Goal: Task Accomplishment & Management: Use online tool/utility

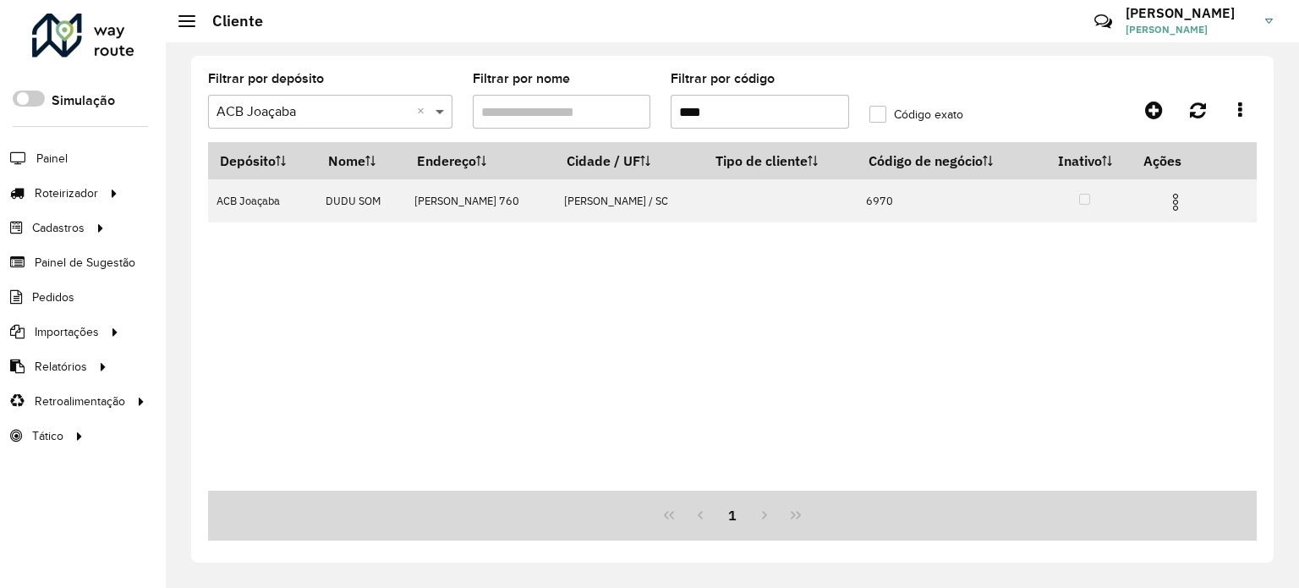
click at [438, 116] on span at bounding box center [441, 111] width 21 height 20
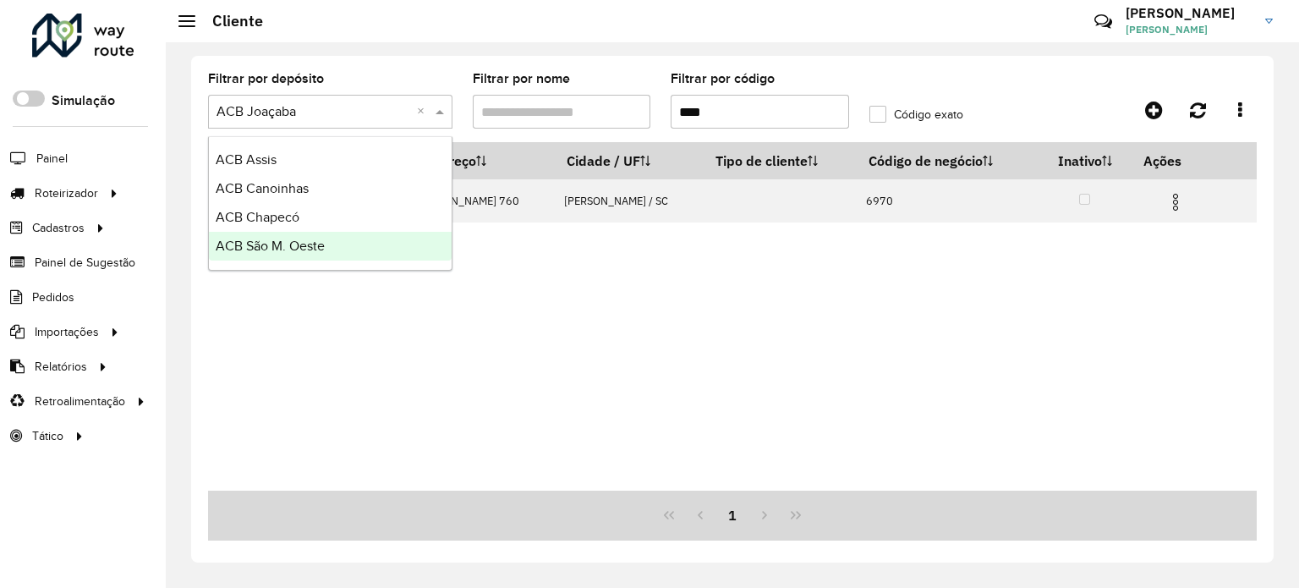
click at [264, 253] on span "ACB São M. Oeste" at bounding box center [270, 245] width 109 height 14
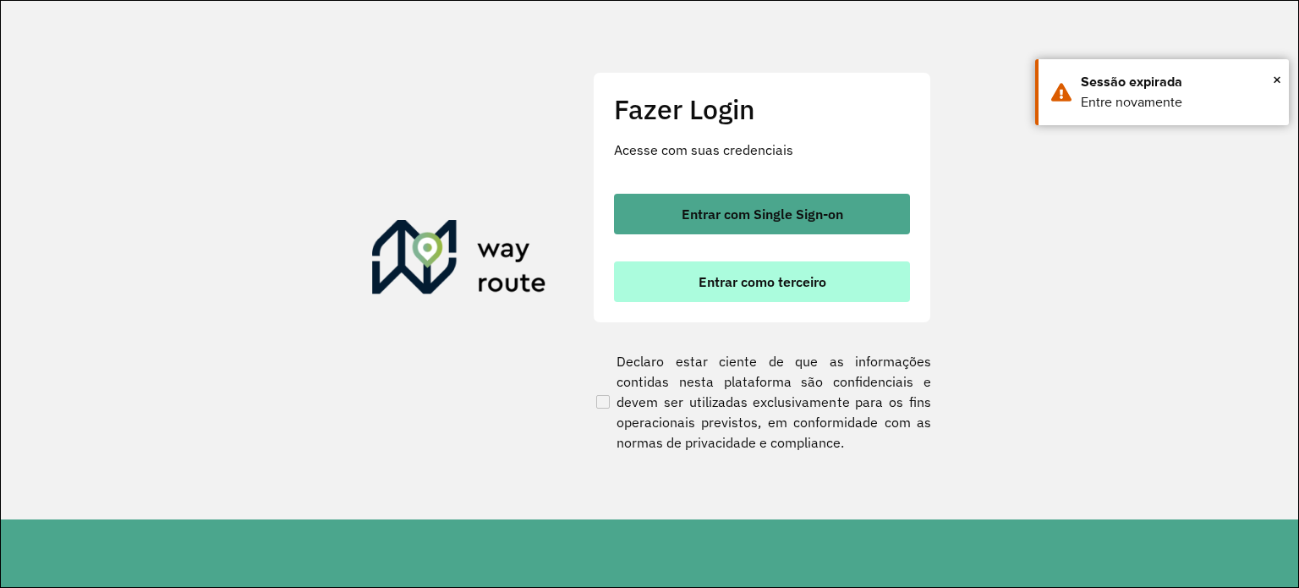
click at [755, 287] on span "Entrar como terceiro" at bounding box center [762, 282] width 128 height 14
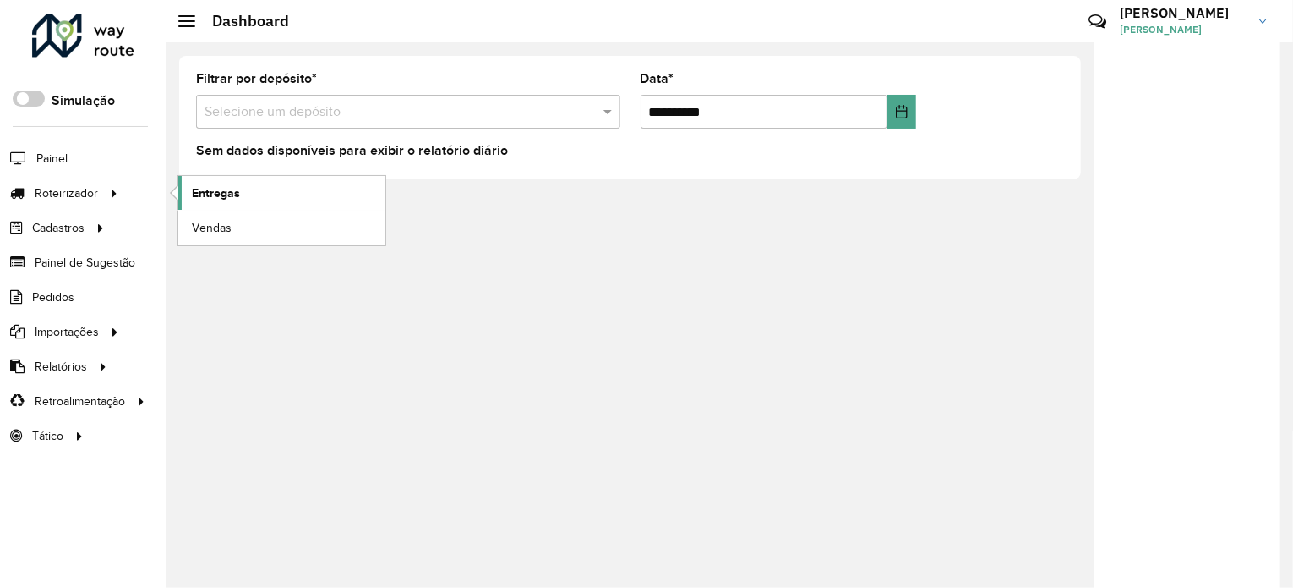
click at [225, 192] on span "Entregas" at bounding box center [216, 193] width 48 height 18
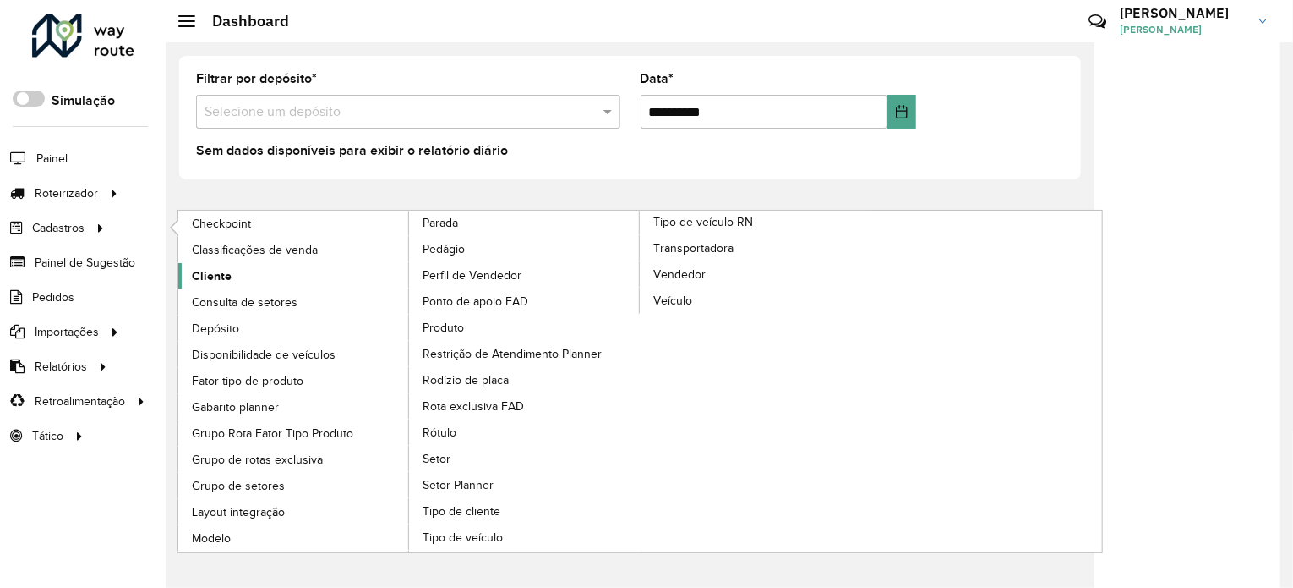
click at [197, 274] on span "Cliente" at bounding box center [212, 276] width 40 height 18
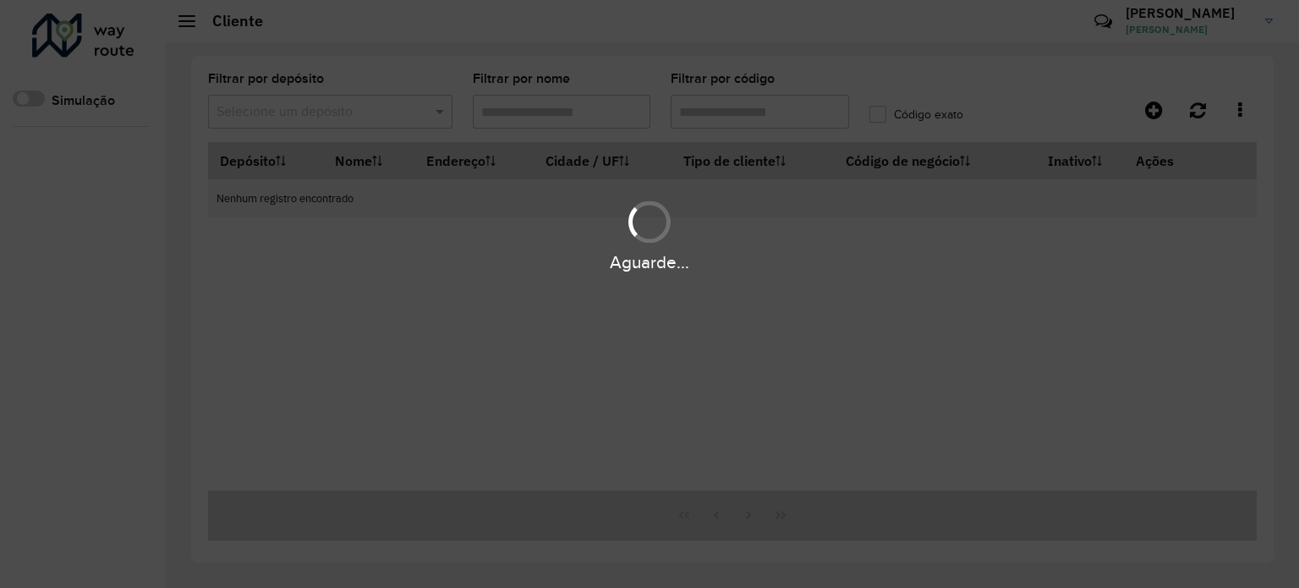
type input "****"
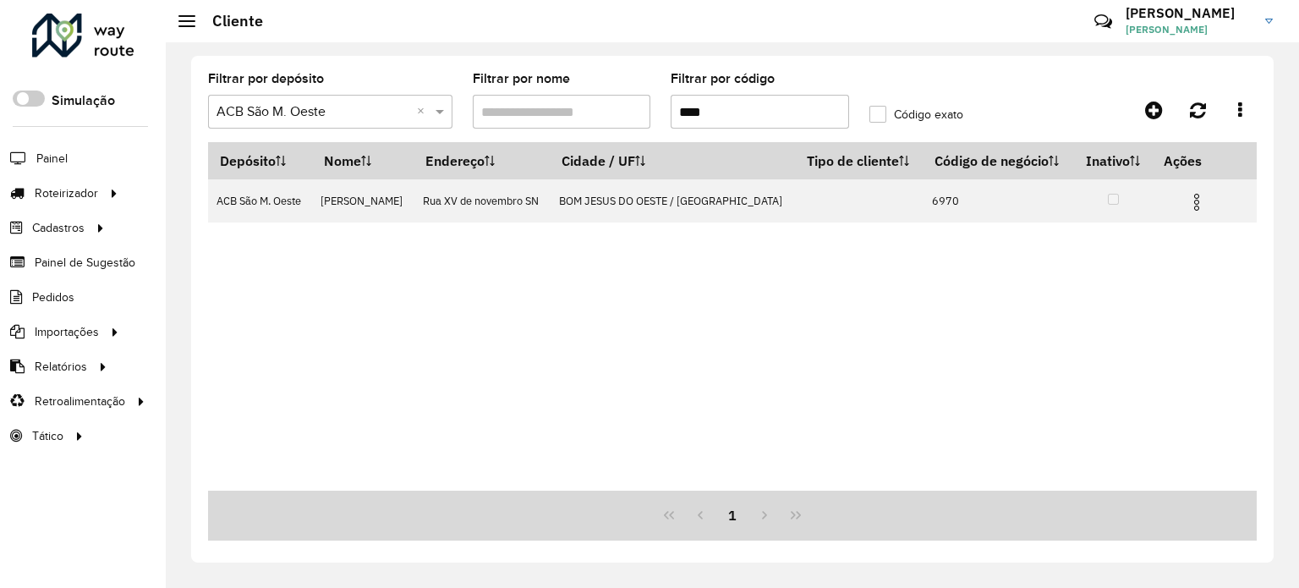
click at [0, 0] on link "Entregas" at bounding box center [0, 0] width 0 height 0
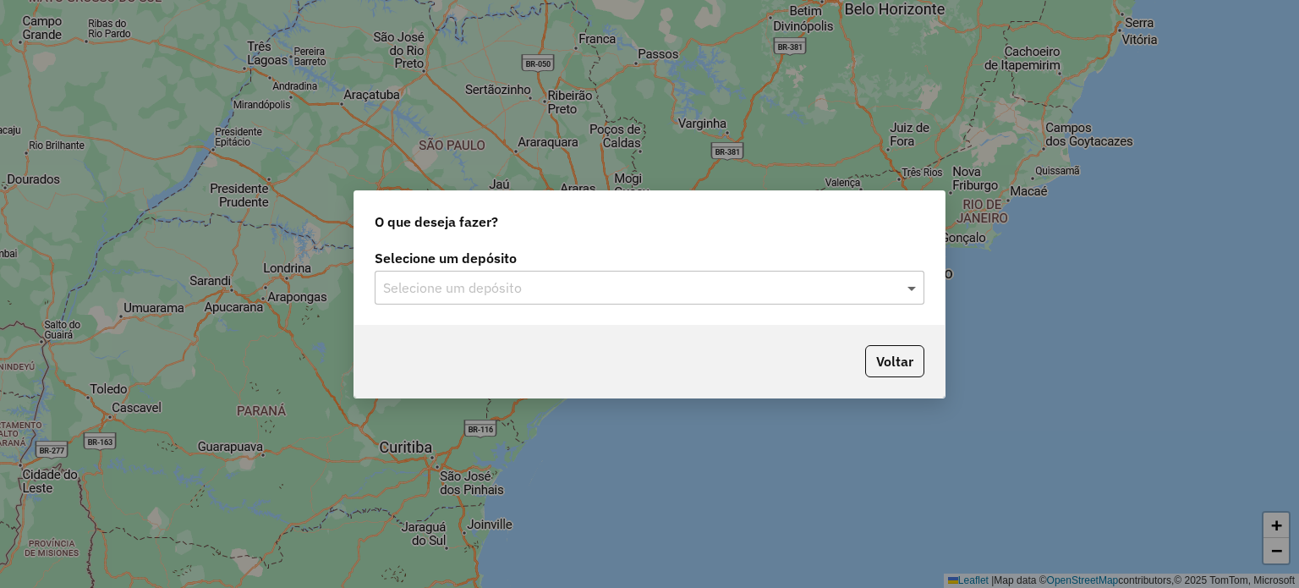
click at [910, 290] on span at bounding box center [913, 287] width 21 height 20
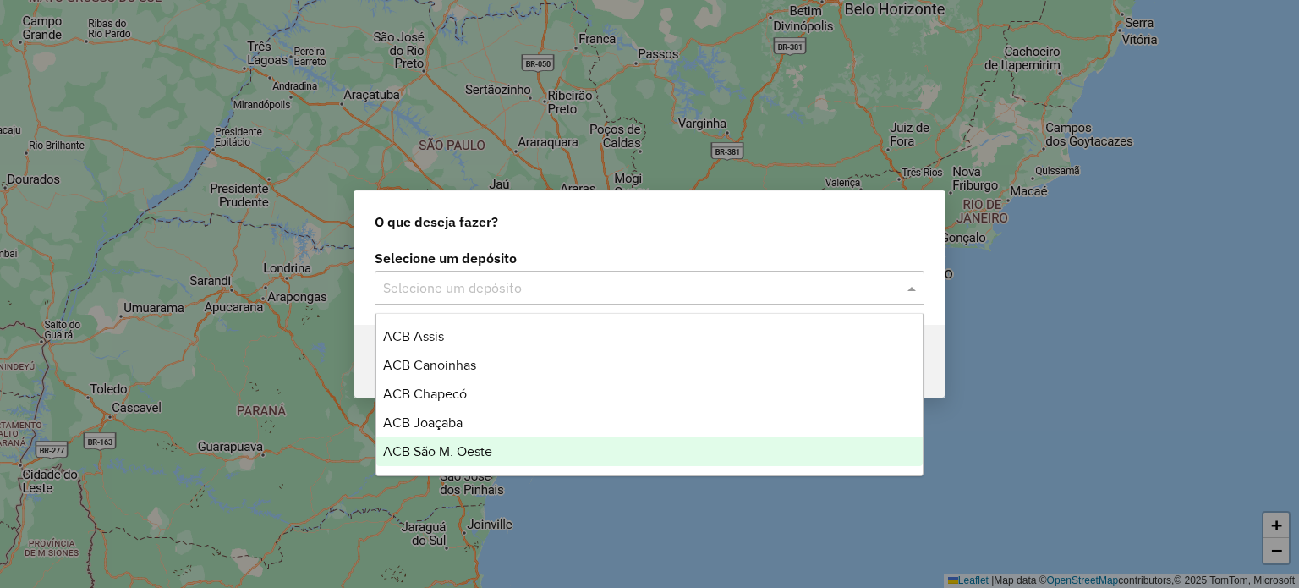
click at [453, 451] on span "ACB São M. Oeste" at bounding box center [437, 451] width 109 height 14
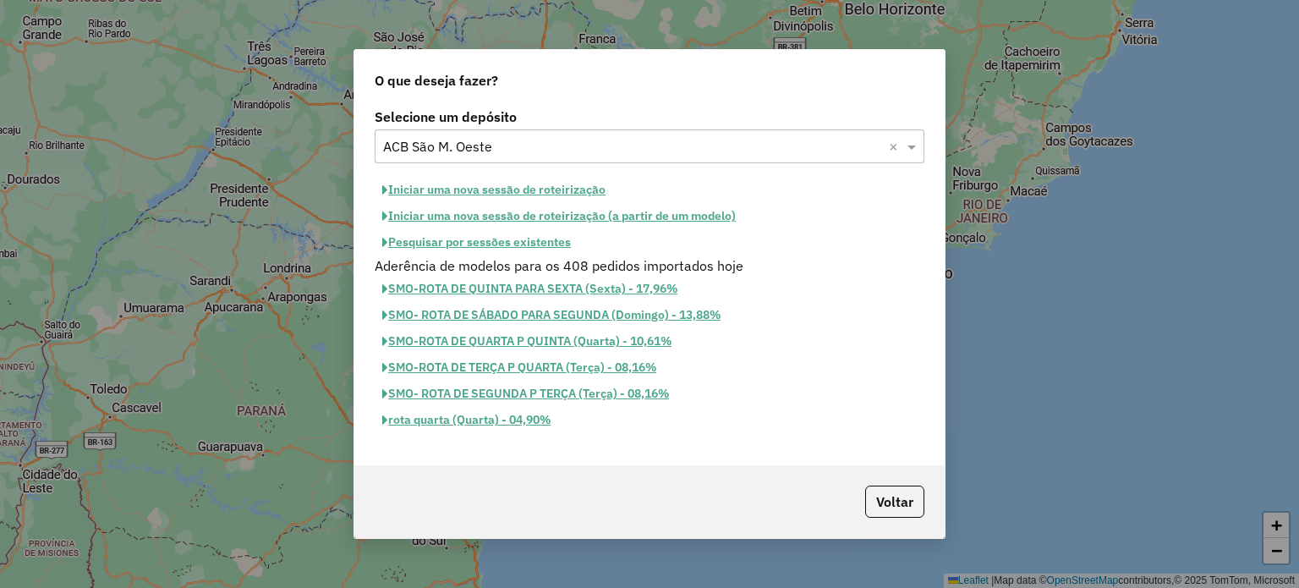
click at [466, 192] on button "Iniciar uma nova sessão de roteirização" at bounding box center [494, 190] width 238 height 26
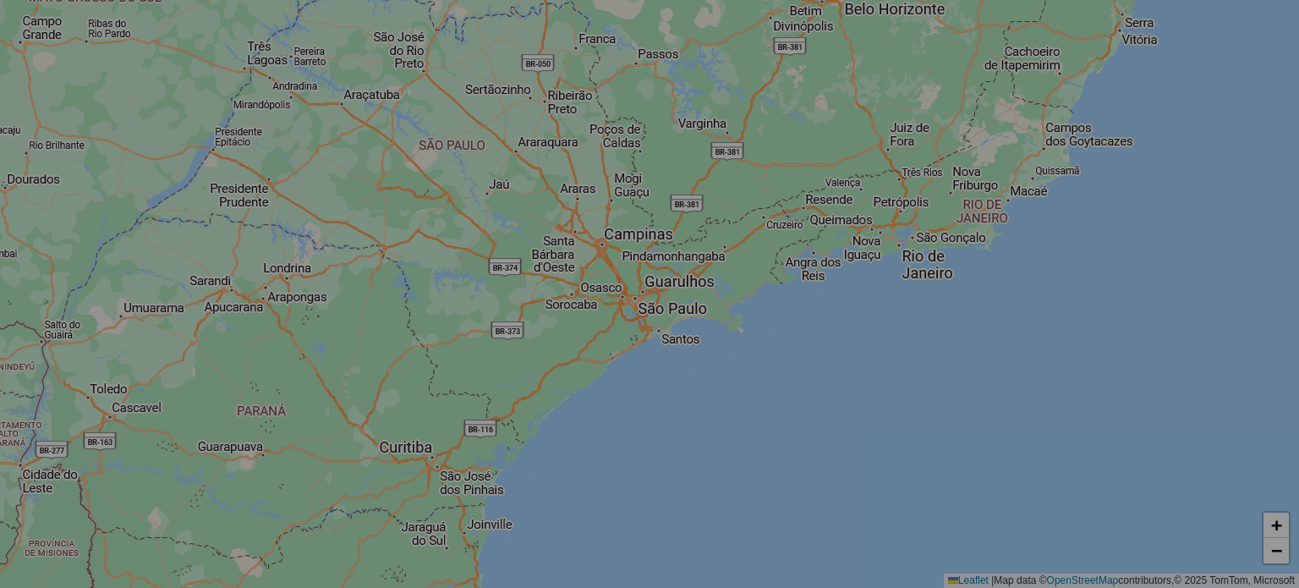
select select "*"
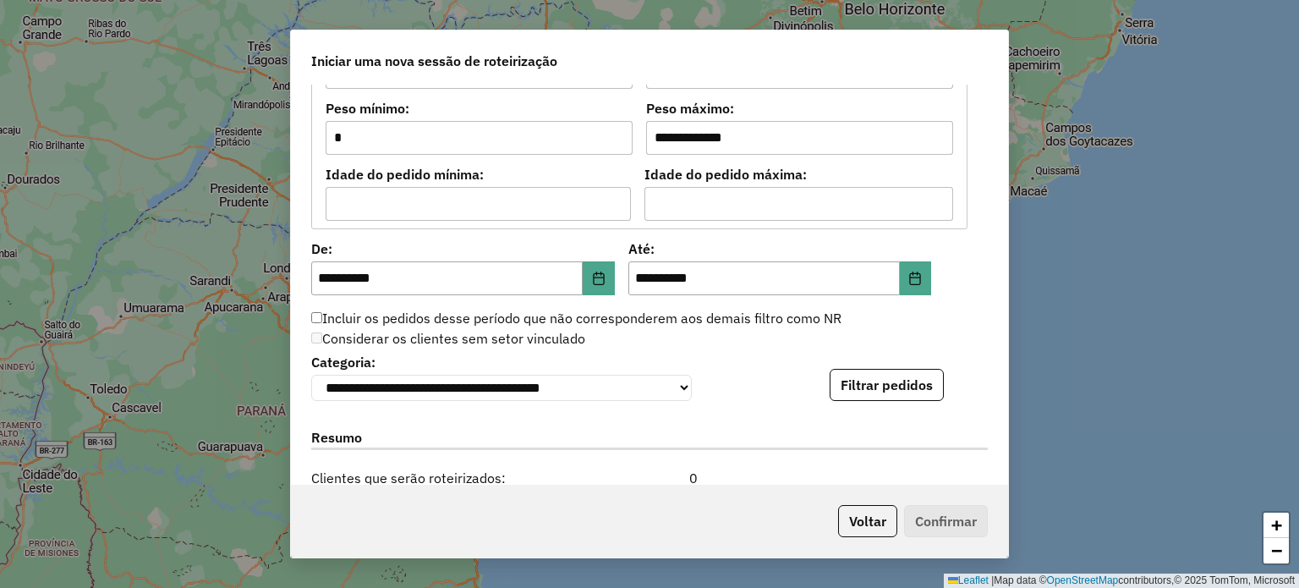
scroll to position [1522, 0]
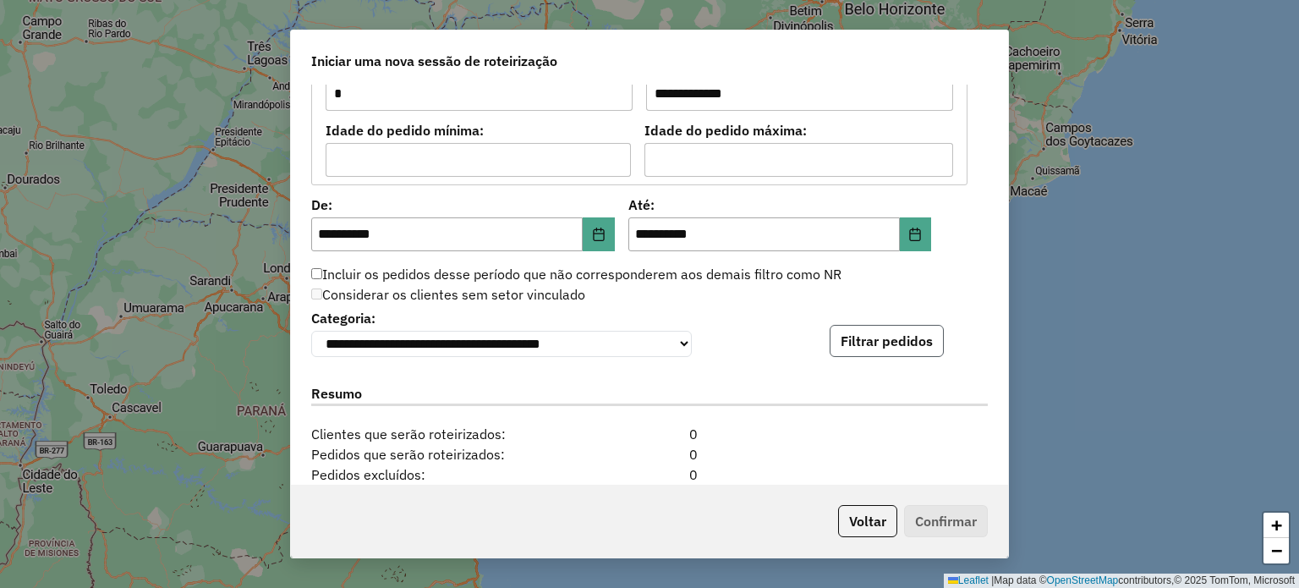
click at [887, 342] on button "Filtrar pedidos" at bounding box center [886, 341] width 114 height 32
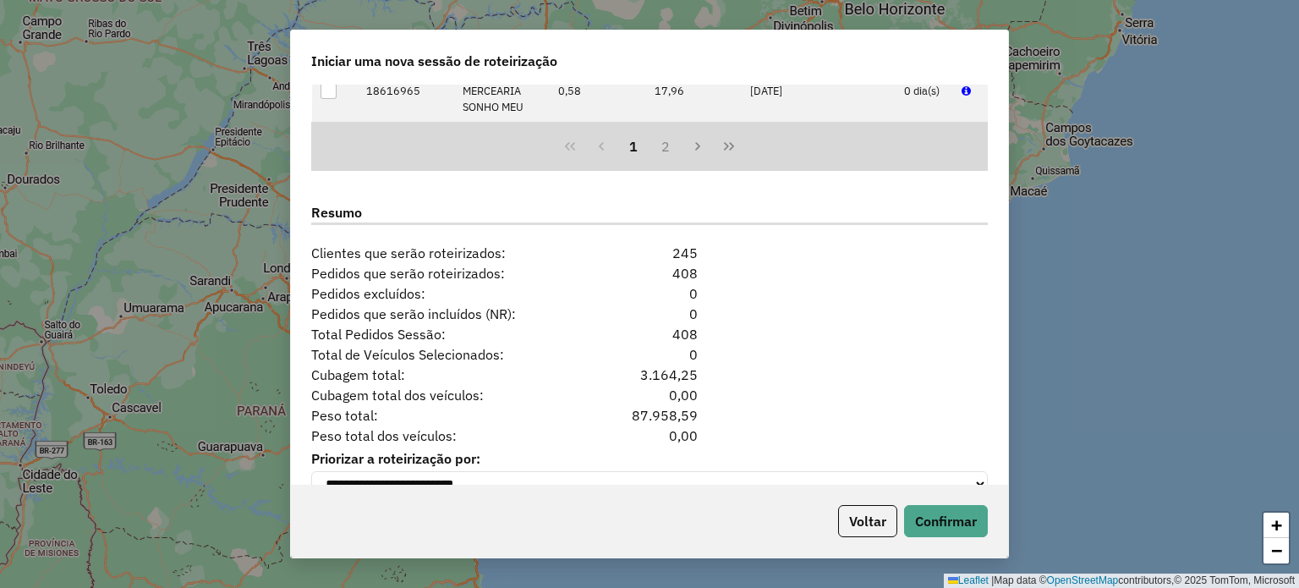
scroll to position [2090, 0]
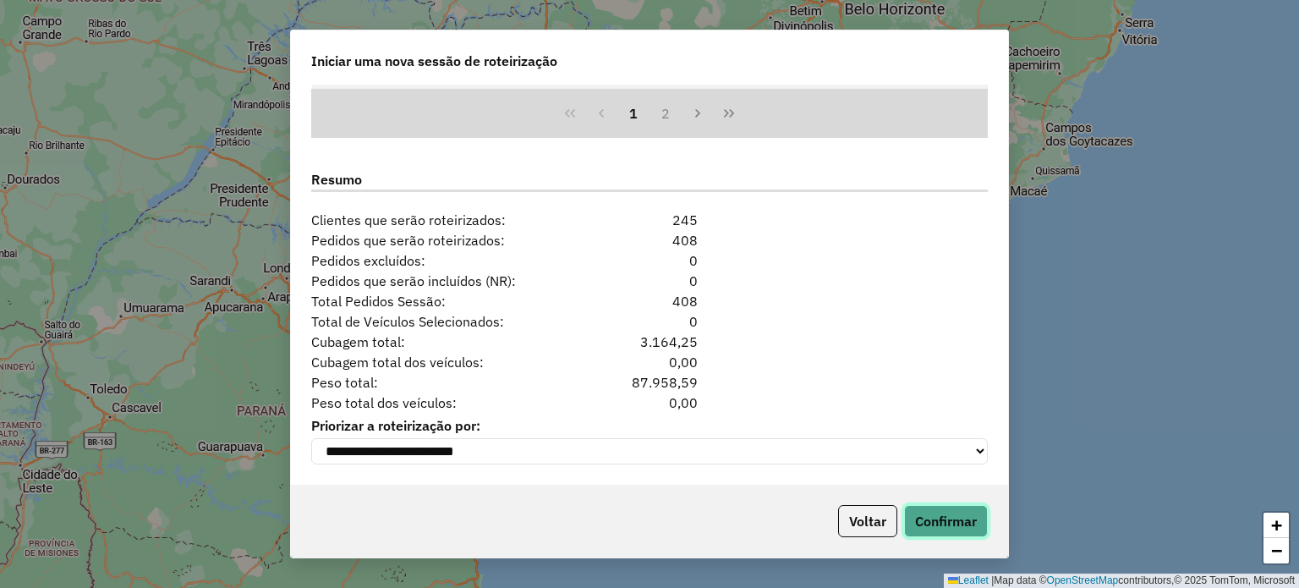
drag, startPoint x: 952, startPoint y: 520, endPoint x: 967, endPoint y: 503, distance: 22.7
click at [951, 520] on button "Confirmar" at bounding box center [946, 521] width 84 height 32
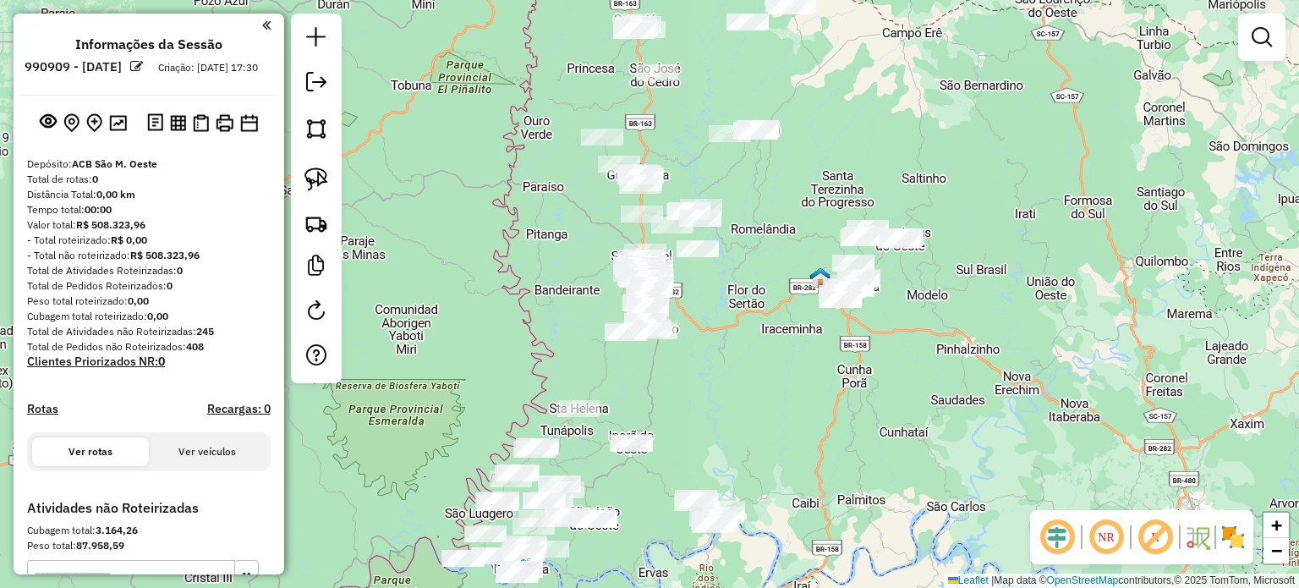
click at [1234, 540] on img at bounding box center [1232, 536] width 27 height 27
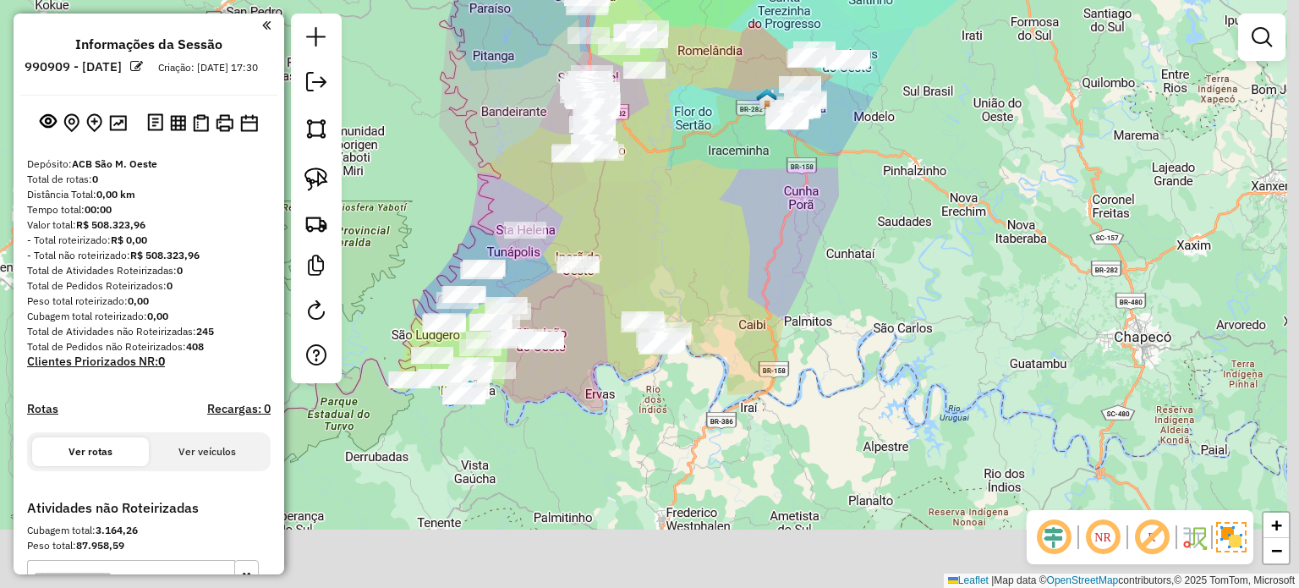
drag, startPoint x: 794, startPoint y: 432, endPoint x: 741, endPoint y: 246, distance: 193.5
click at [741, 246] on div "Janela de atendimento Grade de atendimento Capacidade Transportadoras Veículos …" at bounding box center [649, 294] width 1299 height 588
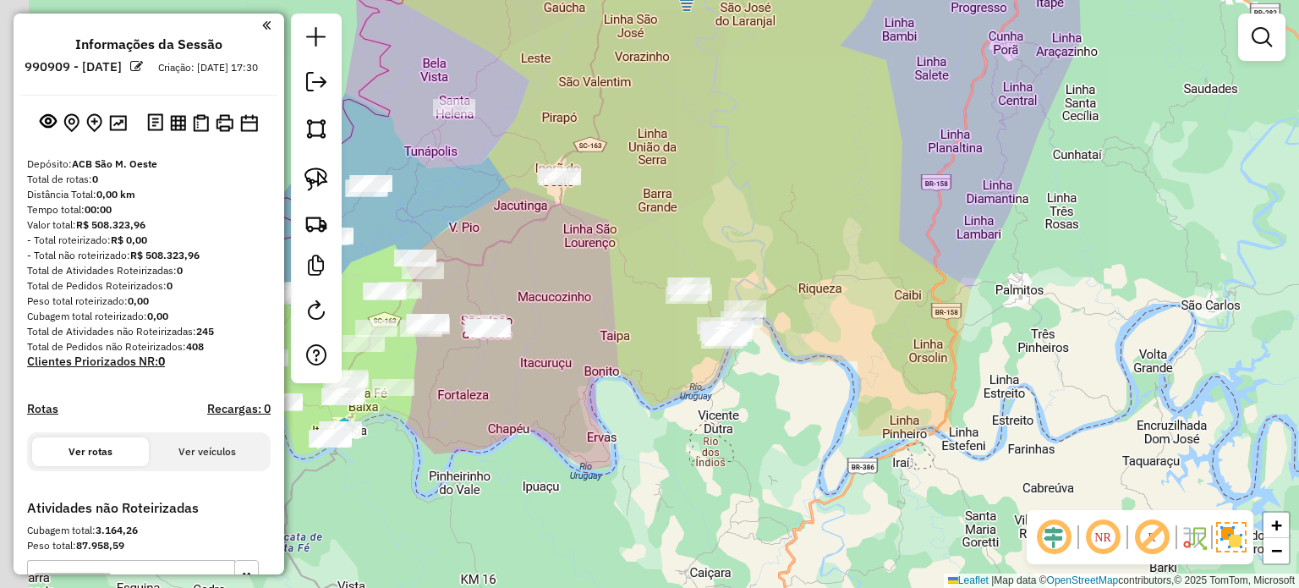
click at [701, 381] on div "Janela de atendimento Grade de atendimento Capacidade Transportadoras Veículos …" at bounding box center [649, 294] width 1299 height 588
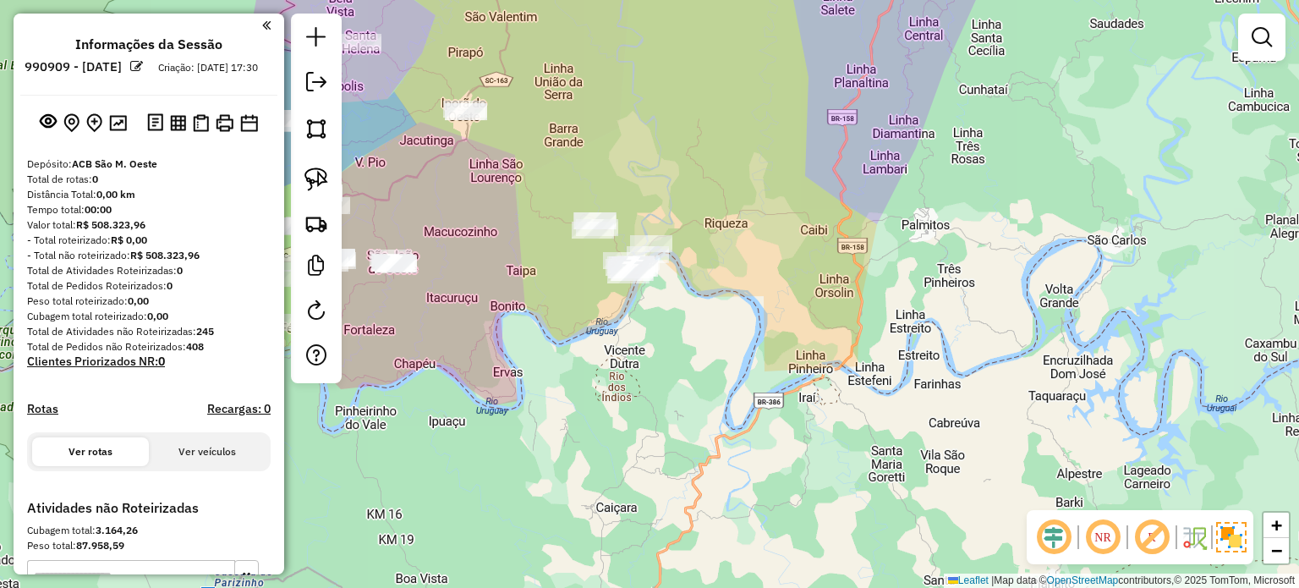
drag, startPoint x: 822, startPoint y: 314, endPoint x: 461, endPoint y: 172, distance: 388.2
click at [741, 256] on div "Janela de atendimento Grade de atendimento Capacidade Transportadoras Veículos …" at bounding box center [649, 294] width 1299 height 588
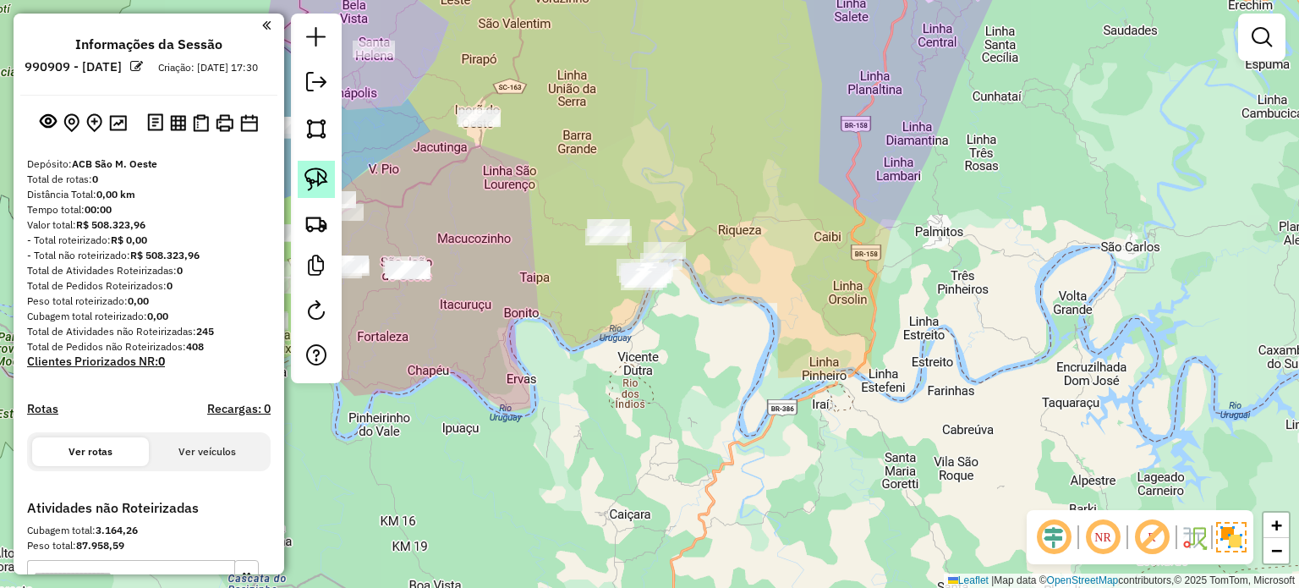
click at [315, 173] on img at bounding box center [316, 179] width 24 height 24
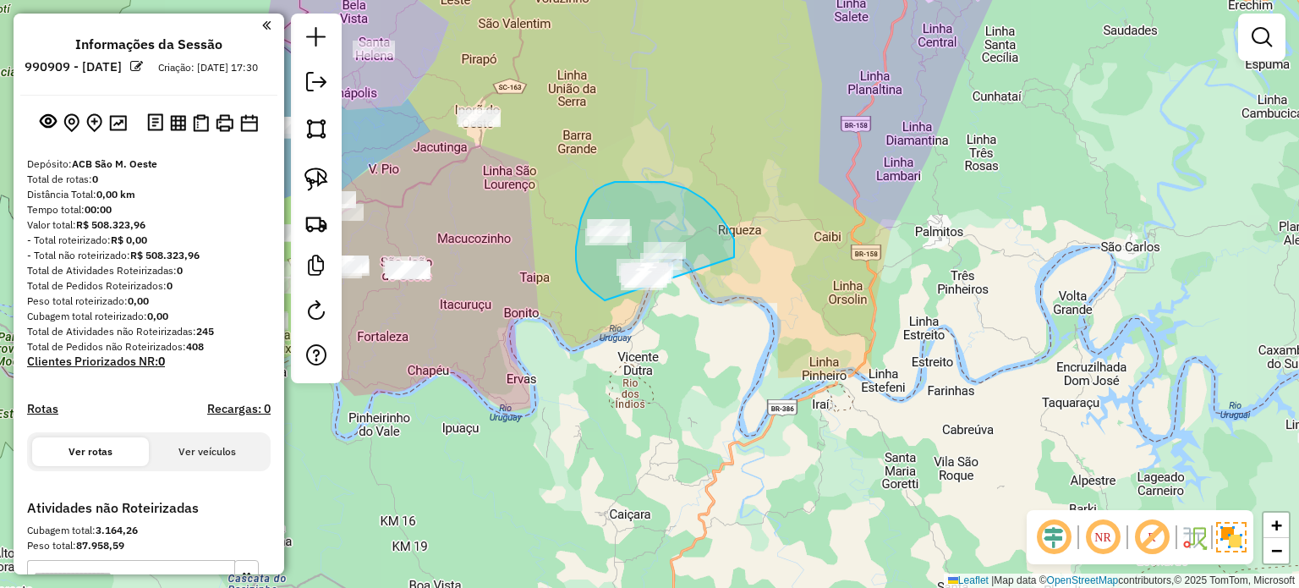
drag, startPoint x: 735, startPoint y: 249, endPoint x: 746, endPoint y: 316, distance: 67.7
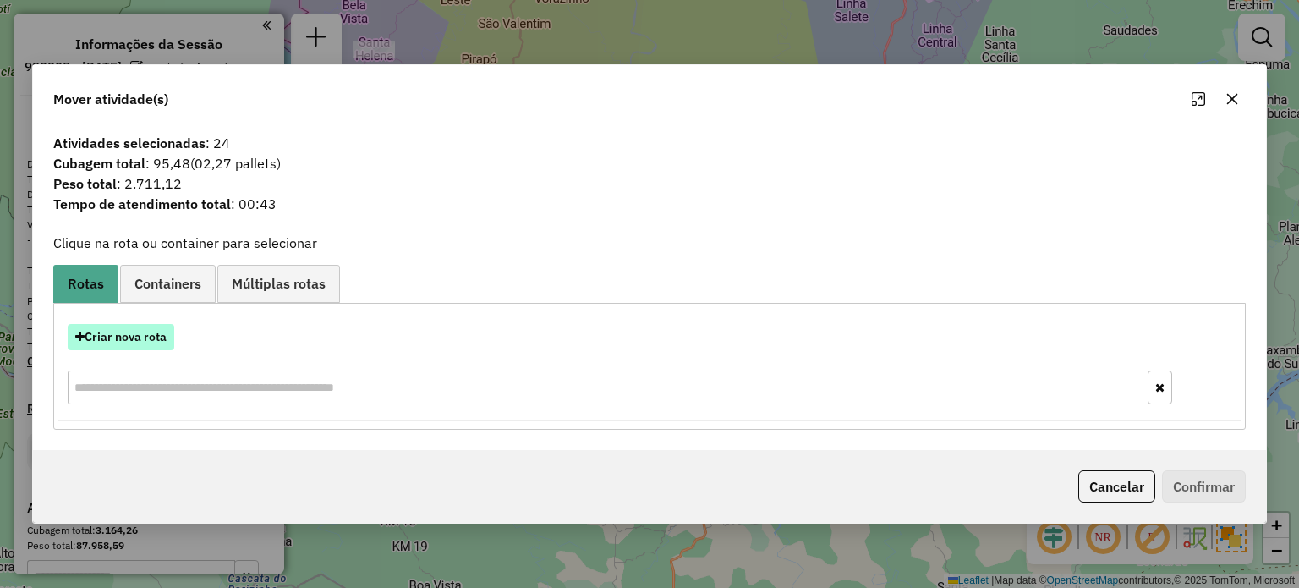
click at [112, 333] on button "Criar nova rota" at bounding box center [121, 337] width 107 height 26
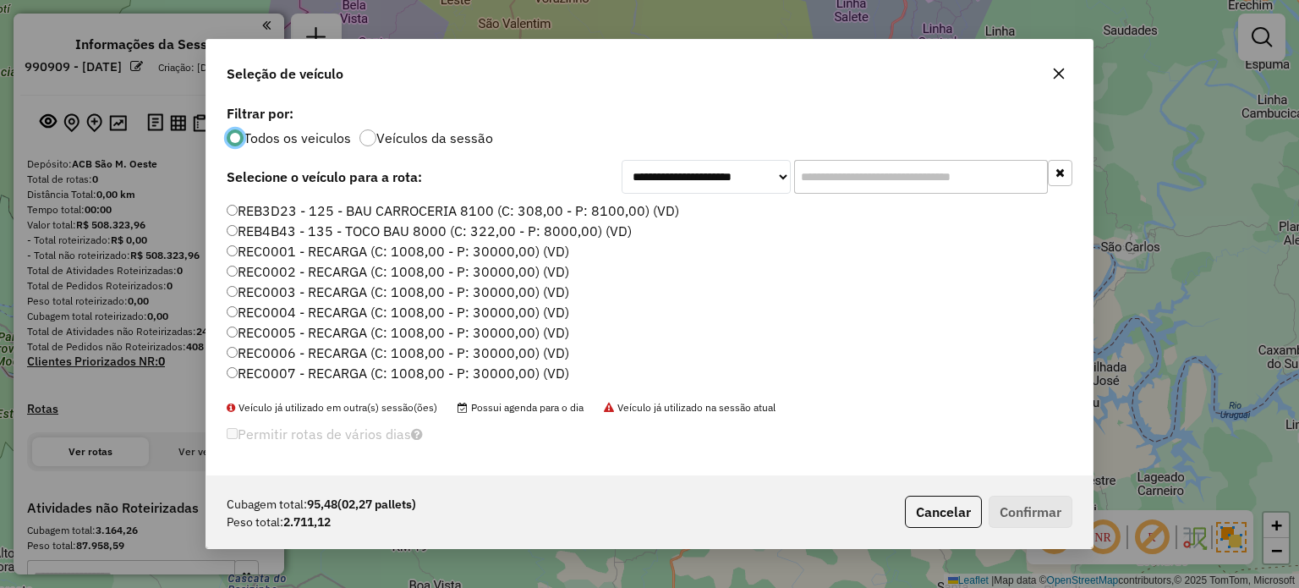
scroll to position [85, 0]
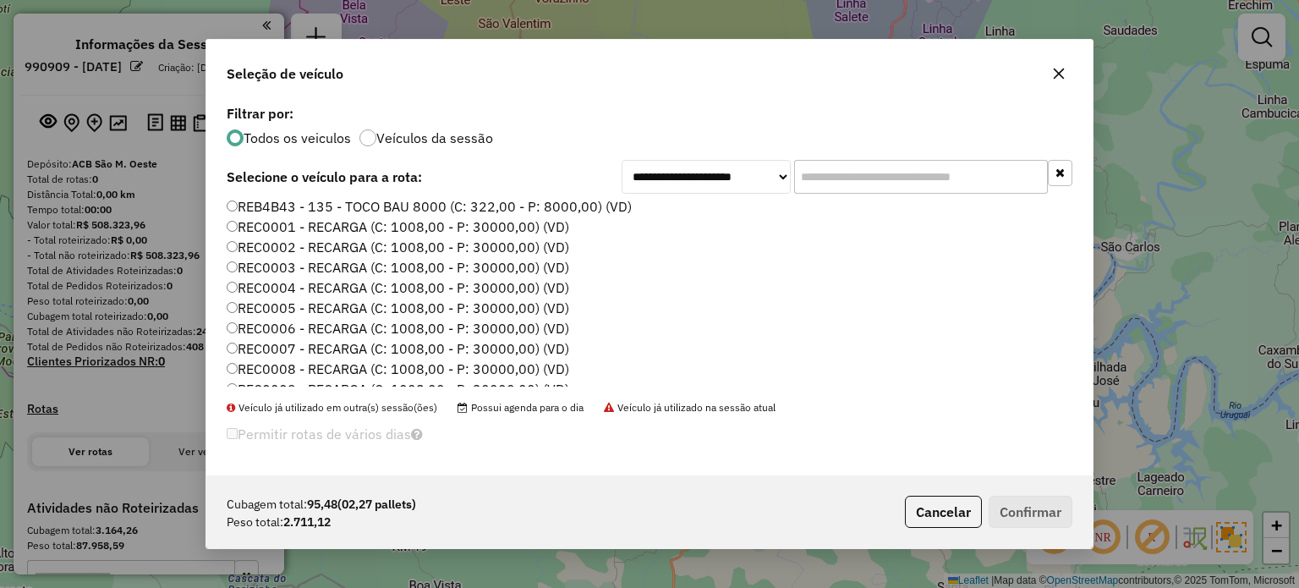
click at [521, 280] on label "REC0004 - RECARGA (C: 1008,00 - P: 30000,00) (VD)" at bounding box center [398, 287] width 342 height 20
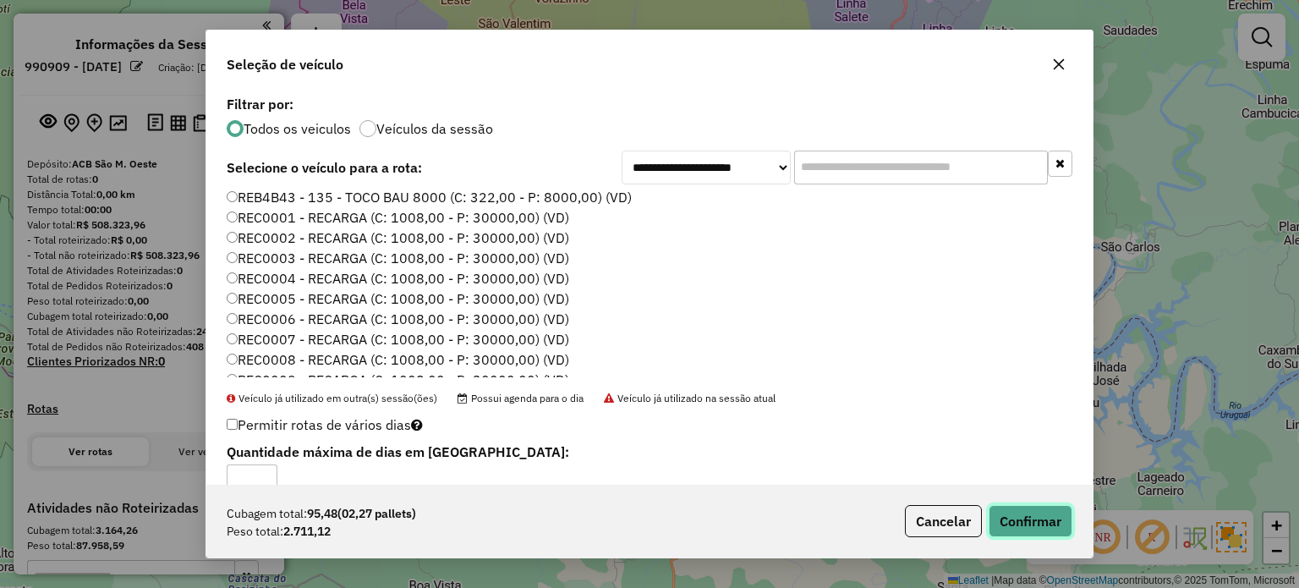
click at [1026, 515] on button "Confirmar" at bounding box center [1030, 521] width 84 height 32
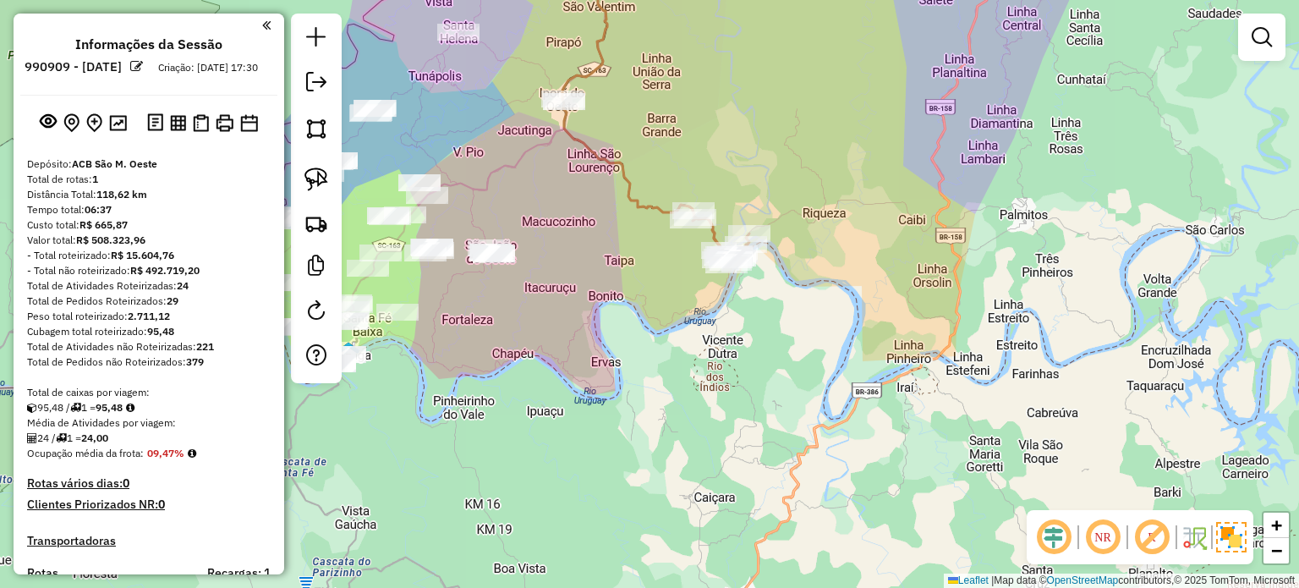
drag, startPoint x: 692, startPoint y: 353, endPoint x: 737, endPoint y: 307, distance: 65.2
click at [785, 344] on div "Janela de atendimento Grade de atendimento Capacidade Transportadoras Veículos …" at bounding box center [649, 294] width 1299 height 588
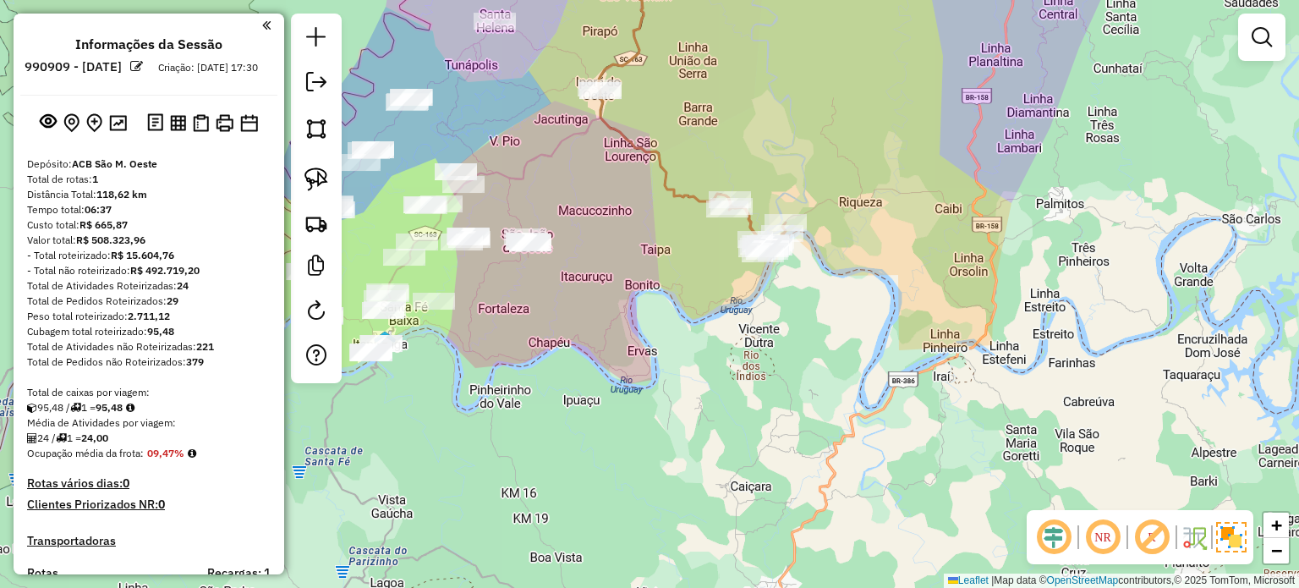
drag, startPoint x: 675, startPoint y: 225, endPoint x: 687, endPoint y: 139, distance: 86.2
click at [687, 178] on div "Janela de atendimento Grade de atendimento Capacidade Transportadoras Veículos …" at bounding box center [649, 294] width 1299 height 588
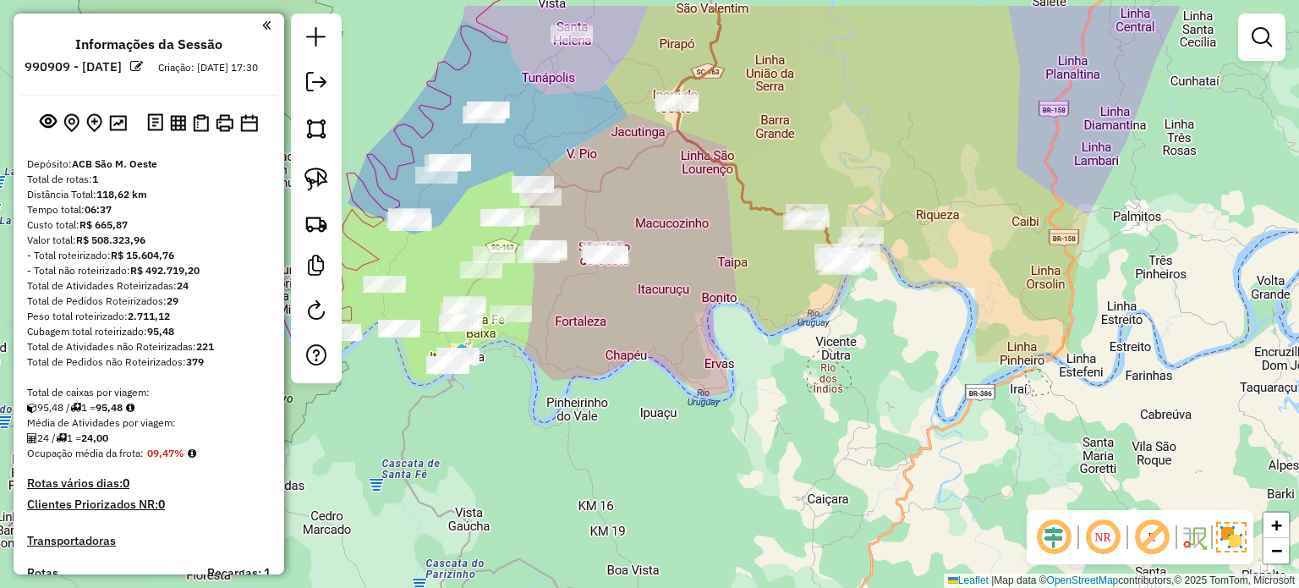
drag, startPoint x: 710, startPoint y: 146, endPoint x: 760, endPoint y: 189, distance: 65.4
click at [759, 189] on div "Janela de atendimento Grade de atendimento Capacidade Transportadoras Veículos …" at bounding box center [649, 294] width 1299 height 588
drag, startPoint x: 747, startPoint y: 183, endPoint x: 752, endPoint y: 216, distance: 33.4
click at [752, 216] on icon at bounding box center [768, 100] width 184 height 317
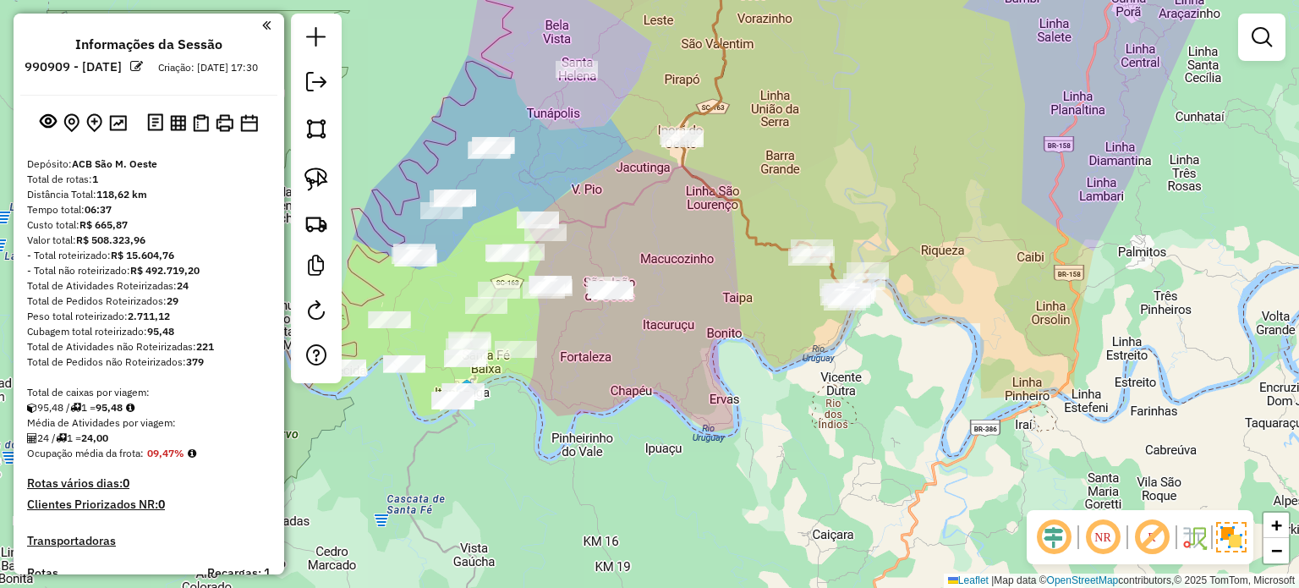
drag, startPoint x: 722, startPoint y: 250, endPoint x: 754, endPoint y: 265, distance: 35.2
click at [730, 249] on div "Janela de atendimento Grade de atendimento Capacidade Transportadoras Veículos …" at bounding box center [649, 294] width 1299 height 588
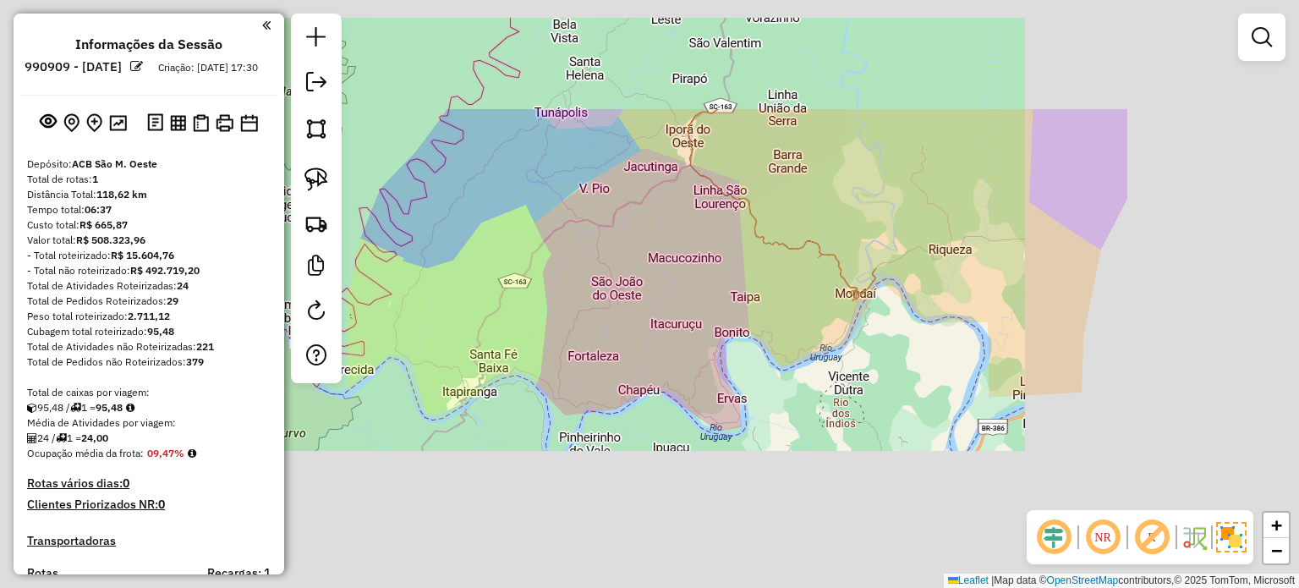
click at [663, 360] on div "Janela de atendimento Grade de atendimento Capacidade Transportadoras Veículos …" at bounding box center [649, 294] width 1299 height 588
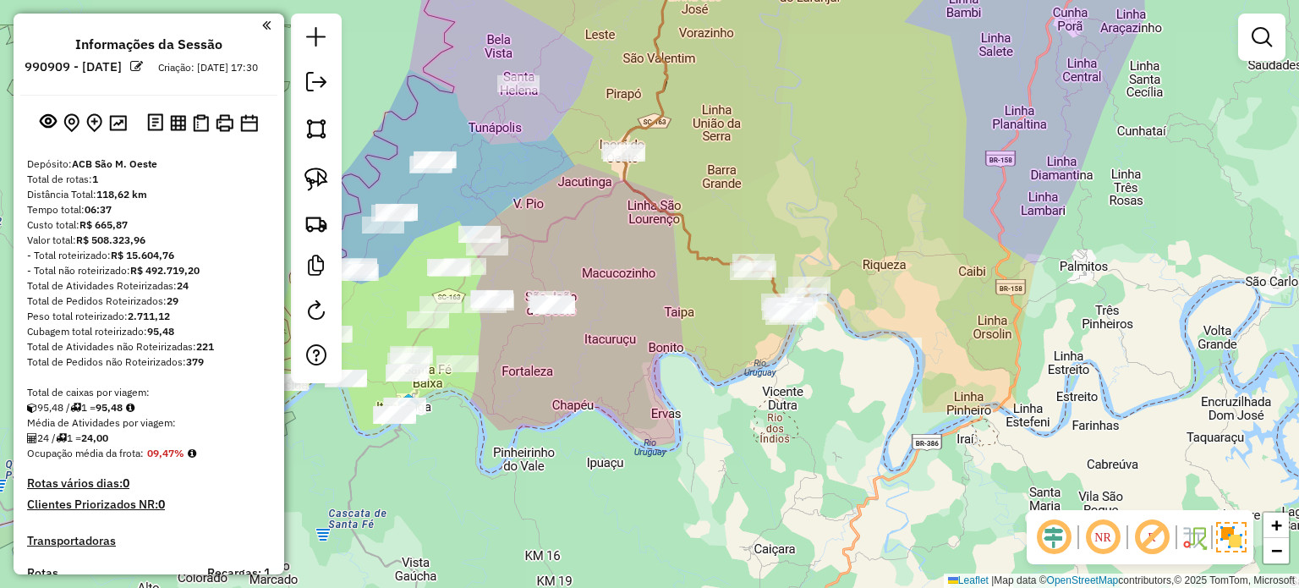
drag, startPoint x: 676, startPoint y: 289, endPoint x: 759, endPoint y: 204, distance: 119.0
click at [768, 194] on div "Janela de atendimento Grade de atendimento Capacidade Transportadoras Veículos …" at bounding box center [649, 294] width 1299 height 588
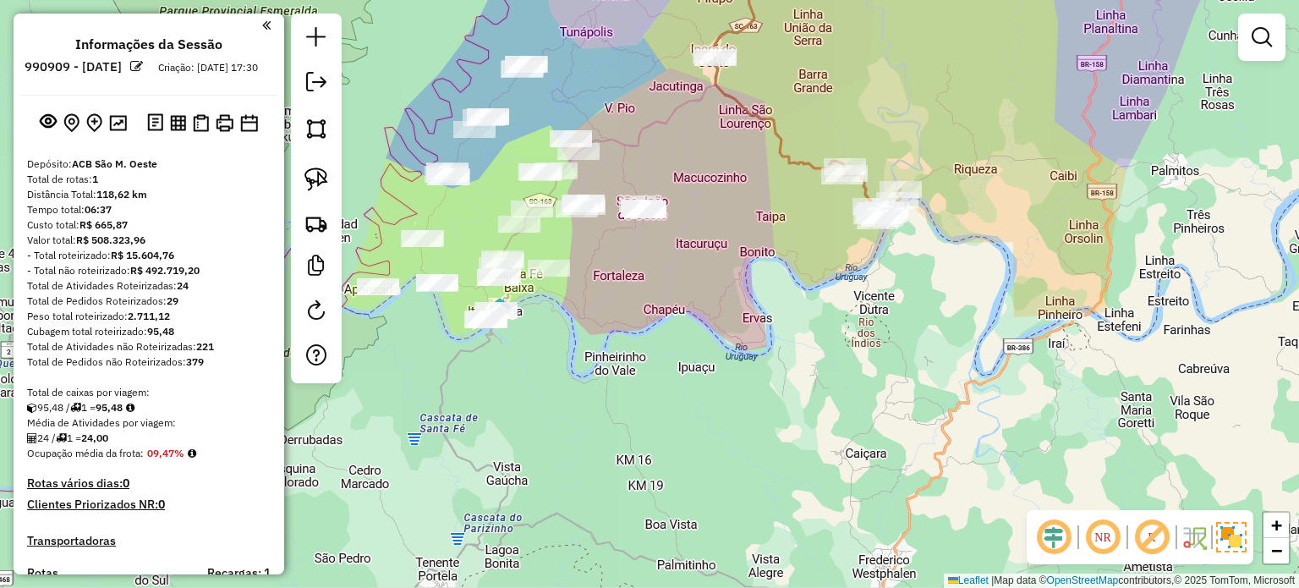
drag, startPoint x: 707, startPoint y: 276, endPoint x: 774, endPoint y: 275, distance: 66.8
click at [774, 275] on div "Janela de atendimento Grade de atendimento Capacidade Transportadoras Veículos …" at bounding box center [649, 294] width 1299 height 588
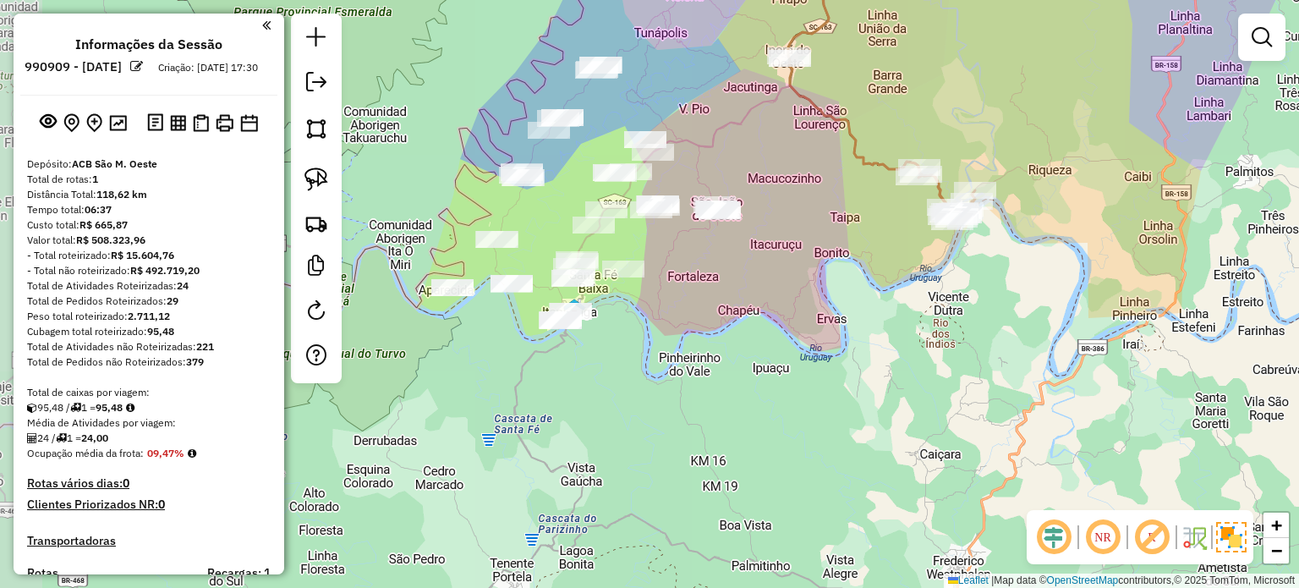
drag, startPoint x: 702, startPoint y: 342, endPoint x: 736, endPoint y: 342, distance: 34.7
click at [736, 342] on div "Janela de atendimento Grade de atendimento Capacidade Transportadoras Veículos …" at bounding box center [649, 294] width 1299 height 588
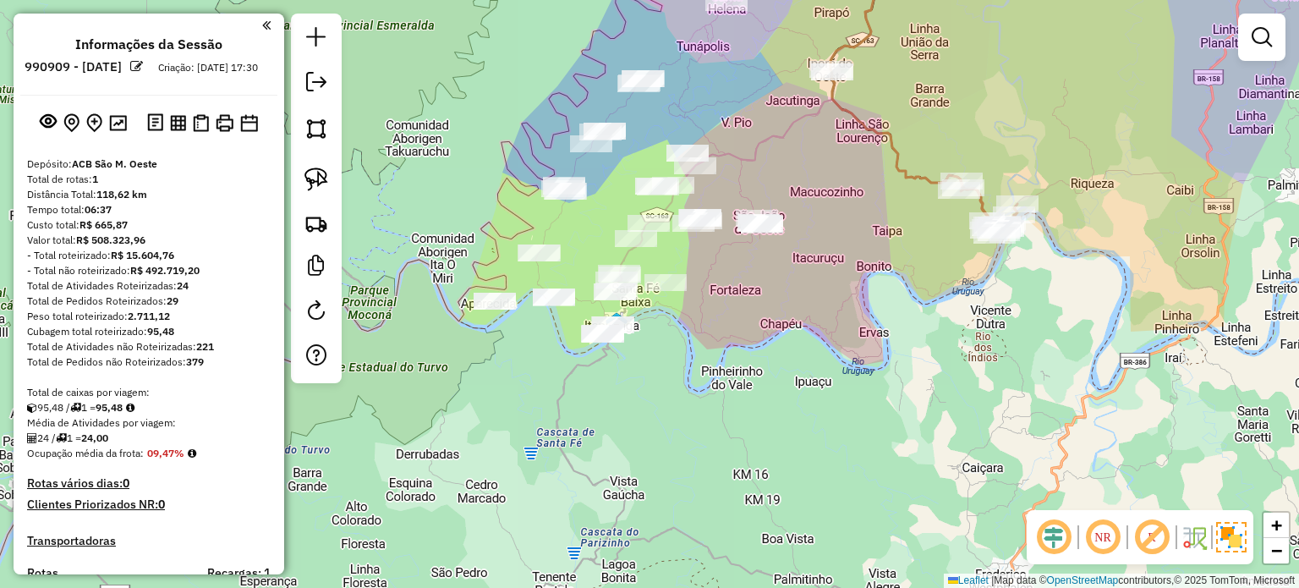
drag, startPoint x: 591, startPoint y: 205, endPoint x: 608, endPoint y: 255, distance: 52.7
click at [608, 253] on div "Janela de atendimento Grade de atendimento Capacidade Transportadoras Veículos …" at bounding box center [649, 294] width 1299 height 588
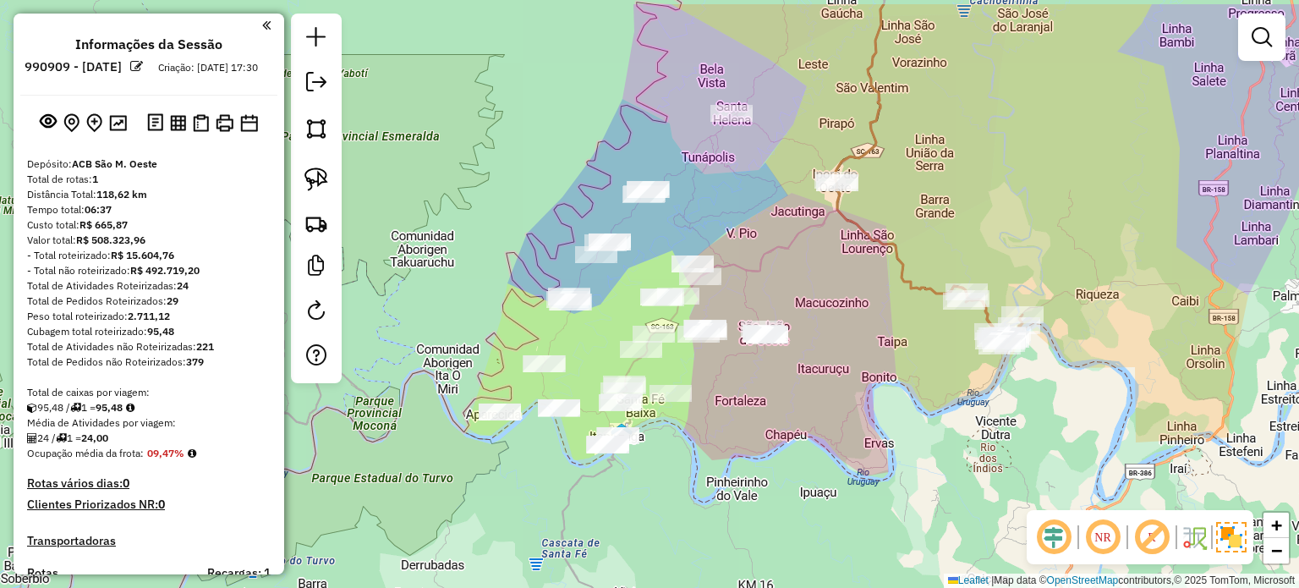
drag, startPoint x: 803, startPoint y: 185, endPoint x: 788, endPoint y: 199, distance: 20.4
click at [804, 194] on div "Janela de atendimento Grade de atendimento Capacidade Transportadoras Veículos …" at bounding box center [649, 294] width 1299 height 588
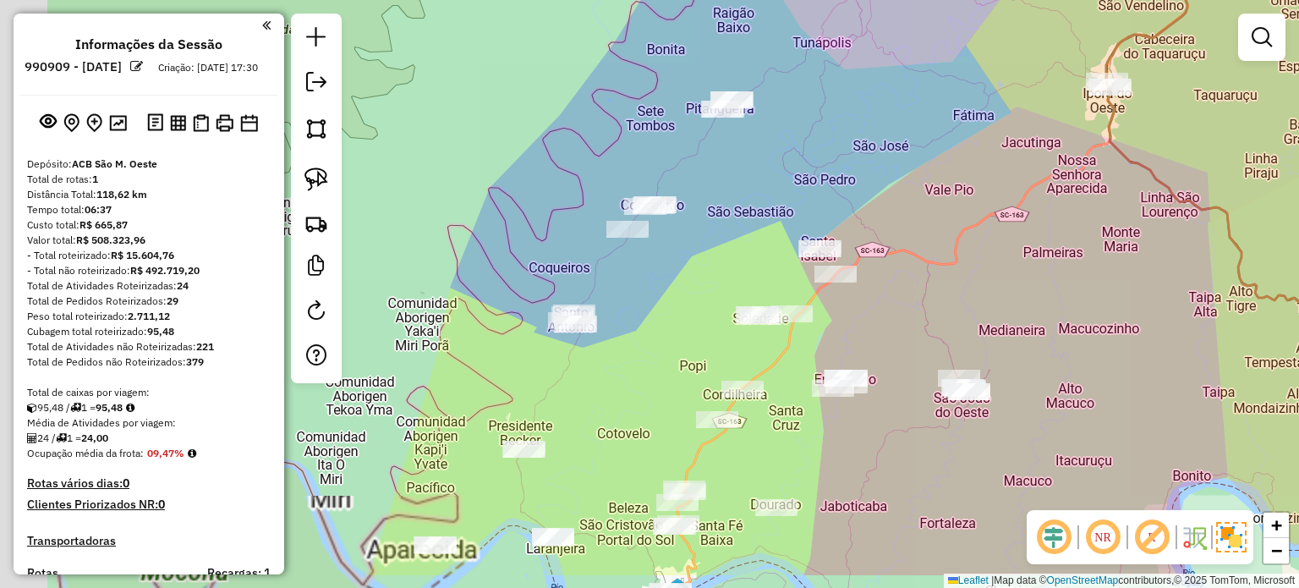
drag, startPoint x: 856, startPoint y: 178, endPoint x: 874, endPoint y: 165, distance: 23.0
click at [874, 165] on div "Janela de atendimento Grade de atendimento Capacidade Transportadoras Veículos …" at bounding box center [649, 294] width 1299 height 588
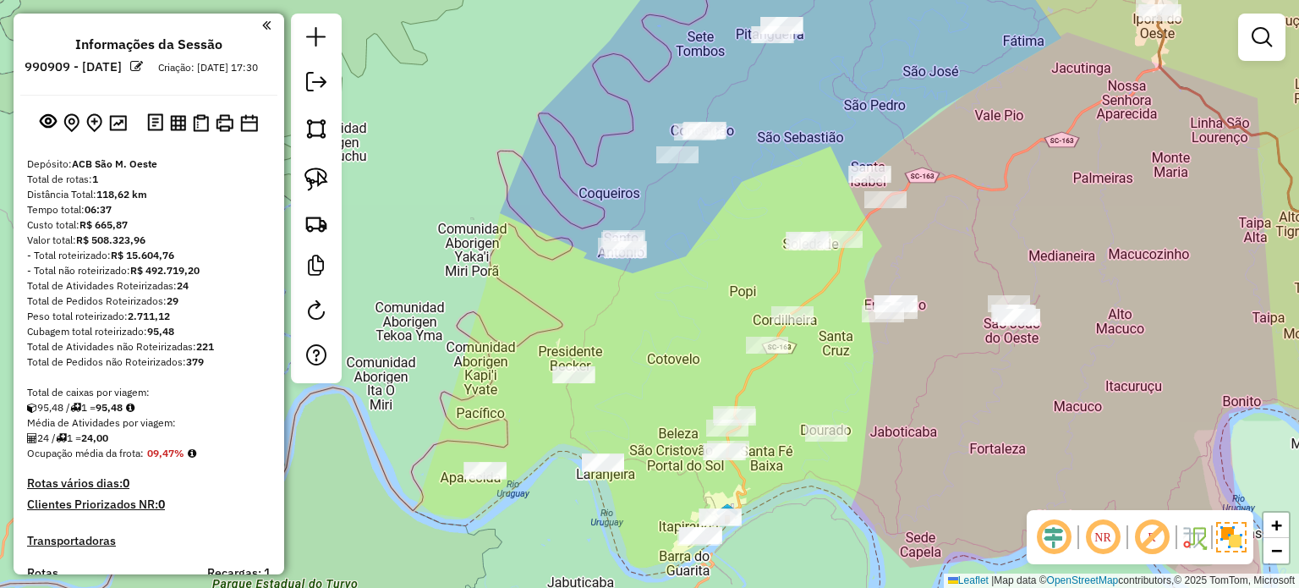
drag, startPoint x: 714, startPoint y: 256, endPoint x: 754, endPoint y: 189, distance: 78.9
click at [754, 189] on div "Janela de atendimento Grade de atendimento Capacidade Transportadoras Veículos …" at bounding box center [649, 294] width 1299 height 588
click at [311, 179] on img at bounding box center [316, 179] width 24 height 24
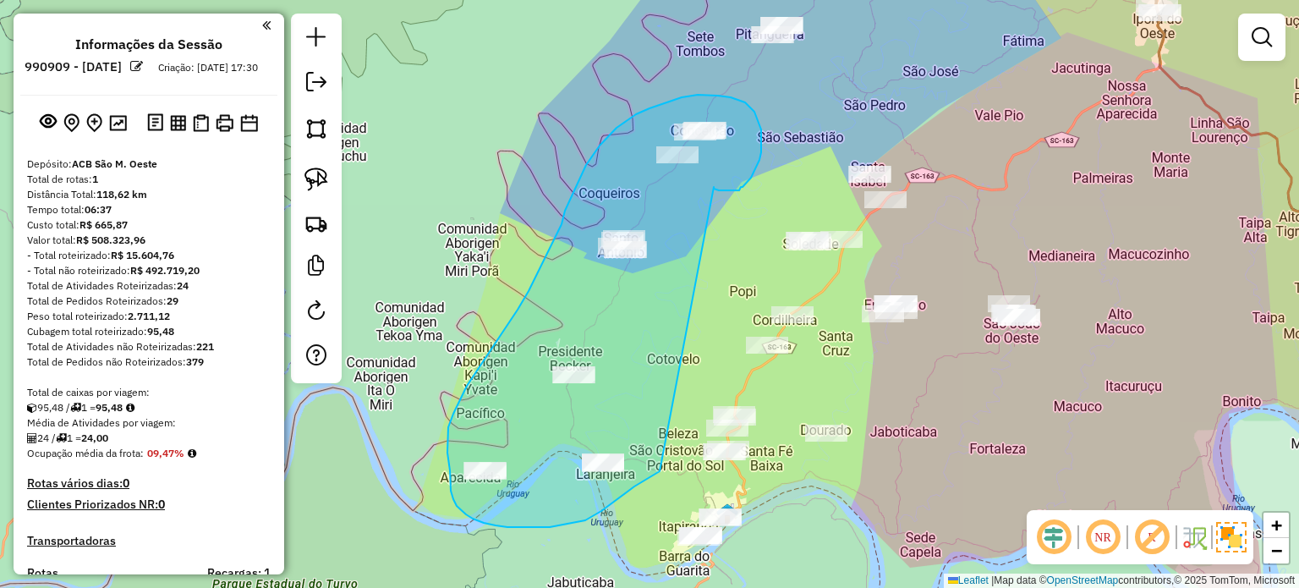
drag, startPoint x: 714, startPoint y: 187, endPoint x: 659, endPoint y: 471, distance: 289.2
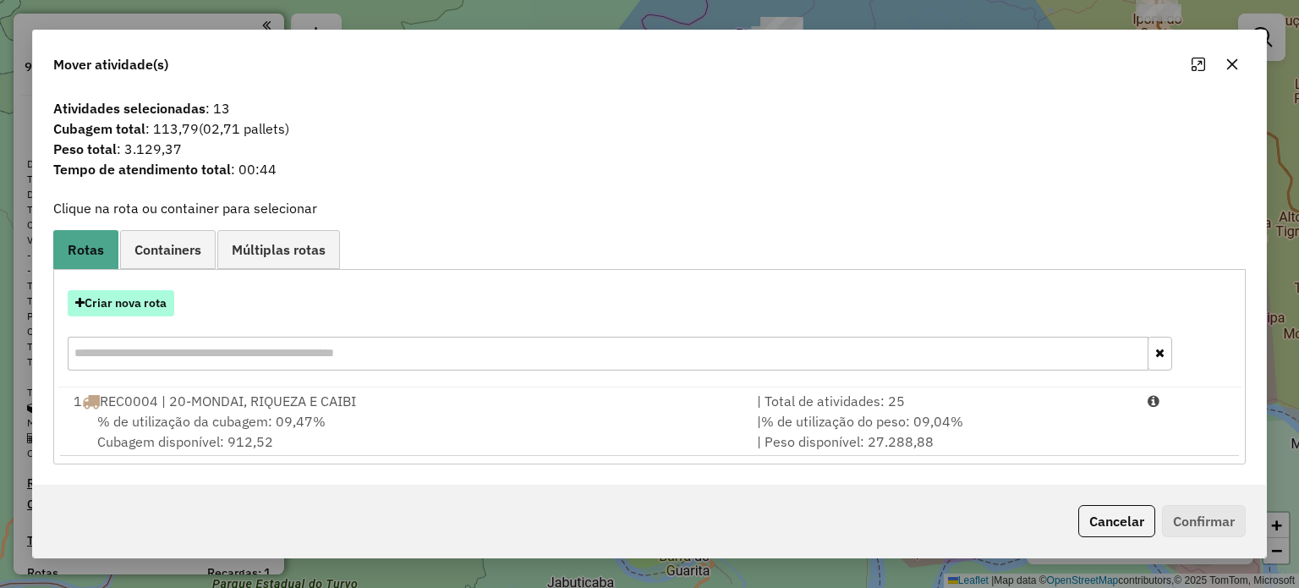
click at [124, 301] on button "Criar nova rota" at bounding box center [121, 303] width 107 height 26
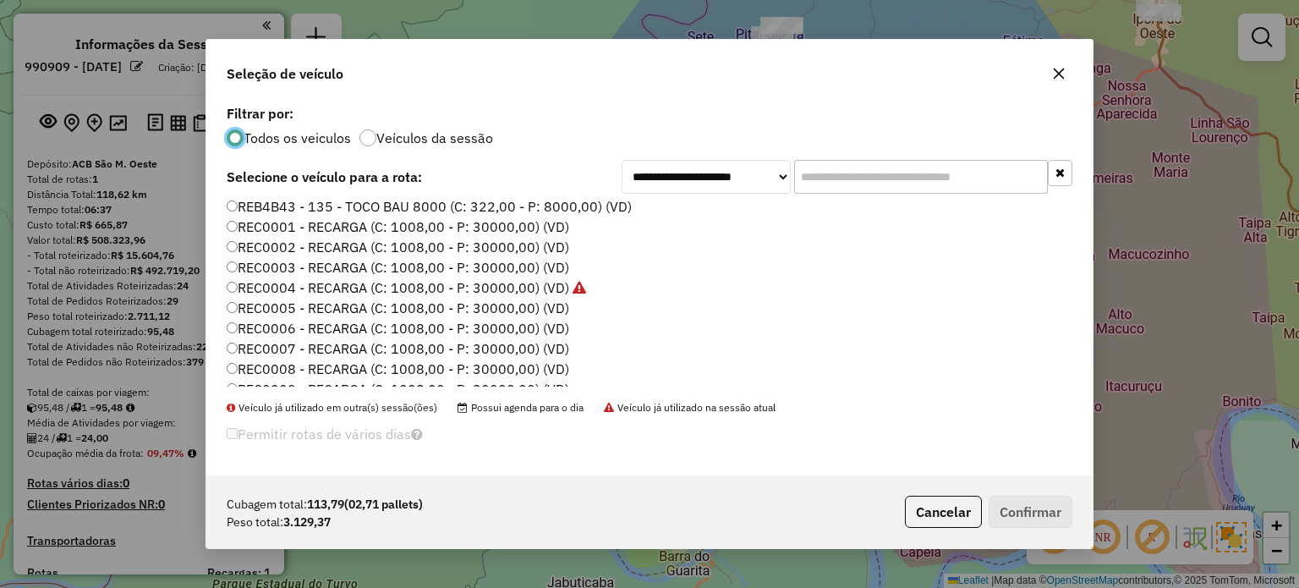
click at [537, 303] on label "REC0005 - RECARGA (C: 1008,00 - P: 30000,00) (VD)" at bounding box center [398, 308] width 342 height 20
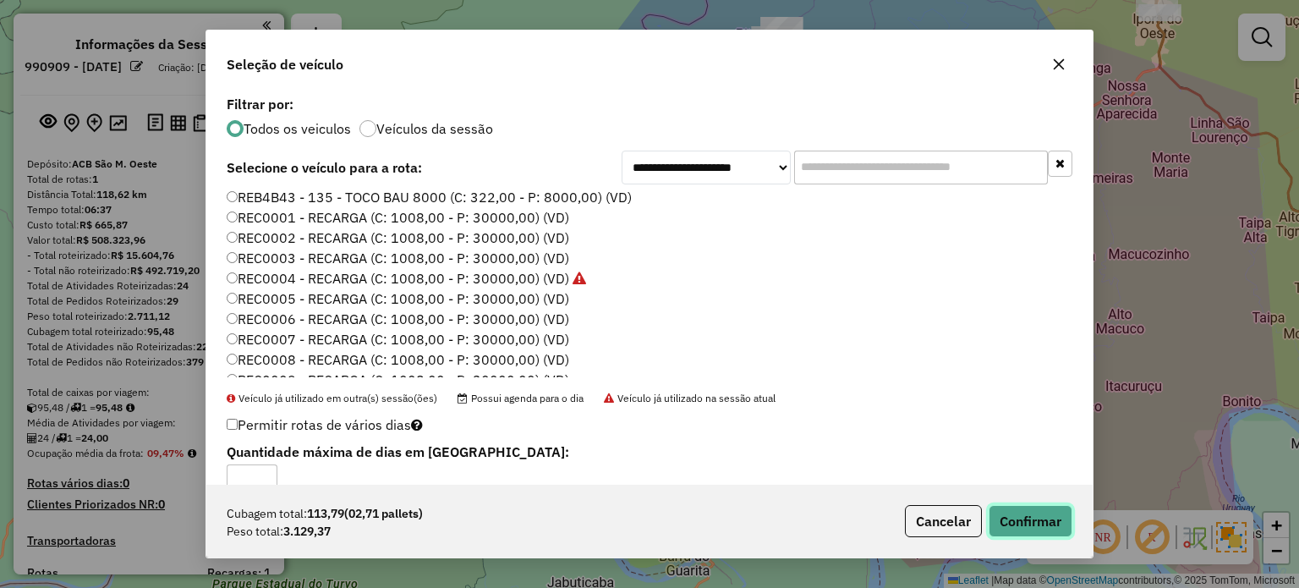
click at [1042, 514] on button "Confirmar" at bounding box center [1030, 521] width 84 height 32
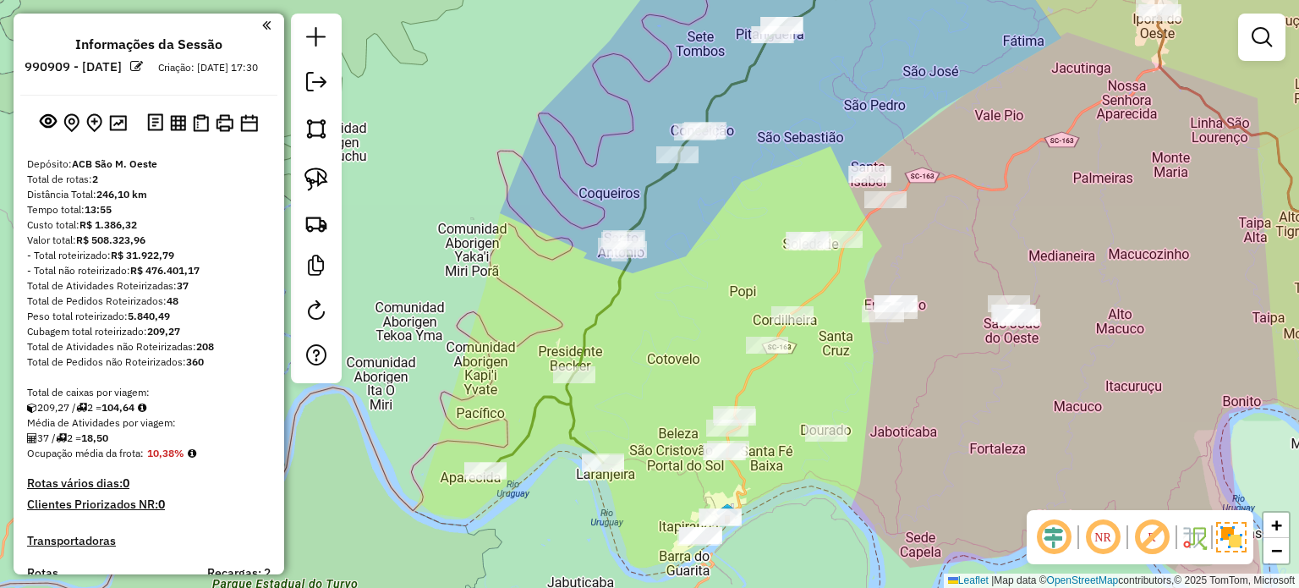
drag, startPoint x: 950, startPoint y: 416, endPoint x: 842, endPoint y: 337, distance: 133.8
click at [847, 338] on div "Janela de atendimento Grade de atendimento Capacidade Transportadoras Veículos …" at bounding box center [649, 294] width 1299 height 588
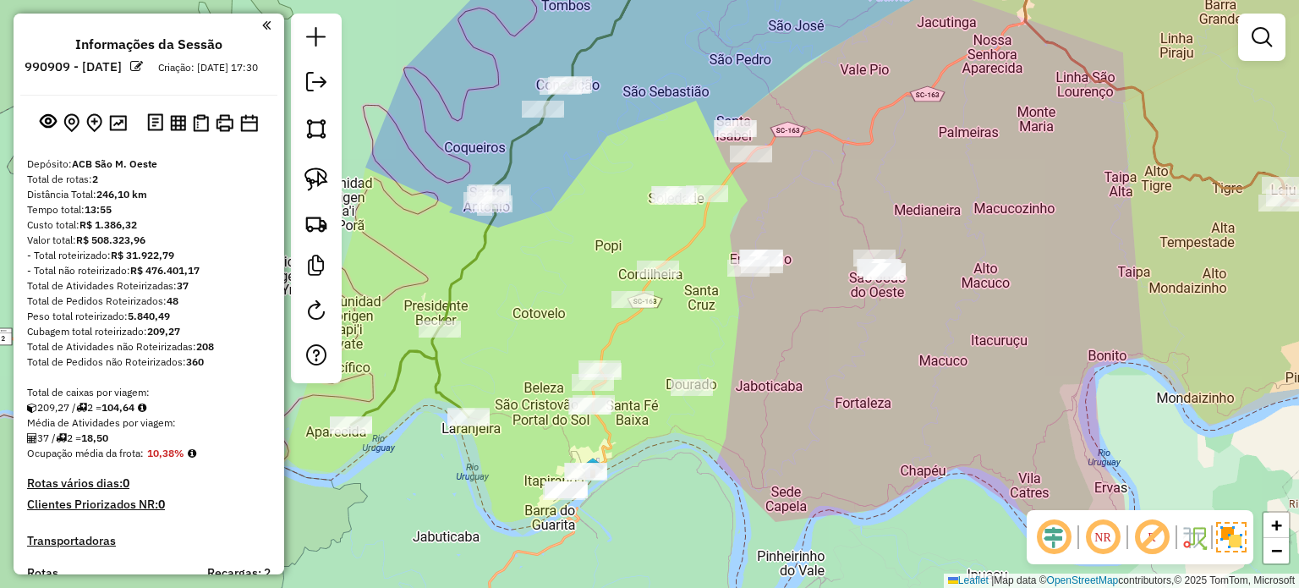
drag, startPoint x: 841, startPoint y: 334, endPoint x: 794, endPoint y: 378, distance: 64.6
click at [812, 369] on div "Janela de atendimento Grade de atendimento Capacidade Transportadoras Veículos …" at bounding box center [649, 294] width 1299 height 588
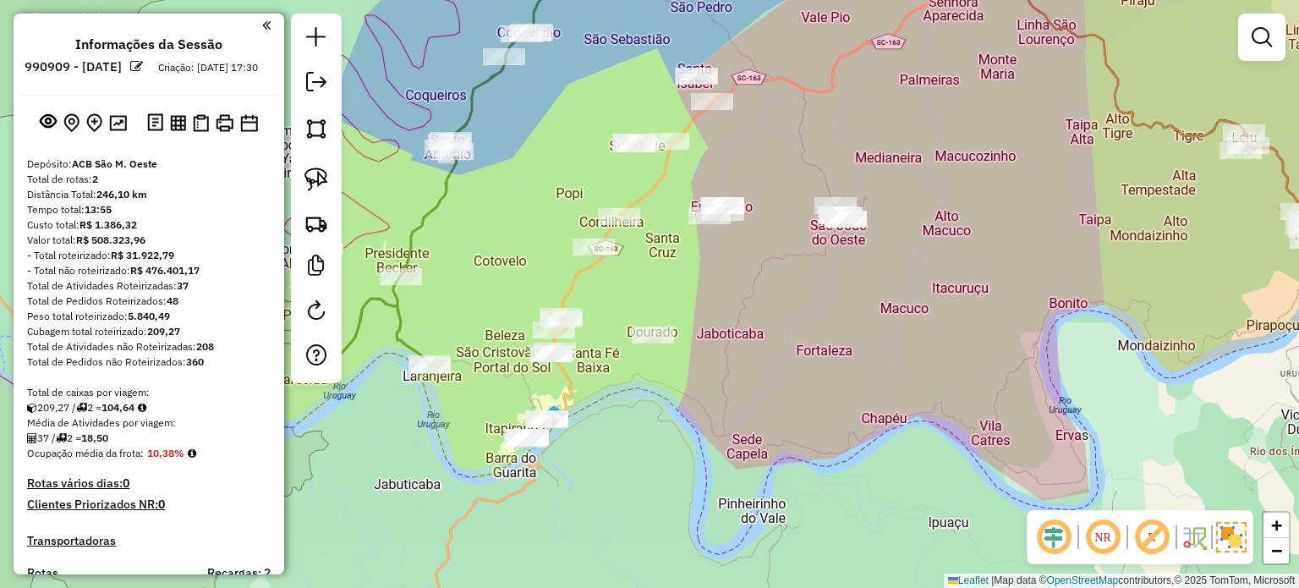
drag, startPoint x: 848, startPoint y: 352, endPoint x: 812, endPoint y: 290, distance: 71.6
click at [812, 290] on div "Janela de atendimento Grade de atendimento Capacidade Transportadoras Veículos …" at bounding box center [649, 294] width 1299 height 588
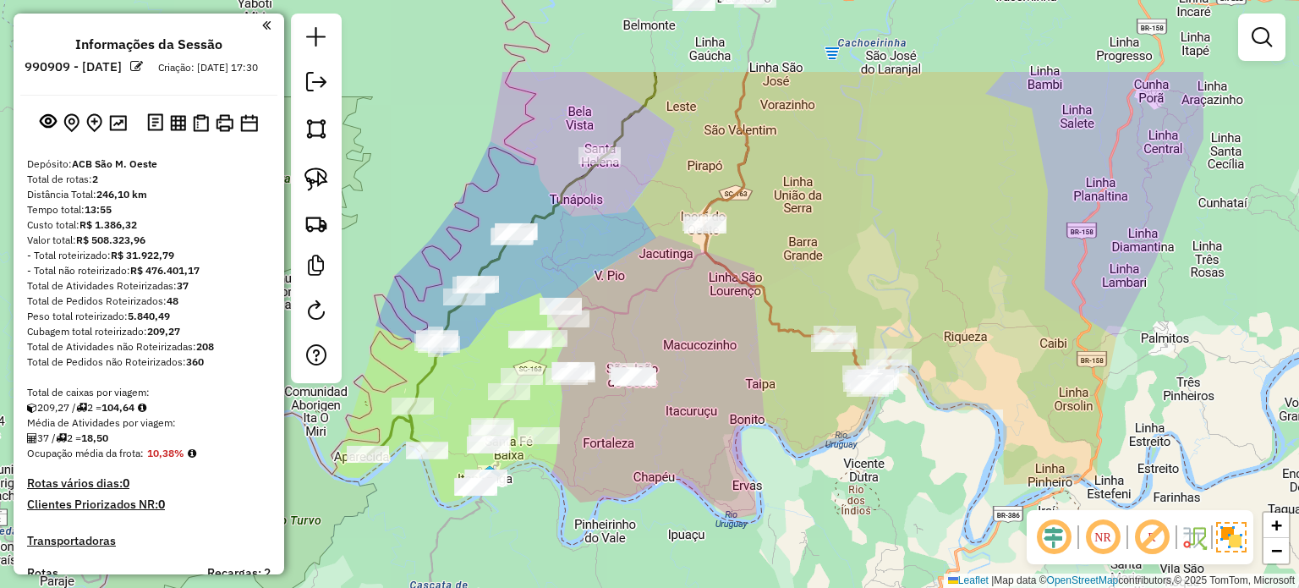
drag, startPoint x: 768, startPoint y: 449, endPoint x: 760, endPoint y: 471, distance: 23.3
click at [759, 471] on div "Janela de atendimento Grade de atendimento Capacidade Transportadoras Veículos …" at bounding box center [649, 294] width 1299 height 588
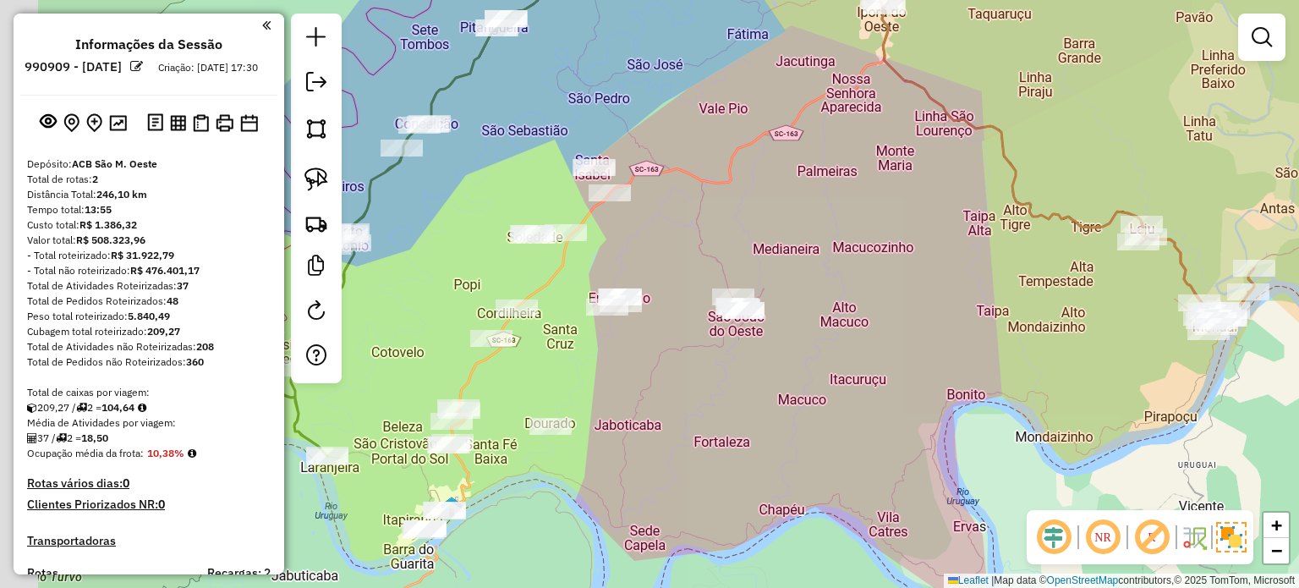
drag, startPoint x: 700, startPoint y: 389, endPoint x: 731, endPoint y: 374, distance: 34.8
click at [724, 379] on div "Janela de atendimento Grade de atendimento Capacidade Transportadoras Veículos …" at bounding box center [649, 294] width 1299 height 588
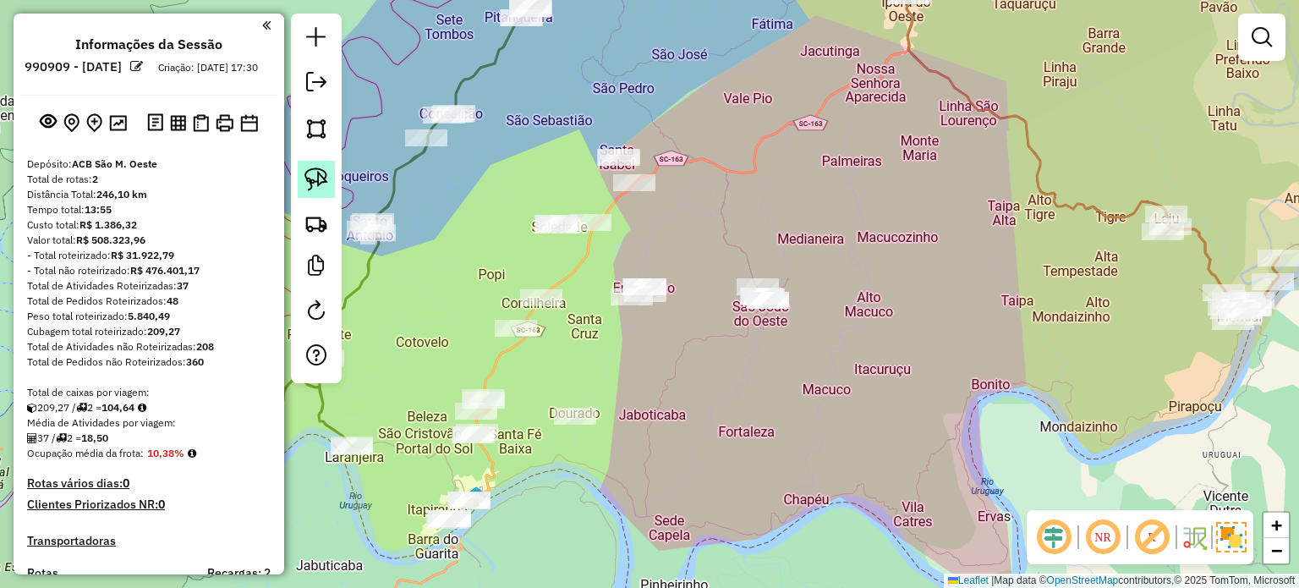
click at [309, 182] on img at bounding box center [316, 179] width 24 height 24
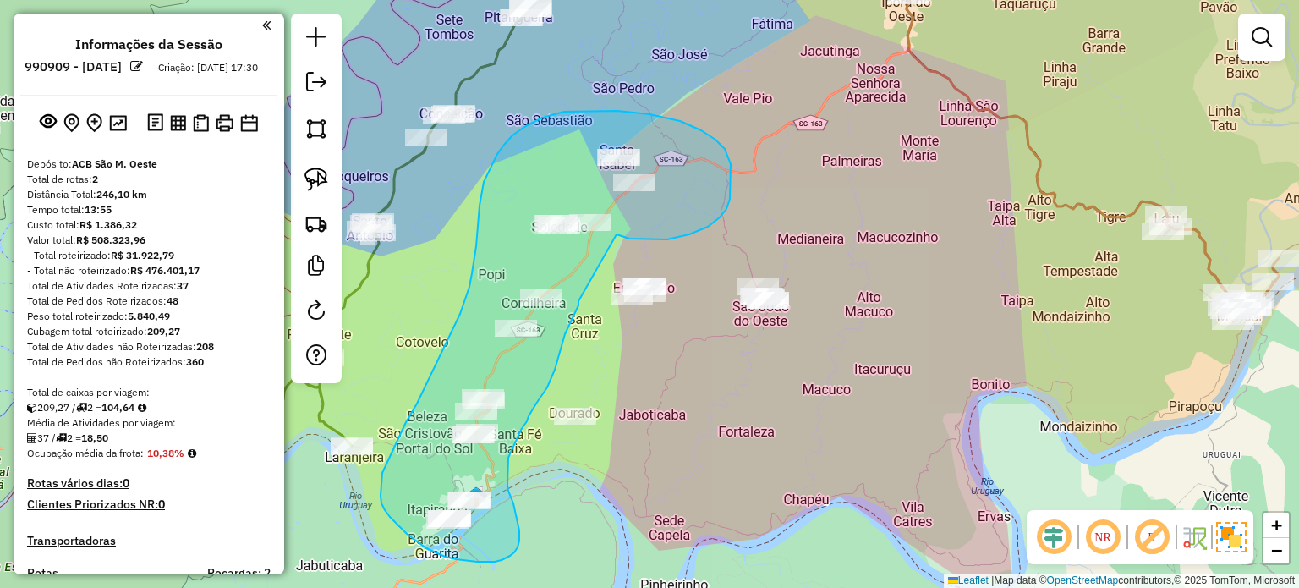
drag, startPoint x: 646, startPoint y: 239, endPoint x: 580, endPoint y: 294, distance: 85.8
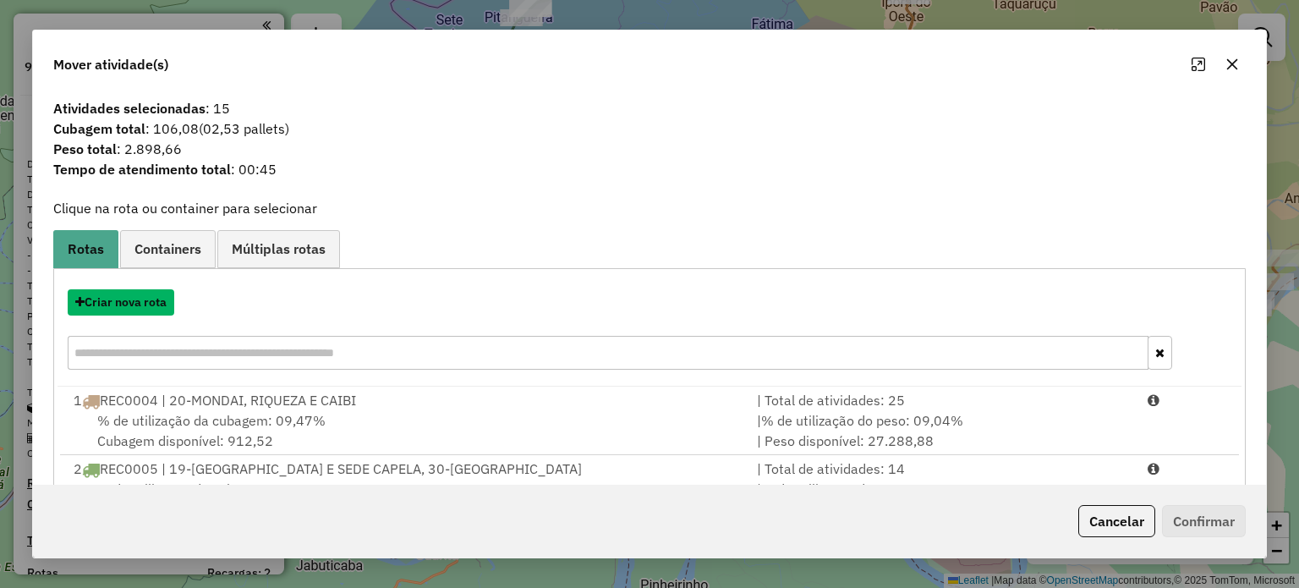
click at [115, 303] on button "Criar nova rota" at bounding box center [121, 302] width 107 height 26
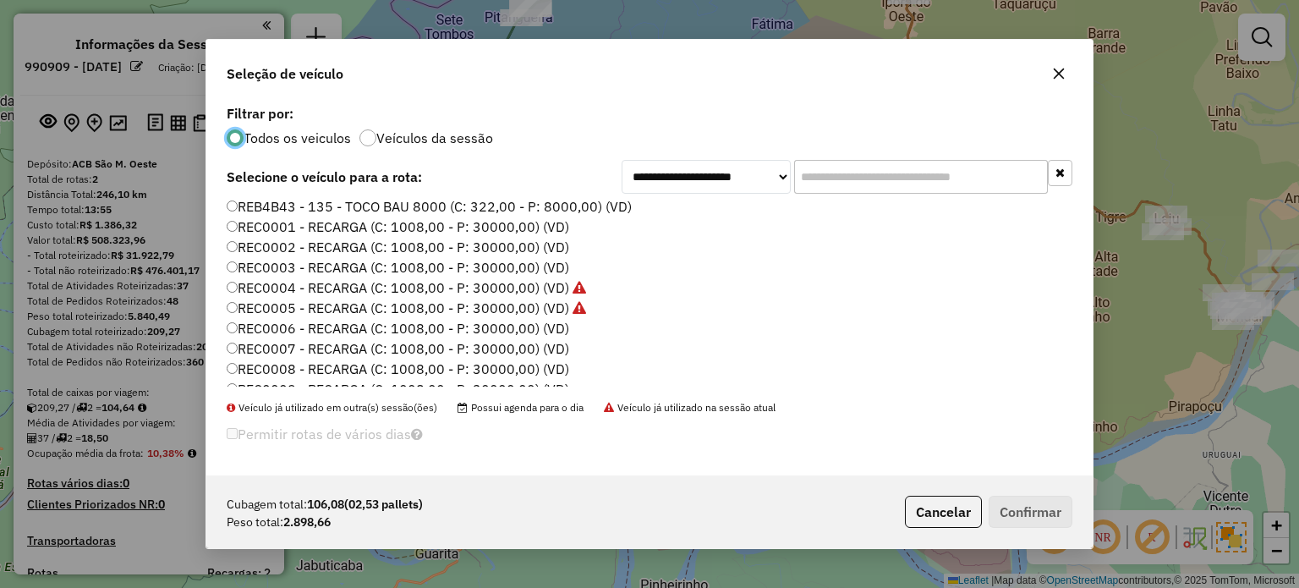
click at [537, 325] on label "REC0006 - RECARGA (C: 1008,00 - P: 30000,00) (VD)" at bounding box center [398, 328] width 342 height 20
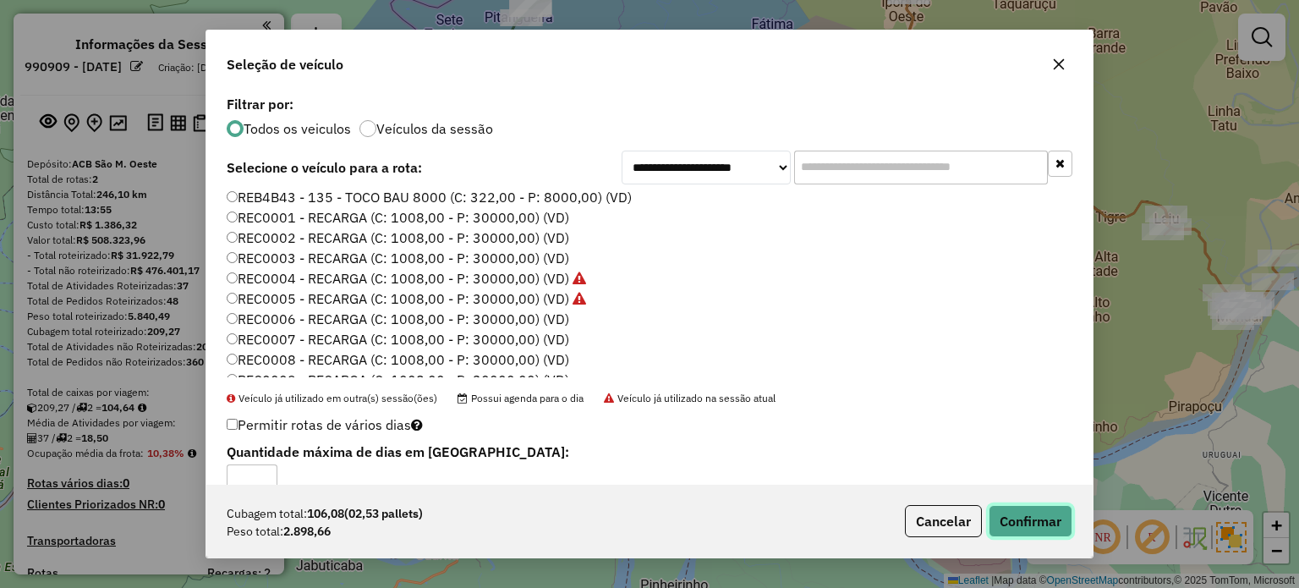
click at [1047, 518] on button "Confirmar" at bounding box center [1030, 521] width 84 height 32
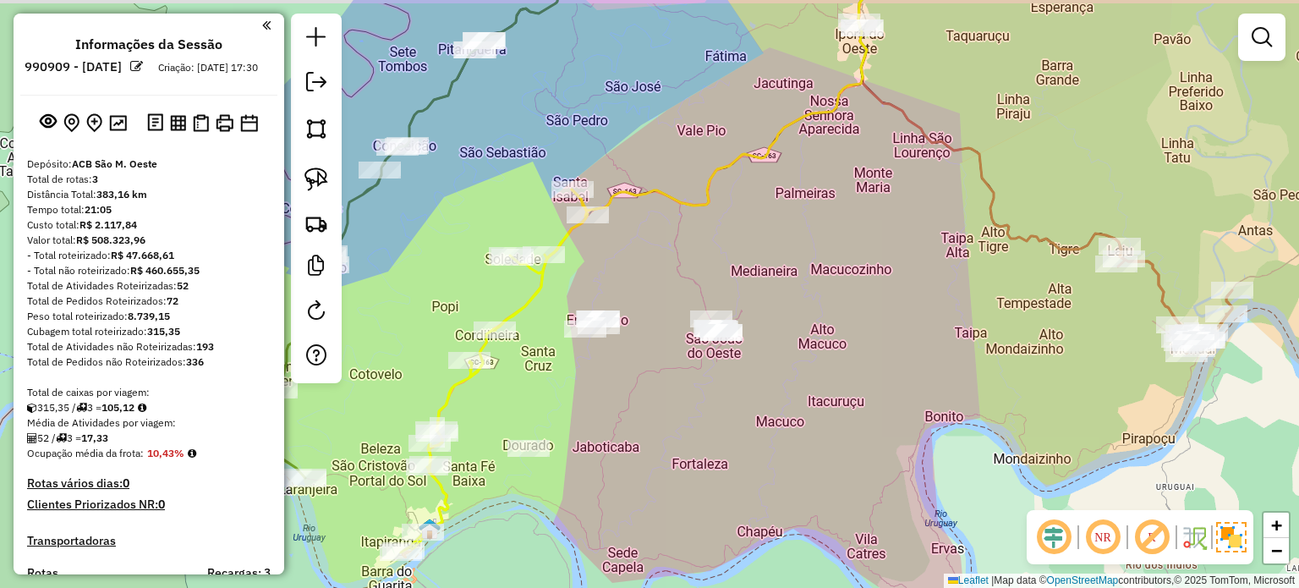
drag, startPoint x: 722, startPoint y: 430, endPoint x: 643, endPoint y: 378, distance: 94.5
click at [718, 435] on div "Janela de atendimento Grade de atendimento Capacidade Transportadoras Veículos …" at bounding box center [649, 294] width 1299 height 588
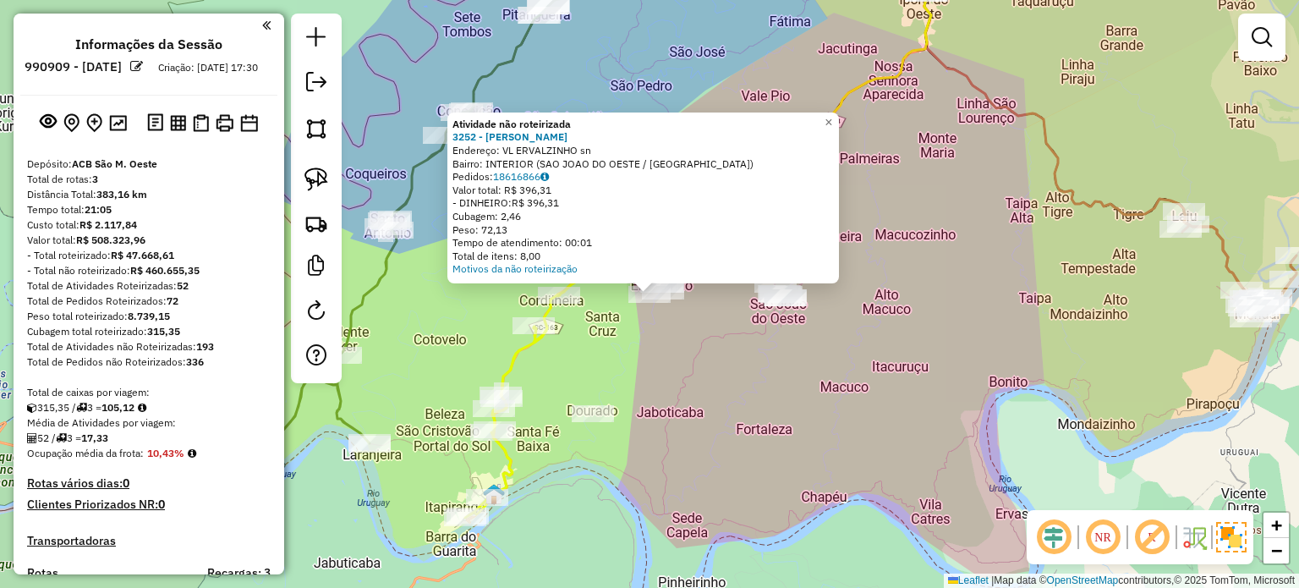
click at [700, 389] on div "Atividade não roteirizada 3252 - RENATA KONRAD HOFER Endereço: VL ERVALZINHO sn…" at bounding box center [649, 294] width 1299 height 588
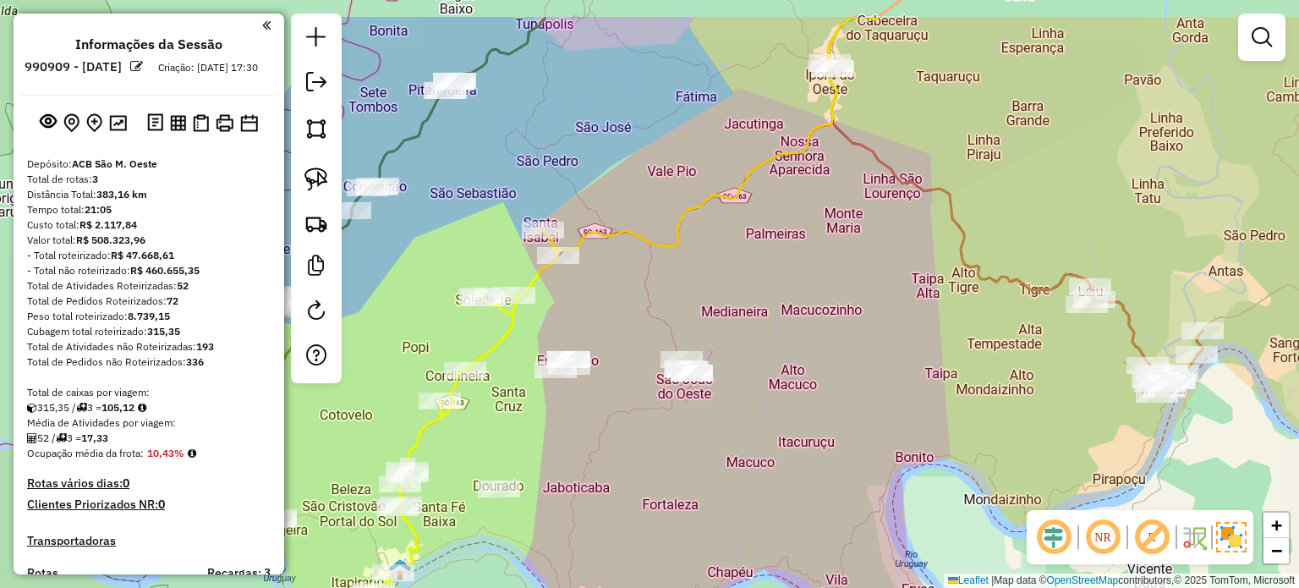
drag, startPoint x: 835, startPoint y: 398, endPoint x: 697, endPoint y: 442, distance: 145.4
click at [741, 469] on div "Janela de atendimento Grade de atendimento Capacidade Transportadoras Veículos …" at bounding box center [649, 294] width 1299 height 588
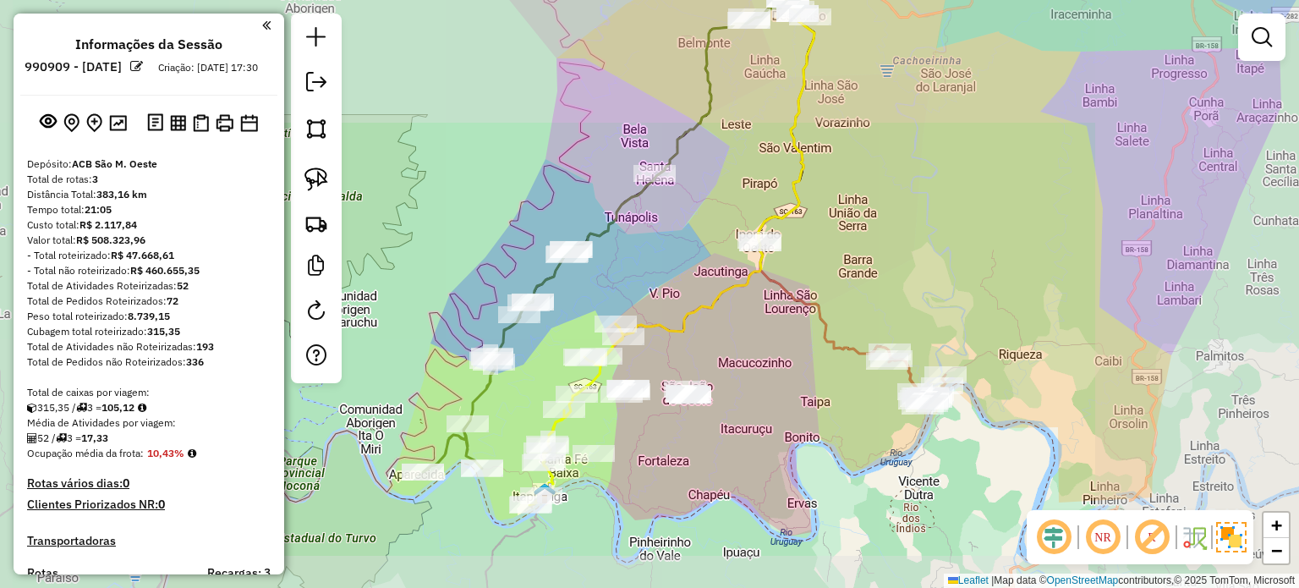
click at [713, 444] on div "Janela de atendimento Grade de atendimento Capacidade Transportadoras Veículos …" at bounding box center [649, 294] width 1299 height 588
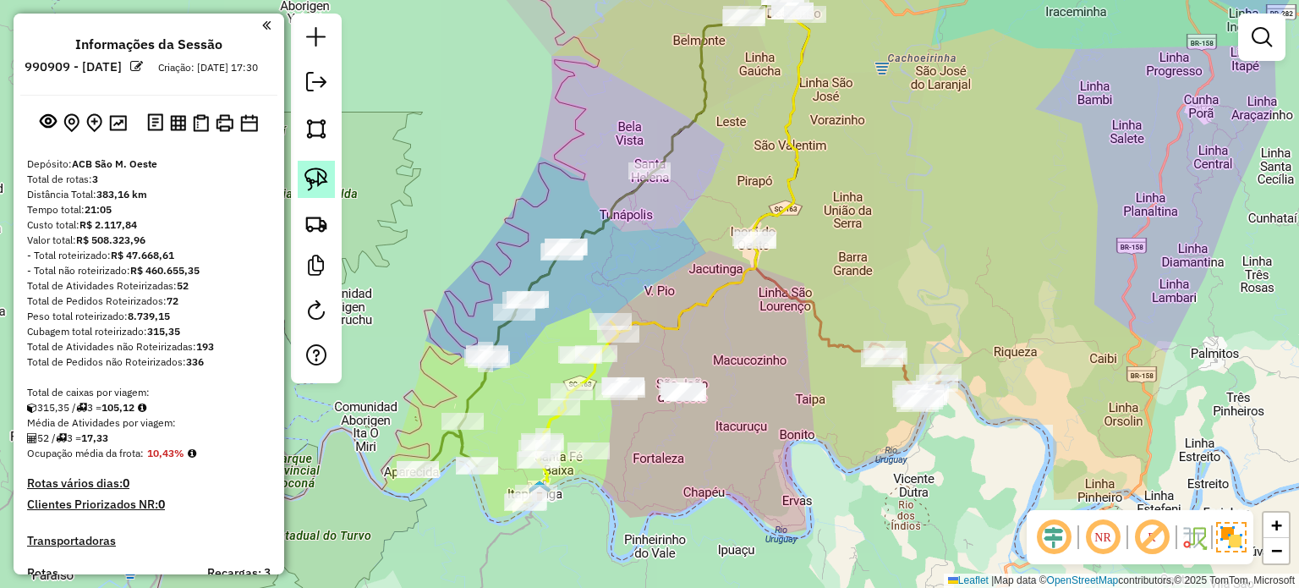
click at [325, 172] on img at bounding box center [316, 179] width 24 height 24
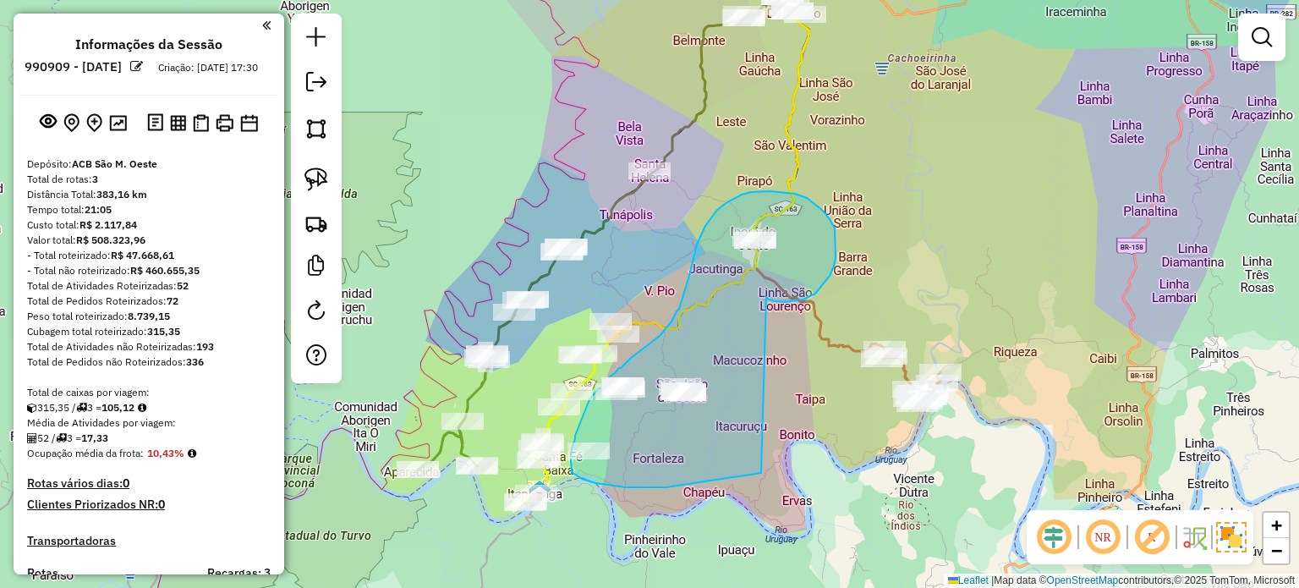
drag, startPoint x: 766, startPoint y: 297, endPoint x: 764, endPoint y: 473, distance: 175.8
click at [761, 473] on div "Janela de atendimento Grade de atendimento Capacidade Transportadoras Veículos …" at bounding box center [649, 294] width 1299 height 588
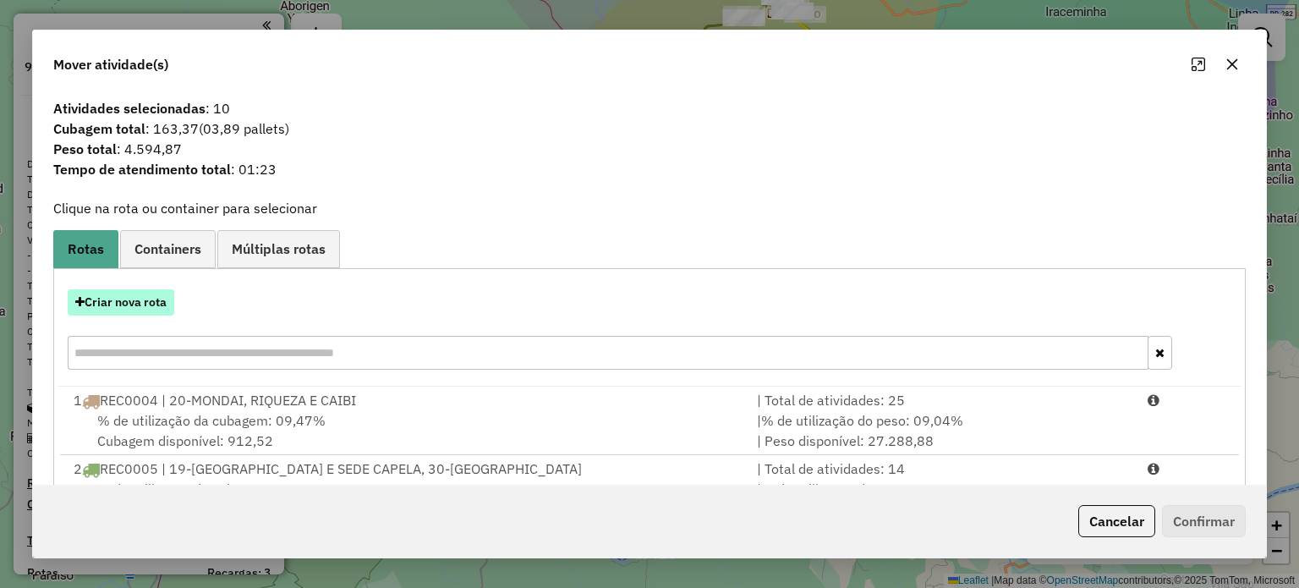
click at [124, 303] on button "Criar nova rota" at bounding box center [121, 302] width 107 height 26
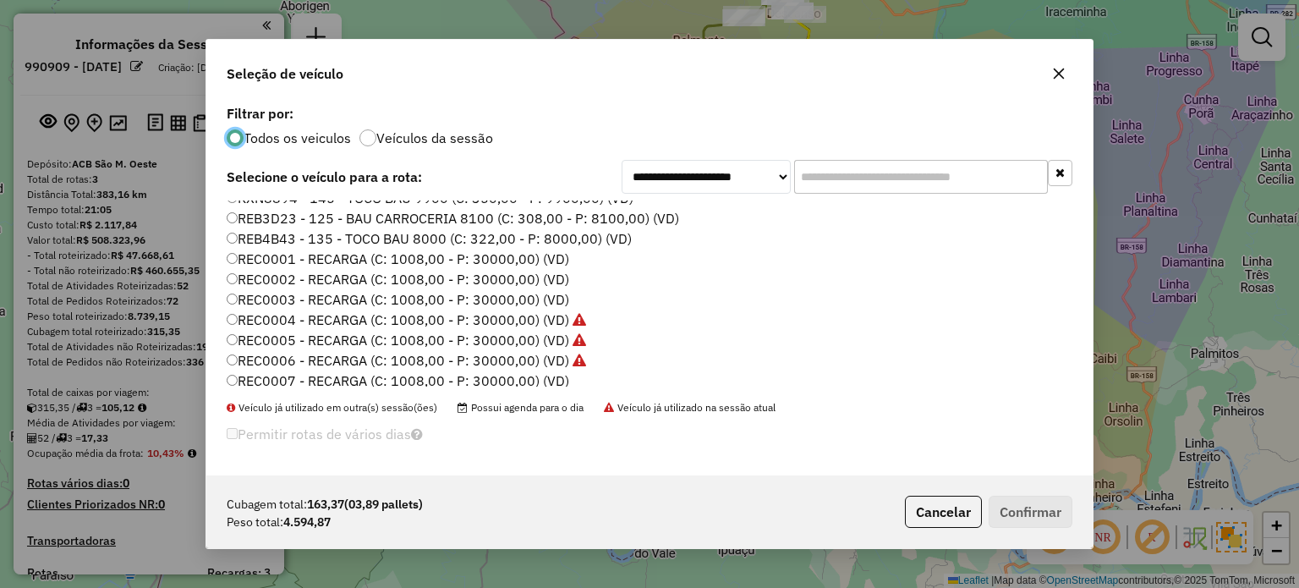
scroll to position [169, 0]
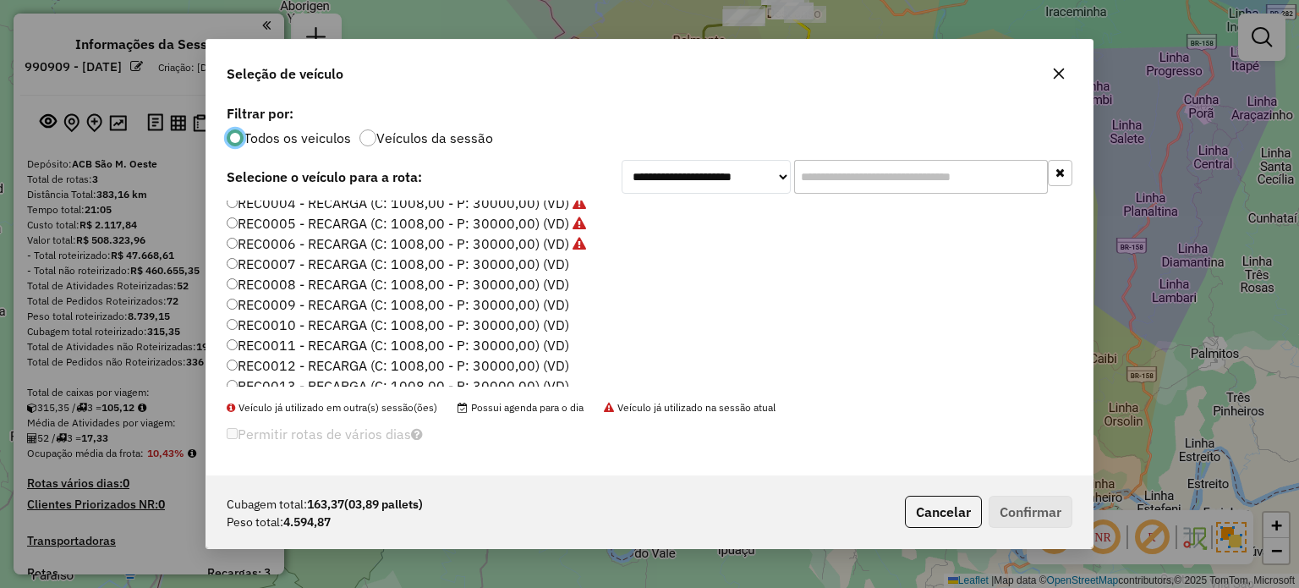
click at [543, 264] on label "REC0007 - RECARGA (C: 1008,00 - P: 30000,00) (VD)" at bounding box center [398, 264] width 342 height 20
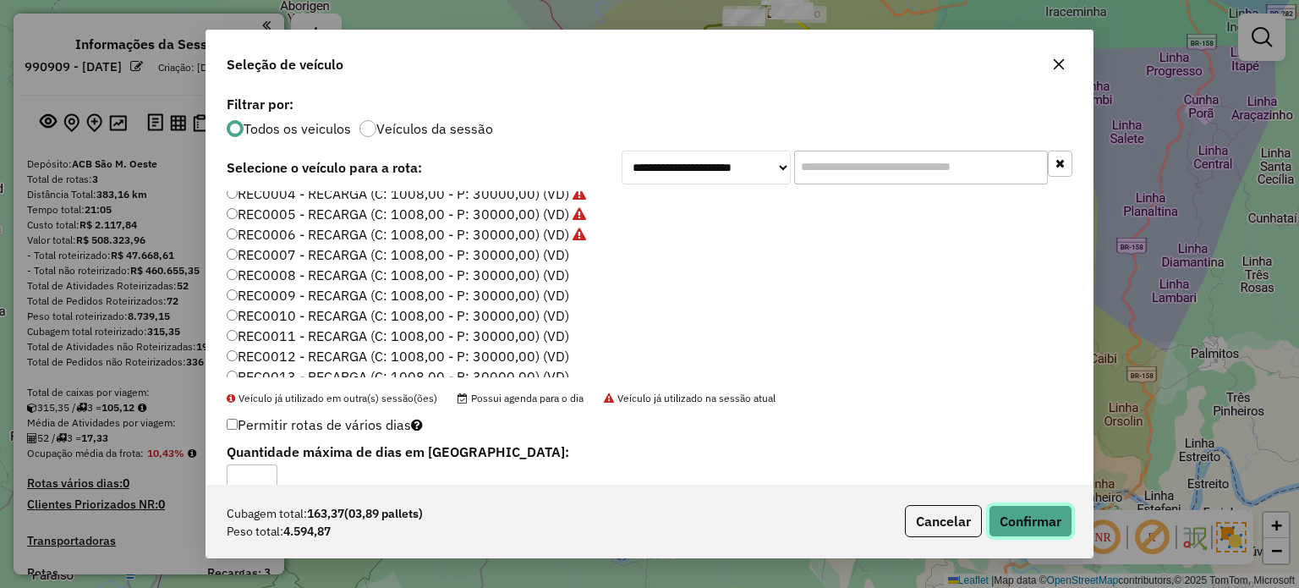
drag, startPoint x: 997, startPoint y: 520, endPoint x: 1175, endPoint y: 414, distance: 207.3
click at [998, 520] on button "Confirmar" at bounding box center [1030, 521] width 84 height 32
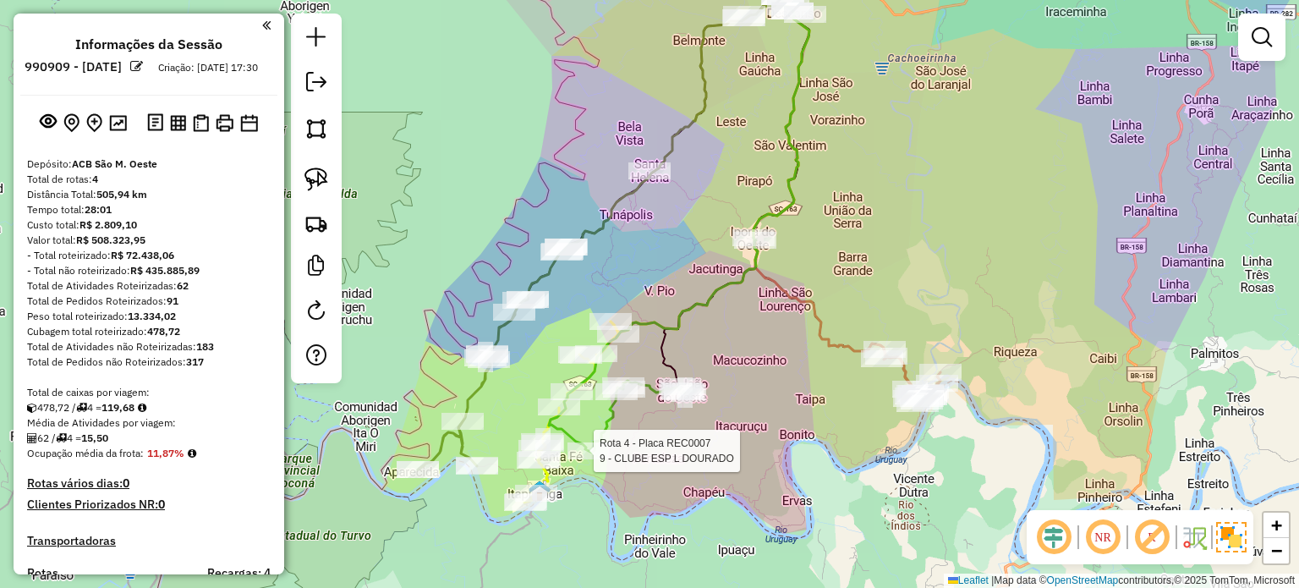
select select "**********"
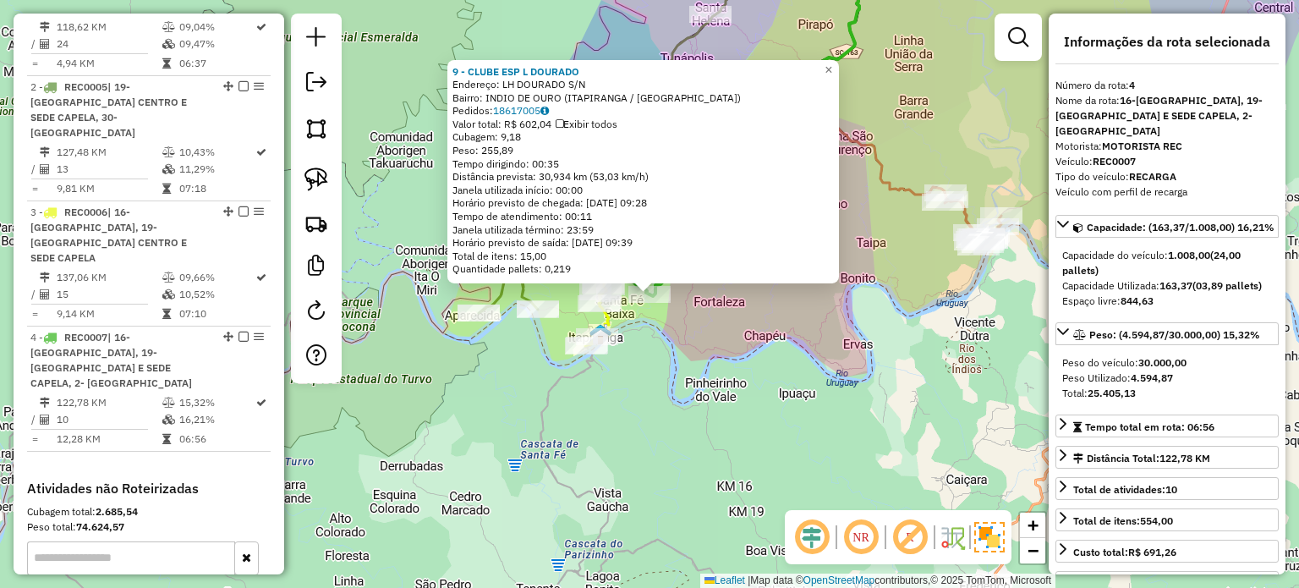
scroll to position [865, 0]
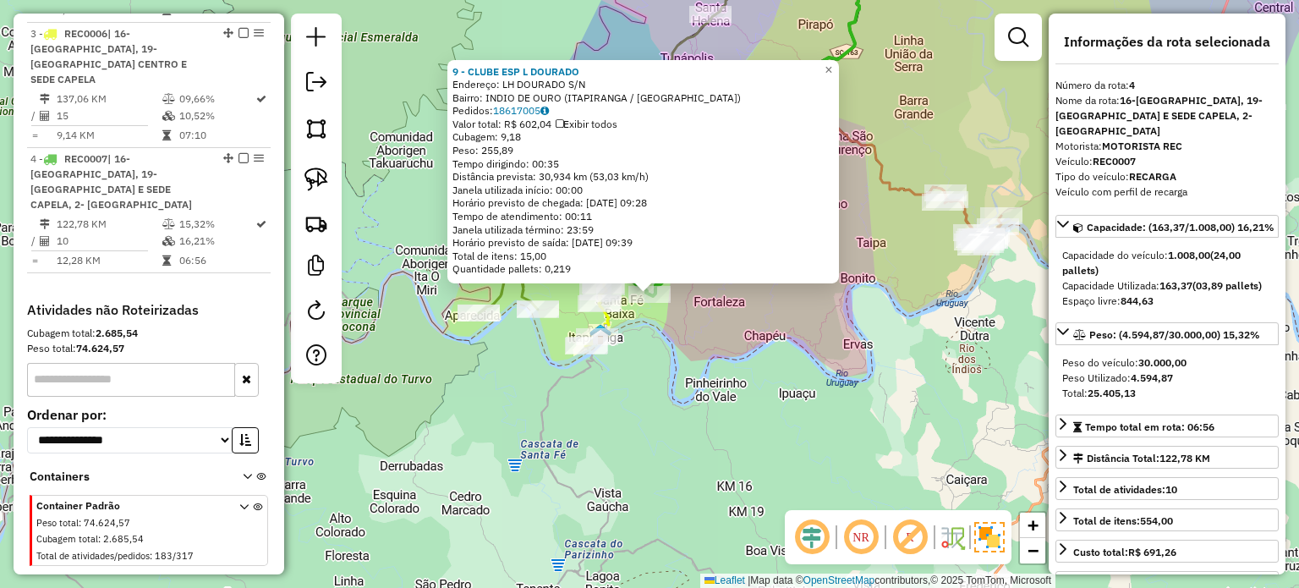
click at [727, 320] on div "9 - CLUBE ESP L DOURADO Endereço: LH DOURADO S/N Bairro: INDIO DE OURO (ITAPIRA…" at bounding box center [649, 294] width 1299 height 588
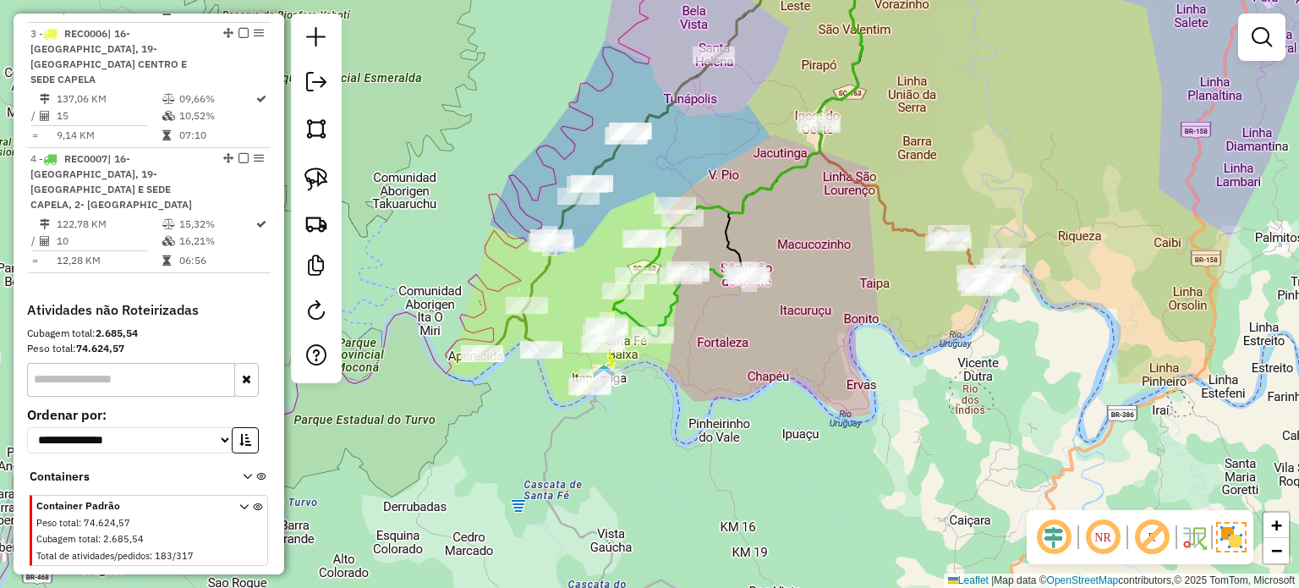
drag, startPoint x: 741, startPoint y: 317, endPoint x: 745, endPoint y: 364, distance: 47.5
click at [745, 364] on div "Janela de atendimento Grade de atendimento Capacidade Transportadoras Veículos …" at bounding box center [649, 294] width 1299 height 588
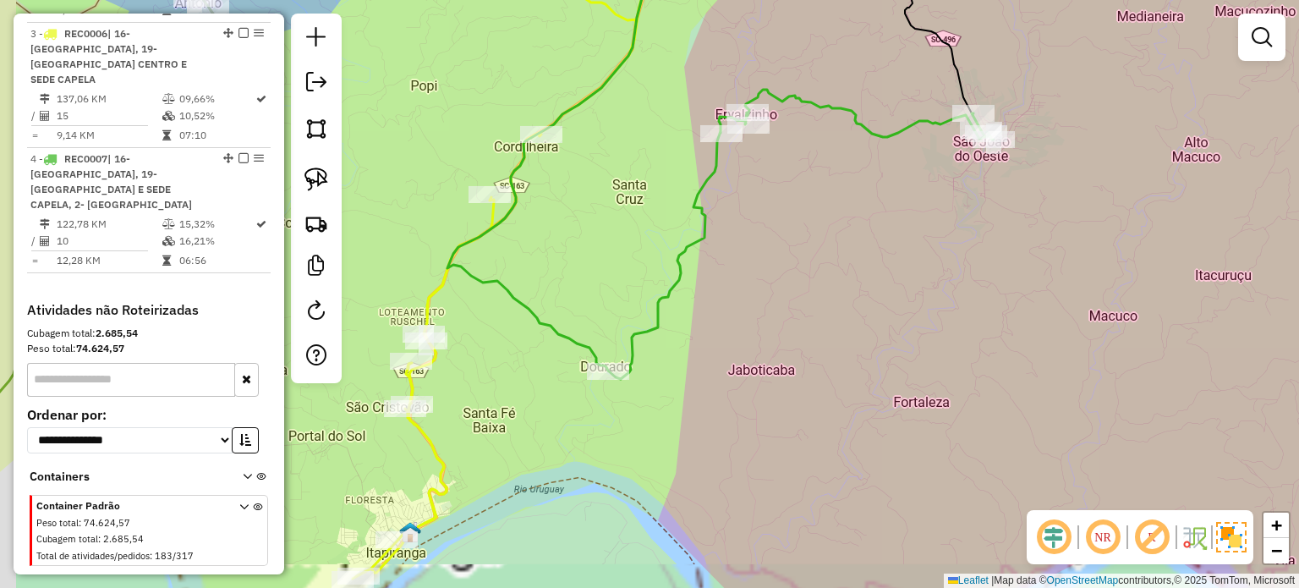
drag, startPoint x: 714, startPoint y: 361, endPoint x: 774, endPoint y: 375, distance: 61.5
click at [815, 357] on div "Janela de atendimento Grade de atendimento Capacidade Transportadoras Veículos …" at bounding box center [649, 294] width 1299 height 588
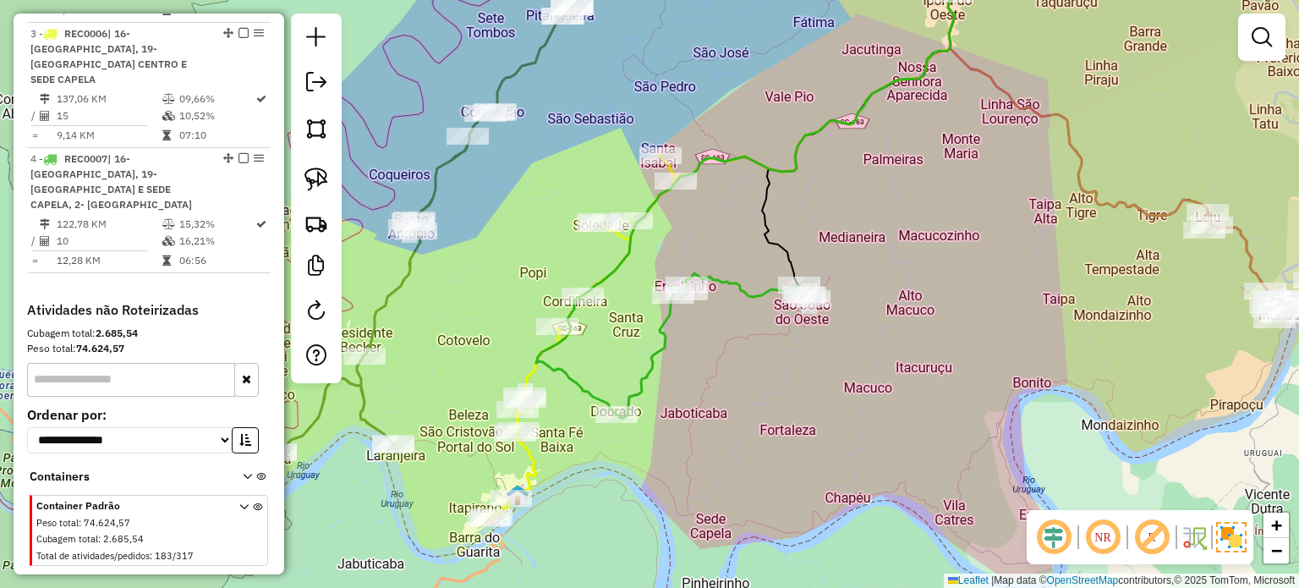
drag, startPoint x: 837, startPoint y: 399, endPoint x: 766, endPoint y: 448, distance: 86.3
click at [766, 448] on div "Janela de atendimento Grade de atendimento Capacidade Transportadoras Veículos …" at bounding box center [649, 294] width 1299 height 588
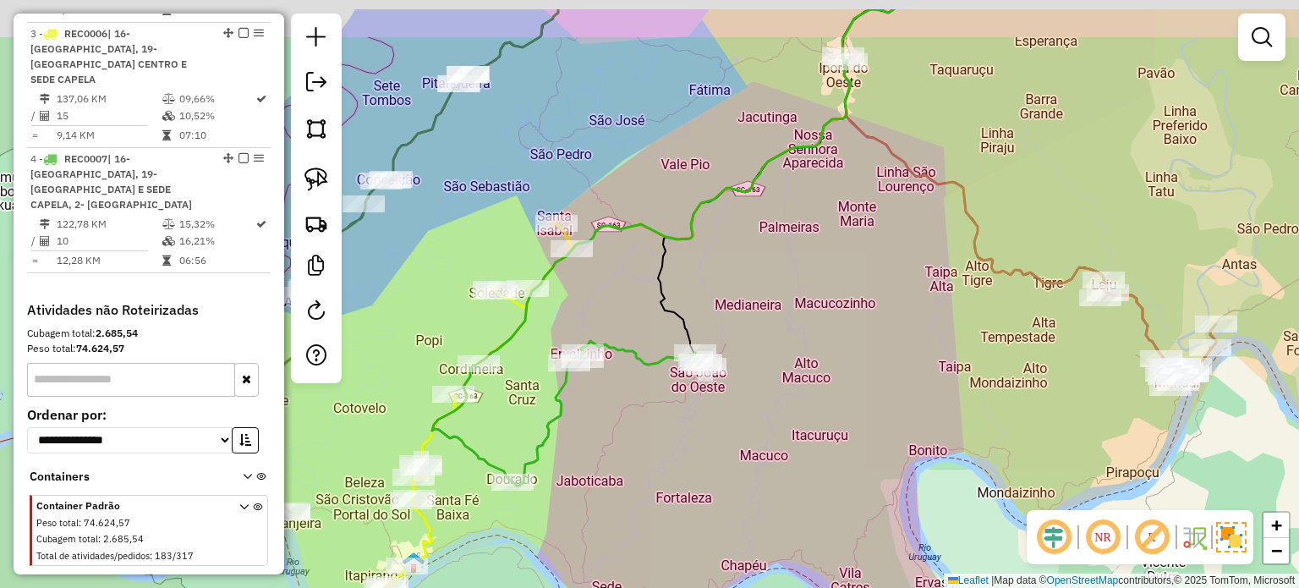
drag, startPoint x: 798, startPoint y: 435, endPoint x: 742, endPoint y: 470, distance: 66.1
click at [742, 470] on div "Janela de atendimento Grade de atendimento Capacidade Transportadoras Veículos …" at bounding box center [649, 294] width 1299 height 588
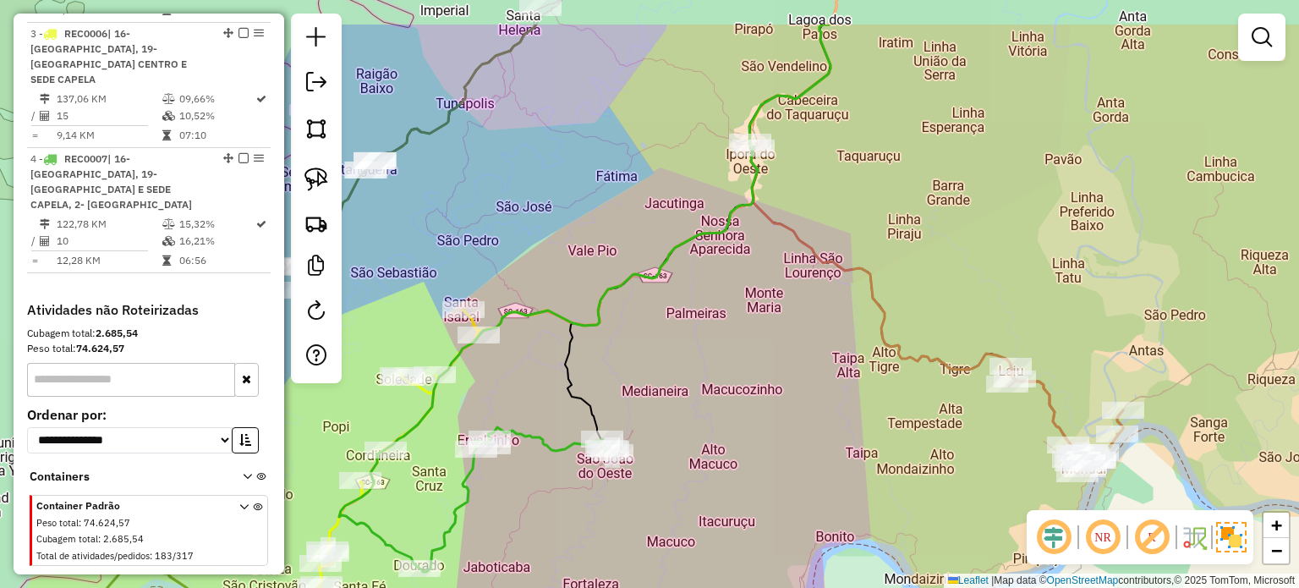
drag, startPoint x: 791, startPoint y: 429, endPoint x: 764, endPoint y: 453, distance: 36.5
click at [763, 455] on div "Janela de atendimento Grade de atendimento Capacidade Transportadoras Veículos …" at bounding box center [649, 294] width 1299 height 588
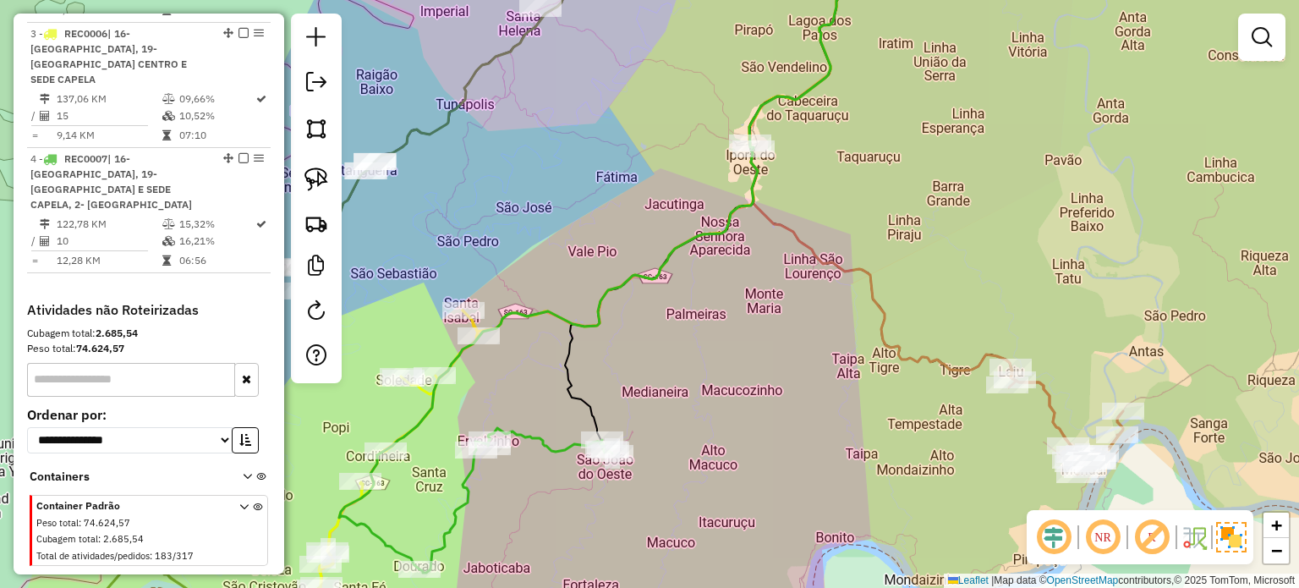
click at [791, 451] on div "Janela de atendimento Grade de atendimento Capacidade Transportadoras Veículos …" at bounding box center [649, 294] width 1299 height 588
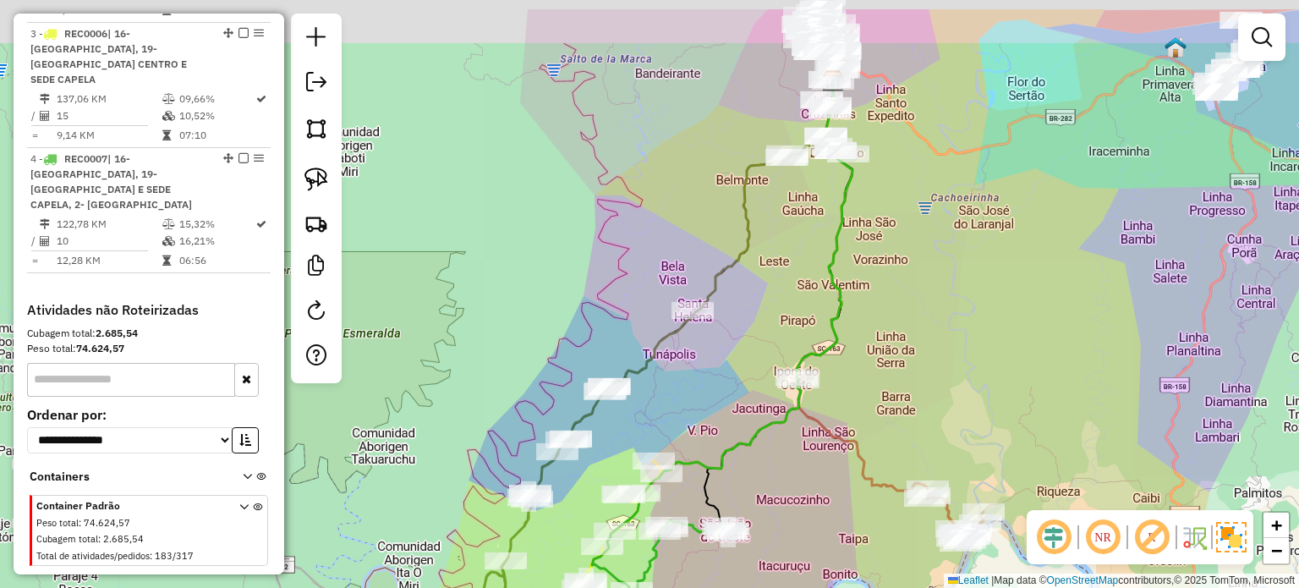
drag, startPoint x: 837, startPoint y: 314, endPoint x: 858, endPoint y: 333, distance: 28.2
click at [859, 343] on div "Janela de atendimento Grade de atendimento Capacidade Transportadoras Veículos …" at bounding box center [649, 294] width 1299 height 588
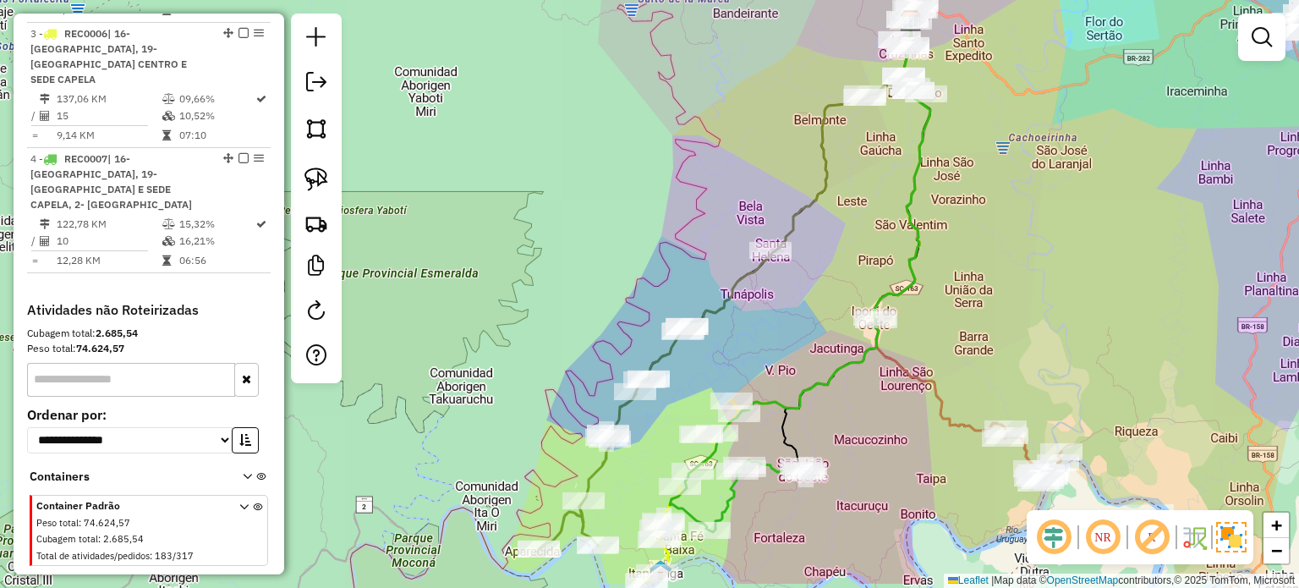
drag, startPoint x: 781, startPoint y: 310, endPoint x: 825, endPoint y: 273, distance: 57.6
click at [825, 273] on div "Janela de atendimento Grade de atendimento Capacidade Transportadoras Veículos …" at bounding box center [649, 294] width 1299 height 588
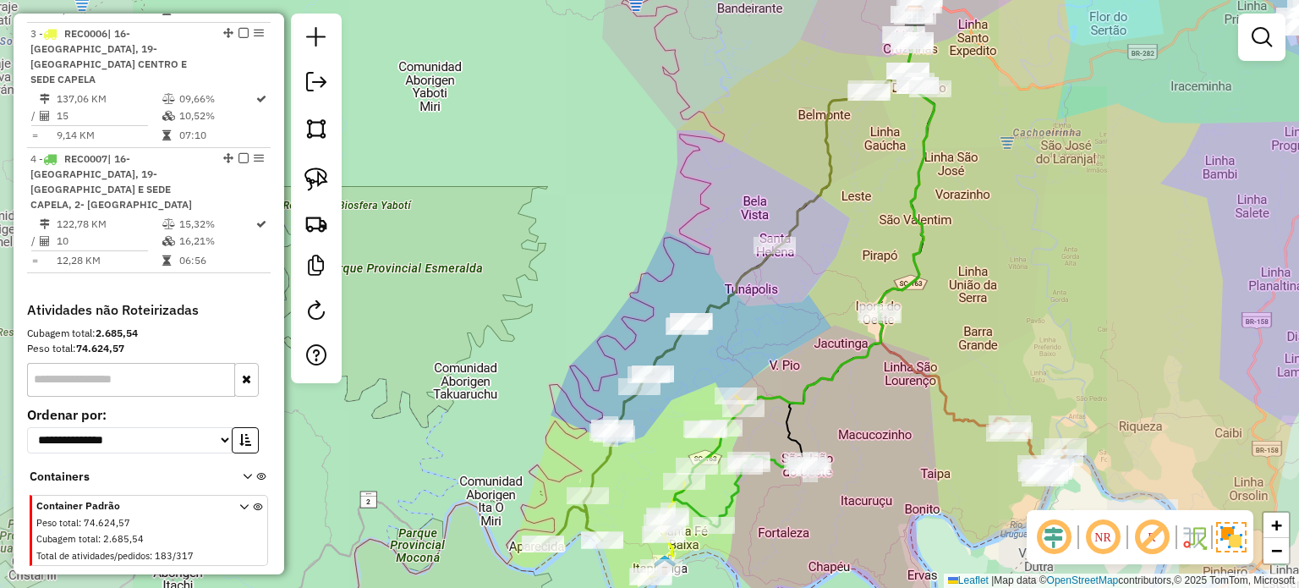
drag, startPoint x: 761, startPoint y: 358, endPoint x: 731, endPoint y: 325, distance: 43.7
click at [738, 331] on div "Janela de atendimento Grade de atendimento Capacidade Transportadoras Veículos …" at bounding box center [649, 294] width 1299 height 588
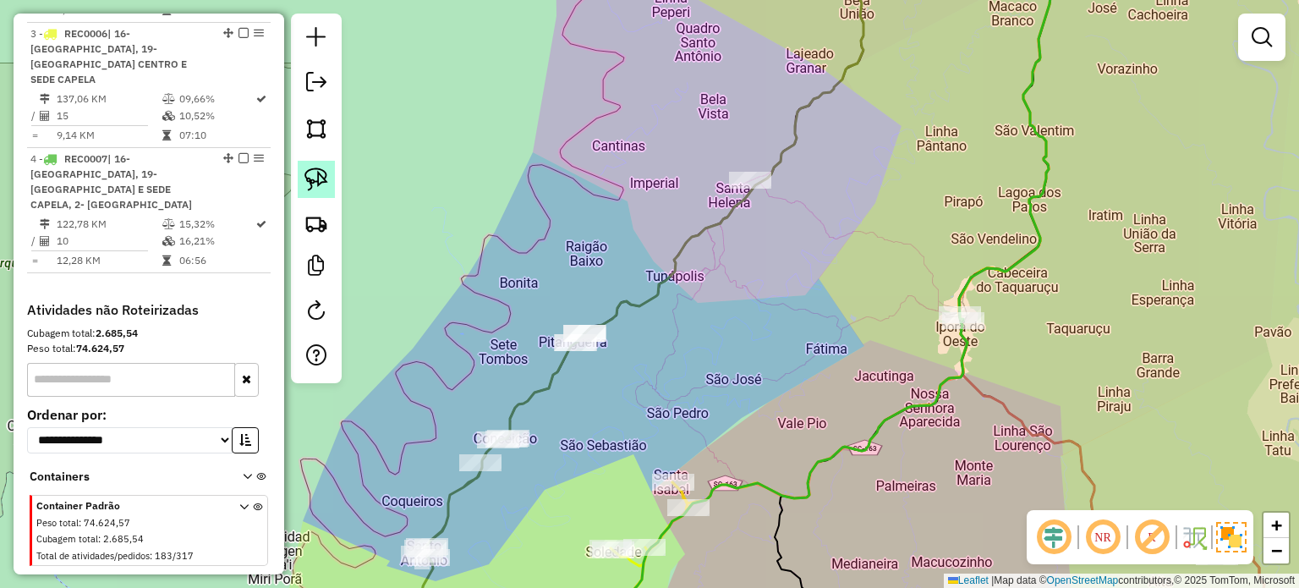
click at [314, 182] on img at bounding box center [316, 179] width 24 height 24
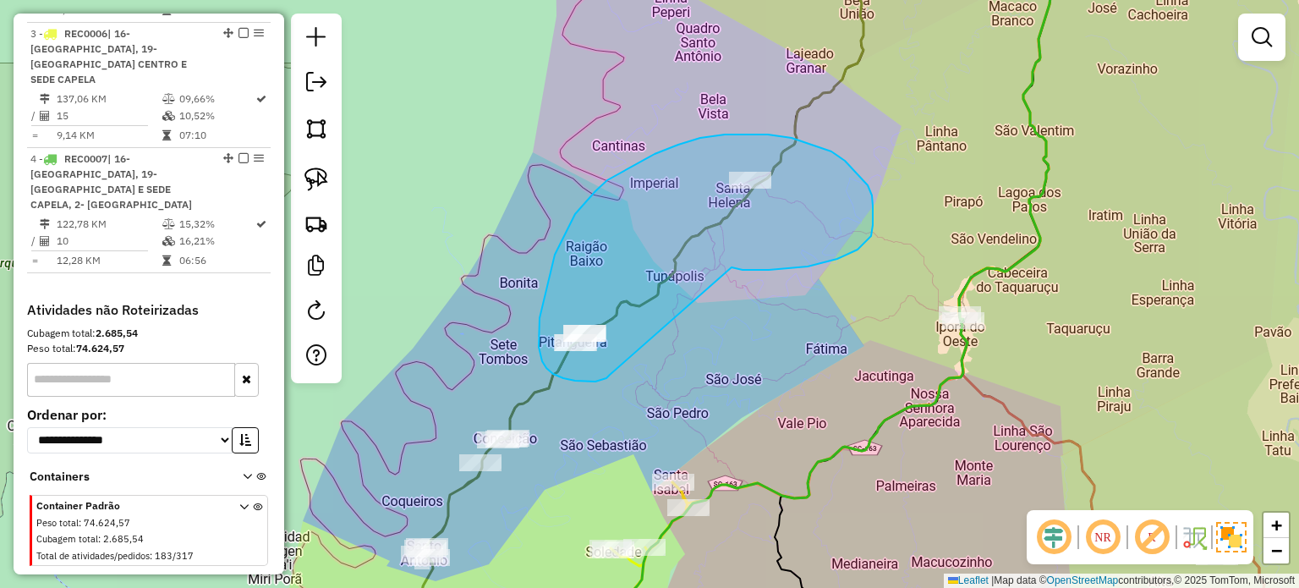
drag, startPoint x: 742, startPoint y: 270, endPoint x: 610, endPoint y: 373, distance: 168.1
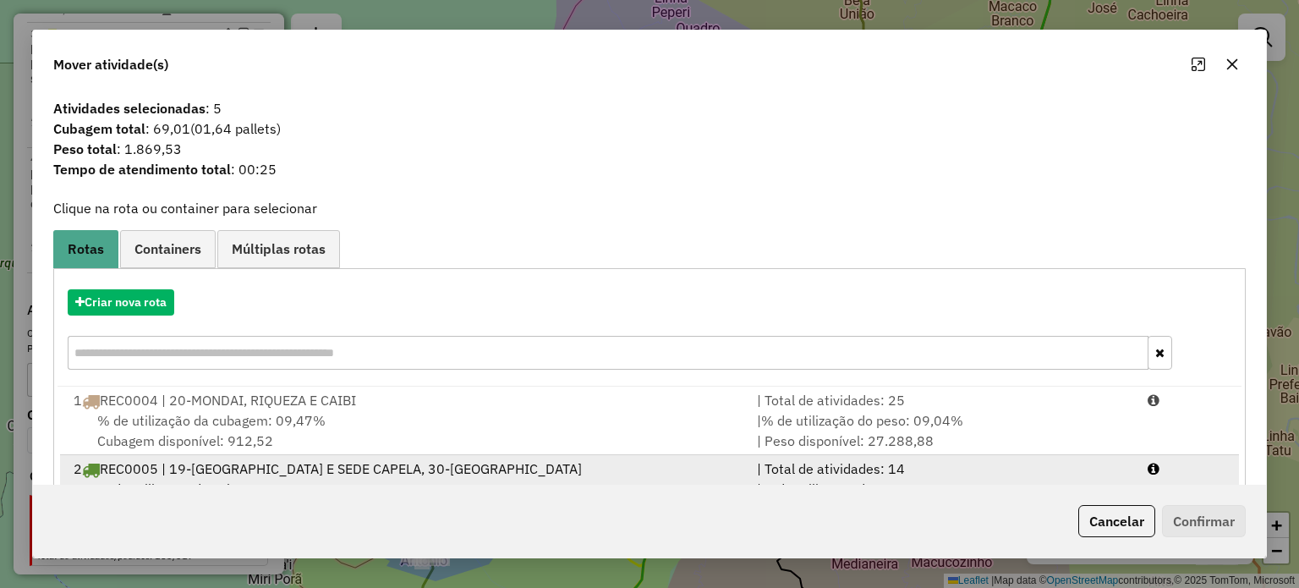
click at [277, 466] on div "2 REC0005 | 19-ITAPIRANGA CENTRO E SEDE CAPELA, 30-PITANGUEIRA ATE SANTO ANTONIO" at bounding box center [404, 468] width 683 height 20
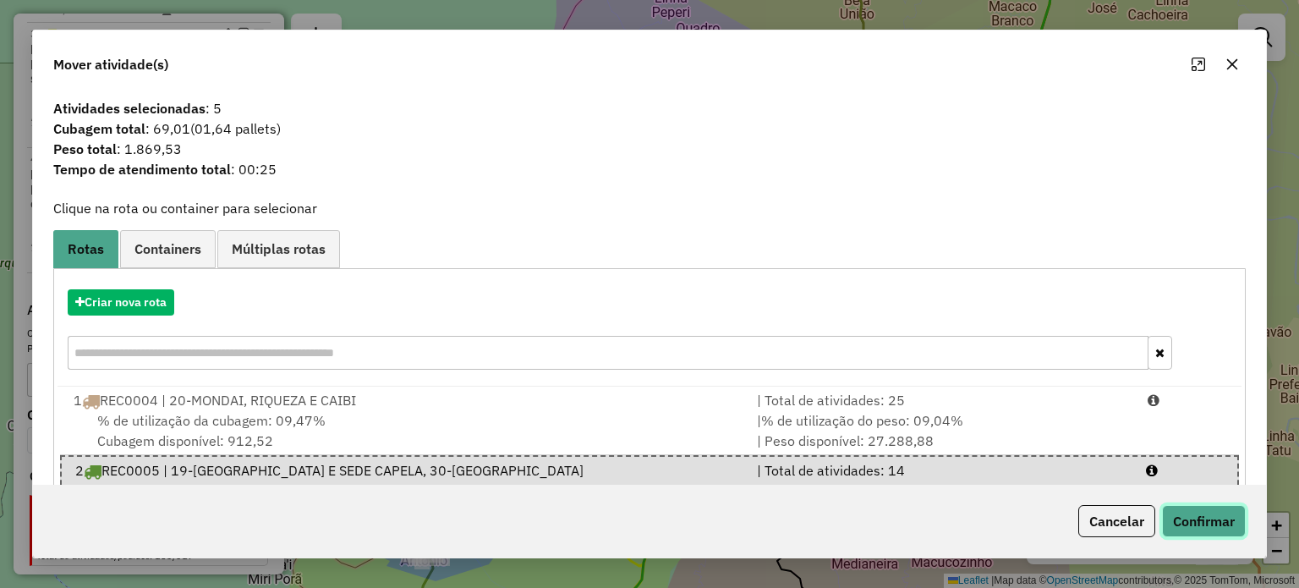
click at [1196, 523] on button "Confirmar" at bounding box center [1204, 521] width 84 height 32
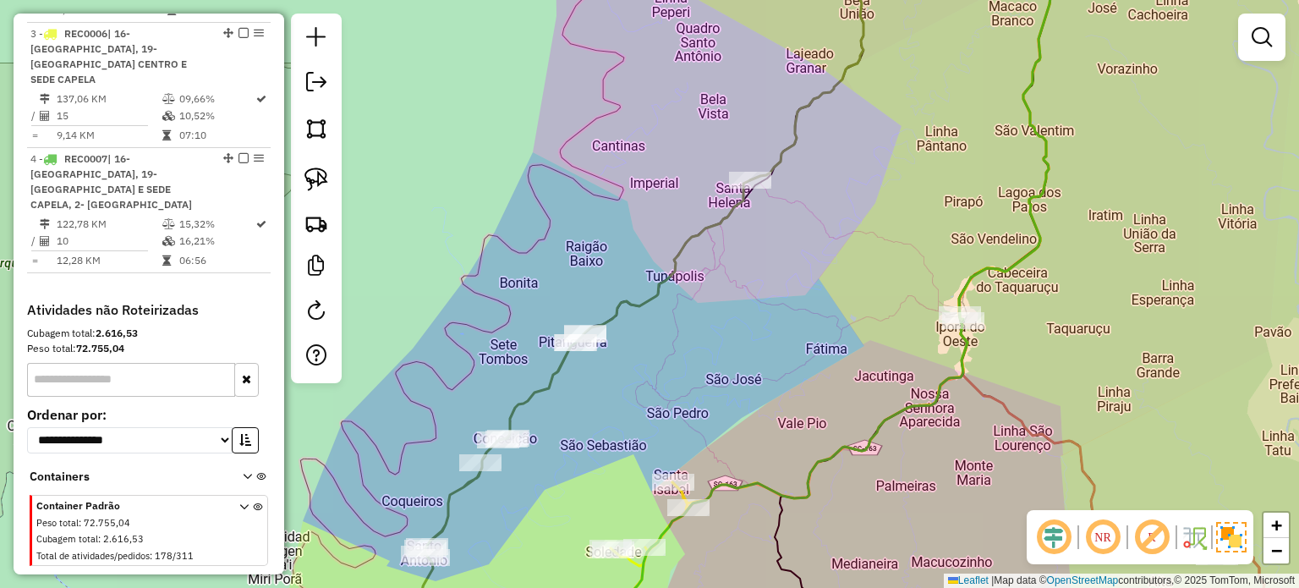
scroll to position [755, 0]
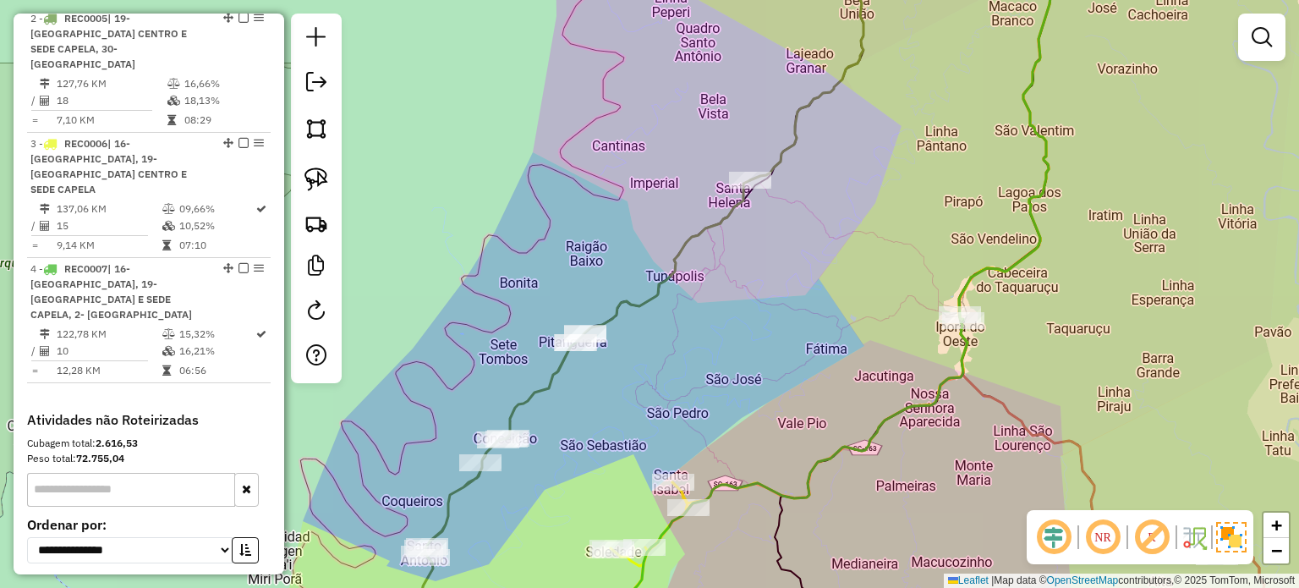
drag, startPoint x: 744, startPoint y: 346, endPoint x: 575, endPoint y: 375, distance: 171.6
click at [604, 383] on div "Janela de atendimento Grade de atendimento Capacidade Transportadoras Veículos …" at bounding box center [649, 294] width 1299 height 588
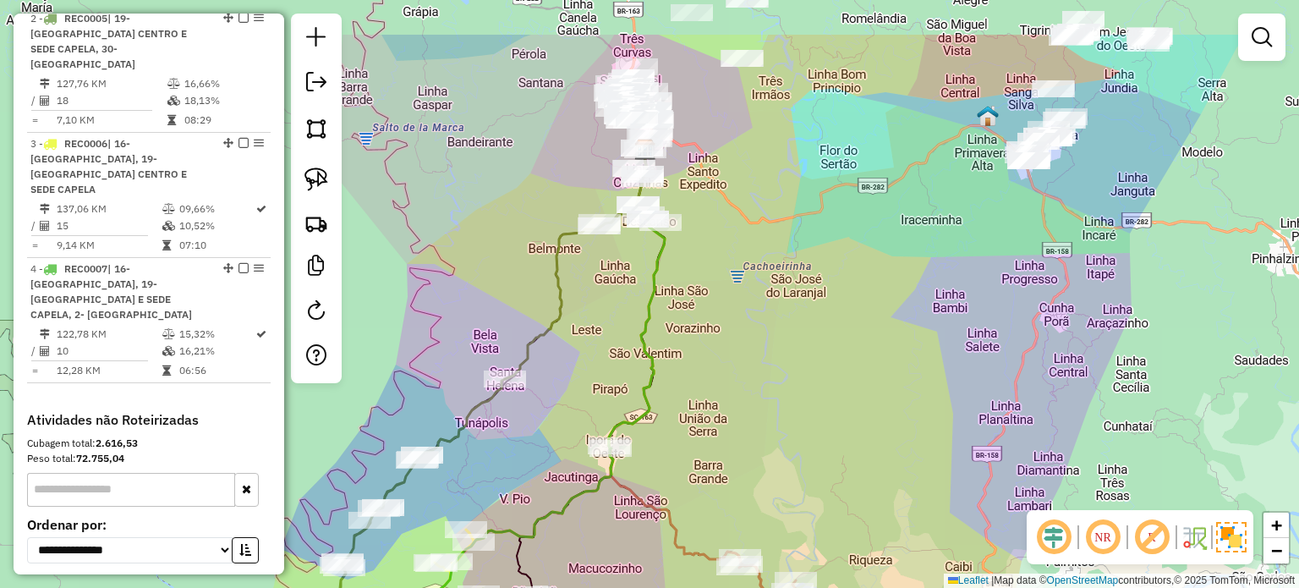
drag, startPoint x: 685, startPoint y: 239, endPoint x: 601, endPoint y: 354, distance: 142.2
click at [584, 361] on div "Janela de atendimento Grade de atendimento Capacidade Transportadoras Veículos …" at bounding box center [649, 294] width 1299 height 588
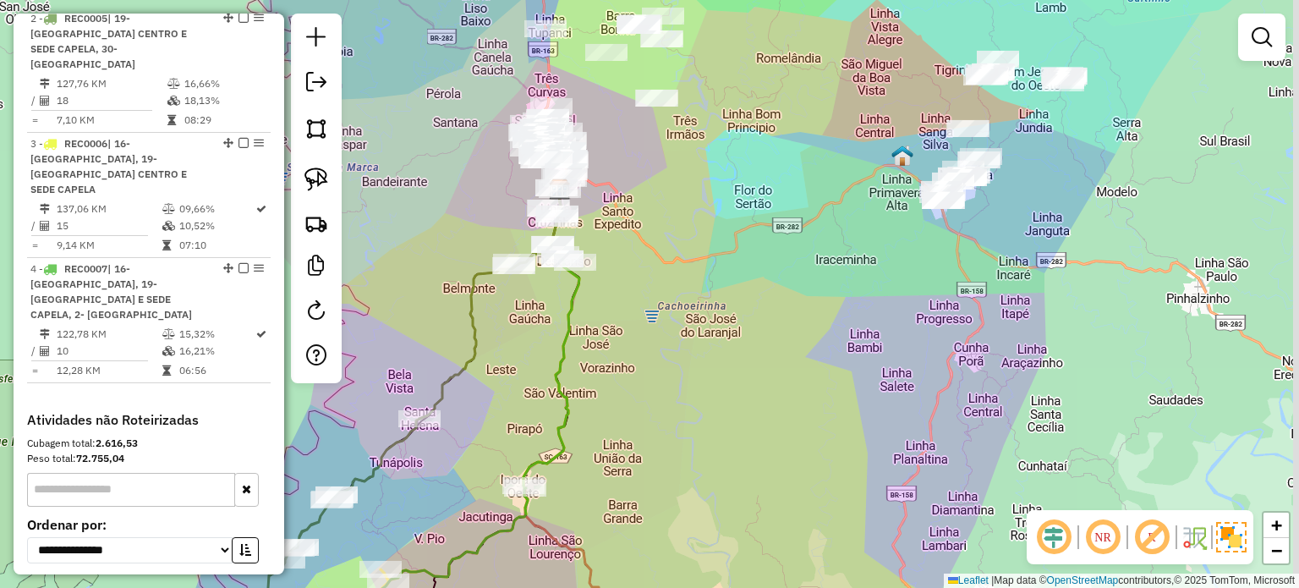
drag, startPoint x: 653, startPoint y: 326, endPoint x: 602, endPoint y: 337, distance: 51.9
click at [602, 337] on div "Janela de atendimento Grade de atendimento Capacidade Transportadoras Veículos …" at bounding box center [649, 294] width 1299 height 588
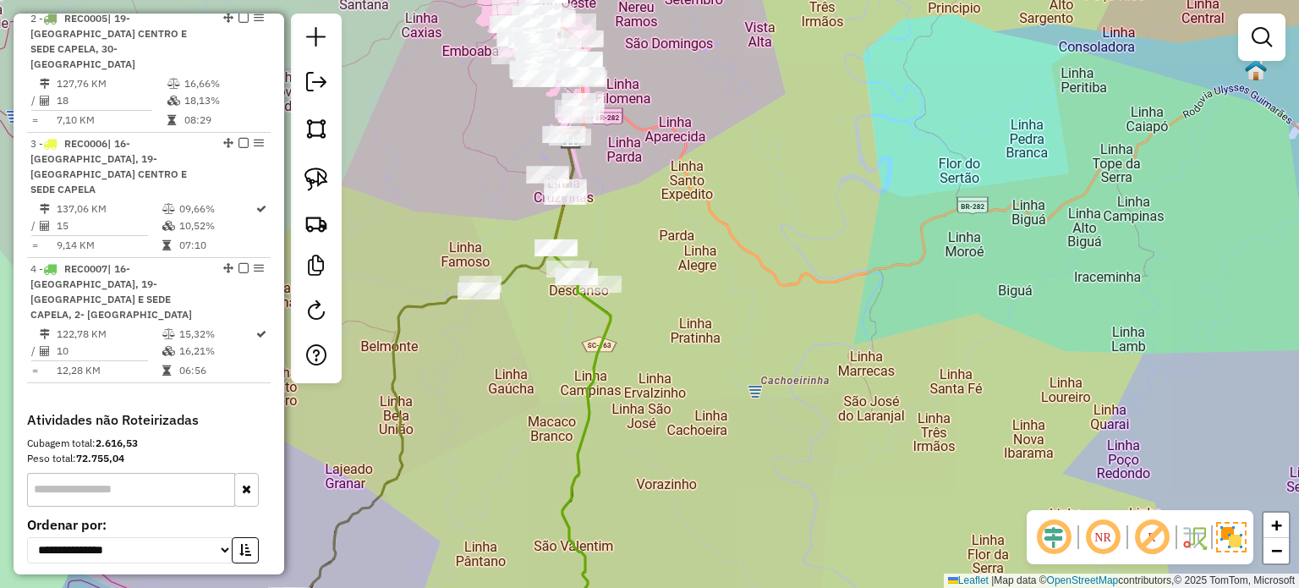
drag, startPoint x: 680, startPoint y: 335, endPoint x: 632, endPoint y: 307, distance: 55.0
click at [730, 324] on div "Janela de atendimento Grade de atendimento Capacidade Transportadoras Veículos …" at bounding box center [649, 294] width 1299 height 588
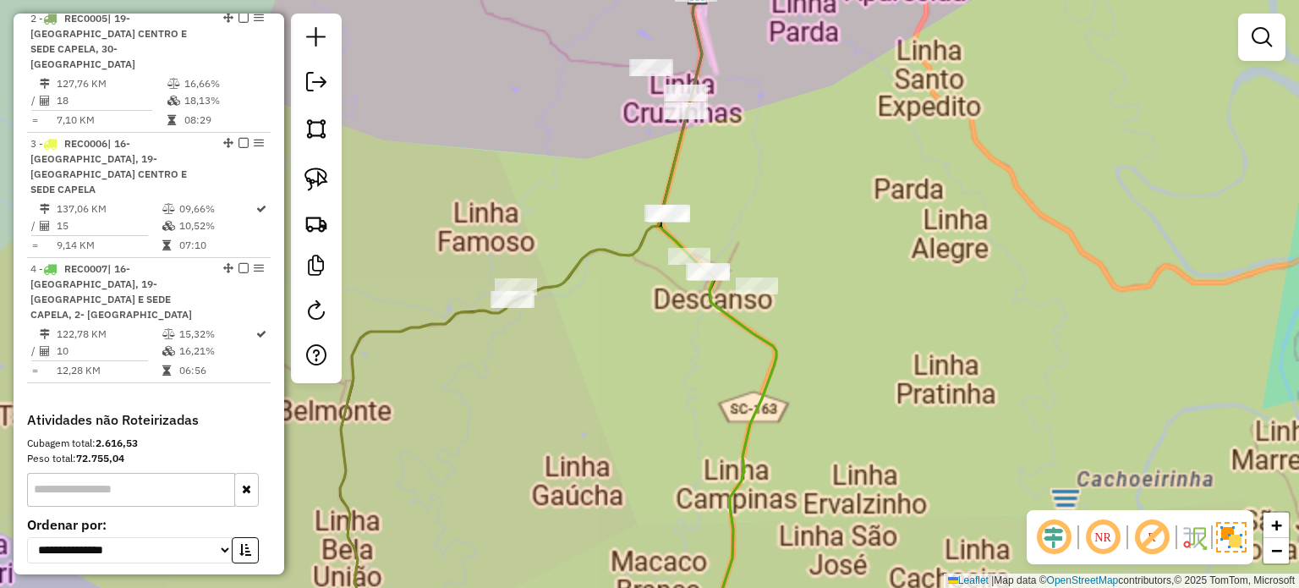
drag, startPoint x: 637, startPoint y: 350, endPoint x: 656, endPoint y: 372, distance: 28.8
click at [655, 371] on div "Janela de atendimento Grade de atendimento Capacidade Transportadoras Veículos …" at bounding box center [649, 294] width 1299 height 588
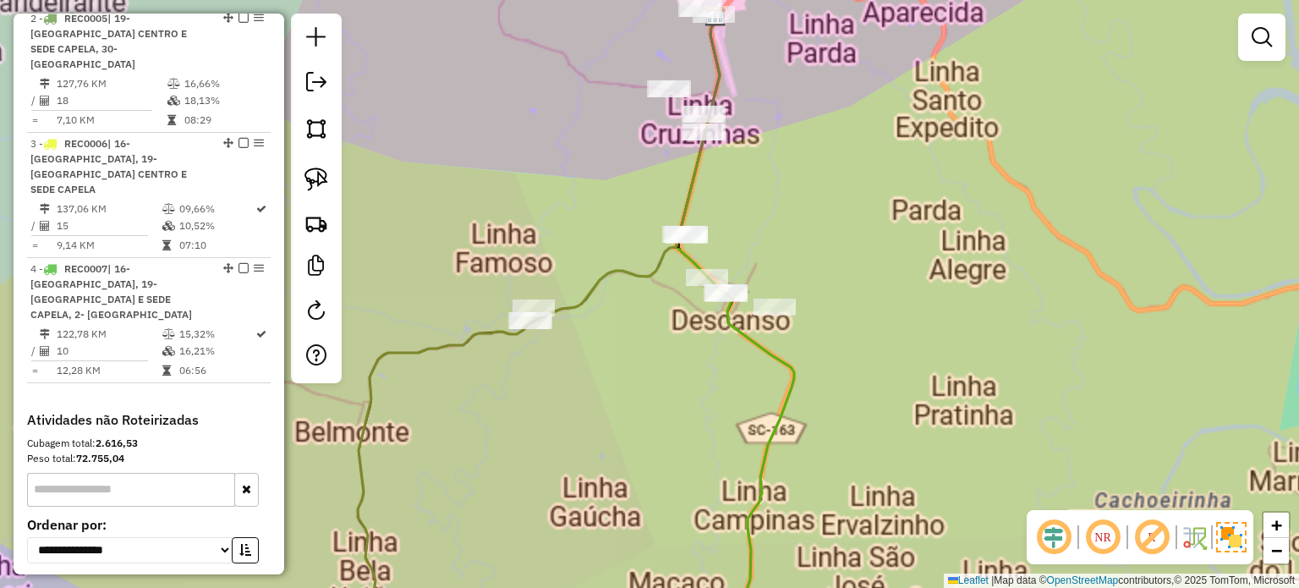
click at [593, 375] on div "Janela de atendimento Grade de atendimento Capacidade Transportadoras Veículos …" at bounding box center [649, 294] width 1299 height 588
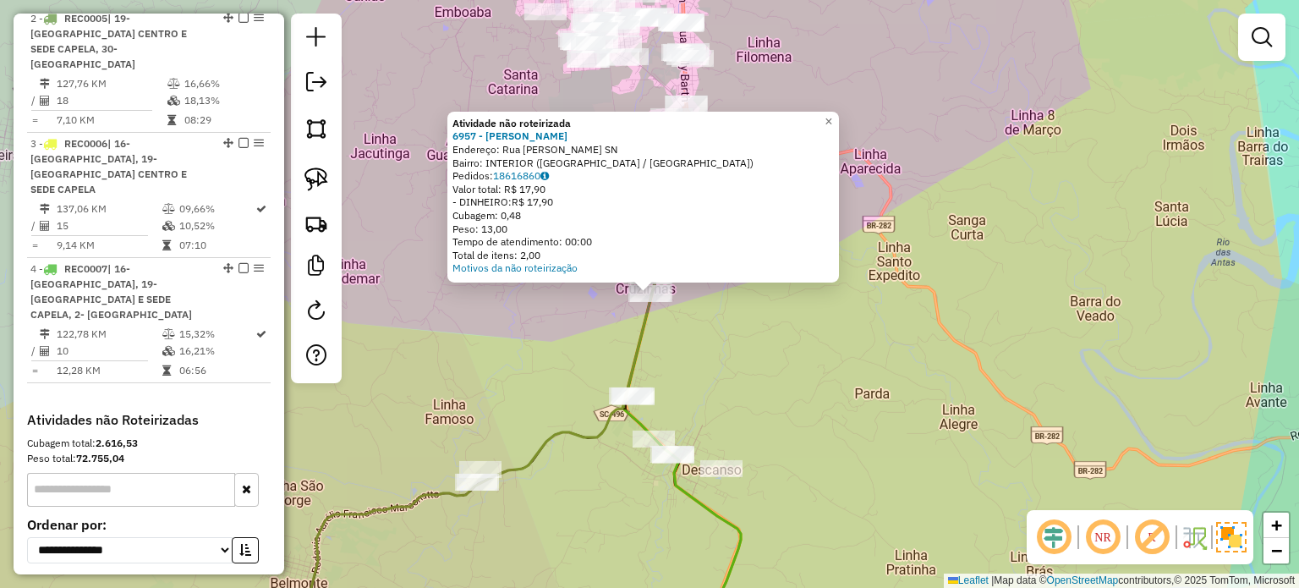
click at [764, 374] on div "Atividade não roteirizada 6957 - GILMAR FAGUNDES Endereço: Rua assunta bortollo…" at bounding box center [649, 294] width 1299 height 588
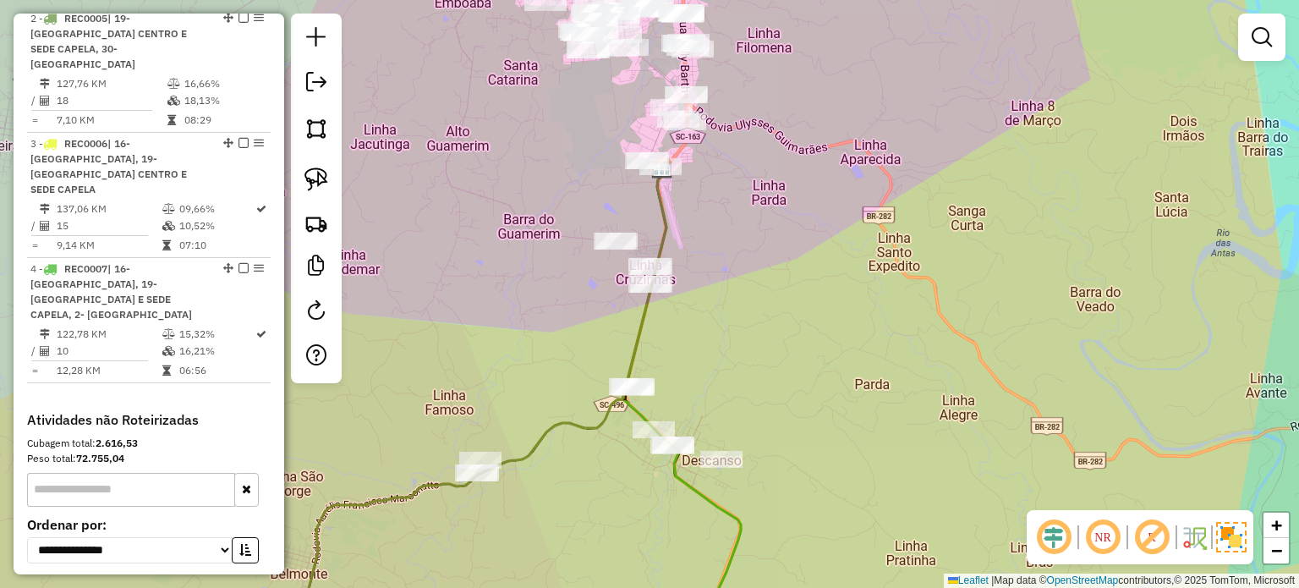
drag, startPoint x: 769, startPoint y: 369, endPoint x: 779, endPoint y: 218, distance: 151.6
click at [781, 232] on div "Janela de atendimento Grade de atendimento Capacidade Transportadoras Veículos …" at bounding box center [649, 294] width 1299 height 588
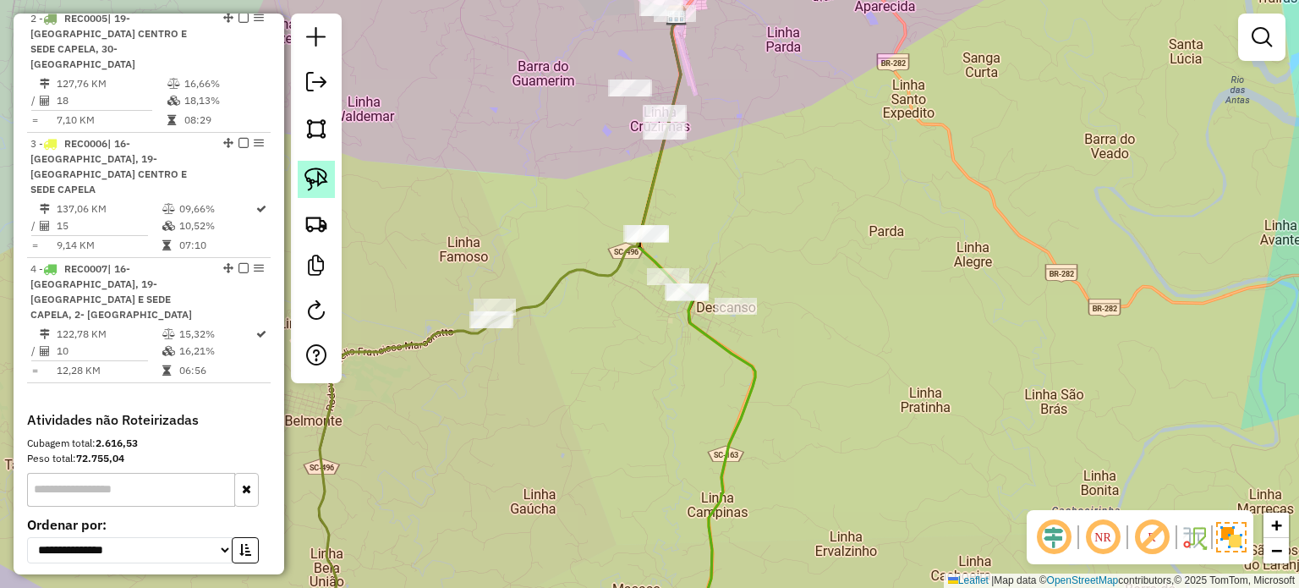
click at [324, 175] on img at bounding box center [316, 179] width 24 height 24
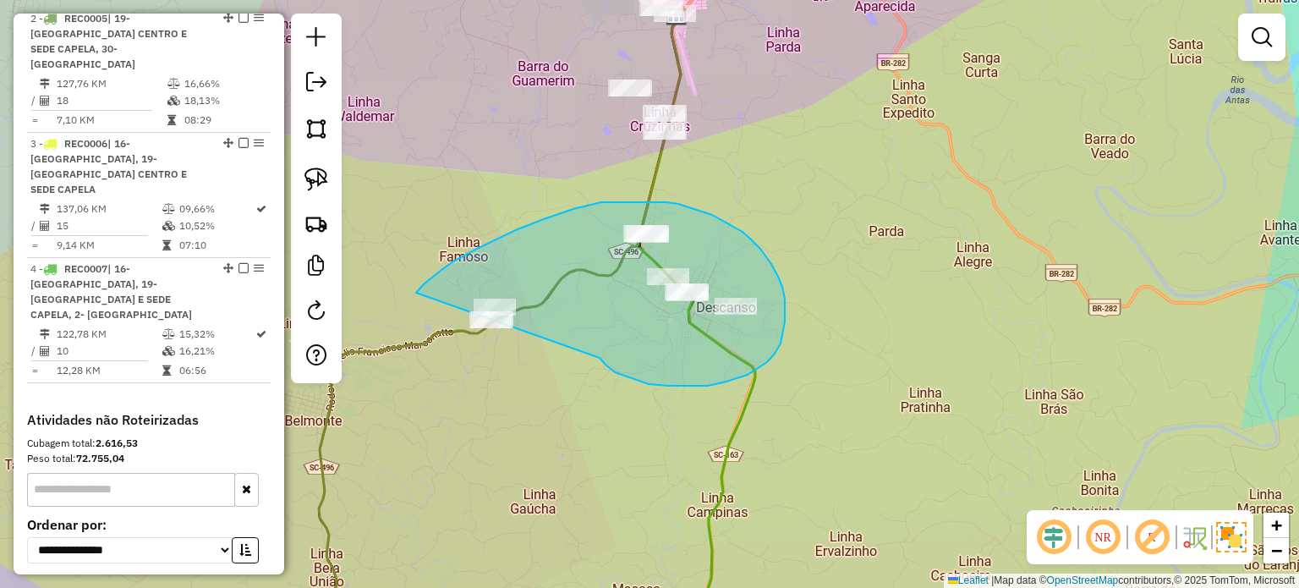
drag, startPoint x: 605, startPoint y: 364, endPoint x: 475, endPoint y: 402, distance: 135.4
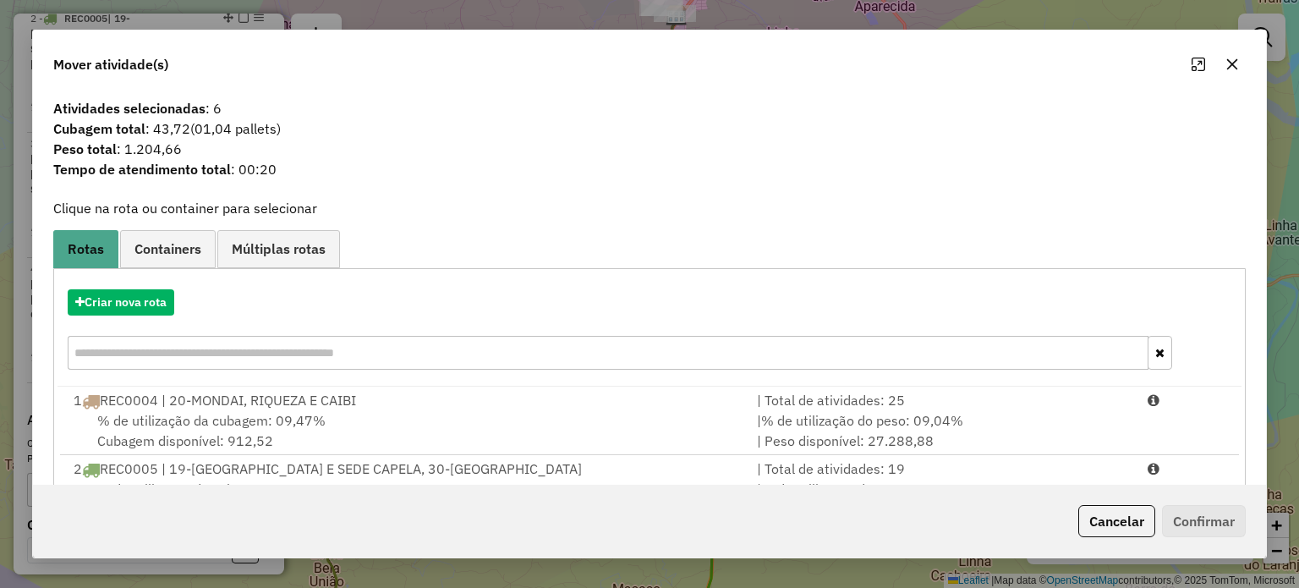
click at [1228, 68] on icon "button" at bounding box center [1231, 63] width 11 height 11
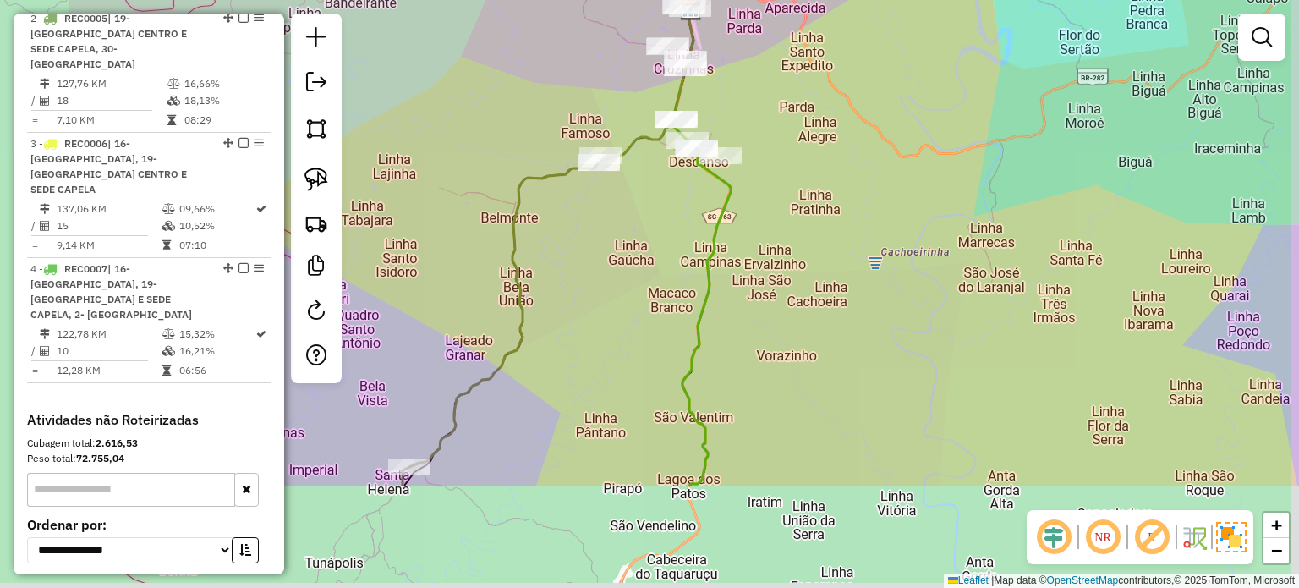
drag, startPoint x: 787, startPoint y: 275, endPoint x: 776, endPoint y: 185, distance: 90.3
click at [776, 193] on div "Janela de atendimento Grade de atendimento Capacidade Transportadoras Veículos …" at bounding box center [649, 294] width 1299 height 588
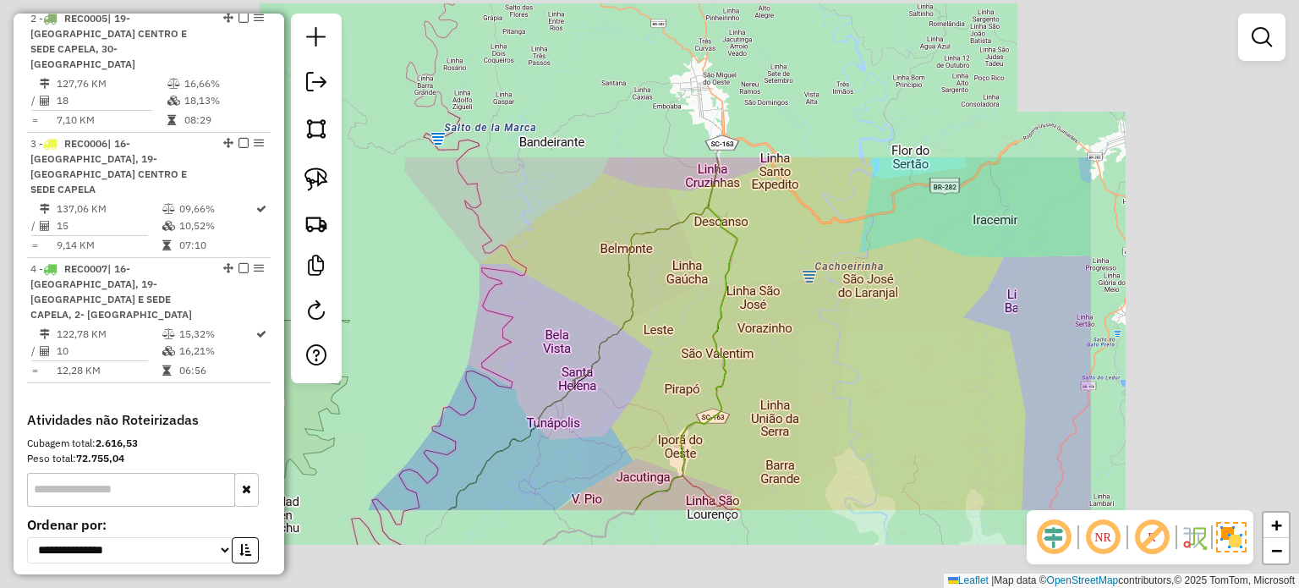
drag, startPoint x: 763, startPoint y: 356, endPoint x: 741, endPoint y: 331, distance: 32.9
click at [747, 336] on div "Janela de atendimento Grade de atendimento Capacidade Transportadoras Veículos …" at bounding box center [649, 294] width 1299 height 588
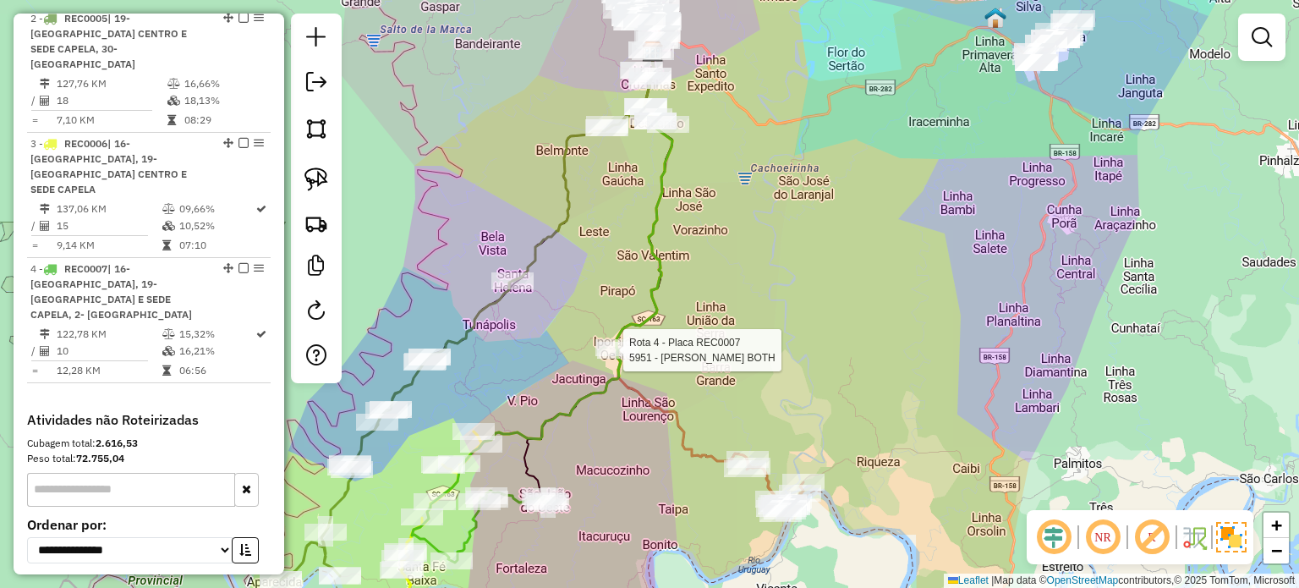
select select "**********"
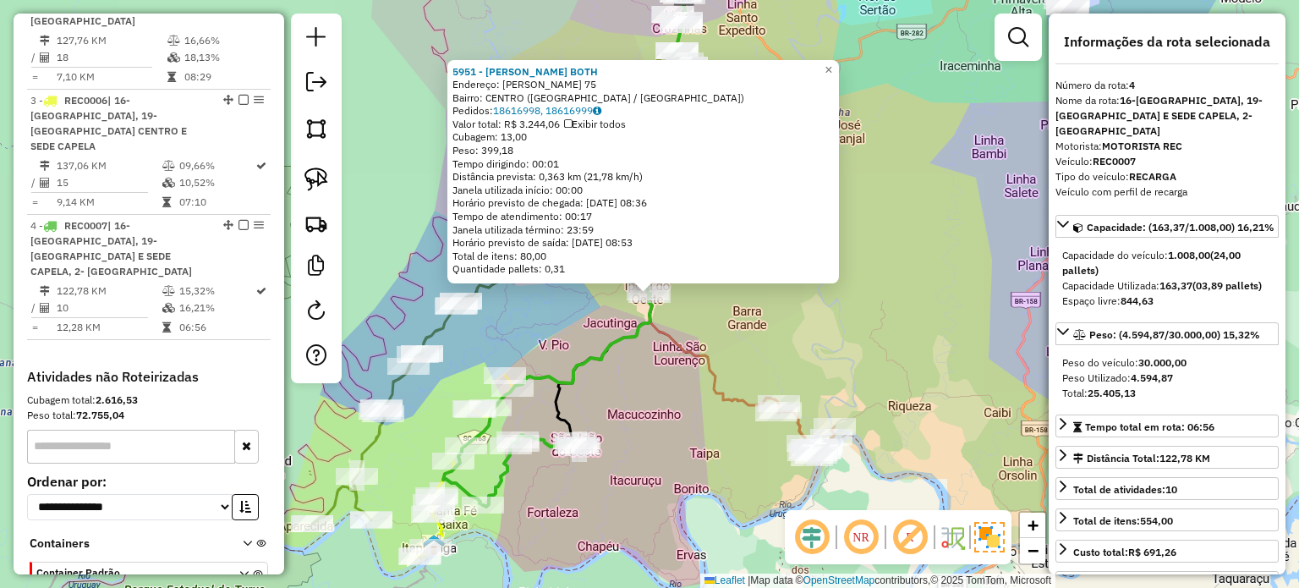
scroll to position [865, 0]
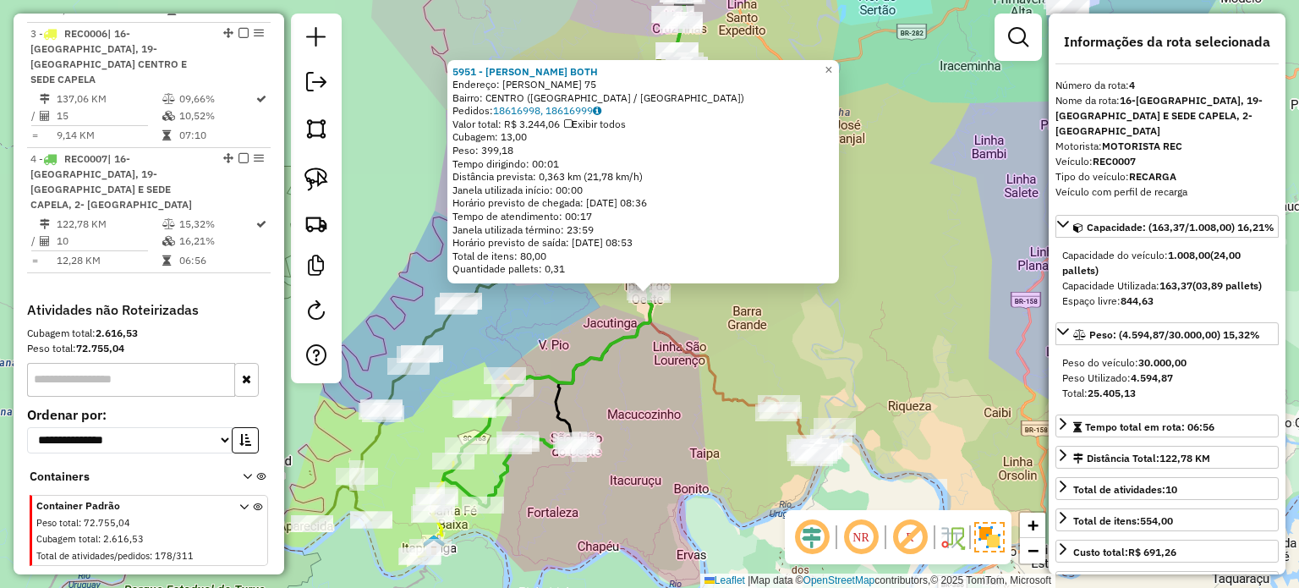
click at [865, 342] on div "5951 - SERONI JOSE BOTH Endereço: GUSTAVO FETTER 75 Bairro: CENTRO (IPORA DO OE…" at bounding box center [649, 294] width 1299 height 588
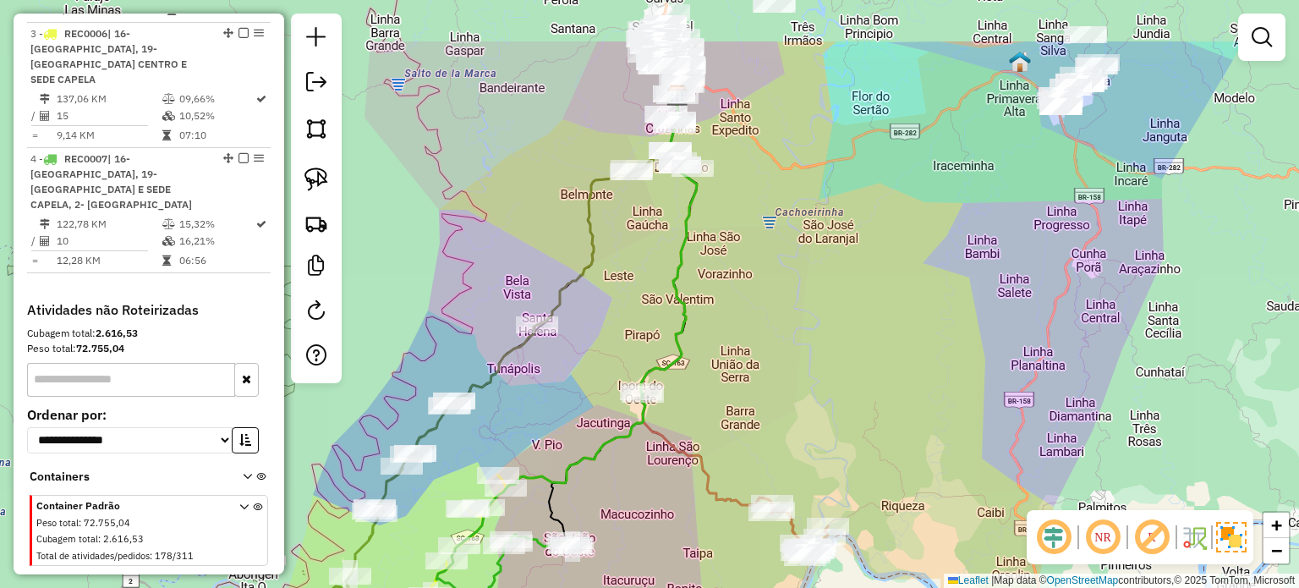
drag, startPoint x: 792, startPoint y: 424, endPoint x: 788, endPoint y: 358, distance: 65.2
click at [788, 437] on div "Janela de atendimento Grade de atendimento Capacidade Transportadoras Veículos …" at bounding box center [649, 294] width 1299 height 588
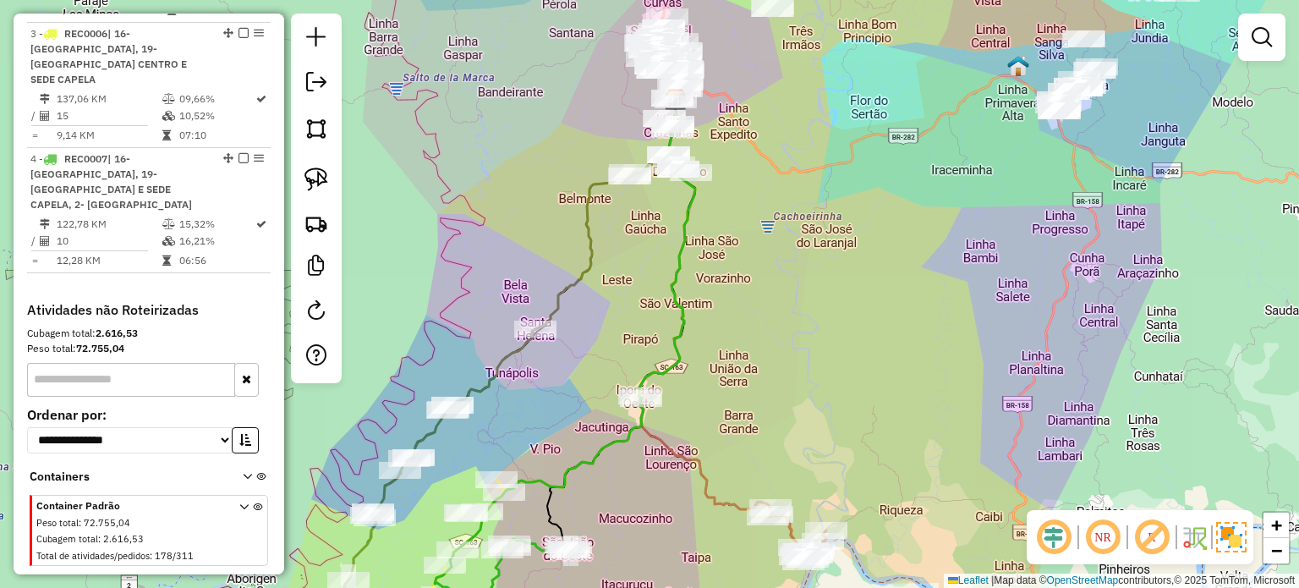
click at [765, 331] on div "Janela de atendimento Grade de atendimento Capacidade Transportadoras Veículos …" at bounding box center [649, 294] width 1299 height 588
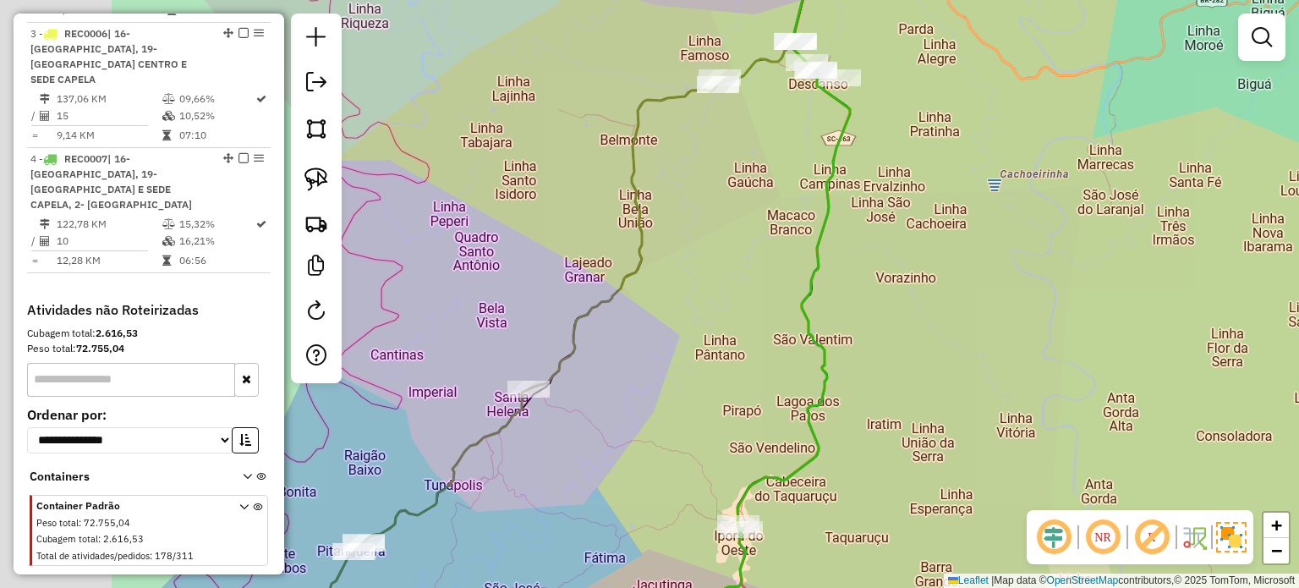
click at [770, 286] on div "Janela de atendimento Grade de atendimento Capacidade Transportadoras Veículos …" at bounding box center [649, 294] width 1299 height 588
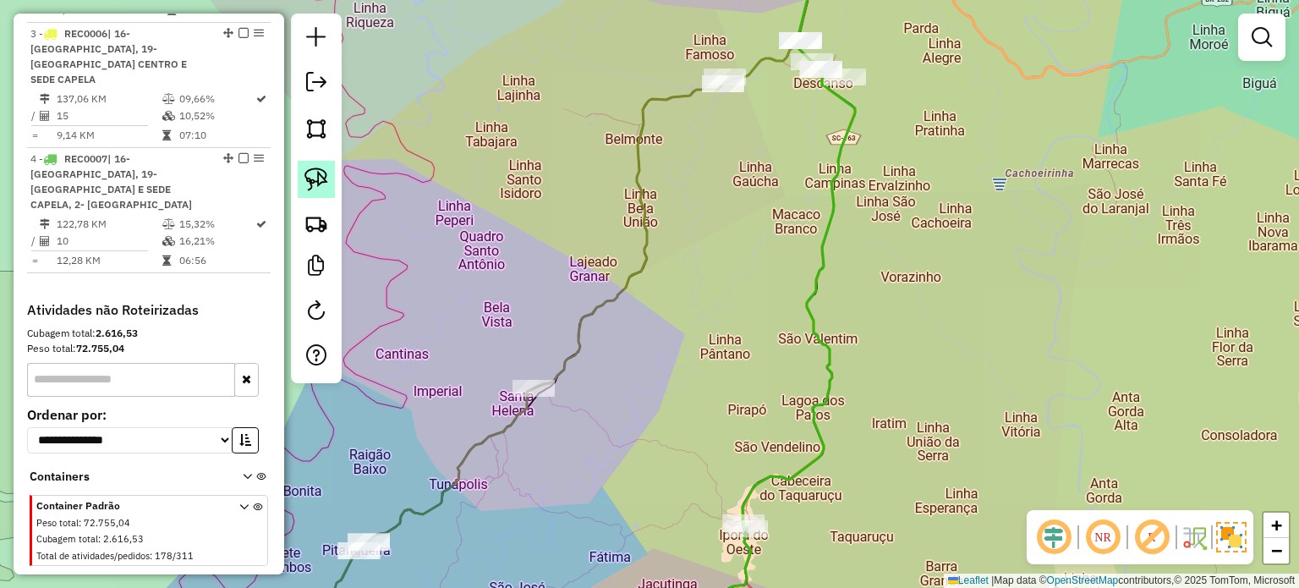
click at [315, 178] on img at bounding box center [316, 179] width 24 height 24
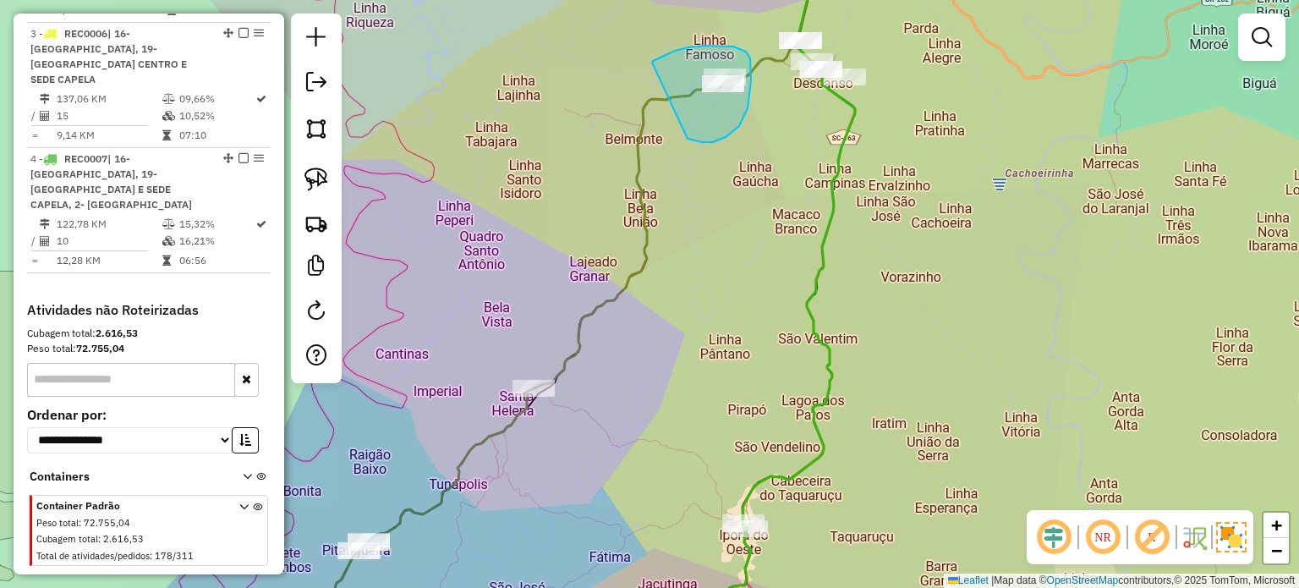
drag, startPoint x: 707, startPoint y: 142, endPoint x: 652, endPoint y: 63, distance: 96.6
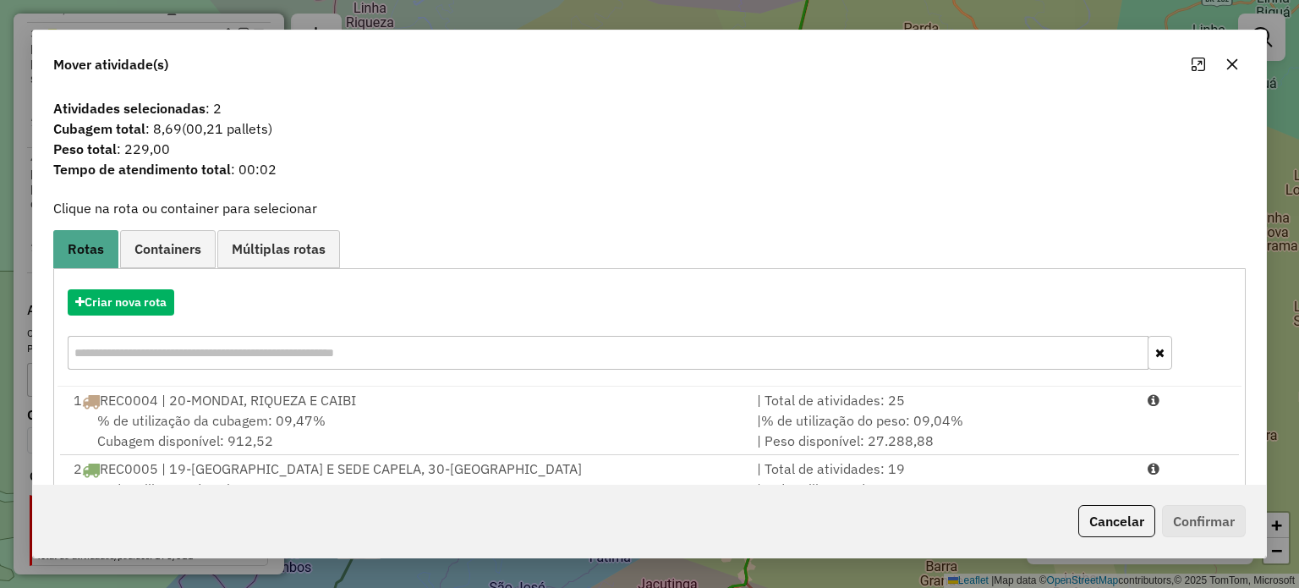
click at [257, 473] on div "2 REC0005 | 19-ITAPIRANGA CENTRO E SEDE CAPELA, 30-PITANGUEIRA ATE SANTO ANTONIO" at bounding box center [404, 468] width 683 height 20
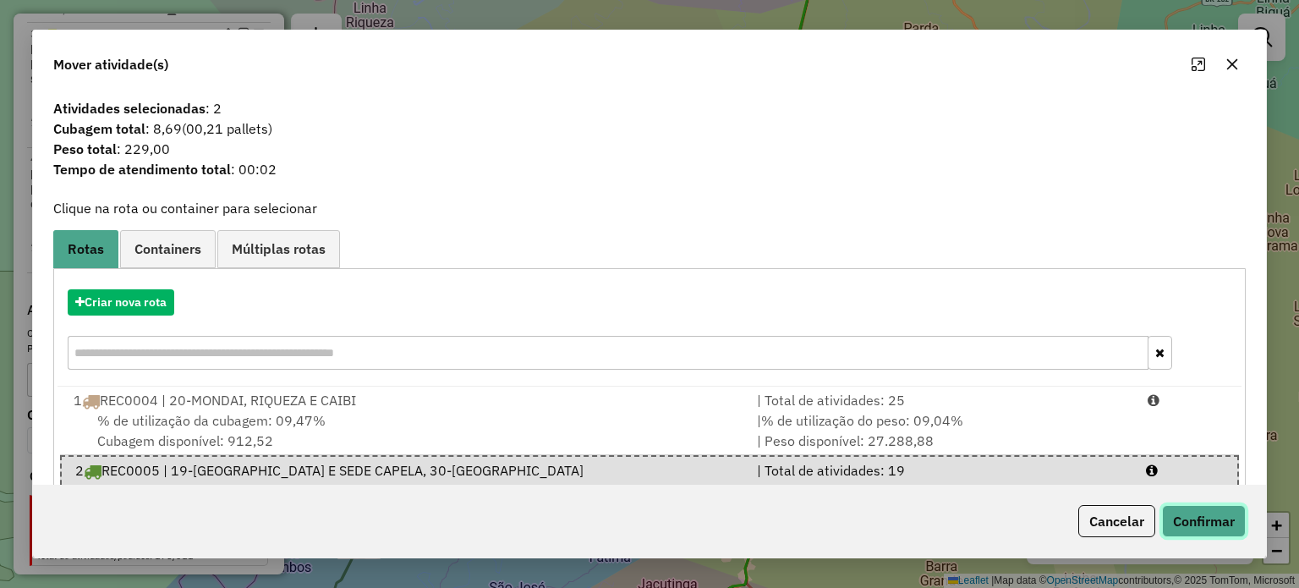
click at [1186, 522] on button "Confirmar" at bounding box center [1204, 521] width 84 height 32
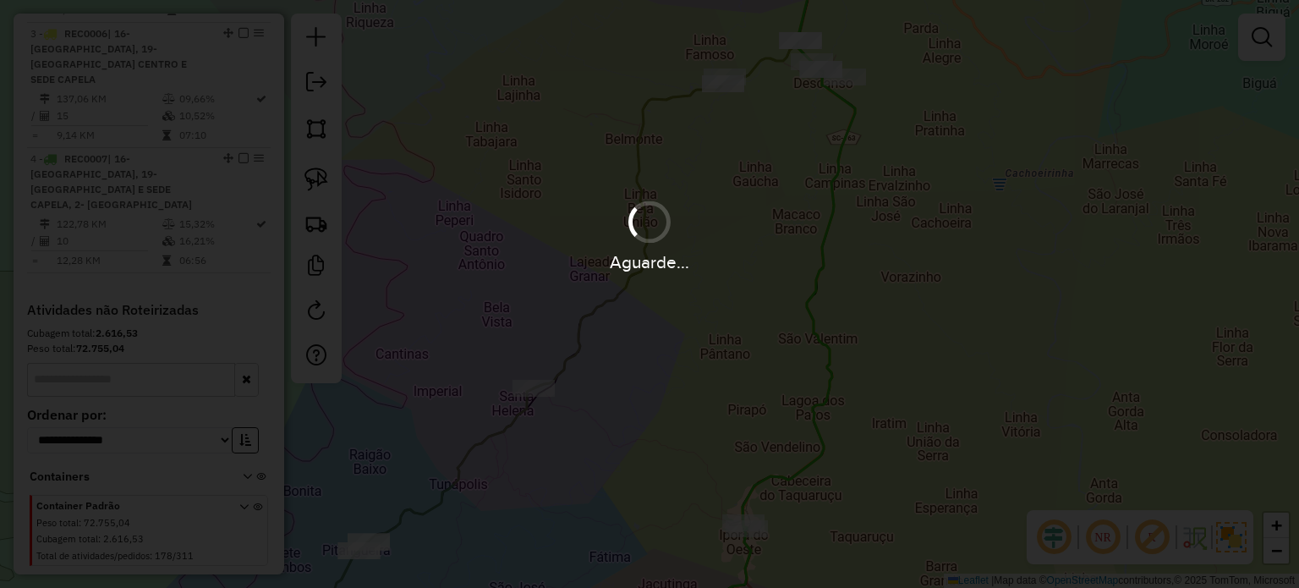
scroll to position [755, 0]
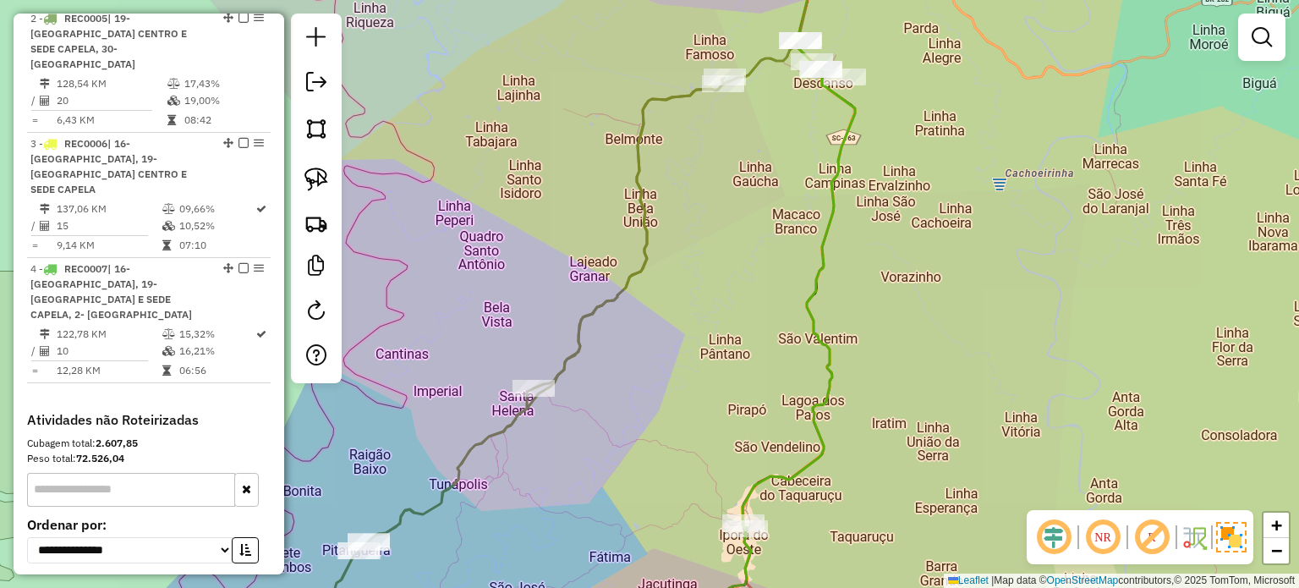
drag, startPoint x: 813, startPoint y: 267, endPoint x: 689, endPoint y: 156, distance: 166.5
click at [742, 156] on icon at bounding box center [798, 232] width 112 height 581
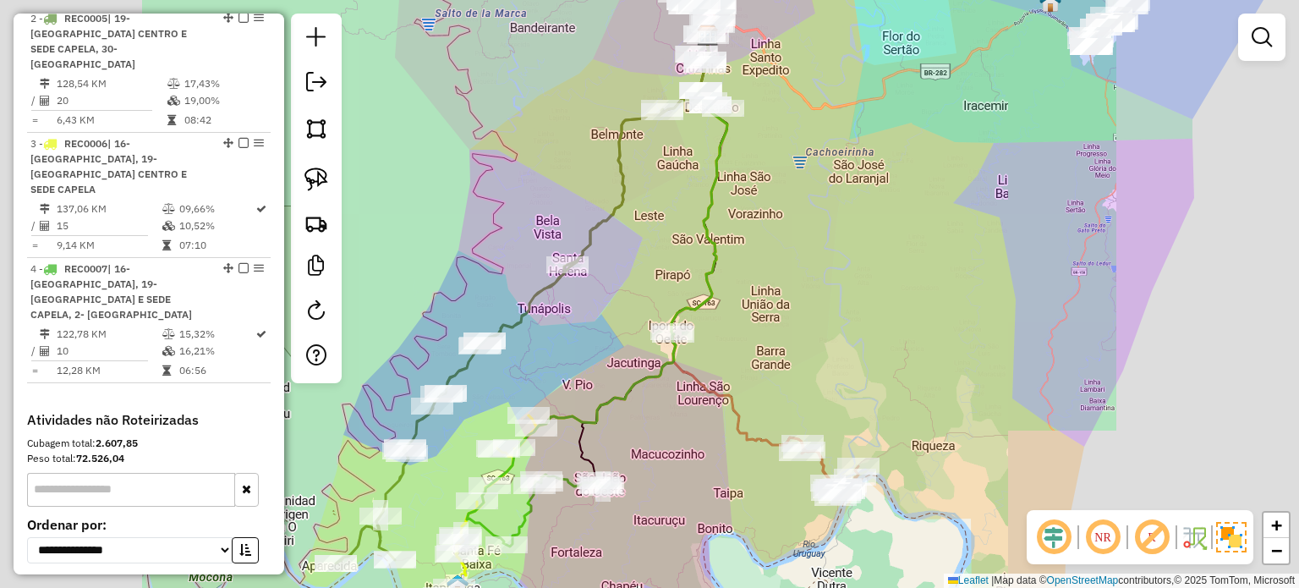
drag, startPoint x: 828, startPoint y: 239, endPoint x: 724, endPoint y: 342, distance: 146.5
click at [726, 349] on div "Janela de atendimento Grade de atendimento Capacidade Transportadoras Veículos …" at bounding box center [649, 294] width 1299 height 588
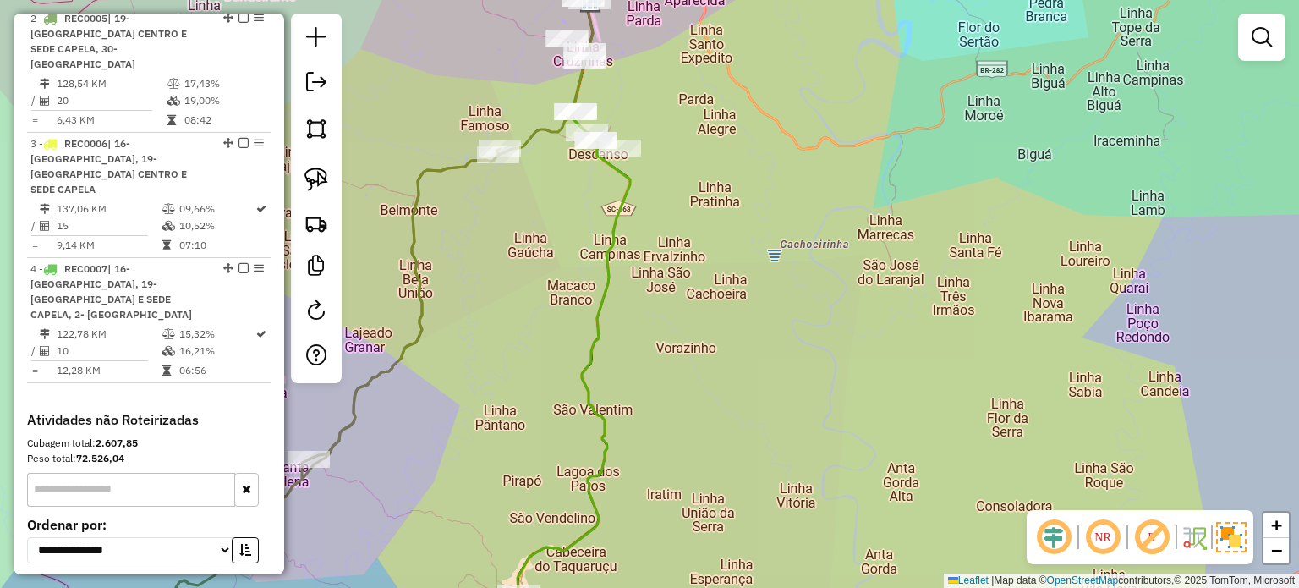
drag, startPoint x: 598, startPoint y: 466, endPoint x: 606, endPoint y: 329, distance: 137.2
click at [606, 330] on icon at bounding box center [573, 298] width 112 height 592
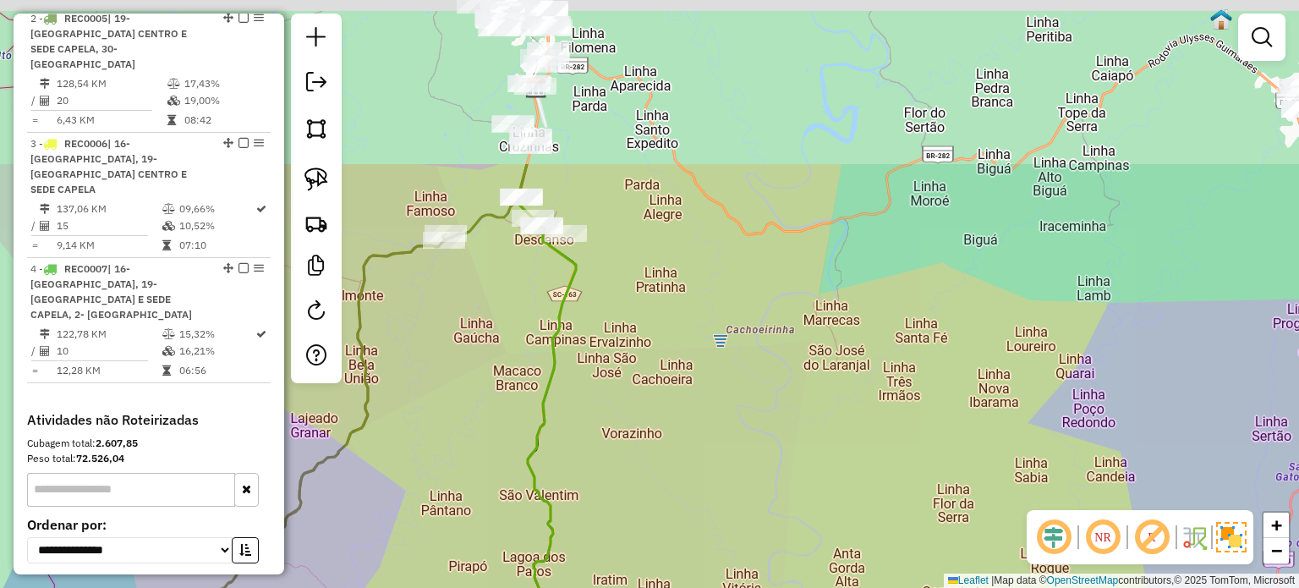
drag, startPoint x: 626, startPoint y: 442, endPoint x: 562, endPoint y: 402, distance: 75.3
click at [622, 456] on div "Janela de atendimento Grade de atendimento Capacidade Transportadoras Veículos …" at bounding box center [649, 294] width 1299 height 588
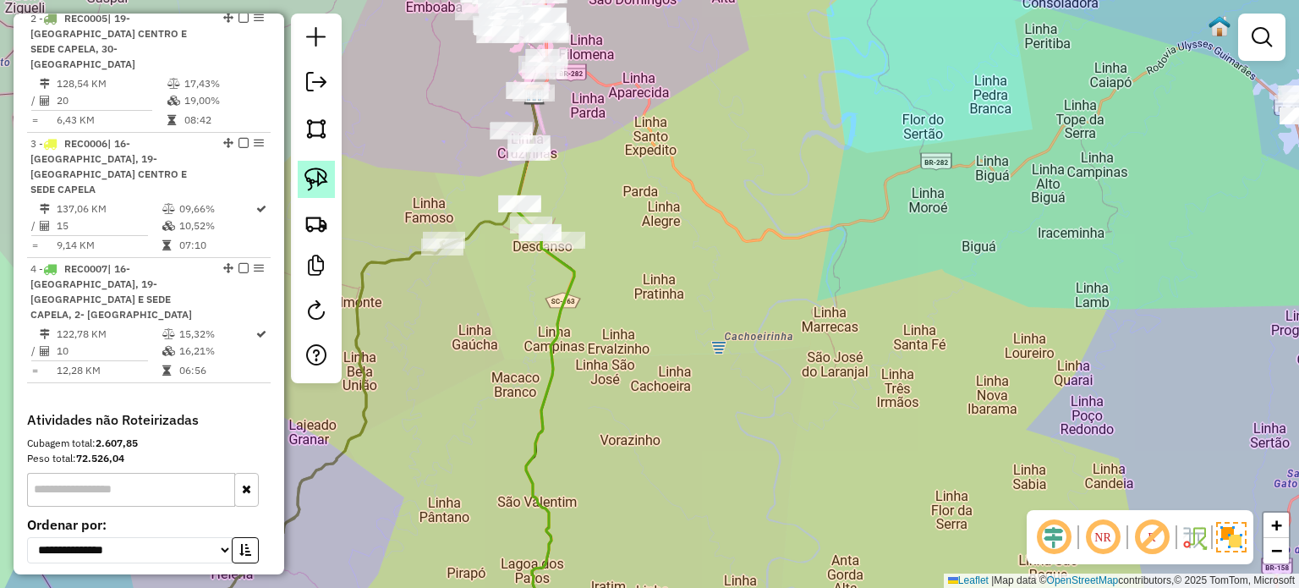
click at [321, 176] on img at bounding box center [316, 179] width 24 height 24
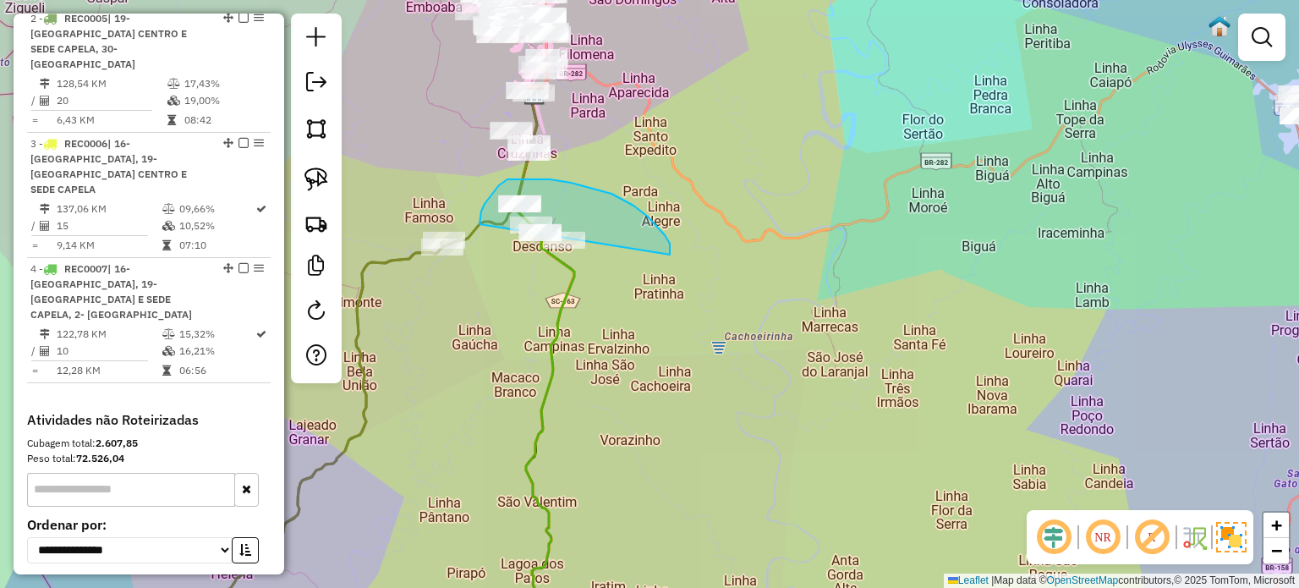
drag, startPoint x: 670, startPoint y: 254, endPoint x: 598, endPoint y: 309, distance: 90.5
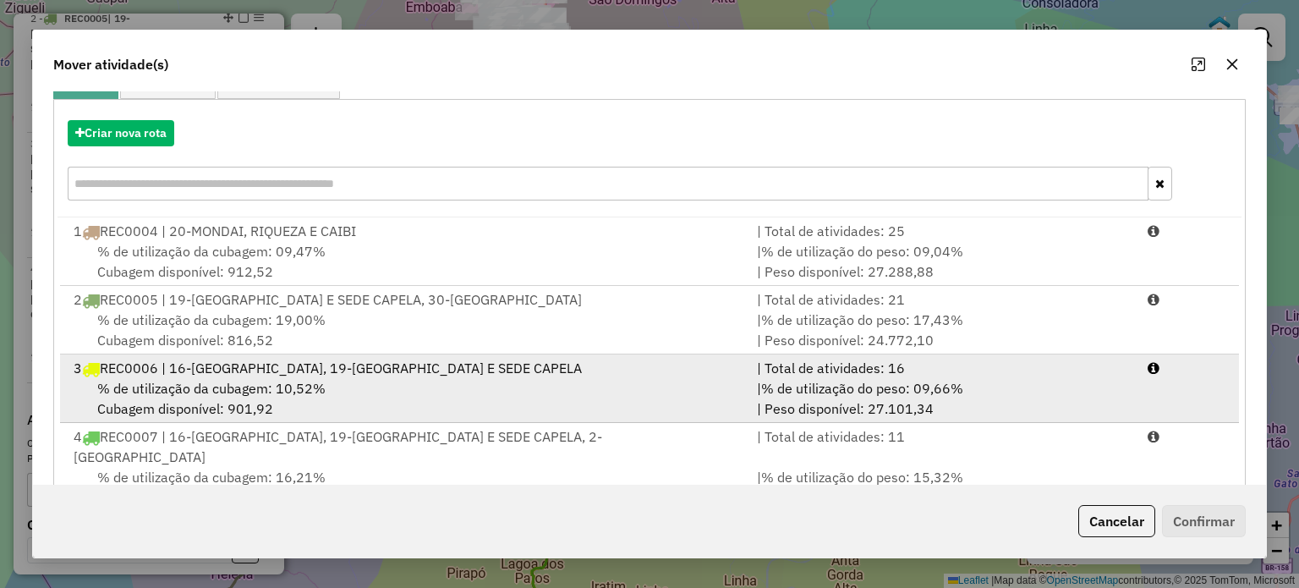
scroll to position [203, 0]
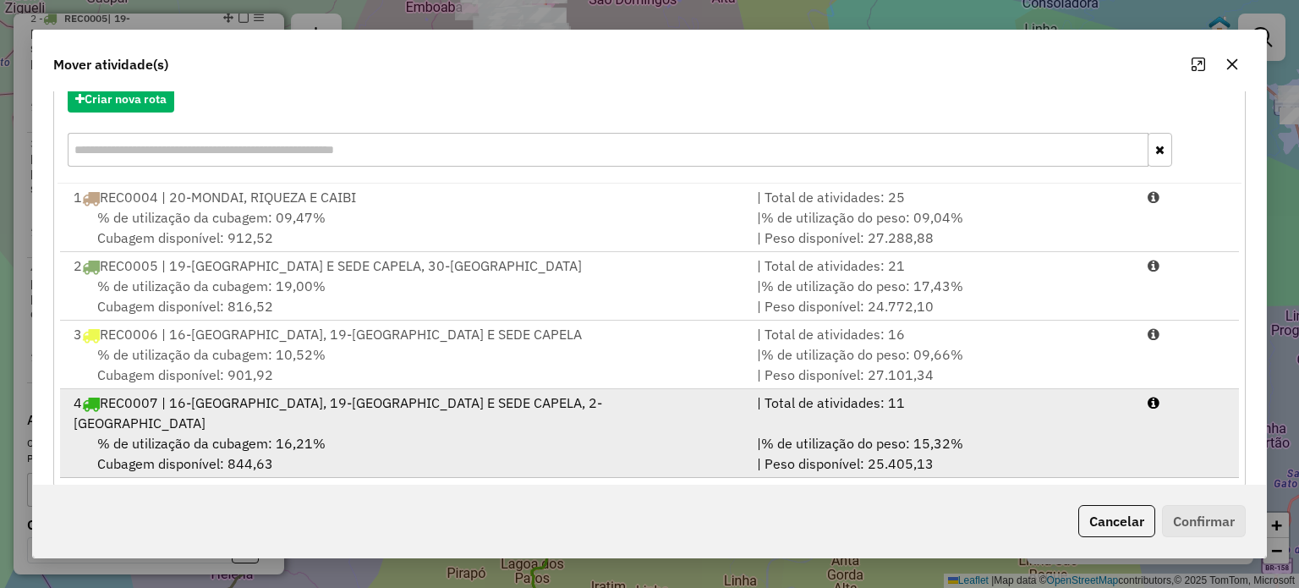
click at [363, 404] on div "4 REC0007 | 16-SÃO JOÃO, 19-ITAPIRANGA CENTRO E SEDE CAPELA, 2- IPORA DO OESTE" at bounding box center [404, 412] width 683 height 41
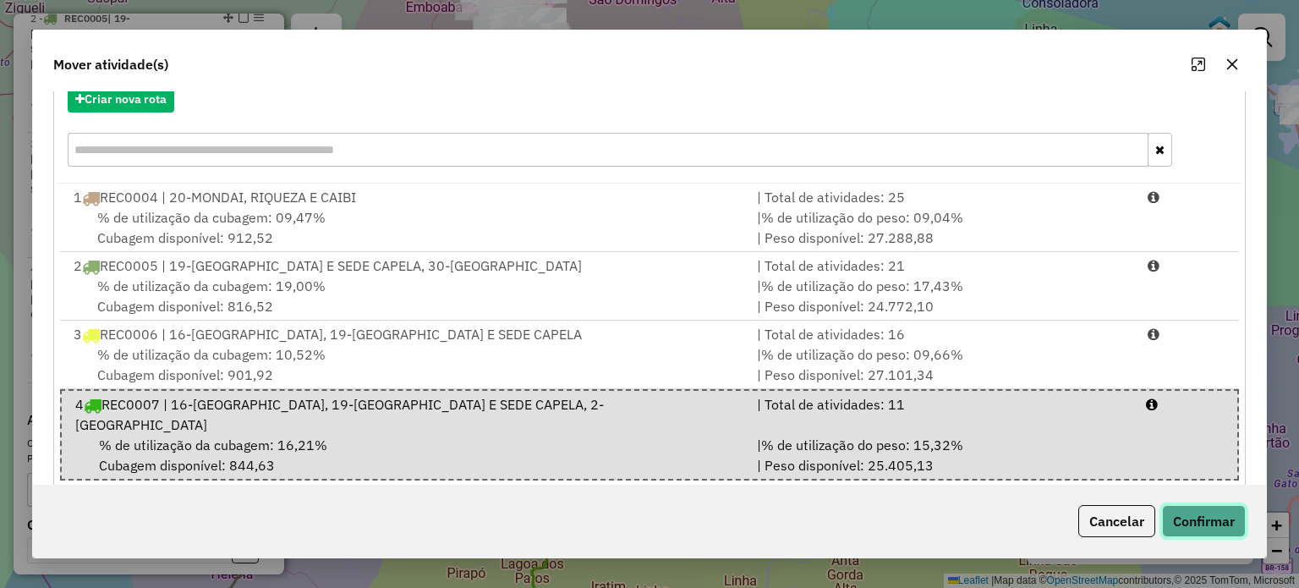
click at [1204, 515] on button "Confirmar" at bounding box center [1204, 521] width 84 height 32
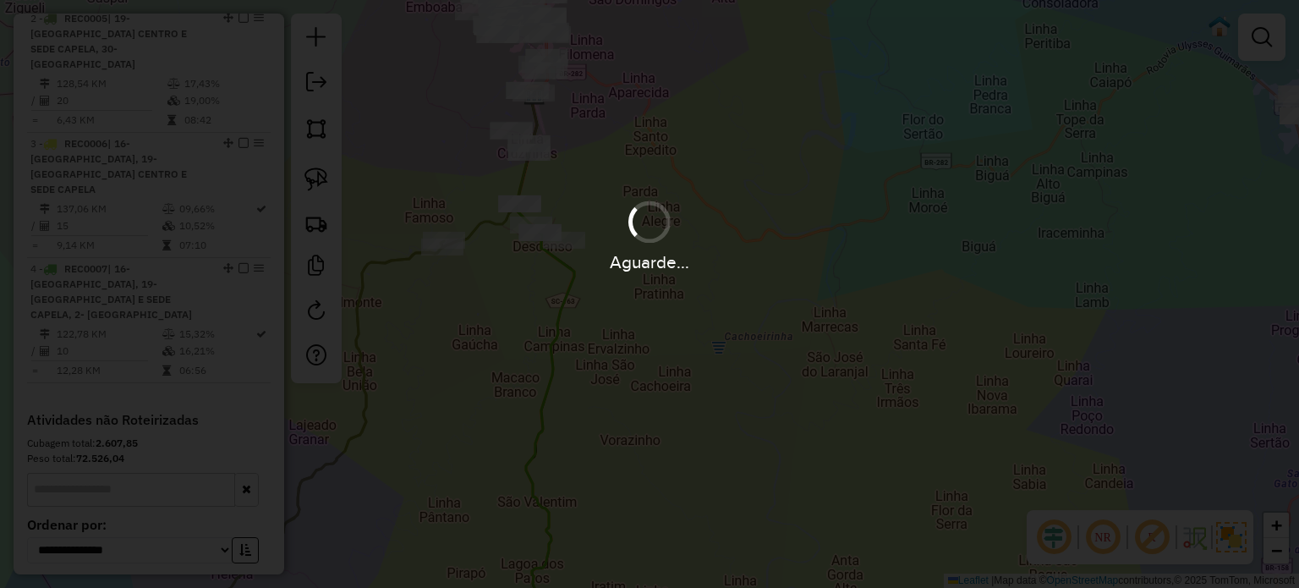
scroll to position [0, 0]
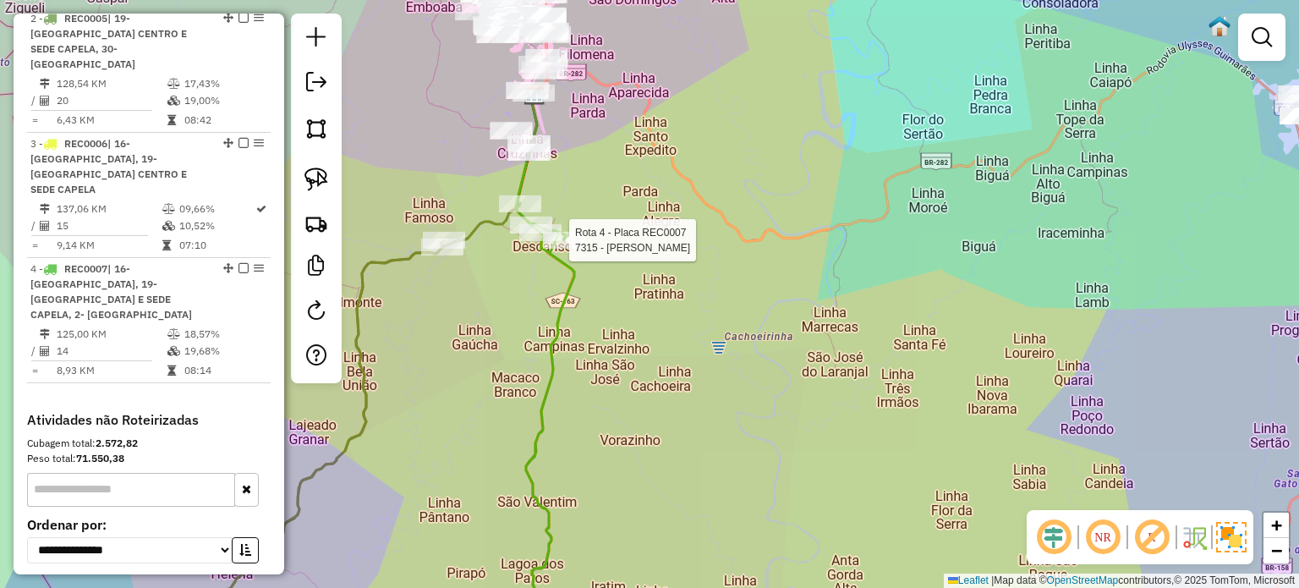
select select "**********"
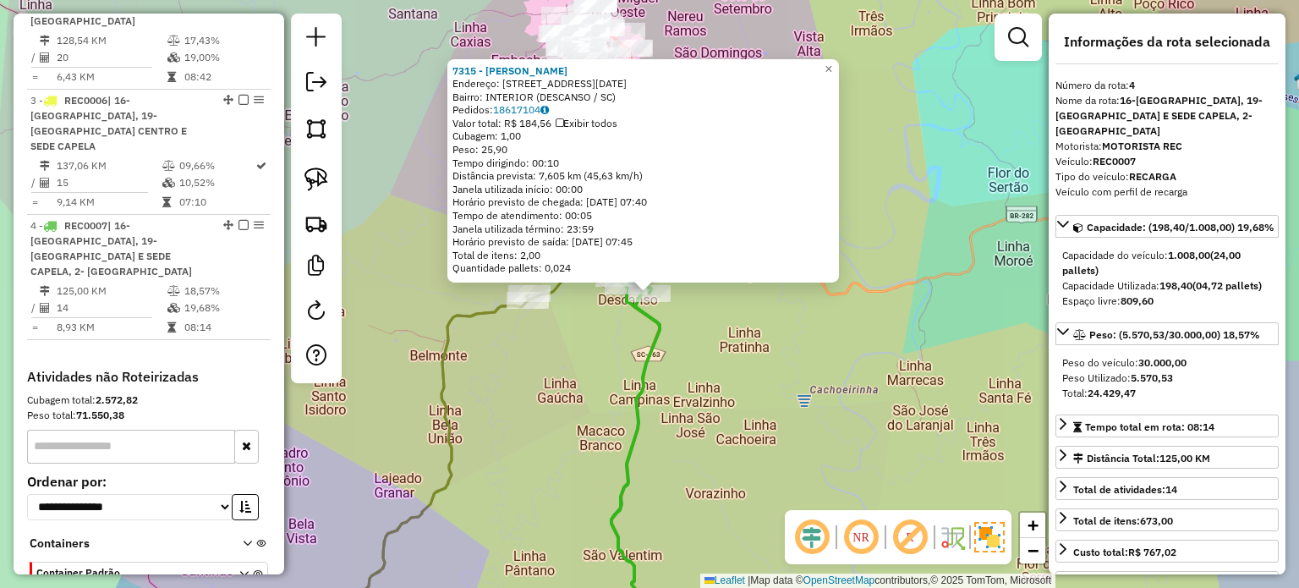
scroll to position [865, 0]
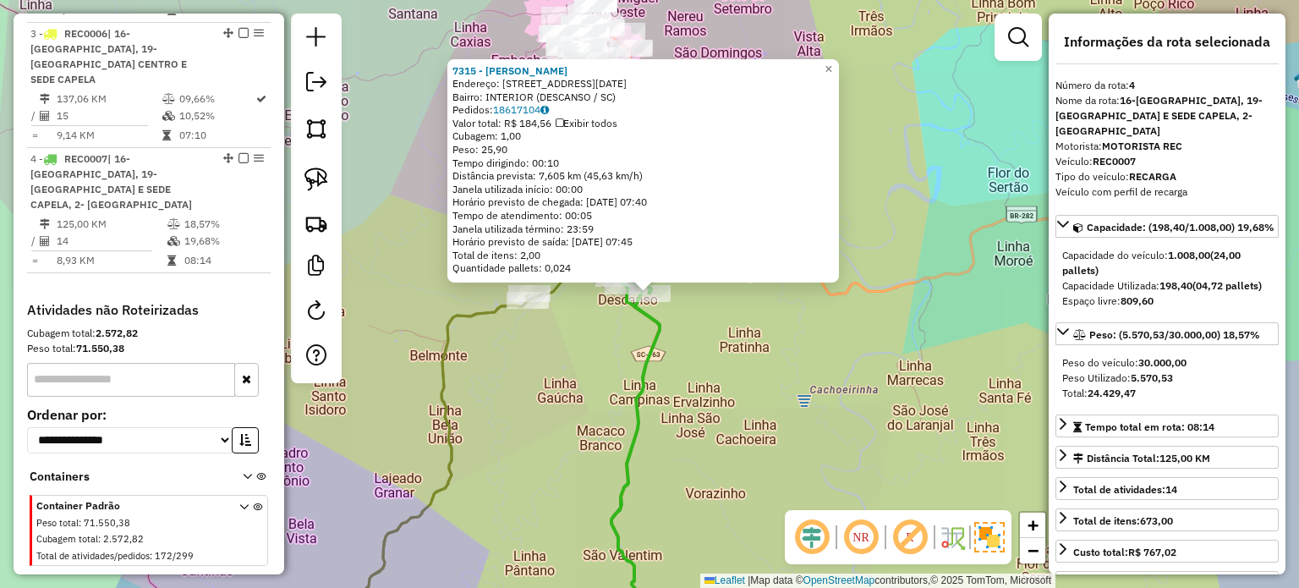
click at [721, 368] on div "7315 - SIDIANE SALETE BERTU Endereço: Rua XV de Novembro 1544 Bairro: INTERIOR …" at bounding box center [649, 294] width 1299 height 588
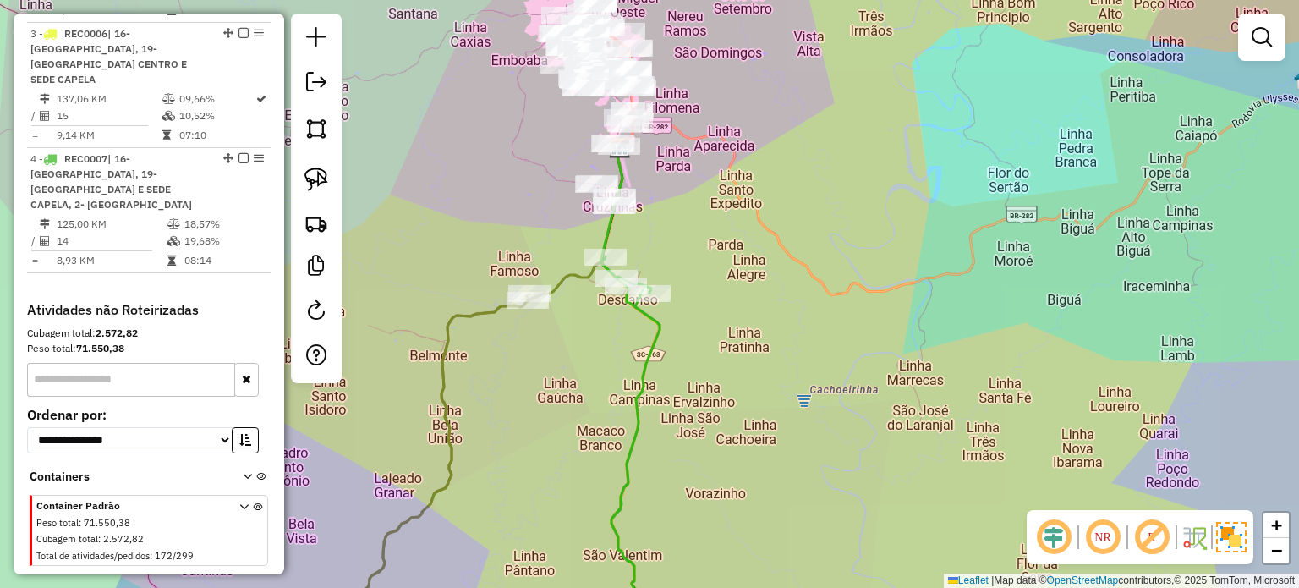
drag, startPoint x: 744, startPoint y: 351, endPoint x: 719, endPoint y: 451, distance: 102.7
click at [716, 476] on div "Janela de atendimento Grade de atendimento Capacidade Transportadoras Veículos …" at bounding box center [649, 294] width 1299 height 588
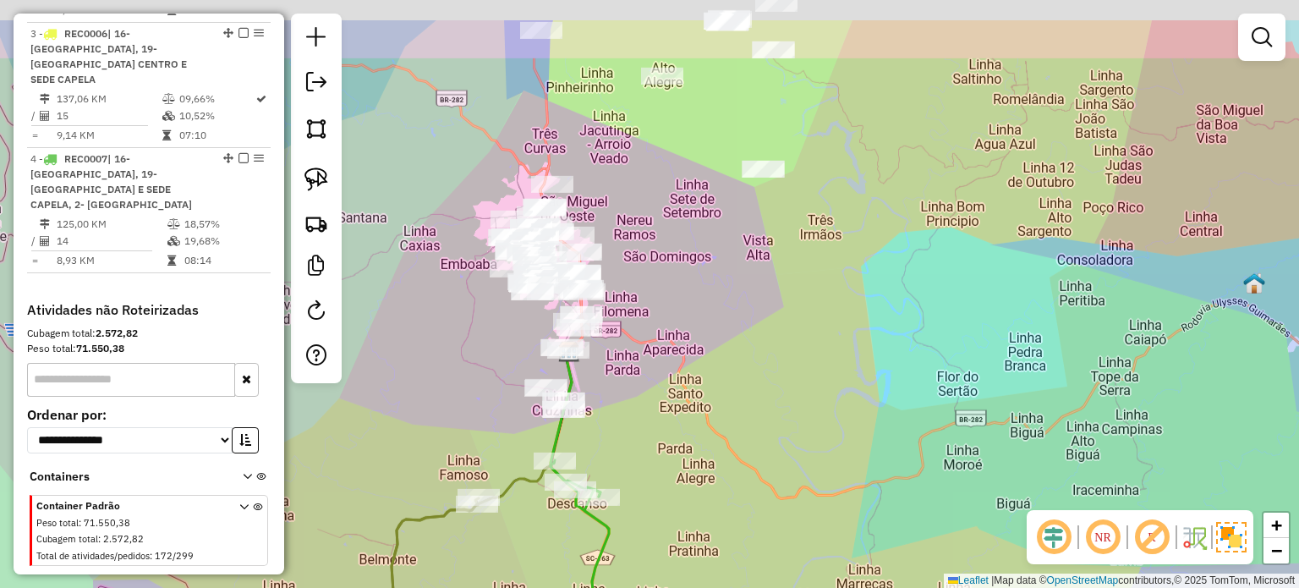
drag, startPoint x: 734, startPoint y: 377, endPoint x: 724, endPoint y: 424, distance: 48.4
click at [724, 424] on div "Janela de atendimento Grade de atendimento Capacidade Transportadoras Veículos …" at bounding box center [649, 294] width 1299 height 588
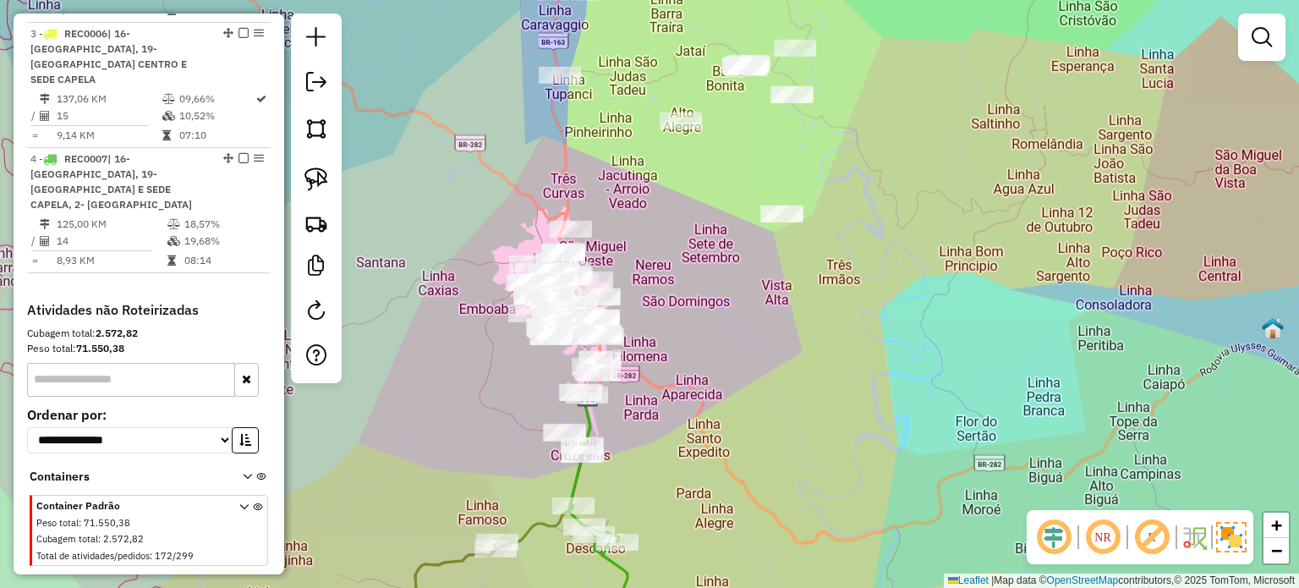
drag, startPoint x: 646, startPoint y: 449, endPoint x: 700, endPoint y: 442, distance: 54.5
click at [670, 469] on div "Janela de atendimento Grade de atendimento Capacidade Transportadoras Veículos …" at bounding box center [649, 294] width 1299 height 588
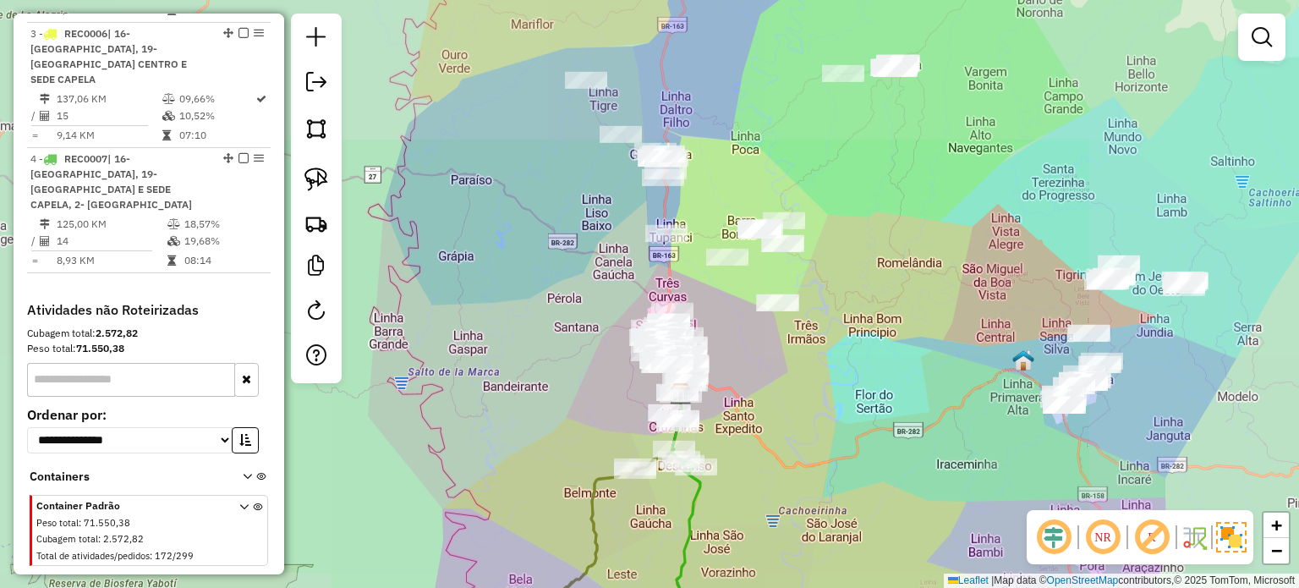
drag, startPoint x: 878, startPoint y: 380, endPoint x: 637, endPoint y: 378, distance: 240.9
click at [638, 378] on div "Janela de atendimento Grade de atendimento Capacidade Transportadoras Veículos …" at bounding box center [649, 294] width 1299 height 588
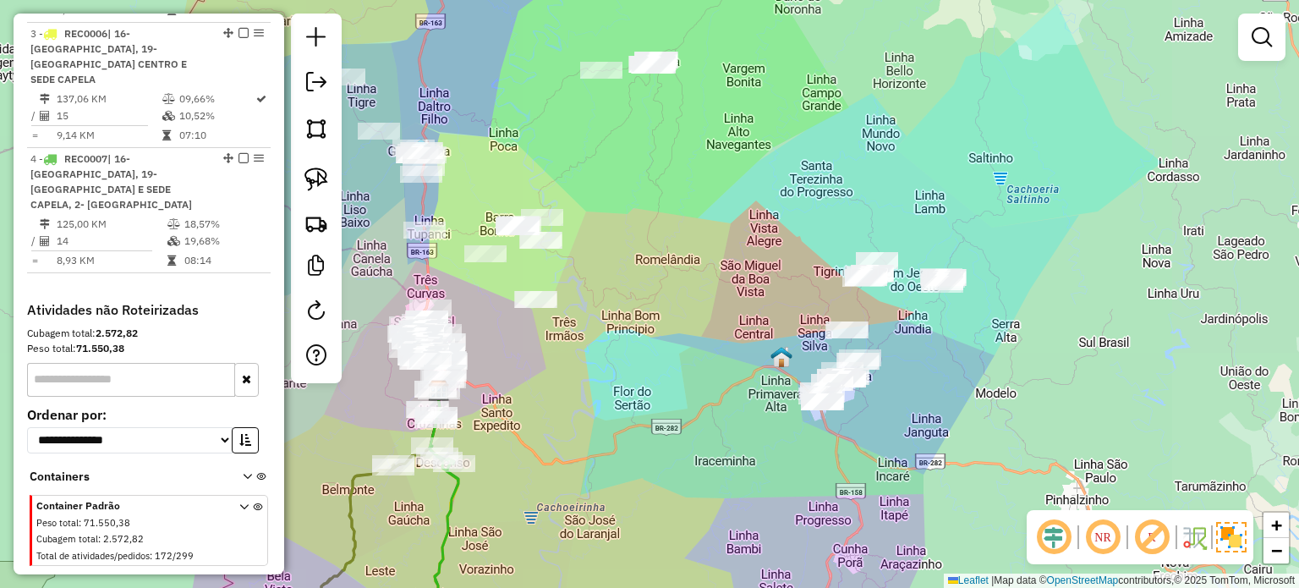
drag, startPoint x: 700, startPoint y: 392, endPoint x: 592, endPoint y: 342, distance: 119.2
click at [582, 346] on div "Janela de atendimento Grade de atendimento Capacidade Transportadoras Veículos …" at bounding box center [649, 294] width 1299 height 588
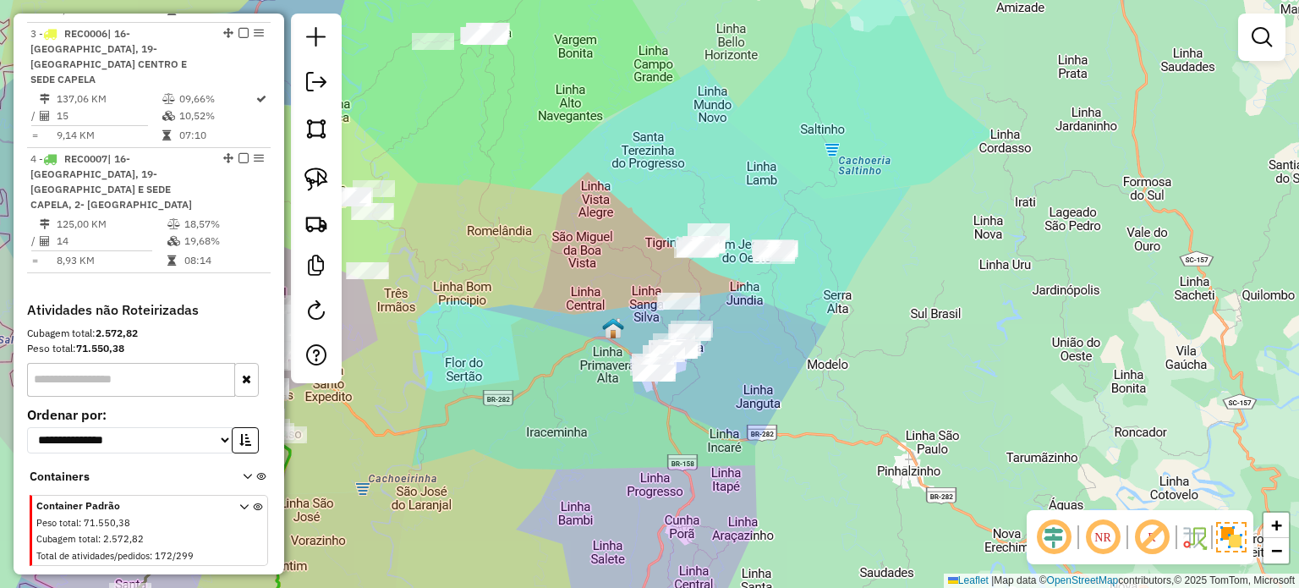
drag, startPoint x: 789, startPoint y: 378, endPoint x: 726, endPoint y: 315, distance: 88.5
click at [783, 379] on div "Janela de atendimento Grade de atendimento Capacidade Transportadoras Veículos …" at bounding box center [649, 294] width 1299 height 588
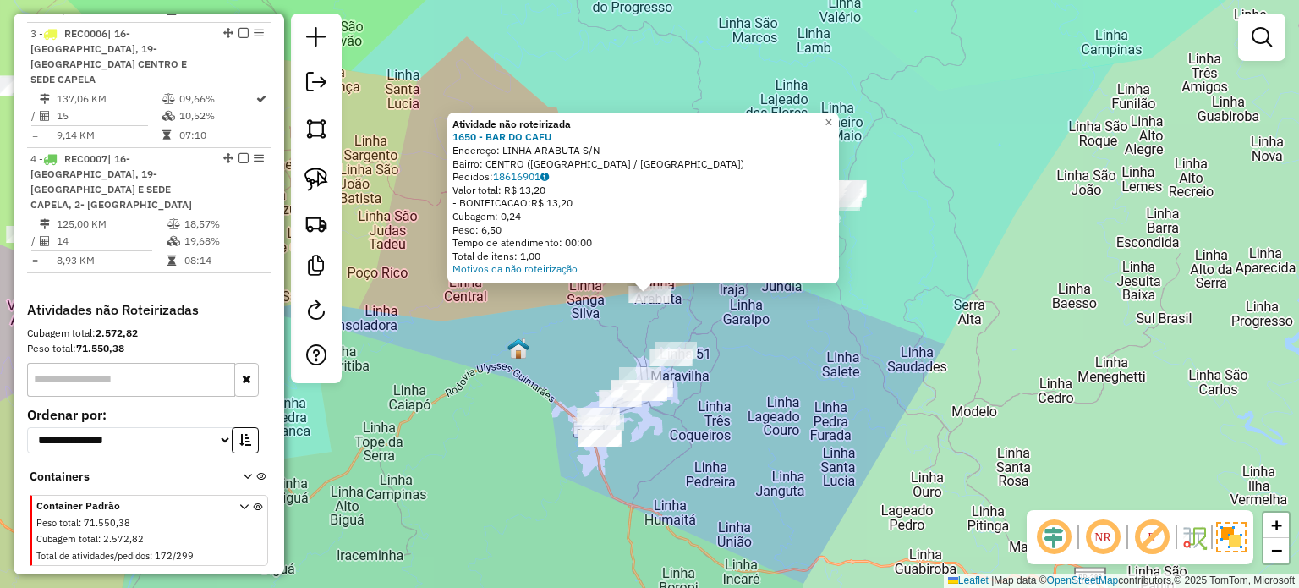
click at [779, 334] on div "Atividade não roteirizada 1650 - BAR DO CAFU Endereço: LINHA ARABUTA S/N Bairro…" at bounding box center [649, 294] width 1299 height 588
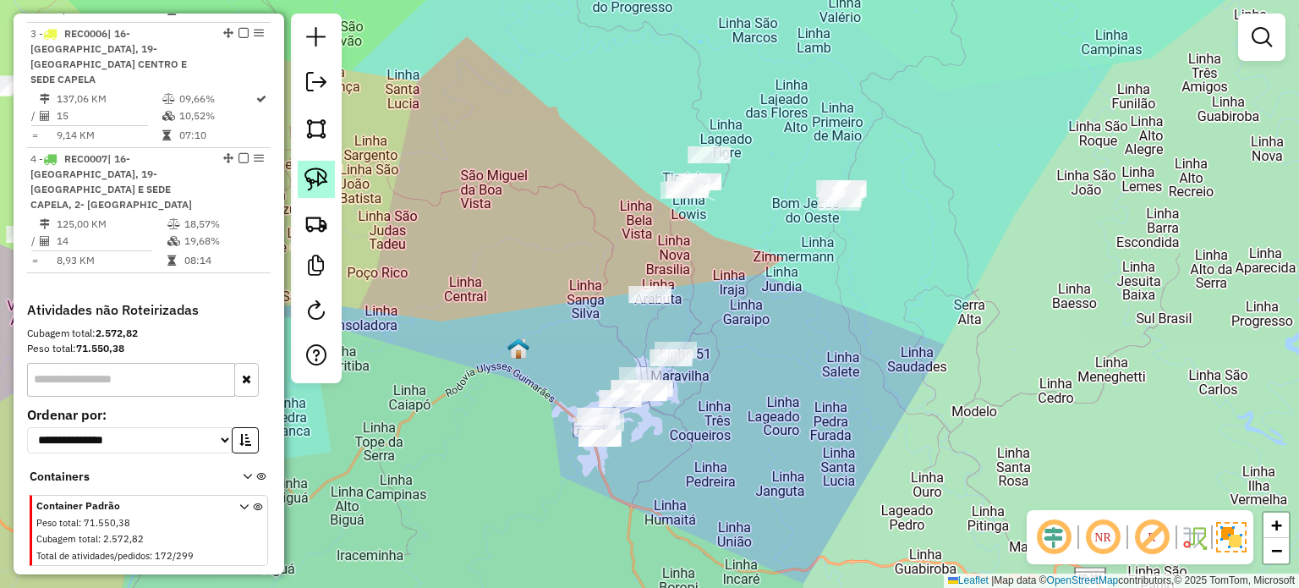
click at [325, 176] on img at bounding box center [316, 179] width 24 height 24
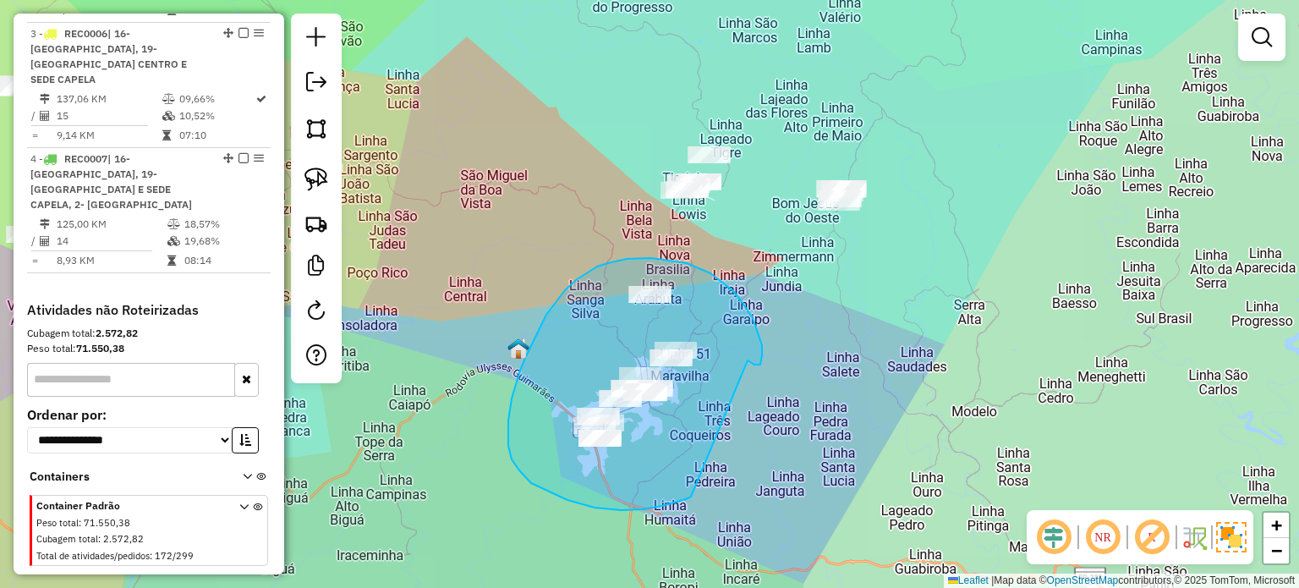
drag, startPoint x: 757, startPoint y: 364, endPoint x: 697, endPoint y: 489, distance: 138.0
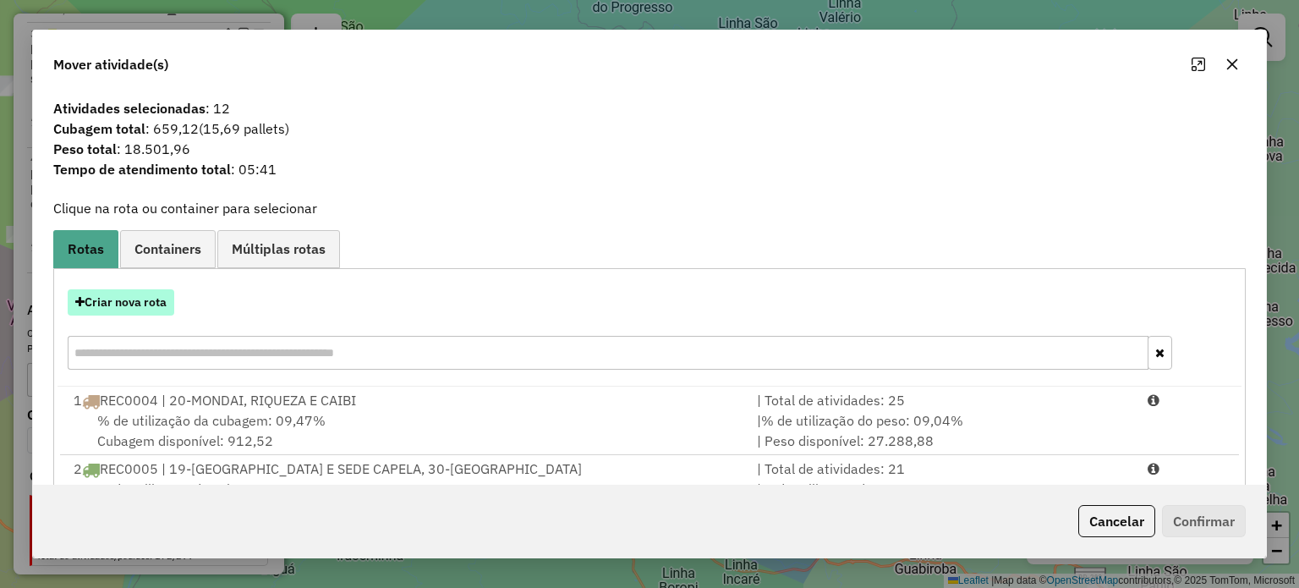
click at [134, 304] on button "Criar nova rota" at bounding box center [121, 302] width 107 height 26
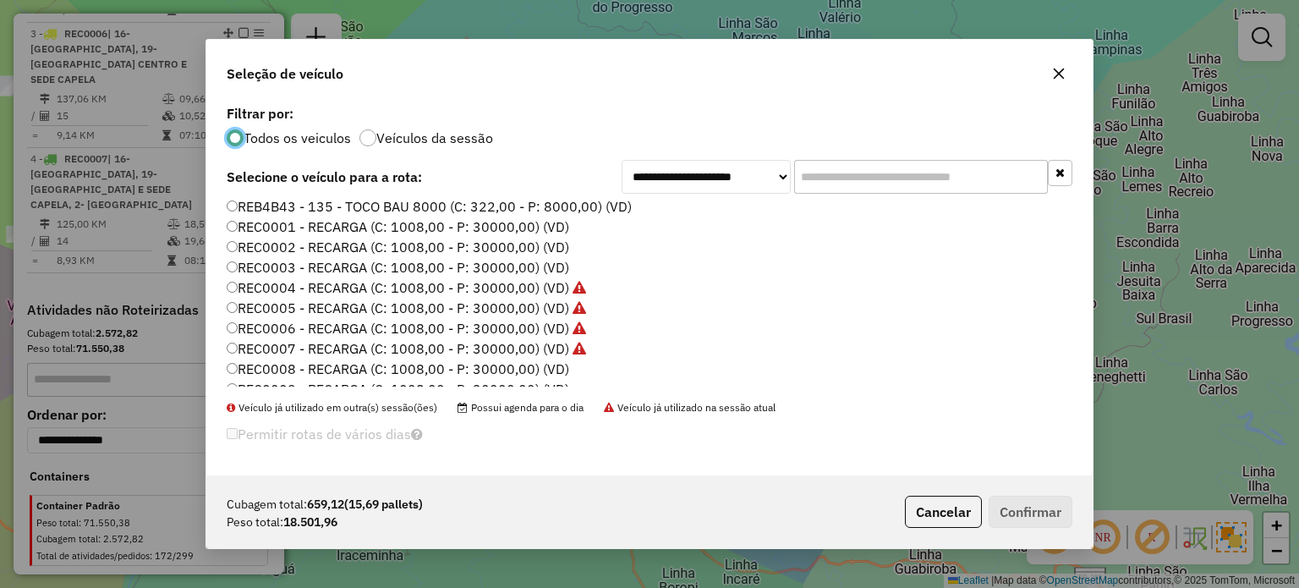
scroll to position [169, 0]
click at [544, 282] on label "REC0008 - RECARGA (C: 1008,00 - P: 30000,00) (VD)" at bounding box center [398, 284] width 342 height 20
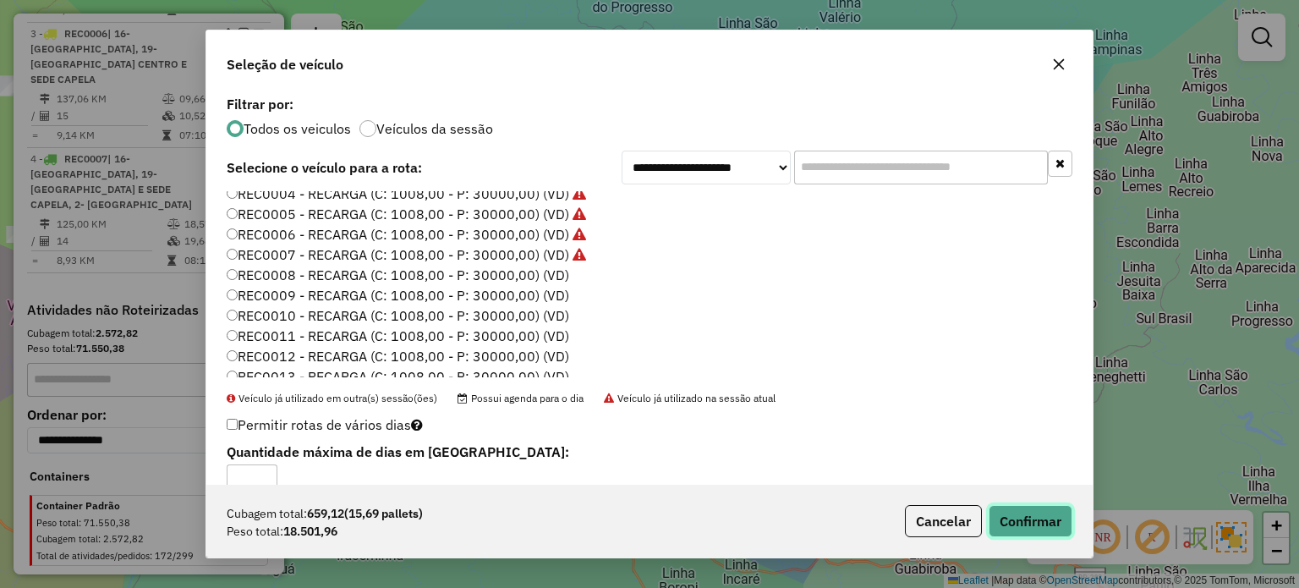
drag, startPoint x: 1031, startPoint y: 517, endPoint x: 1041, endPoint y: 513, distance: 9.9
click at [1032, 517] on button "Confirmar" at bounding box center [1030, 521] width 84 height 32
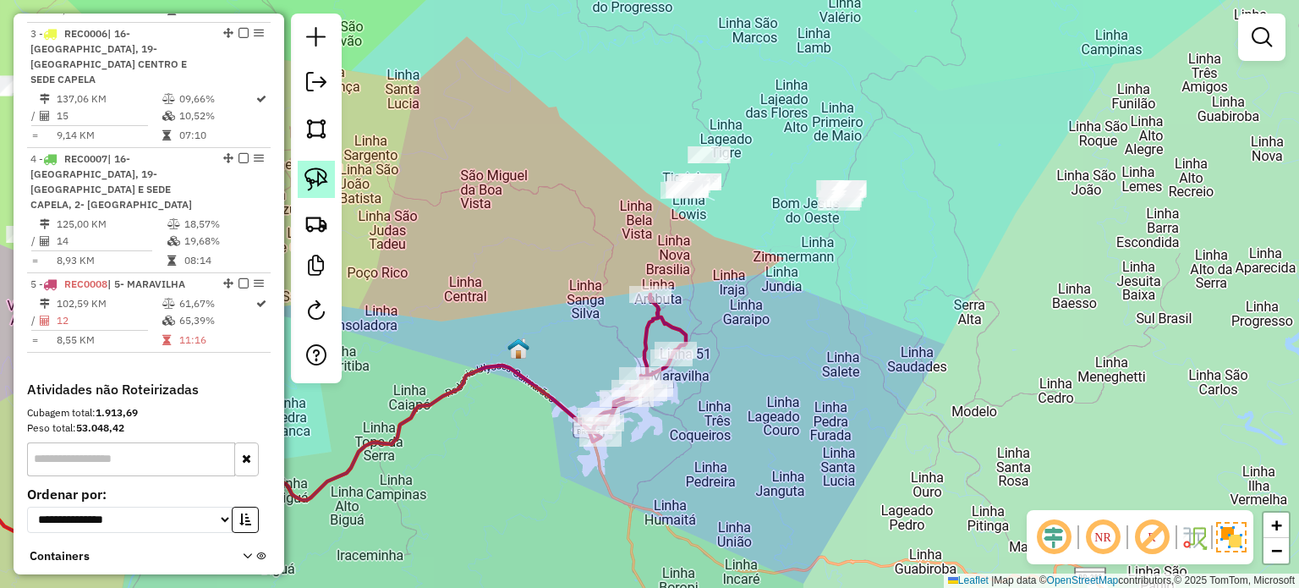
click at [320, 172] on img at bounding box center [316, 179] width 24 height 24
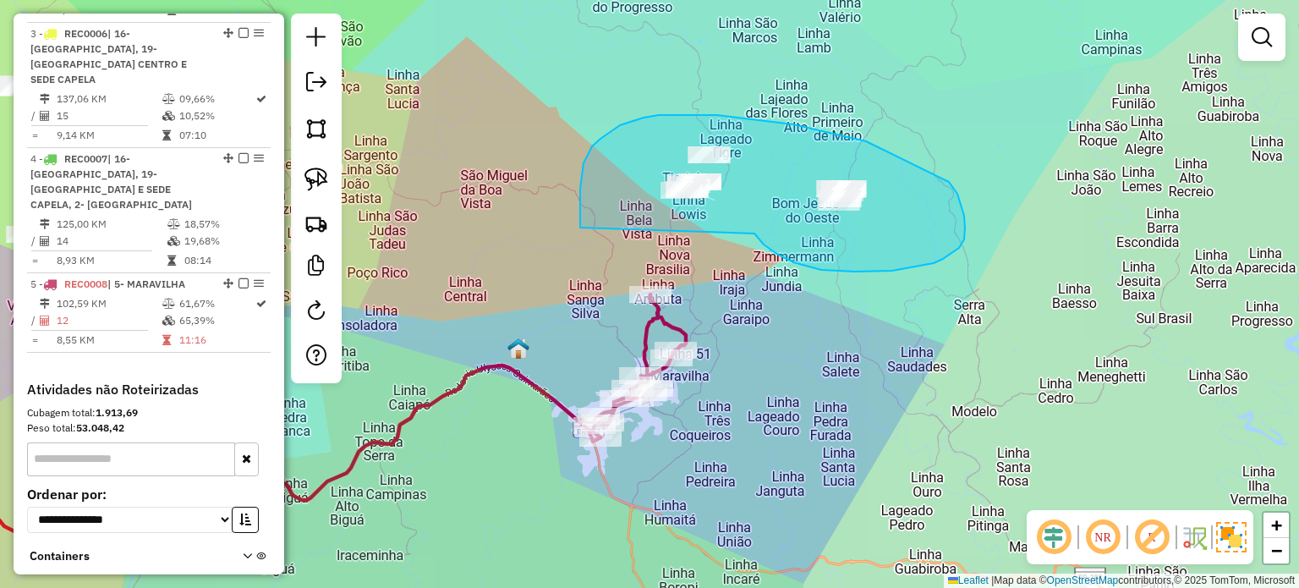
drag, startPoint x: 775, startPoint y: 253, endPoint x: 575, endPoint y: 232, distance: 201.4
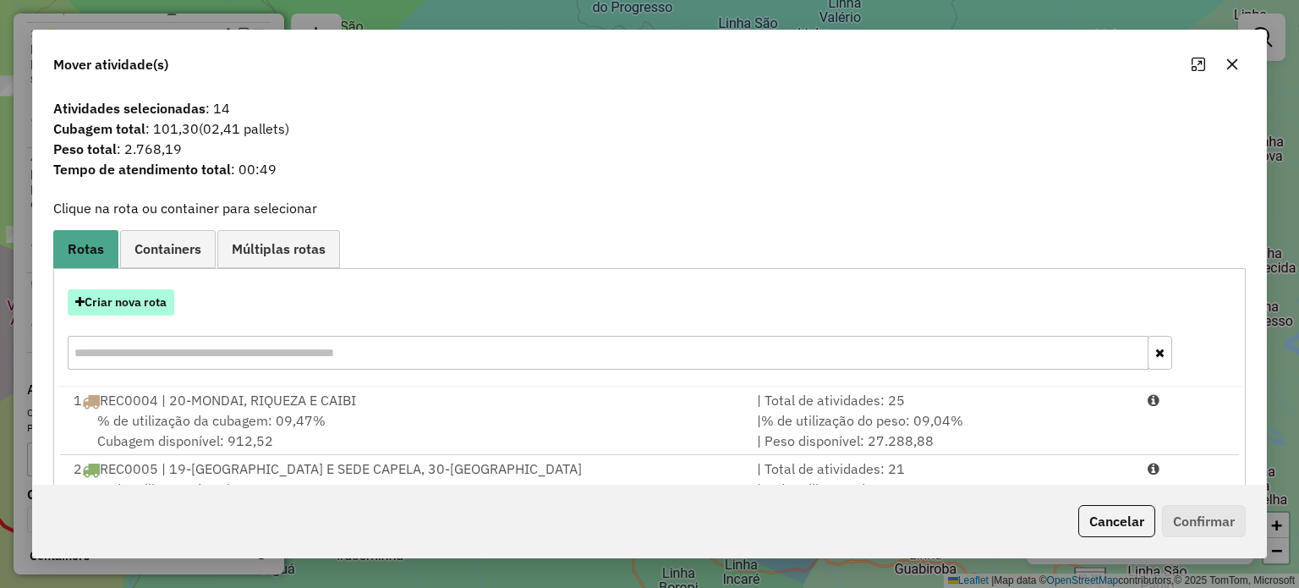
click at [109, 303] on button "Criar nova rota" at bounding box center [121, 302] width 107 height 26
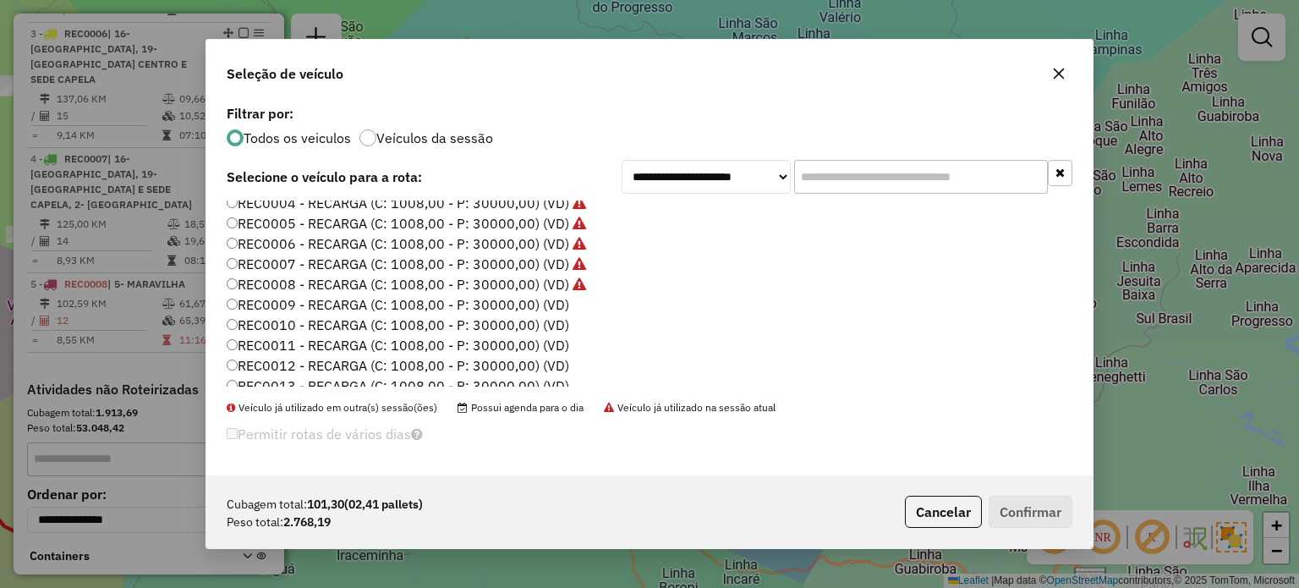
click at [528, 303] on label "REC0009 - RECARGA (C: 1008,00 - P: 30000,00) (VD)" at bounding box center [398, 304] width 342 height 20
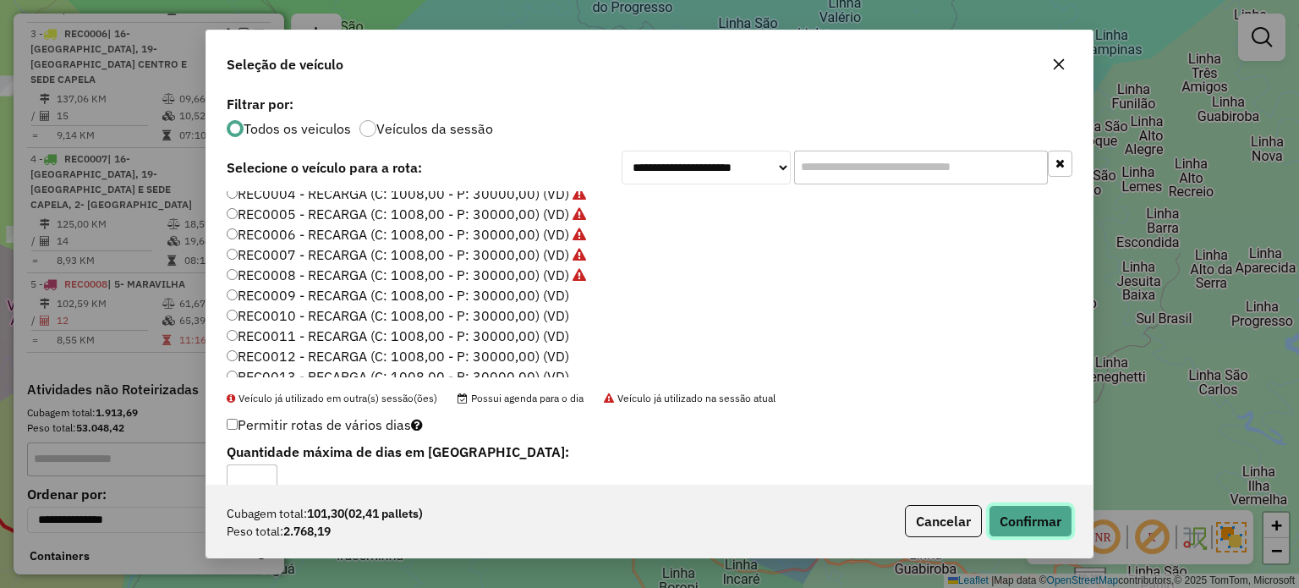
click at [1025, 517] on button "Confirmar" at bounding box center [1030, 521] width 84 height 32
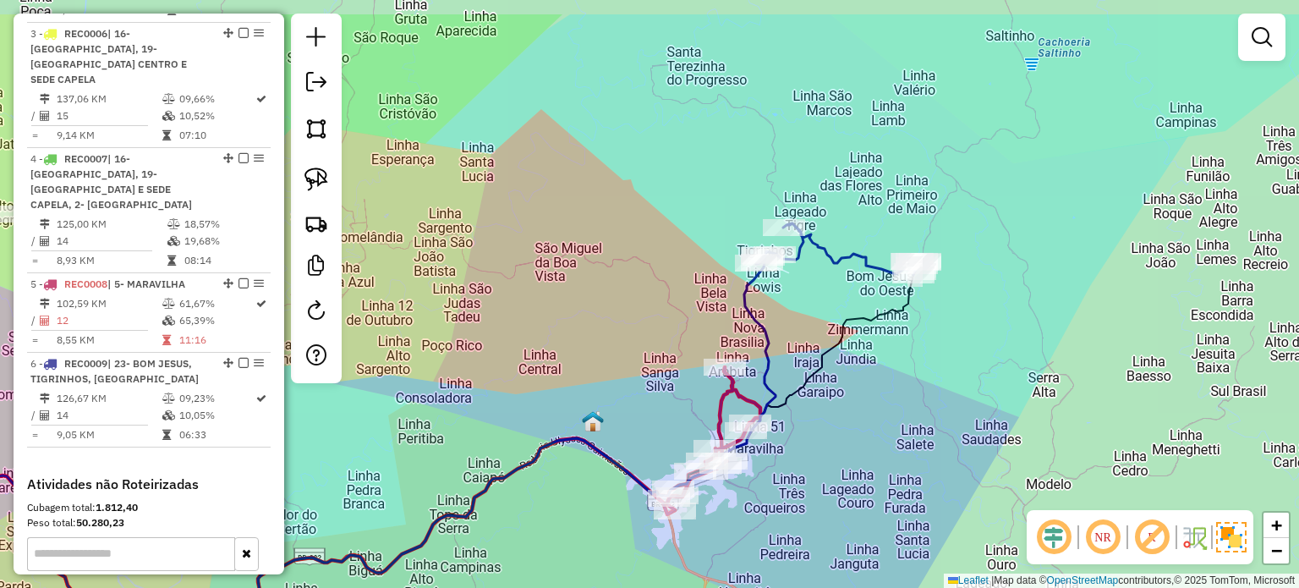
drag, startPoint x: 542, startPoint y: 254, endPoint x: 657, endPoint y: 309, distance: 127.4
click at [647, 314] on div "Janela de atendimento Grade de atendimento Capacidade Transportadoras Veículos …" at bounding box center [649, 294] width 1299 height 588
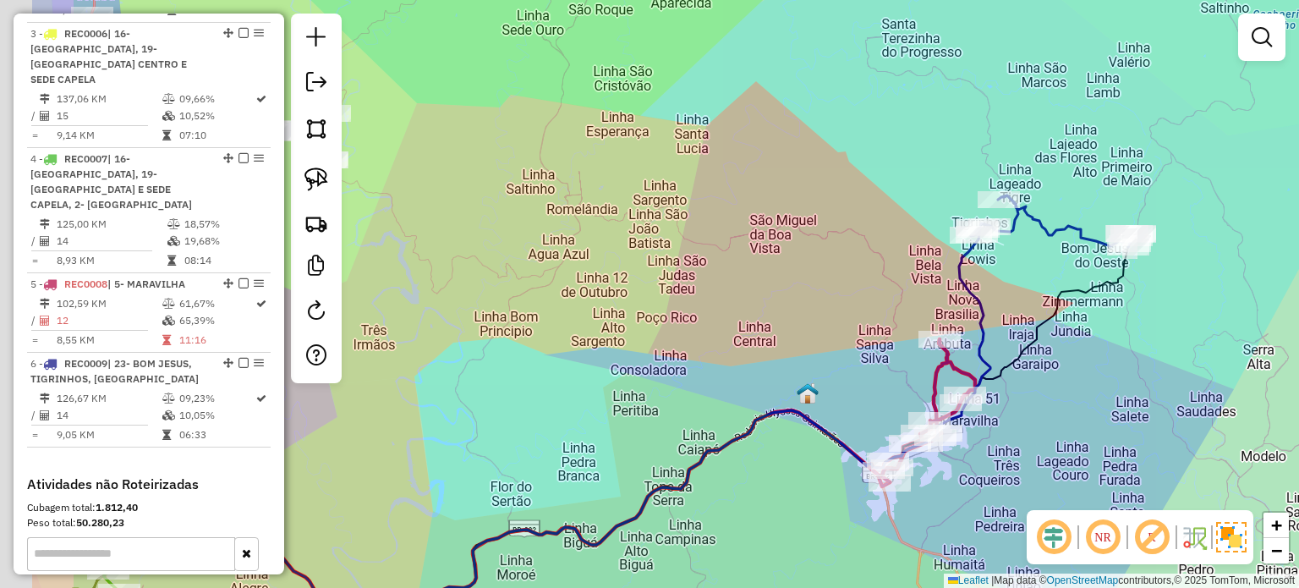
drag, startPoint x: 645, startPoint y: 342, endPoint x: 754, endPoint y: 336, distance: 109.2
click at [772, 333] on div "Janela de atendimento Grade de atendimento Capacidade Transportadoras Veículos …" at bounding box center [649, 294] width 1299 height 588
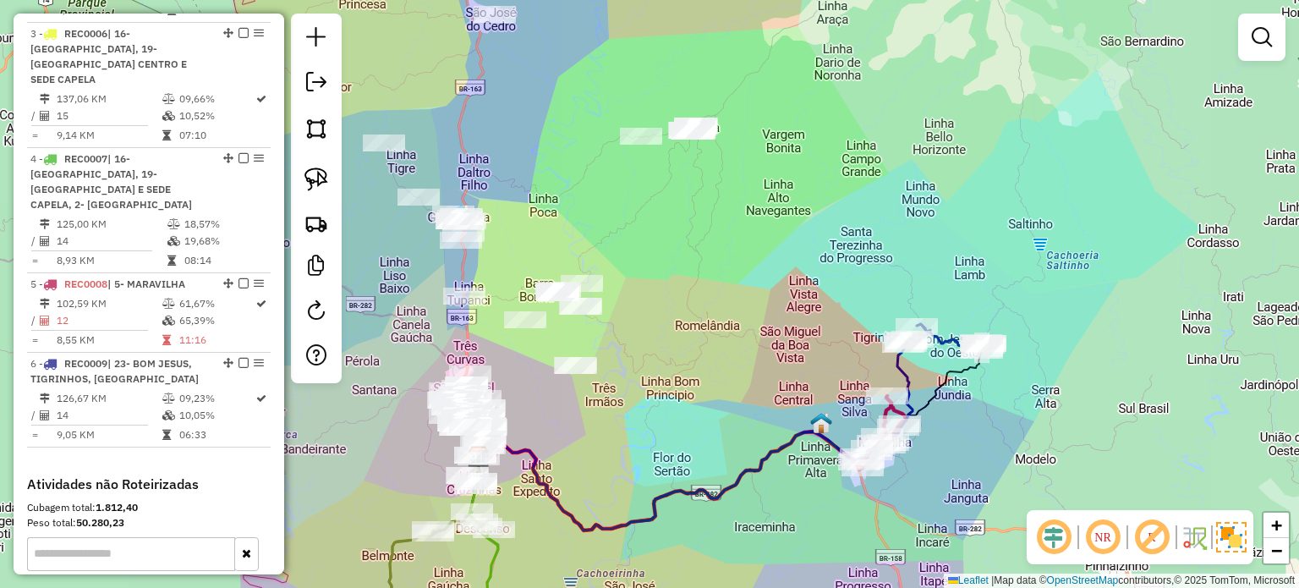
drag, startPoint x: 630, startPoint y: 395, endPoint x: 729, endPoint y: 358, distance: 105.7
click at [690, 419] on div "Janela de atendimento Grade de atendimento Capacidade Transportadoras Veículos …" at bounding box center [649, 294] width 1299 height 588
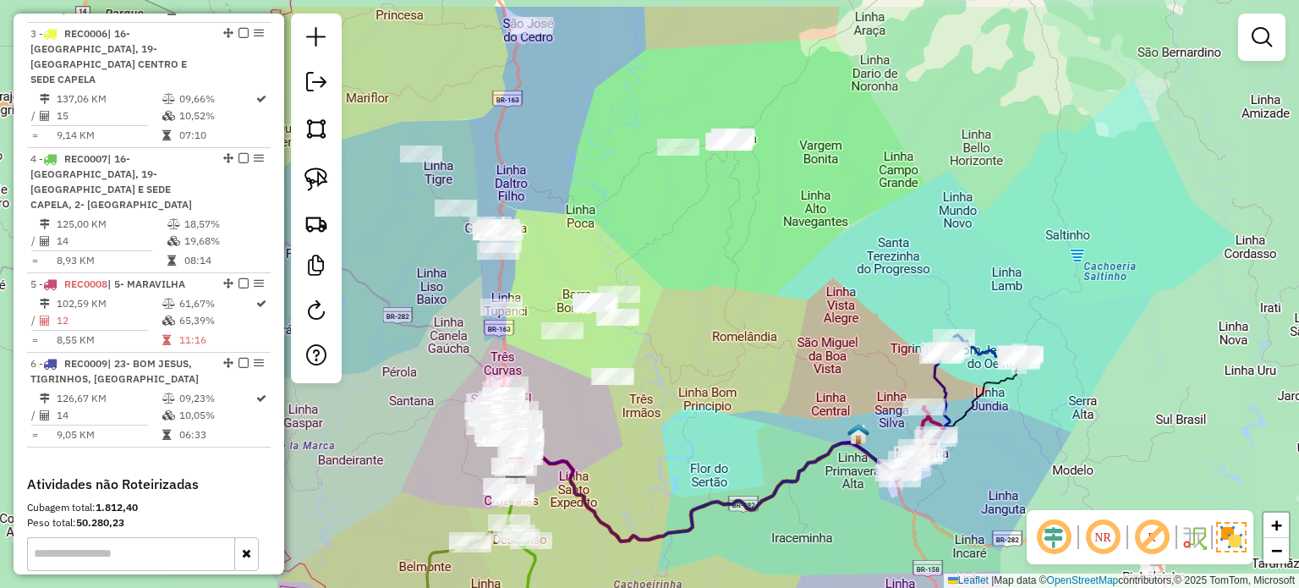
click at [752, 376] on div "Janela de atendimento Grade de atendimento Capacidade Transportadoras Veículos …" at bounding box center [649, 294] width 1299 height 588
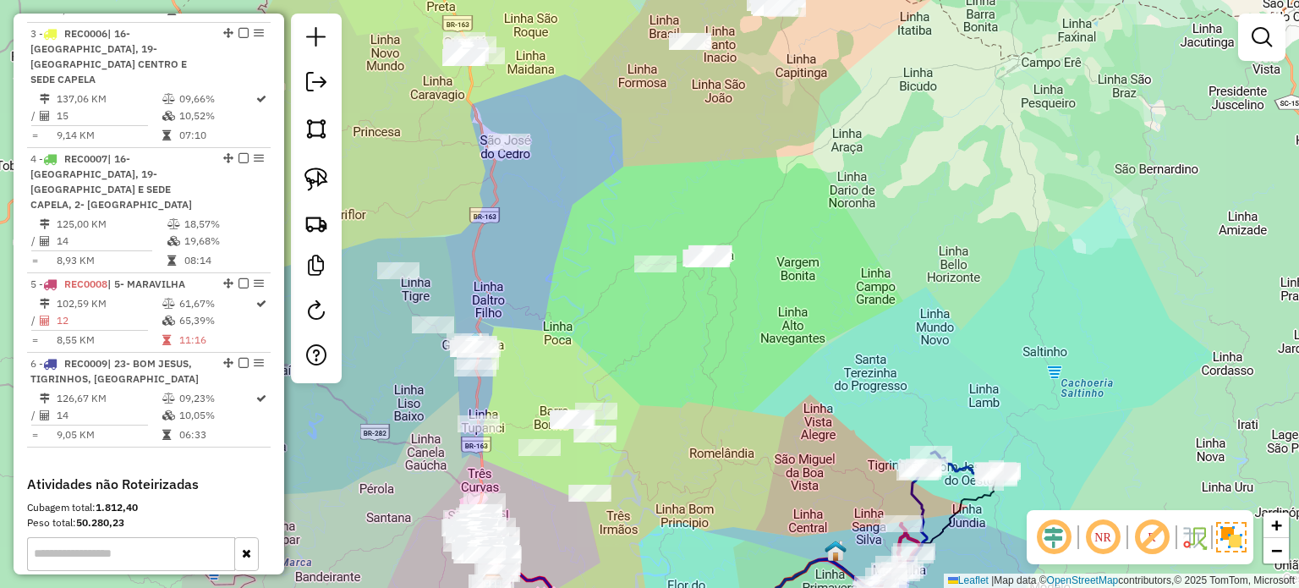
drag, startPoint x: 757, startPoint y: 358, endPoint x: 684, endPoint y: 411, distance: 90.3
click at [674, 422] on div "Janela de atendimento Grade de atendimento Capacidade Transportadoras Veículos …" at bounding box center [649, 294] width 1299 height 588
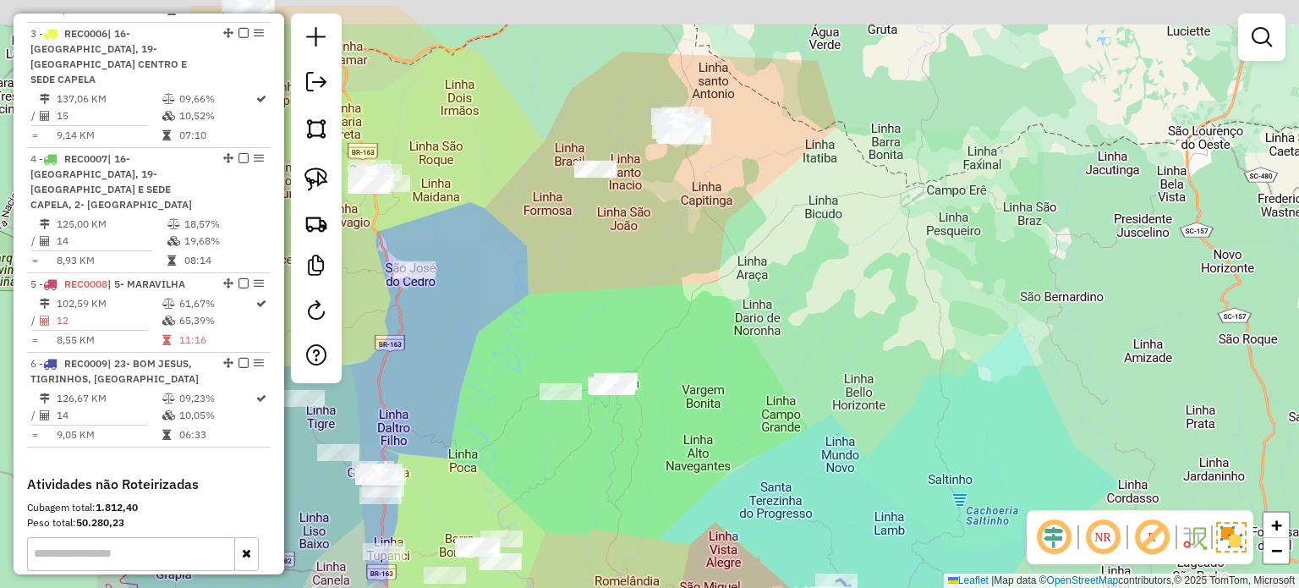
drag, startPoint x: 690, startPoint y: 423, endPoint x: 698, endPoint y: 442, distance: 21.2
click at [687, 456] on div "Janela de atendimento Grade de atendimento Capacidade Transportadoras Veículos …" at bounding box center [649, 294] width 1299 height 588
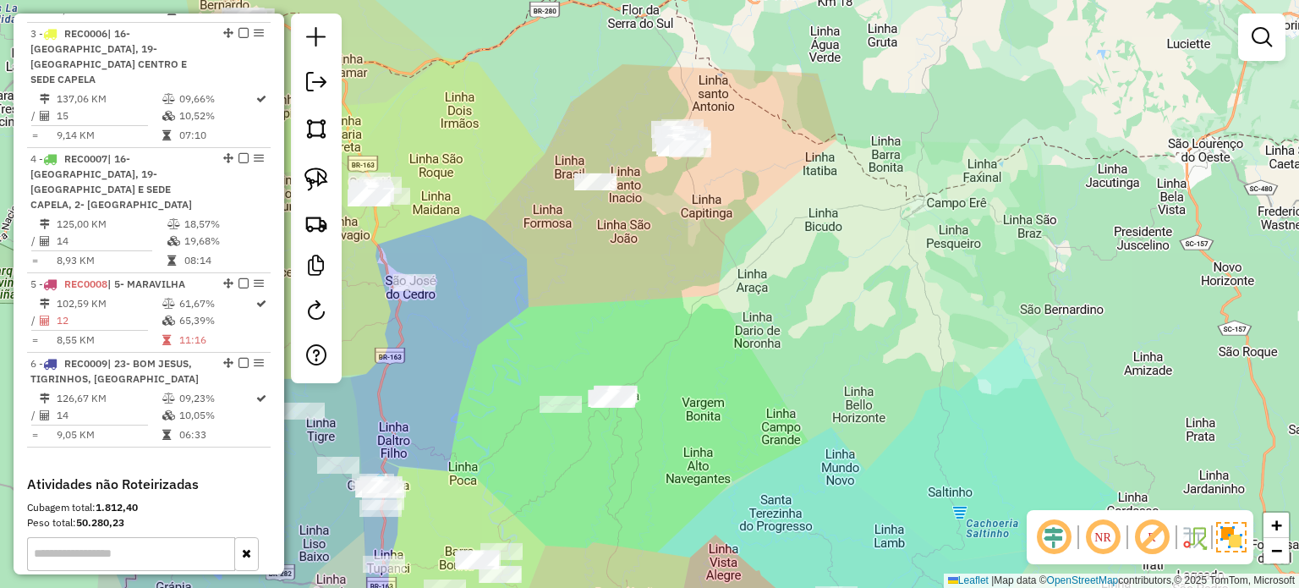
click at [764, 347] on div "Janela de atendimento Grade de atendimento Capacidade Transportadoras Veículos …" at bounding box center [649, 294] width 1299 height 588
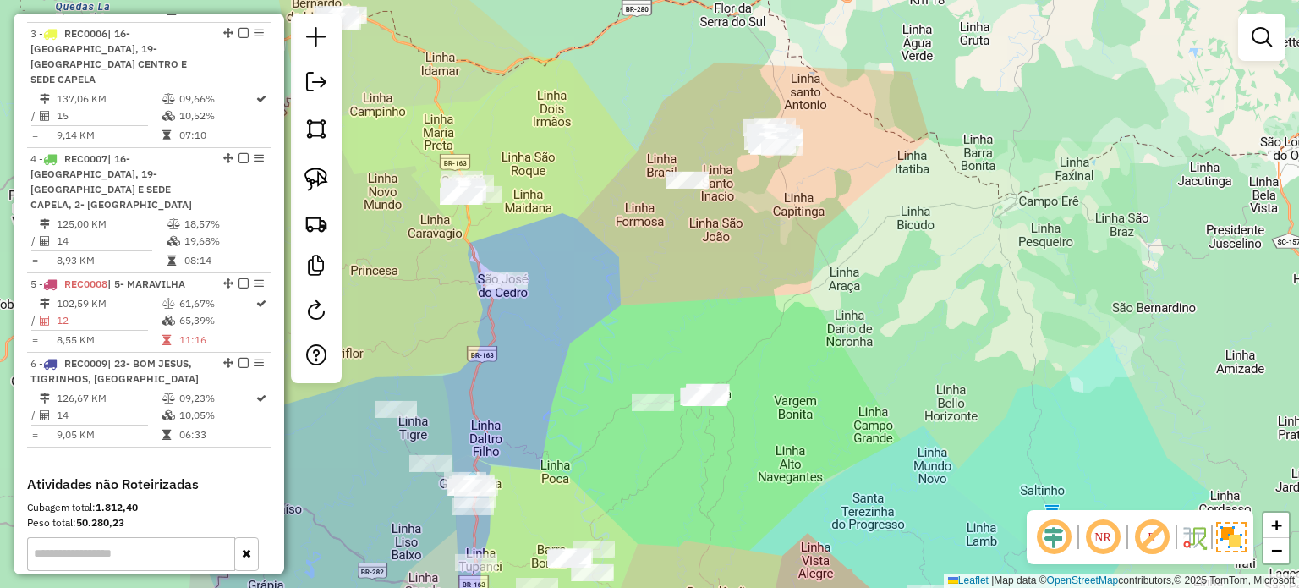
drag, startPoint x: 703, startPoint y: 307, endPoint x: 801, endPoint y: 246, distance: 114.7
click at [800, 246] on div "Janela de atendimento Grade de atendimento Capacidade Transportadoras Veículos …" at bounding box center [649, 294] width 1299 height 588
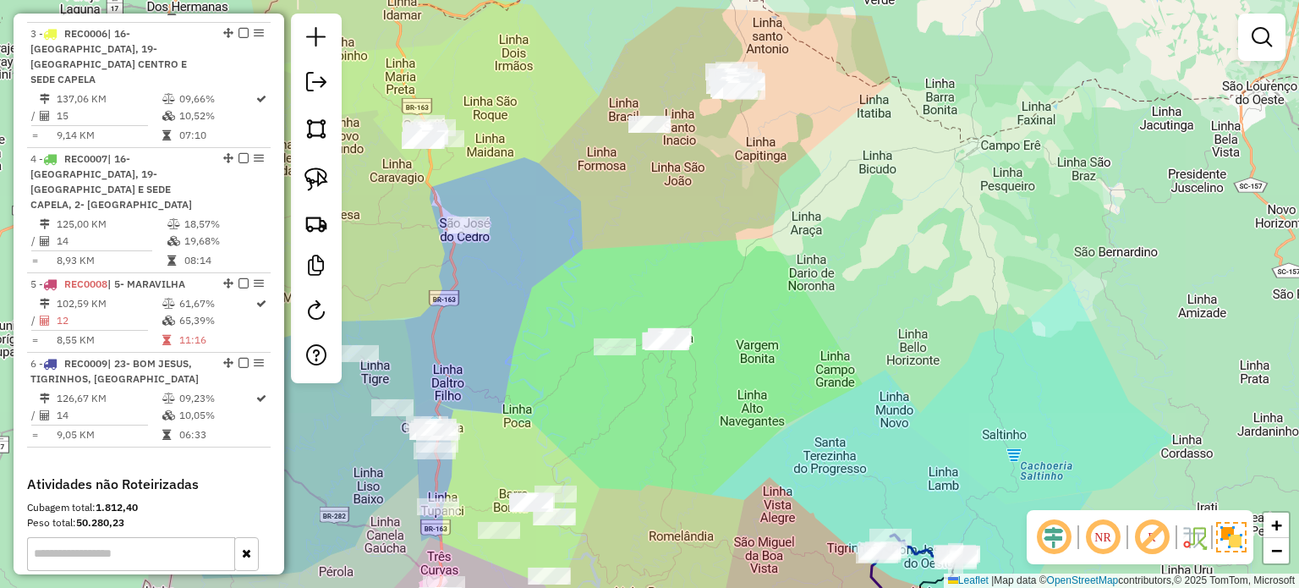
drag, startPoint x: 797, startPoint y: 283, endPoint x: 767, endPoint y: 200, distance: 88.3
click at [770, 216] on div "Janela de atendimento Grade de atendimento Capacidade Transportadoras Veículos …" at bounding box center [649, 294] width 1299 height 588
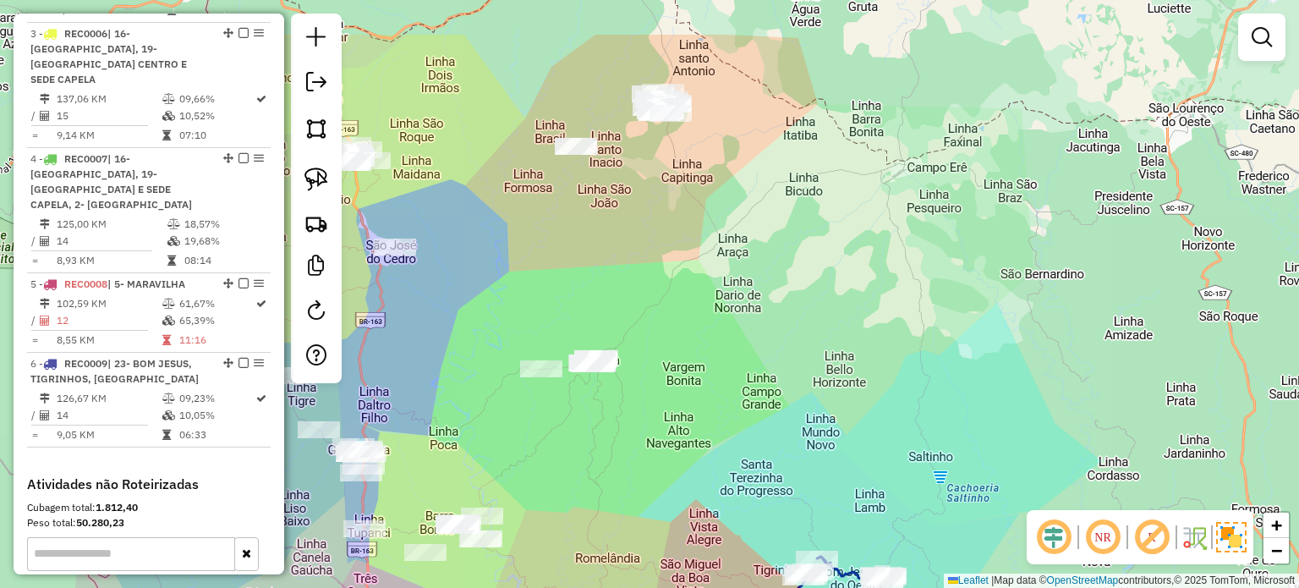
drag, startPoint x: 786, startPoint y: 138, endPoint x: 737, endPoint y: 236, distance: 109.6
click at [737, 236] on div "Janela de atendimento Grade de atendimento Capacidade Transportadoras Veículos …" at bounding box center [649, 294] width 1299 height 588
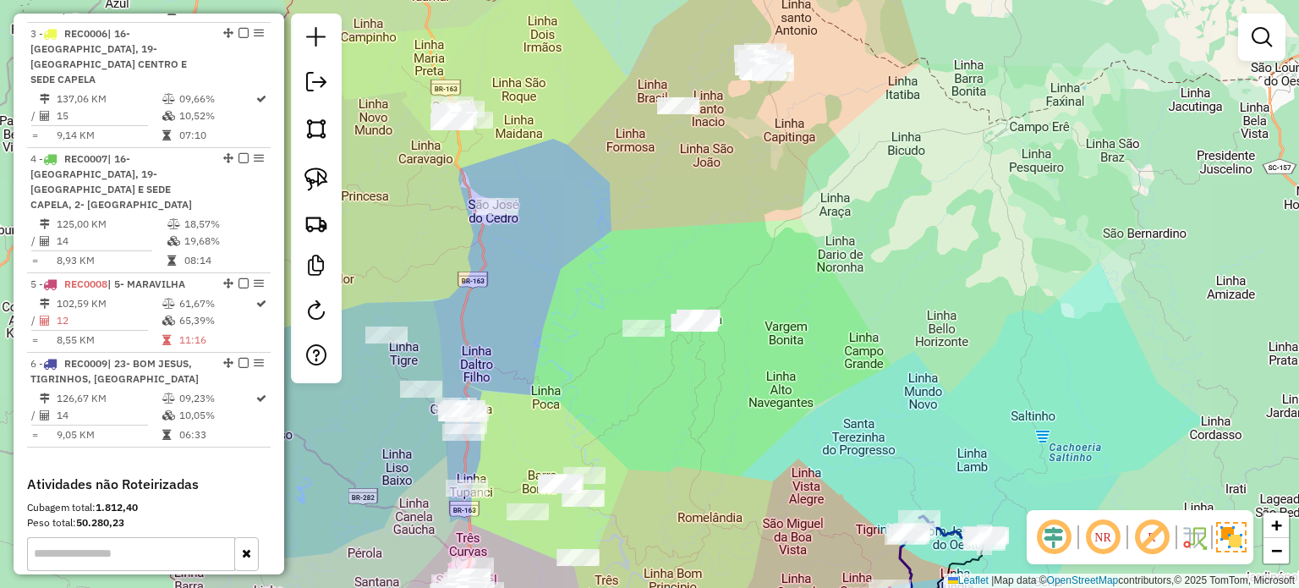
drag, startPoint x: 688, startPoint y: 188, endPoint x: 610, endPoint y: 170, distance: 80.6
click at [640, 161] on div "Janela de atendimento Grade de atendimento Capacidade Transportadoras Veículos …" at bounding box center [649, 294] width 1299 height 588
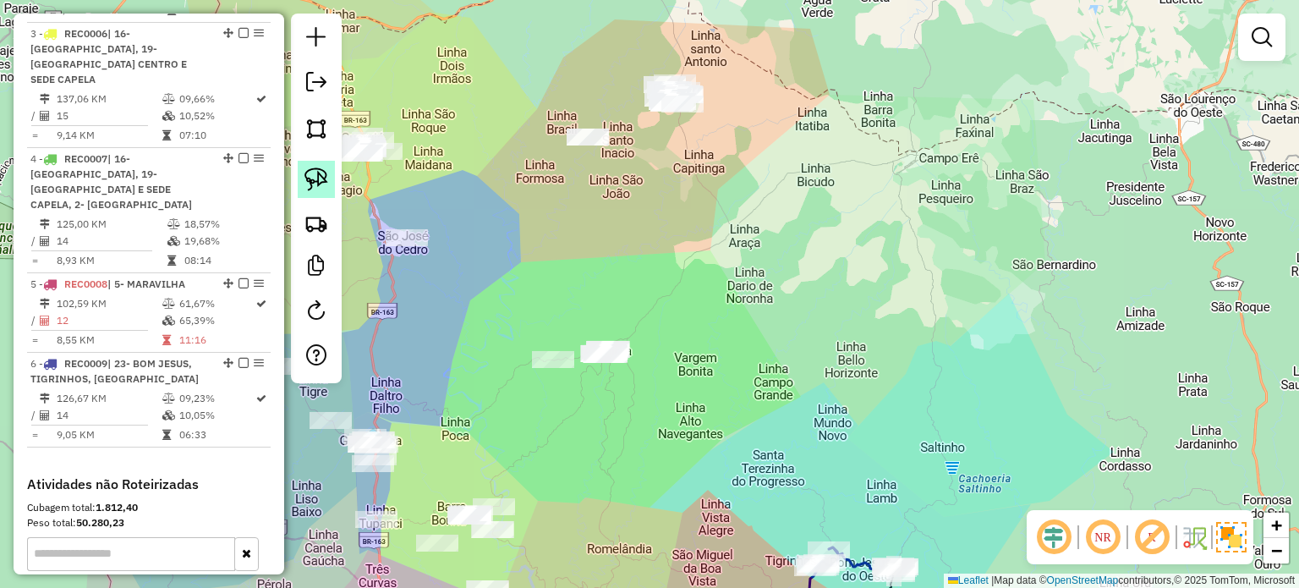
click at [324, 175] on img at bounding box center [316, 179] width 24 height 24
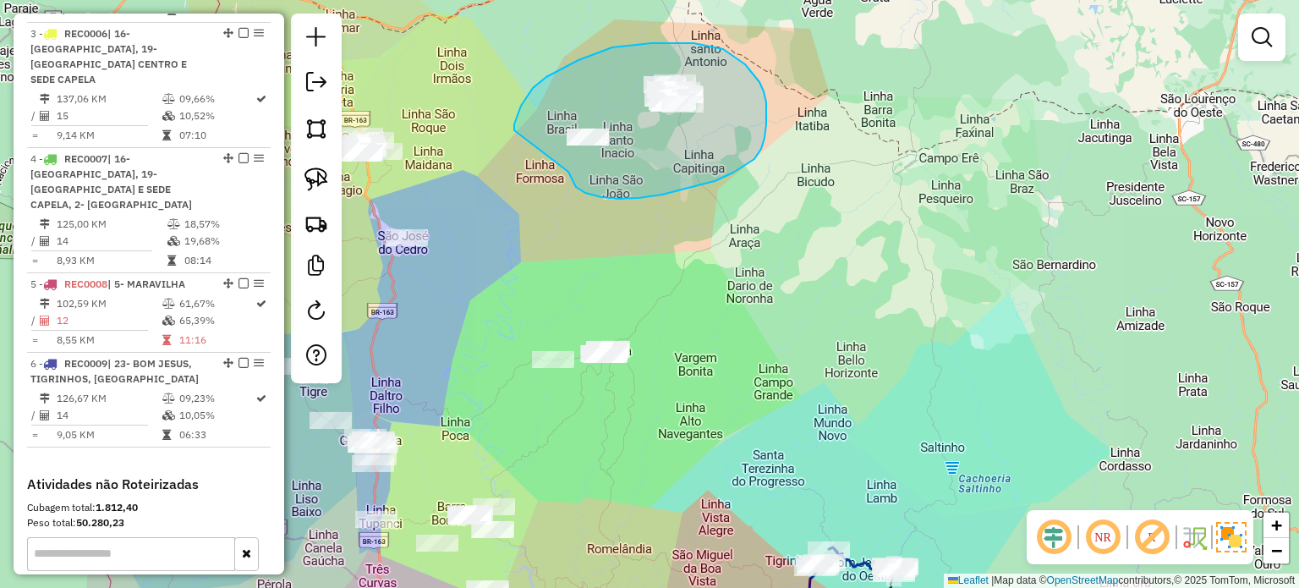
drag, startPoint x: 619, startPoint y: 199, endPoint x: 514, endPoint y: 131, distance: 124.8
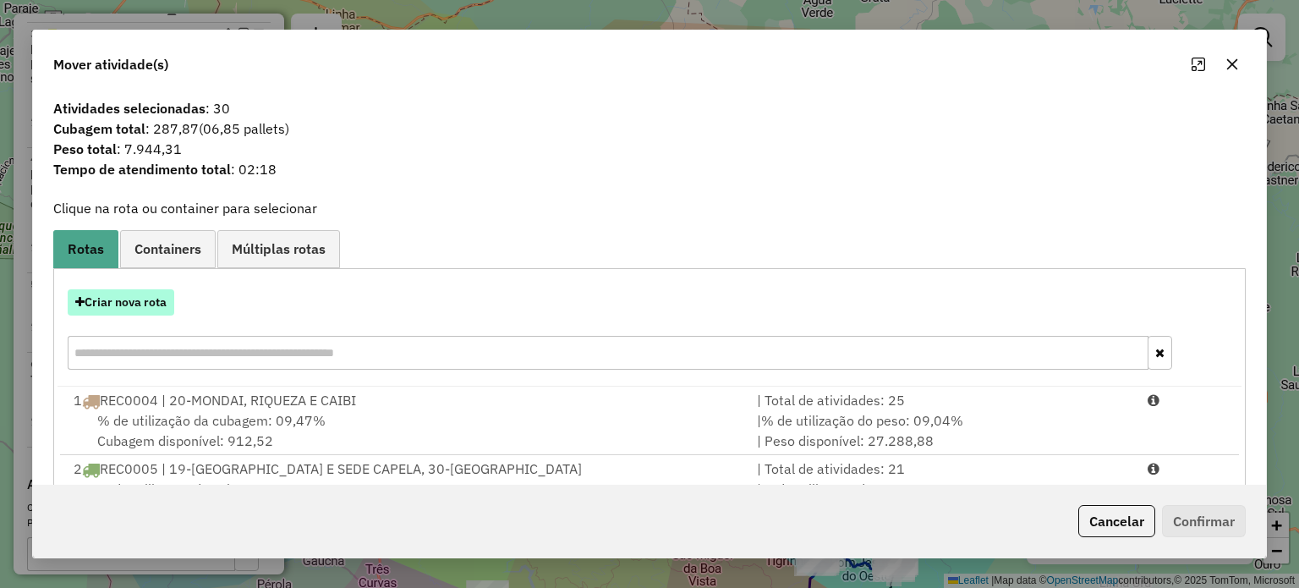
click at [138, 300] on button "Criar nova rota" at bounding box center [121, 302] width 107 height 26
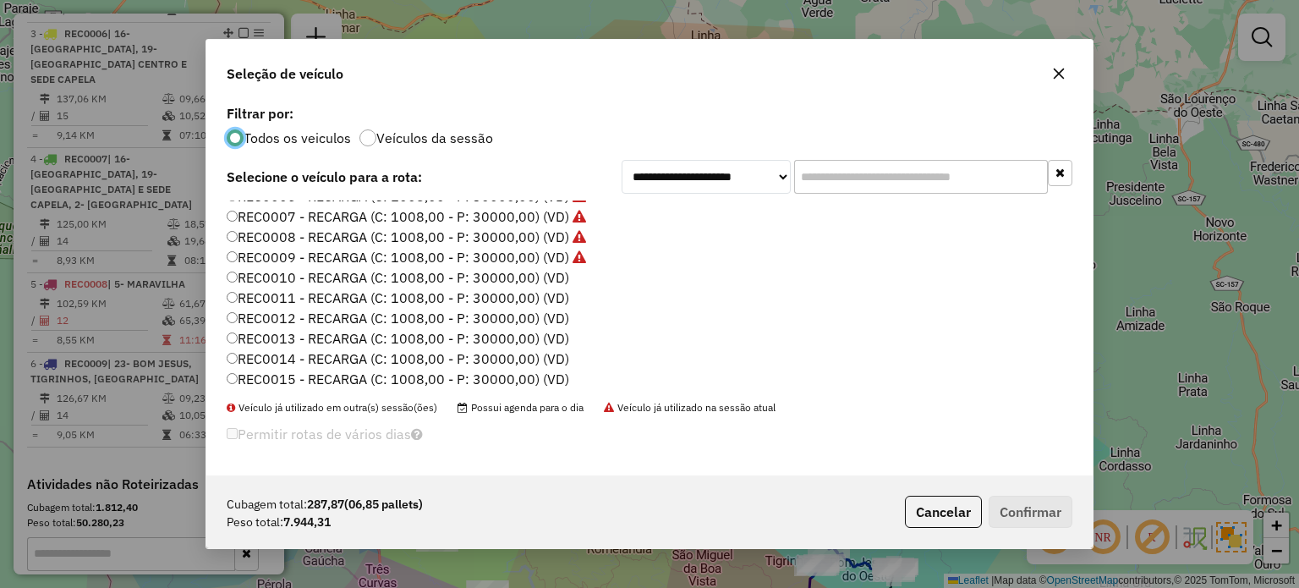
scroll to position [254, 0]
click at [560, 241] on label "REC0010 - RECARGA (C: 1008,00 - P: 30000,00) (VD)" at bounding box center [398, 240] width 342 height 20
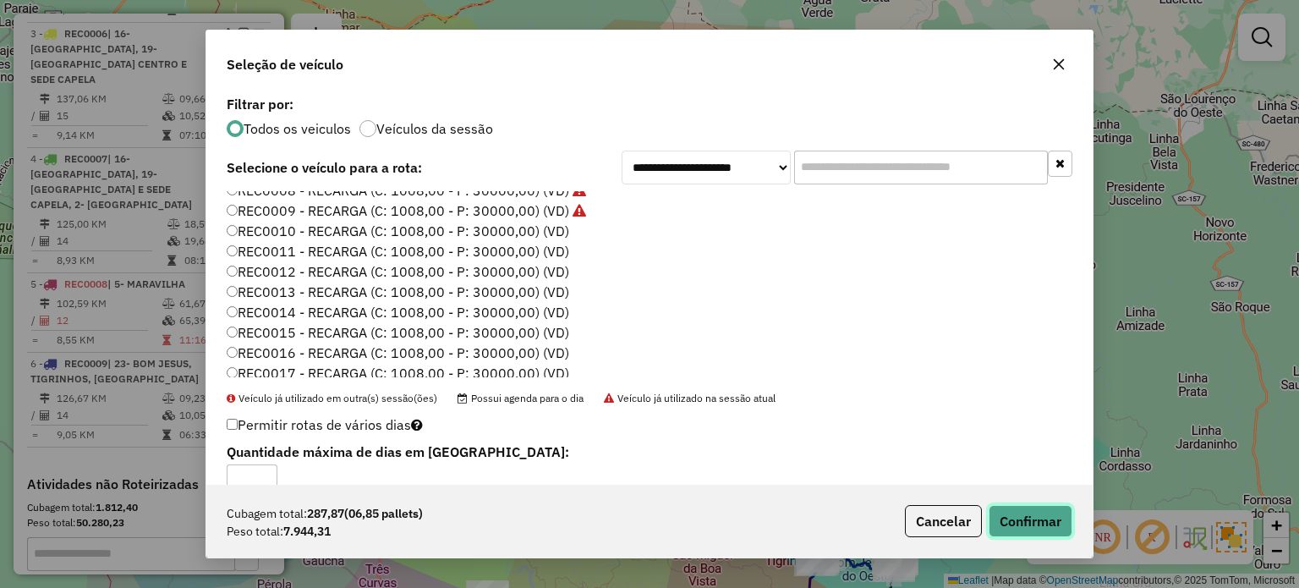
click at [1048, 511] on button "Confirmar" at bounding box center [1030, 521] width 84 height 32
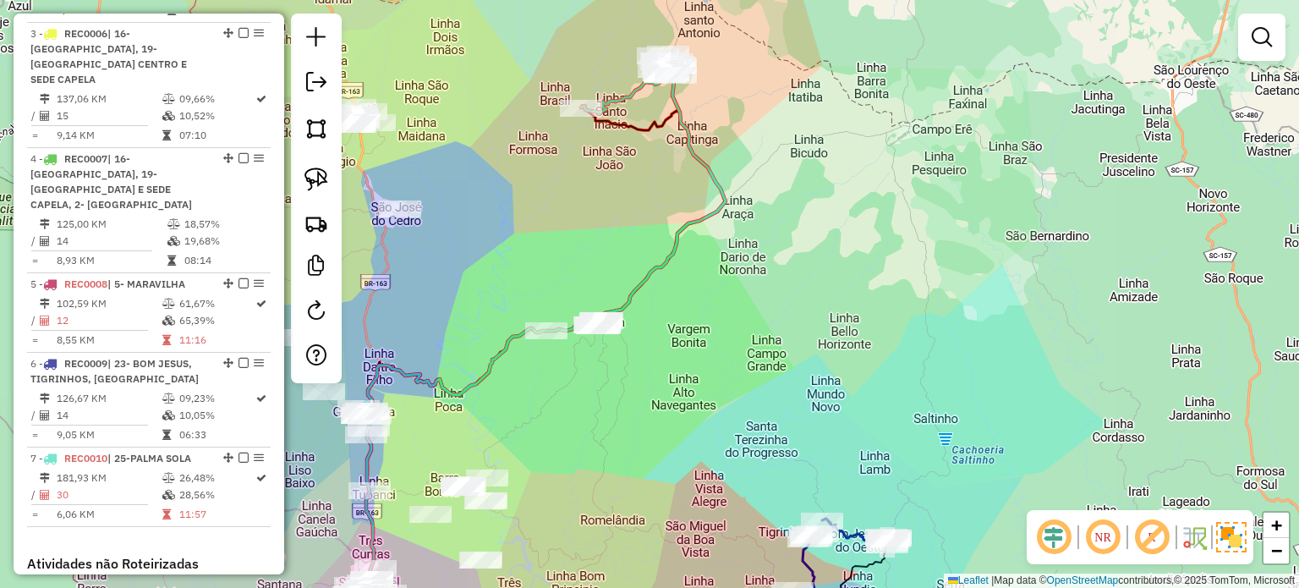
drag, startPoint x: 727, startPoint y: 376, endPoint x: 659, endPoint y: 283, distance: 115.5
click at [714, 307] on div "Janela de atendimento Grade de atendimento Capacidade Transportadoras Veículos …" at bounding box center [649, 294] width 1299 height 588
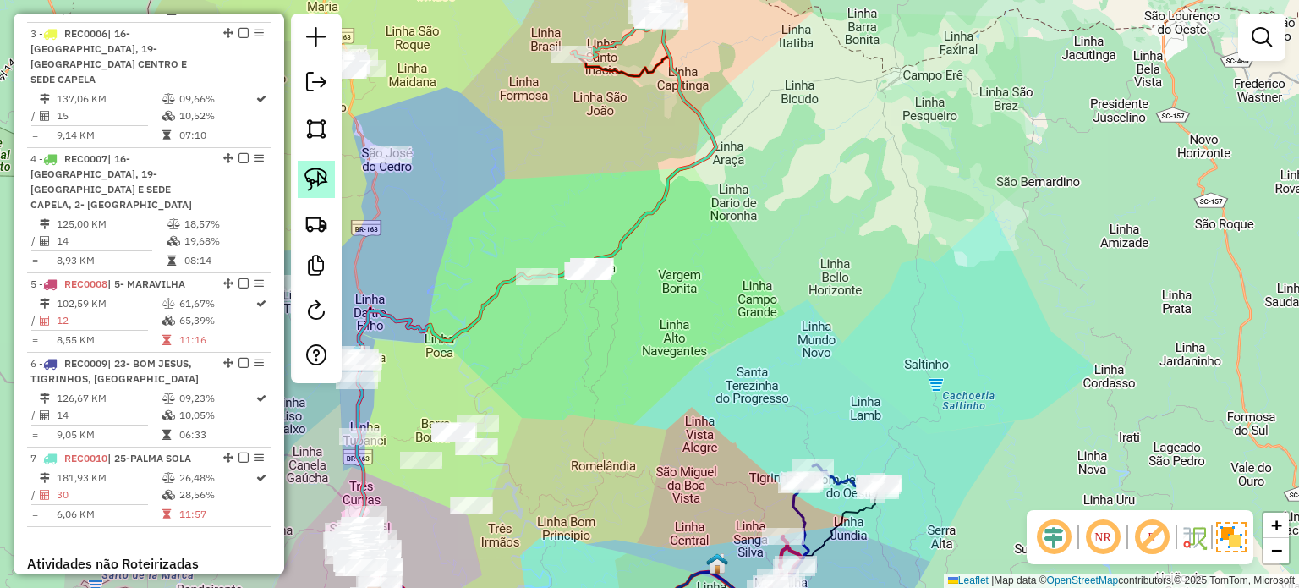
click at [313, 165] on link at bounding box center [316, 179] width 37 height 37
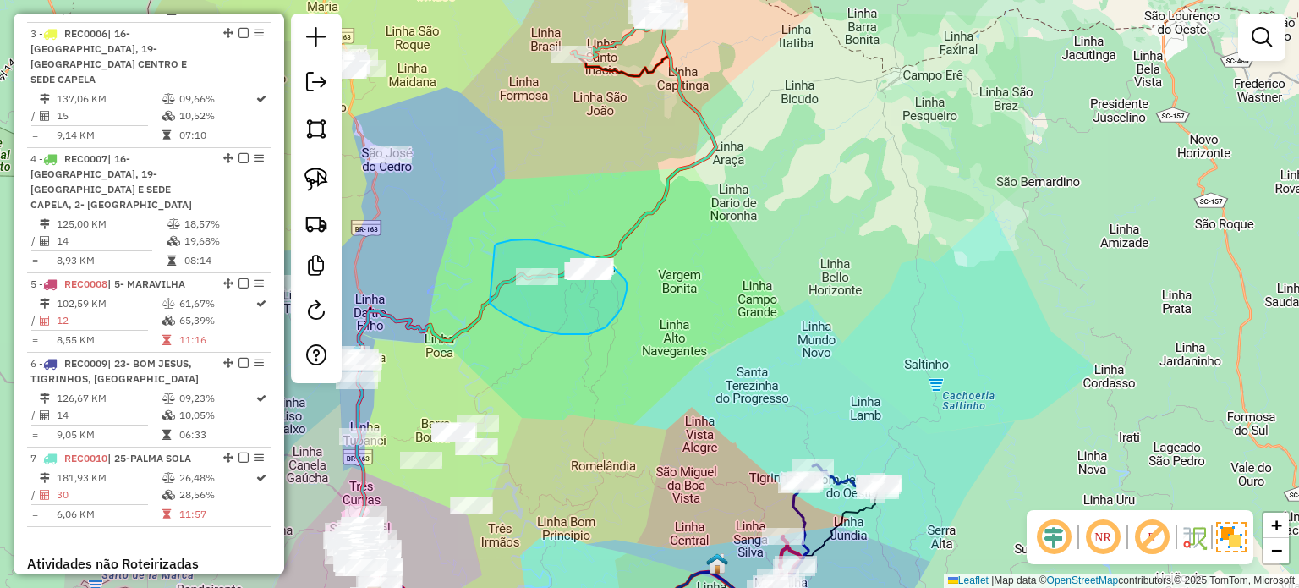
drag, startPoint x: 542, startPoint y: 331, endPoint x: 495, endPoint y: 245, distance: 97.6
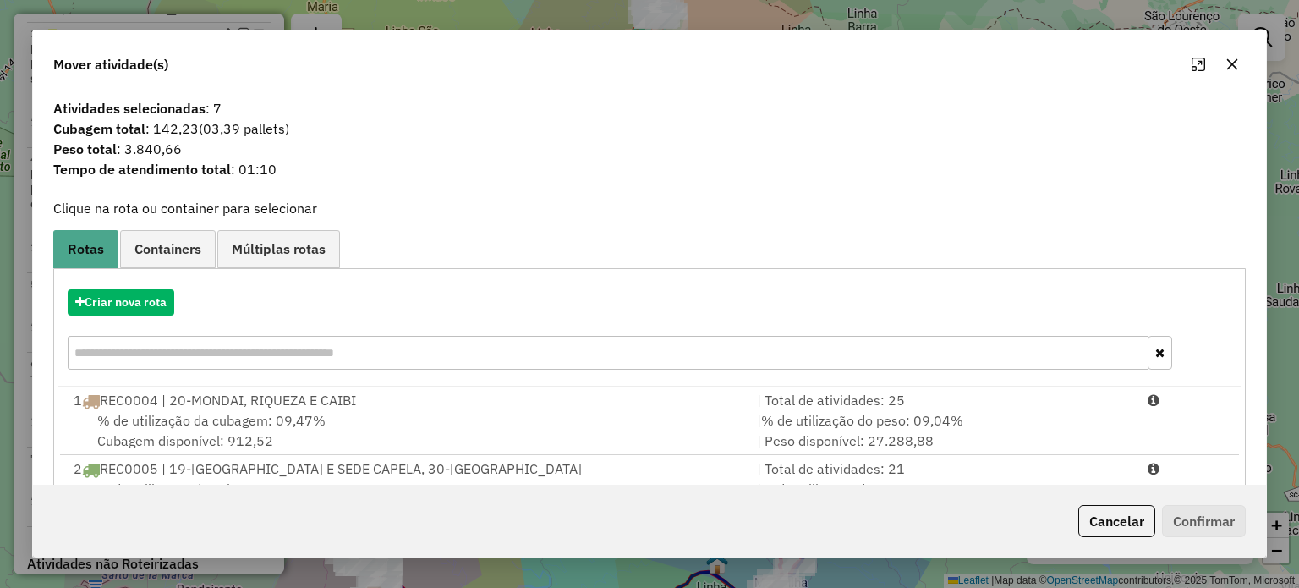
click at [1229, 63] on icon "button" at bounding box center [1231, 63] width 11 height 11
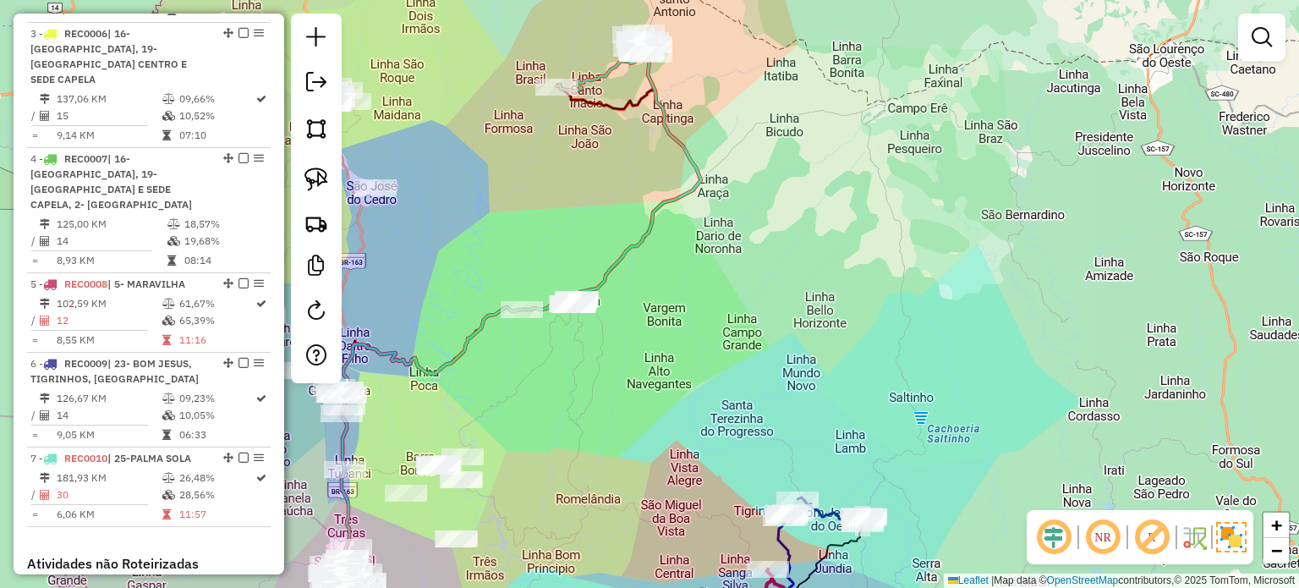
drag, startPoint x: 688, startPoint y: 167, endPoint x: 616, endPoint y: 277, distance: 132.0
click at [616, 277] on icon at bounding box center [521, 342] width 359 height 576
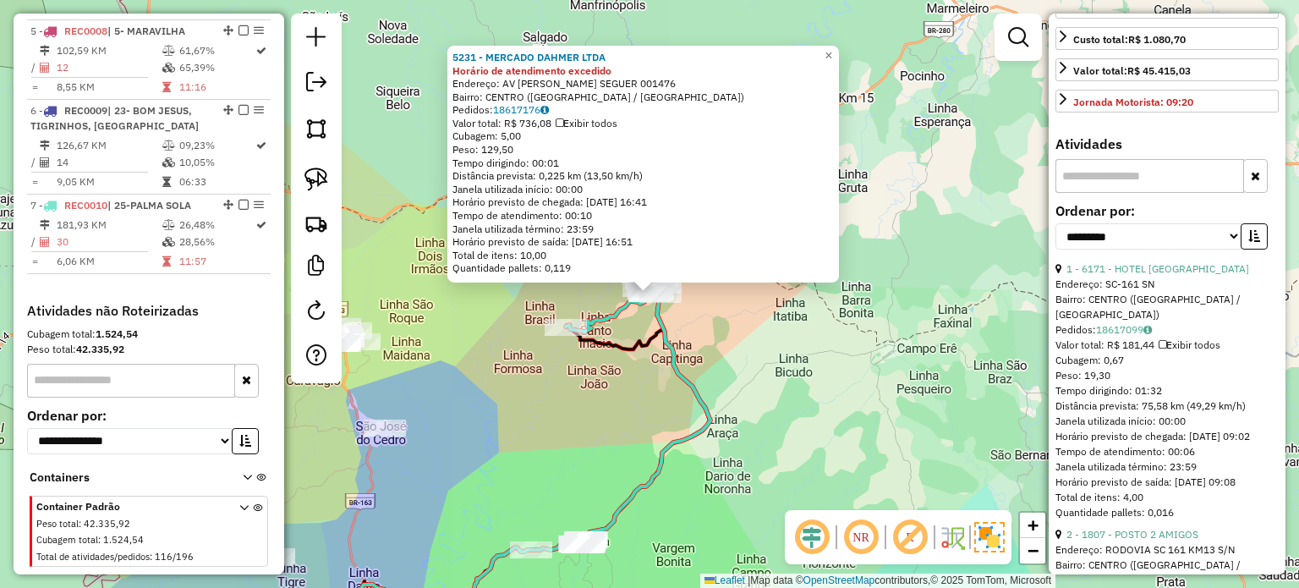
scroll to position [507, 0]
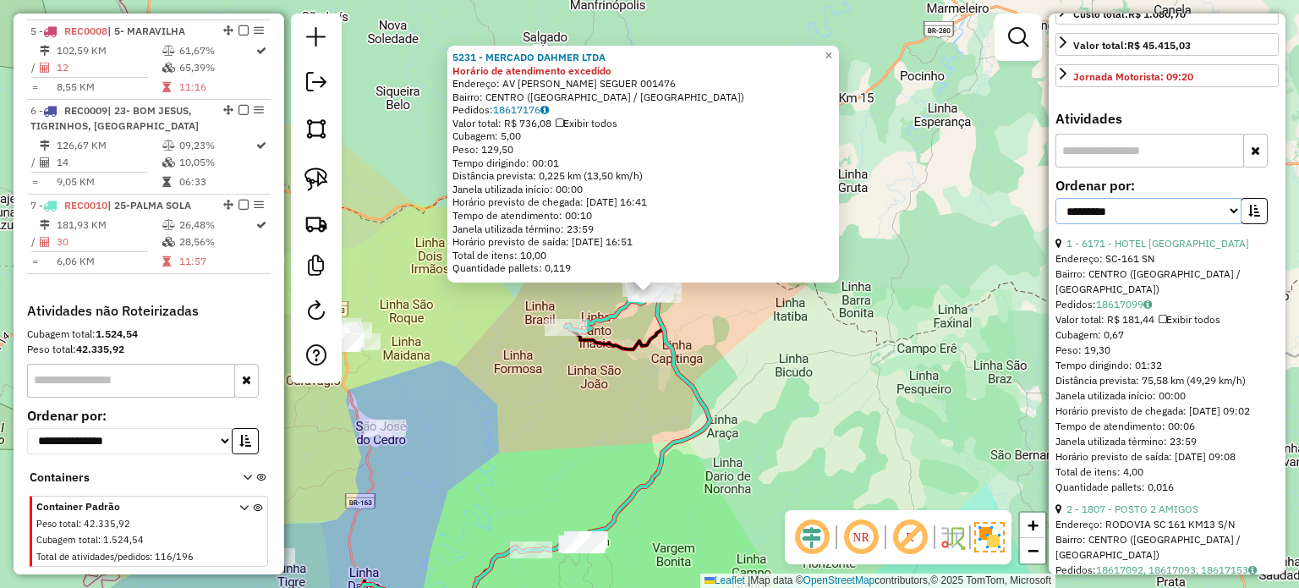
click at [1228, 224] on select "**********" at bounding box center [1148, 211] width 186 height 26
select select "*********"
click at [1055, 224] on select "**********" at bounding box center [1148, 211] width 186 height 26
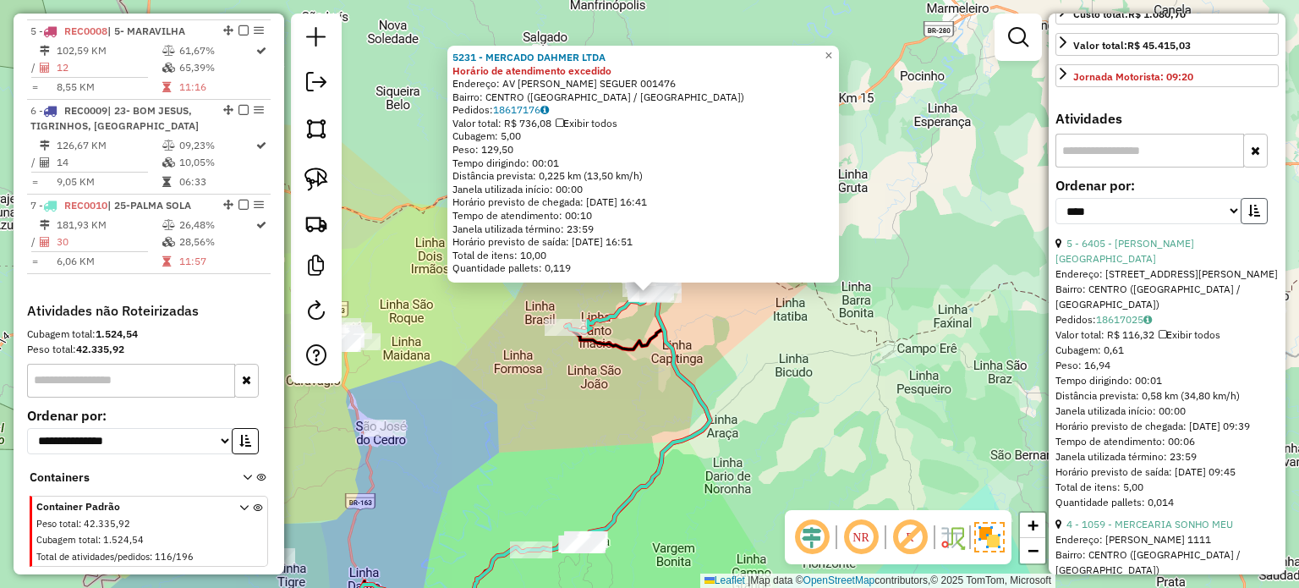
click at [1255, 224] on button "button" at bounding box center [1253, 211] width 27 height 26
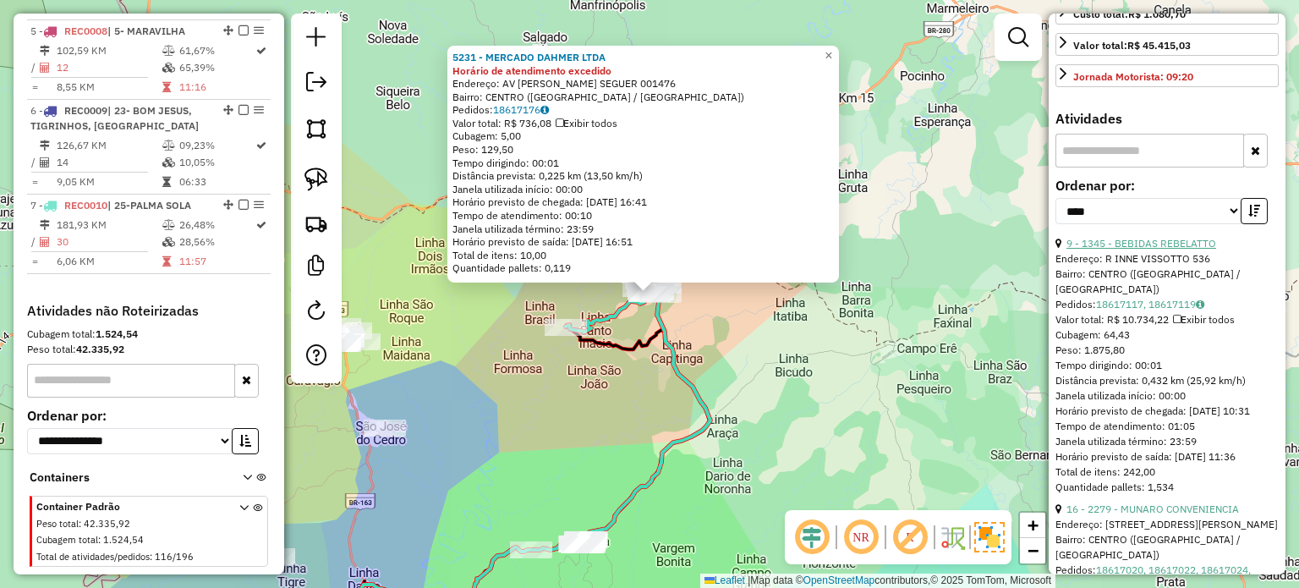
click at [1157, 249] on link "9 - 1345 - BEBIDAS REBELATTO" at bounding box center [1141, 243] width 150 height 13
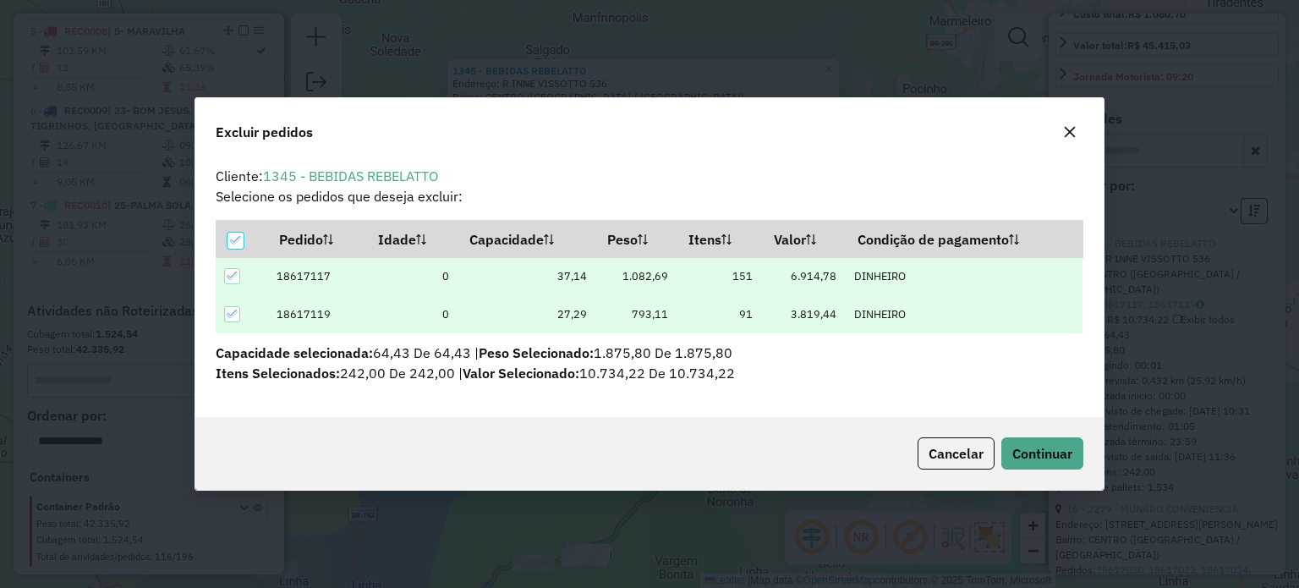
scroll to position [0, 0]
click at [1045, 445] on span "Continuar" at bounding box center [1042, 453] width 60 height 17
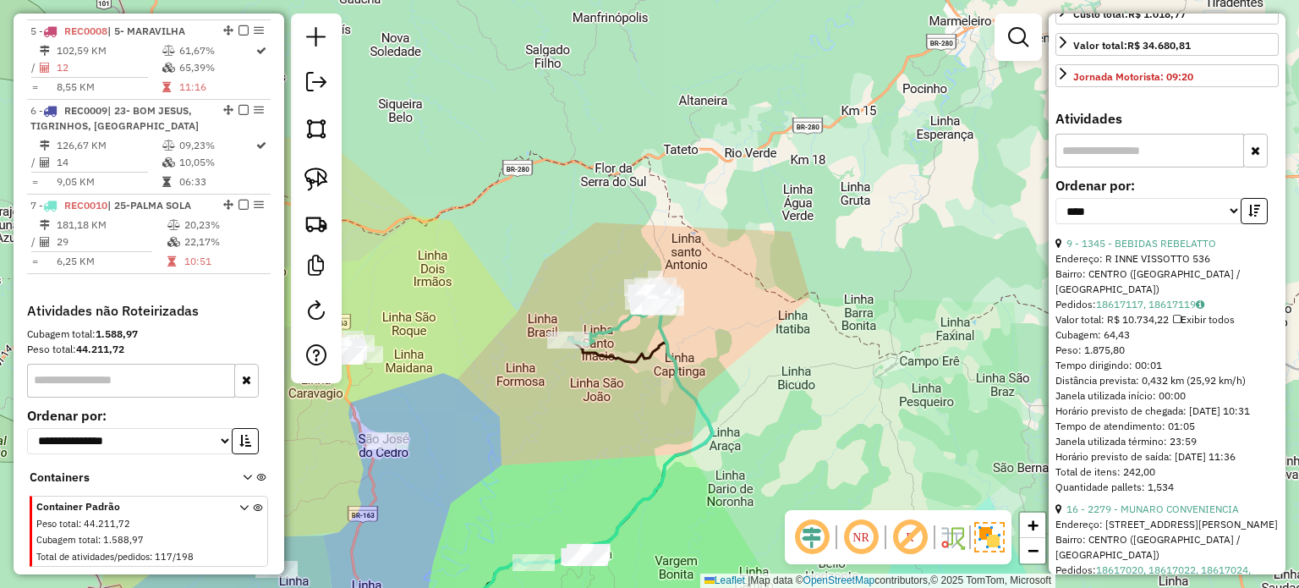
click at [1176, 515] on link "16 - 2279 - MUNARO CONVENIENCIA" at bounding box center [1152, 508] width 172 height 13
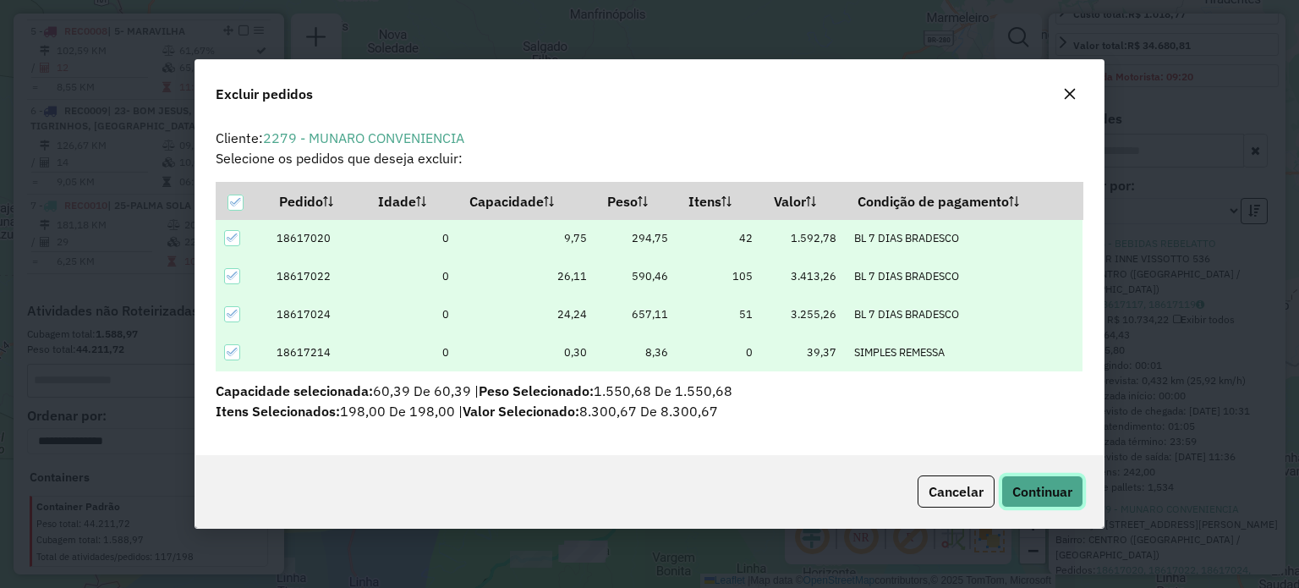
click at [1049, 483] on span "Continuar" at bounding box center [1042, 491] width 60 height 17
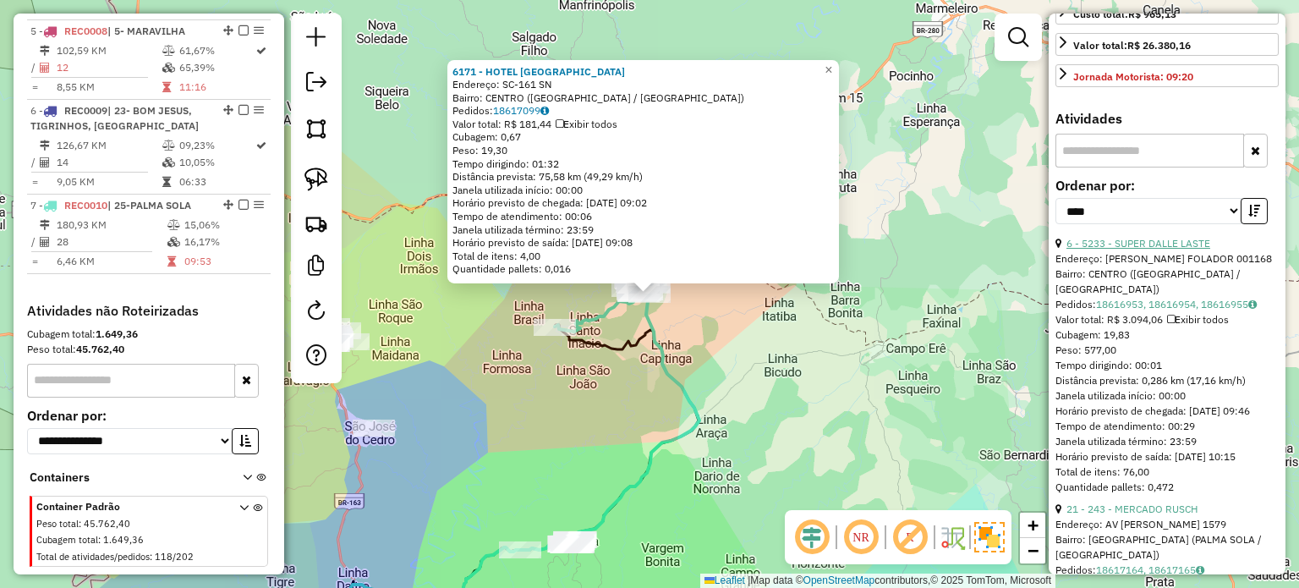
click at [1158, 249] on link "6 - 5233 - SUPER DALLE LASTE" at bounding box center [1138, 243] width 144 height 13
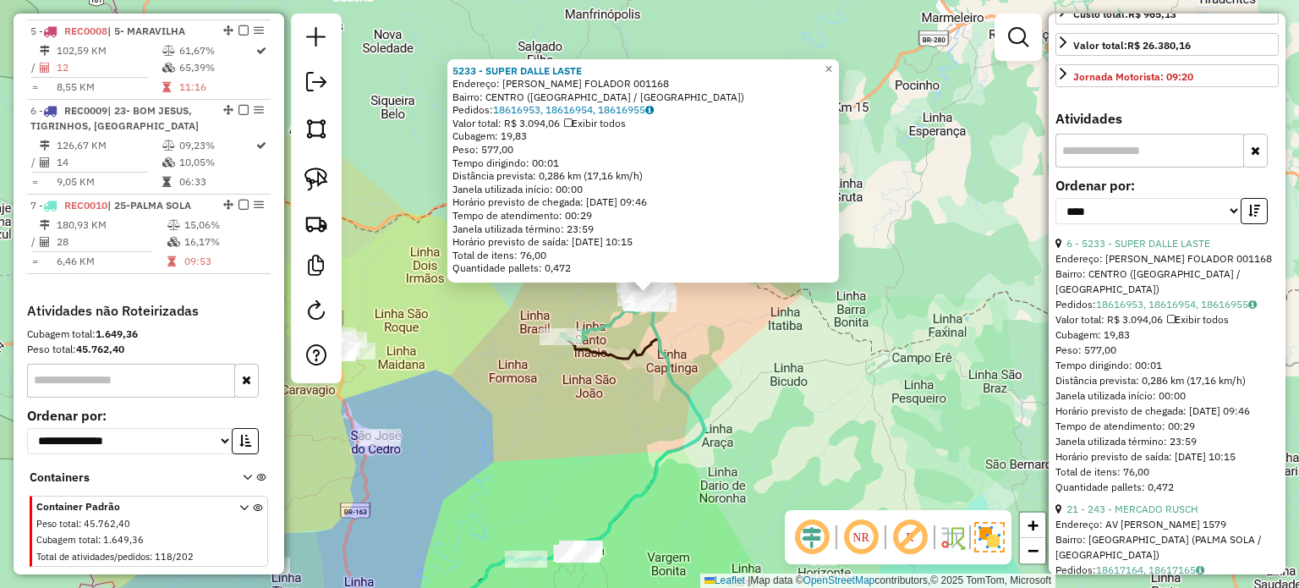
click at [740, 387] on div "5233 - SUPER DALLE LASTE Endereço: J. FOLADOR 001168 Bairro: CENTRO (PALMA SOLA…" at bounding box center [649, 294] width 1299 height 588
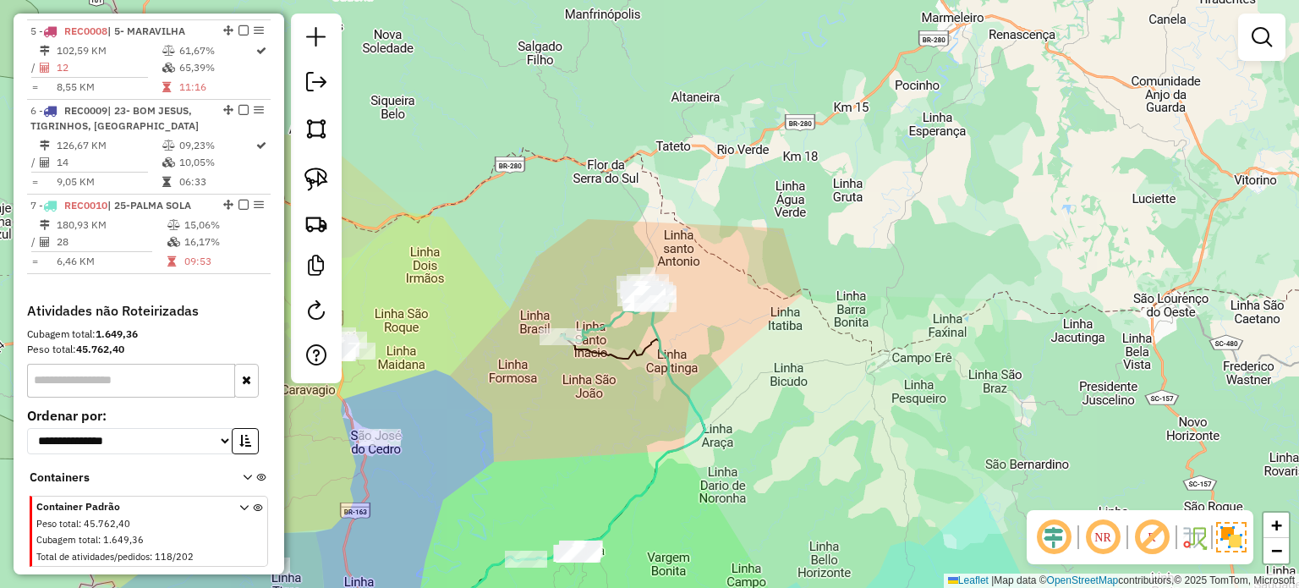
drag, startPoint x: 740, startPoint y: 424, endPoint x: 789, endPoint y: 344, distance: 93.4
click at [789, 346] on div "Janela de atendimento Grade de atendimento Capacidade Transportadoras Veículos …" at bounding box center [649, 294] width 1299 height 588
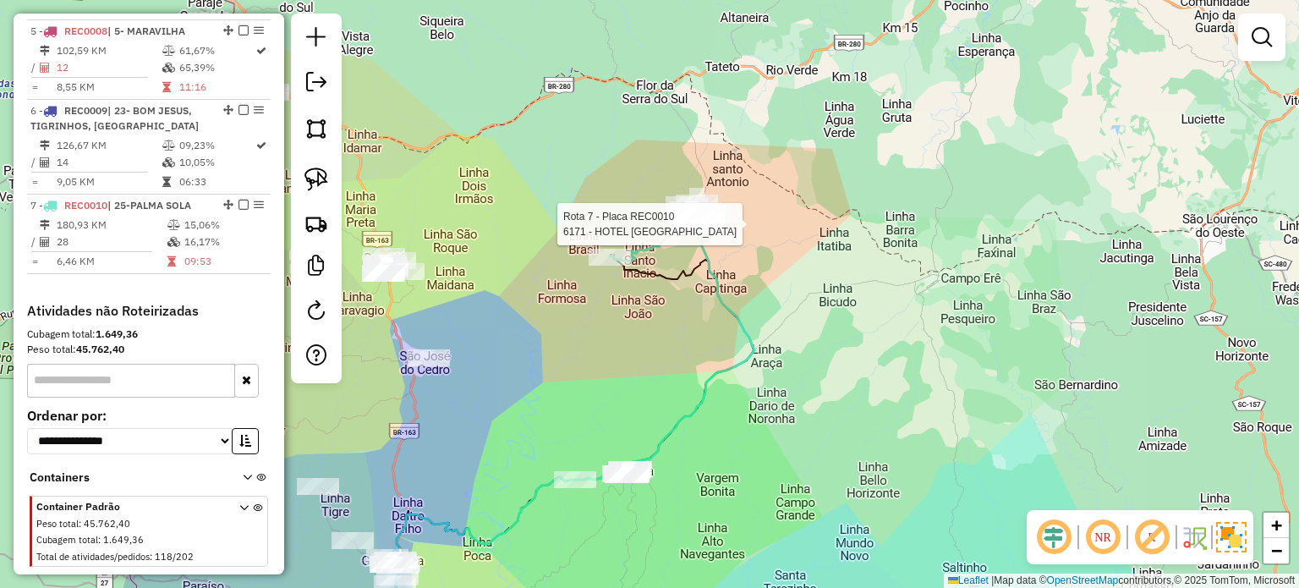
select select "*********"
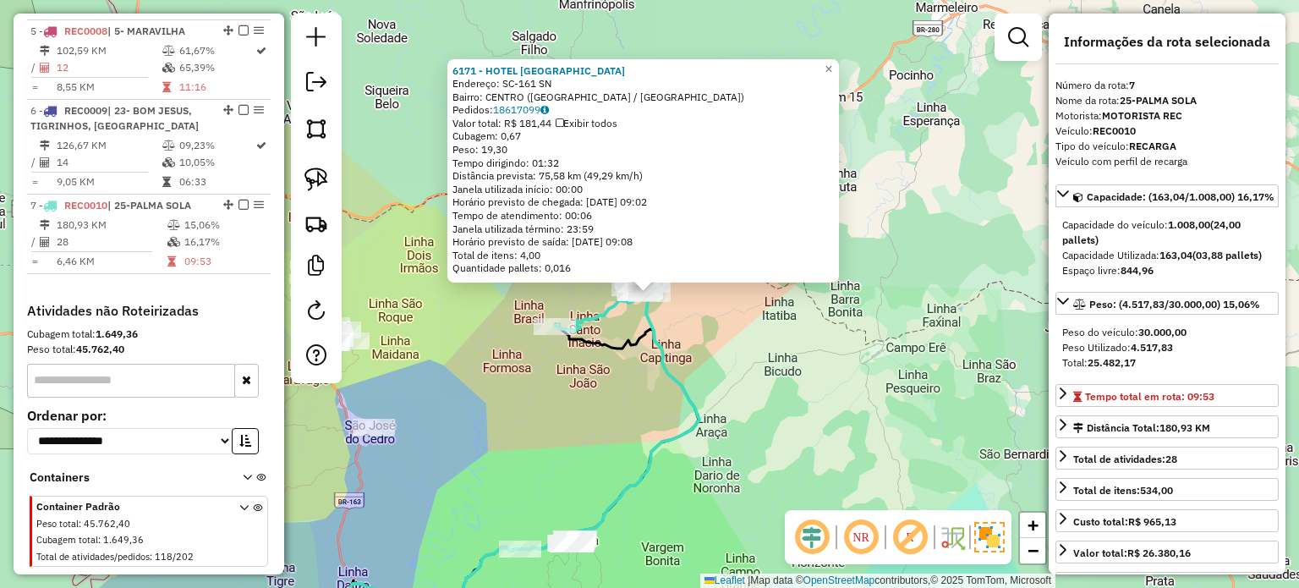
click at [862, 400] on div "6171 - HOTEL PALMA SOLA Endereço: SC-161 SN Bairro: CENTRO (PALMA SOLA / SC) Pe…" at bounding box center [649, 294] width 1299 height 588
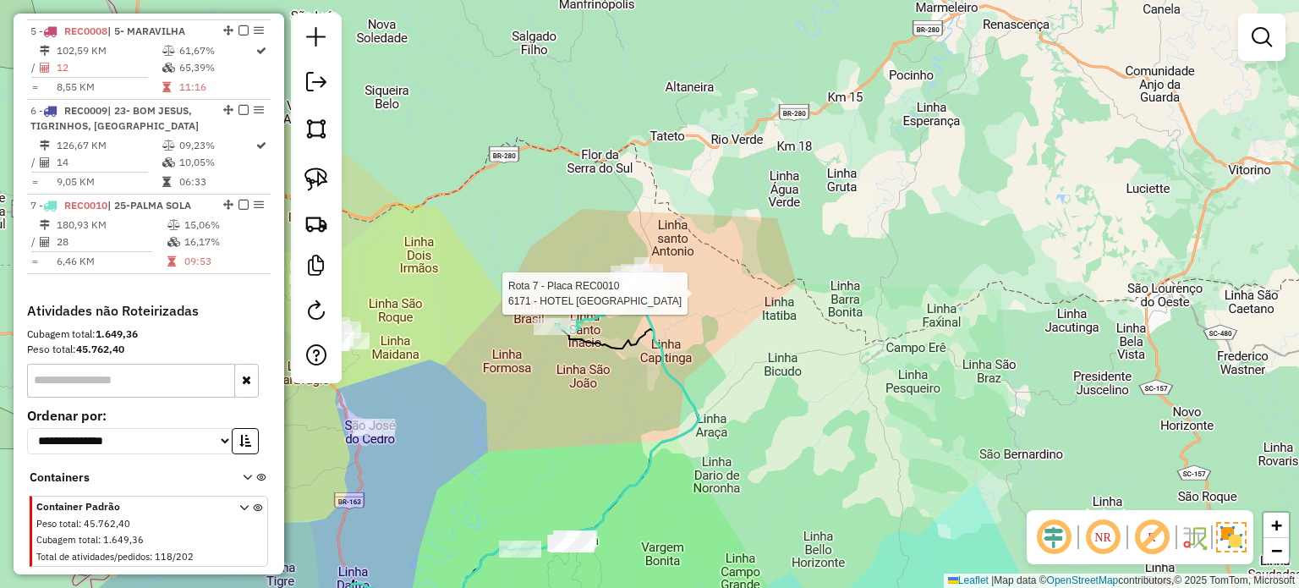
select select "*********"
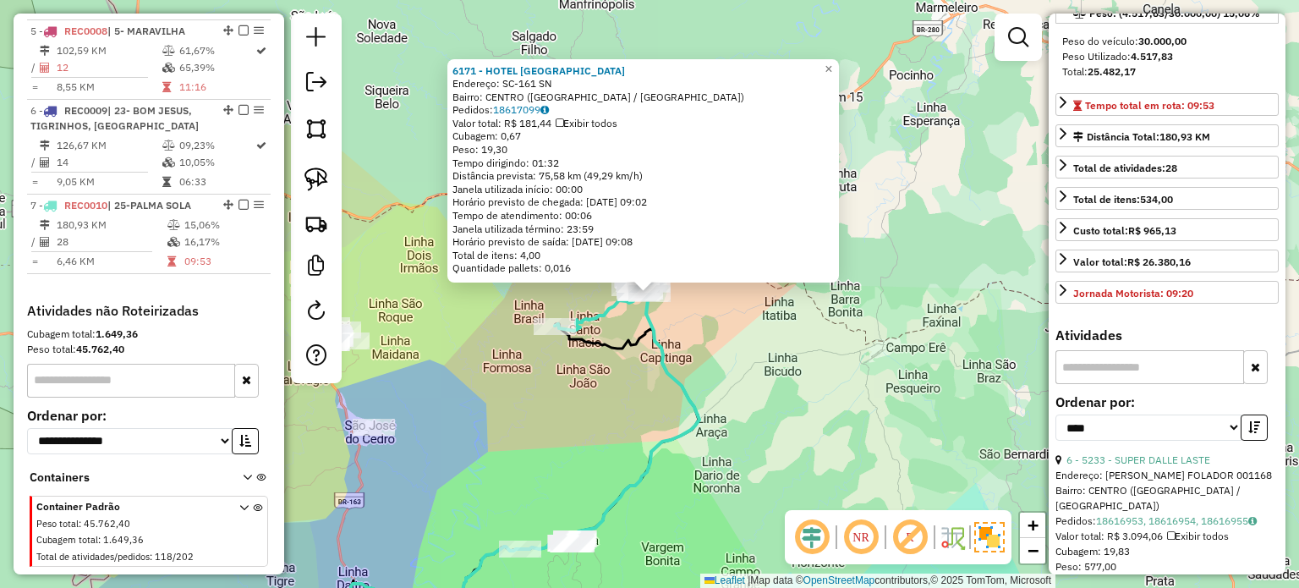
scroll to position [423, 0]
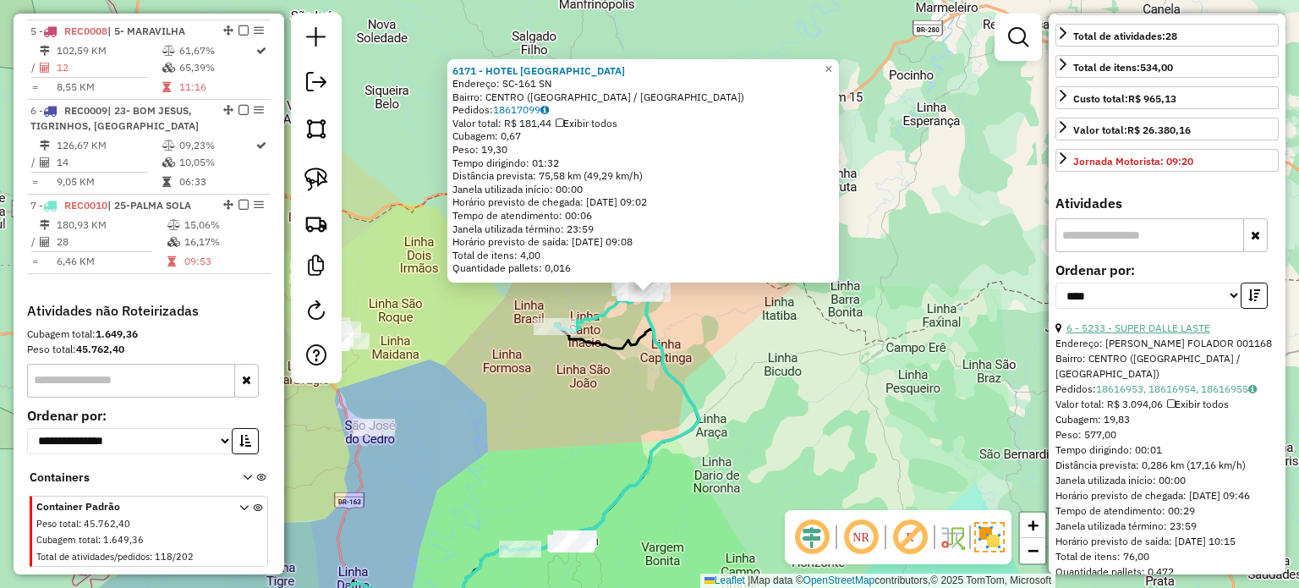
click at [1156, 334] on link "6 - 5233 - SUPER DALLE LASTE" at bounding box center [1138, 327] width 144 height 13
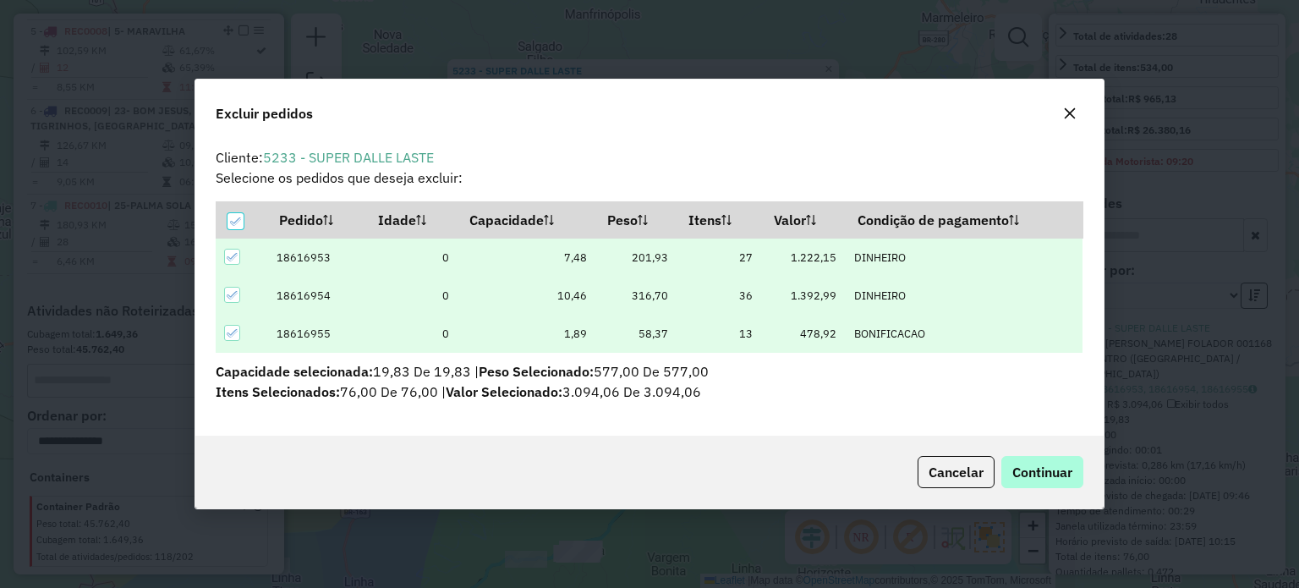
scroll to position [0, 0]
click at [1039, 469] on span "Continuar" at bounding box center [1042, 471] width 60 height 17
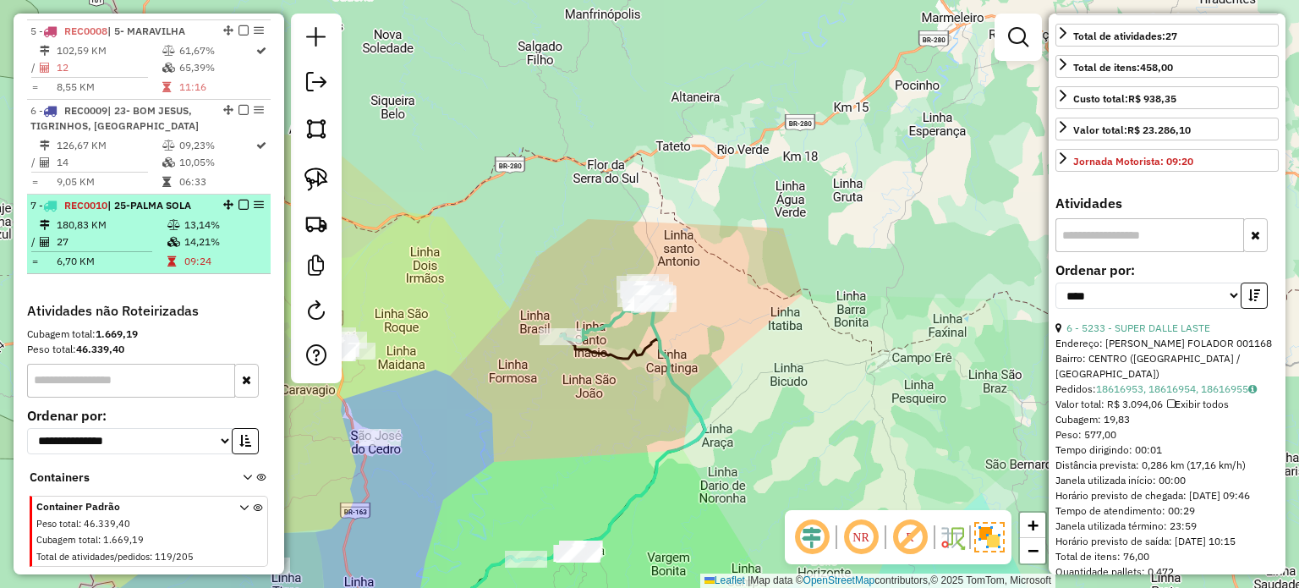
click at [238, 200] on em at bounding box center [243, 205] width 10 height 10
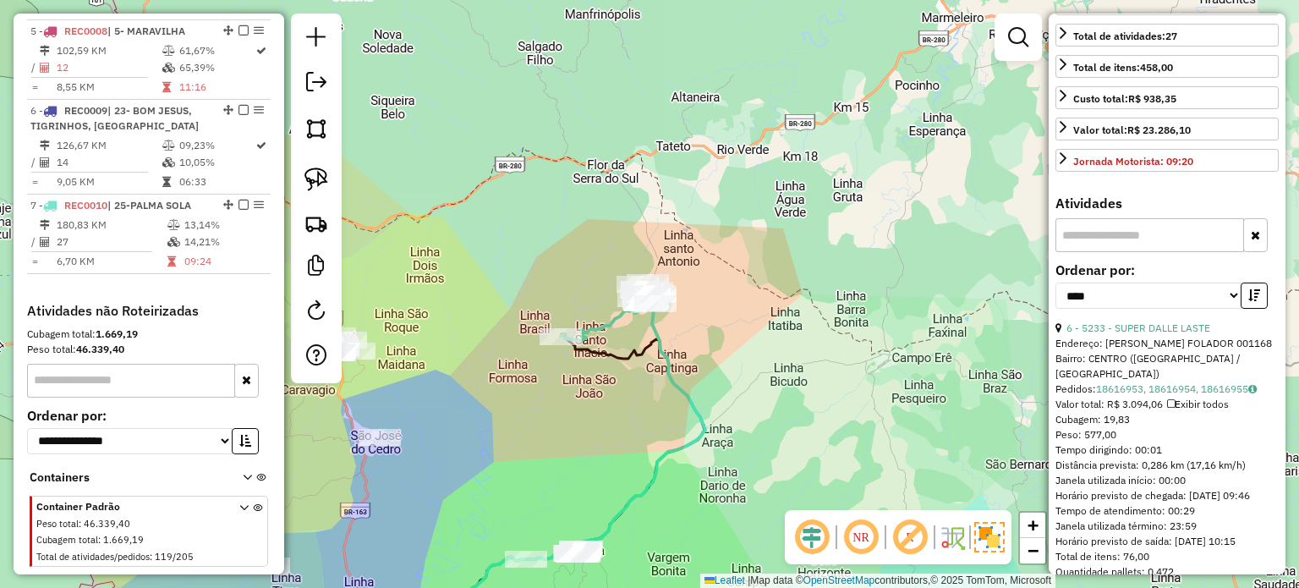
scroll to position [1061, 0]
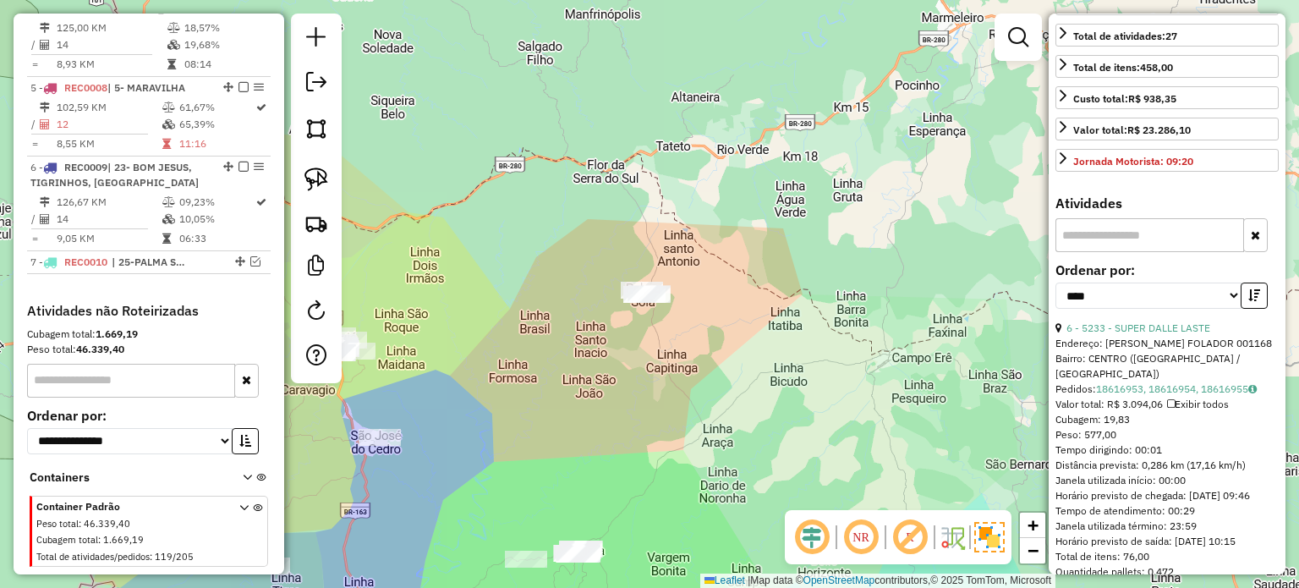
drag, startPoint x: 754, startPoint y: 400, endPoint x: 755, endPoint y: 282, distance: 117.5
click at [757, 287] on div "Janela de atendimento Grade de atendimento Capacidade Transportadoras Veículos …" at bounding box center [649, 294] width 1299 height 588
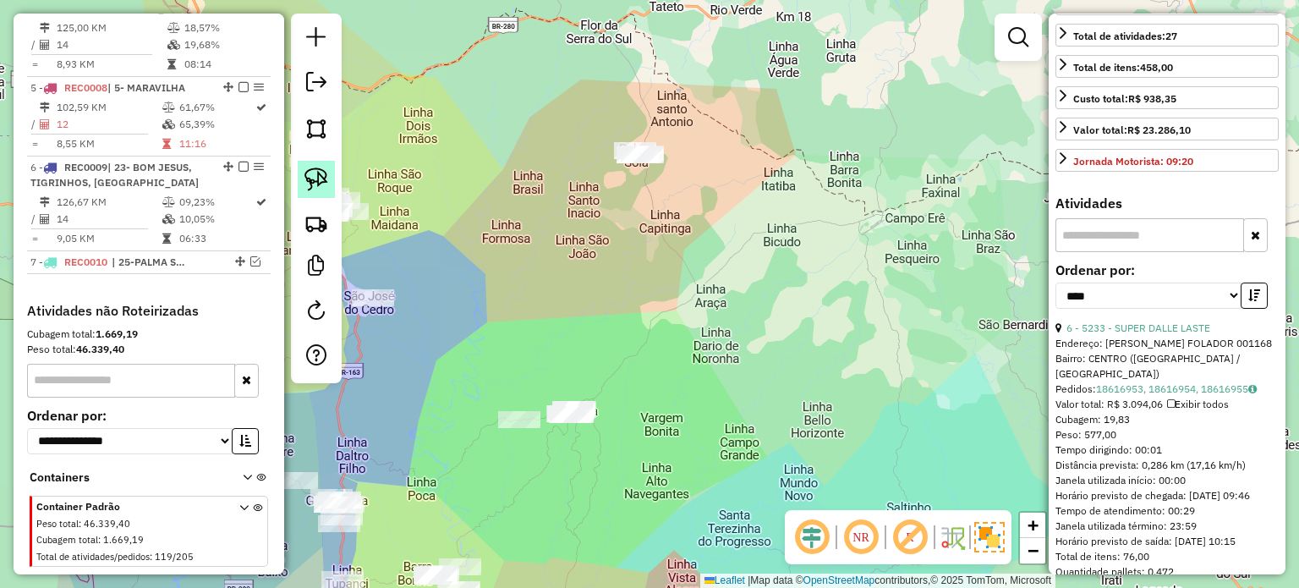
click at [328, 171] on link at bounding box center [316, 179] width 37 height 37
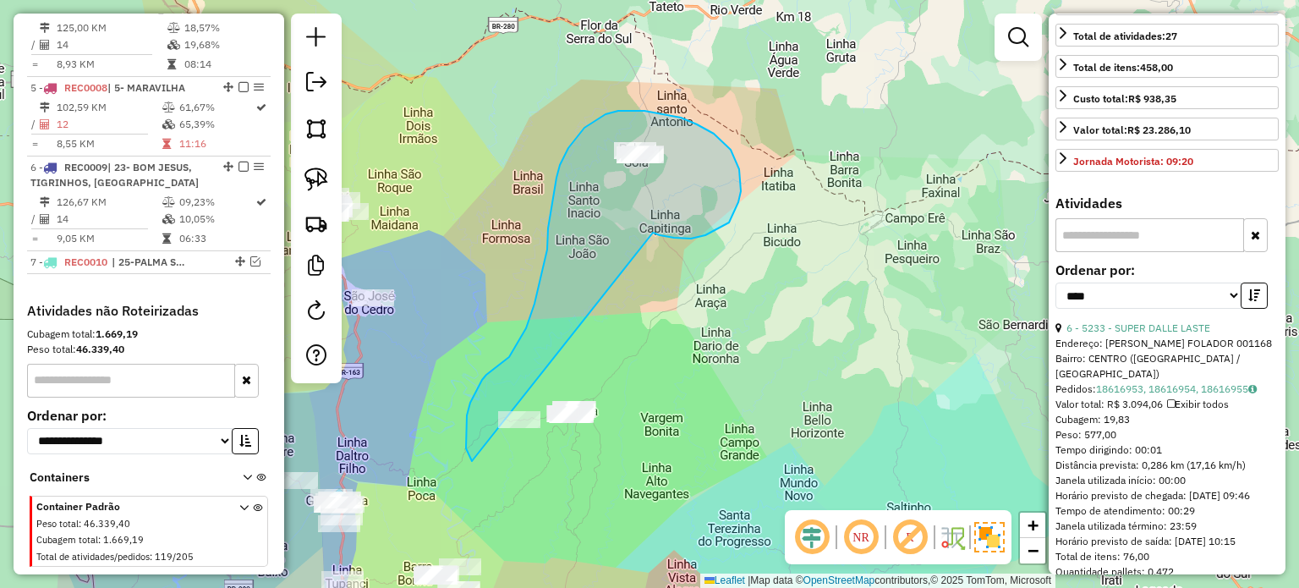
drag, startPoint x: 691, startPoint y: 238, endPoint x: 642, endPoint y: 466, distance: 232.6
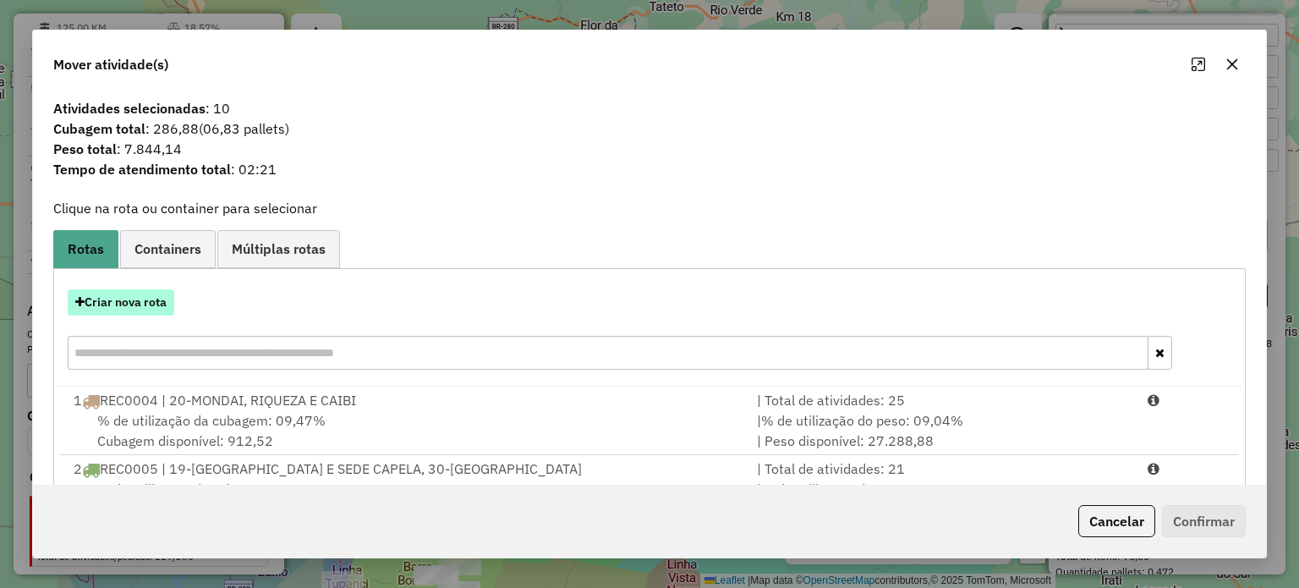
click at [138, 296] on button "Criar nova rota" at bounding box center [121, 302] width 107 height 26
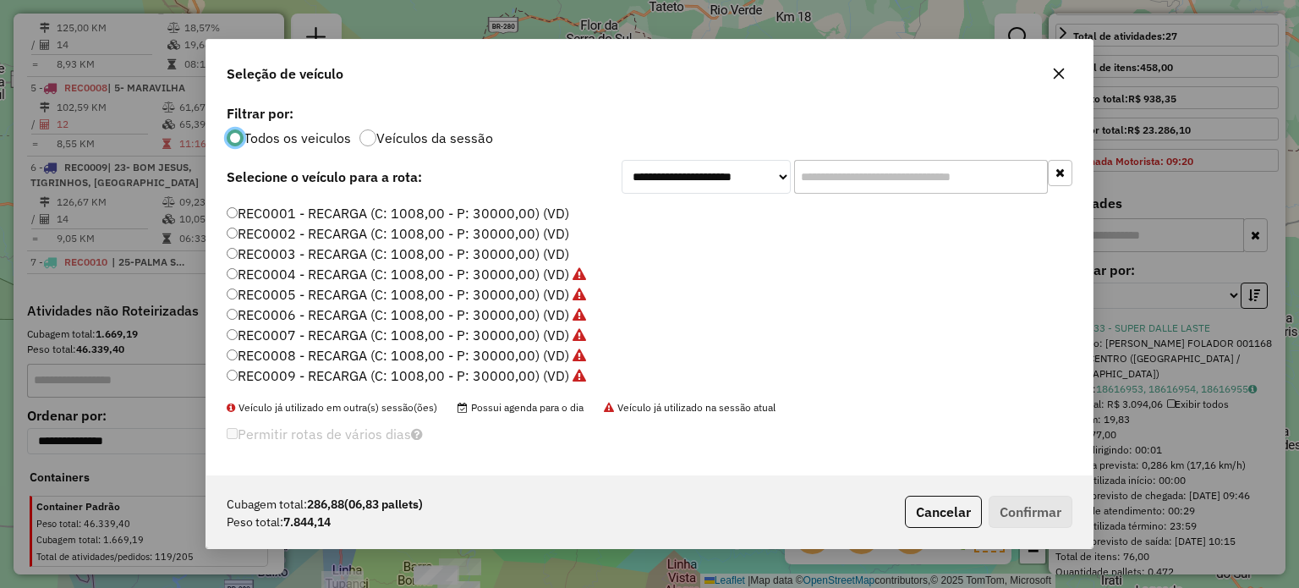
scroll to position [169, 0]
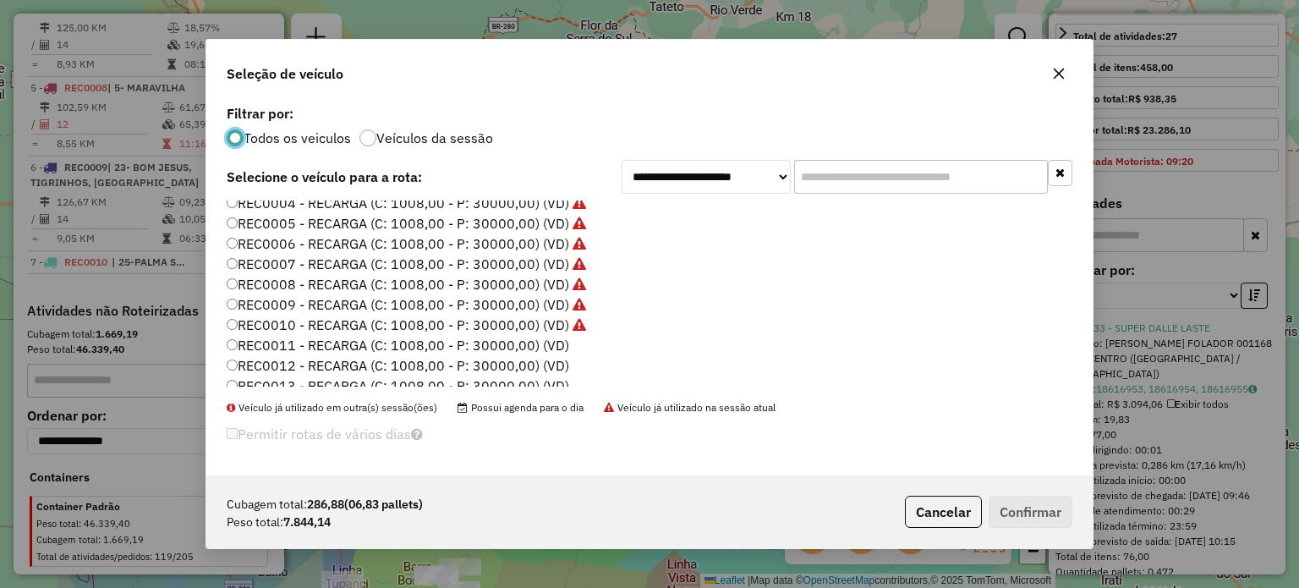
click at [535, 347] on label "REC0011 - RECARGA (C: 1008,00 - P: 30000,00) (VD)" at bounding box center [398, 345] width 342 height 20
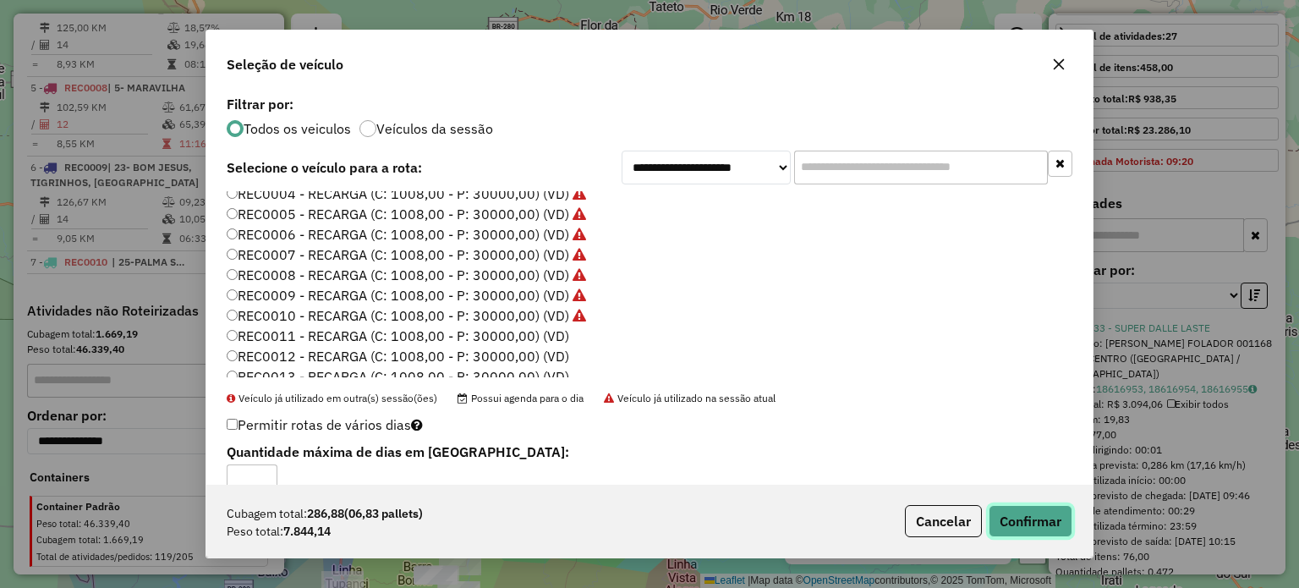
click at [1035, 524] on button "Confirmar" at bounding box center [1030, 521] width 84 height 32
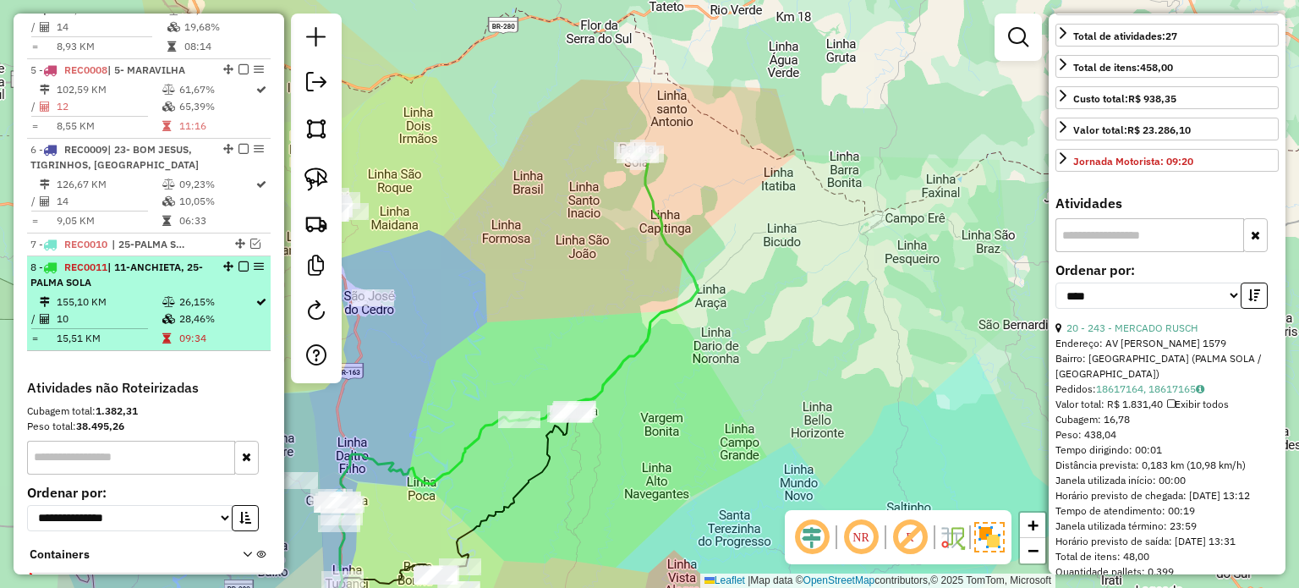
scroll to position [987, 0]
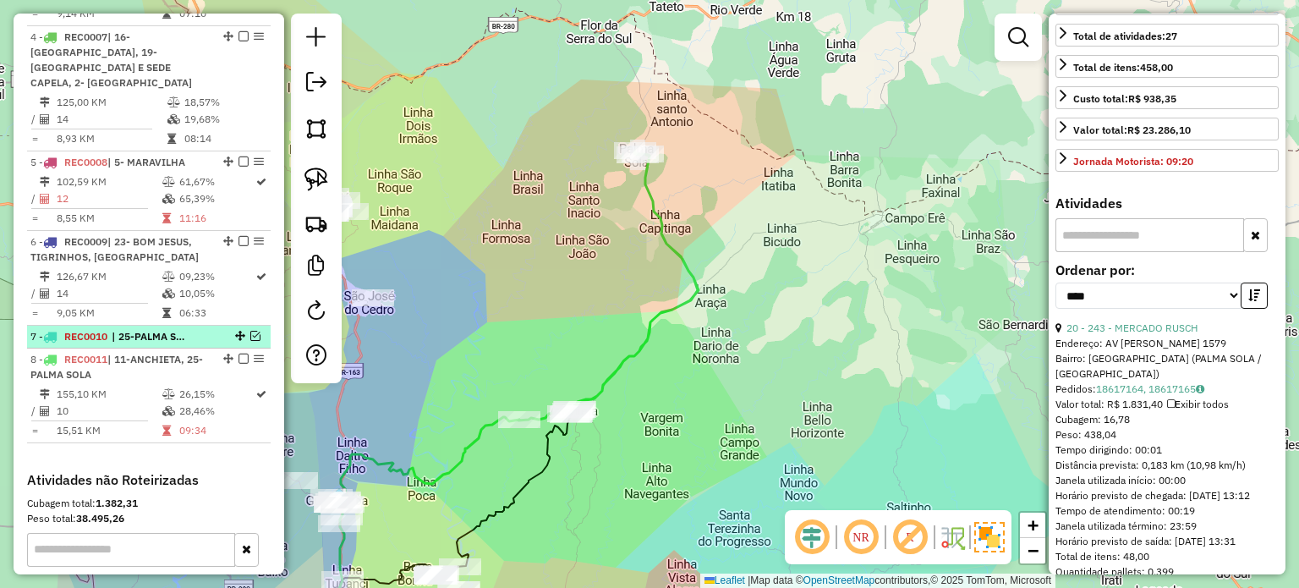
click at [250, 331] on em at bounding box center [255, 336] width 10 height 10
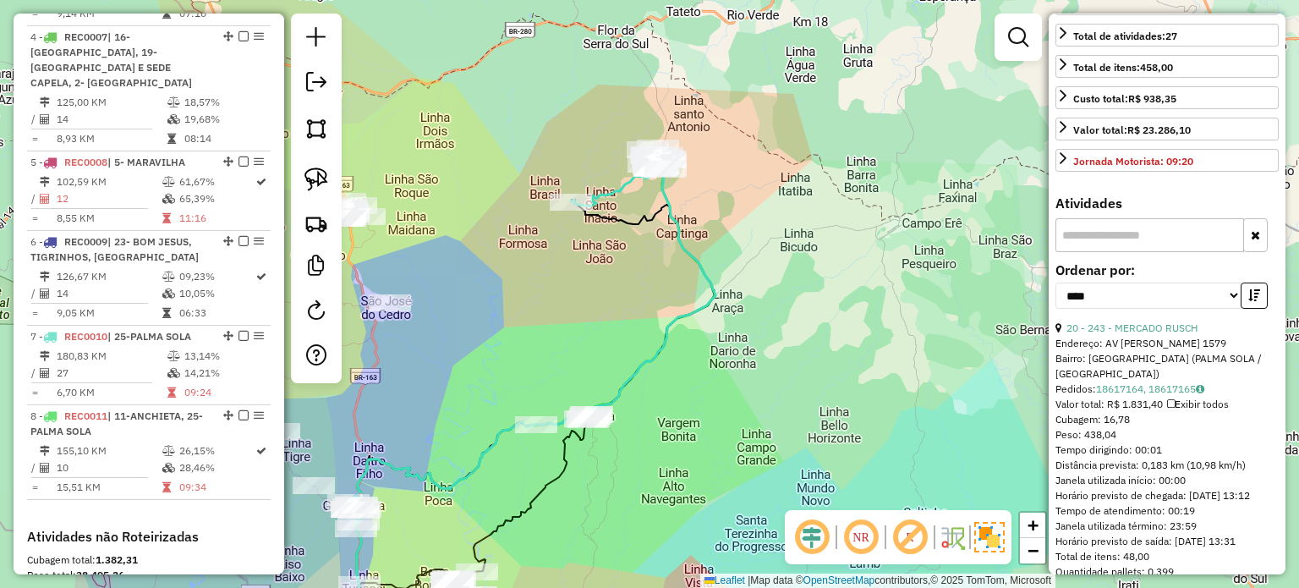
drag, startPoint x: 624, startPoint y: 310, endPoint x: 670, endPoint y: 317, distance: 46.1
click at [664, 319] on div "Janela de atendimento Grade de atendimento Capacidade Transportadoras Veículos …" at bounding box center [649, 294] width 1299 height 588
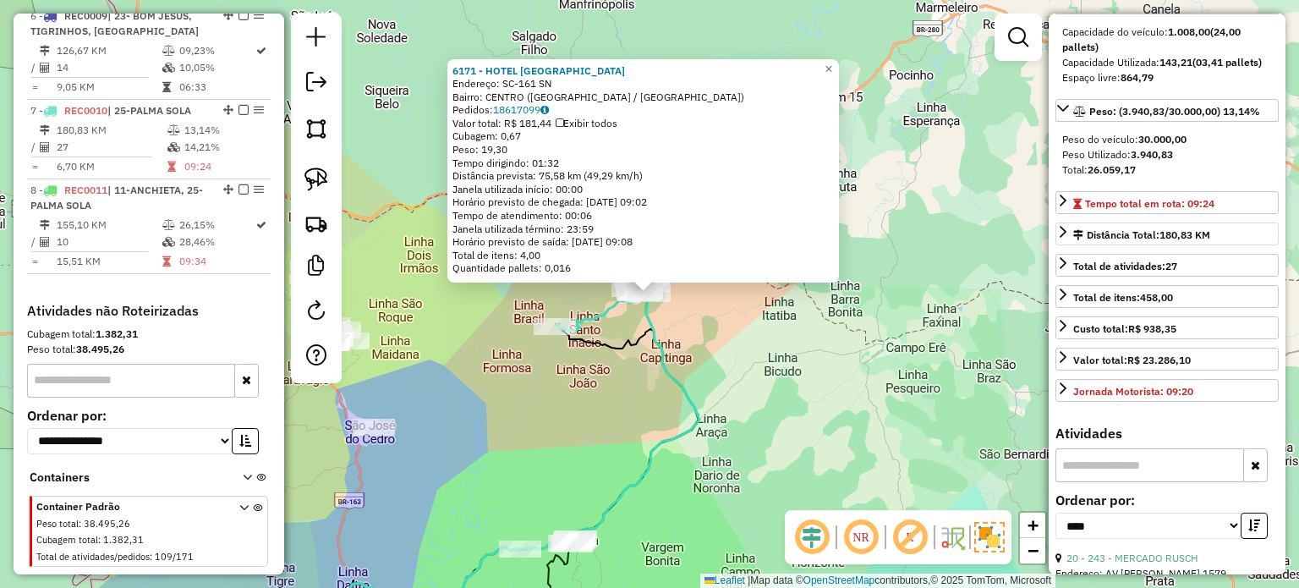
scroll to position [0, 0]
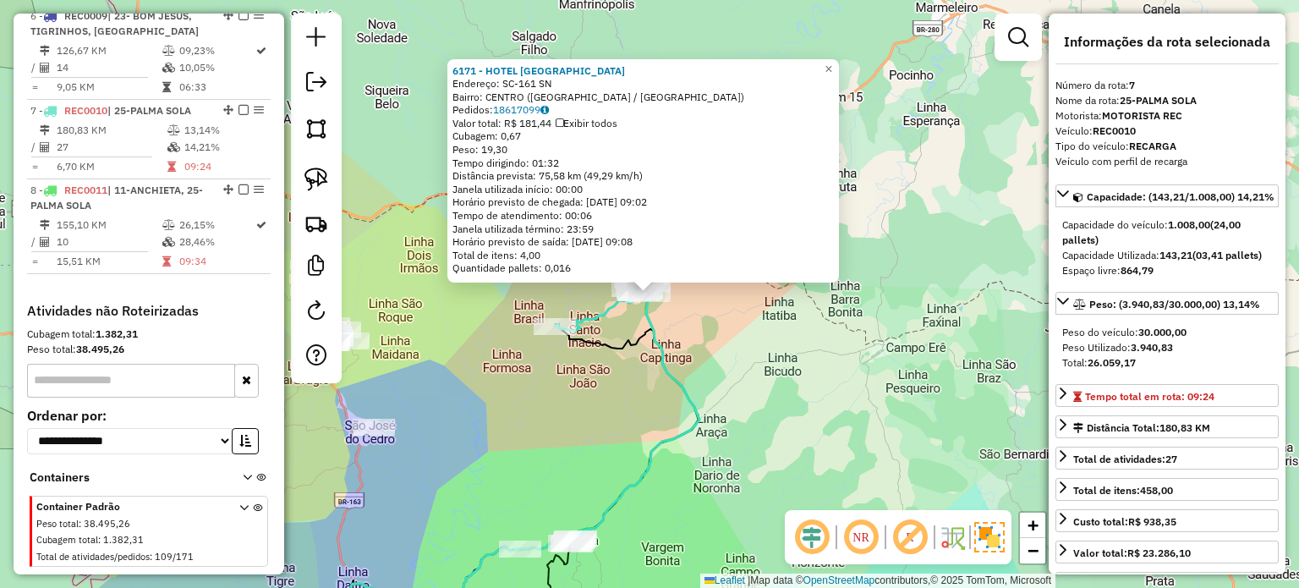
click at [793, 385] on div "6171 - HOTEL PALMA SOLA Endereço: SC-161 SN Bairro: CENTRO (PALMA SOLA / SC) Pe…" at bounding box center [649, 294] width 1299 height 588
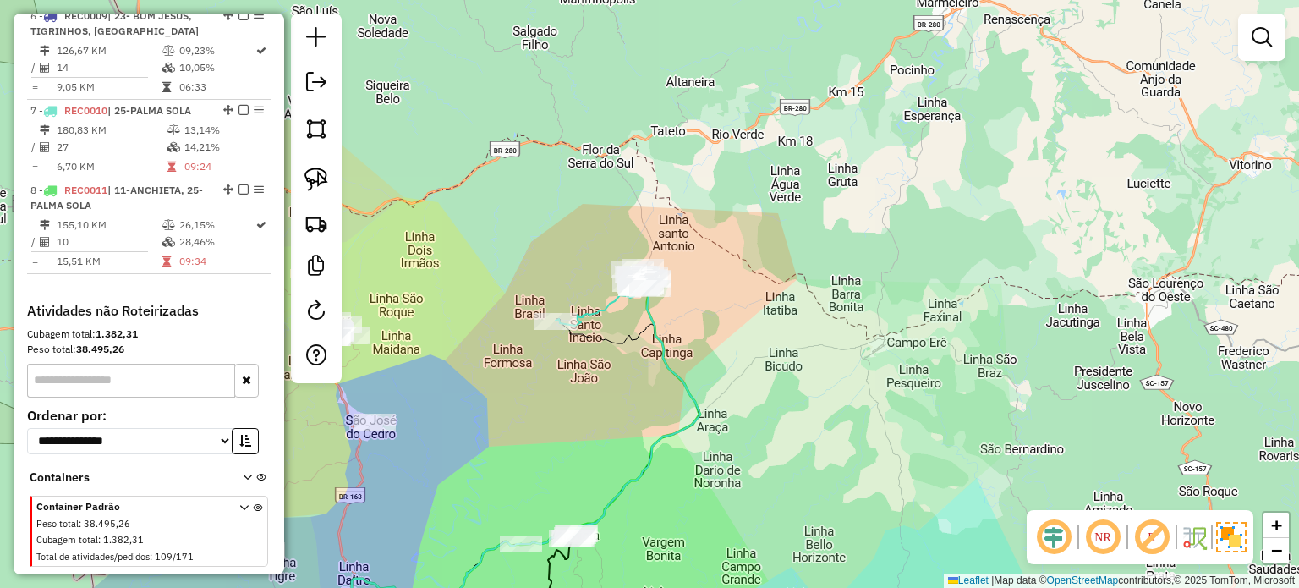
drag, startPoint x: 744, startPoint y: 425, endPoint x: 883, endPoint y: 288, distance: 194.9
click at [883, 290] on div "Janela de atendimento Grade de atendimento Capacidade Transportadoras Veículos …" at bounding box center [649, 294] width 1299 height 588
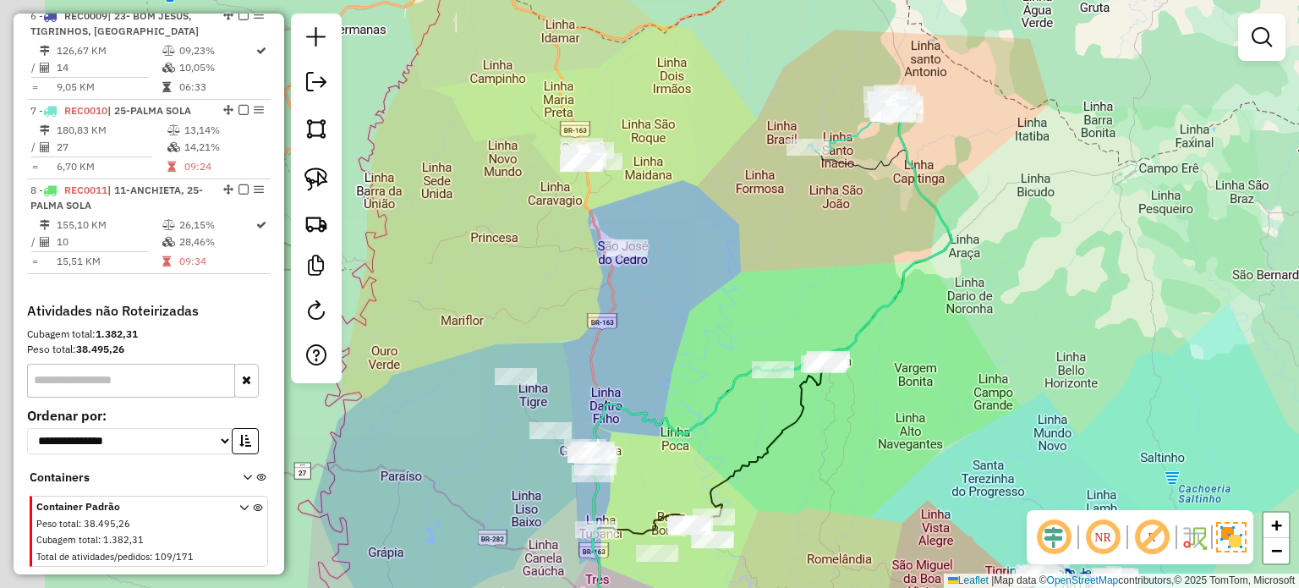
drag, startPoint x: 825, startPoint y: 265, endPoint x: 894, endPoint y: 232, distance: 76.4
click at [924, 227] on div "Janela de atendimento Grade de atendimento Capacidade Transportadoras Veículos …" at bounding box center [649, 294] width 1299 height 588
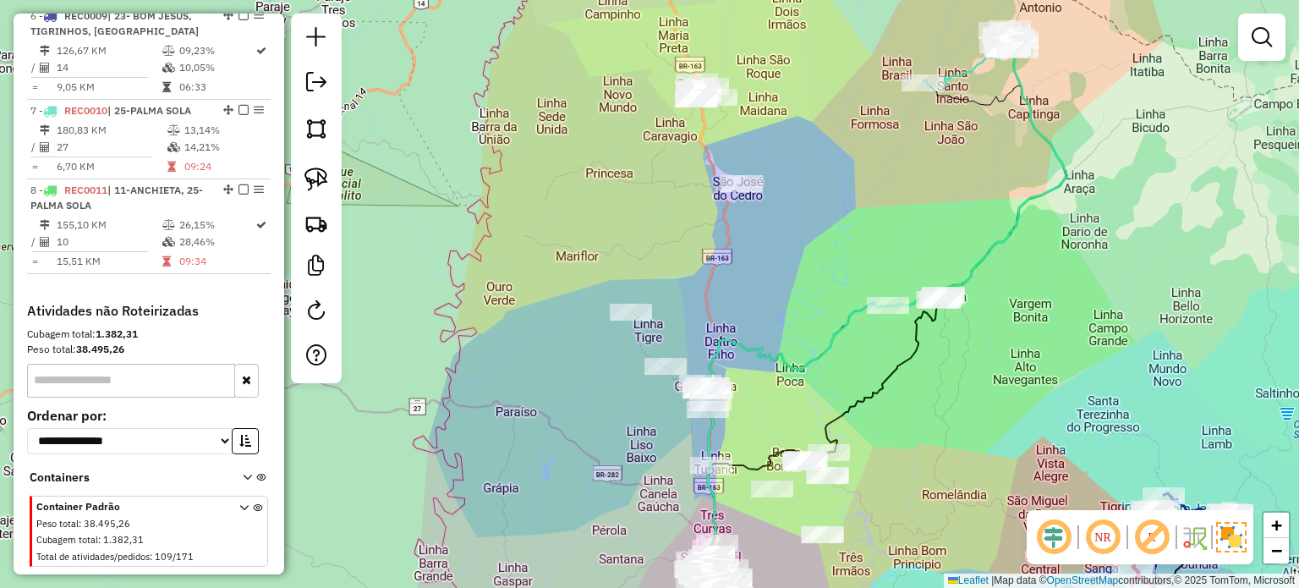
drag, startPoint x: 817, startPoint y: 262, endPoint x: 872, endPoint y: 224, distance: 67.5
click at [817, 256] on div "Janela de atendimento Grade de atendimento Capacidade Transportadoras Veículos …" at bounding box center [649, 294] width 1299 height 588
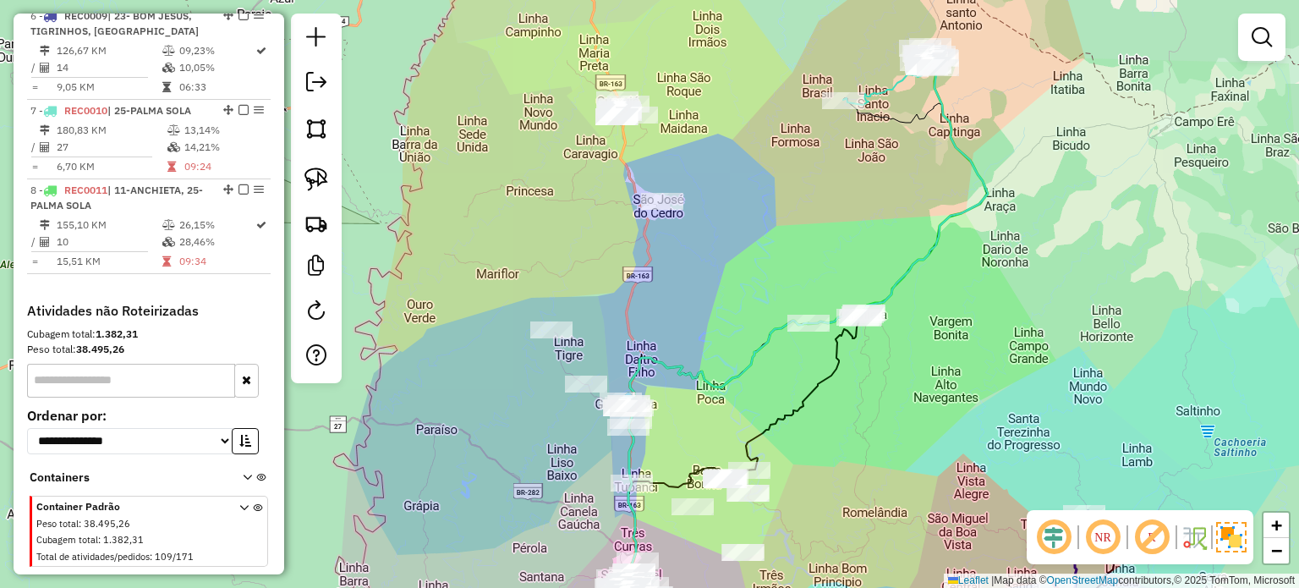
drag, startPoint x: 824, startPoint y: 234, endPoint x: 812, endPoint y: 237, distance: 12.9
click at [822, 236] on div "Janela de atendimento Grade de atendimento Capacidade Transportadoras Veículos …" at bounding box center [649, 294] width 1299 height 588
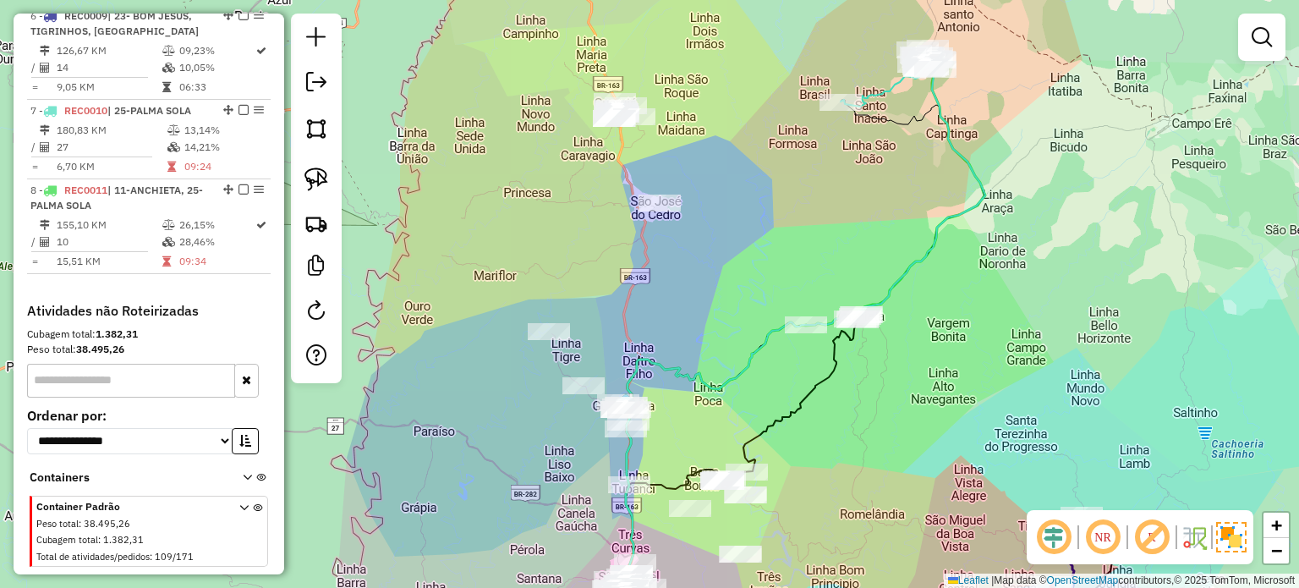
click at [828, 172] on div "Janela de atendimento Grade de atendimento Capacidade Transportadoras Veículos …" at bounding box center [649, 294] width 1299 height 588
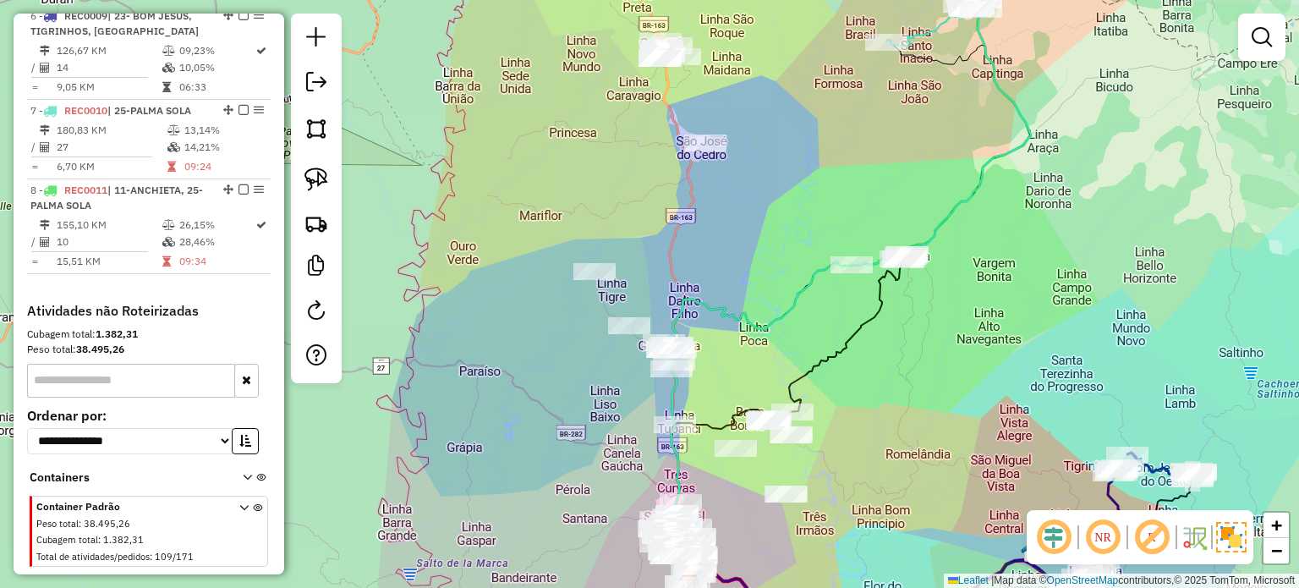
drag, startPoint x: 730, startPoint y: 290, endPoint x: 779, endPoint y: 232, distance: 75.7
click at [778, 232] on div "Janela de atendimento Grade de atendimento Capacidade Transportadoras Veículos …" at bounding box center [649, 294] width 1299 height 588
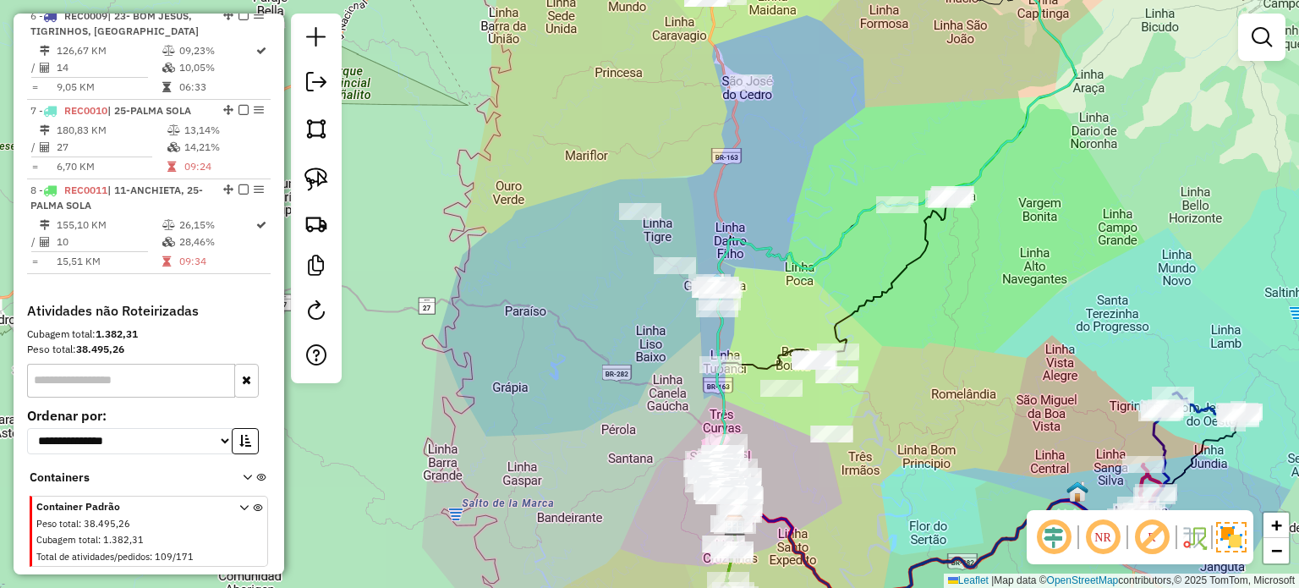
drag, startPoint x: 804, startPoint y: 293, endPoint x: 788, endPoint y: 289, distance: 16.6
click at [790, 289] on div "Janela de atendimento Grade de atendimento Capacidade Transportadoras Veículos …" at bounding box center [649, 294] width 1299 height 588
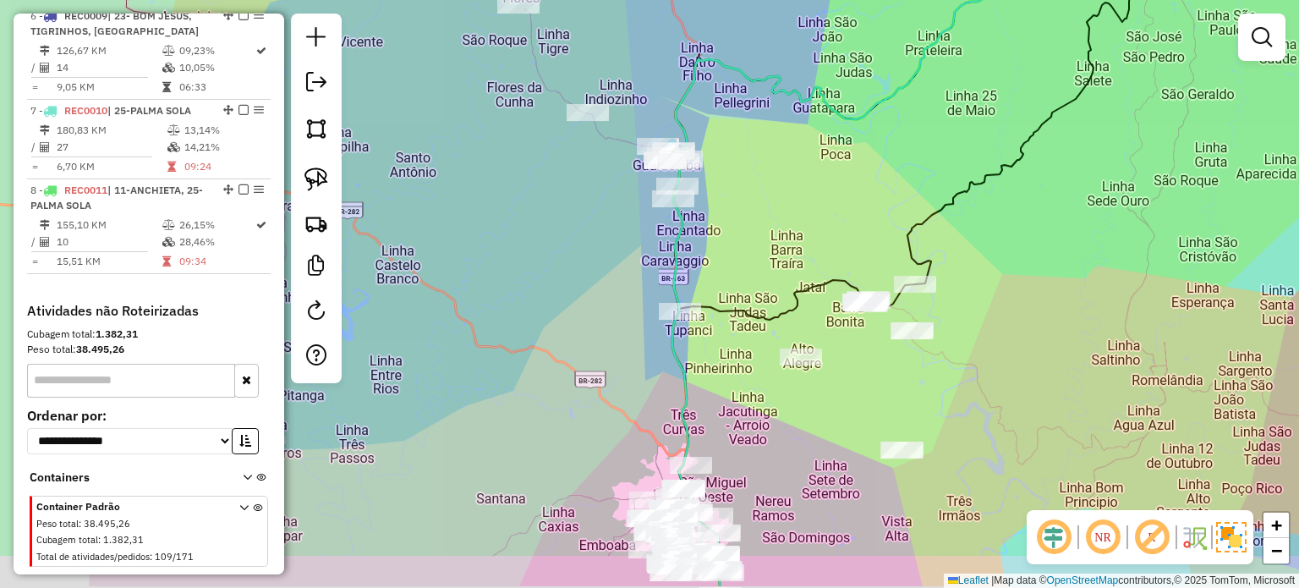
drag, startPoint x: 741, startPoint y: 272, endPoint x: 649, endPoint y: 273, distance: 92.2
click at [739, 266] on div "Janela de atendimento Grade de atendimento Capacidade Transportadoras Veículos …" at bounding box center [649, 294] width 1299 height 588
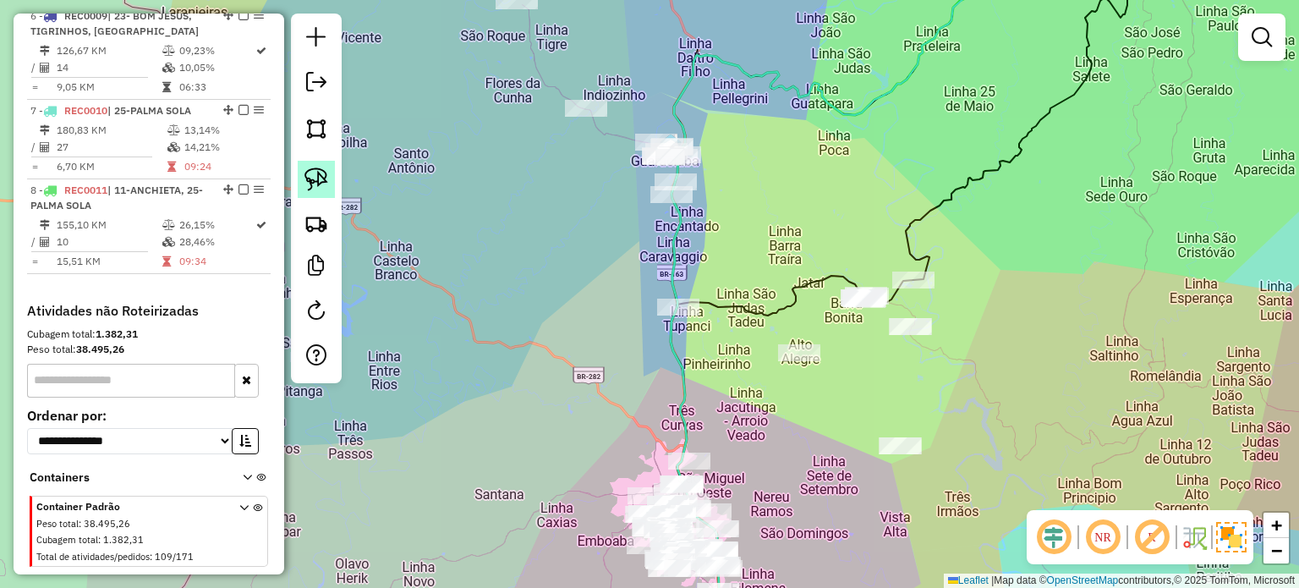
click at [311, 175] on img at bounding box center [316, 179] width 24 height 24
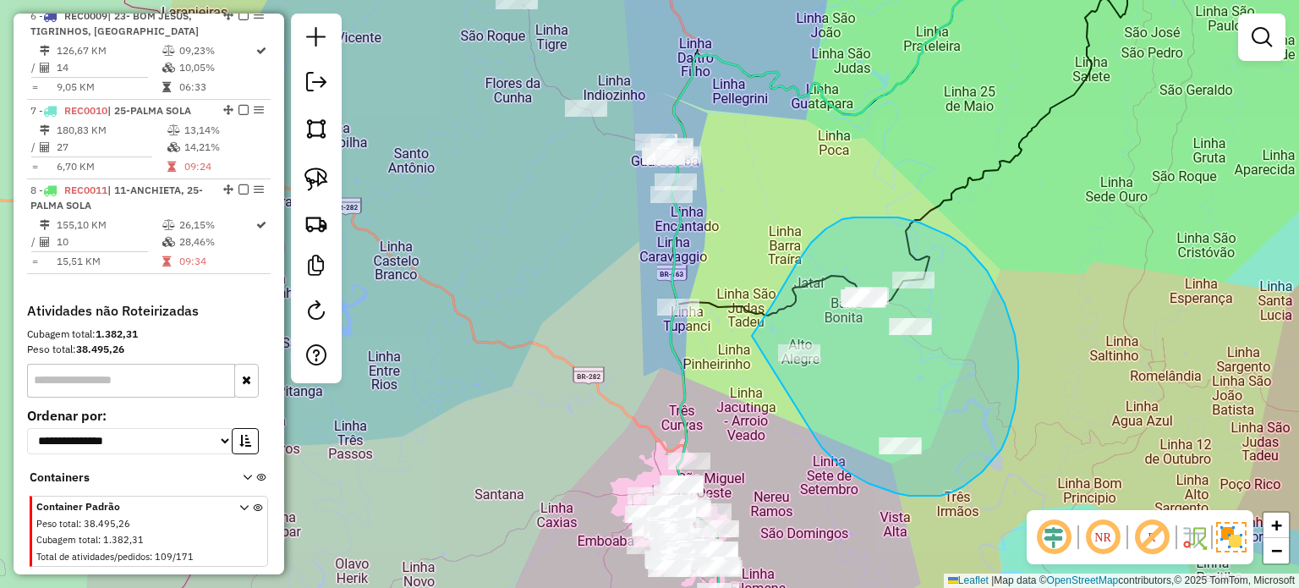
drag, startPoint x: 896, startPoint y: 493, endPoint x: 725, endPoint y: 375, distance: 207.8
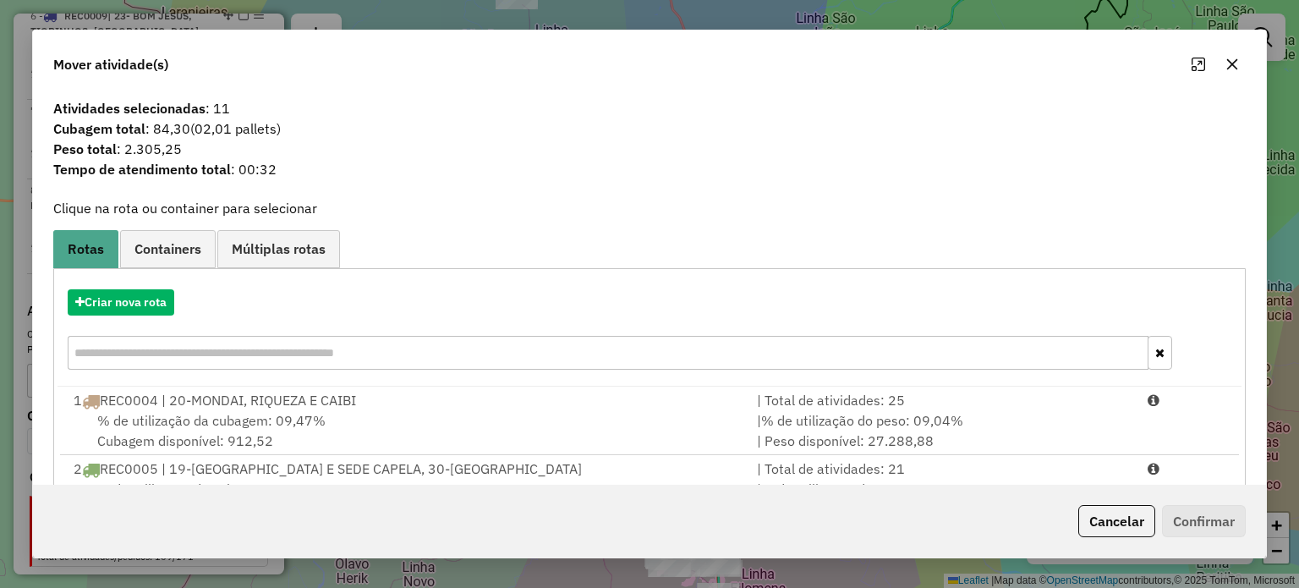
click at [1233, 67] on icon "button" at bounding box center [1231, 63] width 11 height 11
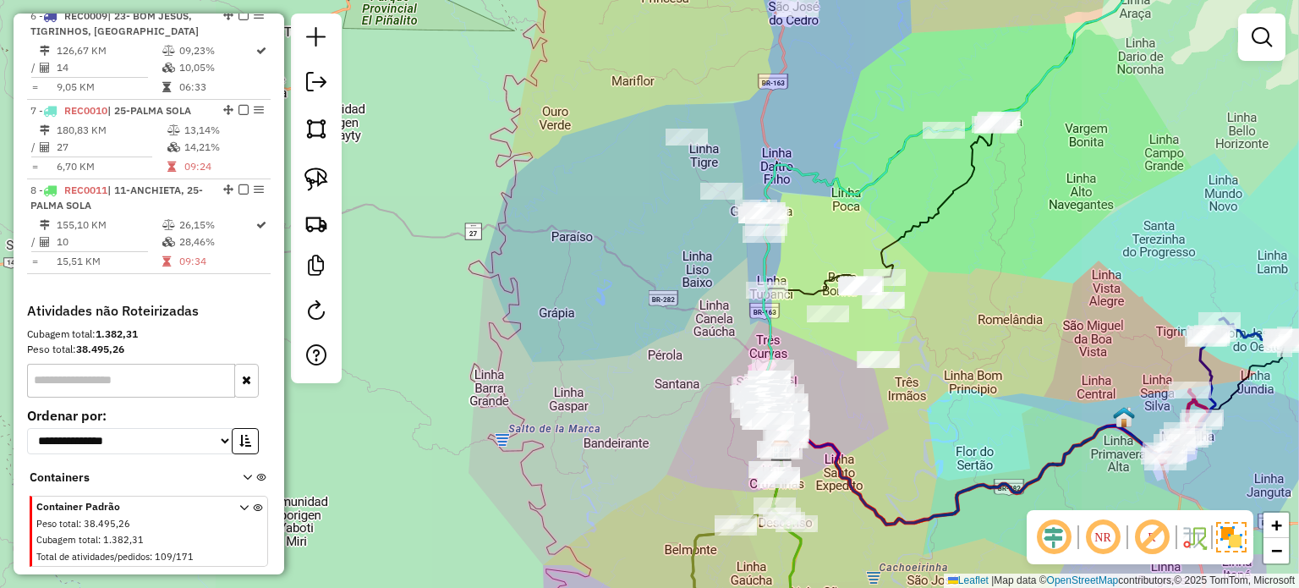
drag, startPoint x: 1072, startPoint y: 280, endPoint x: 943, endPoint y: 299, distance: 130.8
click at [965, 298] on div "Janela de atendimento Grade de atendimento Capacidade Transportadoras Veículos …" at bounding box center [649, 294] width 1299 height 588
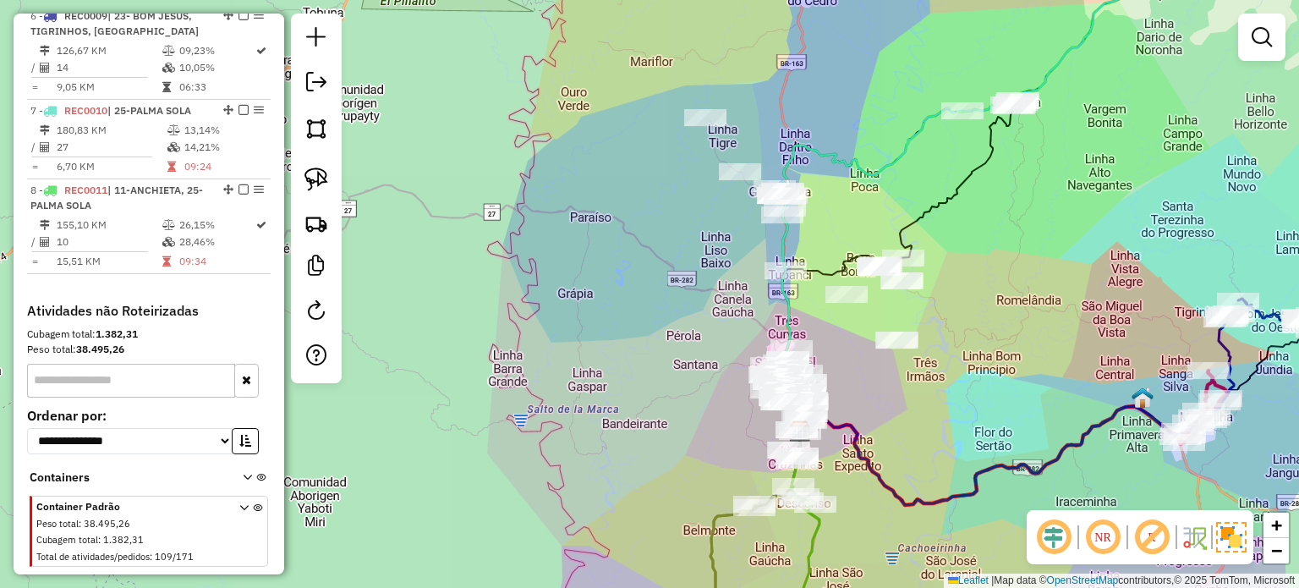
drag, startPoint x: 888, startPoint y: 347, endPoint x: 879, endPoint y: 317, distance: 31.6
click at [932, 318] on div "Janela de atendimento Grade de atendimento Capacidade Transportadoras Veículos …" at bounding box center [649, 294] width 1299 height 588
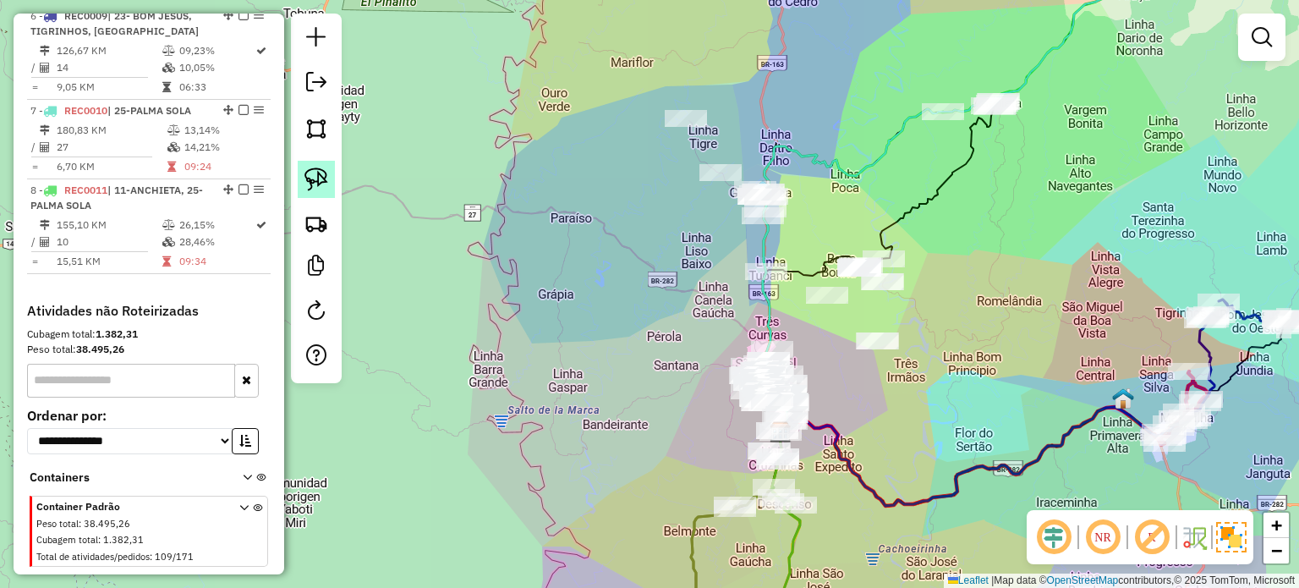
click at [322, 174] on img at bounding box center [316, 179] width 24 height 24
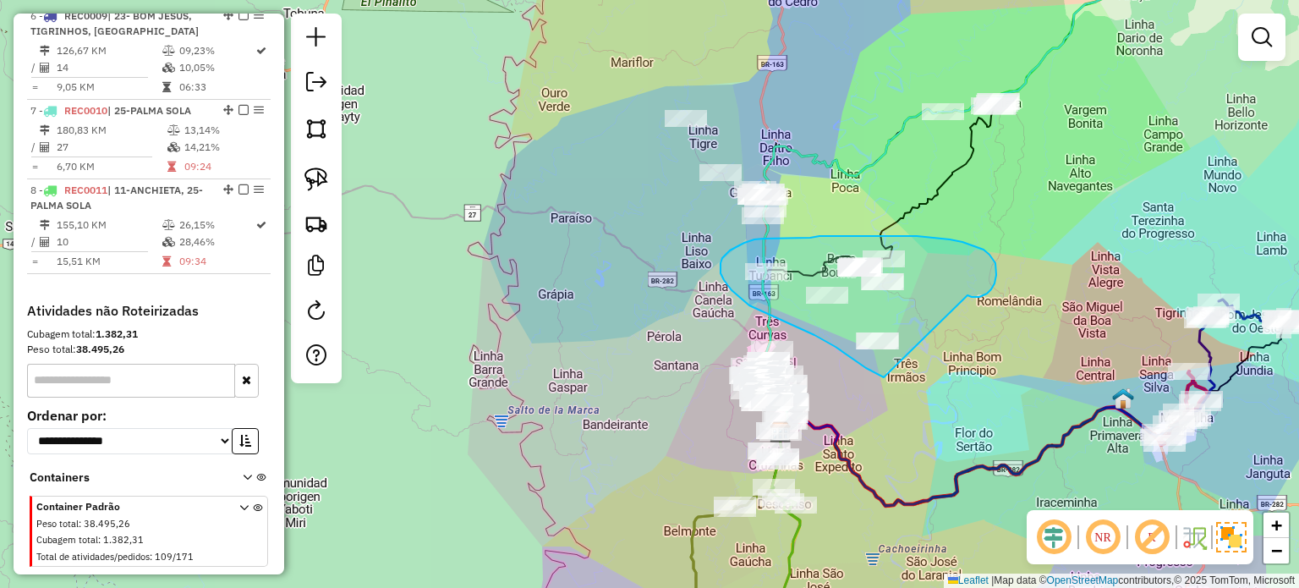
drag, startPoint x: 987, startPoint y: 293, endPoint x: 960, endPoint y: 382, distance: 92.6
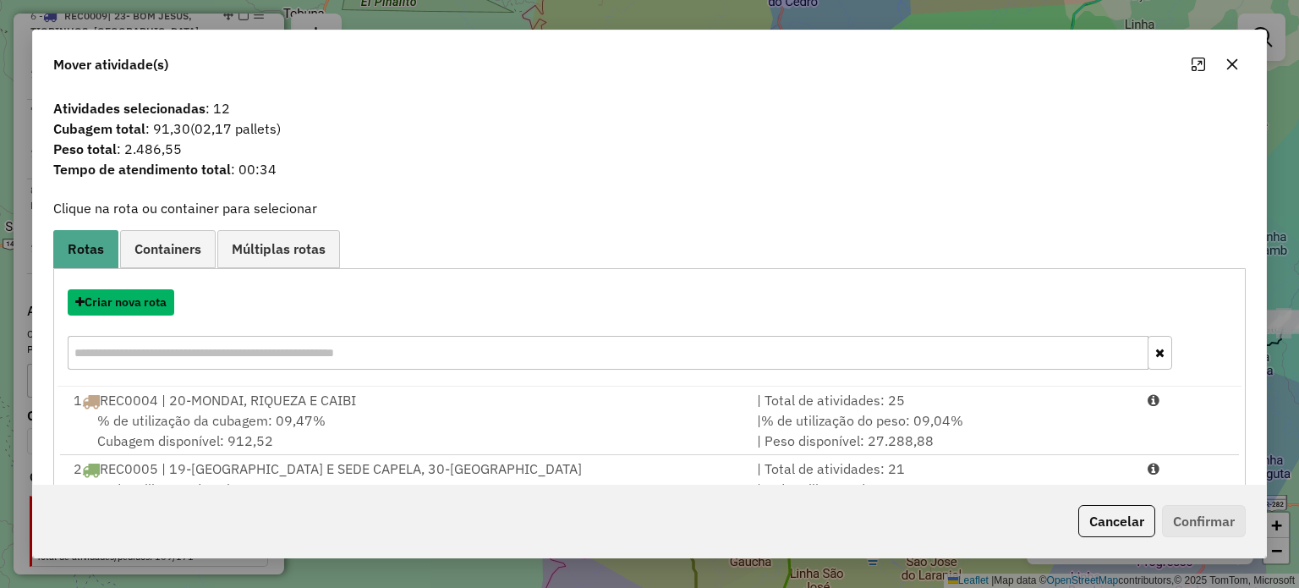
click at [123, 302] on button "Criar nova rota" at bounding box center [121, 302] width 107 height 26
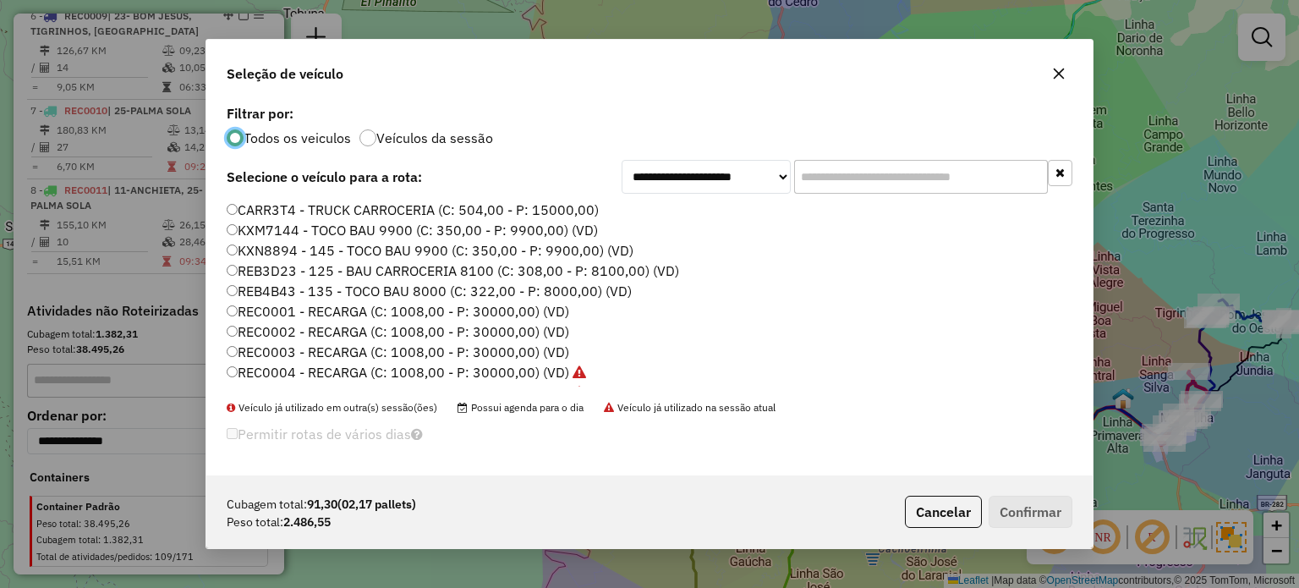
scroll to position [169, 0]
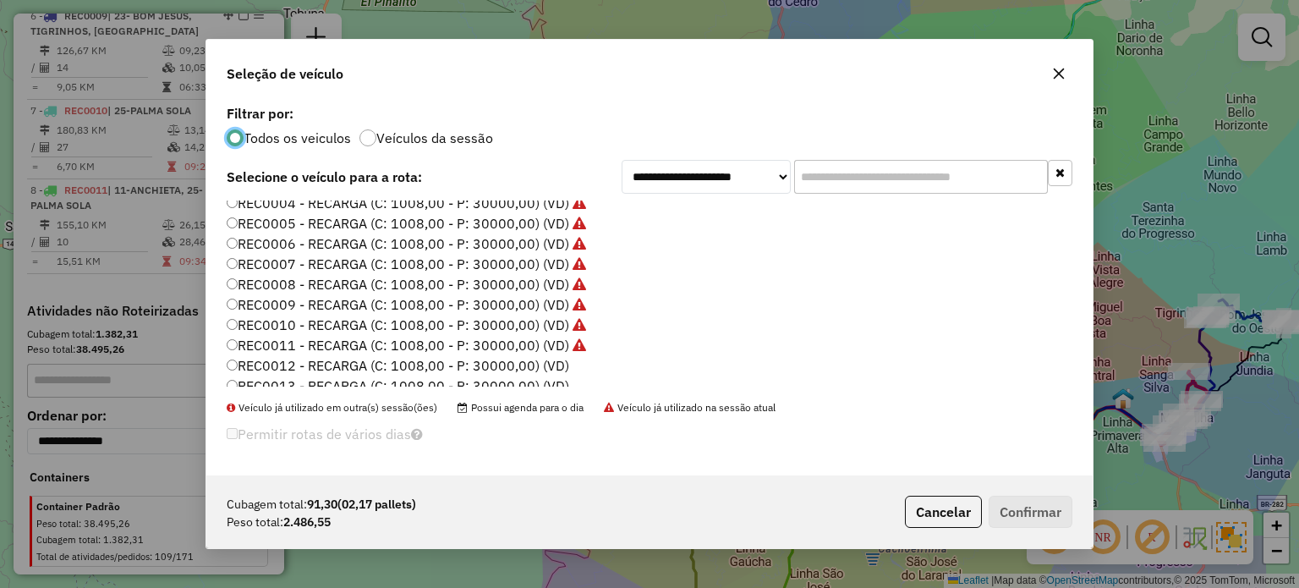
click at [542, 367] on label "REC0012 - RECARGA (C: 1008,00 - P: 30000,00) (VD)" at bounding box center [398, 365] width 342 height 20
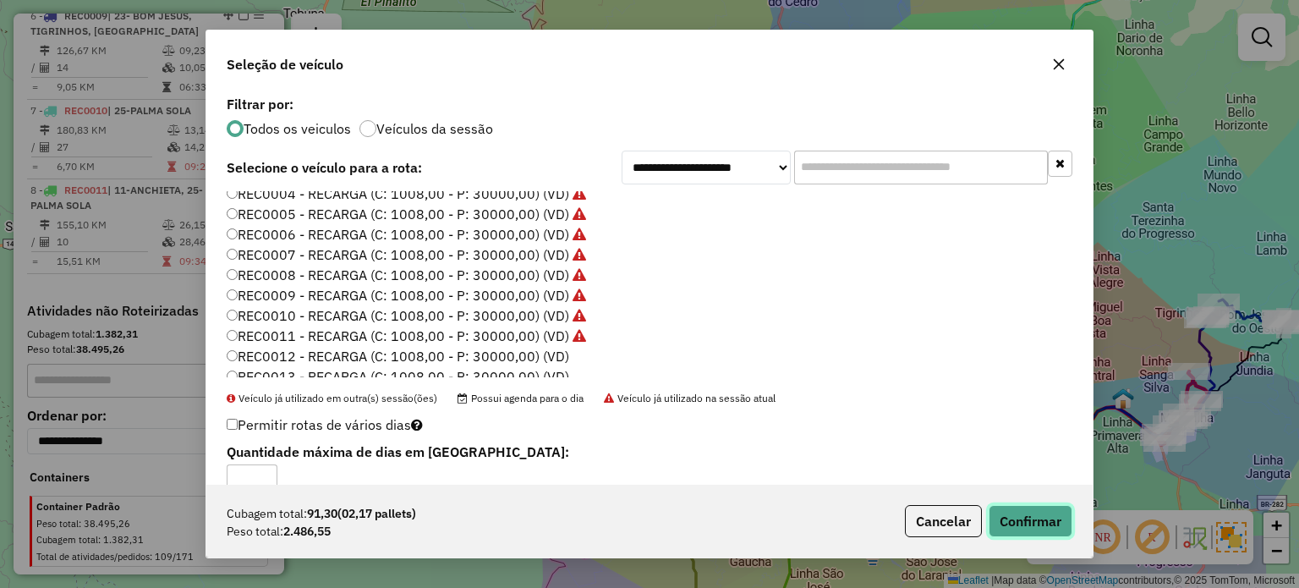
click at [1036, 517] on button "Confirmar" at bounding box center [1030, 521] width 84 height 32
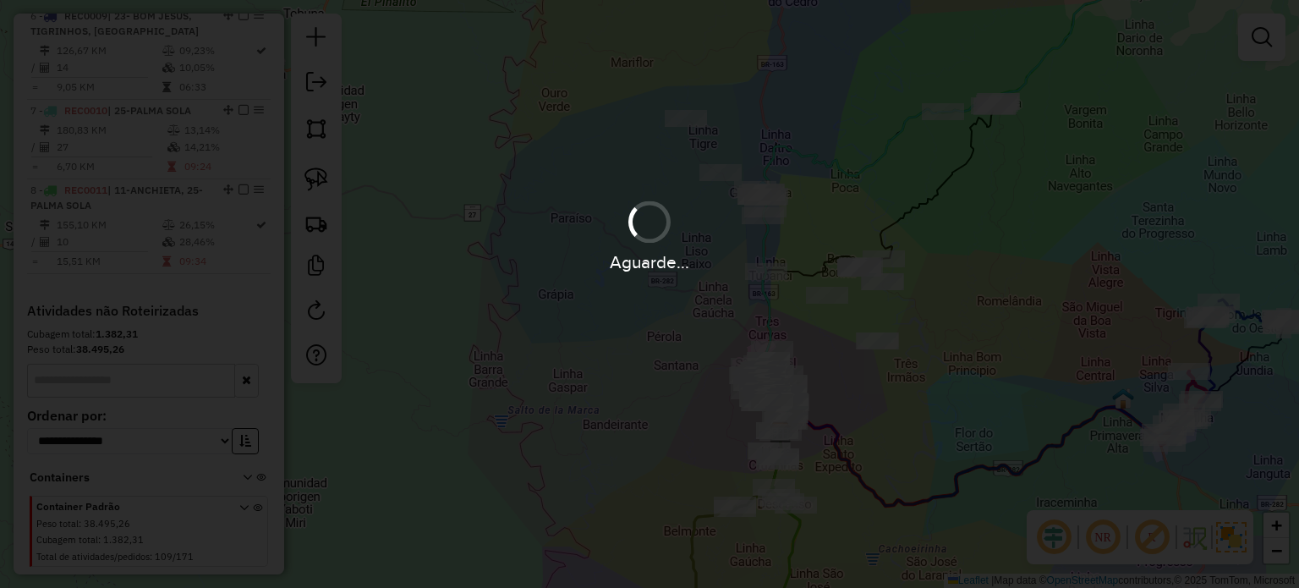
scroll to position [1233, 0]
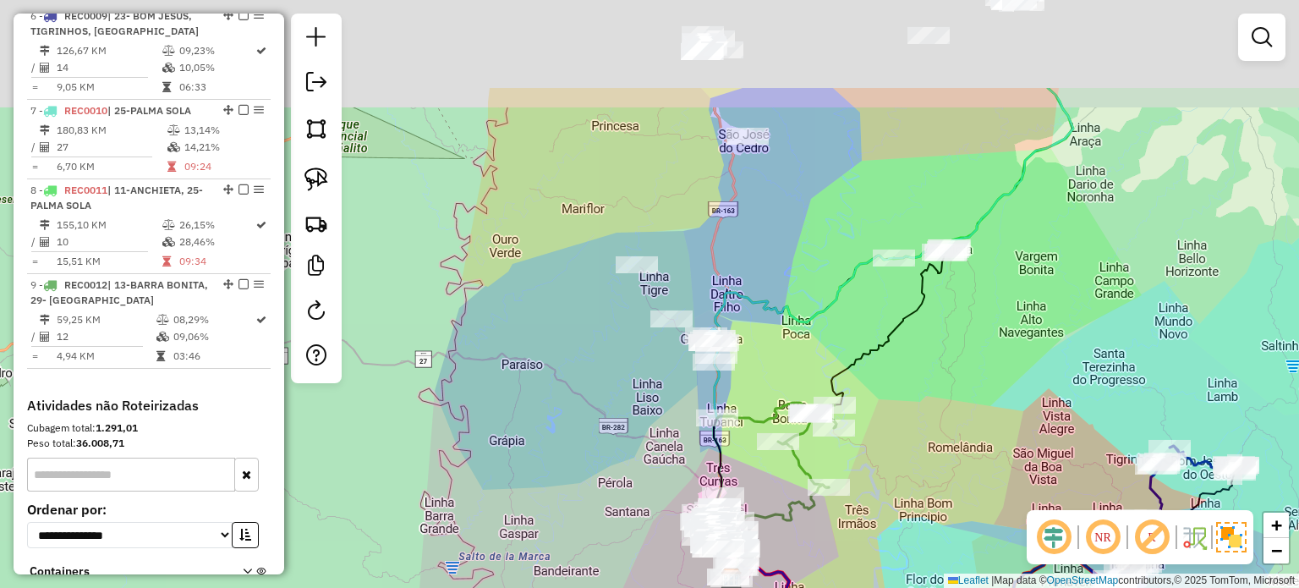
drag, startPoint x: 606, startPoint y: 352, endPoint x: 594, endPoint y: 395, distance: 44.7
click at [594, 395] on div "Janela de atendimento Grade de atendimento Capacidade Transportadoras Veículos …" at bounding box center [649, 294] width 1299 height 588
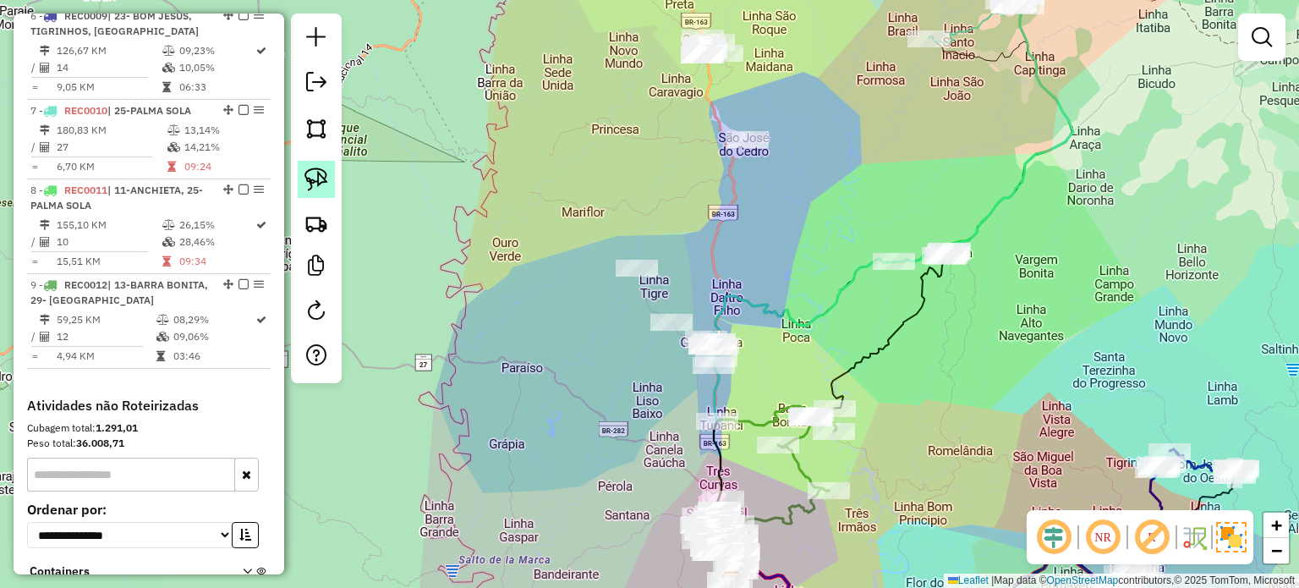
click at [319, 171] on img at bounding box center [316, 179] width 24 height 24
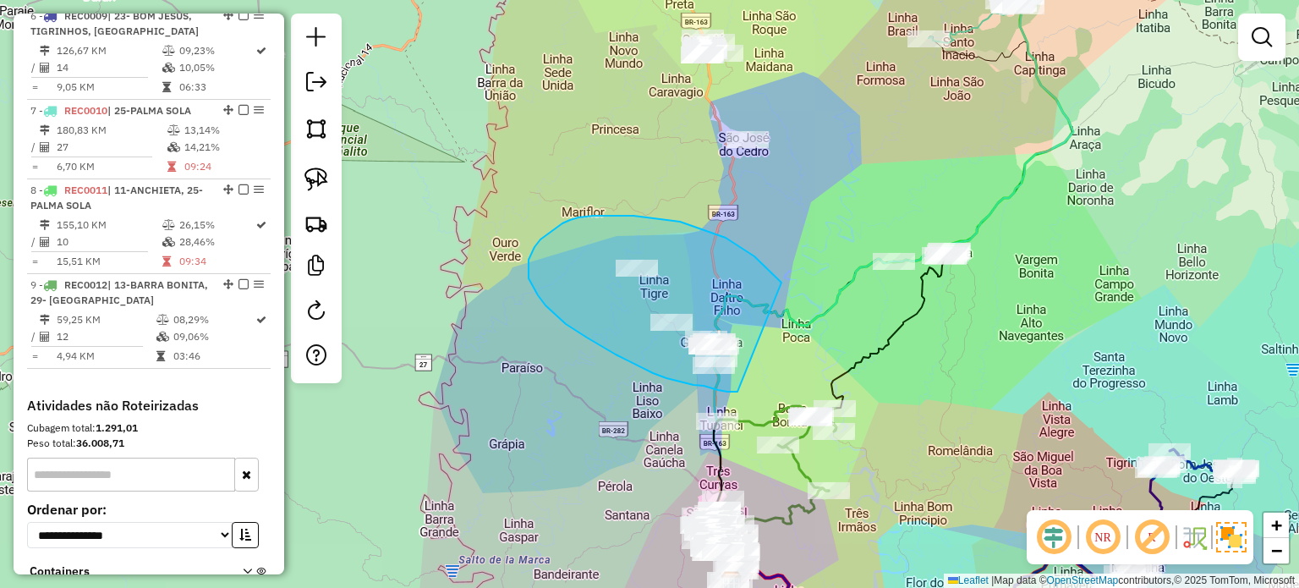
drag, startPoint x: 781, startPoint y: 282, endPoint x: 761, endPoint y: 372, distance: 91.9
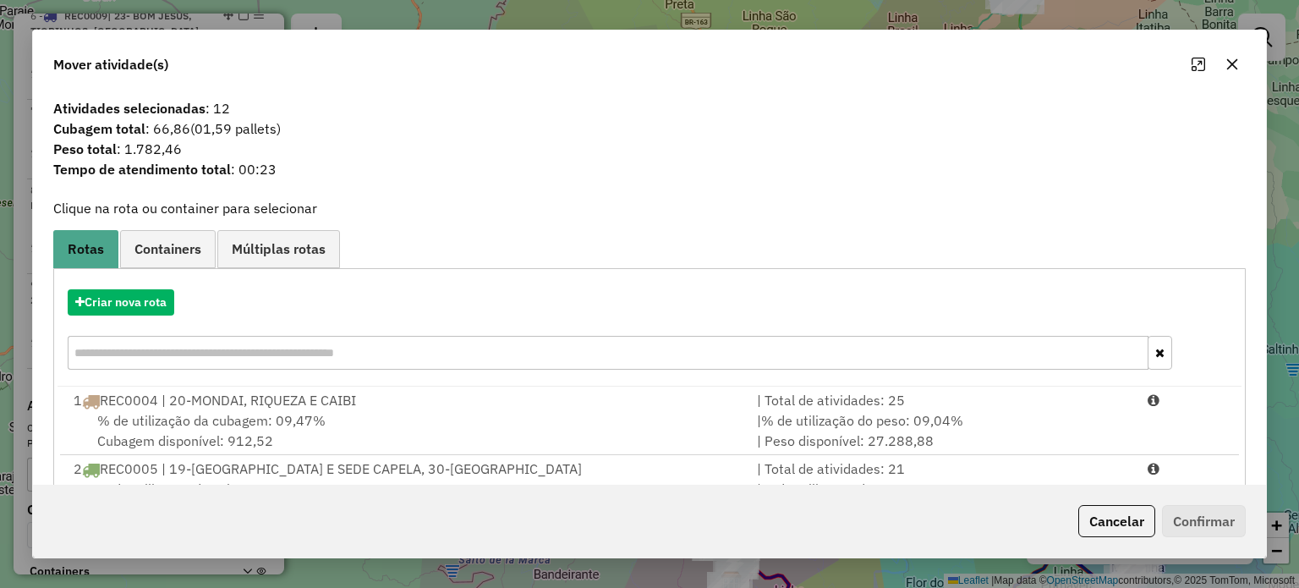
click at [1225, 63] on icon "button" at bounding box center [1232, 64] width 14 height 14
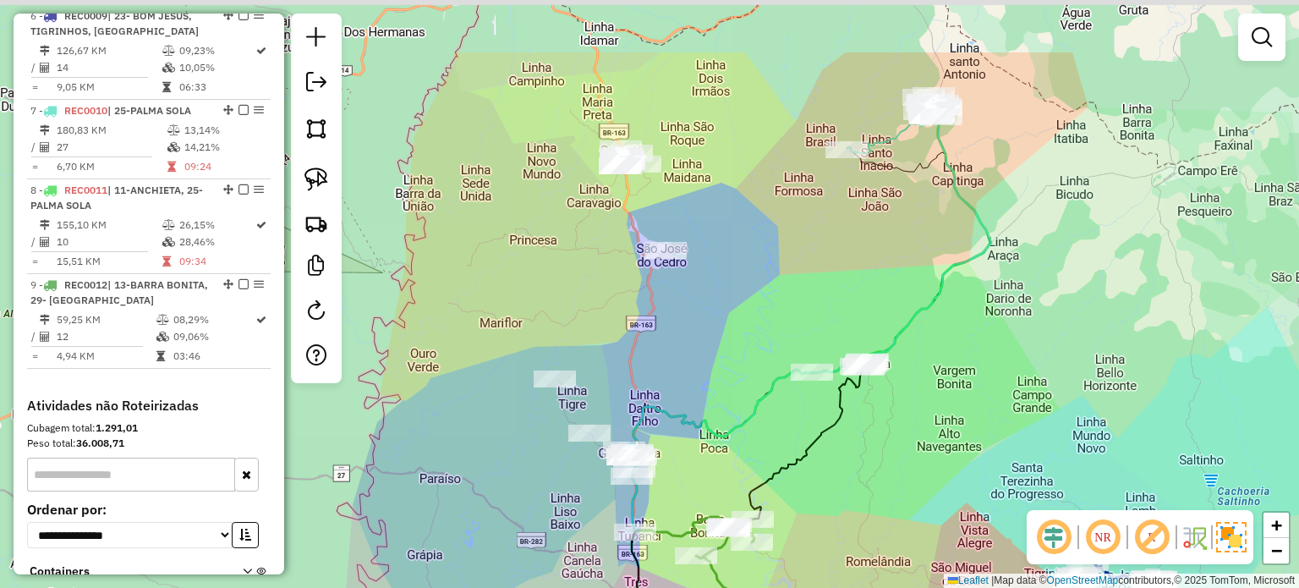
drag, startPoint x: 805, startPoint y: 181, endPoint x: 725, endPoint y: 287, distance: 132.9
click at [724, 292] on div "Janela de atendimento Grade de atendimento Capacidade Transportadoras Veículos …" at bounding box center [649, 294] width 1299 height 588
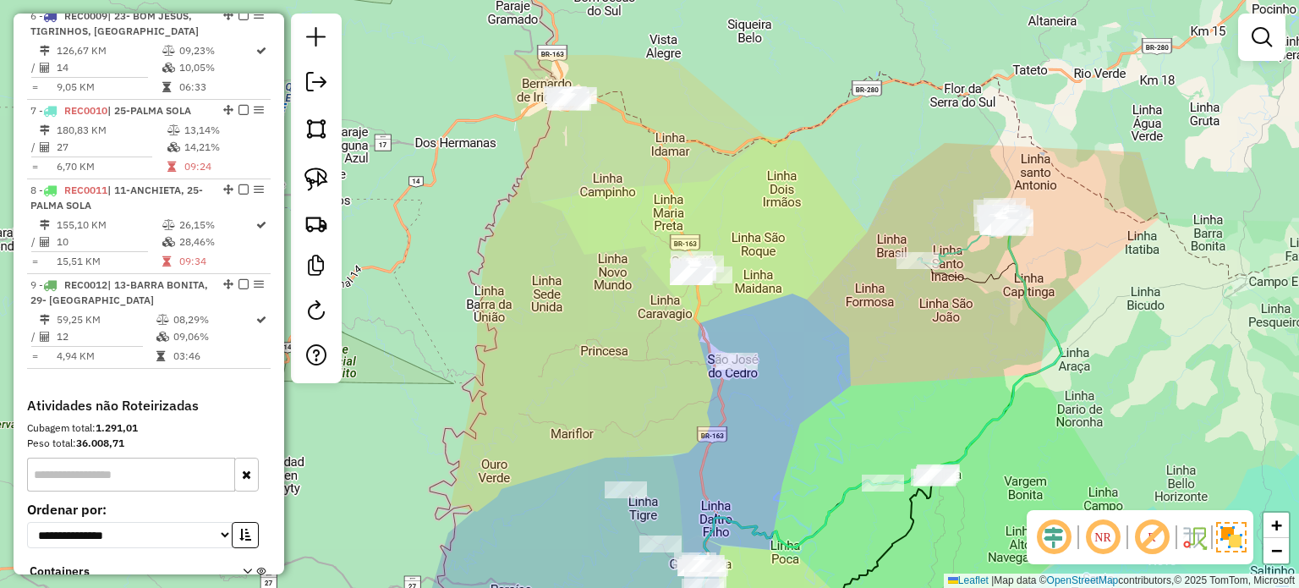
drag, startPoint x: 528, startPoint y: 139, endPoint x: 599, endPoint y: 253, distance: 133.3
click at [599, 253] on div "Janela de atendimento Grade de atendimento Capacidade Transportadoras Veículos …" at bounding box center [649, 294] width 1299 height 588
click at [312, 170] on img at bounding box center [316, 179] width 24 height 24
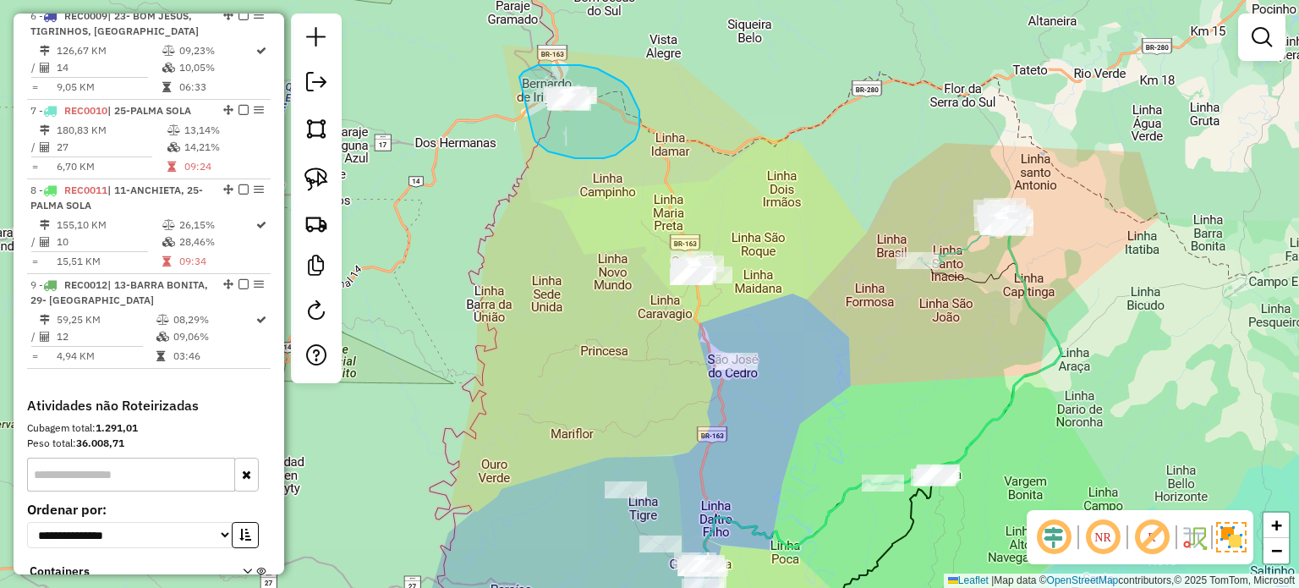
drag, startPoint x: 561, startPoint y: 155, endPoint x: 519, endPoint y: 78, distance: 87.8
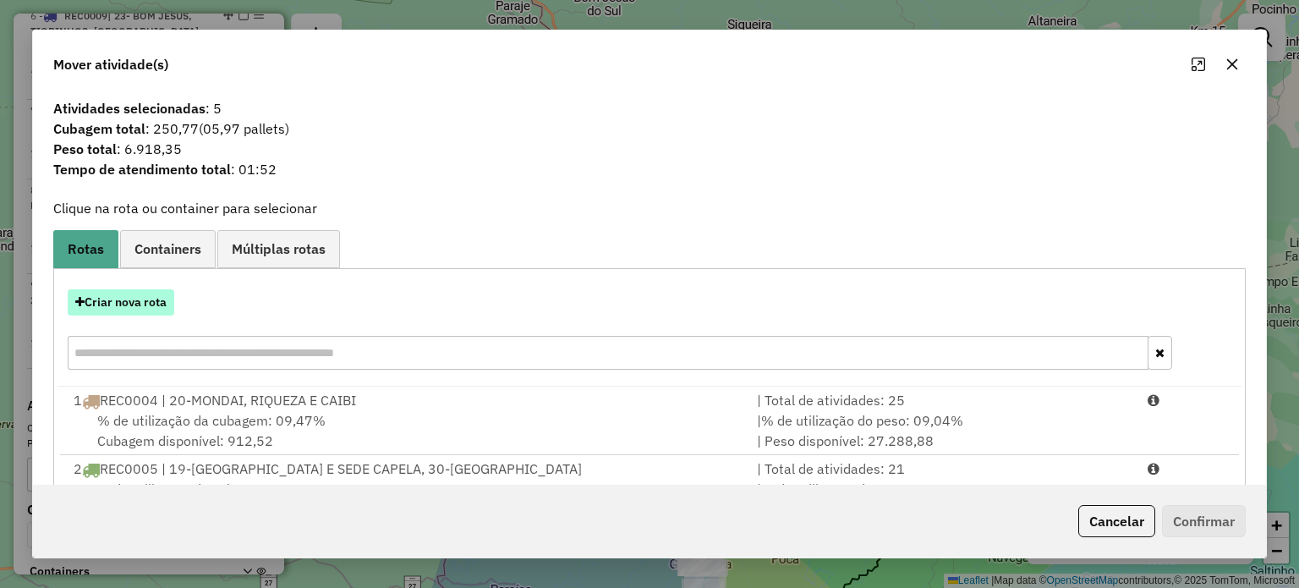
click at [142, 300] on button "Criar nova rota" at bounding box center [121, 302] width 107 height 26
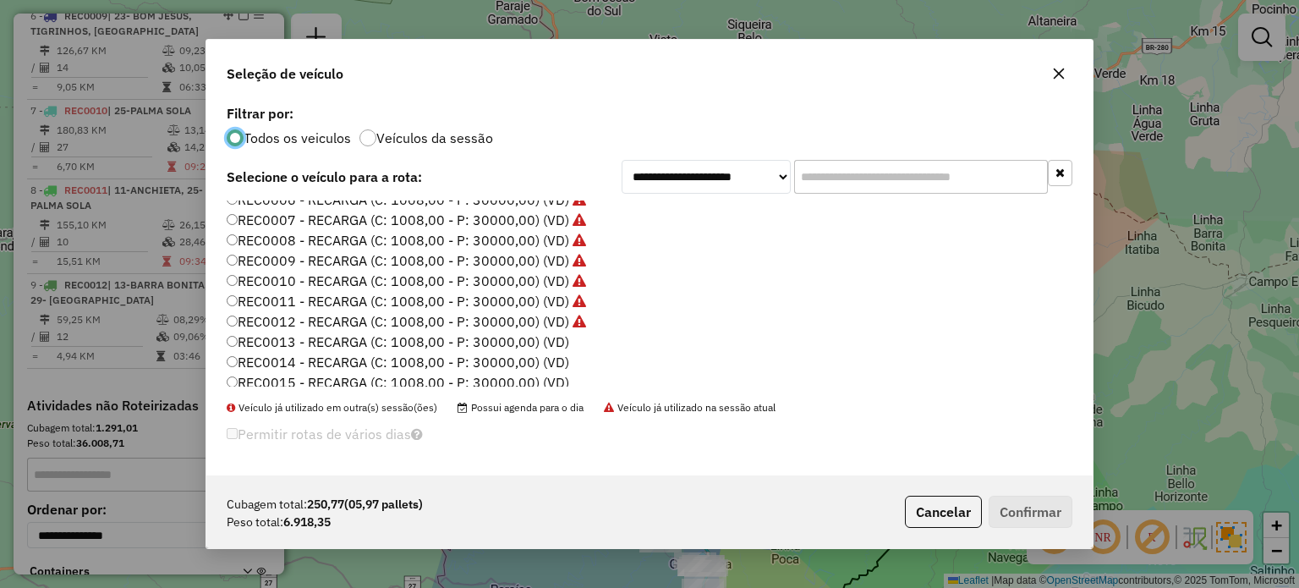
scroll to position [254, 0]
click at [552, 298] on label "REC0013 - RECARGA (C: 1008,00 - P: 30000,00) (VD)" at bounding box center [398, 301] width 342 height 20
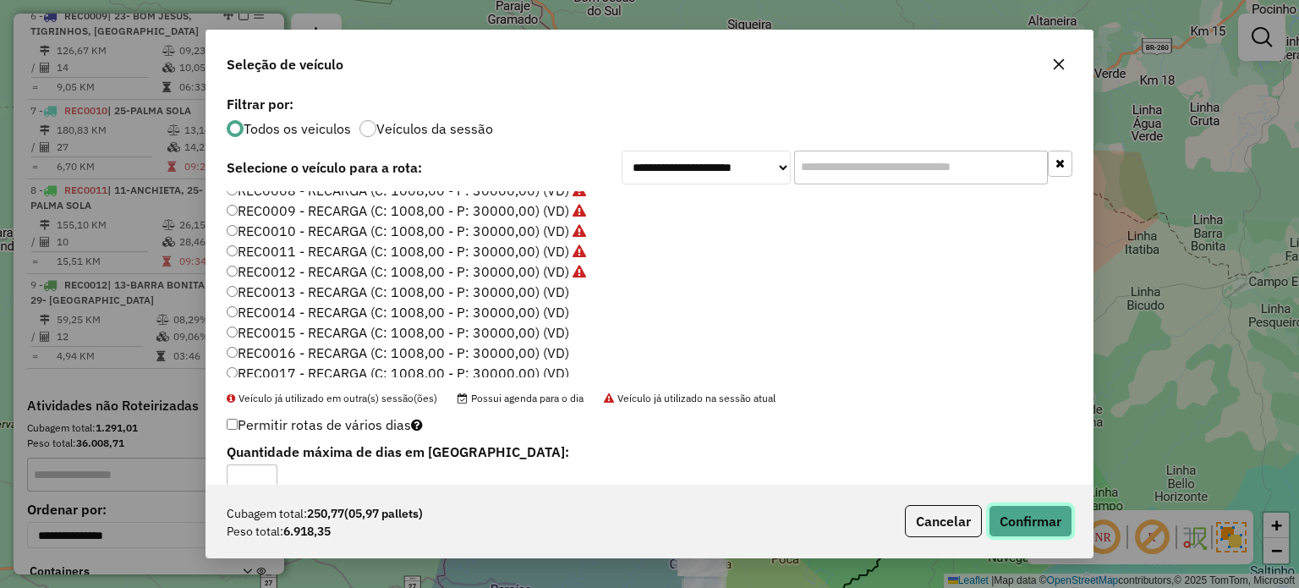
click at [1047, 536] on button "Confirmar" at bounding box center [1030, 521] width 84 height 32
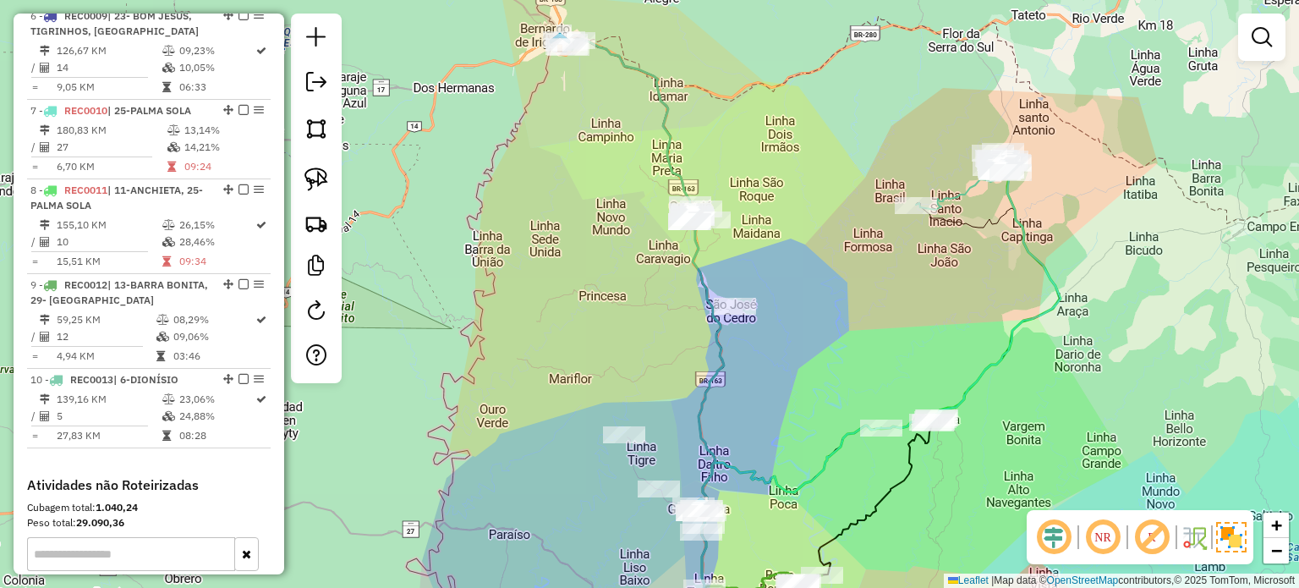
drag, startPoint x: 737, startPoint y: 449, endPoint x: 730, endPoint y: 325, distance: 123.6
click at [731, 332] on div "Janela de atendimento Grade de atendimento Capacidade Transportadoras Veículos …" at bounding box center [649, 294] width 1299 height 588
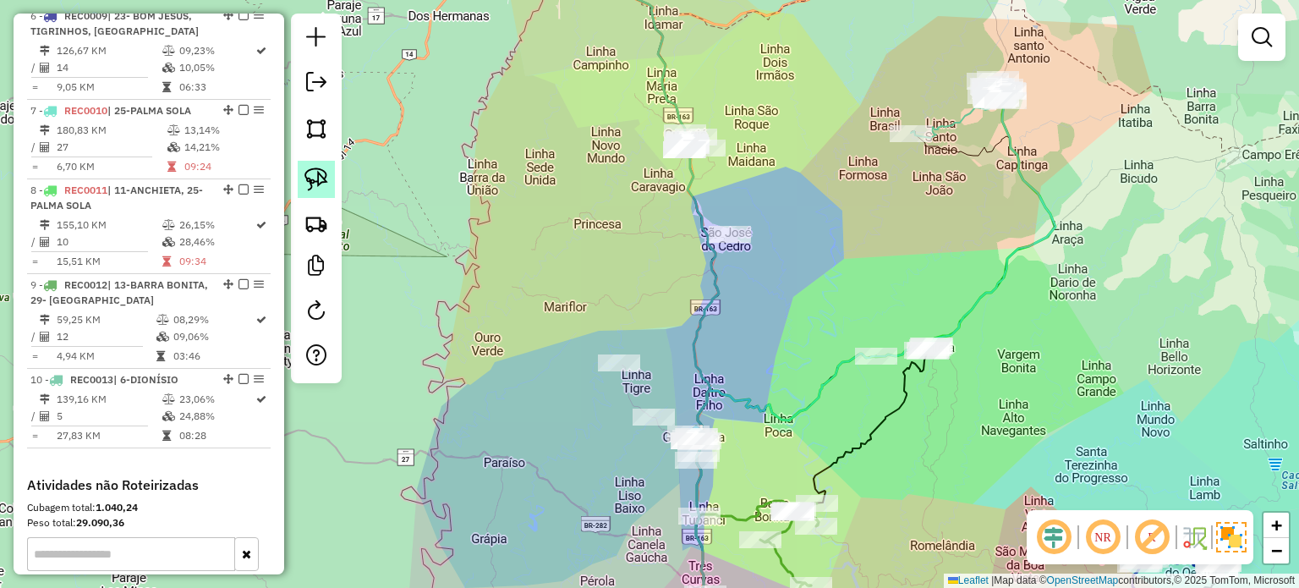
click at [325, 178] on img at bounding box center [316, 179] width 24 height 24
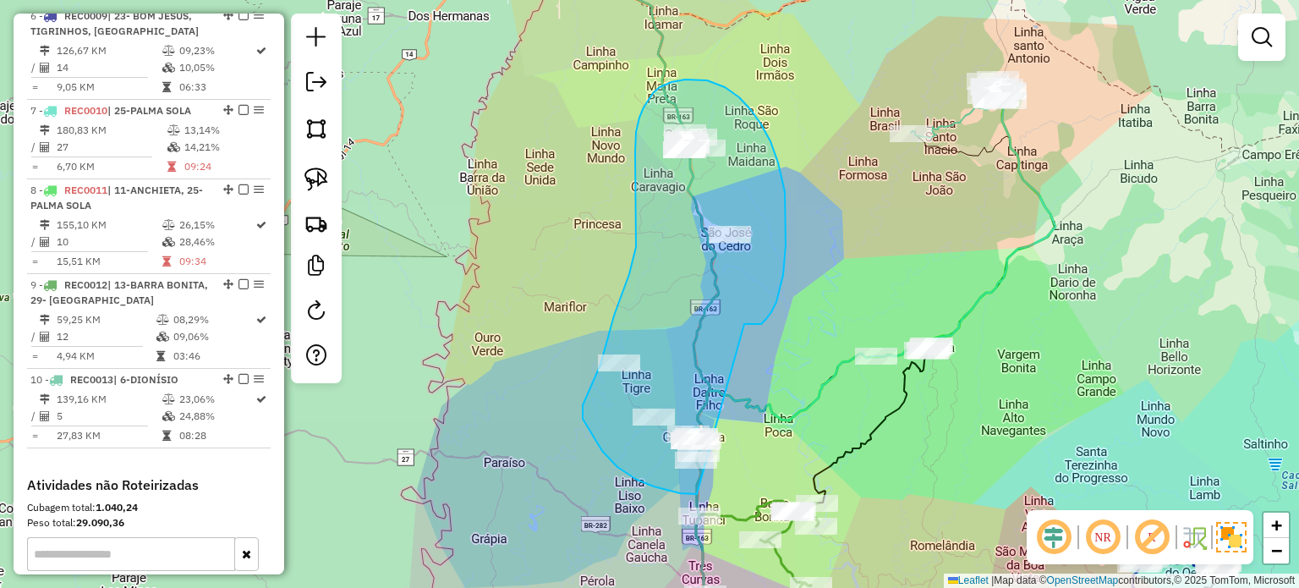
drag, startPoint x: 761, startPoint y: 324, endPoint x: 735, endPoint y: 489, distance: 166.8
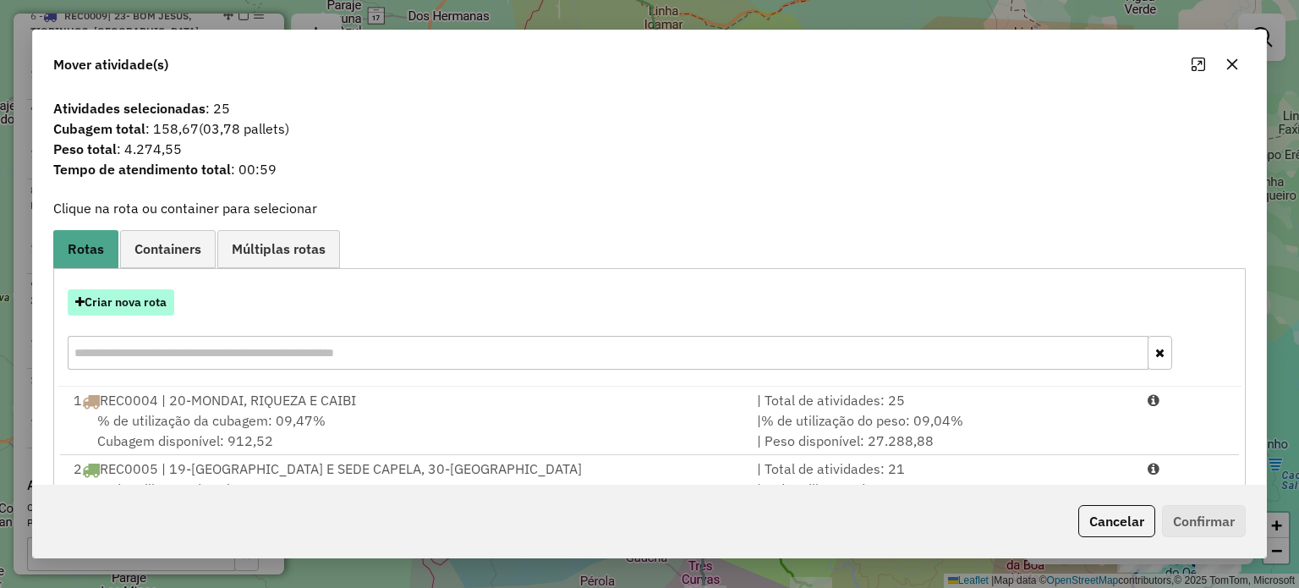
click at [128, 300] on button "Criar nova rota" at bounding box center [121, 302] width 107 height 26
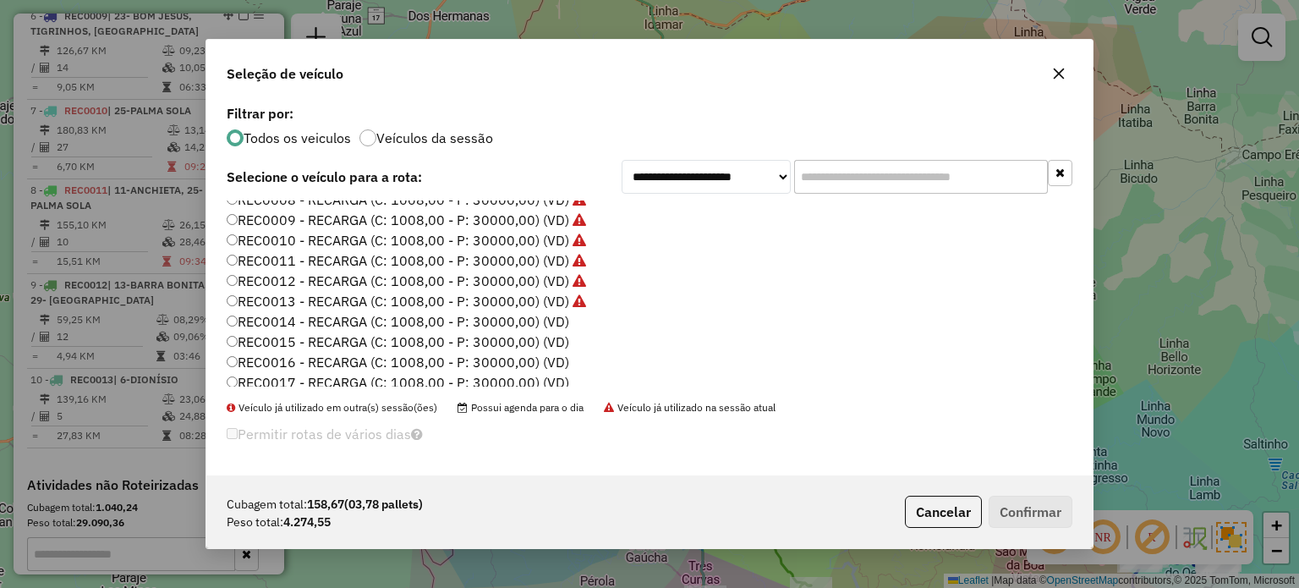
click at [523, 317] on label "REC0014 - RECARGA (C: 1008,00 - P: 30000,00) (VD)" at bounding box center [398, 321] width 342 height 20
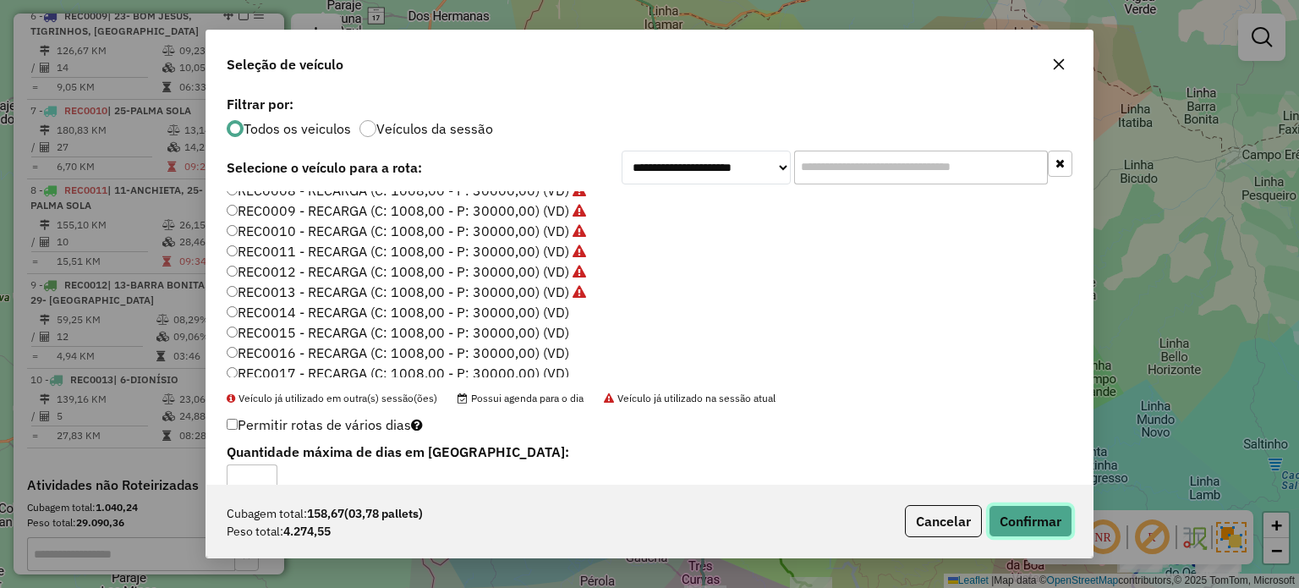
click at [1034, 512] on button "Confirmar" at bounding box center [1030, 521] width 84 height 32
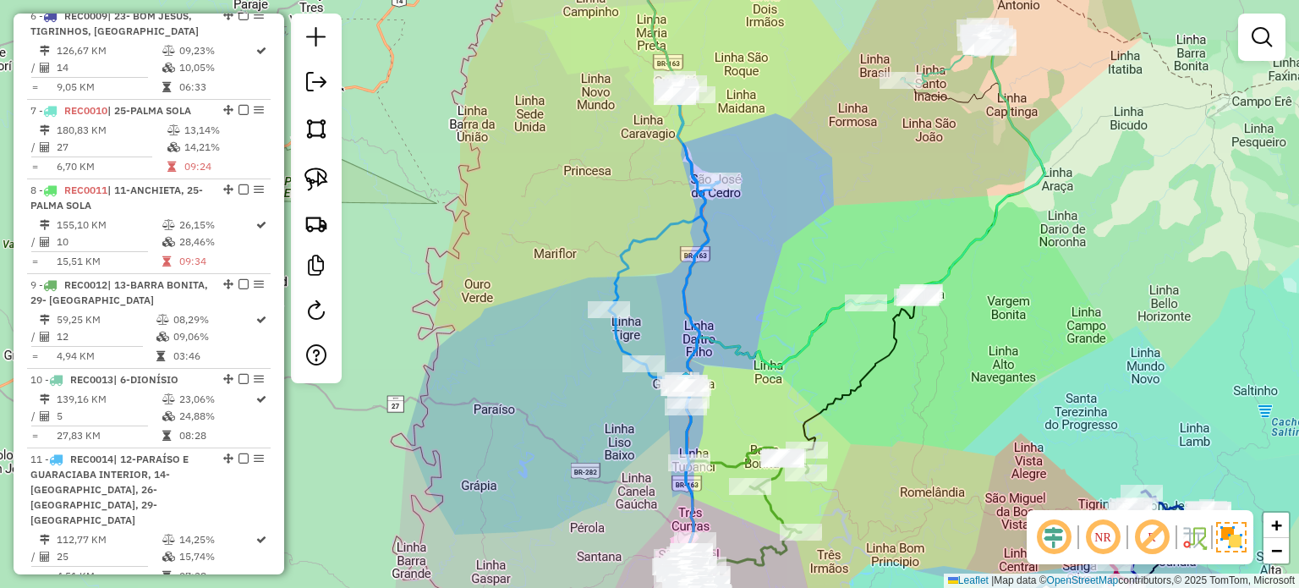
drag, startPoint x: 802, startPoint y: 341, endPoint x: 773, endPoint y: 173, distance: 170.0
click at [776, 189] on div "Janela de atendimento Grade de atendimento Capacidade Transportadoras Veículos …" at bounding box center [649, 294] width 1299 height 588
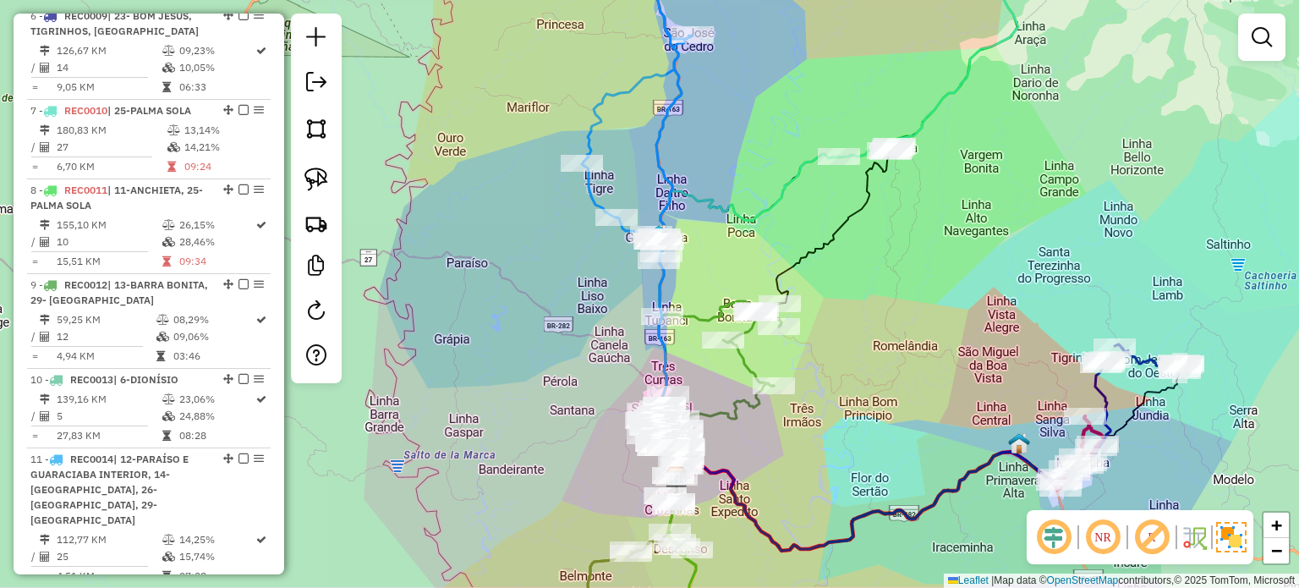
drag, startPoint x: 933, startPoint y: 407, endPoint x: 885, endPoint y: 237, distance: 176.6
click at [888, 264] on div "Janela de atendimento Grade de atendimento Capacidade Transportadoras Veículos …" at bounding box center [649, 294] width 1299 height 588
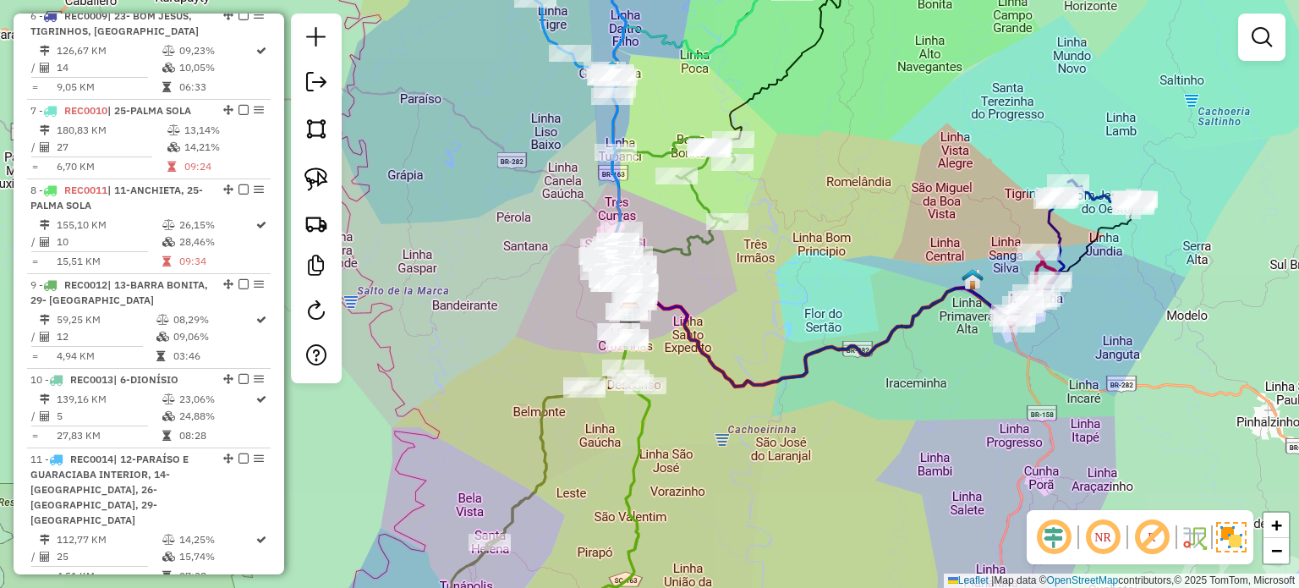
drag, startPoint x: 809, startPoint y: 415, endPoint x: 828, endPoint y: 367, distance: 52.0
click at [828, 368] on div "Janela de atendimento Grade de atendimento Capacidade Transportadoras Veículos …" at bounding box center [649, 294] width 1299 height 588
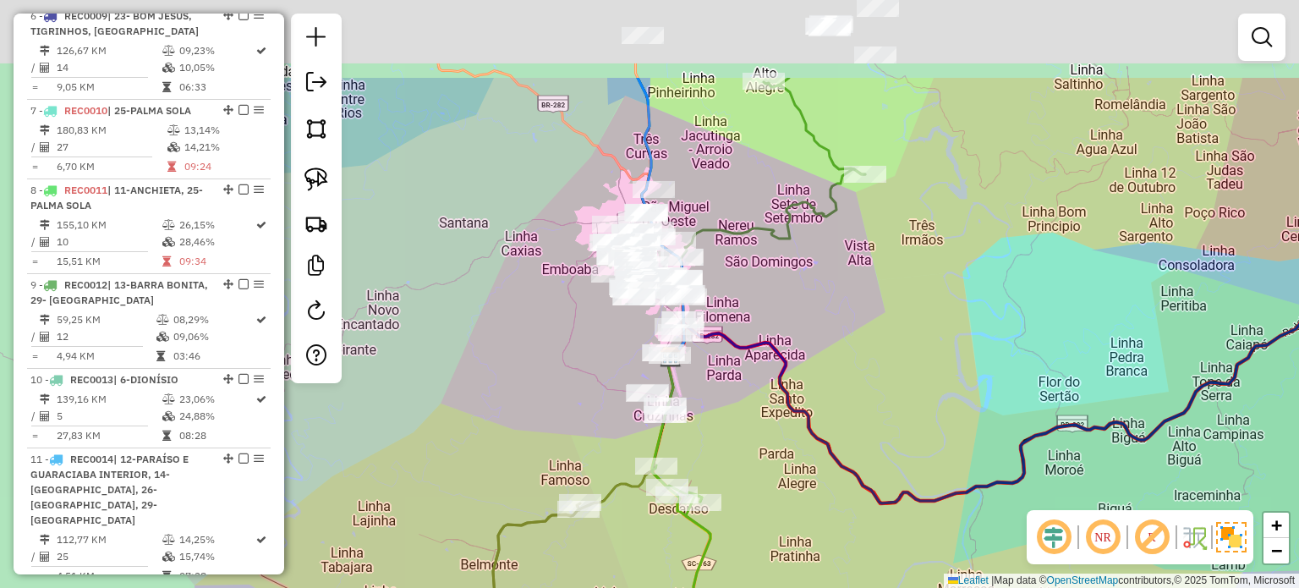
drag, startPoint x: 731, startPoint y: 388, endPoint x: 752, endPoint y: 444, distance: 59.7
click at [754, 442] on div "Janela de atendimento Grade de atendimento Capacidade Transportadoras Veículos …" at bounding box center [649, 294] width 1299 height 588
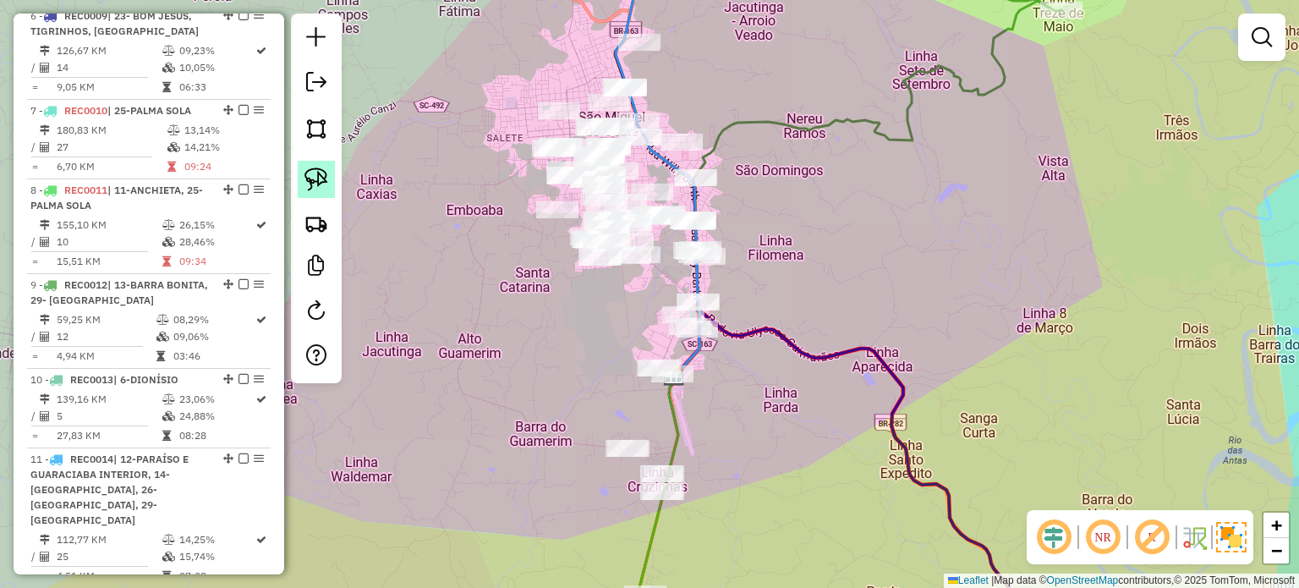
click at [316, 174] on img at bounding box center [316, 179] width 24 height 24
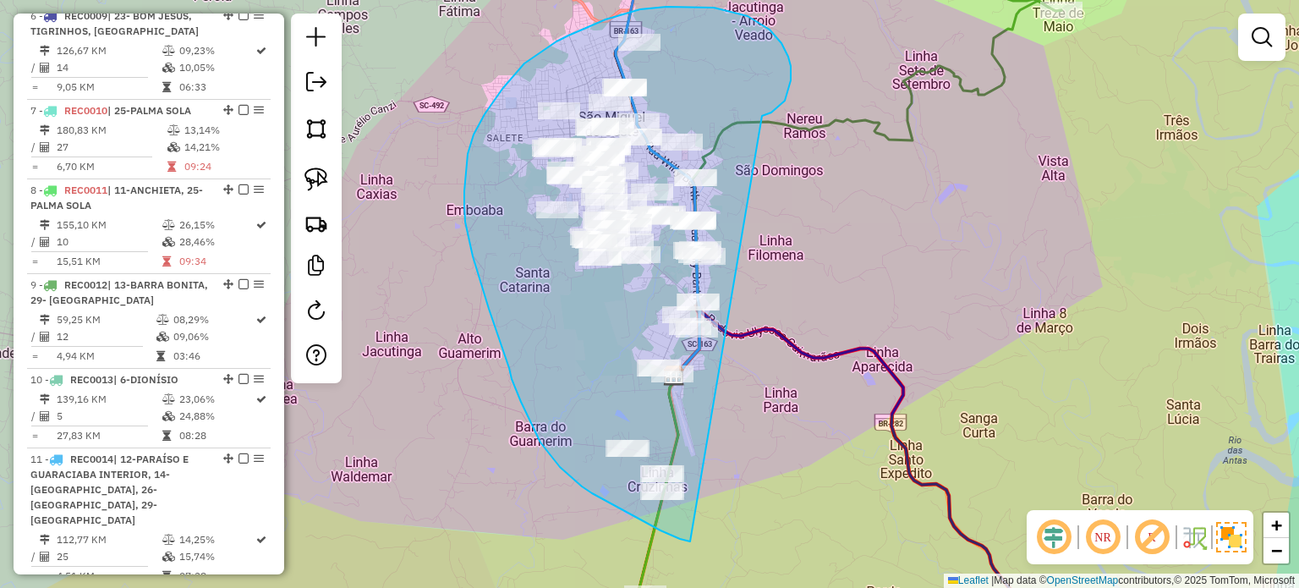
drag, startPoint x: 787, startPoint y: 95, endPoint x: 817, endPoint y: 520, distance: 426.3
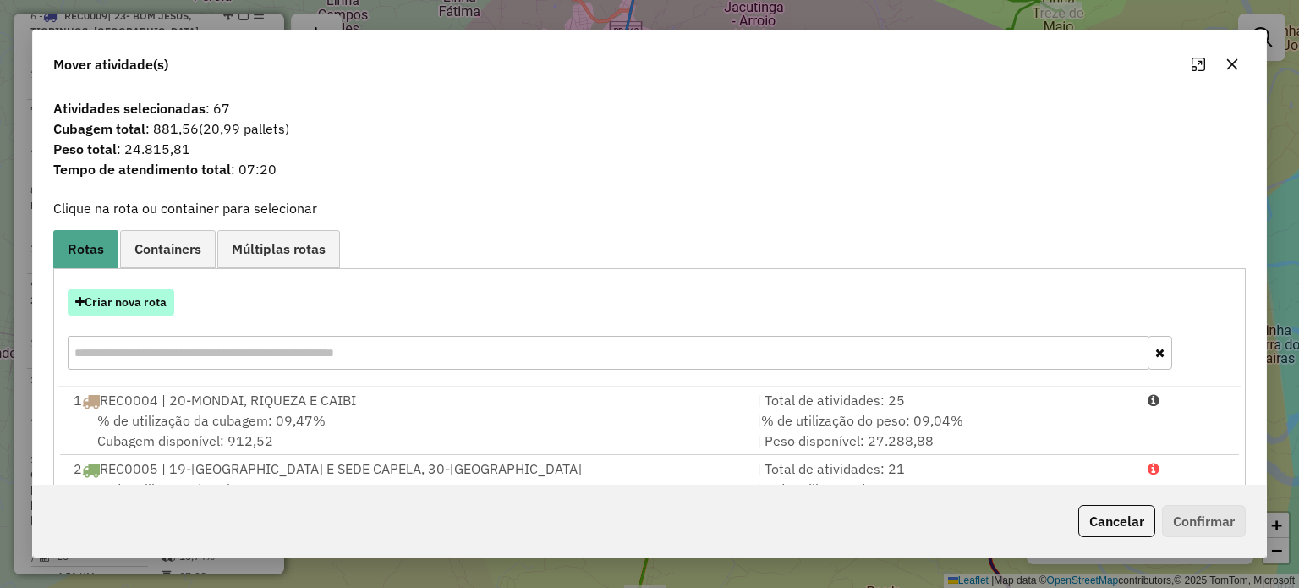
click at [139, 298] on button "Criar nova rota" at bounding box center [121, 302] width 107 height 26
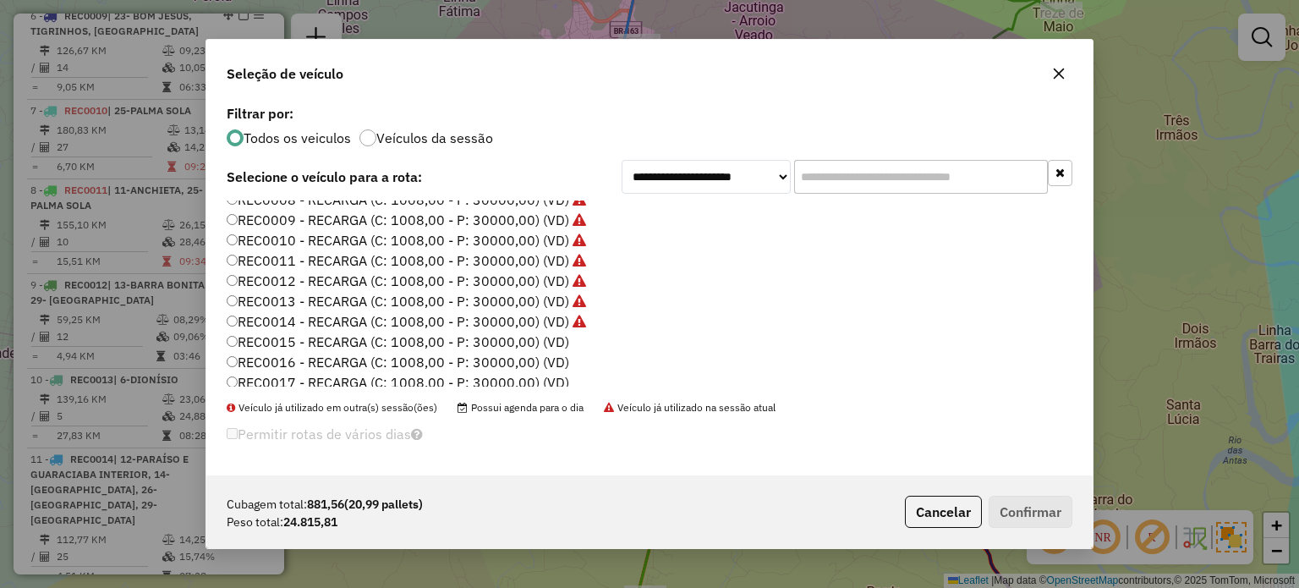
click at [522, 337] on label "REC0015 - RECARGA (C: 1008,00 - P: 30000,00) (VD)" at bounding box center [398, 341] width 342 height 20
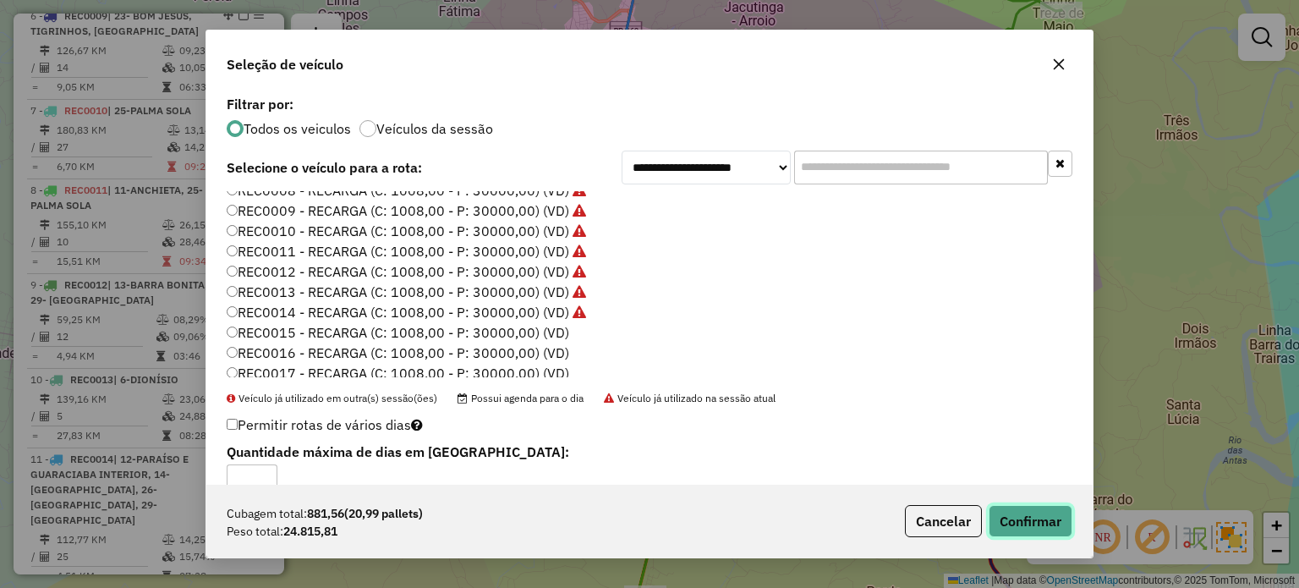
click at [1053, 519] on button "Confirmar" at bounding box center [1030, 521] width 84 height 32
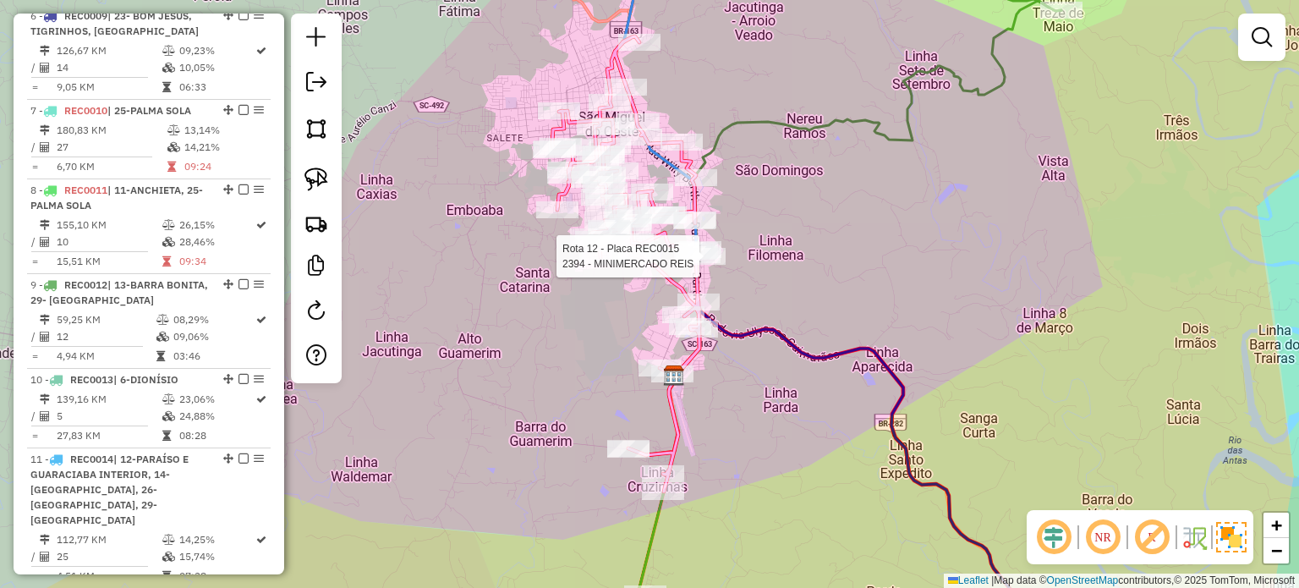
select select "*********"
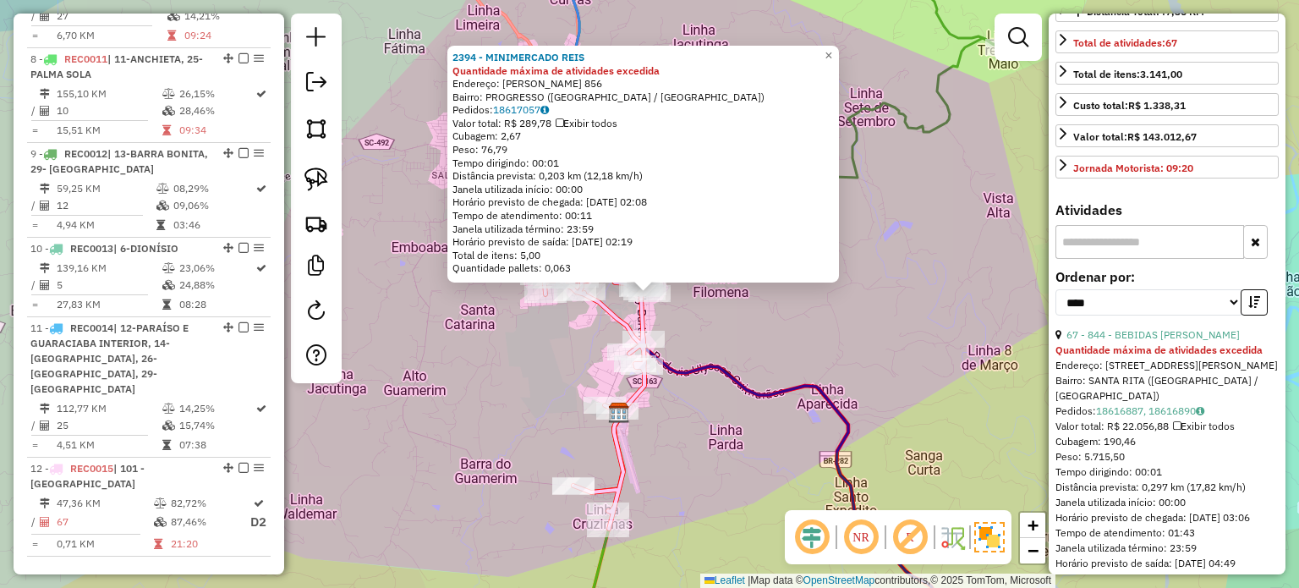
scroll to position [507, 0]
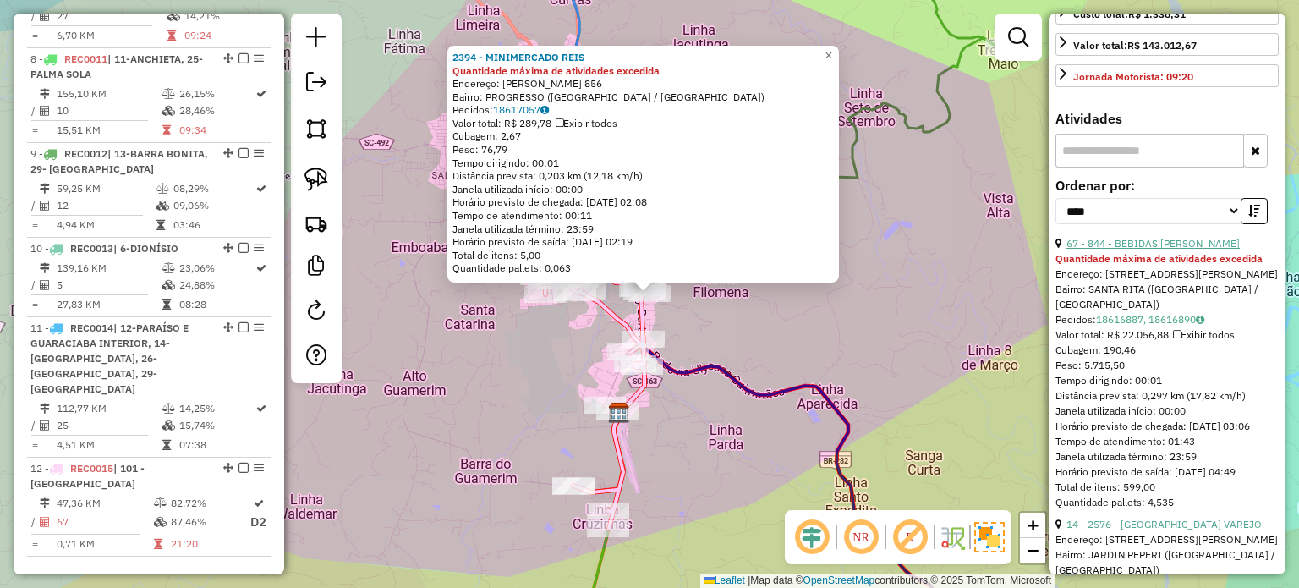
click at [1165, 249] on link "67 - 844 - BEBIDAS JACOMELLI" at bounding box center [1152, 243] width 173 height 13
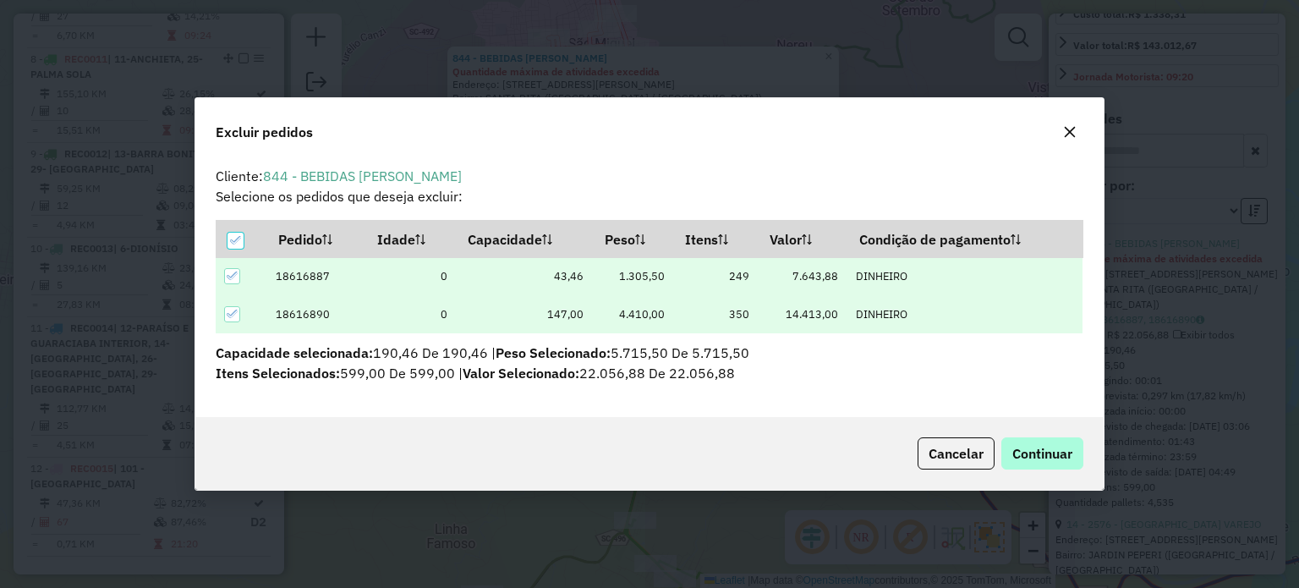
scroll to position [0, 0]
click at [1051, 452] on span "Continuar" at bounding box center [1042, 453] width 60 height 17
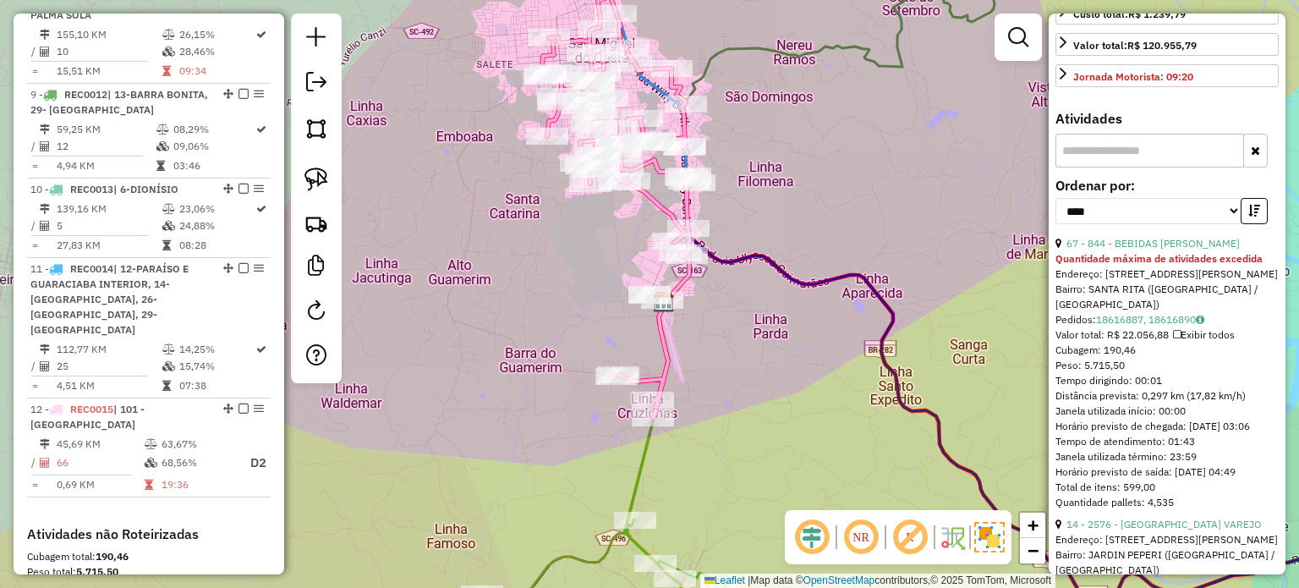
scroll to position [1630, 0]
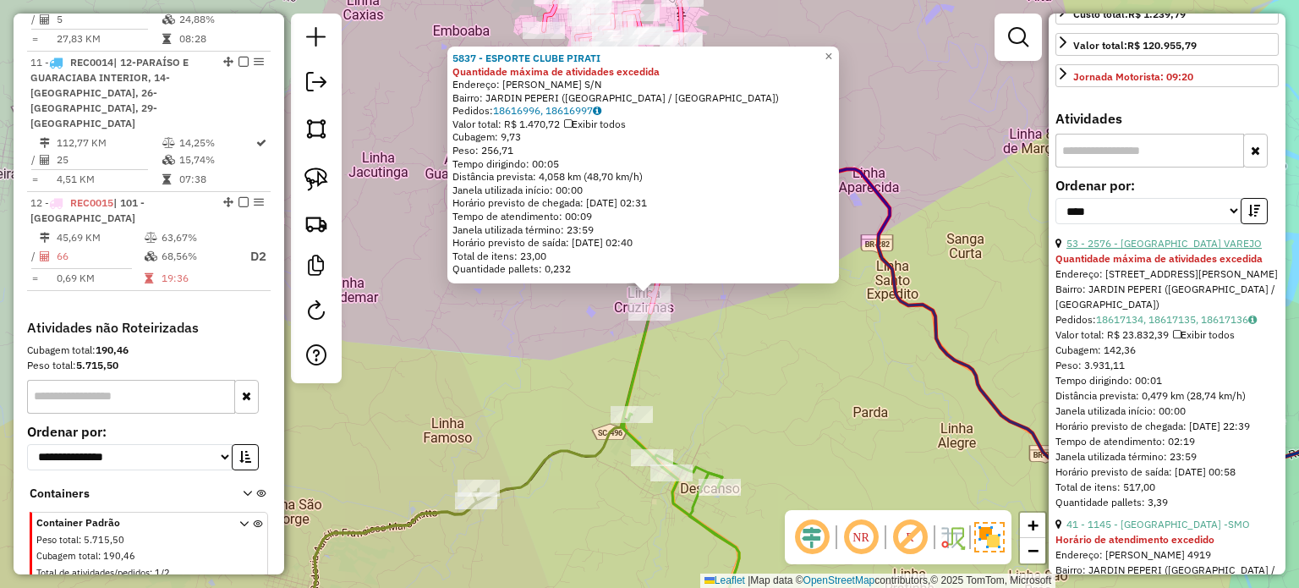
click at [1152, 249] on link "53 - 2576 - BONNO VAREJO" at bounding box center [1163, 243] width 195 height 13
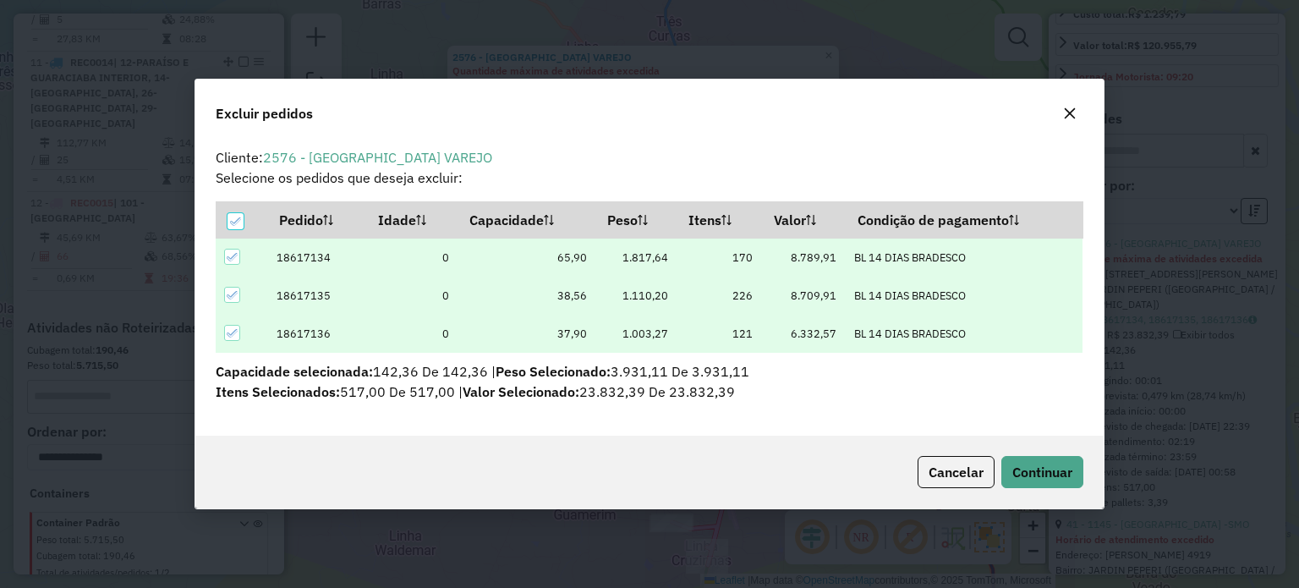
scroll to position [0, 0]
click at [1040, 474] on span "Continuar" at bounding box center [1042, 471] width 60 height 17
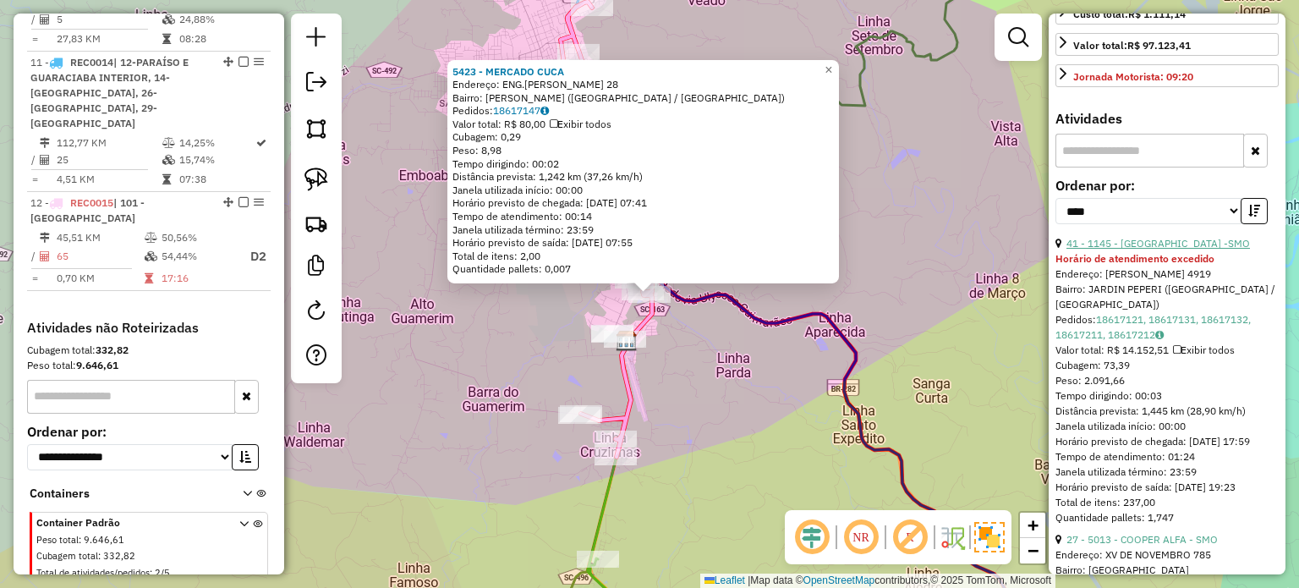
click at [1166, 249] on link "41 - 1145 - BAVIHAUS -SMO" at bounding box center [1157, 243] width 183 height 13
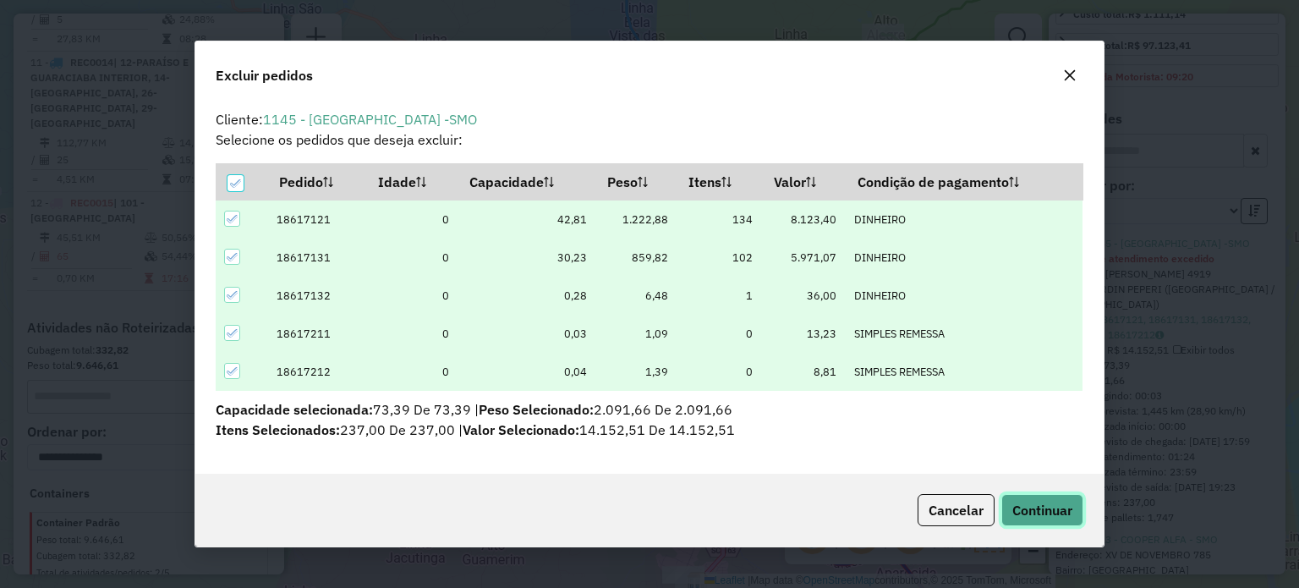
click at [1055, 505] on span "Continuar" at bounding box center [1042, 509] width 60 height 17
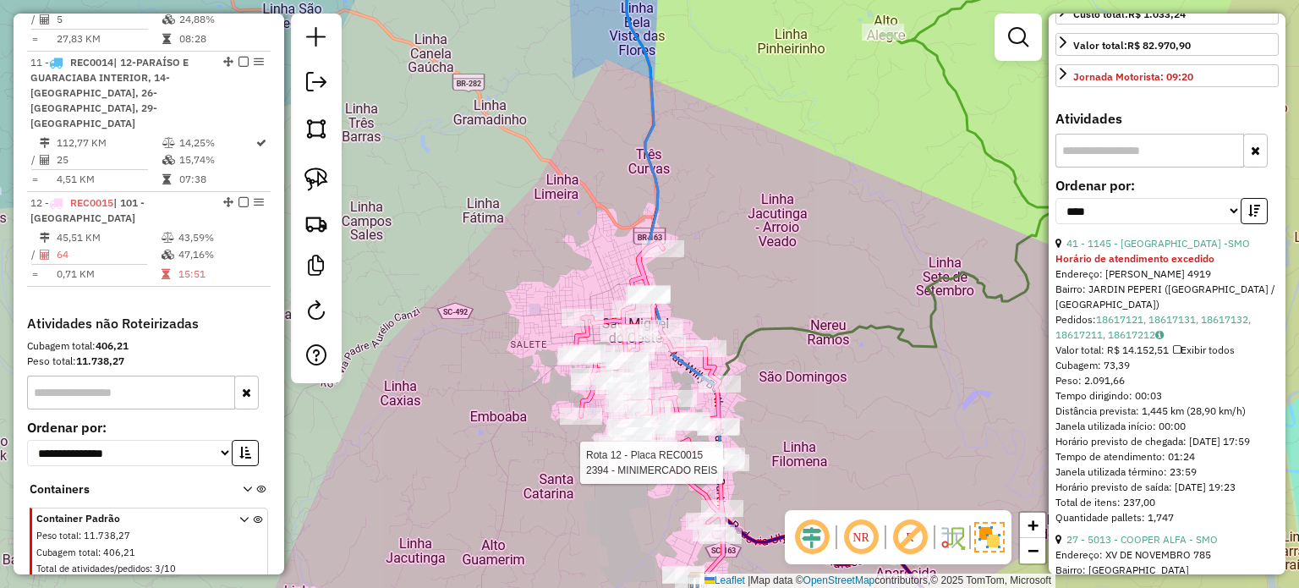
scroll to position [1627, 0]
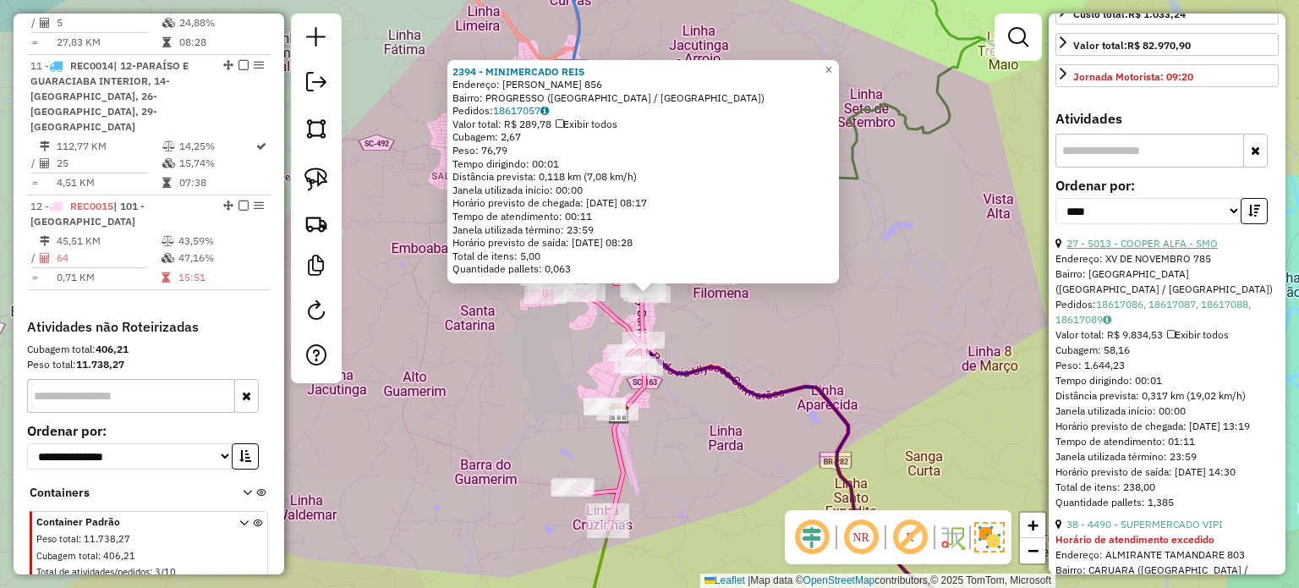
click at [1164, 249] on link "27 - 5013 - COOPER ALFA - SMO" at bounding box center [1141, 243] width 151 height 13
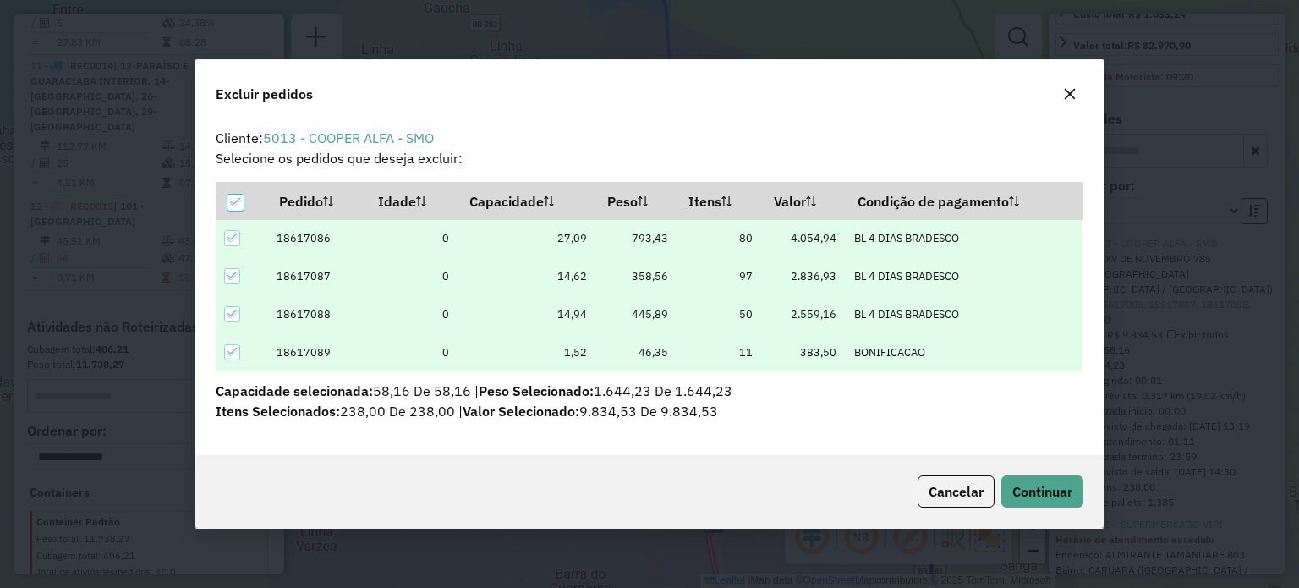
scroll to position [0, 0]
click at [1054, 507] on div "Cancelar Continuar" at bounding box center [648, 491] width 907 height 73
click at [1042, 497] on span "Continuar" at bounding box center [1042, 491] width 60 height 17
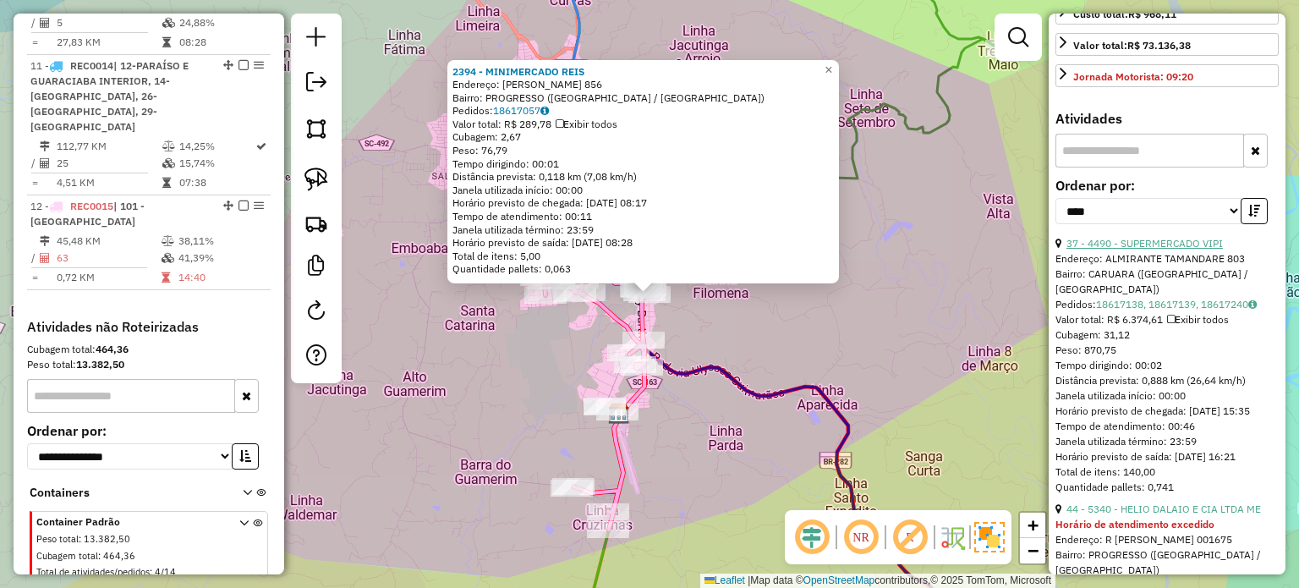
click at [1165, 249] on link "37 - 4490 - SUPERMERCADO VIPI" at bounding box center [1144, 243] width 156 height 13
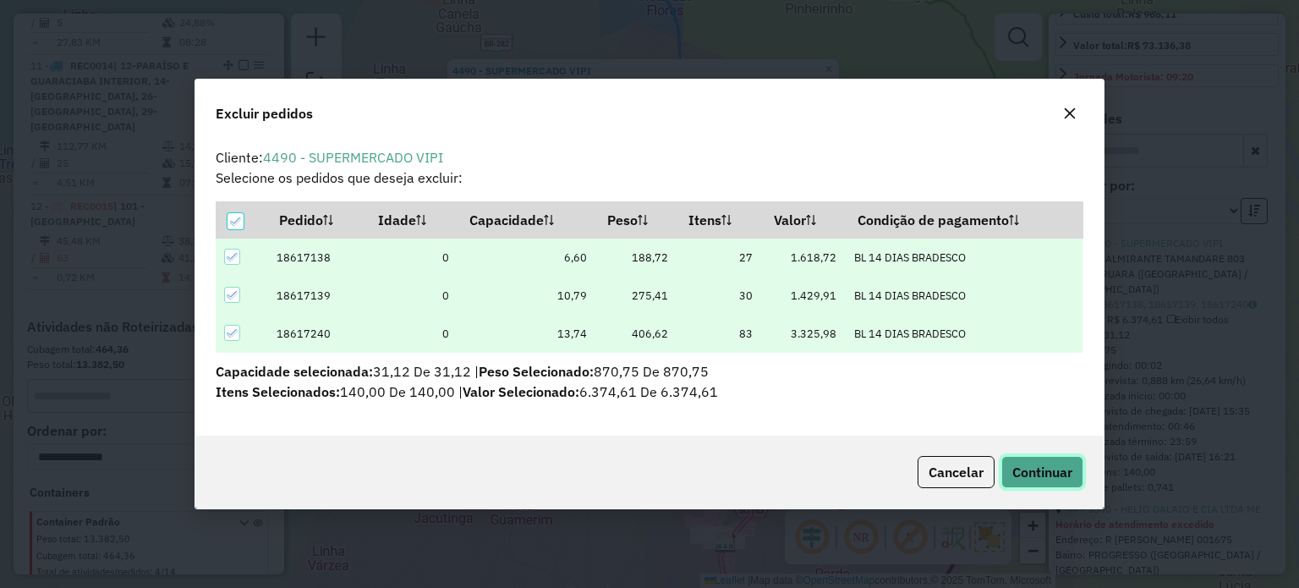
click at [1045, 476] on span "Continuar" at bounding box center [1042, 471] width 60 height 17
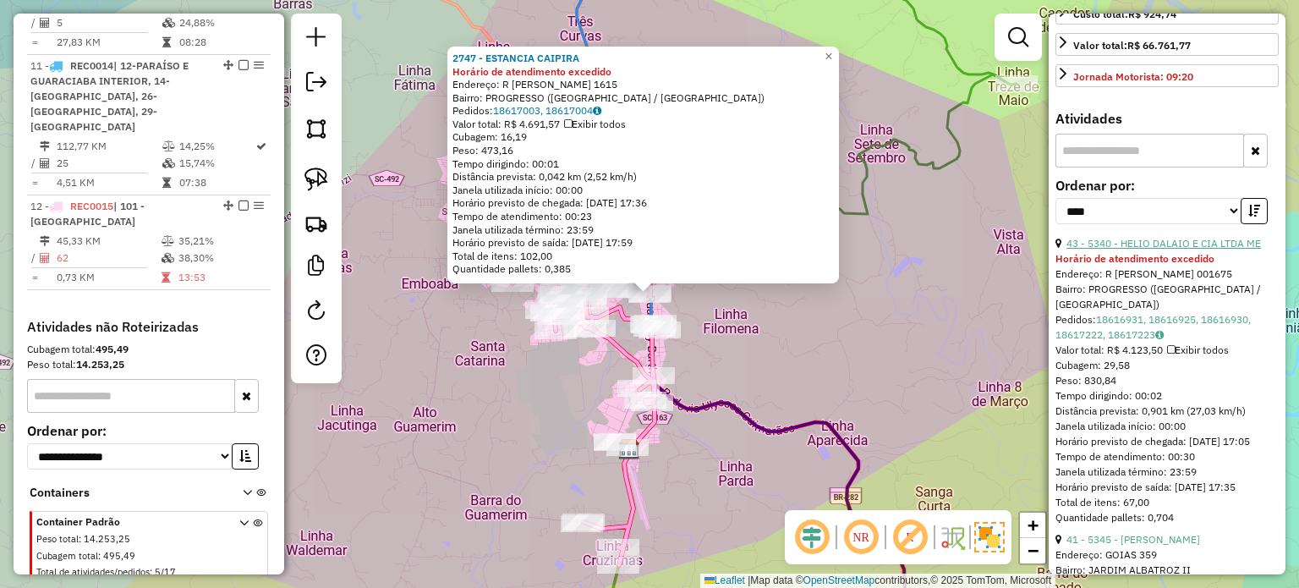
click at [1167, 249] on link "43 - 5340 - HELIO DALAIO E CIA LTDA ME" at bounding box center [1163, 243] width 194 height 13
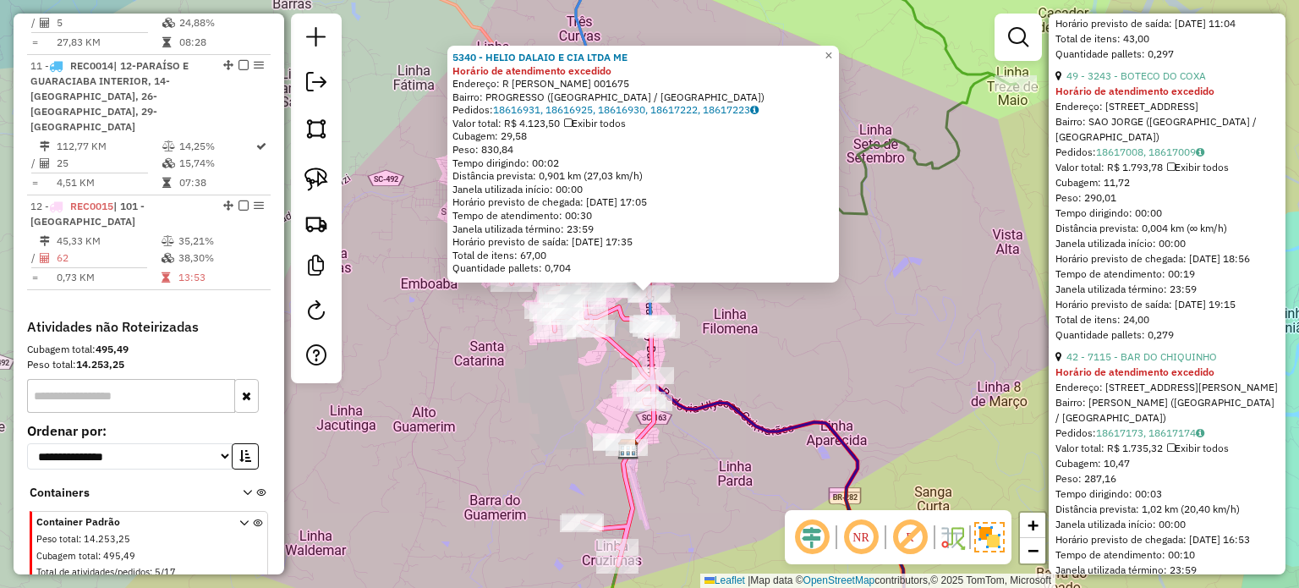
scroll to position [3128, 0]
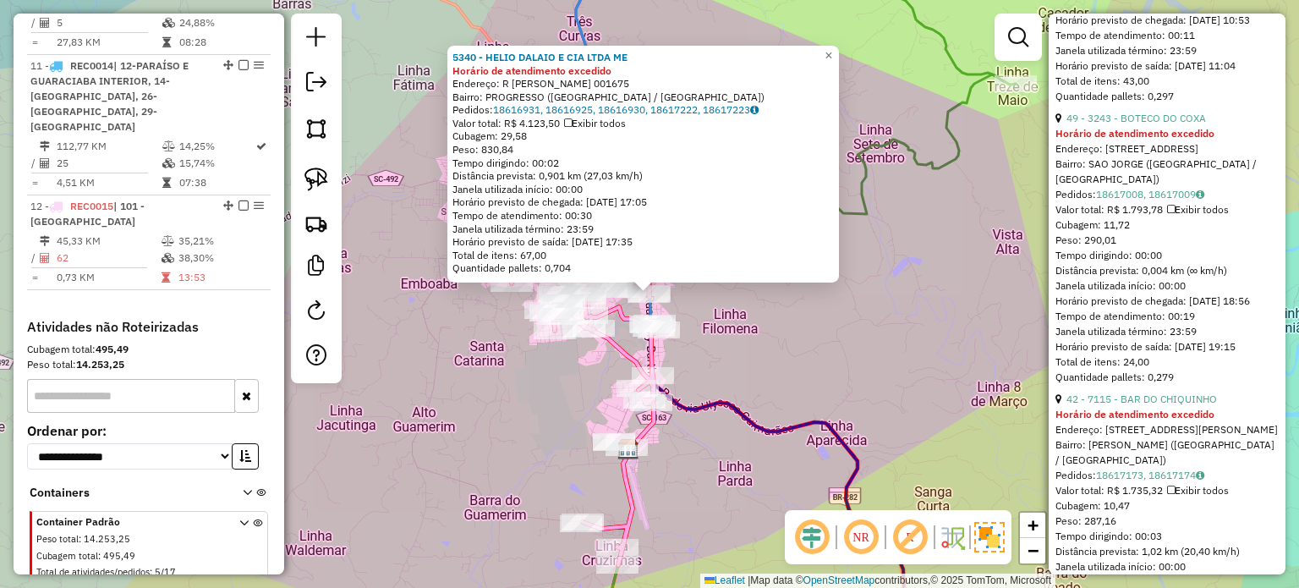
click at [754, 353] on div "5340 - HELIO DALAIO E CIA LTDA ME Horário de atendimento excedido Endereço: R W…" at bounding box center [649, 294] width 1299 height 588
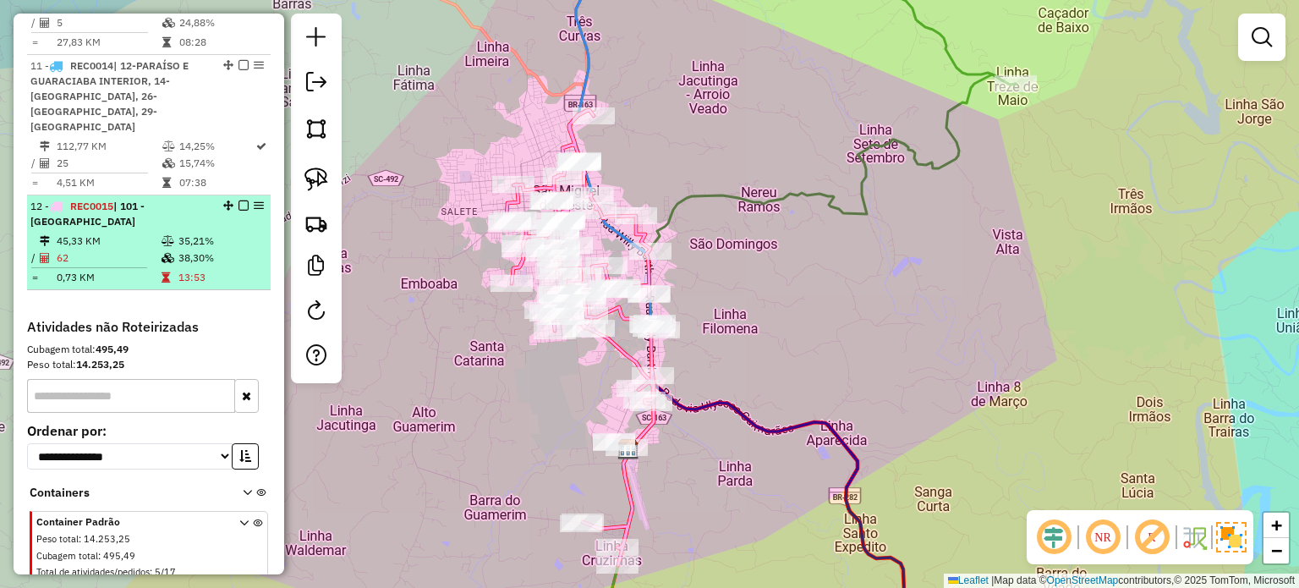
click at [238, 200] on em at bounding box center [243, 205] width 10 height 10
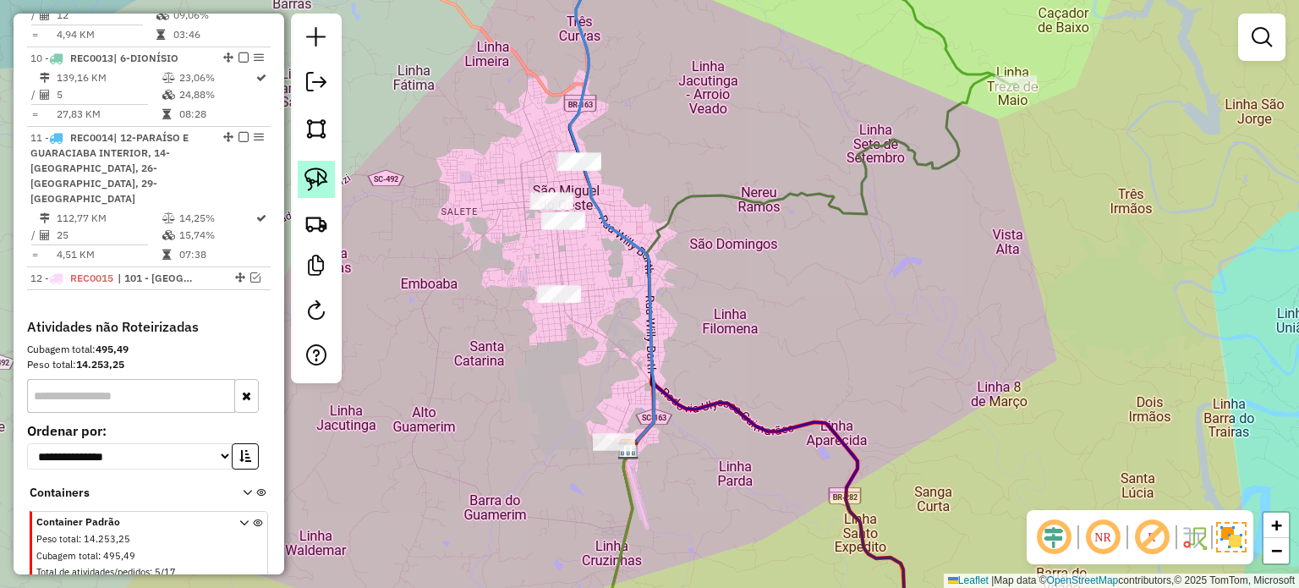
click at [319, 178] on img at bounding box center [316, 179] width 24 height 24
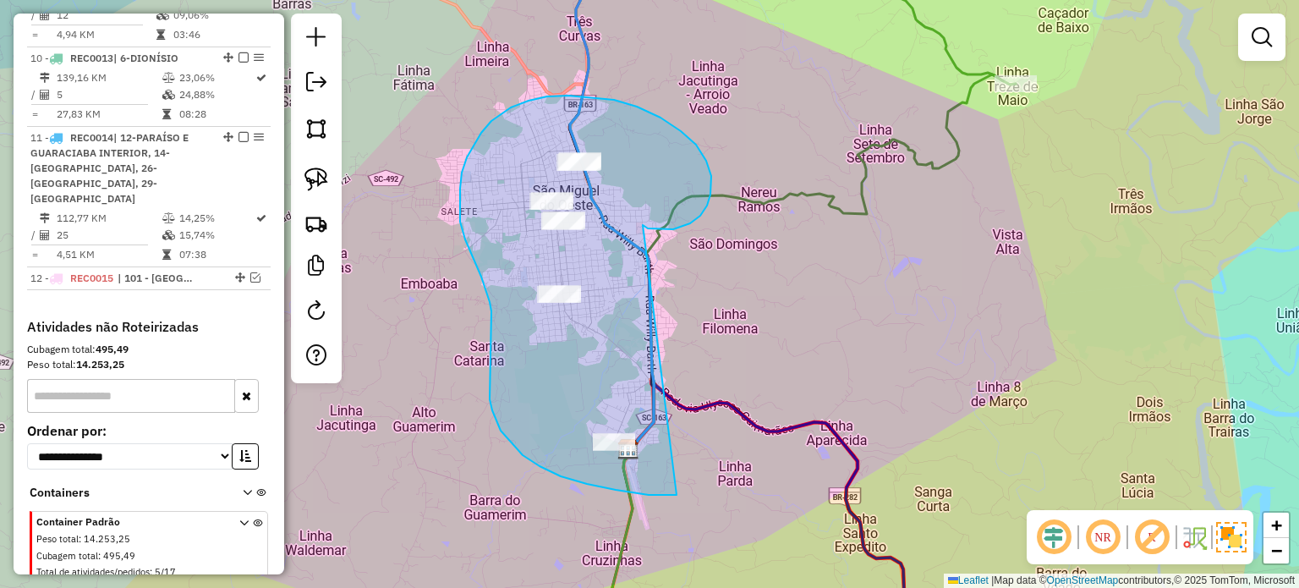
drag, startPoint x: 642, startPoint y: 226, endPoint x: 761, endPoint y: 463, distance: 265.4
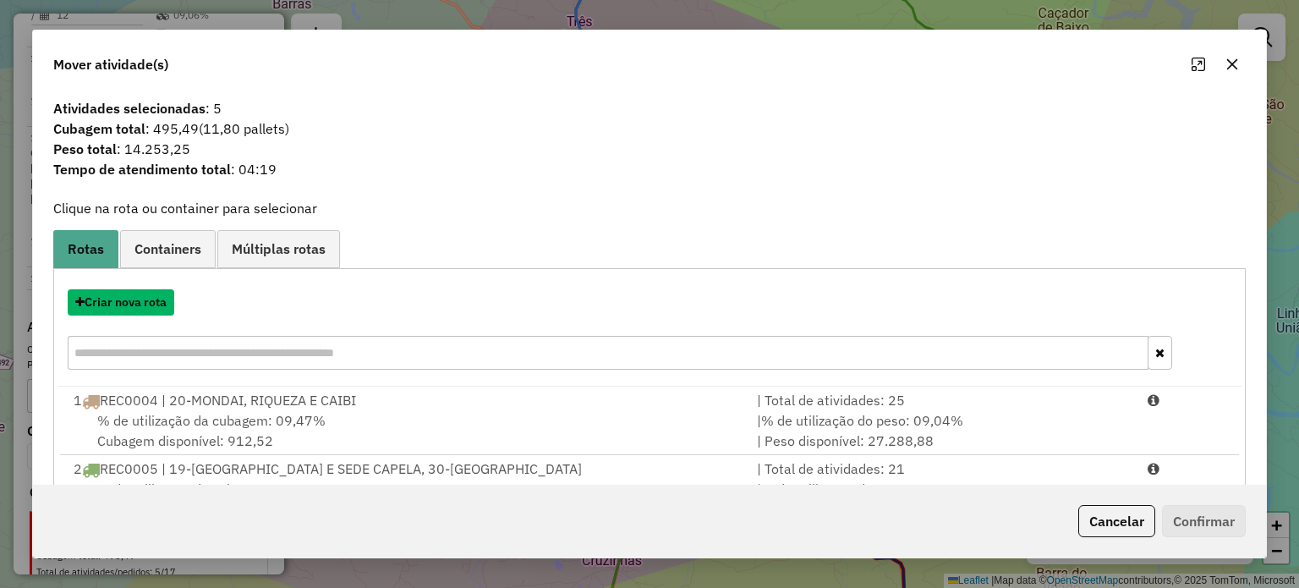
click at [123, 302] on button "Criar nova rota" at bounding box center [121, 302] width 107 height 26
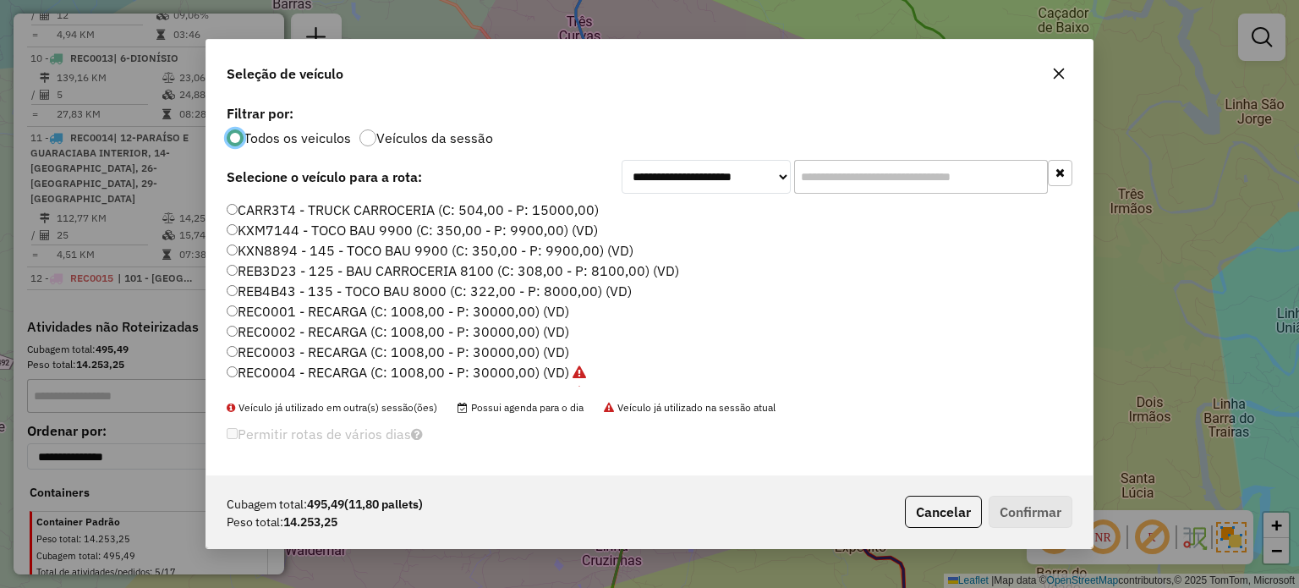
scroll to position [338, 0]
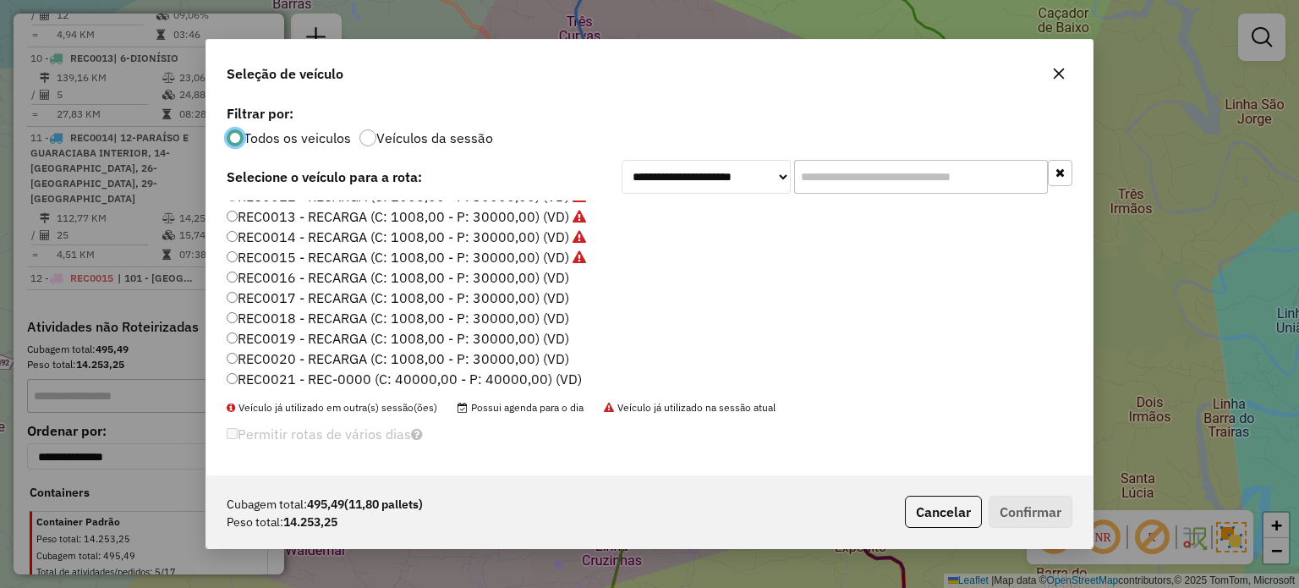
click at [529, 271] on label "REC0016 - RECARGA (C: 1008,00 - P: 30000,00) (VD)" at bounding box center [398, 277] width 342 height 20
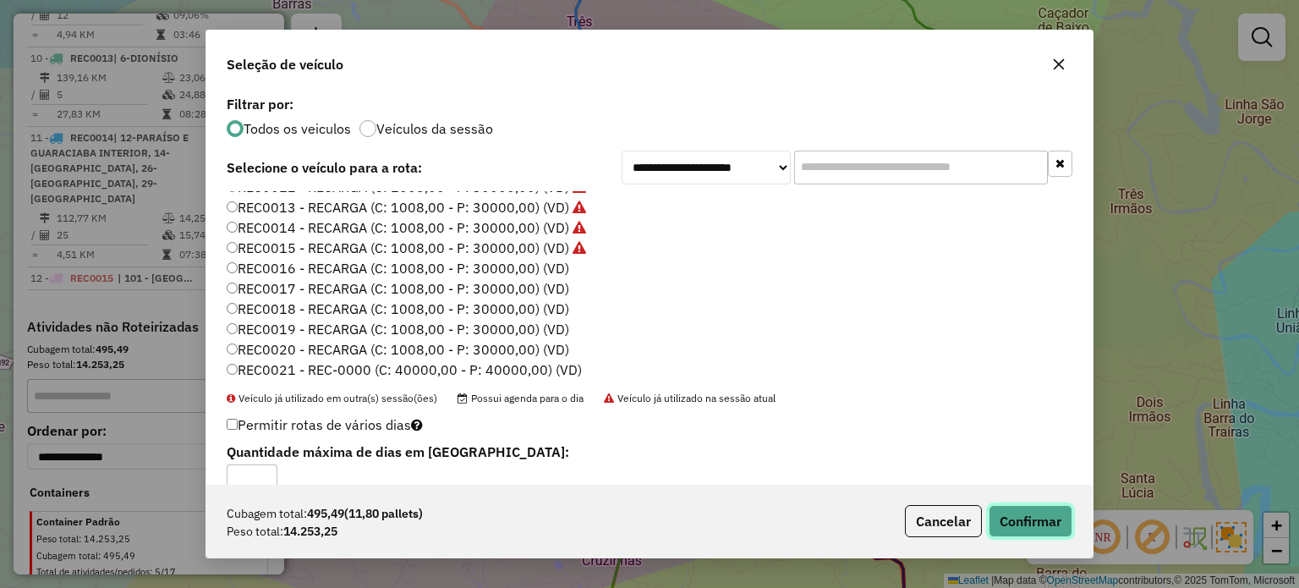
click at [1025, 520] on button "Confirmar" at bounding box center [1030, 521] width 84 height 32
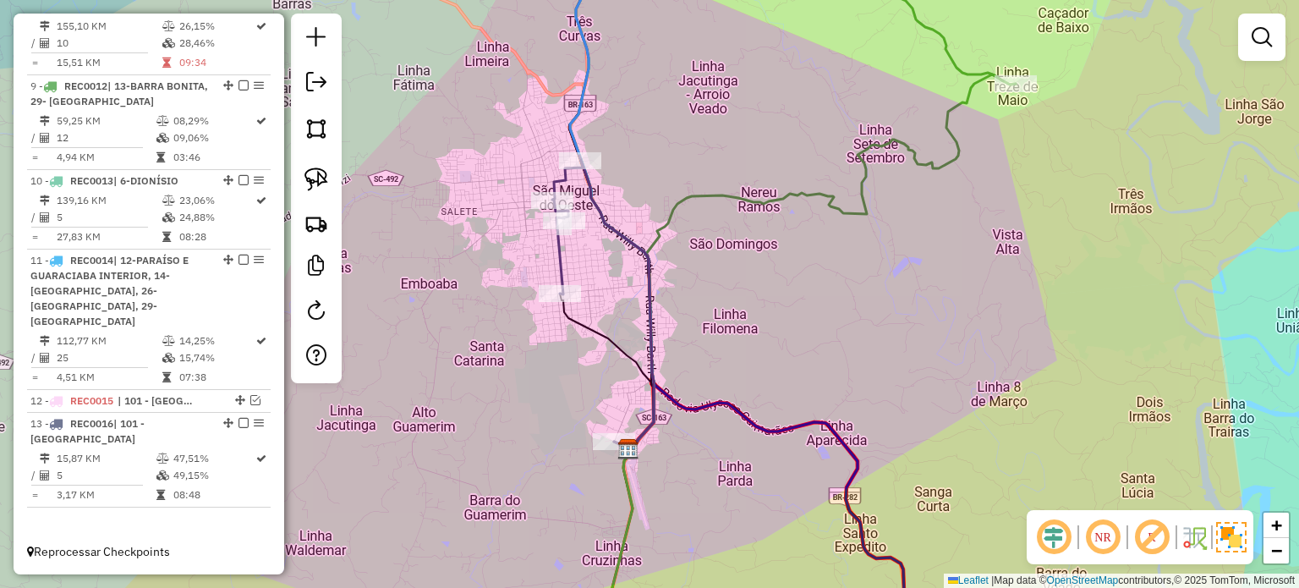
scroll to position [1383, 0]
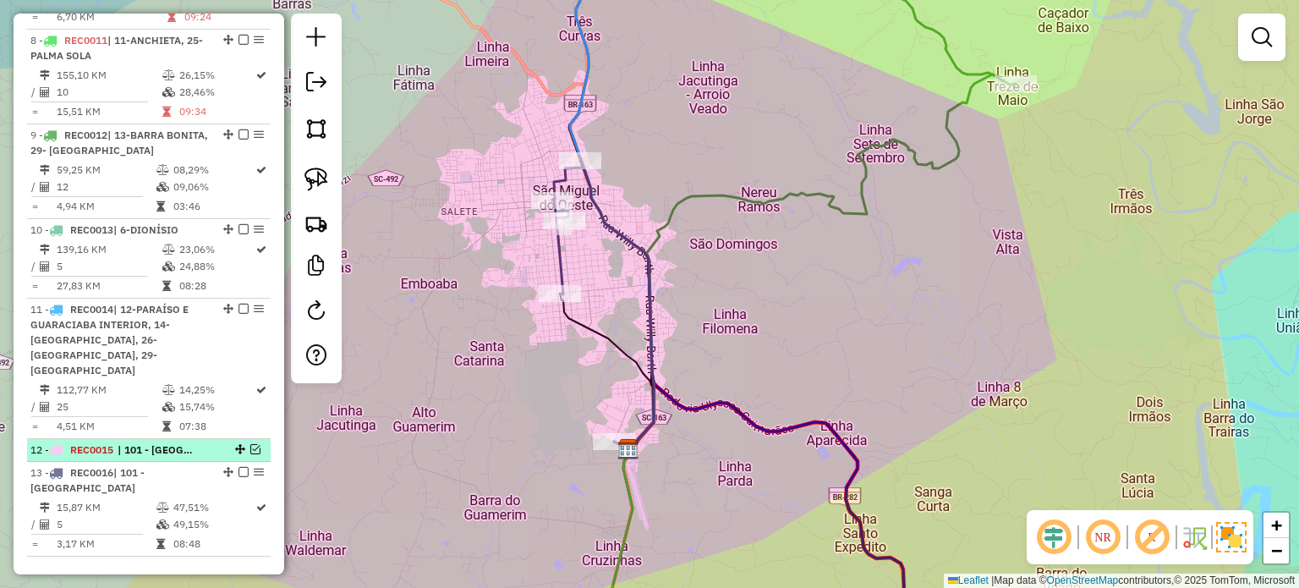
click at [254, 444] on em at bounding box center [255, 449] width 10 height 10
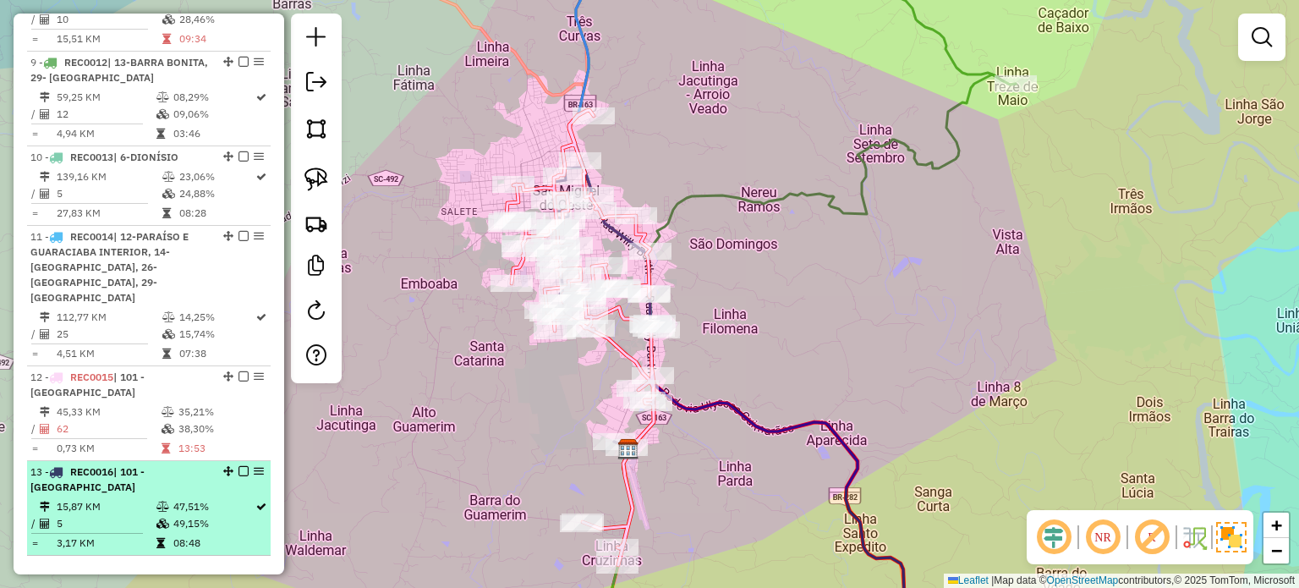
click at [238, 466] on em at bounding box center [243, 471] width 10 height 10
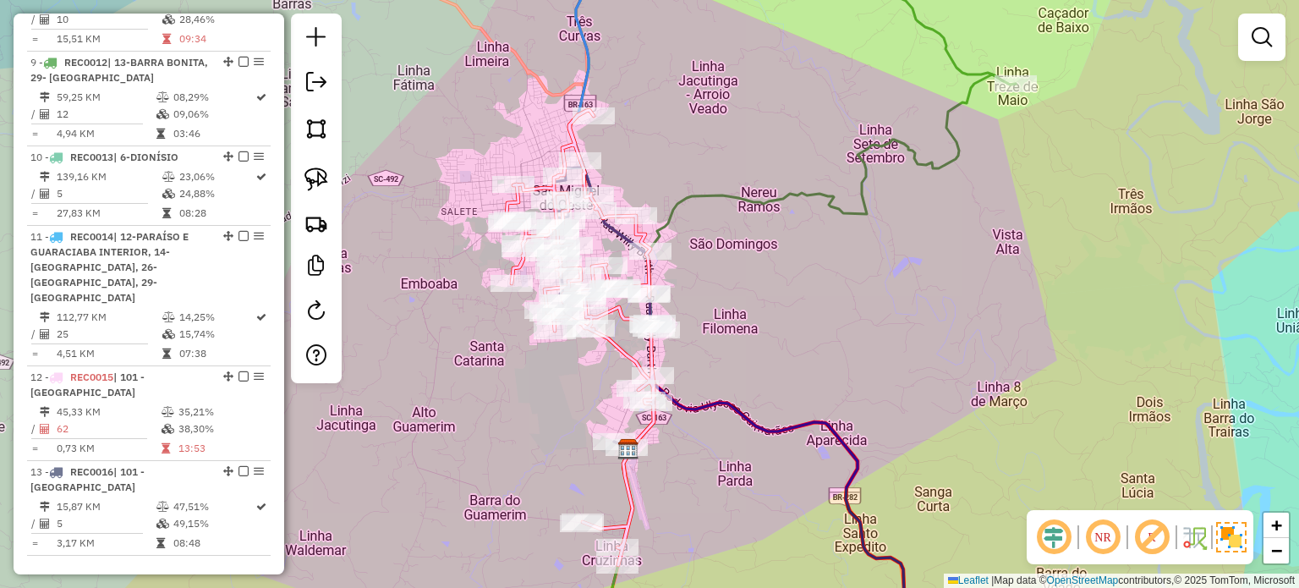
scroll to position [1383, 0]
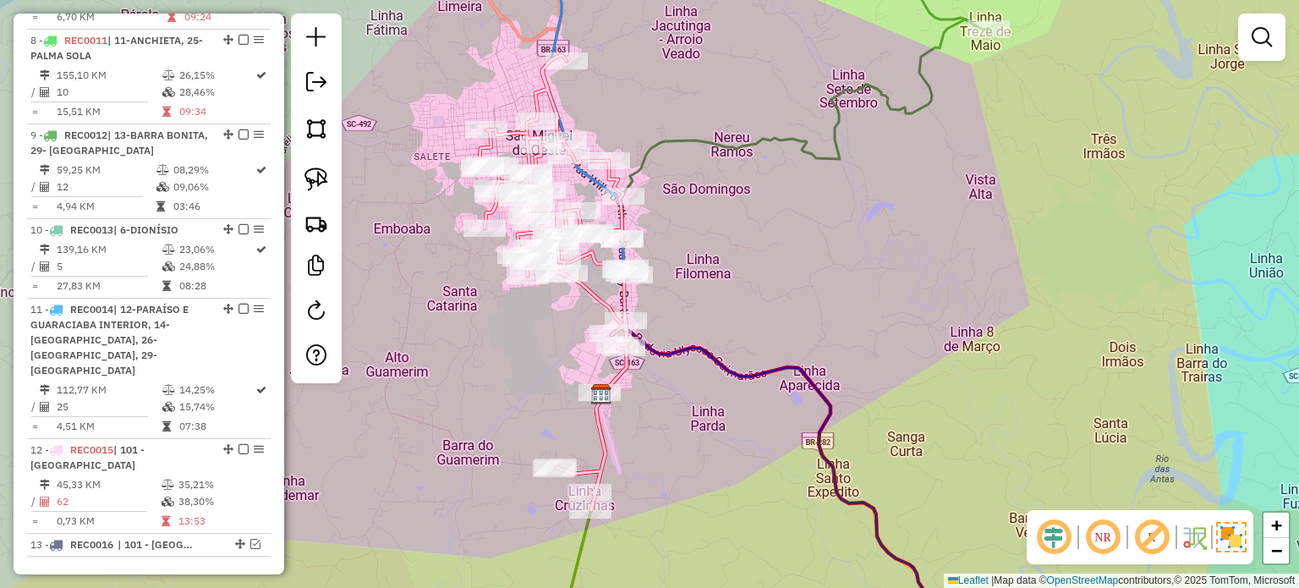
drag, startPoint x: 495, startPoint y: 407, endPoint x: 480, endPoint y: 372, distance: 38.3
click at [480, 372] on div "Janela de atendimento Grade de atendimento Capacidade Transportadoras Veículos …" at bounding box center [649, 294] width 1299 height 588
select select "*********"
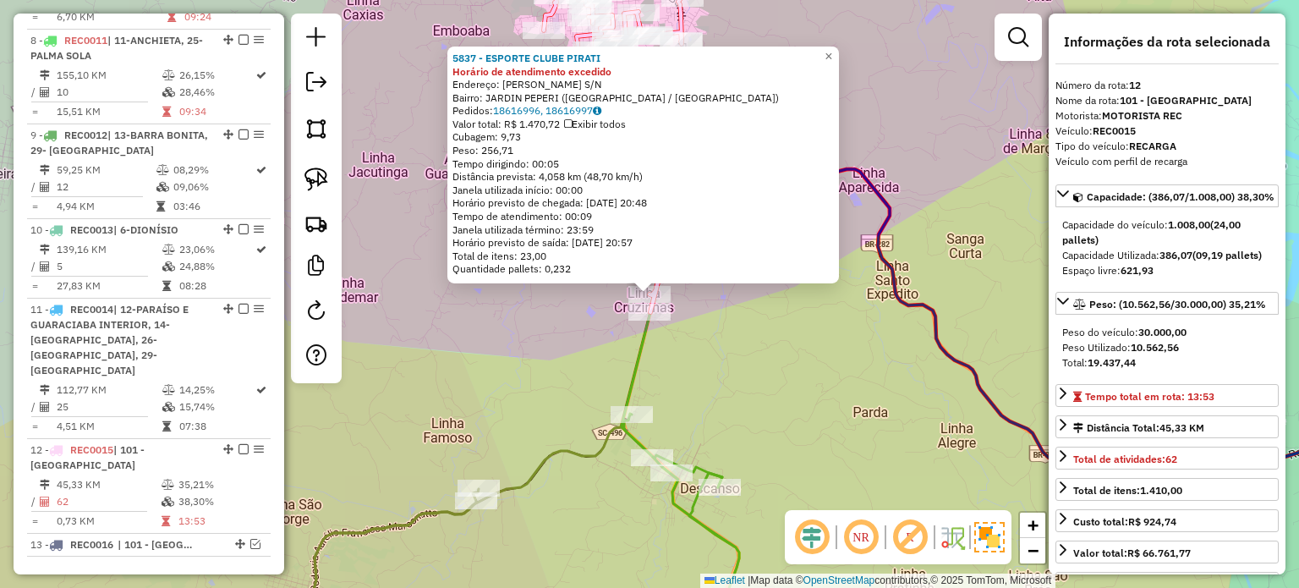
click at [763, 331] on div "5837 - ESPORTE CLUBE PIRATI Horário de atendimento excedido Endereço: ADOLFO KO…" at bounding box center [649, 294] width 1299 height 588
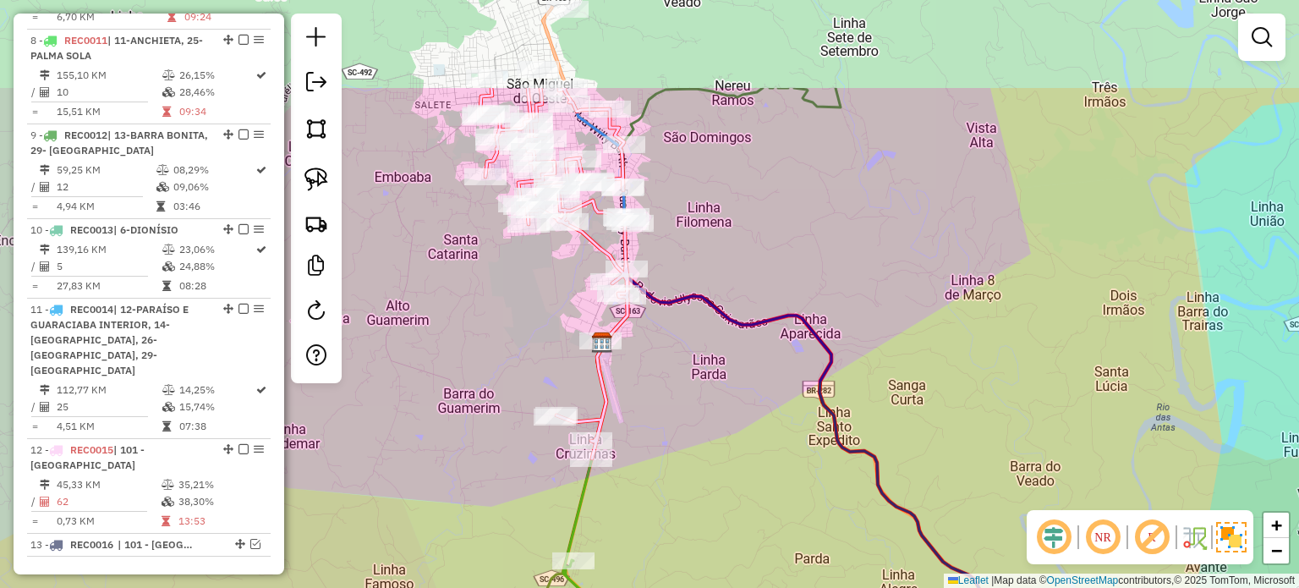
drag, startPoint x: 801, startPoint y: 373, endPoint x: 754, endPoint y: 489, distance: 125.9
click at [754, 489] on div "Janela de atendimento Grade de atendimento Capacidade Transportadoras Veículos …" at bounding box center [649, 294] width 1299 height 588
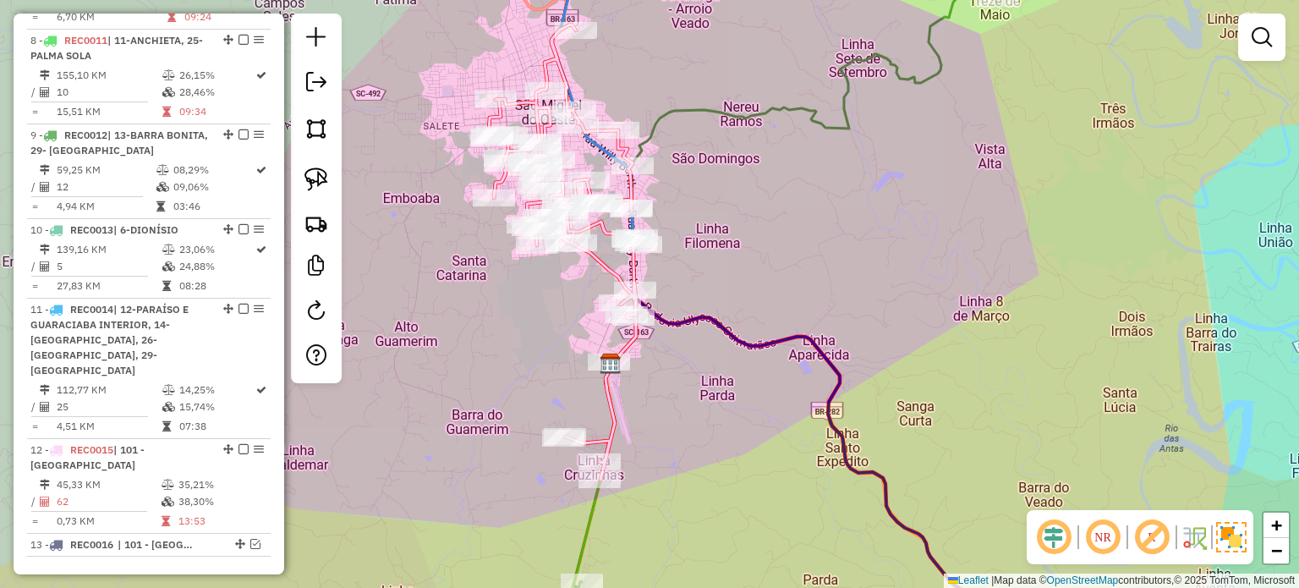
click at [514, 358] on div "Janela de atendimento Grade de atendimento Capacidade Transportadoras Veículos …" at bounding box center [649, 294] width 1299 height 588
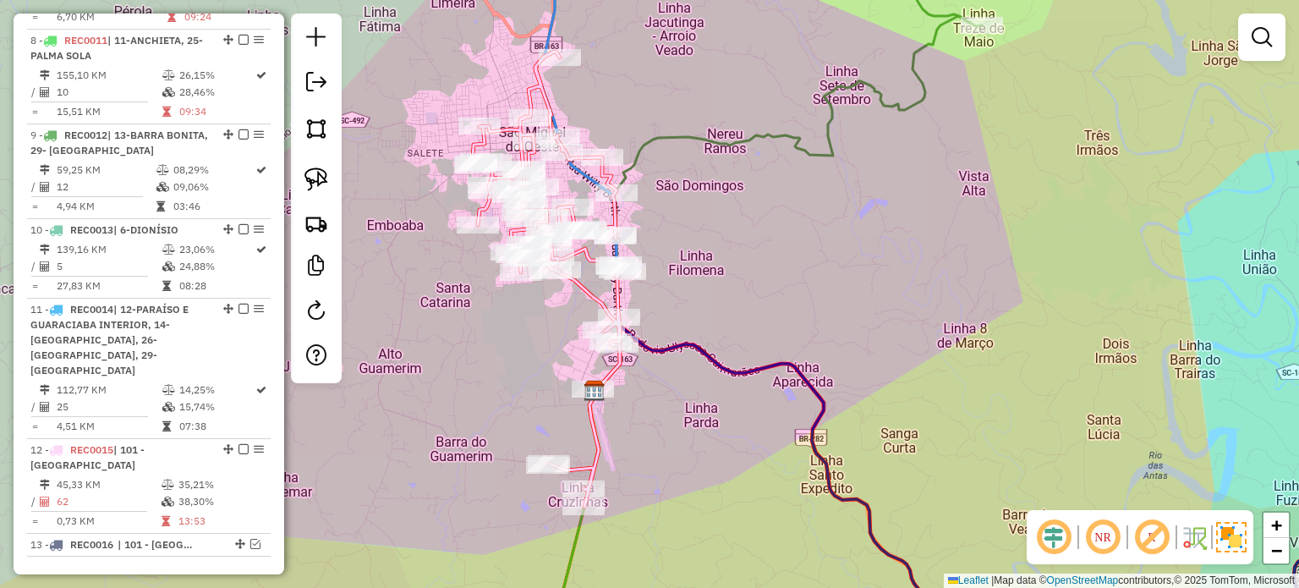
drag, startPoint x: 514, startPoint y: 358, endPoint x: 498, endPoint y: 385, distance: 31.5
click at [498, 385] on div "Janela de atendimento Grade de atendimento Capacidade Transportadoras Veículos …" at bounding box center [649, 294] width 1299 height 588
click at [313, 168] on img at bounding box center [316, 179] width 24 height 24
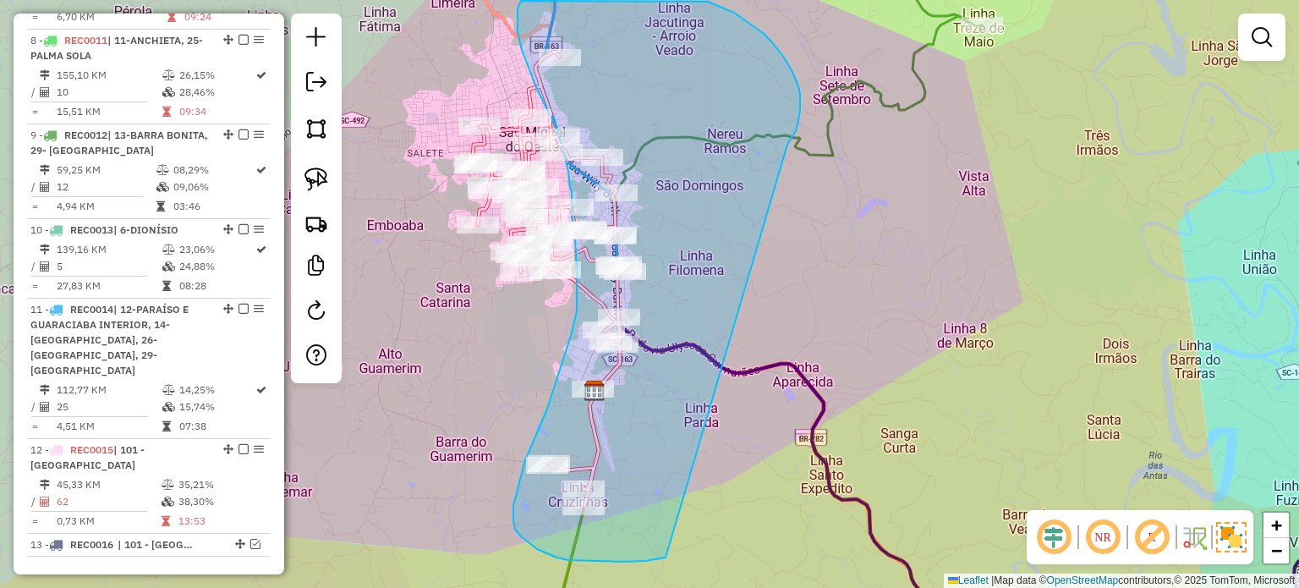
drag, startPoint x: 790, startPoint y: 140, endPoint x: 835, endPoint y: 526, distance: 388.1
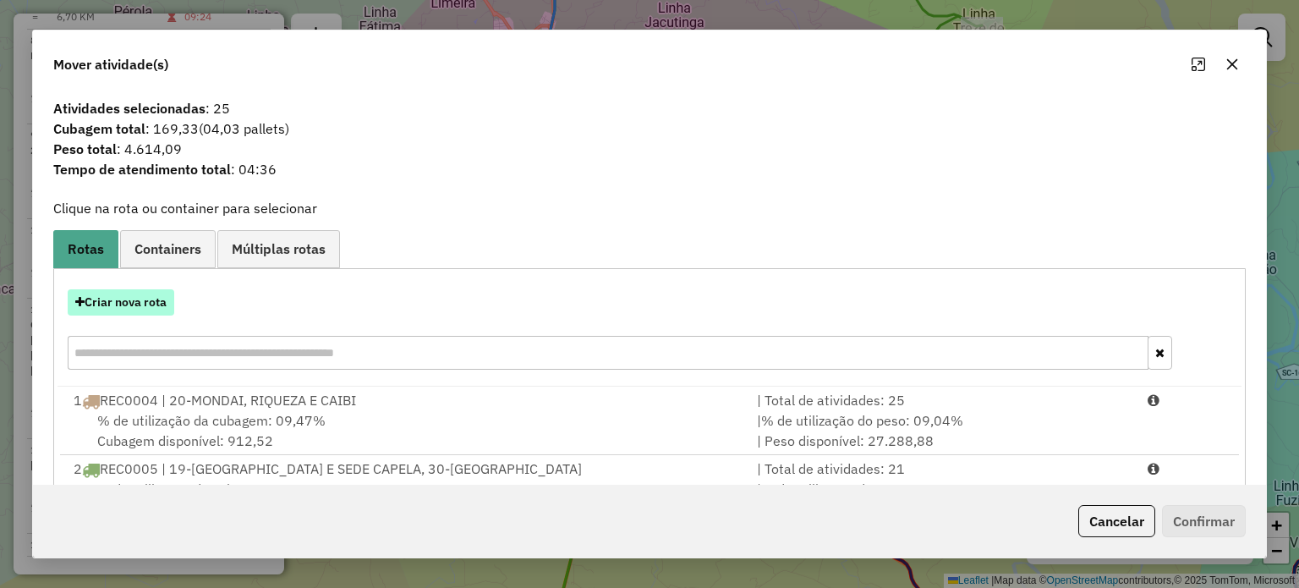
click at [144, 303] on button "Criar nova rota" at bounding box center [121, 302] width 107 height 26
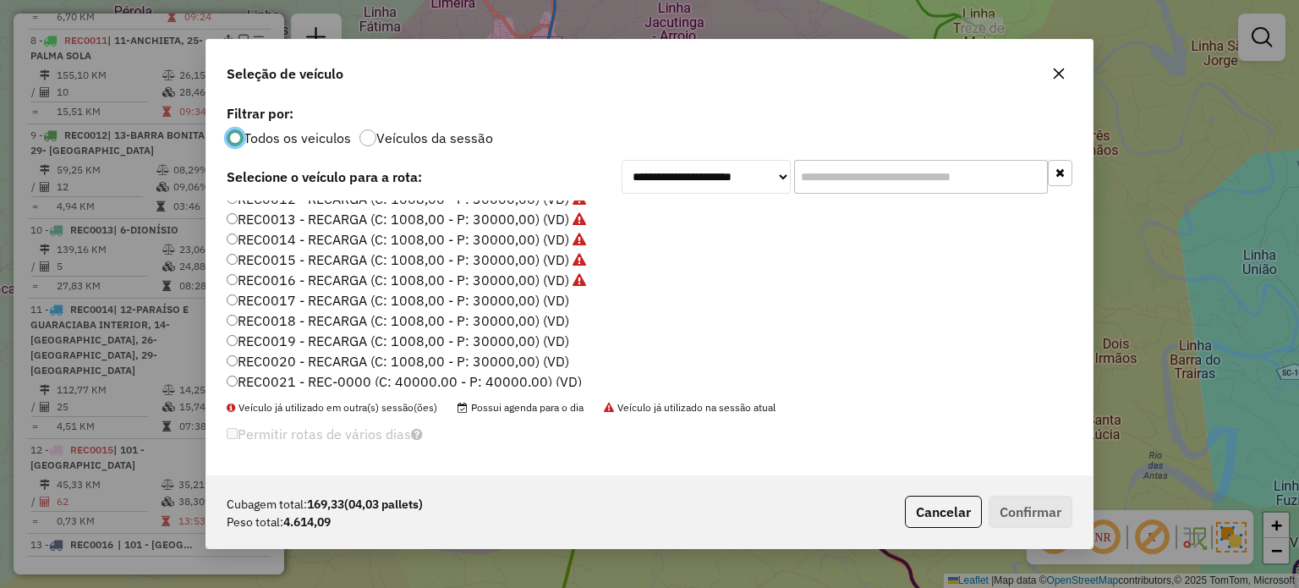
scroll to position [338, 0]
click at [541, 297] on label "REC0017 - RECARGA (C: 1008,00 - P: 30000,00) (VD)" at bounding box center [398, 297] width 342 height 20
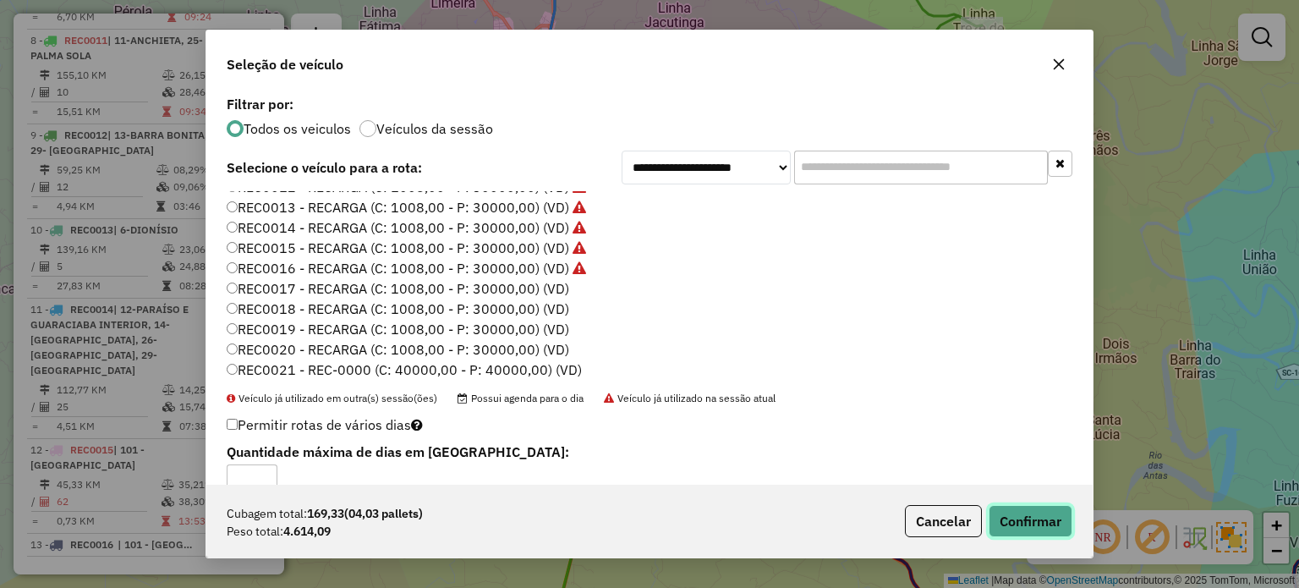
click at [1022, 522] on button "Confirmar" at bounding box center [1030, 521] width 84 height 32
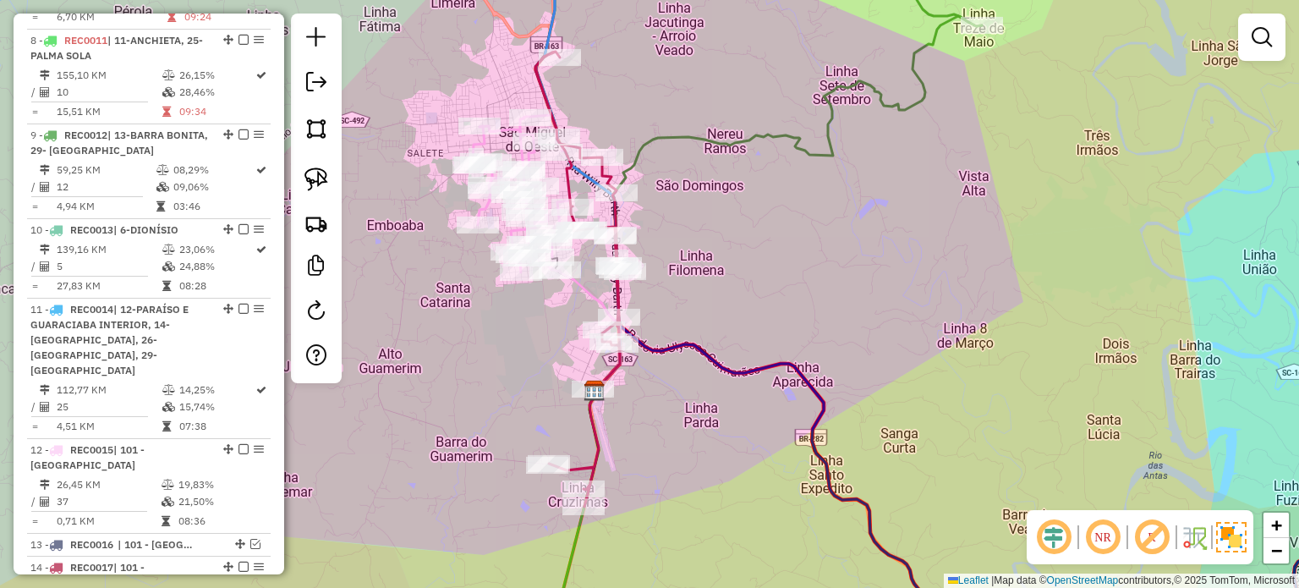
scroll to position [1478, 0]
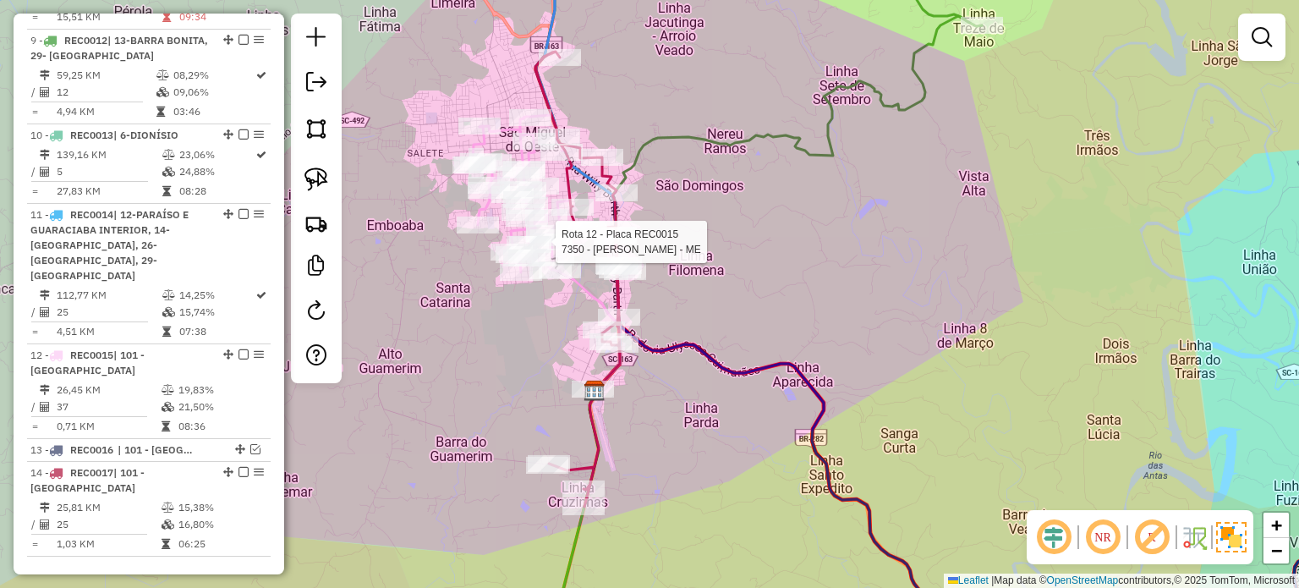
select select "*********"
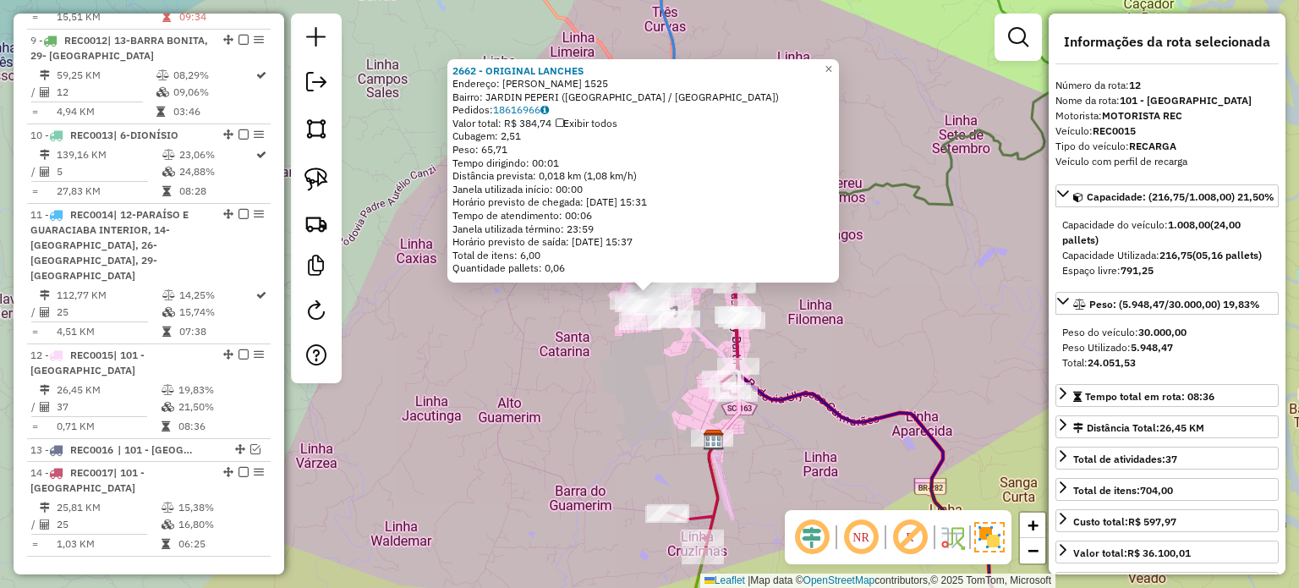
click at [917, 326] on div "2662 - ORIGINAL LANCHES Endereço: ADOLFO KONDER 1525 Bairro: JARDIN PEPERI (SAO…" at bounding box center [649, 294] width 1299 height 588
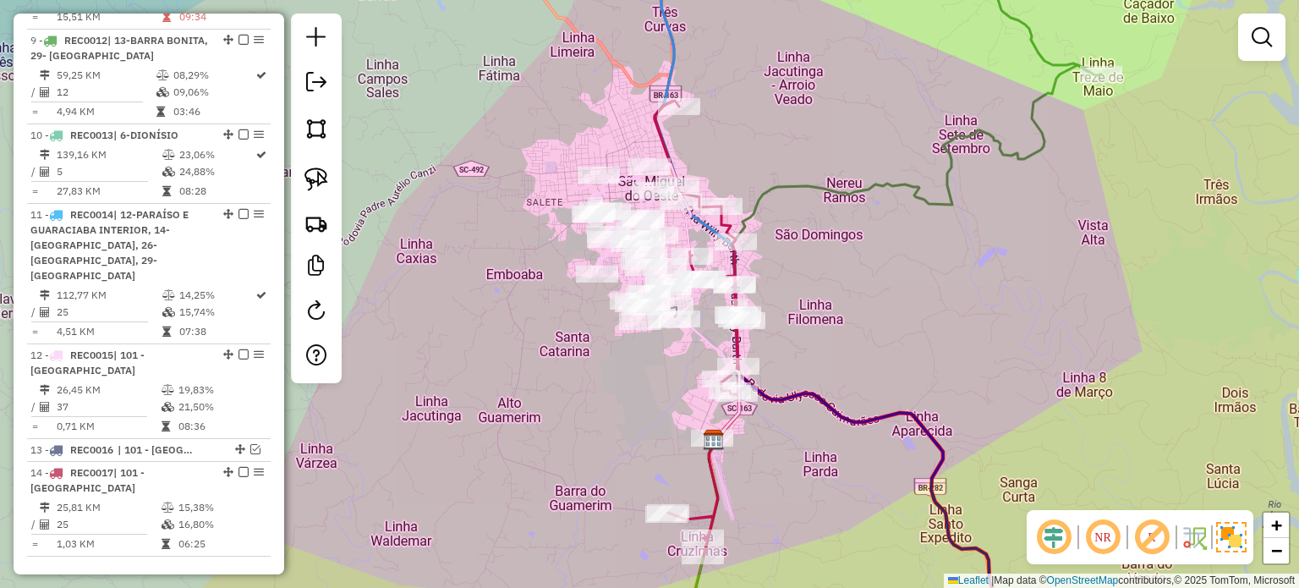
select select "*********"
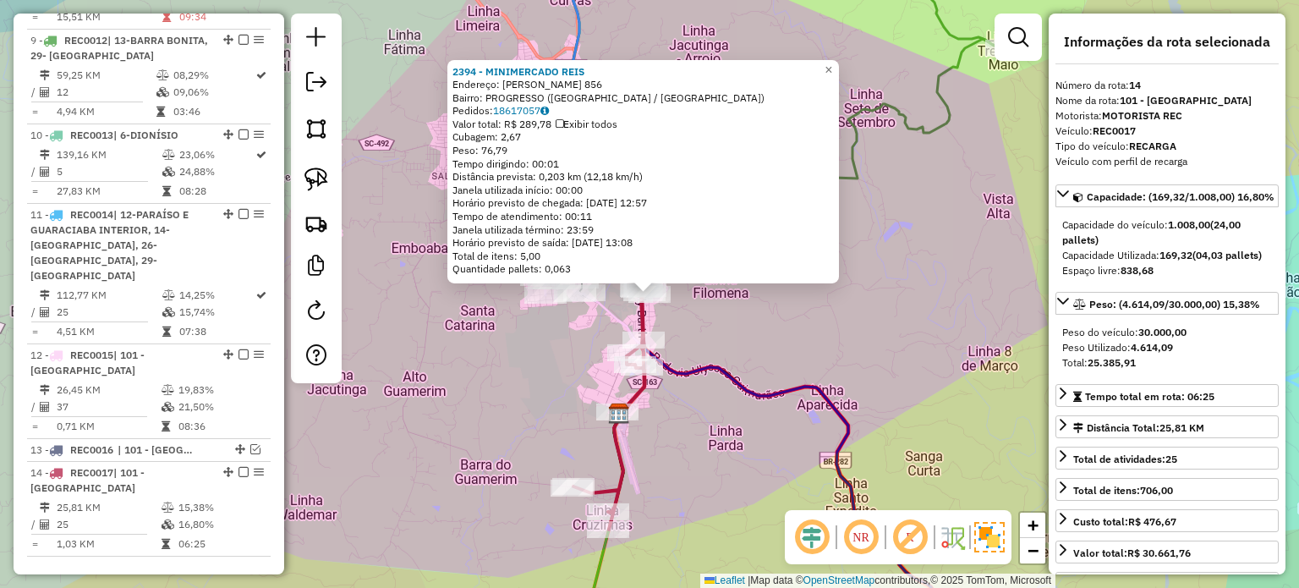
click at [878, 347] on div "2394 - MINIMERCADO REIS Endereço: R THOME DE SOUZA 856 Bairro: PROGRESSO (SAO M…" at bounding box center [649, 294] width 1299 height 588
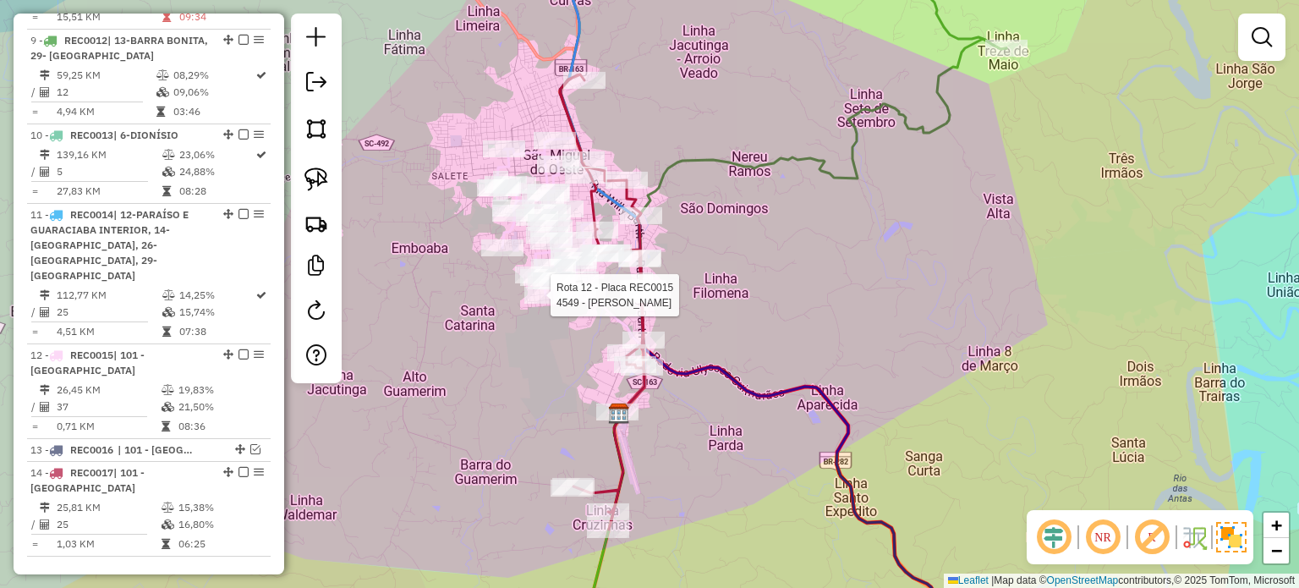
select select "*********"
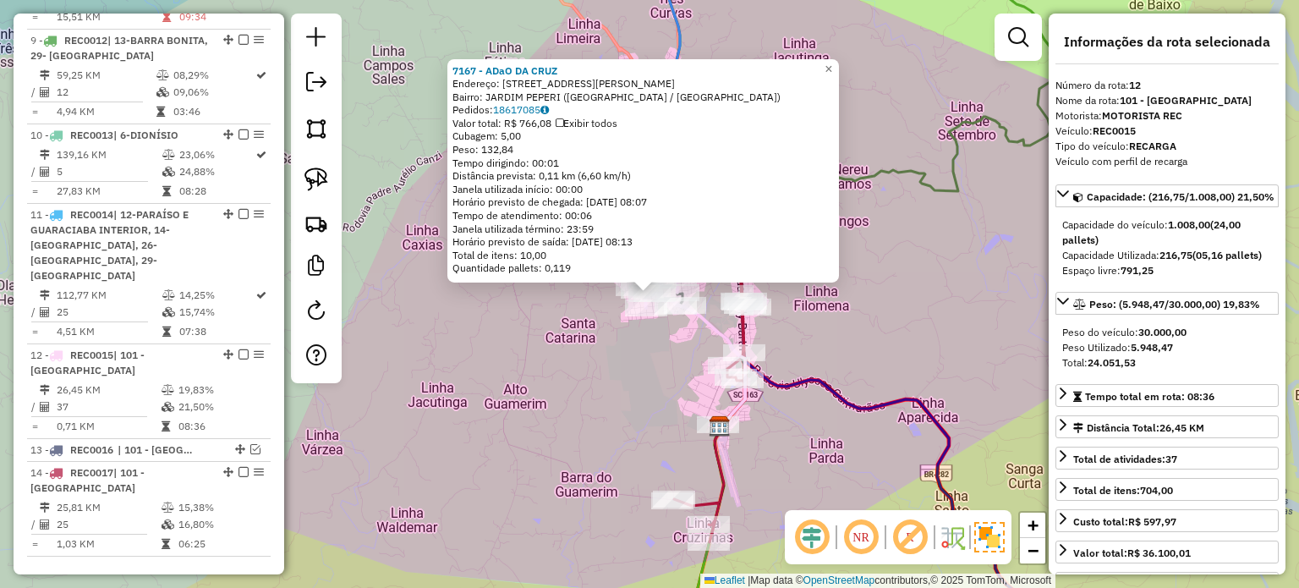
click at [872, 309] on div "7167 - ADaO DA CRUZ Endereço: Rua Firmino Dalbosco 164 Bairro: JARDIM PEPERI (S…" at bounding box center [649, 294] width 1299 height 588
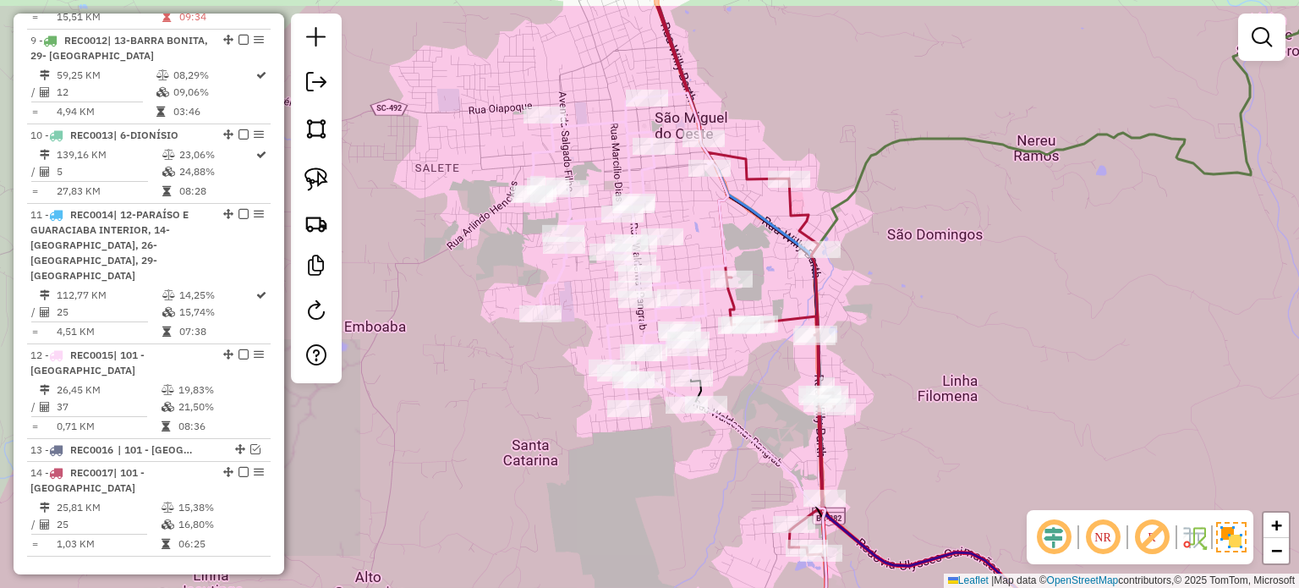
drag, startPoint x: 749, startPoint y: 364, endPoint x: 752, endPoint y: 391, distance: 26.4
click at [752, 391] on div "Janela de atendimento Grade de atendimento Capacidade Transportadoras Veículos …" at bounding box center [649, 294] width 1299 height 588
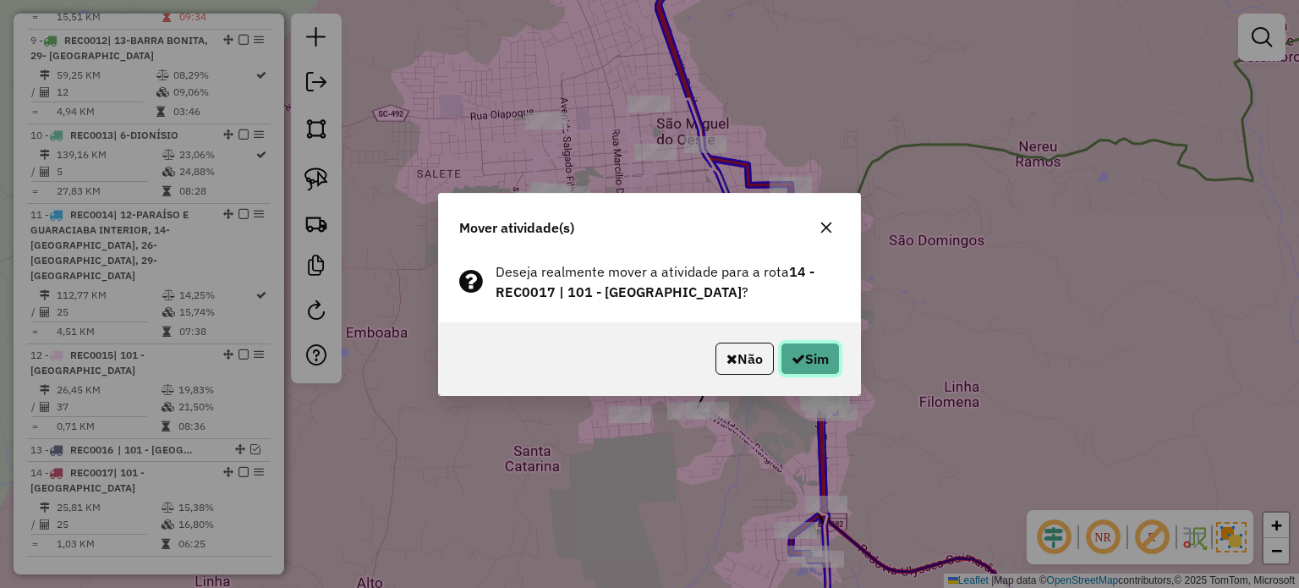
click at [830, 358] on button "Sim" at bounding box center [809, 358] width 59 height 32
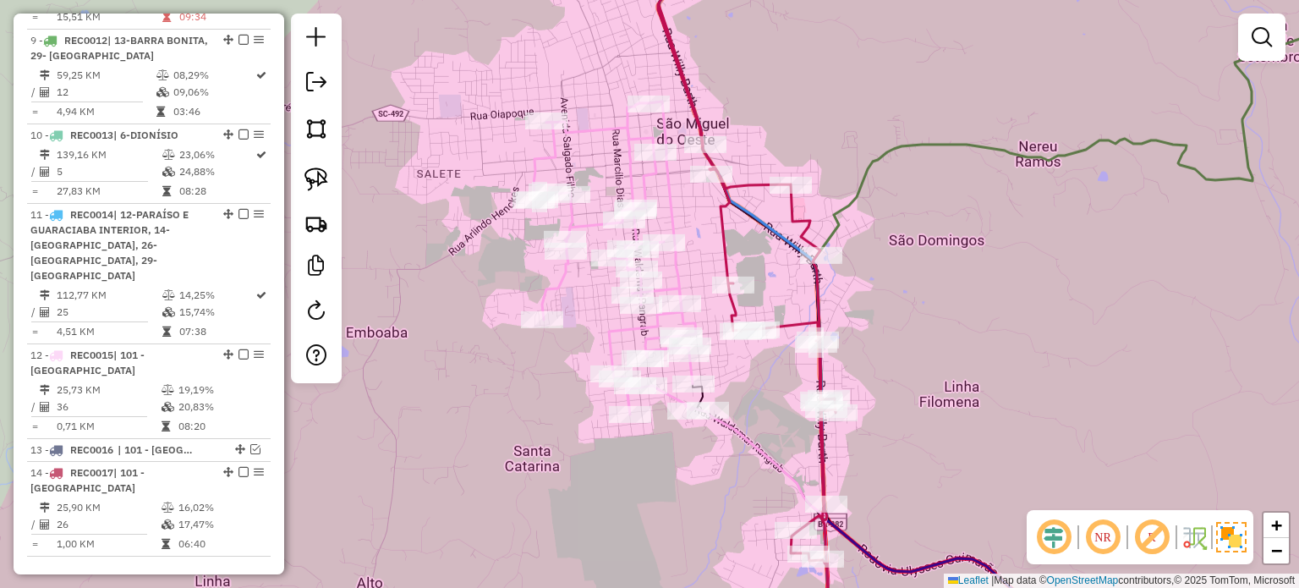
drag, startPoint x: 913, startPoint y: 297, endPoint x: 930, endPoint y: 350, distance: 55.9
click at [930, 350] on div "Janela de atendimento Grade de atendimento Capacidade Transportadoras Veículos …" at bounding box center [649, 294] width 1299 height 588
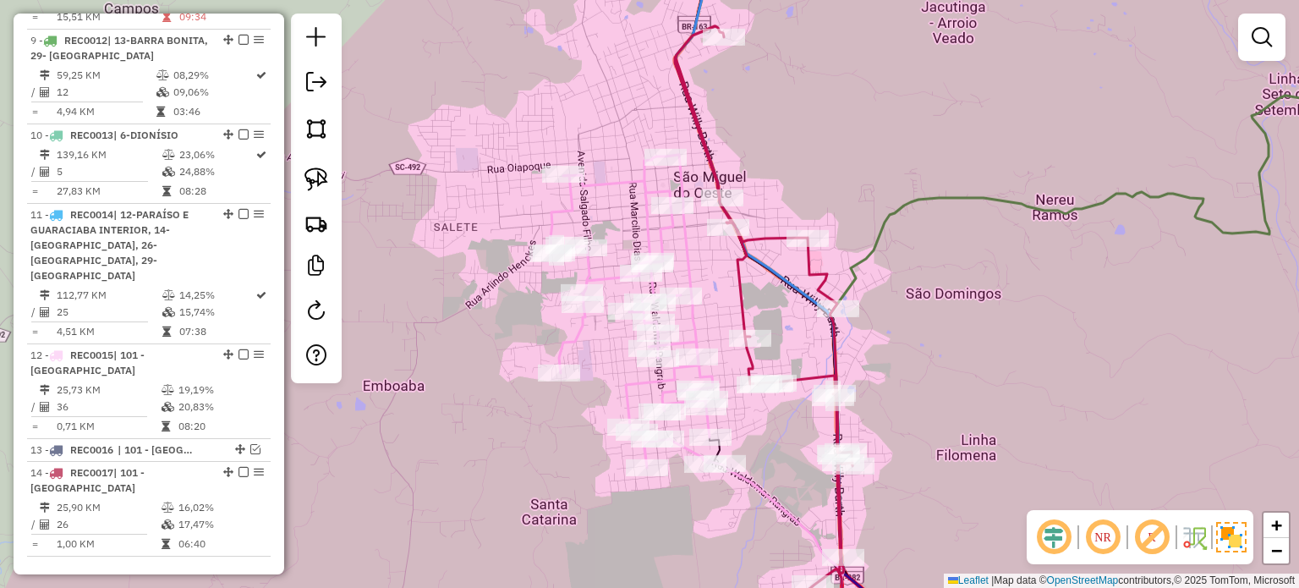
click at [781, 198] on div "Janela de atendimento Grade de atendimento Capacidade Transportadoras Veículos …" at bounding box center [649, 294] width 1299 height 588
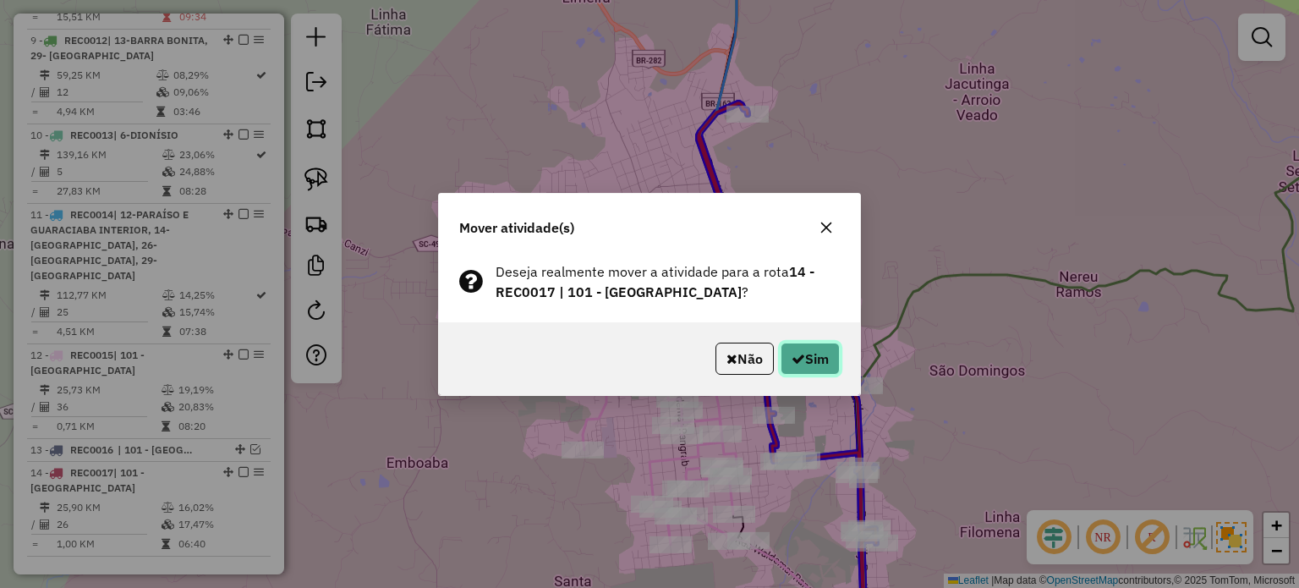
click at [821, 351] on button "Sim" at bounding box center [809, 358] width 59 height 32
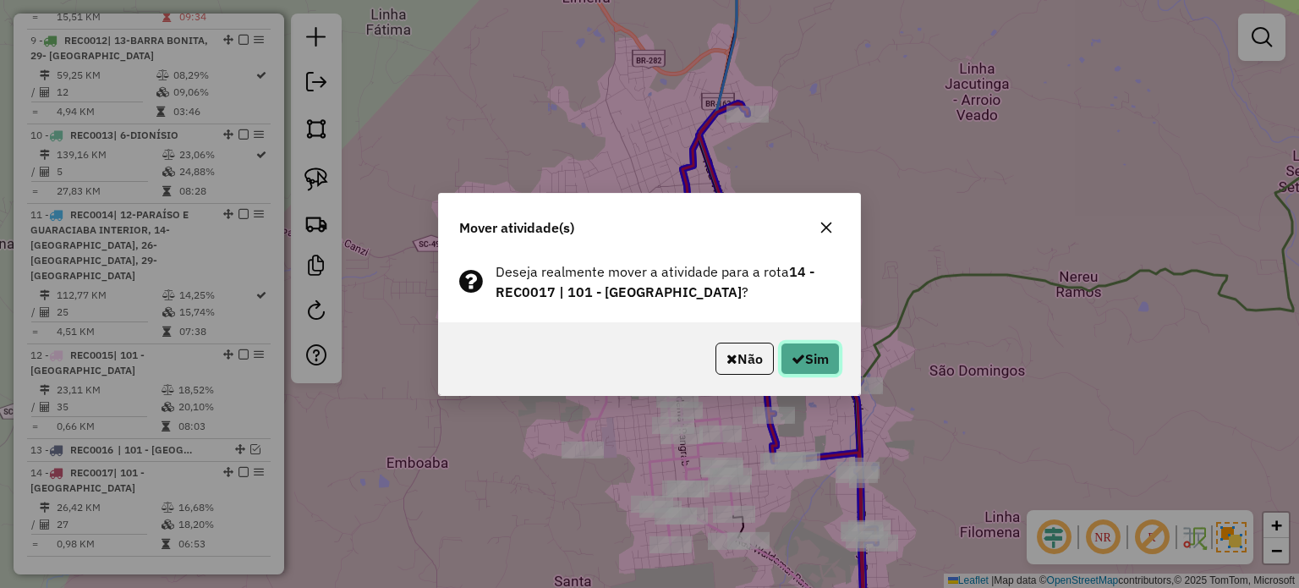
click at [834, 361] on button "Sim" at bounding box center [809, 358] width 59 height 32
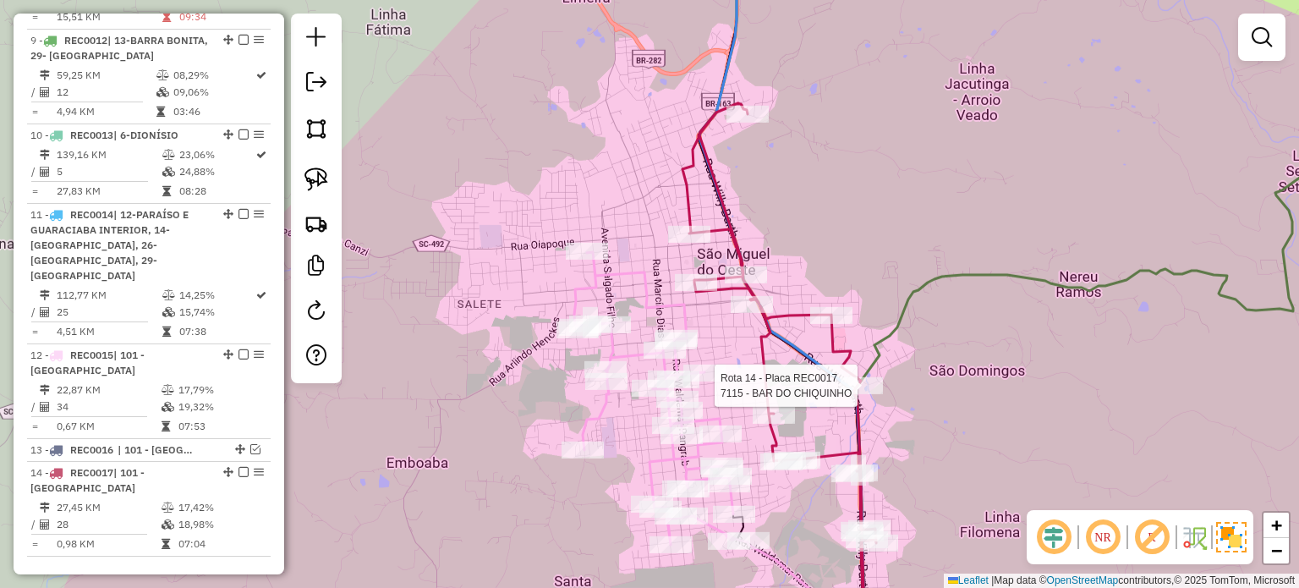
select select "*********"
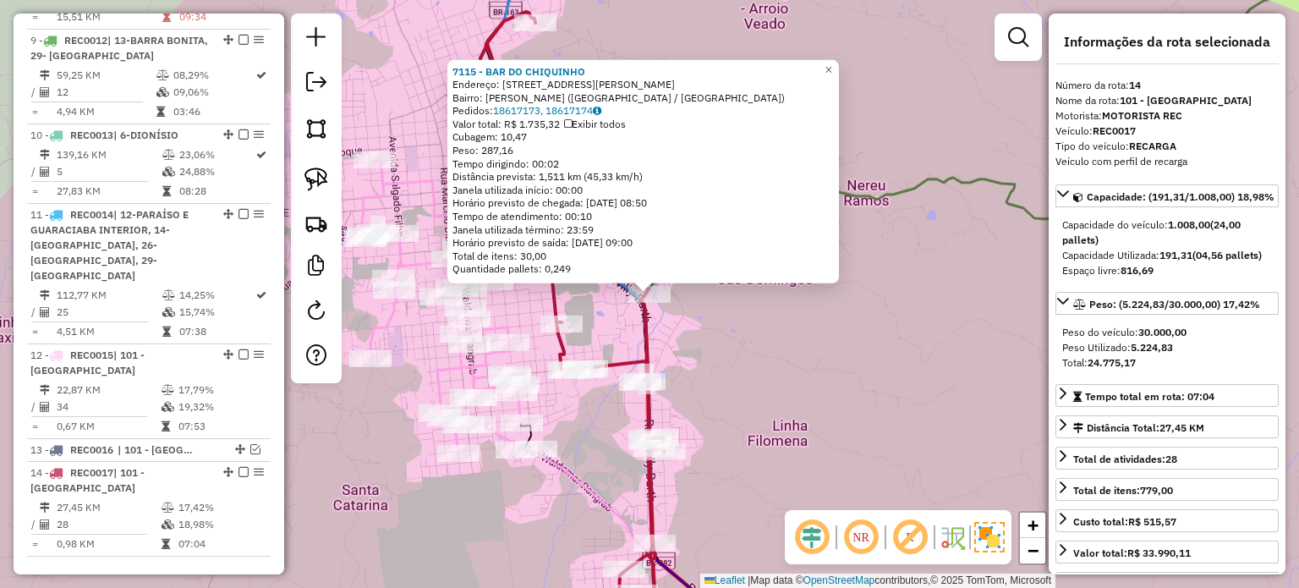
click at [714, 354] on div "7115 - BAR DO CHIQUINHO Endereço: Rua Marechal Rondon 128 Bairro: SAO GOTARDO (…" at bounding box center [649, 294] width 1299 height 588
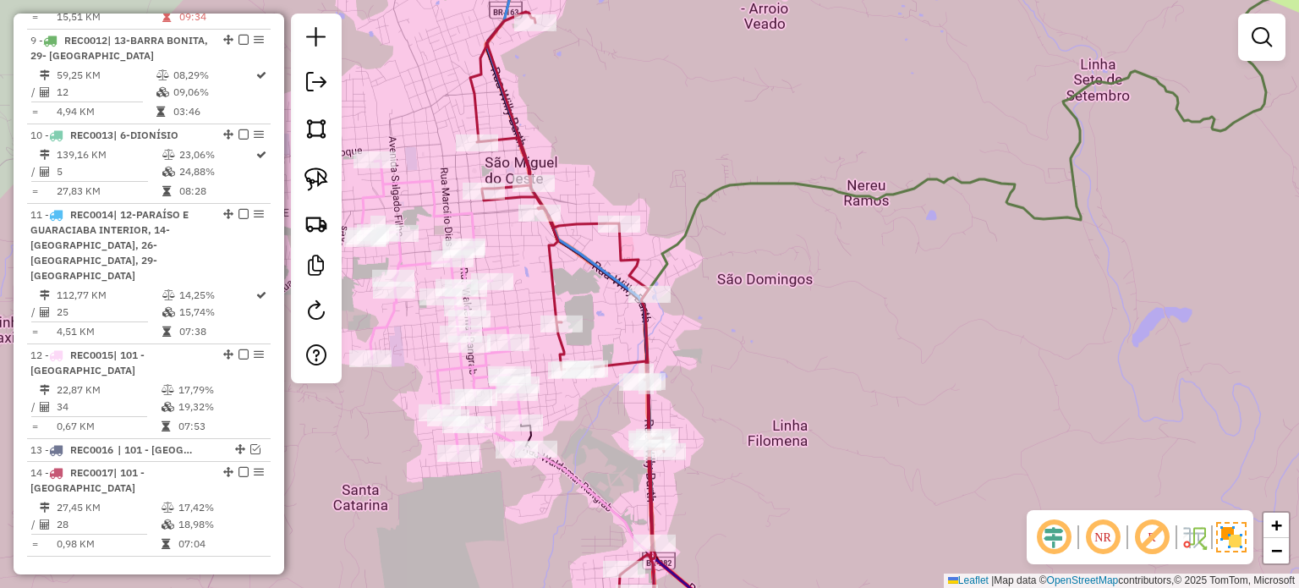
drag, startPoint x: 738, startPoint y: 371, endPoint x: 845, endPoint y: 319, distance: 118.7
click at [849, 321] on div "Janela de atendimento Grade de atendimento Capacidade Transportadoras Veículos …" at bounding box center [649, 294] width 1299 height 588
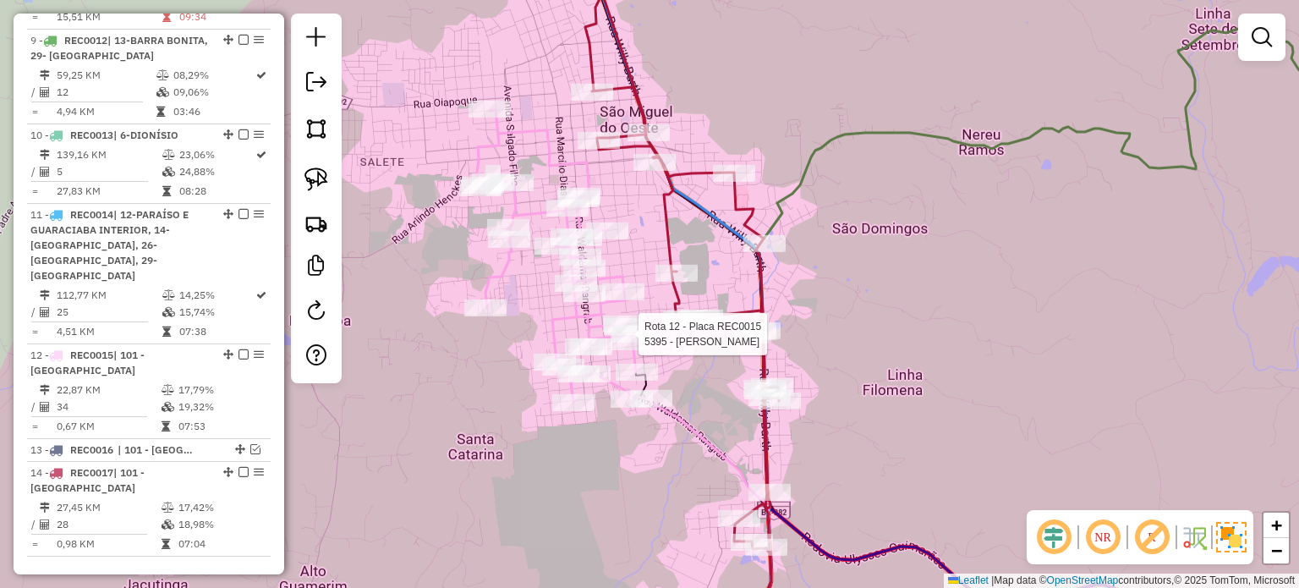
select select "*********"
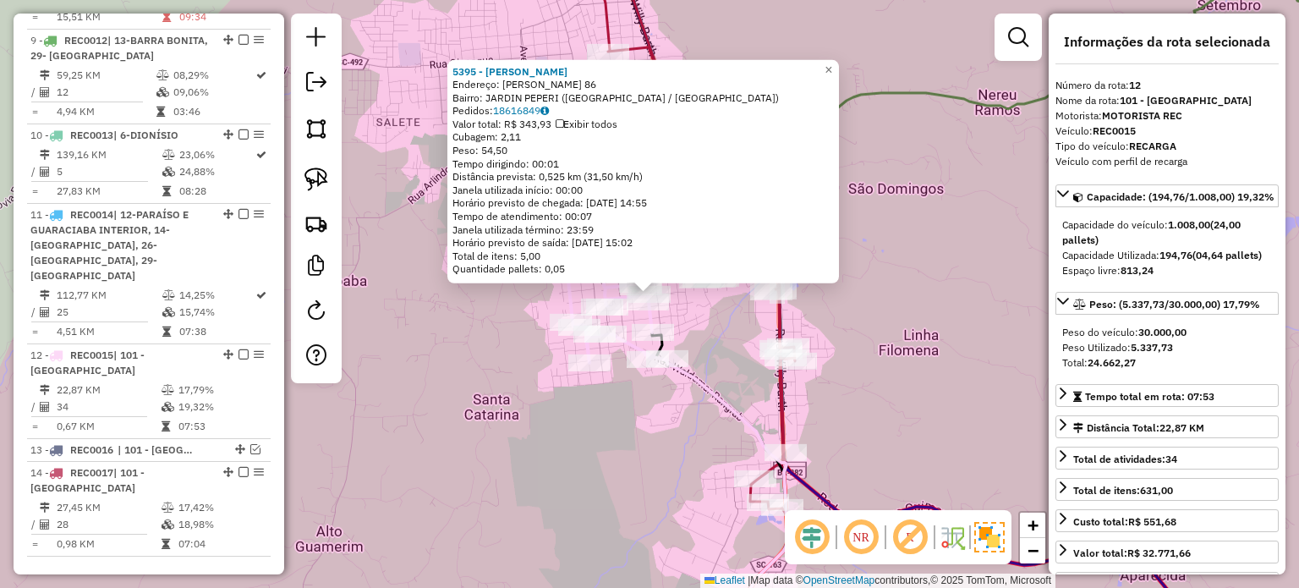
click at [941, 381] on div "5395 - GILMAR DA SILVA Endereço: ADOLFO KONDER 86 Bairro: JARDIN PEPERI (SAO MI…" at bounding box center [649, 294] width 1299 height 588
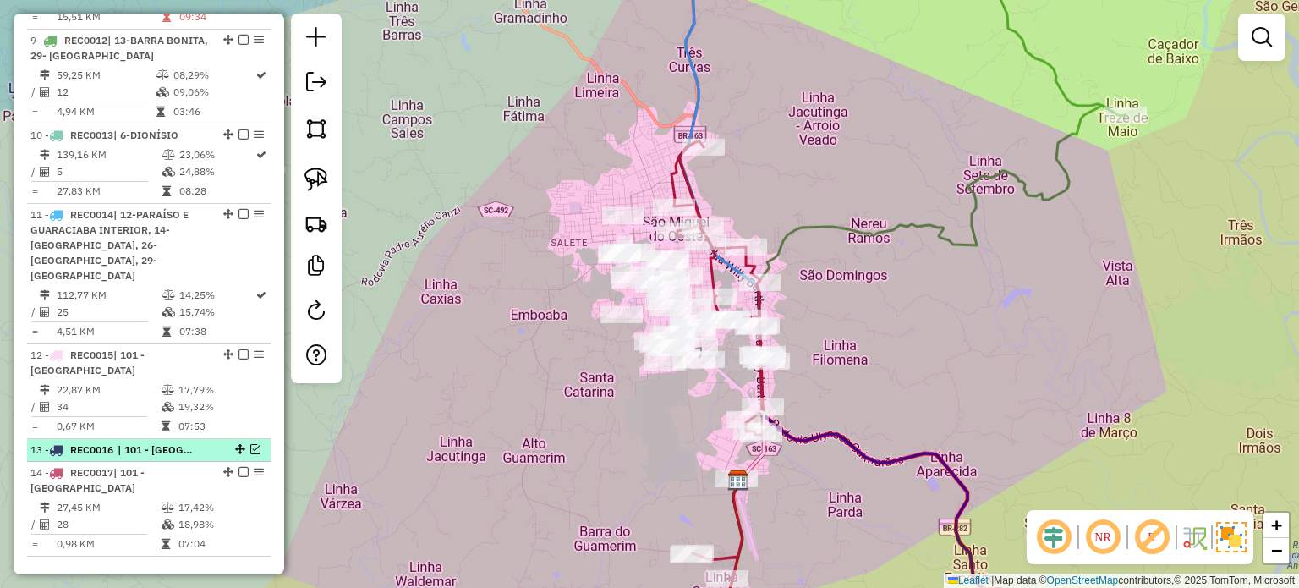
click at [250, 444] on em at bounding box center [255, 449] width 10 height 10
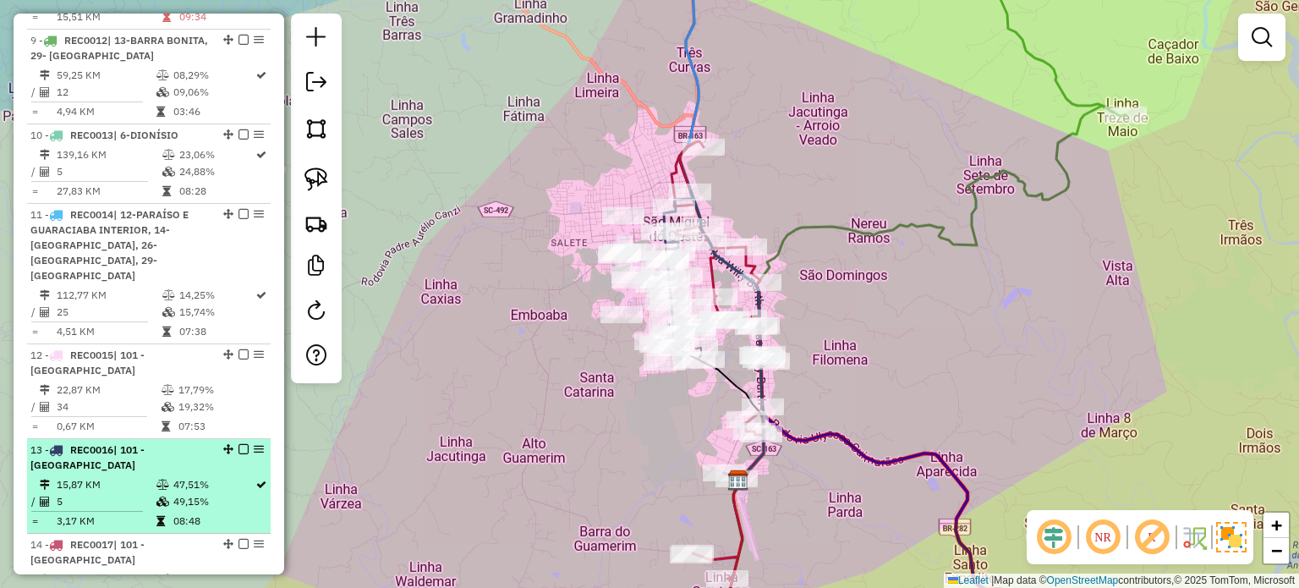
scroll to position [1550, 0]
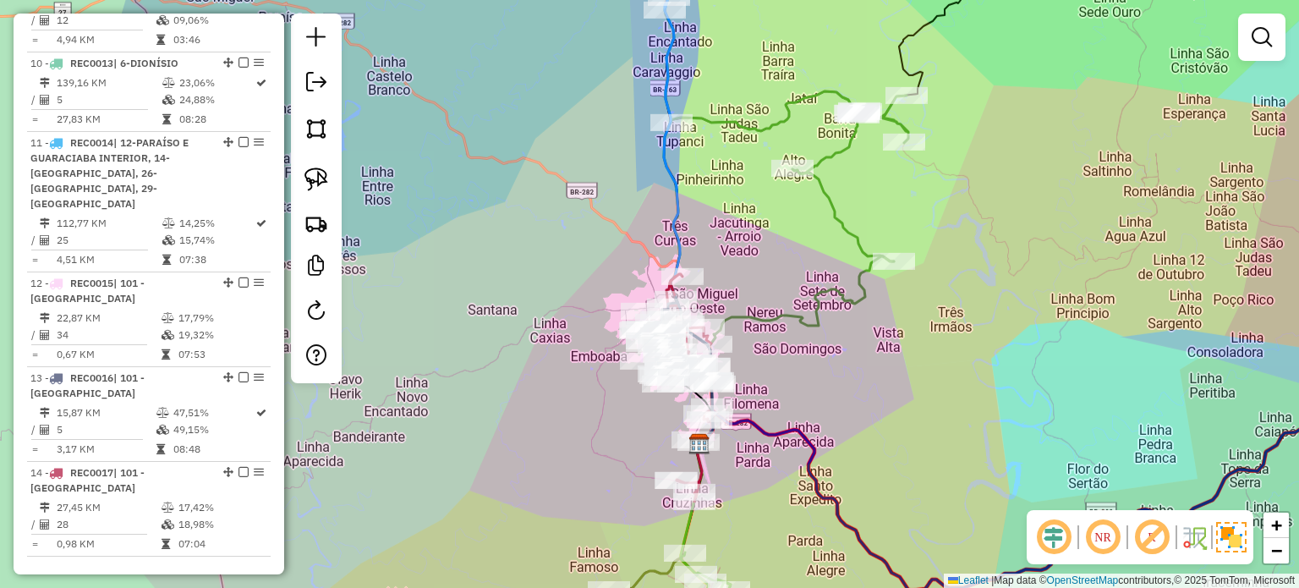
drag, startPoint x: 938, startPoint y: 388, endPoint x: 824, endPoint y: 399, distance: 114.7
click at [824, 399] on div "Janela de atendimento Grade de atendimento Capacidade Transportadoras Veículos …" at bounding box center [649, 294] width 1299 height 588
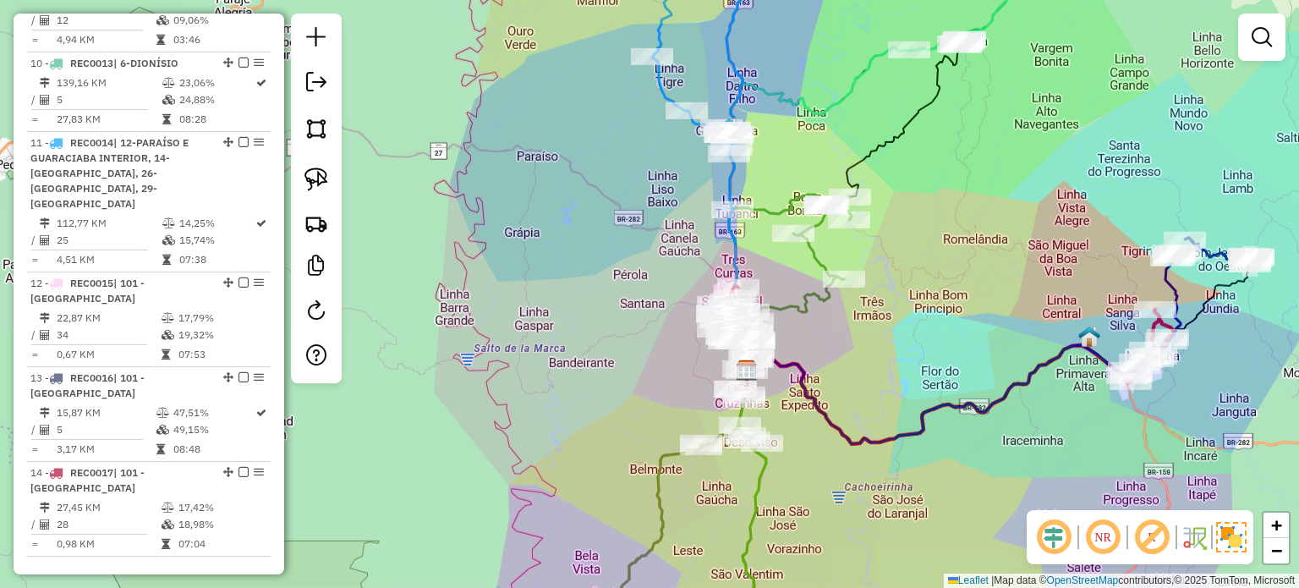
drag, startPoint x: 899, startPoint y: 415, endPoint x: 848, endPoint y: 252, distance: 171.1
click at [849, 260] on div "Janela de atendimento Grade de atendimento Capacidade Transportadoras Veículos …" at bounding box center [649, 294] width 1299 height 588
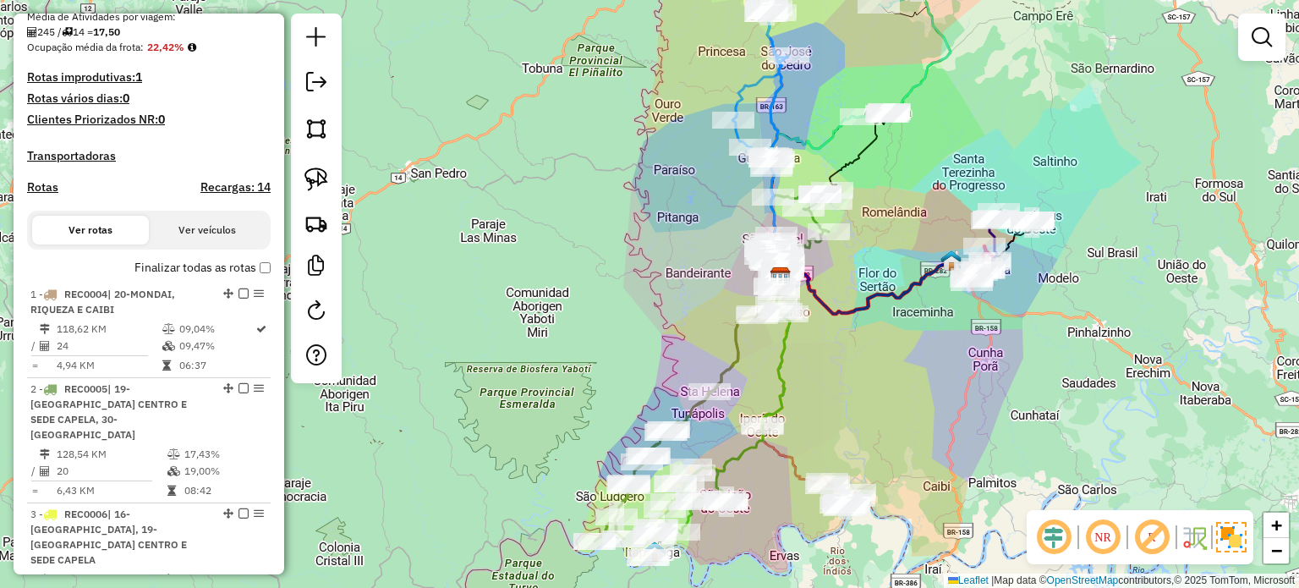
scroll to position [620, 0]
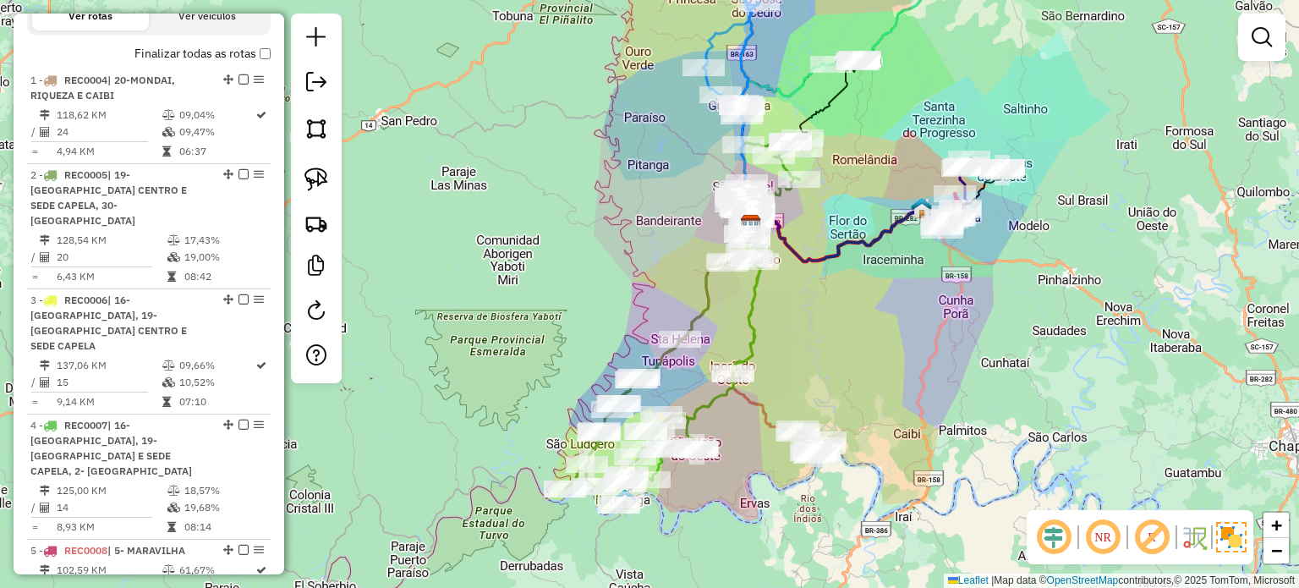
drag, startPoint x: 919, startPoint y: 386, endPoint x: 872, endPoint y: 311, distance: 88.4
click at [904, 319] on div "Janela de atendimento Grade de atendimento Capacidade Transportadoras Veículos …" at bounding box center [649, 294] width 1299 height 588
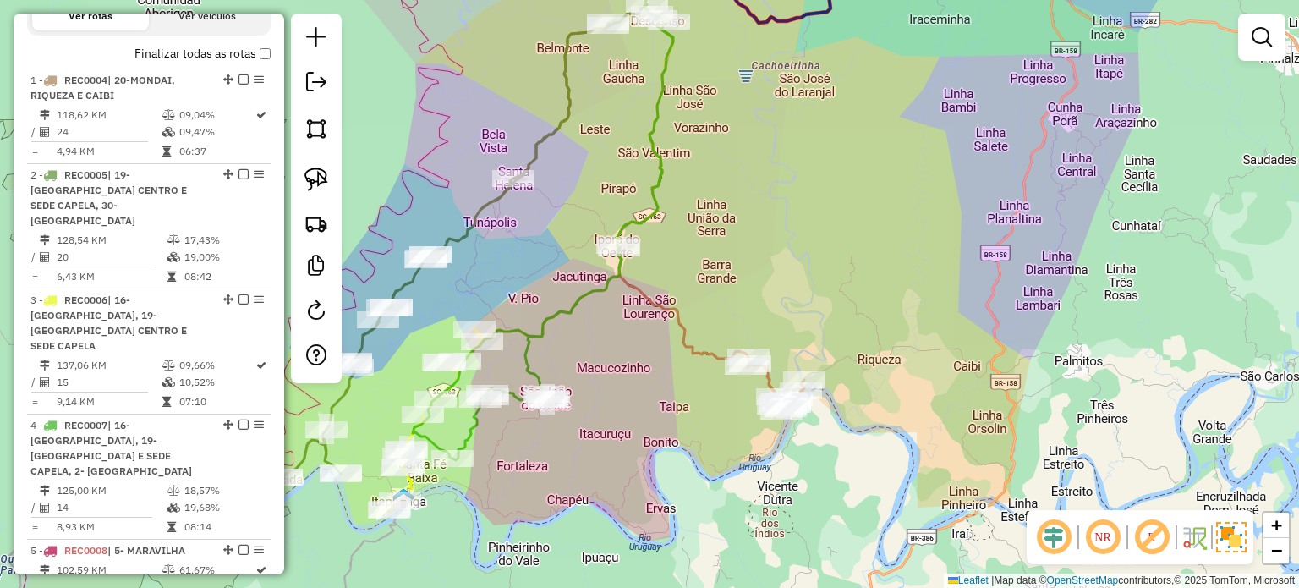
click at [778, 247] on div "Janela de atendimento Grade de atendimento Capacidade Transportadoras Veículos …" at bounding box center [649, 294] width 1299 height 588
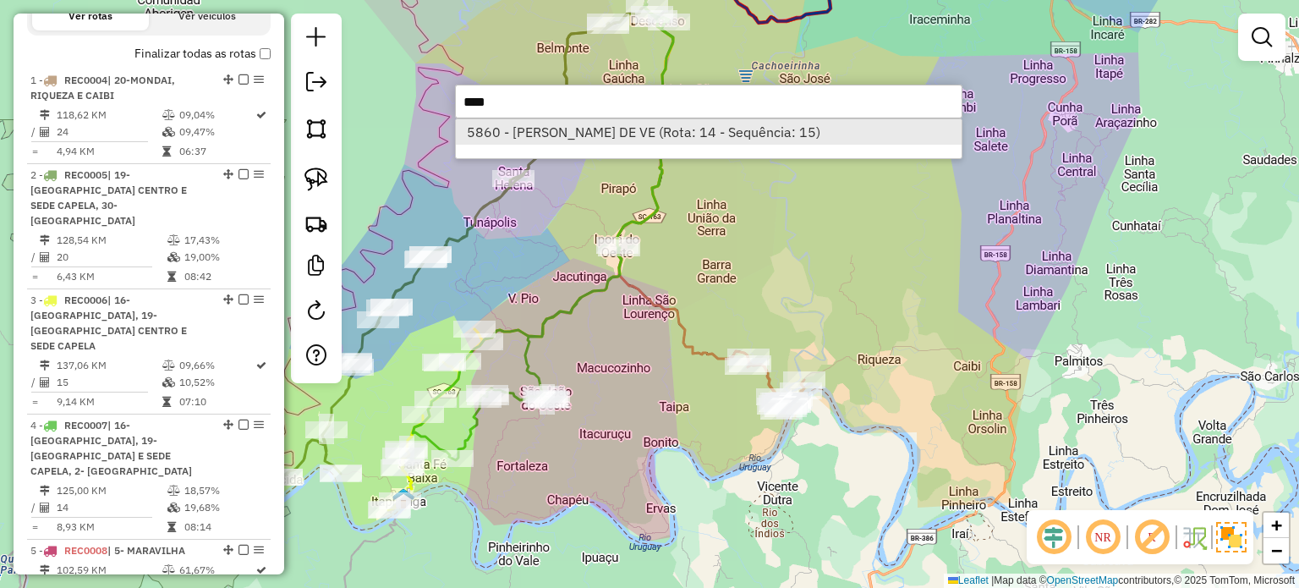
type input "****"
click at [576, 132] on li "5860 - JOHN S CASEIRO DE VE (Rota: 14 - Sequência: 15)" at bounding box center [709, 131] width 506 height 25
select select "*********"
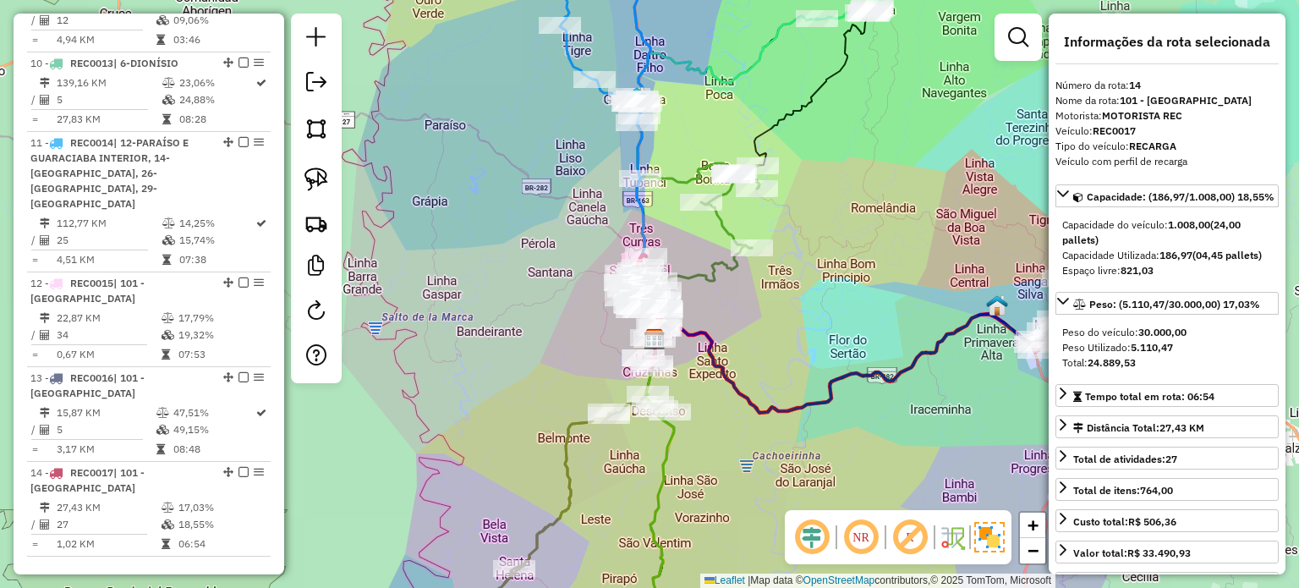
scroll to position [1816, 0]
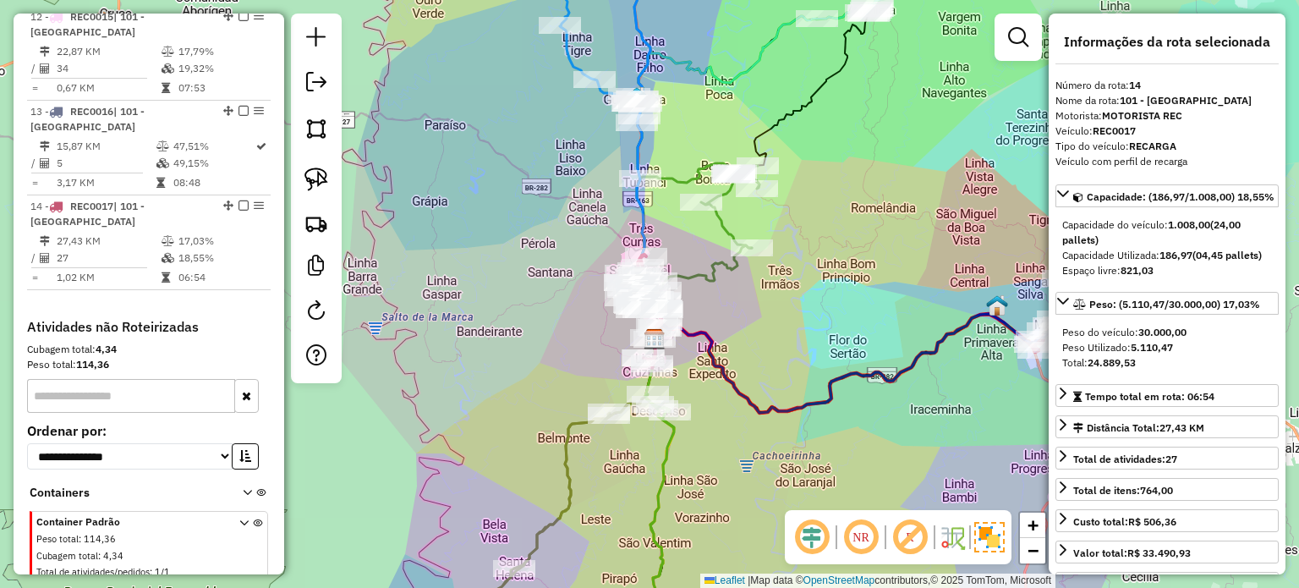
click at [785, 370] on div "Janela de atendimento Grade de atendimento Capacidade Transportadoras Veículos …" at bounding box center [649, 294] width 1299 height 588
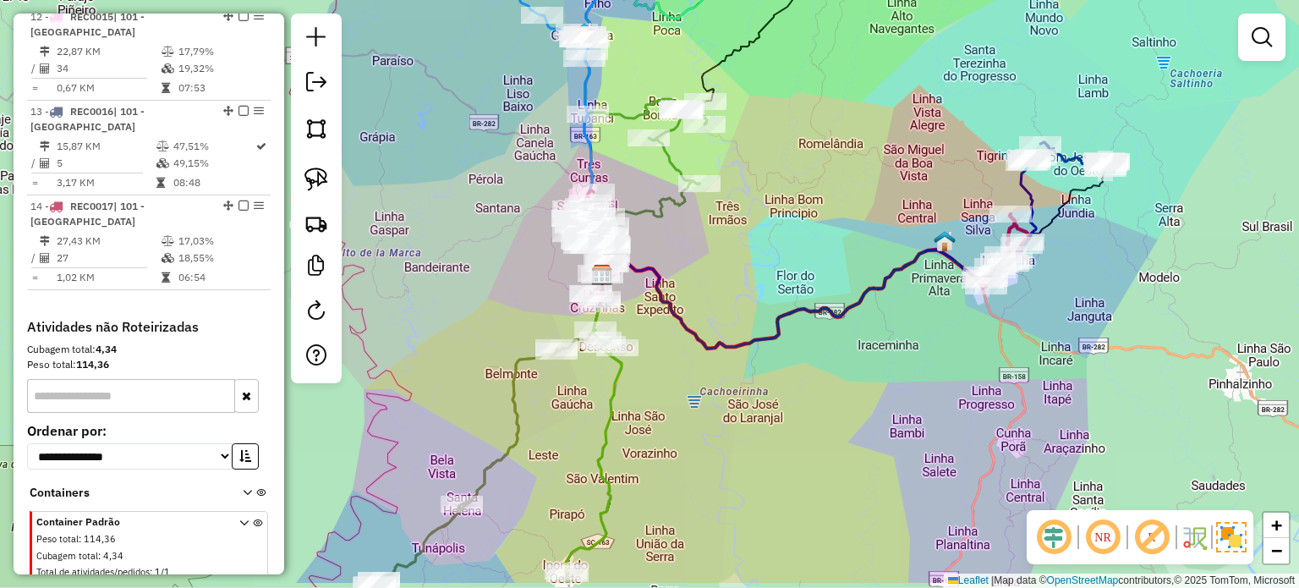
drag, startPoint x: 840, startPoint y: 378, endPoint x: 786, endPoint y: 266, distance: 124.0
click at [788, 272] on div "Janela de atendimento Grade de atendimento Capacidade Transportadoras Veículos …" at bounding box center [649, 294] width 1299 height 588
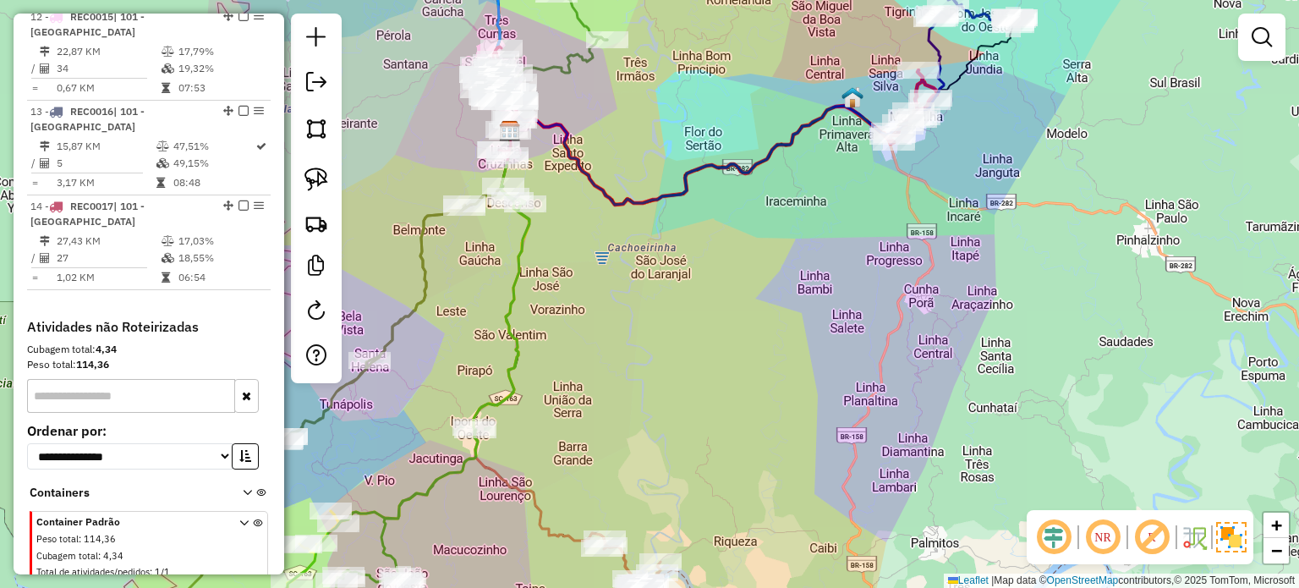
drag, startPoint x: 753, startPoint y: 347, endPoint x: 730, endPoint y: 362, distance: 28.1
click at [741, 333] on div "Janela de atendimento Grade de atendimento Capacidade Transportadoras Veículos …" at bounding box center [649, 294] width 1299 height 588
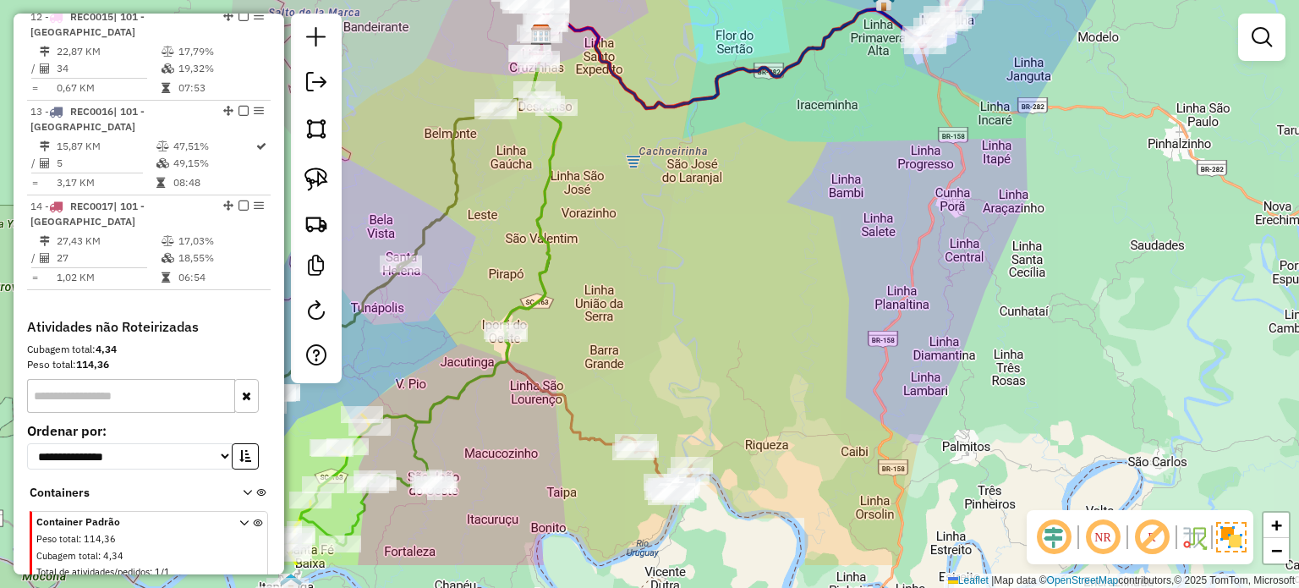
drag, startPoint x: 718, startPoint y: 424, endPoint x: 782, endPoint y: 314, distance: 127.3
click at [772, 324] on div "Janela de atendimento Grade de atendimento Capacidade Transportadoras Veículos …" at bounding box center [649, 294] width 1299 height 588
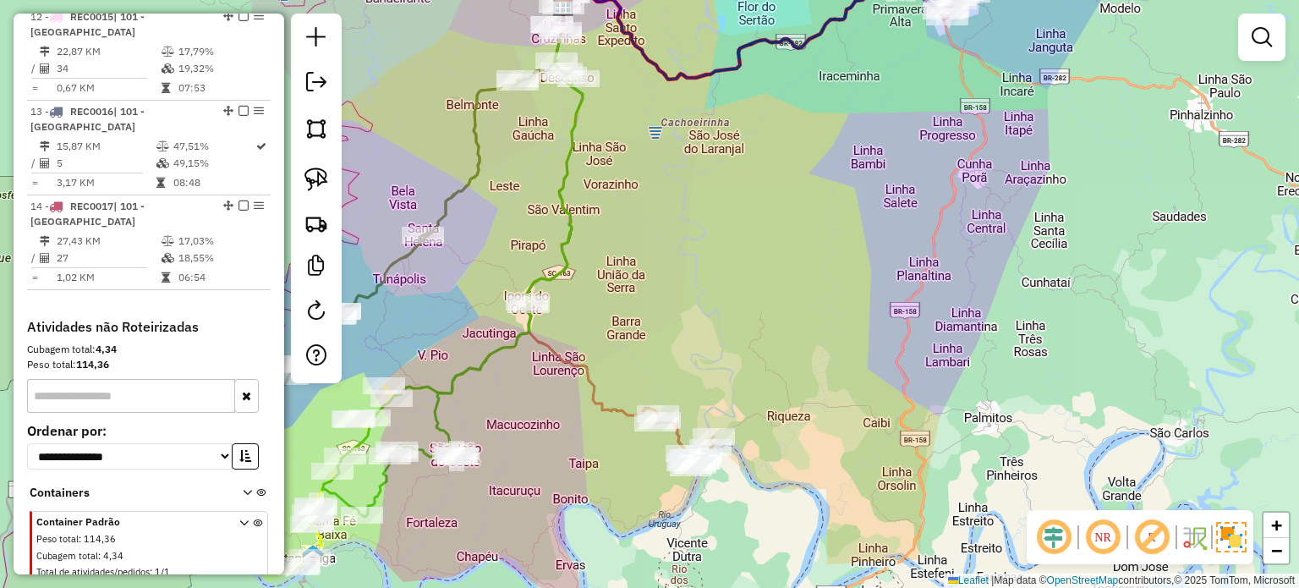
click at [768, 314] on div "Janela de atendimento Grade de atendimento Capacidade Transportadoras Veículos …" at bounding box center [649, 294] width 1299 height 588
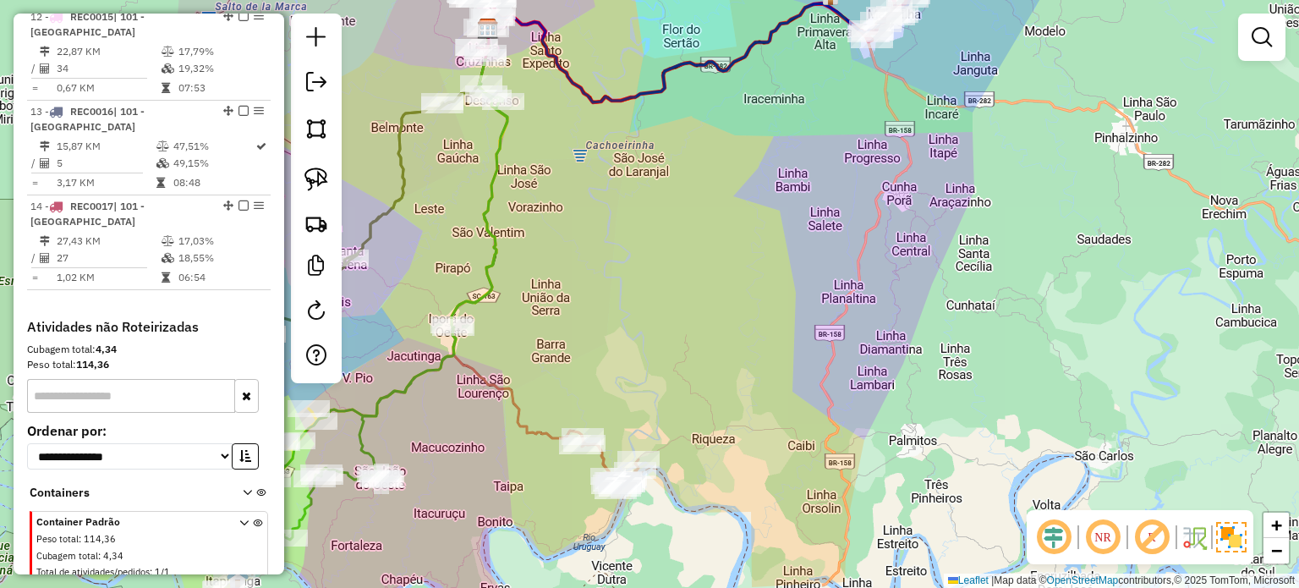
click at [795, 347] on div "Janela de atendimento Grade de atendimento Capacidade Transportadoras Veículos …" at bounding box center [649, 294] width 1299 height 588
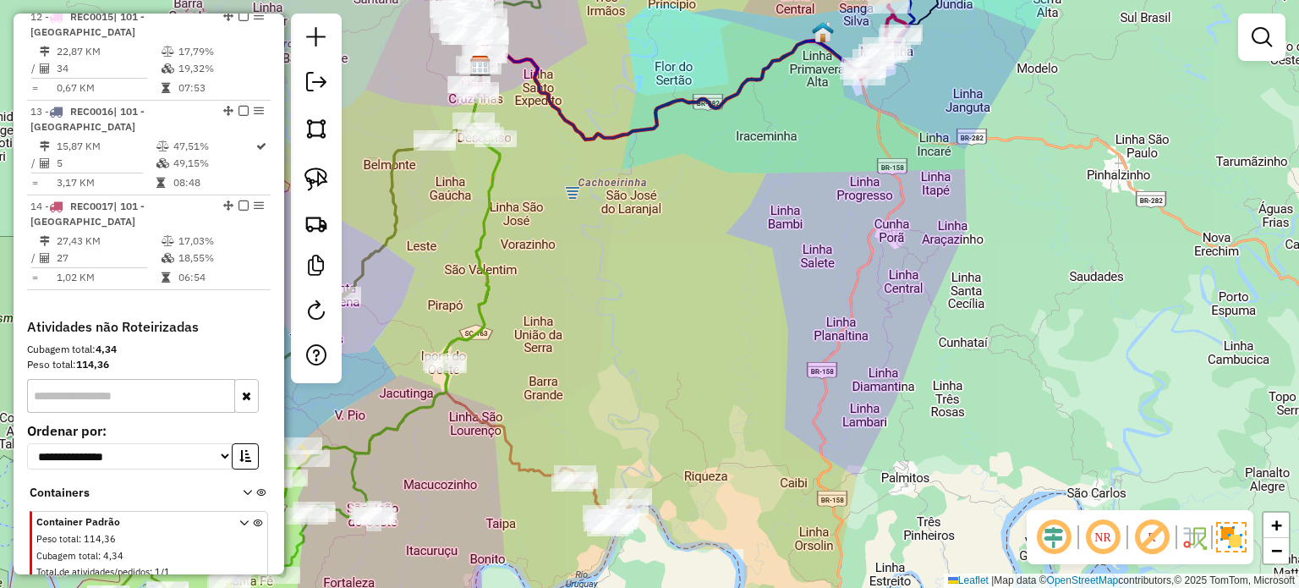
drag, startPoint x: 916, startPoint y: 344, endPoint x: 886, endPoint y: 329, distance: 34.0
click at [890, 425] on div "Janela de atendimento Grade de atendimento Capacidade Transportadoras Veículos …" at bounding box center [649, 294] width 1299 height 588
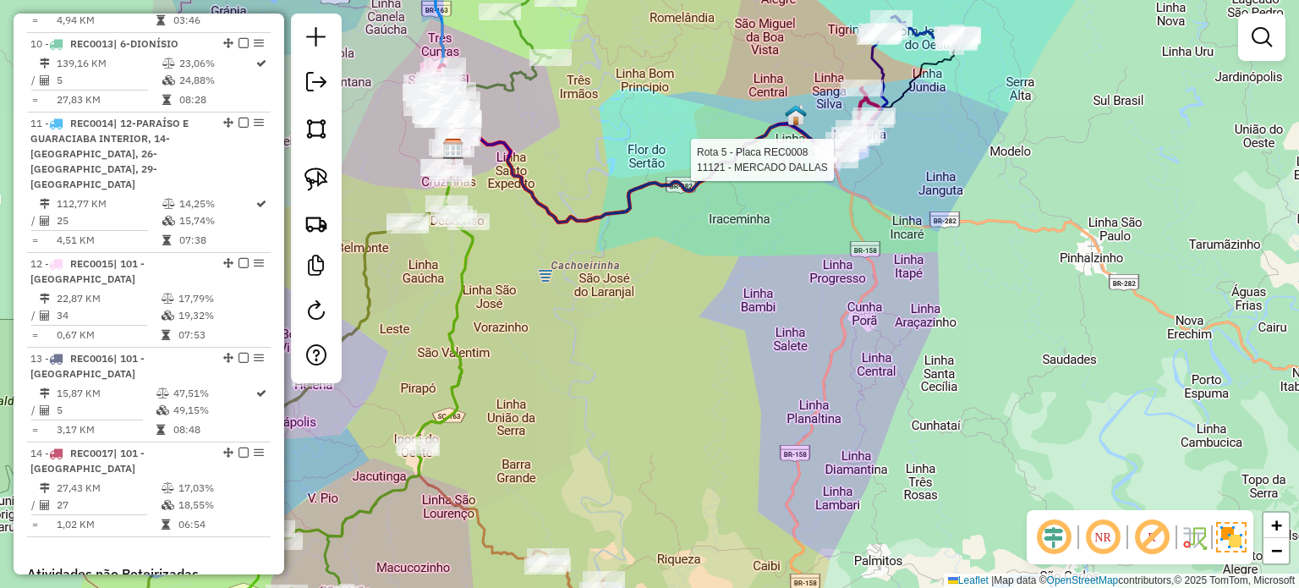
select select "*********"
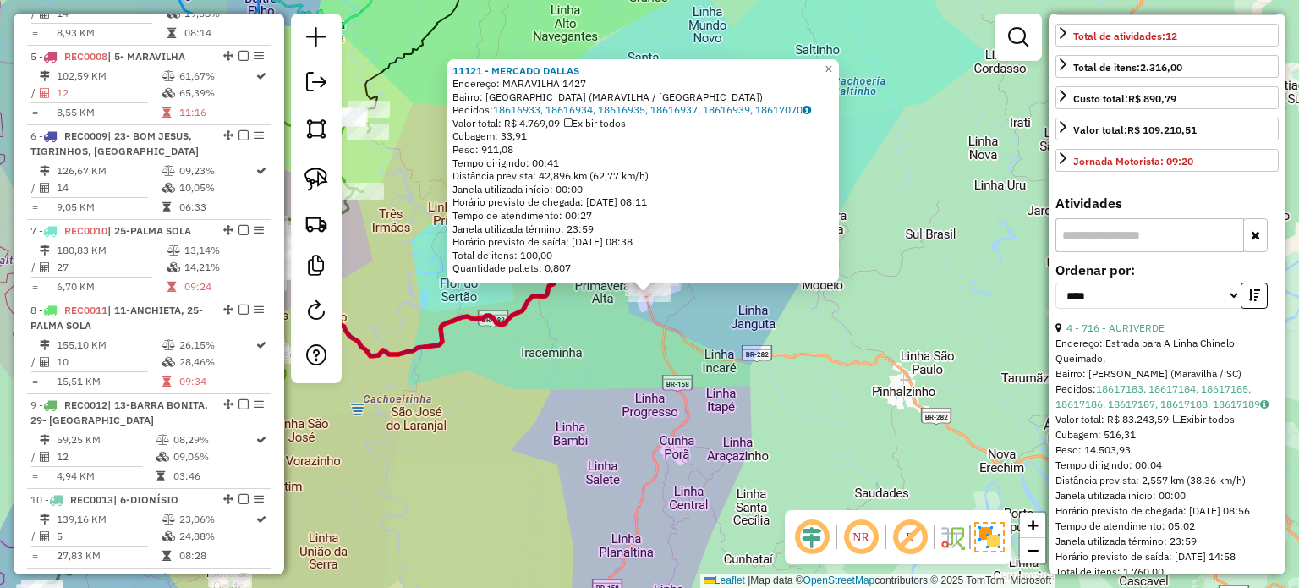
scroll to position [254, 0]
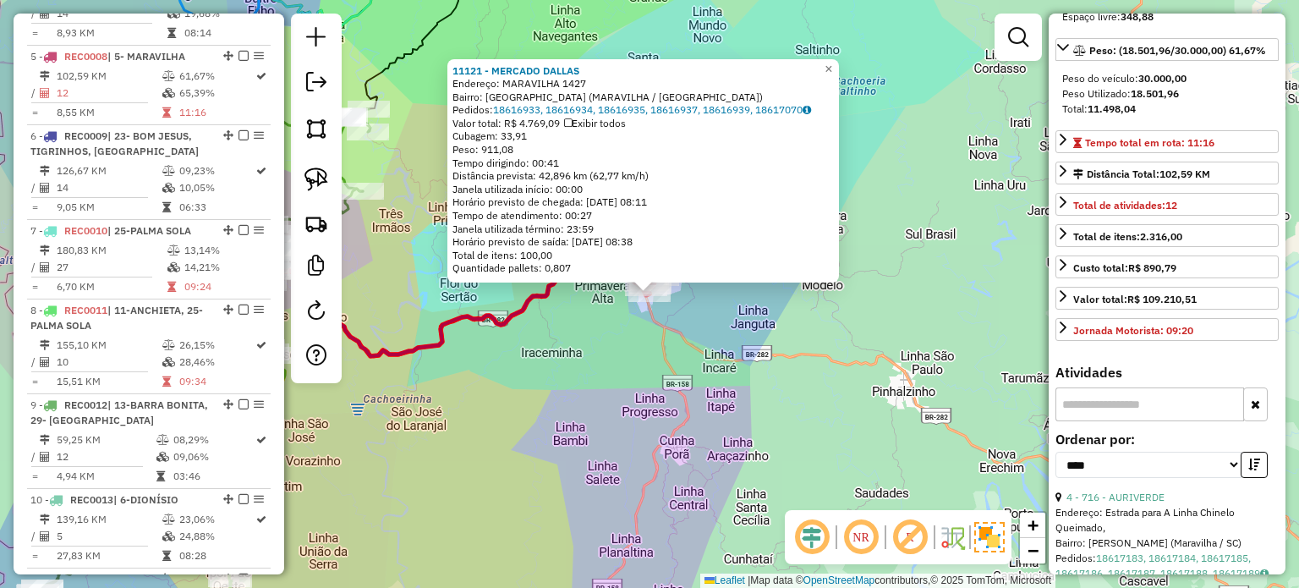
click at [726, 309] on div "11121 - MERCADO DALLAS Endereço: MARAVILHA 1427 Bairro: JARDIM AMERICA (MARAVIL…" at bounding box center [649, 294] width 1299 height 588
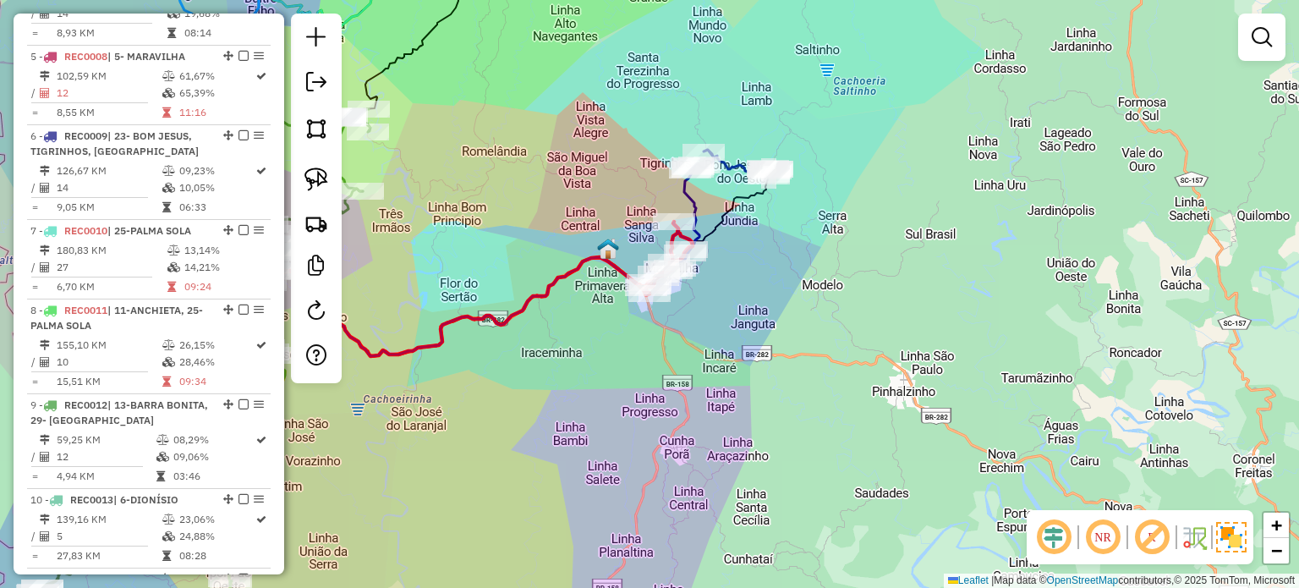
click at [721, 391] on div "Janela de atendimento Grade de atendimento Capacidade Transportadoras Veículos …" at bounding box center [649, 294] width 1299 height 588
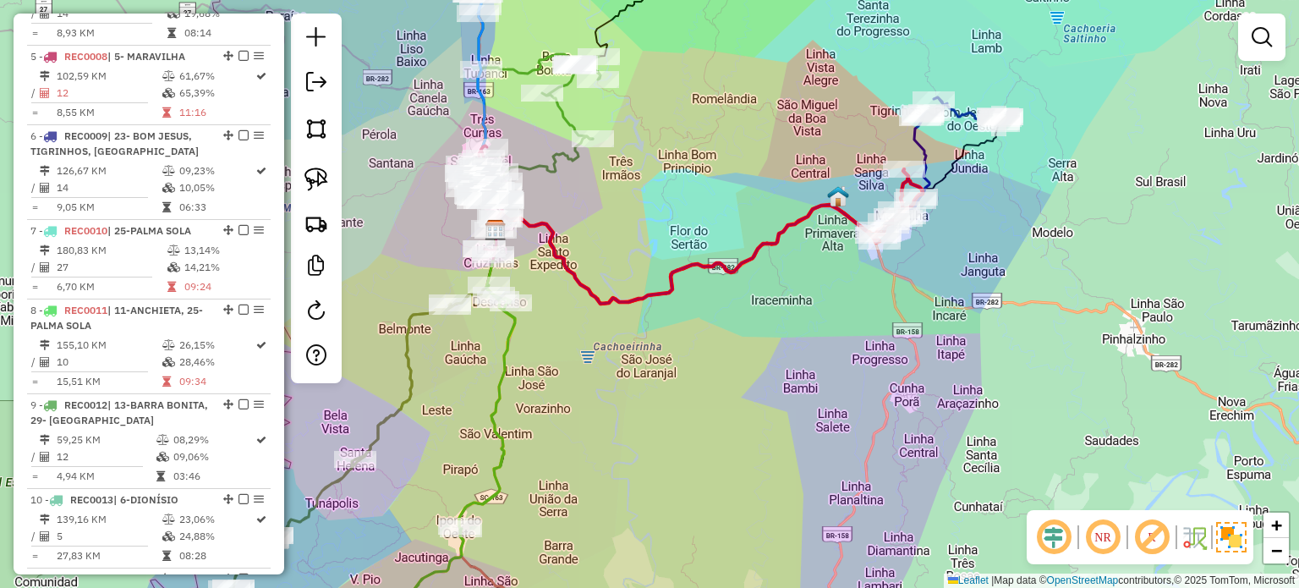
drag, startPoint x: 563, startPoint y: 397, endPoint x: 754, endPoint y: 358, distance: 195.0
click at [790, 339] on div "Janela de atendimento Grade de atendimento Capacidade Transportadoras Veículos …" at bounding box center [649, 294] width 1299 height 588
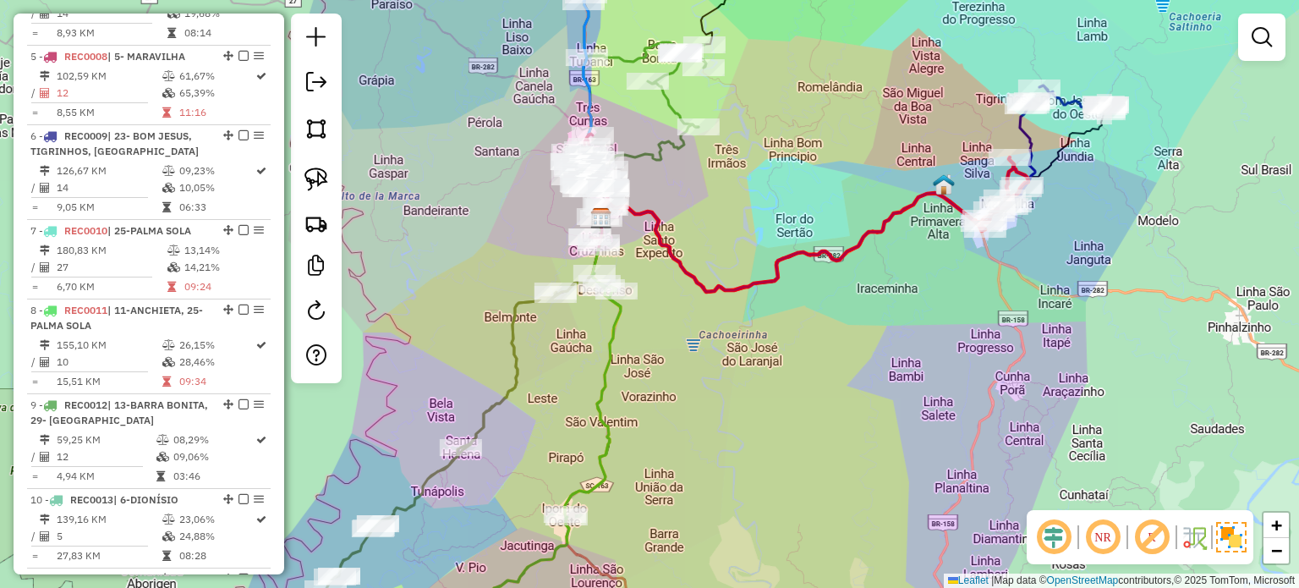
drag, startPoint x: 754, startPoint y: 358, endPoint x: 873, endPoint y: 348, distance: 119.6
click at [863, 352] on div "Janela de atendimento Grade de atendimento Capacidade Transportadoras Veículos …" at bounding box center [649, 294] width 1299 height 588
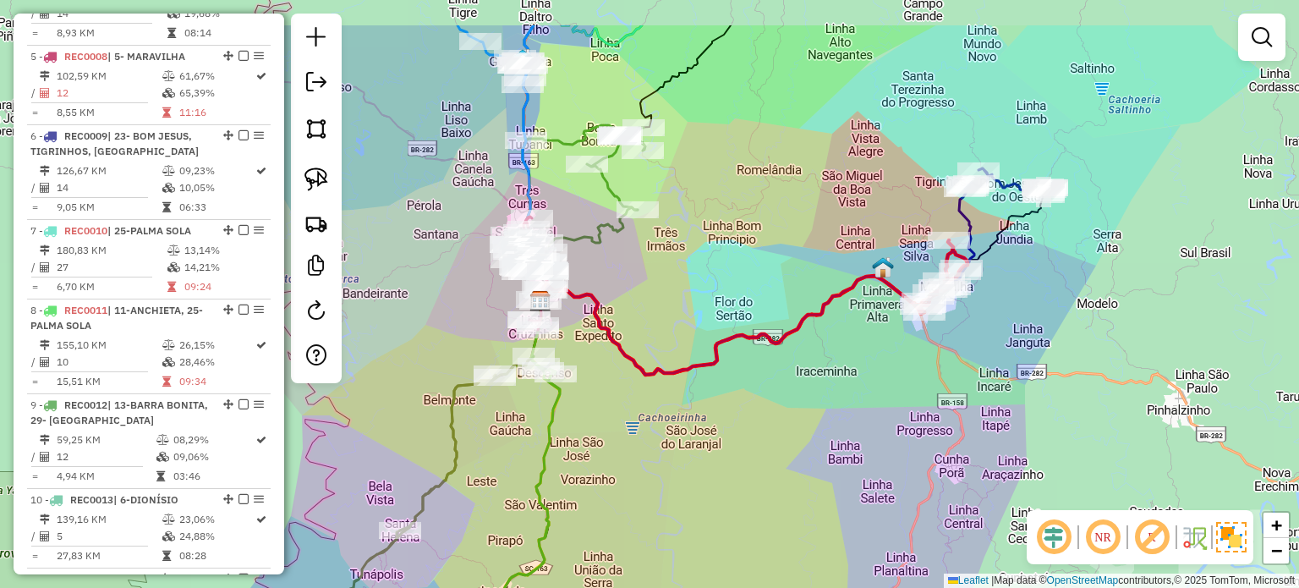
drag, startPoint x: 849, startPoint y: 308, endPoint x: 742, endPoint y: 440, distance: 169.5
click at [743, 439] on div "Janela de atendimento Grade de atendimento Capacidade Transportadoras Veículos …" at bounding box center [649, 294] width 1299 height 588
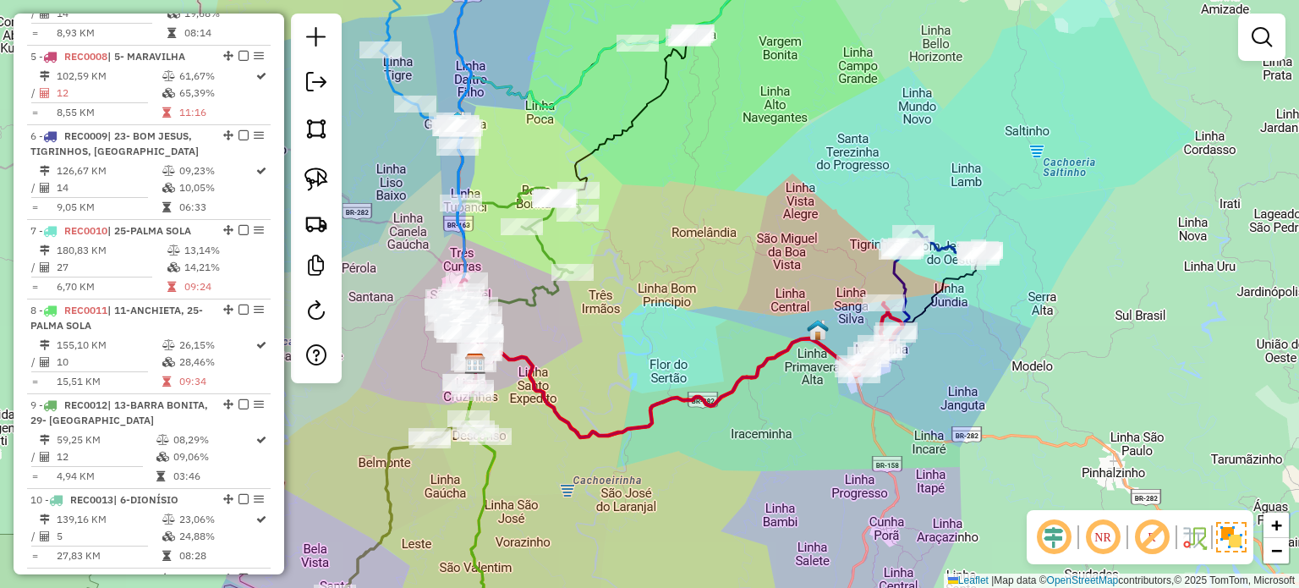
drag, startPoint x: 732, startPoint y: 448, endPoint x: 694, endPoint y: 432, distance: 41.3
click at [649, 445] on div "Janela de atendimento Grade de atendimento Capacidade Transportadoras Veículos …" at bounding box center [649, 294] width 1299 height 588
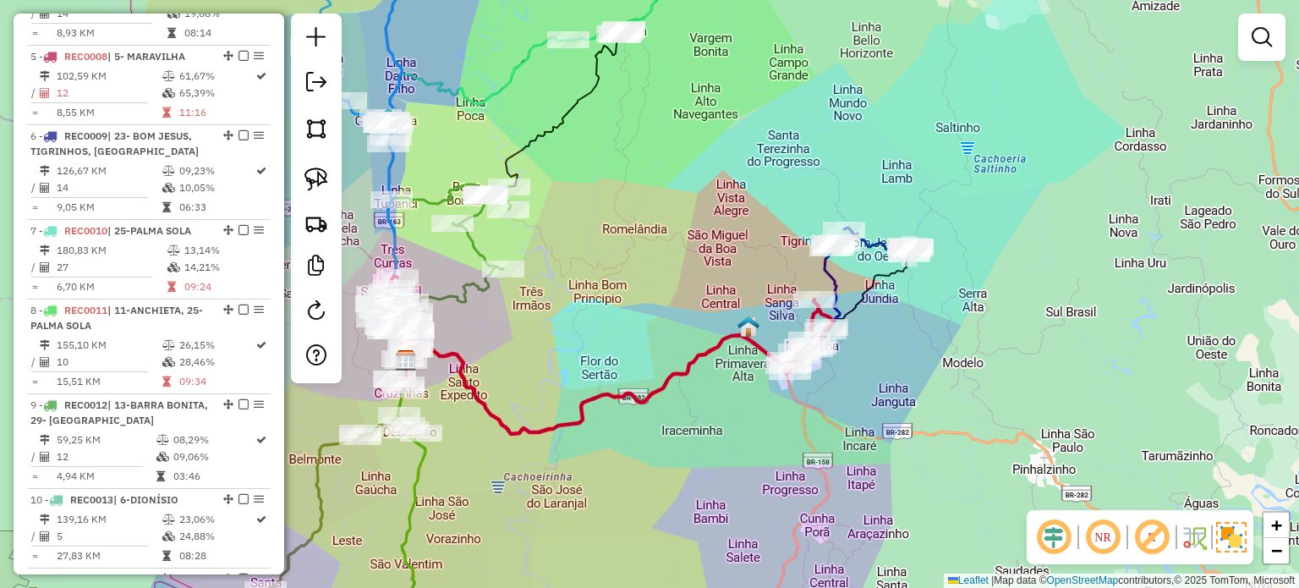
click at [849, 410] on div "Janela de atendimento Grade de atendimento Capacidade Transportadoras Veículos …" at bounding box center [649, 294] width 1299 height 588
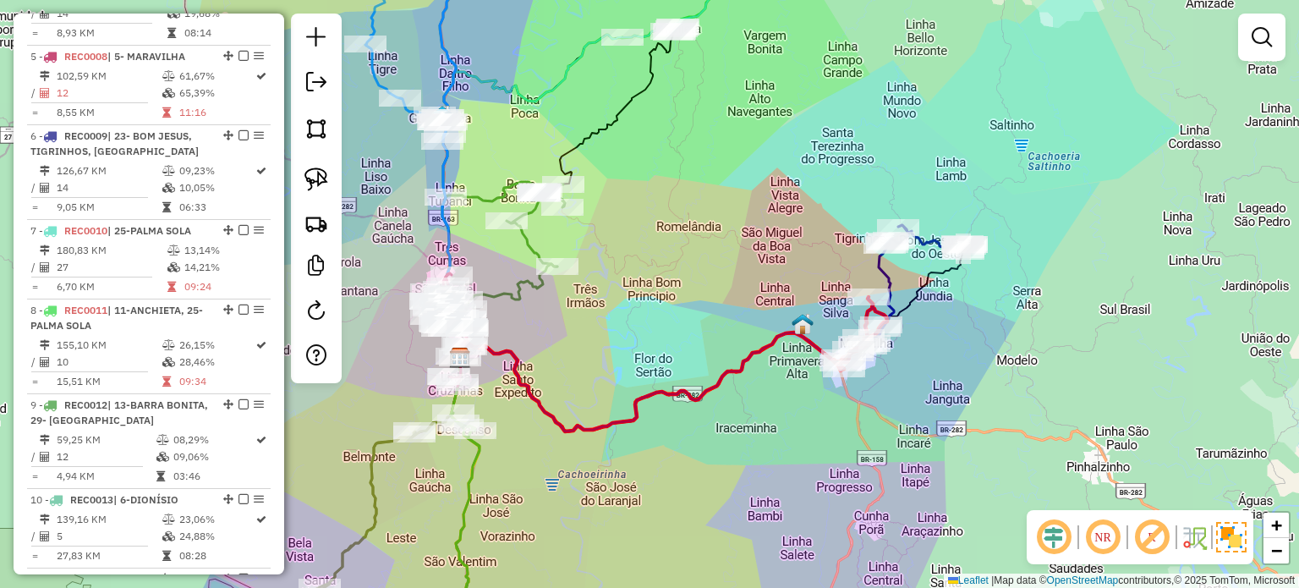
drag, startPoint x: 720, startPoint y: 351, endPoint x: 785, endPoint y: 352, distance: 65.1
click at [782, 354] on div "Janela de atendimento Grade de atendimento Capacidade Transportadoras Veículos …" at bounding box center [649, 294] width 1299 height 588
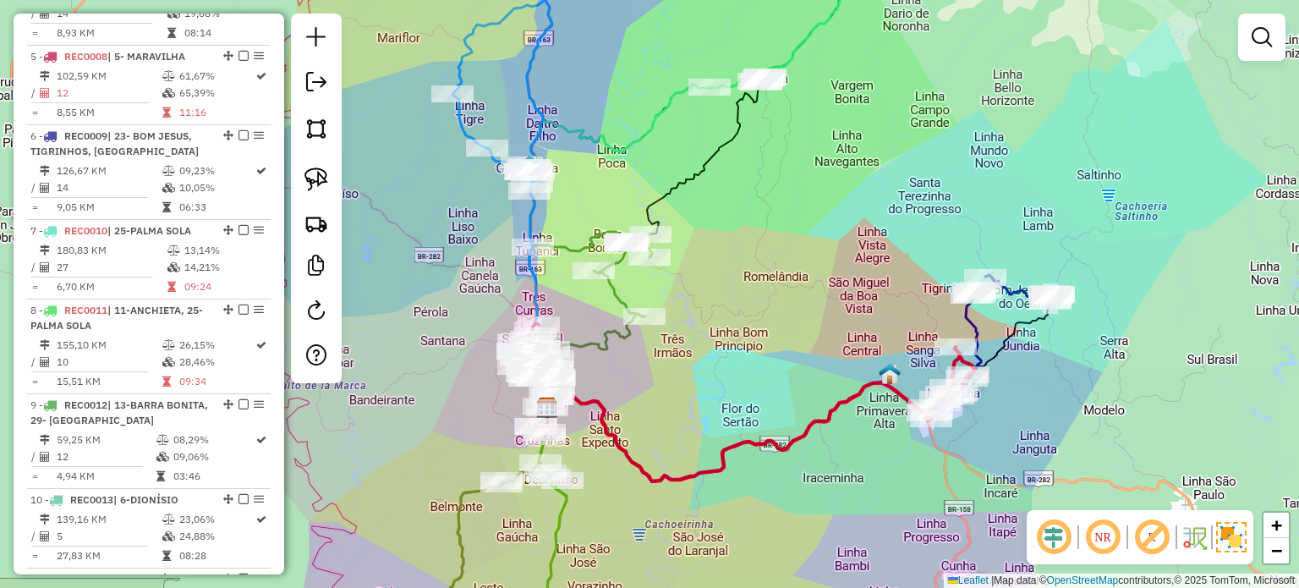
drag, startPoint x: 724, startPoint y: 358, endPoint x: 734, endPoint y: 405, distance: 48.4
click at [741, 408] on div "Janela de atendimento Grade de atendimento Capacidade Transportadoras Veículos …" at bounding box center [649, 294] width 1299 height 588
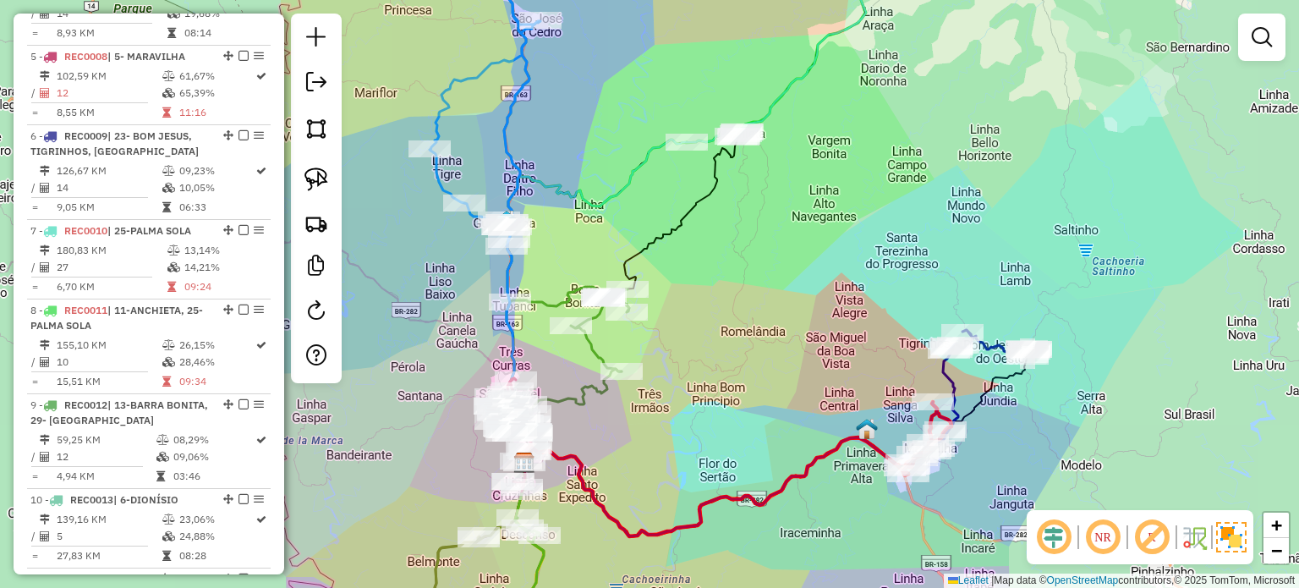
drag, startPoint x: 788, startPoint y: 315, endPoint x: 719, endPoint y: 448, distance: 149.7
click at [719, 460] on div "Janela de atendimento Grade de atendimento Capacidade Transportadoras Veículos …" at bounding box center [649, 294] width 1299 height 588
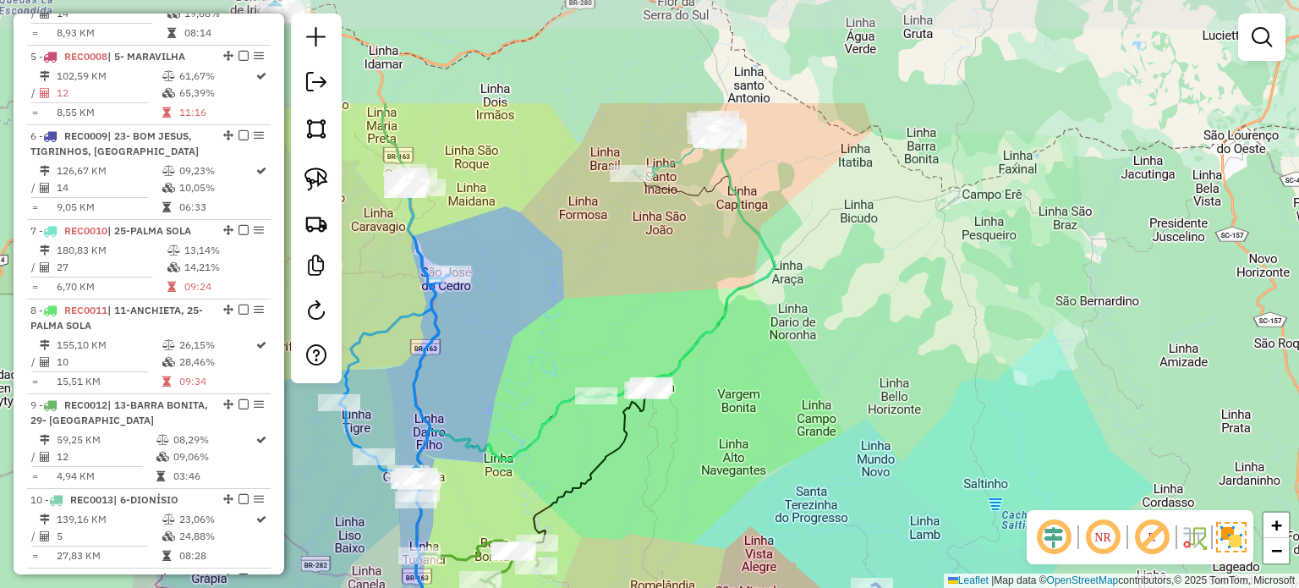
drag, startPoint x: 747, startPoint y: 342, endPoint x: 756, endPoint y: 232, distance: 110.2
click at [755, 234] on div "Janela de atendimento Grade de atendimento Capacidade Transportadoras Veículos …" at bounding box center [649, 294] width 1299 height 588
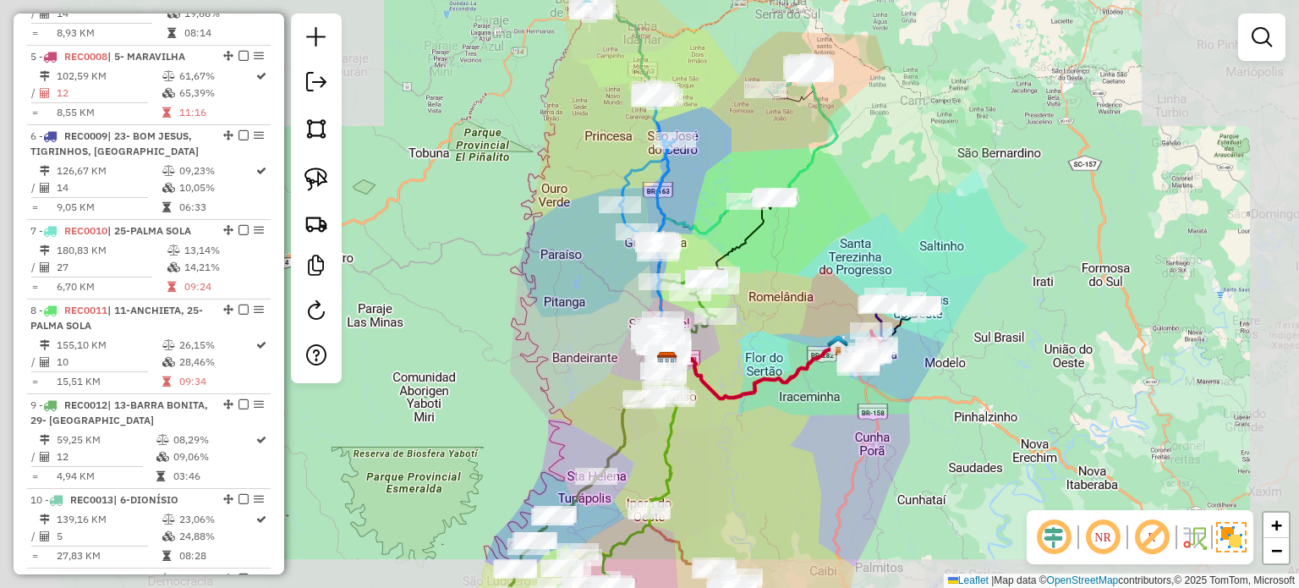
click at [808, 310] on div "Janela de atendimento Grade de atendimento Capacidade Transportadoras Veículos …" at bounding box center [649, 294] width 1299 height 588
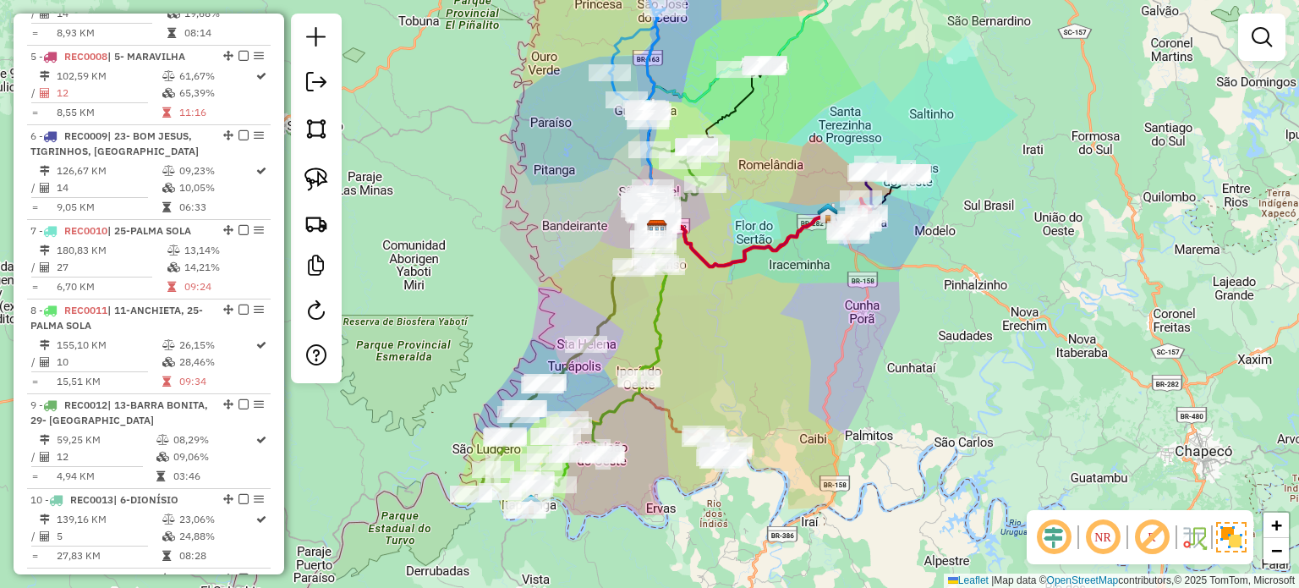
drag, startPoint x: 812, startPoint y: 368, endPoint x: 818, endPoint y: 315, distance: 52.8
click at [818, 318] on div "Janela de atendimento Grade de atendimento Capacidade Transportadoras Veículos …" at bounding box center [649, 294] width 1299 height 588
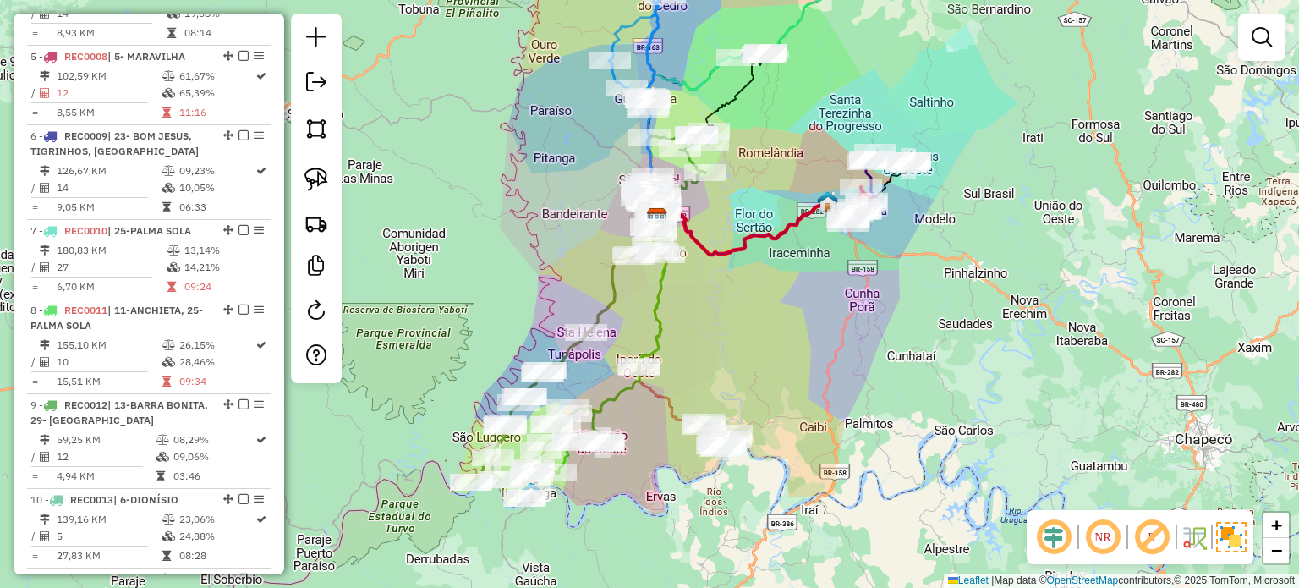
drag, startPoint x: 773, startPoint y: 343, endPoint x: 765, endPoint y: 292, distance: 52.1
click at [766, 293] on div "Janela de atendimento Grade de atendimento Capacidade Transportadoras Veículos …" at bounding box center [649, 294] width 1299 height 588
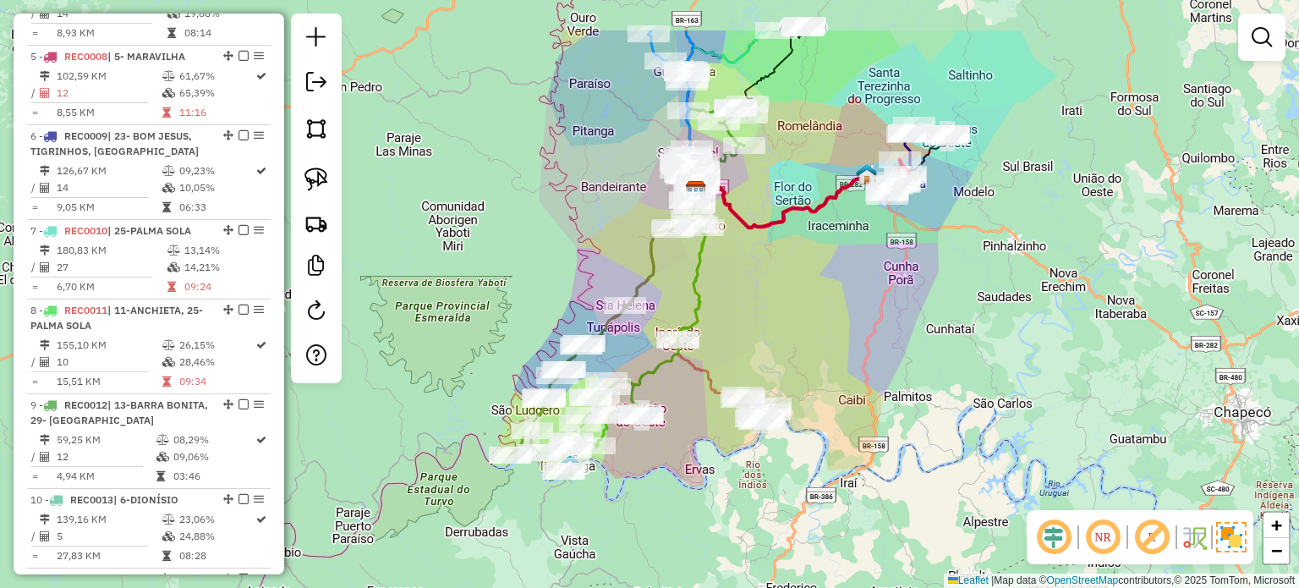
drag, startPoint x: 954, startPoint y: 244, endPoint x: 834, endPoint y: 282, distance: 125.7
click at [850, 349] on div "Janela de atendimento Grade de atendimento Capacidade Transportadoras Veículos …" at bounding box center [649, 294] width 1299 height 588
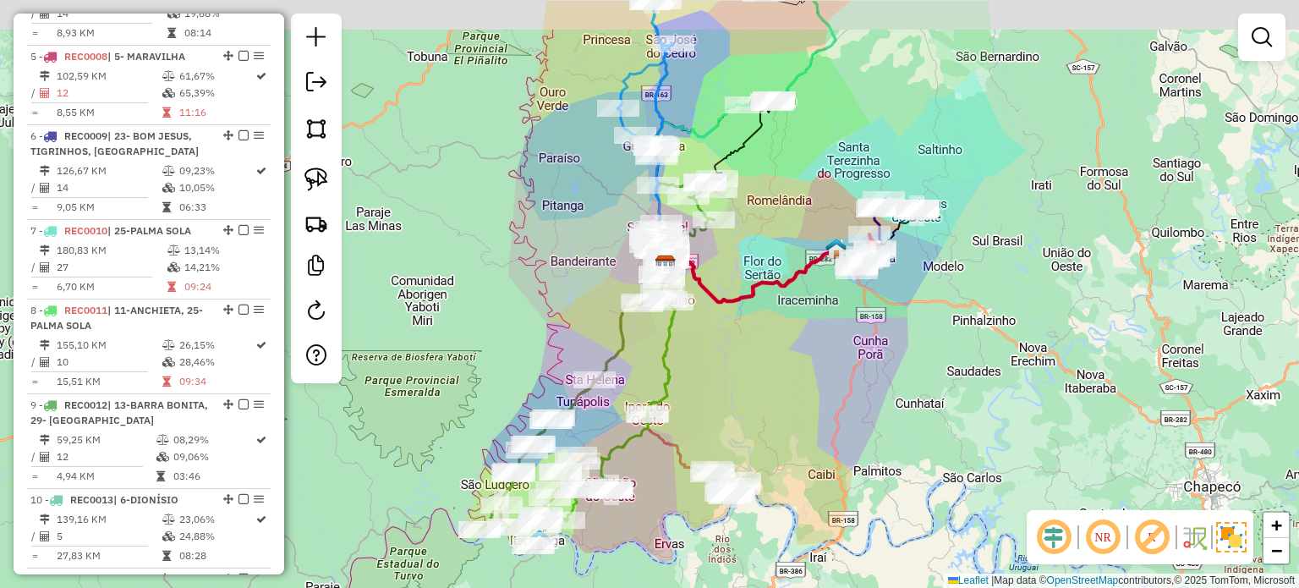
drag, startPoint x: 829, startPoint y: 298, endPoint x: 822, endPoint y: 352, distance: 53.8
click at [823, 352] on div "Janela de atendimento Grade de atendimento Capacidade Transportadoras Veículos …" at bounding box center [649, 294] width 1299 height 588
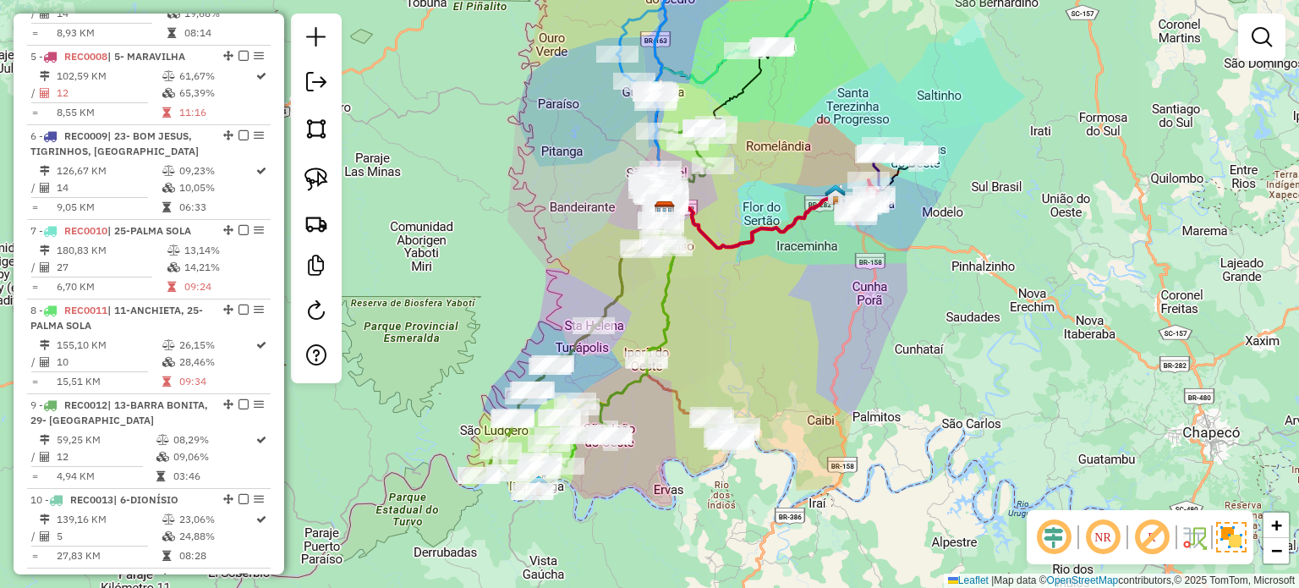
drag, startPoint x: 808, startPoint y: 353, endPoint x: 798, endPoint y: 298, distance: 56.7
click at [808, 293] on div "Janela de atendimento Grade de atendimento Capacidade Transportadoras Veículos …" at bounding box center [649, 294] width 1299 height 588
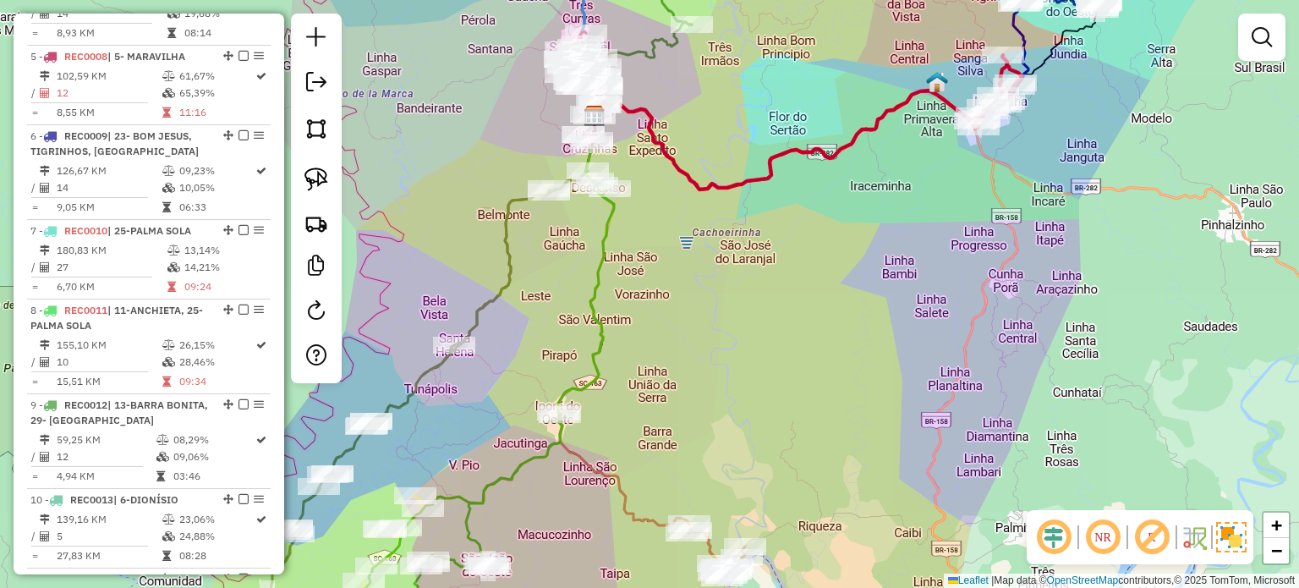
drag, startPoint x: 775, startPoint y: 320, endPoint x: 742, endPoint y: 246, distance: 80.6
click at [744, 253] on div "Janela de atendimento Grade de atendimento Capacidade Transportadoras Veículos …" at bounding box center [649, 294] width 1299 height 588
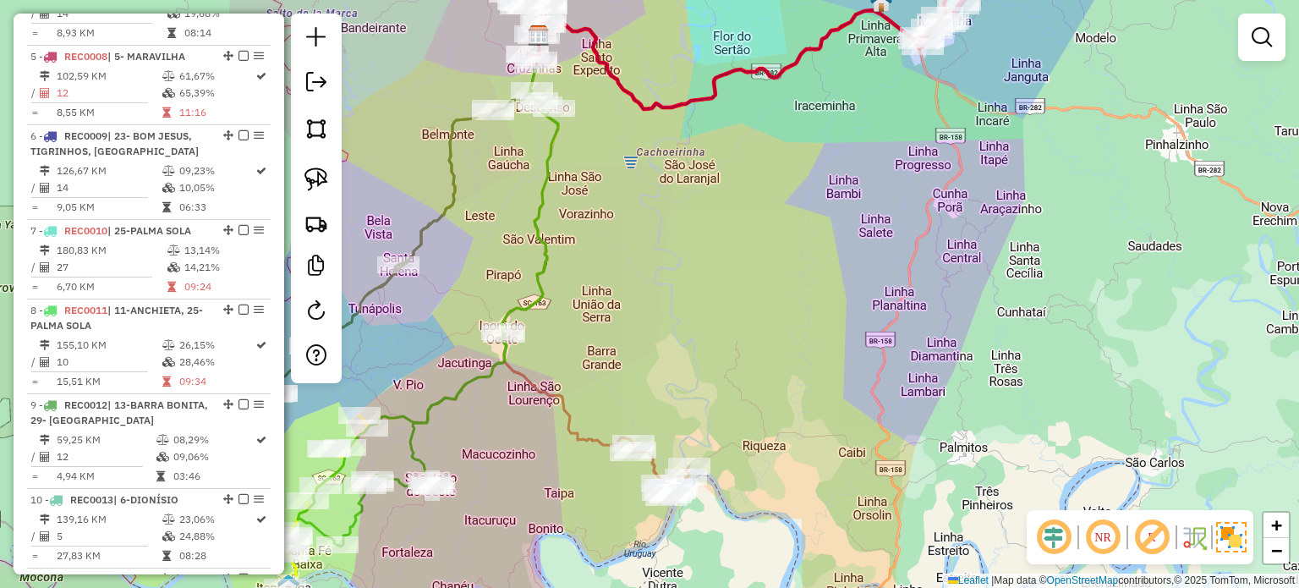
drag, startPoint x: 754, startPoint y: 299, endPoint x: 704, endPoint y: 246, distance: 73.0
click at [709, 252] on div "Janela de atendimento Grade de atendimento Capacidade Transportadoras Veículos …" at bounding box center [649, 294] width 1299 height 588
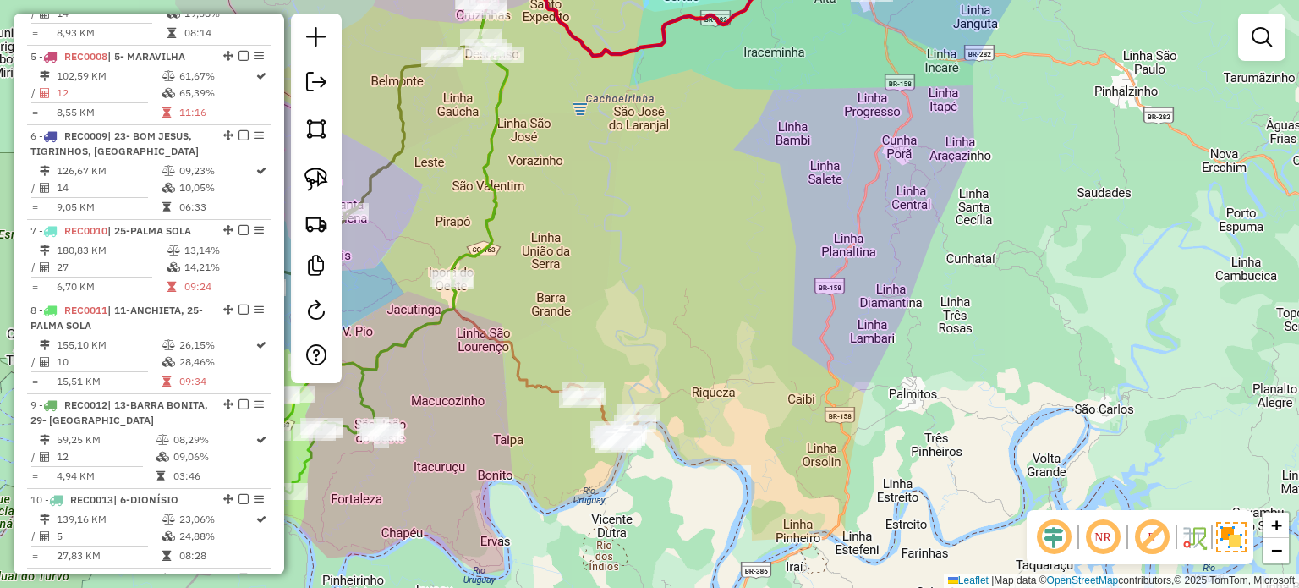
drag, startPoint x: 744, startPoint y: 288, endPoint x: 696, endPoint y: 222, distance: 81.7
click at [700, 231] on div "Janela de atendimento Grade de atendimento Capacidade Transportadoras Veículos …" at bounding box center [649, 294] width 1299 height 588
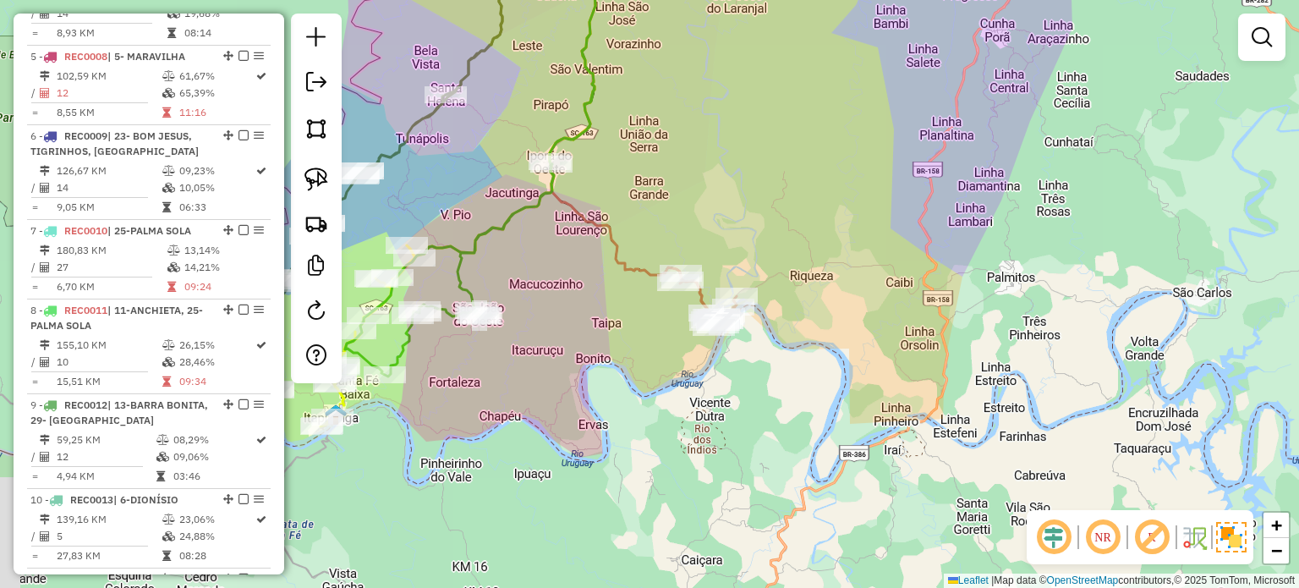
drag, startPoint x: 661, startPoint y: 264, endPoint x: 807, endPoint y: 208, distance: 156.5
click at [807, 208] on div "Janela de atendimento Grade de atendimento Capacidade Transportadoras Veículos …" at bounding box center [649, 294] width 1299 height 588
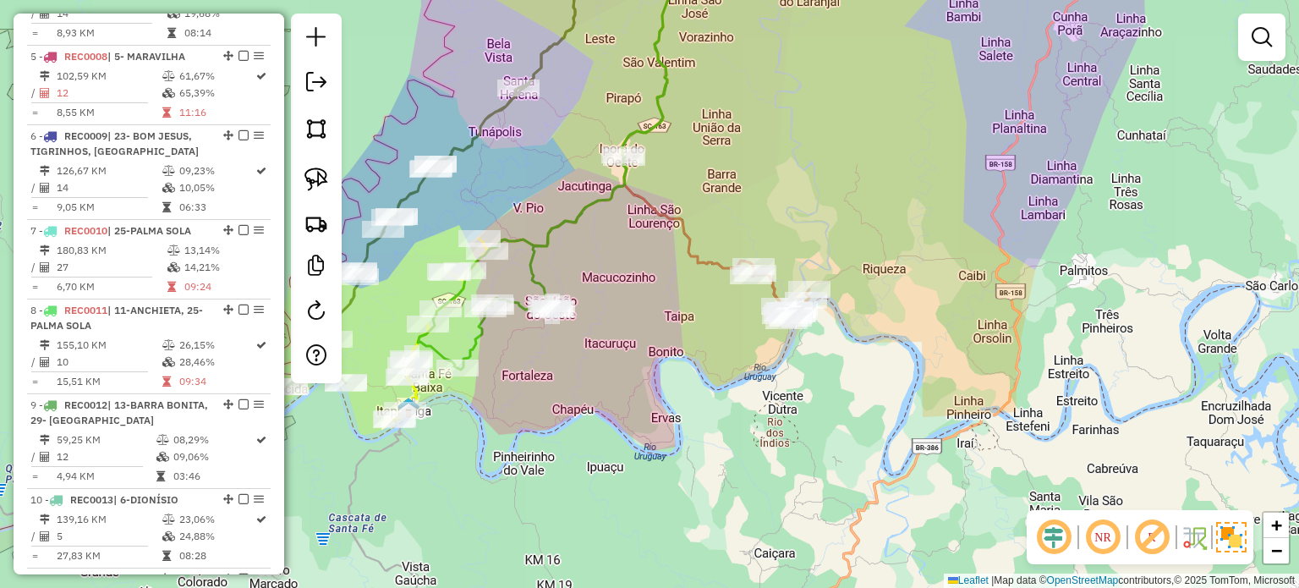
drag, startPoint x: 626, startPoint y: 244, endPoint x: 670, endPoint y: 238, distance: 43.5
click at [670, 238] on div "Janela de atendimento Grade de atendimento Capacidade Transportadoras Veículos …" at bounding box center [649, 294] width 1299 height 588
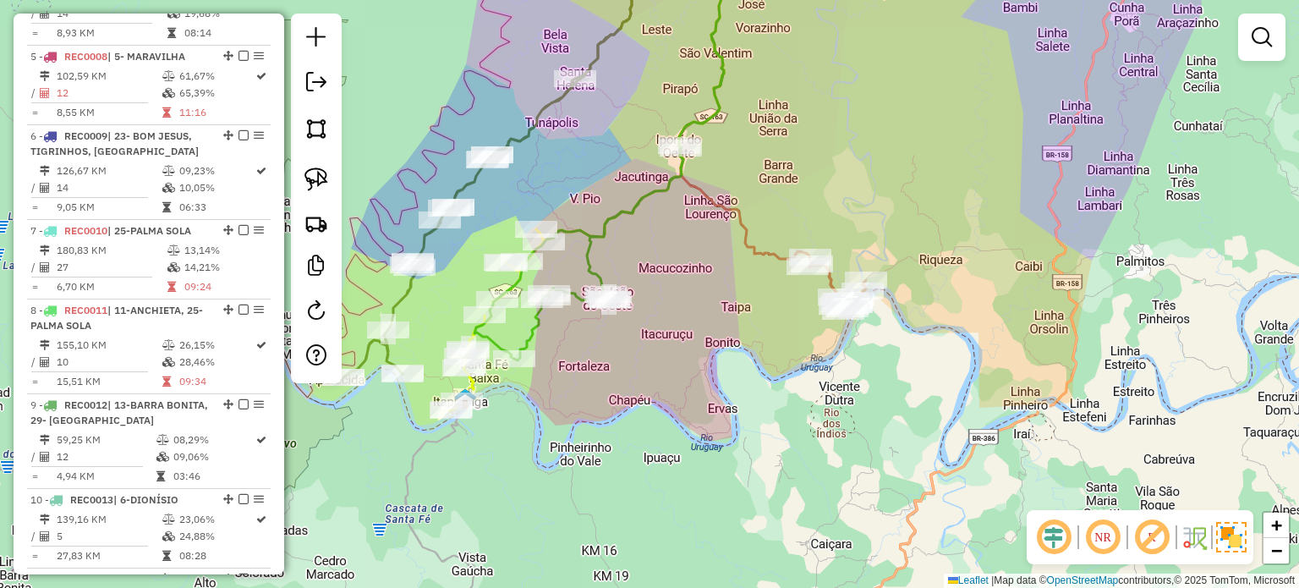
drag, startPoint x: 653, startPoint y: 252, endPoint x: 746, endPoint y: 234, distance: 95.5
click at [746, 234] on div "Janela de atendimento Grade de atendimento Capacidade Transportadoras Veículos …" at bounding box center [649, 294] width 1299 height 588
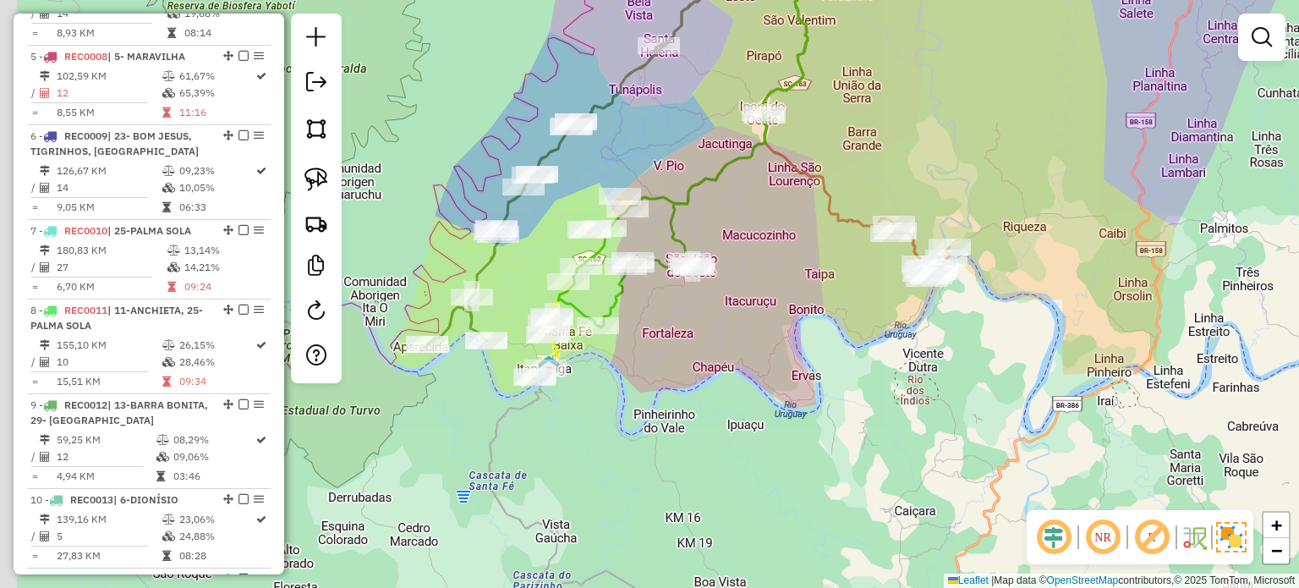
drag, startPoint x: 723, startPoint y: 312, endPoint x: 770, endPoint y: 287, distance: 53.3
click at [770, 287] on div "Janela de atendimento Grade de atendimento Capacidade Transportadoras Veículos …" at bounding box center [649, 294] width 1299 height 588
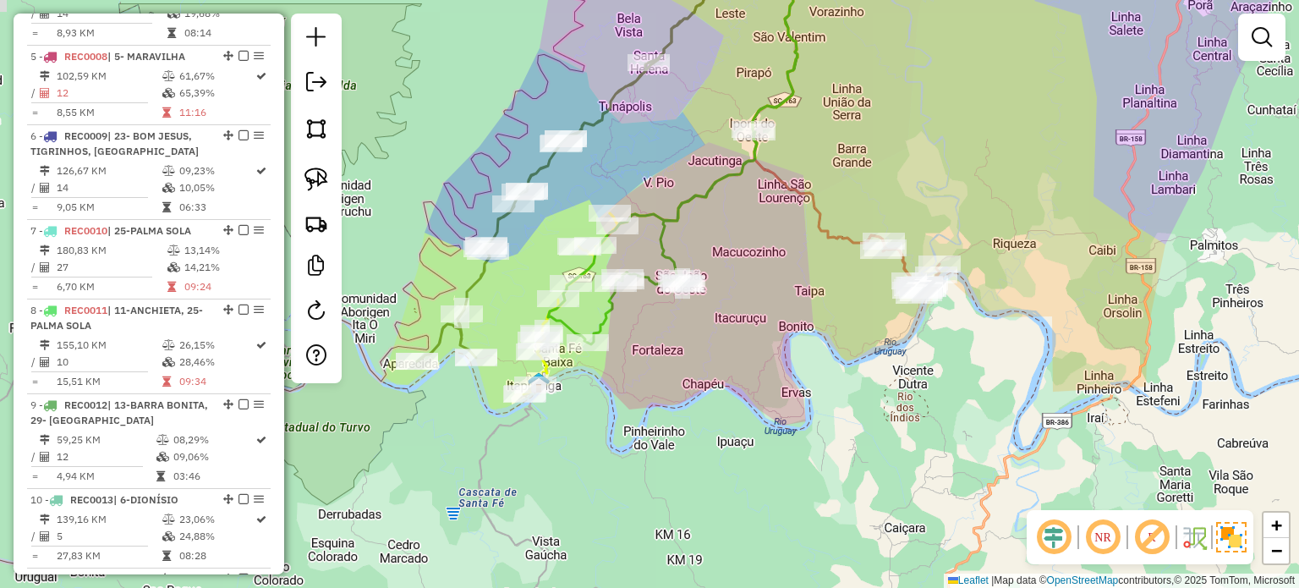
drag, startPoint x: 763, startPoint y: 298, endPoint x: 753, endPoint y: 316, distance: 20.0
click at [753, 316] on div "Janela de atendimento Grade de atendimento Capacidade Transportadoras Veículos …" at bounding box center [649, 294] width 1299 height 588
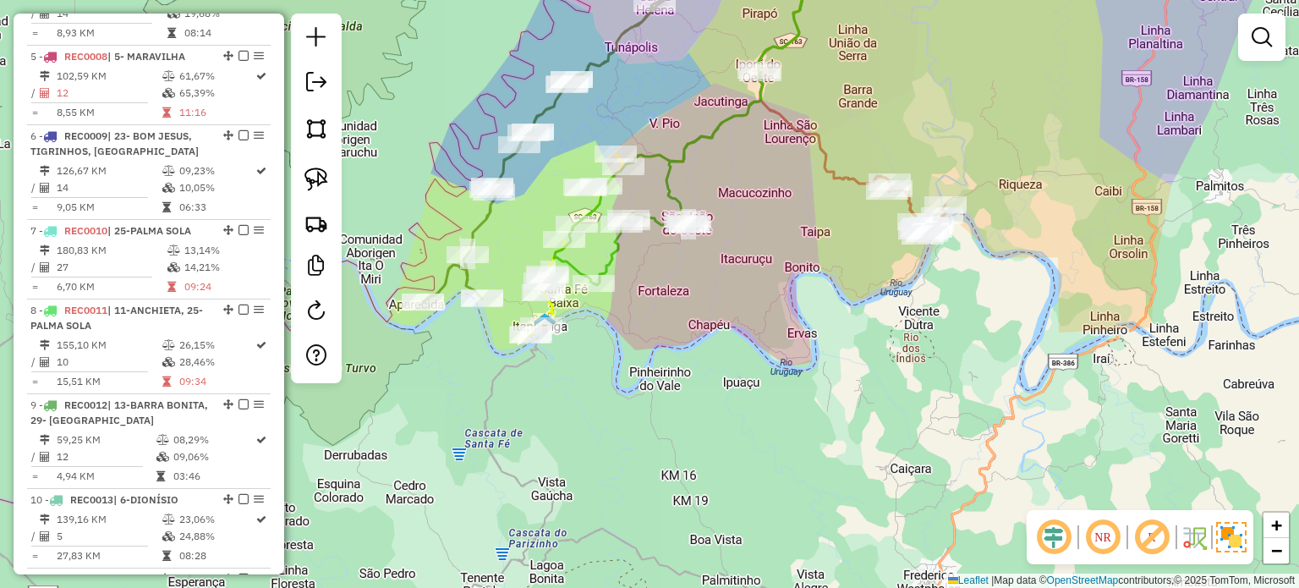
drag, startPoint x: 751, startPoint y: 334, endPoint x: 757, endPoint y: 271, distance: 63.7
click at [757, 271] on div "Janela de atendimento Grade de atendimento Capacidade Transportadoras Veículos …" at bounding box center [649, 294] width 1299 height 588
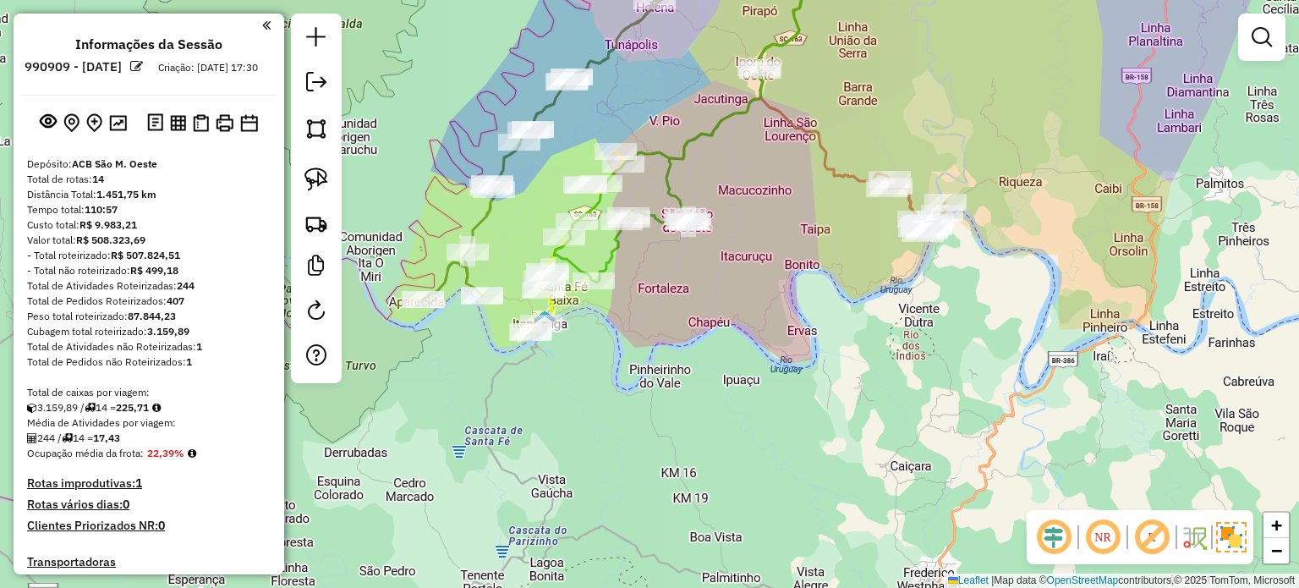
scroll to position [1113, 0]
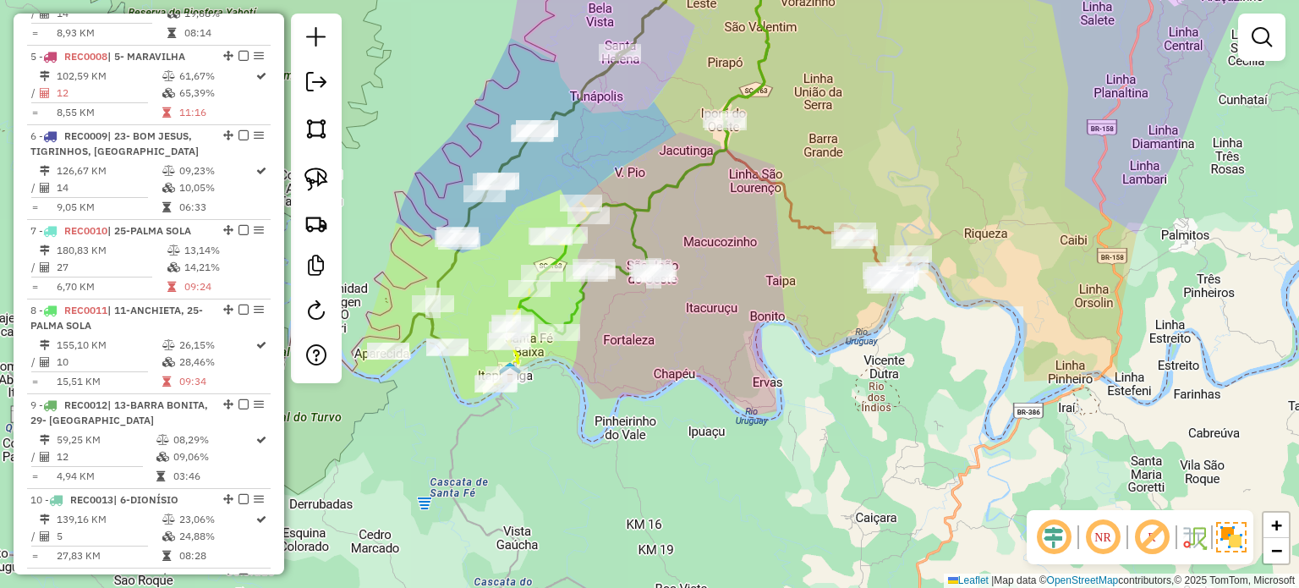
drag, startPoint x: 802, startPoint y: 340, endPoint x: 802, endPoint y: 389, distance: 49.0
click at [802, 389] on div "Janela de atendimento Grade de atendimento Capacidade Transportadoras Veículos …" at bounding box center [649, 294] width 1299 height 588
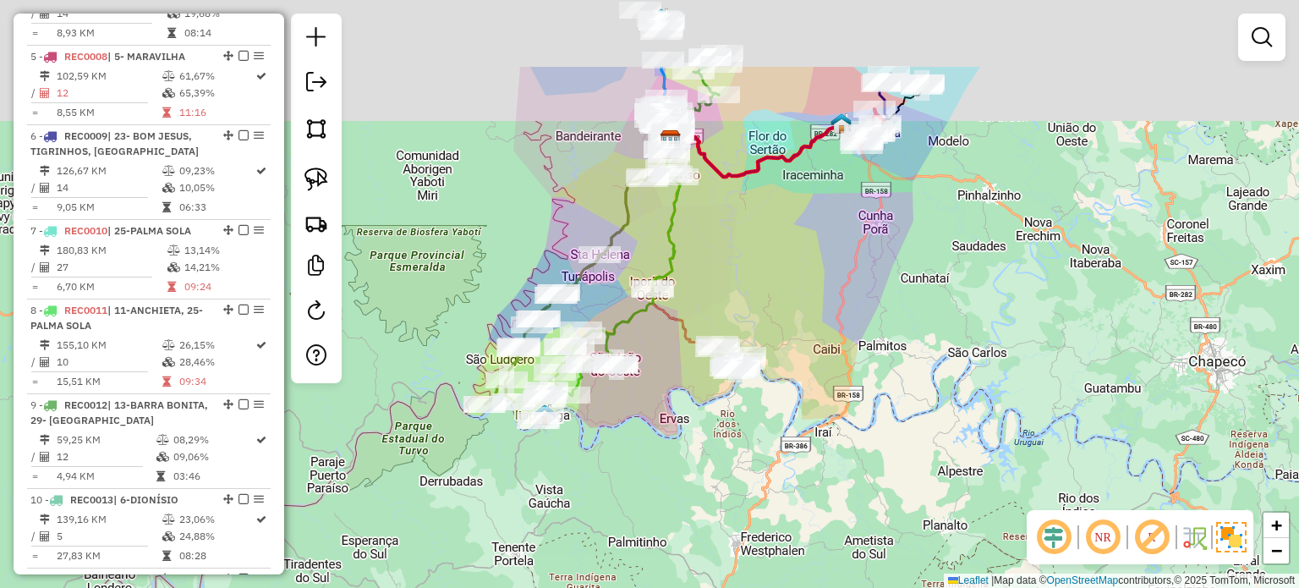
drag, startPoint x: 758, startPoint y: 243, endPoint x: 732, endPoint y: 303, distance: 65.5
click at [732, 303] on div "Janela de atendimento Grade de atendimento Capacidade Transportadoras Veículos …" at bounding box center [649, 294] width 1299 height 588
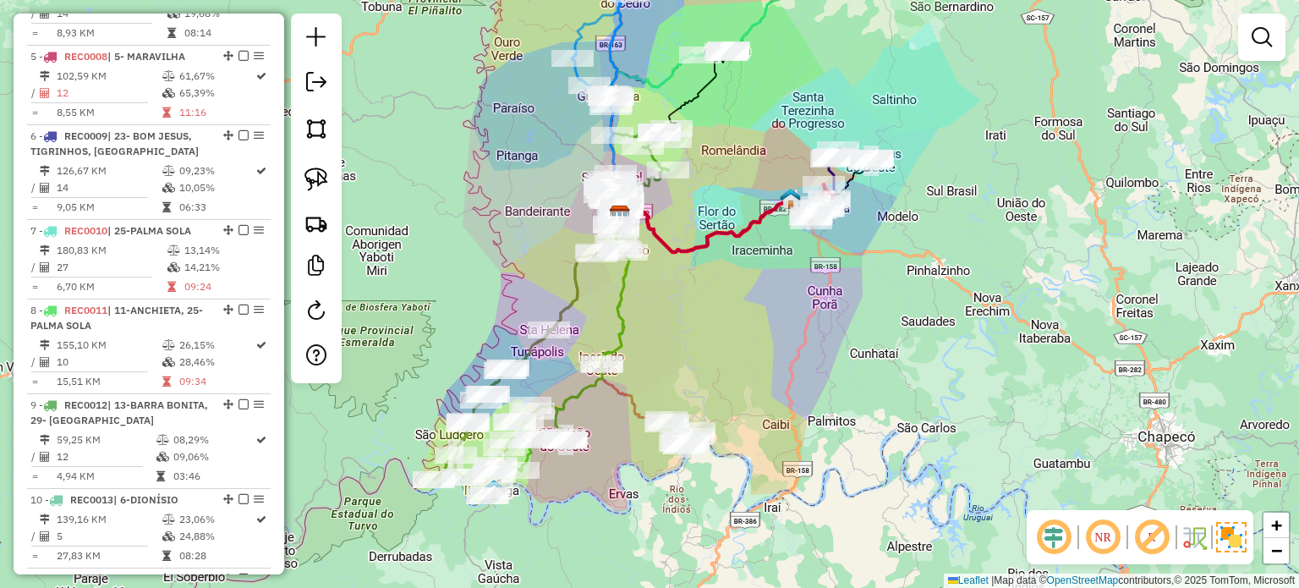
click at [741, 332] on div "Janela de atendimento Grade de atendimento Capacidade Transportadoras Veículos …" at bounding box center [649, 294] width 1299 height 588
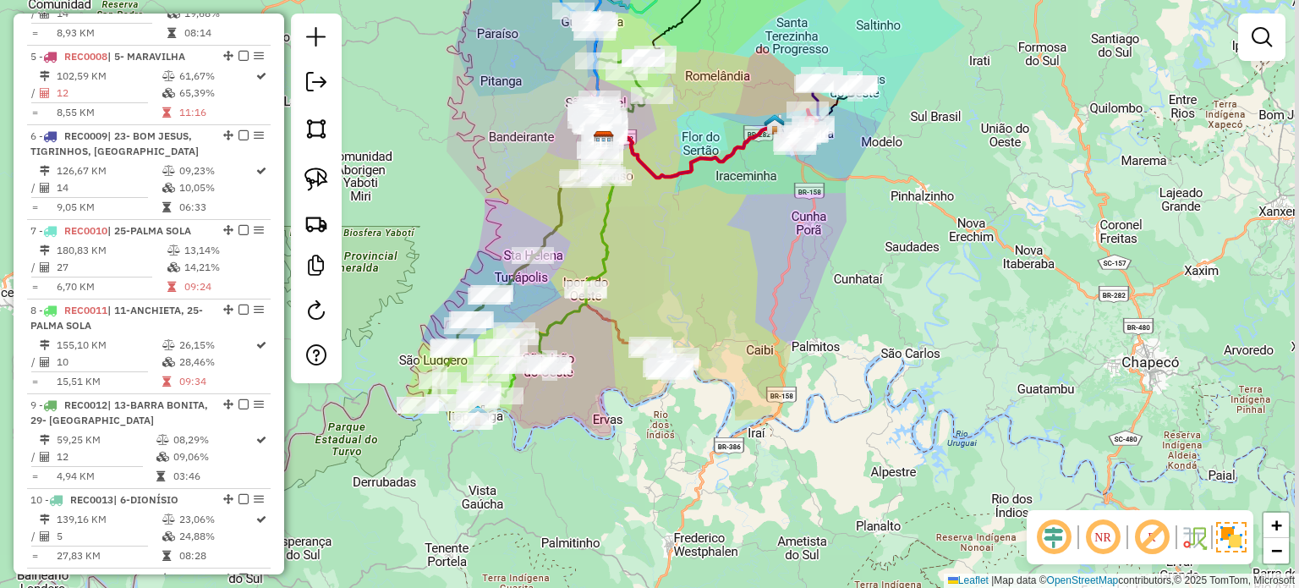
drag, startPoint x: 737, startPoint y: 330, endPoint x: 725, endPoint y: 266, distance: 64.5
click at [725, 266] on div "Janela de atendimento Grade de atendimento Capacidade Transportadoras Veículos …" at bounding box center [649, 294] width 1299 height 588
drag, startPoint x: 724, startPoint y: 265, endPoint x: 709, endPoint y: 217, distance: 50.3
click at [709, 219] on div "Janela de atendimento Grade de atendimento Capacidade Transportadoras Veículos …" at bounding box center [649, 294] width 1299 height 588
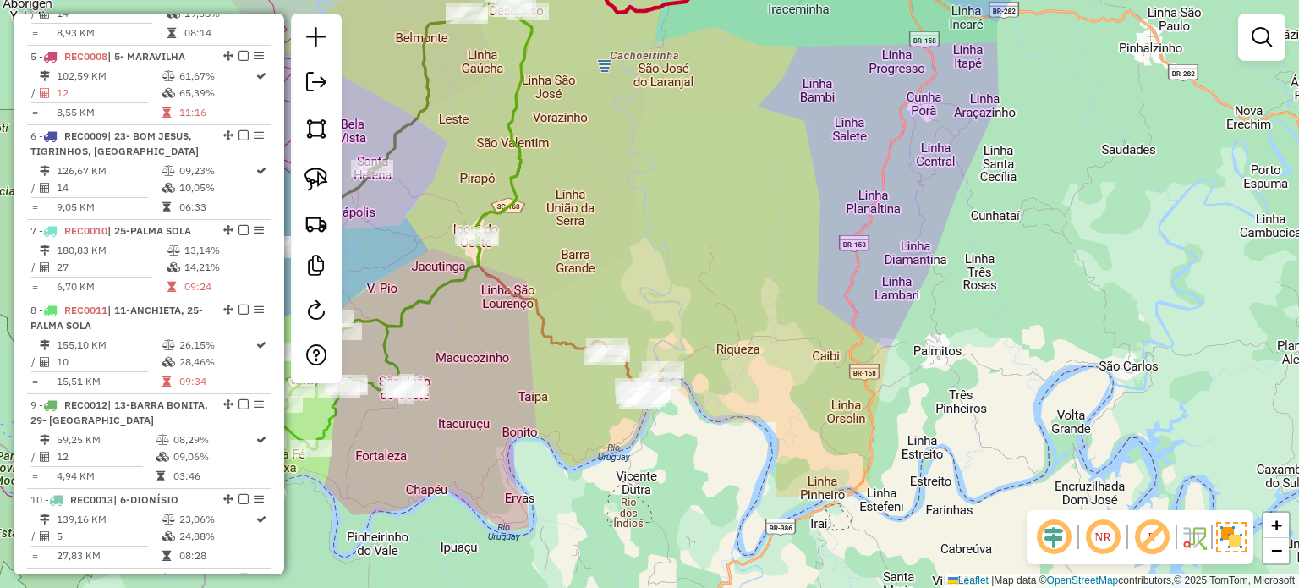
drag, startPoint x: 703, startPoint y: 273, endPoint x: 753, endPoint y: 199, distance: 89.6
click at [816, 183] on div "Janela de atendimento Grade de atendimento Capacidade Transportadoras Veículos …" at bounding box center [649, 294] width 1299 height 588
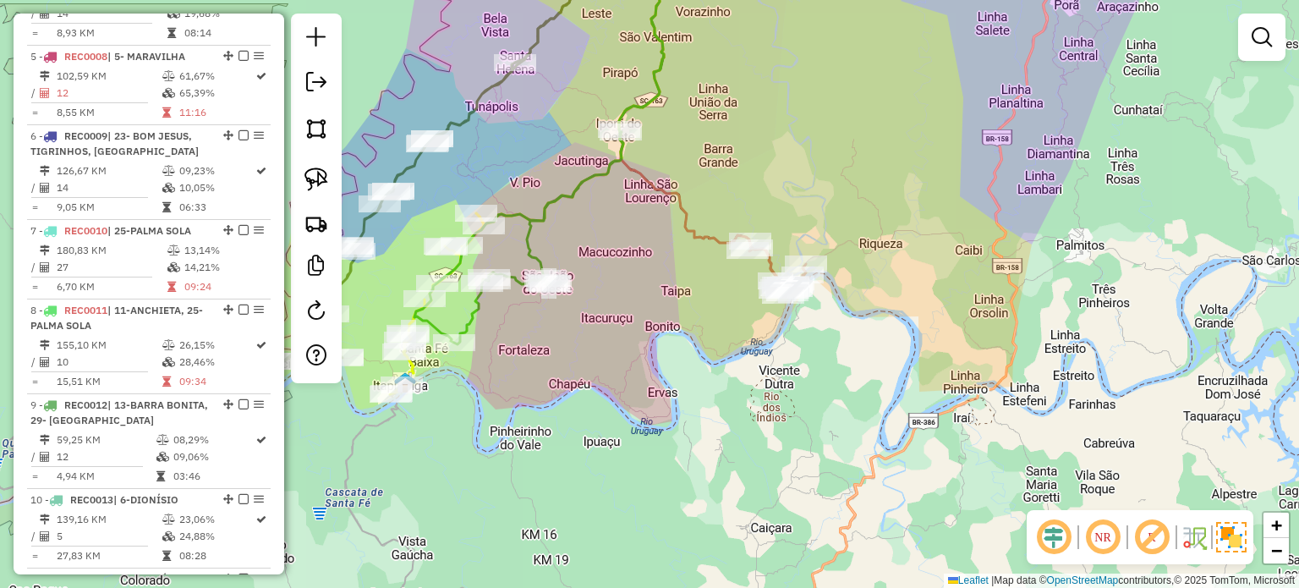
drag, startPoint x: 615, startPoint y: 234, endPoint x: 707, endPoint y: 176, distance: 108.3
click at [707, 176] on div "Janela de atendimento Grade de atendimento Capacidade Transportadoras Veículos …" at bounding box center [649, 294] width 1299 height 588
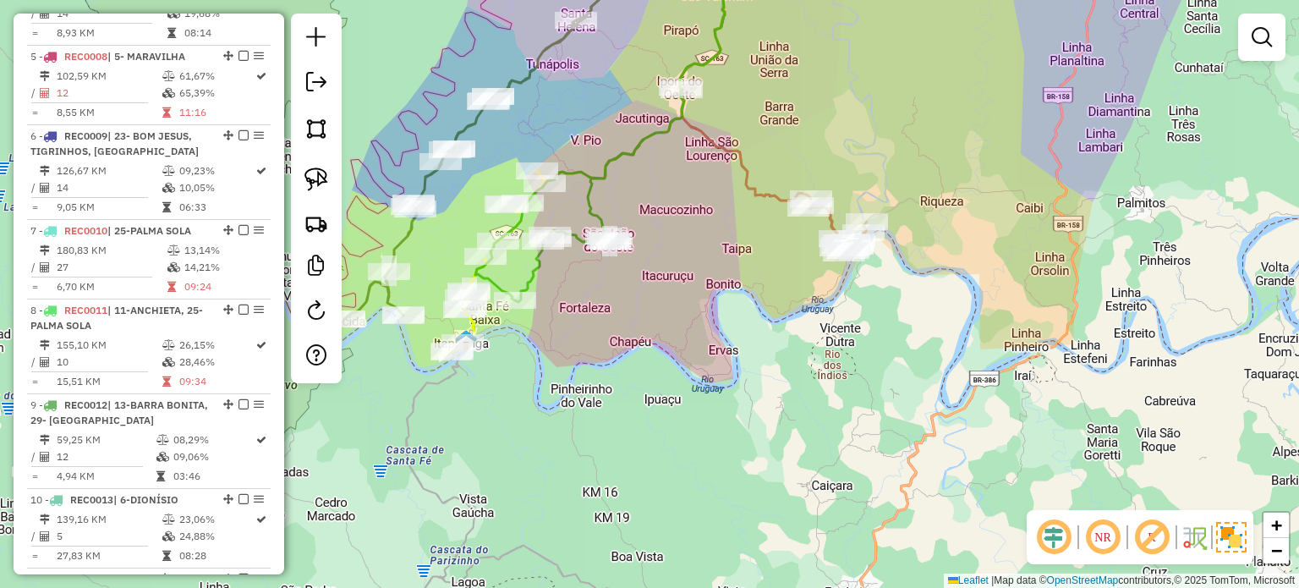
drag, startPoint x: 723, startPoint y: 265, endPoint x: 651, endPoint y: 322, distance: 91.5
click at [651, 321] on div "Janela de atendimento Grade de atendimento Capacidade Transportadoras Veículos …" at bounding box center [649, 294] width 1299 height 588
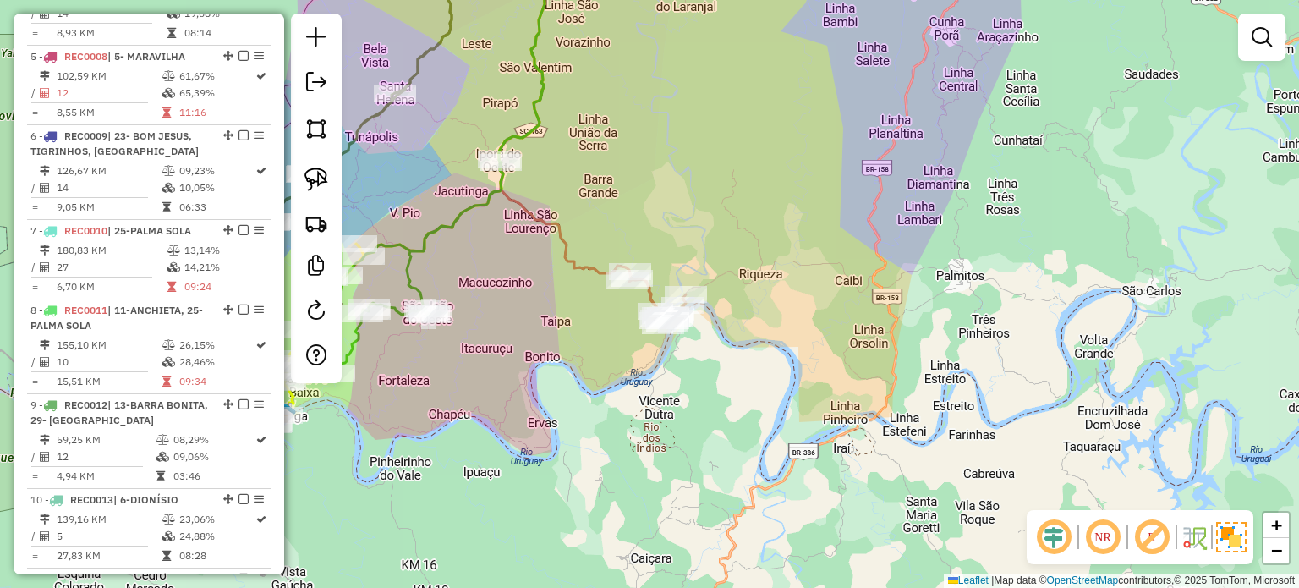
drag, startPoint x: 640, startPoint y: 329, endPoint x: 583, endPoint y: 337, distance: 57.3
click at [583, 337] on div "Janela de atendimento Grade de atendimento Capacidade Transportadoras Veículos …" at bounding box center [649, 294] width 1299 height 588
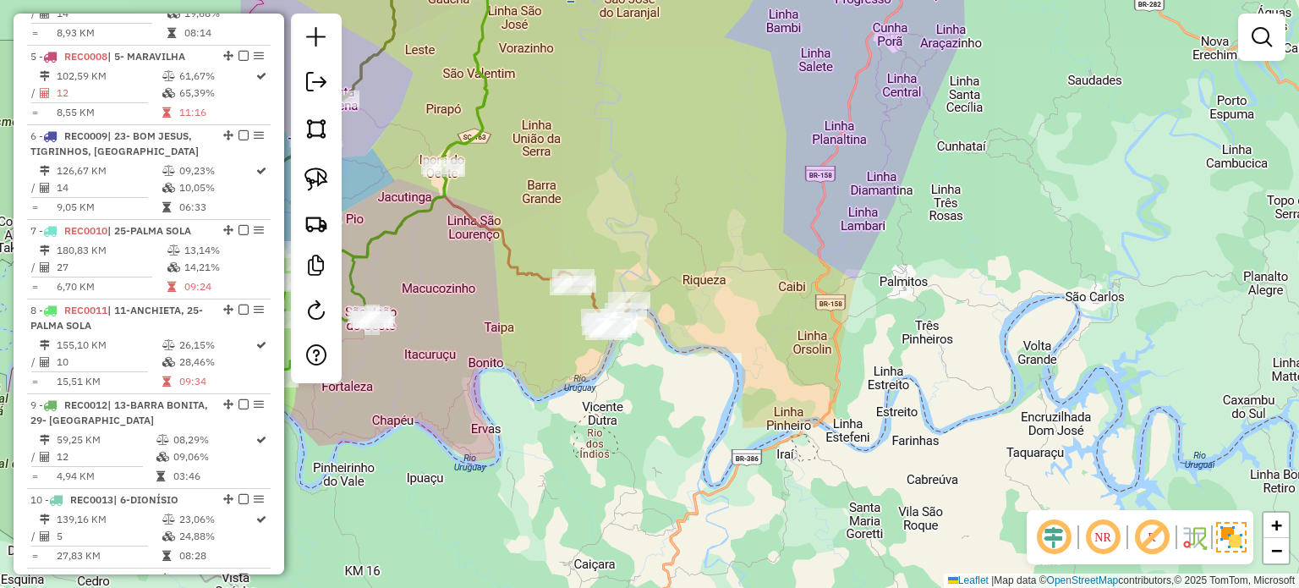
drag, startPoint x: 645, startPoint y: 379, endPoint x: 586, endPoint y: 368, distance: 60.2
click at [561, 381] on div "Janela de atendimento Grade de atendimento Capacidade Transportadoras Veículos …" at bounding box center [649, 294] width 1299 height 588
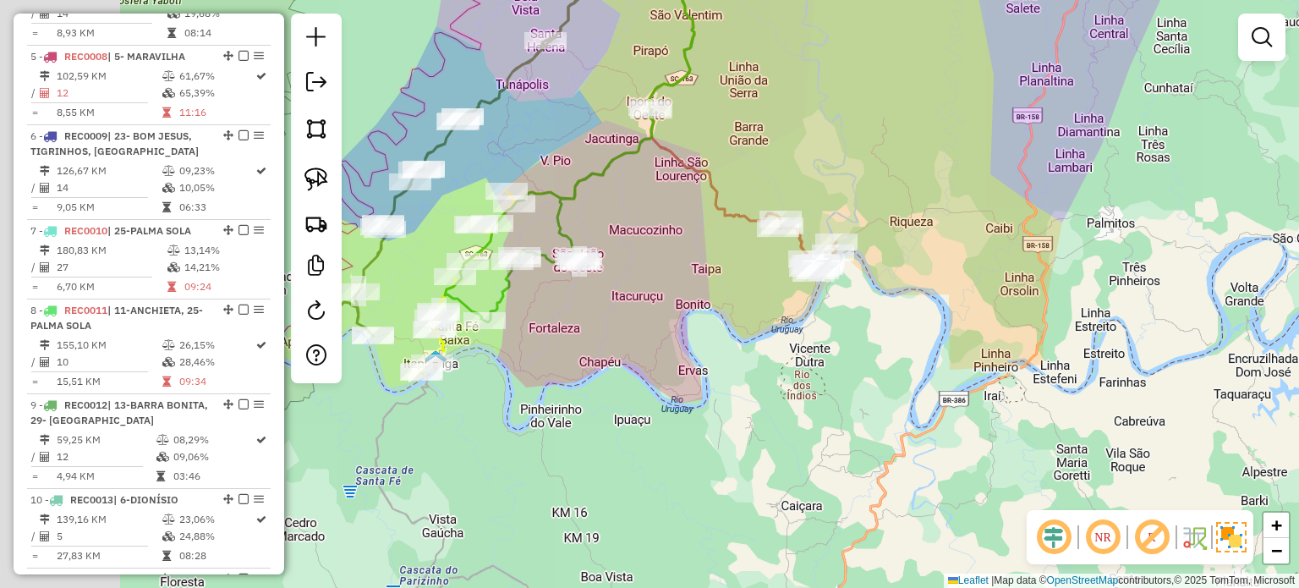
drag, startPoint x: 444, startPoint y: 361, endPoint x: 729, endPoint y: 294, distance: 292.6
click at [741, 289] on div "Janela de atendimento Grade de atendimento Capacidade Transportadoras Veículos …" at bounding box center [649, 294] width 1299 height 588
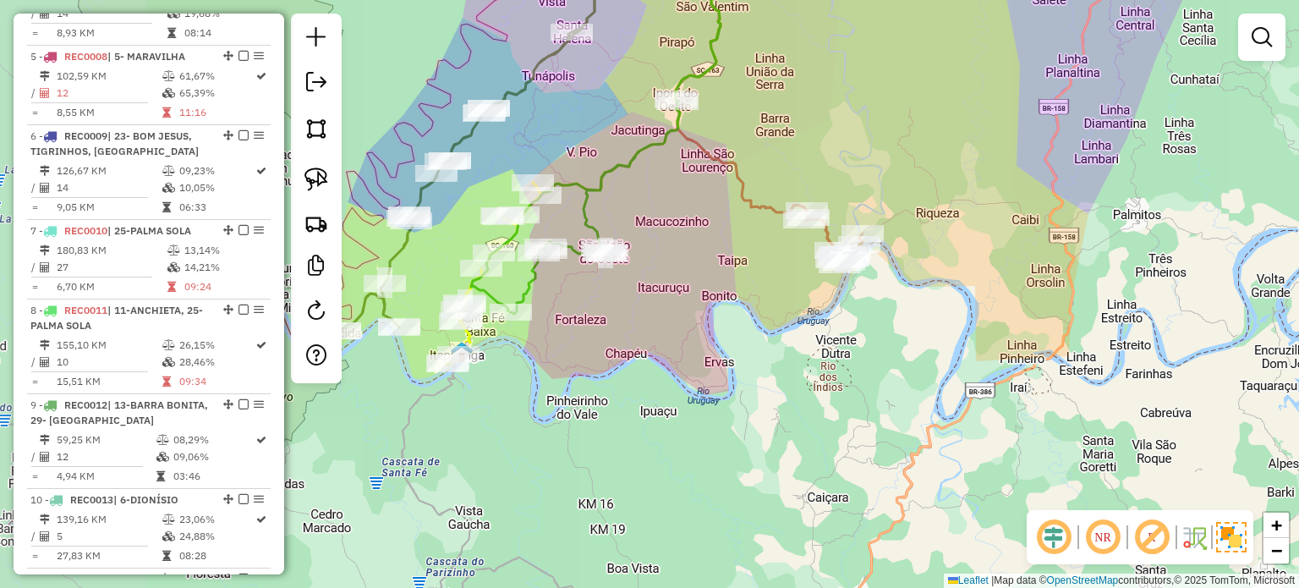
drag, startPoint x: 639, startPoint y: 327, endPoint x: 727, endPoint y: 319, distance: 88.3
click at [727, 319] on div "Janela de atendimento Grade de atendimento Capacidade Transportadoras Veículos …" at bounding box center [649, 294] width 1299 height 588
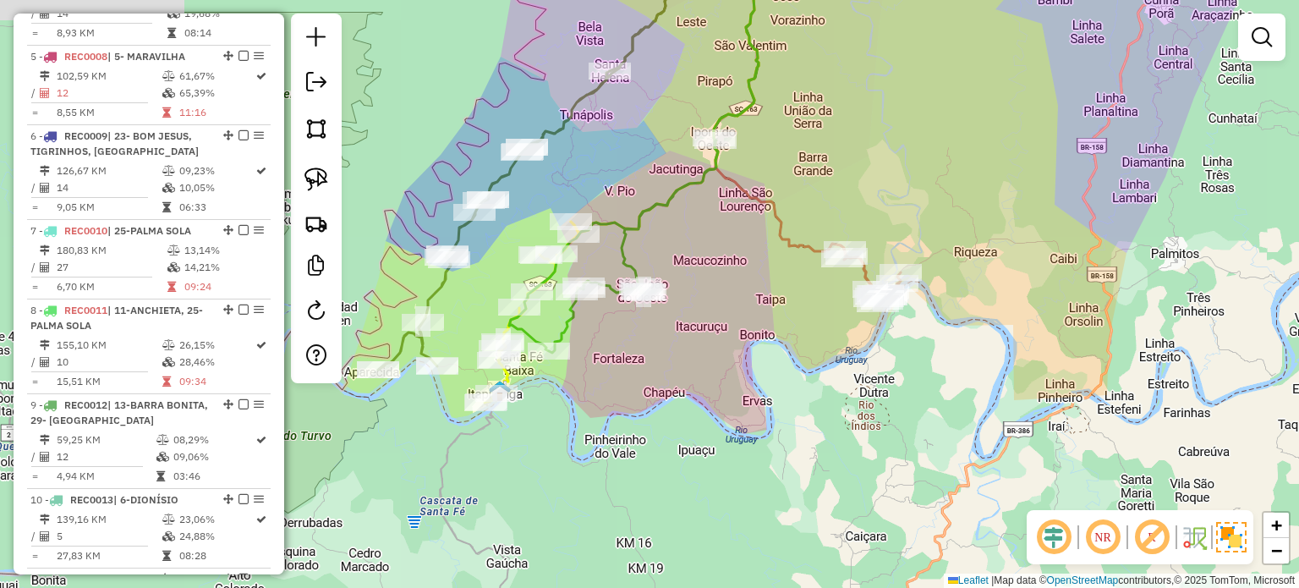
drag, startPoint x: 524, startPoint y: 222, endPoint x: 511, endPoint y: 234, distance: 18.0
click at [511, 234] on div "Janela de atendimento Grade de atendimento Capacidade Transportadoras Veículos …" at bounding box center [649, 294] width 1299 height 588
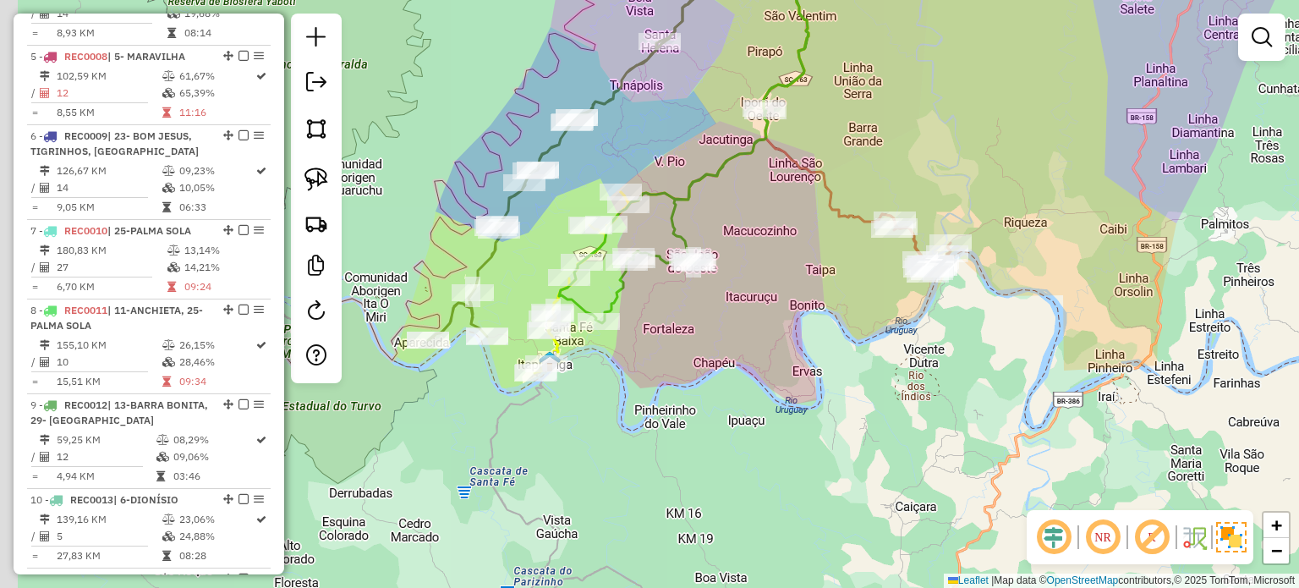
drag, startPoint x: 532, startPoint y: 219, endPoint x: 582, endPoint y: 189, distance: 59.2
click at [588, 183] on div "Janela de atendimento Grade de atendimento Capacidade Transportadoras Veículos …" at bounding box center [649, 294] width 1299 height 588
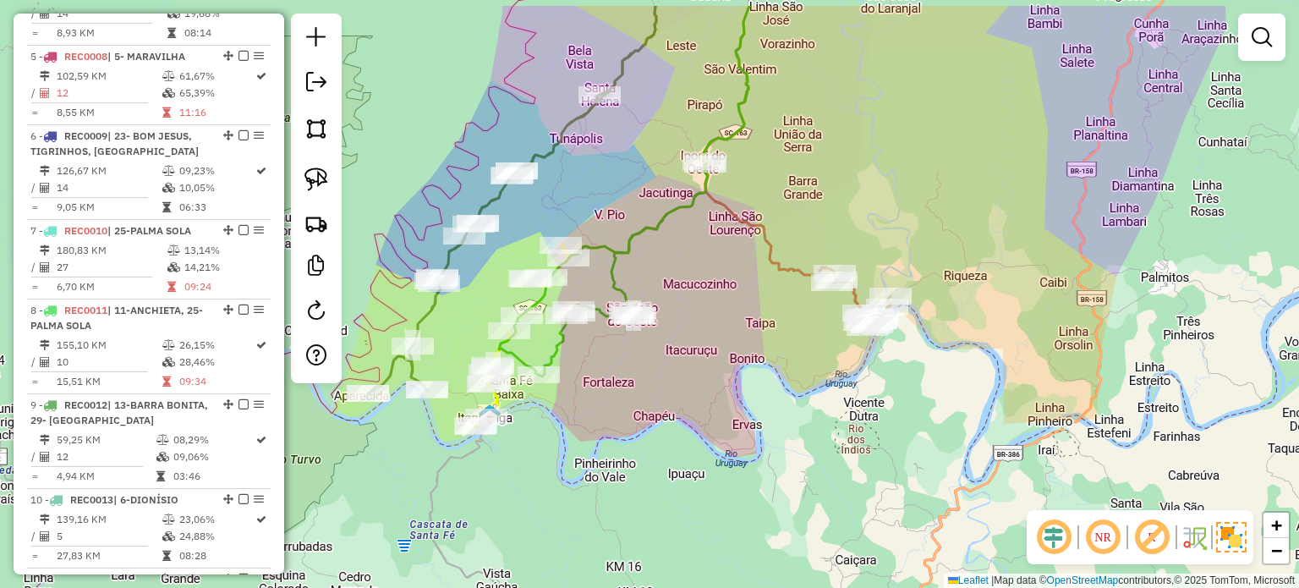
drag, startPoint x: 591, startPoint y: 175, endPoint x: 512, endPoint y: 243, distance: 103.7
click at [512, 243] on div "Janela de atendimento Grade de atendimento Capacidade Transportadoras Veículos …" at bounding box center [649, 294] width 1299 height 588
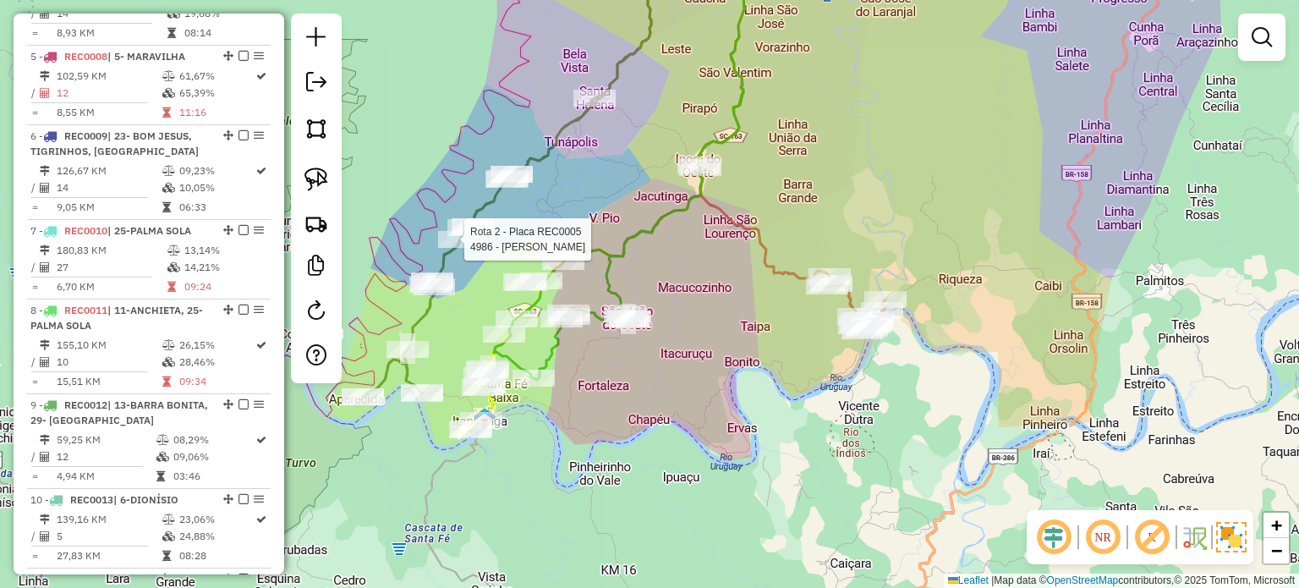
select select "*********"
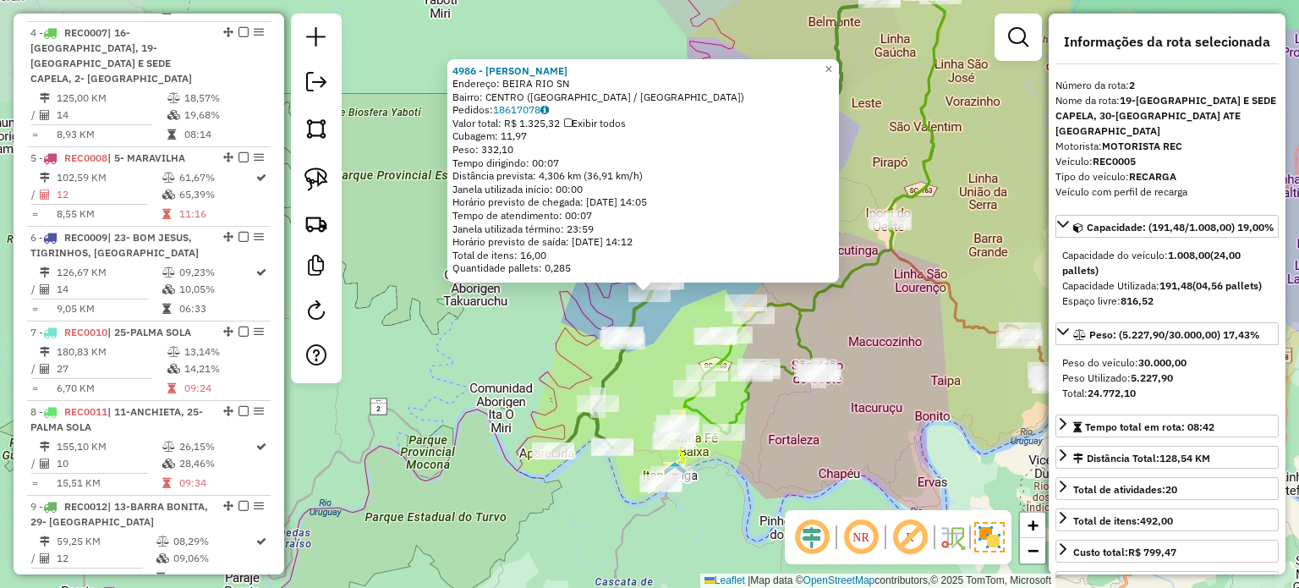
scroll to position [785, 0]
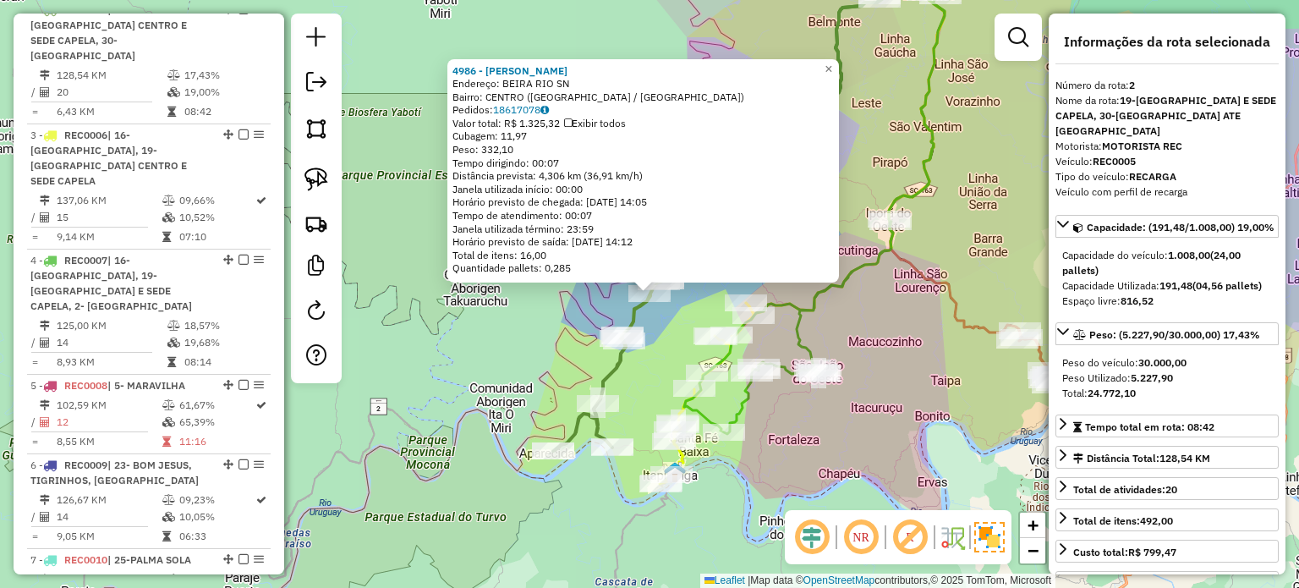
click at [936, 353] on div "4986 - JOEL KONRAD Endereço: BEIRA RIO SN Bairro: CENTRO (ITAPIRANGA / SC) Pedi…" at bounding box center [649, 294] width 1299 height 588
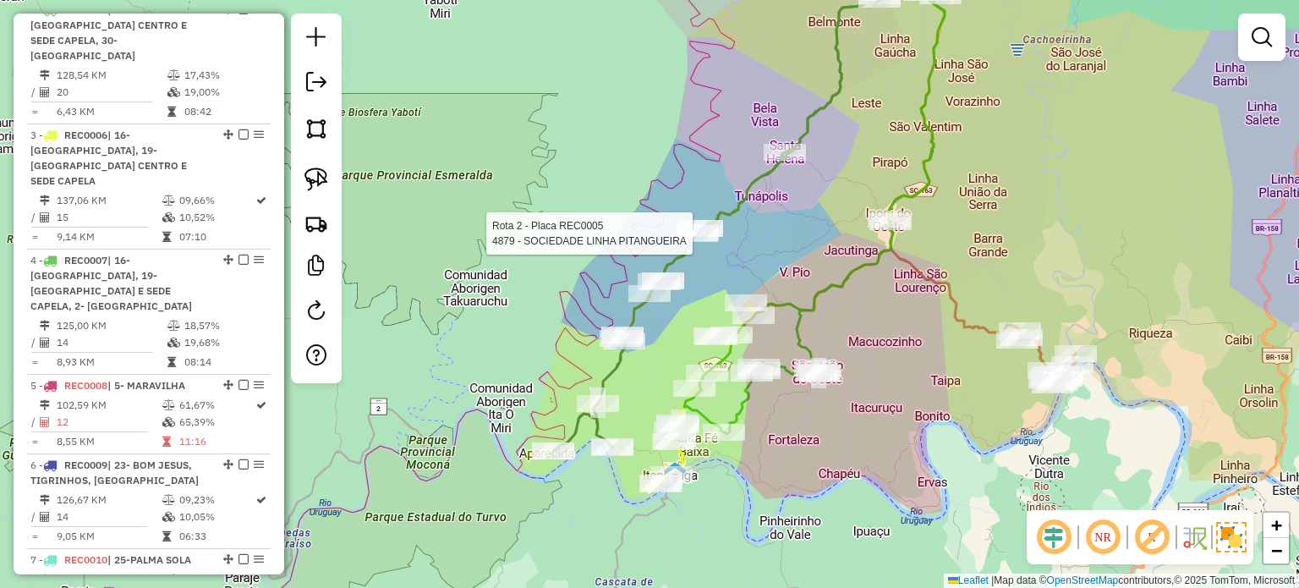
select select "*********"
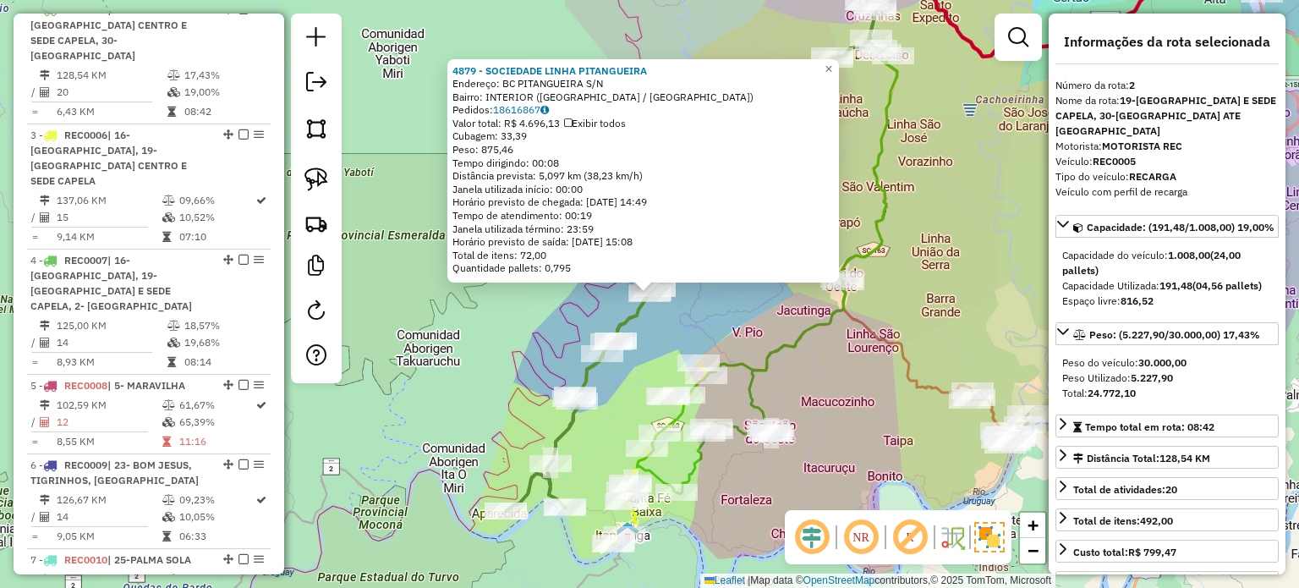
click at [696, 310] on div "4879 - SOCIEDADE LINHA PITANGUEIRA Endereço: BC PITANGUEIRA S/N Bairro: INTERIO…" at bounding box center [649, 294] width 1299 height 588
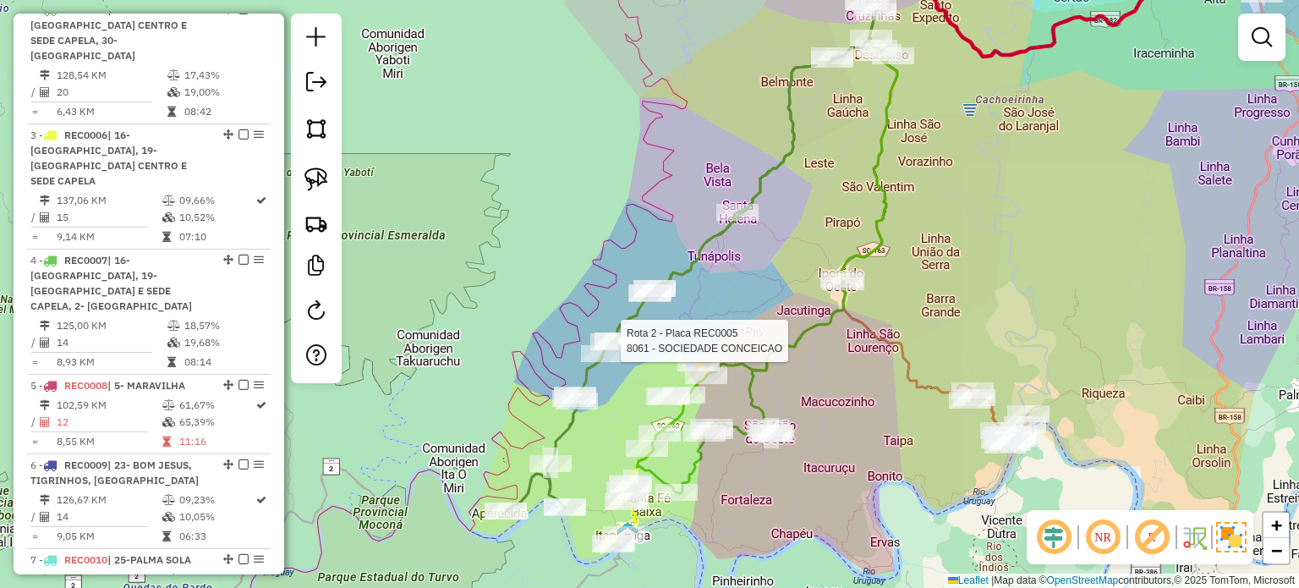
select select "*********"
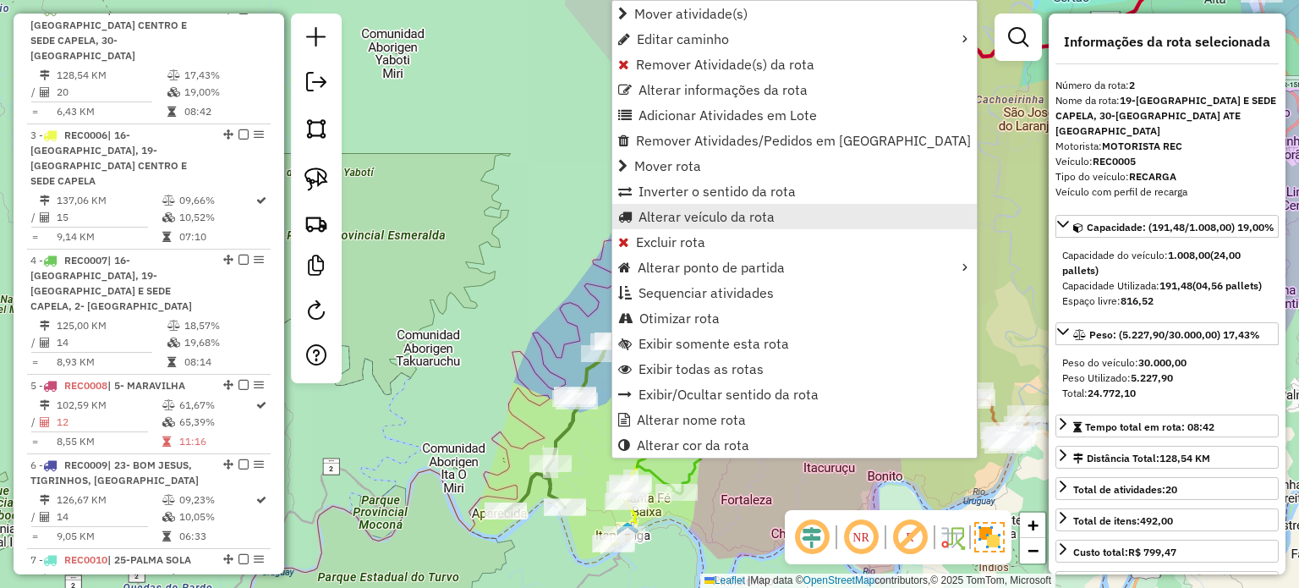
click at [724, 214] on span "Alterar veículo da rota" at bounding box center [706, 217] width 136 height 14
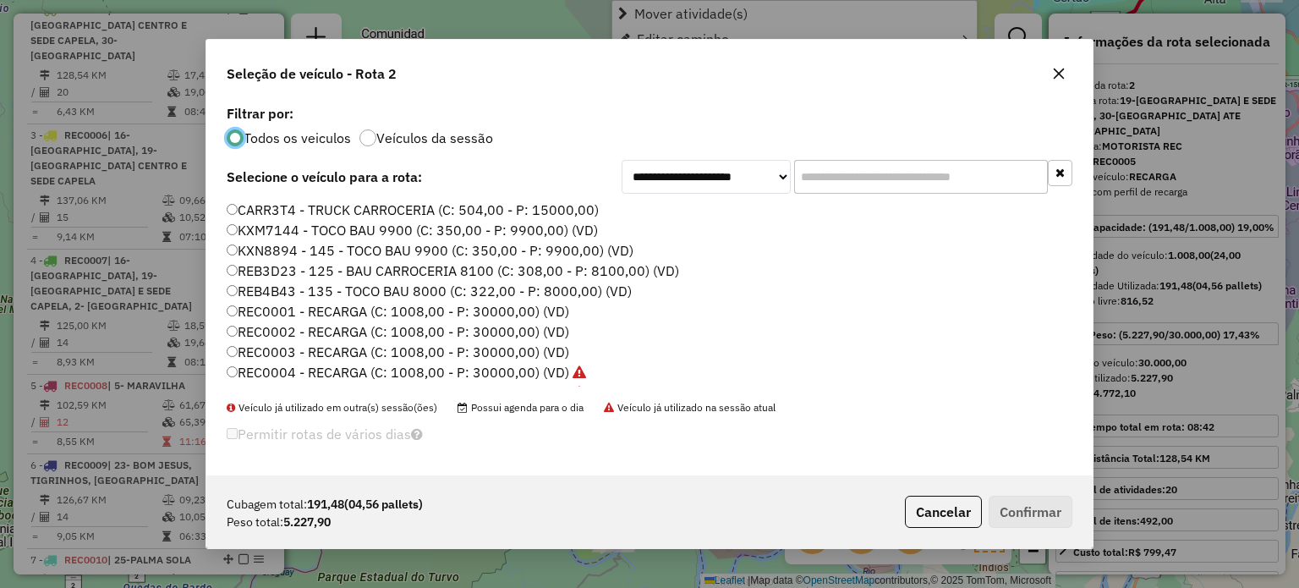
scroll to position [8, 5]
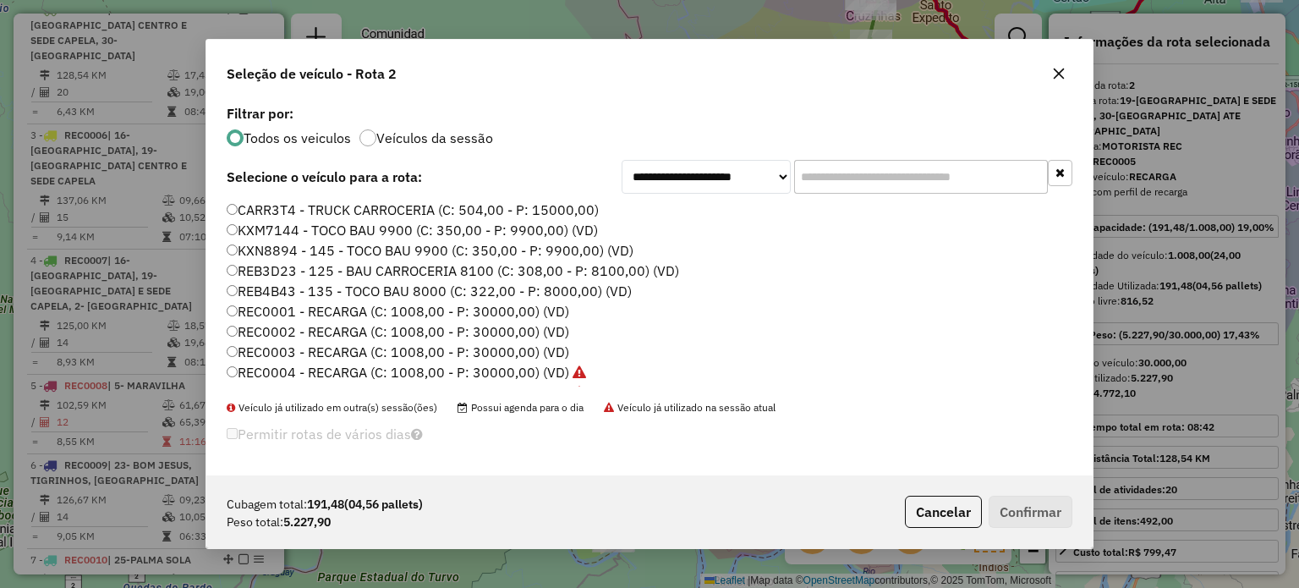
click at [865, 178] on input "text" at bounding box center [921, 177] width 254 height 34
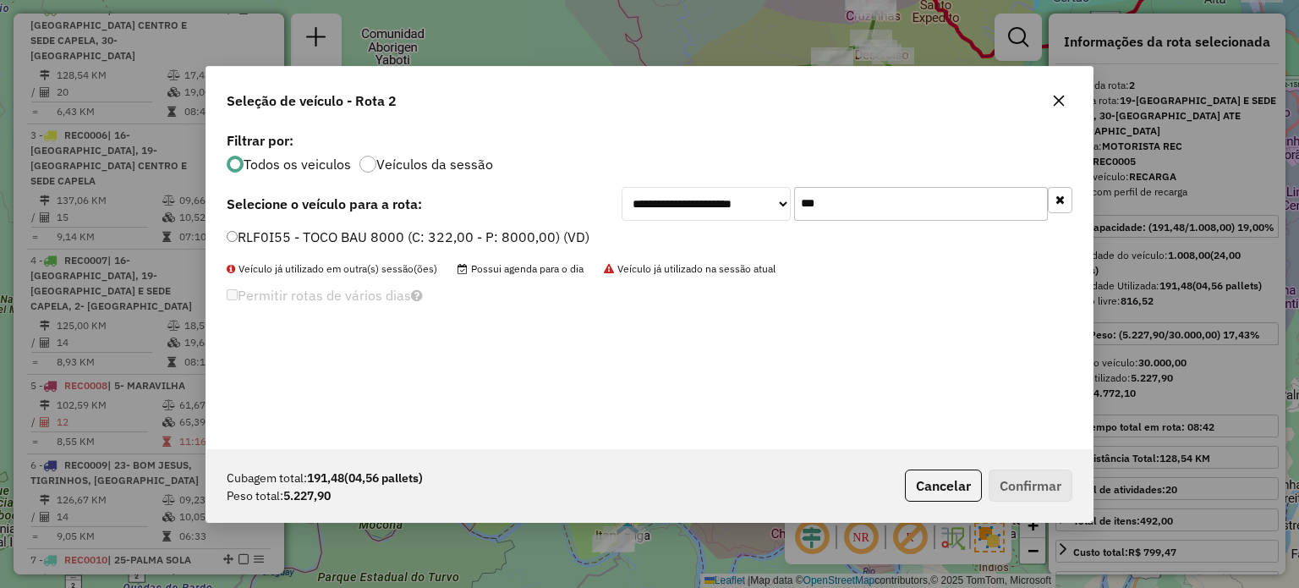
type input "***"
click at [356, 230] on label "RLF0I55 - TOCO BAU 8000 (C: 322,00 - P: 8000,00) (VD)" at bounding box center [408, 237] width 363 height 20
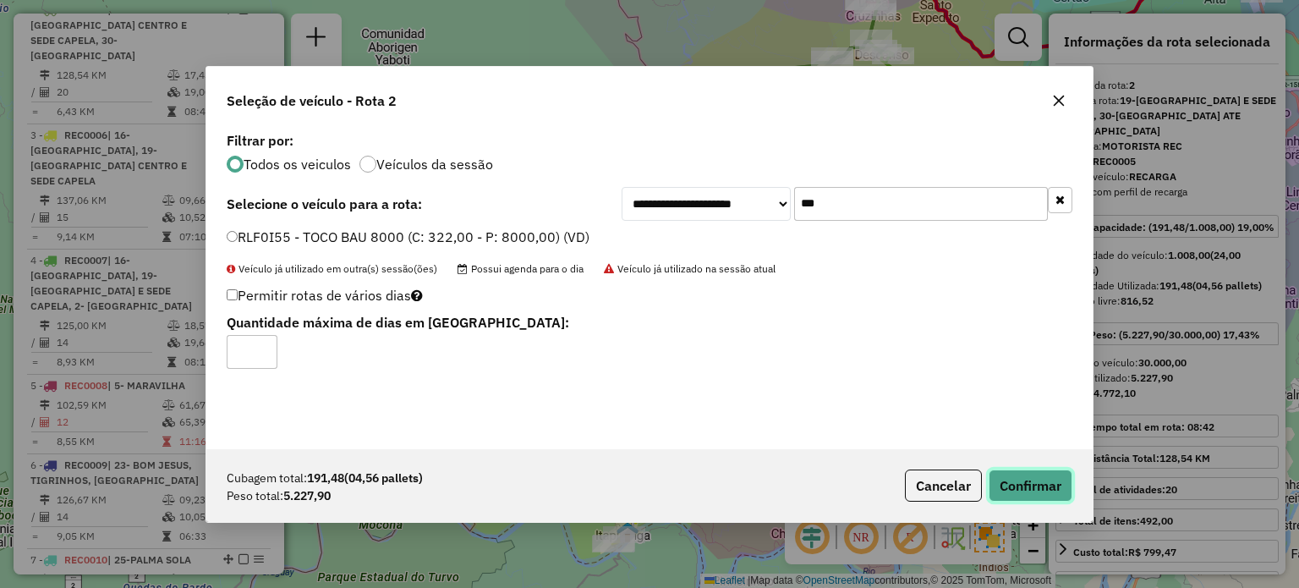
click at [1013, 479] on button "Confirmar" at bounding box center [1030, 485] width 84 height 32
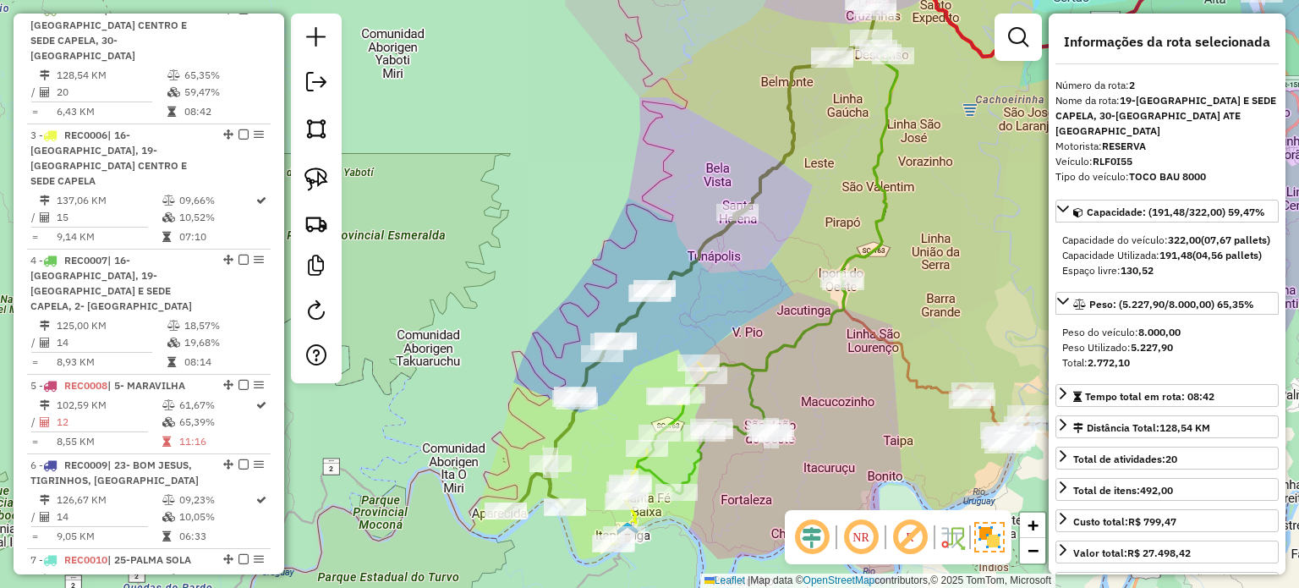
drag, startPoint x: 872, startPoint y: 404, endPoint x: 814, endPoint y: 364, distance: 70.4
click at [816, 364] on div "Rota 1 - Placa REC0004 1849 - LAJU PISCINA CLUBE Janela de atendimento Grade de…" at bounding box center [649, 294] width 1299 height 588
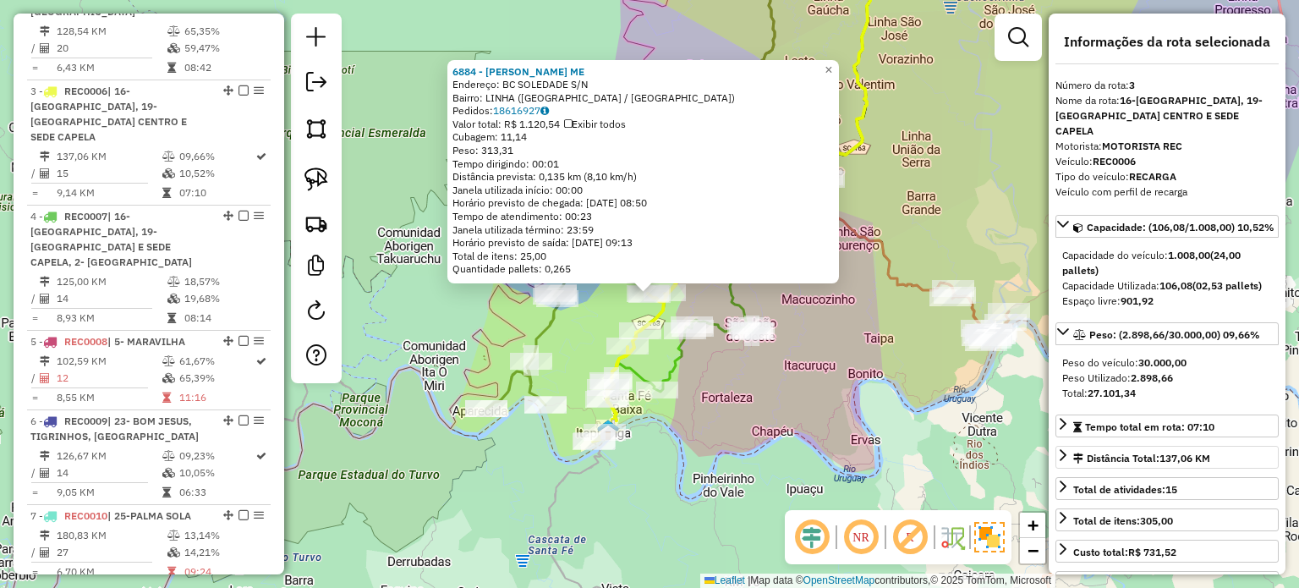
scroll to position [894, 0]
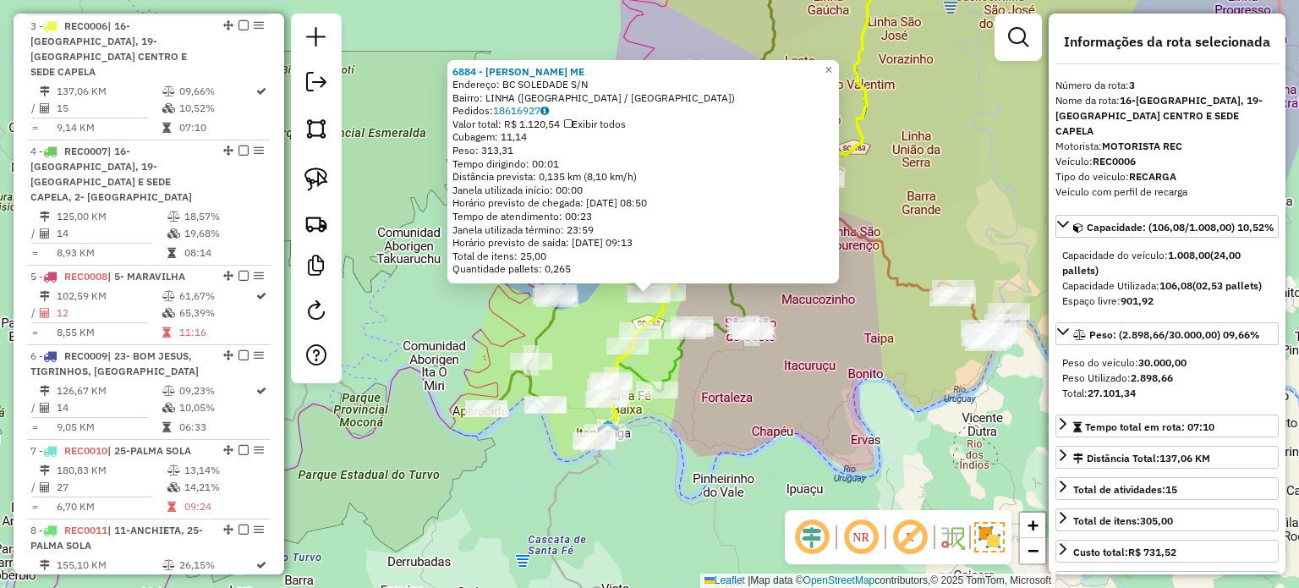
click at [774, 398] on div "6884 - JOSE ANDREOLA ME Endereço: BC SOLEDADE S/N Bairro: LINHA (ITAPIRANGA / S…" at bounding box center [649, 294] width 1299 height 588
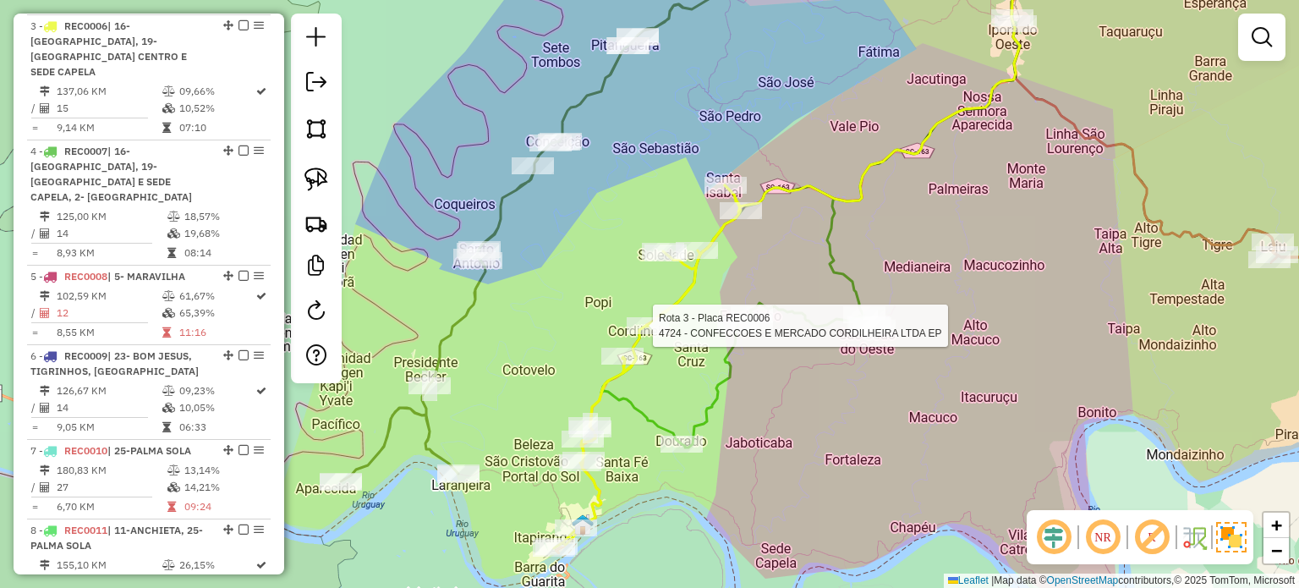
select select "*********"
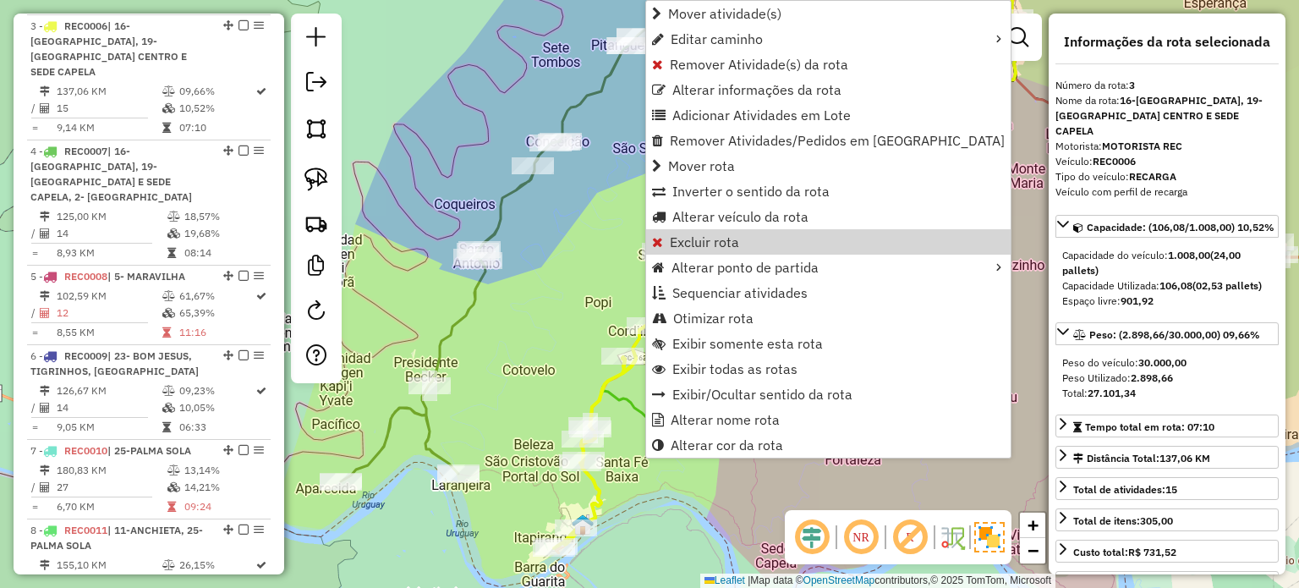
click at [577, 290] on div "Janela de atendimento Grade de atendimento Capacidade Transportadoras Veículos …" at bounding box center [649, 294] width 1299 height 588
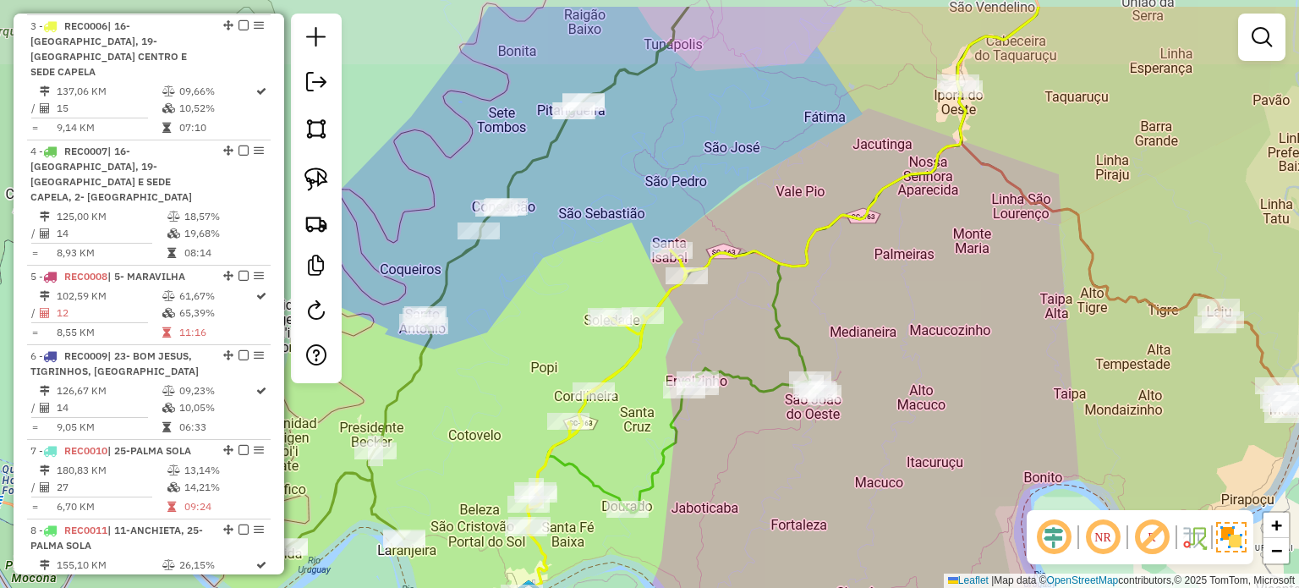
drag, startPoint x: 815, startPoint y: 256, endPoint x: 761, endPoint y: 321, distance: 84.6
click at [761, 321] on div "Janela de atendimento Grade de atendimento Capacidade Transportadoras Veículos …" at bounding box center [649, 294] width 1299 height 588
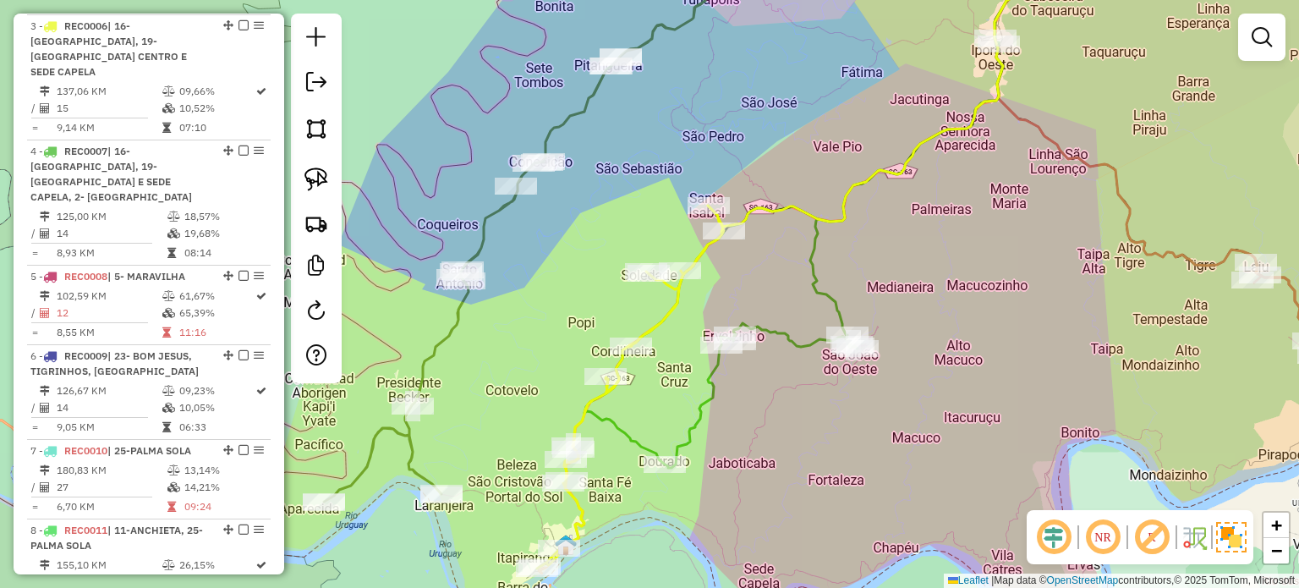
drag, startPoint x: 760, startPoint y: 318, endPoint x: 800, endPoint y: 269, distance: 63.1
click at [799, 271] on div "Janela de atendimento Grade de atendimento Capacidade Transportadoras Veículos …" at bounding box center [649, 294] width 1299 height 588
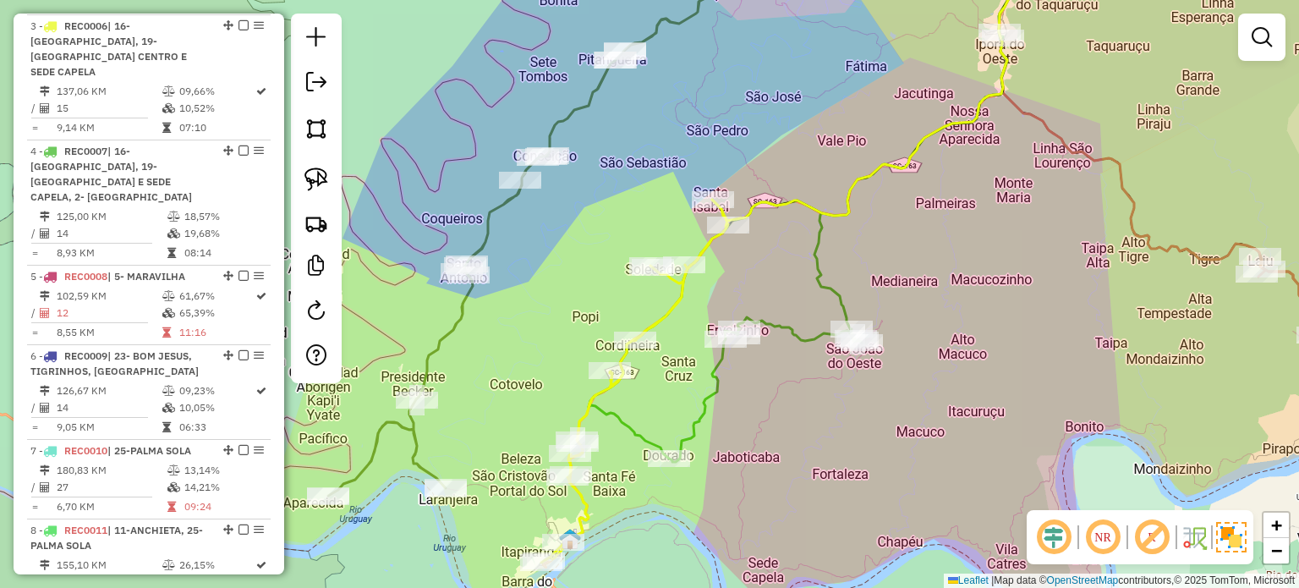
drag, startPoint x: 792, startPoint y: 272, endPoint x: 823, endPoint y: 221, distance: 59.2
click at [822, 223] on div "Janela de atendimento Grade de atendimento Capacidade Transportadoras Veículos …" at bounding box center [649, 294] width 1299 height 588
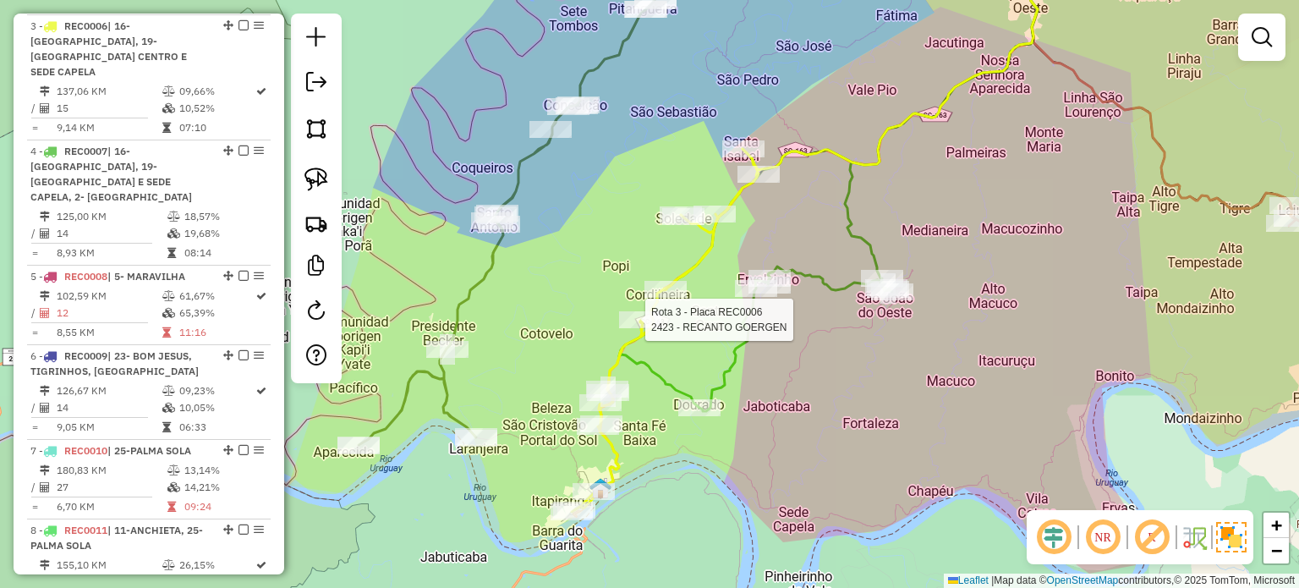
select select "*********"
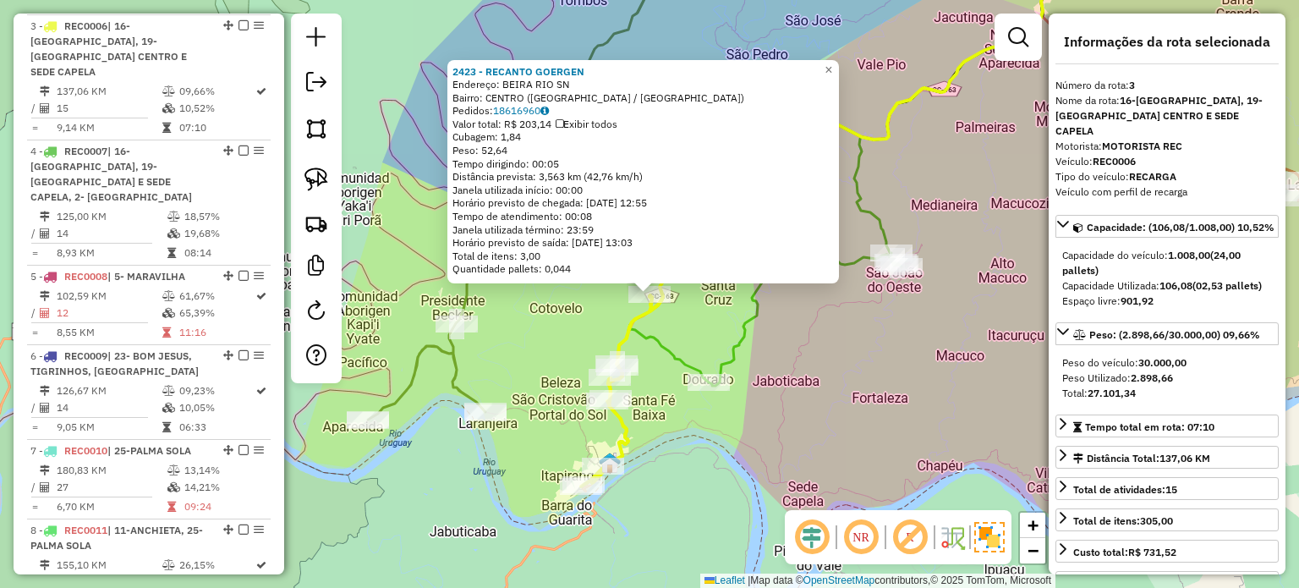
click at [829, 375] on div "2423 - RECANTO GOERGEN Endereço: BEIRA RIO SN Bairro: CENTRO (ITAPIRANGA / SC) …" at bounding box center [649, 294] width 1299 height 588
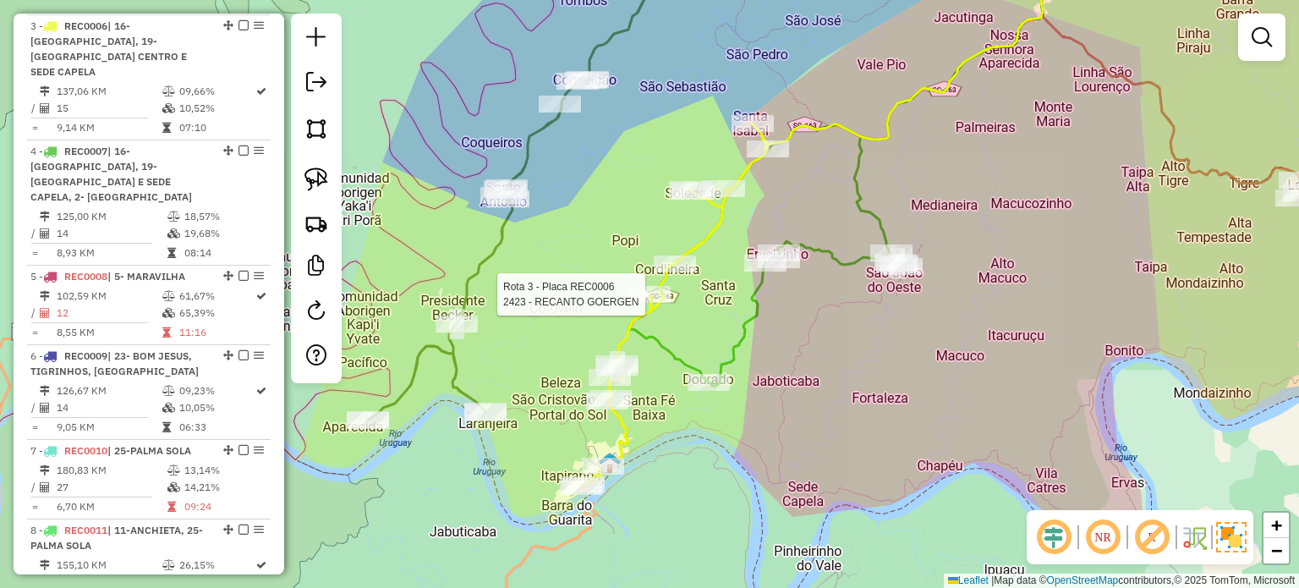
select select "*********"
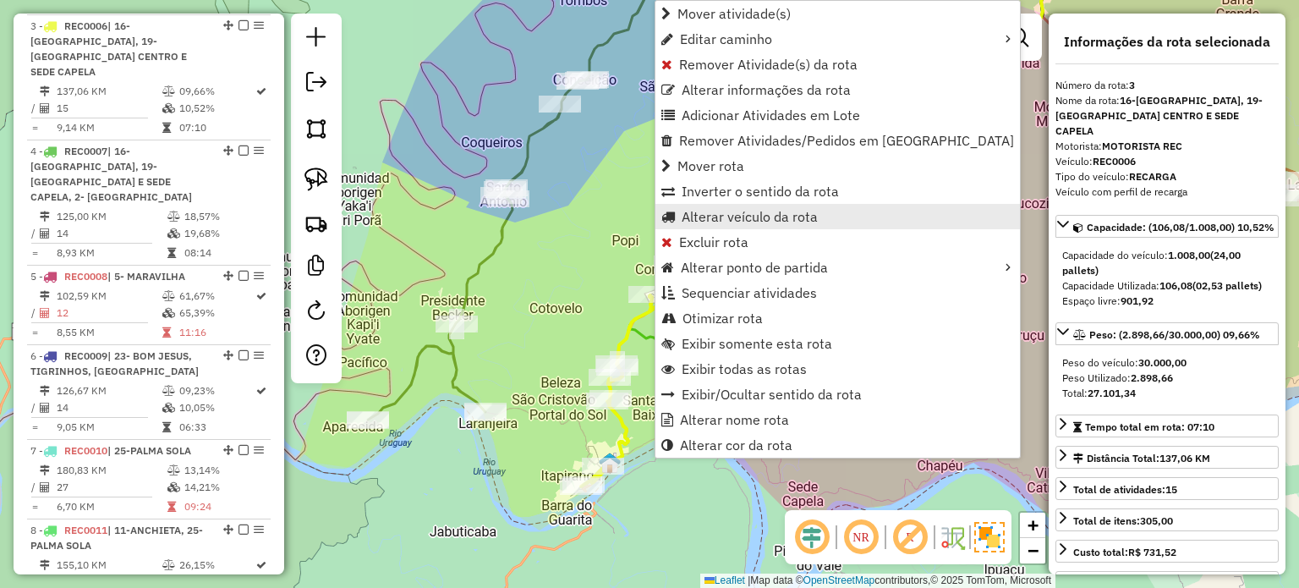
click at [717, 213] on span "Alterar veículo da rota" at bounding box center [749, 217] width 136 height 14
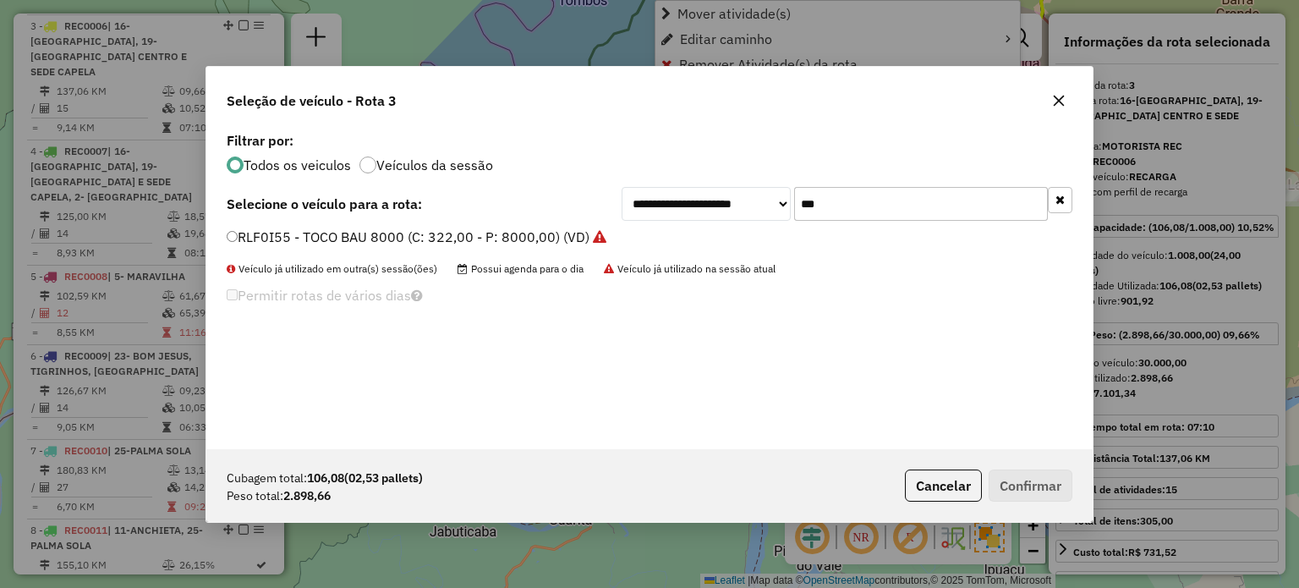
scroll to position [8, 5]
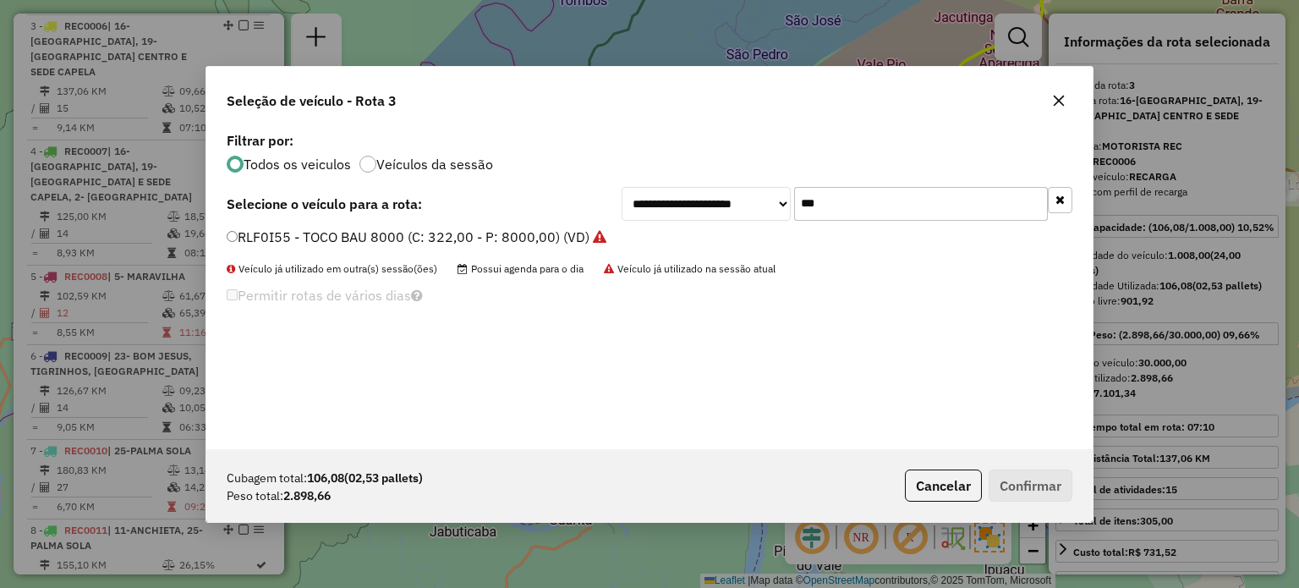
drag, startPoint x: 863, startPoint y: 201, endPoint x: 703, endPoint y: 205, distance: 159.8
click at [705, 208] on div "**********" at bounding box center [846, 204] width 451 height 34
type input "***"
click at [316, 227] on label "RLO5J52 - 130 - TOCO BAU 8000 (C: 322,00 - P: 8000,00) (VD)" at bounding box center [428, 237] width 403 height 20
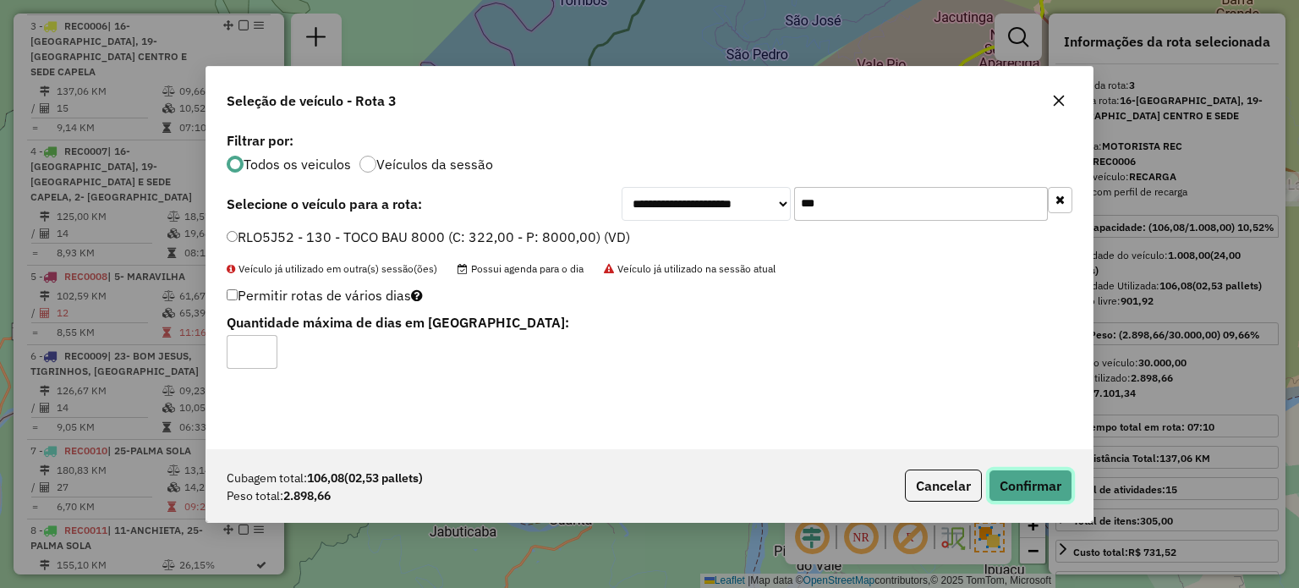
click at [1022, 485] on button "Confirmar" at bounding box center [1030, 485] width 84 height 32
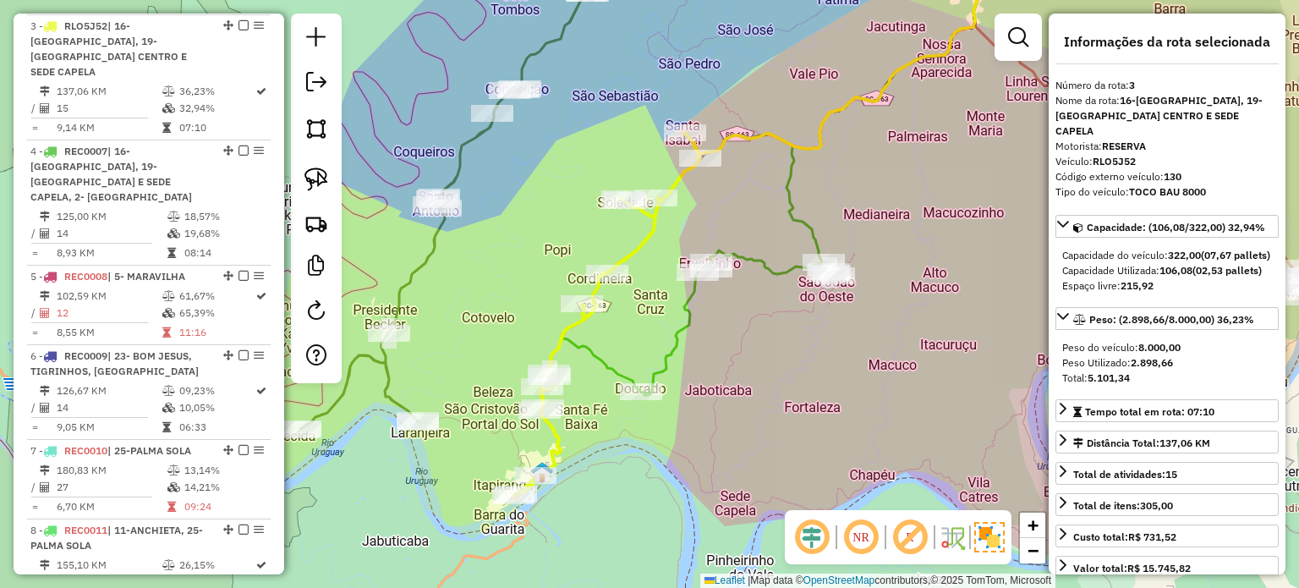
drag, startPoint x: 778, startPoint y: 331, endPoint x: 703, endPoint y: 342, distance: 75.2
click at [703, 342] on div "Janela de atendimento Grade de atendimento Capacidade Transportadoras Veículos …" at bounding box center [649, 294] width 1299 height 588
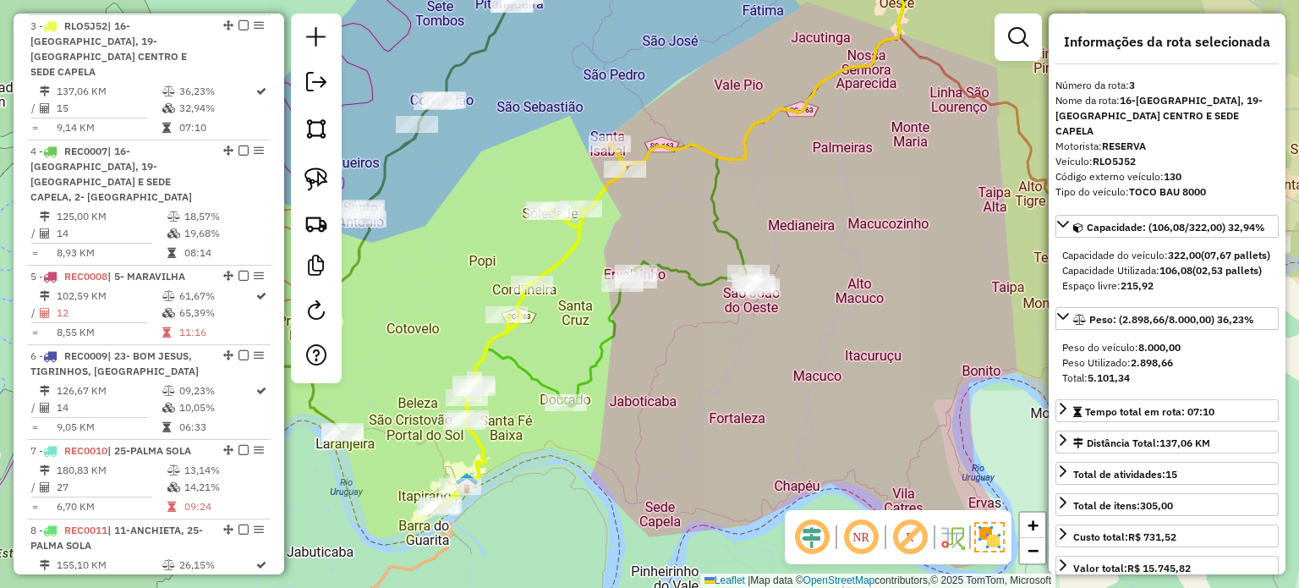
drag, startPoint x: 690, startPoint y: 344, endPoint x: 681, endPoint y: 429, distance: 85.0
click at [680, 429] on div "Janela de atendimento Grade de atendimento Capacidade Transportadoras Veículos …" at bounding box center [649, 294] width 1299 height 588
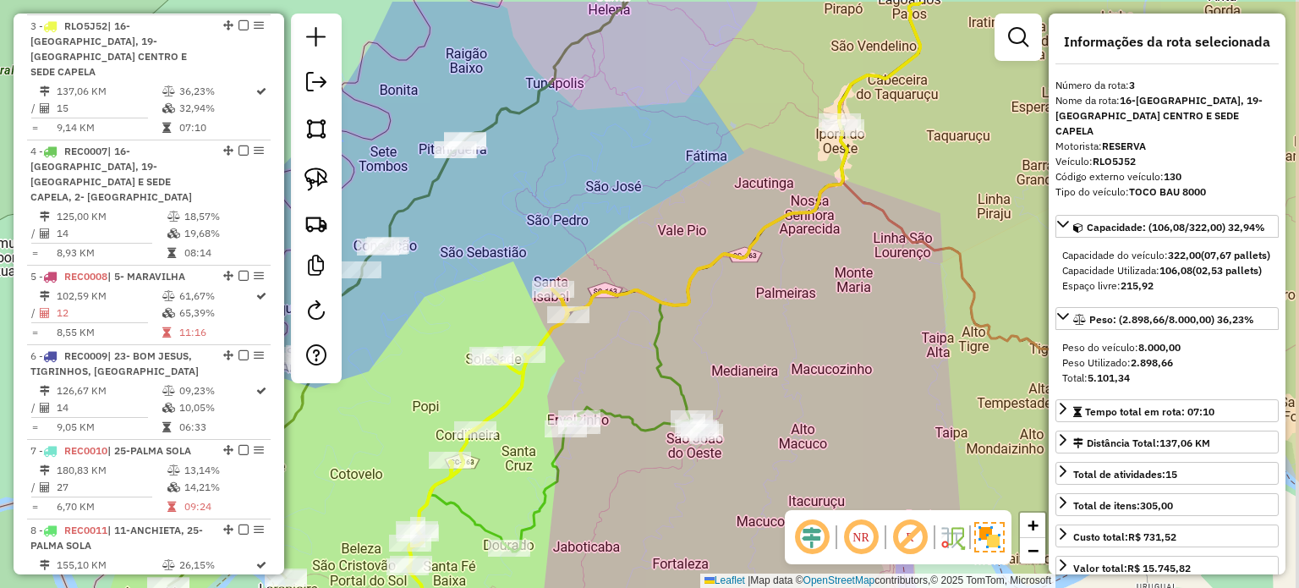
drag, startPoint x: 796, startPoint y: 326, endPoint x: 786, endPoint y: 317, distance: 13.2
click at [787, 331] on div "Janela de atendimento Grade de atendimento Capacidade Transportadoras Veículos …" at bounding box center [649, 294] width 1299 height 588
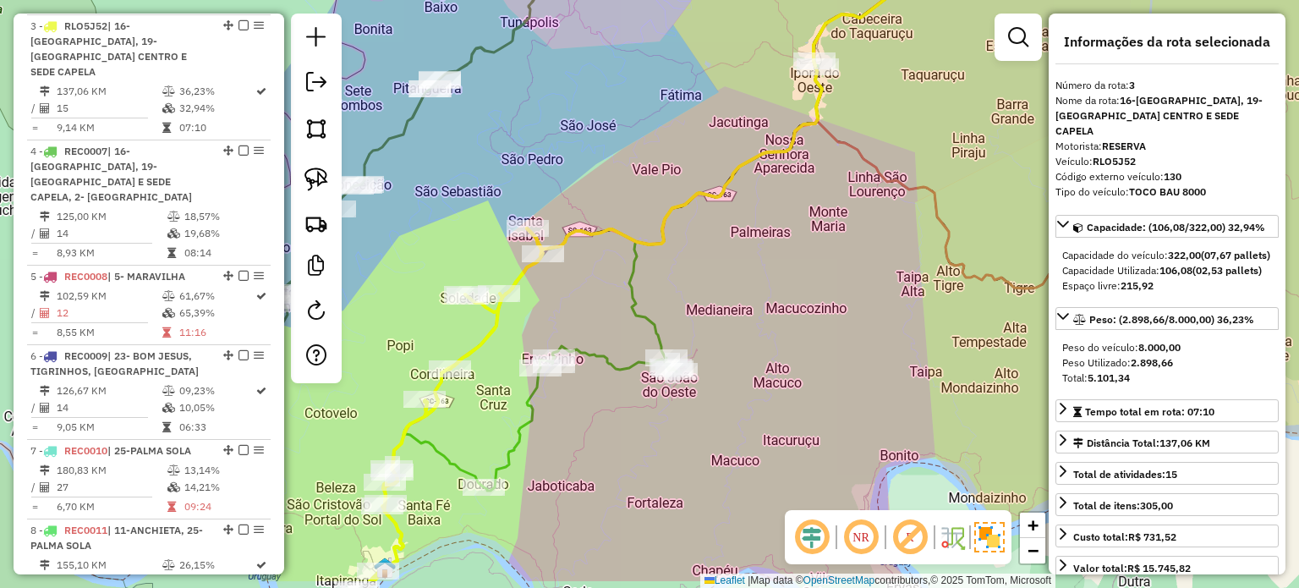
drag, startPoint x: 821, startPoint y: 309, endPoint x: 806, endPoint y: 251, distance: 59.5
click at [809, 259] on div "Janela de atendimento Grade de atendimento Capacidade Transportadoras Veículos …" at bounding box center [649, 294] width 1299 height 588
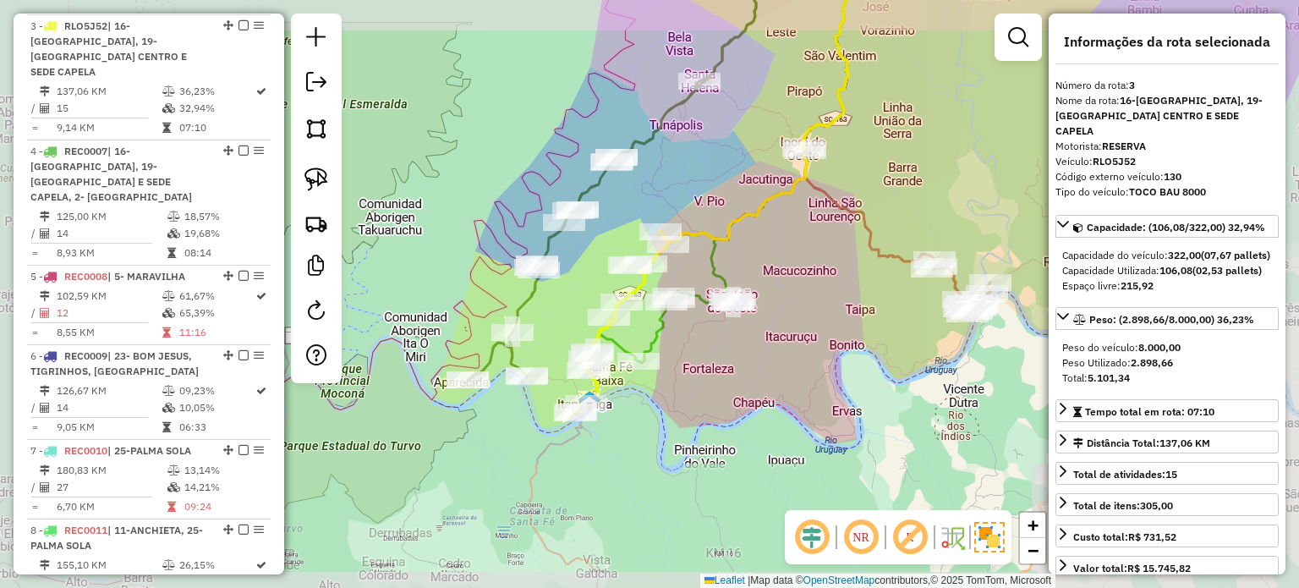
drag, startPoint x: 825, startPoint y: 271, endPoint x: 757, endPoint y: 364, distance: 115.5
click at [757, 364] on div "Janela de atendimento Grade de atendimento Capacidade Transportadoras Veículos …" at bounding box center [649, 294] width 1299 height 588
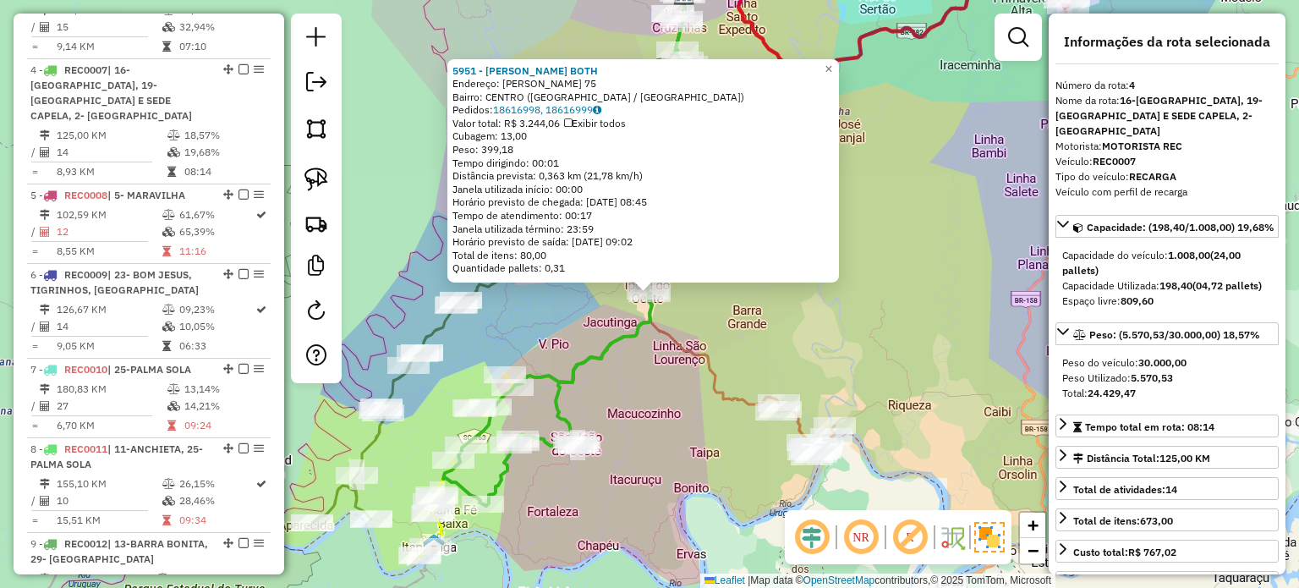
scroll to position [1004, 0]
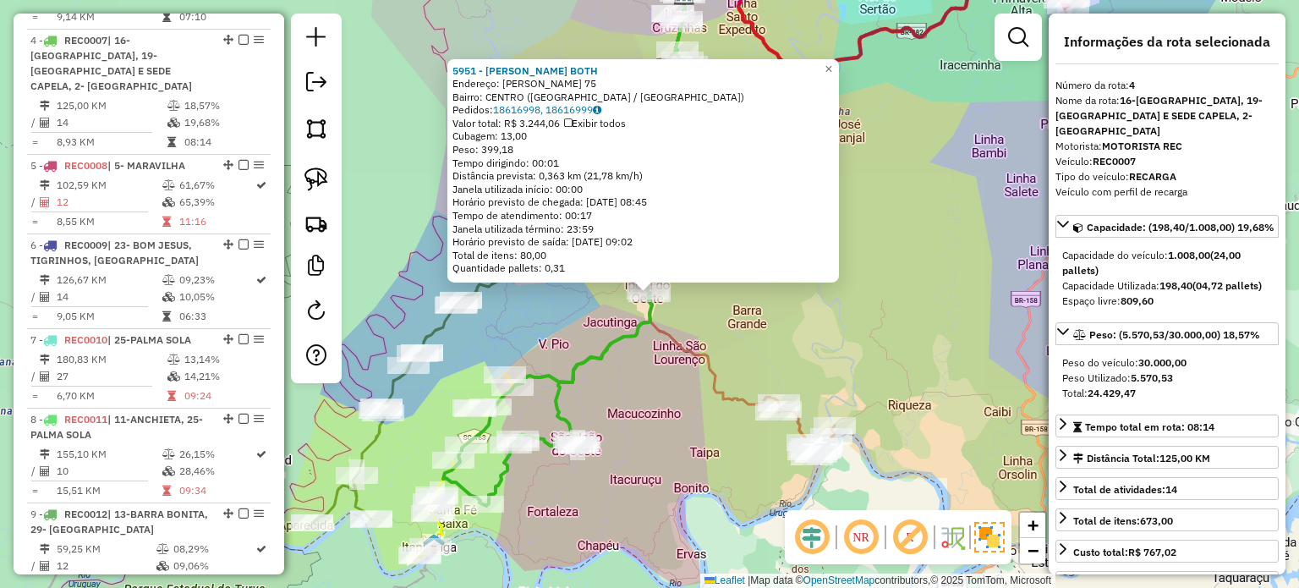
click at [675, 367] on div "5951 - SERONI JOSE BOTH Endereço: GUSTAVO FETTER 75 Bairro: CENTRO (IPORA DO OE…" at bounding box center [649, 294] width 1299 height 588
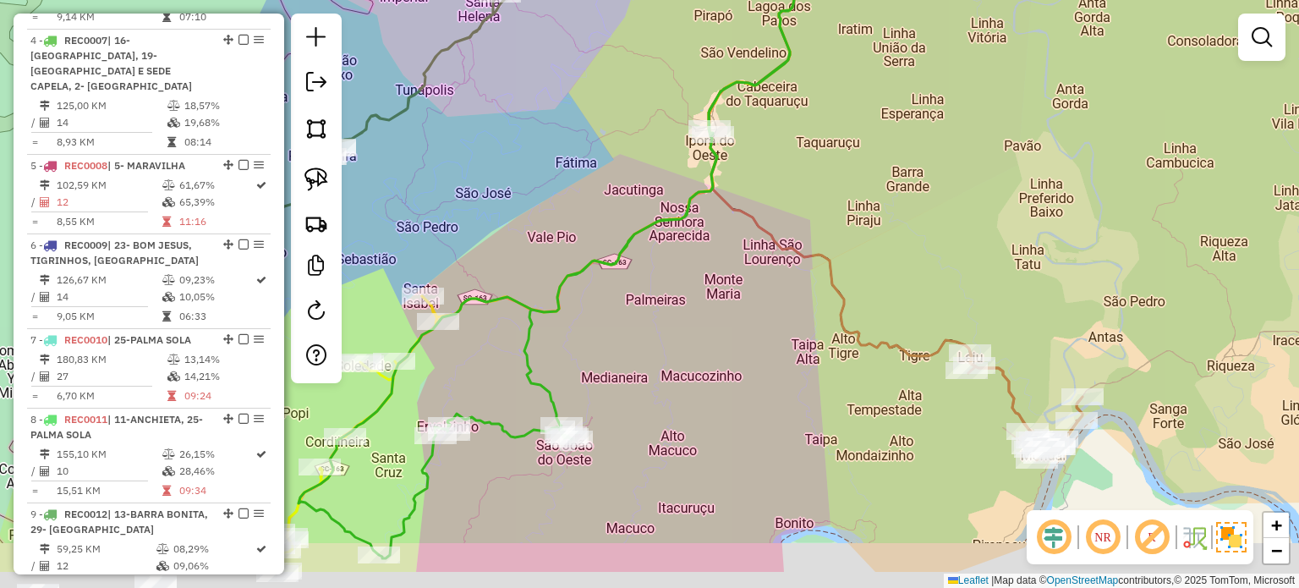
drag, startPoint x: 653, startPoint y: 342, endPoint x: 683, endPoint y: 269, distance: 79.6
click at [674, 290] on div "Janela de atendimento Grade de atendimento Capacidade Transportadoras Veículos …" at bounding box center [649, 294] width 1299 height 588
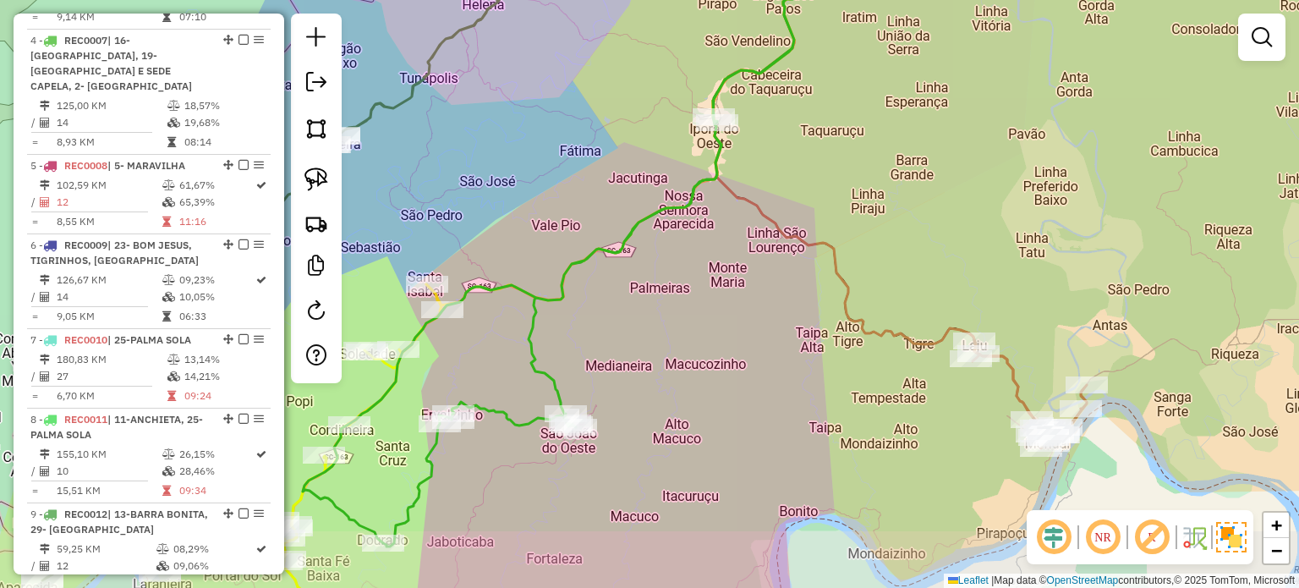
drag, startPoint x: 708, startPoint y: 368, endPoint x: 765, endPoint y: 295, distance: 92.2
click at [758, 303] on div "Janela de atendimento Grade de atendimento Capacidade Transportadoras Veículos …" at bounding box center [649, 294] width 1299 height 588
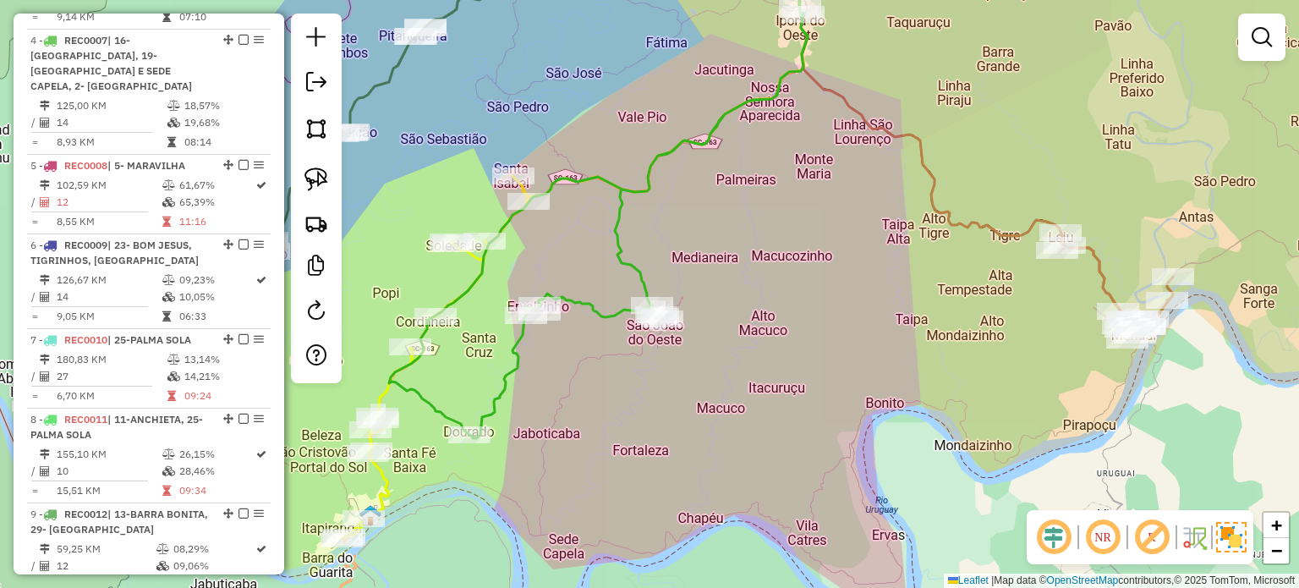
click at [645, 424] on div "Rota 4 - Placa REC0007 9 - CLUBE ESP L DOURADO Janela de atendimento Grade de a…" at bounding box center [649, 294] width 1299 height 588
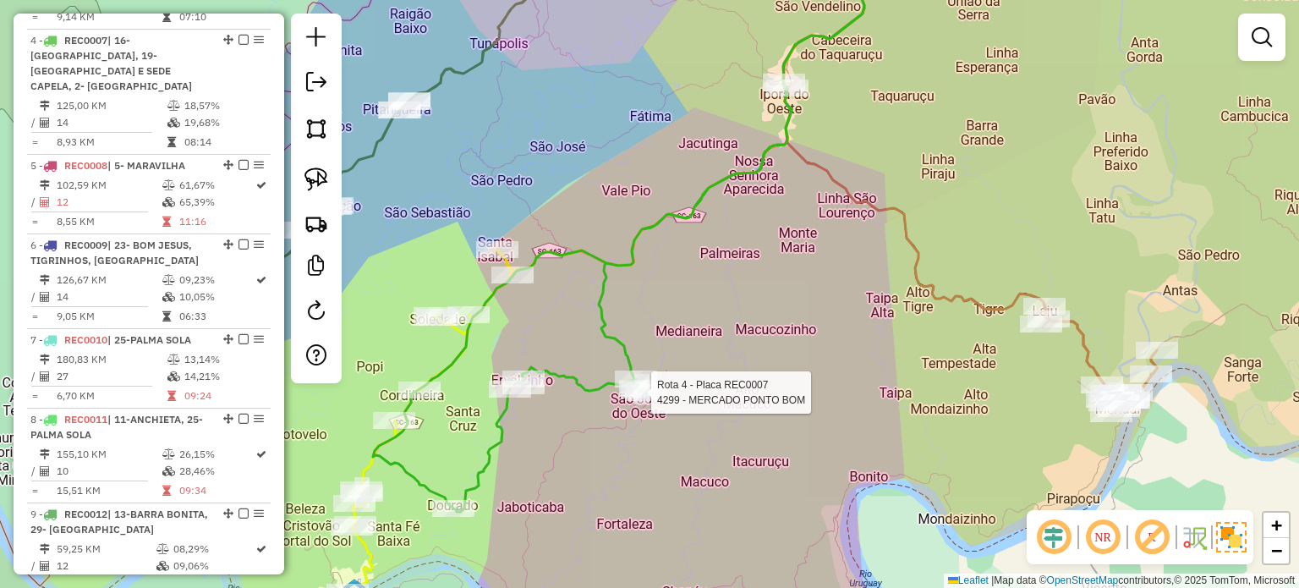
select select "*********"
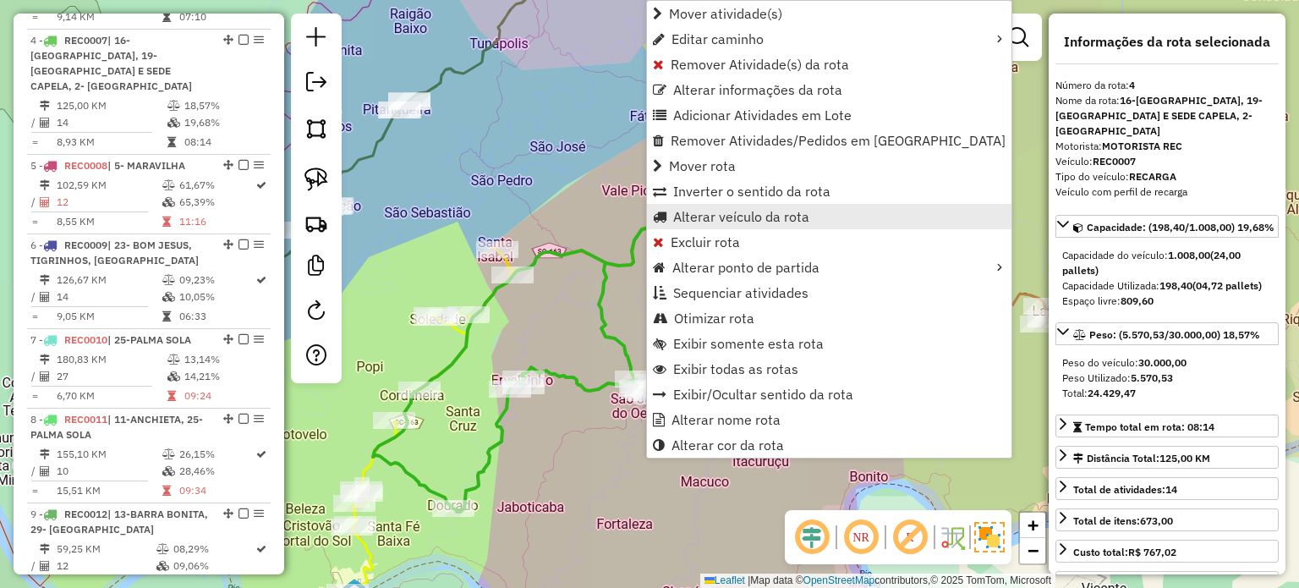
click at [704, 216] on span "Alterar veículo da rota" at bounding box center [741, 217] width 136 height 14
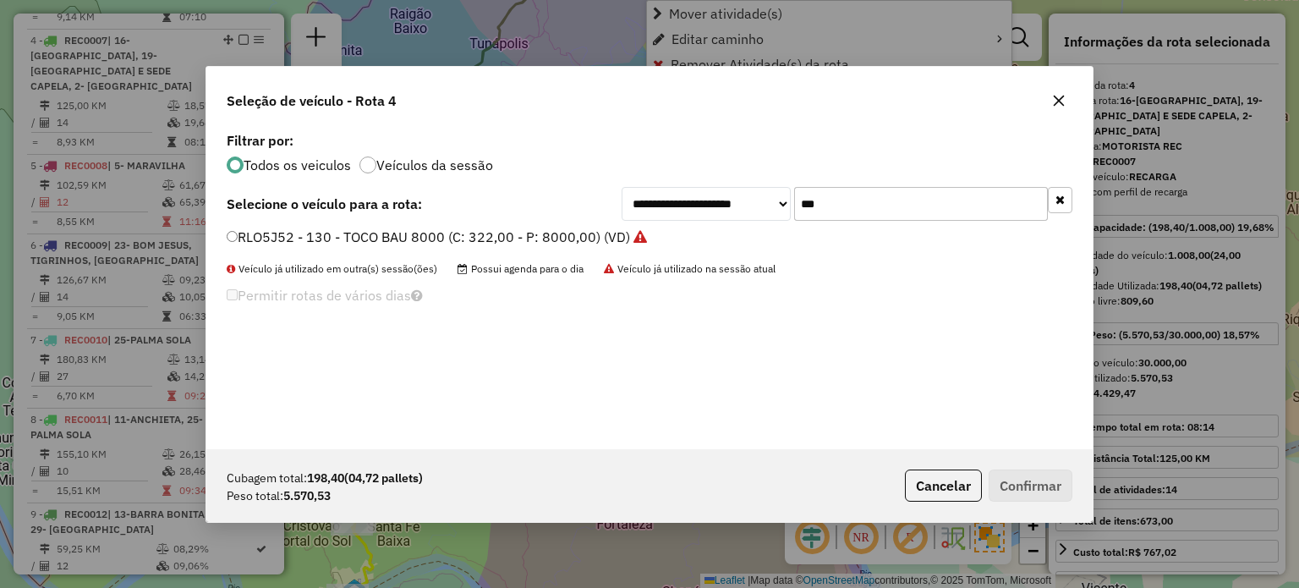
scroll to position [8, 5]
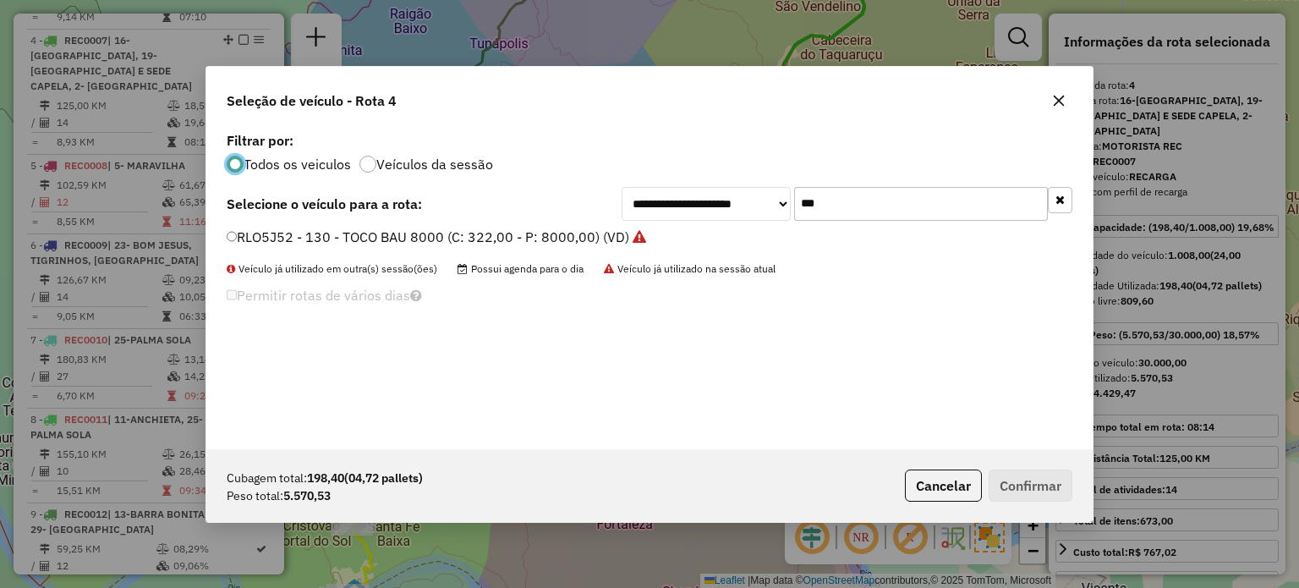
click at [1058, 98] on icon "button" at bounding box center [1059, 101] width 14 height 14
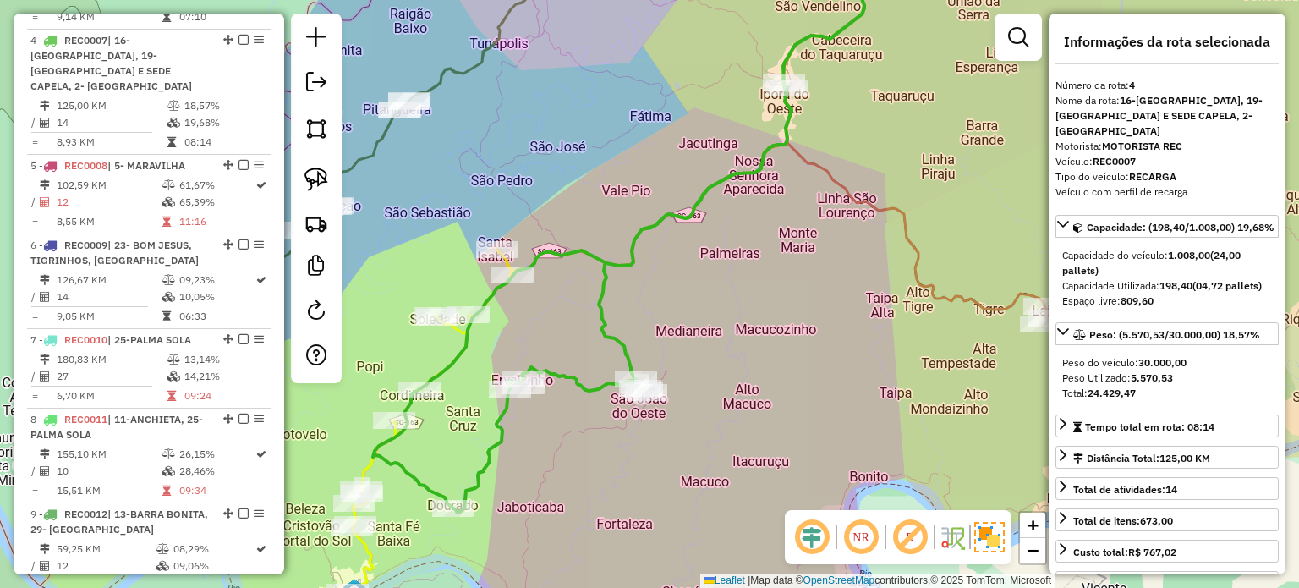
click at [591, 483] on div "Janela de atendimento Grade de atendimento Capacidade Transportadoras Veículos …" at bounding box center [649, 294] width 1299 height 588
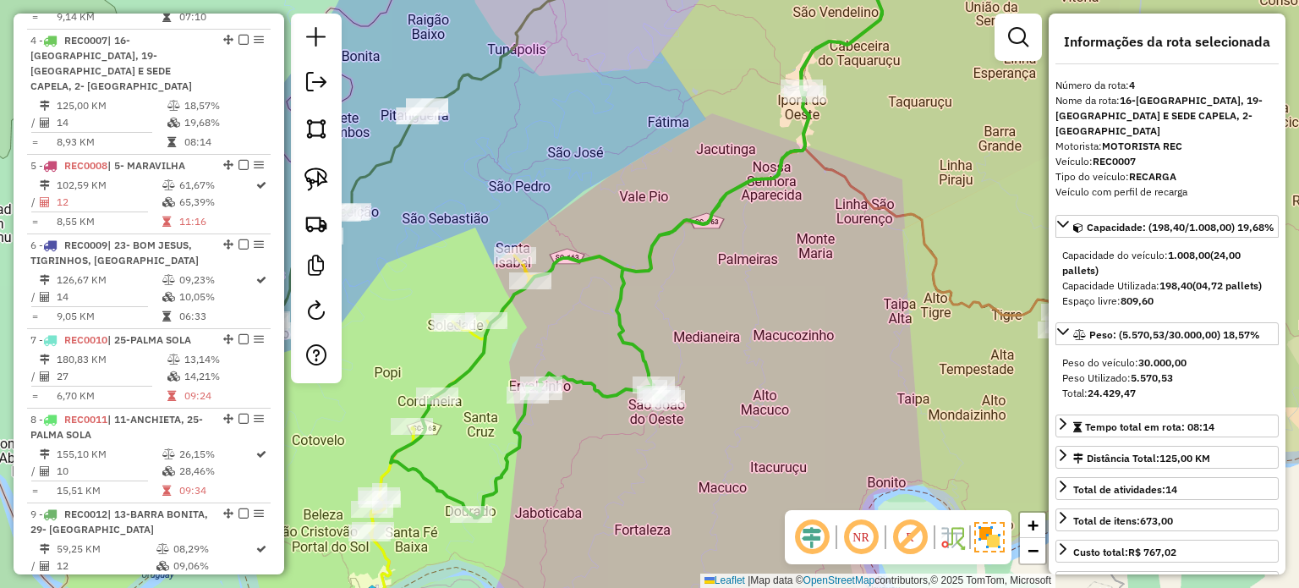
drag, startPoint x: 534, startPoint y: 526, endPoint x: 575, endPoint y: 458, distance: 78.9
click at [544, 495] on div "Janela de atendimento Grade de atendimento Capacidade Transportadoras Veículos …" at bounding box center [649, 294] width 1299 height 588
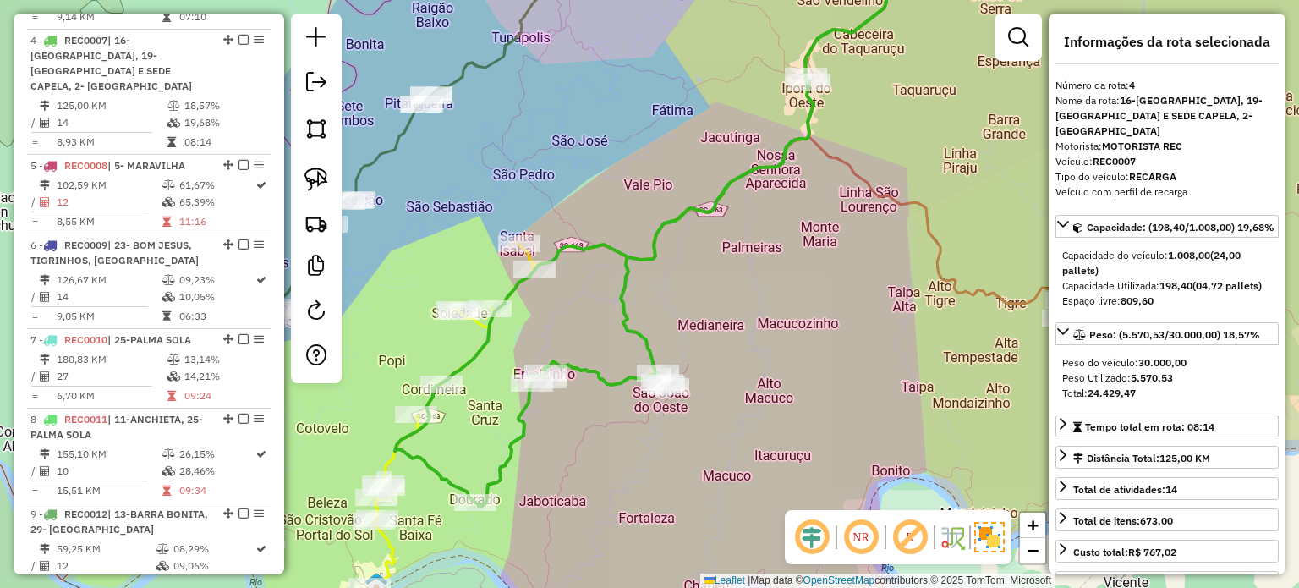
drag, startPoint x: 590, startPoint y: 447, endPoint x: 568, endPoint y: 509, distance: 65.5
click at [568, 509] on div "Janela de atendimento Grade de atendimento Capacidade Transportadoras Veículos …" at bounding box center [649, 294] width 1299 height 588
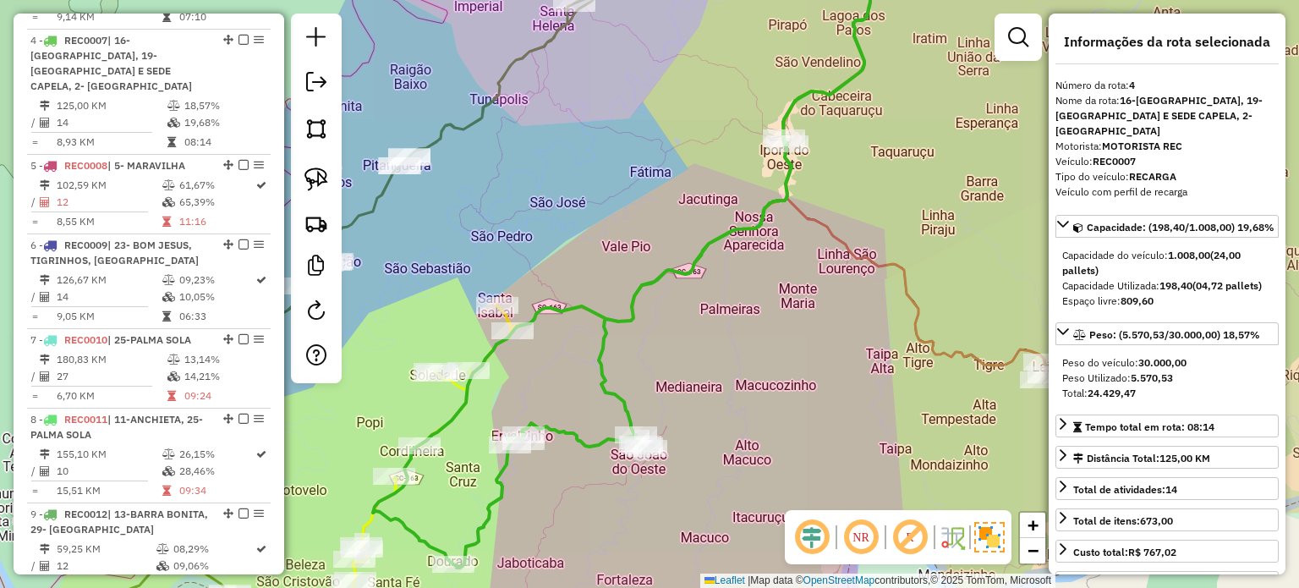
drag, startPoint x: 787, startPoint y: 310, endPoint x: 691, endPoint y: 452, distance: 171.6
click at [692, 451] on div "Janela de atendimento Grade de atendimento Capacidade Transportadoras Veículos …" at bounding box center [649, 294] width 1299 height 588
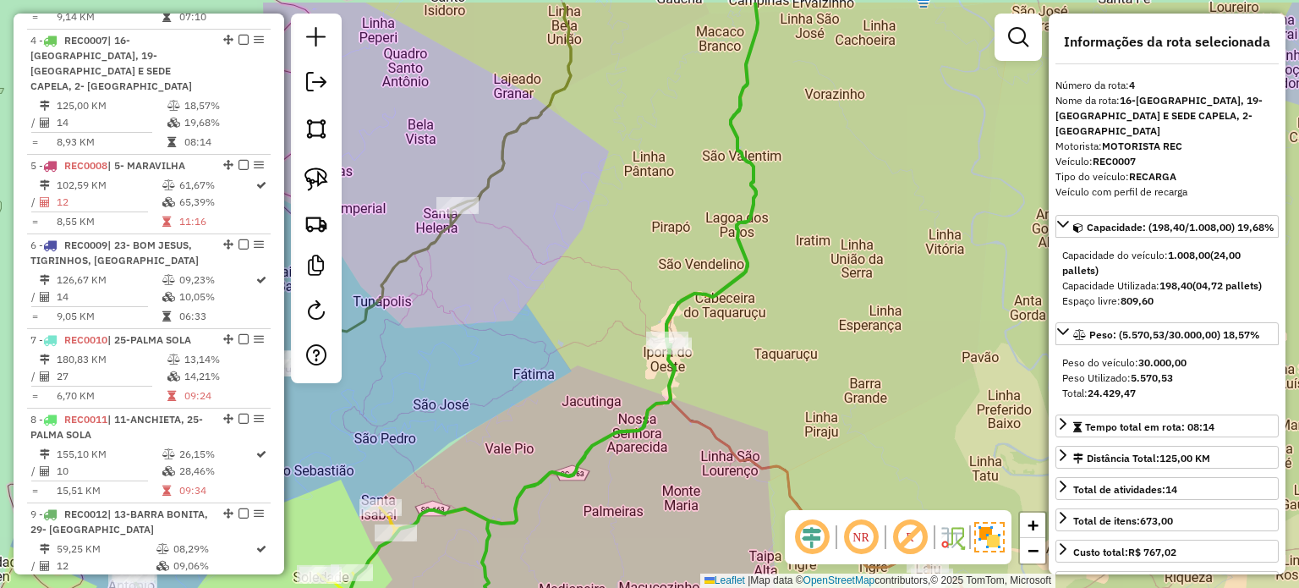
drag, startPoint x: 716, startPoint y: 447, endPoint x: 710, endPoint y: 470, distance: 23.6
click at [710, 470] on icon at bounding box center [850, 329] width 369 height 653
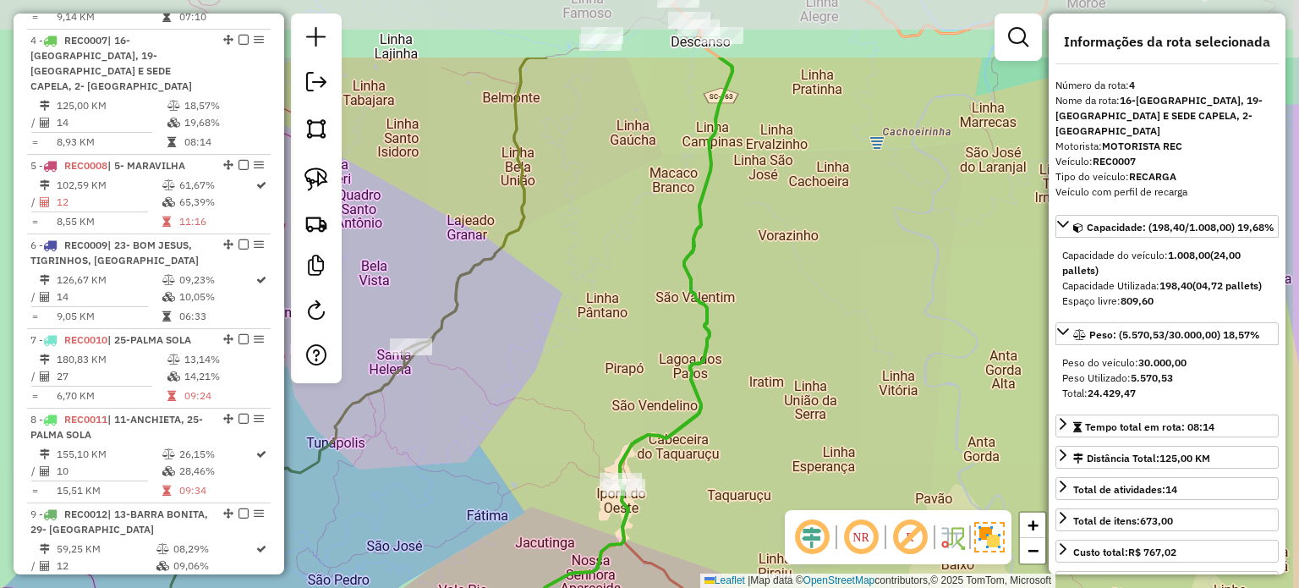
drag, startPoint x: 787, startPoint y: 378, endPoint x: 784, endPoint y: 389, distance: 11.5
click at [784, 389] on div "Janela de atendimento Grade de atendimento Capacidade Transportadoras Veículos …" at bounding box center [649, 294] width 1299 height 588
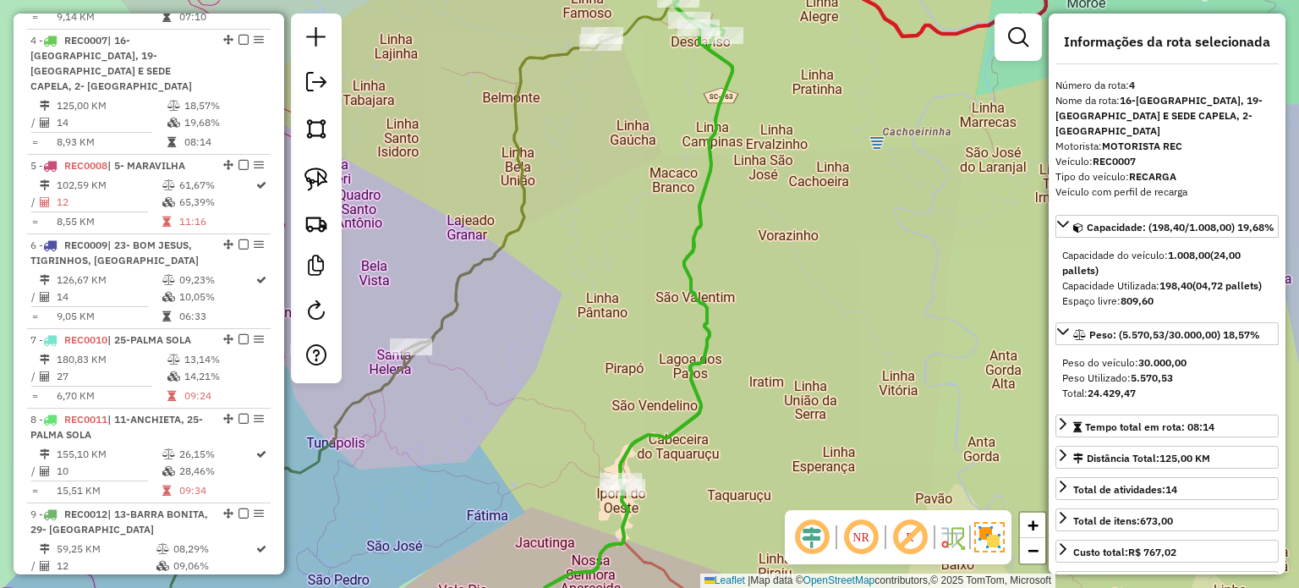
drag, startPoint x: 778, startPoint y: 399, endPoint x: 754, endPoint y: 238, distance: 162.4
click at [759, 249] on div "Janela de atendimento Grade de atendimento Capacidade Transportadoras Veículos …" at bounding box center [649, 294] width 1299 height 588
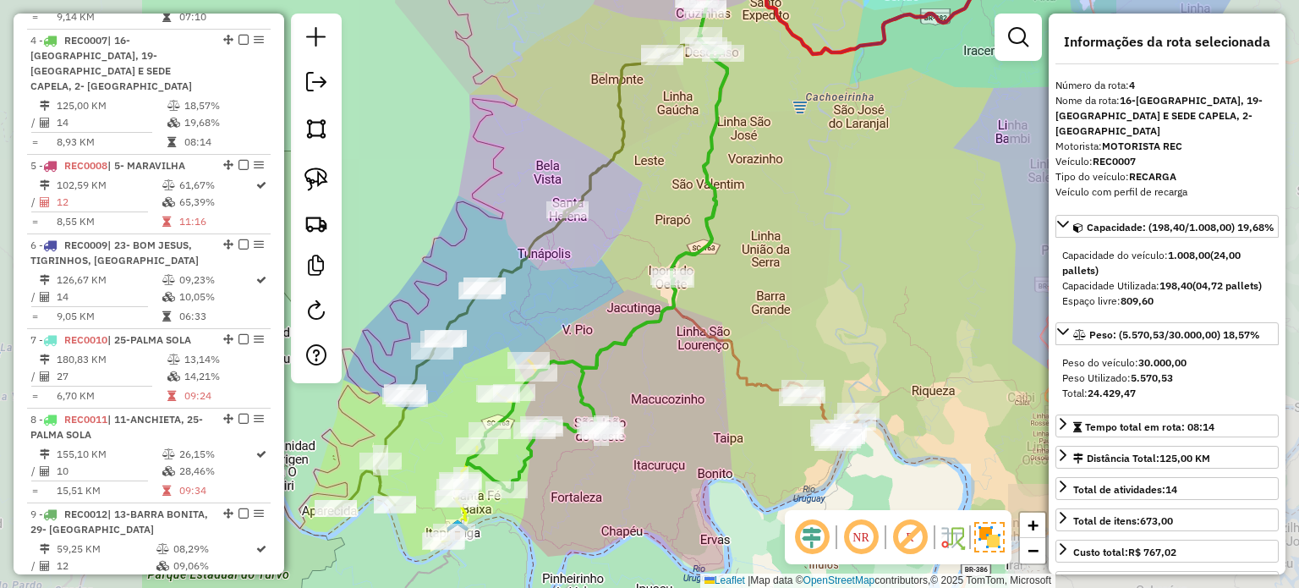
drag, startPoint x: 724, startPoint y: 354, endPoint x: 748, endPoint y: 283, distance: 75.1
click at [746, 291] on icon at bounding box center [763, 208] width 184 height 454
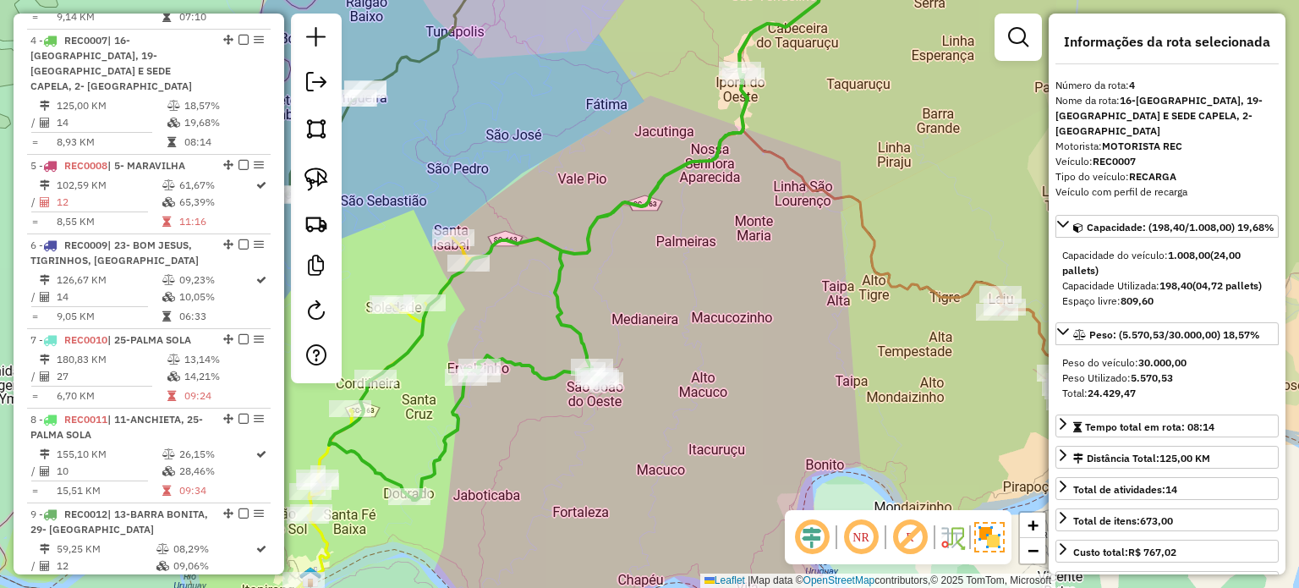
drag, startPoint x: 670, startPoint y: 341, endPoint x: 690, endPoint y: 342, distance: 19.5
click at [690, 342] on div "Janela de atendimento Grade de atendimento Capacidade Transportadoras Veículos …" at bounding box center [649, 294] width 1299 height 588
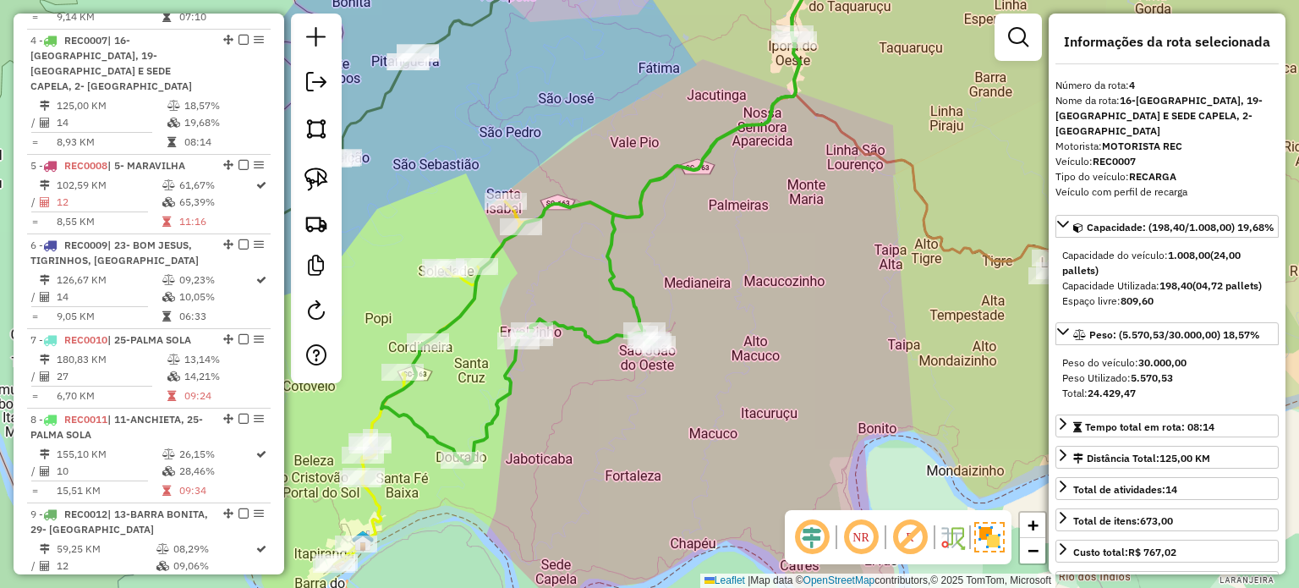
click at [740, 391] on div "Janela de atendimento Grade de atendimento Capacidade Transportadoras Veículos …" at bounding box center [649, 294] width 1299 height 588
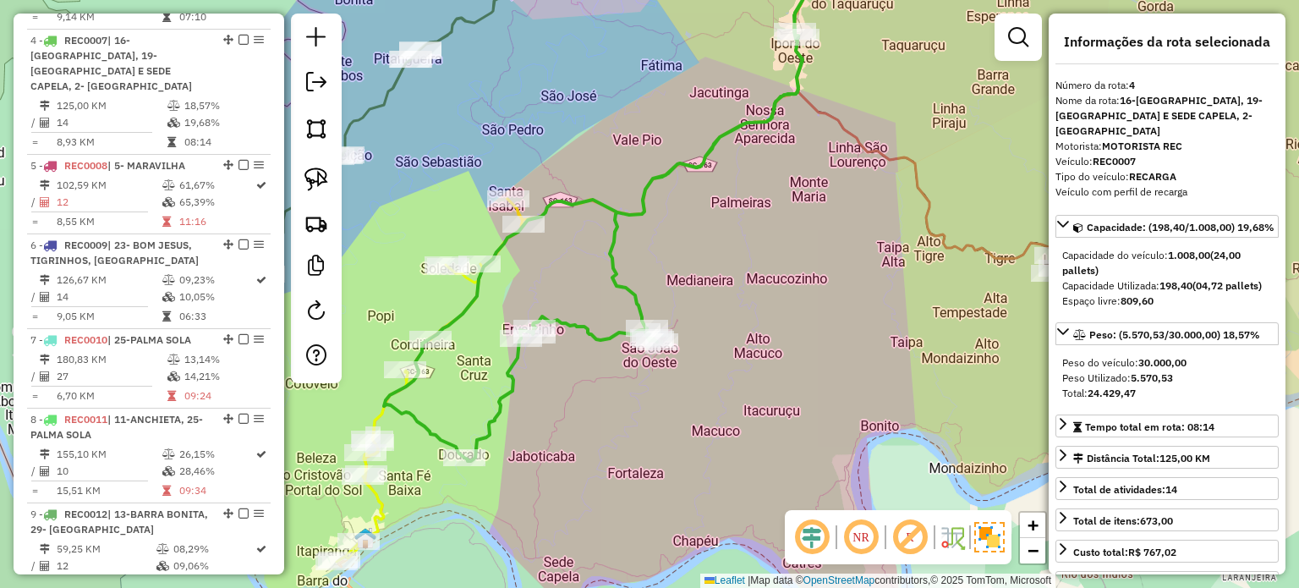
drag, startPoint x: 730, startPoint y: 387, endPoint x: 701, endPoint y: 478, distance: 94.9
click at [701, 478] on div "Janela de atendimento Grade de atendimento Capacidade Transportadoras Veículos …" at bounding box center [649, 294] width 1299 height 588
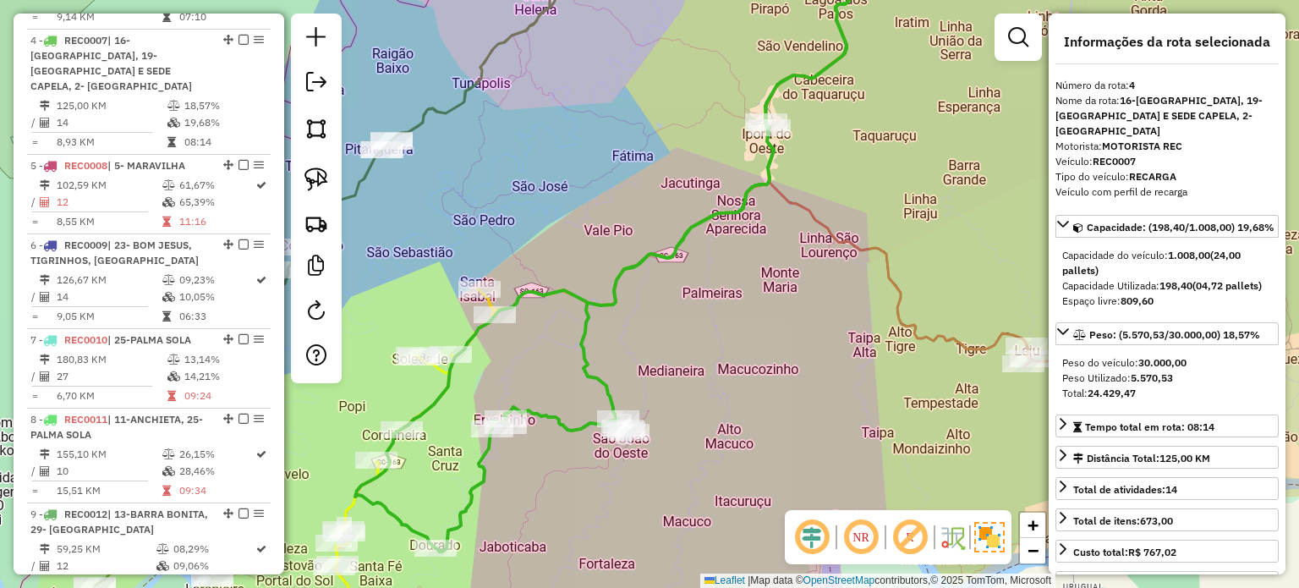
drag, startPoint x: 745, startPoint y: 381, endPoint x: 699, endPoint y: 396, distance: 47.9
click at [765, 413] on icon at bounding box center [949, 190] width 369 height 496
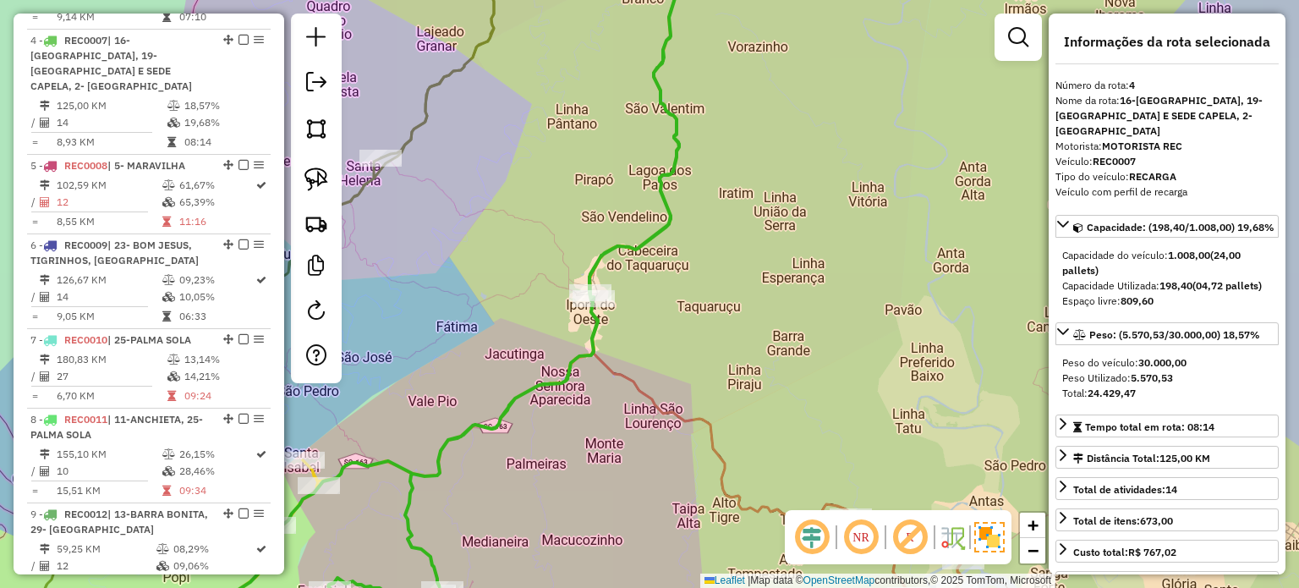
drag, startPoint x: 786, startPoint y: 316, endPoint x: 589, endPoint y: 193, distance: 232.5
click at [590, 198] on div "Janela de atendimento Grade de atendimento Capacidade Transportadoras Veículos …" at bounding box center [649, 294] width 1299 height 588
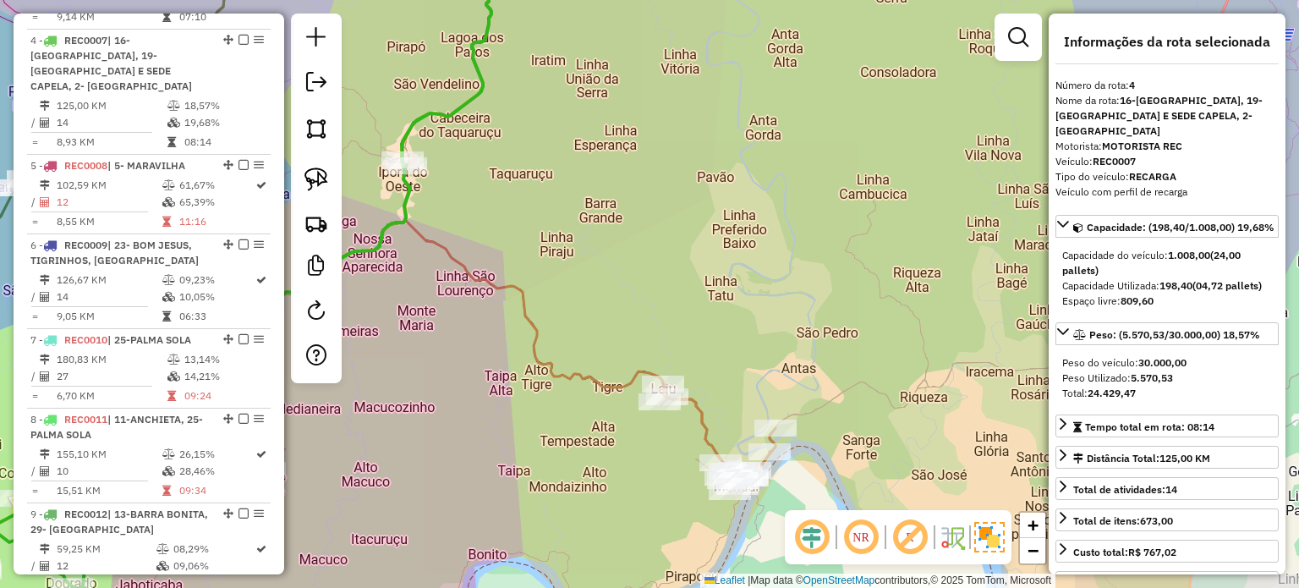
drag, startPoint x: 782, startPoint y: 333, endPoint x: 739, endPoint y: 276, distance: 71.2
click at [741, 280] on div "Janela de atendimento Grade de atendimento Capacidade Transportadoras Veículos …" at bounding box center [649, 294] width 1299 height 588
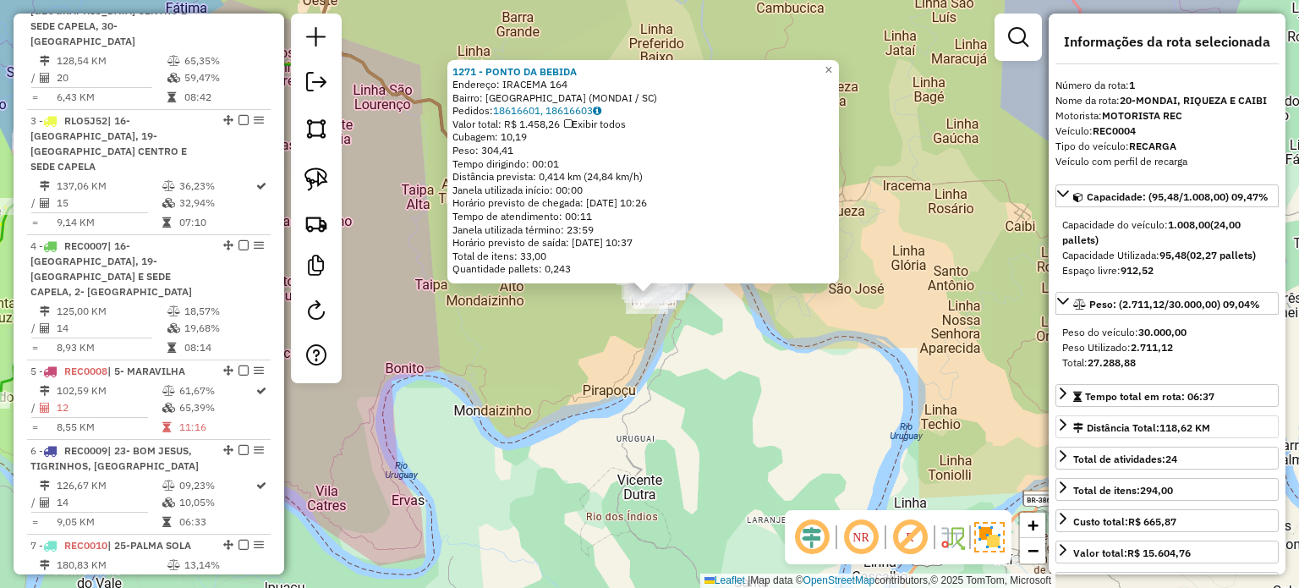
scroll to position [690, 0]
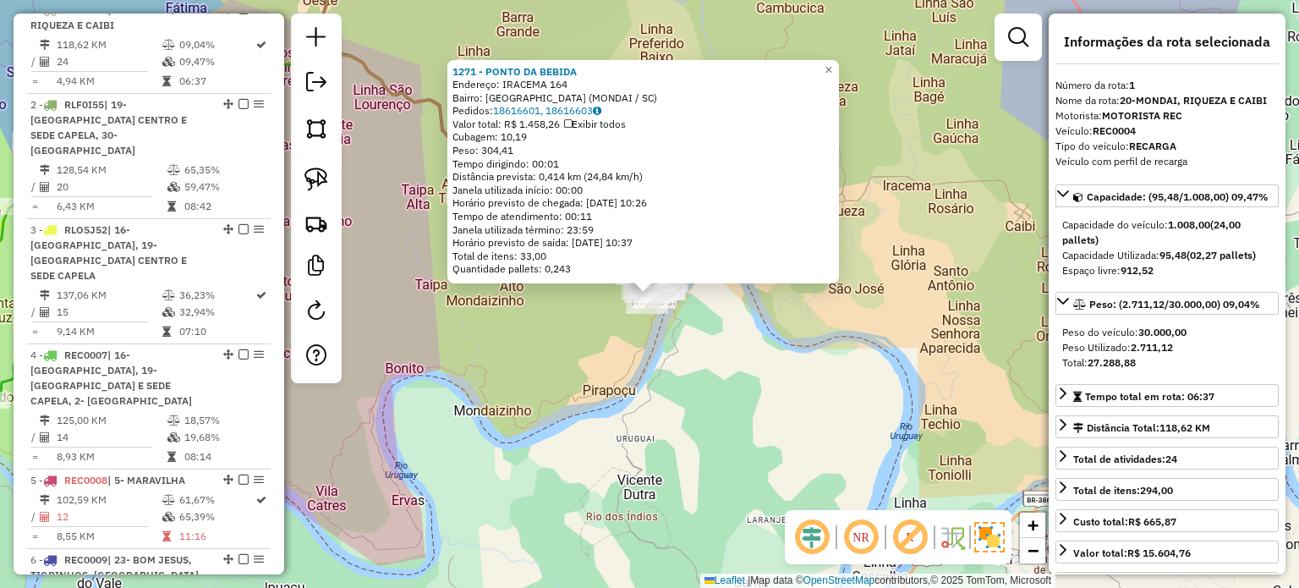
click at [719, 372] on div "1271 - PONTO DA BEBIDA Endereço: IRACEMA 164 Bairro: JARDIM SAO GERALDINA (MOND…" at bounding box center [649, 294] width 1299 height 588
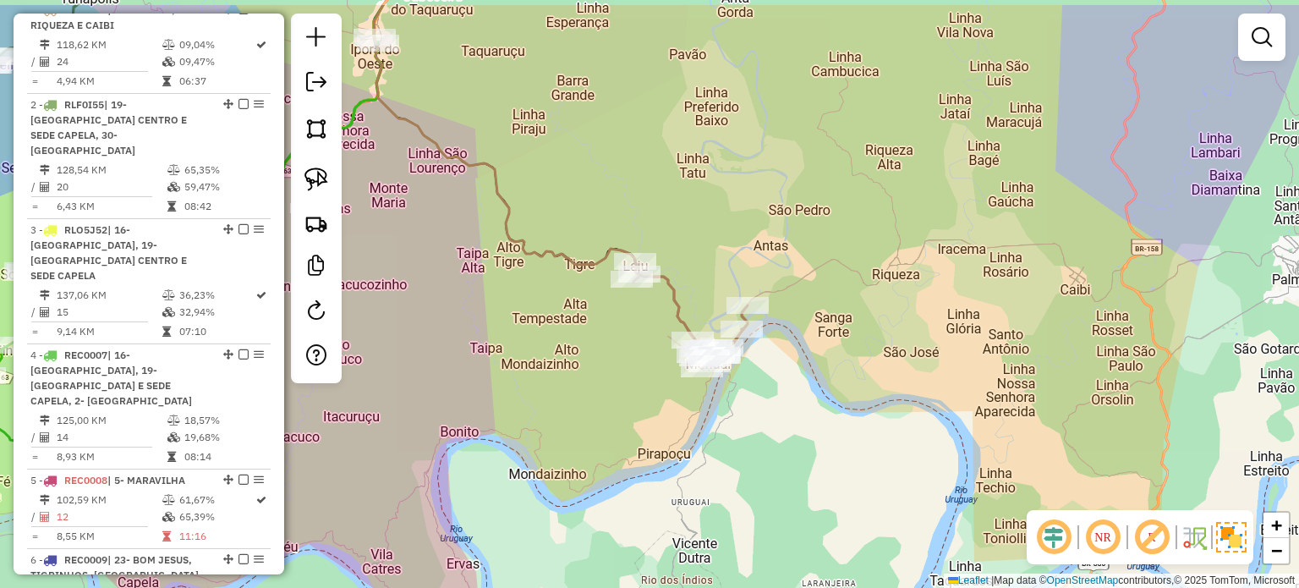
drag, startPoint x: 743, startPoint y: 344, endPoint x: 799, endPoint y: 406, distance: 83.2
click at [798, 410] on div "Janela de atendimento Grade de atendimento Capacidade Transportadoras Veículos …" at bounding box center [649, 294] width 1299 height 588
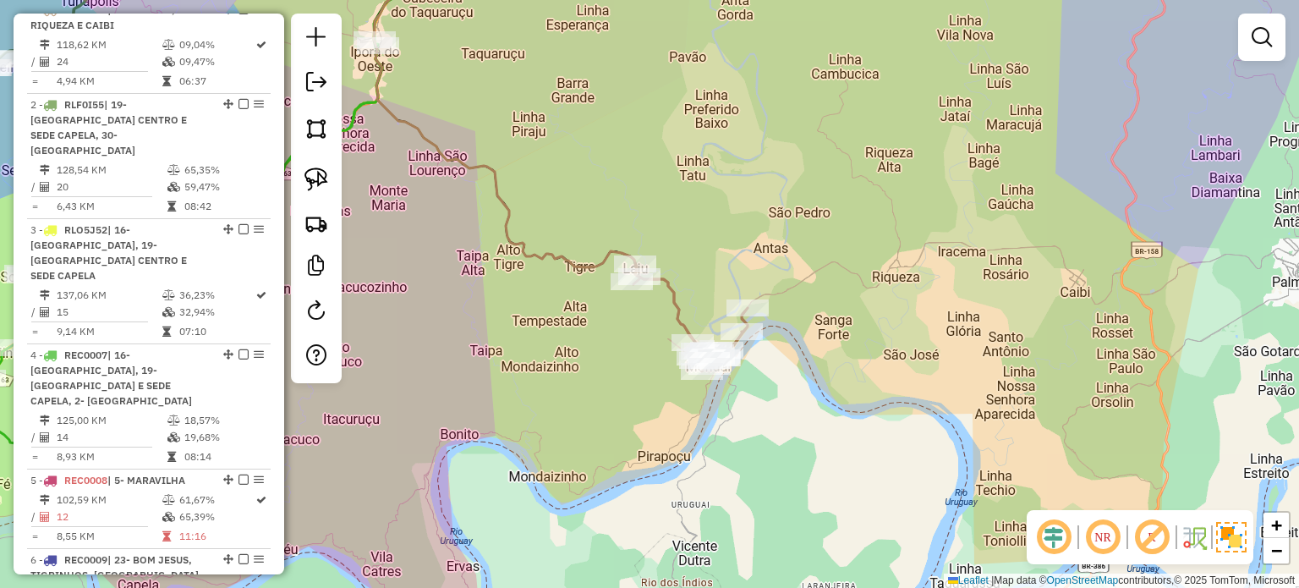
drag, startPoint x: 793, startPoint y: 381, endPoint x: 795, endPoint y: 413, distance: 31.3
click at [795, 413] on div "Janela de atendimento Grade de atendimento Capacidade Transportadoras Veículos …" at bounding box center [649, 294] width 1299 height 588
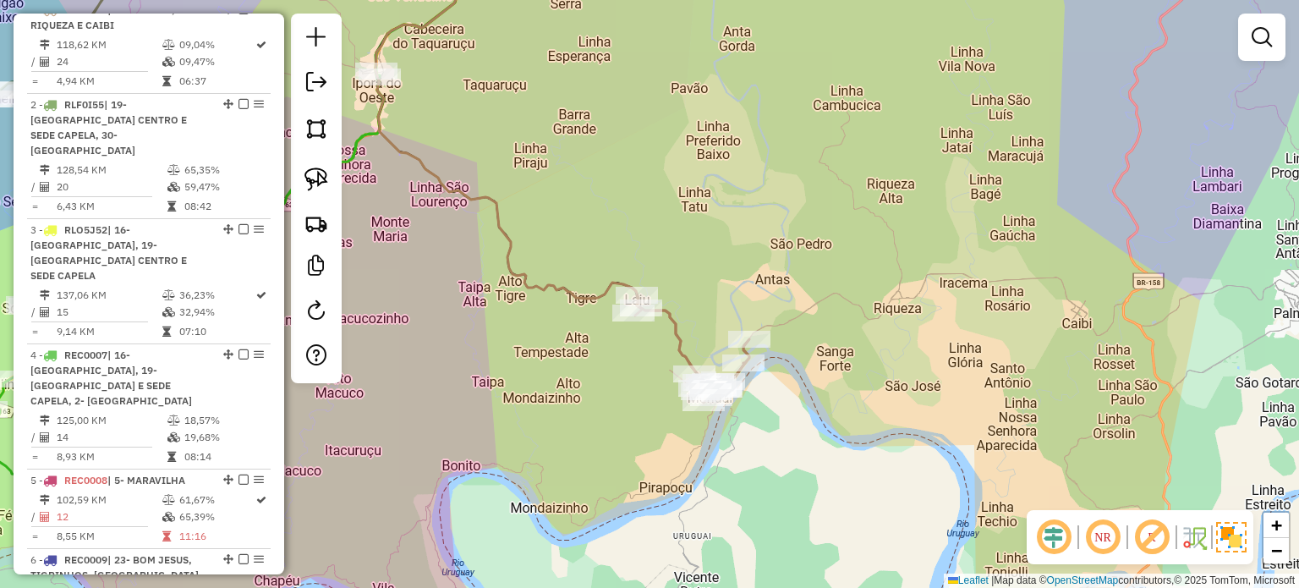
click at [717, 289] on div "Janela de atendimento Grade de atendimento Capacidade Transportadoras Veículos …" at bounding box center [649, 294] width 1299 height 588
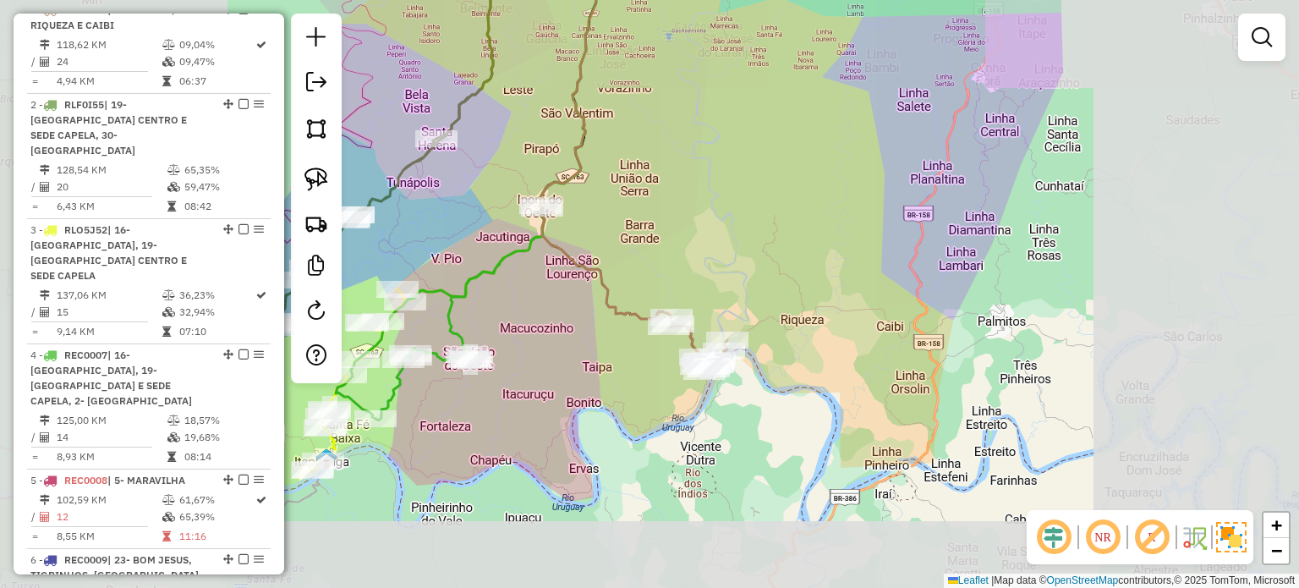
click at [763, 247] on div "Janela de atendimento Grade de atendimento Capacidade Transportadoras Veículos …" at bounding box center [649, 294] width 1299 height 588
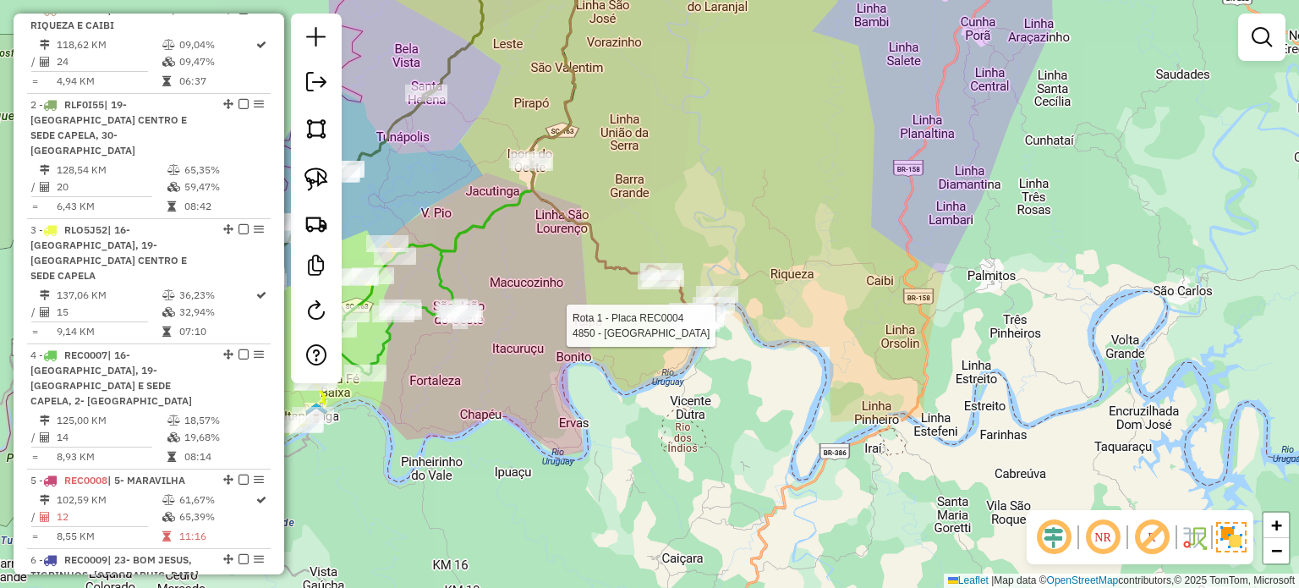
select select "*********"
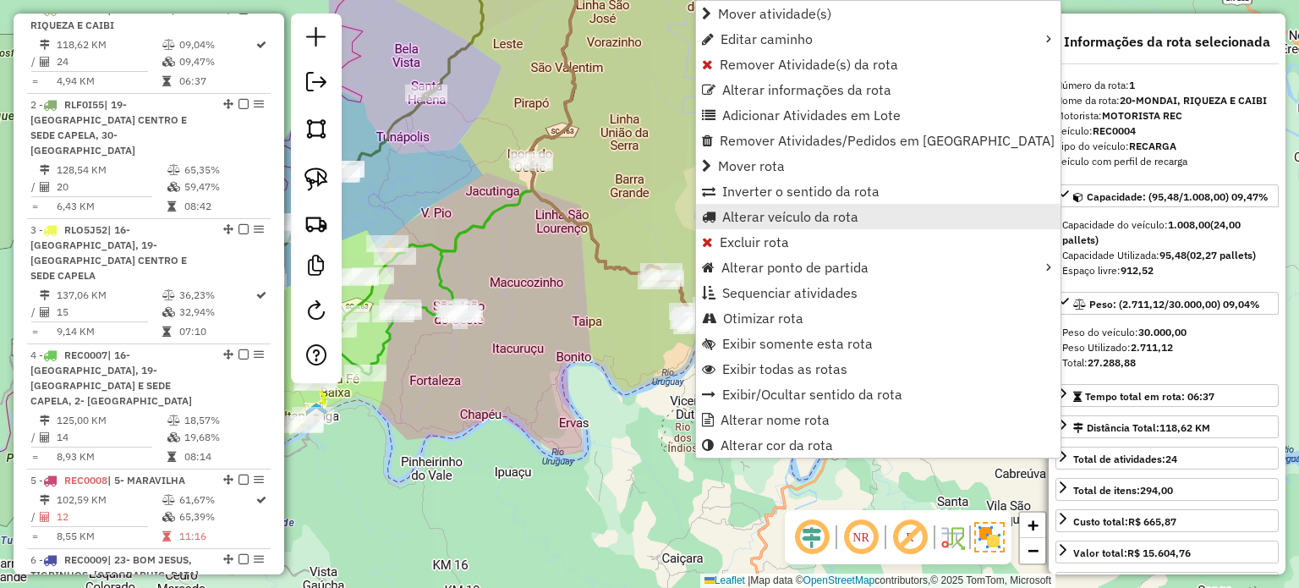
click at [734, 218] on span "Alterar veículo da rota" at bounding box center [790, 217] width 136 height 14
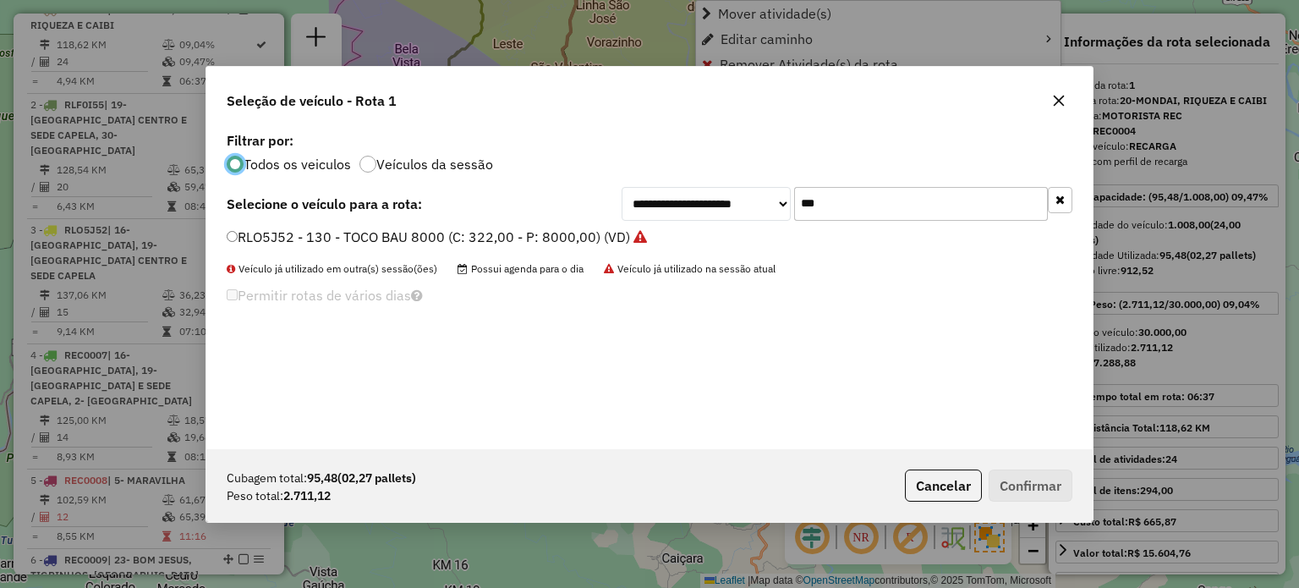
scroll to position [8, 5]
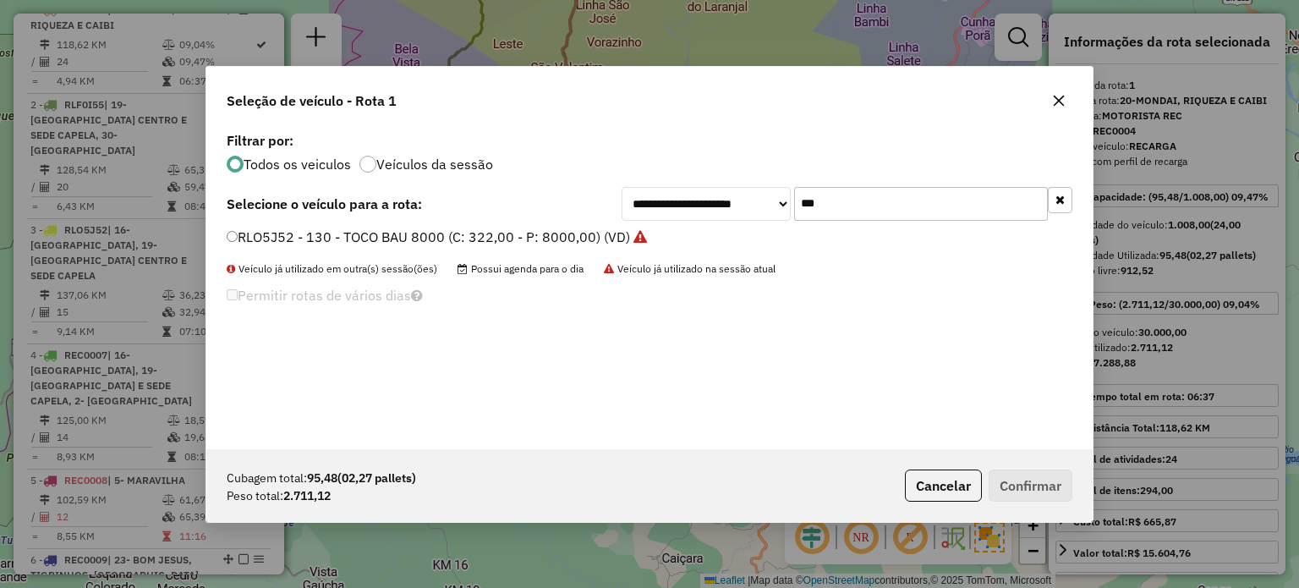
drag, startPoint x: 914, startPoint y: 205, endPoint x: 719, endPoint y: 211, distance: 195.4
click at [724, 213] on div "**********" at bounding box center [846, 204] width 451 height 34
type input "***"
click at [382, 237] on label "REB4B43 - 135 - TOCO BAU 8000 (C: 322,00 - P: 8000,00) (VD)" at bounding box center [429, 237] width 405 height 20
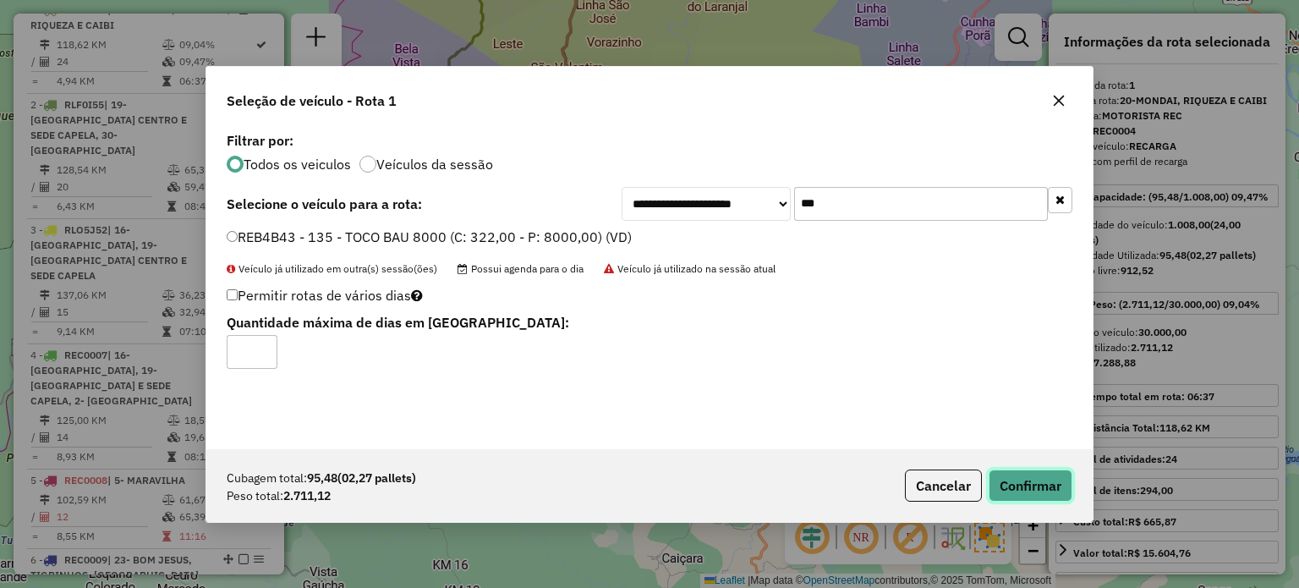
click at [1039, 483] on button "Confirmar" at bounding box center [1030, 485] width 84 height 32
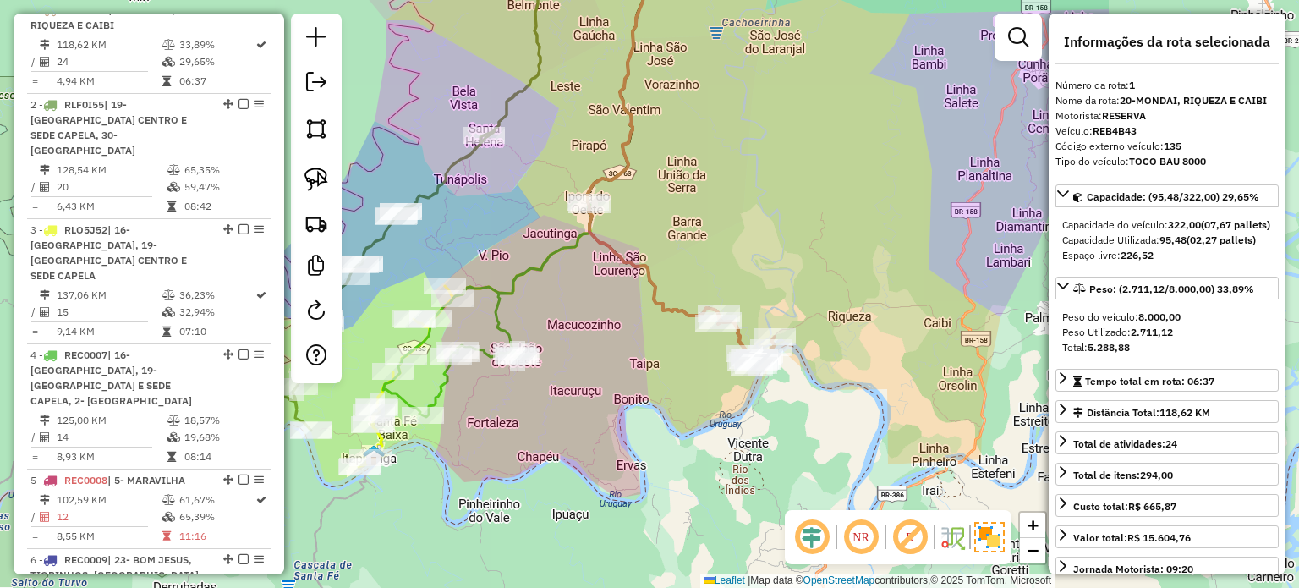
drag, startPoint x: 626, startPoint y: 338, endPoint x: 679, endPoint y: 371, distance: 61.9
click at [679, 371] on div "Janela de atendimento Grade de atendimento Capacidade Transportadoras Veículos …" at bounding box center [649, 294] width 1299 height 588
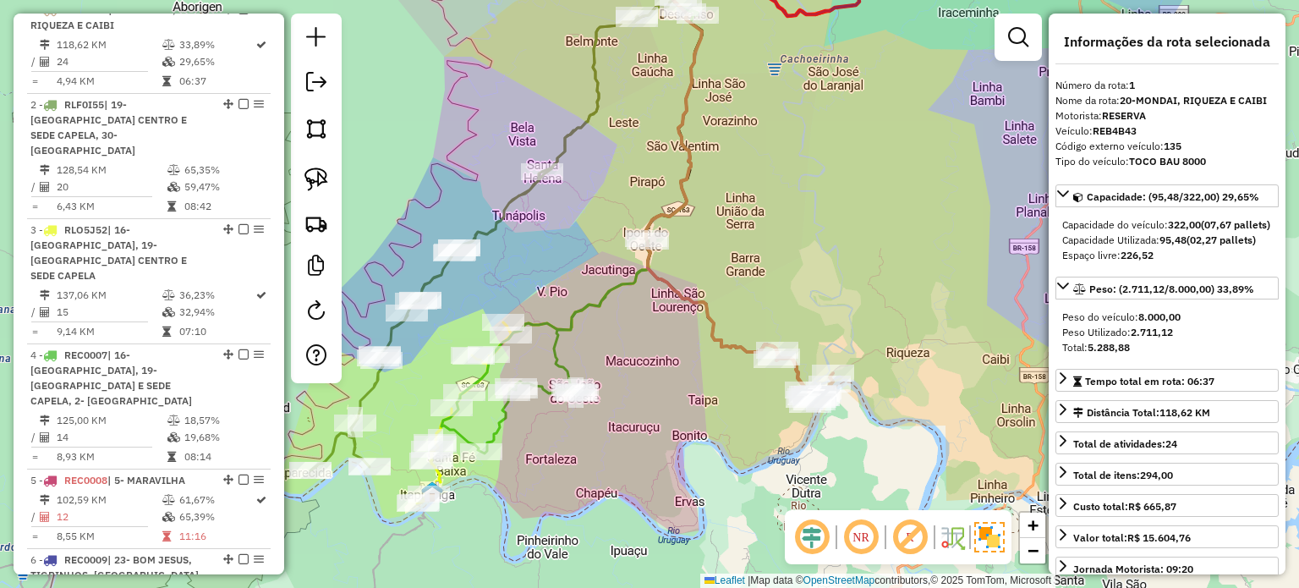
drag, startPoint x: 655, startPoint y: 369, endPoint x: 703, endPoint y: 364, distance: 48.5
click at [695, 380] on div "Janela de atendimento Grade de atendimento Capacidade Transportadoras Veículos …" at bounding box center [649, 294] width 1299 height 588
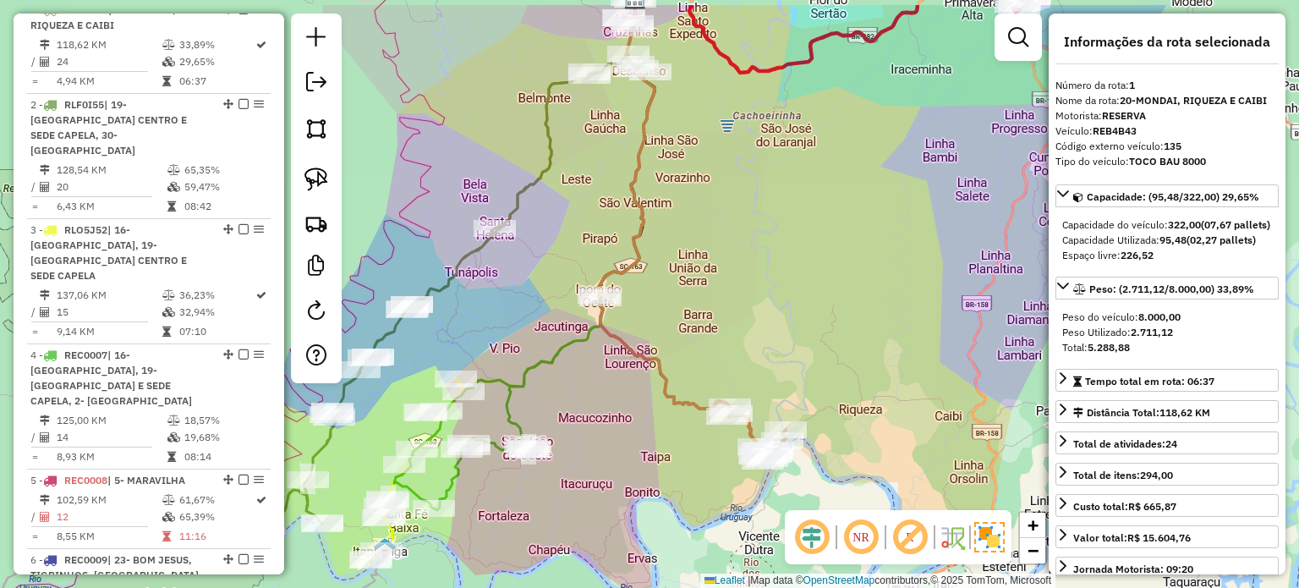
drag, startPoint x: 640, startPoint y: 383, endPoint x: 629, endPoint y: 391, distance: 13.9
click at [629, 391] on div "Janela de atendimento Grade de atendimento Capacidade Transportadoras Veículos …" at bounding box center [649, 294] width 1299 height 588
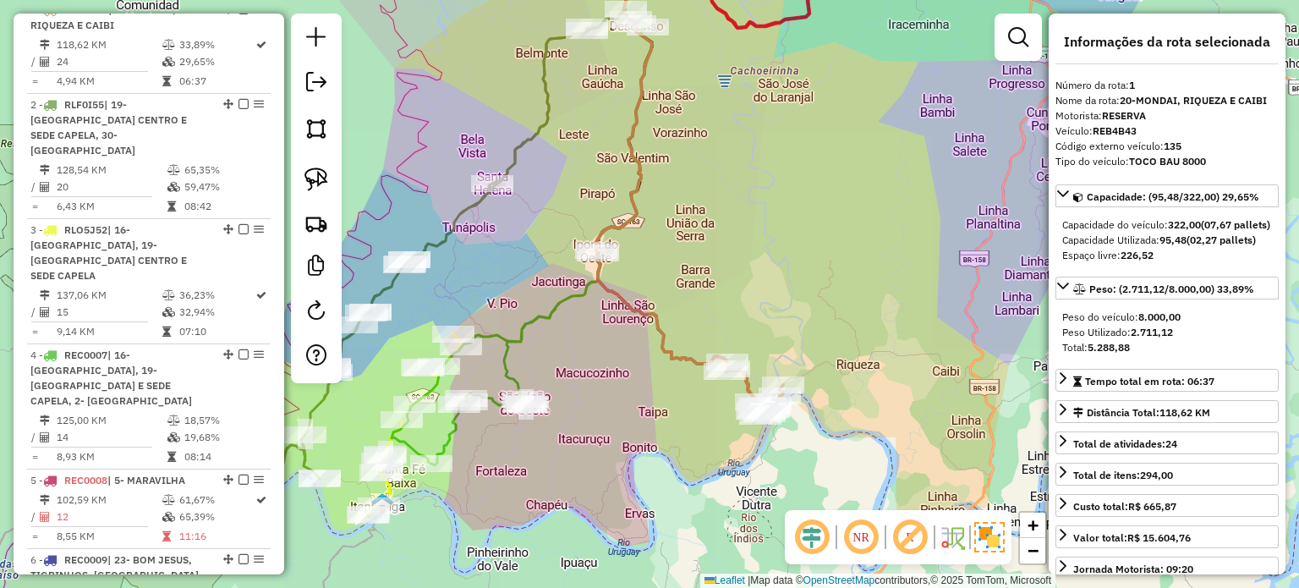
drag, startPoint x: 652, startPoint y: 358, endPoint x: 649, endPoint y: 320, distance: 37.3
click at [650, 324] on icon at bounding box center [688, 181] width 184 height 454
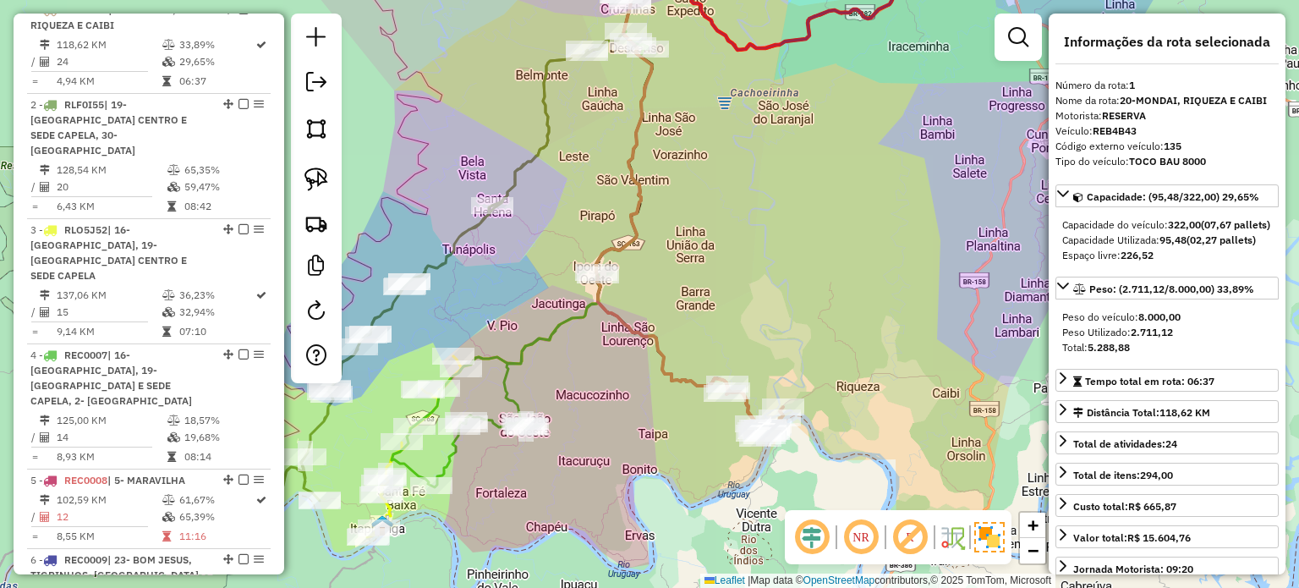
drag, startPoint x: 637, startPoint y: 320, endPoint x: 639, endPoint y: 354, distance: 33.9
click at [639, 354] on div "Janela de atendimento Grade de atendimento Capacidade Transportadoras Veículos …" at bounding box center [649, 294] width 1299 height 588
drag, startPoint x: 624, startPoint y: 367, endPoint x: 585, endPoint y: 364, distance: 39.0
click at [586, 364] on div "Janela de atendimento Grade de atendimento Capacidade Transportadoras Veículos …" at bounding box center [649, 294] width 1299 height 588
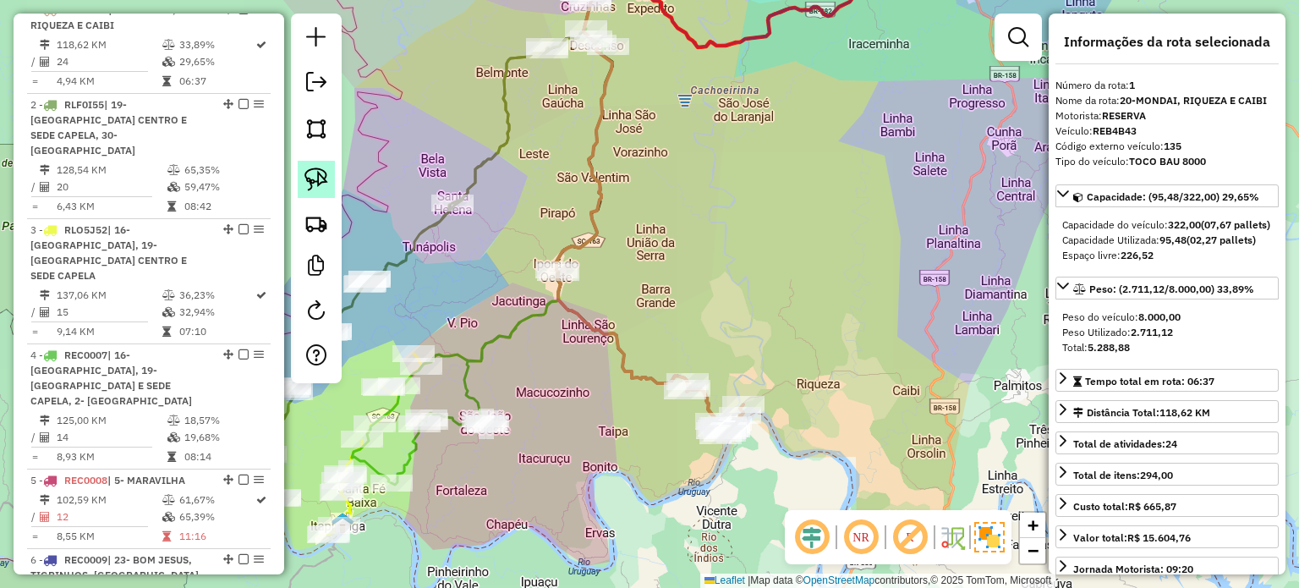
click at [318, 173] on img at bounding box center [316, 179] width 24 height 24
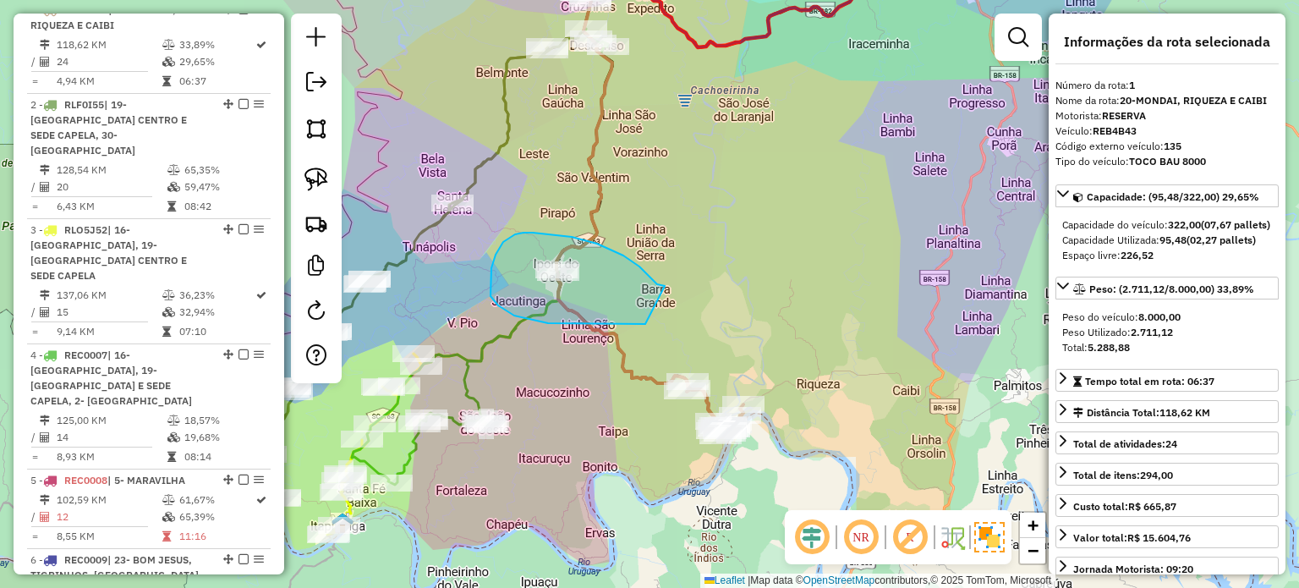
drag, startPoint x: 647, startPoint y: 273, endPoint x: 707, endPoint y: 311, distance: 71.1
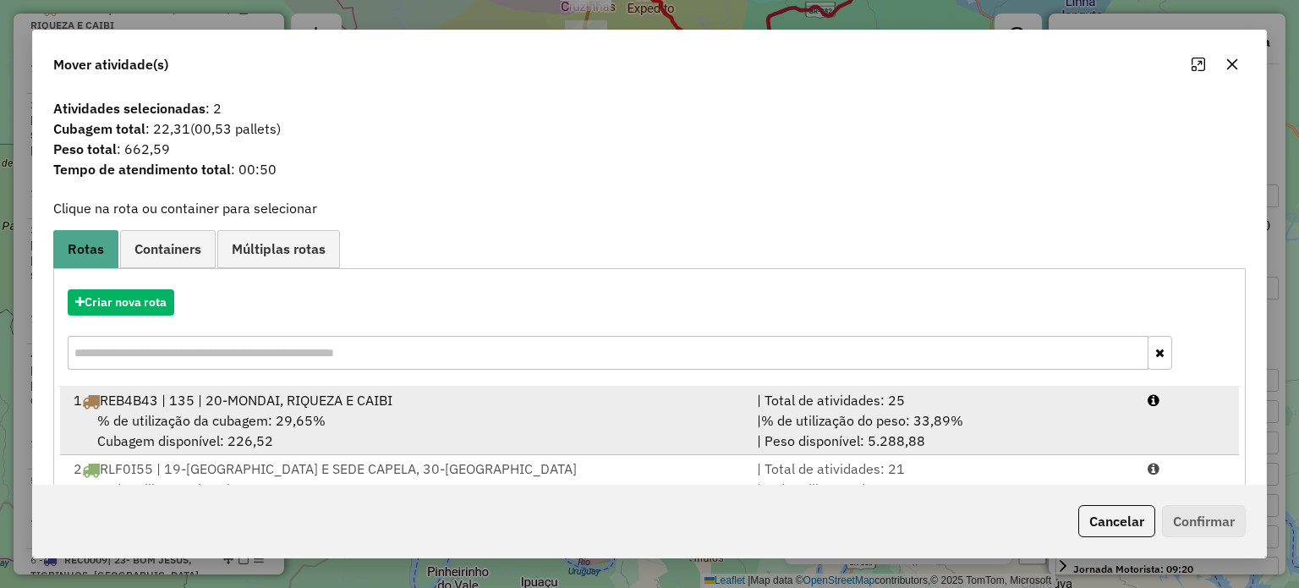
click at [240, 418] on span "% de utilização da cubagem: 29,65%" at bounding box center [211, 420] width 228 height 17
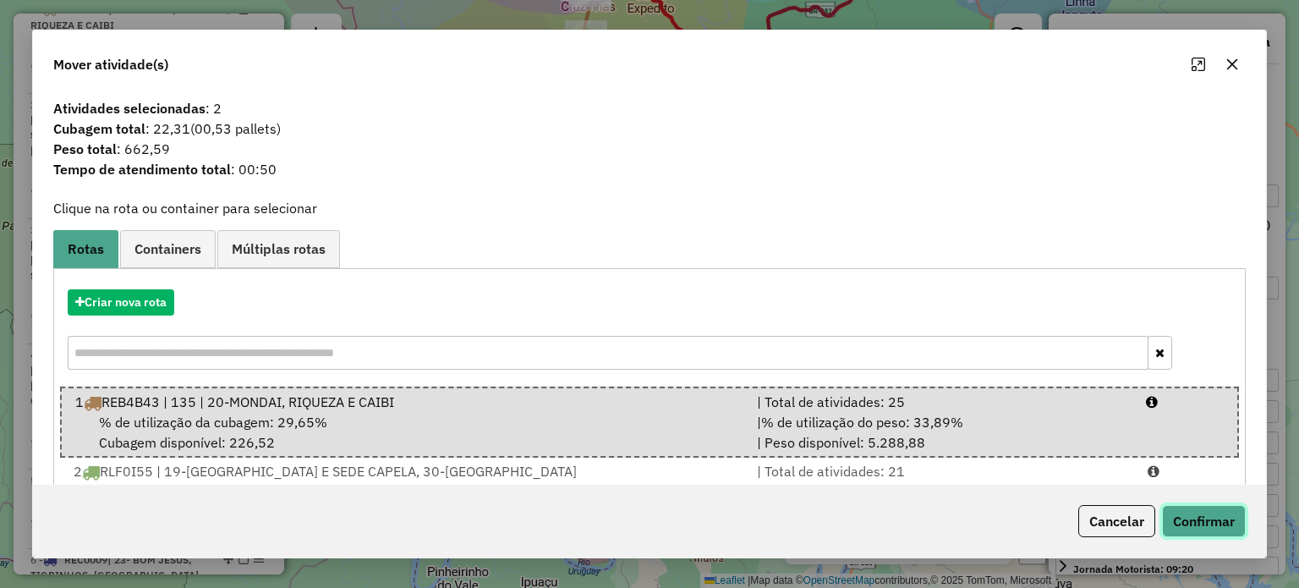
click at [1186, 513] on button "Confirmar" at bounding box center [1204, 521] width 84 height 32
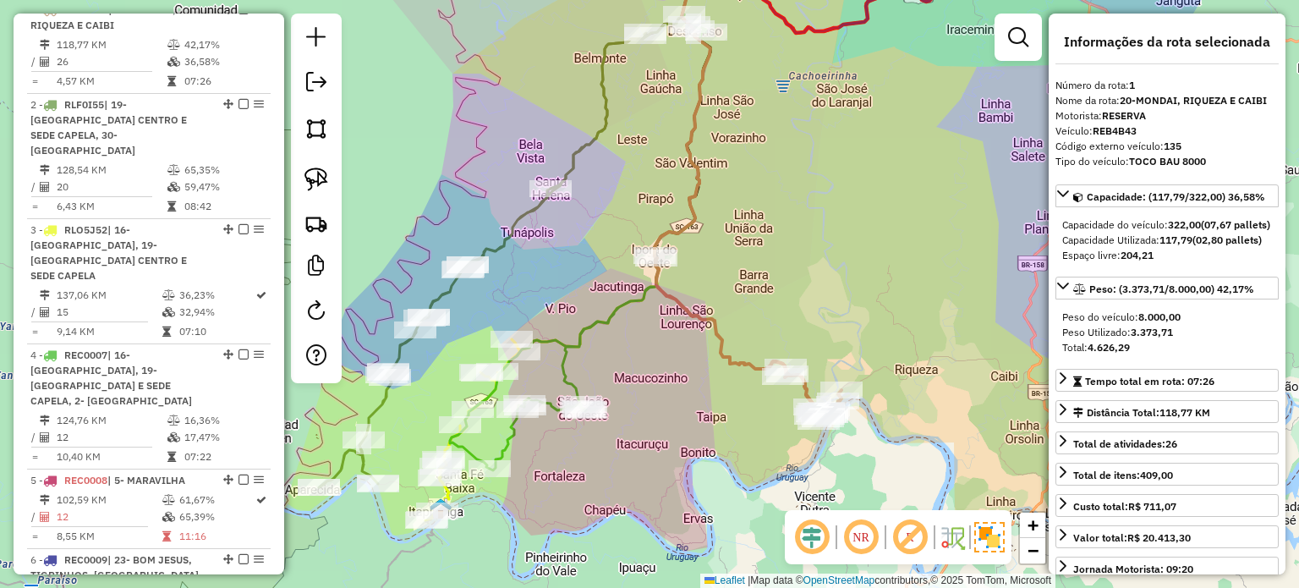
drag, startPoint x: 642, startPoint y: 308, endPoint x: 682, endPoint y: 291, distance: 43.2
click at [682, 293] on icon at bounding box center [747, 338] width 187 height 166
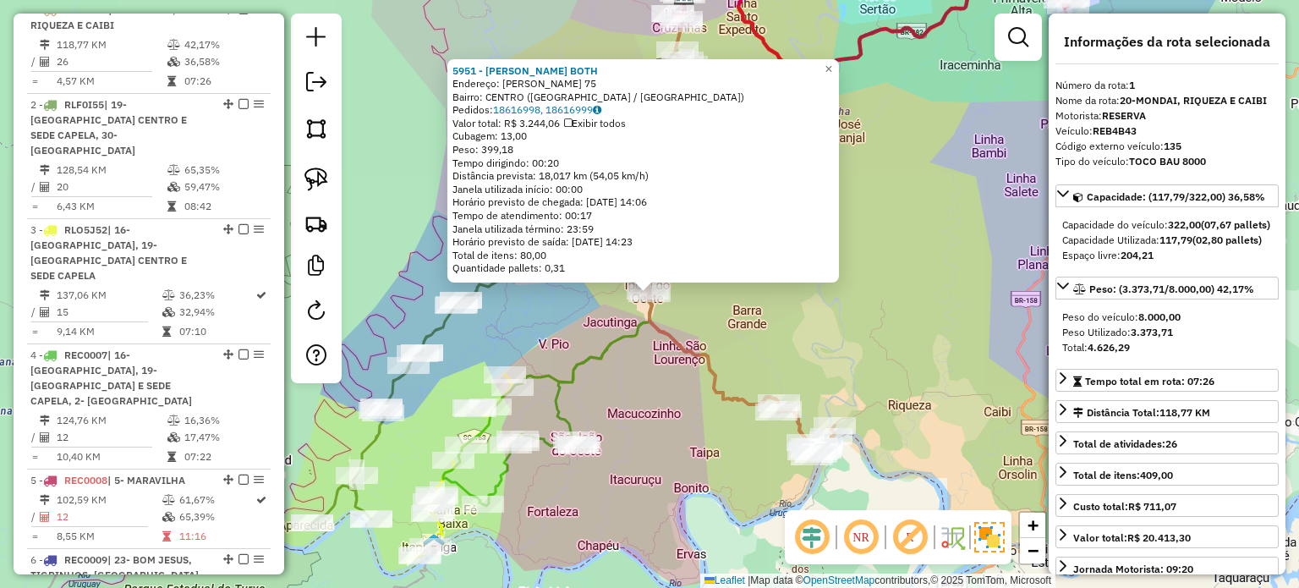
click at [809, 369] on div "5951 - SERONI JOSE BOTH Endereço: GUSTAVO FETTER 75 Bairro: CENTRO (IPORA DO OE…" at bounding box center [649, 294] width 1299 height 588
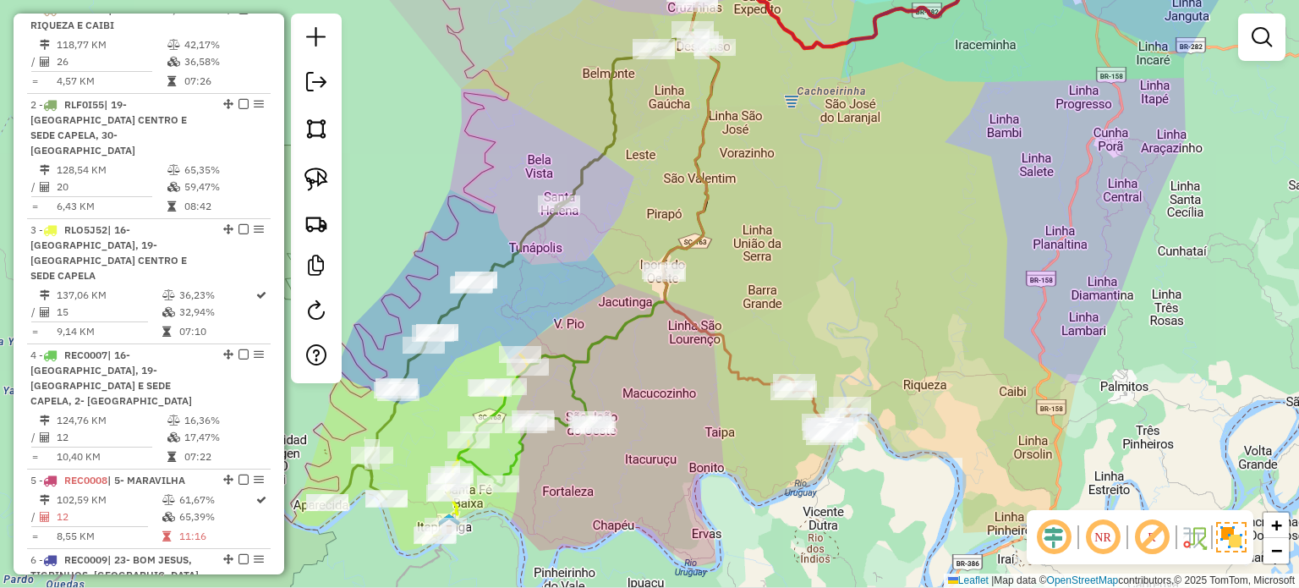
drag, startPoint x: 790, startPoint y: 347, endPoint x: 819, endPoint y: 296, distance: 59.5
click at [818, 298] on div "Janela de atendimento Grade de atendimento Capacidade Transportadoras Veículos …" at bounding box center [649, 294] width 1299 height 588
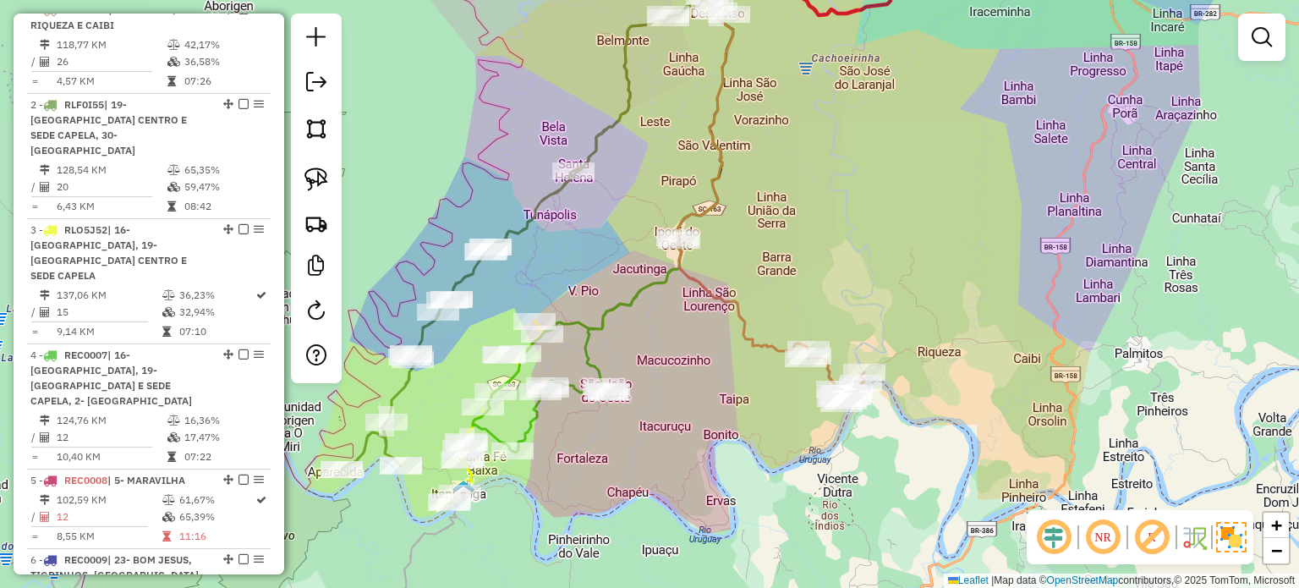
drag, startPoint x: 754, startPoint y: 337, endPoint x: 808, endPoint y: 320, distance: 56.7
click at [808, 320] on icon at bounding box center [770, 321] width 187 height 166
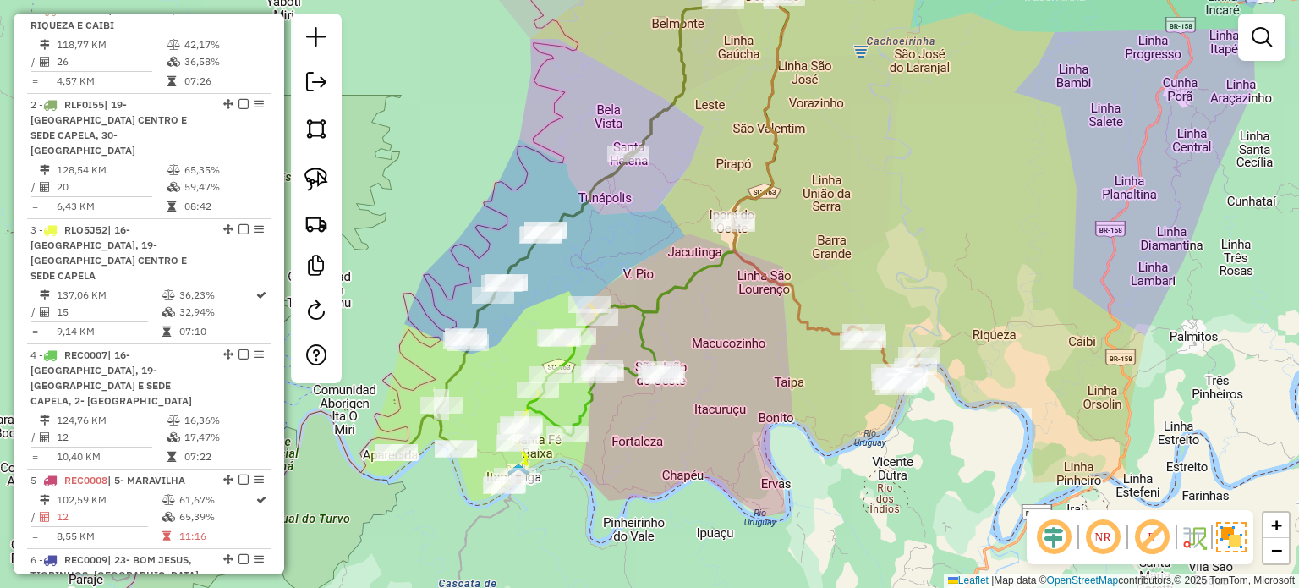
drag, startPoint x: 784, startPoint y: 364, endPoint x: 724, endPoint y: 439, distance: 95.7
click at [725, 438] on div "Janela de atendimento Grade de atendimento Capacidade Transportadoras Veículos …" at bounding box center [649, 294] width 1299 height 588
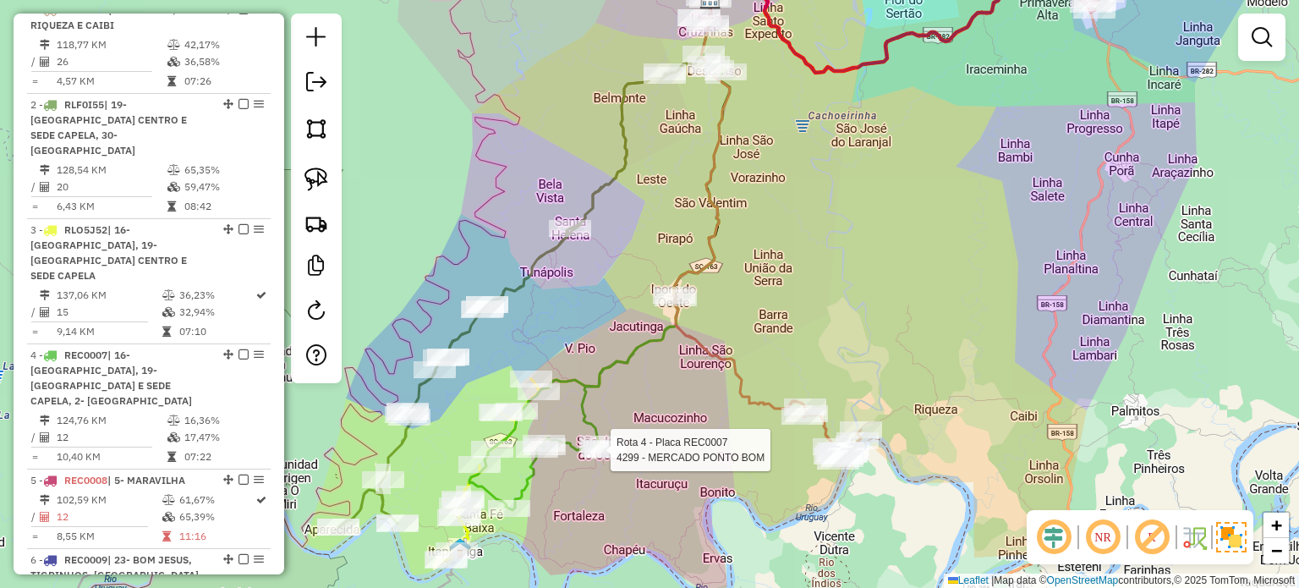
select select "*********"
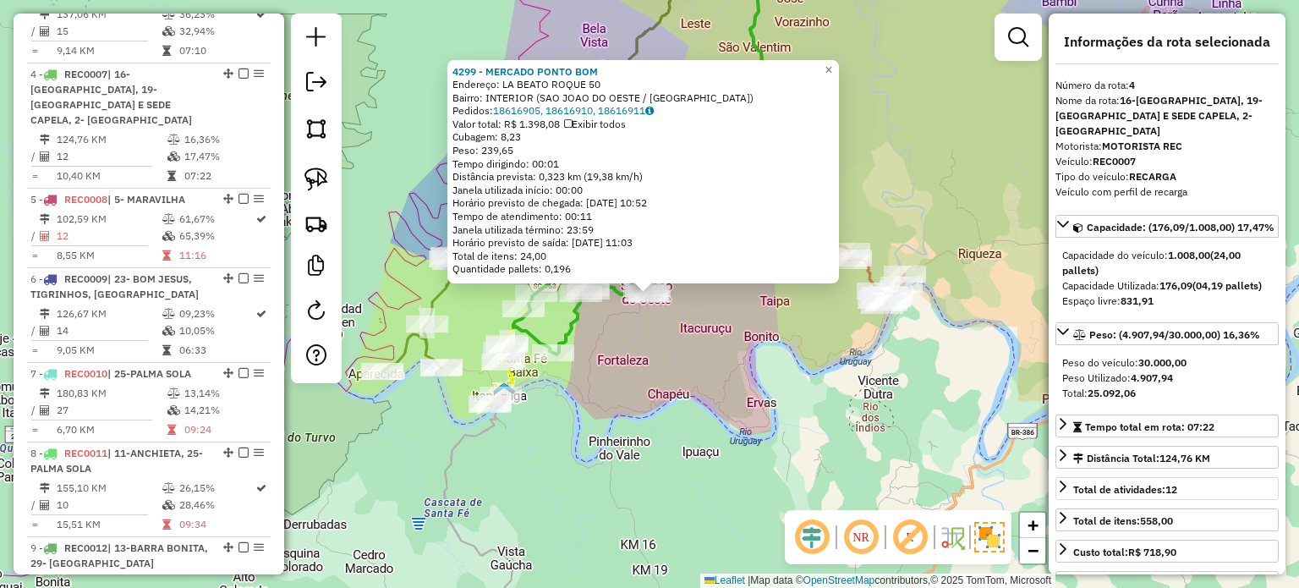
scroll to position [1004, 0]
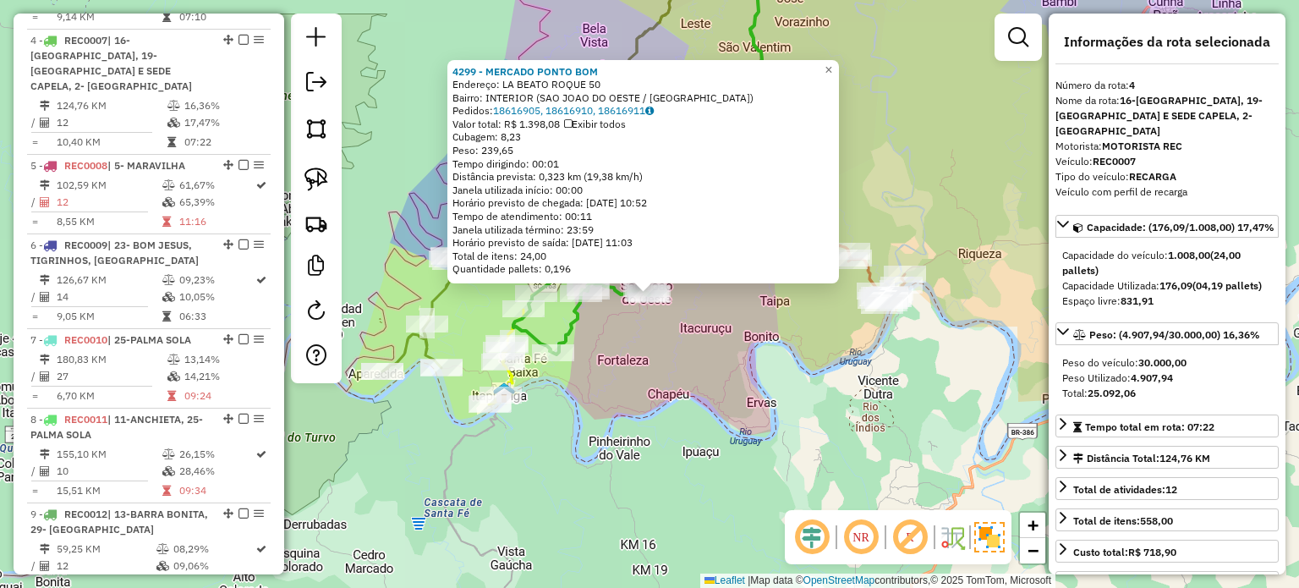
click at [637, 354] on div "4299 - MERCADO PONTO BOM Endereço: LA BEATO ROQUE 50 Bairro: INTERIOR (SAO JOAO…" at bounding box center [649, 294] width 1299 height 588
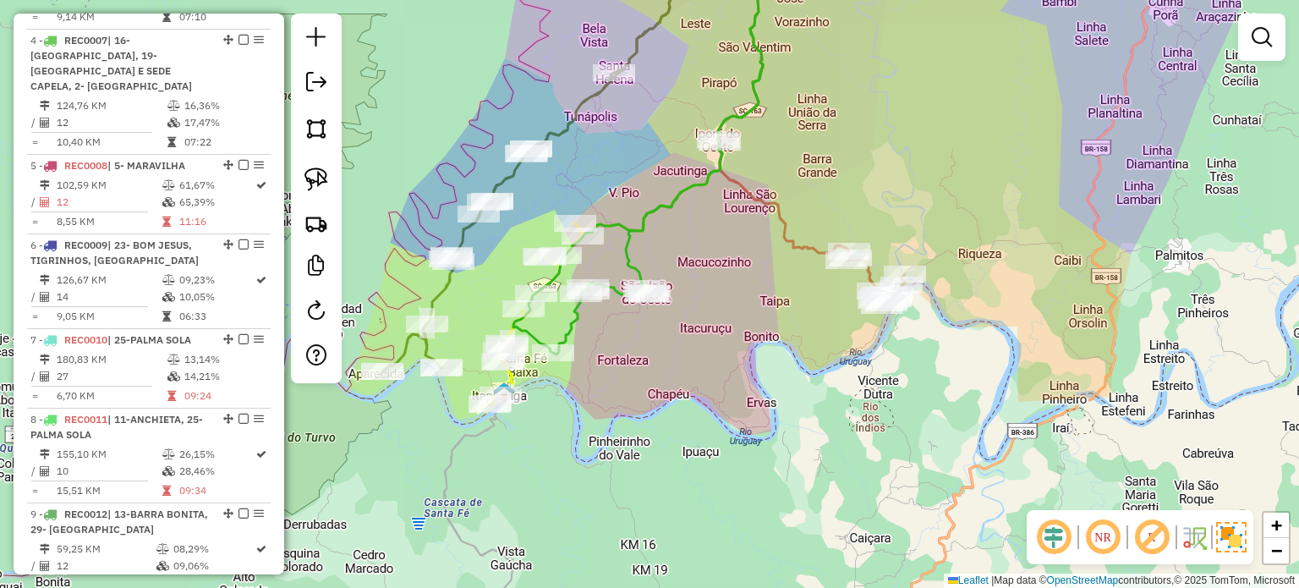
drag, startPoint x: 725, startPoint y: 347, endPoint x: 676, endPoint y: 418, distance: 86.3
click at [676, 418] on div "Janela de atendimento Grade de atendimento Capacidade Transportadoras Veículos …" at bounding box center [649, 294] width 1299 height 588
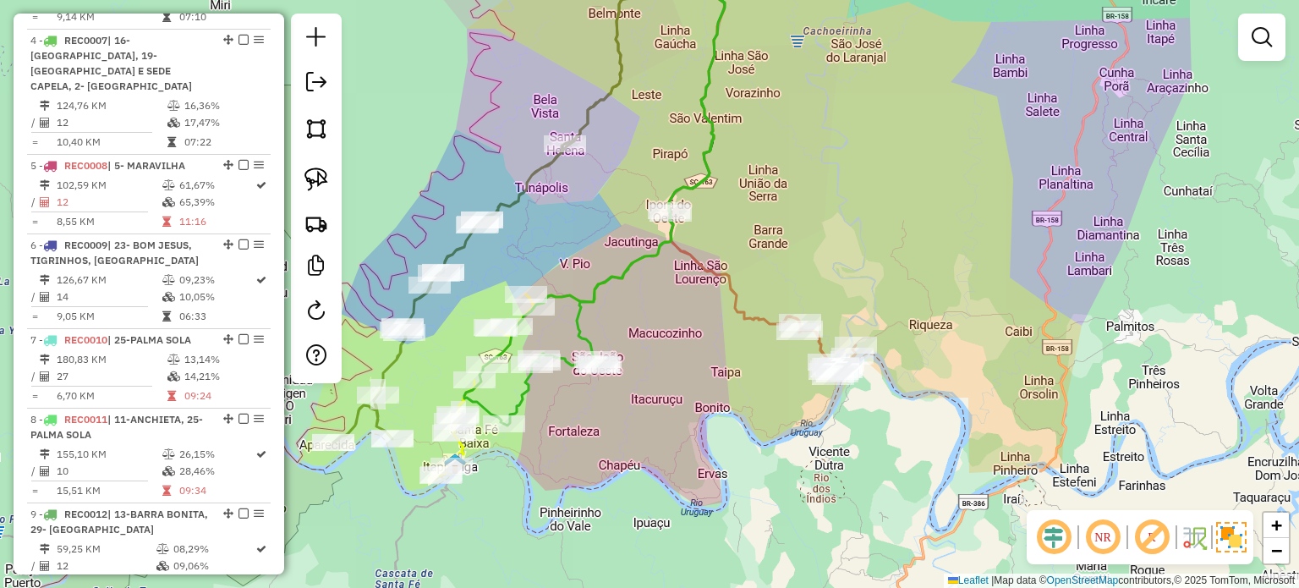
drag, startPoint x: 714, startPoint y: 356, endPoint x: 707, endPoint y: 402, distance: 46.1
click at [707, 402] on div "Janela de atendimento Grade de atendimento Capacidade Transportadoras Veículos …" at bounding box center [649, 294] width 1299 height 588
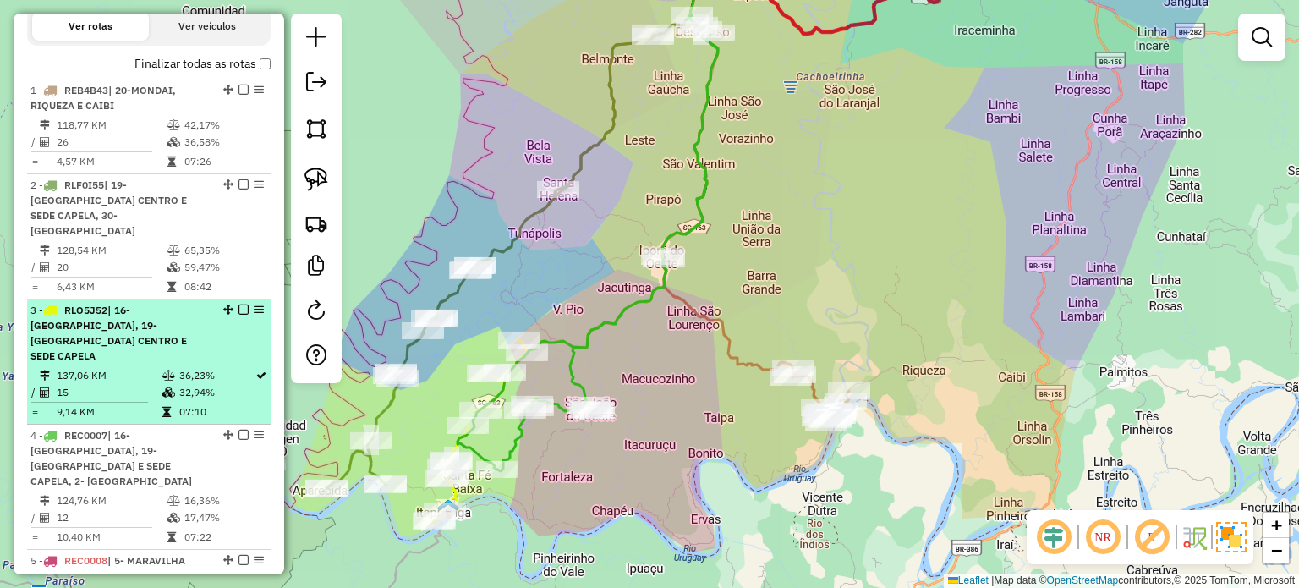
scroll to position [582, 0]
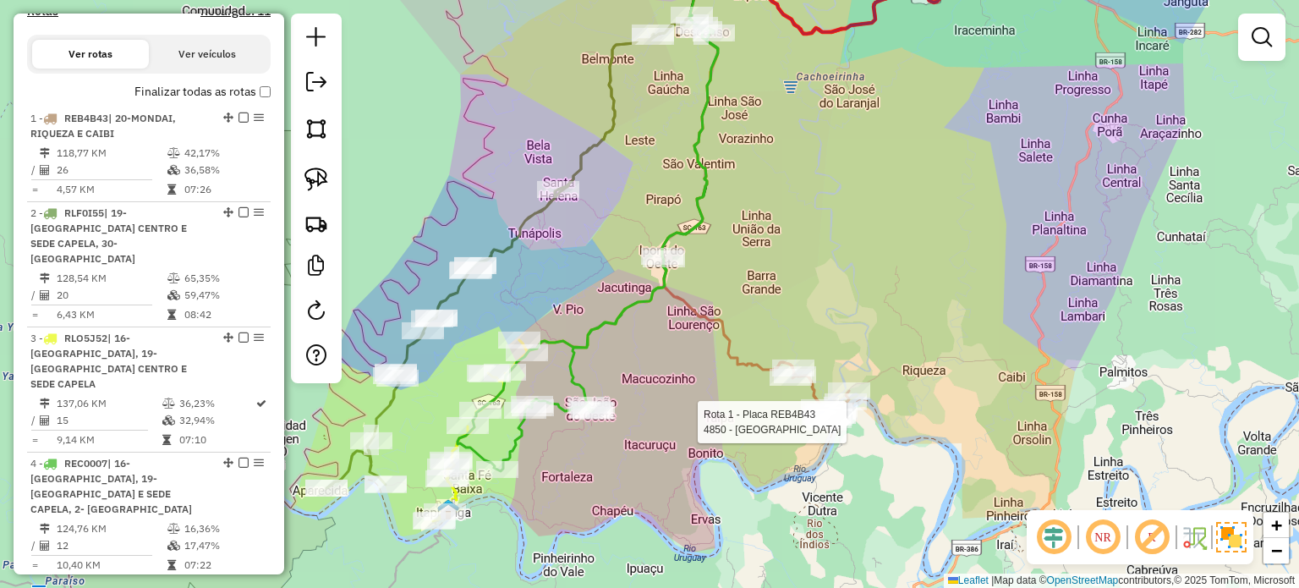
select select "*********"
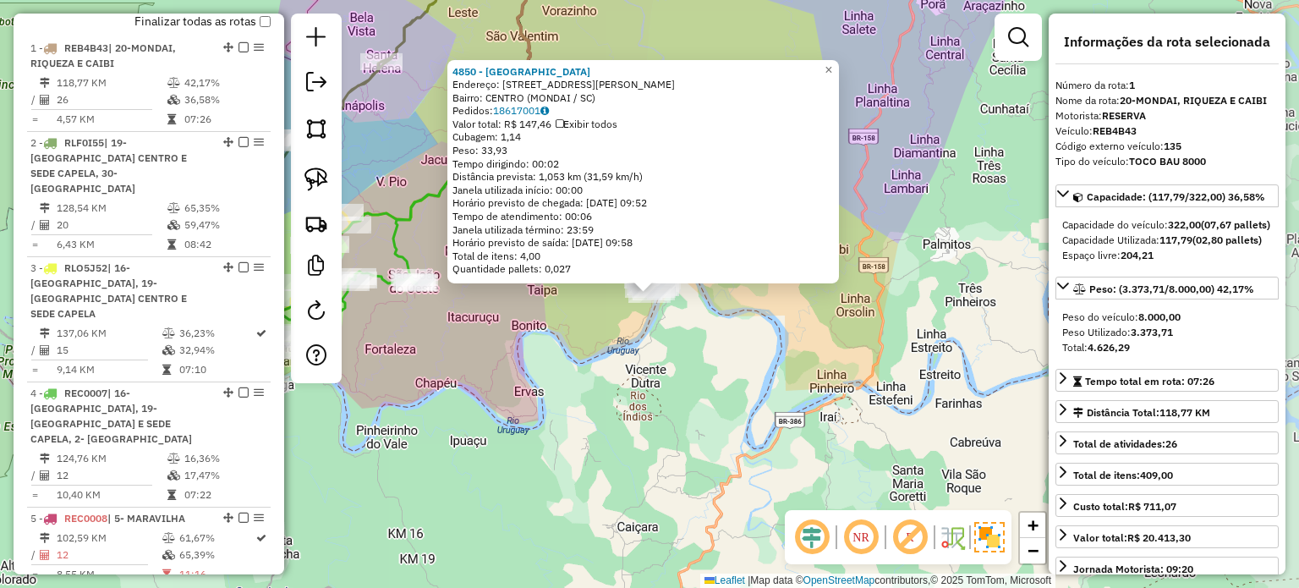
scroll to position [690, 0]
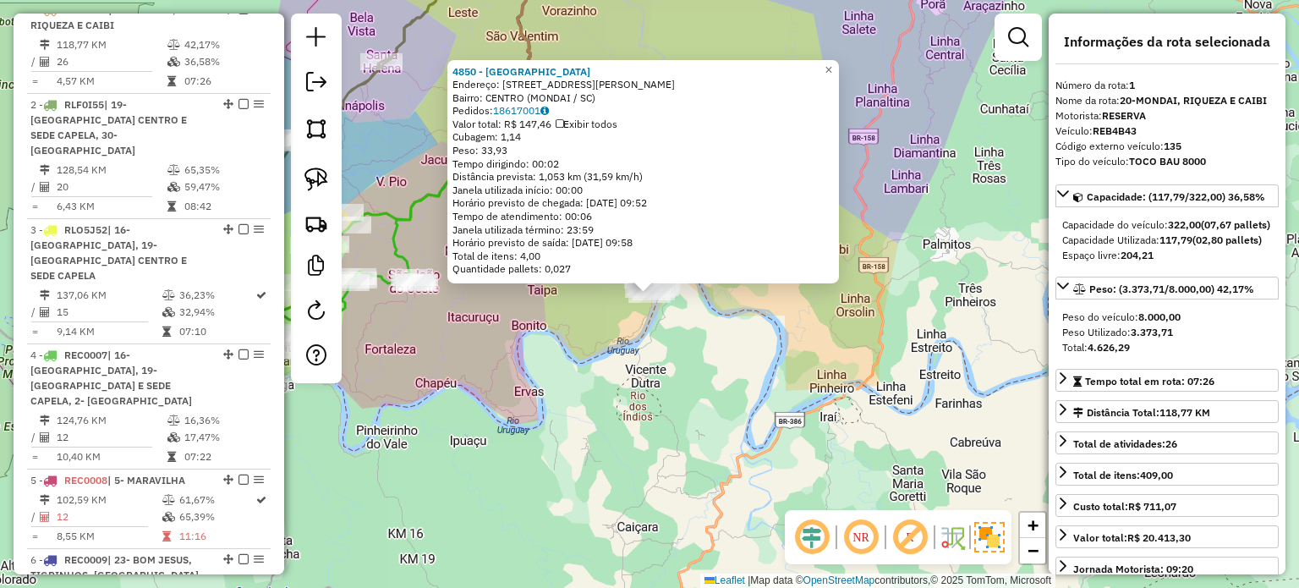
click at [690, 350] on div "4850 - BELA VISTA Endereço: TRAVESSA JOaO MARIA PIACA 18 Bairro: CENTRO (MONDAI…" at bounding box center [649, 294] width 1299 height 588
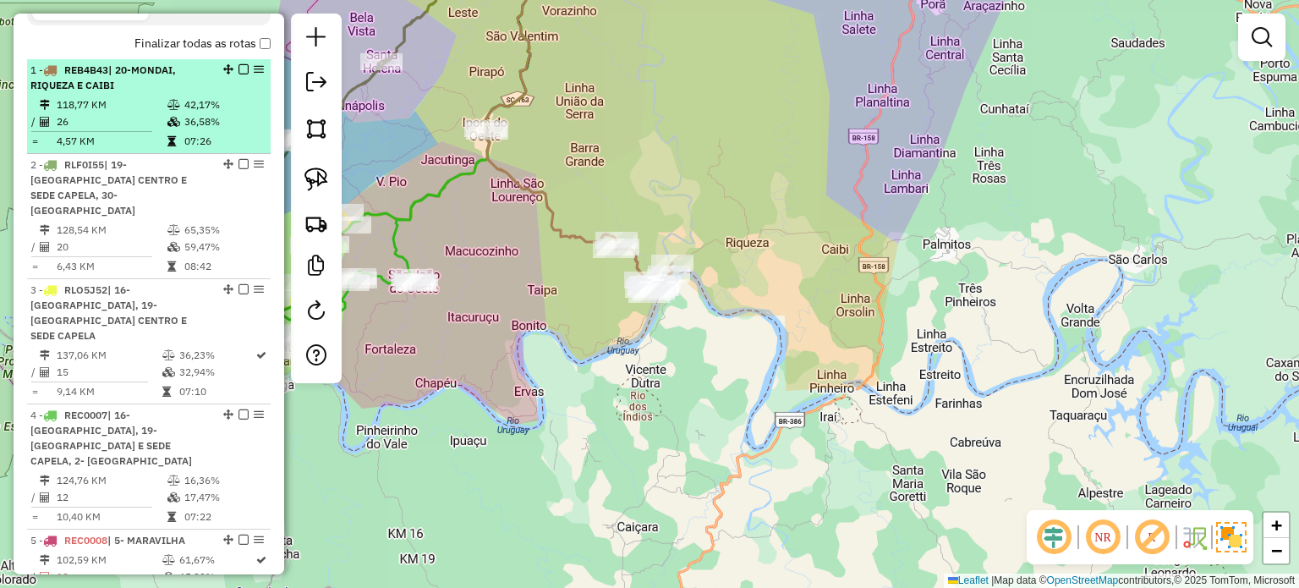
scroll to position [521, 0]
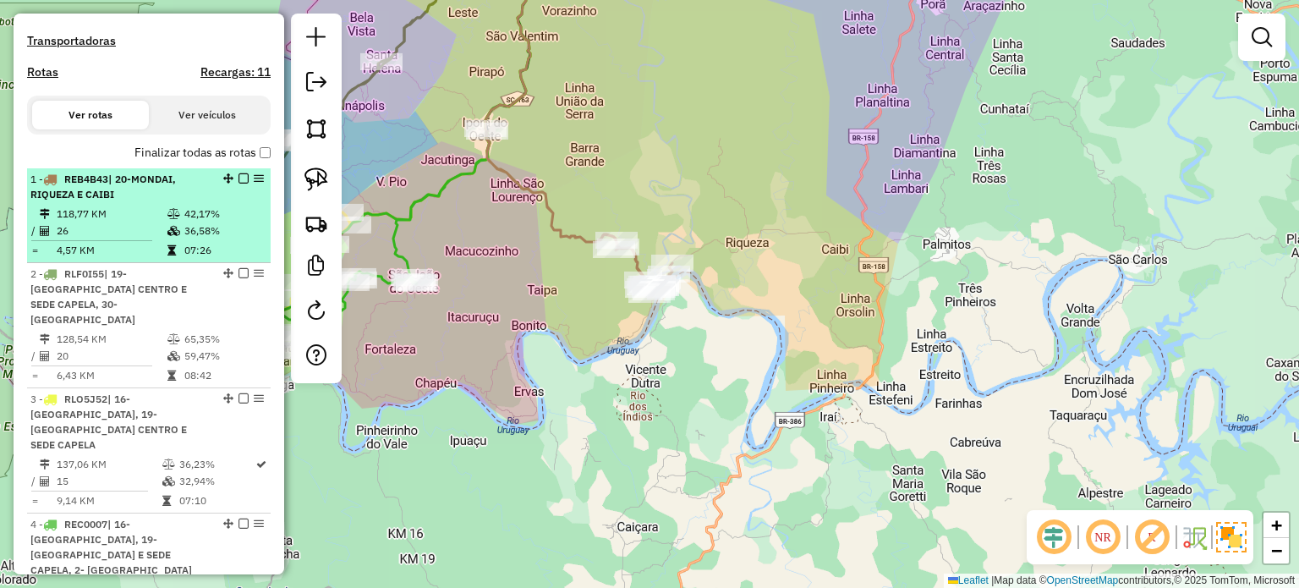
click at [238, 183] on em at bounding box center [243, 178] width 10 height 10
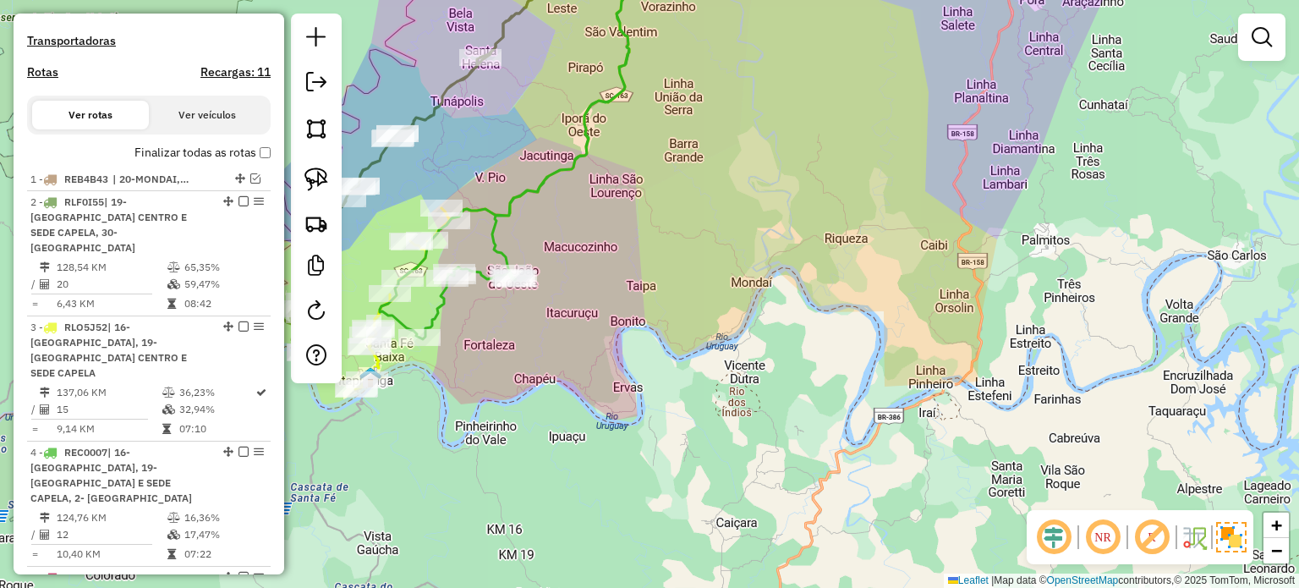
drag, startPoint x: 736, startPoint y: 249, endPoint x: 817, endPoint y: 235, distance: 81.6
click at [827, 240] on div "Janela de atendimento Grade de atendimento Capacidade Transportadoras Veículos …" at bounding box center [649, 294] width 1299 height 588
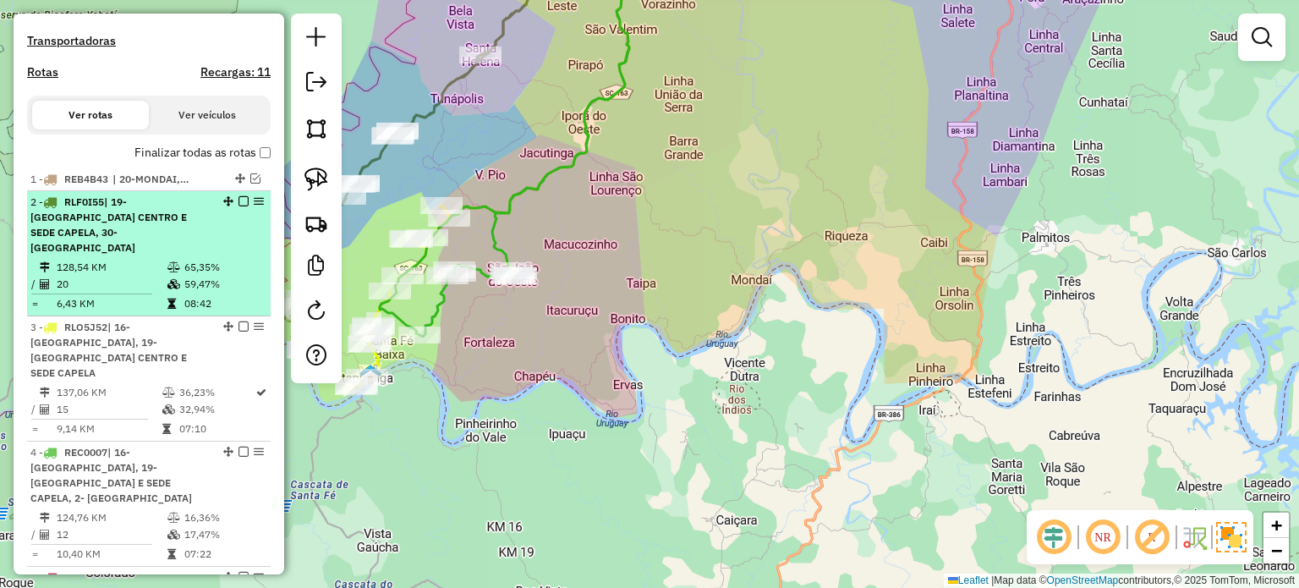
click at [238, 206] on em at bounding box center [243, 201] width 10 height 10
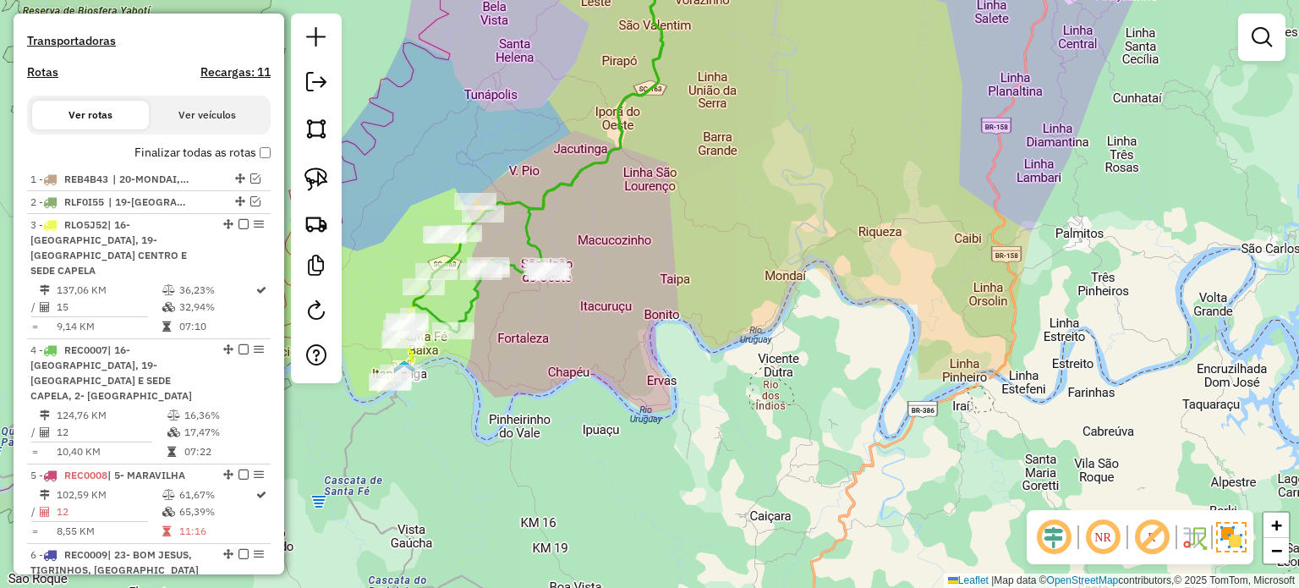
drag, startPoint x: 657, startPoint y: 304, endPoint x: 717, endPoint y: 287, distance: 62.4
click at [725, 283] on div "Janela de atendimento Grade de atendimento Capacidade Transportadoras Veículos …" at bounding box center [649, 294] width 1299 height 588
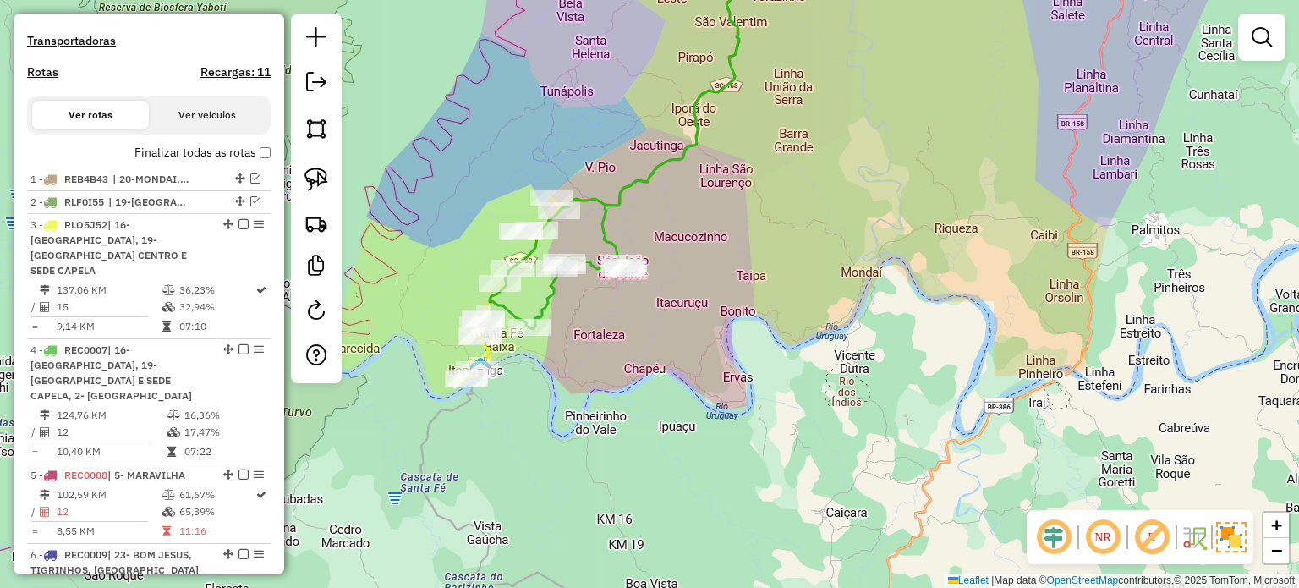
drag, startPoint x: 659, startPoint y: 351, endPoint x: 676, endPoint y: 375, distance: 29.8
click at [673, 375] on div "Janela de atendimento Grade de atendimento Capacidade Transportadoras Veículos …" at bounding box center [649, 294] width 1299 height 588
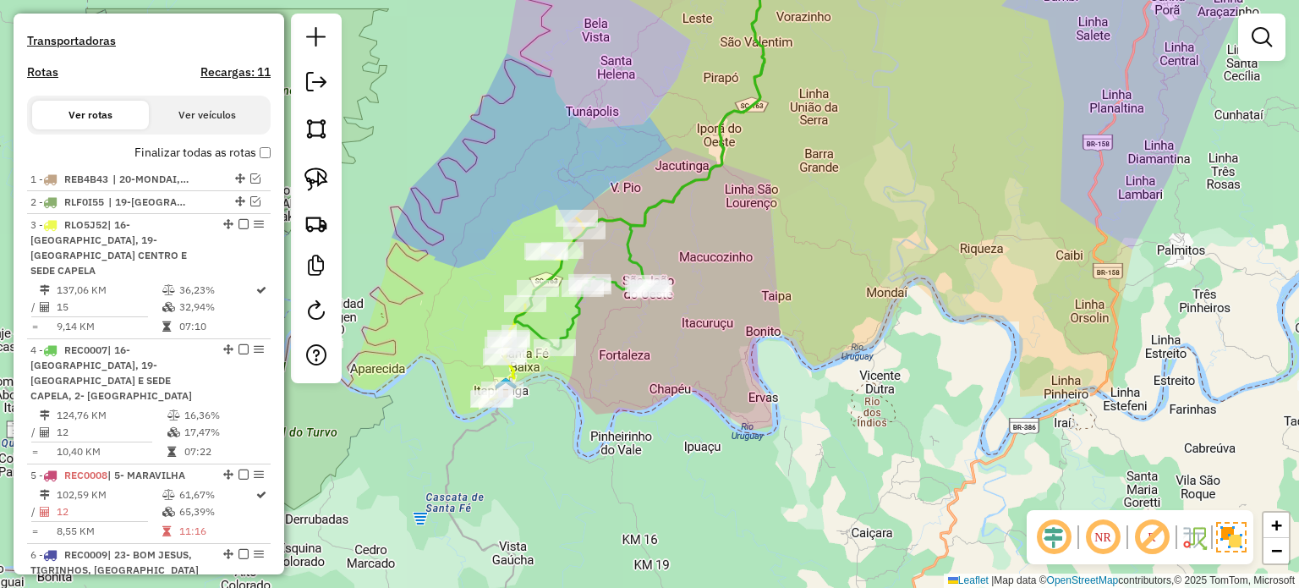
drag, startPoint x: 623, startPoint y: 338, endPoint x: 650, endPoint y: 326, distance: 29.5
click at [650, 326] on div "Janela de atendimento Grade de atendimento Capacidade Transportadoras Veículos …" at bounding box center [649, 294] width 1299 height 588
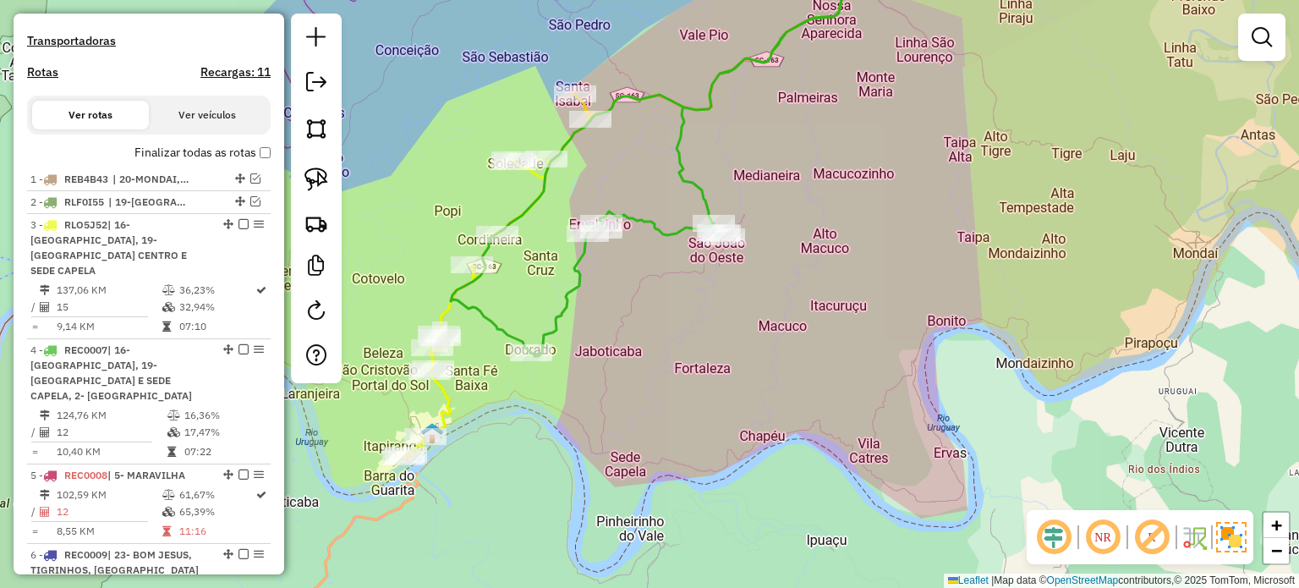
drag, startPoint x: 651, startPoint y: 351, endPoint x: 544, endPoint y: 286, distance: 124.8
click at [681, 347] on div "Janela de atendimento Grade de atendimento Capacidade Transportadoras Veículos …" at bounding box center [649, 294] width 1299 height 588
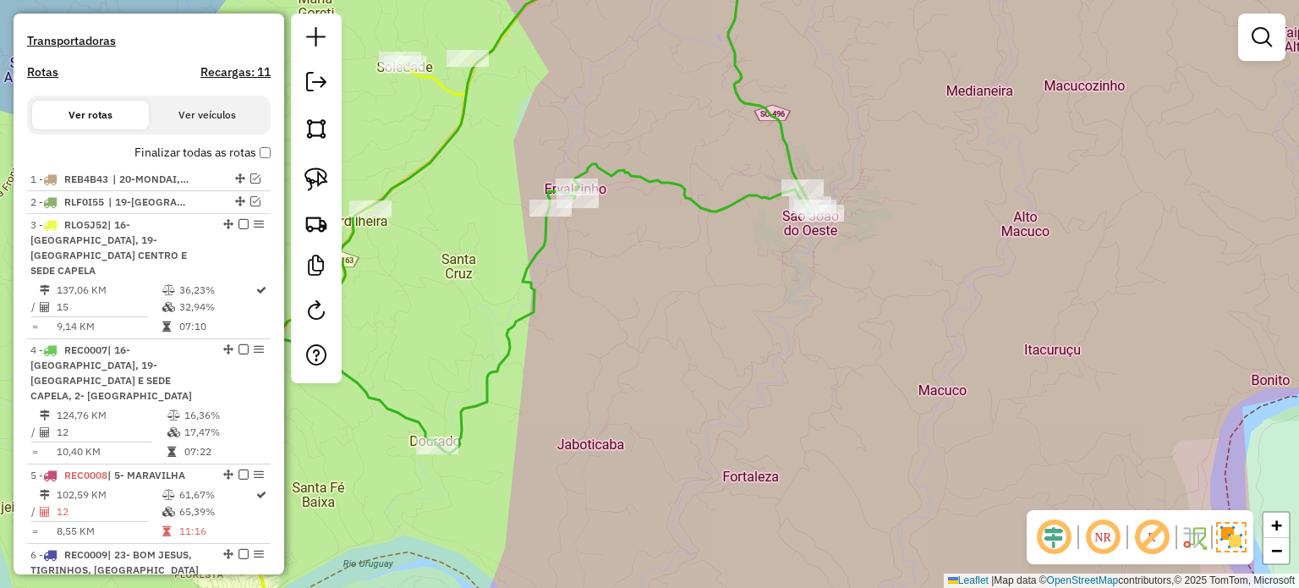
drag, startPoint x: 686, startPoint y: 316, endPoint x: 701, endPoint y: 278, distance: 41.0
click at [741, 303] on div "Janela de atendimento Grade de atendimento Capacidade Transportadoras Veículos …" at bounding box center [649, 294] width 1299 height 588
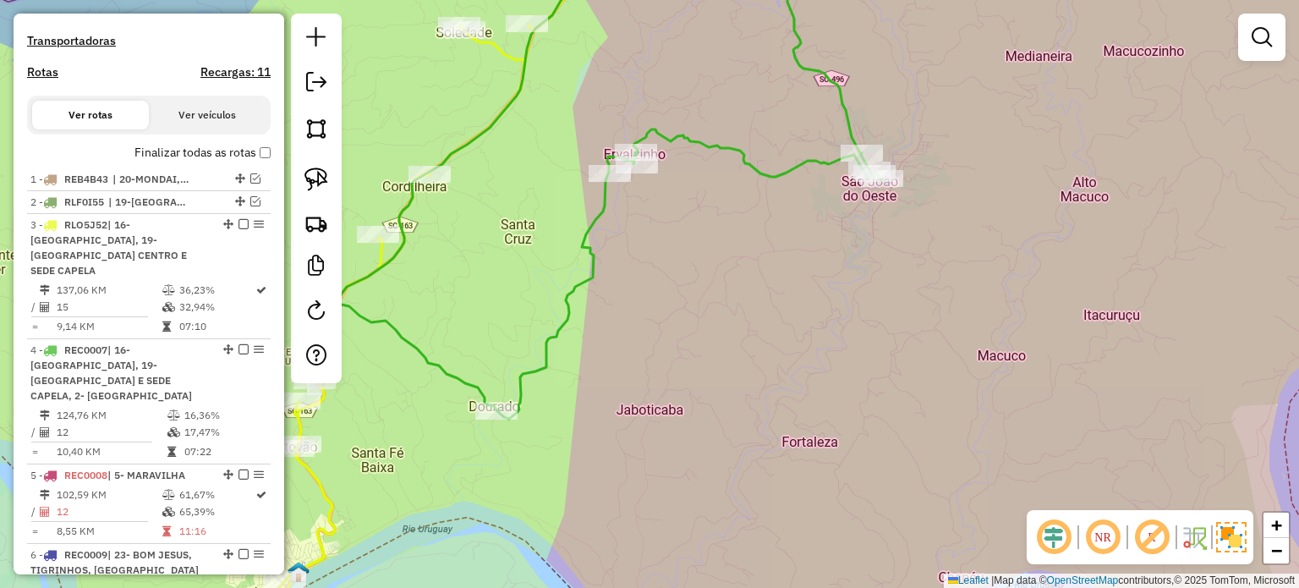
drag, startPoint x: 714, startPoint y: 335, endPoint x: 714, endPoint y: 276, distance: 58.3
click at [720, 283] on div "Janela de atendimento Grade de atendimento Capacidade Transportadoras Veículos …" at bounding box center [649, 294] width 1299 height 588
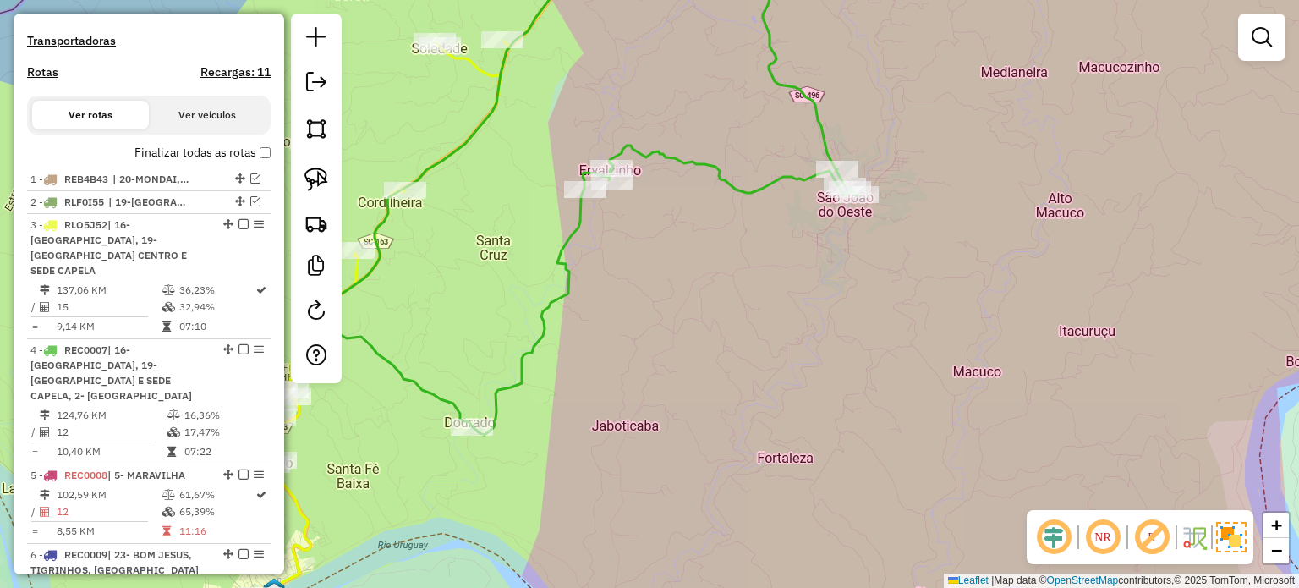
drag, startPoint x: 852, startPoint y: 297, endPoint x: 735, endPoint y: 419, distance: 169.2
click at [737, 419] on div "Janela de atendimento Grade de atendimento Capacidade Transportadoras Veículos …" at bounding box center [649, 294] width 1299 height 588
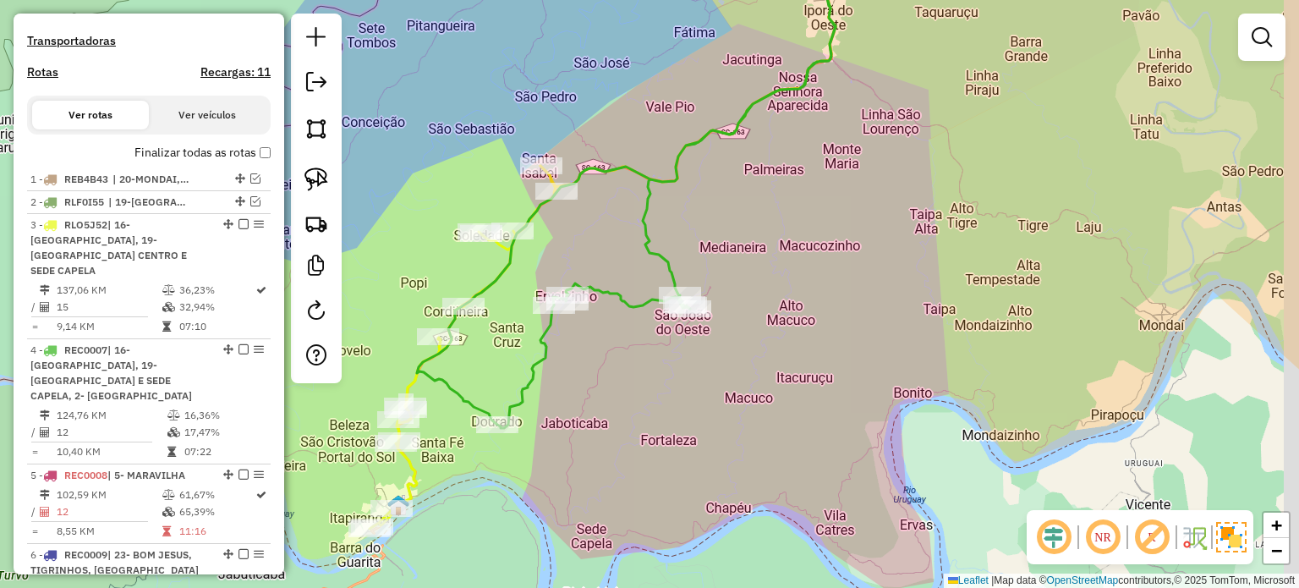
drag, startPoint x: 700, startPoint y: 381, endPoint x: 687, endPoint y: 385, distance: 13.4
click at [687, 385] on div "Janela de atendimento Grade de atendimento Capacidade Transportadoras Veículos …" at bounding box center [649, 294] width 1299 height 588
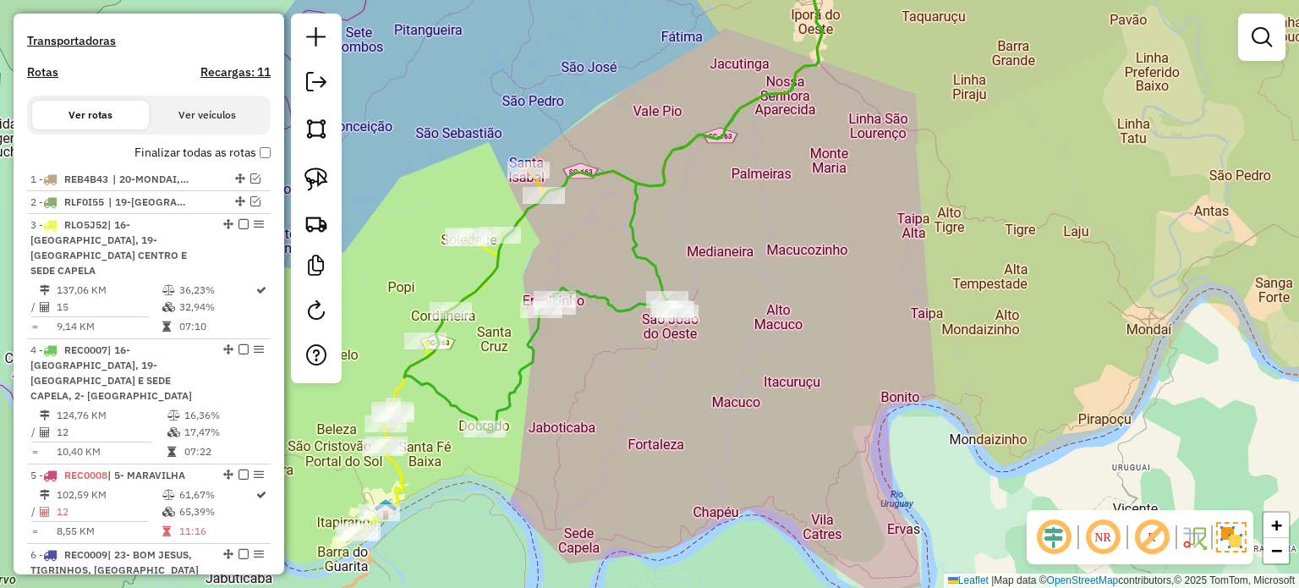
click at [315, 172] on img at bounding box center [316, 179] width 24 height 24
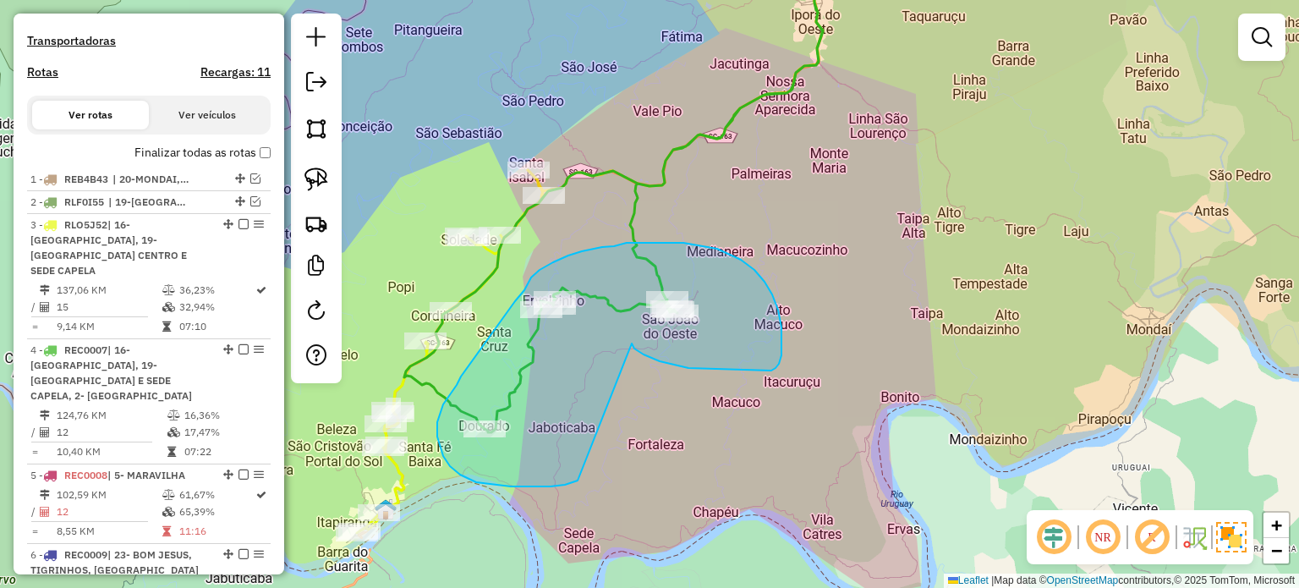
drag, startPoint x: 734, startPoint y: 369, endPoint x: 580, endPoint y: 478, distance: 188.6
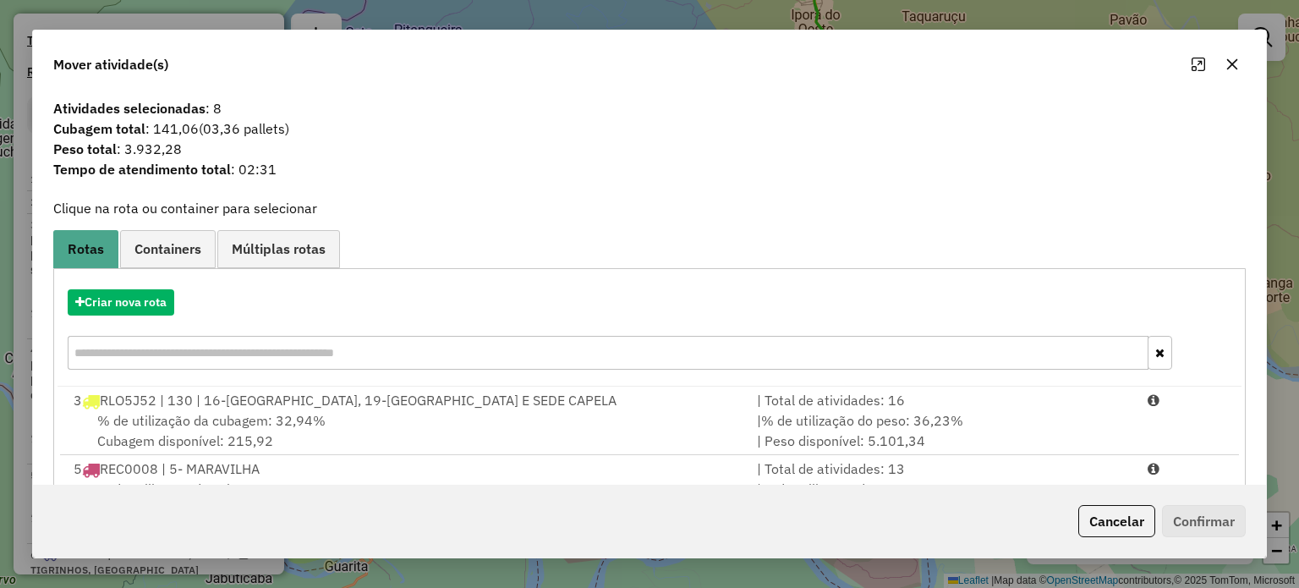
click at [1234, 62] on icon "button" at bounding box center [1232, 64] width 14 height 14
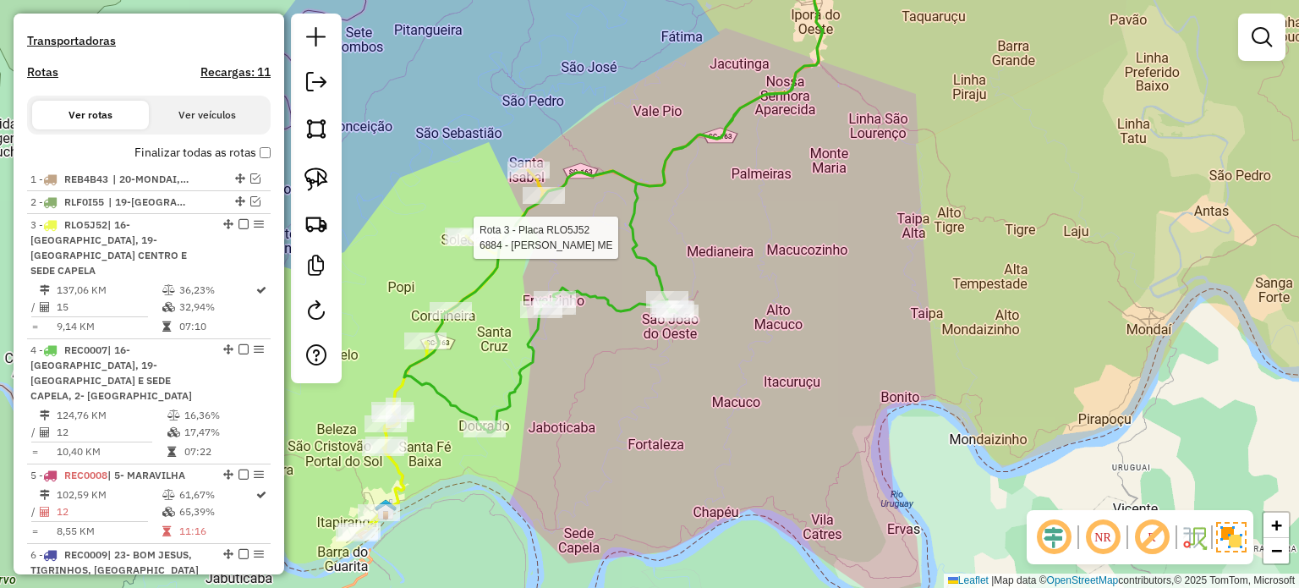
select select "*********"
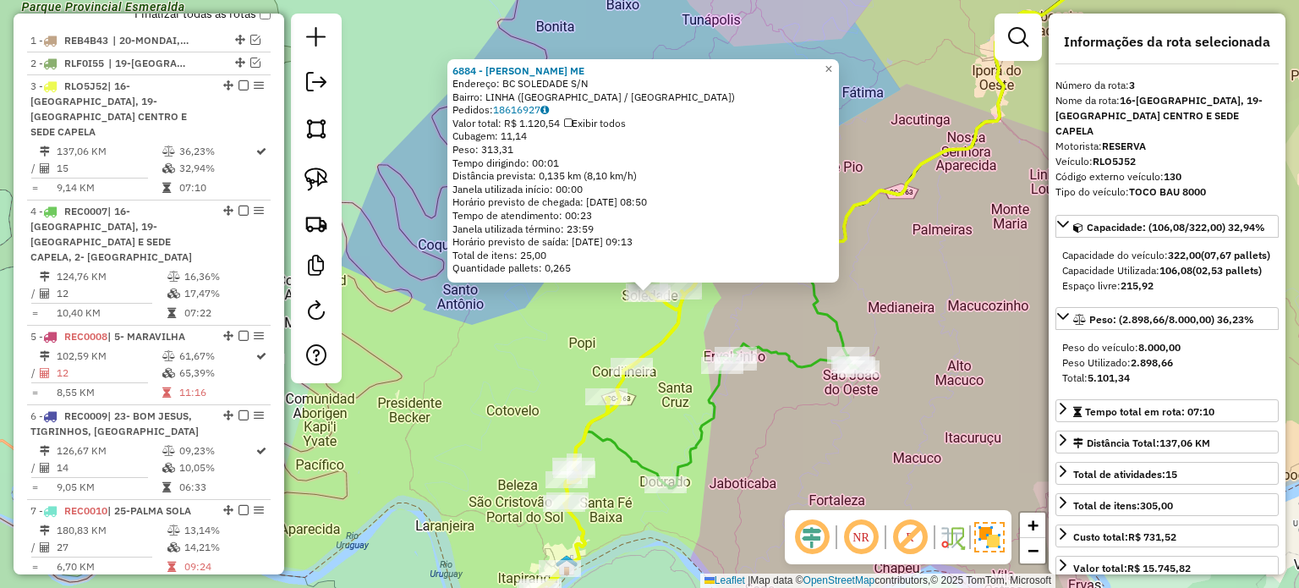
scroll to position [735, 0]
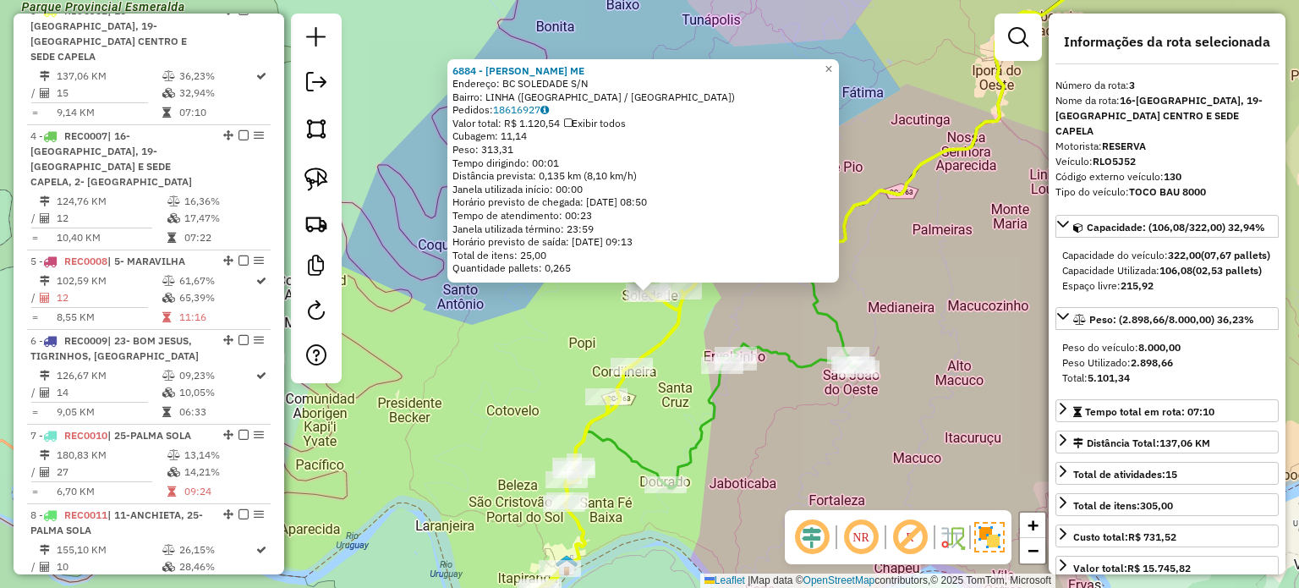
click at [801, 399] on div "6884 - JOSE ANDREOLA ME Endereço: BC SOLEDADE S/N Bairro: LINHA (ITAPIRANGA / S…" at bounding box center [649, 294] width 1299 height 588
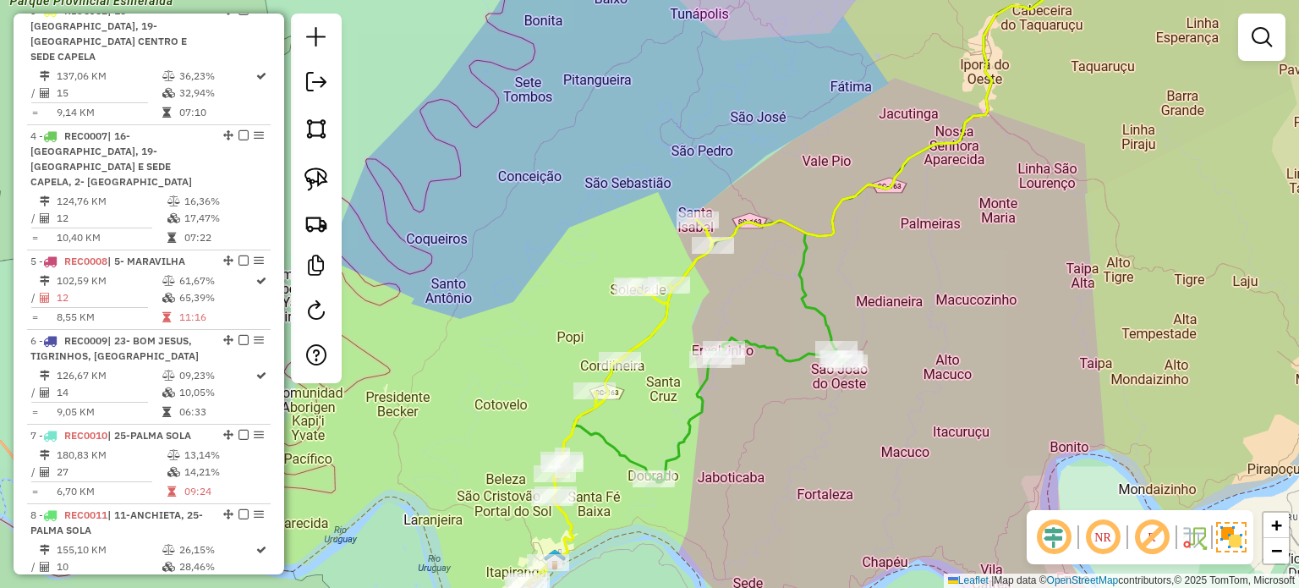
drag, startPoint x: 805, startPoint y: 413, endPoint x: 741, endPoint y: 364, distance: 80.3
click at [741, 365] on div "Janela de atendimento Grade de atendimento Capacidade Transportadoras Veículos …" at bounding box center [649, 294] width 1299 height 588
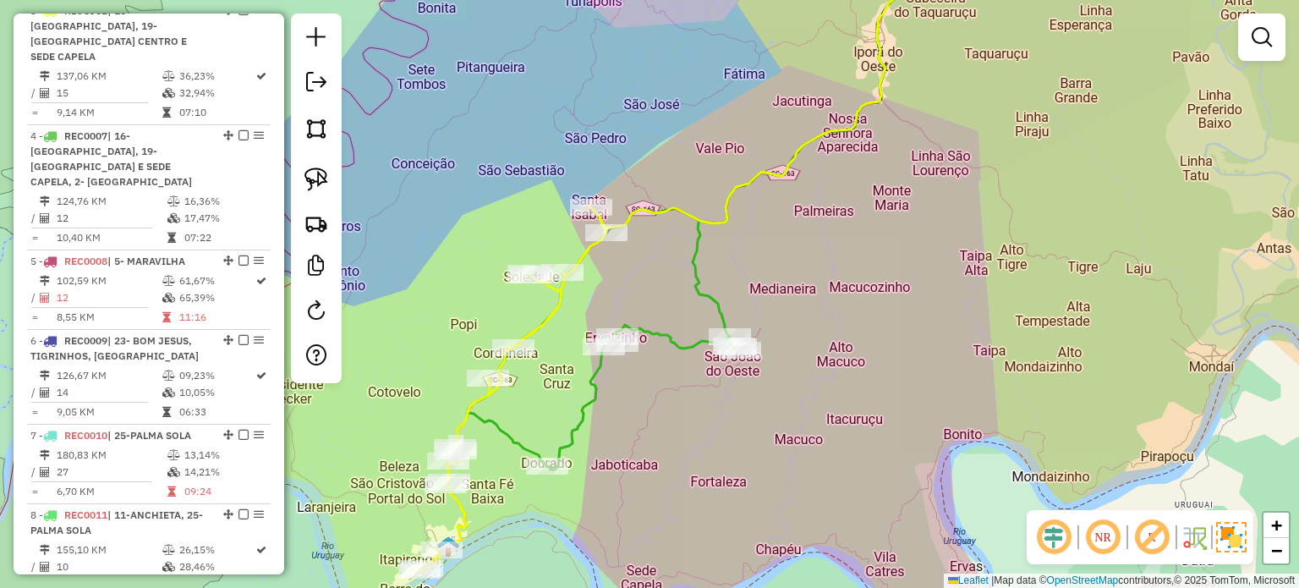
drag, startPoint x: 771, startPoint y: 400, endPoint x: 799, endPoint y: 433, distance: 43.2
click at [734, 452] on div "Janela de atendimento Grade de atendimento Capacidade Transportadoras Veículos …" at bounding box center [649, 294] width 1299 height 588
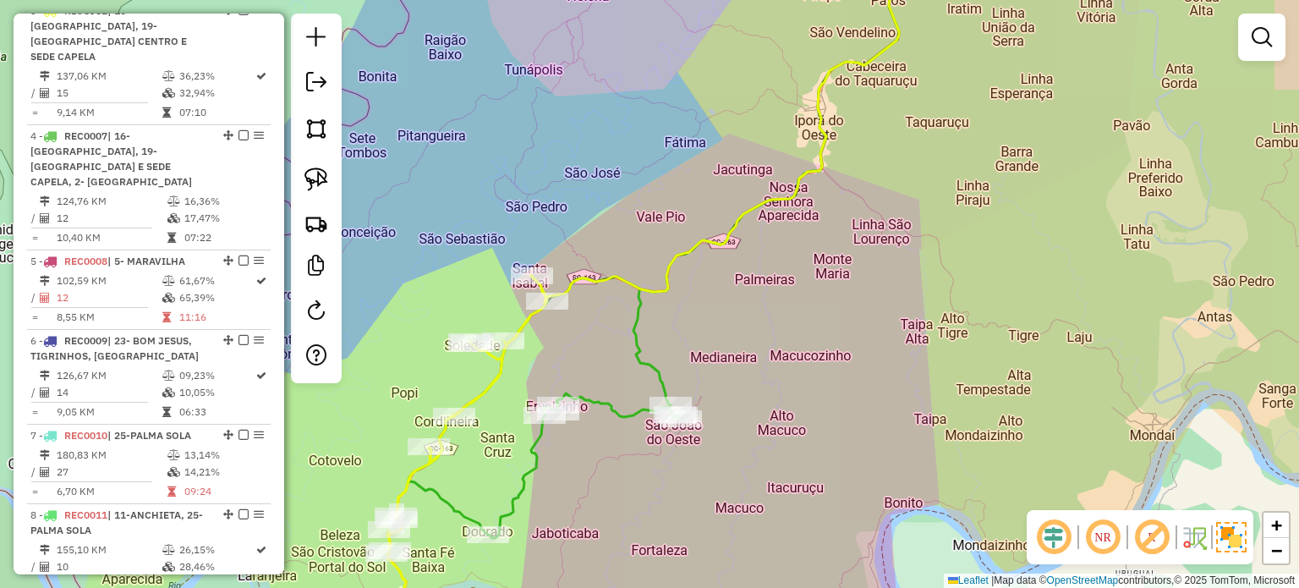
drag, startPoint x: 850, startPoint y: 347, endPoint x: 798, endPoint y: 396, distance: 71.2
click at [798, 396] on div "Janela de atendimento Grade de atendimento Capacidade Transportadoras Veículos …" at bounding box center [649, 294] width 1299 height 588
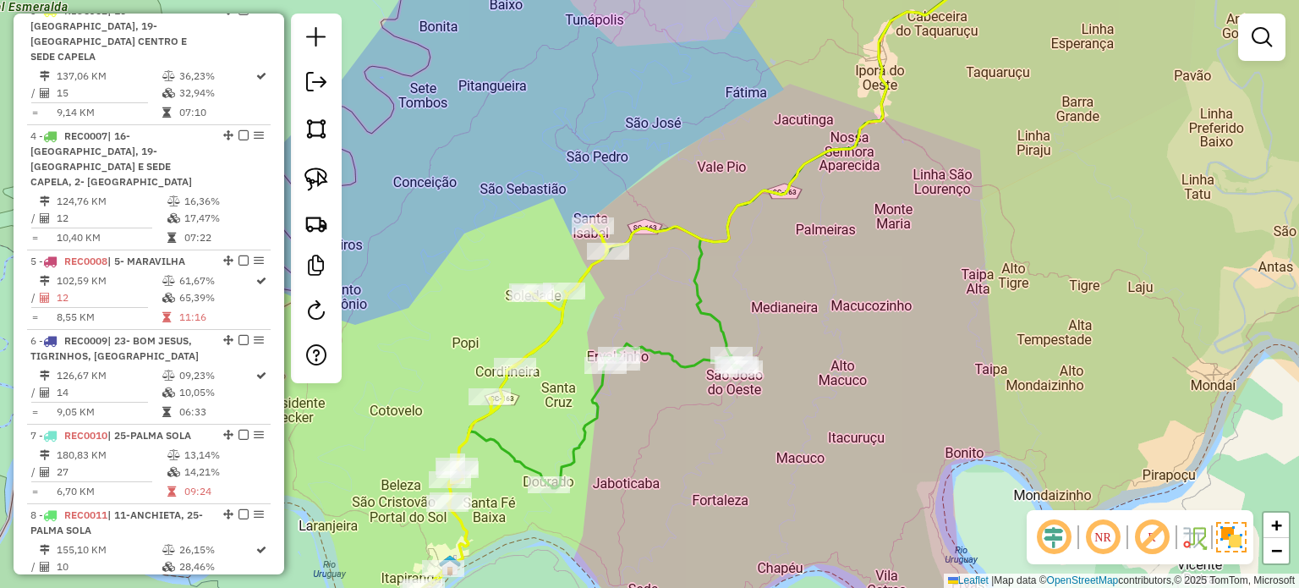
drag, startPoint x: 801, startPoint y: 387, endPoint x: 905, endPoint y: 299, distance: 135.5
click at [901, 304] on div "Janela de atendimento Grade de atendimento Capacidade Transportadoras Veículos …" at bounding box center [649, 294] width 1299 height 588
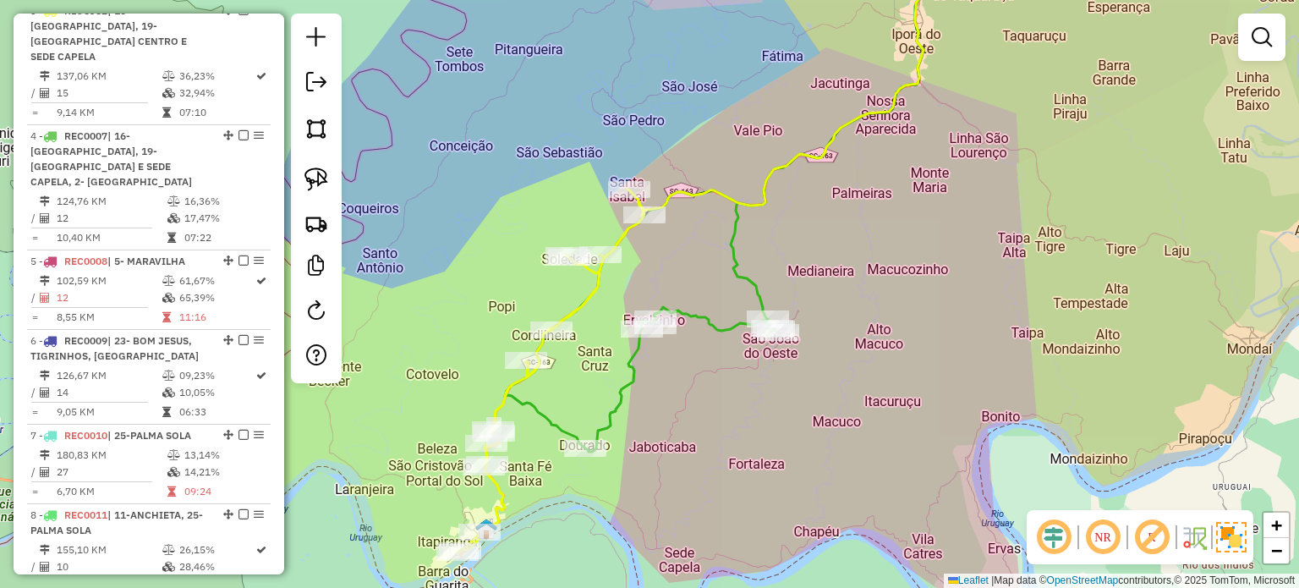
drag, startPoint x: 682, startPoint y: 254, endPoint x: 659, endPoint y: 243, distance: 25.3
click at [659, 243] on div "Janela de atendimento Grade de atendimento Capacidade Transportadoras Veículos …" at bounding box center [649, 294] width 1299 height 588
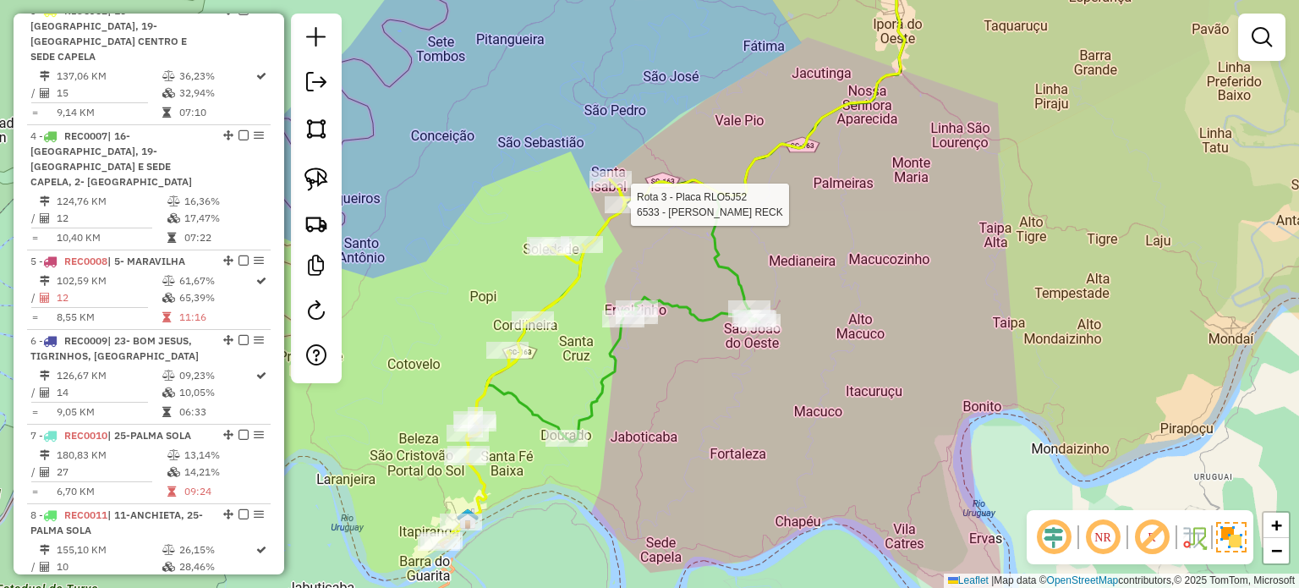
select select "*********"
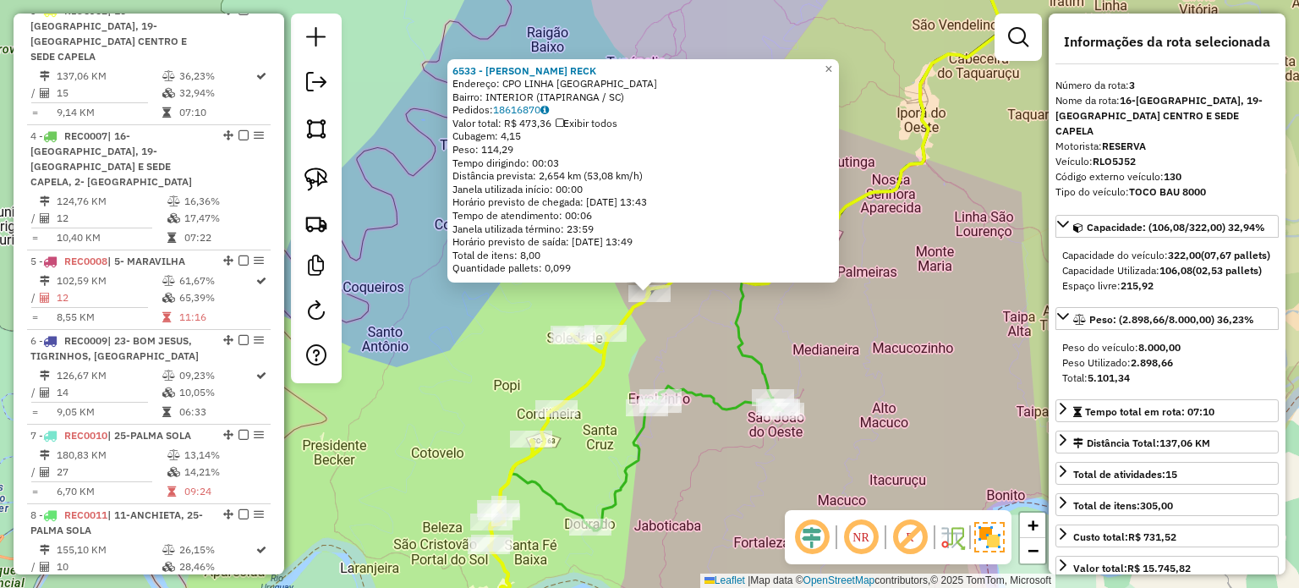
click at [778, 347] on div "6533 - MARLENE JACINTA RECK Endereço: CPO LINHA SANTA ISABEL sn Bairro: INTERIO…" at bounding box center [649, 294] width 1299 height 588
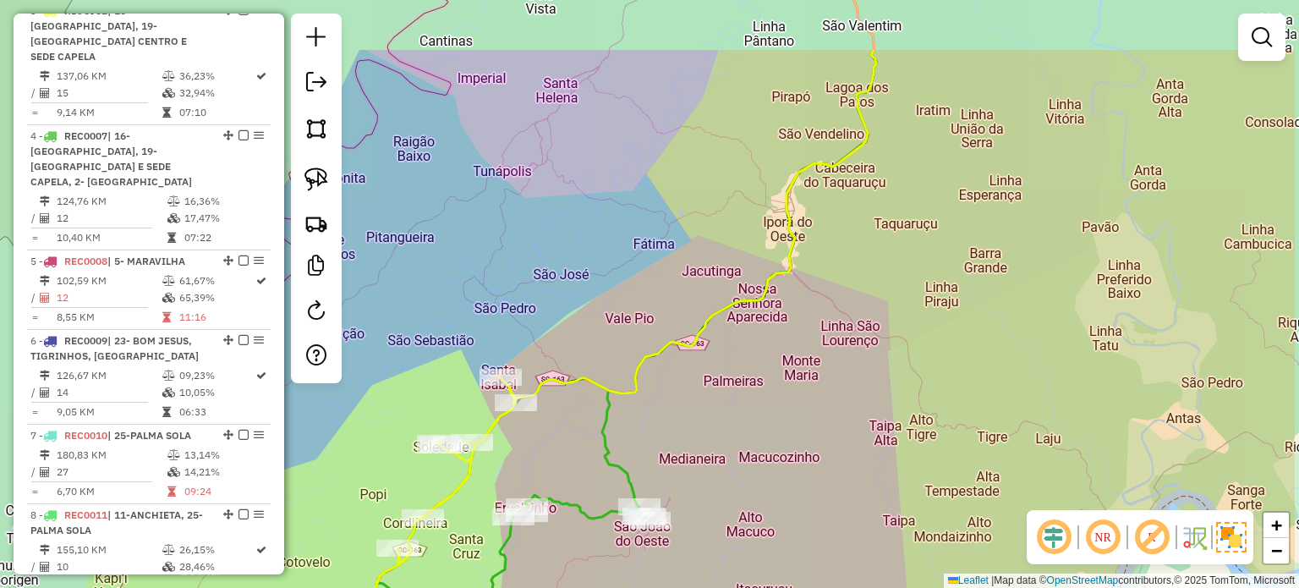
drag, startPoint x: 875, startPoint y: 342, endPoint x: 741, endPoint y: 454, distance: 174.7
click at [741, 454] on div "Janela de atendimento Grade de atendimento Capacidade Transportadoras Veículos …" at bounding box center [649, 294] width 1299 height 588
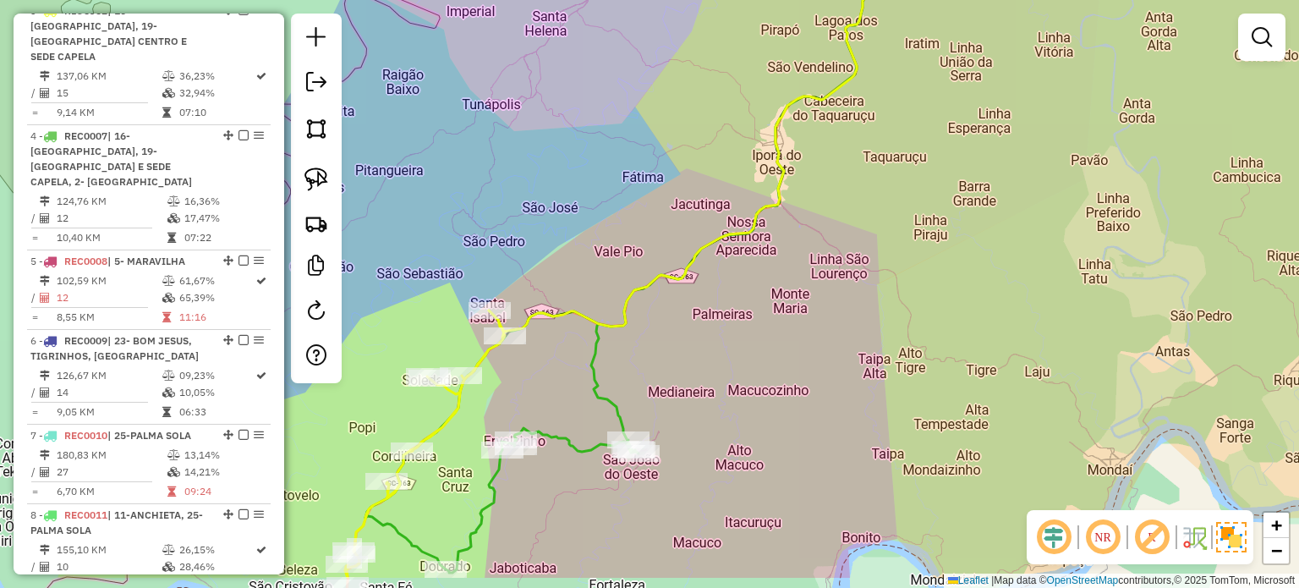
drag, startPoint x: 768, startPoint y: 364, endPoint x: 768, endPoint y: 260, distance: 104.0
click at [768, 264] on div "Janela de atendimento Grade de atendimento Capacidade Transportadoras Veículos …" at bounding box center [649, 294] width 1299 height 588
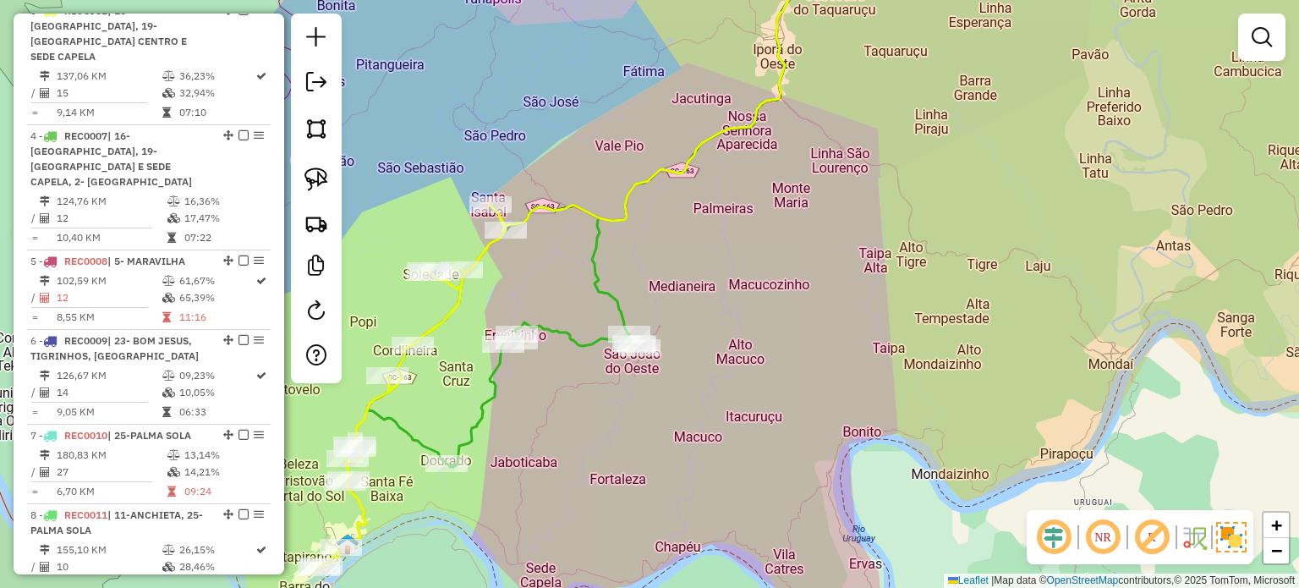
click at [734, 386] on div "Janela de atendimento Grade de atendimento Capacidade Transportadoras Veículos …" at bounding box center [649, 294] width 1299 height 588
select select "*********"
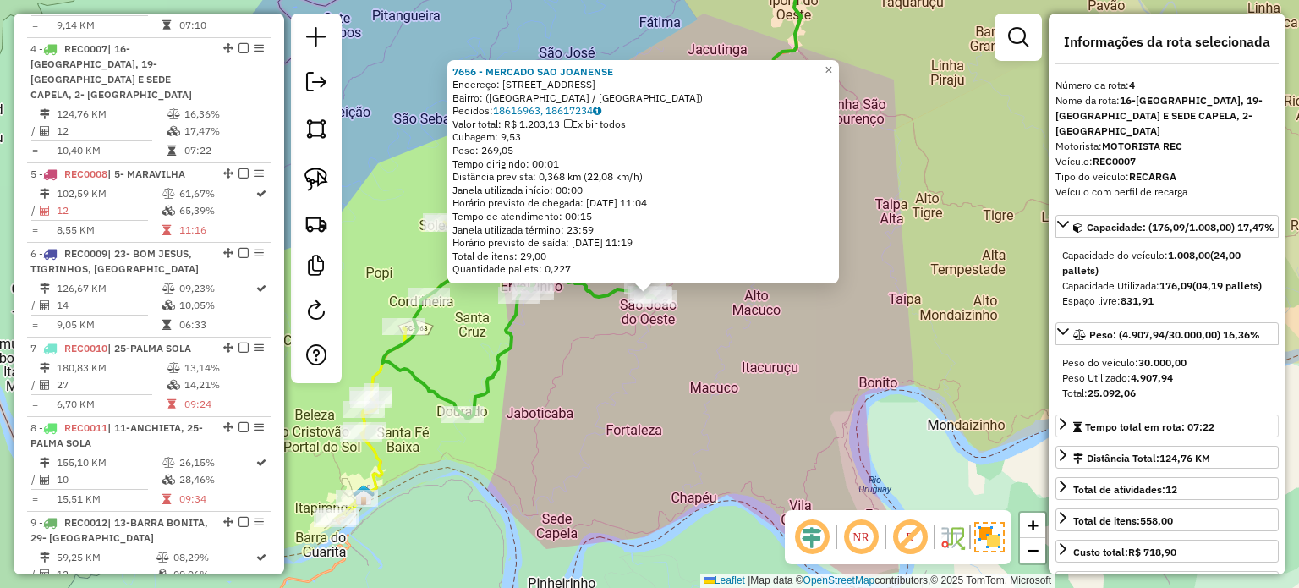
scroll to position [845, 0]
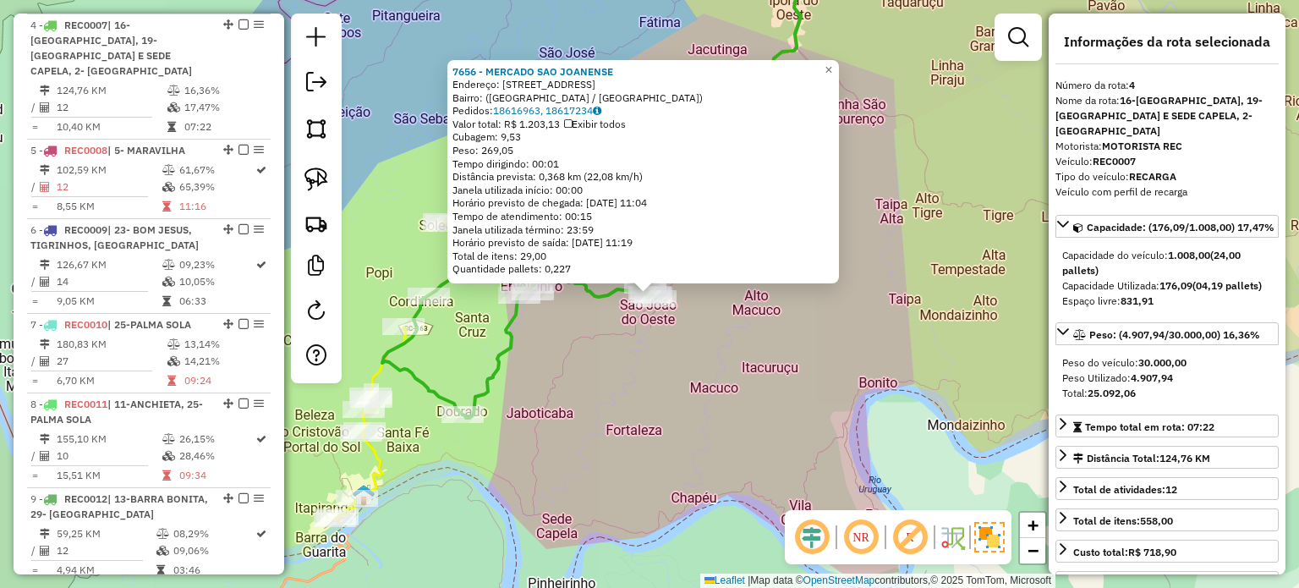
click at [651, 351] on div "7656 - MERCADO SAO JOANENSE Endereço: Rua Santa Cruz, 128 Bairro: (São João do …" at bounding box center [649, 294] width 1299 height 588
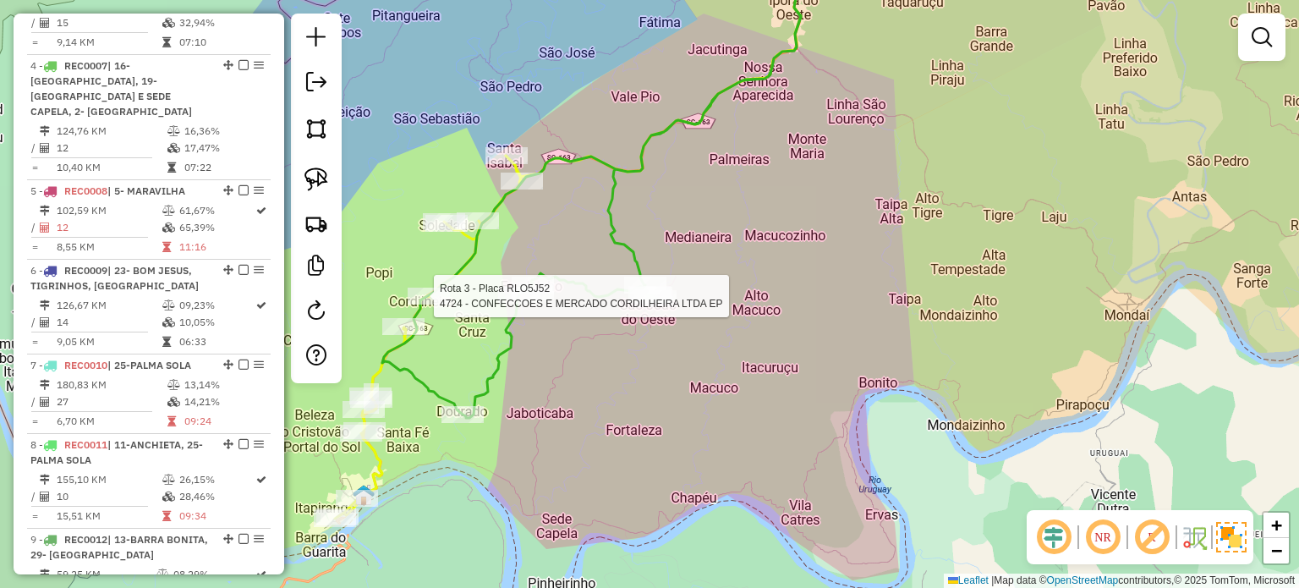
select select "*********"
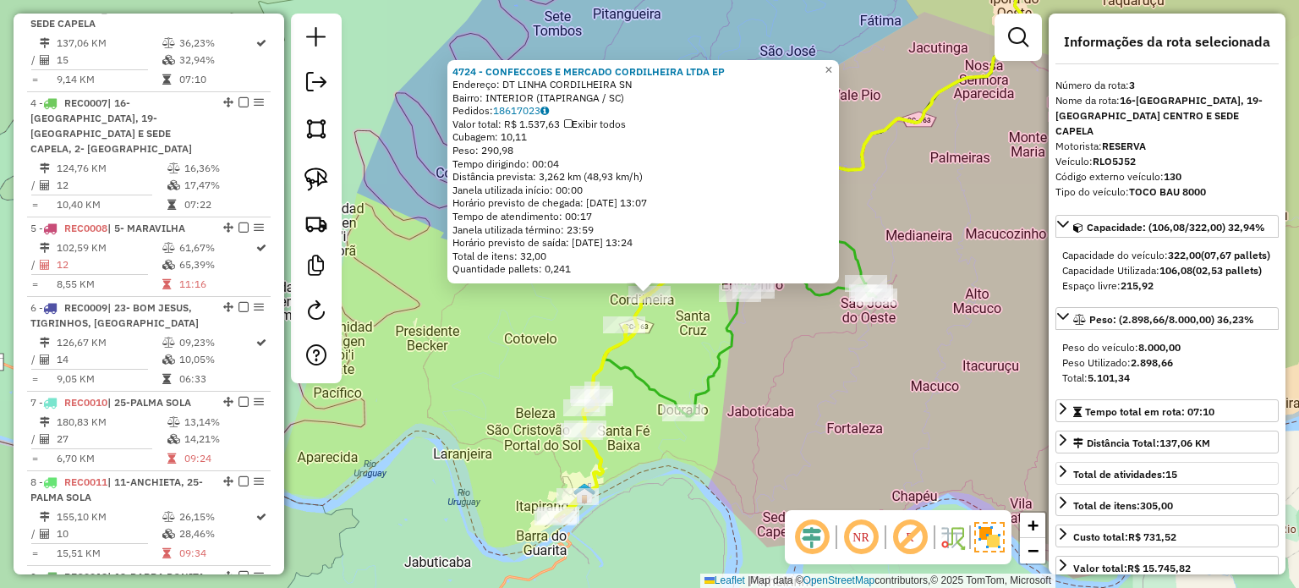
scroll to position [735, 0]
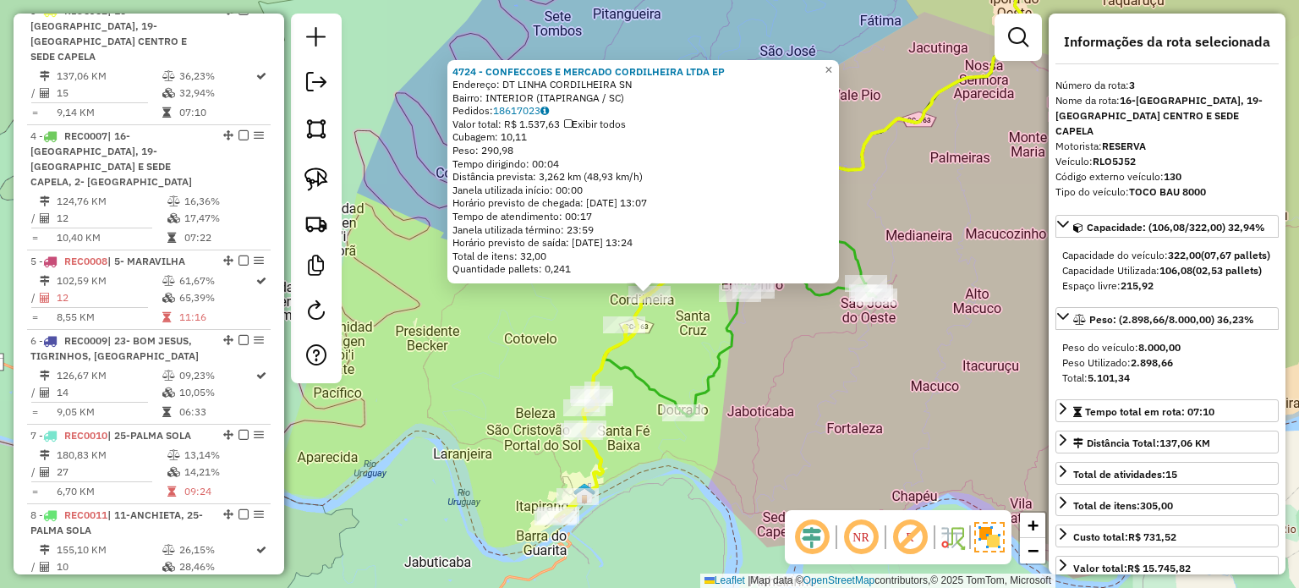
click at [714, 349] on icon at bounding box center [832, 179] width 459 height 474
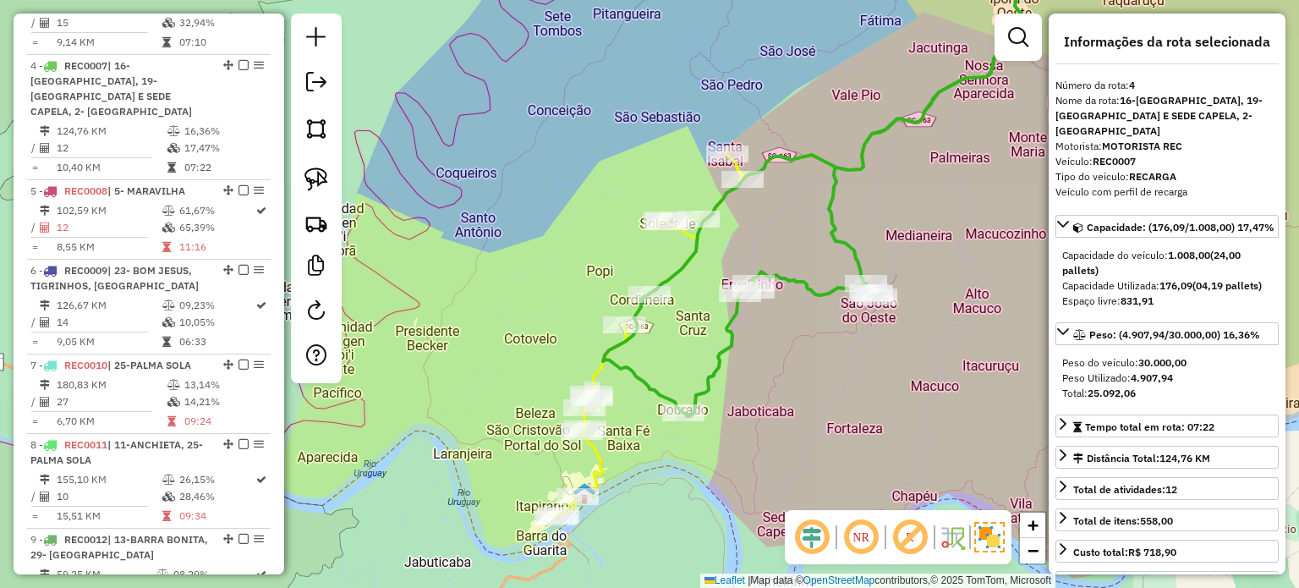
scroll to position [845, 0]
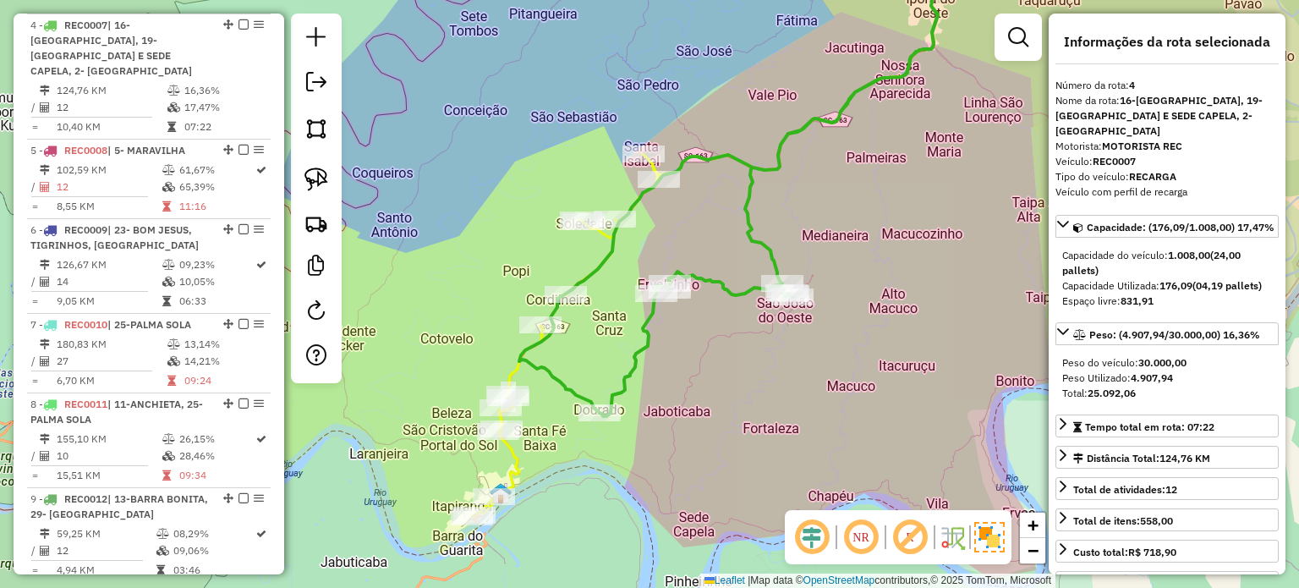
drag, startPoint x: 859, startPoint y: 388, endPoint x: 757, endPoint y: 386, distance: 101.5
click at [757, 386] on div "Janela de atendimento Grade de atendimento Capacidade Transportadoras Veículos …" at bounding box center [649, 294] width 1299 height 588
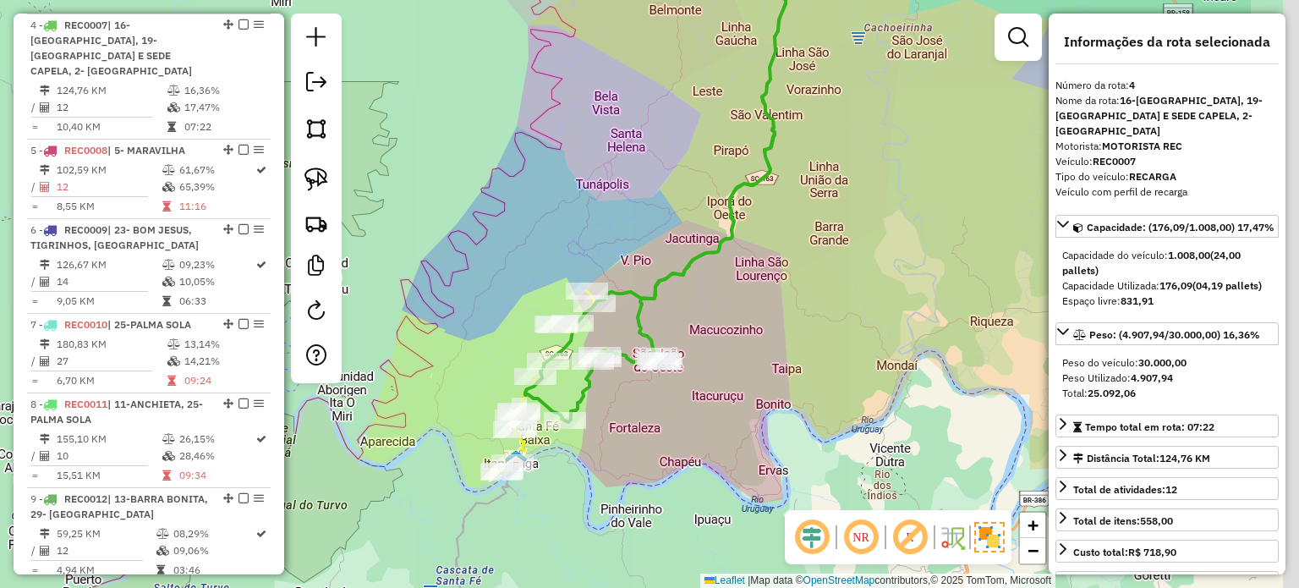
drag, startPoint x: 921, startPoint y: 376, endPoint x: 778, endPoint y: 418, distance: 149.8
click at [789, 422] on div "Janela de atendimento Grade de atendimento Capacidade Transportadoras Veículos …" at bounding box center [649, 294] width 1299 height 588
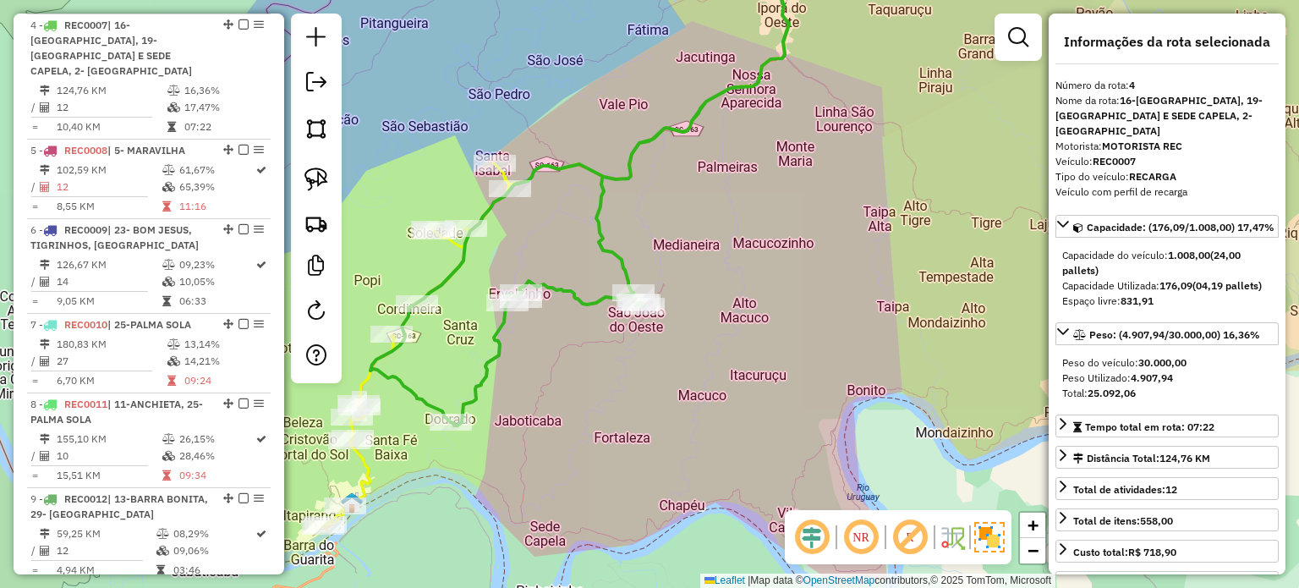
drag, startPoint x: 719, startPoint y: 383, endPoint x: 808, endPoint y: 309, distance: 115.9
click at [801, 314] on div "Janela de atendimento Grade de atendimento Capacidade Transportadoras Veículos …" at bounding box center [649, 294] width 1299 height 588
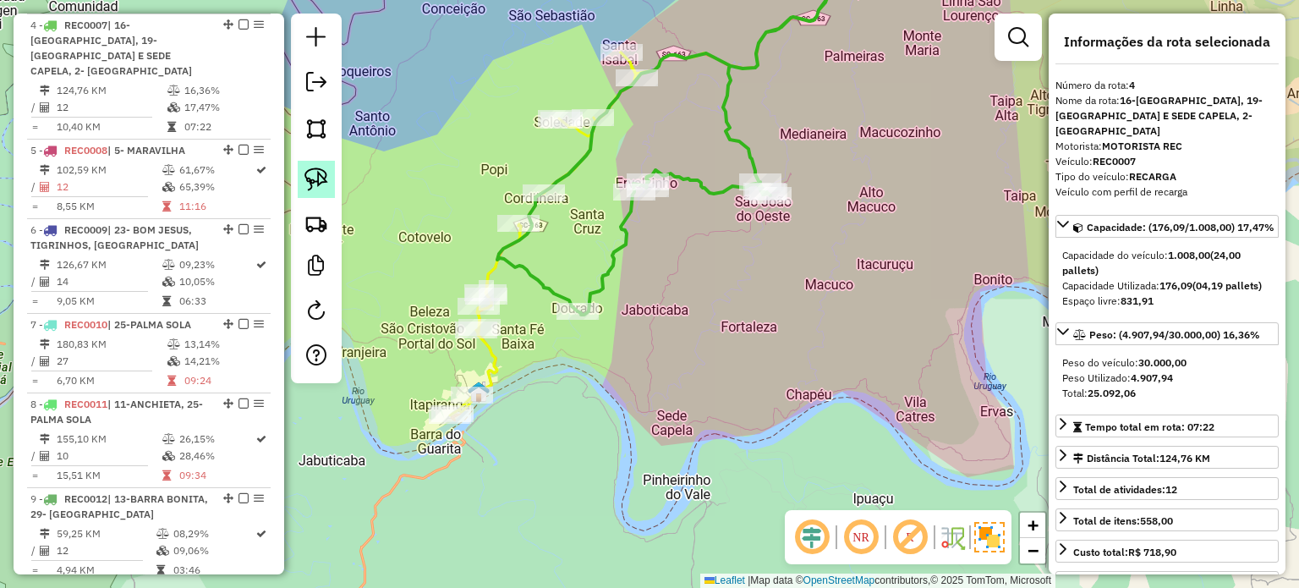
click at [314, 174] on img at bounding box center [316, 179] width 24 height 24
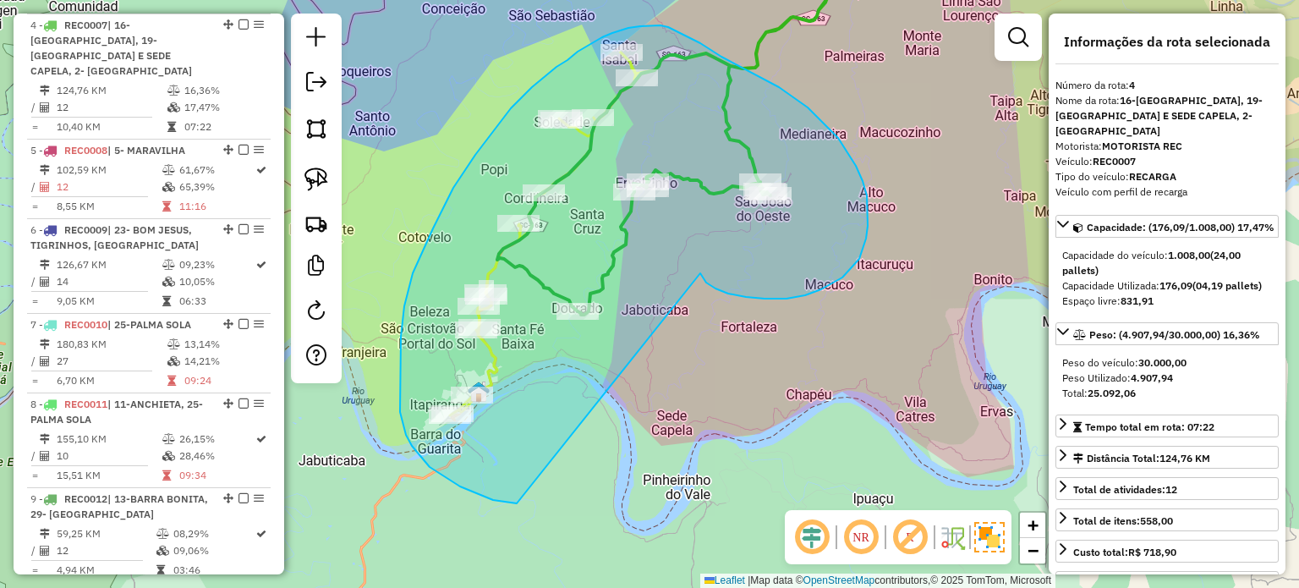
drag, startPoint x: 700, startPoint y: 273, endPoint x: 524, endPoint y: 500, distance: 286.8
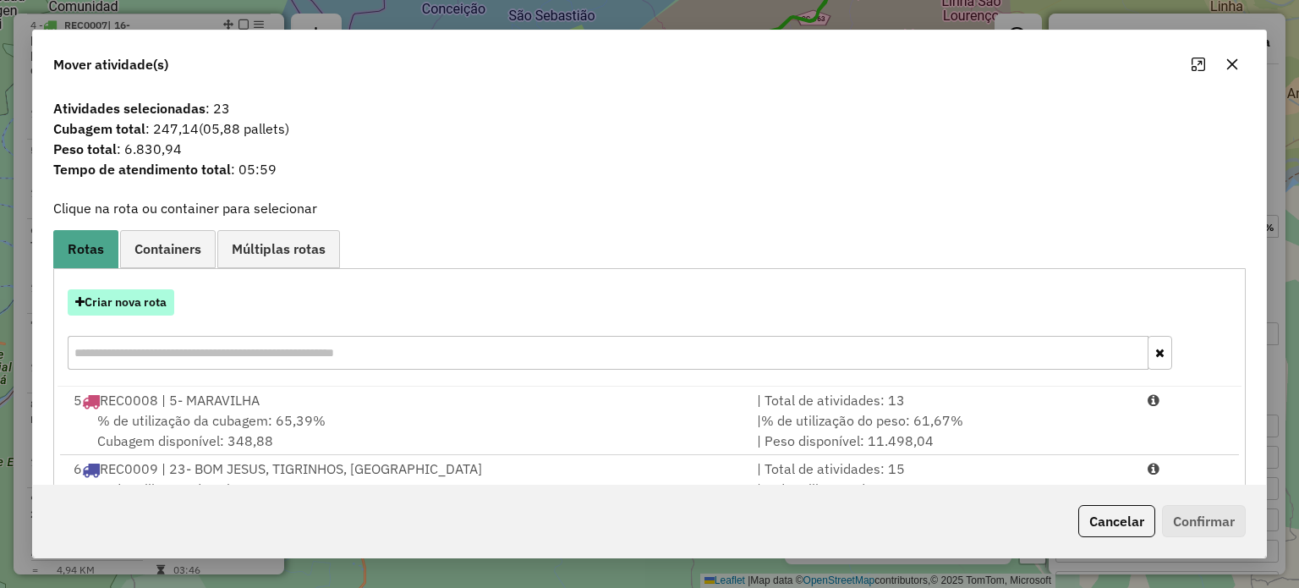
click at [132, 299] on button "Criar nova rota" at bounding box center [121, 302] width 107 height 26
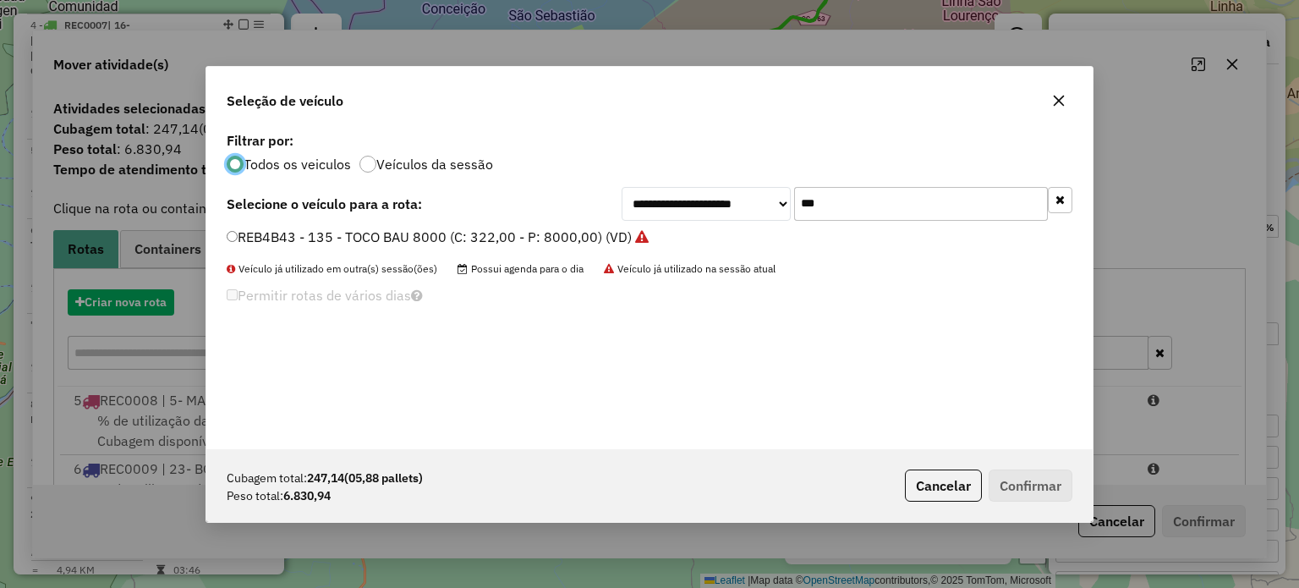
scroll to position [8, 5]
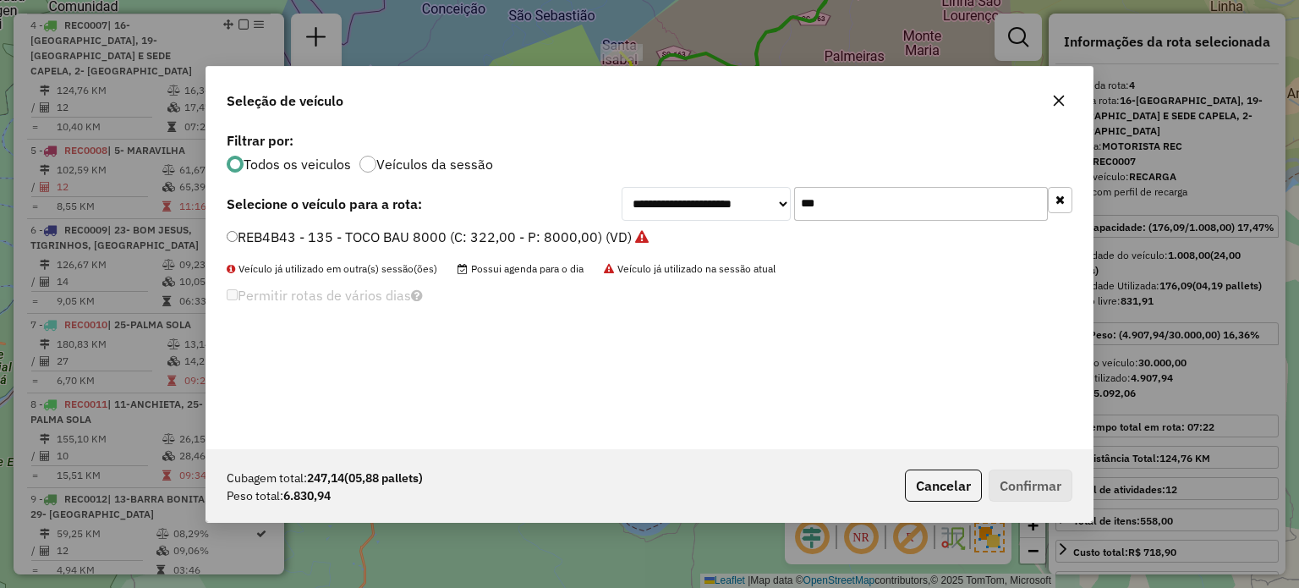
drag, startPoint x: 801, startPoint y: 205, endPoint x: 692, endPoint y: 206, distance: 109.9
click at [695, 206] on div "**********" at bounding box center [846, 204] width 451 height 34
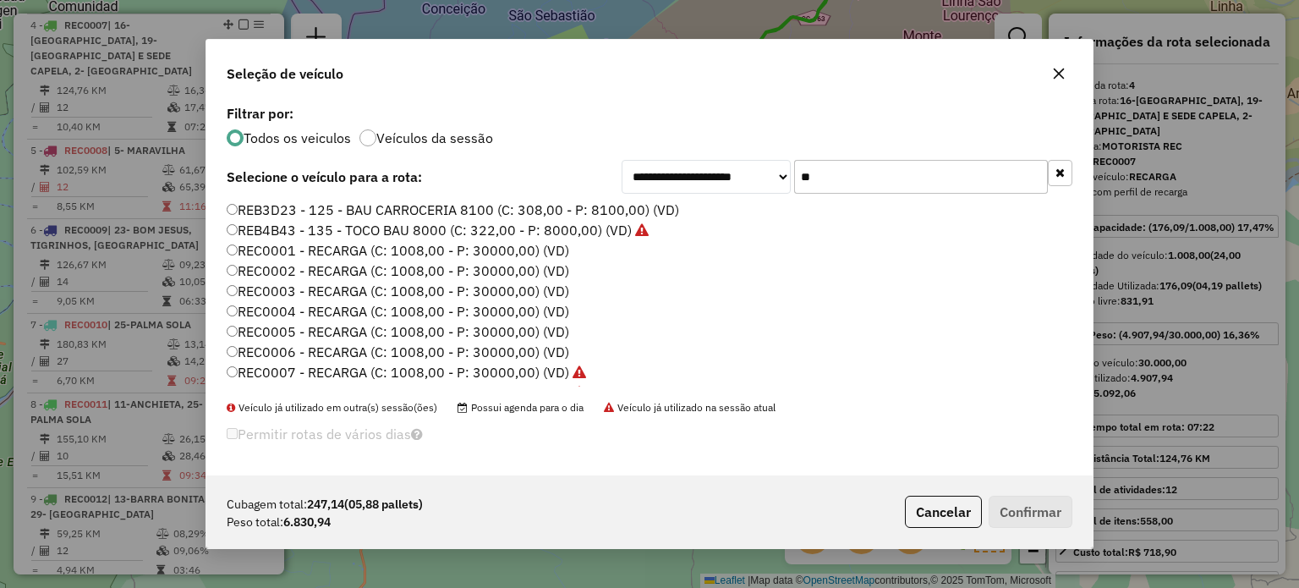
type input "**"
drag, startPoint x: 446, startPoint y: 324, endPoint x: 506, endPoint y: 343, distance: 63.1
click at [446, 324] on label "REC0005 - RECARGA (C: 1008,00 - P: 30000,00) (VD)" at bounding box center [398, 331] width 342 height 20
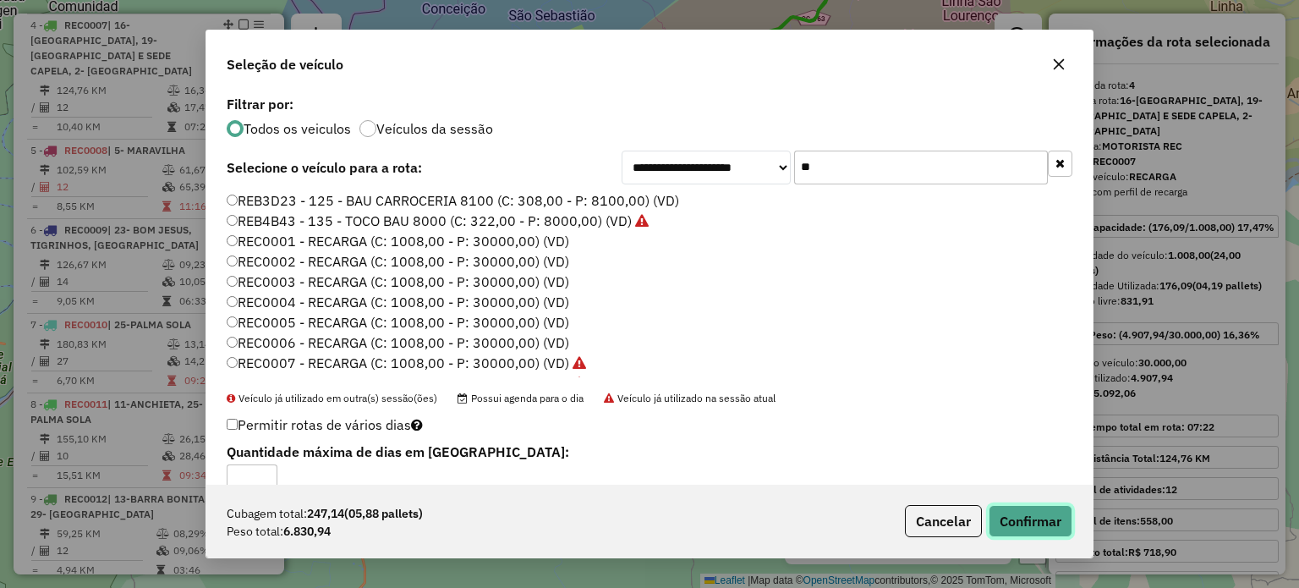
click at [1029, 517] on button "Confirmar" at bounding box center [1030, 521] width 84 height 32
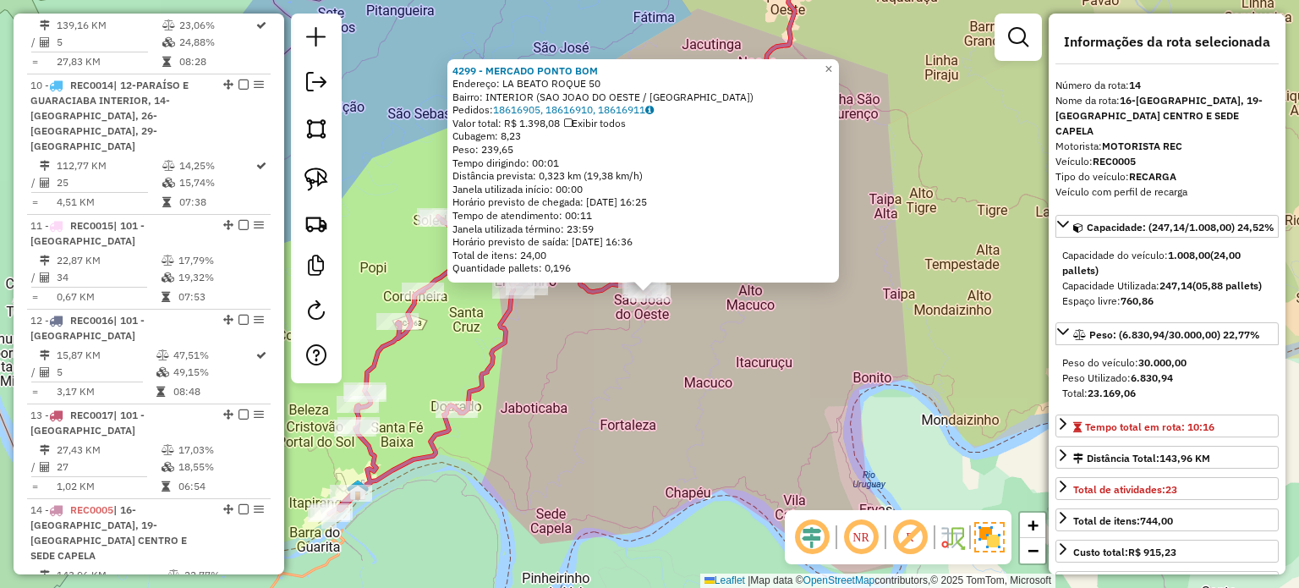
scroll to position [1657, 0]
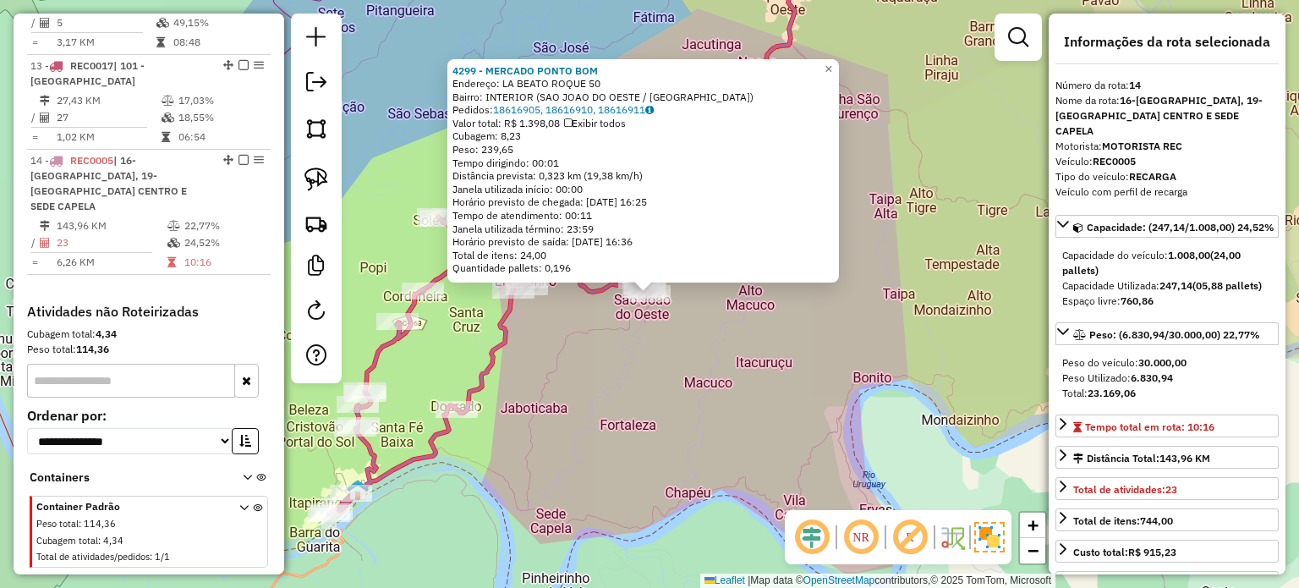
click at [588, 384] on div "4299 - MERCADO PONTO BOM Endereço: LA BEATO ROQUE 50 Bairro: INTERIOR (SAO JOAO…" at bounding box center [649, 294] width 1299 height 588
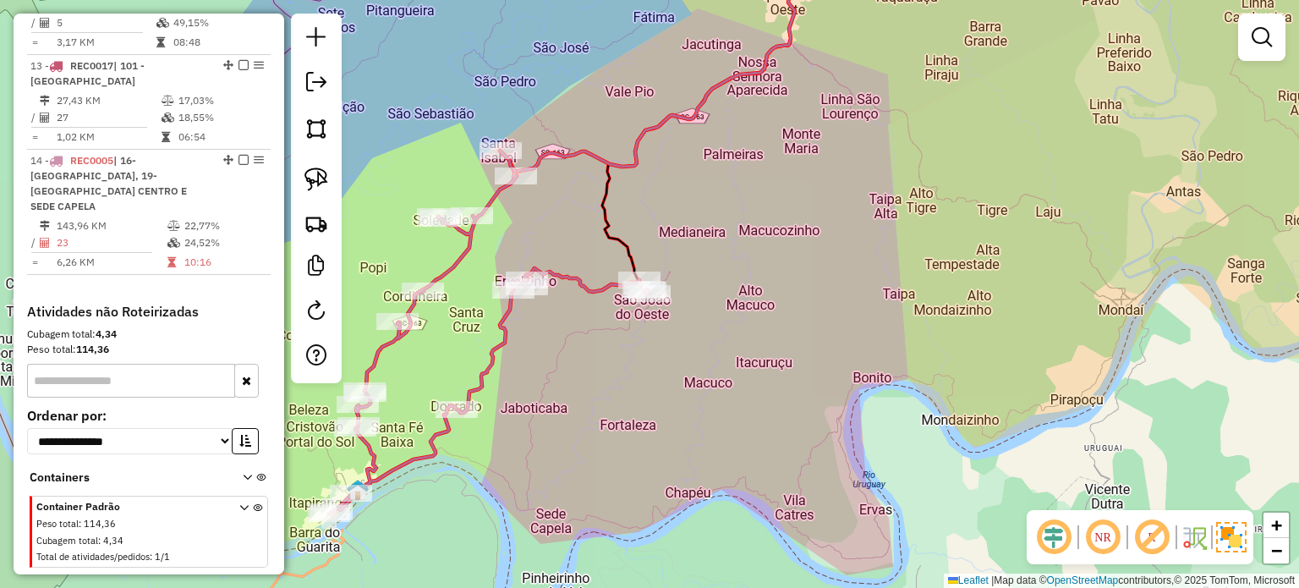
drag, startPoint x: 588, startPoint y: 384, endPoint x: 724, endPoint y: 422, distance: 141.3
click at [724, 422] on div "Janela de atendimento Grade de atendimento Capacidade Transportadoras Veículos …" at bounding box center [649, 294] width 1299 height 588
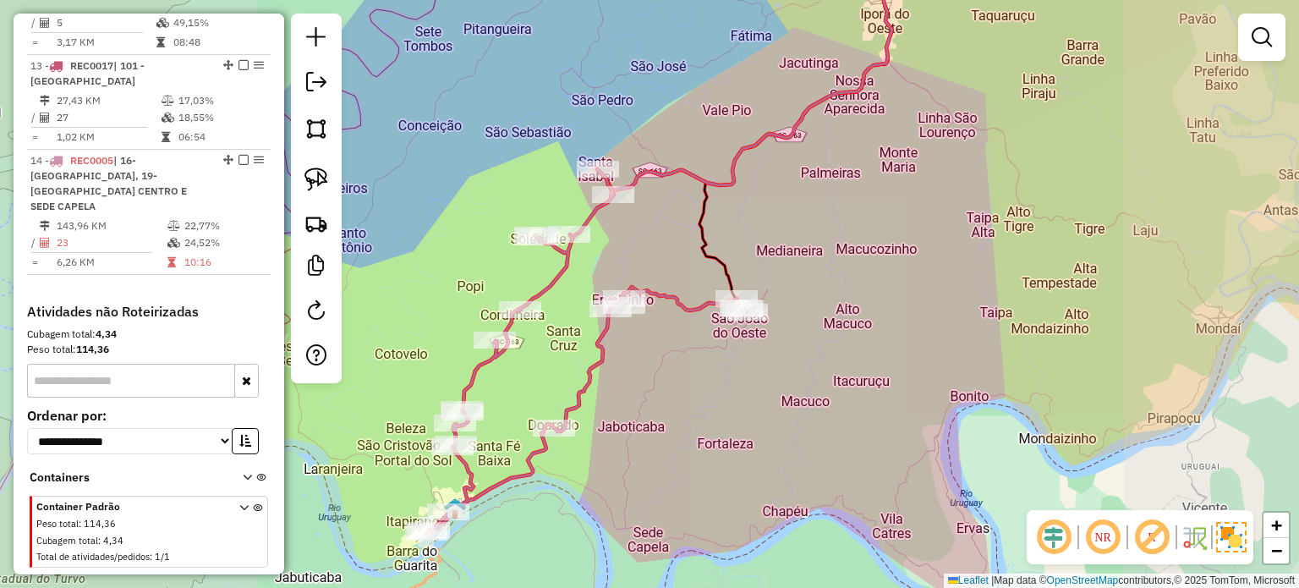
drag, startPoint x: 703, startPoint y: 419, endPoint x: 771, endPoint y: 371, distance: 83.7
click at [771, 371] on div "Janela de atendimento Grade de atendimento Capacidade Transportadoras Veículos …" at bounding box center [649, 294] width 1299 height 588
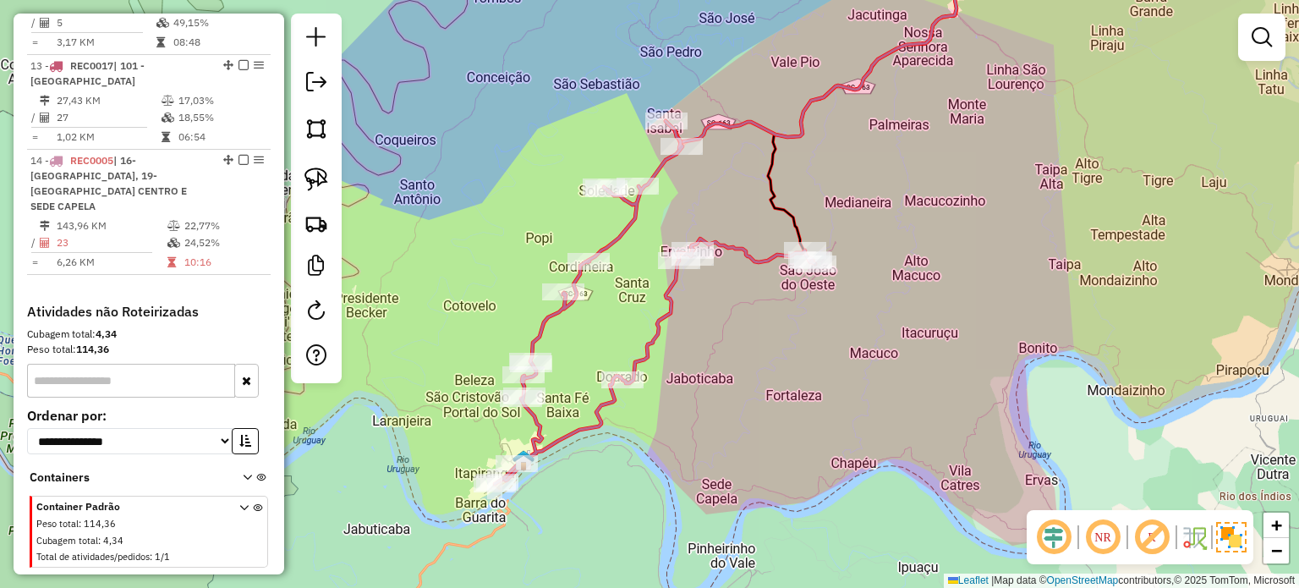
drag, startPoint x: 728, startPoint y: 406, endPoint x: 767, endPoint y: 386, distance: 43.5
click at [767, 386] on div "Janela de atendimento Grade de atendimento Capacidade Transportadoras Veículos …" at bounding box center [649, 294] width 1299 height 588
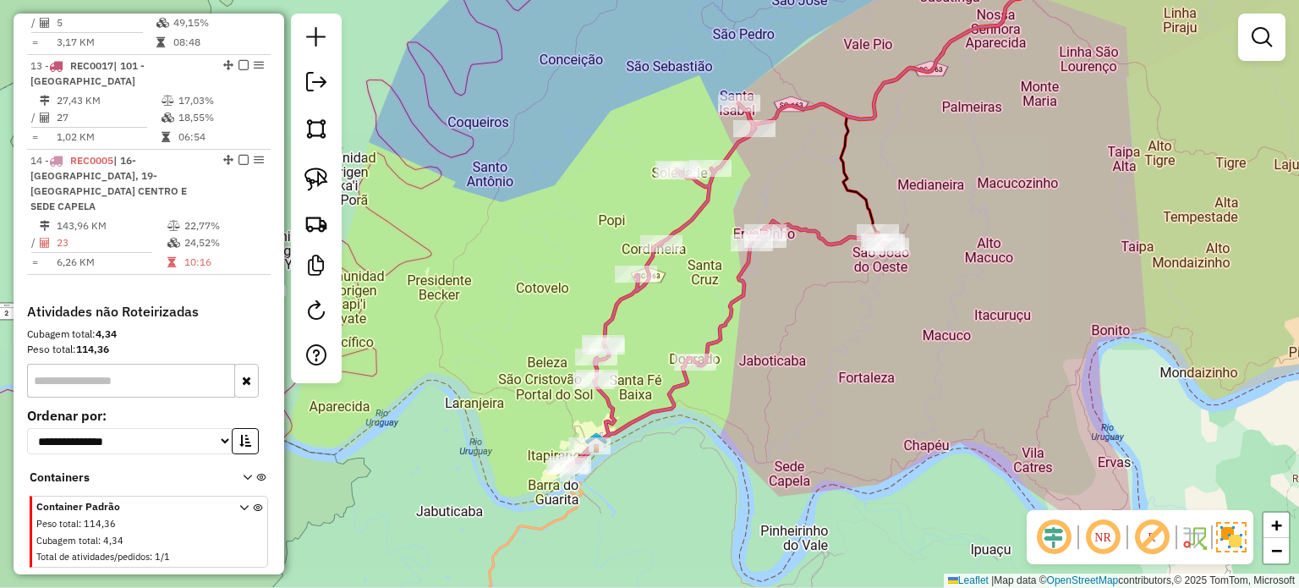
drag, startPoint x: 728, startPoint y: 192, endPoint x: 707, endPoint y: 187, distance: 21.7
click at [713, 186] on div "Janela de atendimento Grade de atendimento Capacidade Transportadoras Veículos …" at bounding box center [649, 294] width 1299 height 588
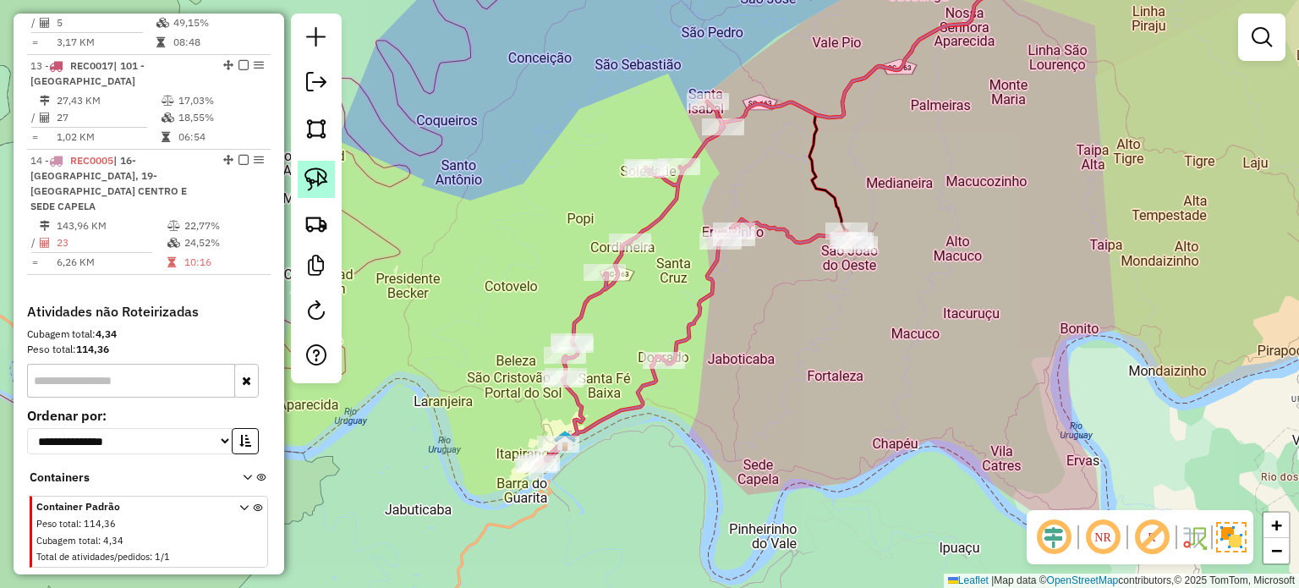
click at [321, 180] on img at bounding box center [316, 179] width 24 height 24
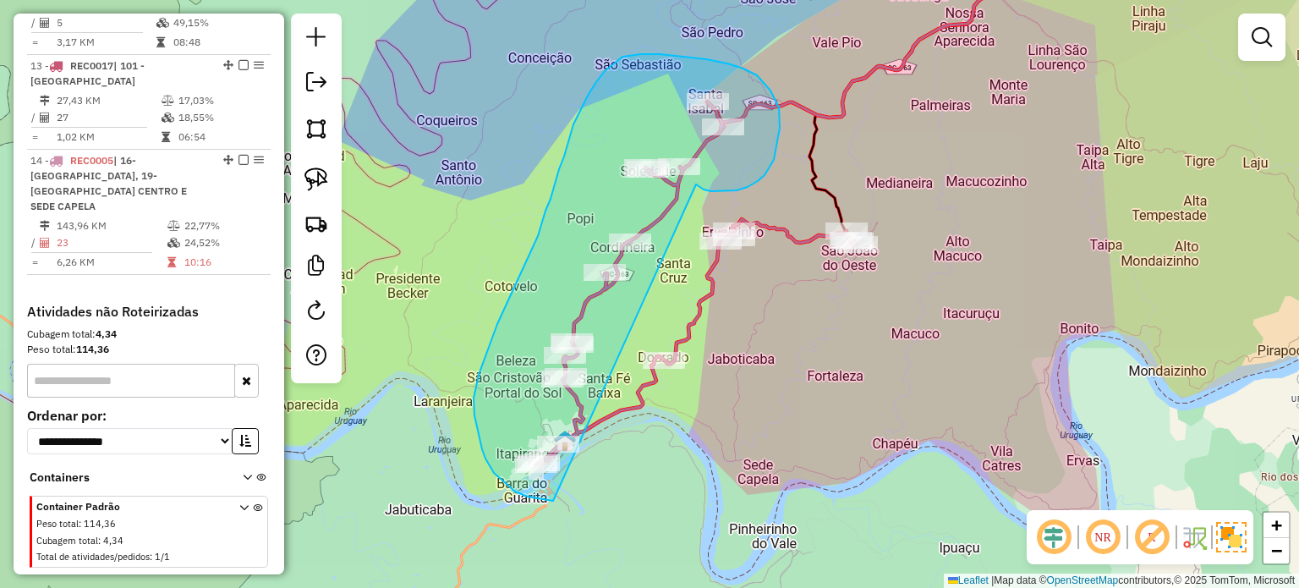
drag, startPoint x: 769, startPoint y: 167, endPoint x: 553, endPoint y: 500, distance: 397.2
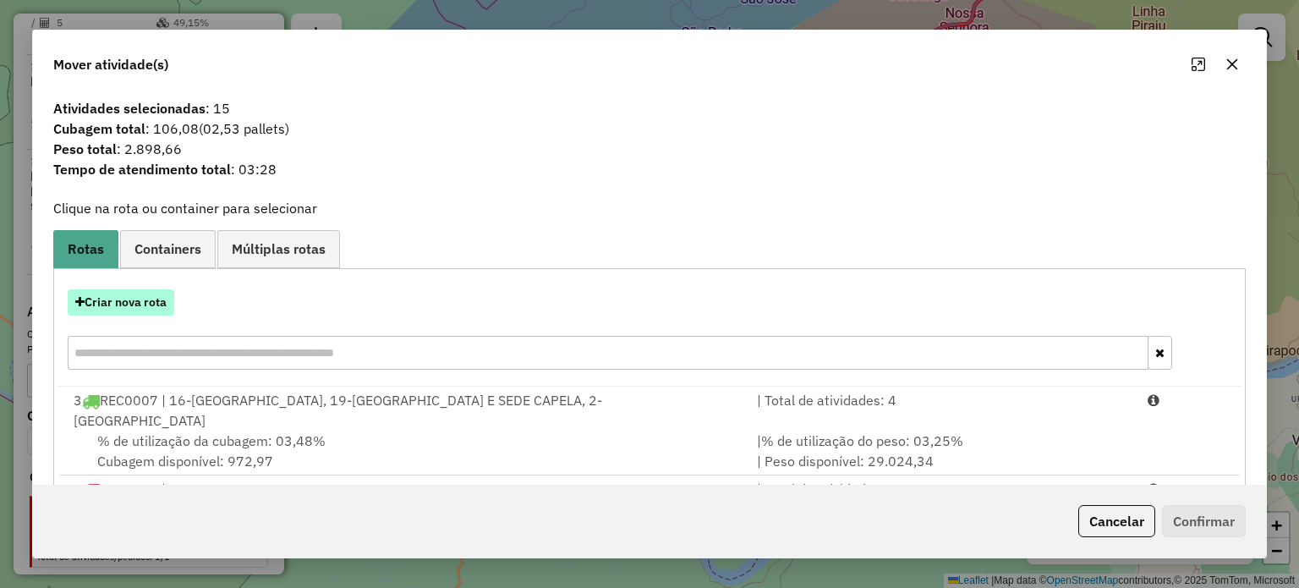
click at [139, 300] on button "Criar nova rota" at bounding box center [121, 302] width 107 height 26
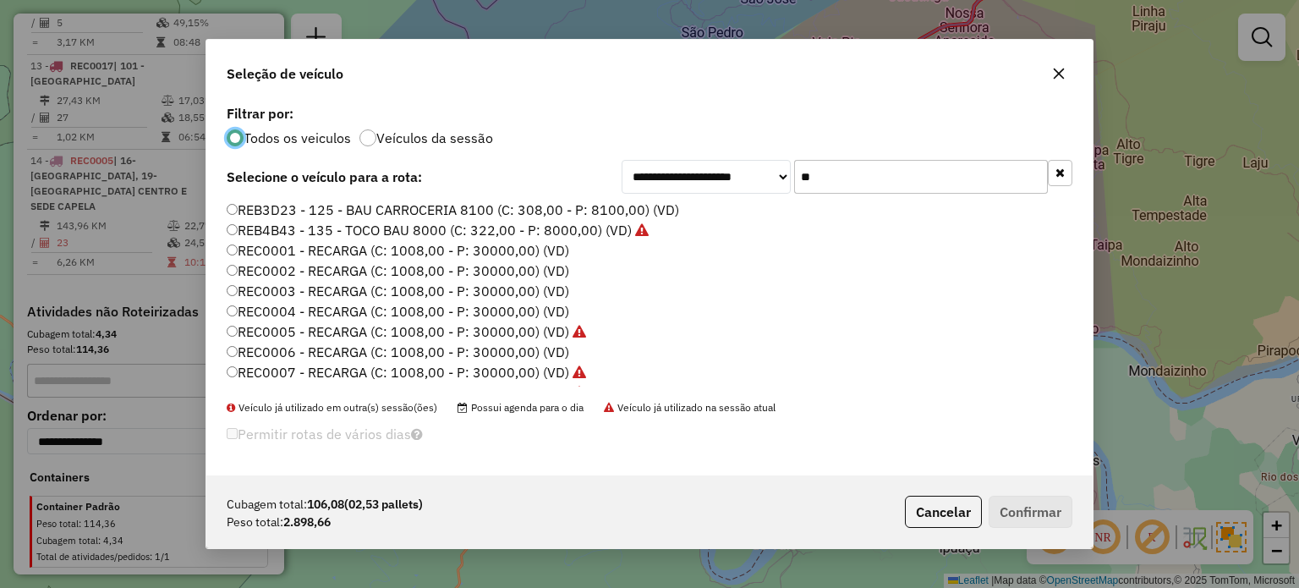
scroll to position [8, 5]
drag, startPoint x: 886, startPoint y: 188, endPoint x: 703, endPoint y: 191, distance: 183.5
click at [701, 191] on div "**********" at bounding box center [846, 177] width 451 height 34
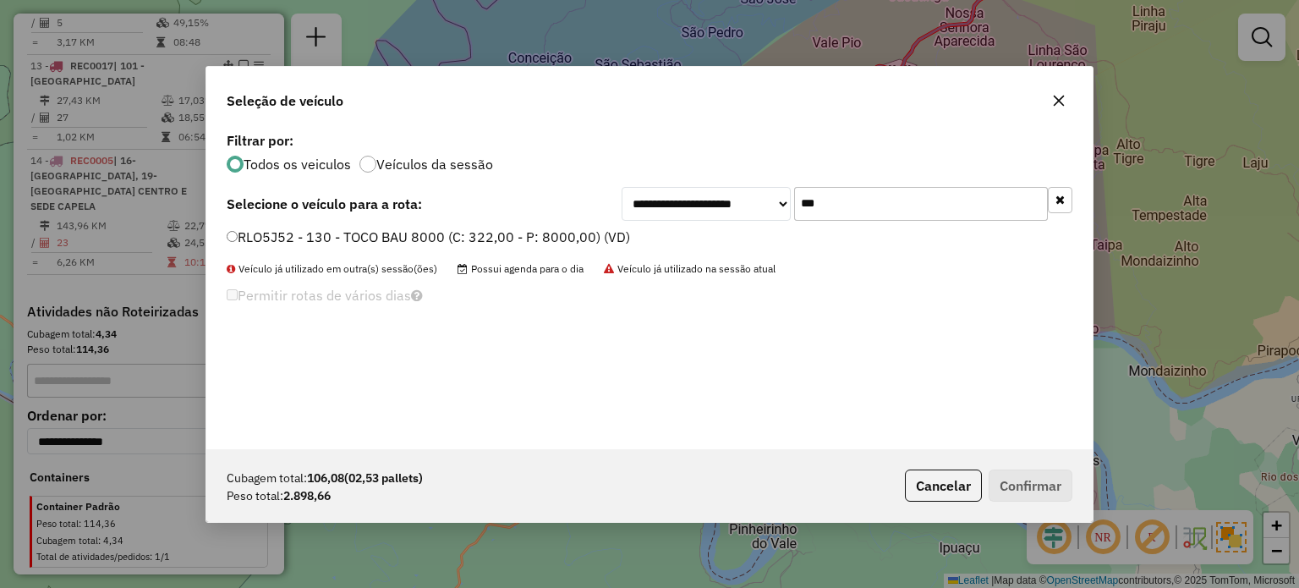
type input "***"
click at [317, 238] on label "RLO5J52 - 130 - TOCO BAU 8000 (C: 322,00 - P: 8000,00) (VD)" at bounding box center [428, 237] width 403 height 20
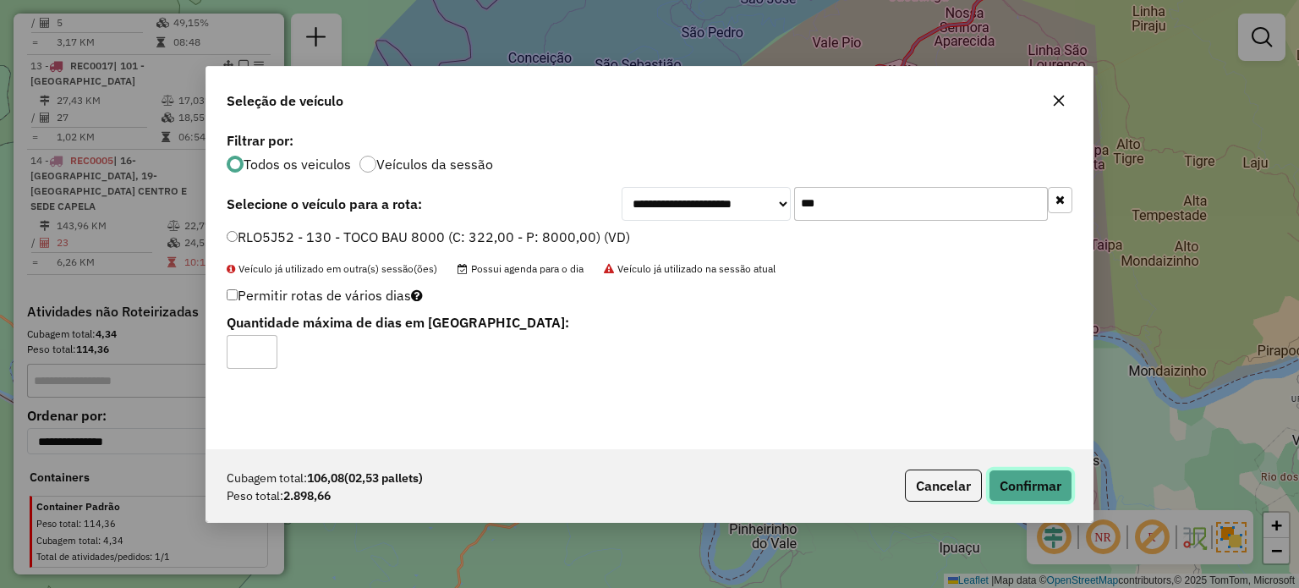
click at [1041, 476] on button "Confirmar" at bounding box center [1030, 485] width 84 height 32
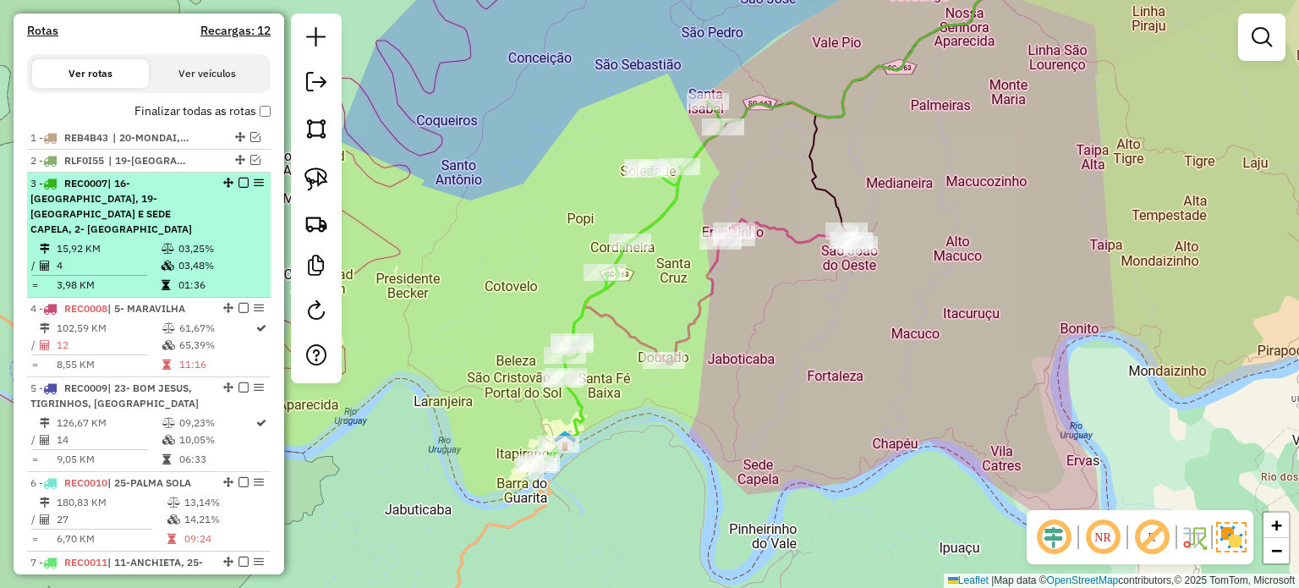
scroll to position [558, 0]
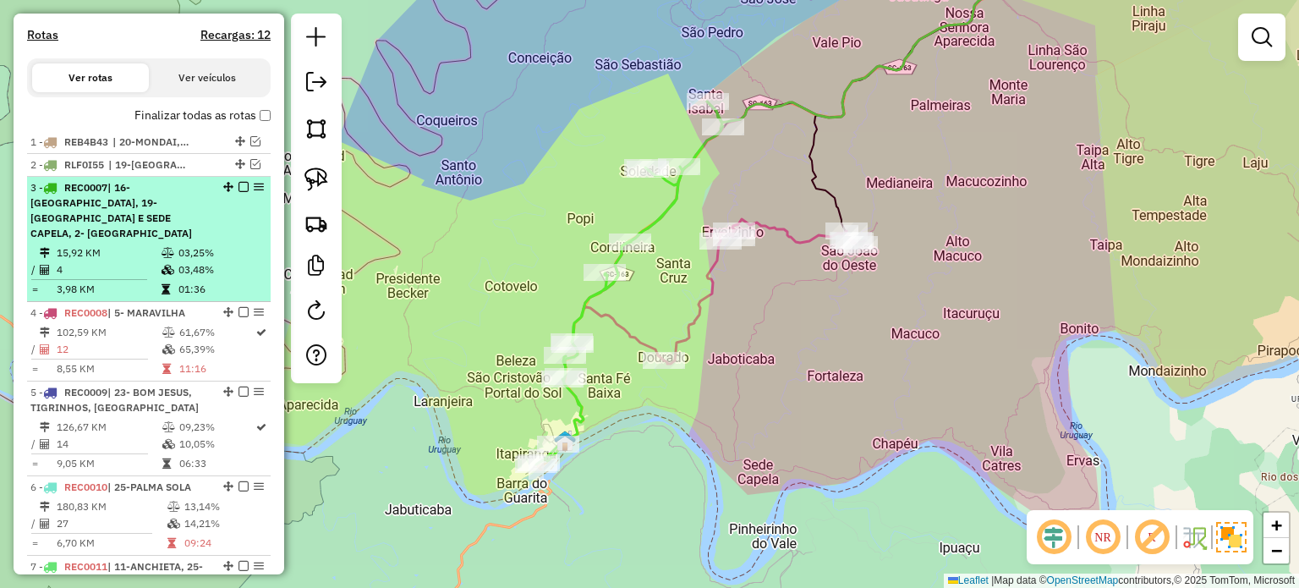
click at [242, 192] on em at bounding box center [243, 187] width 10 height 10
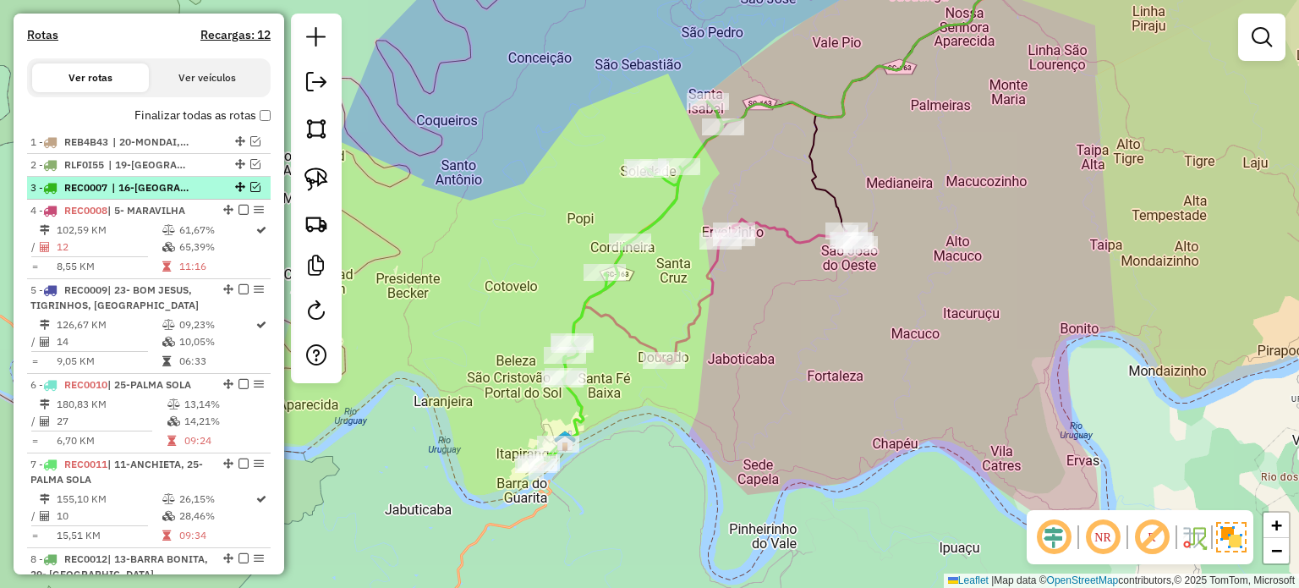
click at [250, 192] on em at bounding box center [255, 187] width 10 height 10
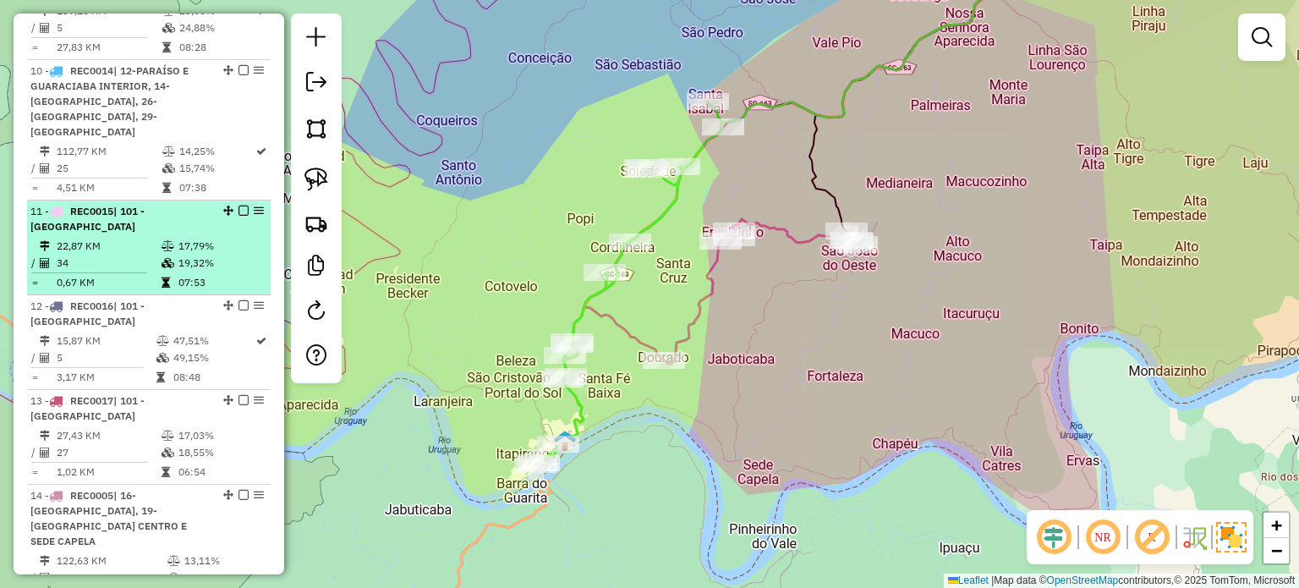
scroll to position [1488, 0]
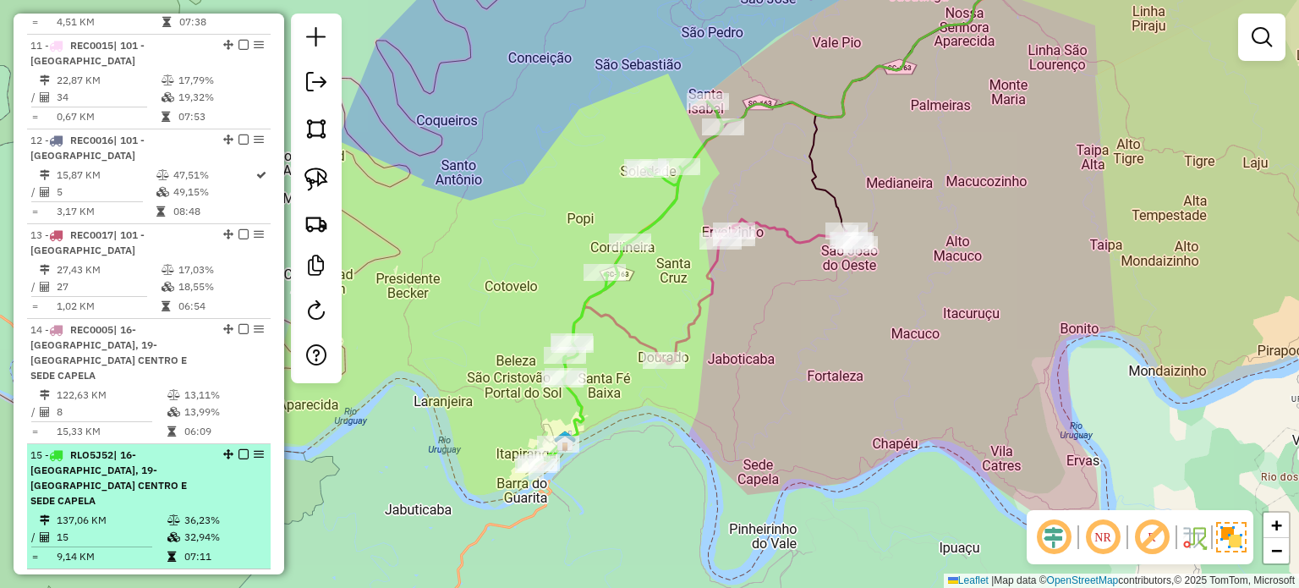
click at [238, 449] on em at bounding box center [243, 454] width 10 height 10
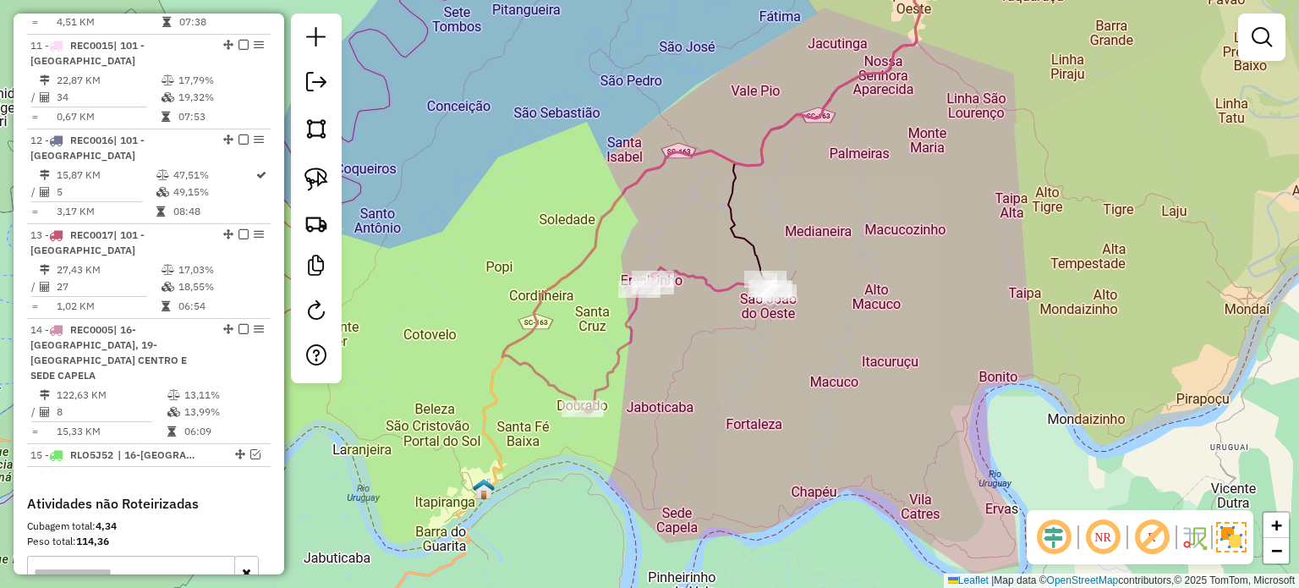
drag, startPoint x: 757, startPoint y: 423, endPoint x: 559, endPoint y: 523, distance: 222.7
click at [545, 533] on div "Janela de atendimento Grade de atendimento Capacidade Transportadoras Veículos …" at bounding box center [649, 294] width 1299 height 588
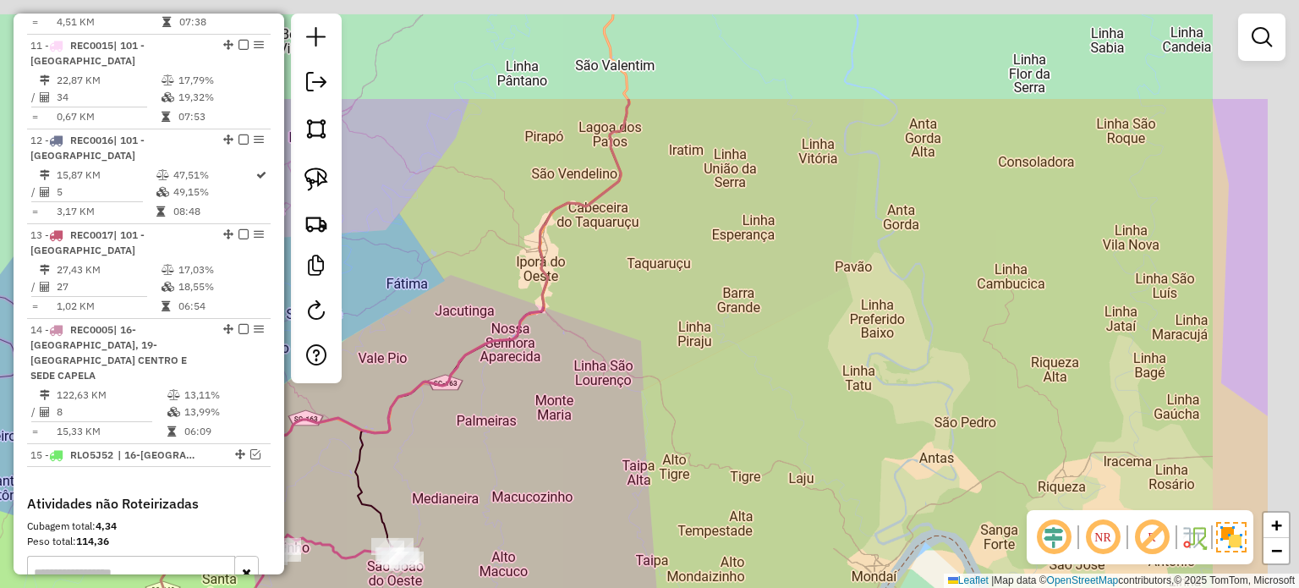
drag, startPoint x: 798, startPoint y: 425, endPoint x: 689, endPoint y: 385, distance: 116.4
click at [738, 460] on div "Janela de atendimento Grade de atendimento Capacidade Transportadoras Veículos …" at bounding box center [649, 294] width 1299 height 588
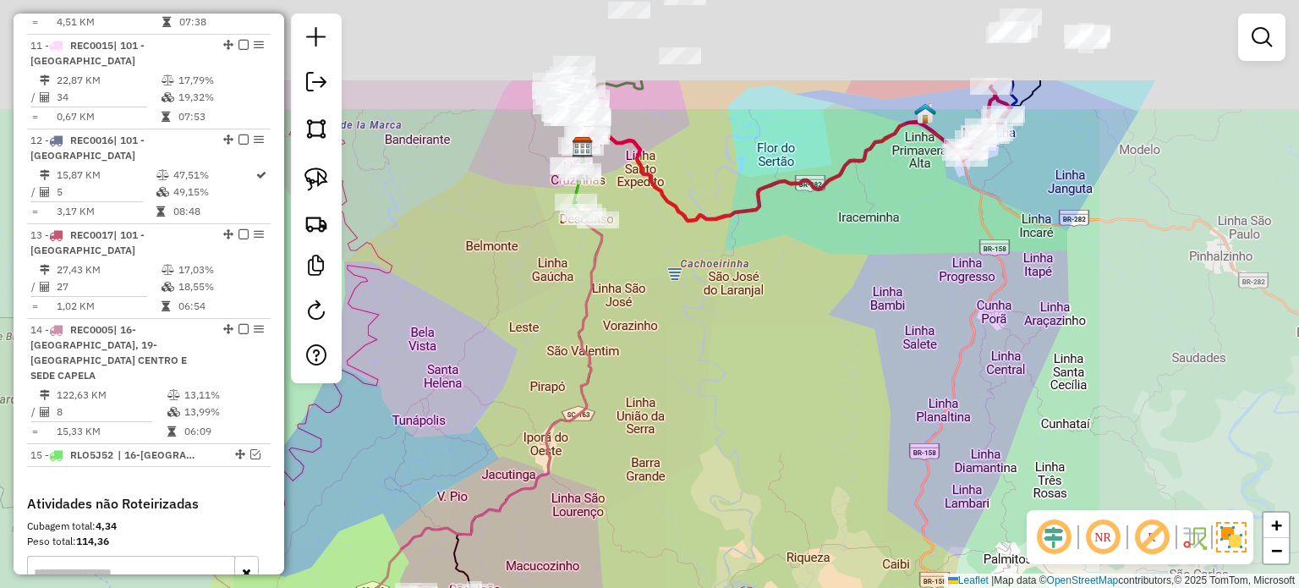
drag, startPoint x: 682, startPoint y: 380, endPoint x: 680, endPoint y: 405, distance: 24.6
click at [653, 424] on div "Janela de atendimento Grade de atendimento Capacidade Transportadoras Veículos …" at bounding box center [649, 294] width 1299 height 588
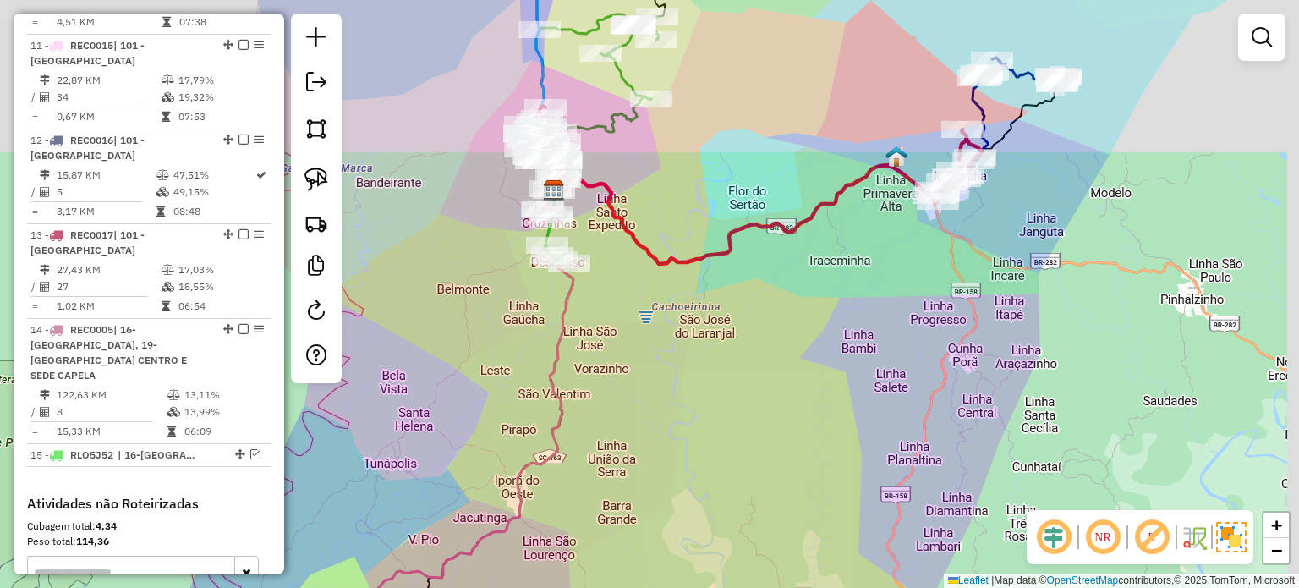
drag, startPoint x: 780, startPoint y: 364, endPoint x: 622, endPoint y: 478, distance: 194.5
click at [623, 478] on div "Janela de atendimento Grade de atendimento Capacidade Transportadoras Veículos …" at bounding box center [649, 294] width 1299 height 588
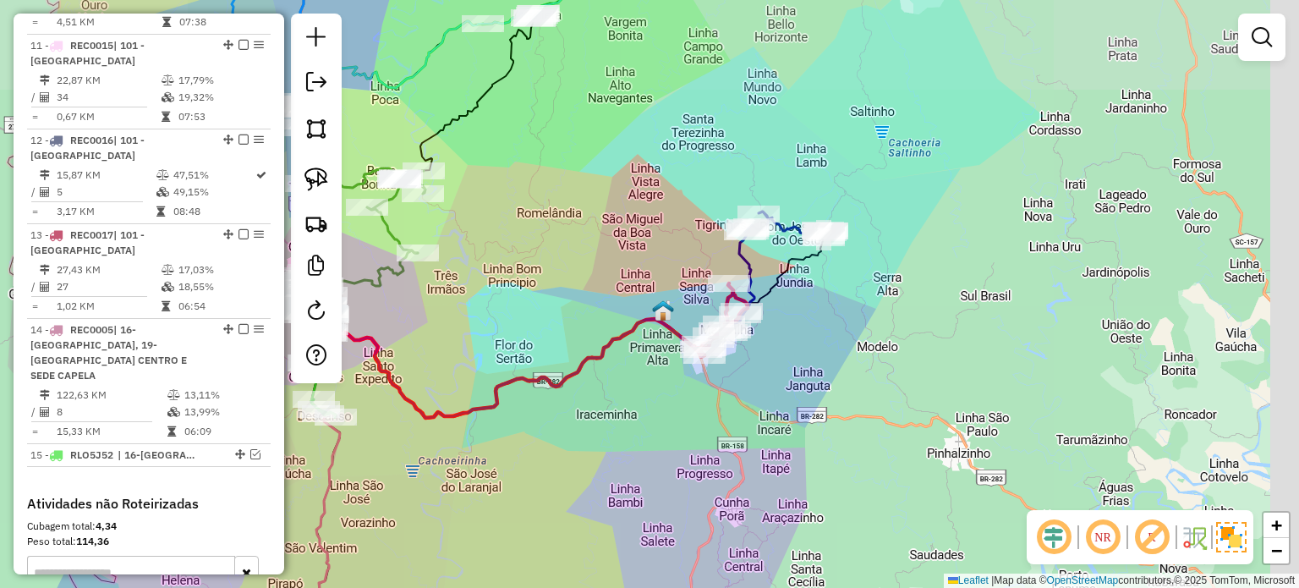
click at [630, 498] on div "Janela de atendimento Grade de atendimento Capacidade Transportadoras Veículos …" at bounding box center [649, 294] width 1299 height 588
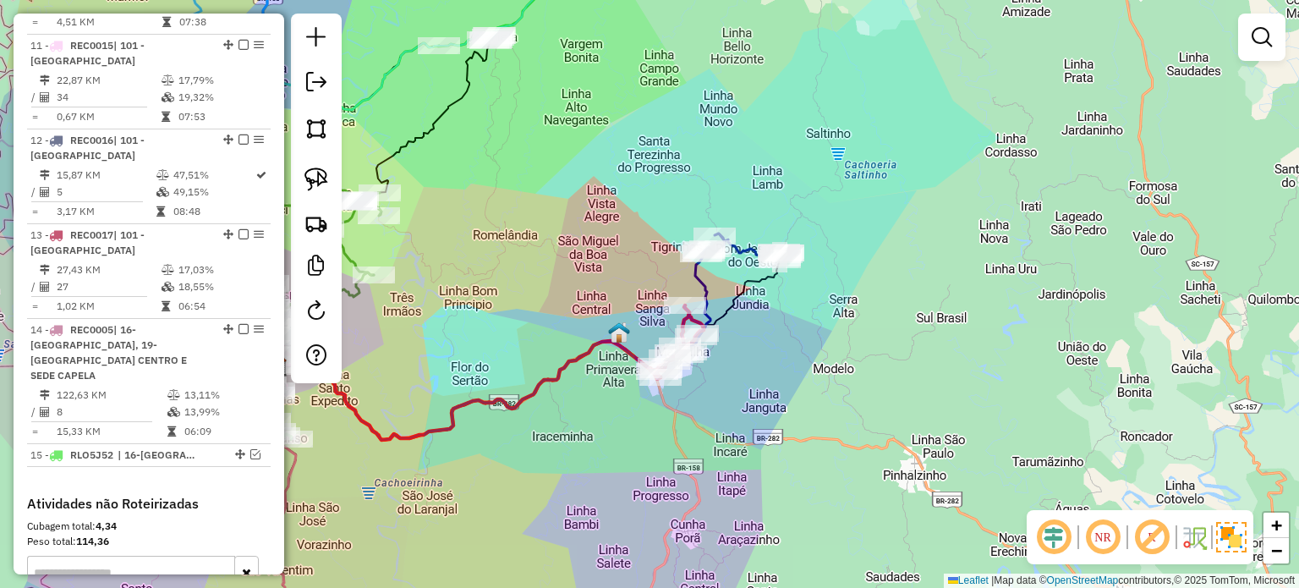
drag, startPoint x: 849, startPoint y: 391, endPoint x: 916, endPoint y: 441, distance: 83.4
click at [912, 450] on div "Janela de atendimento Grade de atendimento Capacidade Transportadoras Veículos …" at bounding box center [649, 294] width 1299 height 588
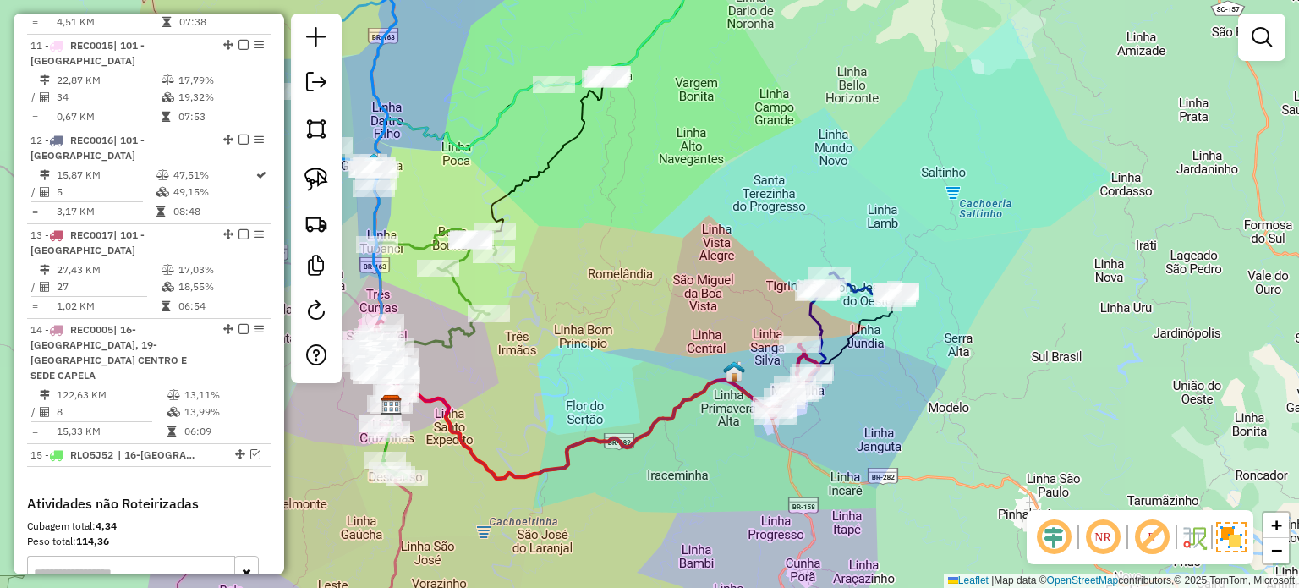
click at [922, 411] on div "Janela de atendimento Grade de atendimento Capacidade Transportadoras Veículos …" at bounding box center [649, 294] width 1299 height 588
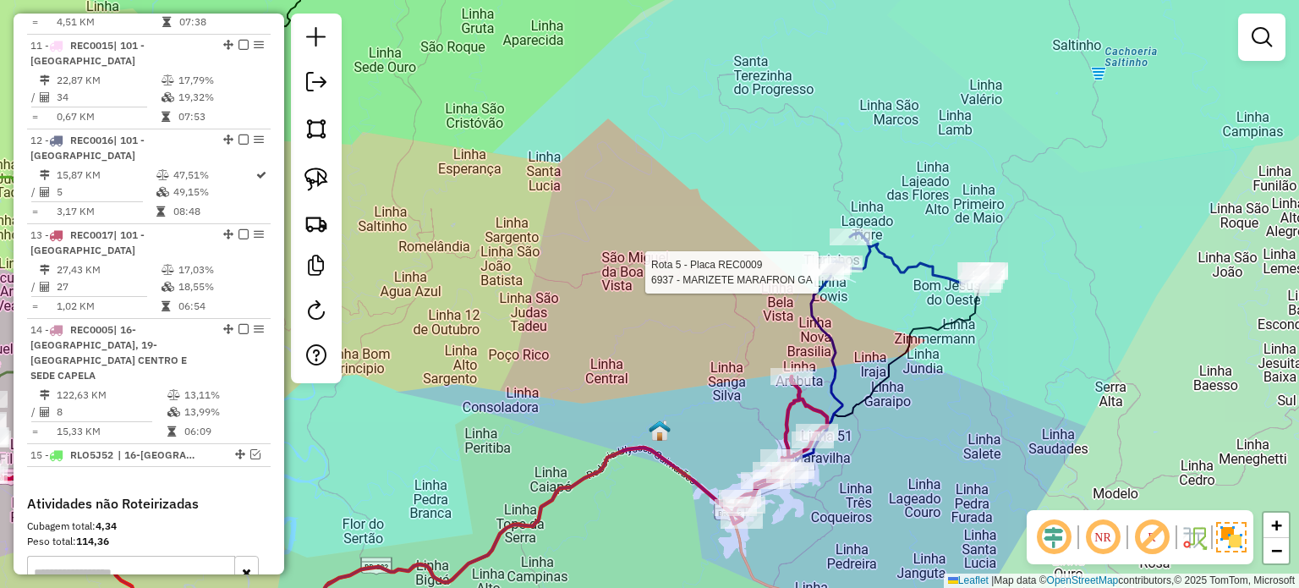
select select "*********"
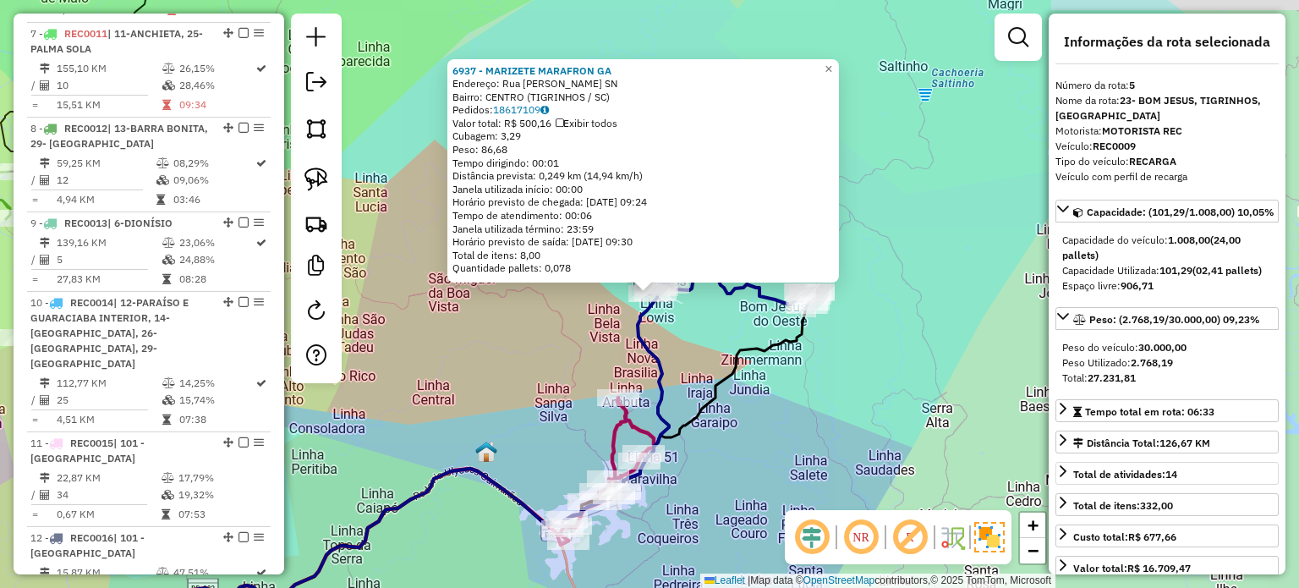
scroll to position [924, 0]
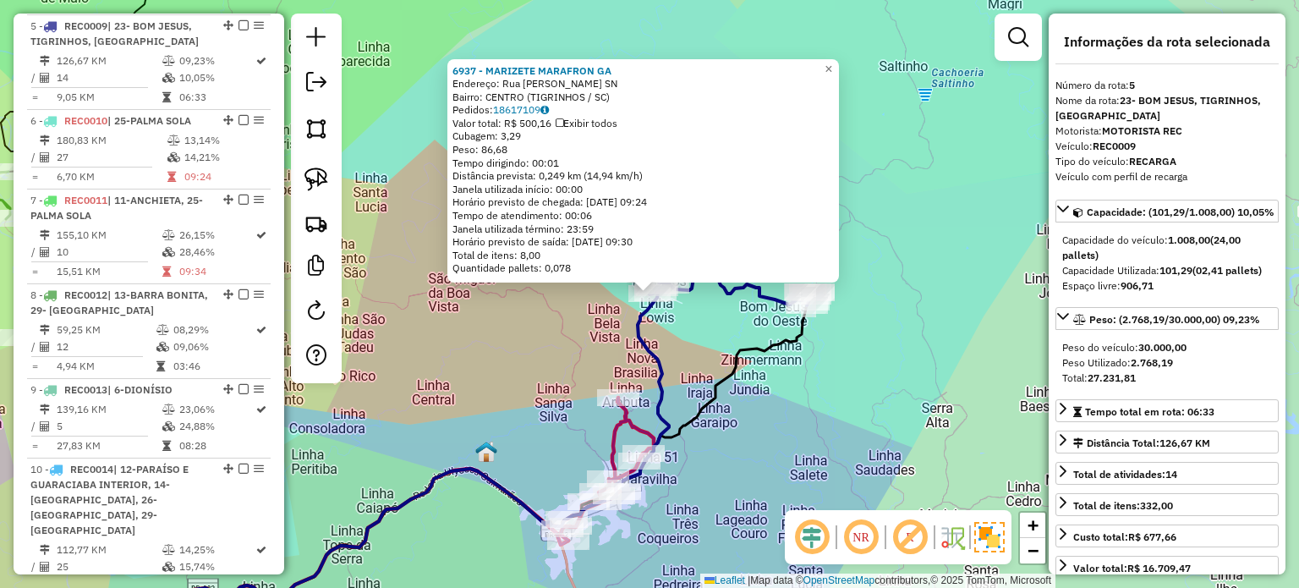
click at [687, 365] on div "6937 - MARIZETE MARAFRON GA Endereço: Rua lauri beckert SN Bairro: CENTRO (TIGR…" at bounding box center [649, 294] width 1299 height 588
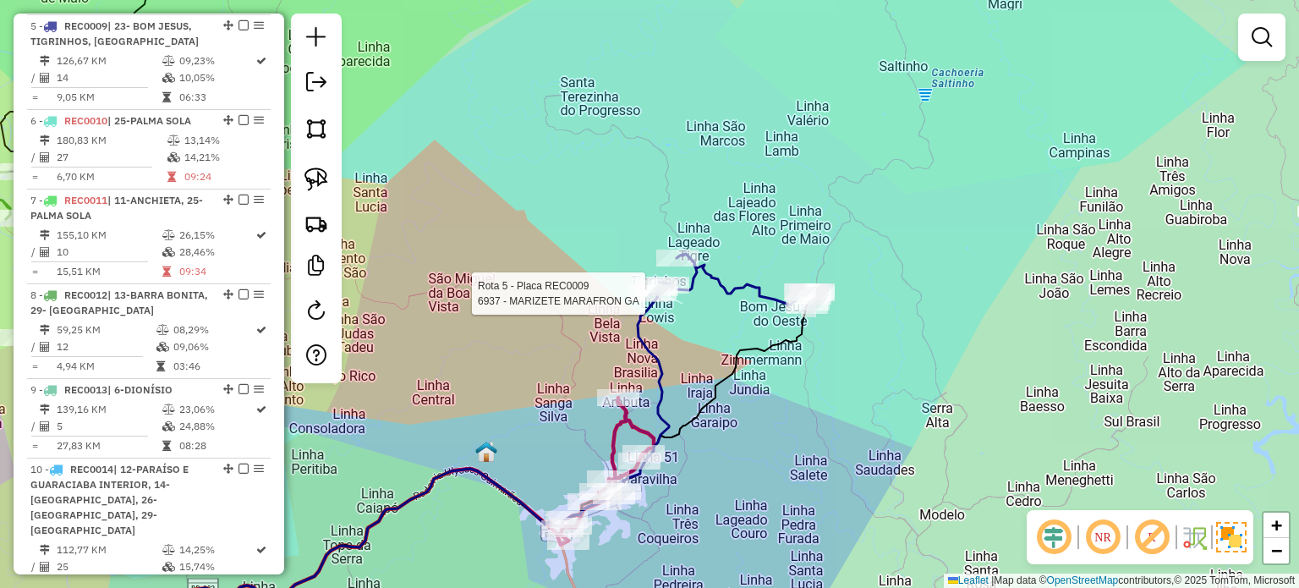
select select "*********"
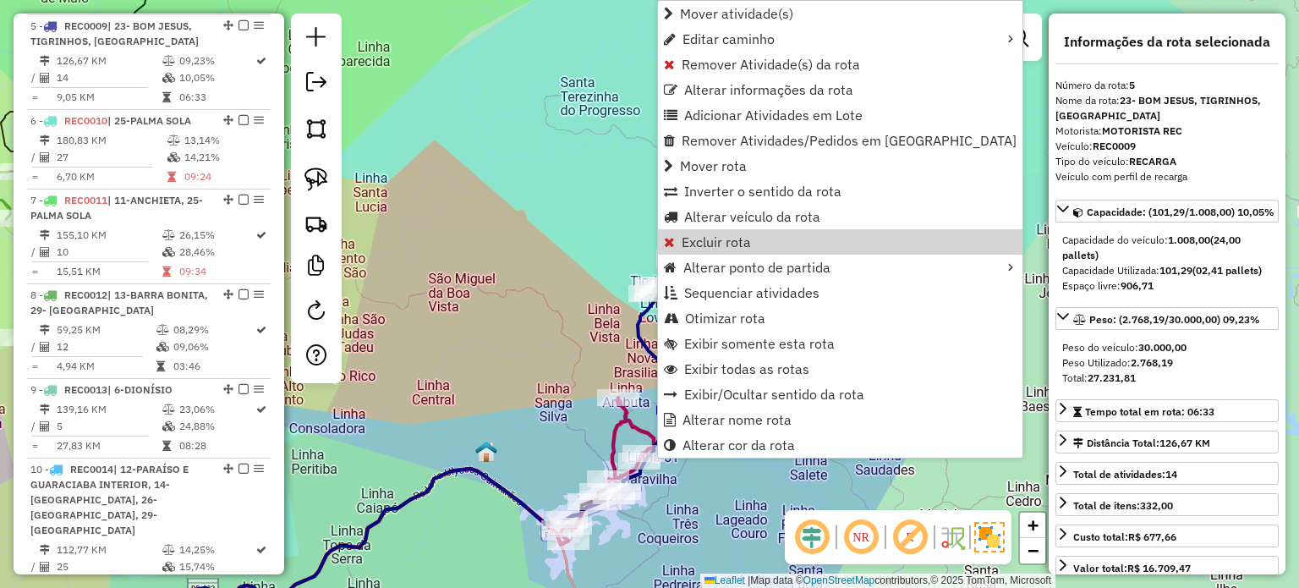
click at [555, 265] on div "Janela de atendimento Grade de atendimento Capacidade Transportadoras Veículos …" at bounding box center [649, 294] width 1299 height 588
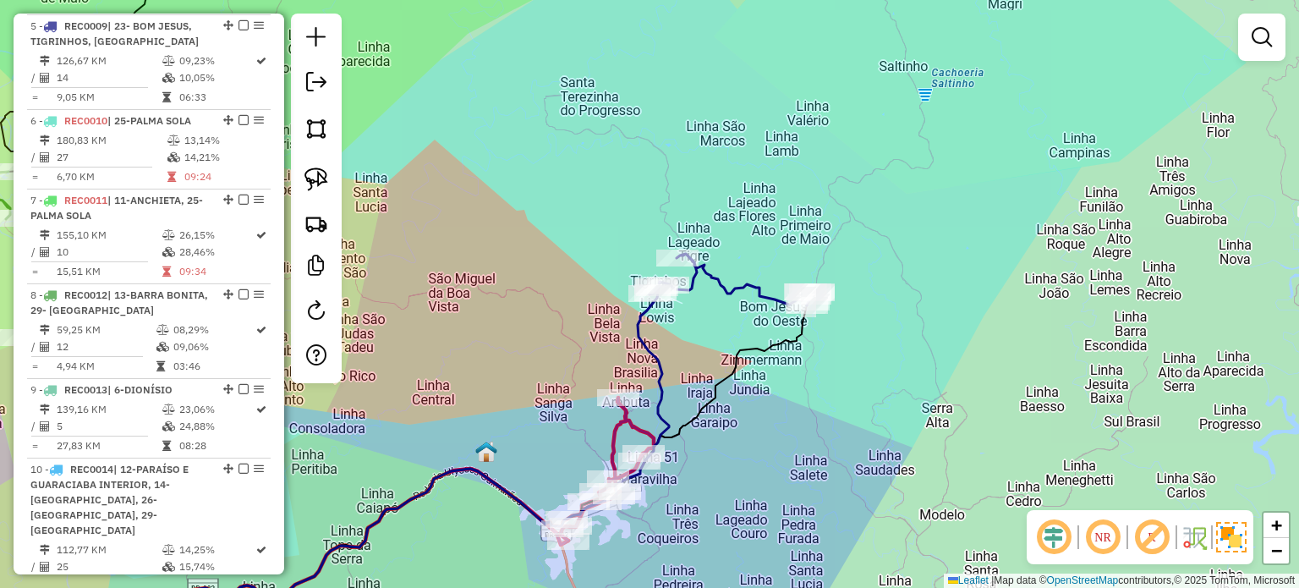
drag, startPoint x: 719, startPoint y: 407, endPoint x: 775, endPoint y: 354, distance: 77.2
click at [775, 355] on icon at bounding box center [338, 476] width 937 height 342
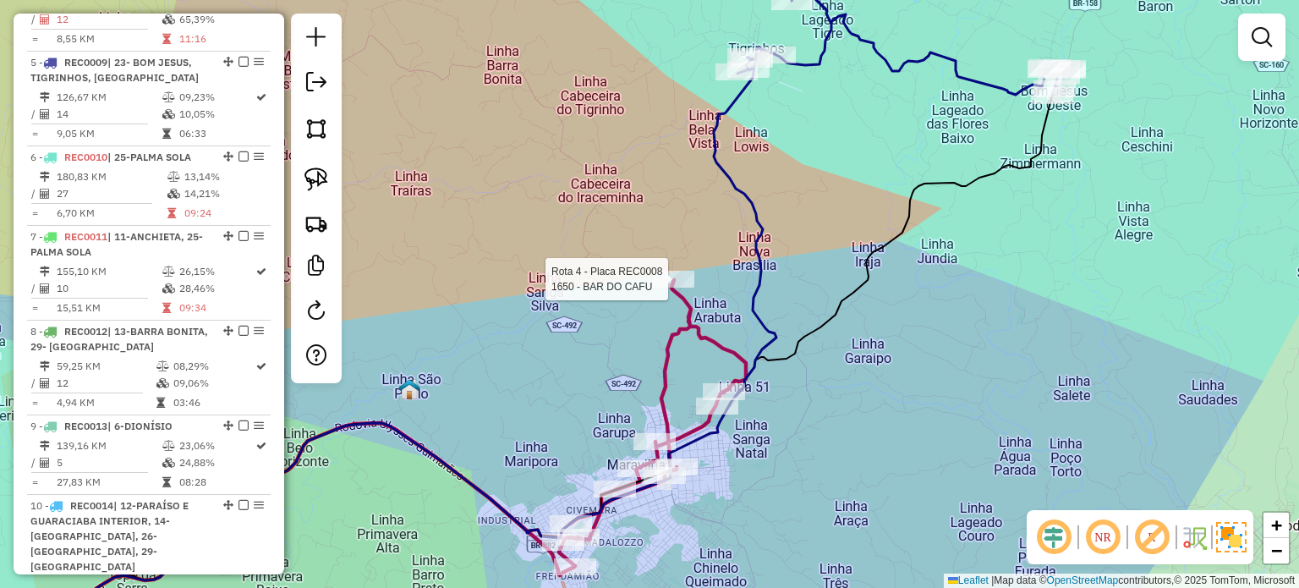
select select "*********"
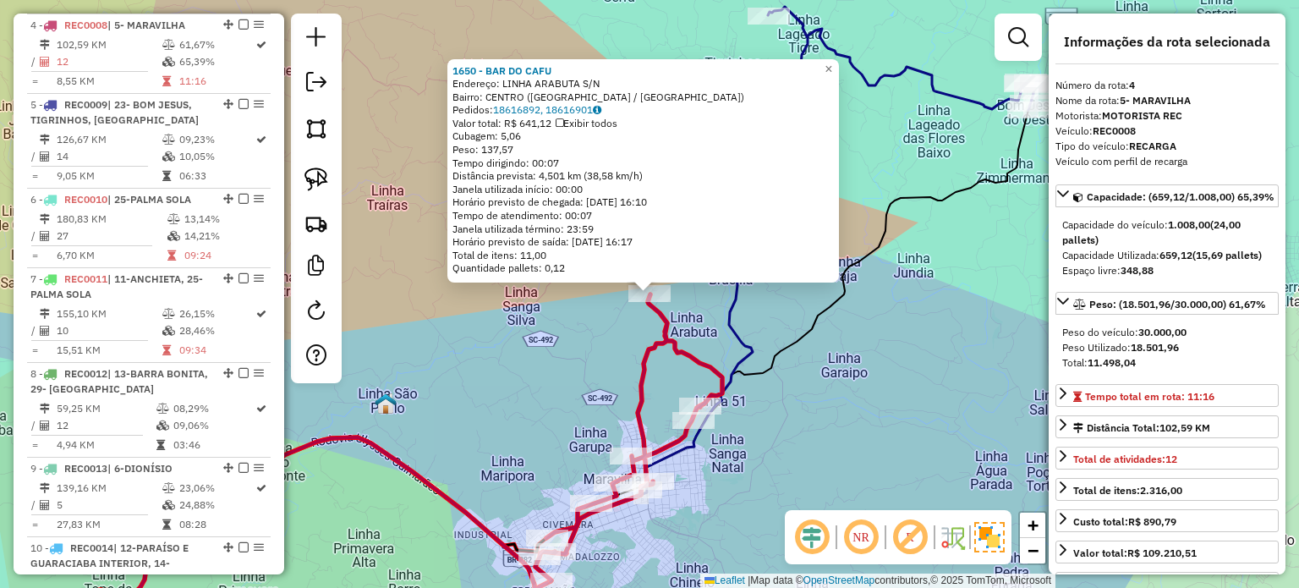
click at [729, 329] on icon at bounding box center [399, 359] width 705 height 575
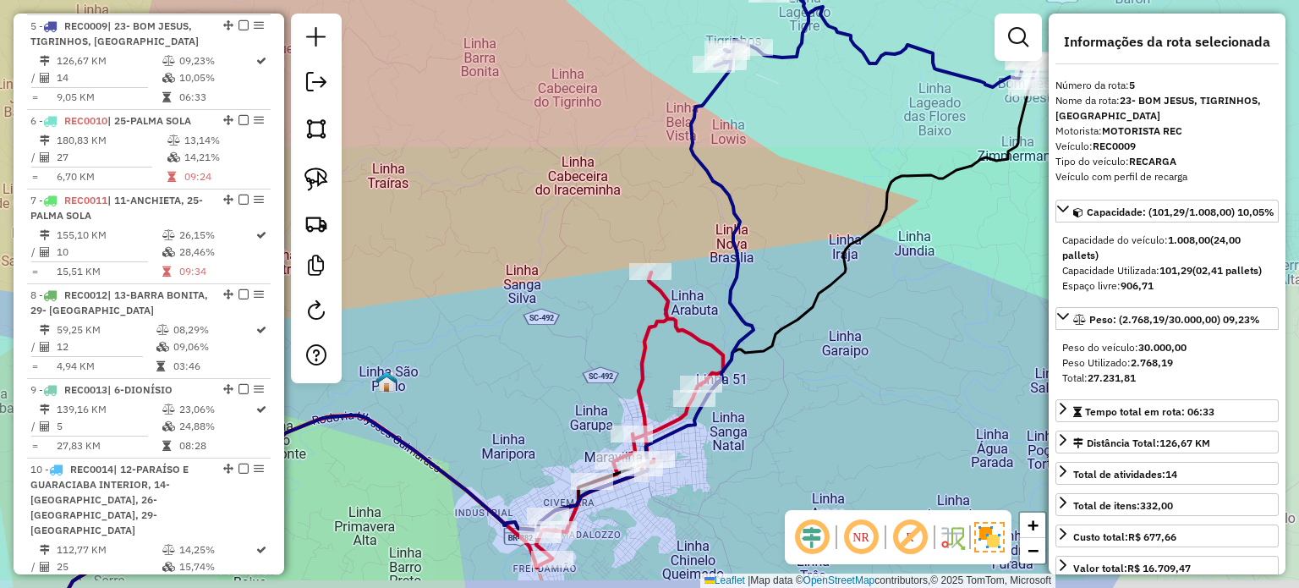
drag, startPoint x: 830, startPoint y: 382, endPoint x: 727, endPoint y: 392, distance: 103.6
click at [730, 392] on div "Janela de atendimento Grade de atendimento Capacidade Transportadoras Veículos …" at bounding box center [649, 294] width 1299 height 588
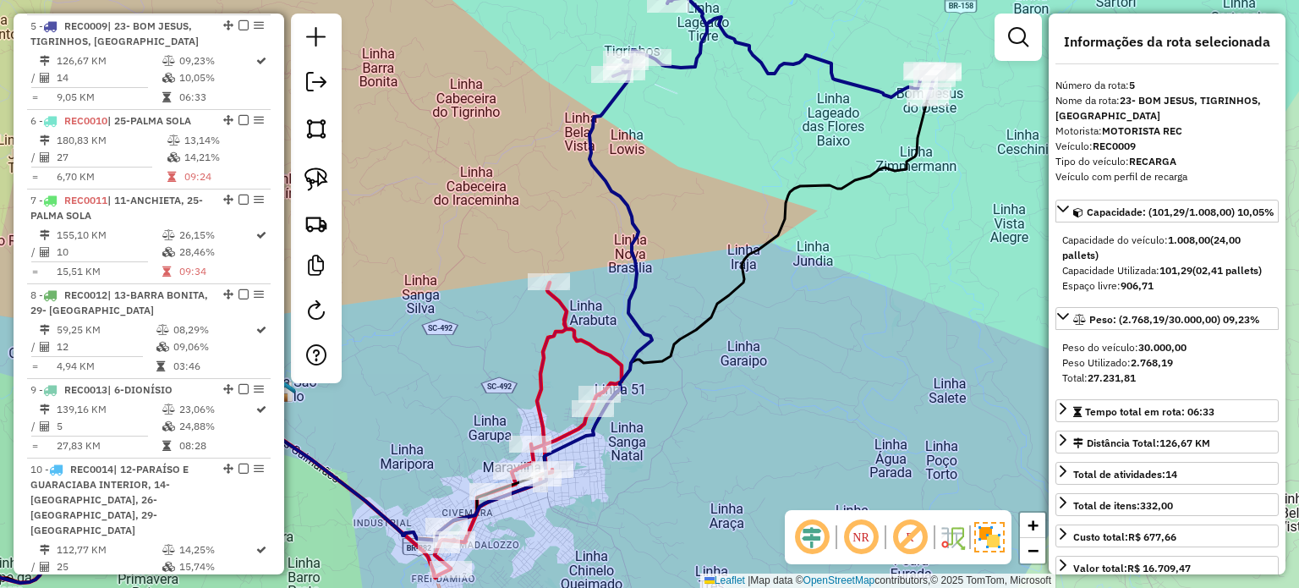
drag, startPoint x: 761, startPoint y: 391, endPoint x: 752, endPoint y: 421, distance: 31.8
click at [752, 421] on div "Janela de atendimento Grade de atendimento Capacidade Transportadoras Veículos …" at bounding box center [649, 294] width 1299 height 588
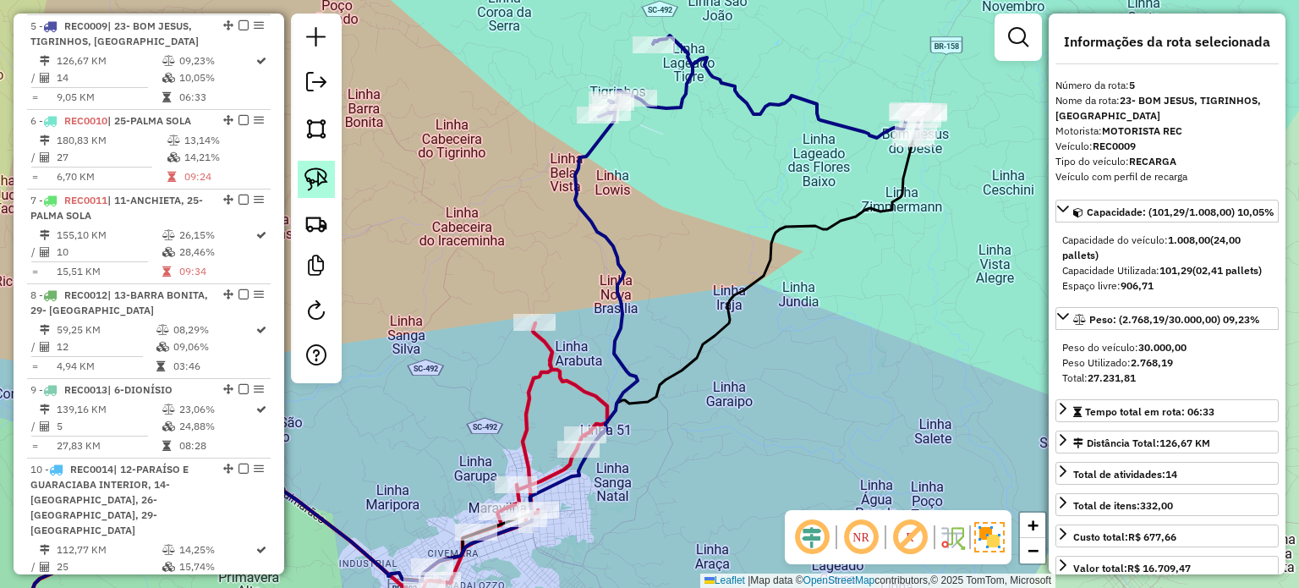
click at [314, 177] on img at bounding box center [316, 179] width 24 height 24
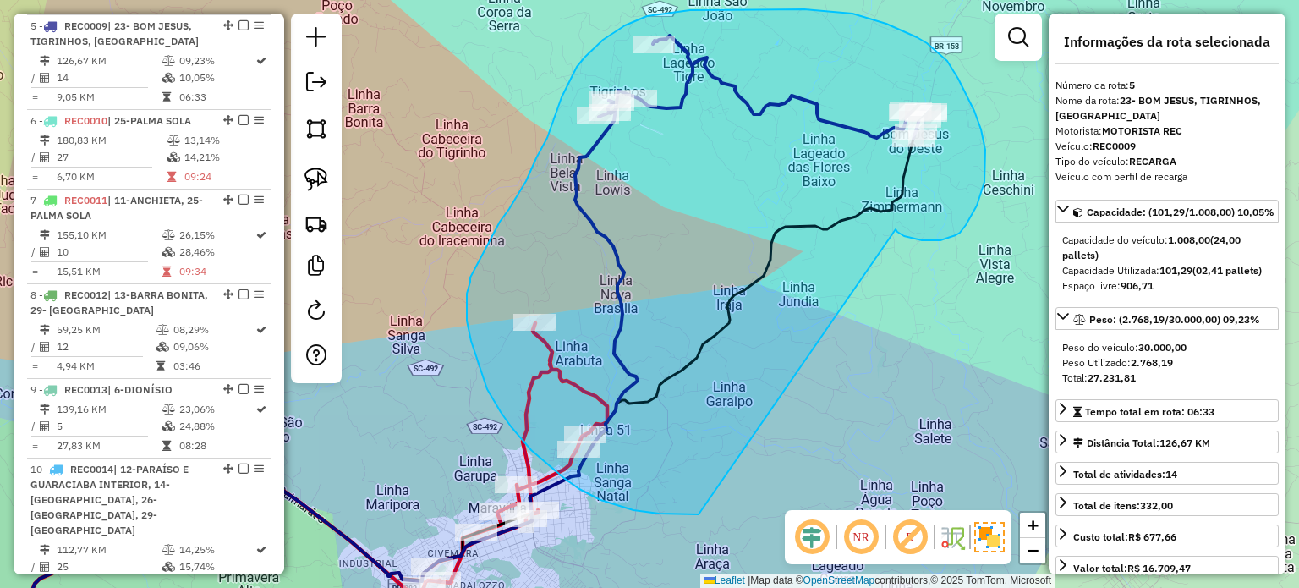
drag, startPoint x: 897, startPoint y: 232, endPoint x: 704, endPoint y: 513, distance: 341.2
click at [700, 514] on div "Janela de atendimento Grade de atendimento Capacidade Transportadoras Veículos …" at bounding box center [649, 294] width 1299 height 588
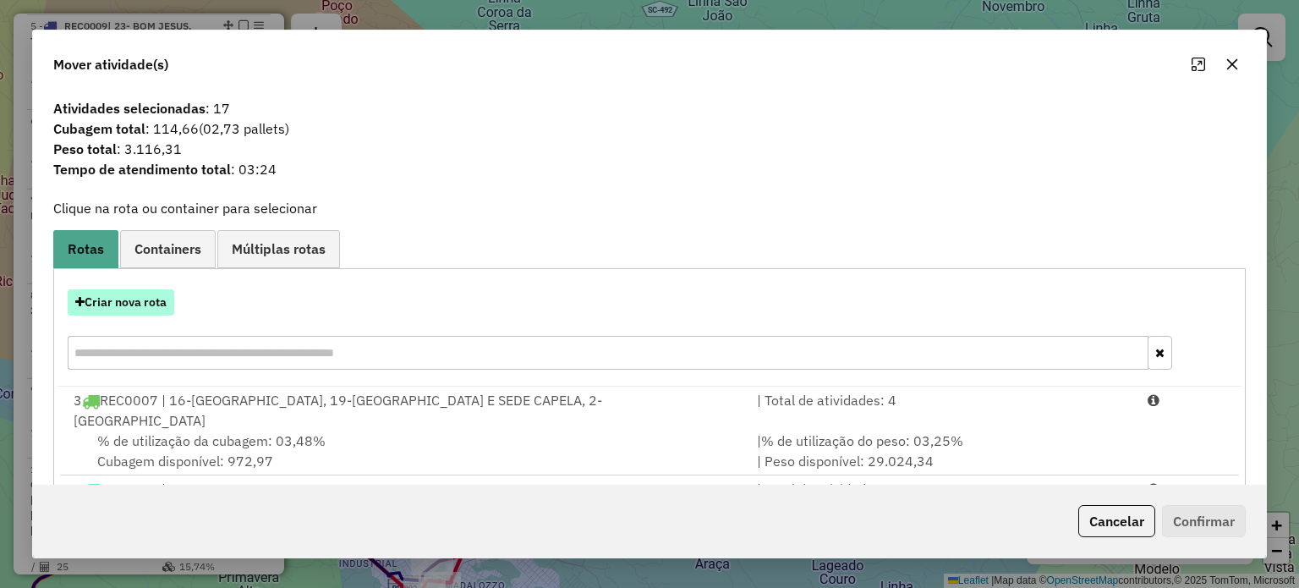
click at [132, 302] on button "Criar nova rota" at bounding box center [121, 302] width 107 height 26
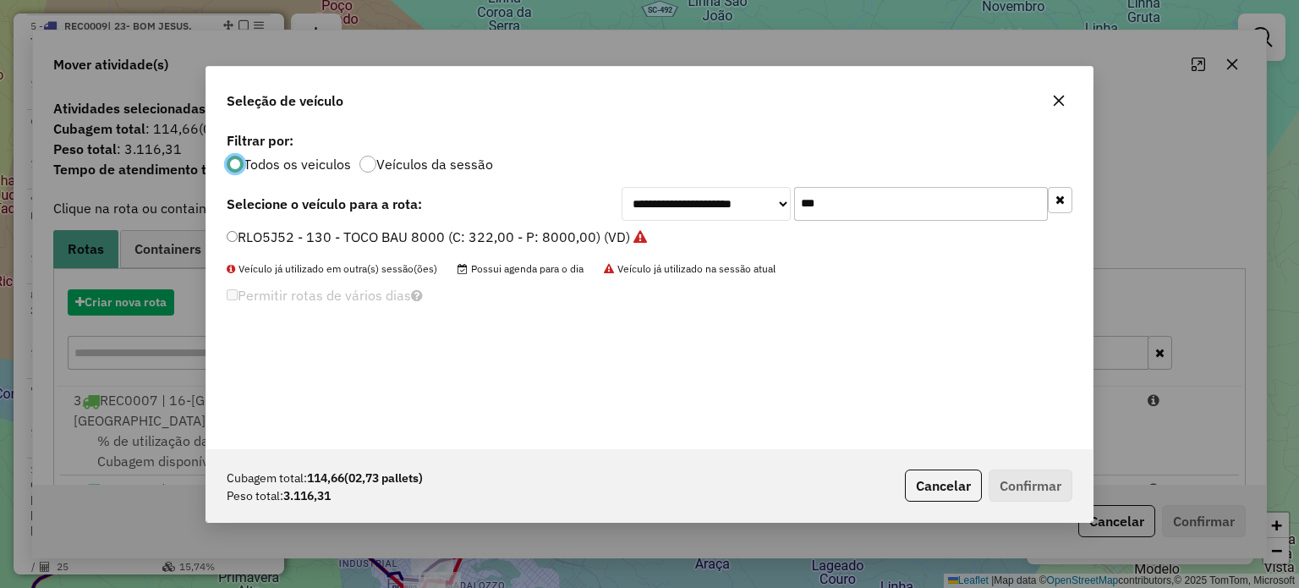
scroll to position [8, 5]
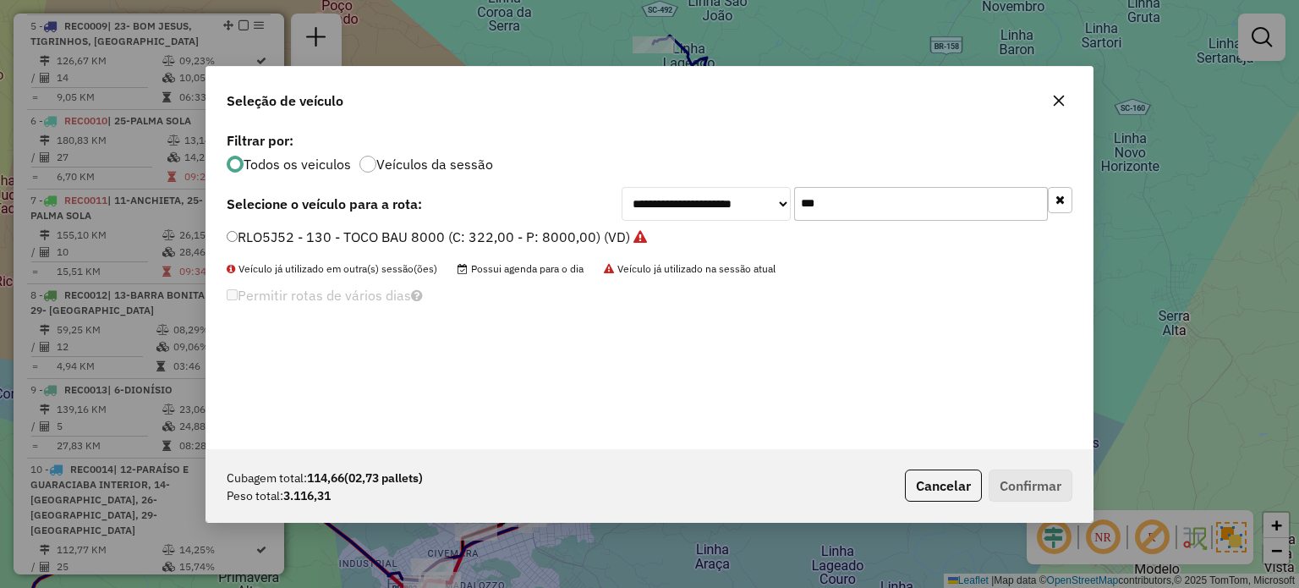
drag, startPoint x: 860, startPoint y: 205, endPoint x: 755, endPoint y: 211, distance: 105.0
click at [755, 211] on div "**********" at bounding box center [846, 204] width 451 height 34
type input "***"
click at [320, 238] on label "RLN6G32 - 133 - TOCO BAU 8000 (C: 322,00 - P: 8000,00) (VD)" at bounding box center [430, 237] width 406 height 20
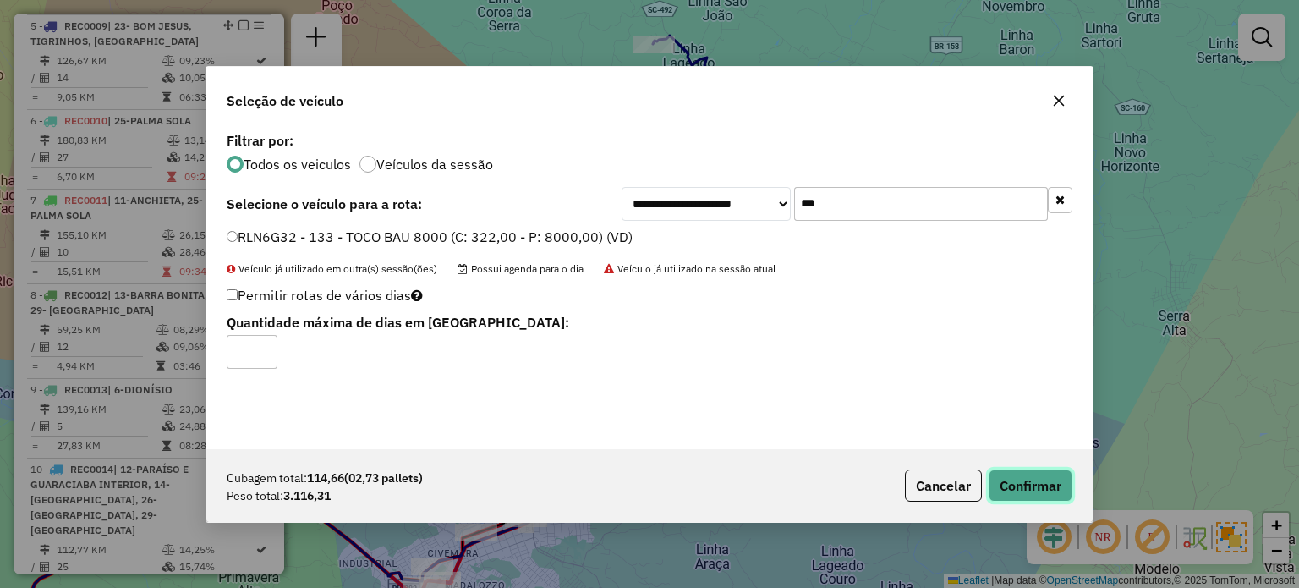
click at [1028, 491] on button "Confirmar" at bounding box center [1030, 485] width 84 height 32
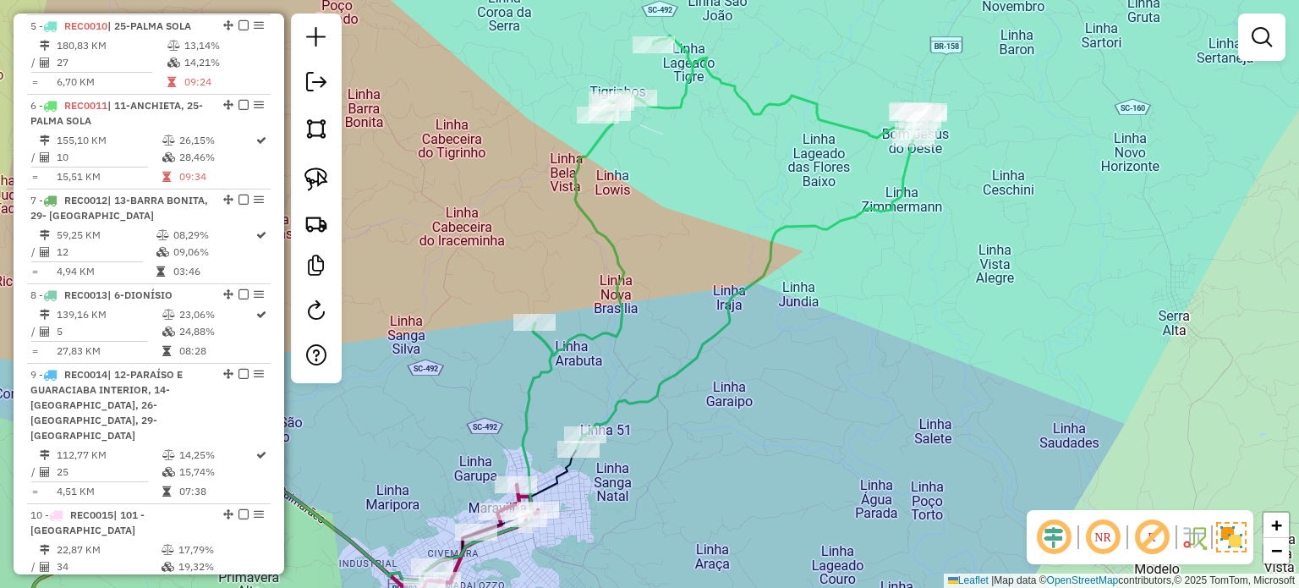
scroll to position [751, 0]
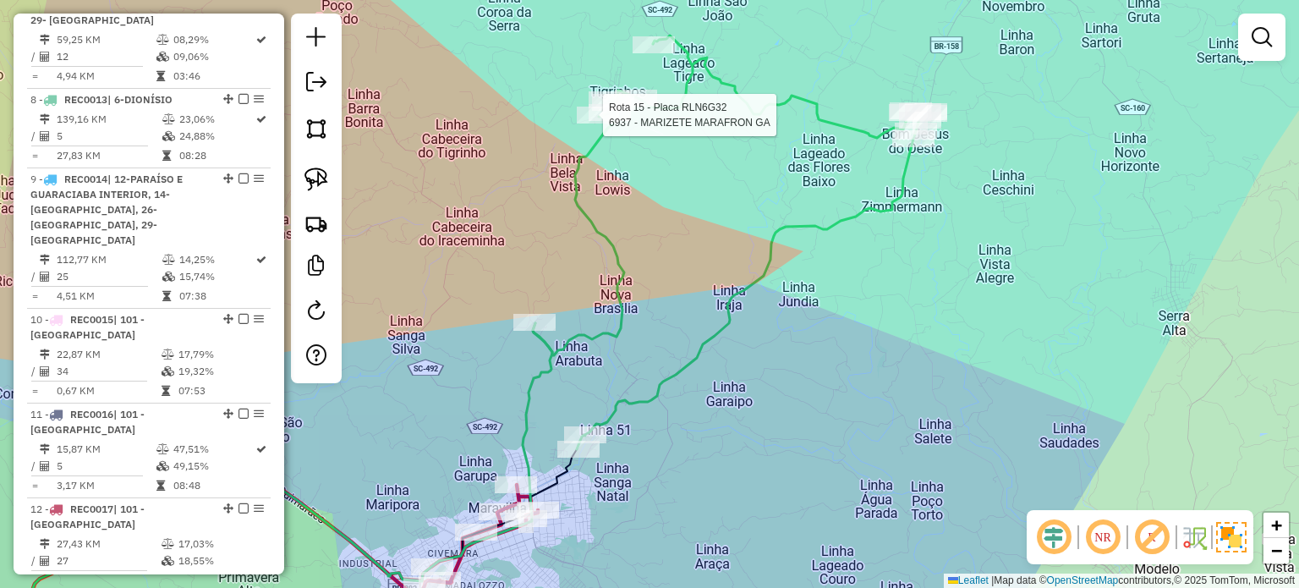
select select "*********"
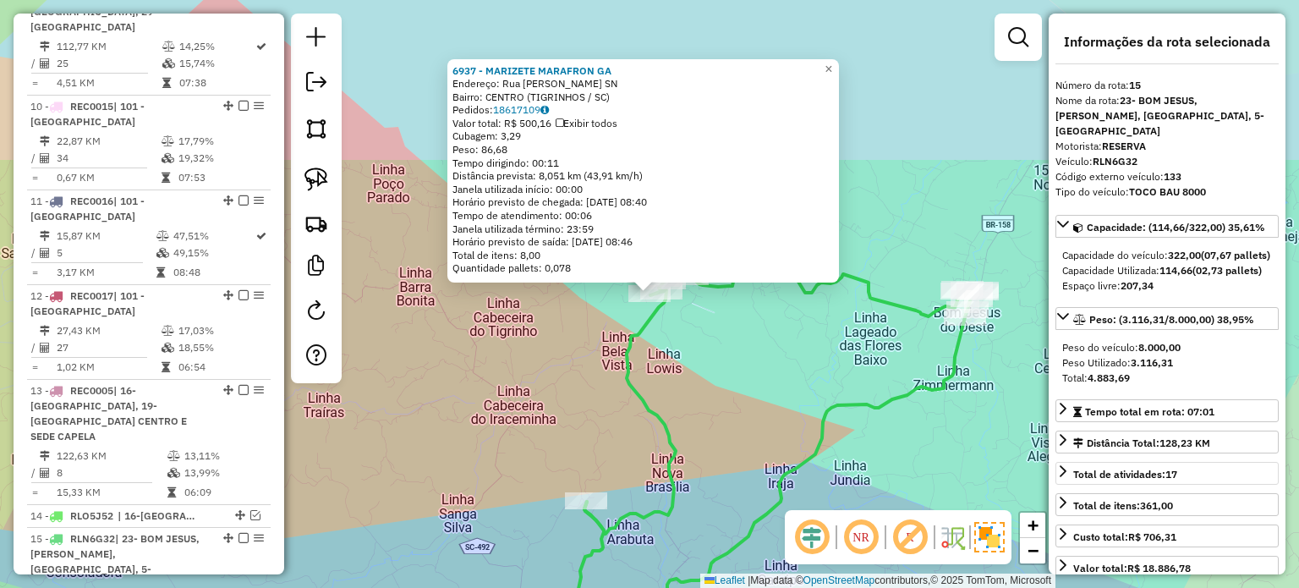
scroll to position [1694, 0]
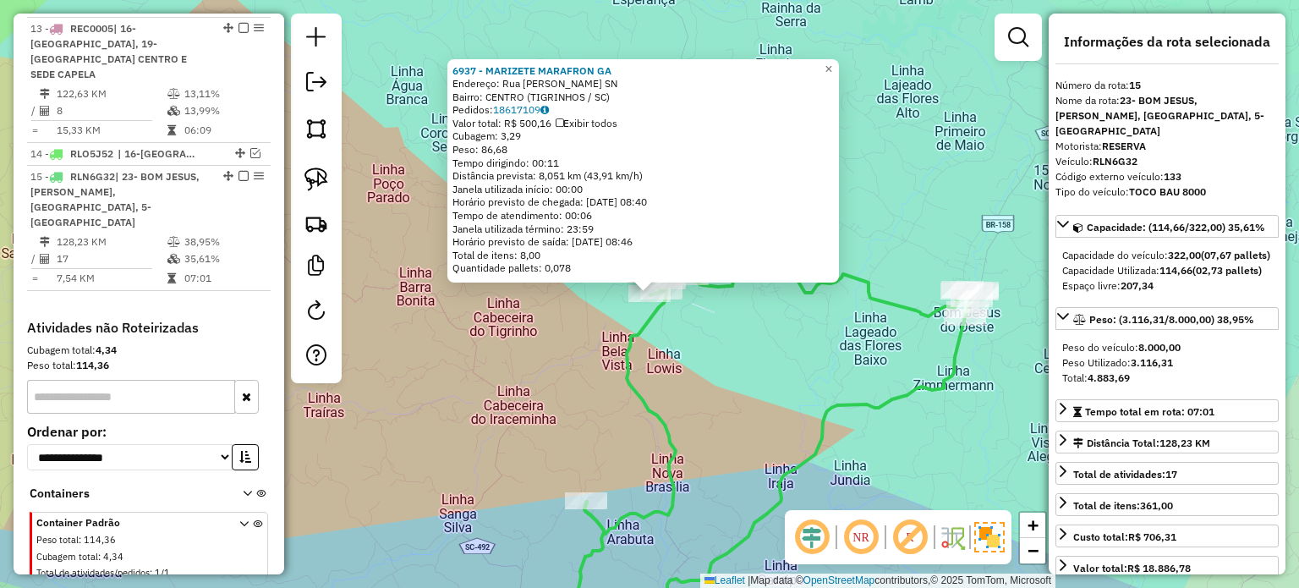
click at [725, 335] on div "6937 - MARIZETE MARAFRON GA Endereço: Rua lauri beckert SN Bairro: CENTRO (TIGR…" at bounding box center [649, 294] width 1299 height 588
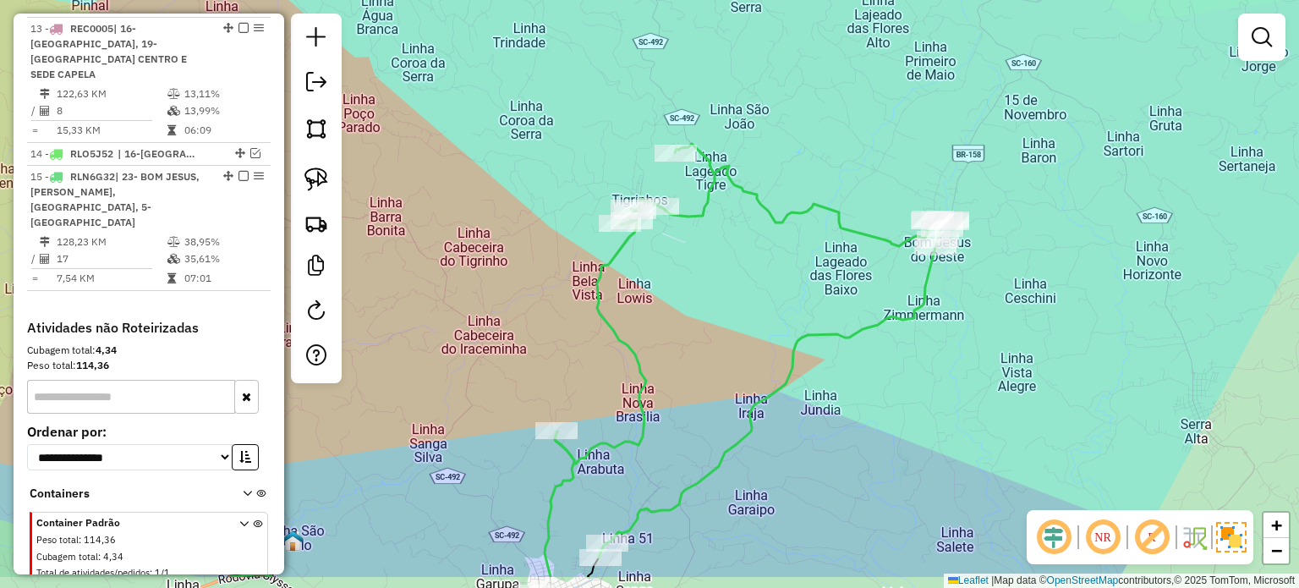
drag, startPoint x: 767, startPoint y: 341, endPoint x: 783, endPoint y: 184, distance: 157.2
click at [768, 203] on div "Janela de atendimento Grade de atendimento Capacidade Transportadoras Veículos …" at bounding box center [649, 294] width 1299 height 588
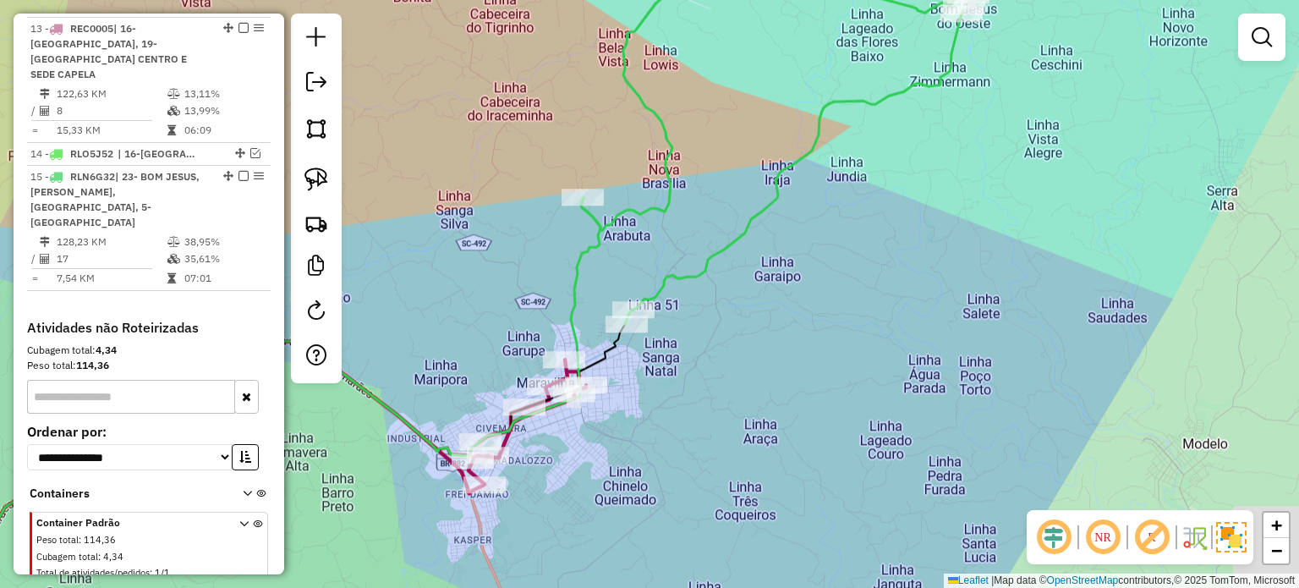
drag, startPoint x: 791, startPoint y: 361, endPoint x: 714, endPoint y: 336, distance: 80.7
click at [800, 342] on div "Janela de atendimento Grade de atendimento Capacidade Transportadoras Veículos …" at bounding box center [649, 294] width 1299 height 588
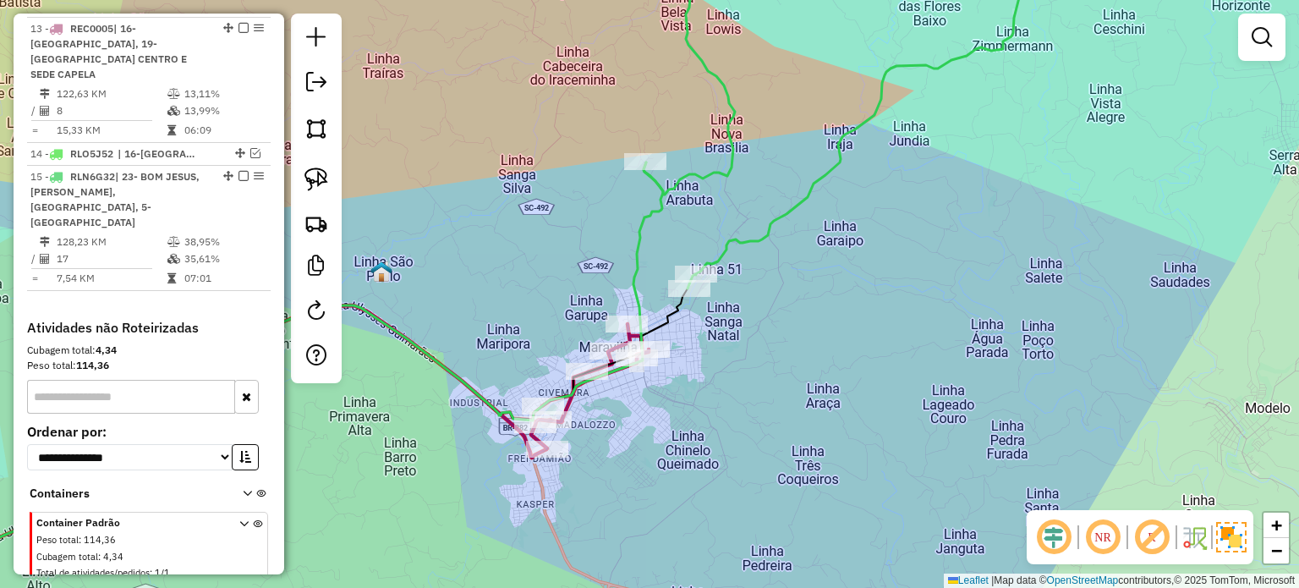
drag, startPoint x: 736, startPoint y: 395, endPoint x: 746, endPoint y: 392, distance: 10.5
click at [746, 392] on div "Janela de atendimento Grade de atendimento Capacidade Transportadoras Veículos …" at bounding box center [649, 294] width 1299 height 588
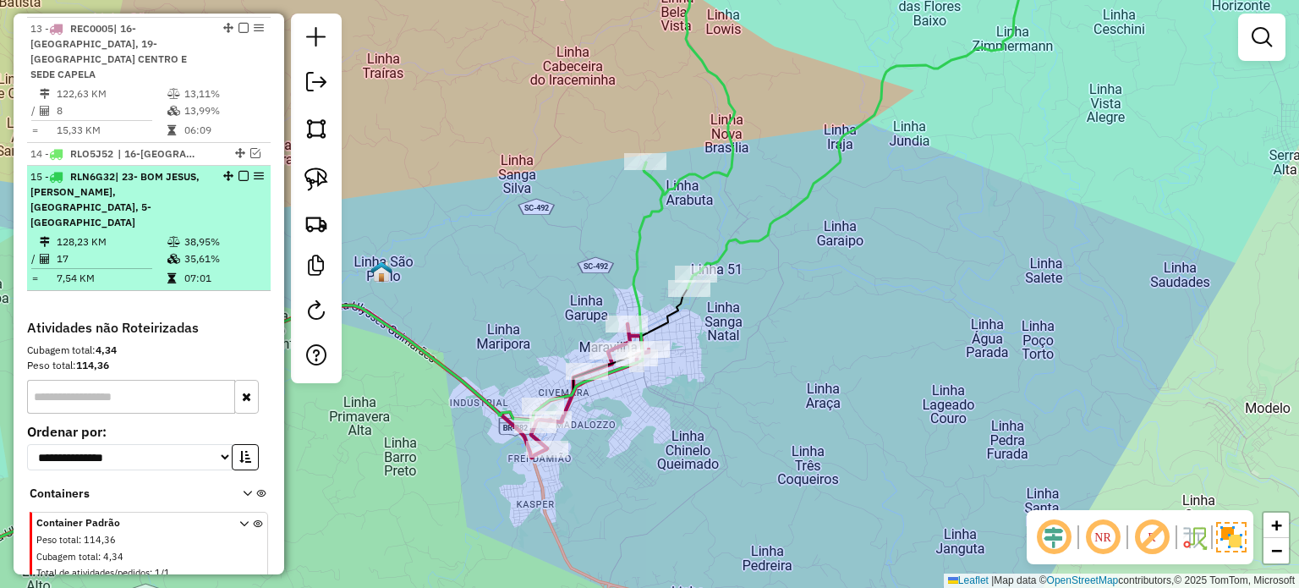
click at [238, 171] on em at bounding box center [243, 176] width 10 height 10
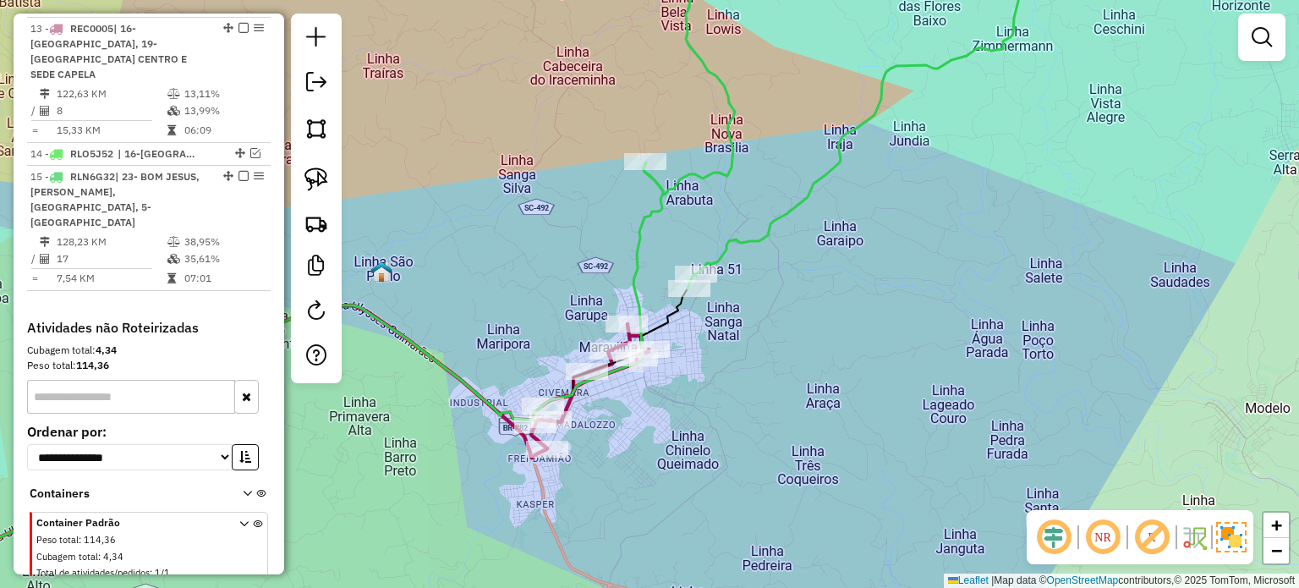
scroll to position [1607, 0]
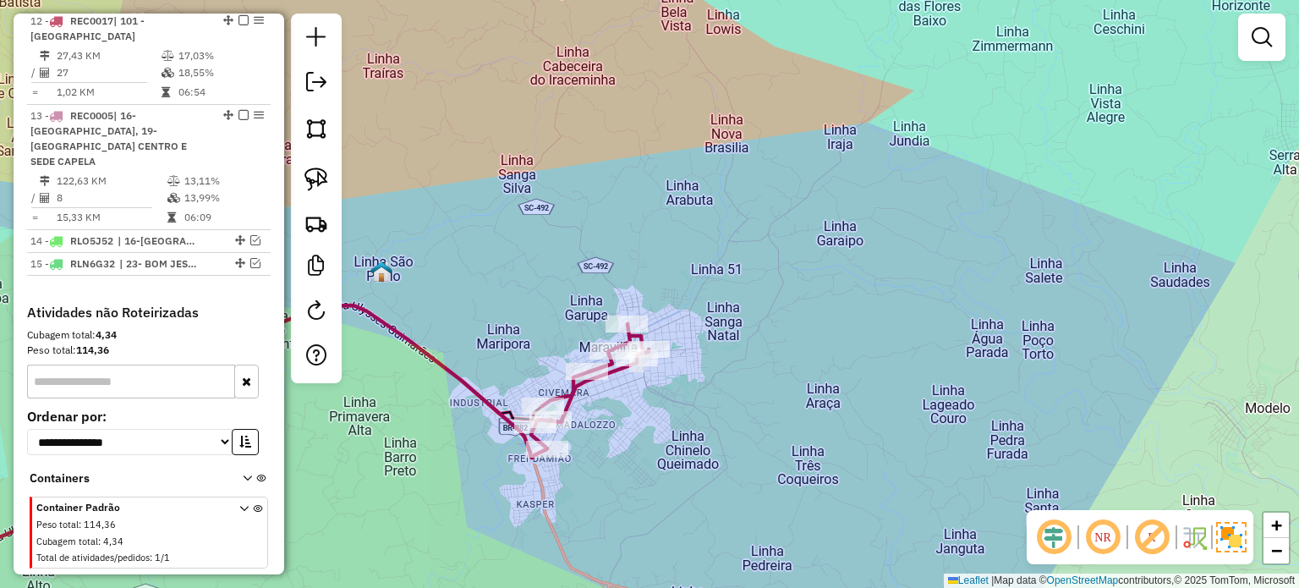
click at [790, 317] on div "Janela de atendimento Grade de atendimento Capacidade Transportadoras Veículos …" at bounding box center [649, 294] width 1299 height 588
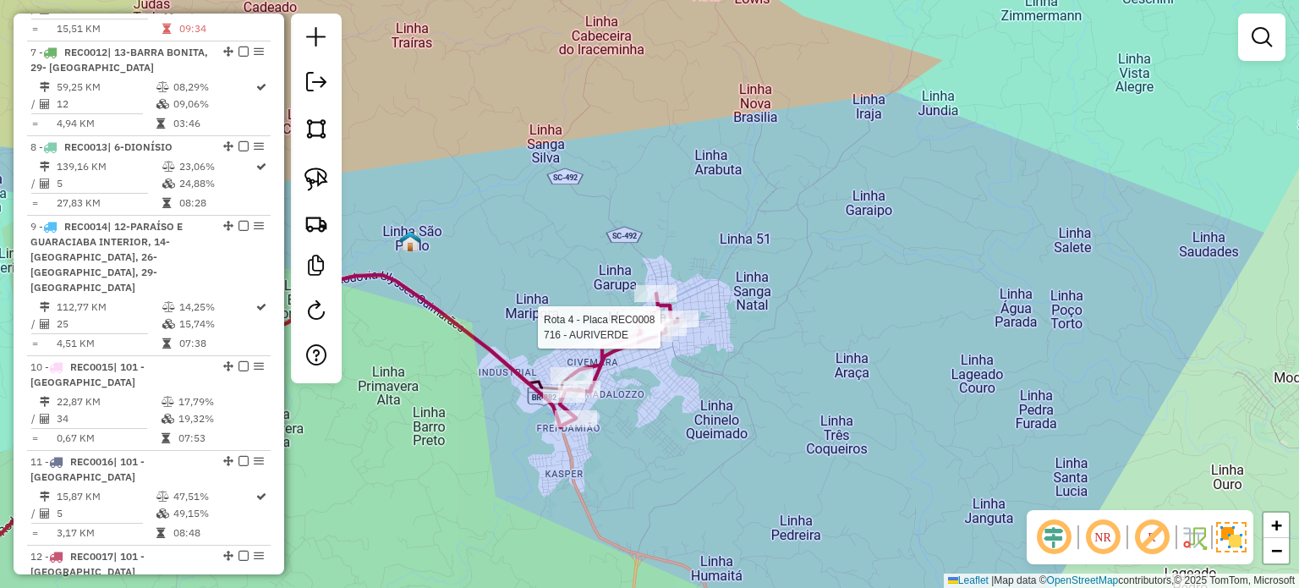
select select "*********"
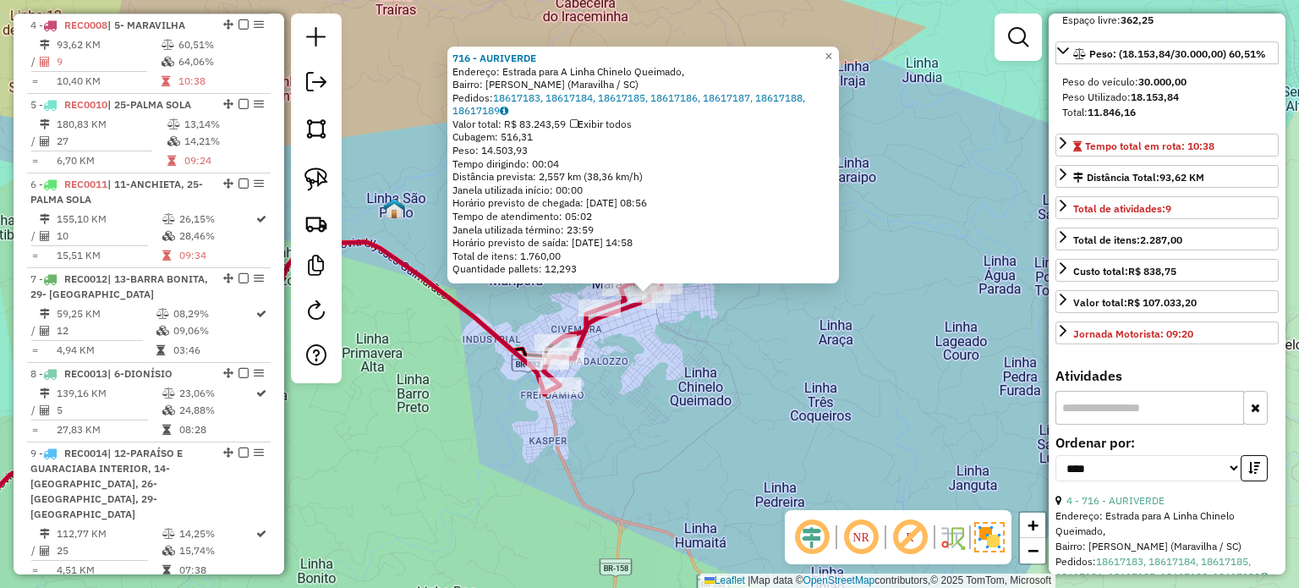
scroll to position [423, 0]
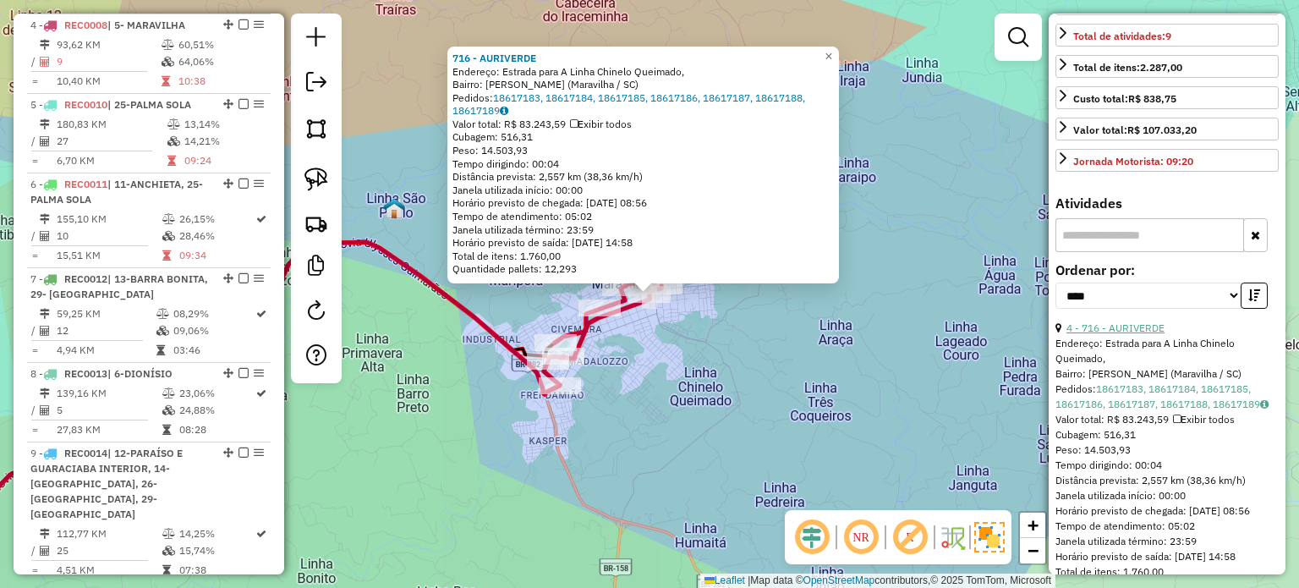
click at [1122, 334] on link "4 - 716 - AURIVERDE" at bounding box center [1115, 327] width 98 height 13
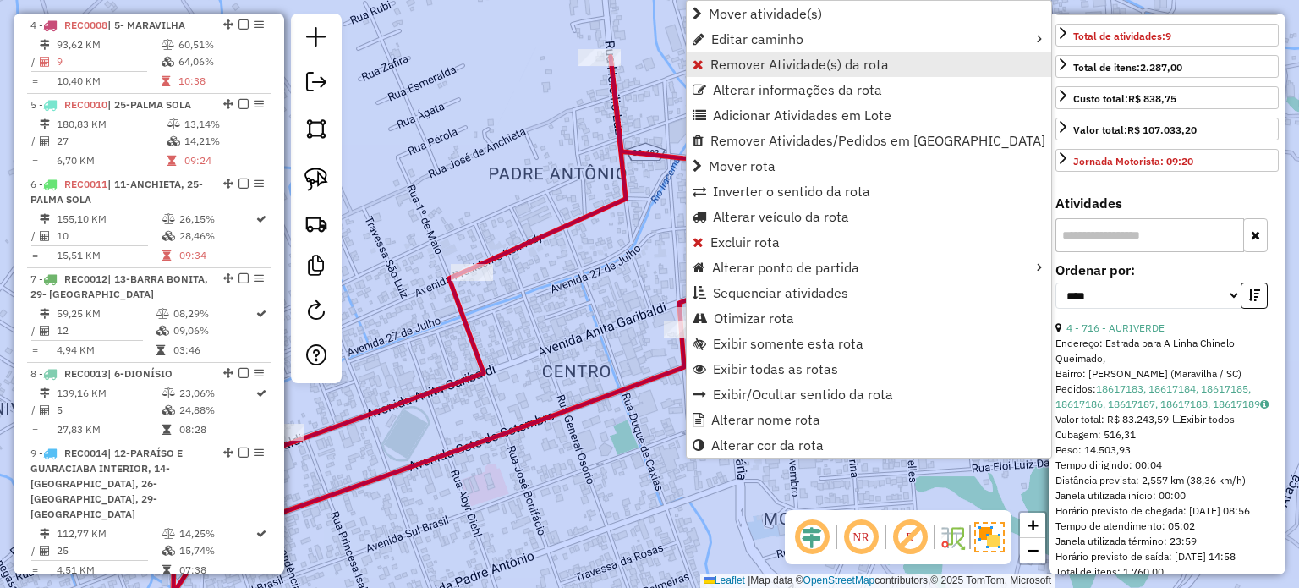
click at [733, 63] on span "Remover Atividade(s) da rota" at bounding box center [799, 64] width 178 height 14
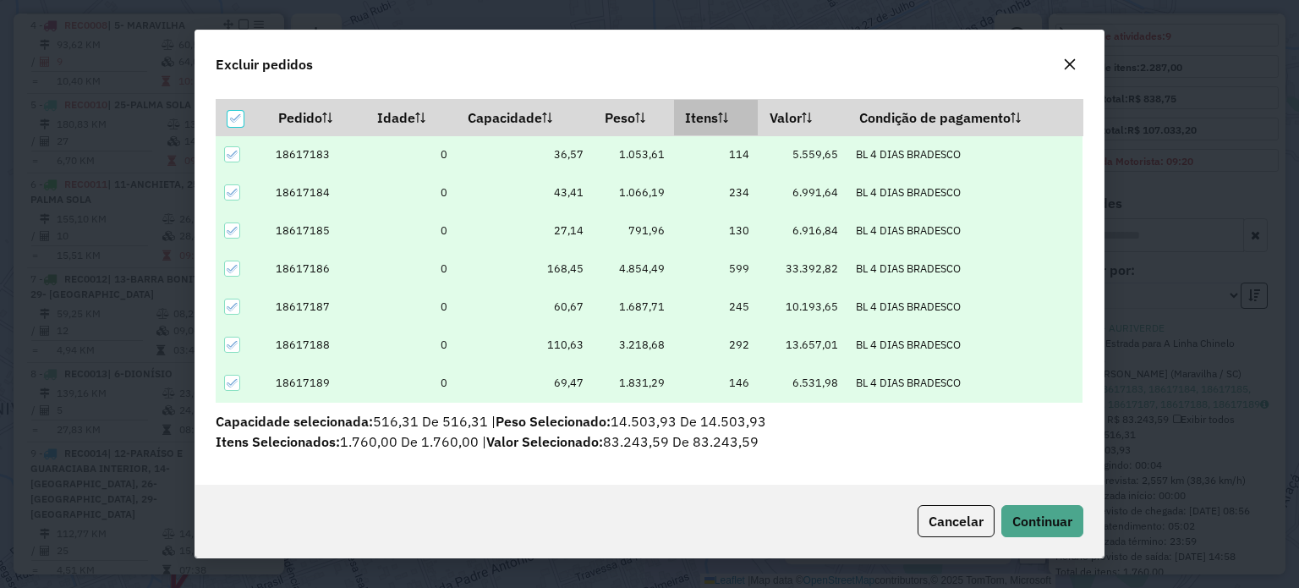
scroll to position [54, 0]
click at [240, 114] on icon at bounding box center [236, 118] width 12 height 12
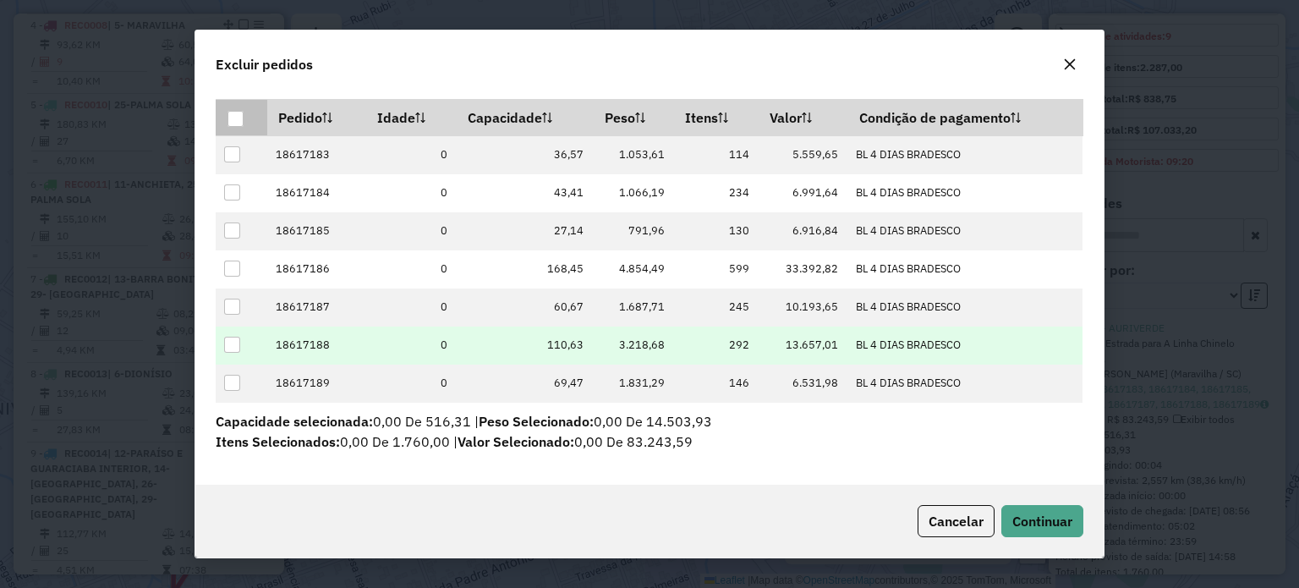
click at [232, 340] on div at bounding box center [232, 344] width 16 height 16
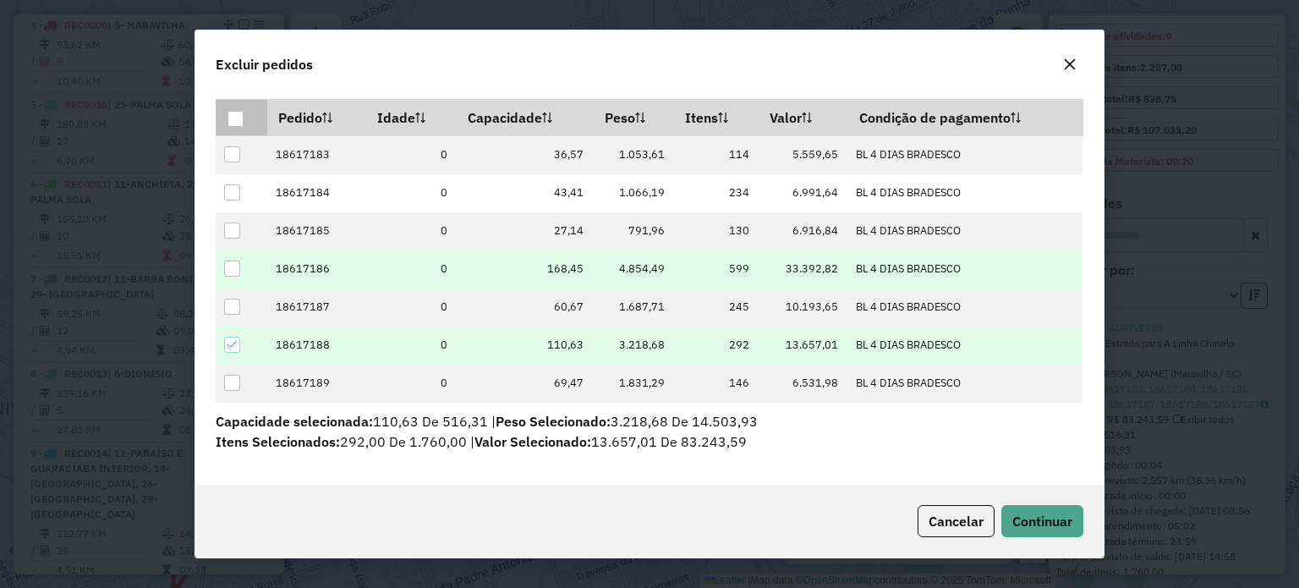
click at [233, 265] on div at bounding box center [232, 268] width 16 height 16
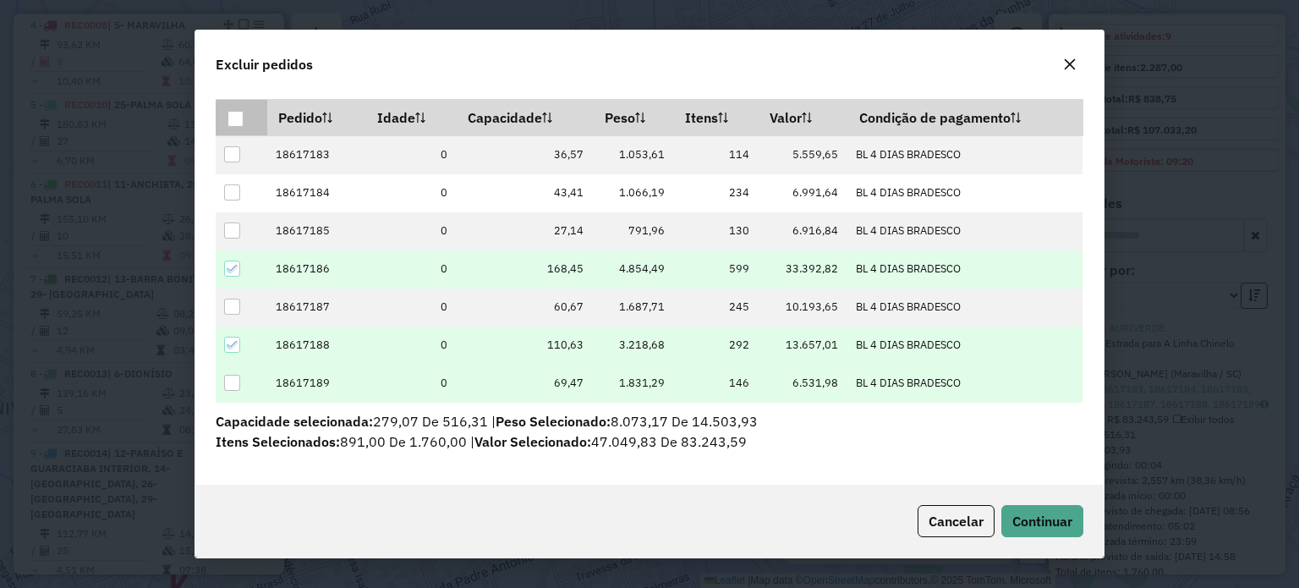
click at [231, 385] on div at bounding box center [232, 383] width 16 height 16
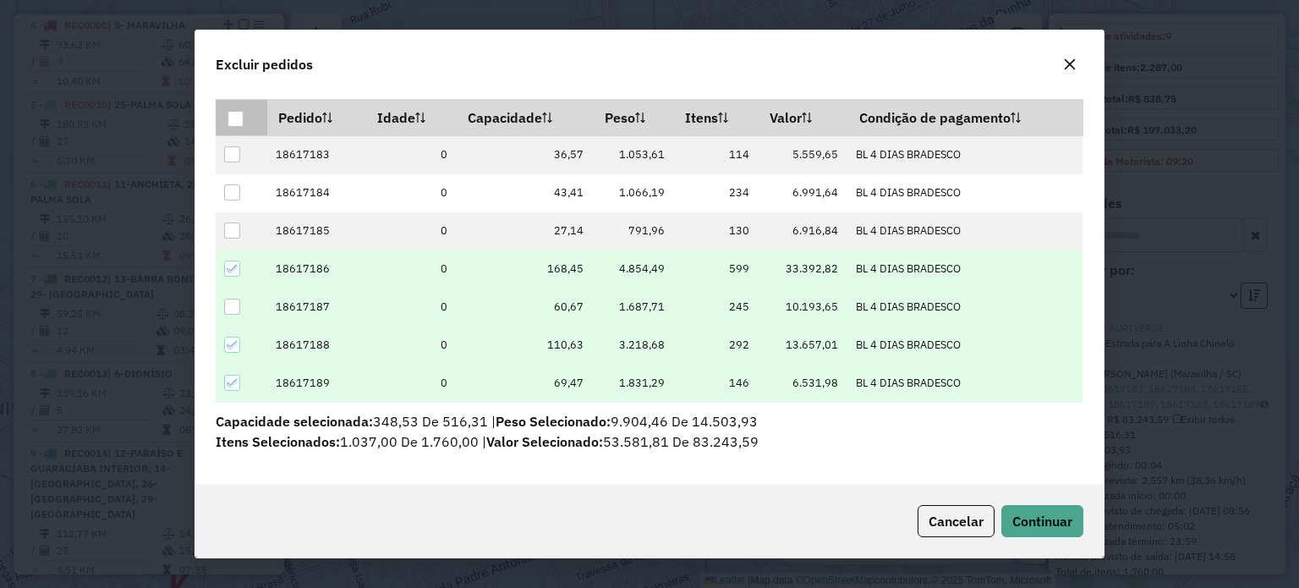
click at [232, 303] on div at bounding box center [232, 306] width 16 height 16
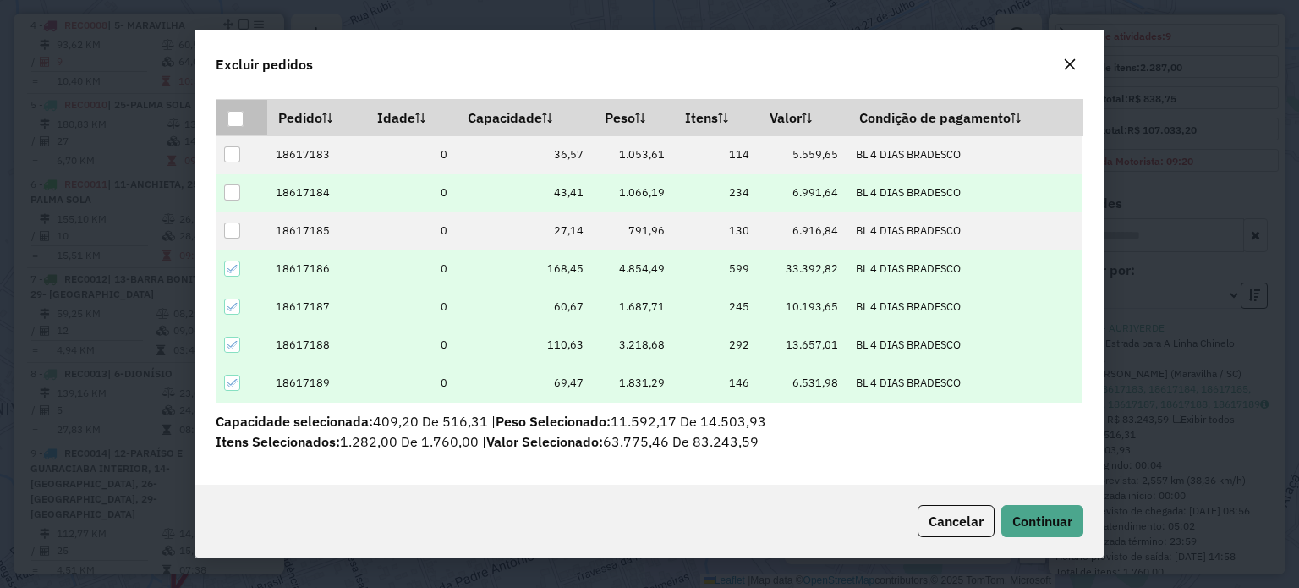
click at [232, 192] on div at bounding box center [232, 192] width 16 height 16
click at [1044, 517] on span "Continuar" at bounding box center [1042, 520] width 60 height 17
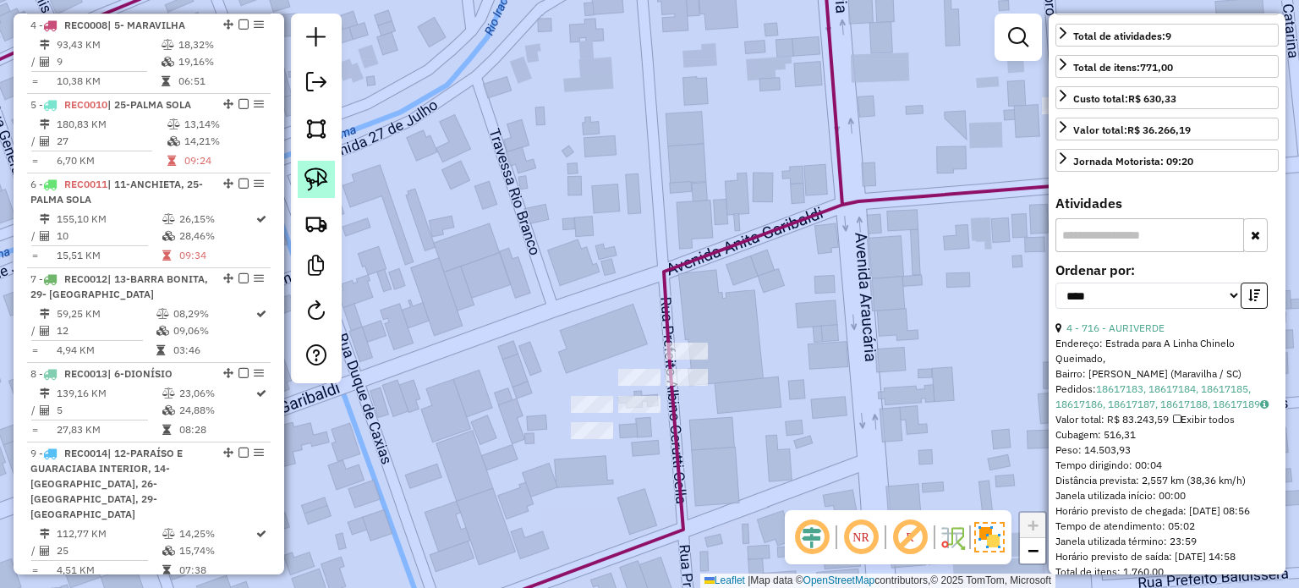
click at [314, 172] on img at bounding box center [316, 179] width 24 height 24
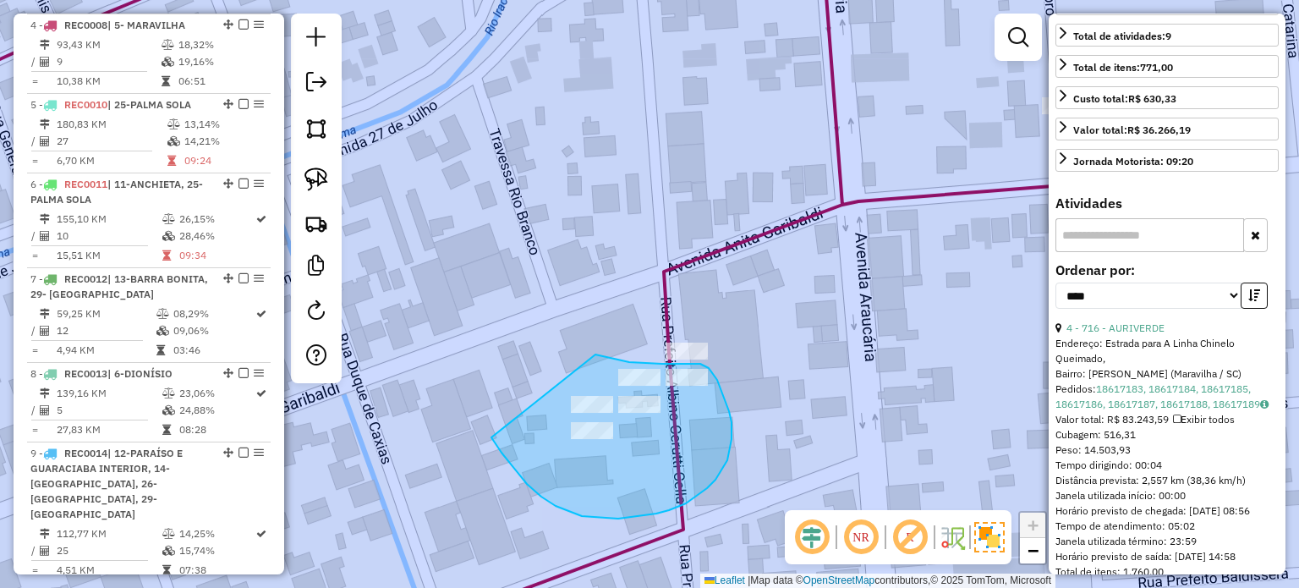
drag, startPoint x: 501, startPoint y: 452, endPoint x: 548, endPoint y: 334, distance: 127.2
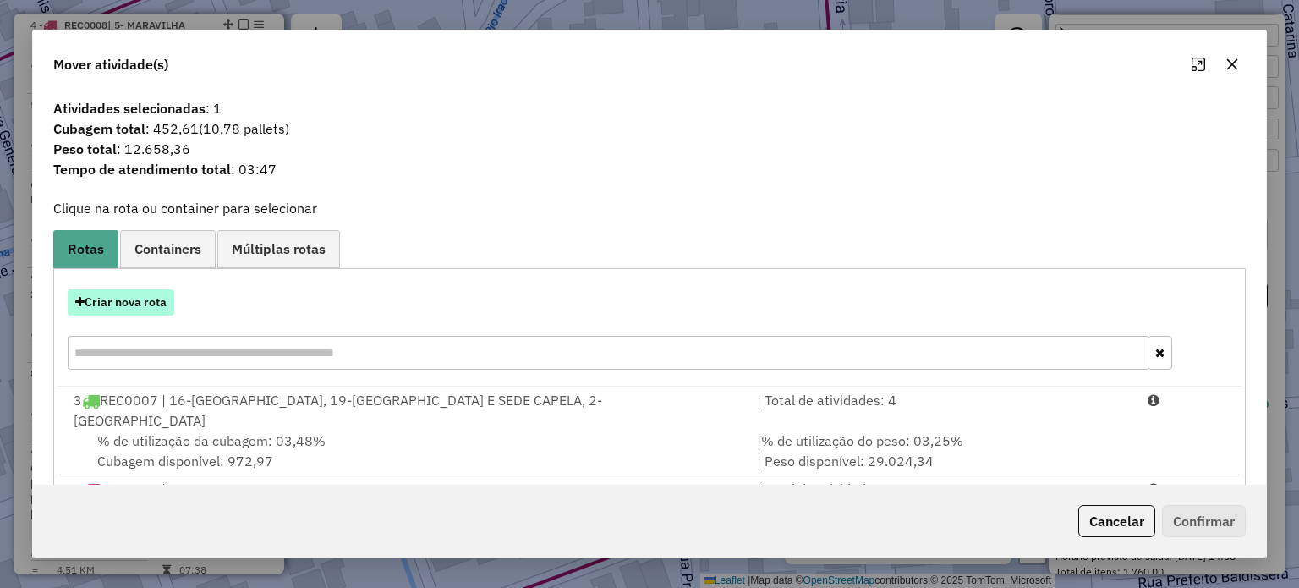
click at [118, 297] on button "Criar nova rota" at bounding box center [121, 302] width 107 height 26
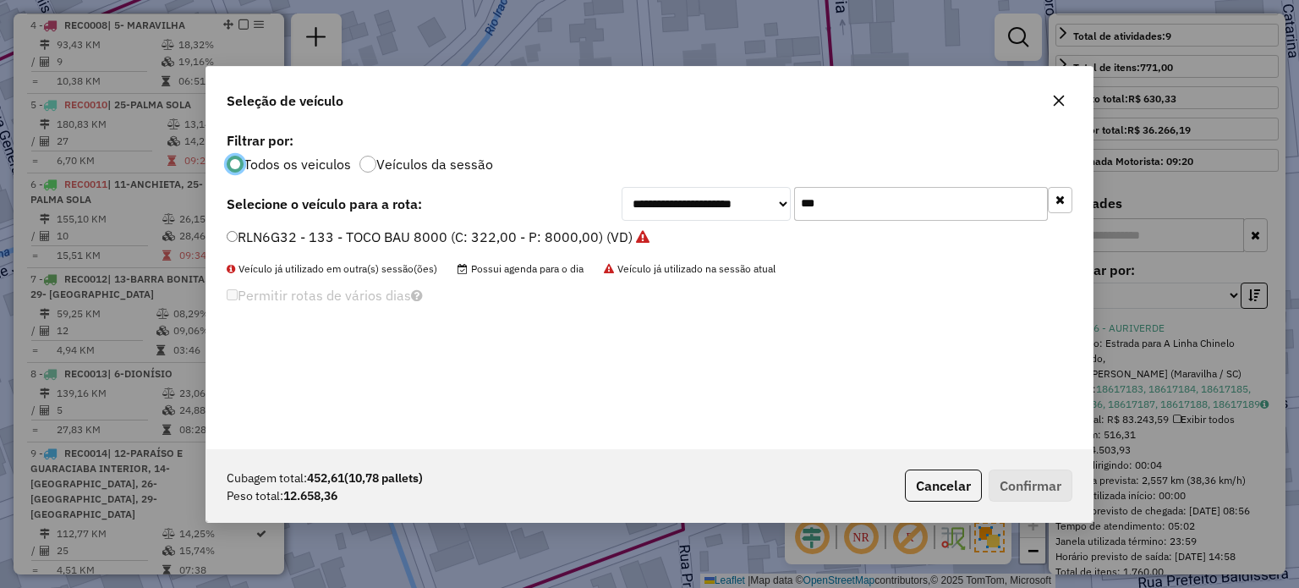
scroll to position [8, 5]
drag, startPoint x: 764, startPoint y: 205, endPoint x: 653, endPoint y: 203, distance: 111.6
click at [653, 203] on div "**********" at bounding box center [846, 204] width 451 height 34
type input "**"
click at [401, 236] on label "RYD6B69 - 128 - TRUCK CARROCERIA (C: 504,00 - P: 15000,00) (VD)" at bounding box center [446, 237] width 439 height 20
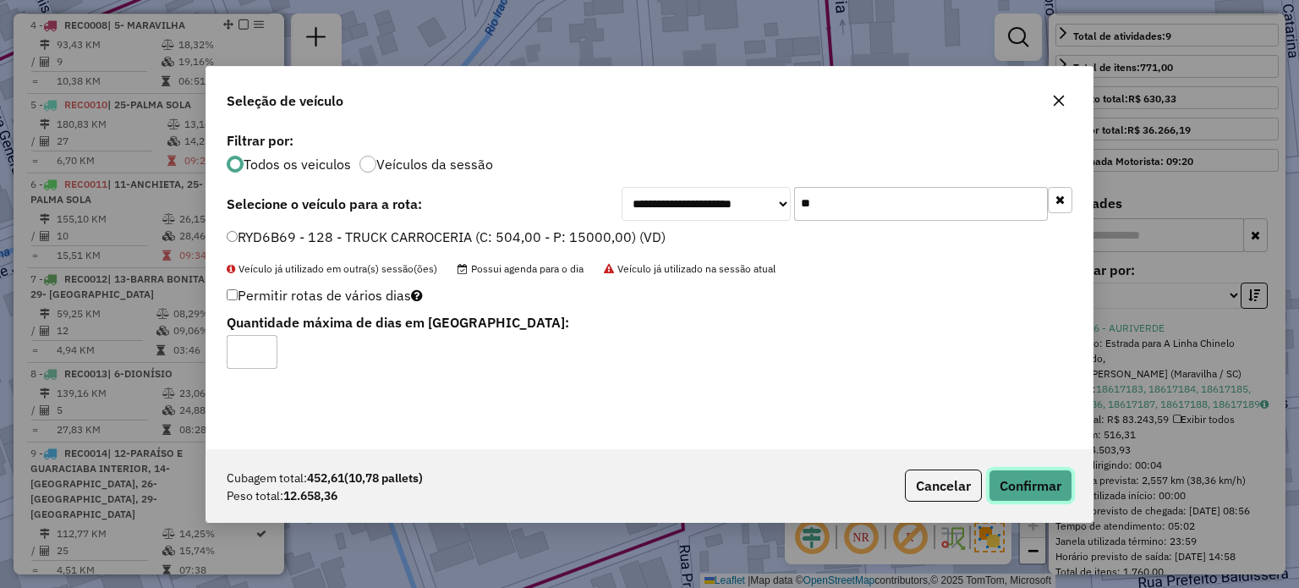
click at [1022, 493] on button "Confirmar" at bounding box center [1030, 485] width 84 height 32
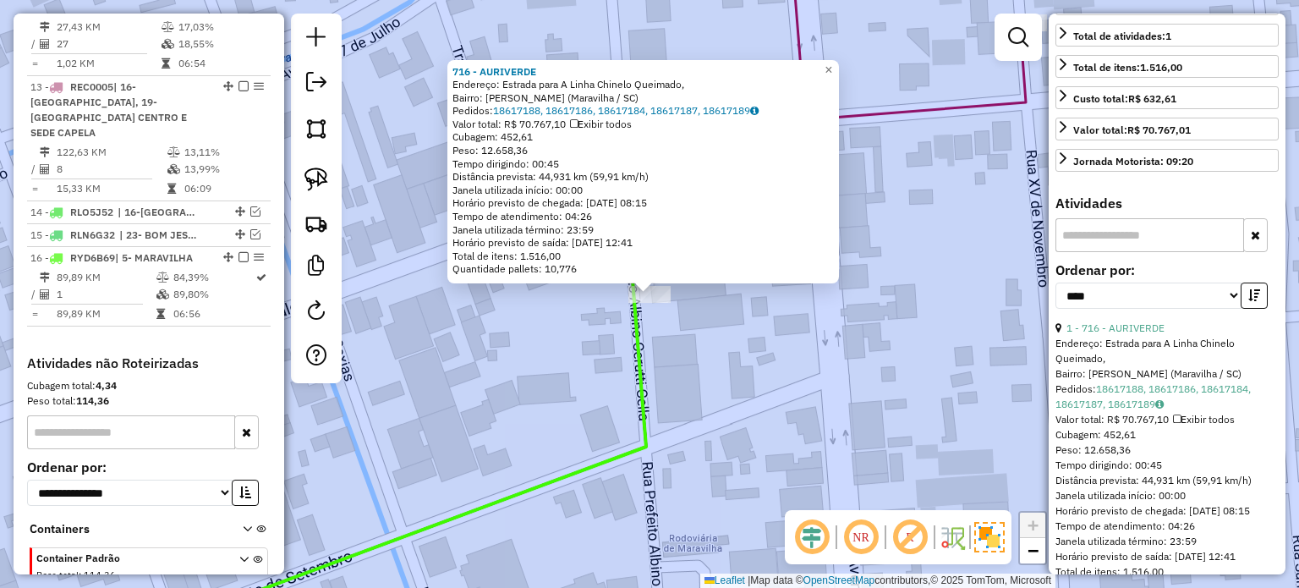
scroll to position [1687, 0]
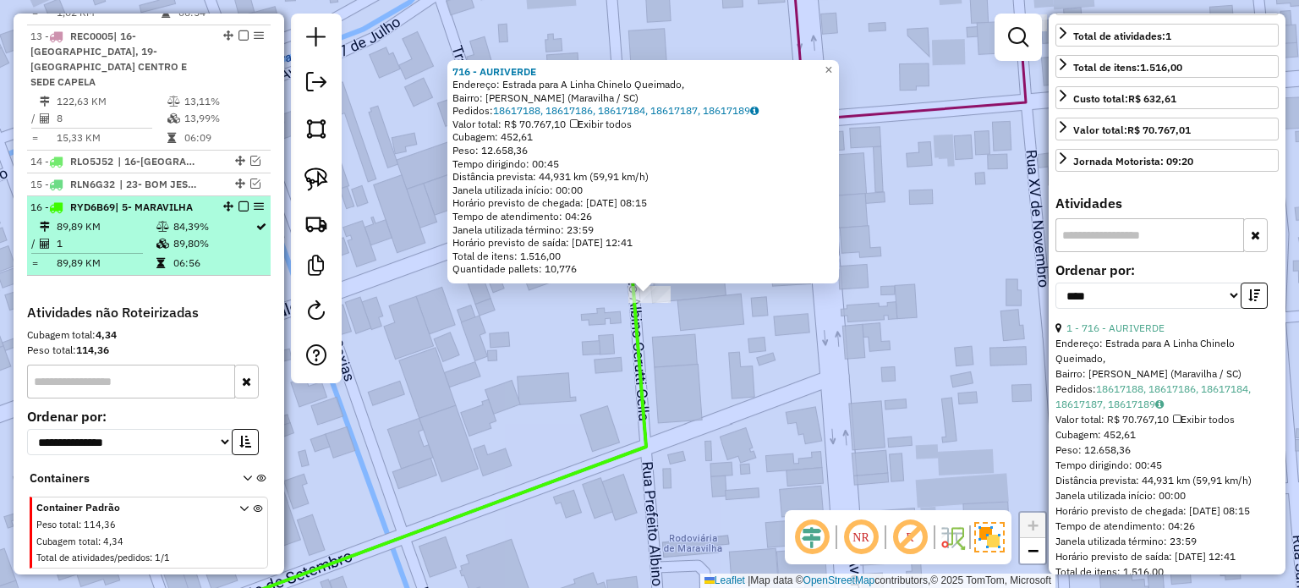
click at [238, 201] on em at bounding box center [243, 206] width 10 height 10
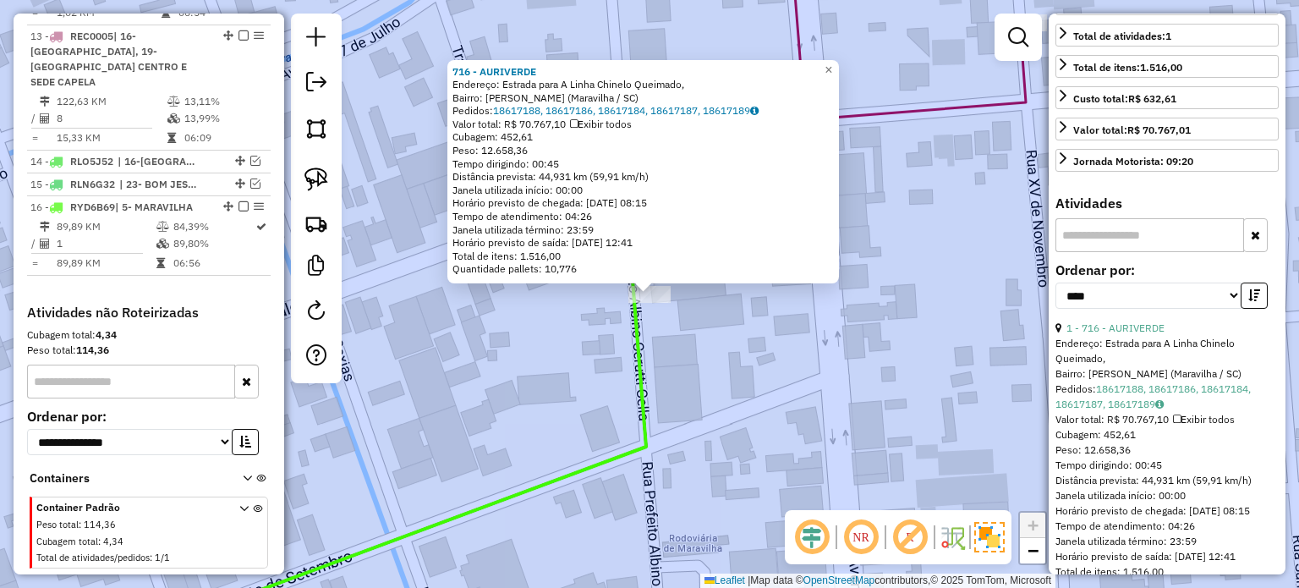
scroll to position [1630, 0]
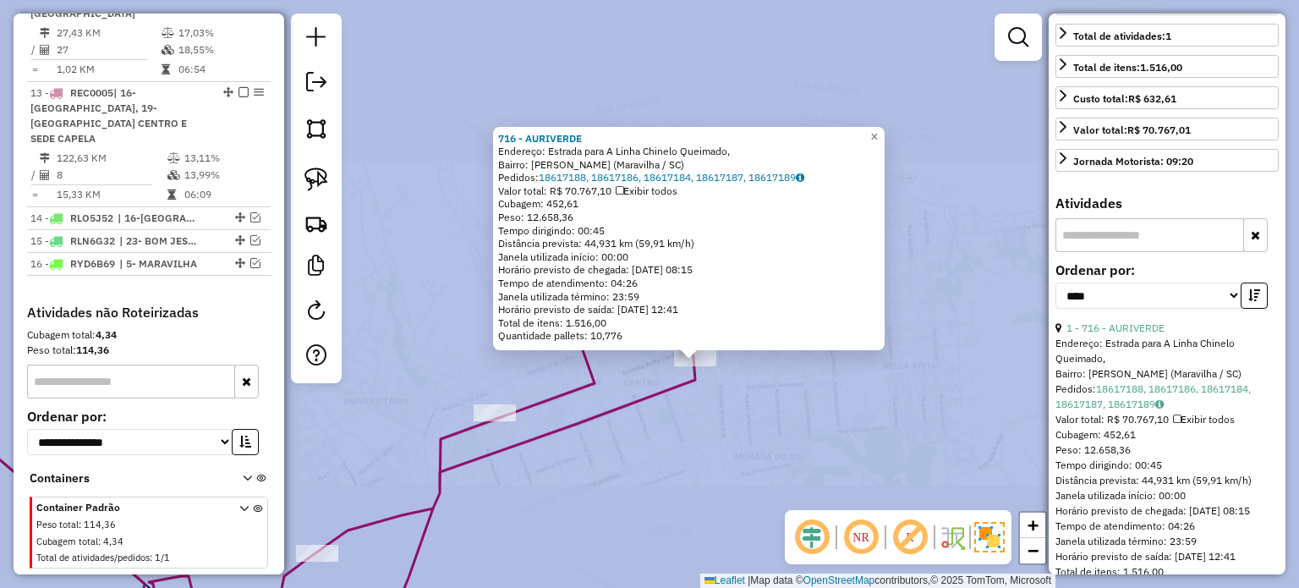
click at [720, 387] on div "716 - AURIVERDE Endereço: Estrada para A Linha Chinelo Queimado, Bairro: Frei D…" at bounding box center [649, 294] width 1299 height 588
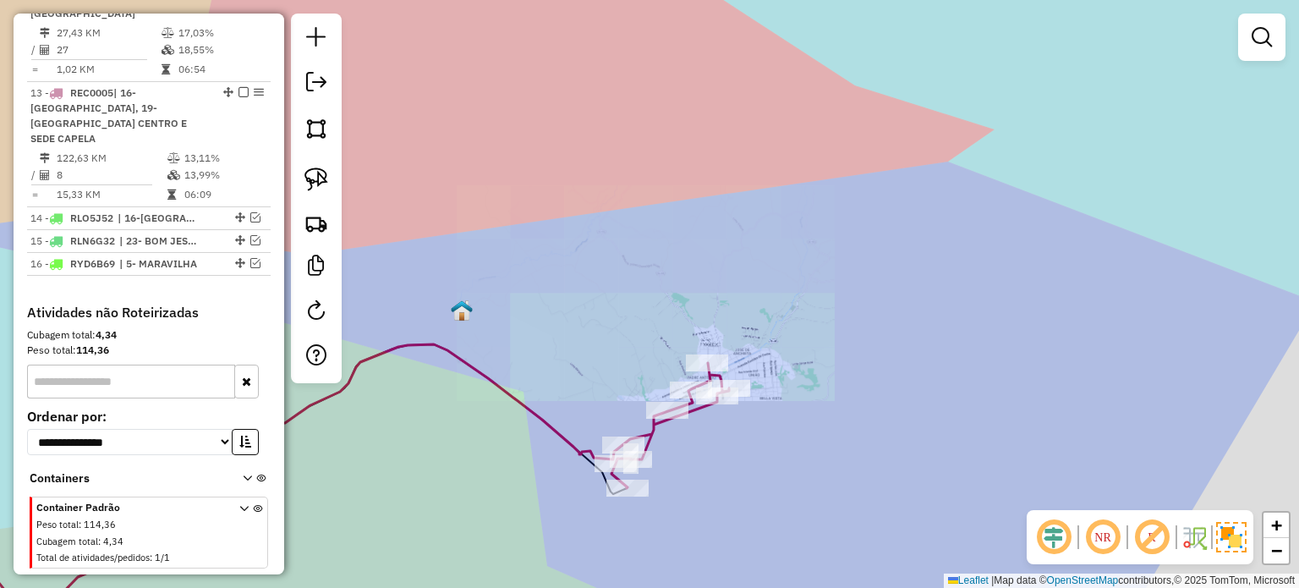
drag, startPoint x: 754, startPoint y: 457, endPoint x: 751, endPoint y: 344, distance: 112.5
click at [755, 353] on div "Janela de atendimento Grade de atendimento Capacidade Transportadoras Veículos …" at bounding box center [649, 294] width 1299 height 588
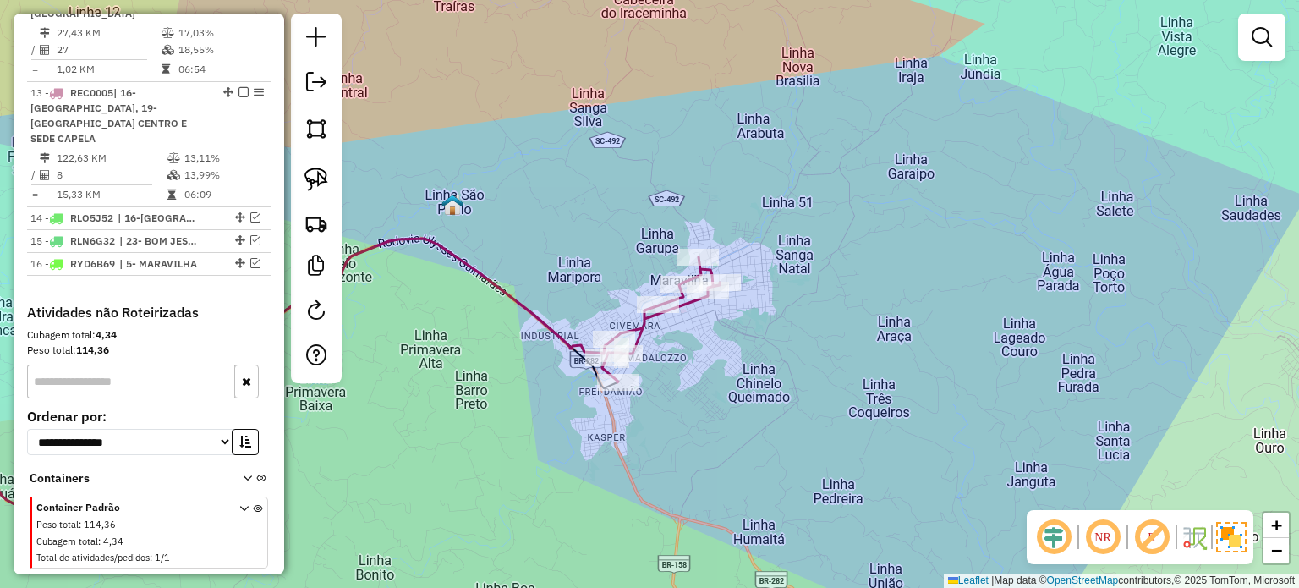
drag, startPoint x: 710, startPoint y: 396, endPoint x: 681, endPoint y: 399, distance: 28.9
click at [688, 404] on div "Janela de atendimento Grade de atendimento Capacidade Transportadoras Veículos …" at bounding box center [649, 294] width 1299 height 588
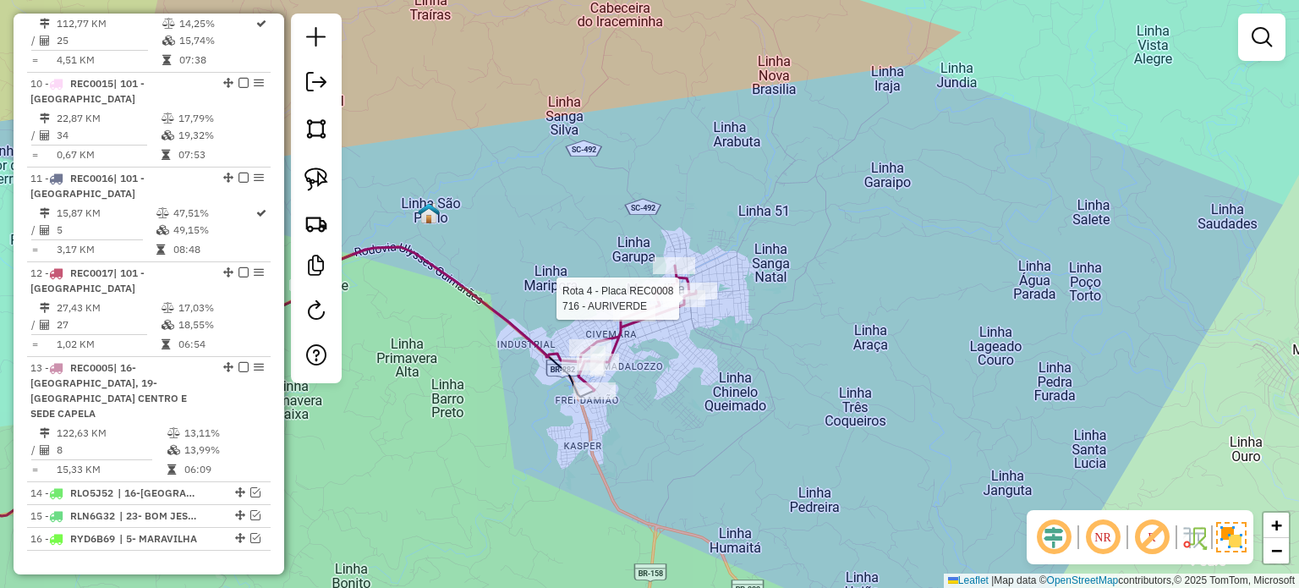
select select "*********"
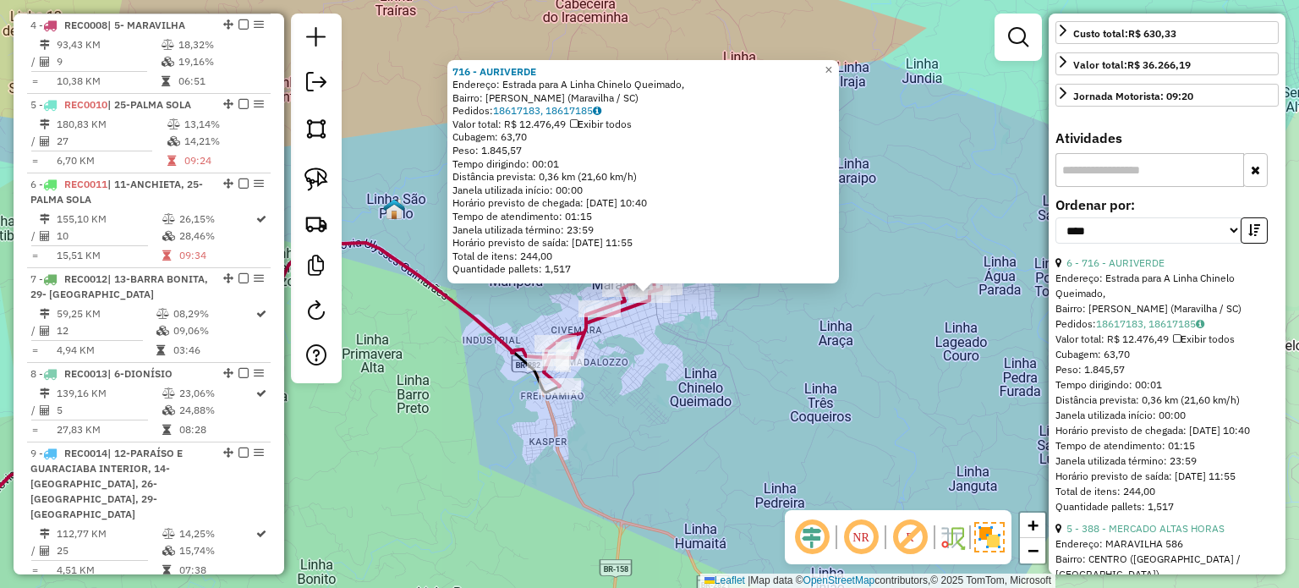
scroll to position [507, 0]
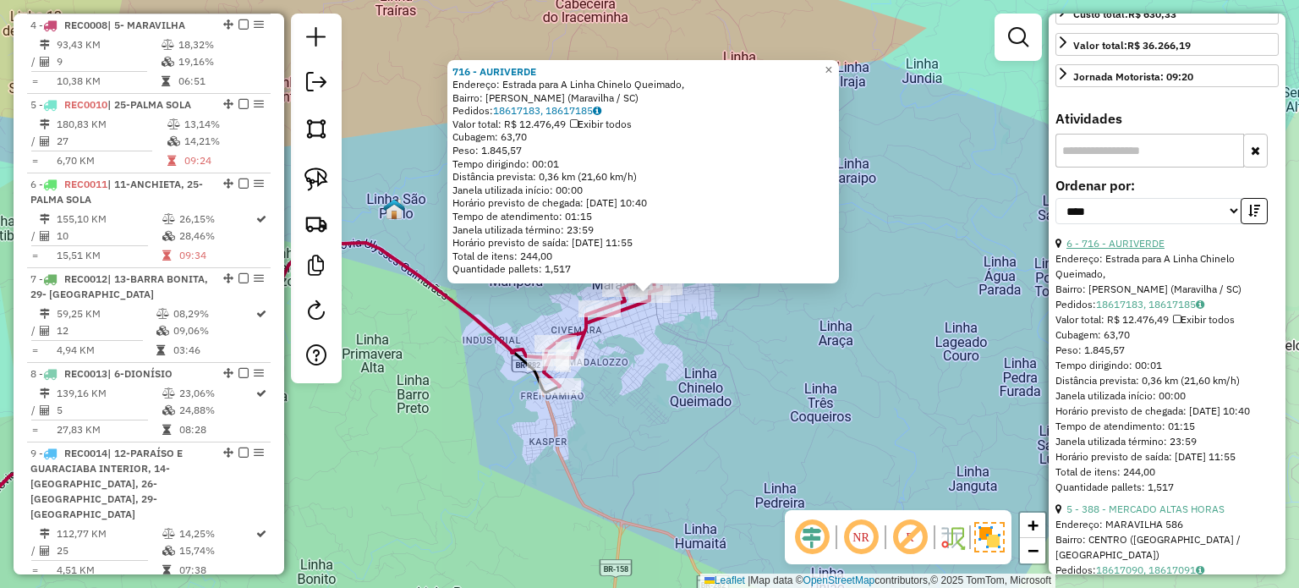
click at [1131, 249] on link "6 - 716 - AURIVERDE" at bounding box center [1115, 243] width 98 height 13
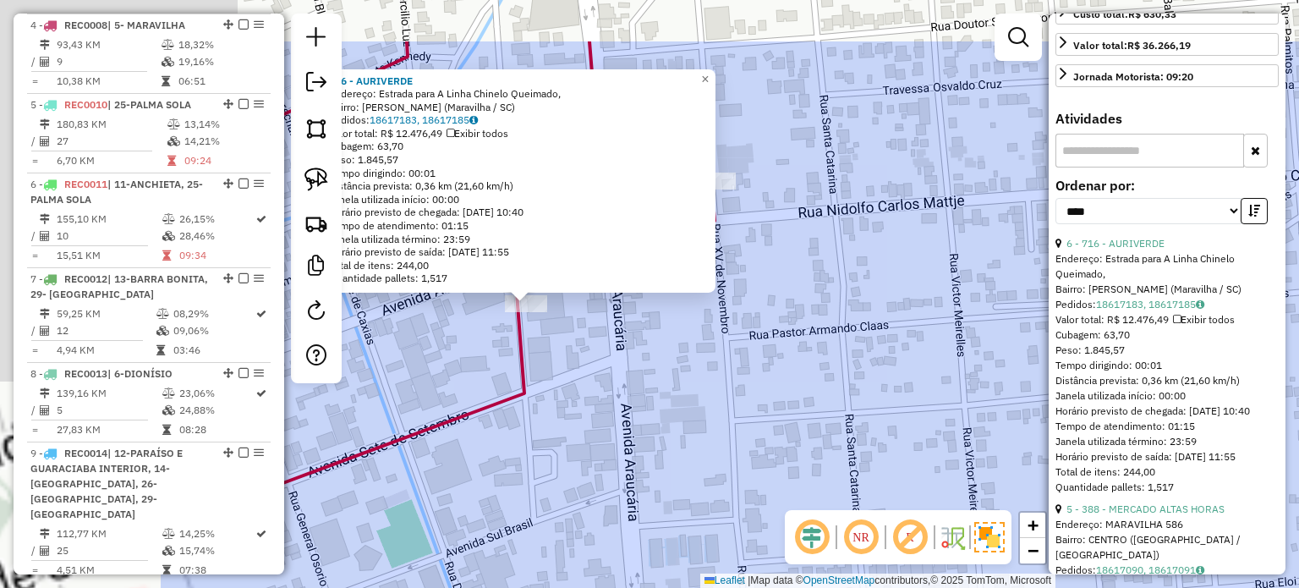
drag, startPoint x: 558, startPoint y: 320, endPoint x: 739, endPoint y: 407, distance: 200.8
click at [859, 422] on div "716 - AURIVERDE Endereço: Estrada para A Linha Chinelo Queimado, Bairro: Frei D…" at bounding box center [649, 294] width 1299 height 588
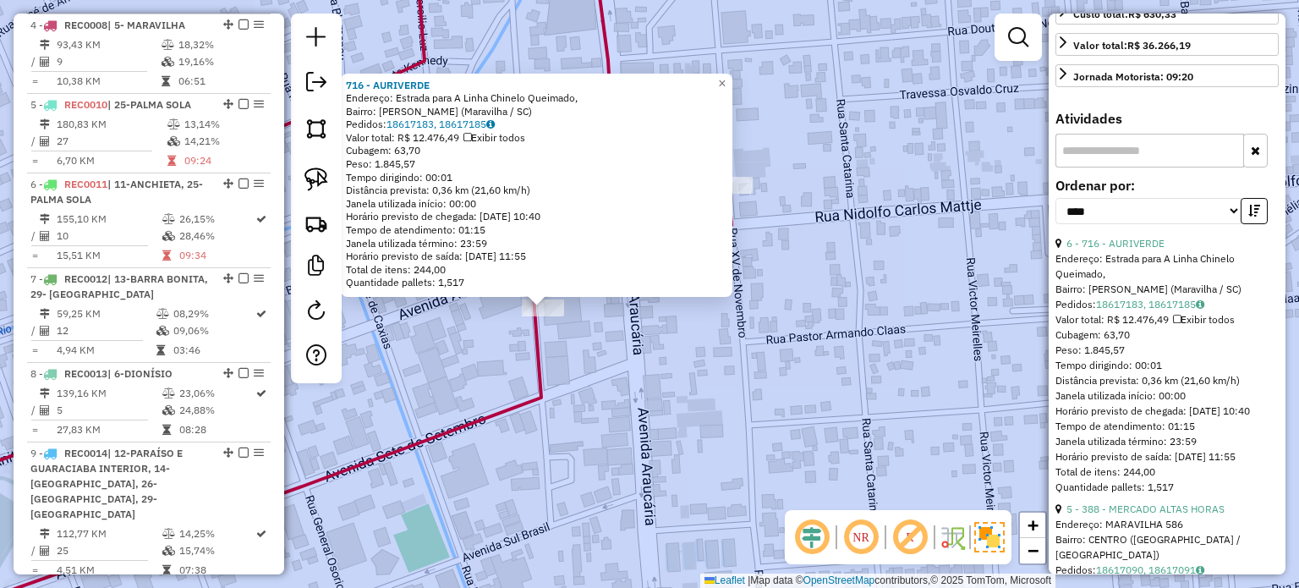
click at [649, 393] on div "716 - AURIVERDE Endereço: Estrada para A Linha Chinelo Queimado, Bairro: Frei D…" at bounding box center [649, 294] width 1299 height 588
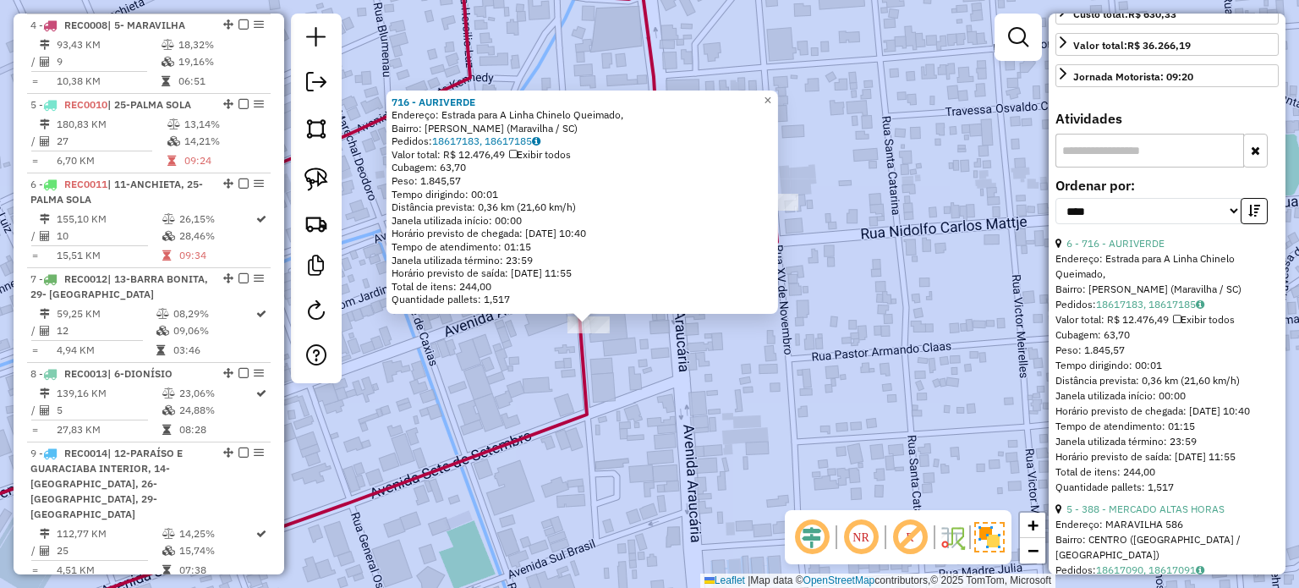
click at [588, 371] on icon at bounding box center [345, 308] width 861 height 698
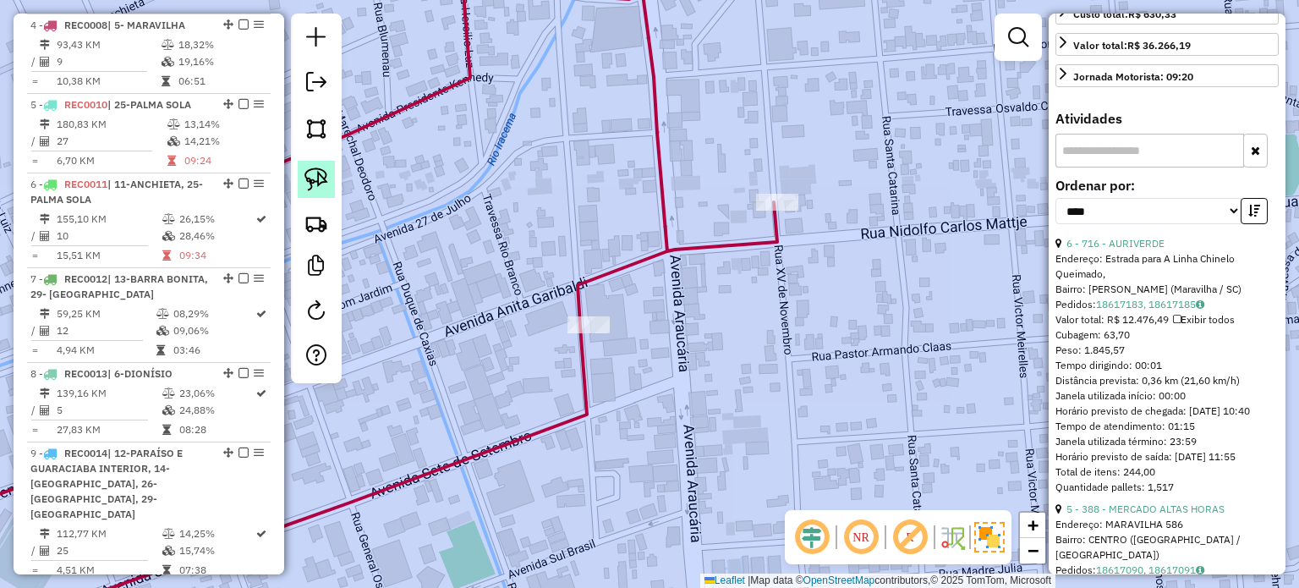
click at [328, 164] on link at bounding box center [316, 179] width 37 height 37
drag, startPoint x: 639, startPoint y: 319, endPoint x: 676, endPoint y: 351, distance: 49.1
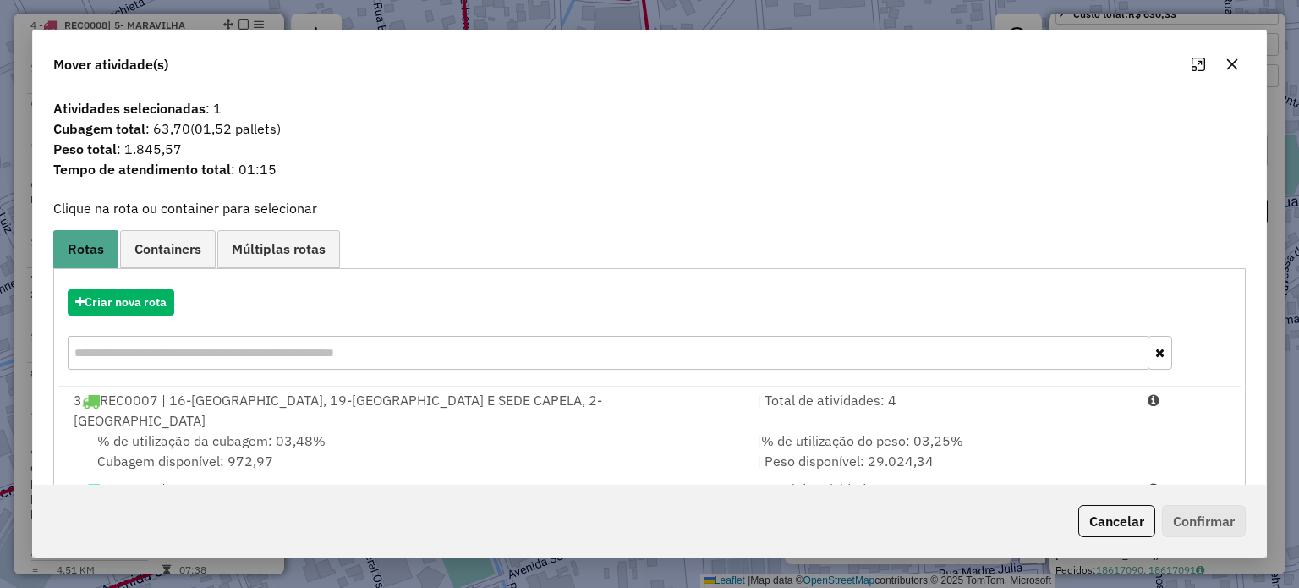
click at [1233, 66] on icon "button" at bounding box center [1232, 64] width 14 height 14
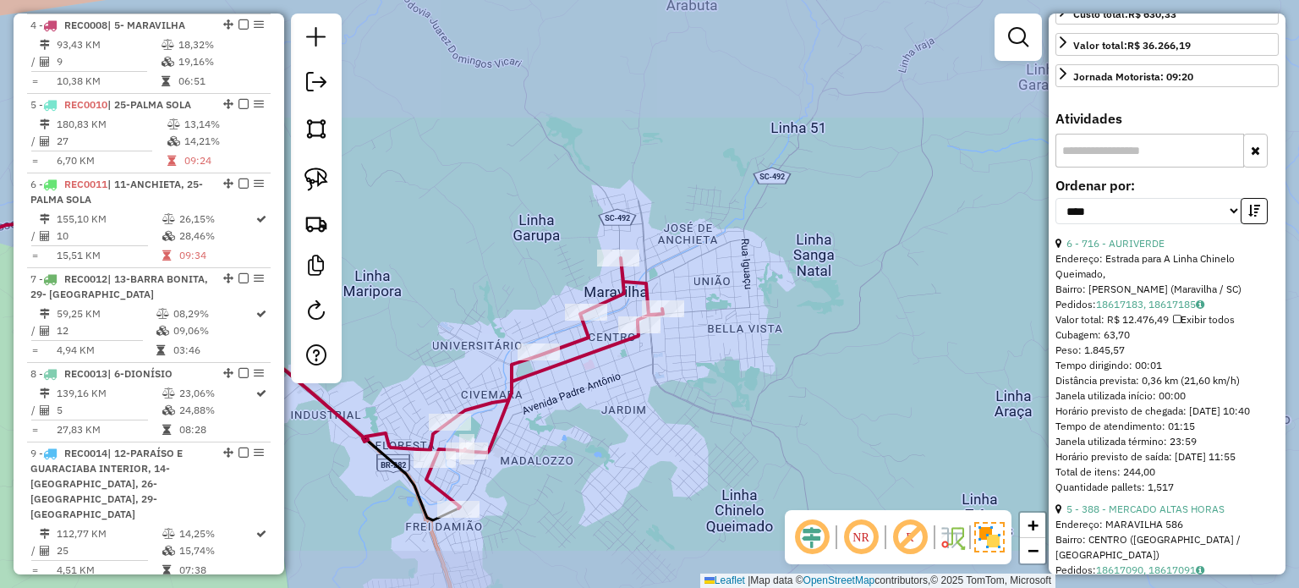
drag, startPoint x: 709, startPoint y: 399, endPoint x: 724, endPoint y: 309, distance: 91.6
click at [724, 314] on div "Janela de atendimento Grade de atendimento Capacidade Transportadoras Veículos …" at bounding box center [649, 294] width 1299 height 588
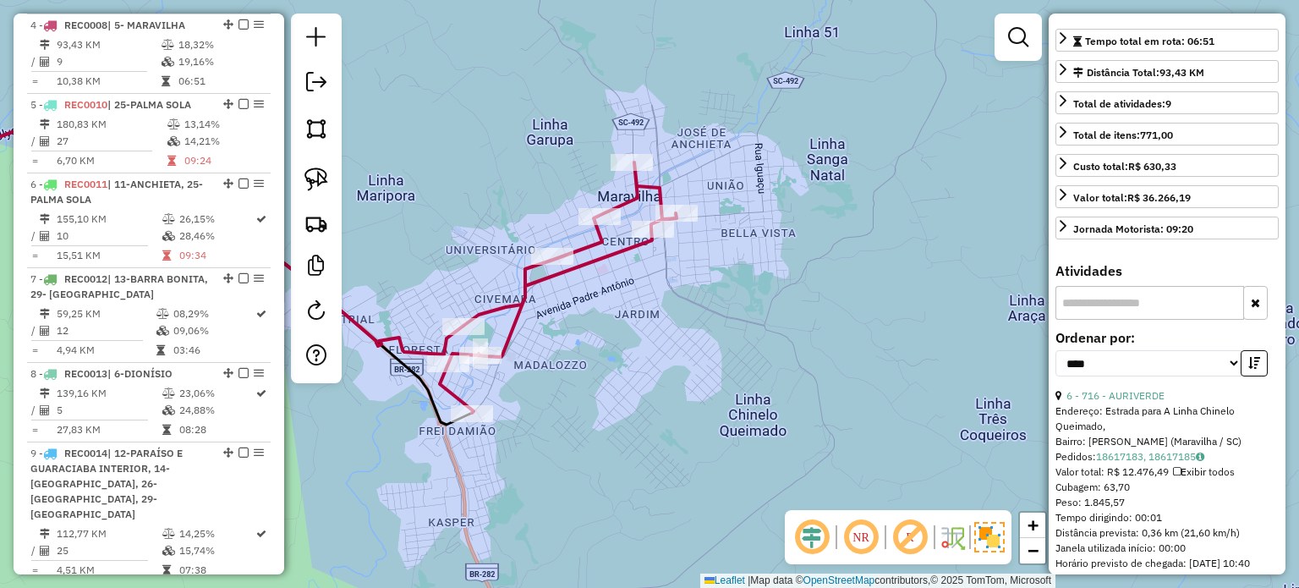
scroll to position [254, 0]
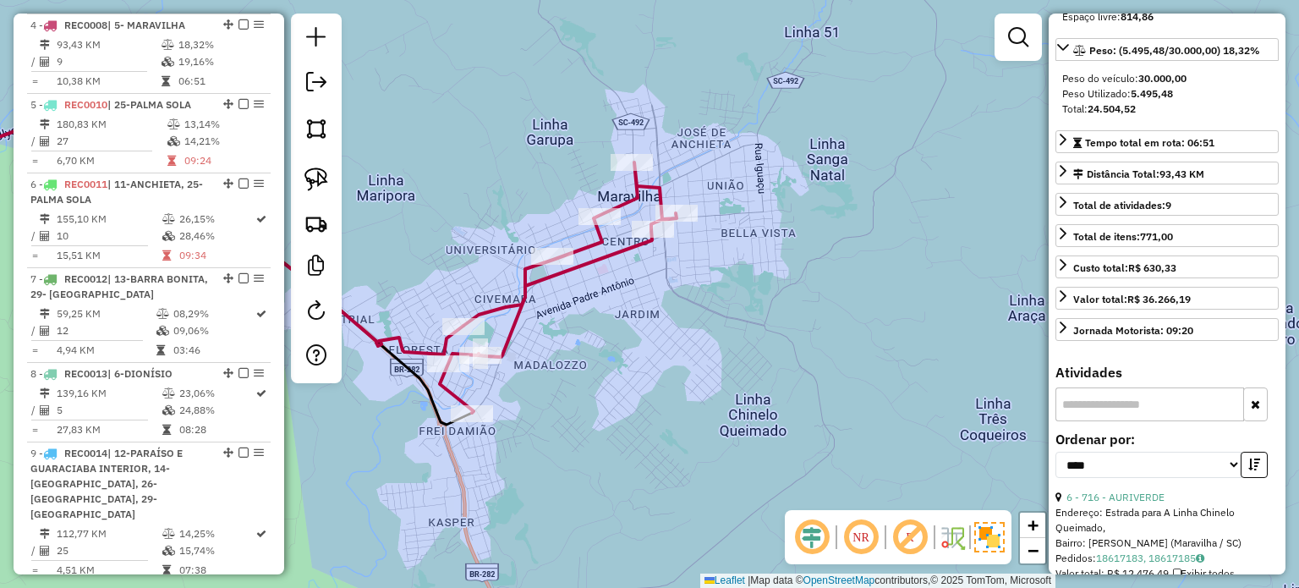
click at [588, 337] on div "Janela de atendimento Grade de atendimento Capacidade Transportadoras Veículos …" at bounding box center [649, 294] width 1299 height 588
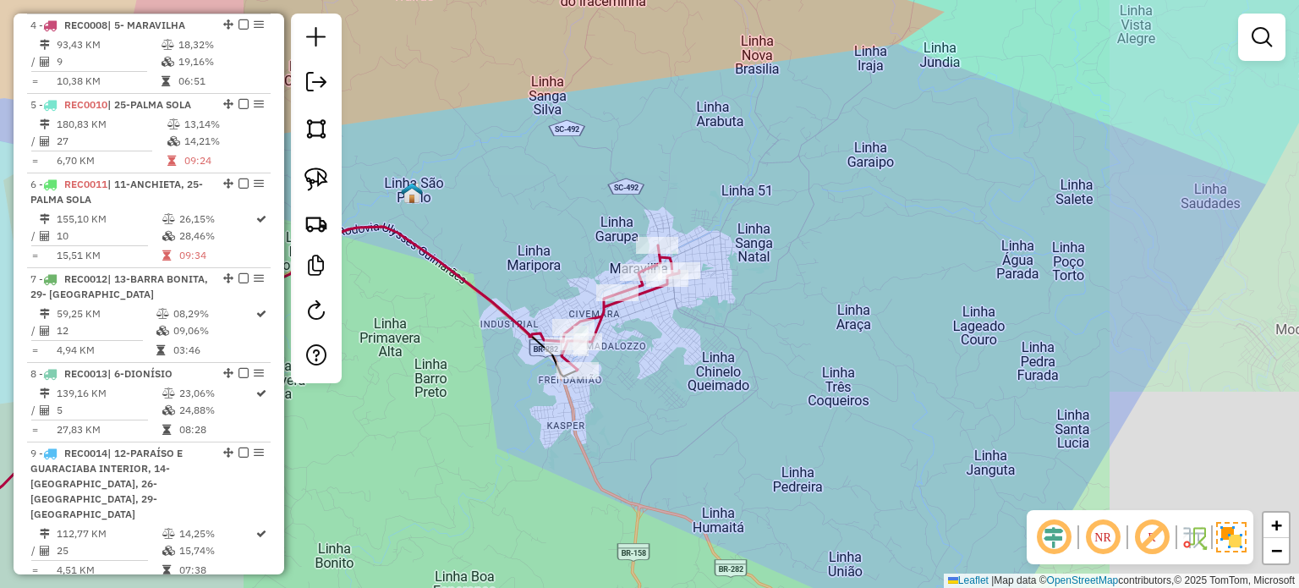
drag, startPoint x: 618, startPoint y: 357, endPoint x: 691, endPoint y: 339, distance: 74.8
click at [691, 339] on div "Janela de atendimento Grade de atendimento Capacidade Transportadoras Veículos …" at bounding box center [649, 294] width 1299 height 588
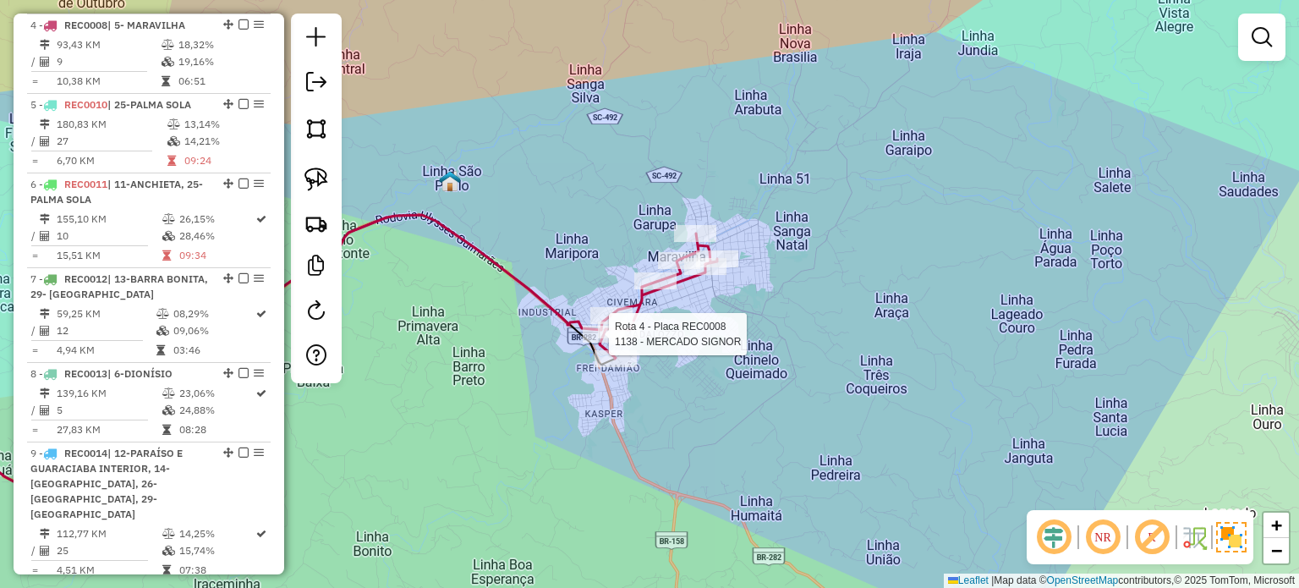
select select "*********"
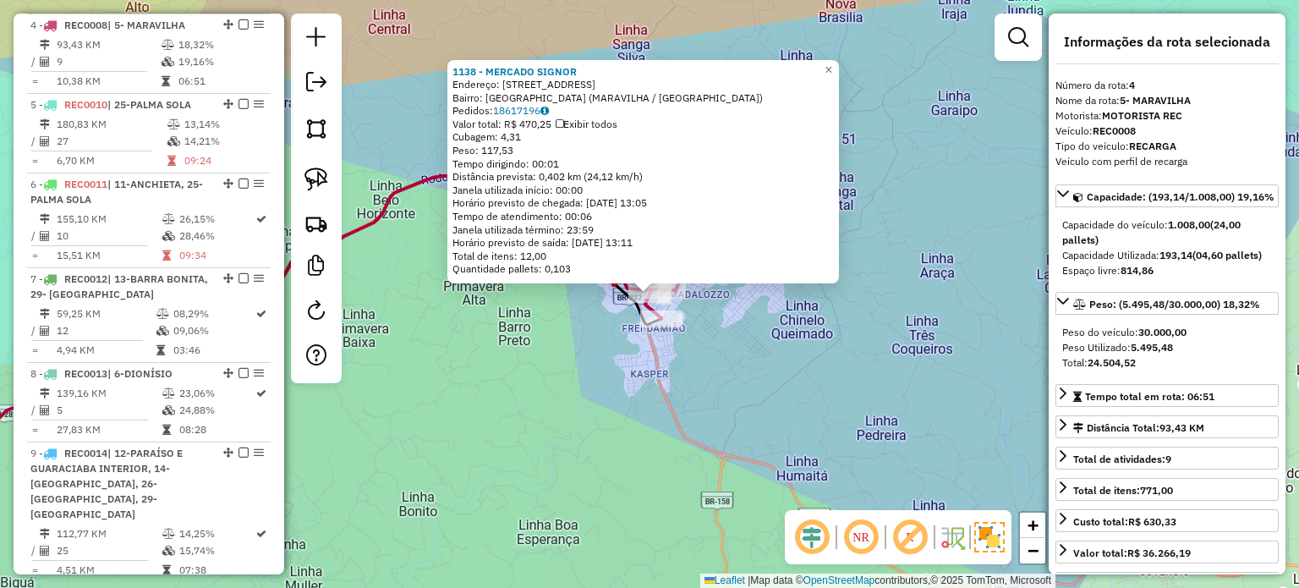
click at [744, 354] on div "1138 - MERCADO SIGNOR Endereço: RUA 2 82 Bairro: JARDIM AMERICA (MARAVILHA / SC…" at bounding box center [649, 294] width 1299 height 588
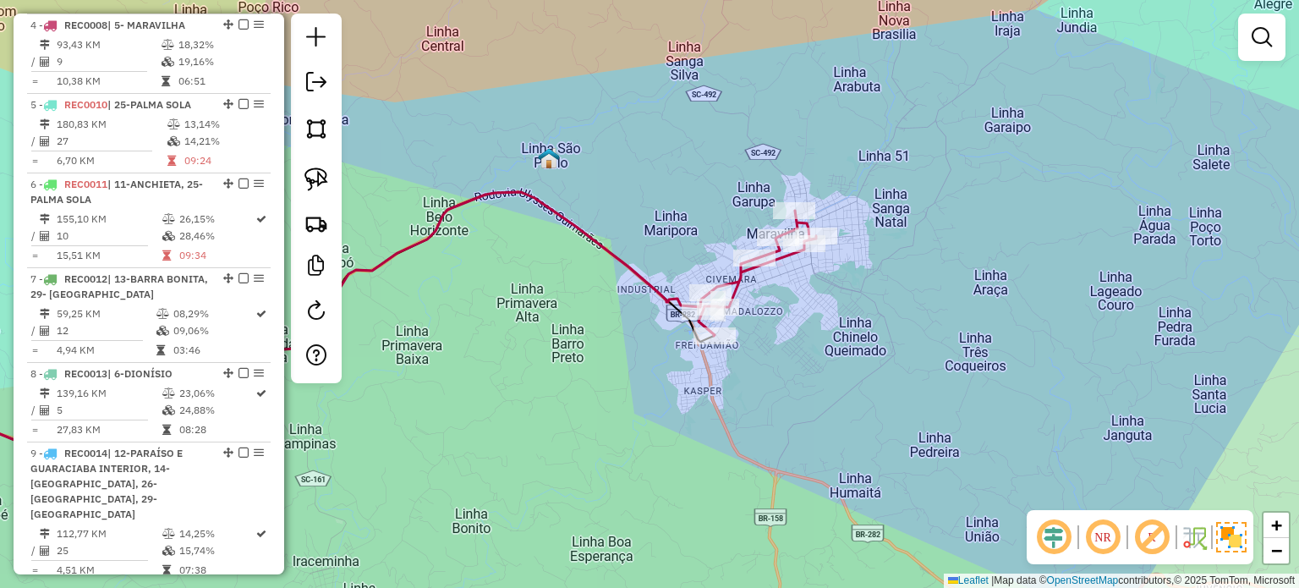
click at [767, 371] on div "Janela de atendimento Grade de atendimento Capacidade Transportadoras Veículos …" at bounding box center [649, 294] width 1299 height 588
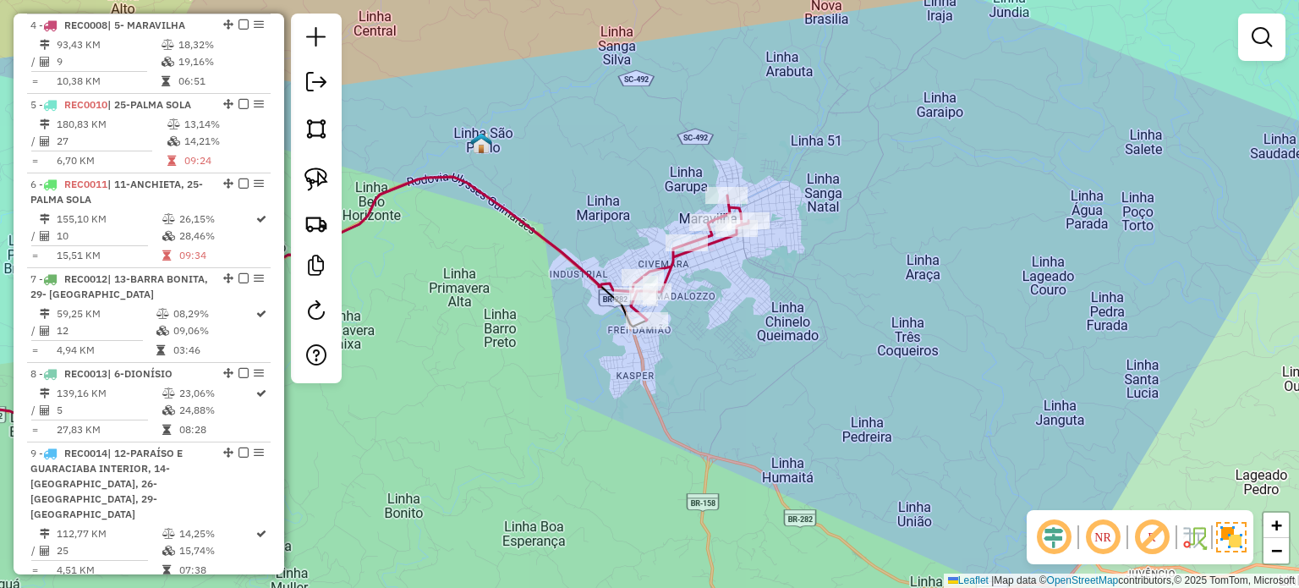
drag, startPoint x: 747, startPoint y: 351, endPoint x: 716, endPoint y: 306, distance: 54.6
click at [727, 348] on div "Janela de atendimento Grade de atendimento Capacidade Transportadoras Veículos …" at bounding box center [649, 294] width 1299 height 588
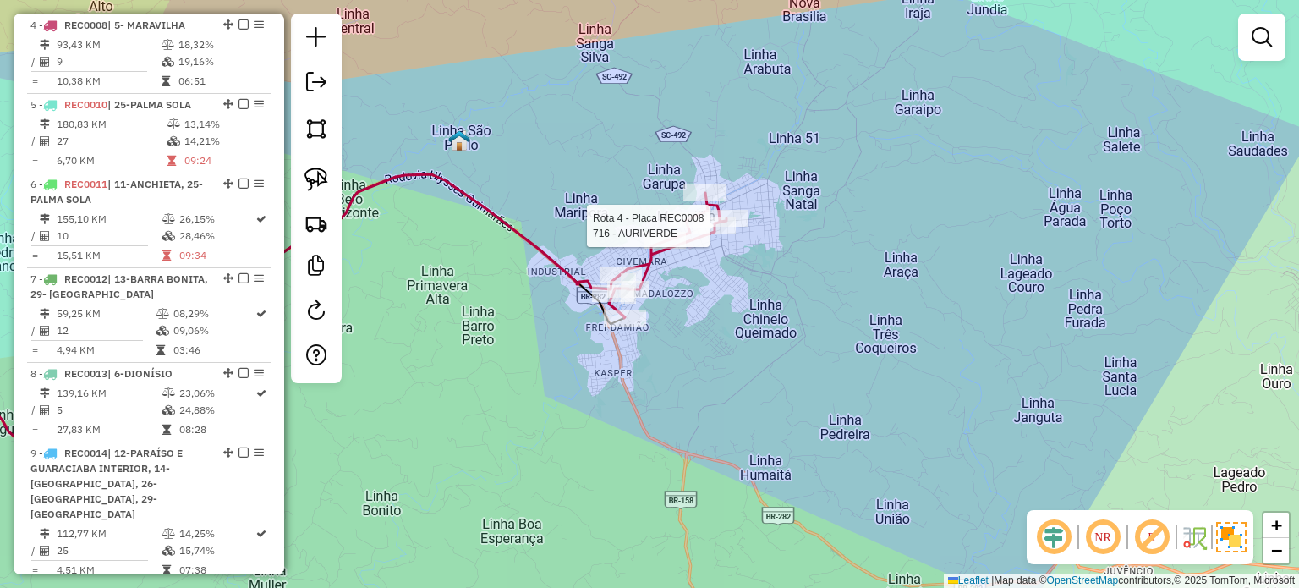
select select "*********"
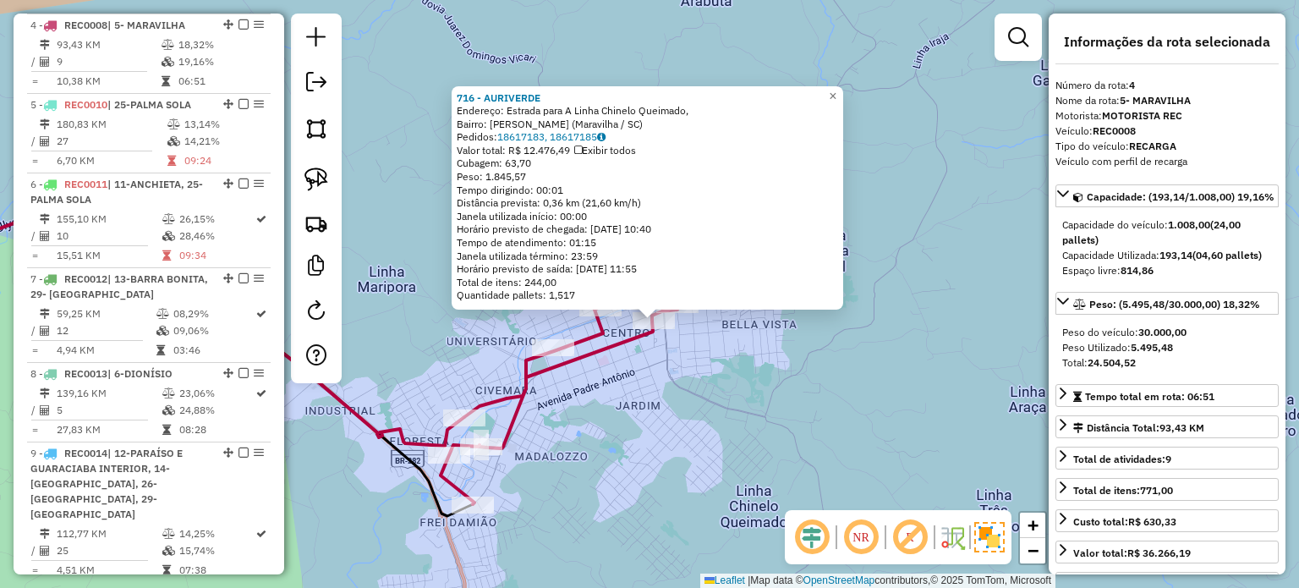
drag, startPoint x: 680, startPoint y: 359, endPoint x: 673, endPoint y: 384, distance: 25.4
click at [673, 383] on div "716 - AURIVERDE Endereço: Estrada para A Linha Chinelo Queimado, Bairro: Frei D…" at bounding box center [649, 294] width 1299 height 588
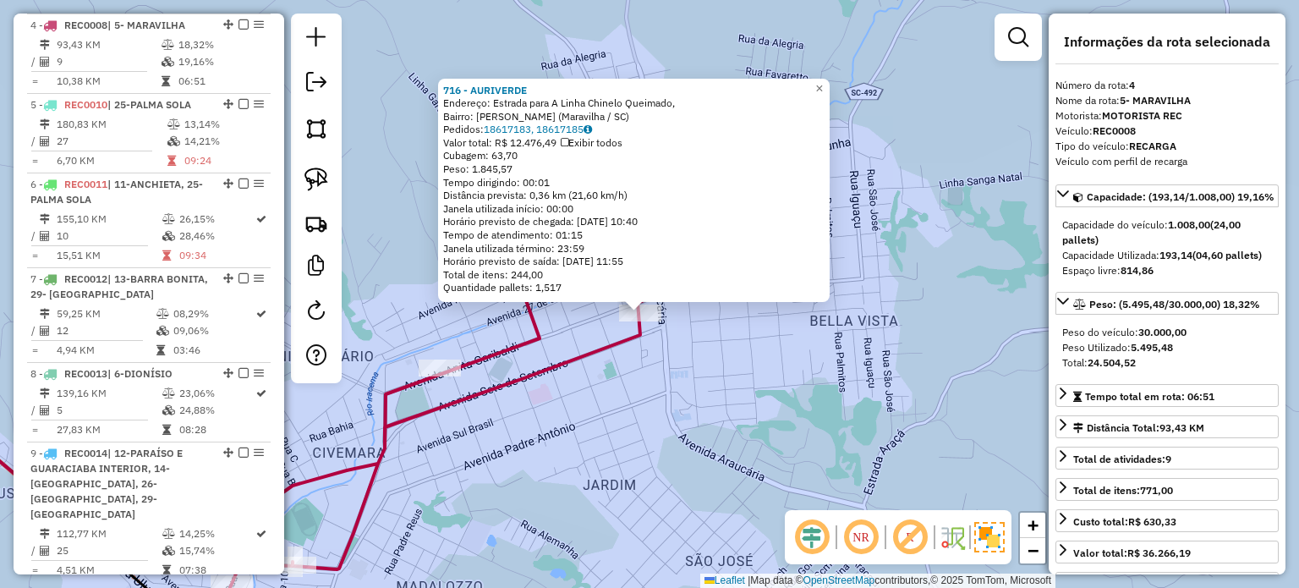
click at [690, 353] on div "716 - AURIVERDE Endereço: Estrada para A Linha Chinelo Queimado, Bairro: Frei D…" at bounding box center [649, 294] width 1299 height 588
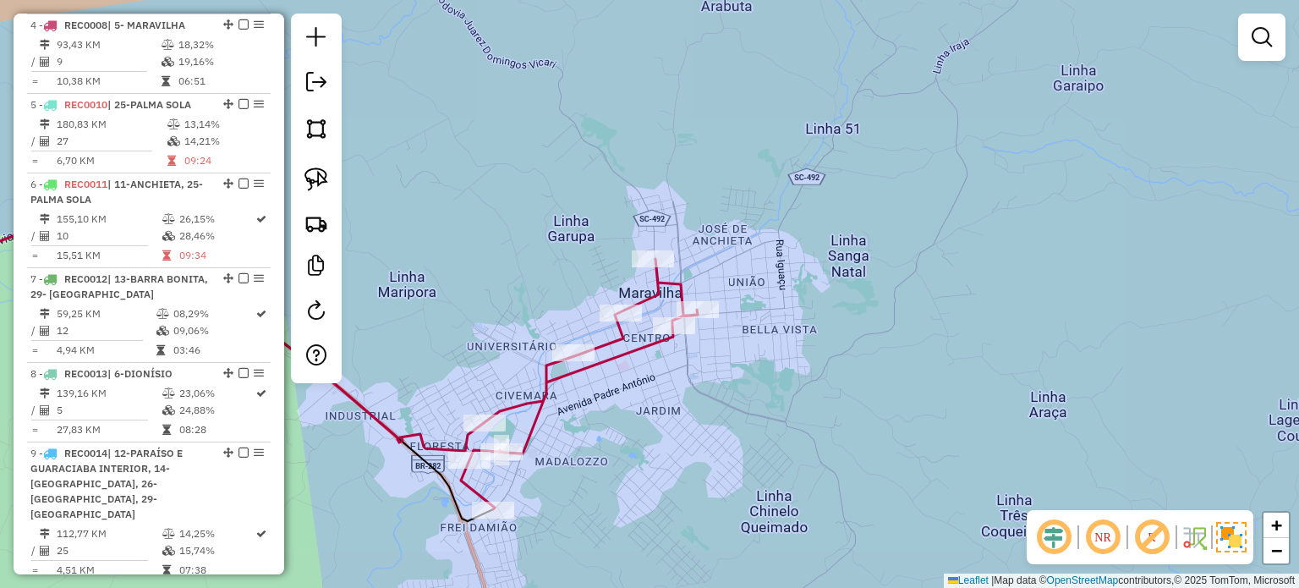
drag, startPoint x: 702, startPoint y: 432, endPoint x: 768, endPoint y: 342, distance: 111.8
click at [766, 349] on div "Janela de atendimento Grade de atendimento Capacidade Transportadoras Veículos …" at bounding box center [649, 294] width 1299 height 588
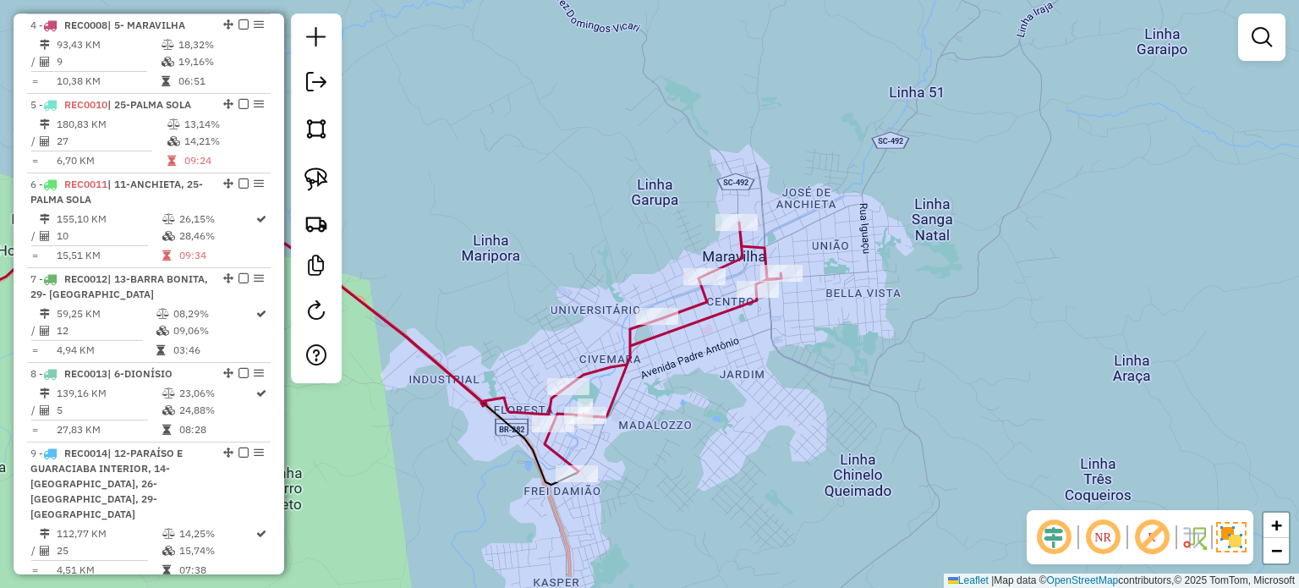
drag, startPoint x: 753, startPoint y: 325, endPoint x: 770, endPoint y: 400, distance: 76.3
click at [774, 409] on div "Janela de atendimento Grade de atendimento Capacidade Transportadoras Veículos …" at bounding box center [649, 294] width 1299 height 588
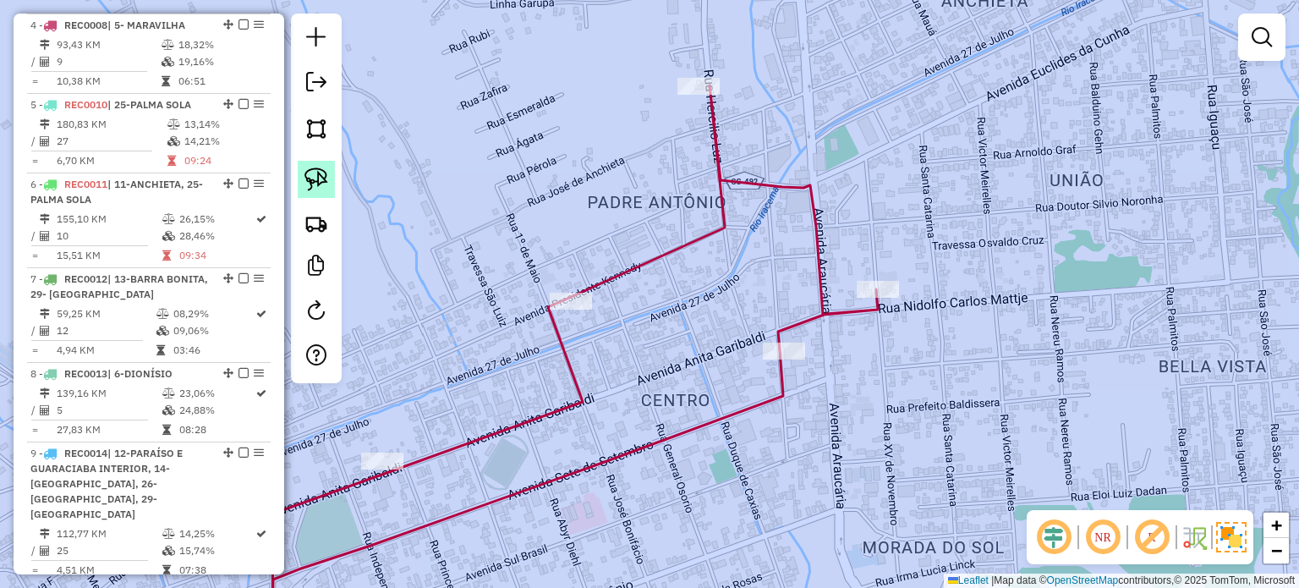
click at [329, 172] on link at bounding box center [316, 179] width 37 height 37
drag, startPoint x: 829, startPoint y: 338, endPoint x: 862, endPoint y: 375, distance: 49.1
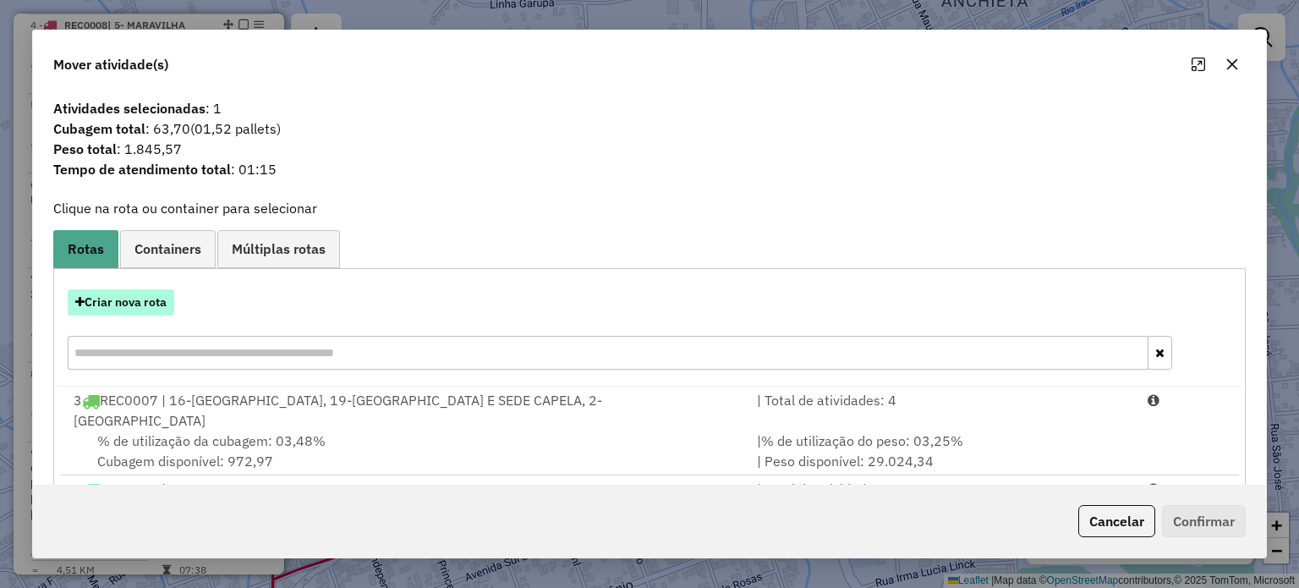
click at [112, 302] on button "Criar nova rota" at bounding box center [121, 302] width 107 height 26
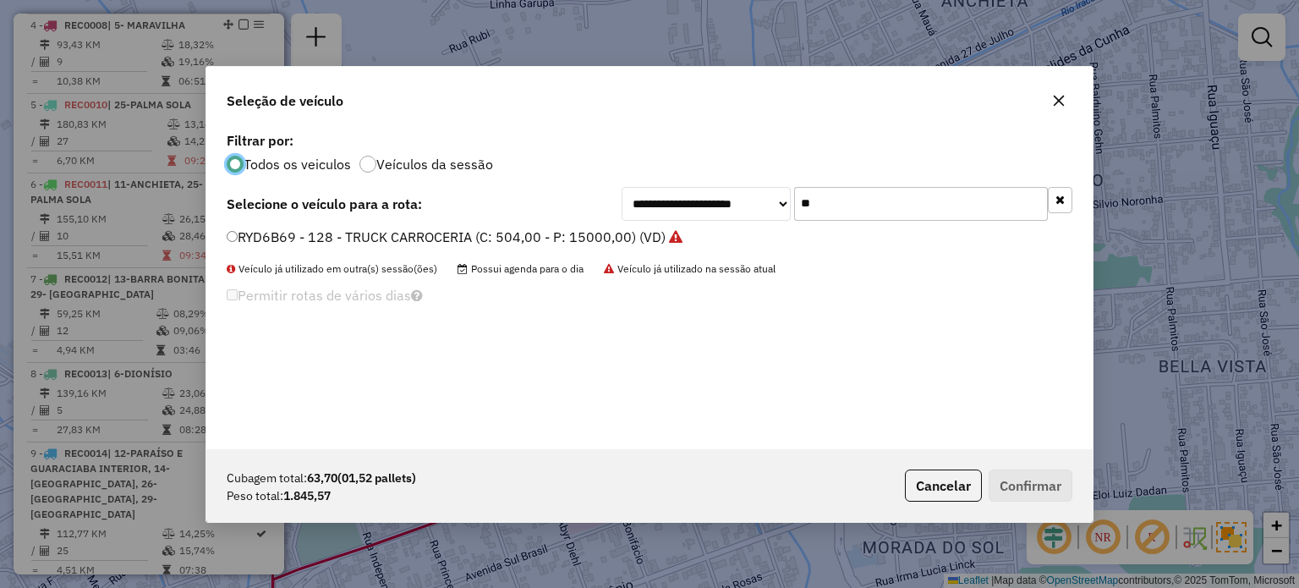
scroll to position [8, 5]
drag, startPoint x: 856, startPoint y: 200, endPoint x: 703, endPoint y: 195, distance: 153.1
click at [706, 195] on div "**********" at bounding box center [846, 204] width 451 height 34
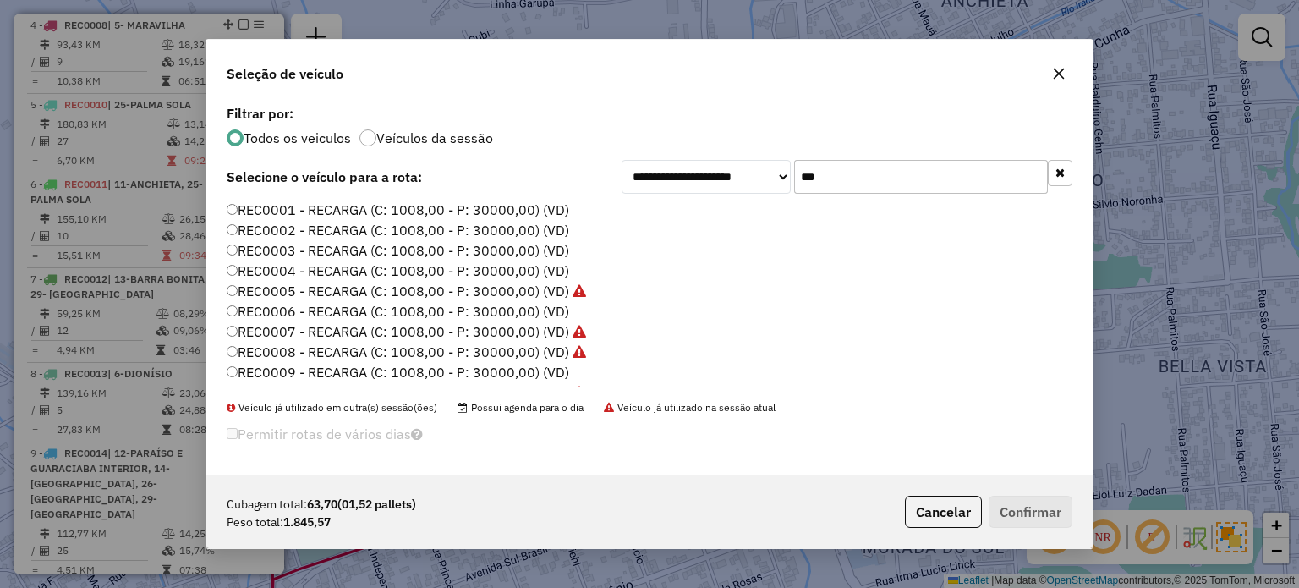
type input "***"
click at [355, 209] on label "REC0001 - RECARGA (C: 1008,00 - P: 30000,00) (VD)" at bounding box center [398, 210] width 342 height 20
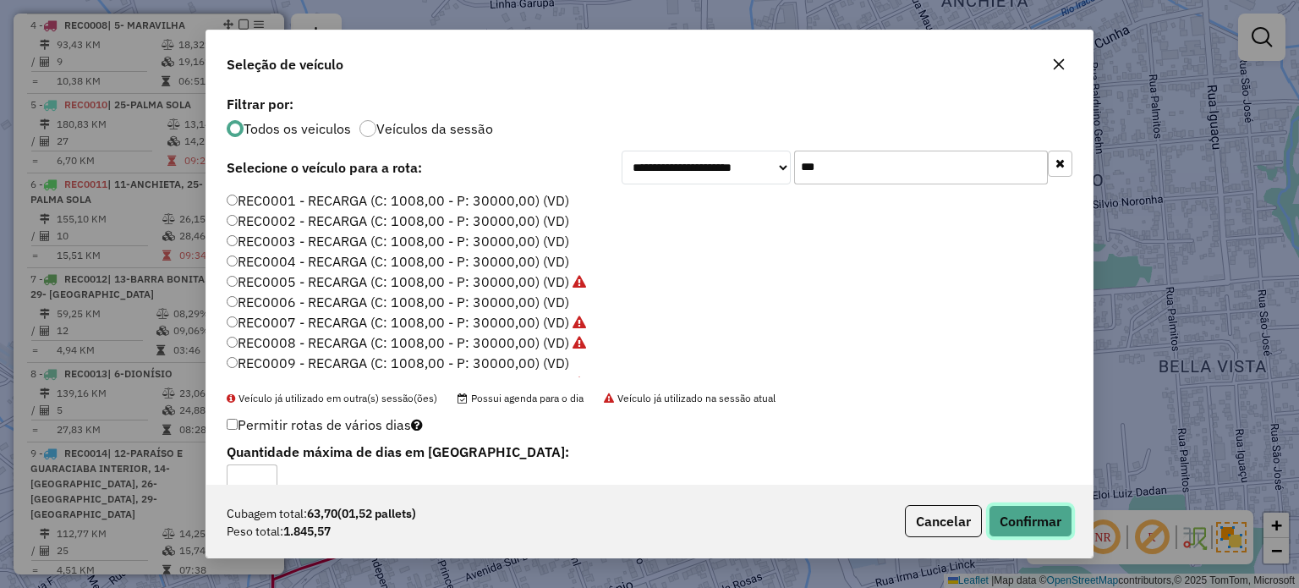
click at [1052, 526] on button "Confirmar" at bounding box center [1030, 521] width 84 height 32
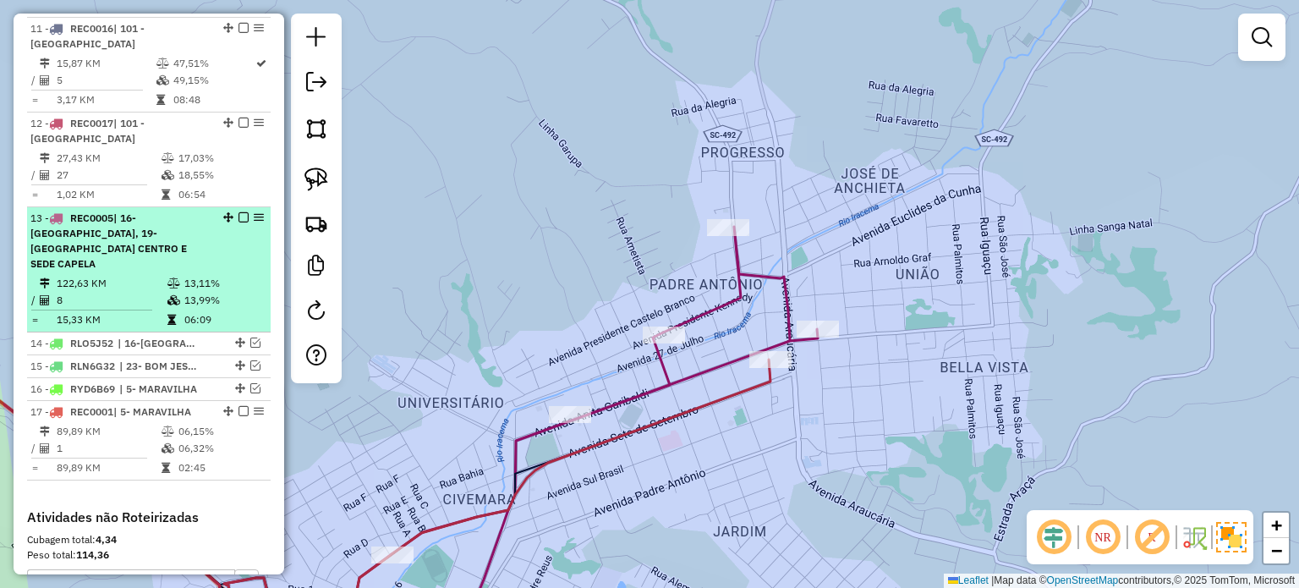
scroll to position [1606, 0]
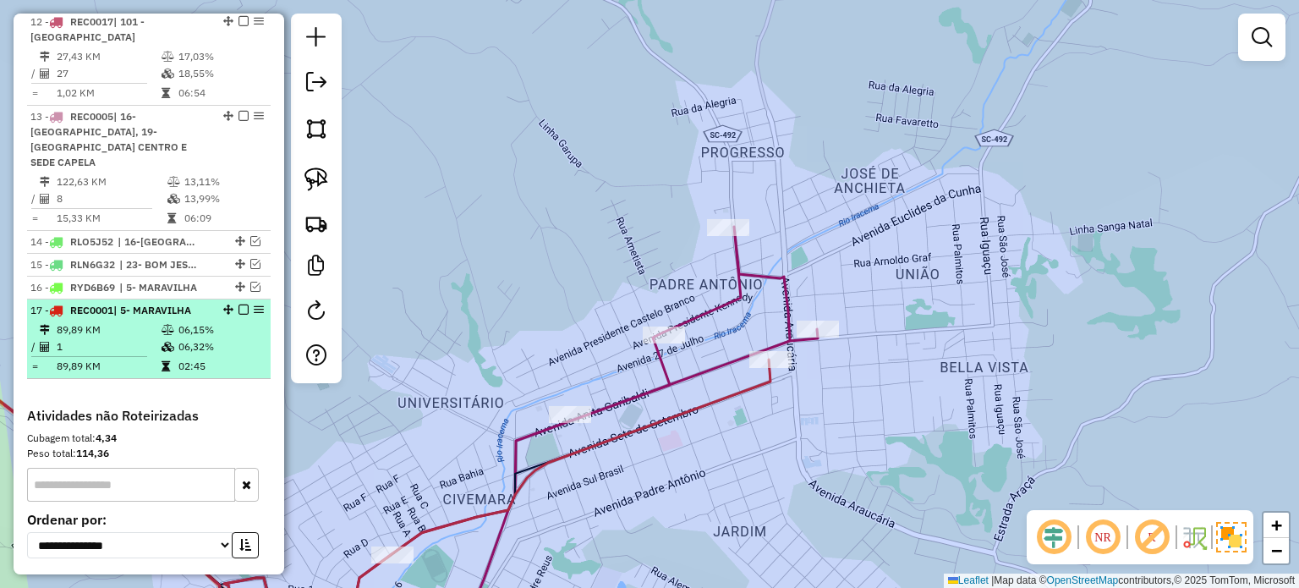
click at [238, 304] on em at bounding box center [243, 309] width 10 height 10
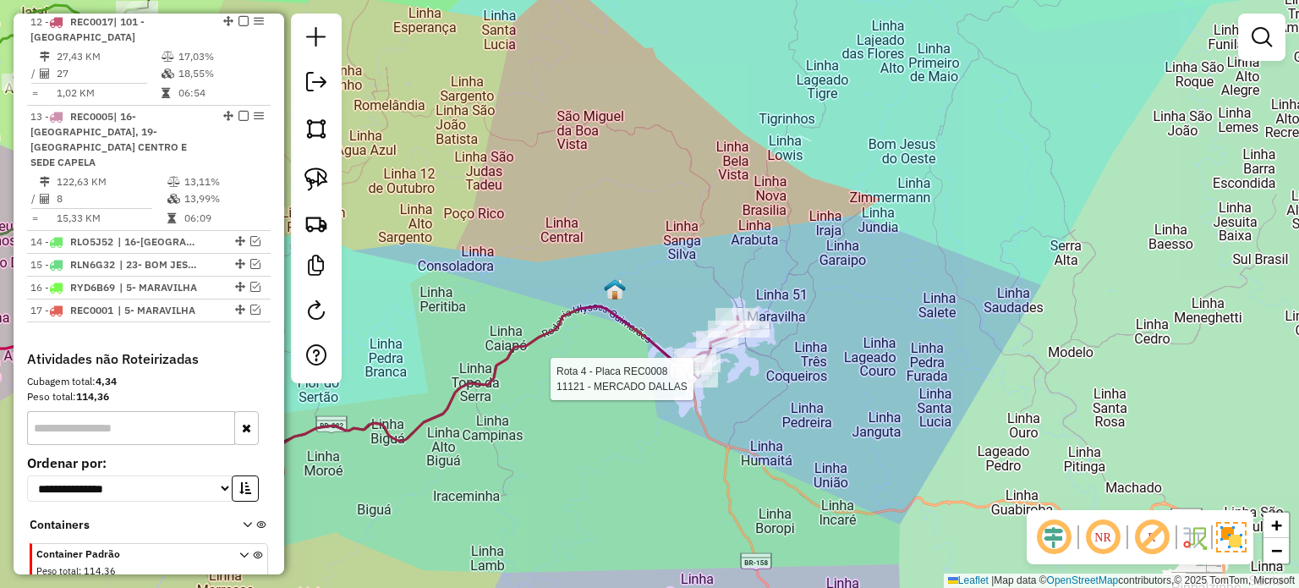
select select "*********"
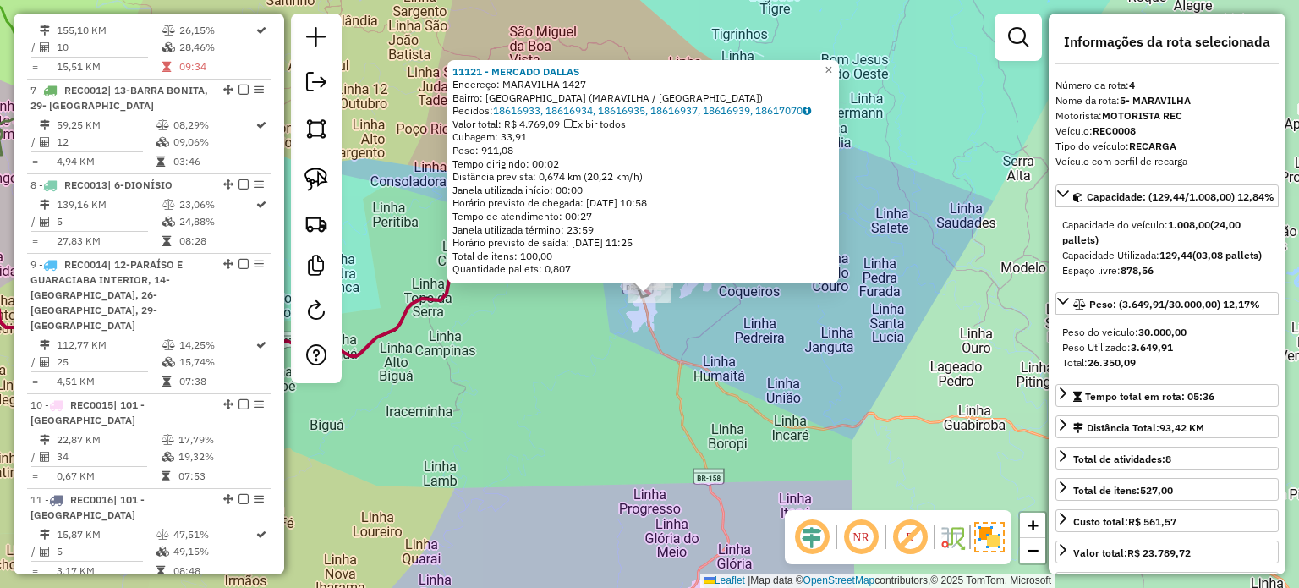
scroll to position [845, 0]
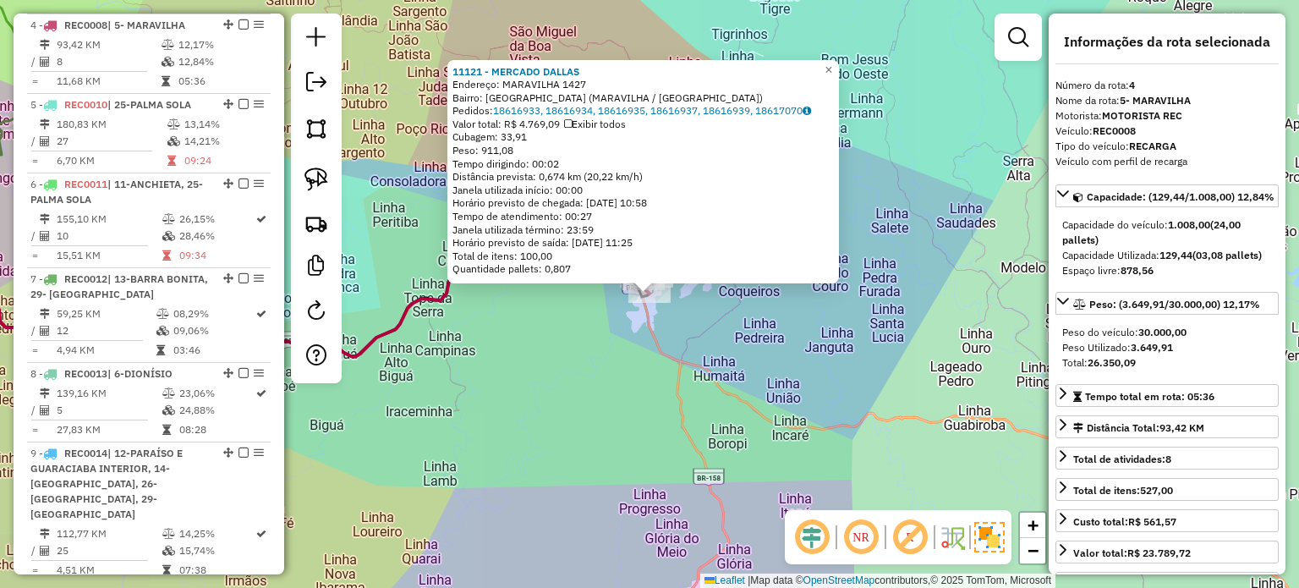
click at [724, 313] on div "11121 - MERCADO DALLAS Endereço: MARAVILHA 1427 Bairro: JARDIM AMERICA (MARAVIL…" at bounding box center [649, 294] width 1299 height 588
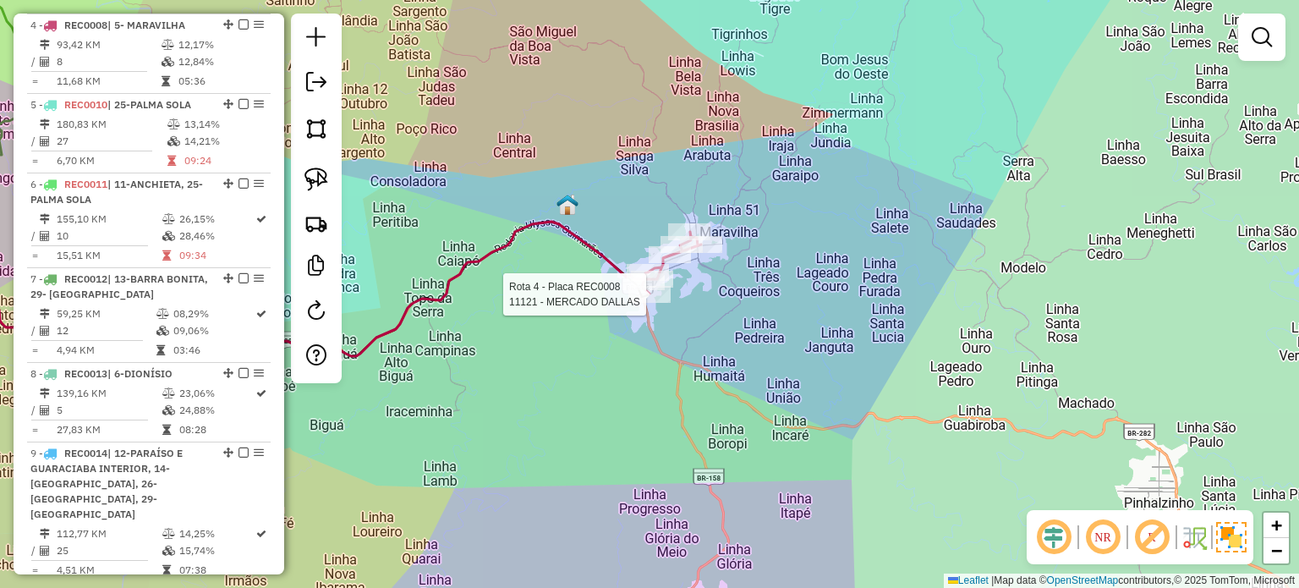
select select "*********"
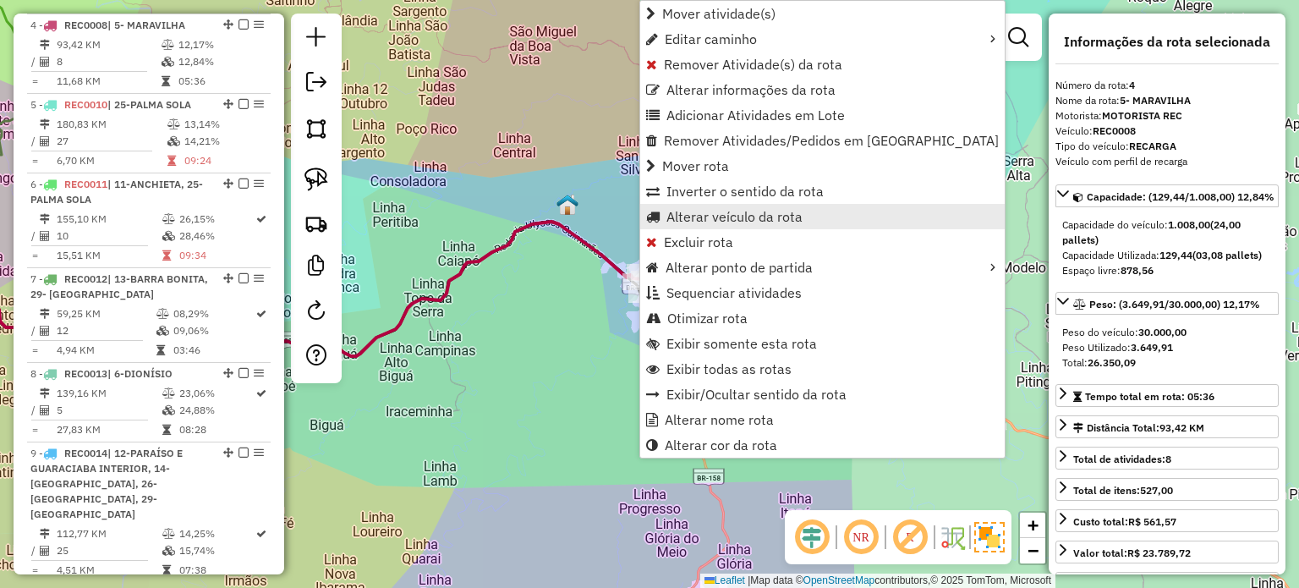
click at [697, 217] on span "Alterar veículo da rota" at bounding box center [734, 217] width 136 height 14
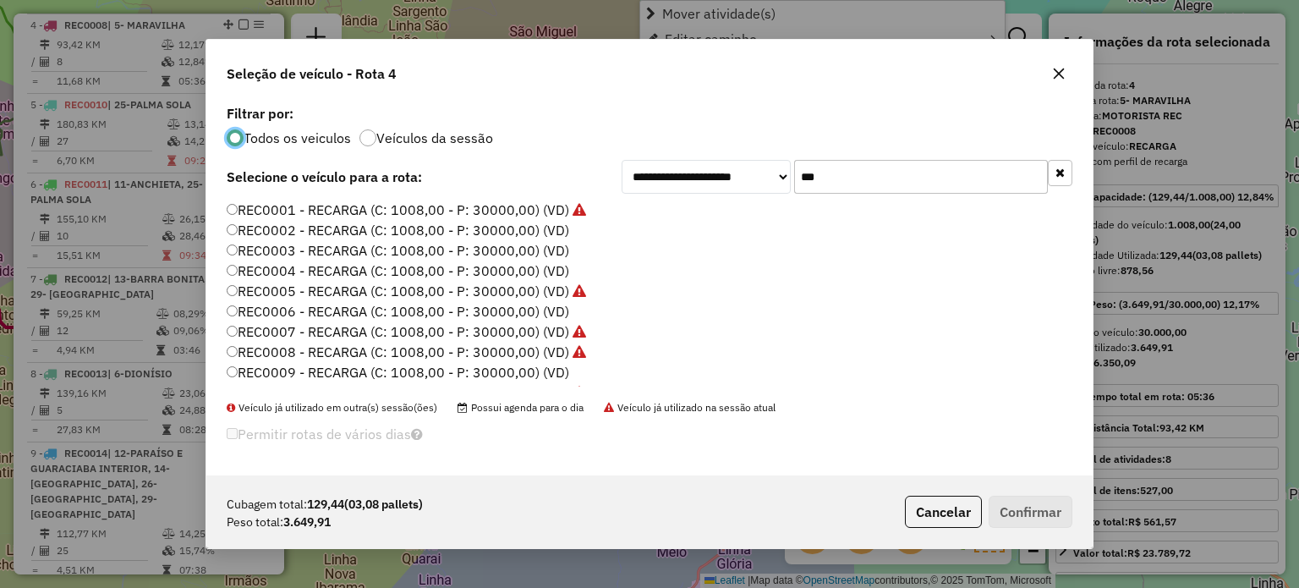
scroll to position [8, 5]
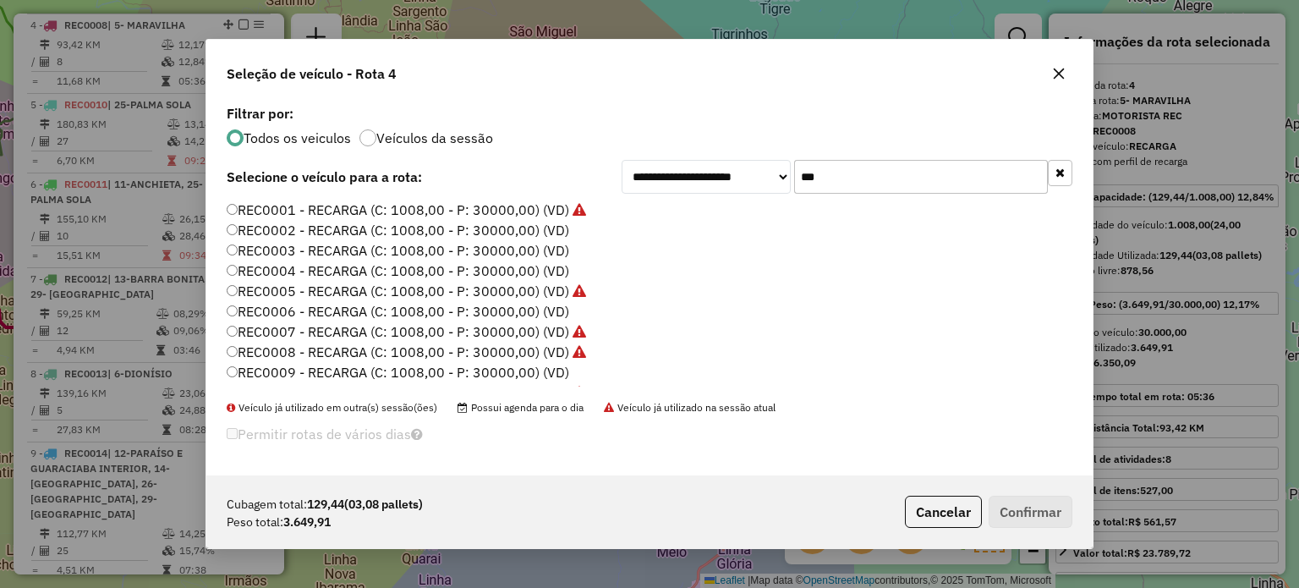
drag, startPoint x: 737, startPoint y: 193, endPoint x: 702, endPoint y: 193, distance: 35.5
click at [706, 194] on div "**********" at bounding box center [649, 288] width 886 height 375
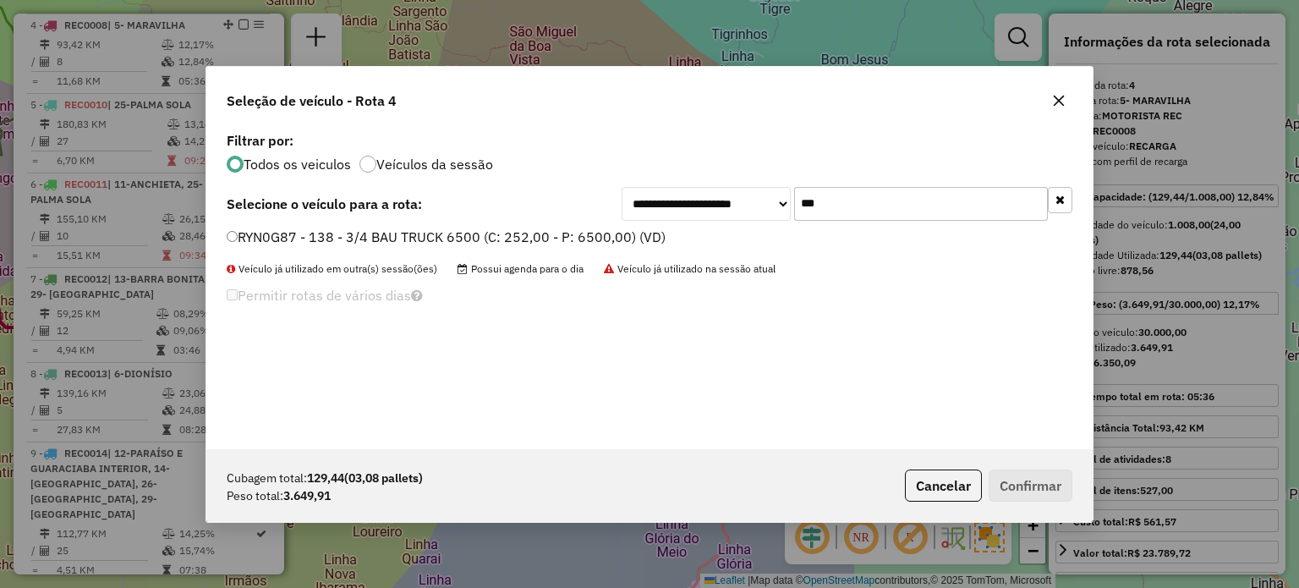
type input "***"
click at [325, 240] on label "RYN0G87 - 138 - 3/4 BAU TRUCK 6500 (C: 252,00 - P: 6500,00) (VD)" at bounding box center [446, 237] width 439 height 20
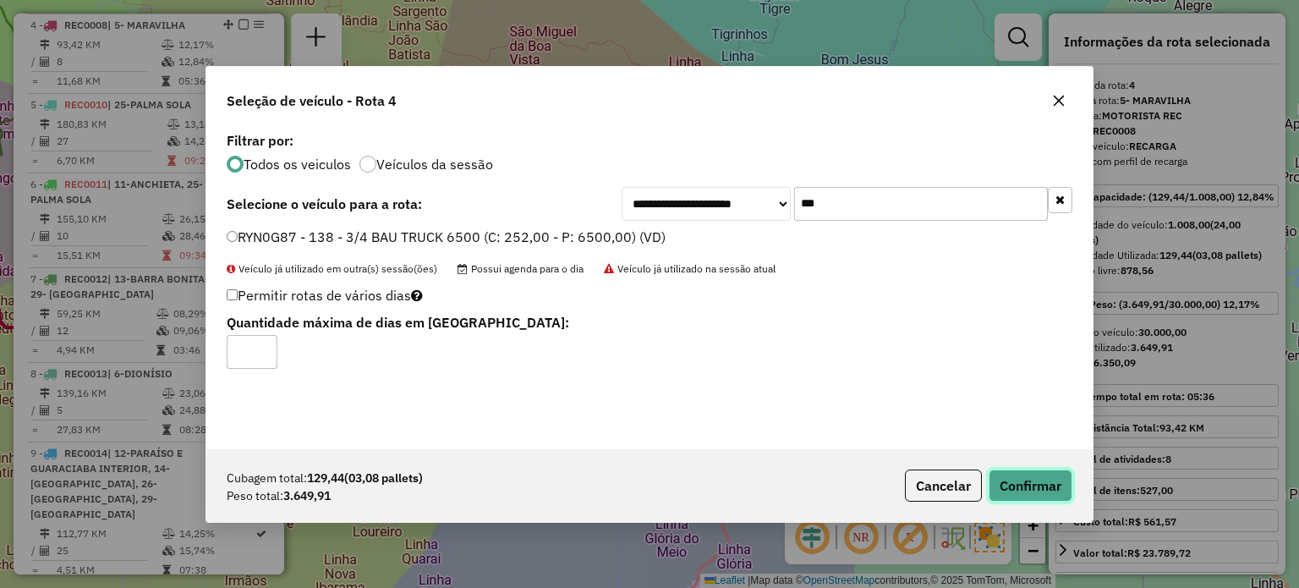
click at [1034, 476] on button "Confirmar" at bounding box center [1030, 485] width 84 height 32
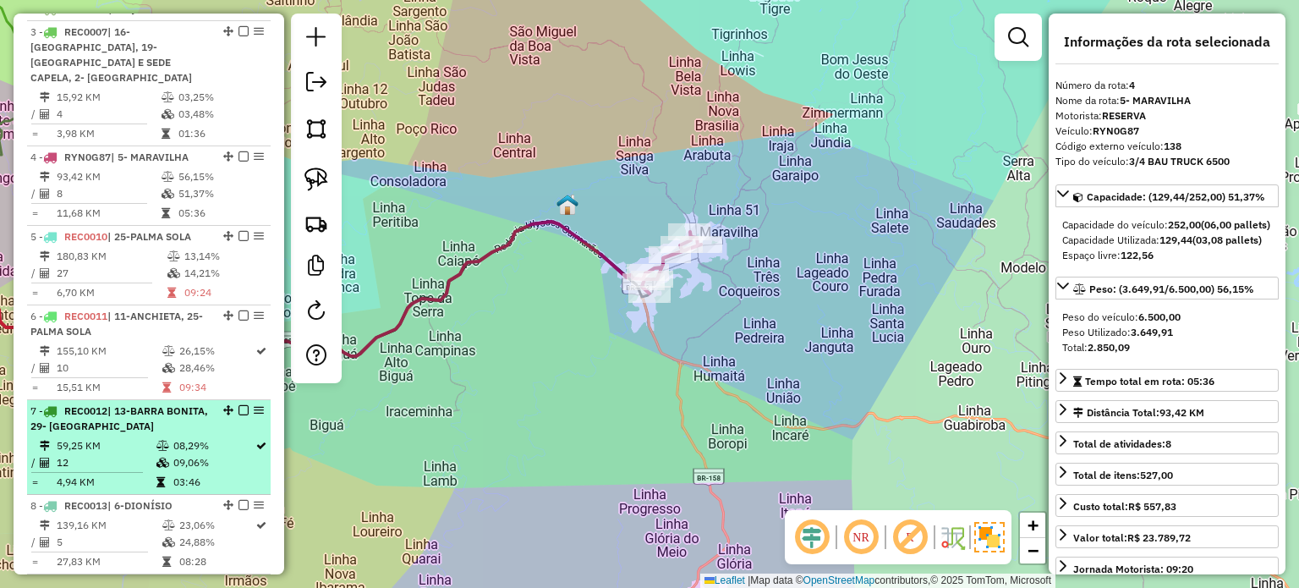
scroll to position [592, 0]
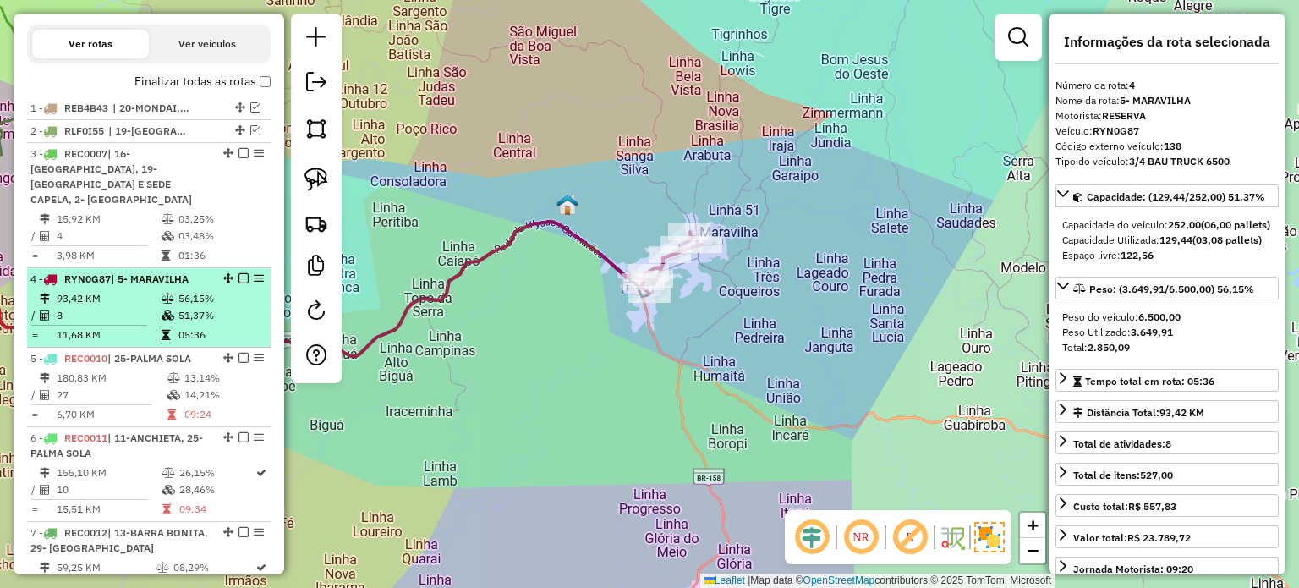
click at [239, 276] on em at bounding box center [243, 278] width 10 height 10
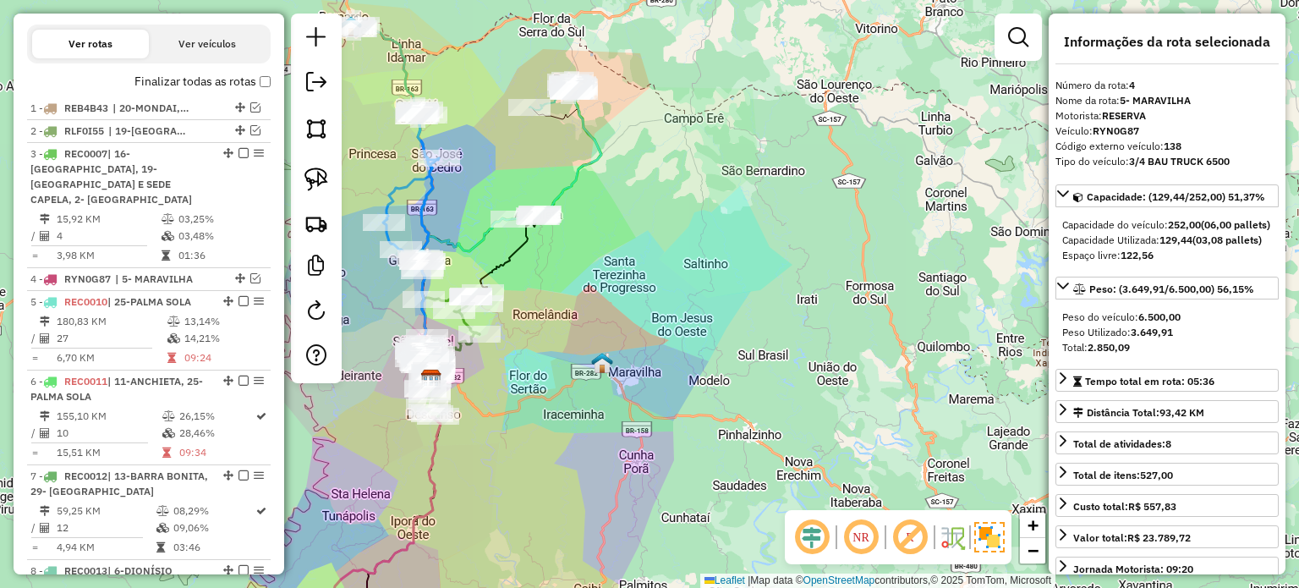
drag, startPoint x: 576, startPoint y: 379, endPoint x: 670, endPoint y: 415, distance: 100.6
click at [668, 415] on div "Janela de atendimento Grade de atendimento Capacidade Transportadoras Veículos …" at bounding box center [649, 294] width 1299 height 588
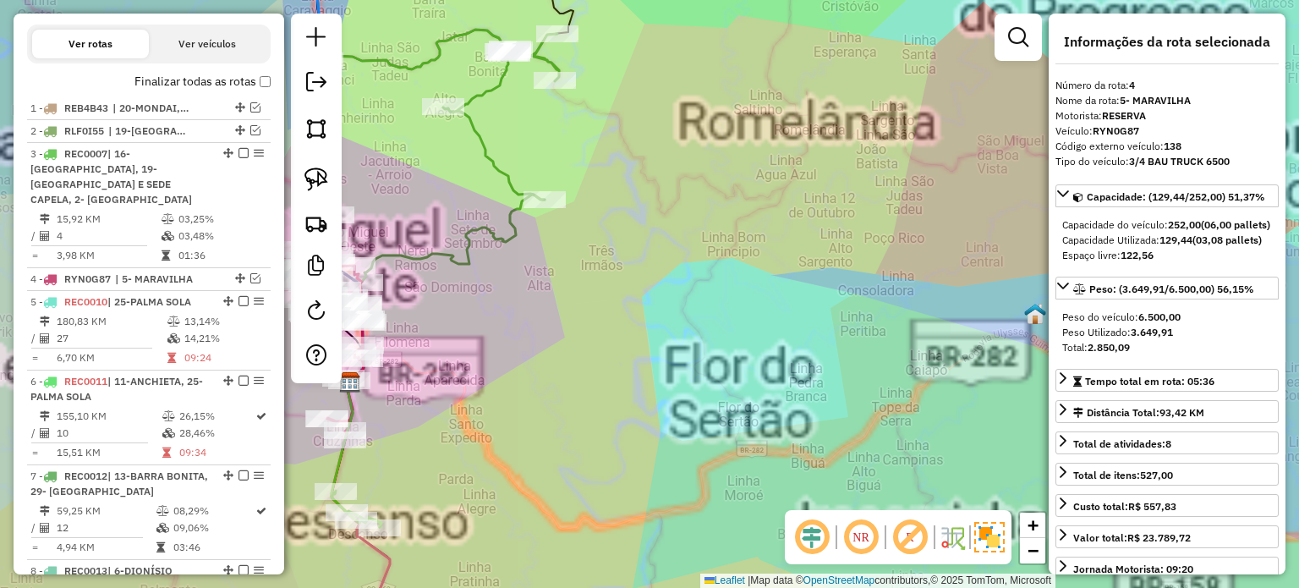
drag, startPoint x: 632, startPoint y: 419, endPoint x: 759, endPoint y: 351, distance: 144.1
click at [768, 358] on div "Janela de atendimento Grade de atendimento Capacidade Transportadoras Veículos …" at bounding box center [649, 294] width 1299 height 588
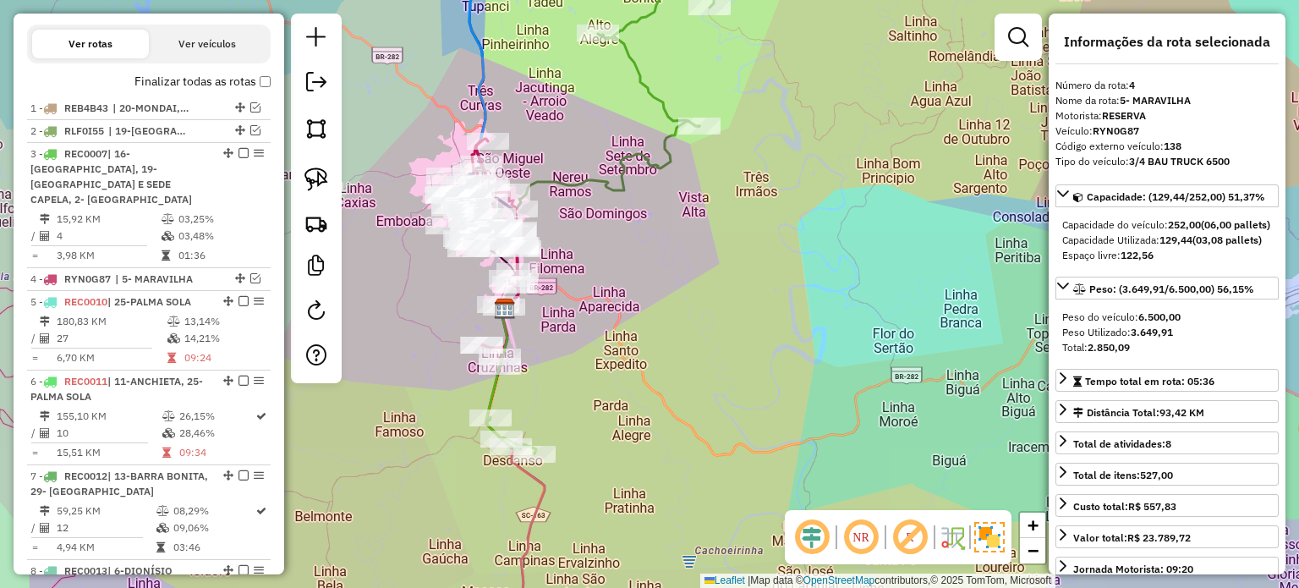
drag, startPoint x: 649, startPoint y: 407, endPoint x: 665, endPoint y: 398, distance: 18.2
click at [690, 385] on div "Janela de atendimento Grade de atendimento Capacidade Transportadoras Veículos …" at bounding box center [649, 294] width 1299 height 588
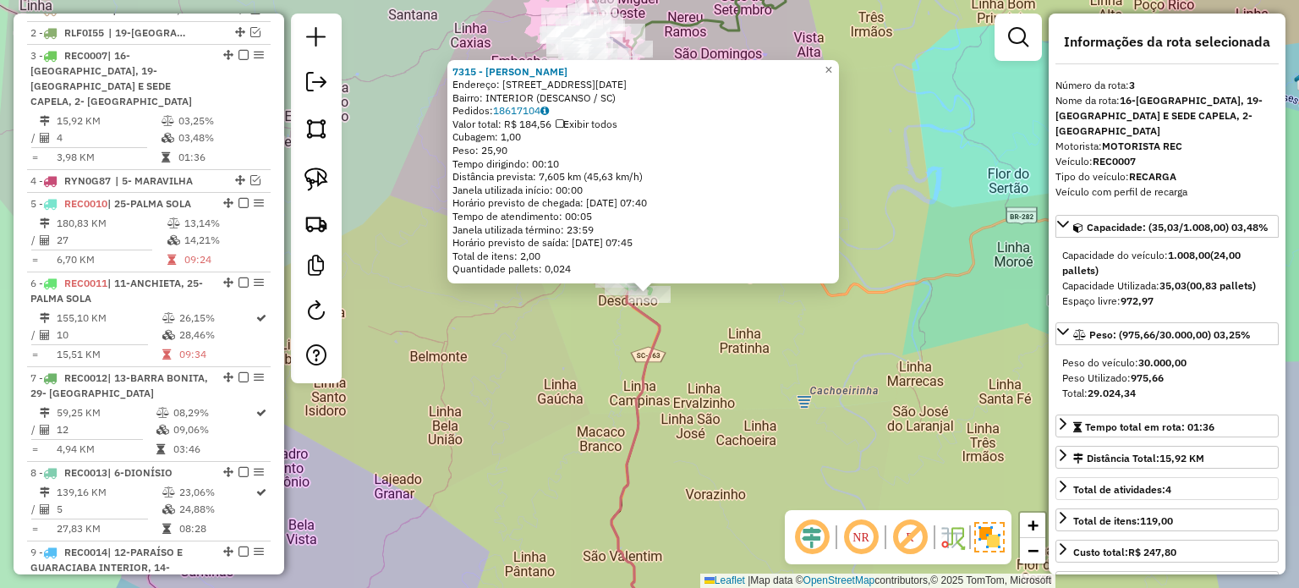
scroll to position [735, 0]
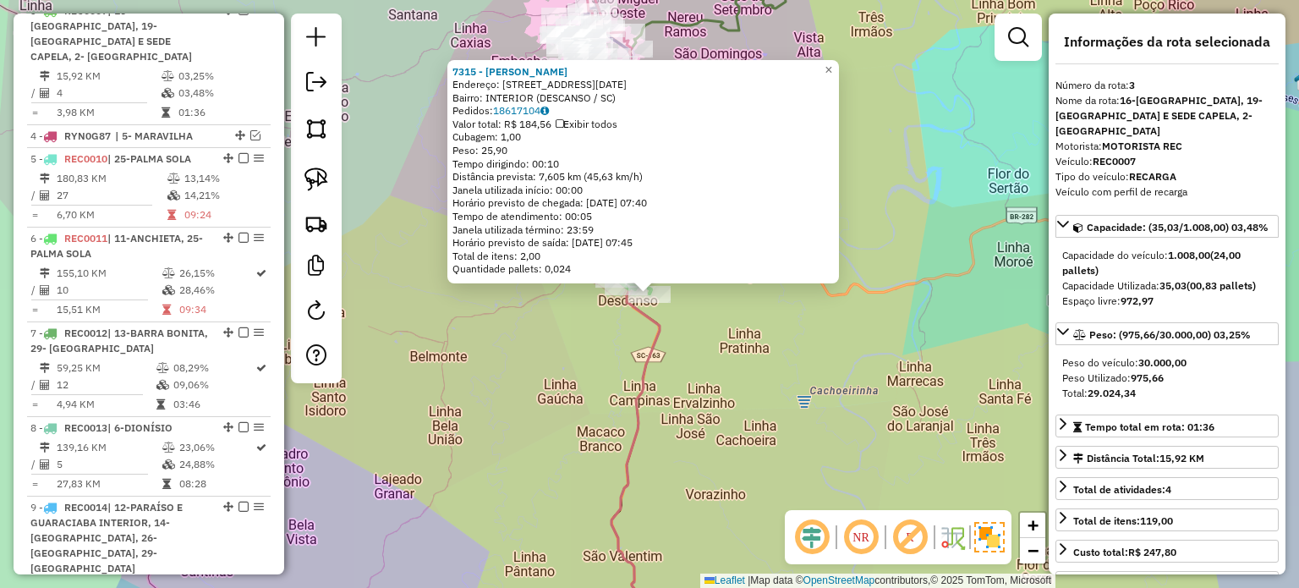
click at [741, 346] on div "7315 - SIDIANE SALETE BERTU Endereço: Rua XV de Novembro 1544 Bairro: INTERIOR …" at bounding box center [649, 294] width 1299 height 588
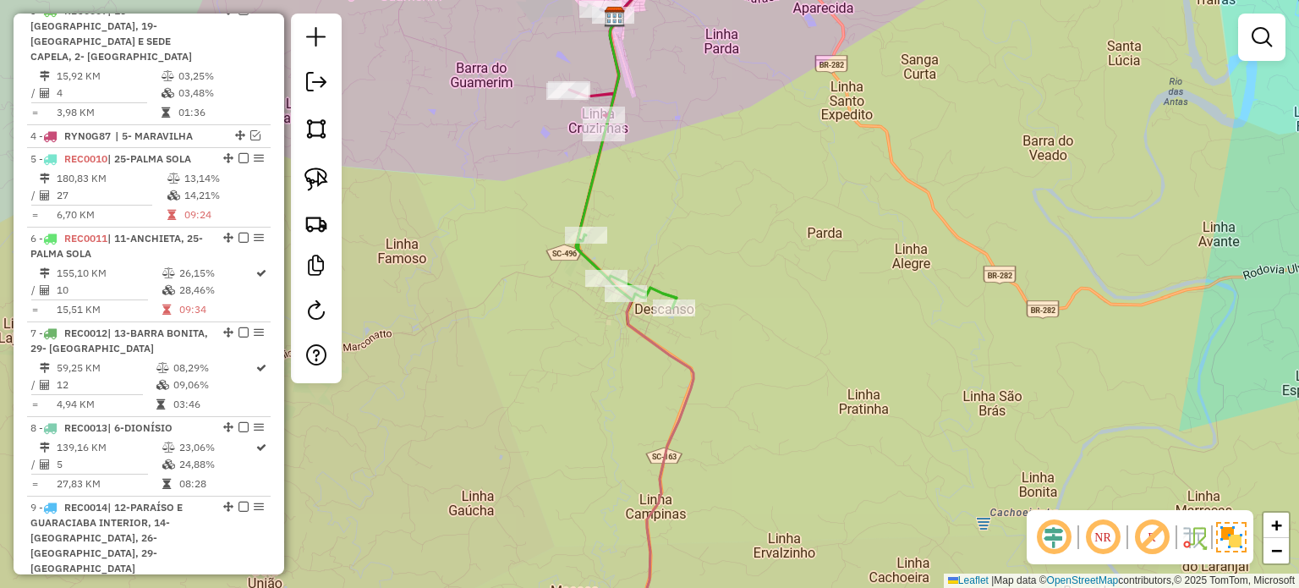
drag, startPoint x: 741, startPoint y: 374, endPoint x: 774, endPoint y: 405, distance: 46.1
click at [774, 404] on div "Janela de atendimento Grade de atendimento Capacidade Transportadoras Veículos …" at bounding box center [649, 294] width 1299 height 588
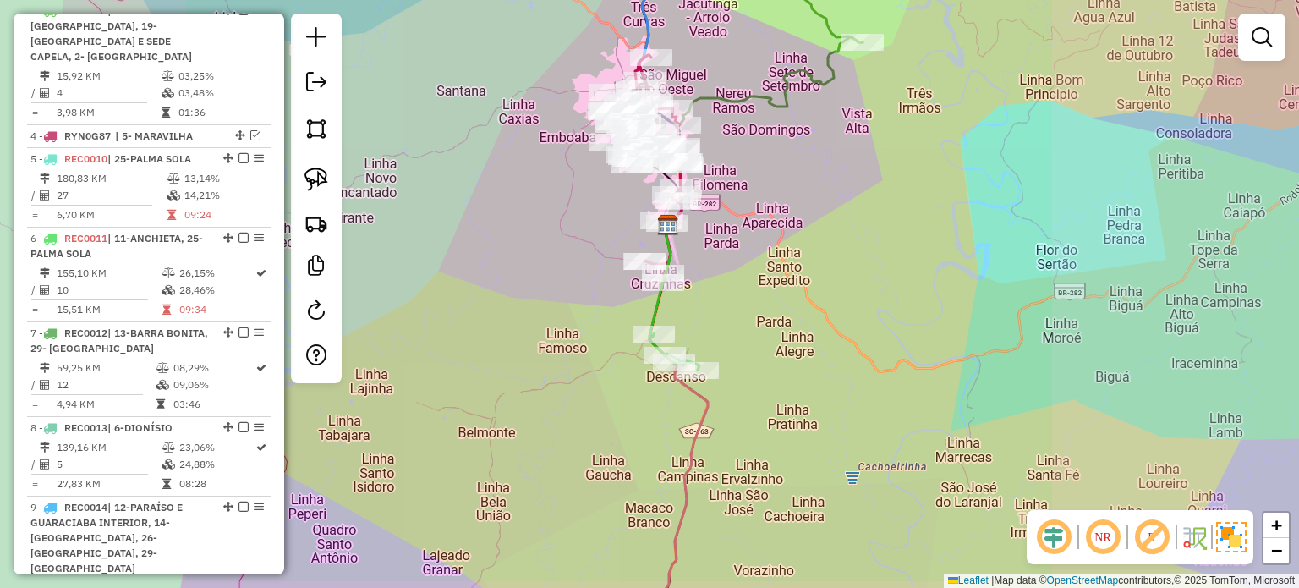
drag, startPoint x: 741, startPoint y: 446, endPoint x: 699, endPoint y: 369, distance: 87.0
click at [706, 385] on div "Janela de atendimento Grade de atendimento Capacidade Transportadoras Veículos …" at bounding box center [649, 294] width 1299 height 588
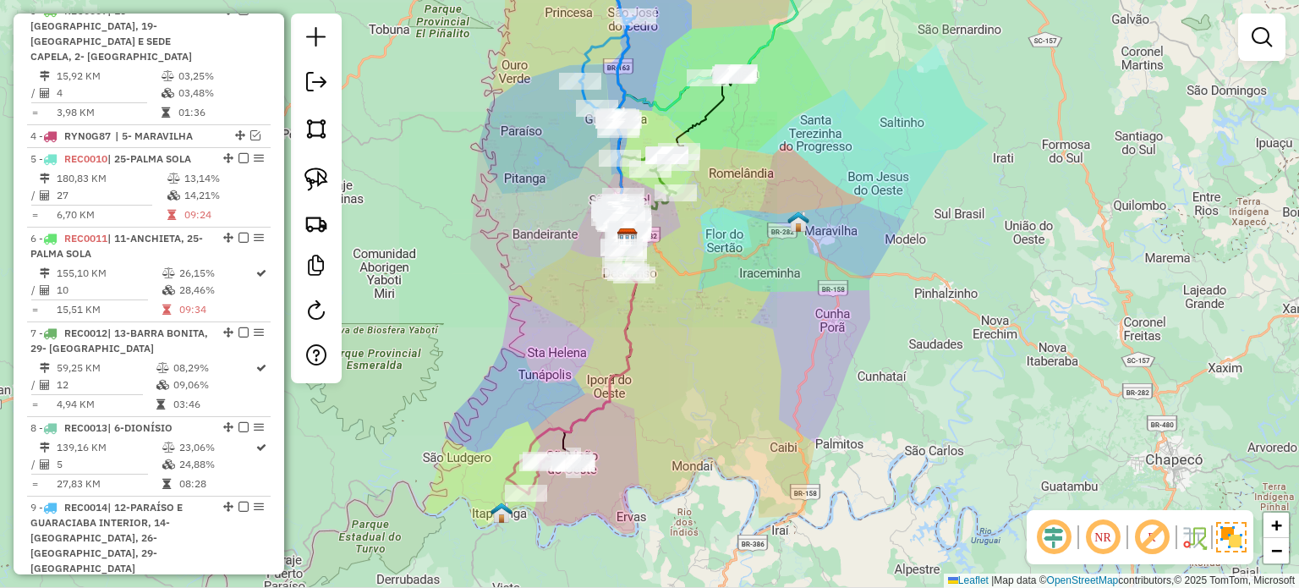
drag, startPoint x: 678, startPoint y: 391, endPoint x: 653, endPoint y: 344, distance: 53.7
click at [659, 355] on div "Janela de atendimento Grade de atendimento Capacidade Transportadoras Veículos …" at bounding box center [649, 294] width 1299 height 588
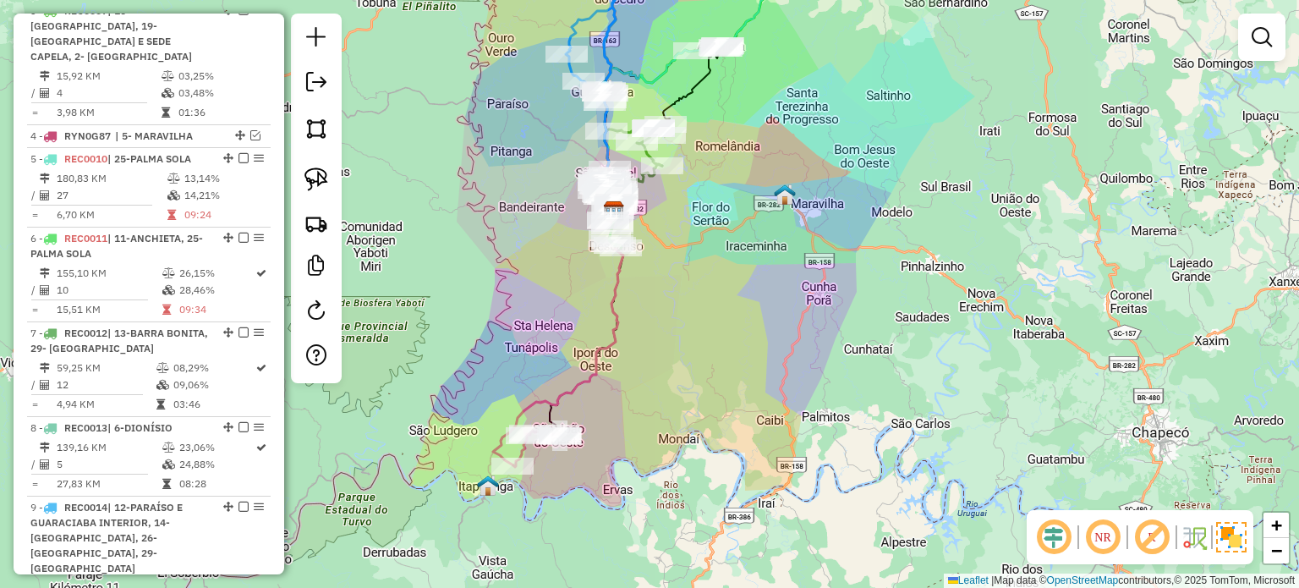
click at [678, 367] on div "Janela de atendimento Grade de atendimento Capacidade Transportadoras Veículos …" at bounding box center [649, 294] width 1299 height 588
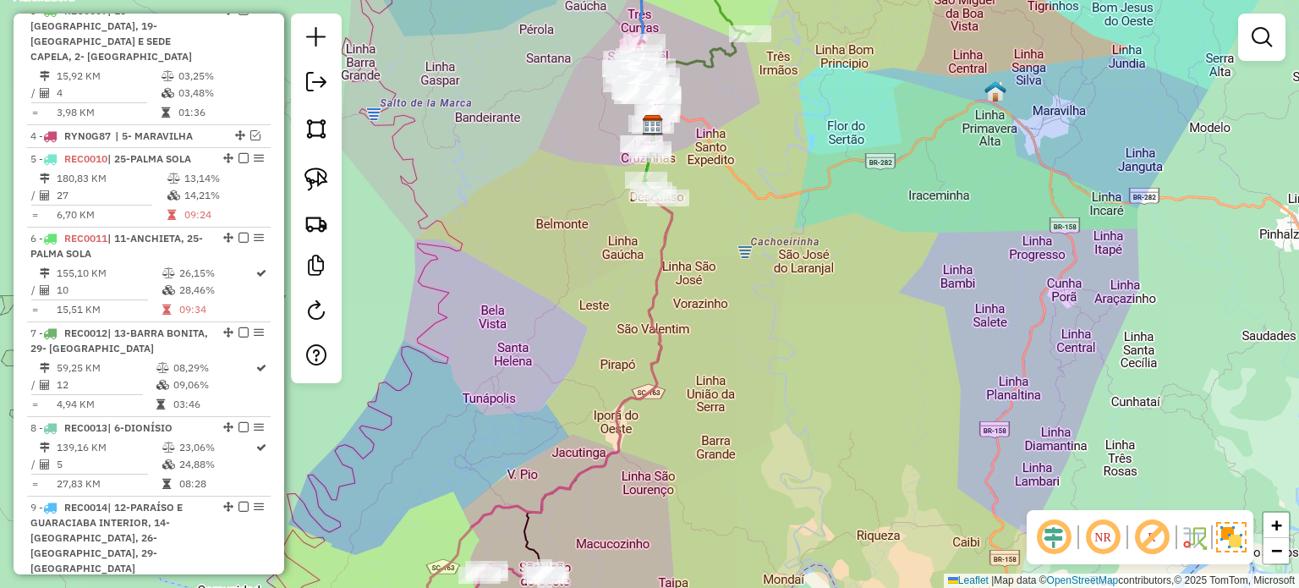
drag, startPoint x: 717, startPoint y: 413, endPoint x: 708, endPoint y: 364, distance: 49.1
click at [719, 378] on div "Janela de atendimento Grade de atendimento Capacidade Transportadoras Veículos …" at bounding box center [649, 294] width 1299 height 588
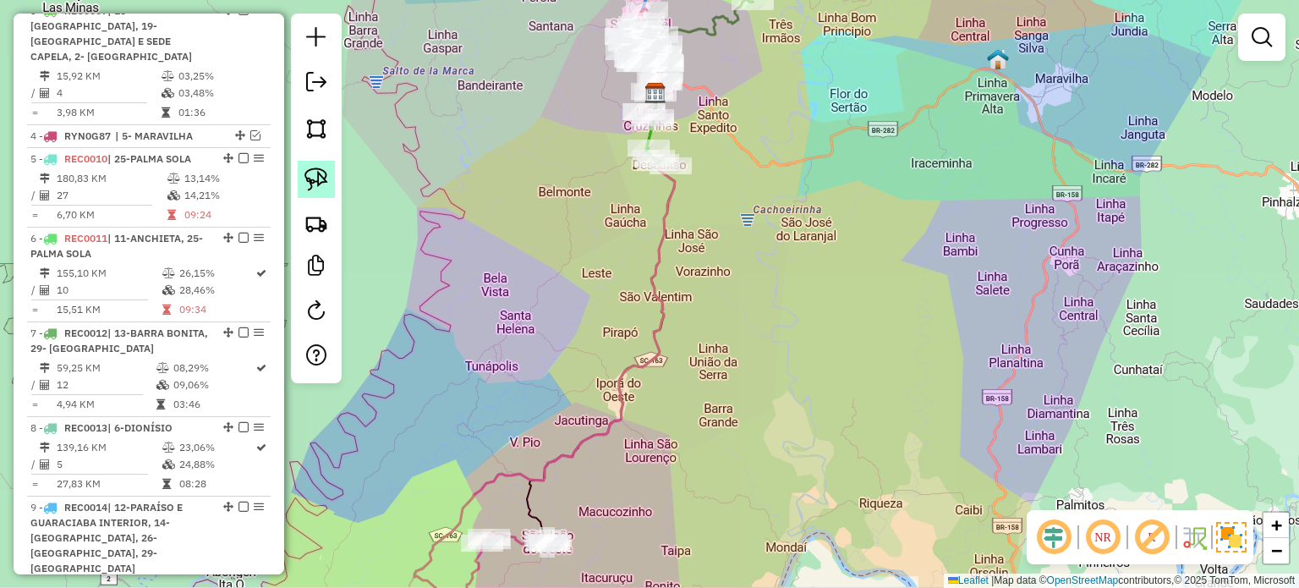
click at [314, 168] on img at bounding box center [316, 179] width 24 height 24
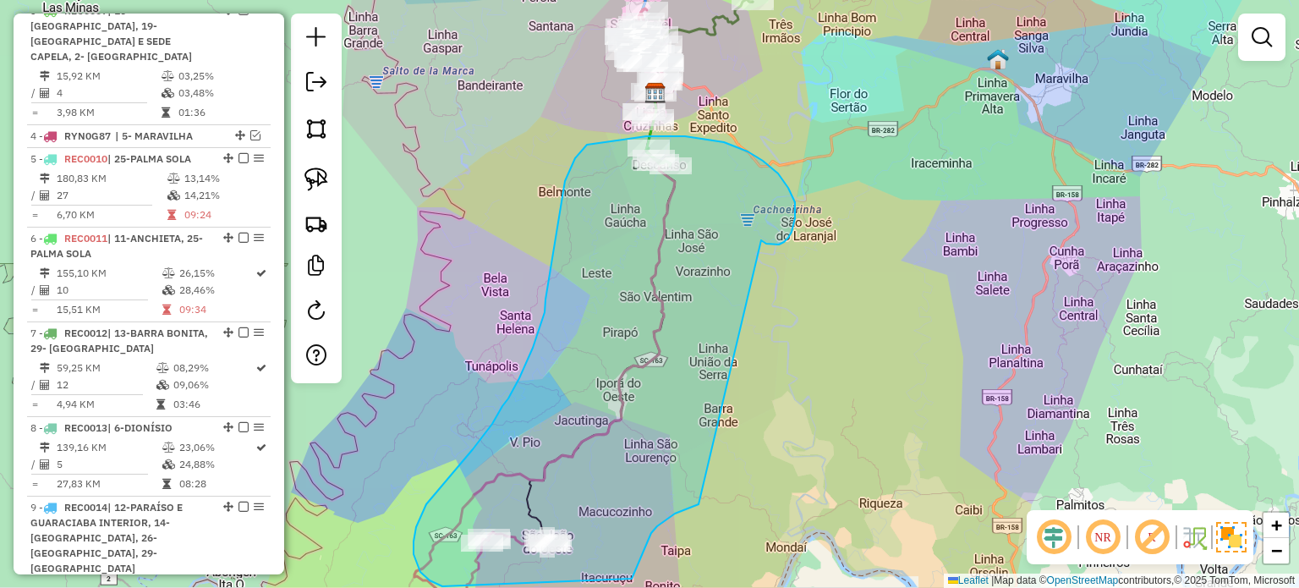
drag, startPoint x: 784, startPoint y: 242, endPoint x: 698, endPoint y: 504, distance: 275.6
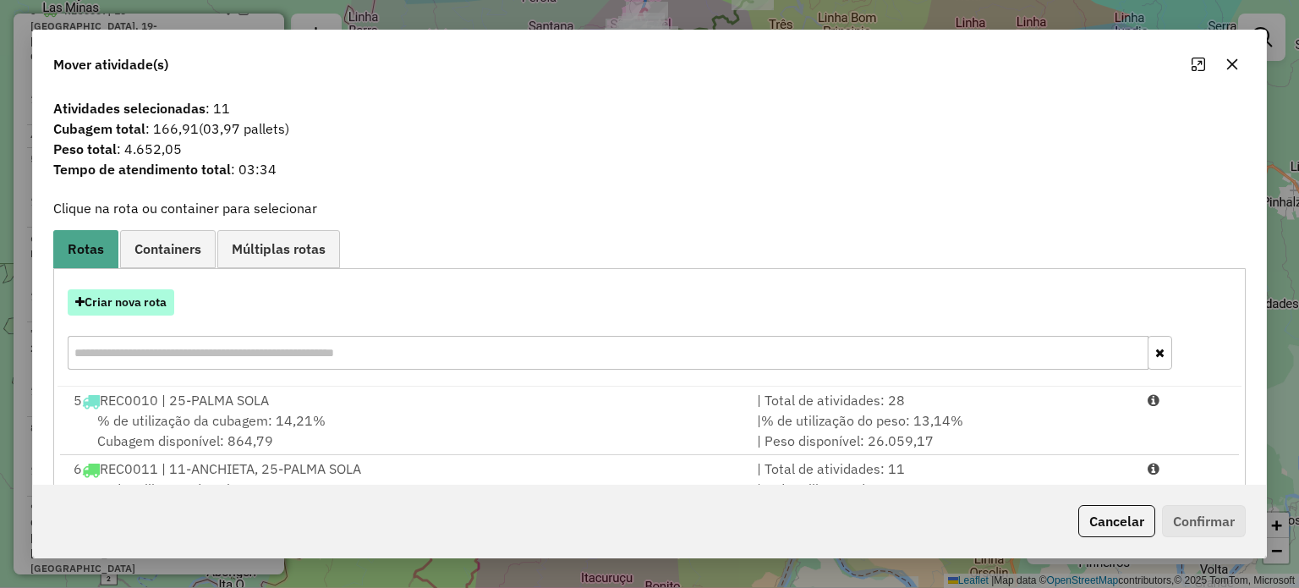
click at [107, 298] on button "Criar nova rota" at bounding box center [121, 302] width 107 height 26
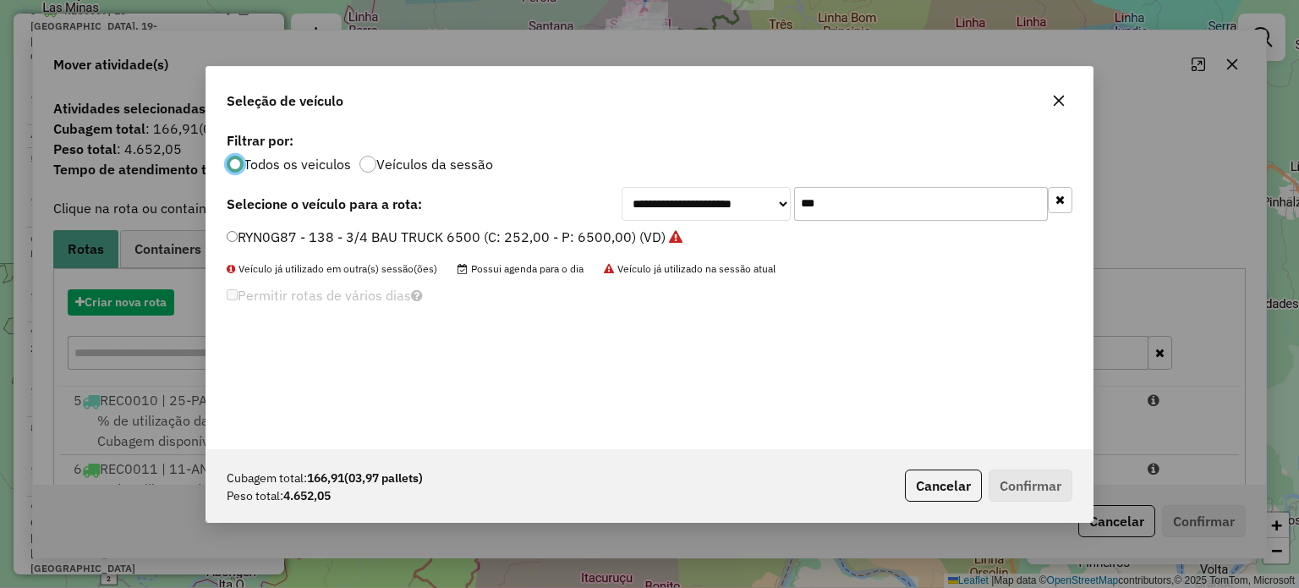
scroll to position [8, 5]
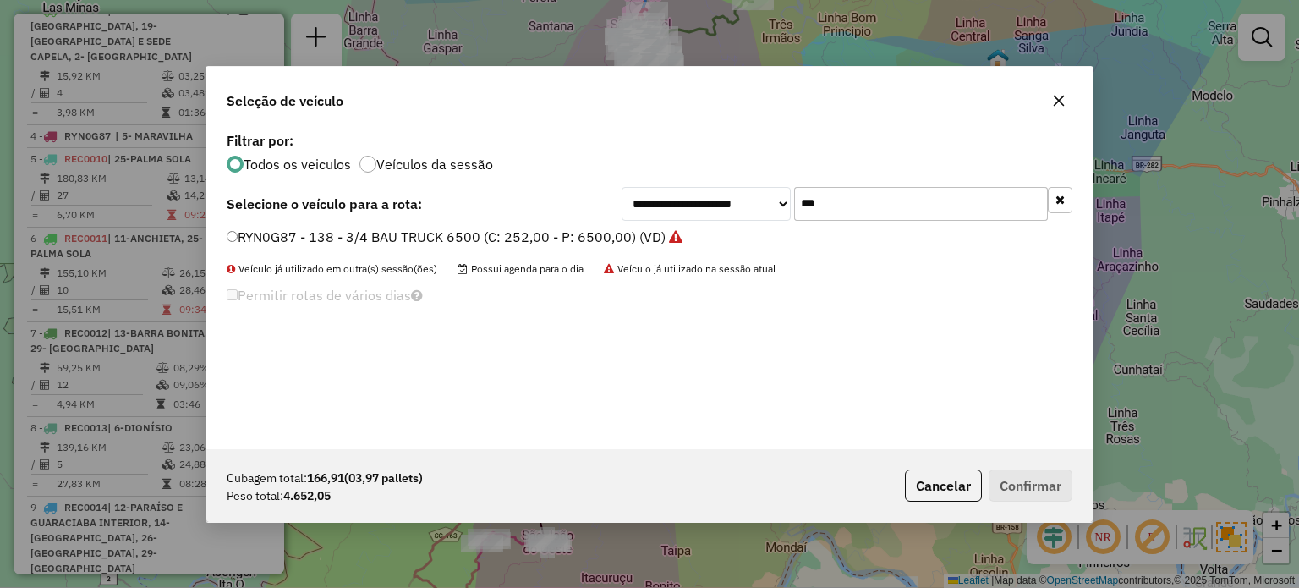
drag, startPoint x: 958, startPoint y: 185, endPoint x: 904, endPoint y: 199, distance: 55.8
click at [907, 198] on div "**********" at bounding box center [649, 288] width 886 height 321
drag, startPoint x: 878, startPoint y: 202, endPoint x: 730, endPoint y: 216, distance: 148.6
click at [730, 216] on div "**********" at bounding box center [846, 204] width 451 height 34
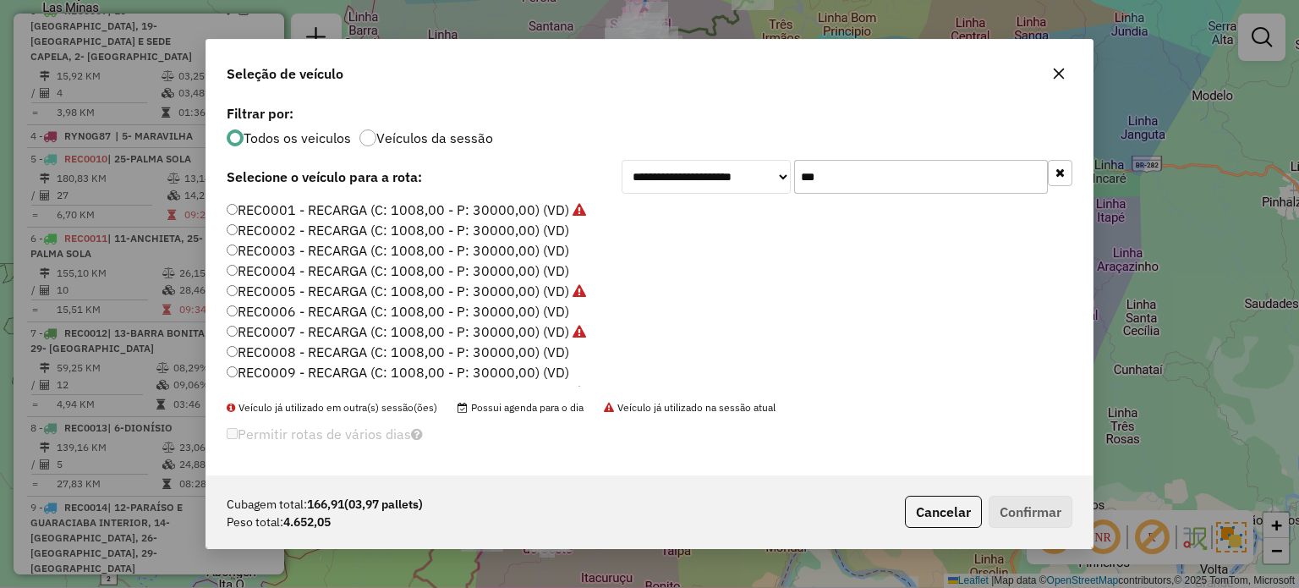
type input "***"
click at [466, 358] on label "REC0008 - RECARGA (C: 1008,00 - P: 30000,00) (VD)" at bounding box center [398, 352] width 342 height 20
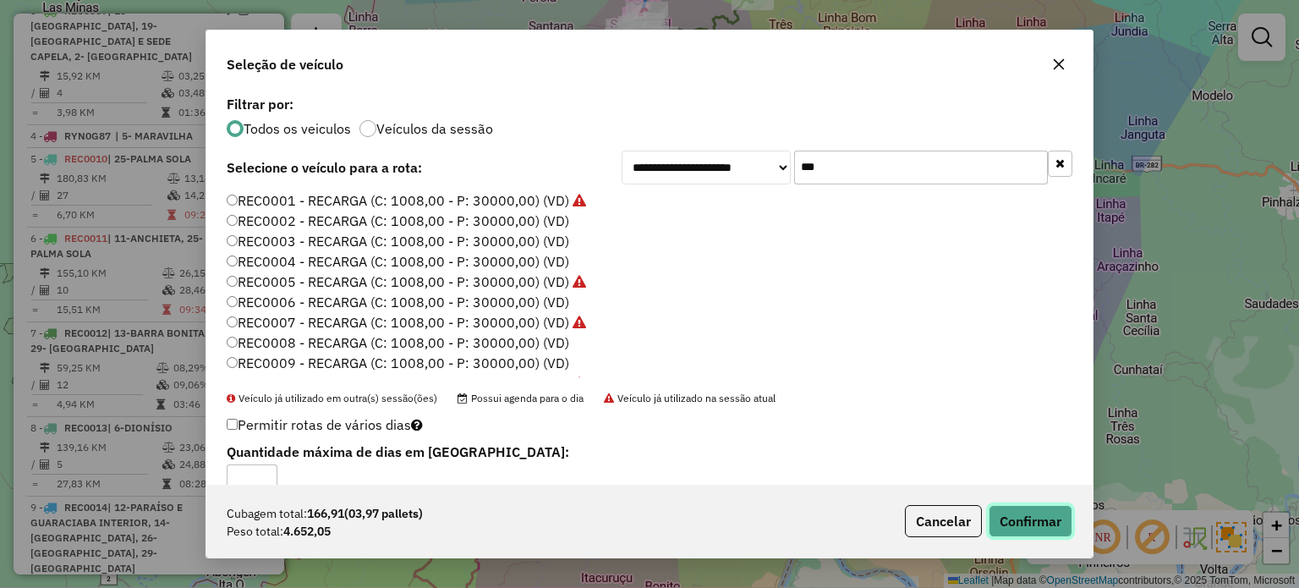
click at [1038, 521] on button "Confirmar" at bounding box center [1030, 521] width 84 height 32
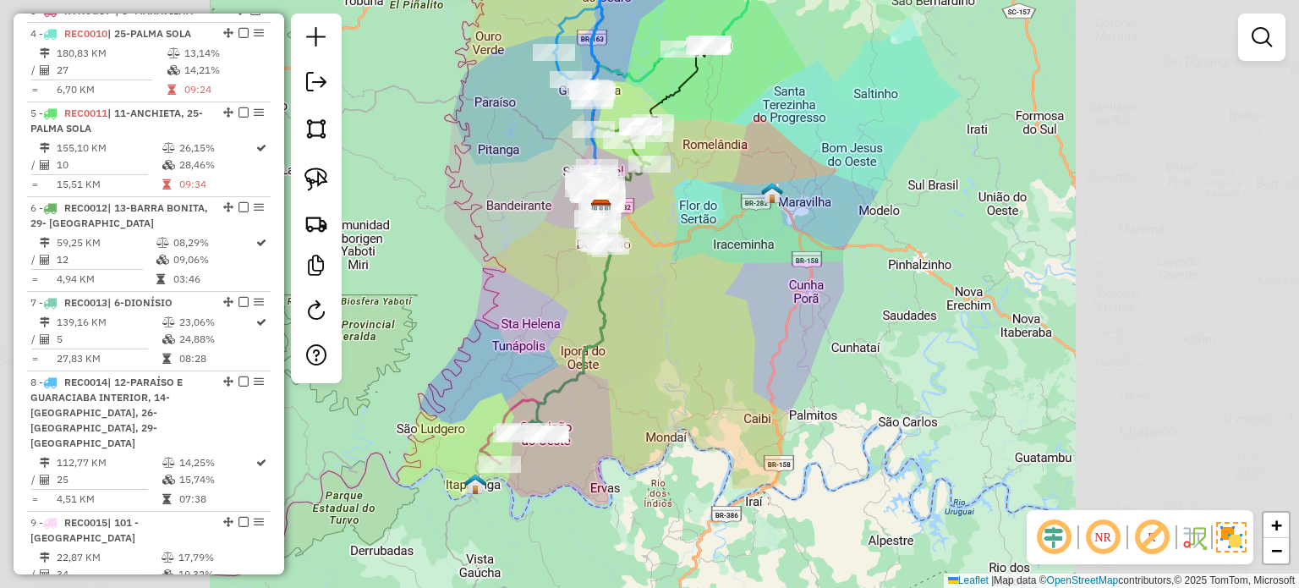
drag, startPoint x: 661, startPoint y: 350, endPoint x: 670, endPoint y: 298, distance: 53.2
click at [672, 307] on div "Janela de atendimento Grade de atendimento Capacidade Transportadoras Veículos …" at bounding box center [649, 294] width 1299 height 588
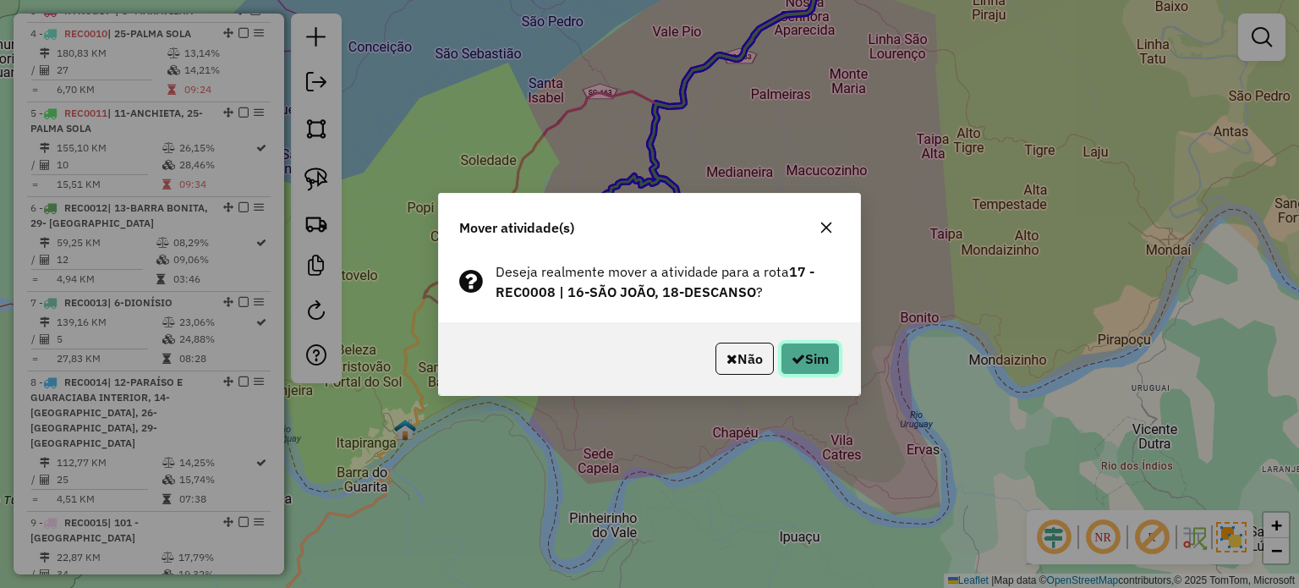
click at [804, 361] on button "Sim" at bounding box center [809, 358] width 59 height 32
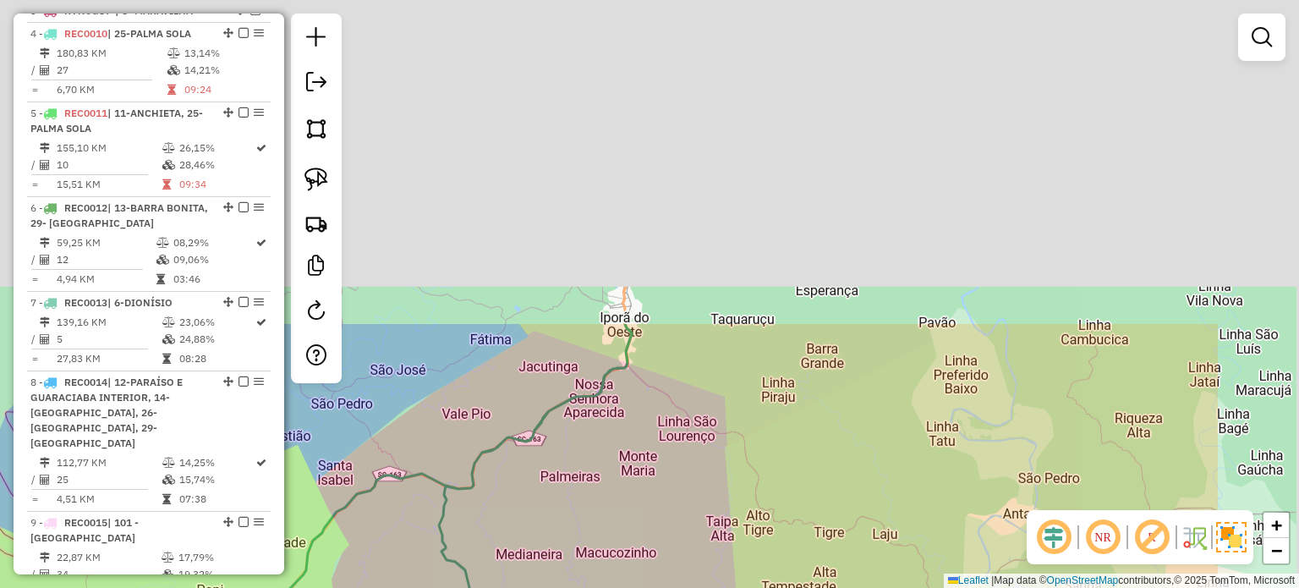
drag, startPoint x: 800, startPoint y: 201, endPoint x: 667, endPoint y: 452, distance: 284.0
click at [667, 451] on div "Janela de atendimento Grade de atendimento Capacidade Transportadoras Veículos …" at bounding box center [649, 294] width 1299 height 588
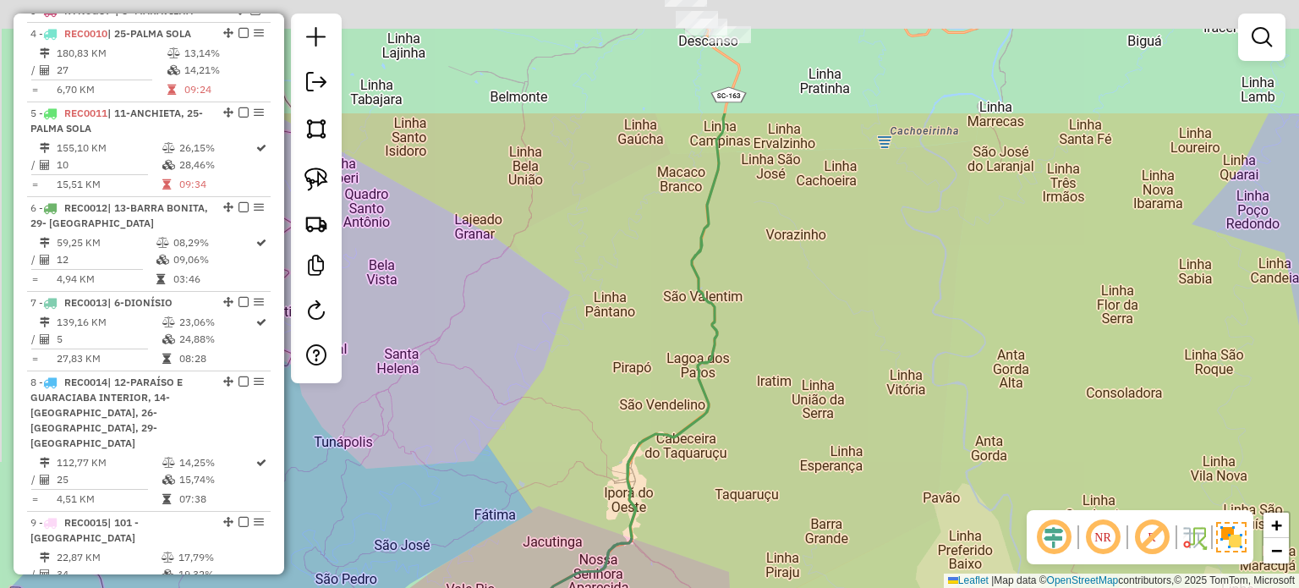
drag, startPoint x: 690, startPoint y: 257, endPoint x: 822, endPoint y: 224, distance: 135.9
click at [697, 430] on icon at bounding box center [487, 465] width 476 height 705
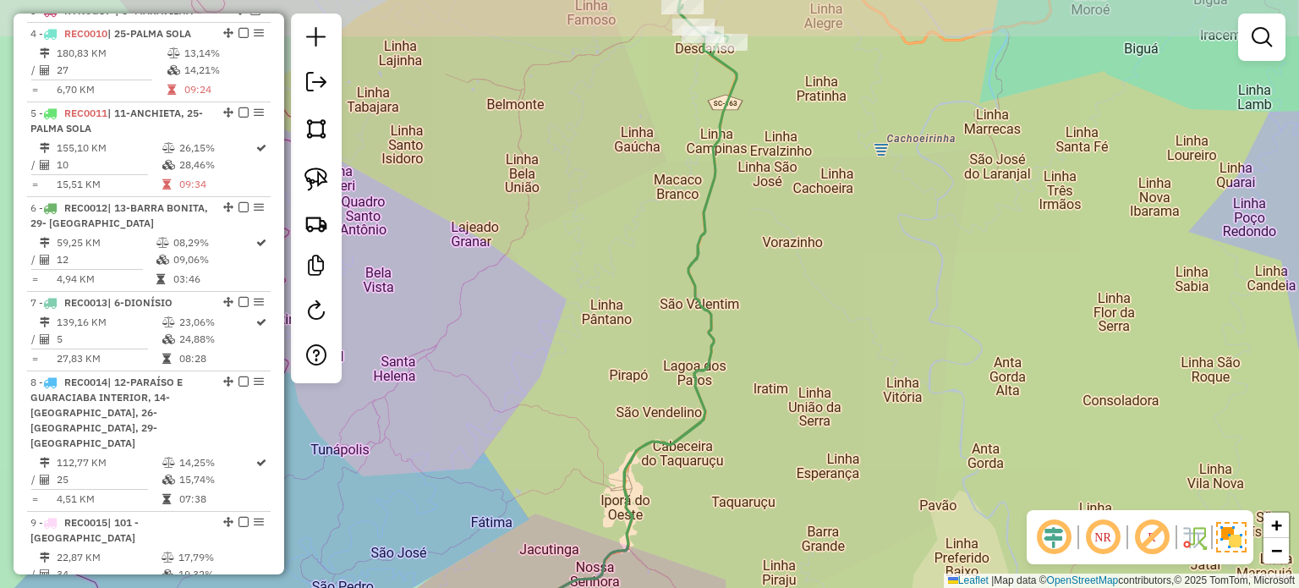
drag, startPoint x: 815, startPoint y: 229, endPoint x: 745, endPoint y: 326, distance: 119.9
click at [724, 450] on div "Janela de atendimento Grade de atendimento Capacidade Transportadoras Veículos …" at bounding box center [649, 294] width 1299 height 588
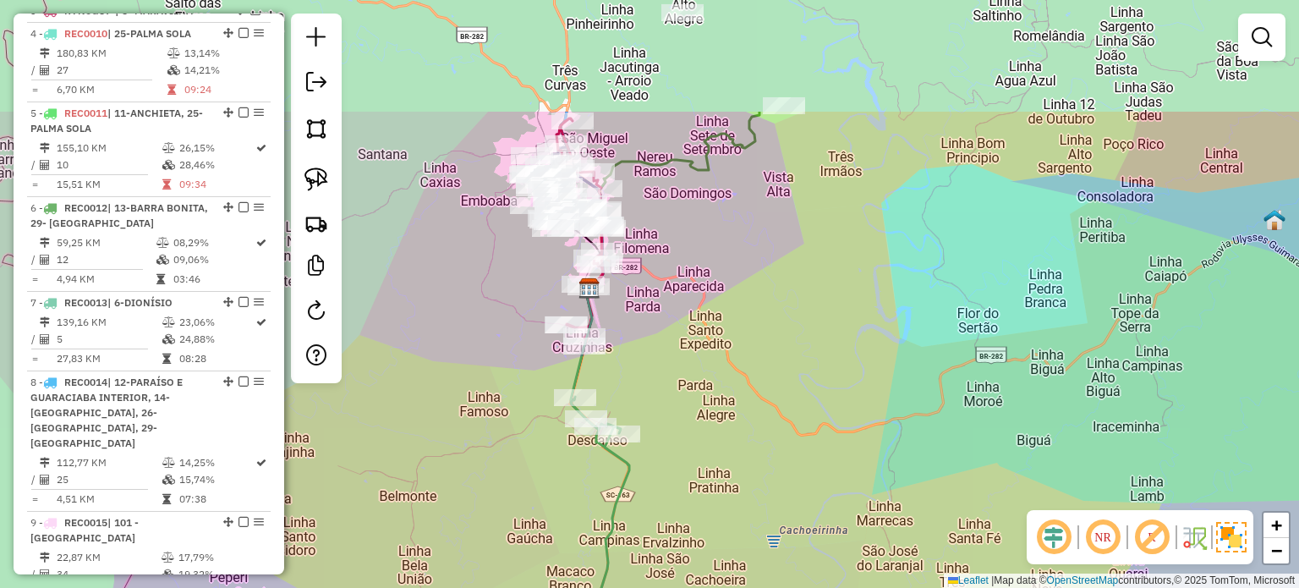
drag, startPoint x: 753, startPoint y: 311, endPoint x: 743, endPoint y: 446, distance: 134.8
click at [743, 446] on div "Janela de atendimento Grade de atendimento Capacidade Transportadoras Veículos …" at bounding box center [649, 294] width 1299 height 588
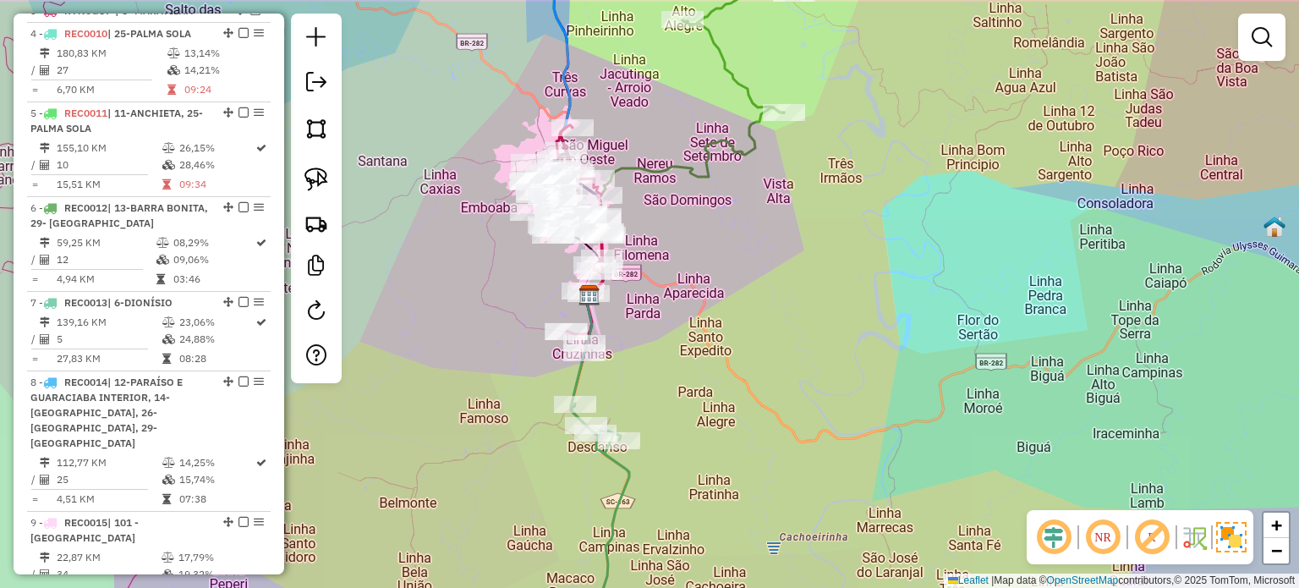
drag, startPoint x: 717, startPoint y: 311, endPoint x: 735, endPoint y: 386, distance: 77.3
click at [733, 435] on div "Janela de atendimento Grade de atendimento Capacidade Transportadoras Veículos …" at bounding box center [649, 294] width 1299 height 588
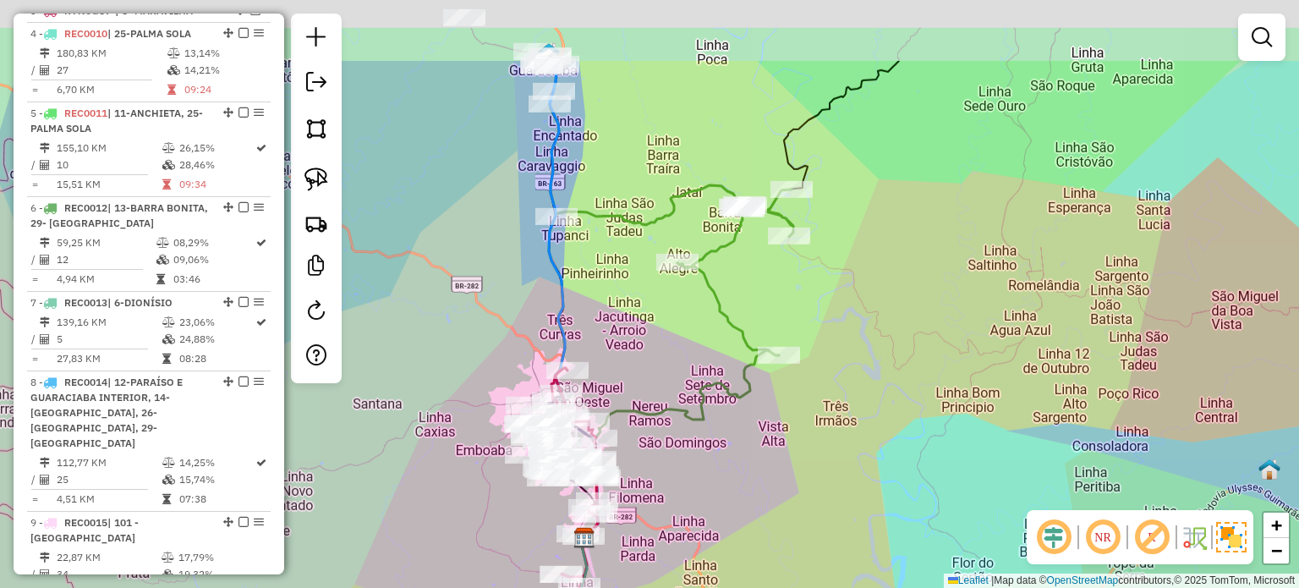
drag, startPoint x: 740, startPoint y: 378, endPoint x: 752, endPoint y: 417, distance: 40.9
click at [720, 485] on div "Janela de atendimento Grade de atendimento Capacidade Transportadoras Veículos …" at bounding box center [649, 294] width 1299 height 588
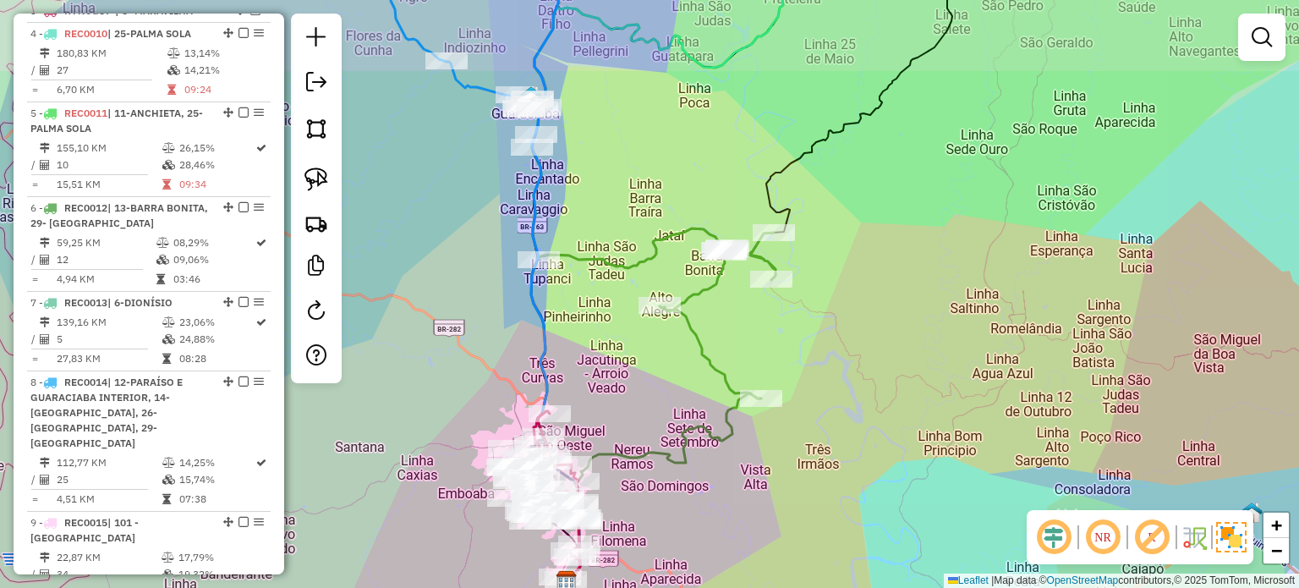
drag, startPoint x: 752, startPoint y: 417, endPoint x: 801, endPoint y: 449, distance: 58.6
click at [707, 526] on div "Janela de atendimento Grade de atendimento Capacidade Transportadoras Veículos …" at bounding box center [649, 294] width 1299 height 588
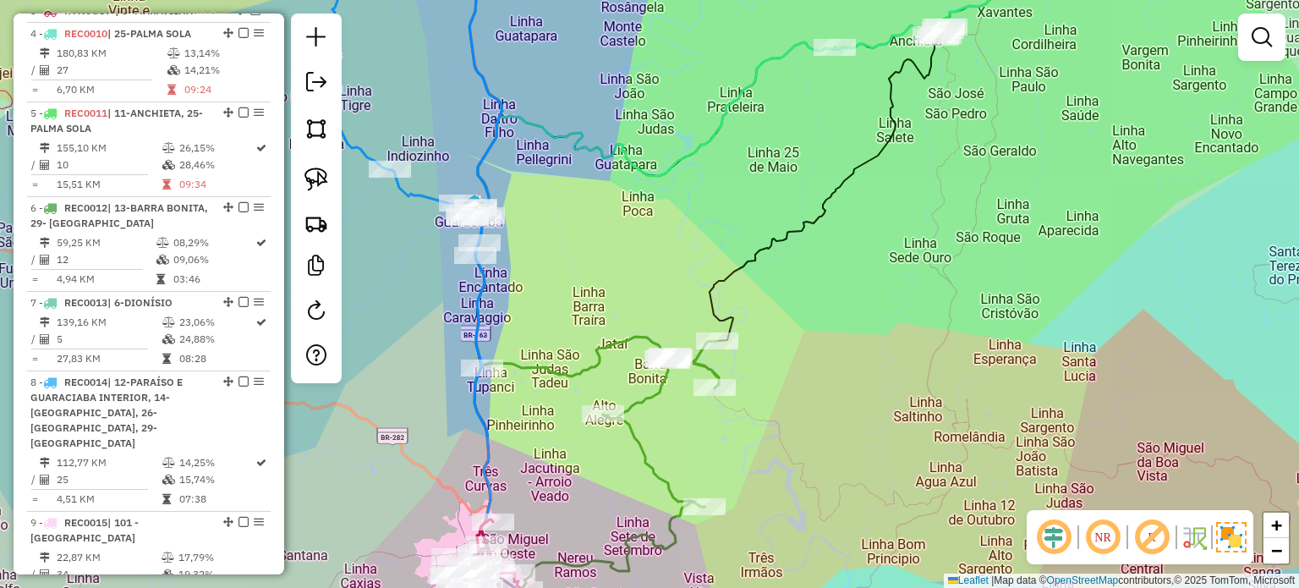
drag, startPoint x: 820, startPoint y: 417, endPoint x: 791, endPoint y: 462, distance: 53.2
click at [791, 462] on div "Janela de atendimento Grade de atendimento Capacidade Transportadoras Veículos …" at bounding box center [649, 294] width 1299 height 588
select select "*********"
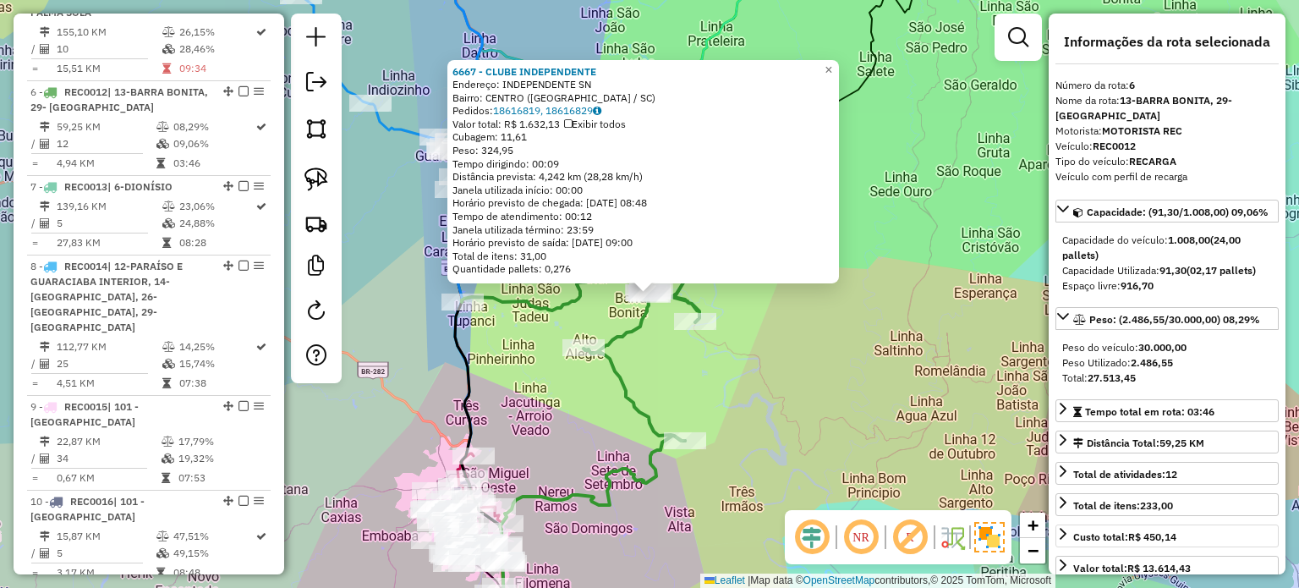
scroll to position [932, 0]
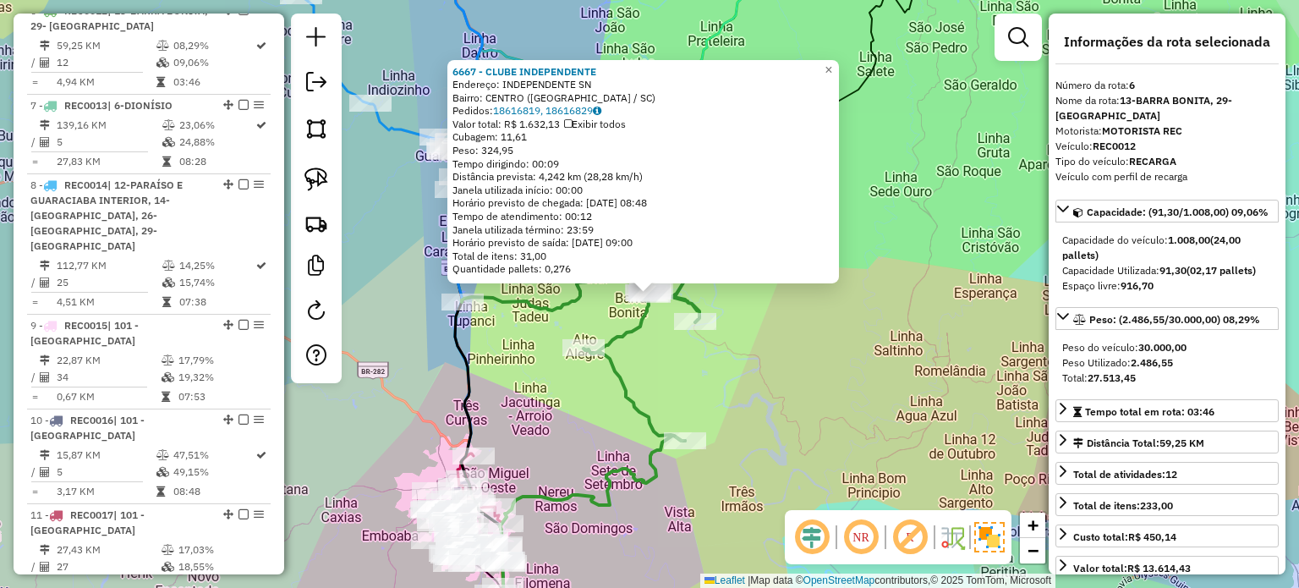
click at [683, 368] on div "6667 - CLUBE INDEPENDENTE Endereço: INDEPENDENTE SN Bairro: CENTRO (BARRA BONIT…" at bounding box center [649, 294] width 1299 height 588
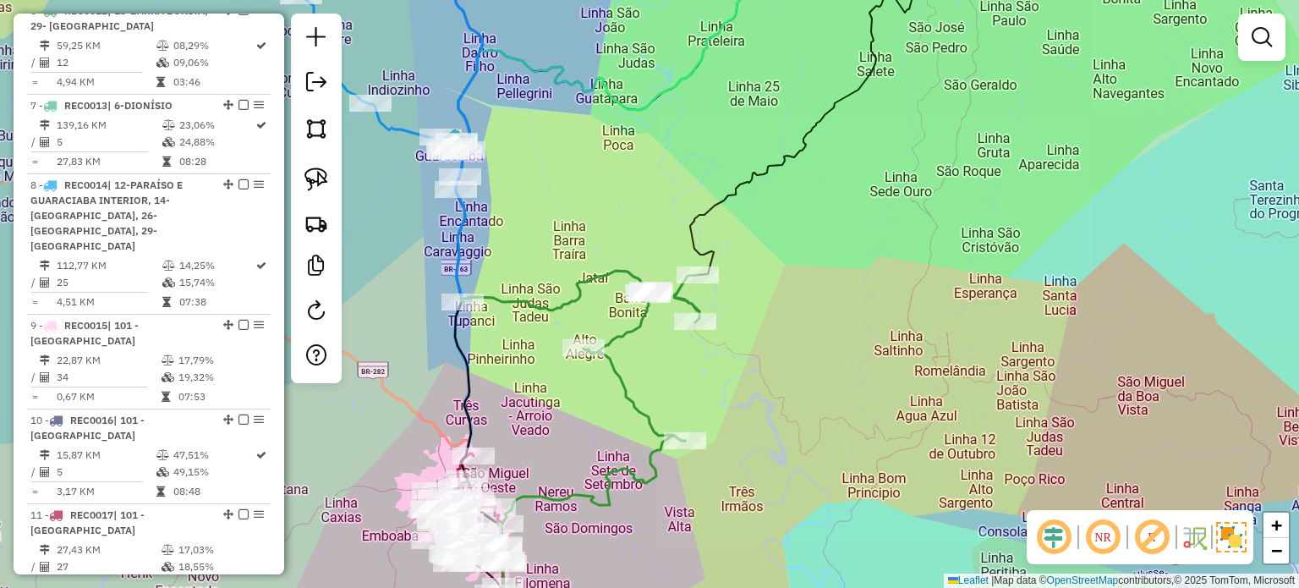
drag, startPoint x: 777, startPoint y: 385, endPoint x: 856, endPoint y: 380, distance: 78.8
click at [856, 380] on div "Janela de atendimento Grade de atendimento Capacidade Transportadoras Veículos …" at bounding box center [649, 294] width 1299 height 588
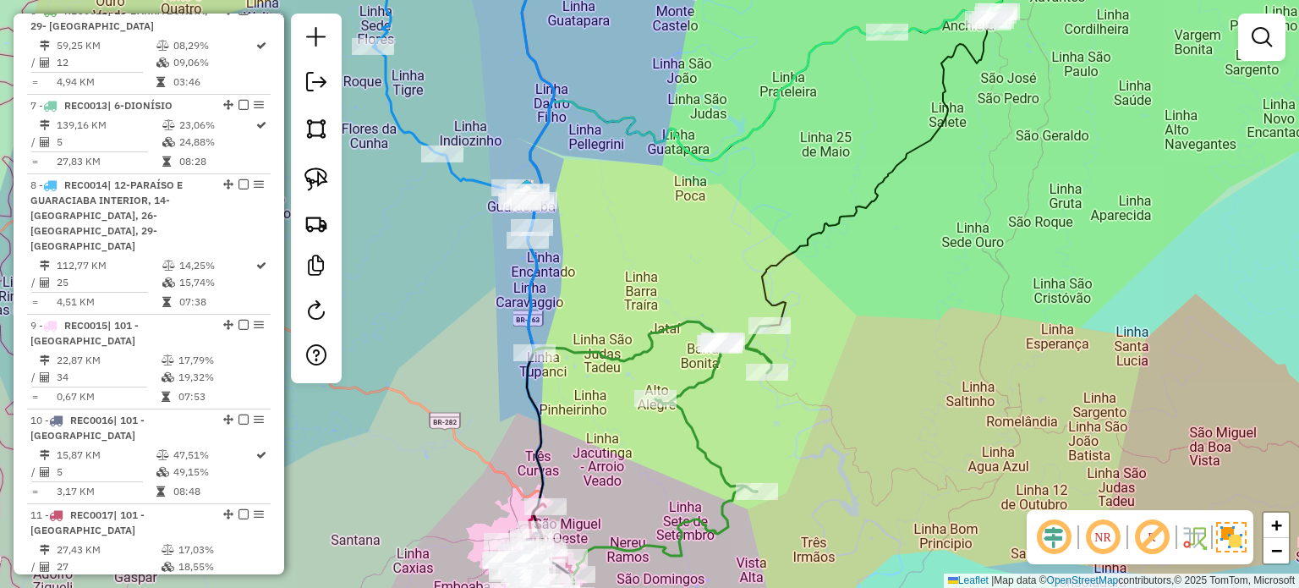
drag, startPoint x: 866, startPoint y: 360, endPoint x: 855, endPoint y: 378, distance: 20.9
click at [860, 418] on div "Janela de atendimento Grade de atendimento Capacidade Transportadoras Veículos …" at bounding box center [649, 294] width 1299 height 588
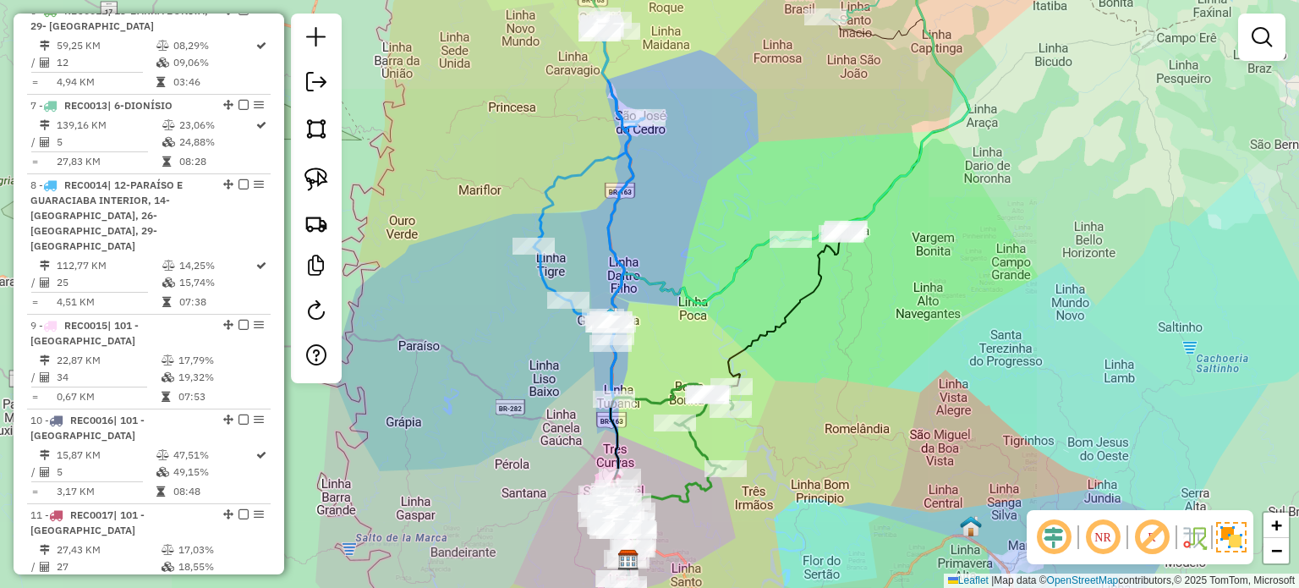
drag, startPoint x: 866, startPoint y: 380, endPoint x: 828, endPoint y: 404, distance: 45.3
click at [828, 404] on div "Janela de atendimento Grade de atendimento Capacidade Transportadoras Veículos …" at bounding box center [649, 294] width 1299 height 588
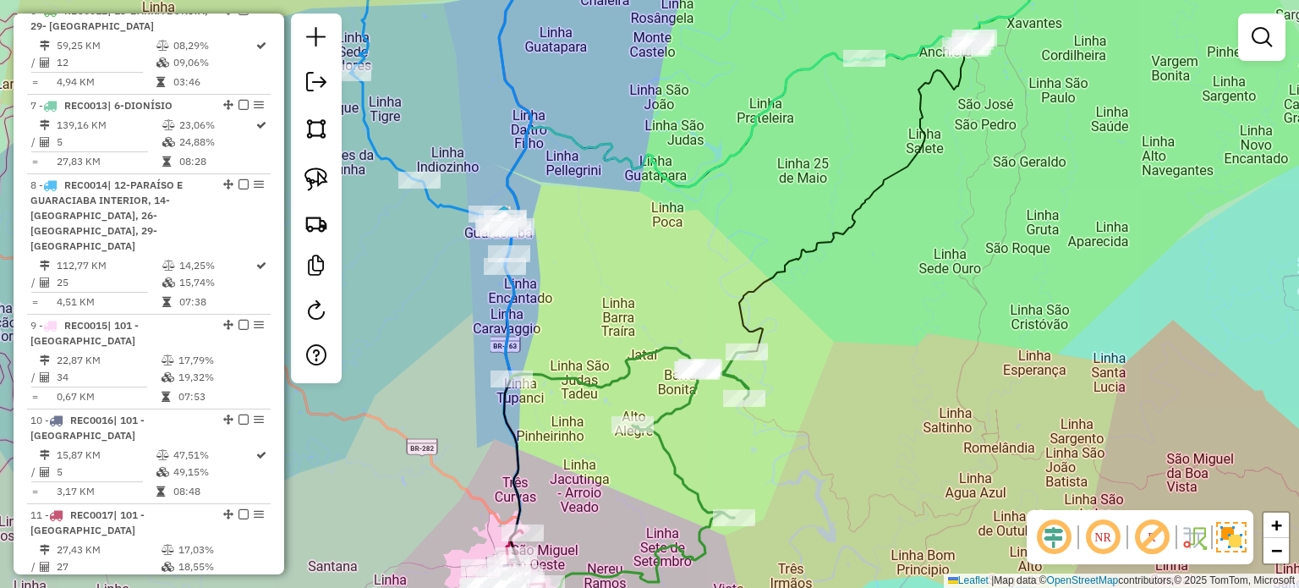
drag, startPoint x: 796, startPoint y: 452, endPoint x: 777, endPoint y: 418, distance: 39.0
click at [778, 420] on div "Janela de atendimento Grade de atendimento Capacidade Transportadoras Veículos …" at bounding box center [649, 294] width 1299 height 588
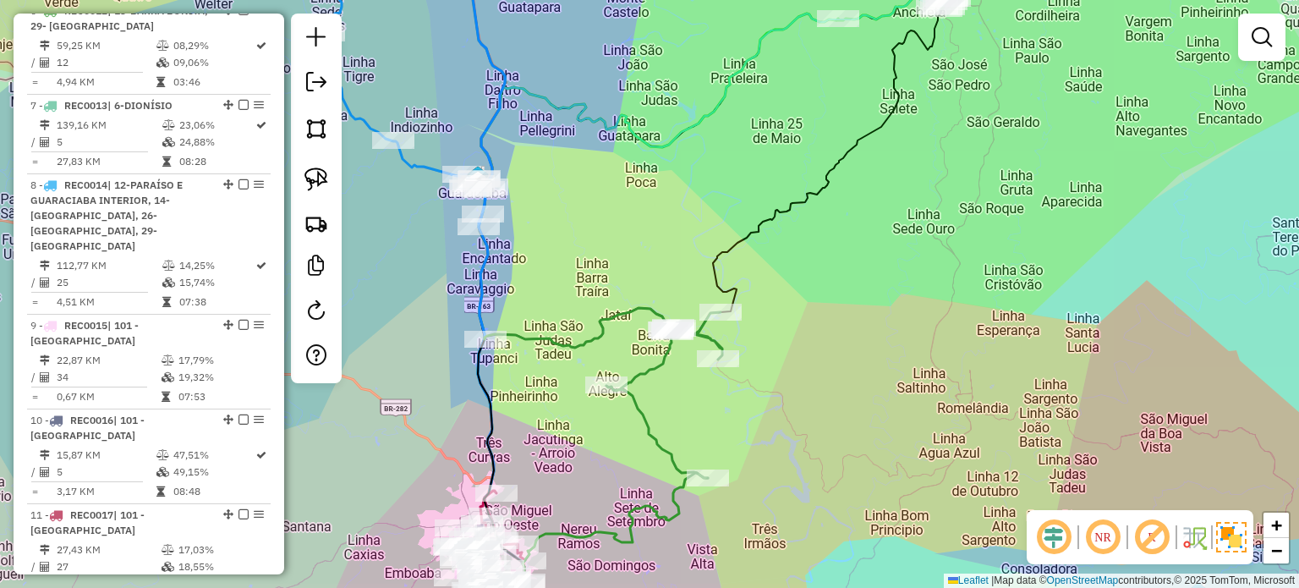
drag, startPoint x: 838, startPoint y: 375, endPoint x: 818, endPoint y: 424, distance: 52.7
click at [818, 424] on div "Janela de atendimento Grade de atendimento Capacidade Transportadoras Veículos …" at bounding box center [649, 294] width 1299 height 588
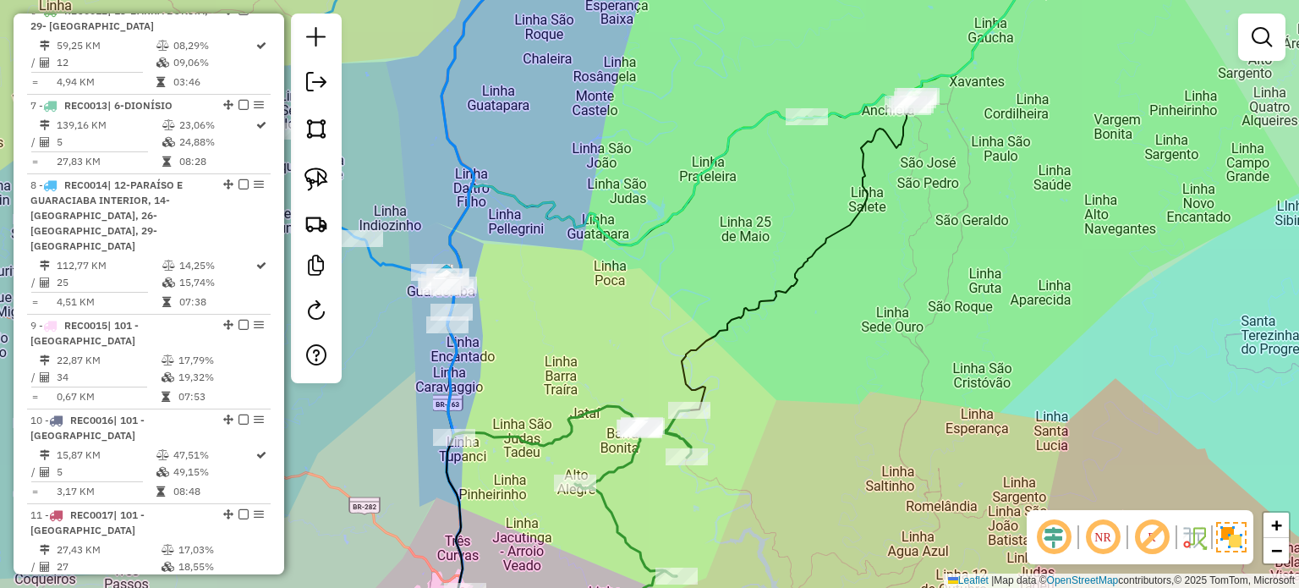
drag, startPoint x: 815, startPoint y: 478, endPoint x: 835, endPoint y: 388, distance: 92.7
click at [834, 390] on div "Janela de atendimento Grade de atendimento Capacidade Transportadoras Veículos …" at bounding box center [649, 294] width 1299 height 588
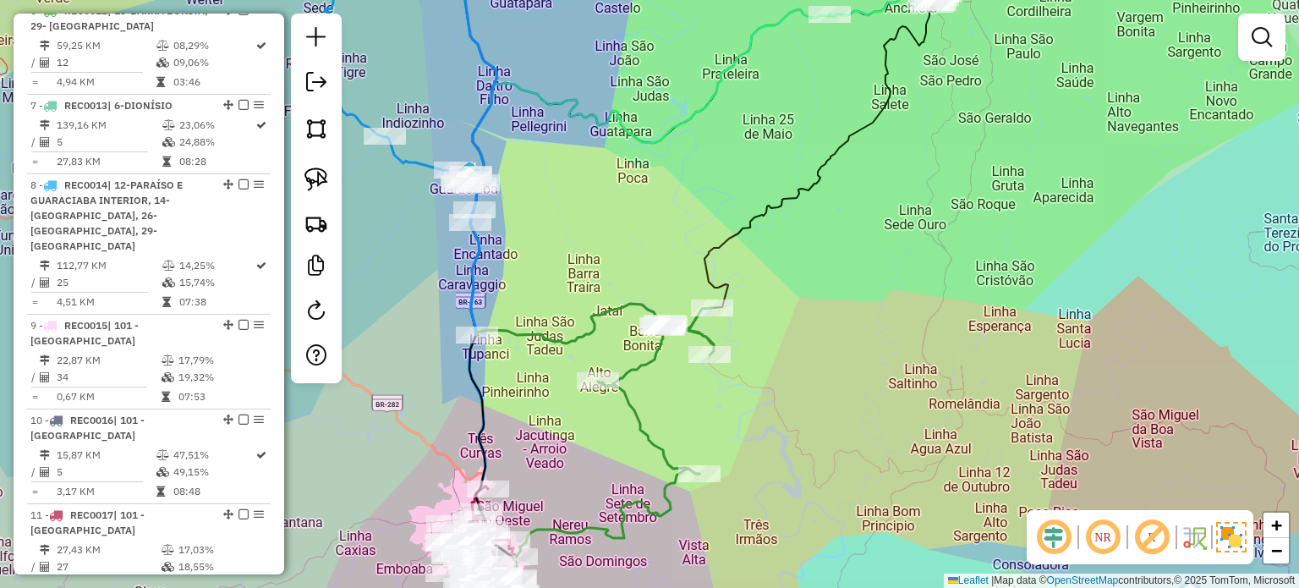
drag, startPoint x: 855, startPoint y: 363, endPoint x: 809, endPoint y: 424, distance: 76.8
click at [809, 424] on div "Janela de atendimento Grade de atendimento Capacidade Transportadoras Veículos …" at bounding box center [649, 294] width 1299 height 588
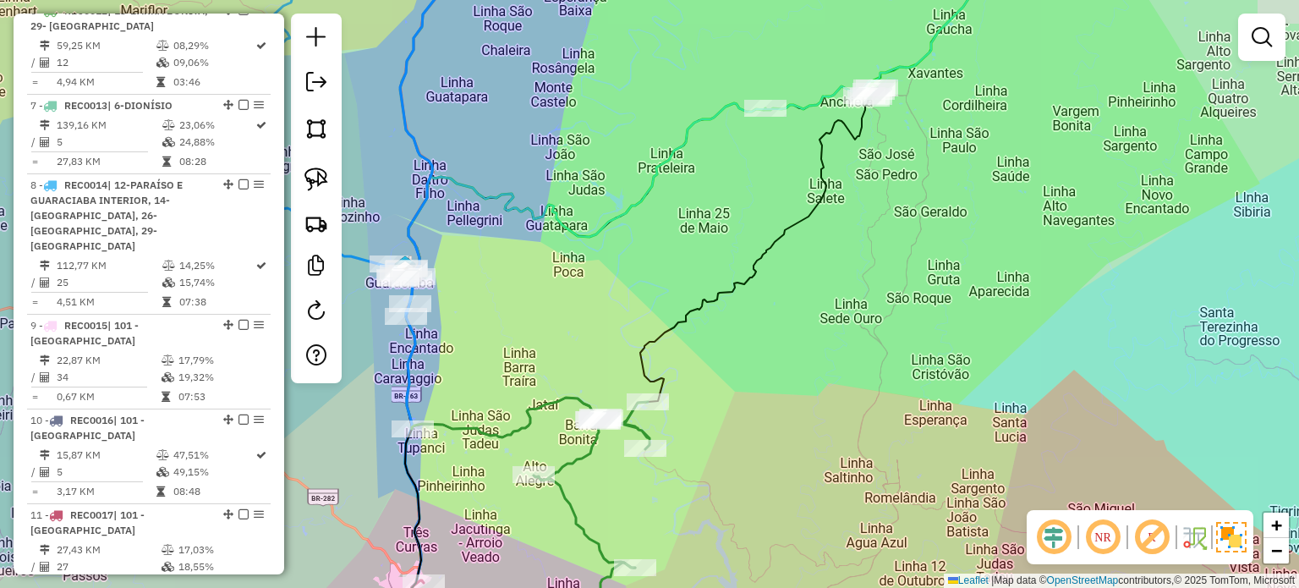
drag, startPoint x: 846, startPoint y: 395, endPoint x: 820, endPoint y: 413, distance: 32.1
click at [834, 421] on div "Janela de atendimento Grade de atendimento Capacidade Transportadoras Veículos …" at bounding box center [649, 294] width 1299 height 588
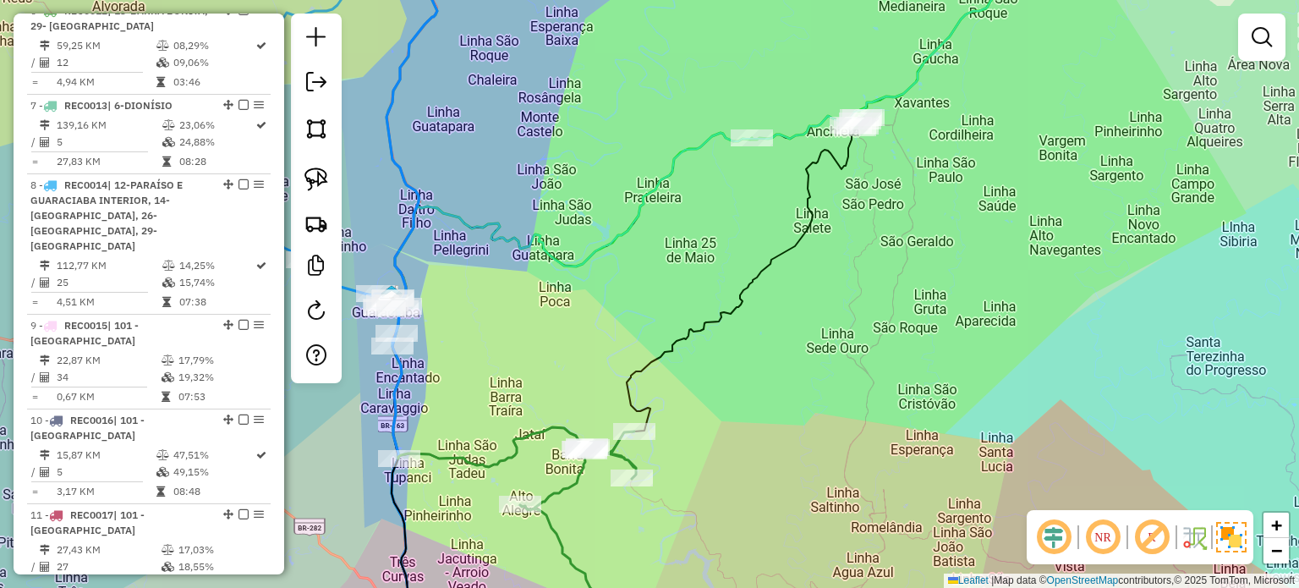
drag, startPoint x: 676, startPoint y: 446, endPoint x: 758, endPoint y: 408, distance: 90.0
click at [676, 446] on div "Janela de atendimento Grade de atendimento Capacidade Transportadoras Veículos …" at bounding box center [649, 294] width 1299 height 588
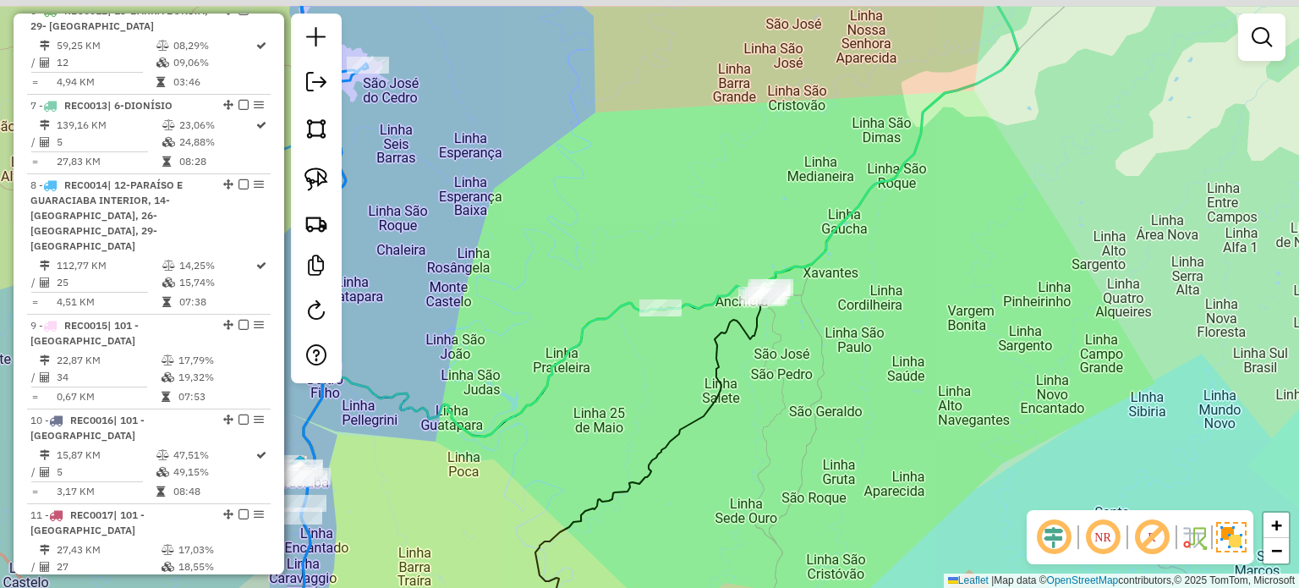
click at [791, 423] on div "Janela de atendimento Grade de atendimento Capacidade Transportadoras Veículos …" at bounding box center [649, 294] width 1299 height 588
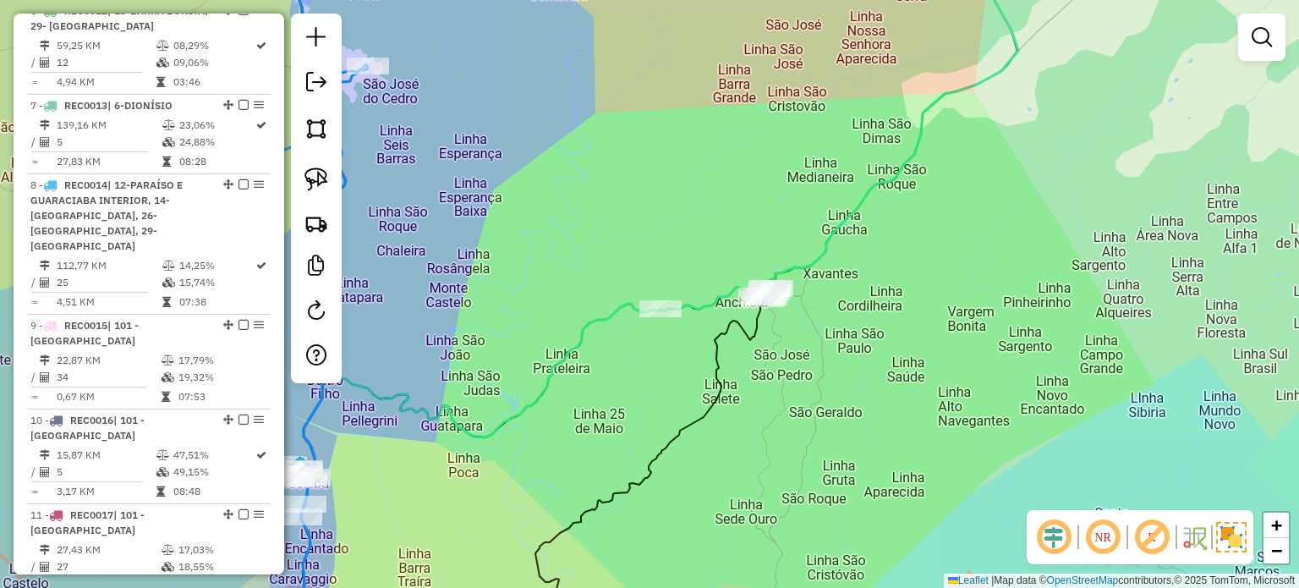
click at [761, 443] on div "Janela de atendimento Grade de atendimento Capacidade Transportadoras Veículos …" at bounding box center [649, 294] width 1299 height 588
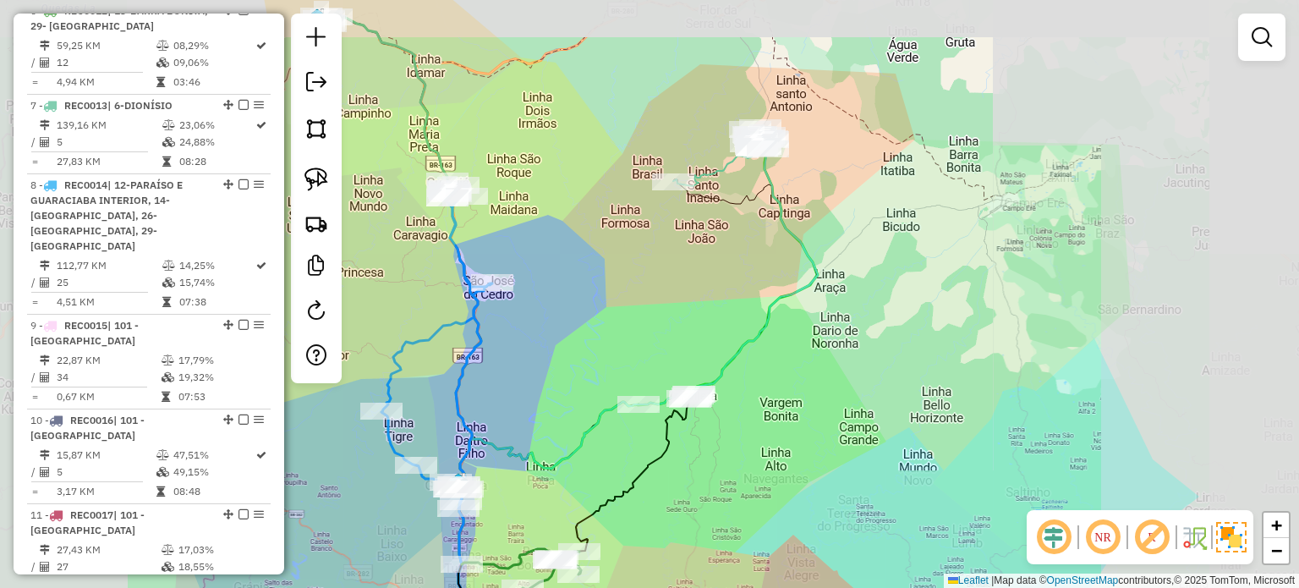
click at [741, 461] on div "Janela de atendimento Grade de atendimento Capacidade Transportadoras Veículos …" at bounding box center [649, 294] width 1299 height 588
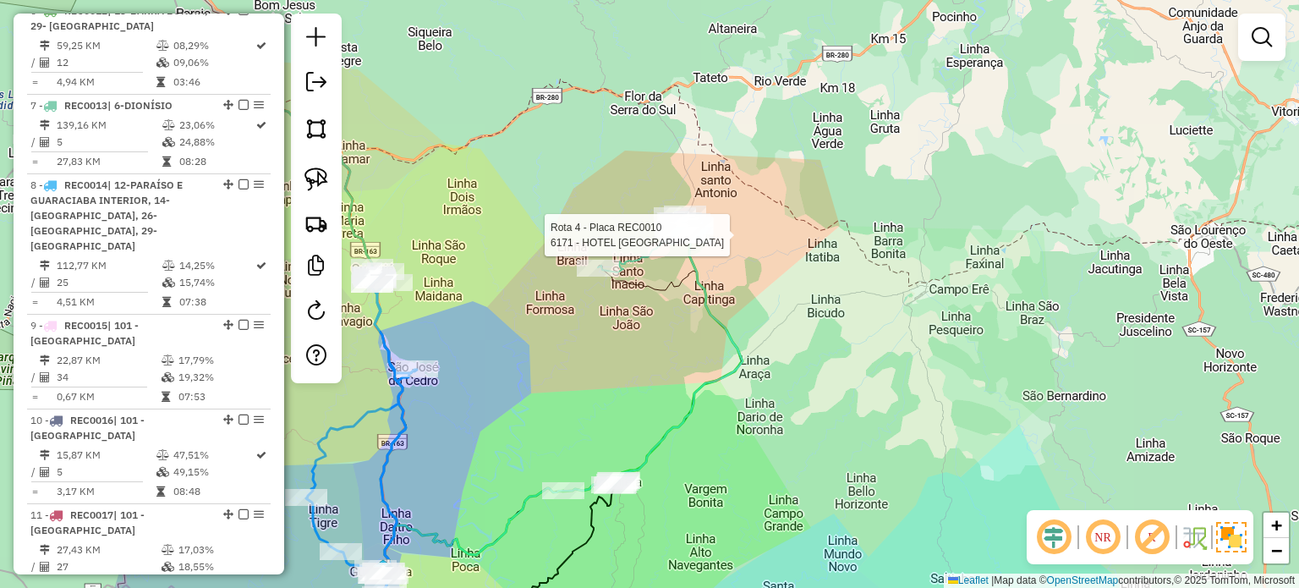
select select "*********"
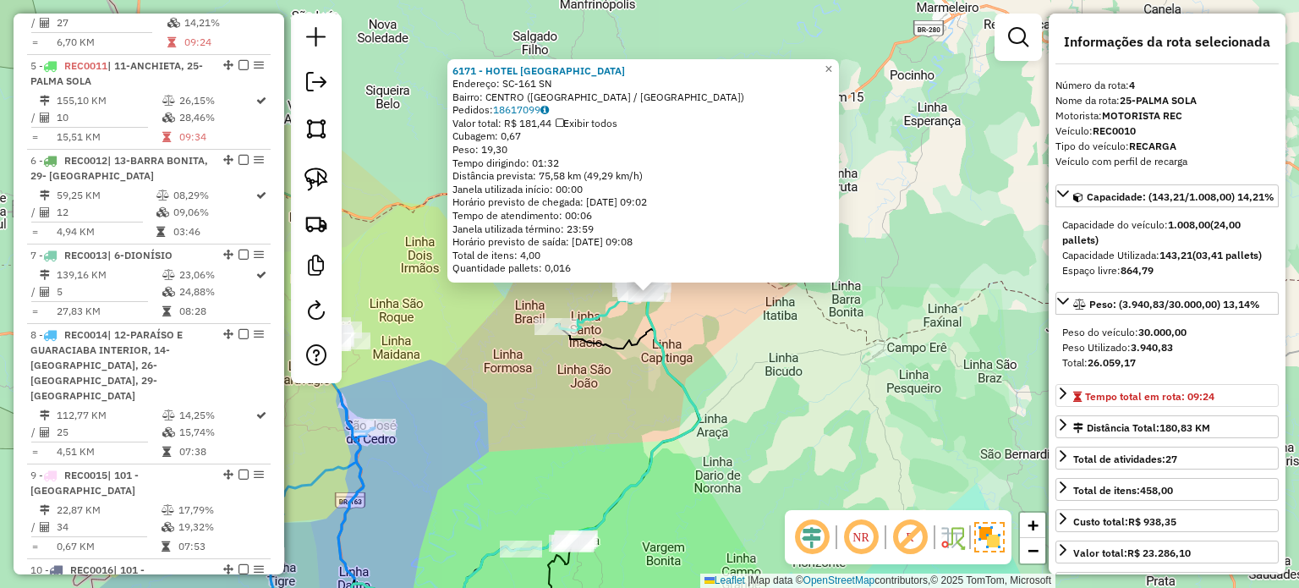
scroll to position [757, 0]
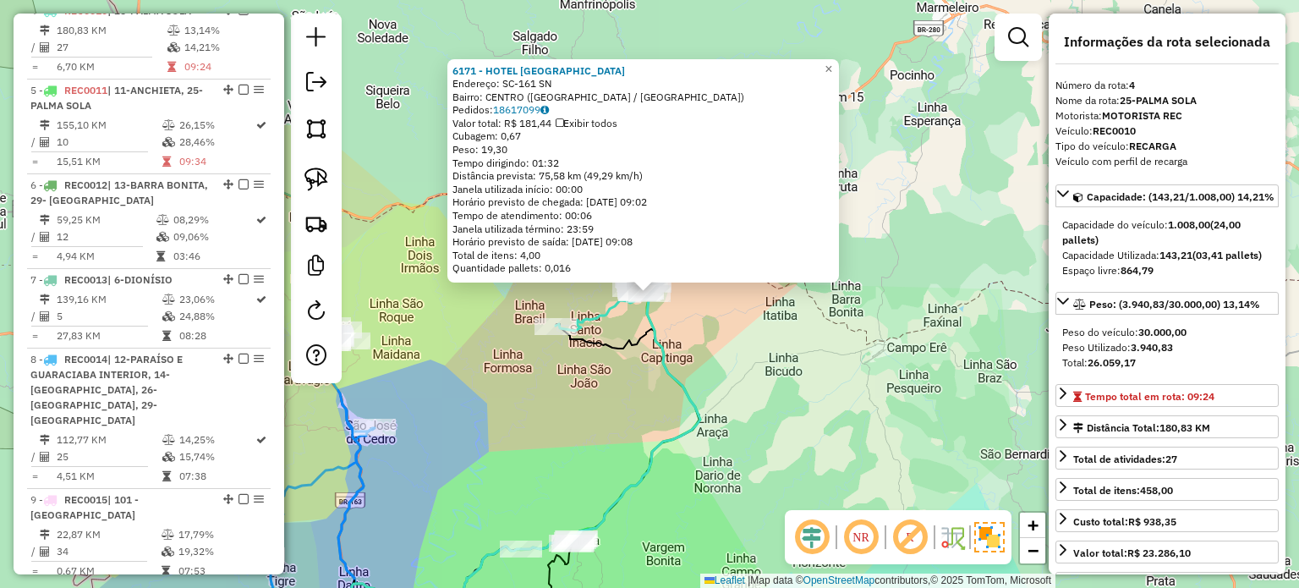
click at [731, 359] on div "6171 - HOTEL PALMA SOLA Endereço: SC-161 SN Bairro: CENTRO (PALMA SOLA / SC) Pe…" at bounding box center [649, 294] width 1299 height 588
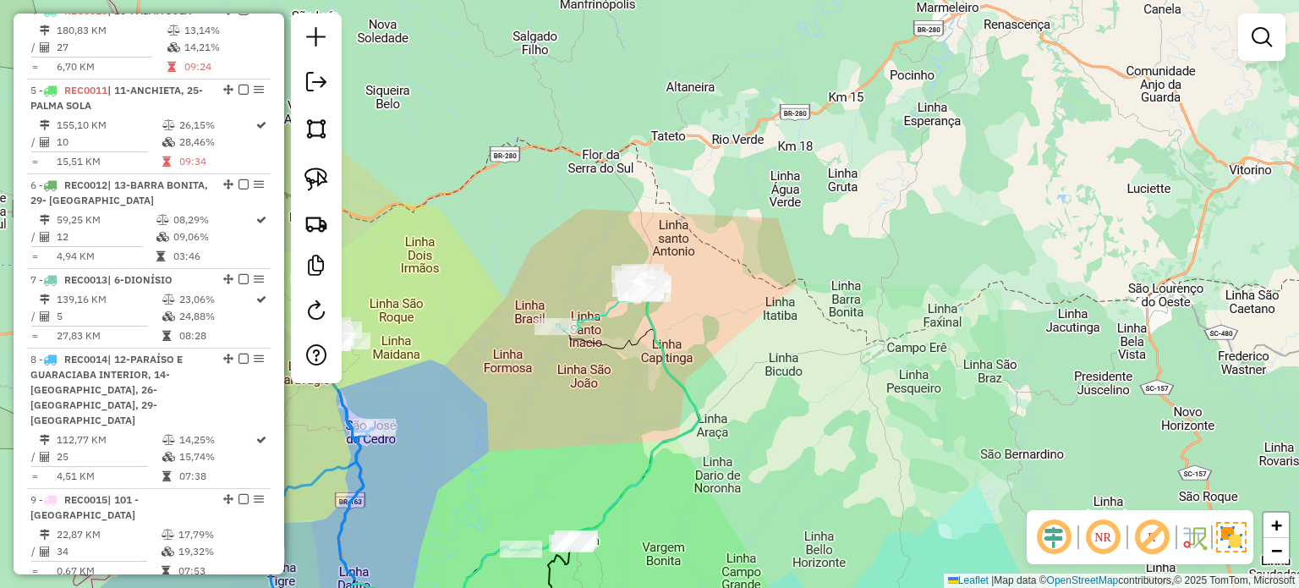
drag, startPoint x: 730, startPoint y: 373, endPoint x: 822, endPoint y: 308, distance: 112.8
click at [822, 308] on div "6171 - HOTEL PALMA SOLA Endereço: SC-161 SN Bairro: CENTRO (PALMA SOLA / SC) Pe…" at bounding box center [649, 294] width 1299 height 588
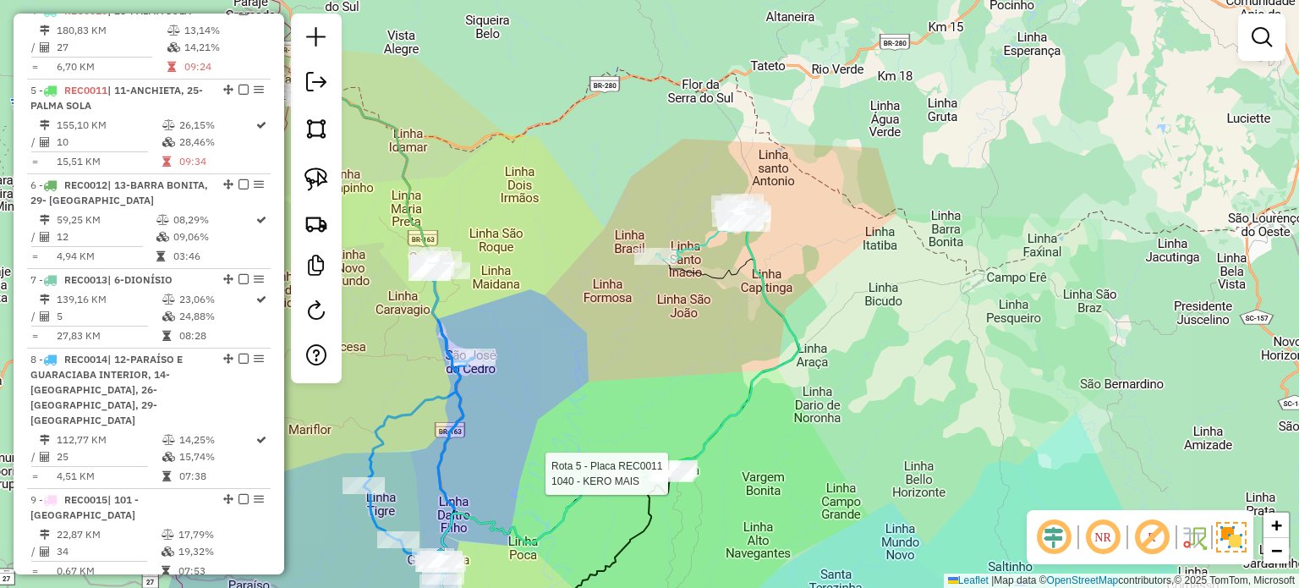
select select "*********"
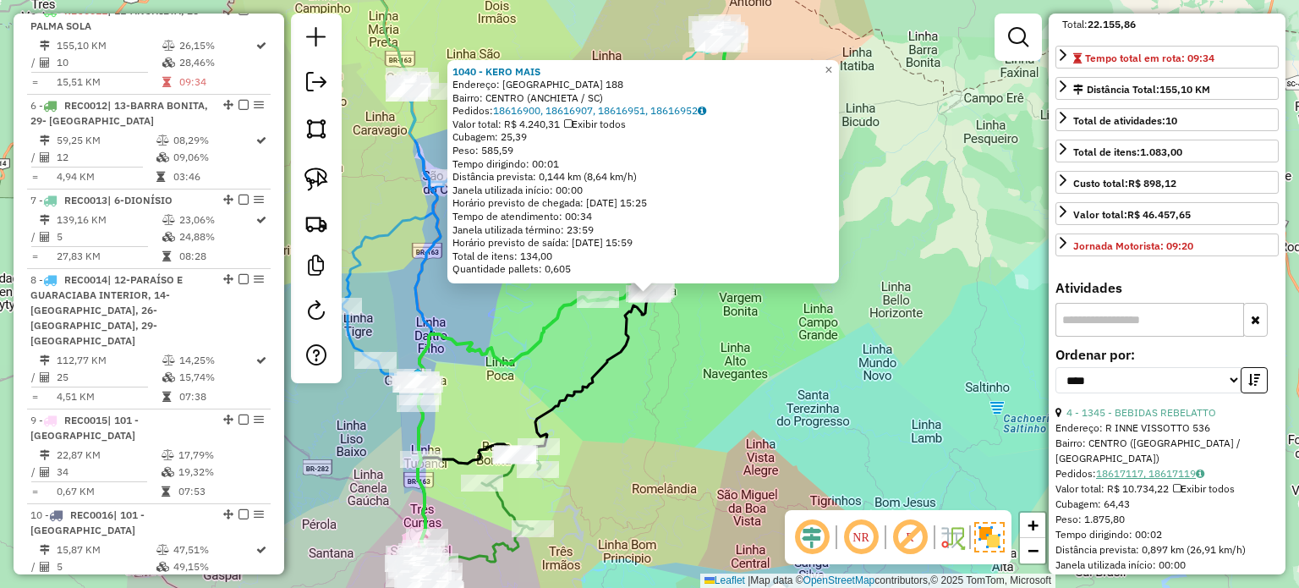
scroll to position [423, 0]
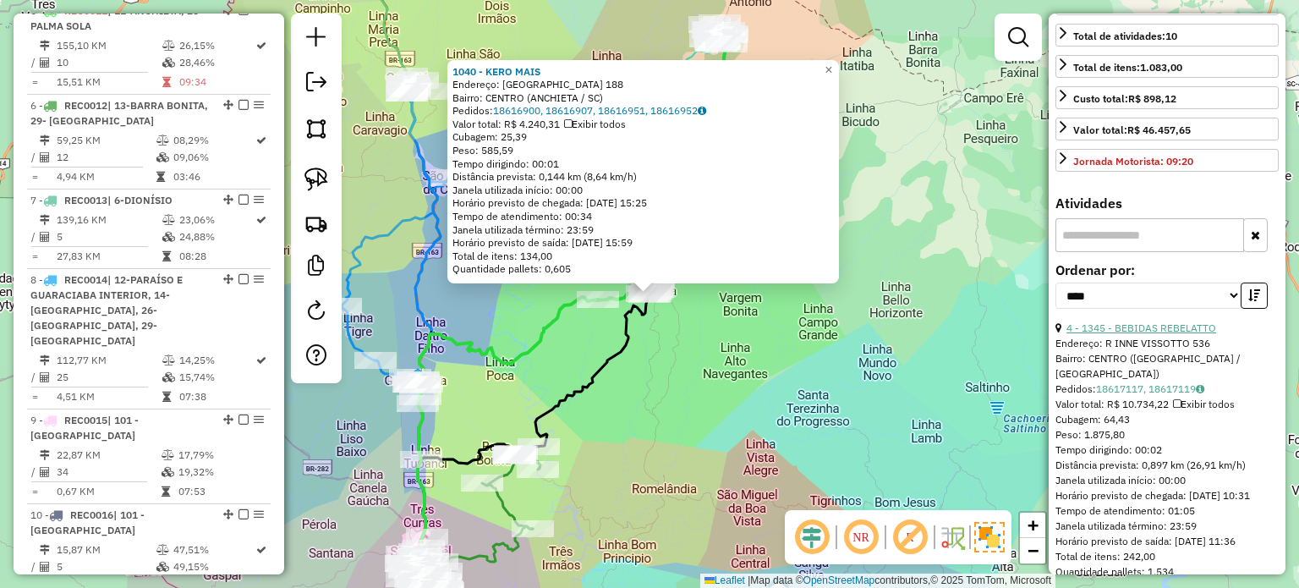
click at [1156, 334] on link "4 - 1345 - BEBIDAS REBELATTO" at bounding box center [1141, 327] width 150 height 13
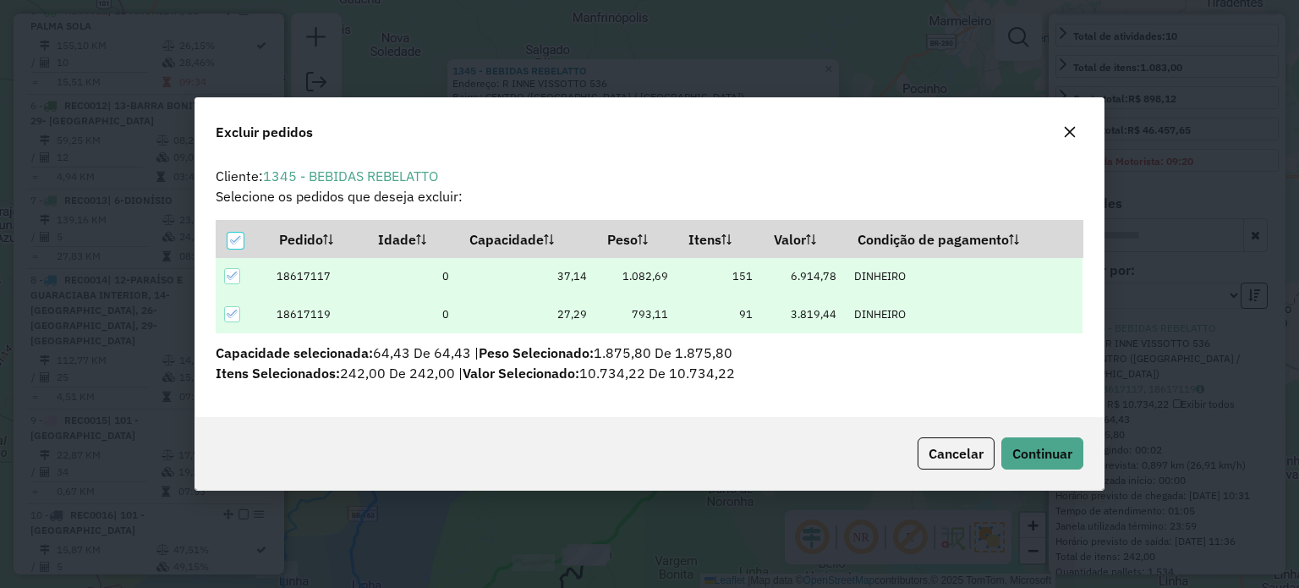
scroll to position [0, 0]
click at [1045, 451] on span "Continuar" at bounding box center [1042, 453] width 60 height 17
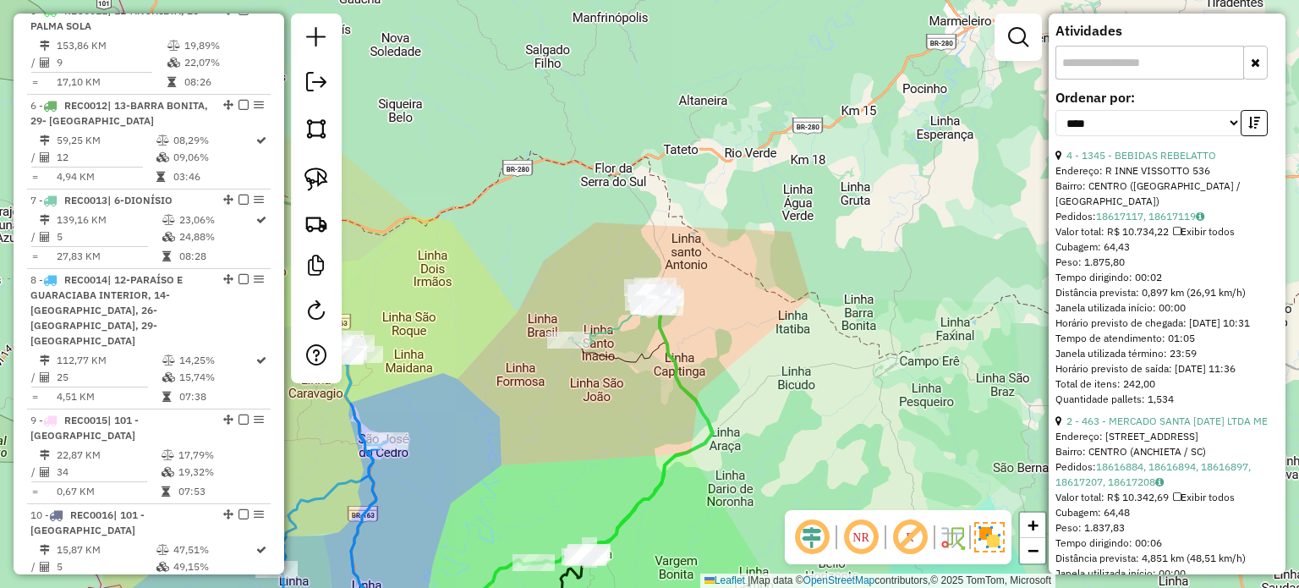
scroll to position [761, 0]
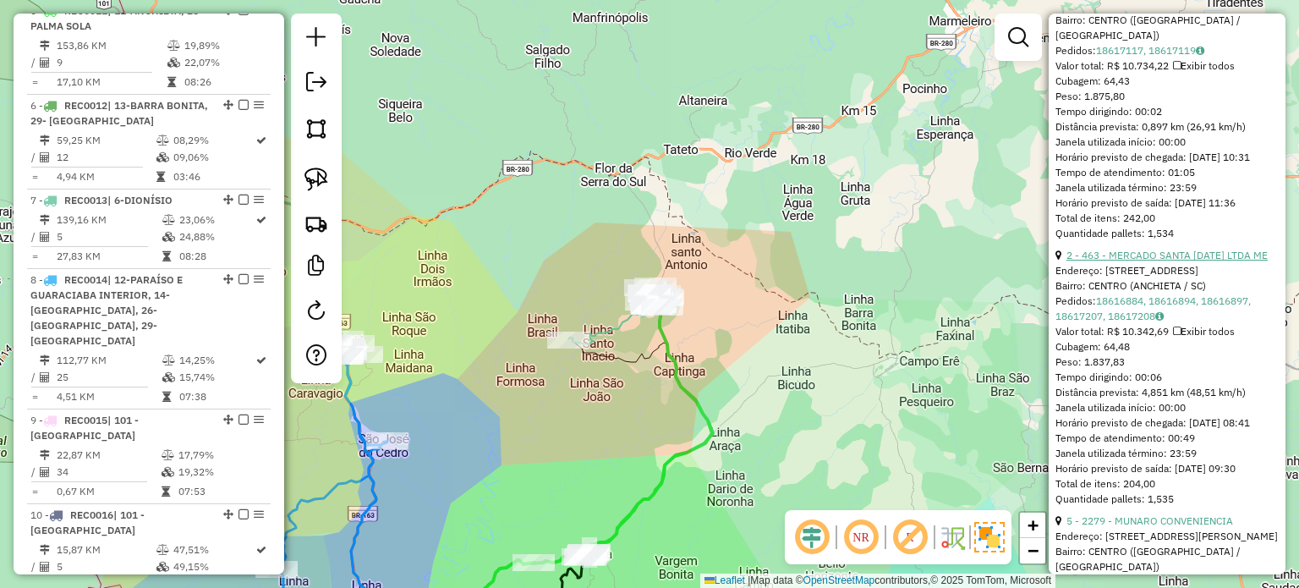
click at [1178, 261] on link "2 - 463 - MERCADO SANTA LUCIA LTDA ME" at bounding box center [1166, 255] width 201 height 13
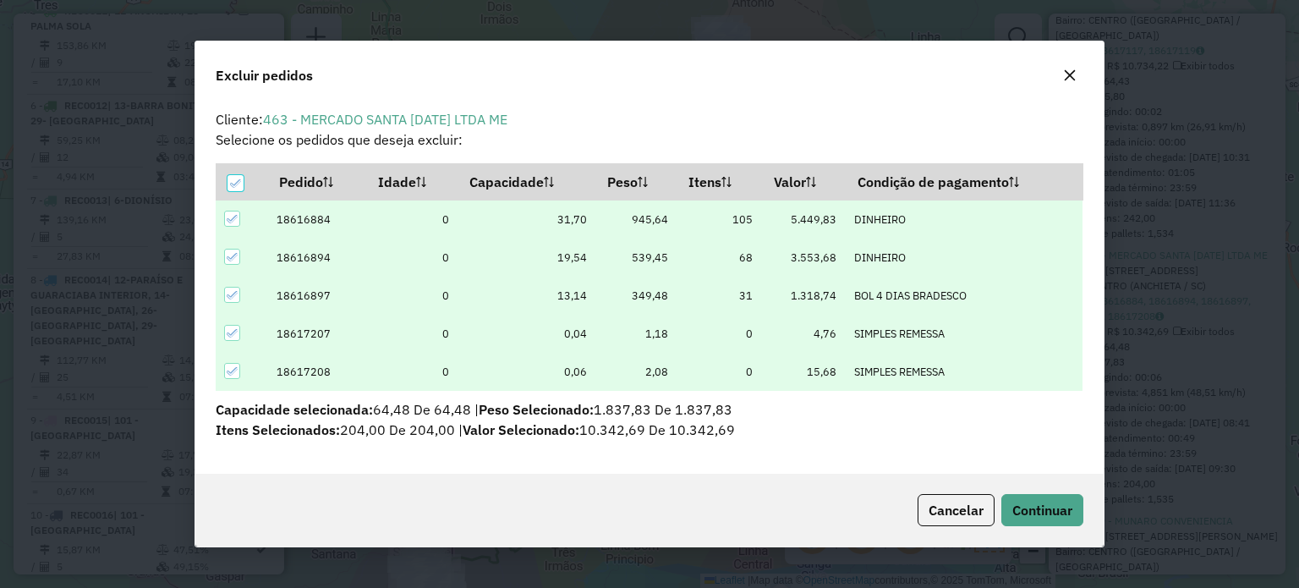
scroll to position [0, 0]
click at [1052, 506] on span "Continuar" at bounding box center [1042, 509] width 60 height 17
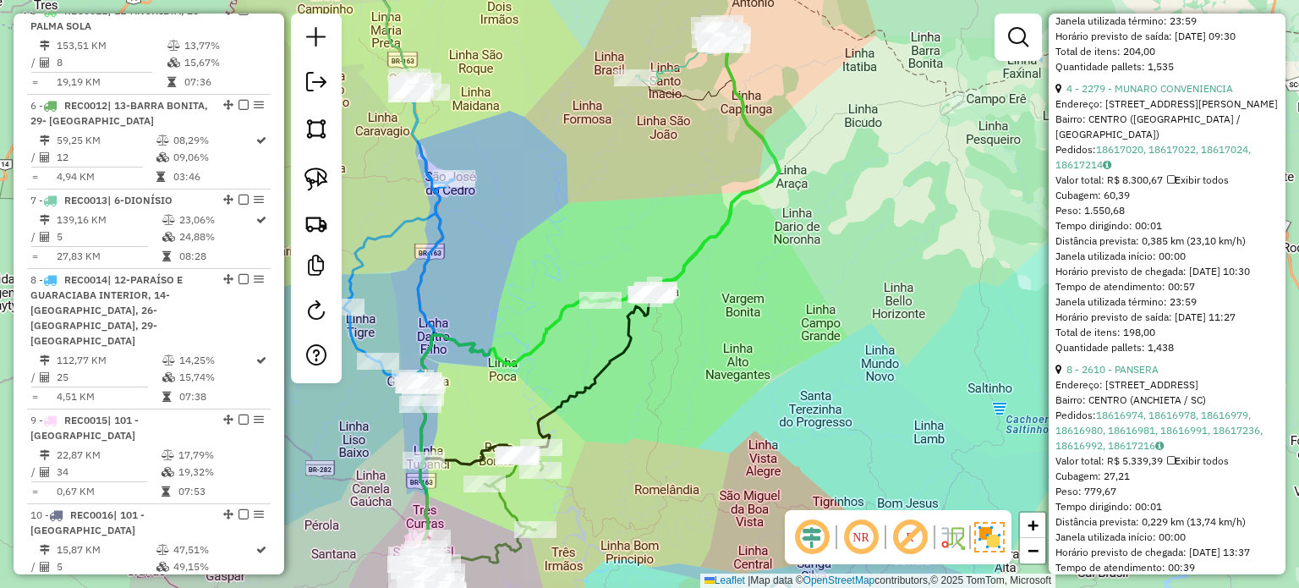
scroll to position [930, 0]
click at [1184, 92] on link "4 - 2279 - MUNARO CONVENIENCIA" at bounding box center [1149, 85] width 167 height 13
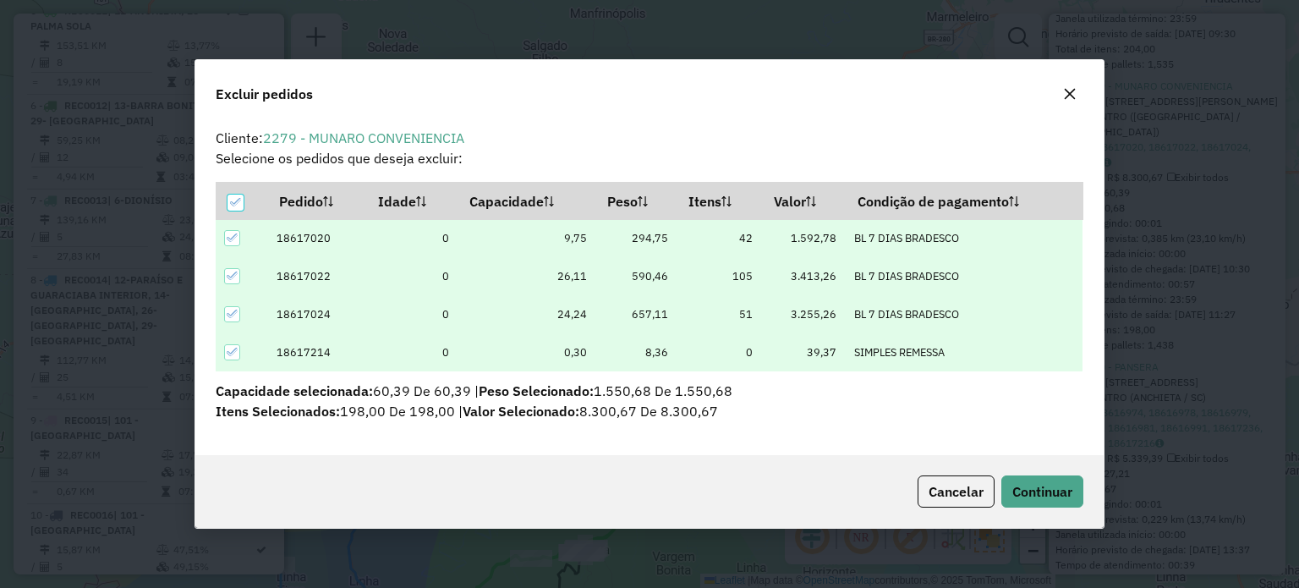
scroll to position [0, 0]
click at [1043, 495] on span "Continuar" at bounding box center [1042, 491] width 60 height 17
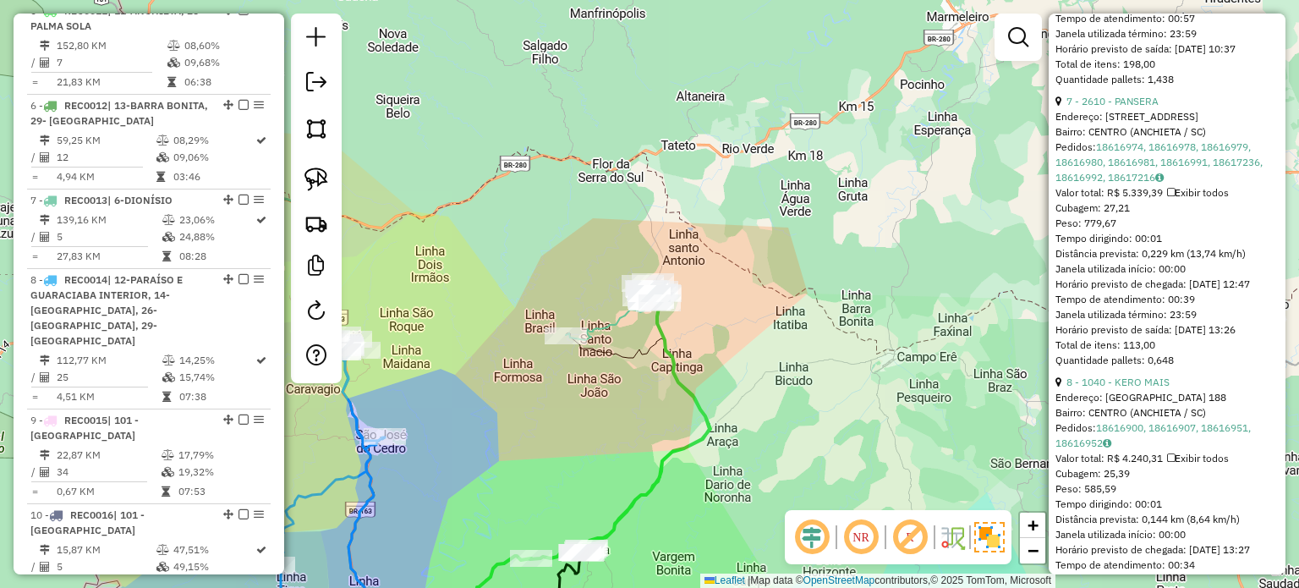
scroll to position [899, 0]
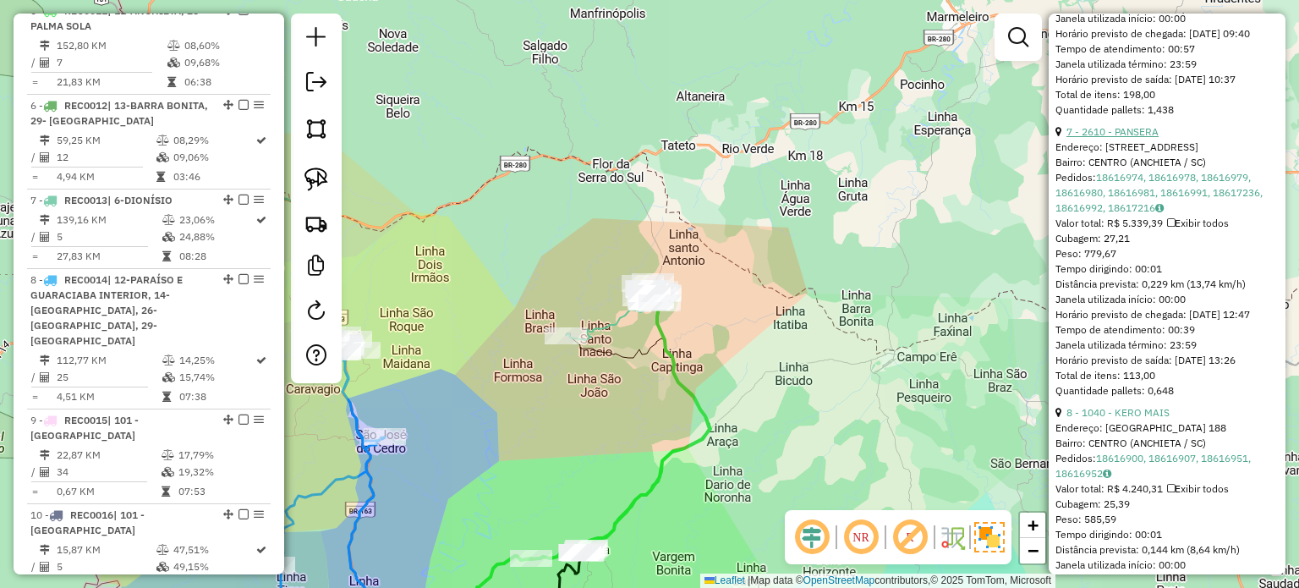
click at [1140, 128] on link "7 - 2610 - PANSERA" at bounding box center [1112, 131] width 92 height 13
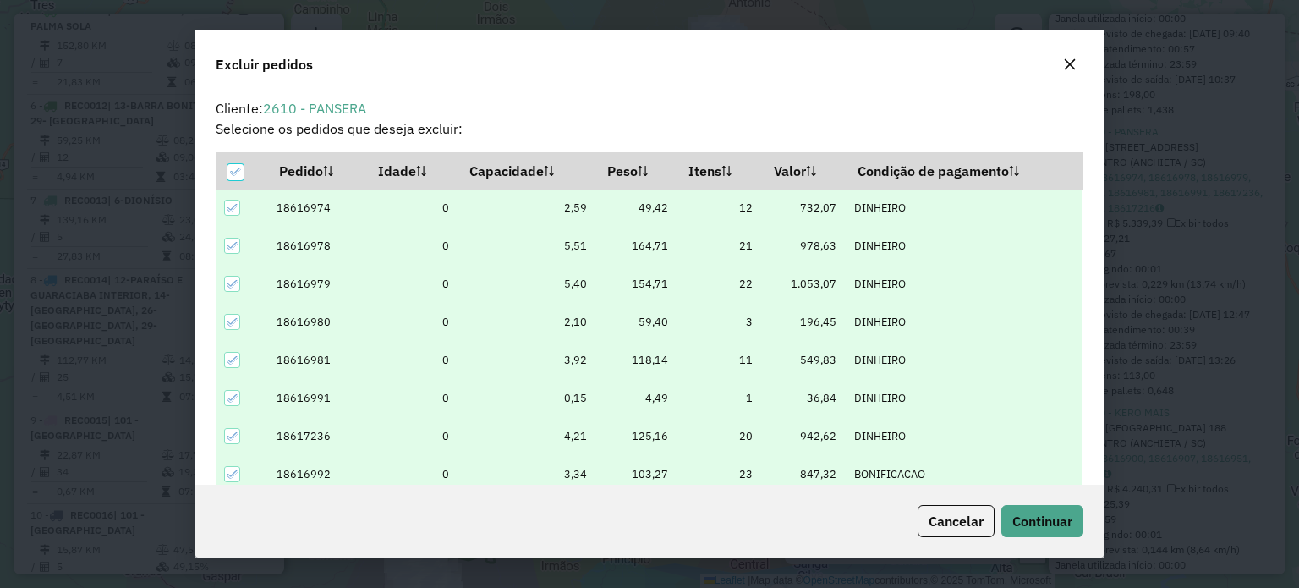
scroll to position [8, 5]
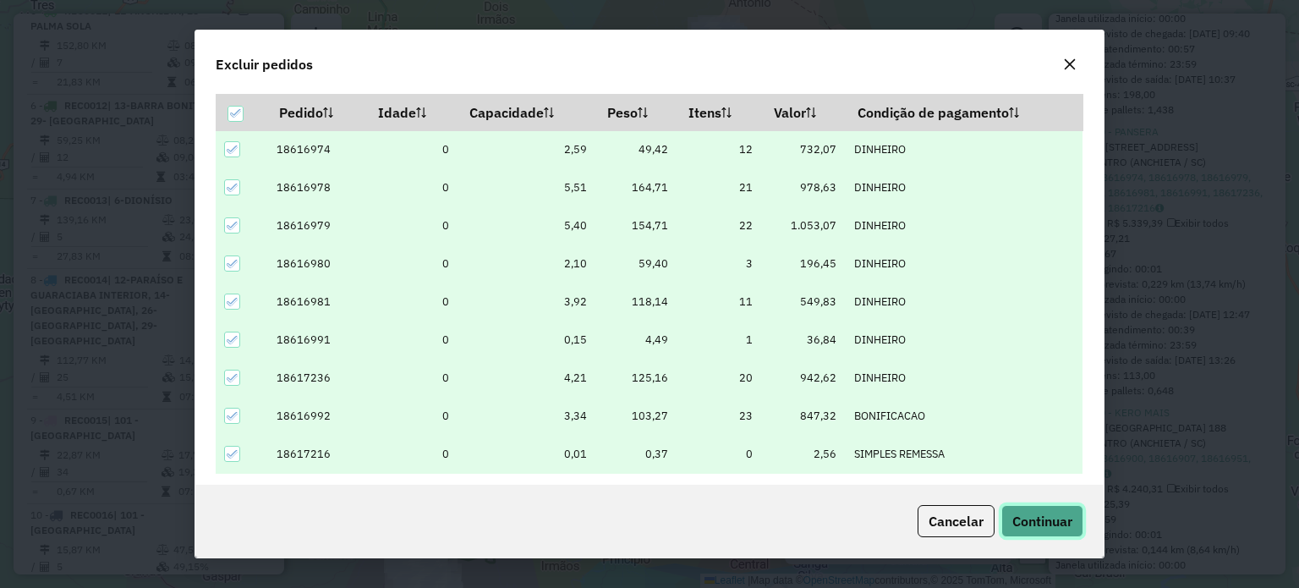
click at [1048, 521] on span "Continuar" at bounding box center [1042, 520] width 60 height 17
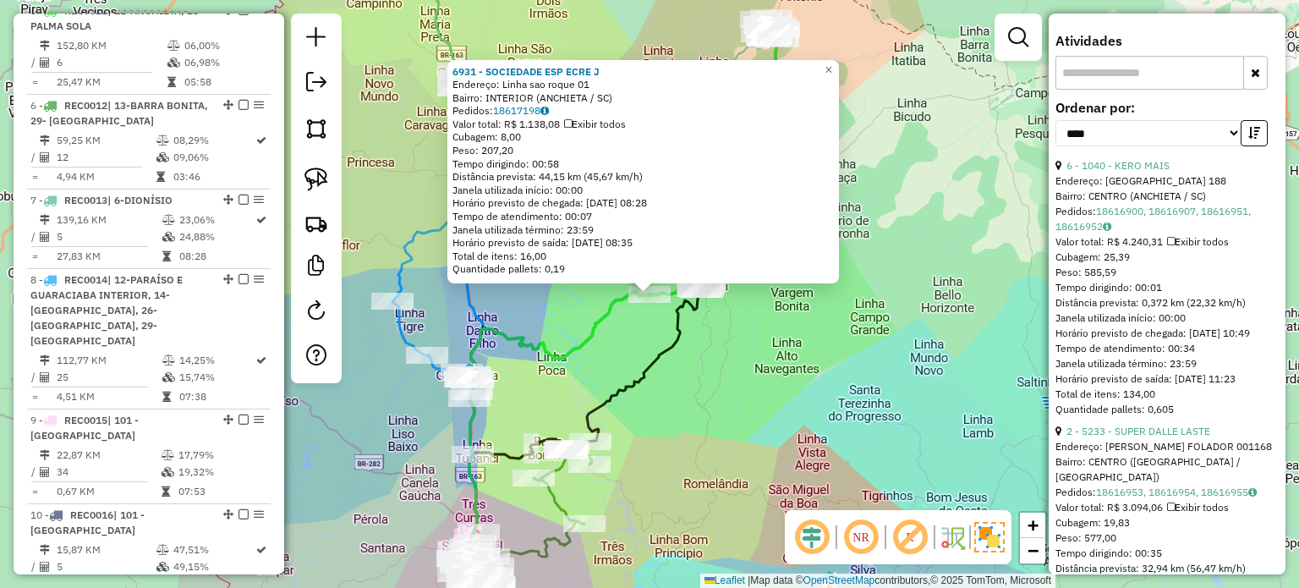
scroll to position [380, 0]
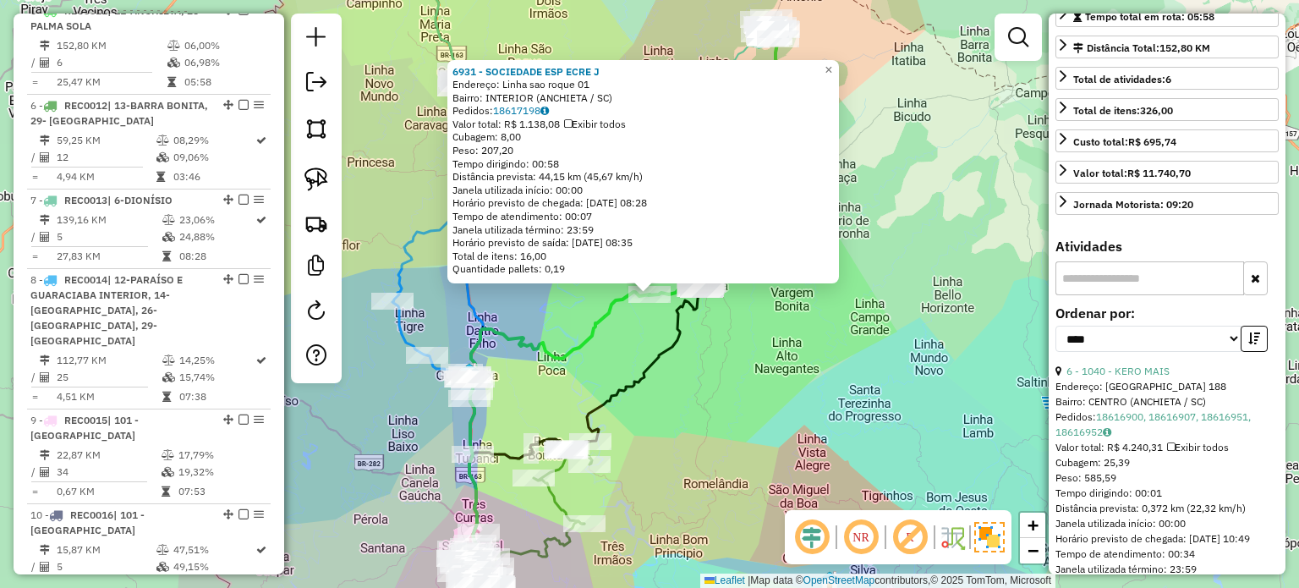
click at [755, 318] on div "6931 - SOCIEDADE ESP ECRE J Endereço: Linha sao roque 01 Bairro: INTERIOR (ANCH…" at bounding box center [649, 294] width 1299 height 588
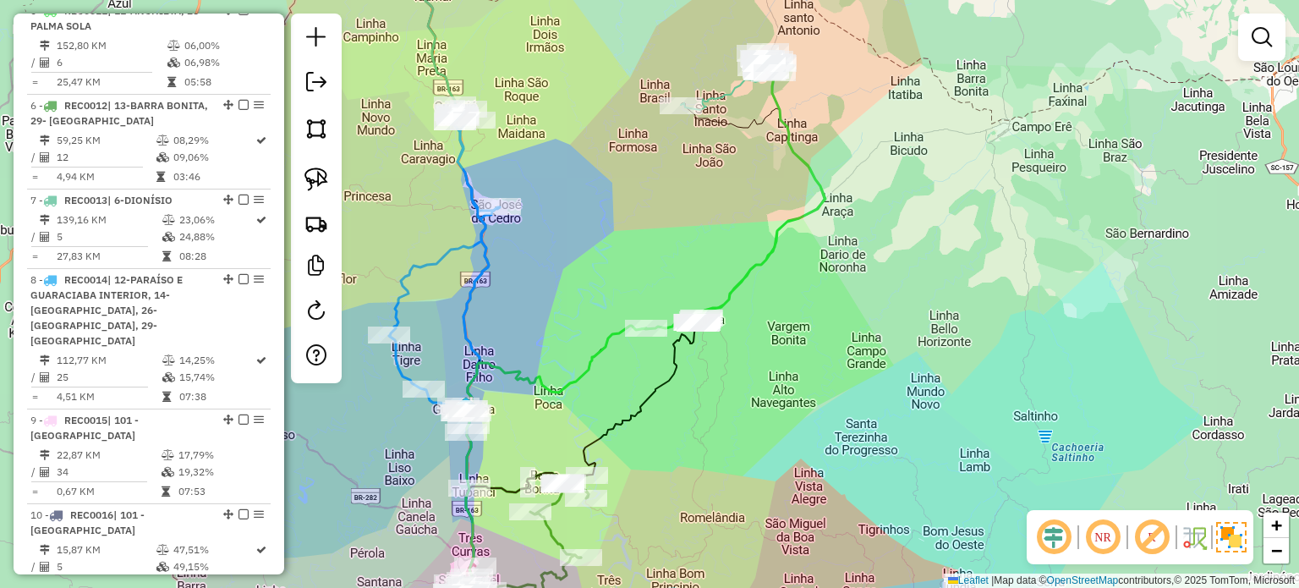
drag, startPoint x: 812, startPoint y: 313, endPoint x: 809, endPoint y: 331, distance: 17.9
click at [809, 331] on div "Janela de atendimento Grade de atendimento Capacidade Transportadoras Veículos …" at bounding box center [649, 294] width 1299 height 588
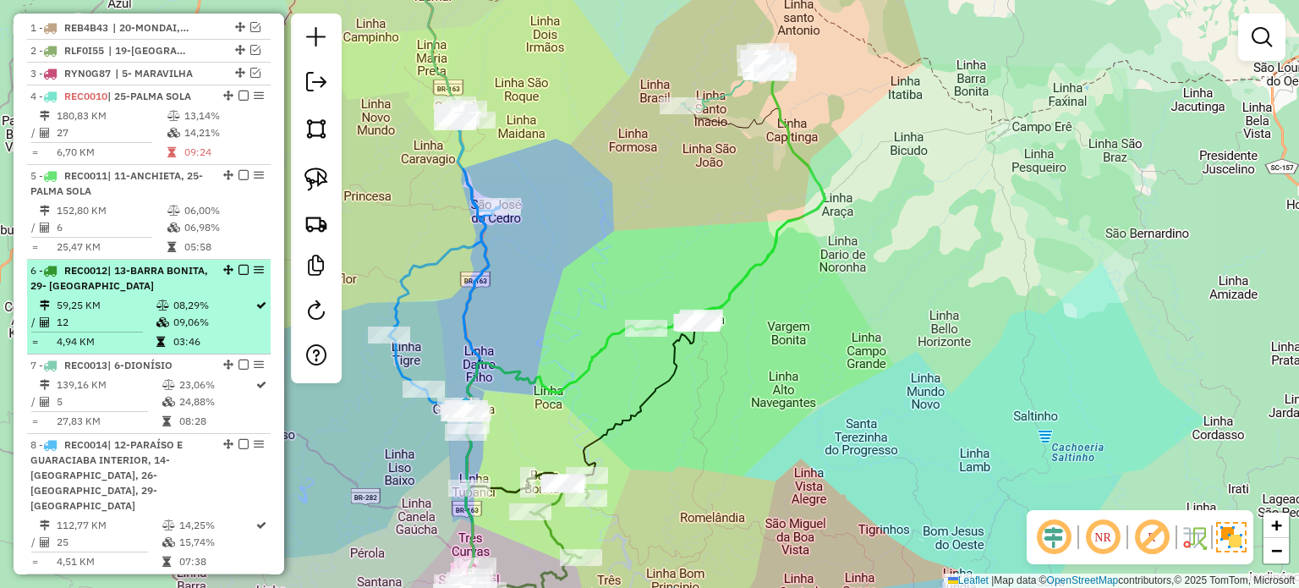
scroll to position [668, 0]
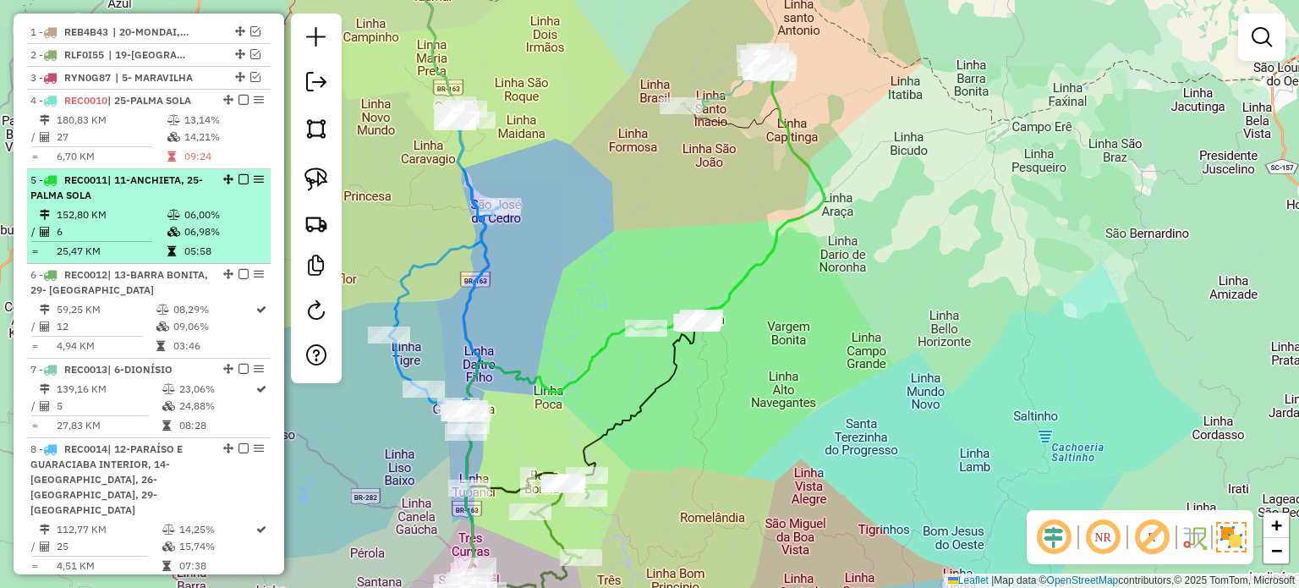
click at [238, 184] on em at bounding box center [243, 179] width 10 height 10
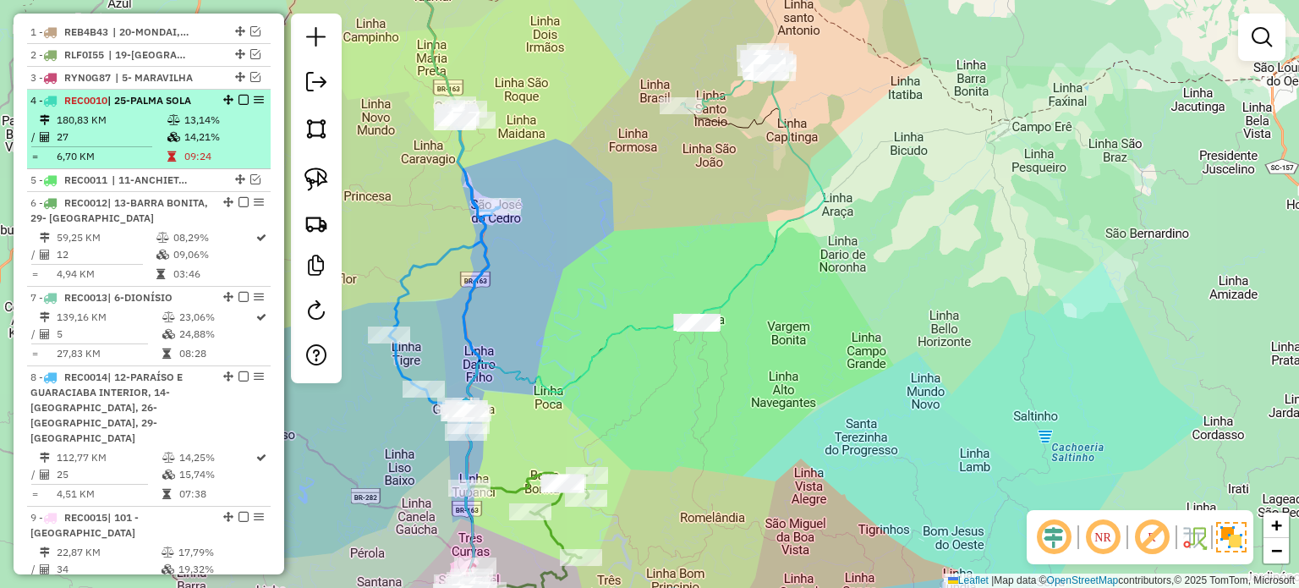
click at [238, 105] on em at bounding box center [243, 100] width 10 height 10
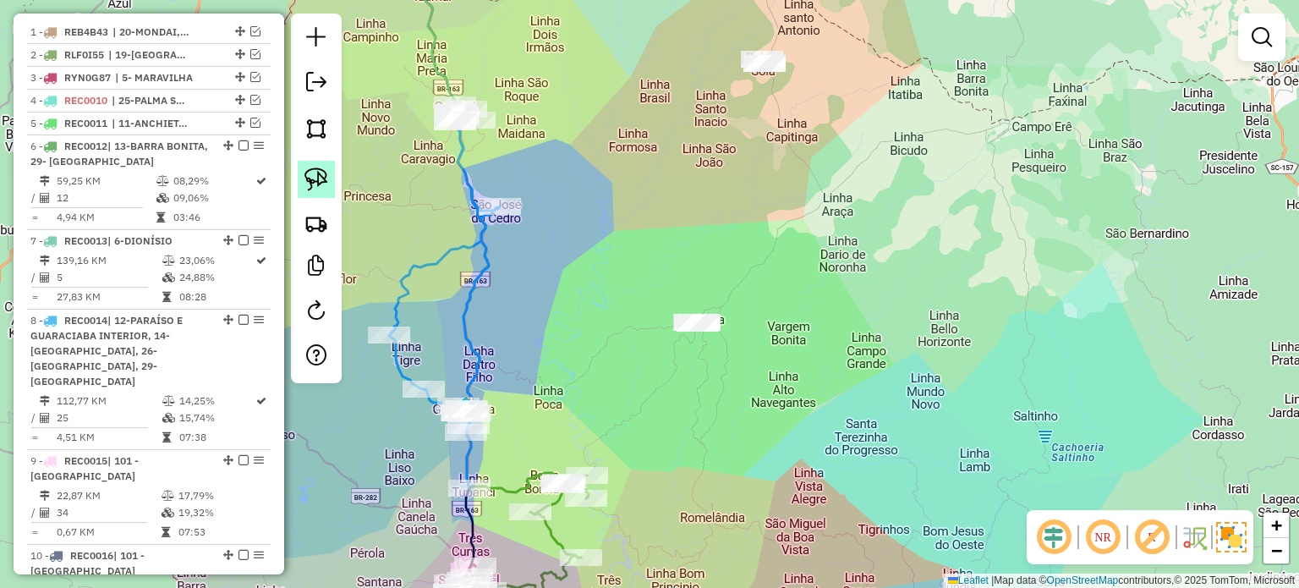
click at [312, 172] on img at bounding box center [316, 179] width 24 height 24
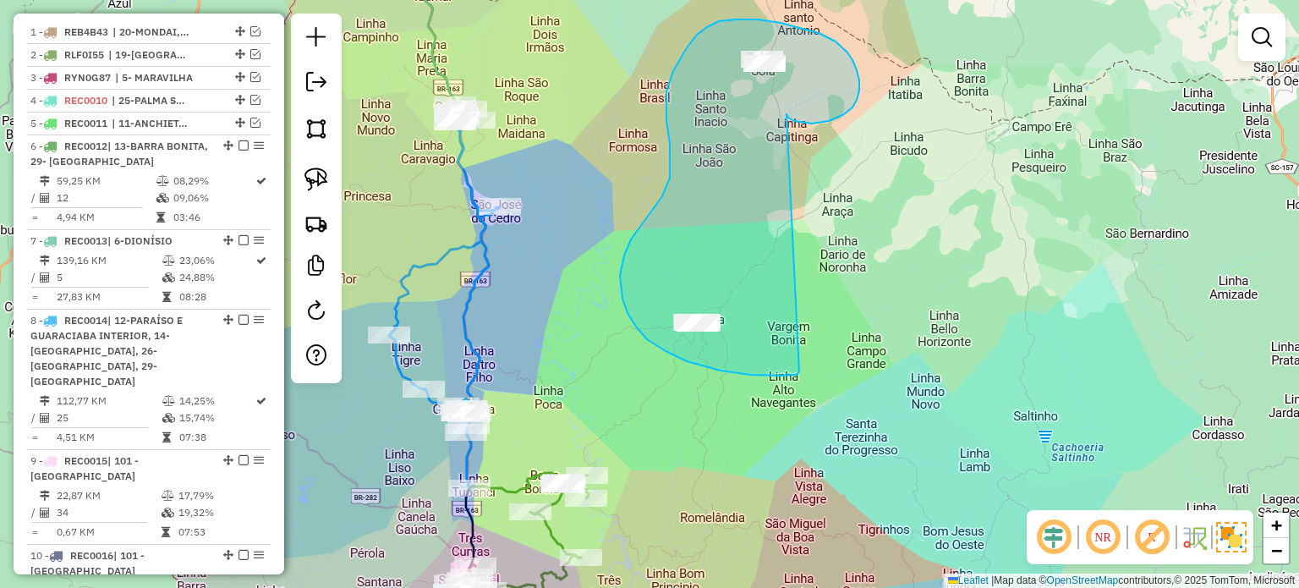
drag, startPoint x: 786, startPoint y: 114, endPoint x: 801, endPoint y: 369, distance: 255.8
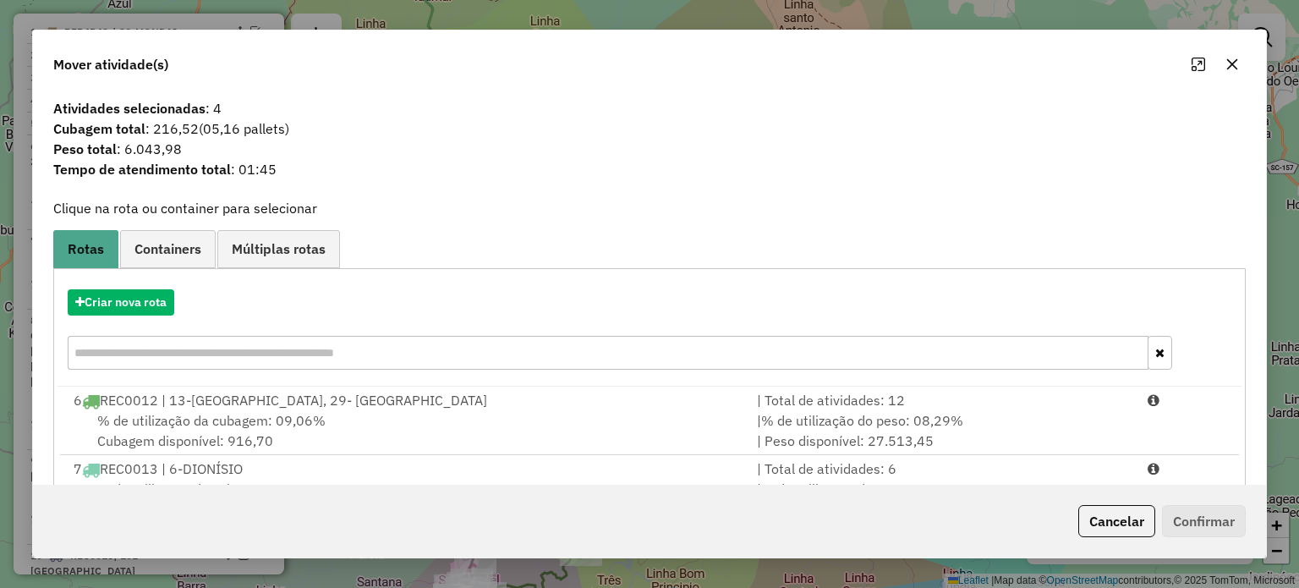
click at [1231, 65] on icon "button" at bounding box center [1231, 63] width 11 height 11
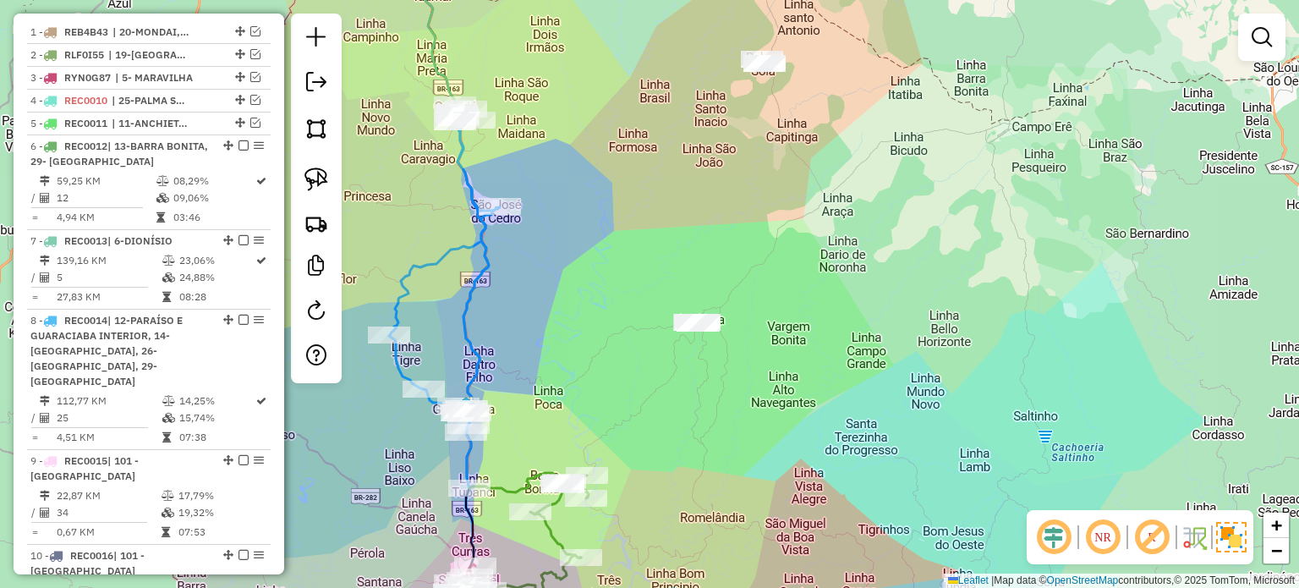
drag, startPoint x: 698, startPoint y: 270, endPoint x: 804, endPoint y: 323, distance: 118.3
click at [808, 328] on div "Janela de atendimento Grade de atendimento Capacidade Transportadoras Veículos …" at bounding box center [649, 294] width 1299 height 588
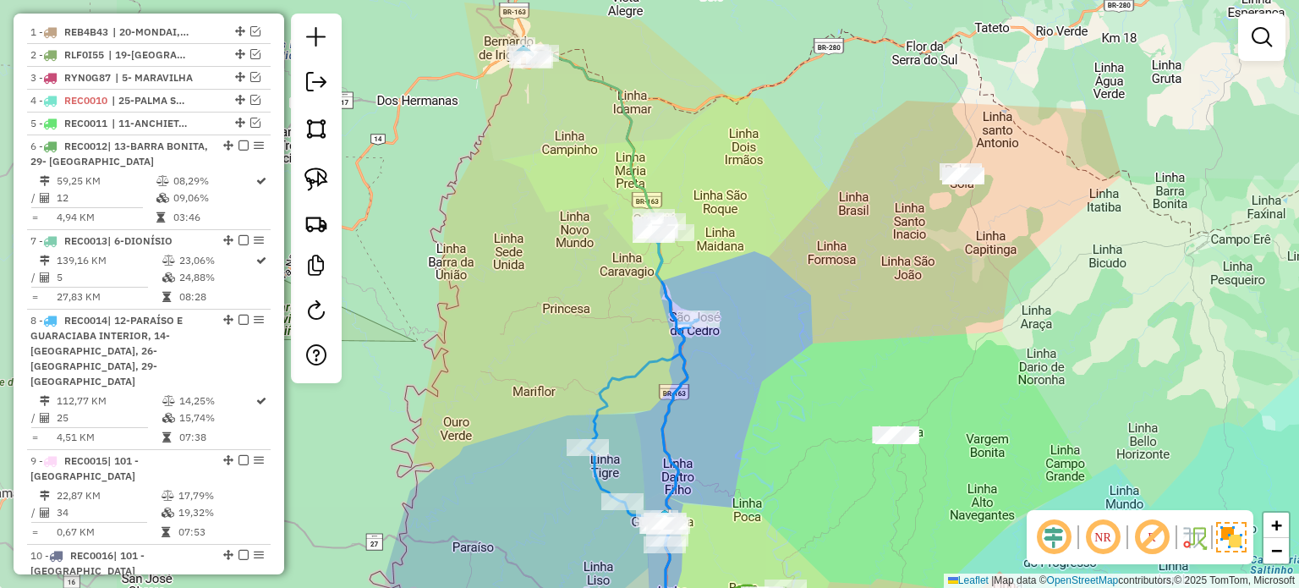
drag, startPoint x: 724, startPoint y: 187, endPoint x: 785, endPoint y: 270, distance: 102.8
click at [785, 270] on div "Janela de atendimento Grade de atendimento Capacidade Transportadoras Veículos …" at bounding box center [649, 294] width 1299 height 588
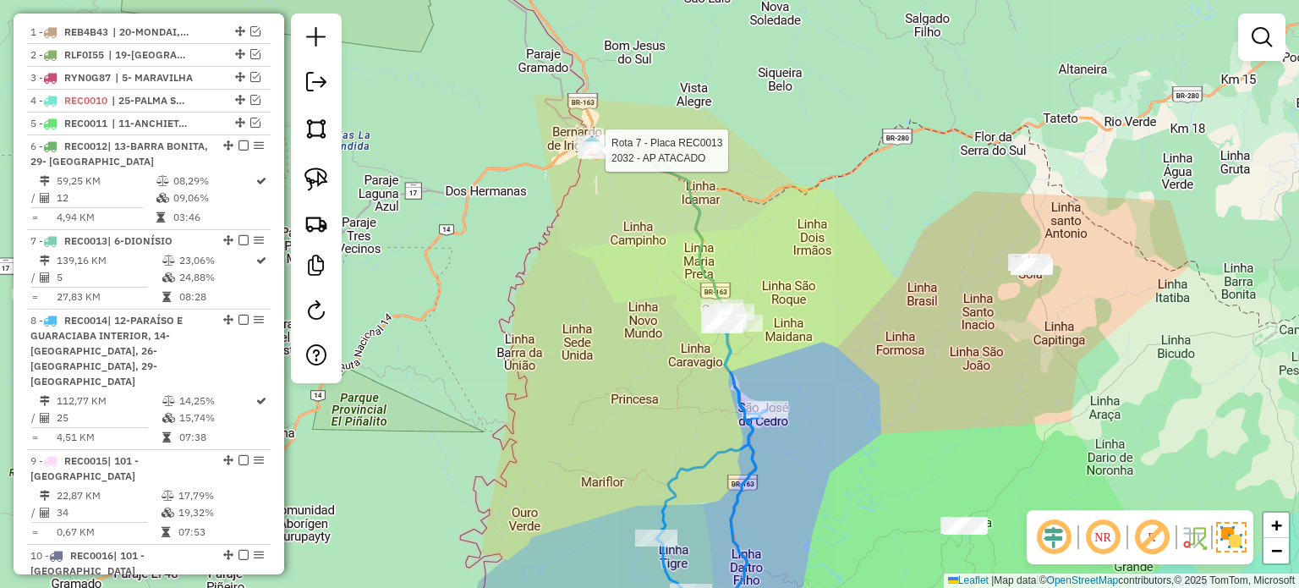
select select "*********"
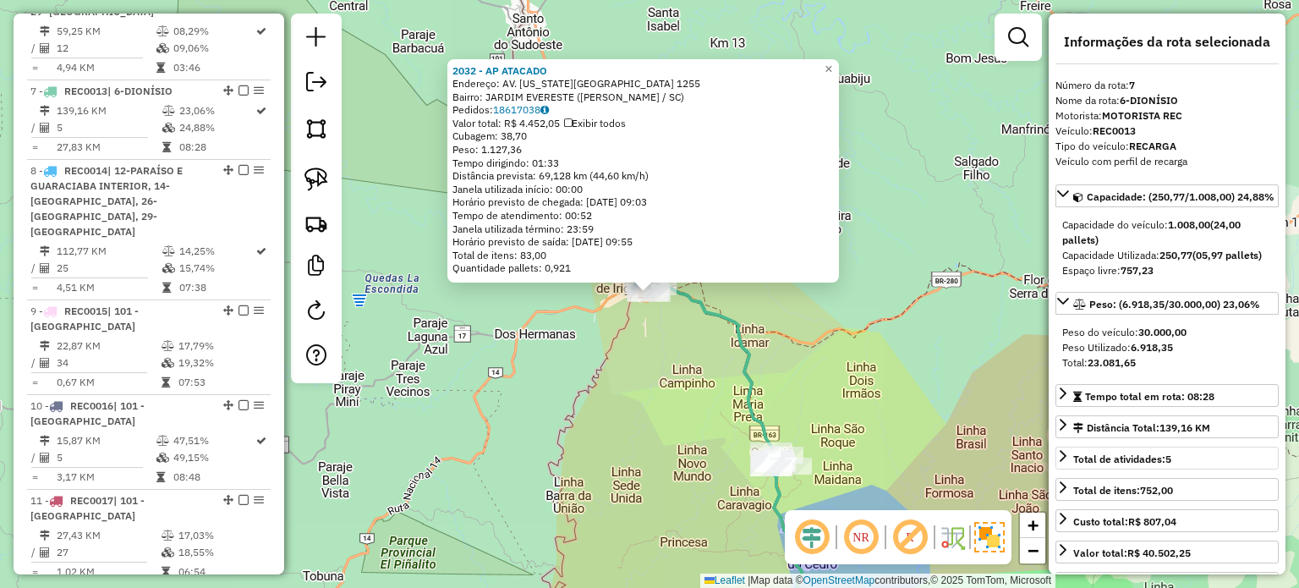
scroll to position [898, 0]
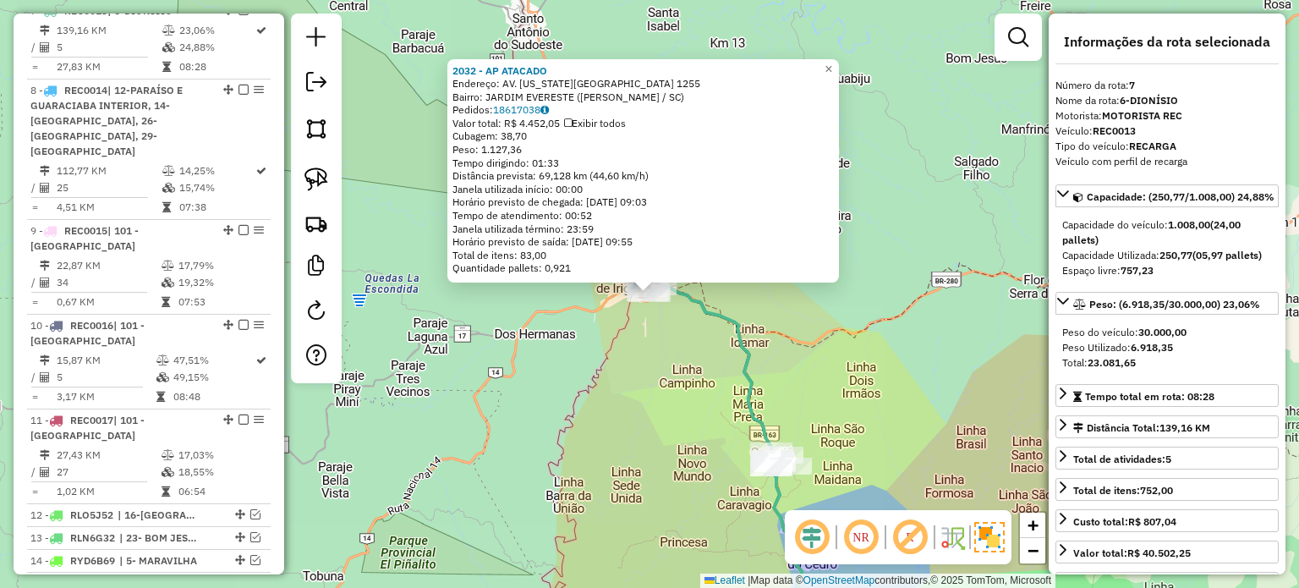
click at [732, 333] on icon at bounding box center [727, 466] width 156 height 362
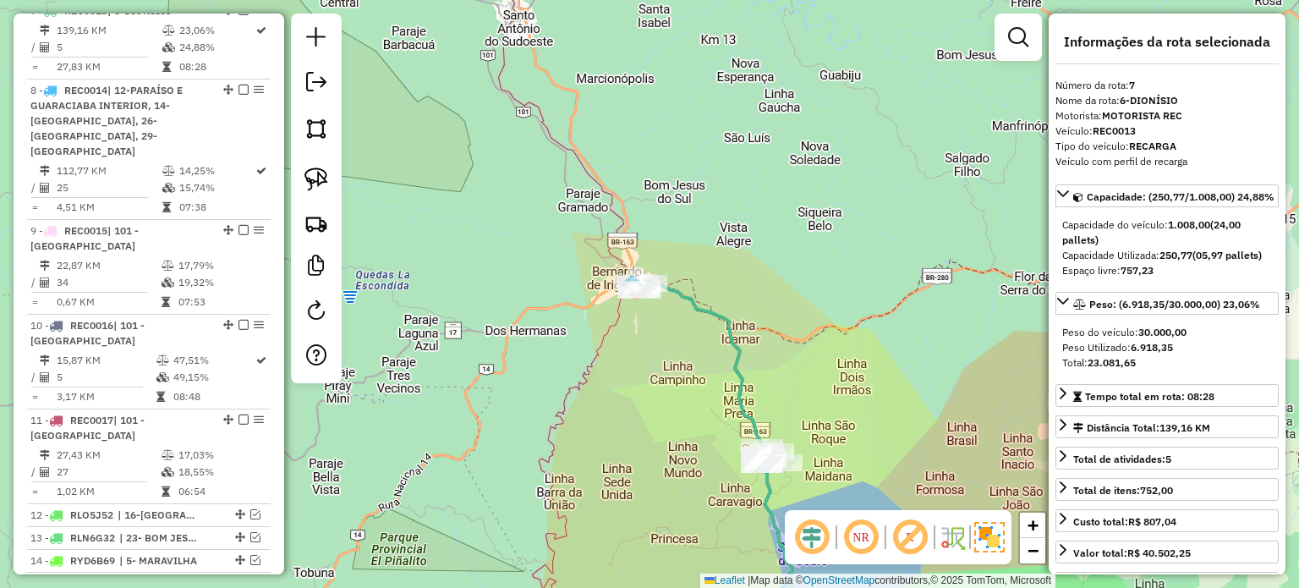
drag, startPoint x: 948, startPoint y: 418, endPoint x: 724, endPoint y: 230, distance: 292.8
click at [752, 249] on div "Janela de atendimento Grade de atendimento Capacidade Transportadoras Veículos …" at bounding box center [649, 294] width 1299 height 588
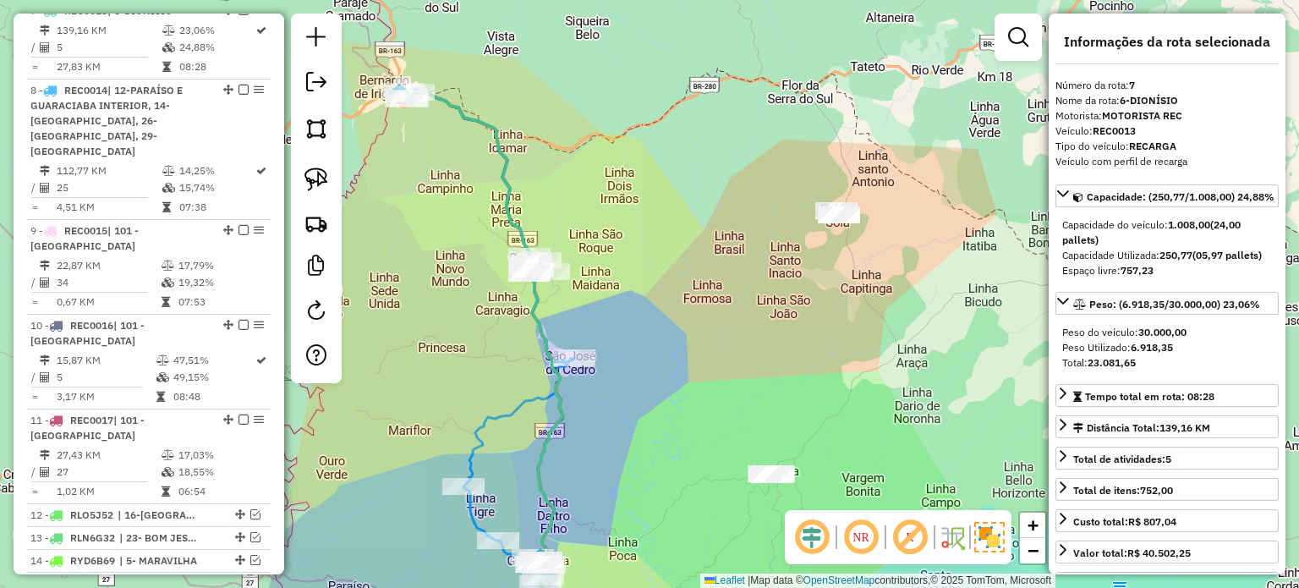
drag, startPoint x: 746, startPoint y: 260, endPoint x: 697, endPoint y: 273, distance: 50.9
click at [686, 253] on div "Janela de atendimento Grade de atendimento Capacidade Transportadoras Veículos …" at bounding box center [649, 294] width 1299 height 588
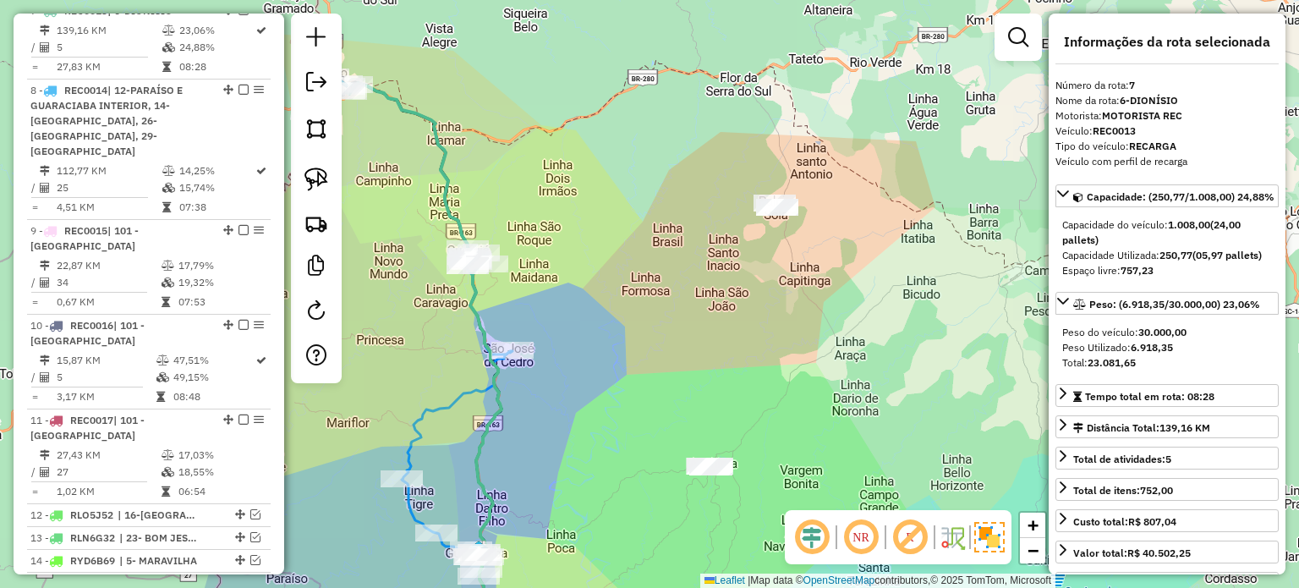
drag, startPoint x: 752, startPoint y: 327, endPoint x: 724, endPoint y: 287, distance: 49.2
click at [726, 289] on div "Janela de atendimento Grade de atendimento Capacidade Transportadoras Veículos …" at bounding box center [649, 294] width 1299 height 588
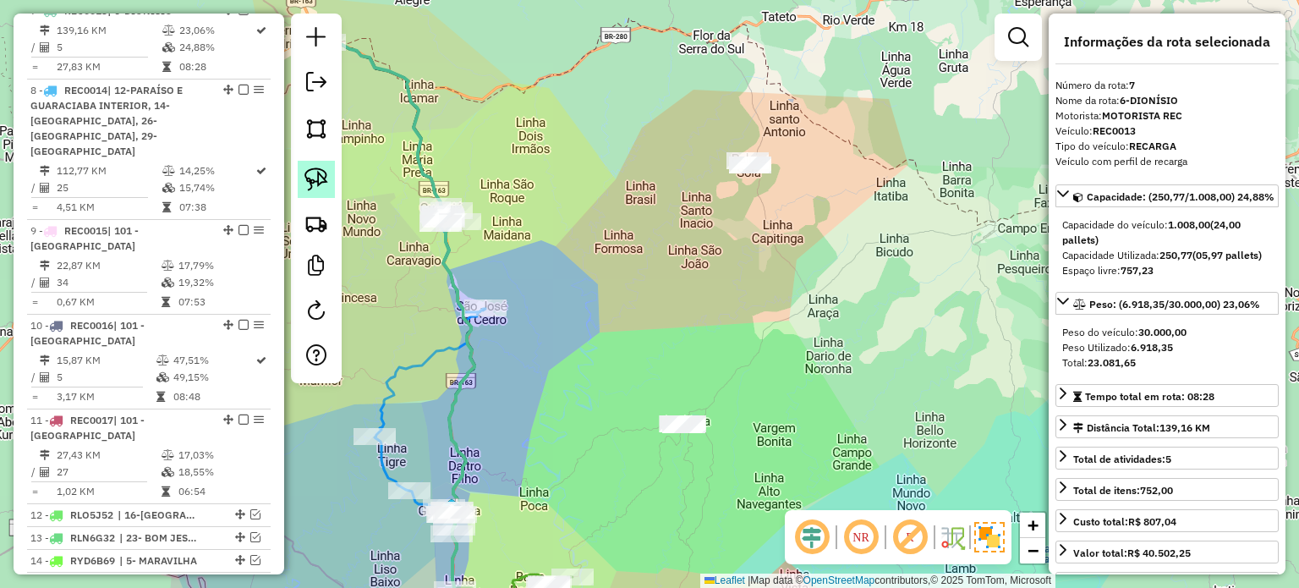
click at [325, 175] on img at bounding box center [316, 179] width 24 height 24
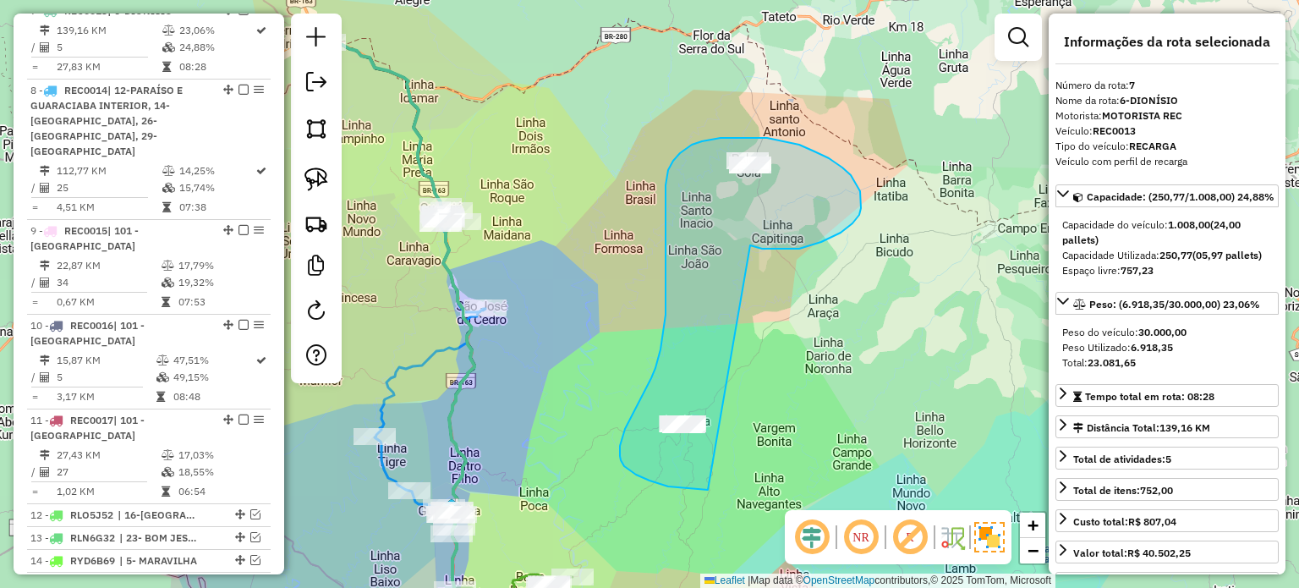
drag, startPoint x: 762, startPoint y: 249, endPoint x: 768, endPoint y: 483, distance: 234.3
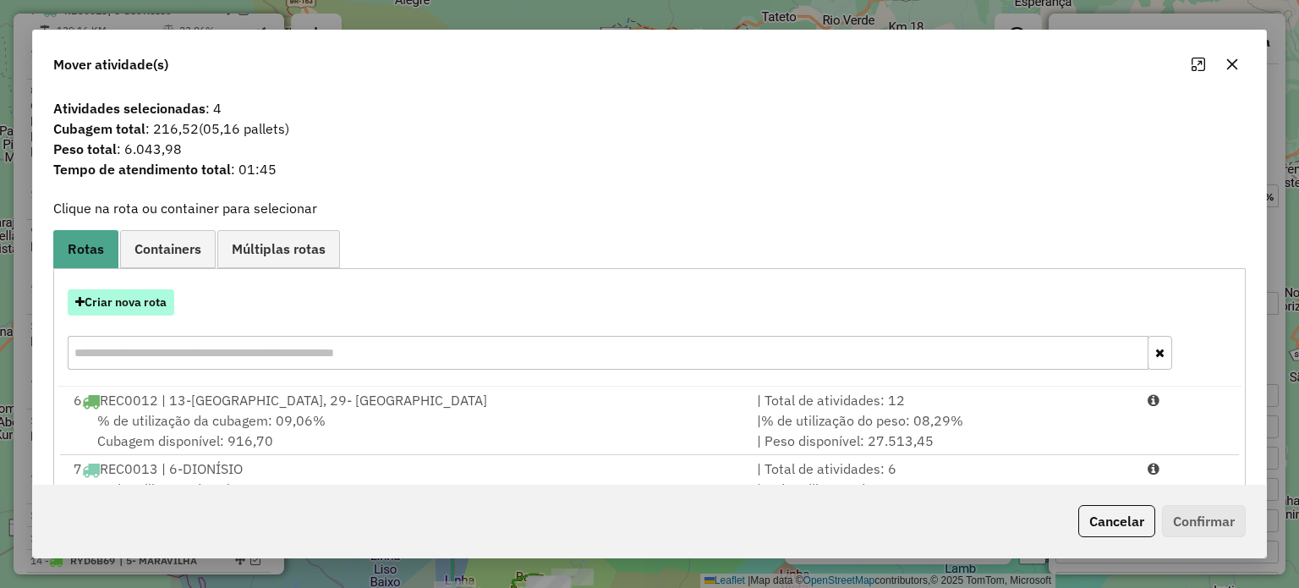
click at [107, 297] on button "Criar nova rota" at bounding box center [121, 302] width 107 height 26
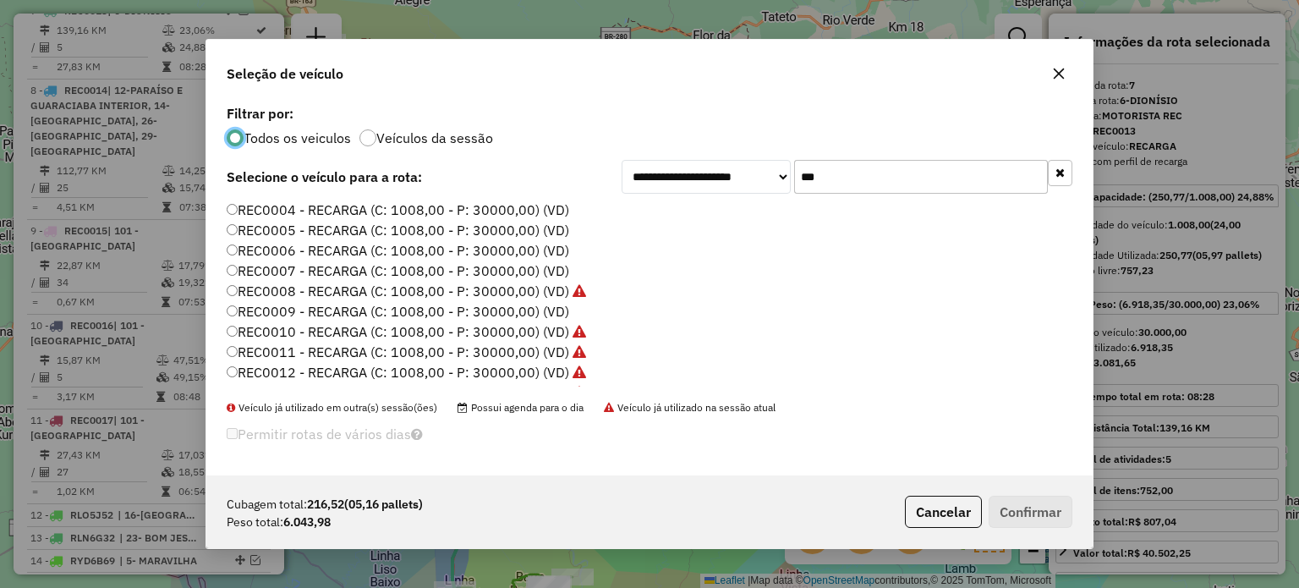
scroll to position [85, 0]
click at [533, 287] on label "REC0009 - RECARGA (C: 1008,00 - P: 30000,00) (VD)" at bounding box center [398, 287] width 342 height 20
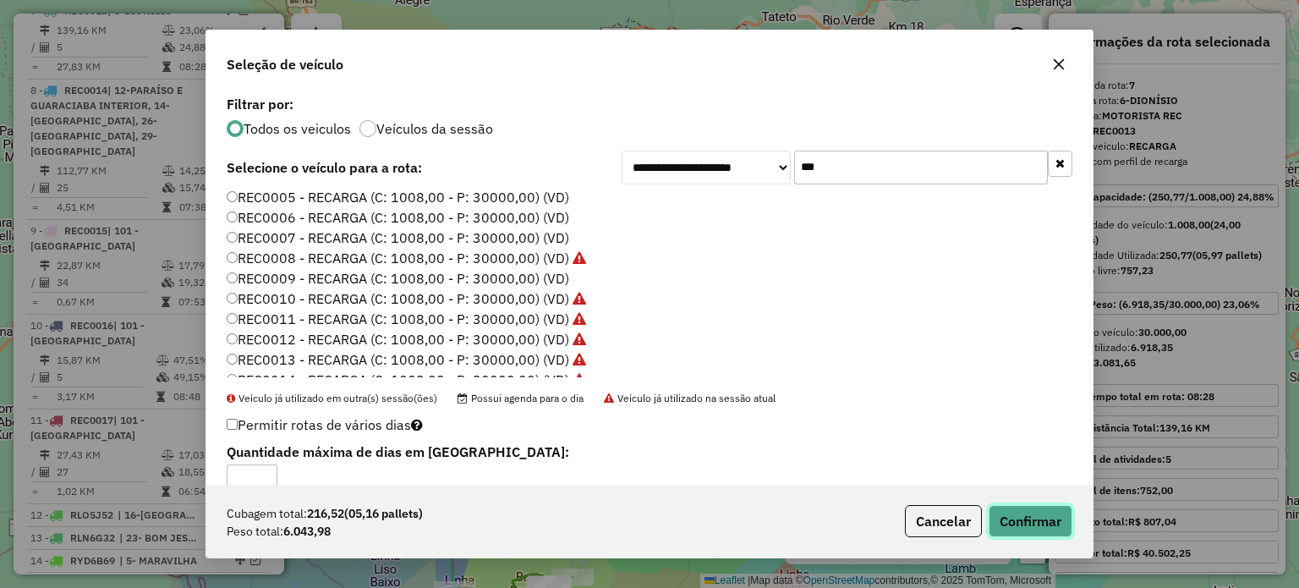
click at [1030, 517] on button "Confirmar" at bounding box center [1030, 521] width 84 height 32
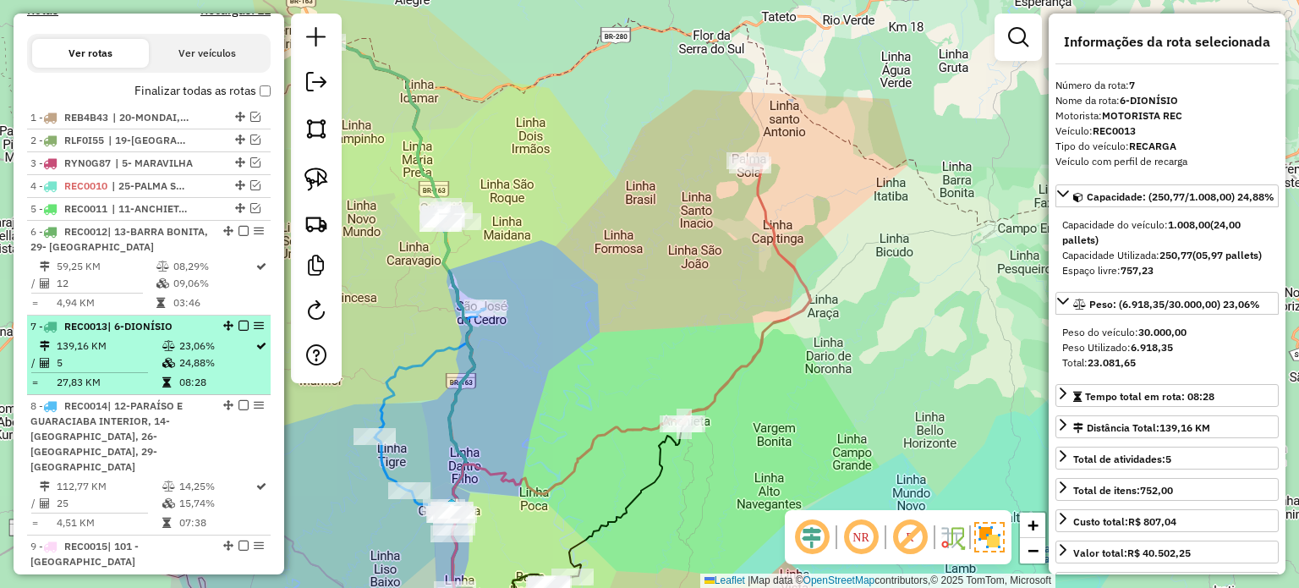
scroll to position [644, 0]
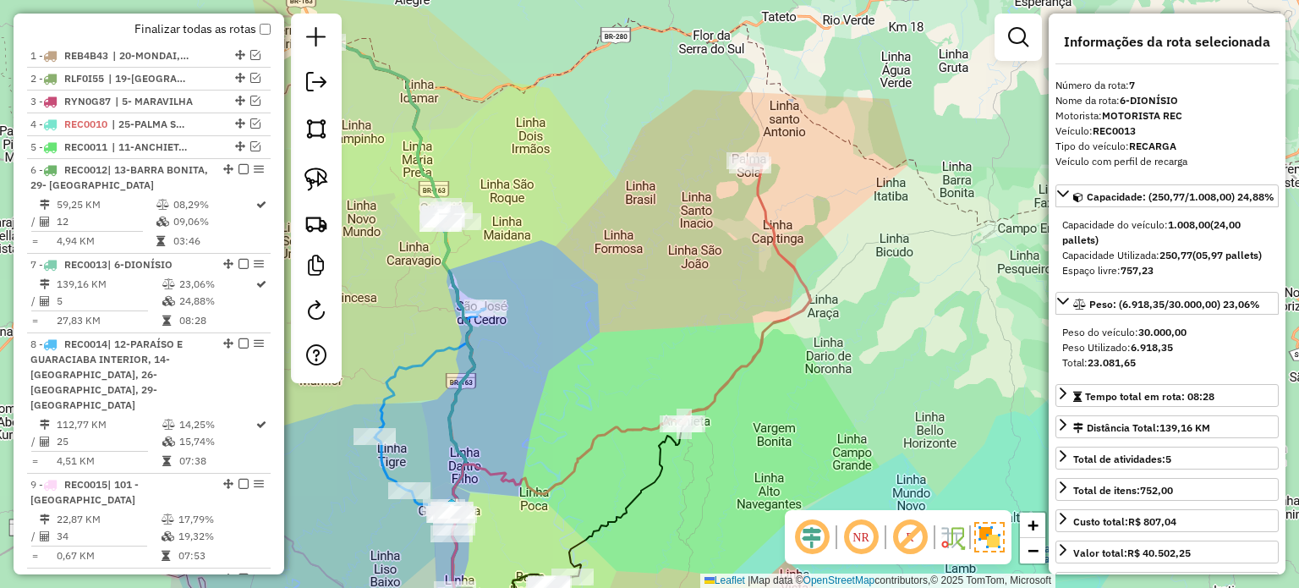
drag, startPoint x: 594, startPoint y: 395, endPoint x: 585, endPoint y: 197, distance: 198.0
click at [585, 200] on div "Janela de atendimento Grade de atendimento Capacidade Transportadoras Veículos …" at bounding box center [649, 294] width 1299 height 588
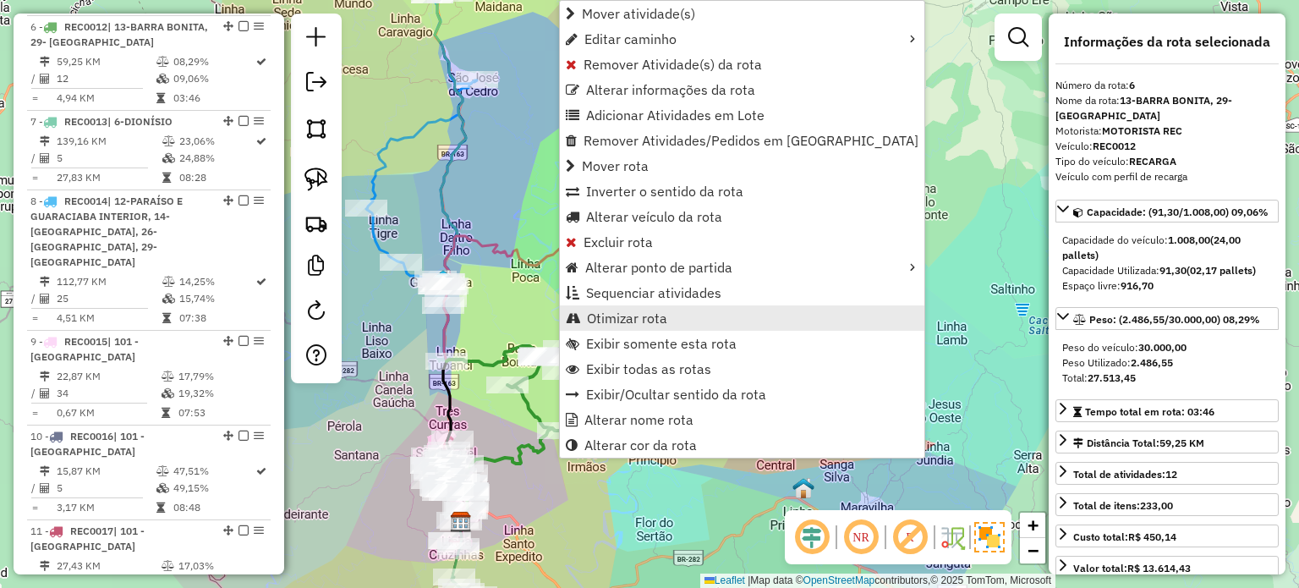
scroll to position [803, 0]
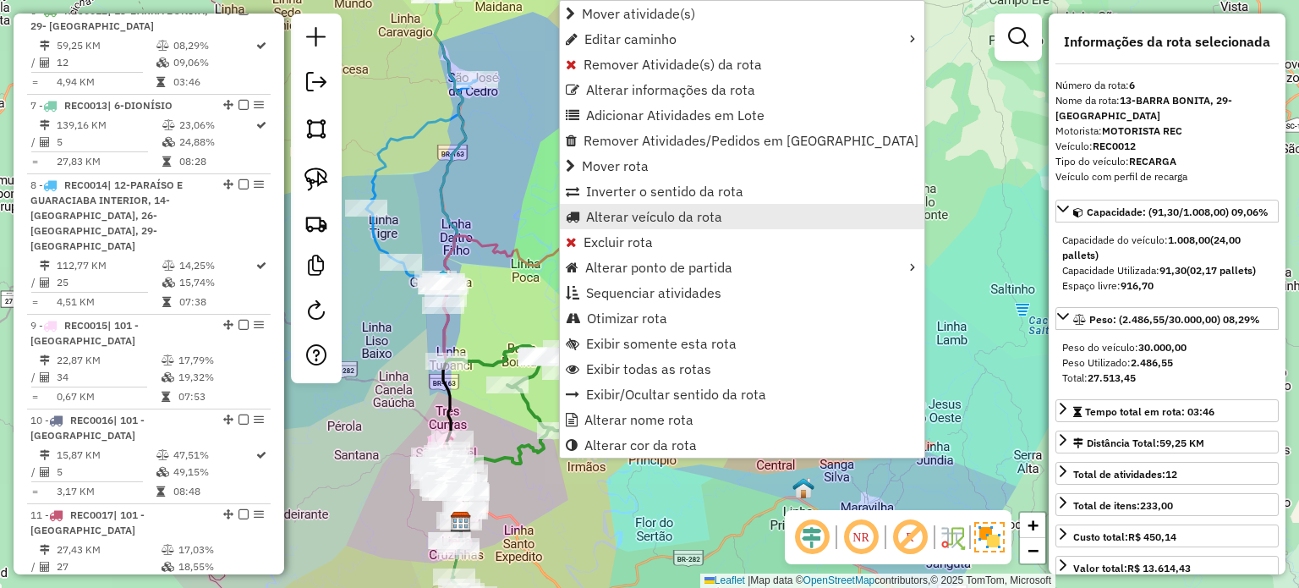
click at [614, 212] on span "Alterar veículo da rota" at bounding box center [654, 217] width 136 height 14
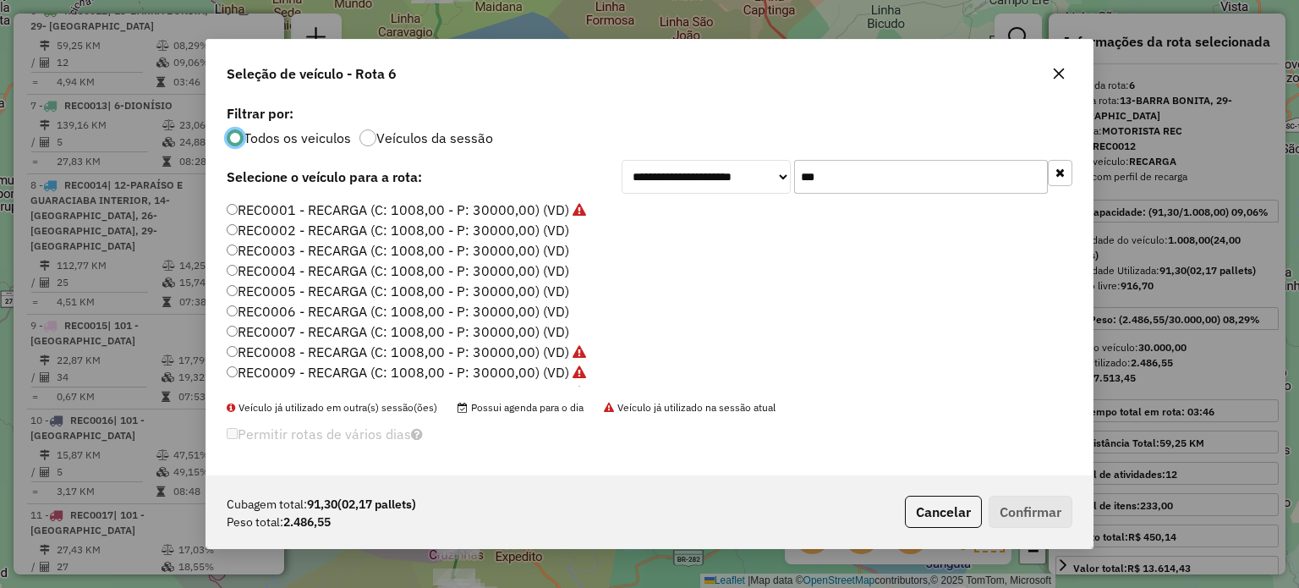
scroll to position [8, 5]
drag, startPoint x: 773, startPoint y: 187, endPoint x: 745, endPoint y: 183, distance: 28.2
click at [746, 183] on div "**********" at bounding box center [846, 177] width 451 height 34
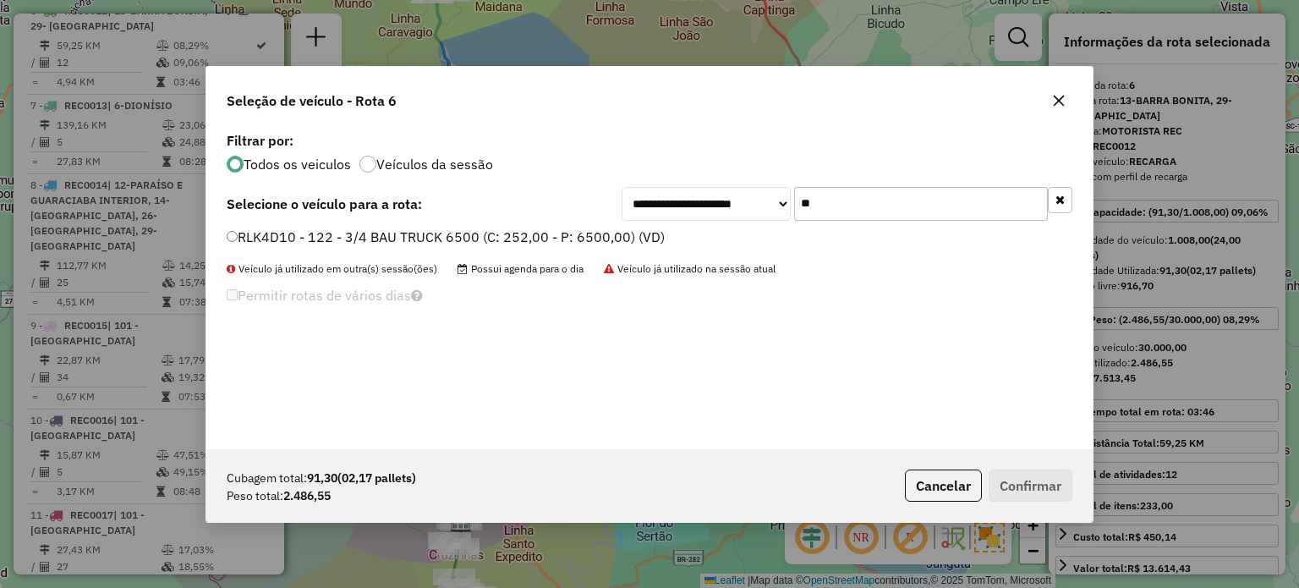
type input "**"
click at [312, 236] on label "RLK4D10 - 122 - 3/4 BAU TRUCK 6500 (C: 252,00 - P: 6500,00) (VD)" at bounding box center [446, 237] width 438 height 20
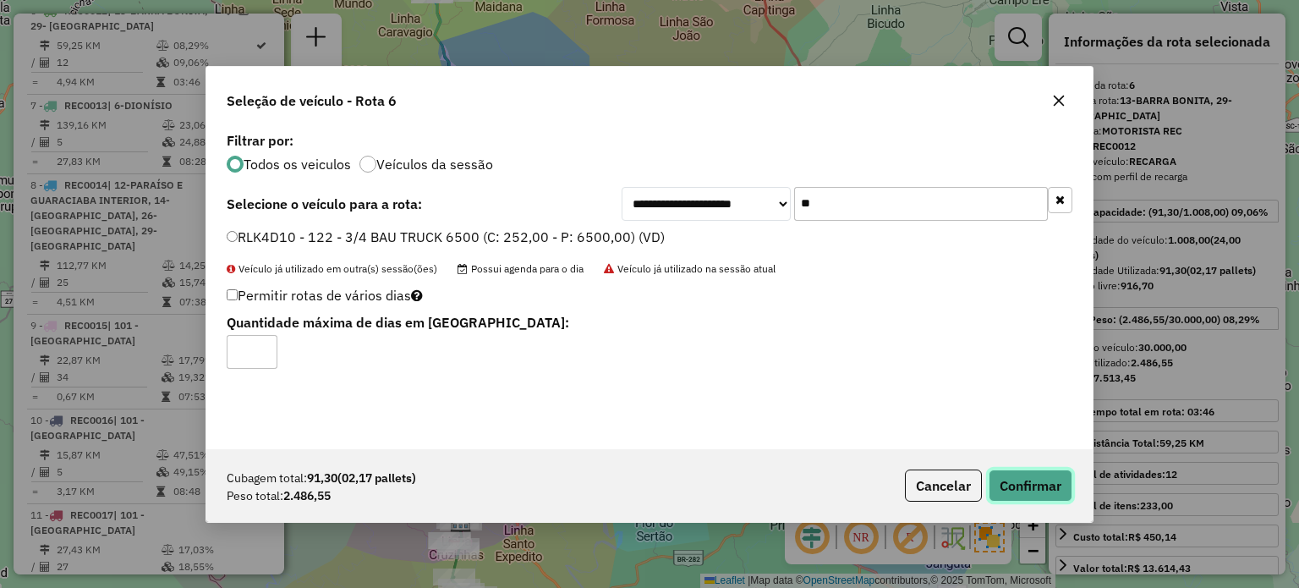
click at [1025, 486] on button "Confirmar" at bounding box center [1030, 485] width 84 height 32
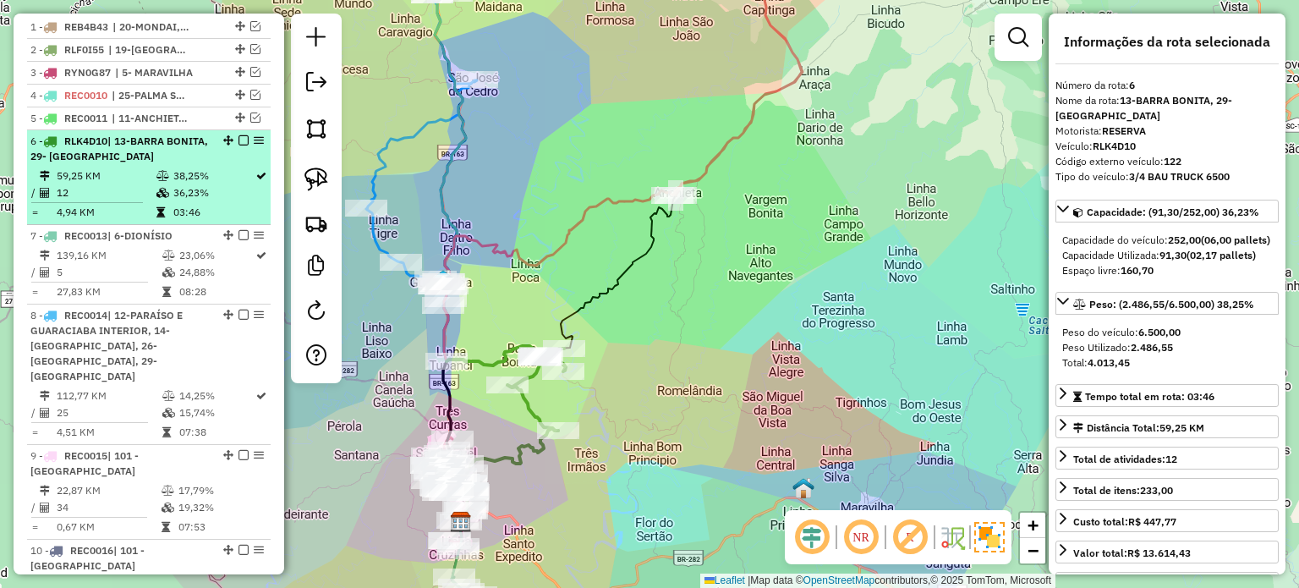
scroll to position [634, 0]
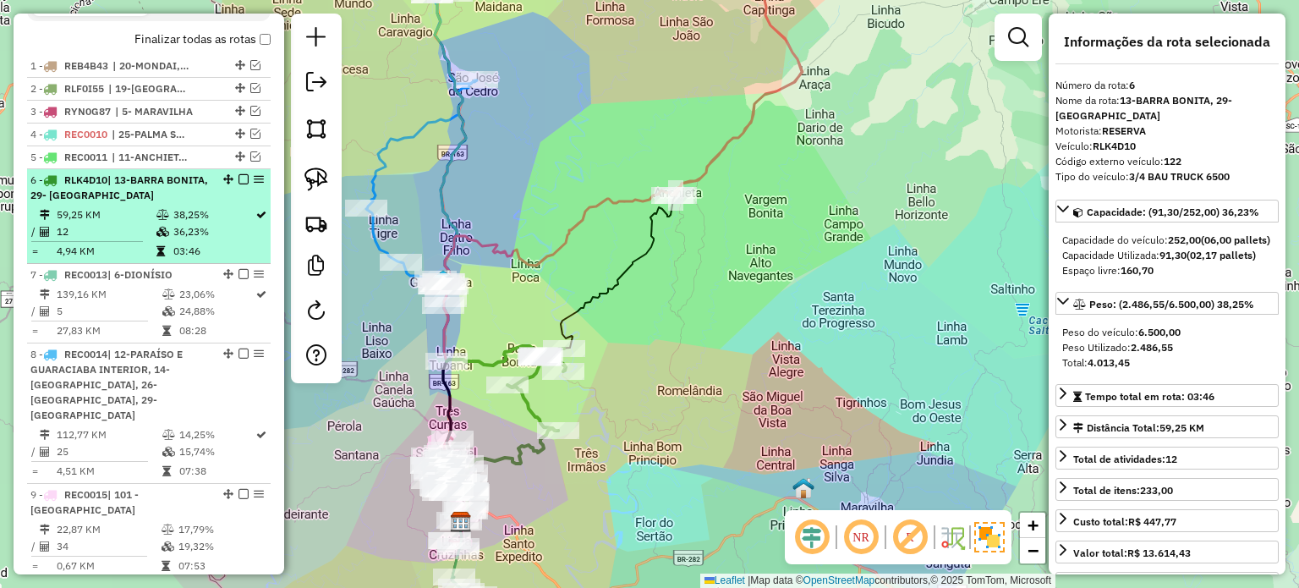
click at [238, 184] on em at bounding box center [243, 179] width 10 height 10
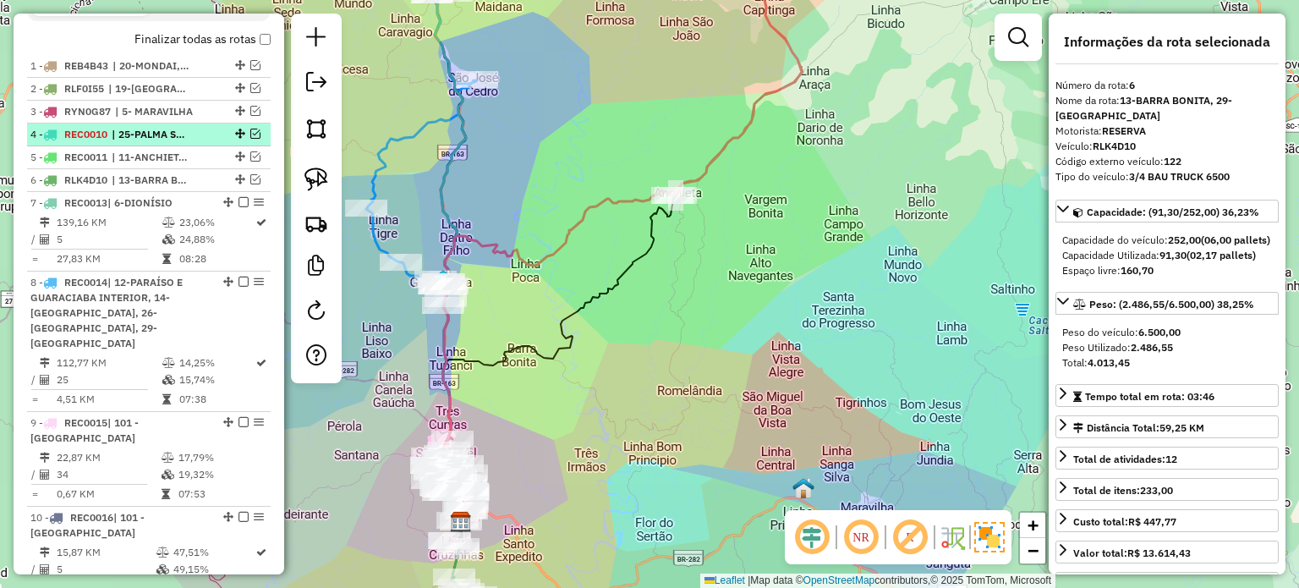
click at [250, 139] on em at bounding box center [255, 133] width 10 height 10
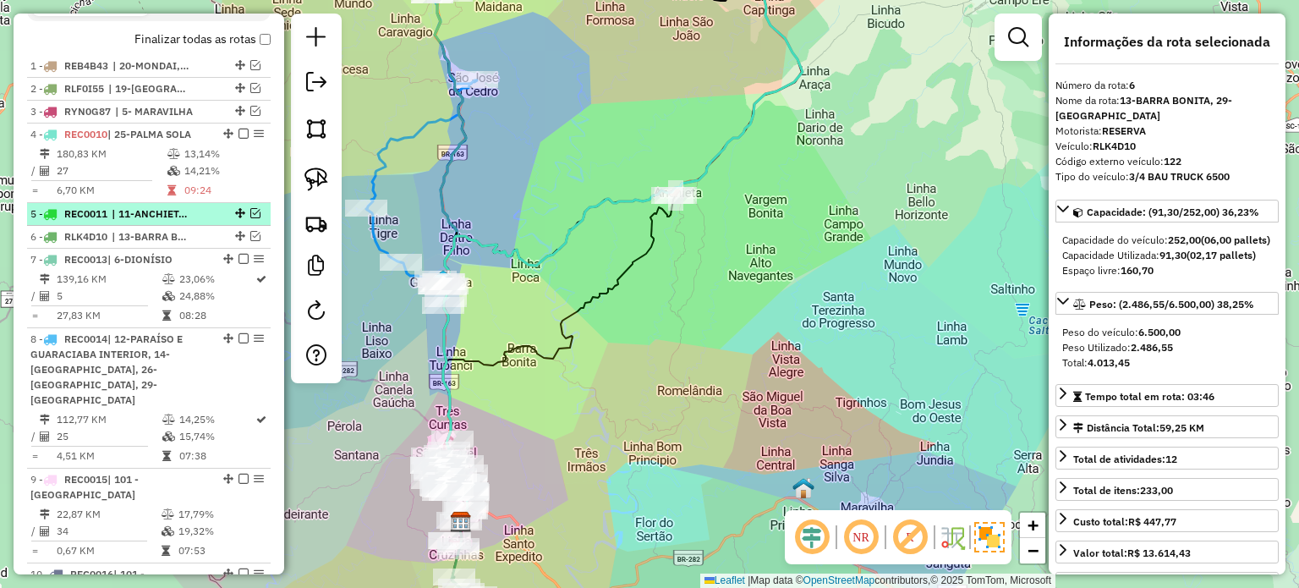
click at [251, 218] on em at bounding box center [255, 213] width 10 height 10
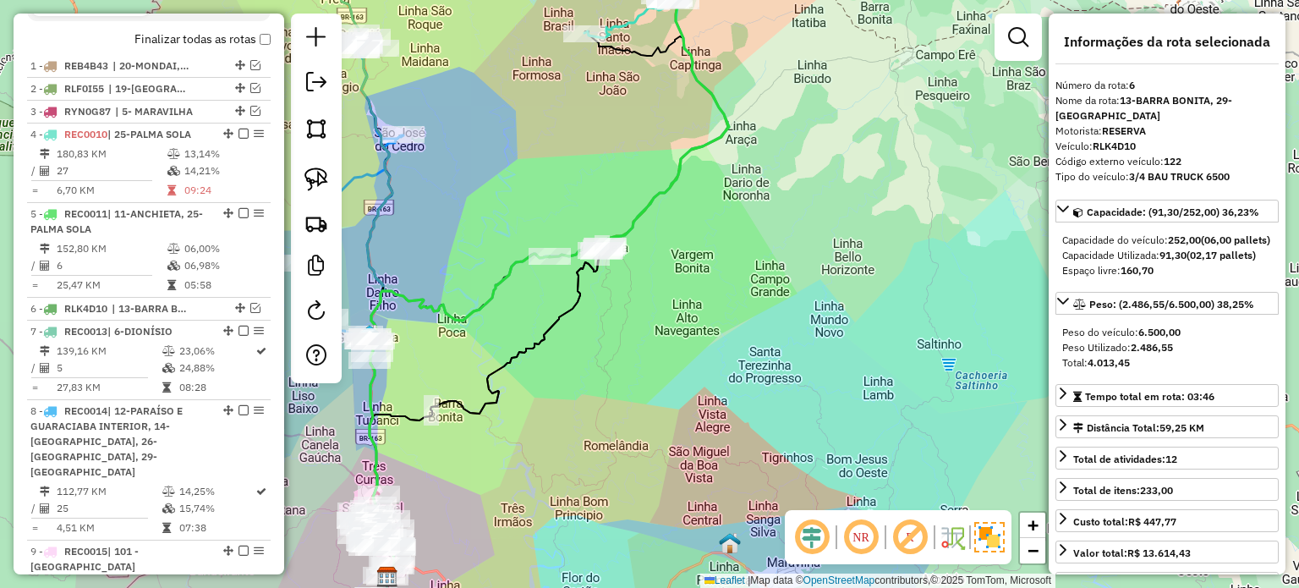
drag, startPoint x: 673, startPoint y: 325, endPoint x: 614, endPoint y: 294, distance: 66.5
click at [671, 327] on div "Janela de atendimento Grade de atendimento Capacidade Transportadoras Veículos …" at bounding box center [649, 294] width 1299 height 588
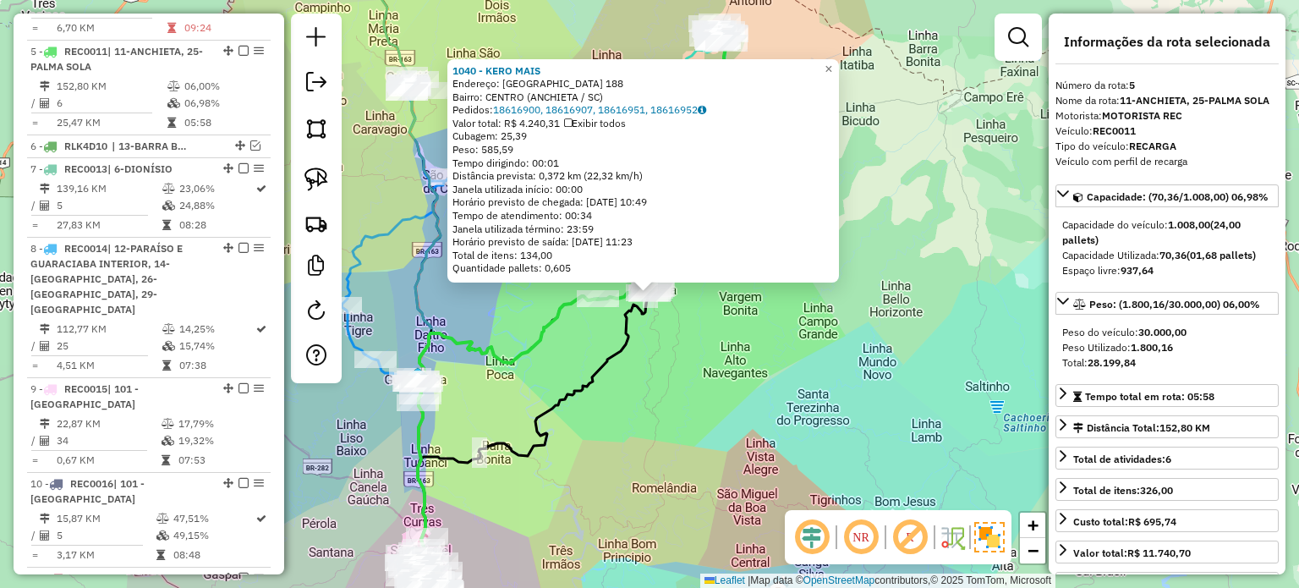
scroll to position [837, 0]
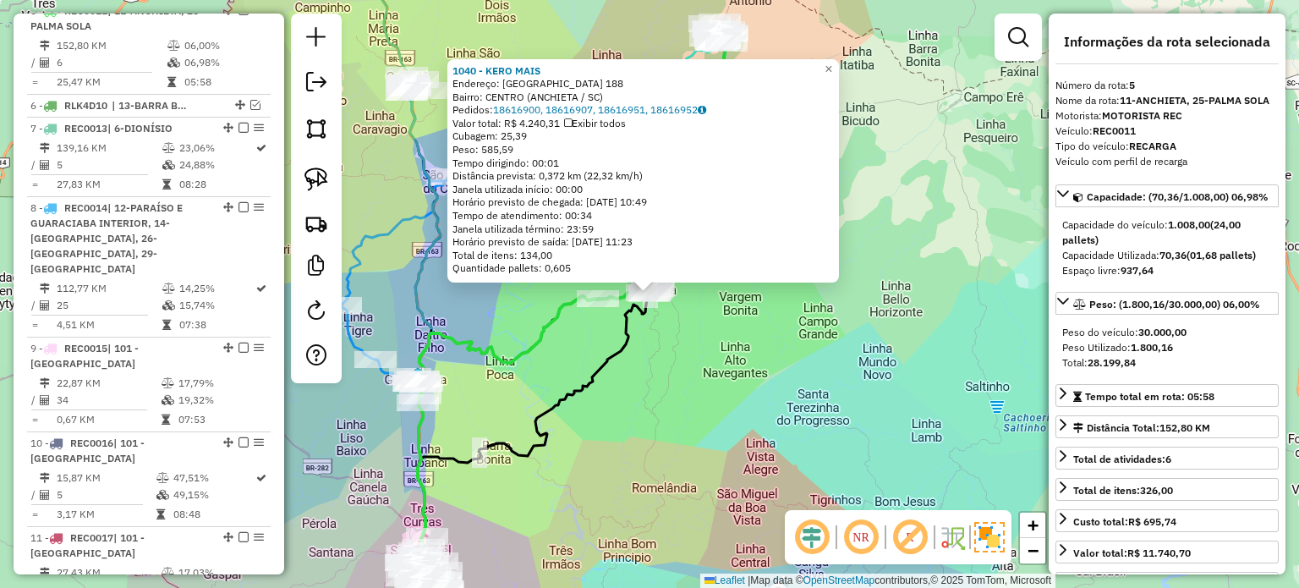
click at [790, 378] on div "1040 - KERO MAIS Endereço: MATO GROSSO 188 Bairro: CENTRO (ANCHIETA / SC) Pedid…" at bounding box center [649, 294] width 1299 height 588
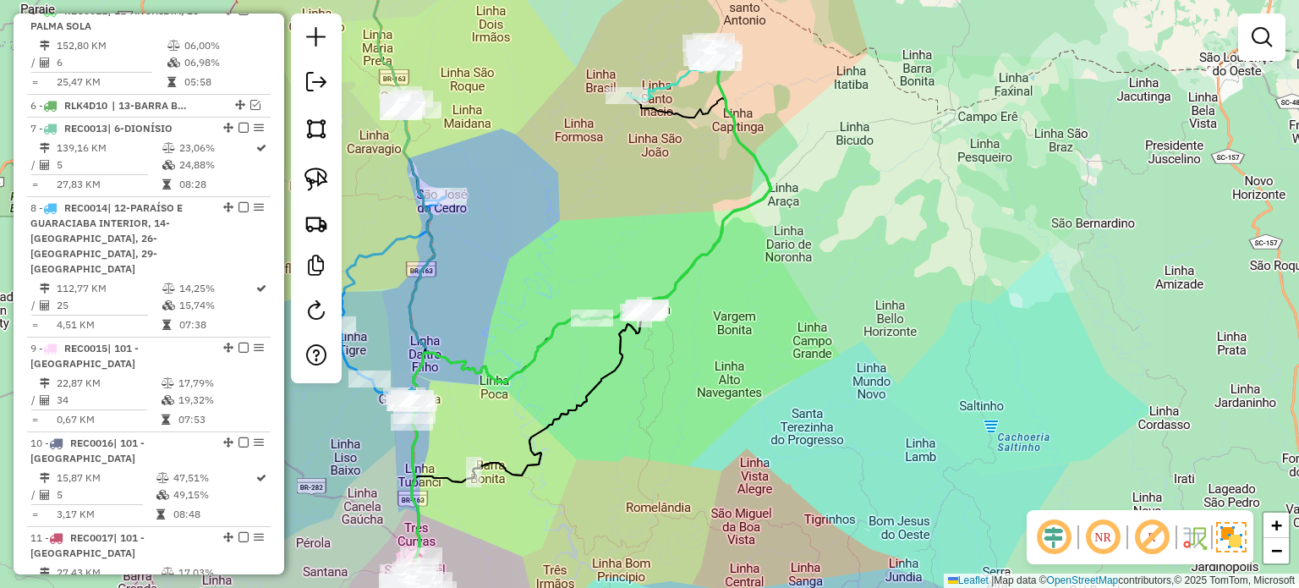
drag, startPoint x: 758, startPoint y: 376, endPoint x: 757, endPoint y: 385, distance: 8.5
click at [757, 384] on div "Janela de atendimento Grade de atendimento Capacidade Transportadoras Veículos …" at bounding box center [649, 294] width 1299 height 588
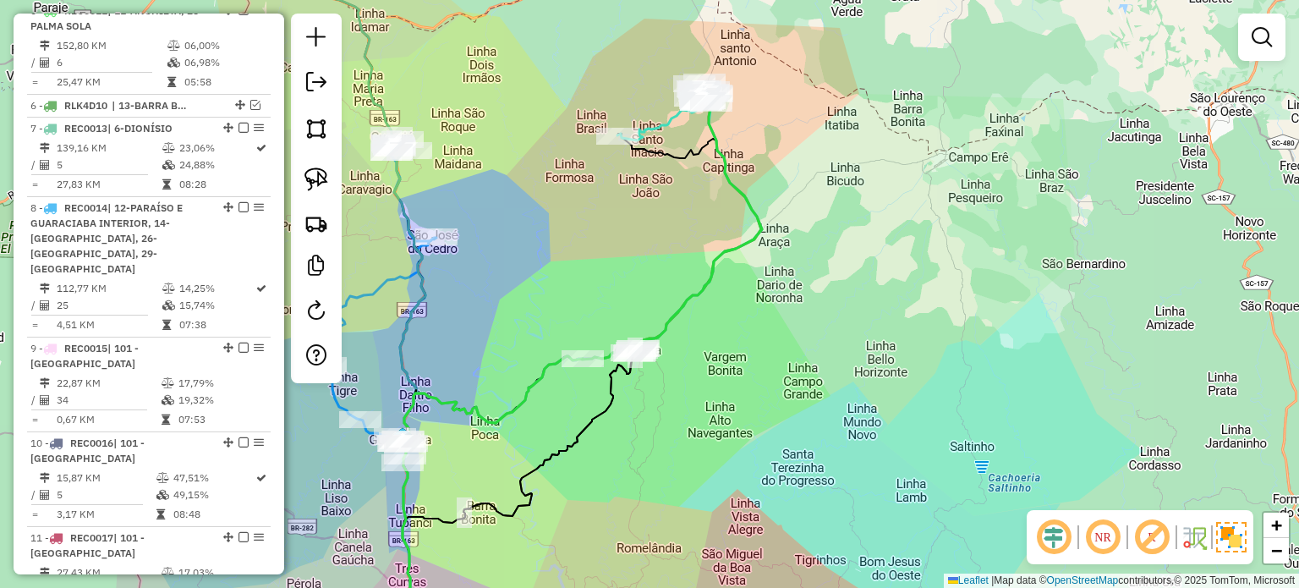
drag, startPoint x: 741, startPoint y: 368, endPoint x: 733, endPoint y: 401, distance: 34.0
click at [733, 401] on div "Janela de atendimento Grade de atendimento Capacidade Transportadoras Veículos …" at bounding box center [649, 294] width 1299 height 588
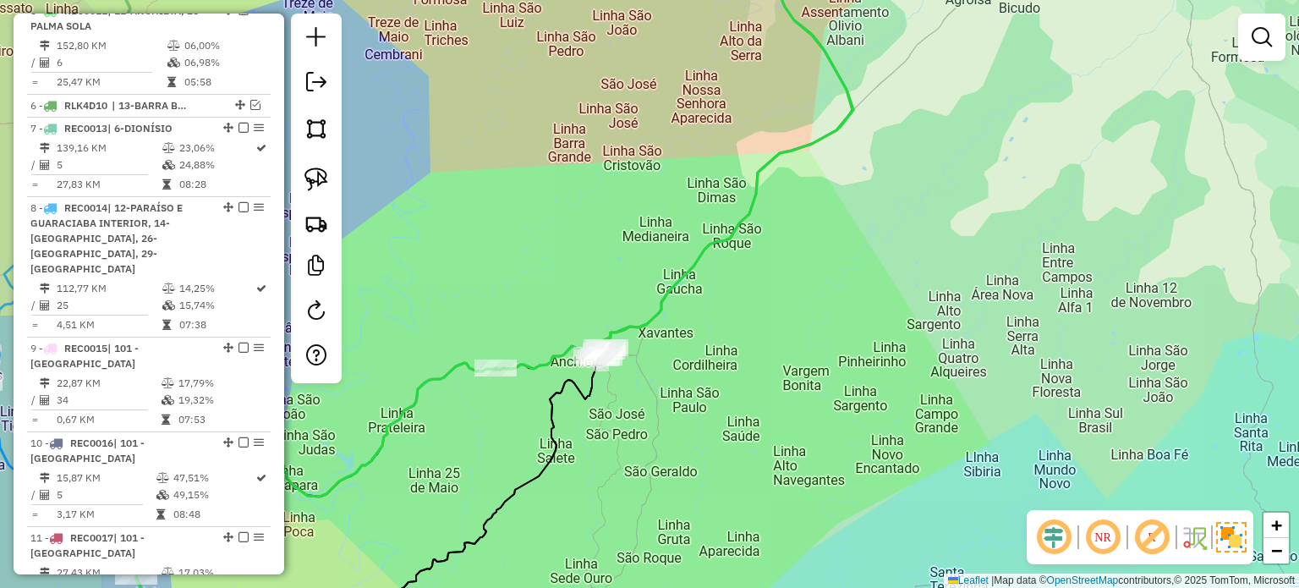
drag, startPoint x: 746, startPoint y: 198, endPoint x: 724, endPoint y: 344, distance: 147.9
click at [725, 366] on icon at bounding box center [673, 156] width 359 height 428
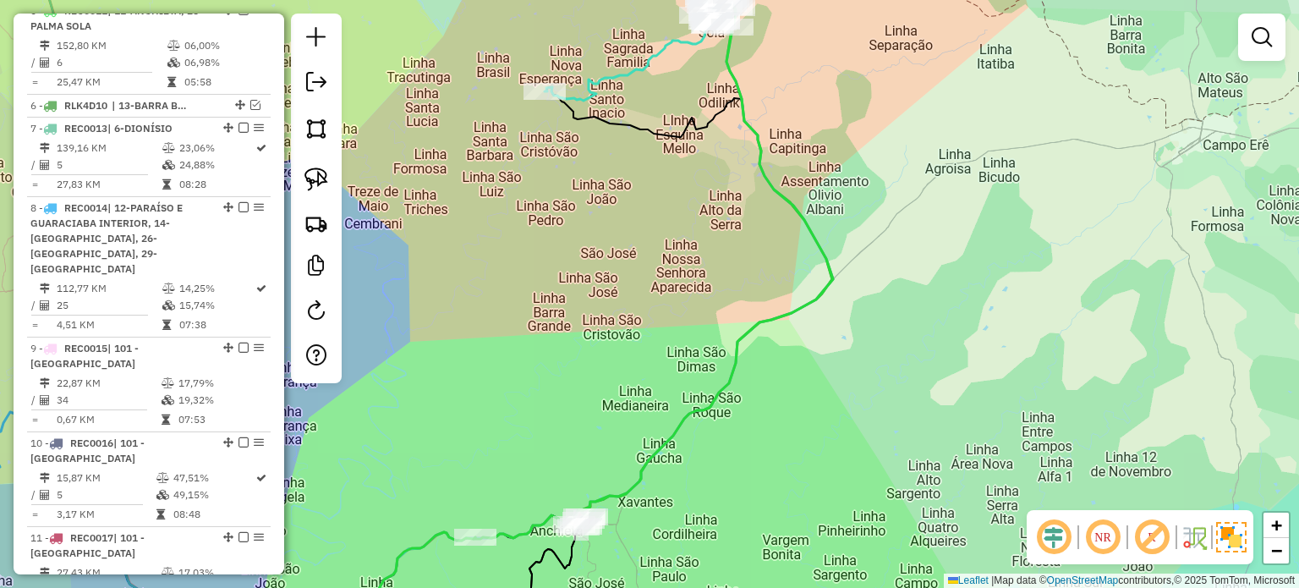
click at [730, 290] on div "Janela de atendimento Grade de atendimento Capacidade Transportadoras Veículos …" at bounding box center [649, 294] width 1299 height 588
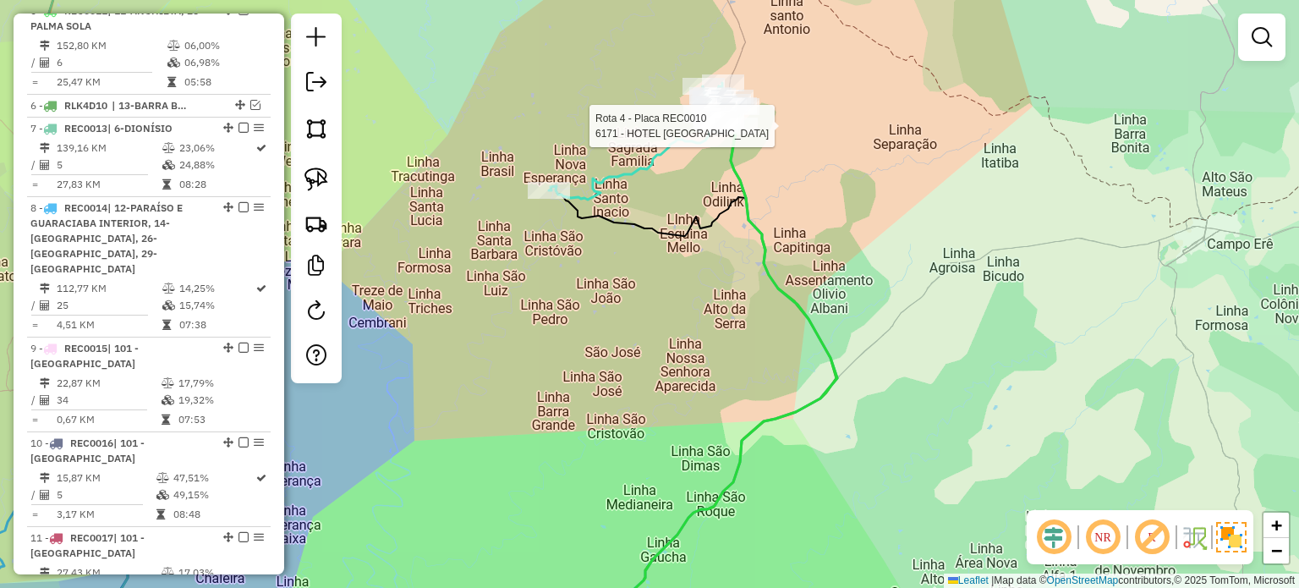
select select "*********"
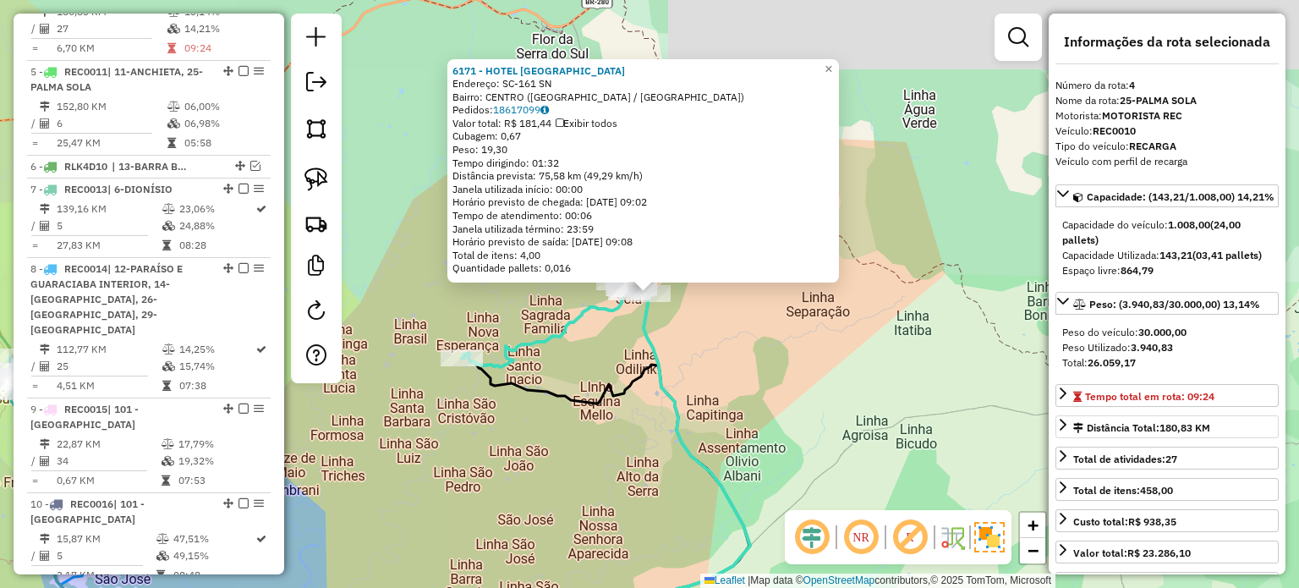
scroll to position [757, 0]
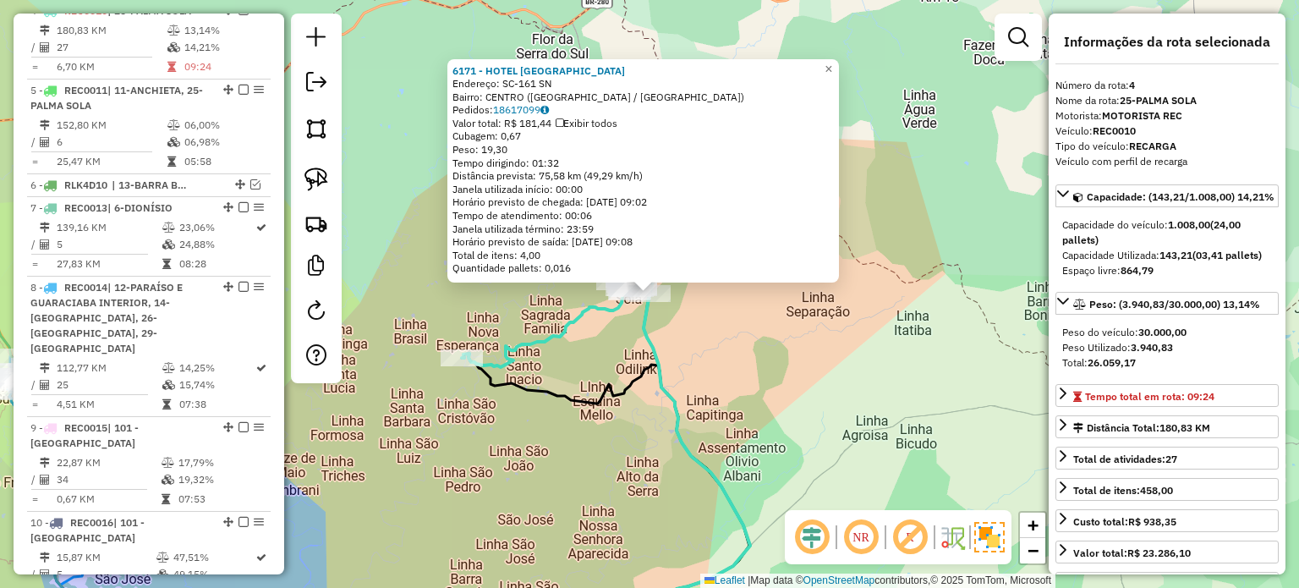
click at [727, 350] on div "6171 - HOTEL PALMA SOLA Endereço: SC-161 SN Bairro: CENTRO (PALMA SOLA / SC) Pe…" at bounding box center [649, 294] width 1299 height 588
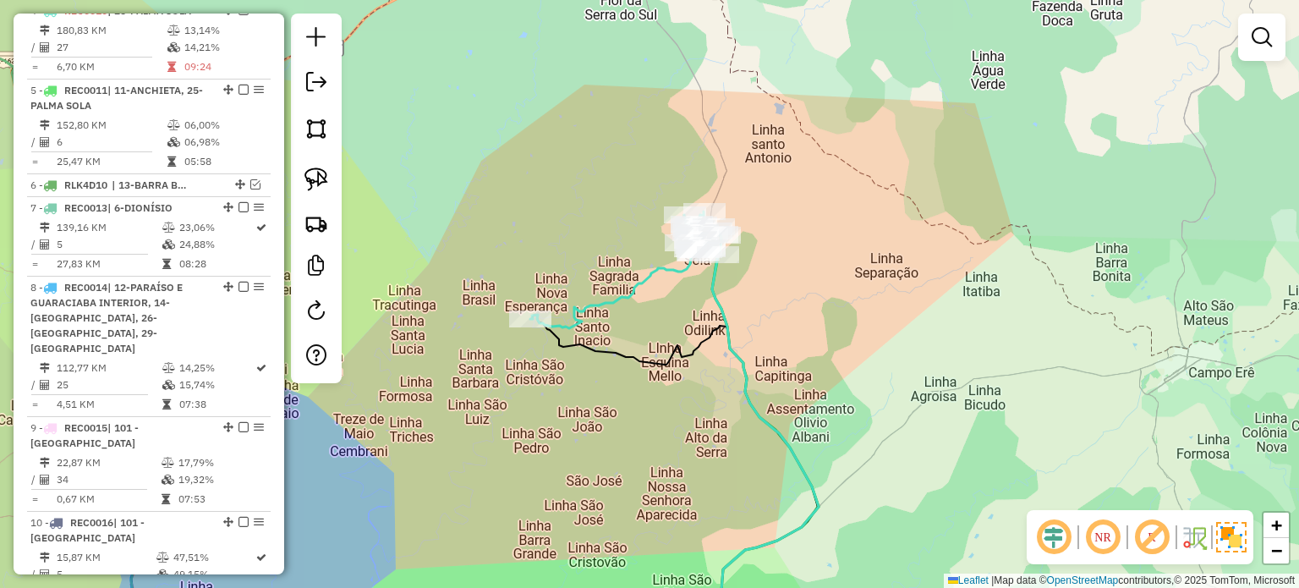
drag, startPoint x: 714, startPoint y: 358, endPoint x: 787, endPoint y: 316, distance: 84.4
click at [787, 316] on div "Janela de atendimento Grade de atendimento Capacidade Transportadoras Veículos …" at bounding box center [649, 294] width 1299 height 588
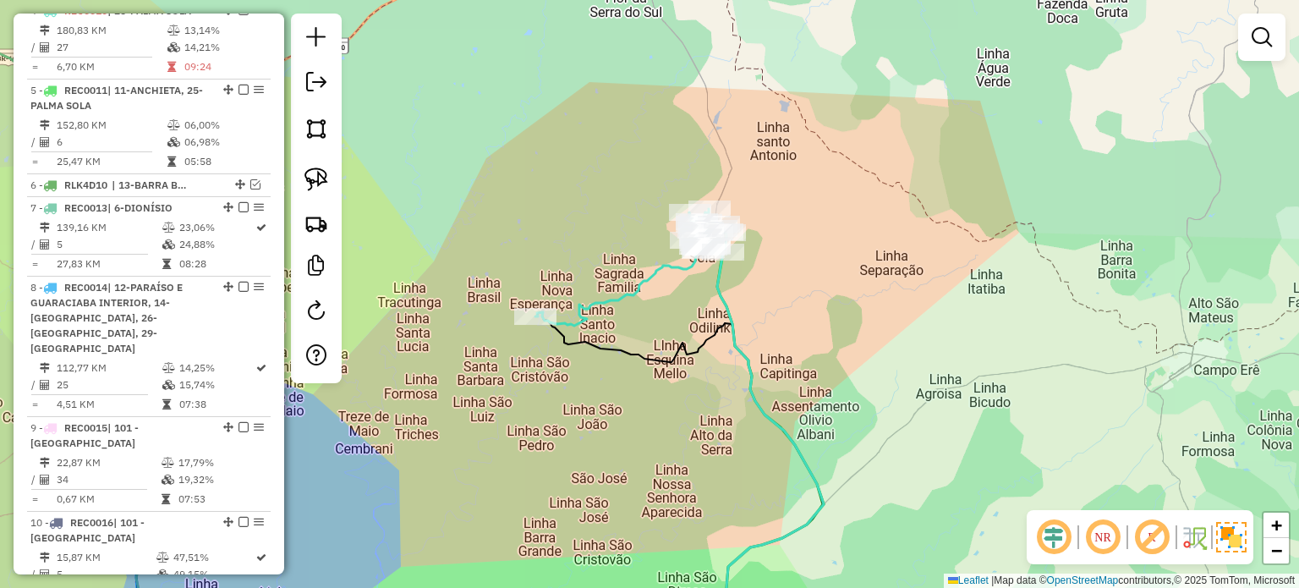
click at [742, 352] on icon at bounding box center [748, 449] width 150 height 394
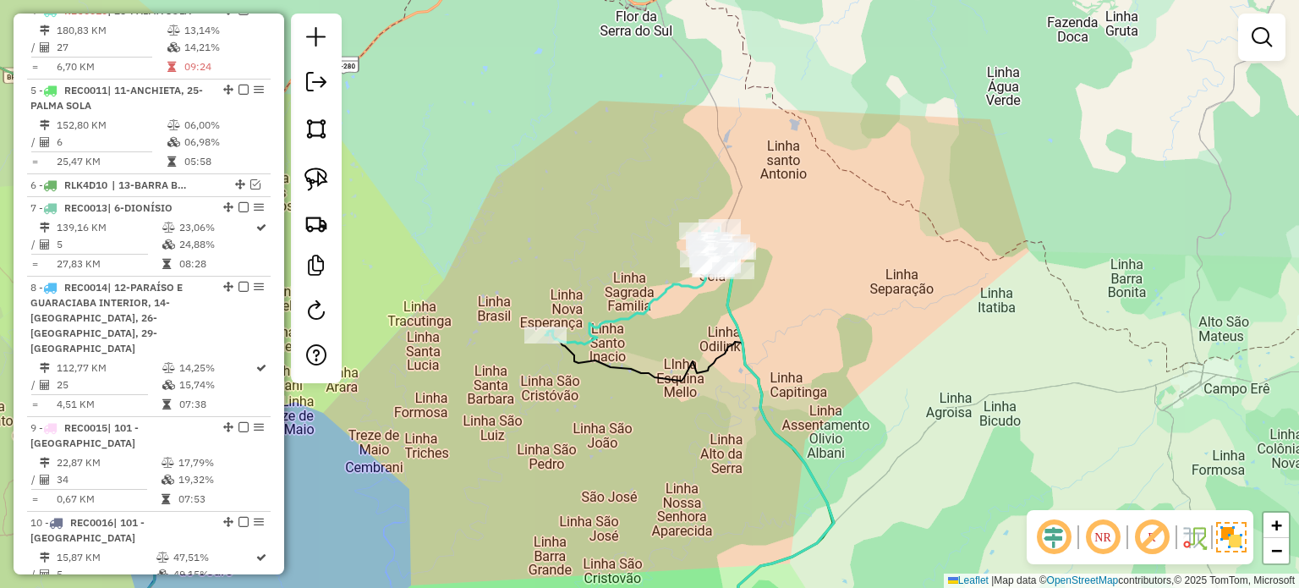
drag, startPoint x: 690, startPoint y: 307, endPoint x: 666, endPoint y: 326, distance: 30.6
click at [666, 326] on div "Rota 4 - Placa REC0010 4347 - SEMPRE ALEGRE Janela de atendimento Grade de aten…" at bounding box center [649, 294] width 1299 height 588
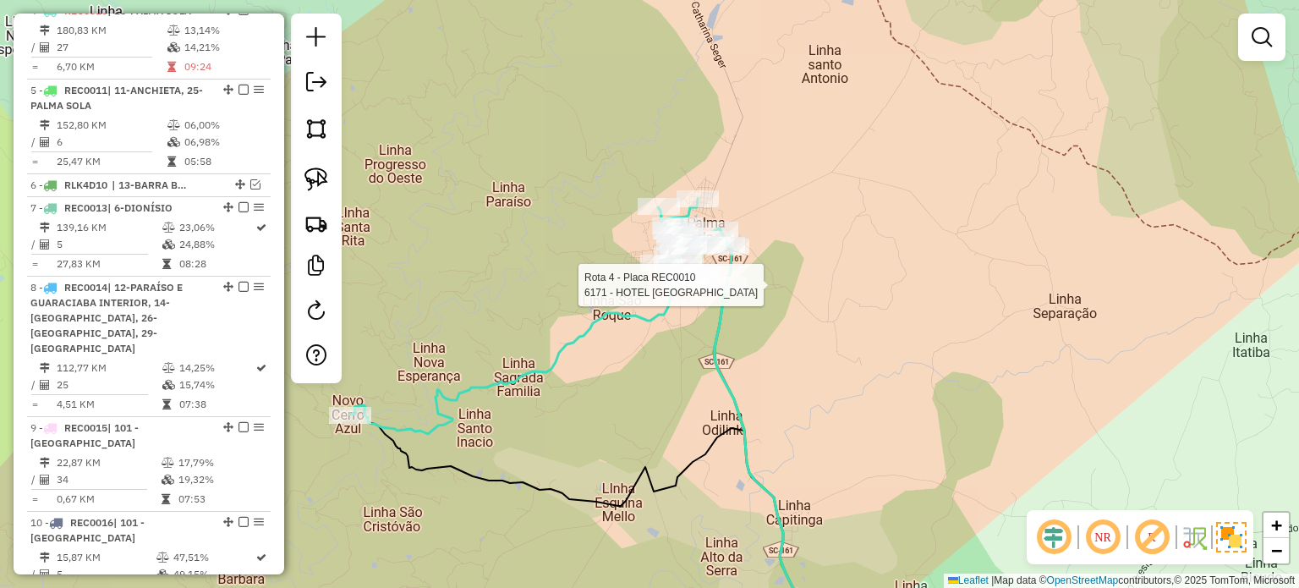
select select "*********"
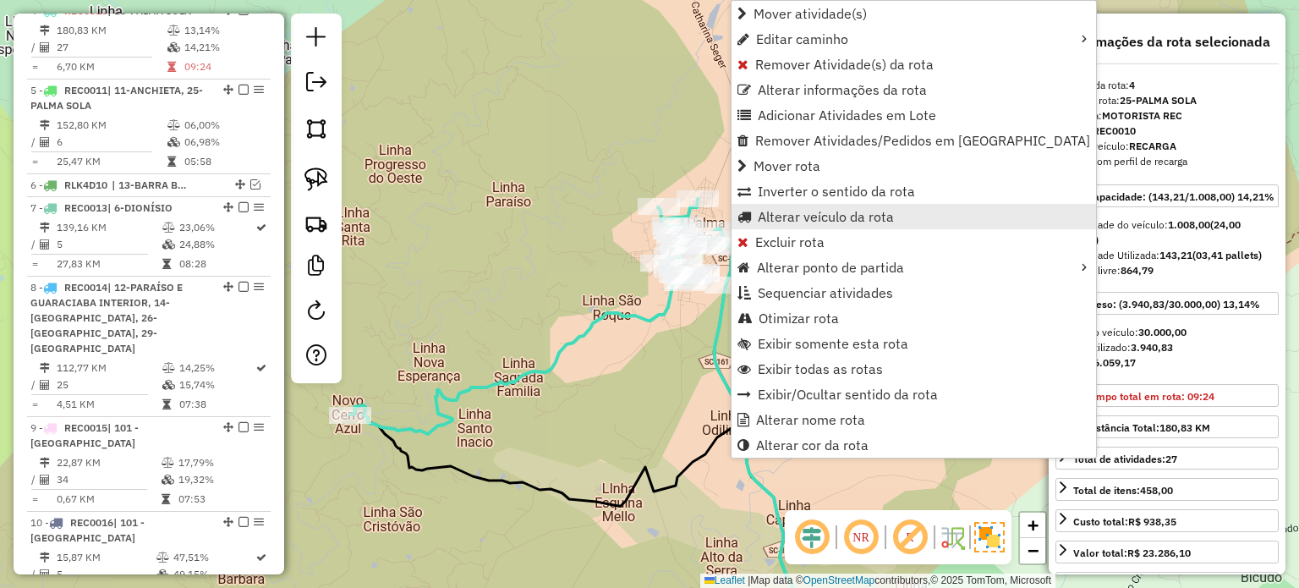
click at [791, 211] on span "Alterar veículo da rota" at bounding box center [825, 217] width 136 height 14
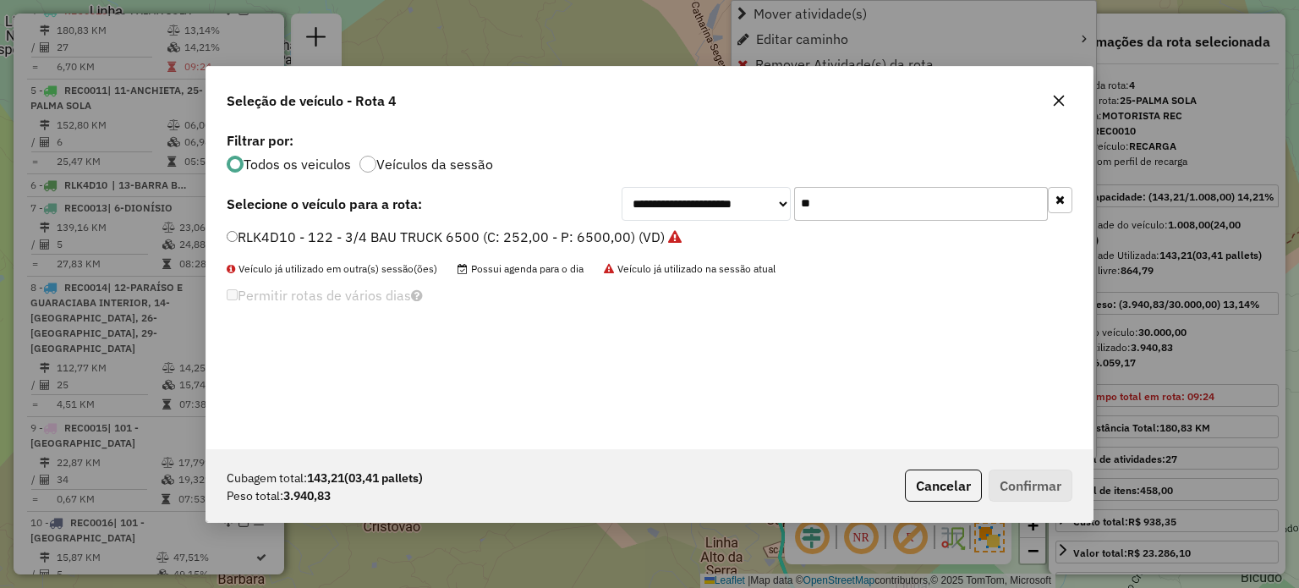
scroll to position [8, 5]
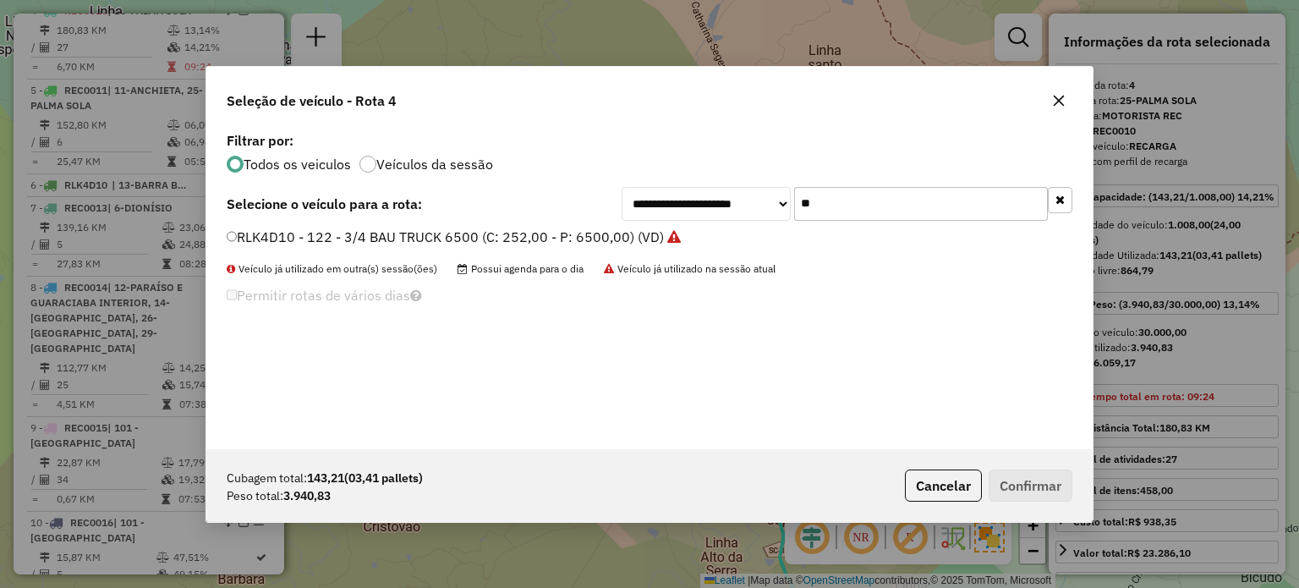
drag, startPoint x: 760, startPoint y: 209, endPoint x: 666, endPoint y: 209, distance: 93.8
click at [671, 212] on div "**********" at bounding box center [846, 204] width 451 height 34
type input "***"
click at [268, 236] on label "RLN6F82 - 131 - TOCO BAU 8000 (C: 322,00 - P: 8000,00) (VD)" at bounding box center [429, 237] width 404 height 20
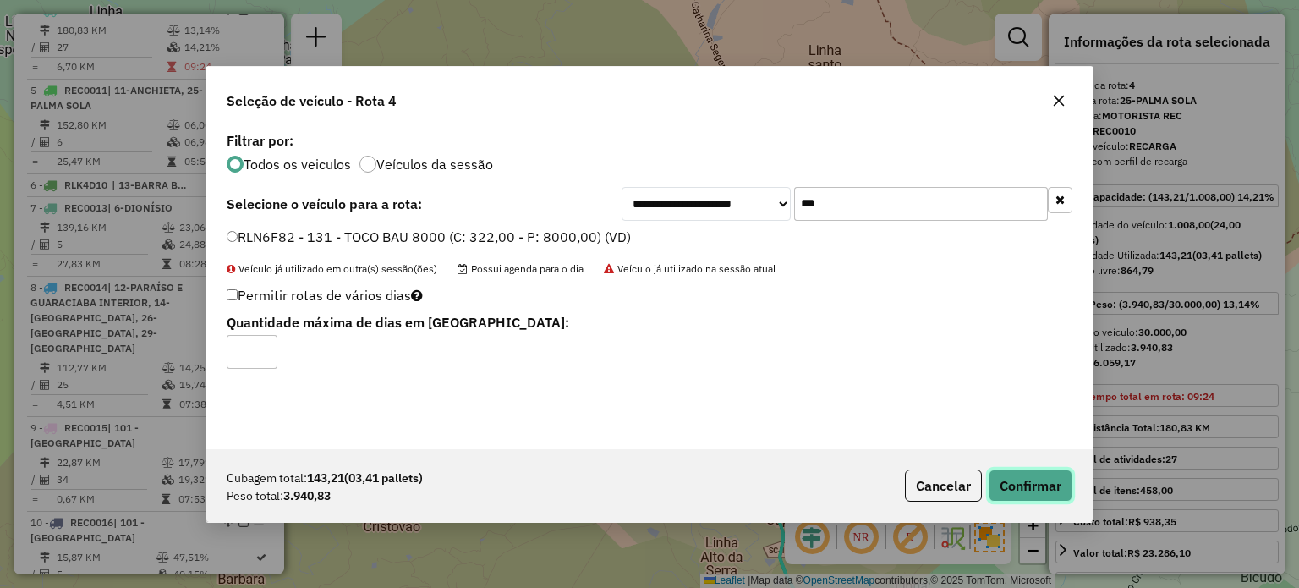
click at [1017, 484] on button "Confirmar" at bounding box center [1030, 485] width 84 height 32
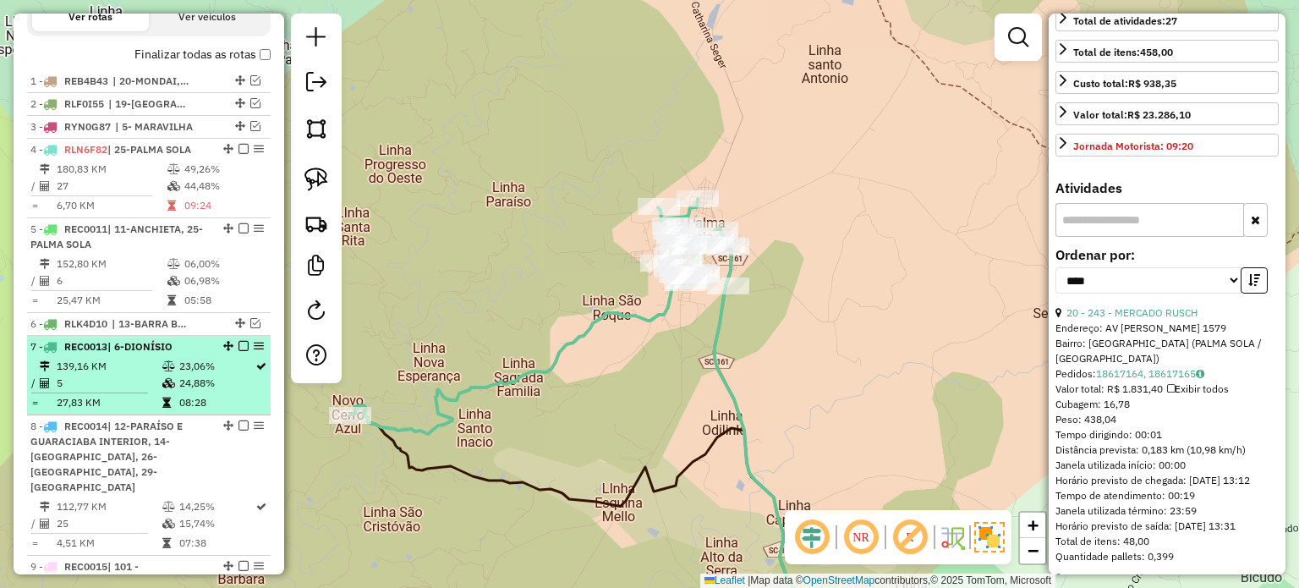
scroll to position [504, 0]
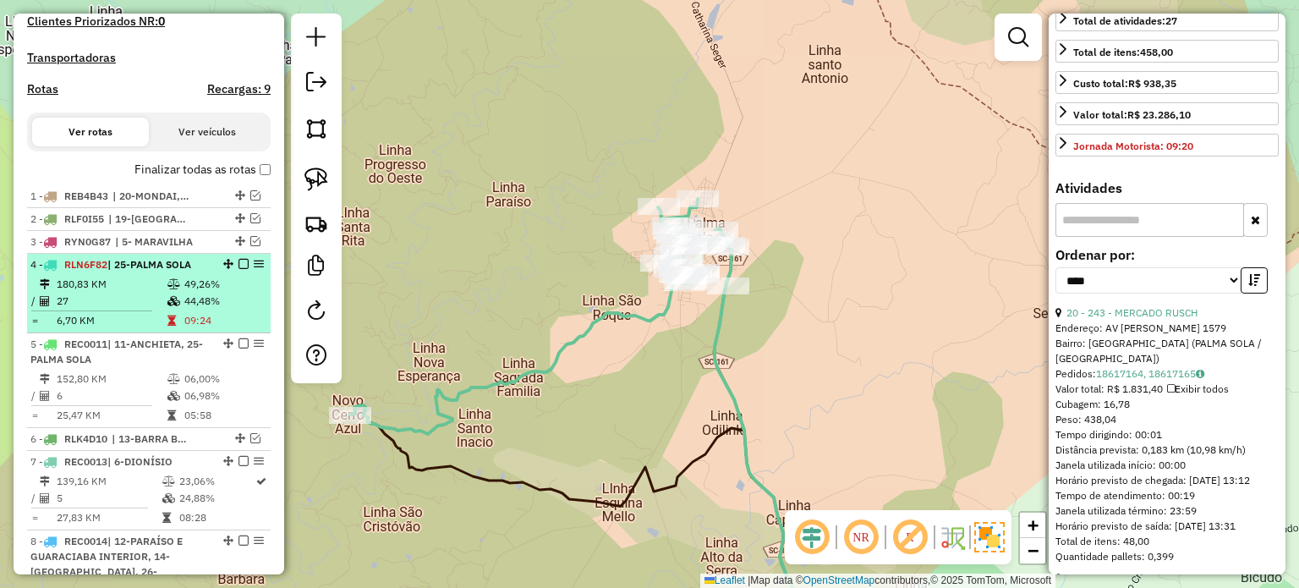
click at [238, 269] on em at bounding box center [243, 264] width 10 height 10
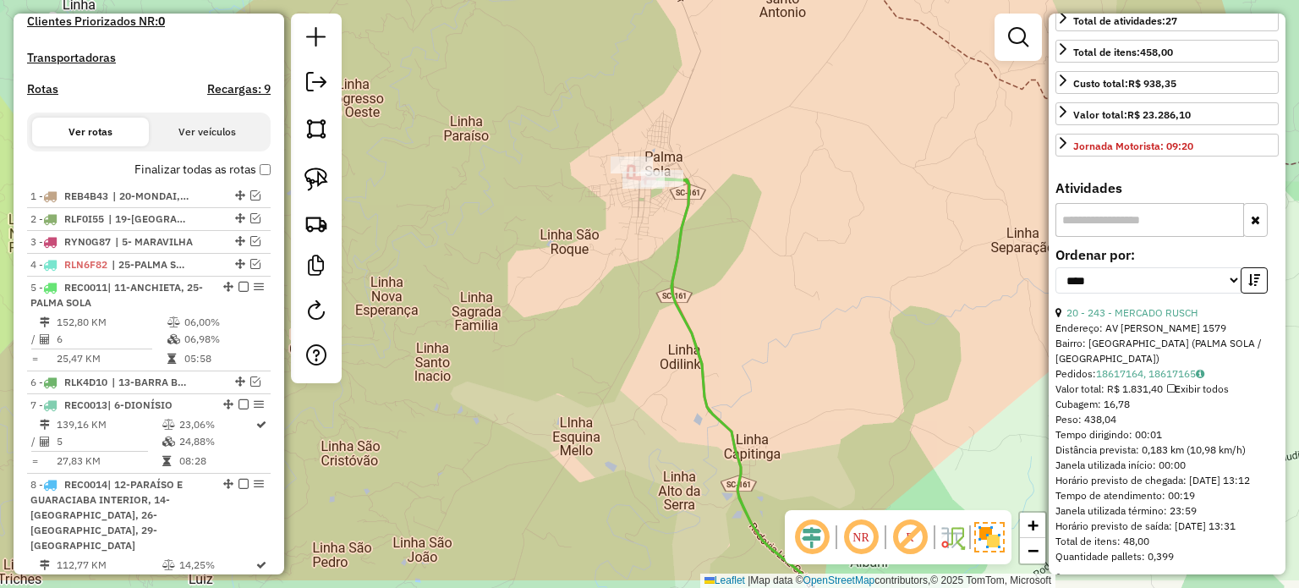
drag, startPoint x: 714, startPoint y: 388, endPoint x: 669, endPoint y: 314, distance: 86.1
click at [670, 318] on div "Janela de atendimento Grade de atendimento Capacidade Transportadoras Veículos …" at bounding box center [649, 294] width 1299 height 588
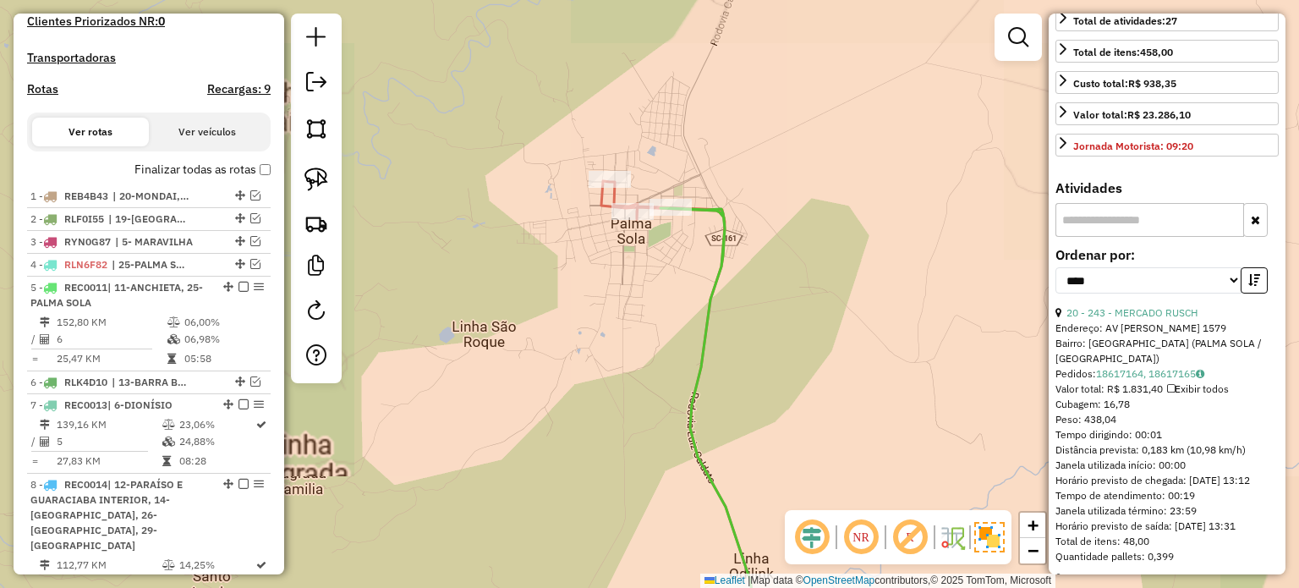
drag, startPoint x: 659, startPoint y: 209, endPoint x: 683, endPoint y: 256, distance: 53.3
click at [683, 256] on div "Janela de atendimento Grade de atendimento Capacidade Transportadoras Veículos …" at bounding box center [649, 294] width 1299 height 588
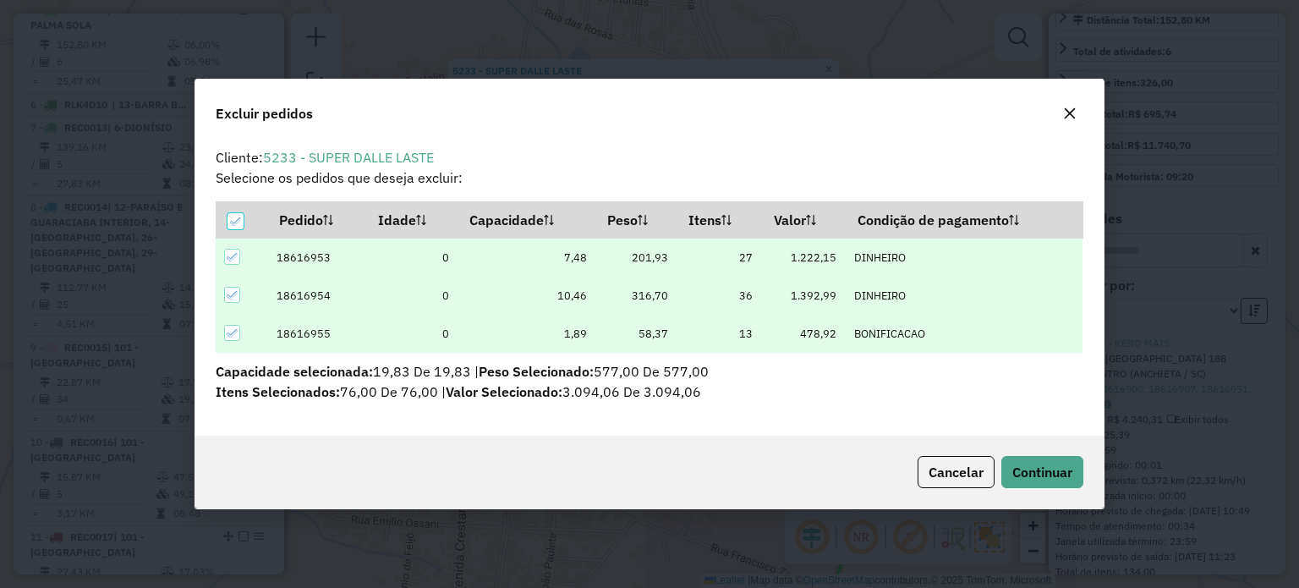
scroll to position [0, 0]
click at [1042, 466] on span "Continuar" at bounding box center [1042, 471] width 60 height 17
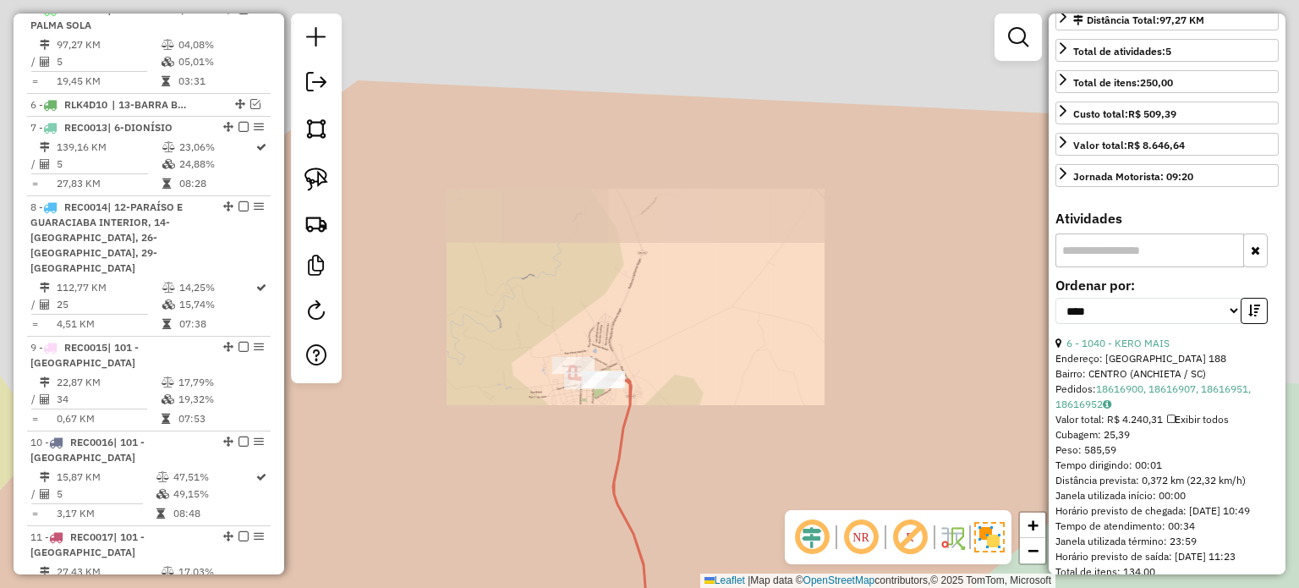
click at [636, 298] on div "Janela de atendimento Grade de atendimento Capacidade Transportadoras Veículos …" at bounding box center [649, 294] width 1299 height 588
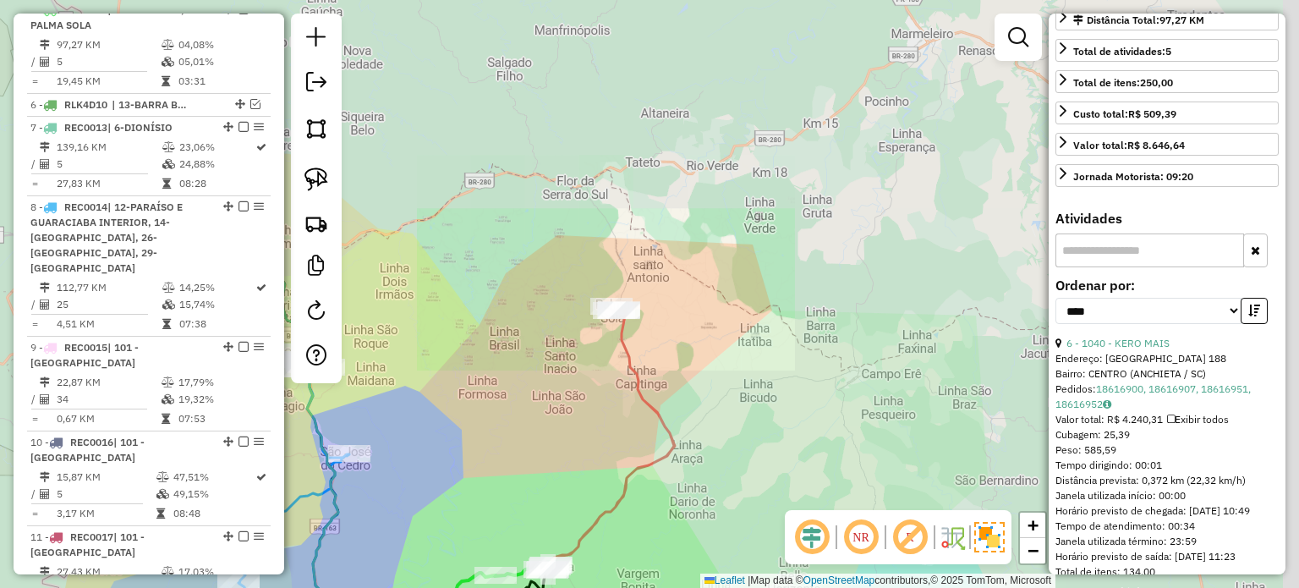
drag, startPoint x: 688, startPoint y: 402, endPoint x: 663, endPoint y: 358, distance: 50.8
click at [664, 361] on div "Janela de atendimento Grade de atendimento Capacidade Transportadoras Veículos …" at bounding box center [649, 294] width 1299 height 588
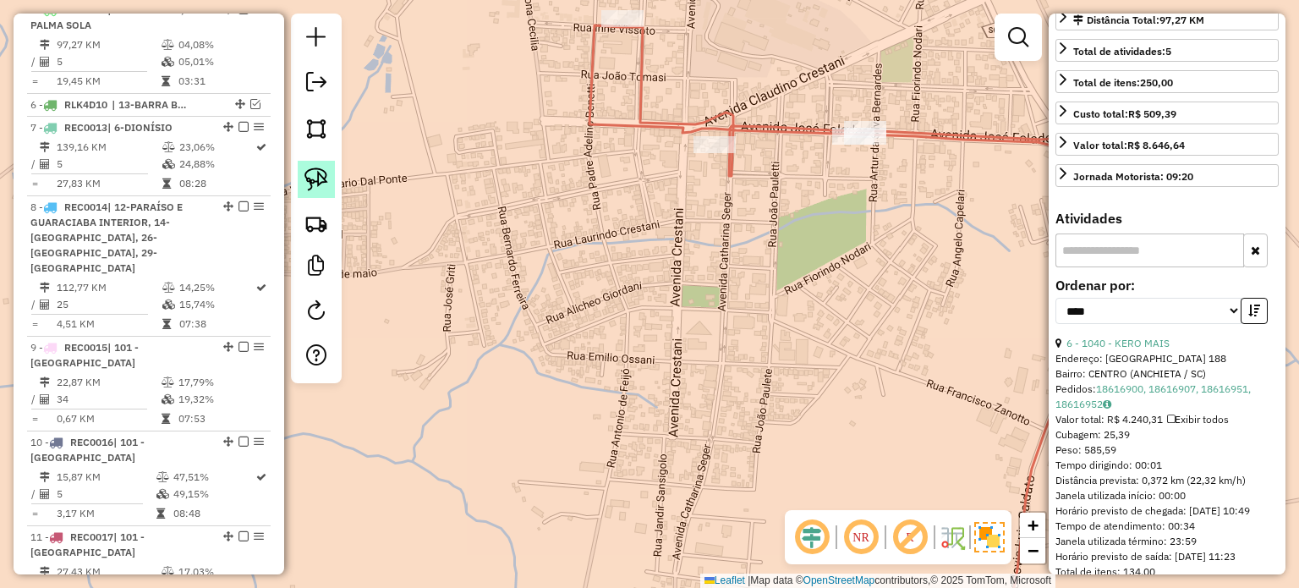
click at [315, 178] on img at bounding box center [316, 179] width 24 height 24
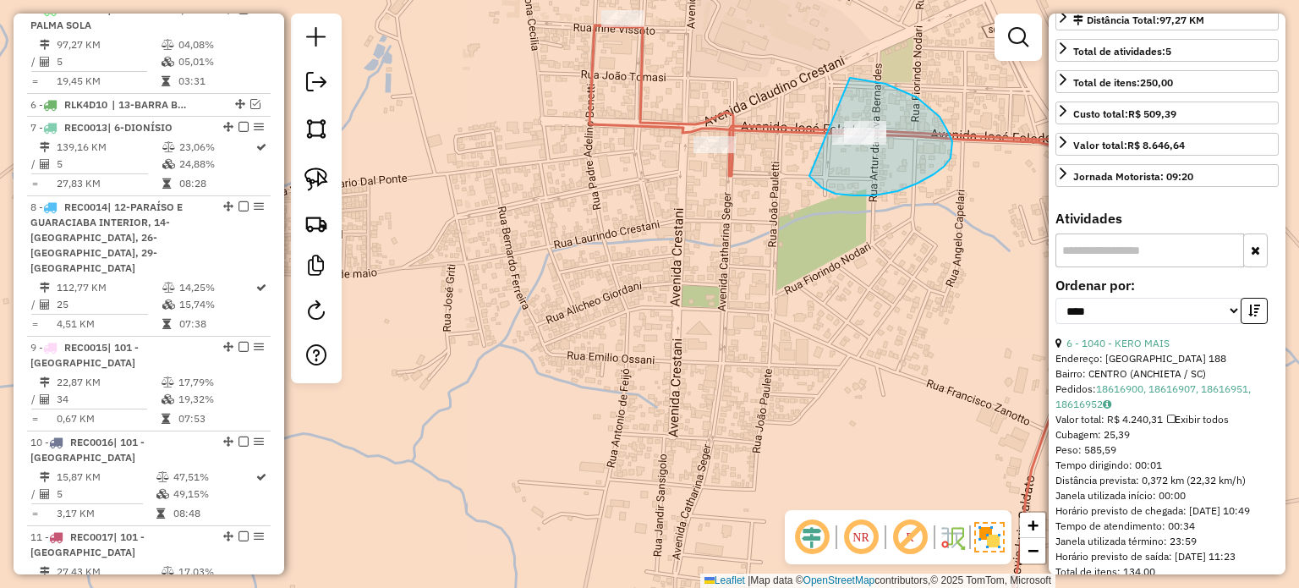
drag, startPoint x: 811, startPoint y: 178, endPoint x: 793, endPoint y: 112, distance: 68.3
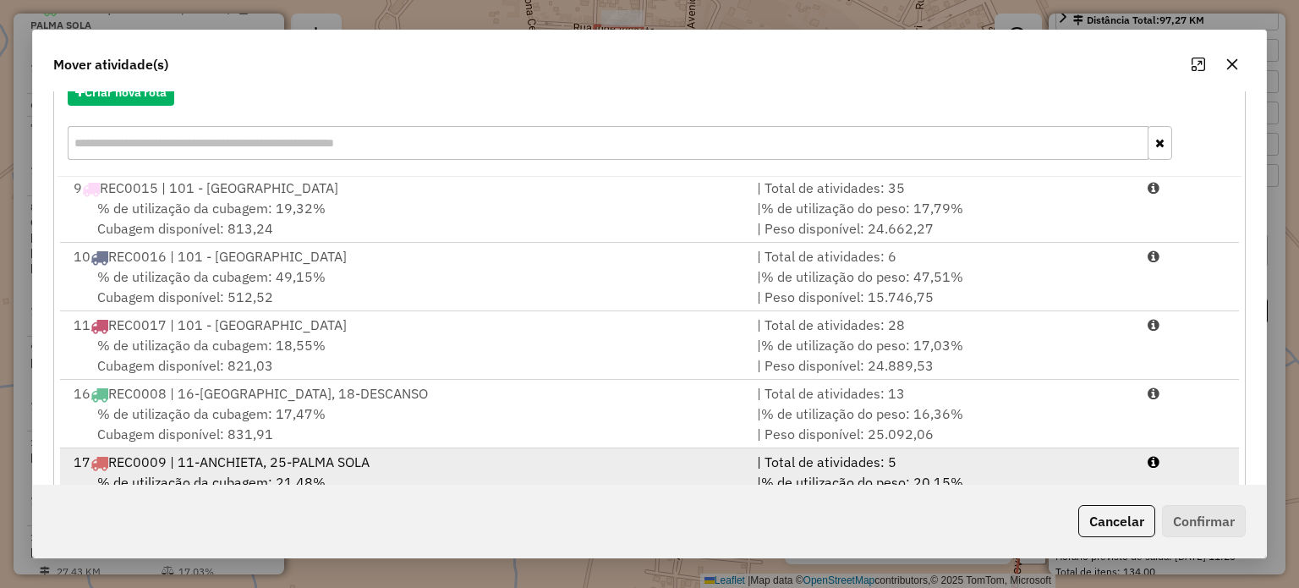
scroll to position [268, 0]
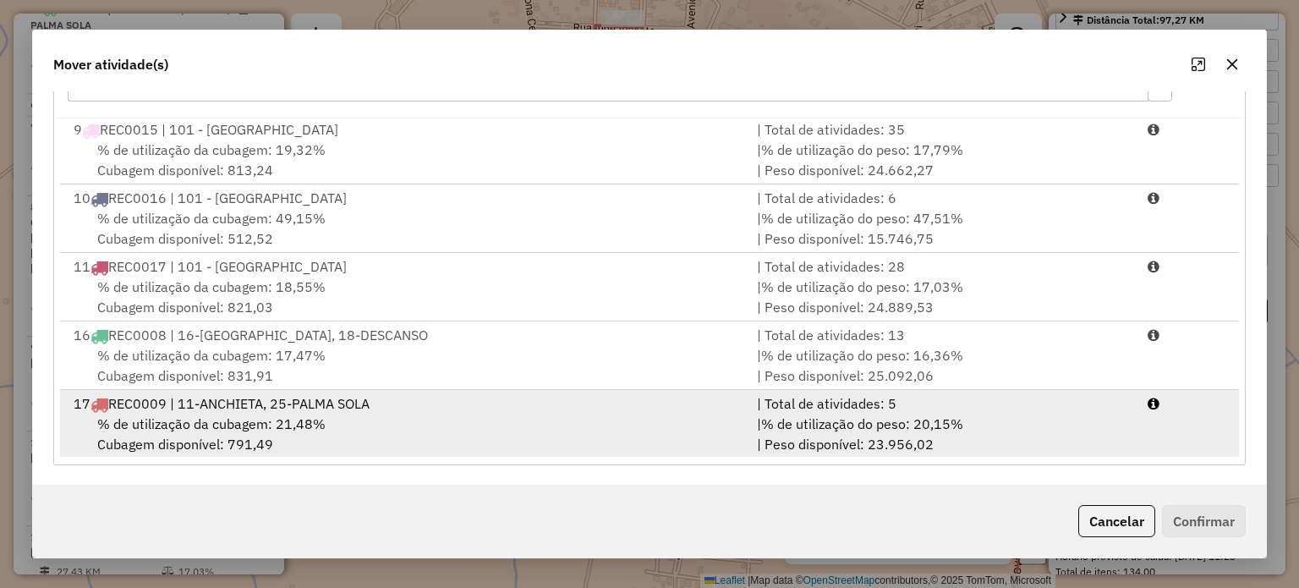
click at [226, 424] on span "% de utilização da cubagem: 21,48%" at bounding box center [211, 423] width 228 height 17
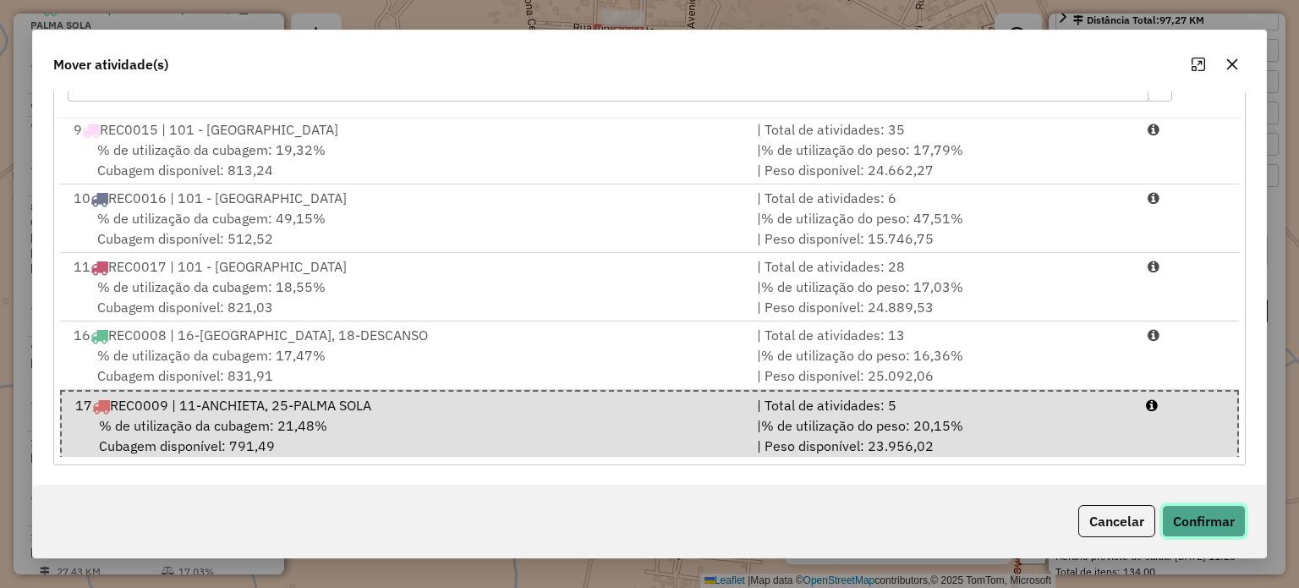
click at [1204, 517] on button "Confirmar" at bounding box center [1204, 521] width 84 height 32
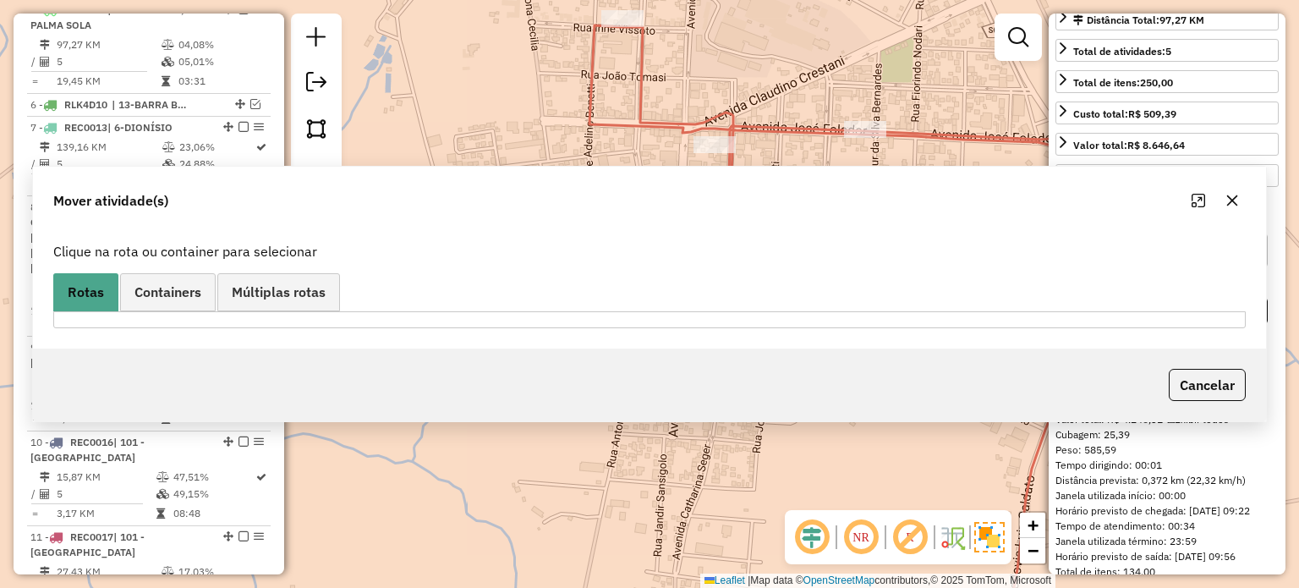
scroll to position [0, 0]
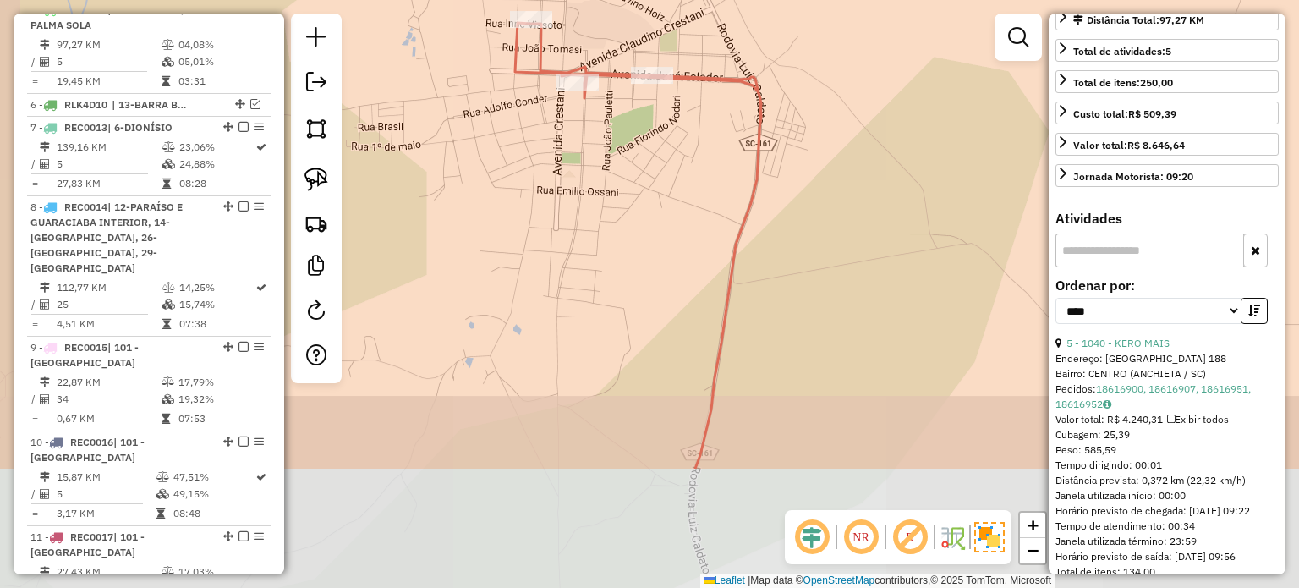
drag, startPoint x: 693, startPoint y: 393, endPoint x: 645, endPoint y: 192, distance: 206.9
click at [646, 199] on div "Janela de atendimento Grade de atendimento Capacidade Transportadoras Veículos …" at bounding box center [649, 294] width 1299 height 588
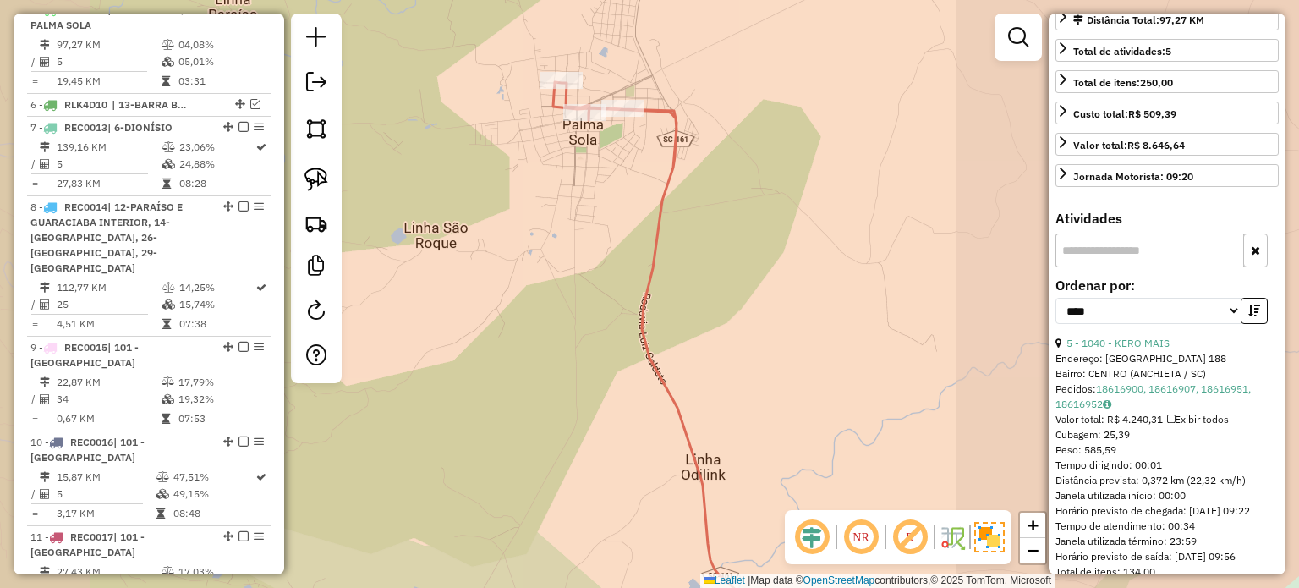
drag, startPoint x: 752, startPoint y: 319, endPoint x: 692, endPoint y: 165, distance: 165.2
click at [692, 165] on div "Janela de atendimento Grade de atendimento Capacidade Transportadoras Veículos …" at bounding box center [649, 294] width 1299 height 588
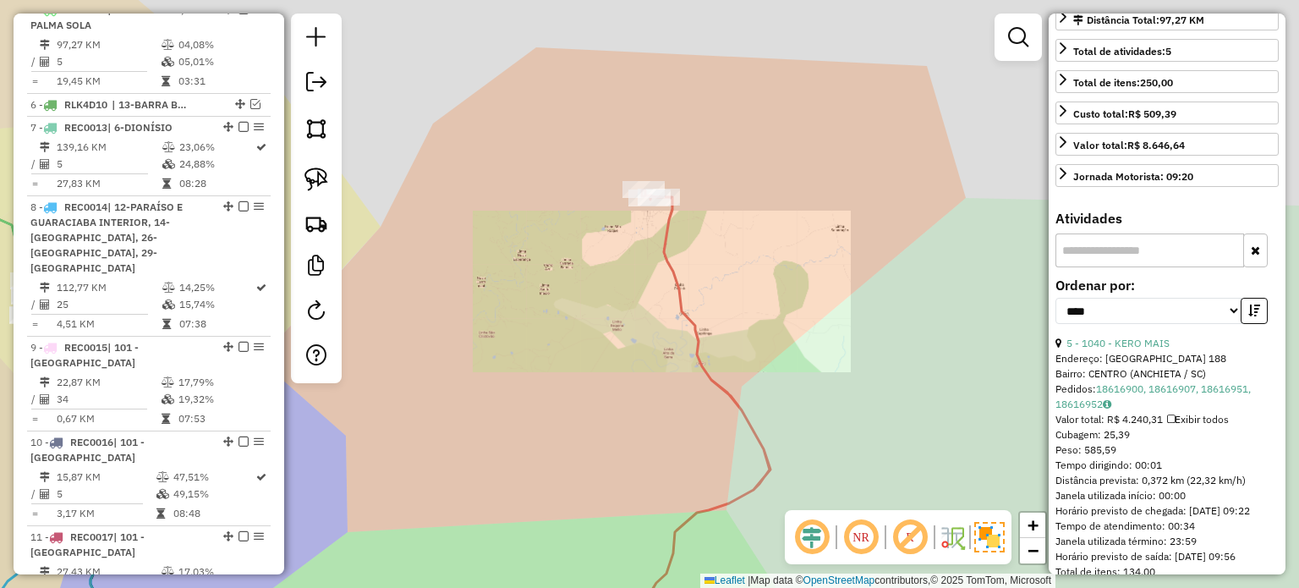
drag, startPoint x: 734, startPoint y: 285, endPoint x: 741, endPoint y: 225, distance: 60.4
click at [737, 239] on div "Janela de atendimento Grade de atendimento Capacidade Transportadoras Veículos …" at bounding box center [649, 294] width 1299 height 588
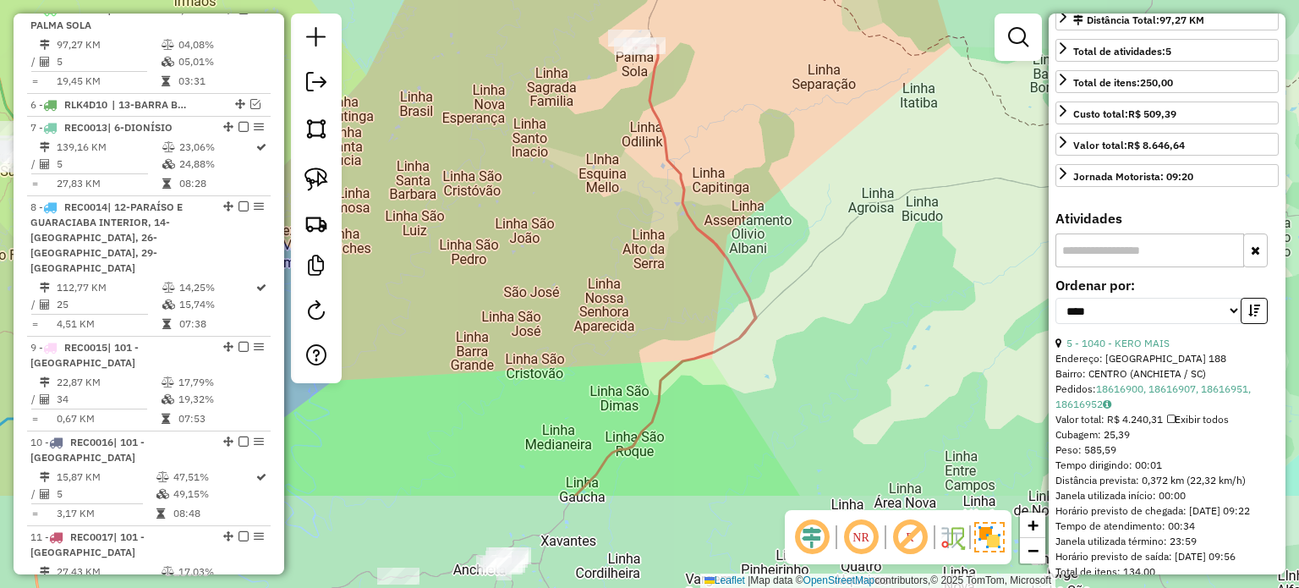
drag, startPoint x: 758, startPoint y: 381, endPoint x: 746, endPoint y: 222, distance: 159.4
click at [746, 229] on div "Janela de atendimento Grade de atendimento Capacidade Transportadoras Veículos …" at bounding box center [649, 294] width 1299 height 588
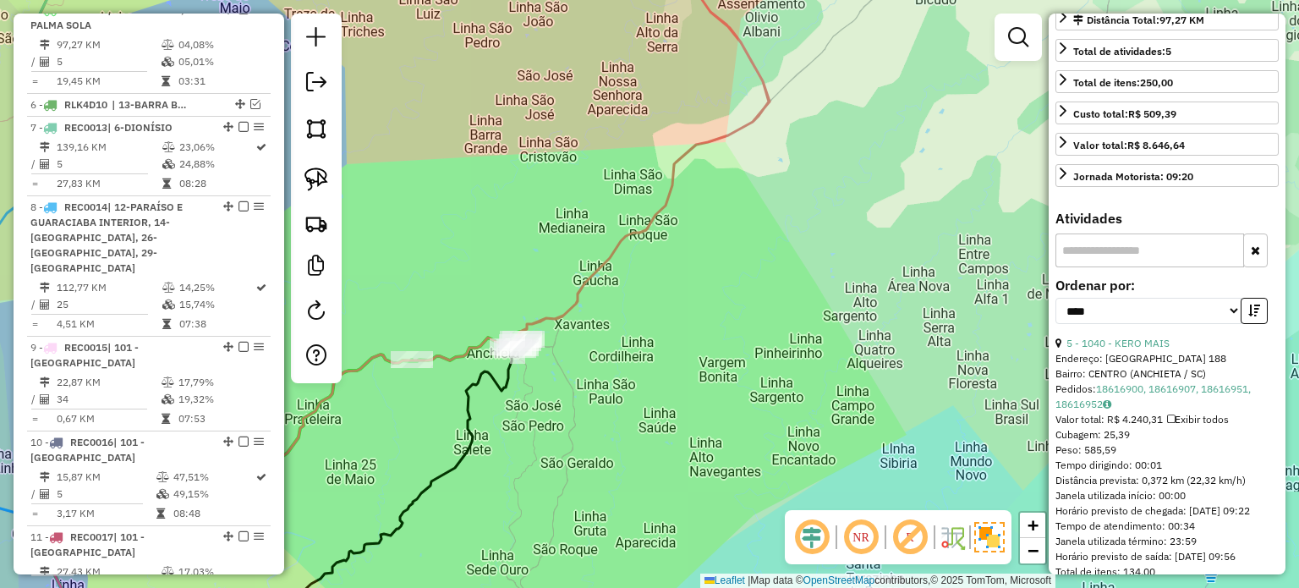
drag, startPoint x: 679, startPoint y: 380, endPoint x: 707, endPoint y: 339, distance: 49.2
click at [715, 337] on div "Janela de atendimento Grade de atendimento Capacidade Transportadoras Veículos …" at bounding box center [649, 294] width 1299 height 588
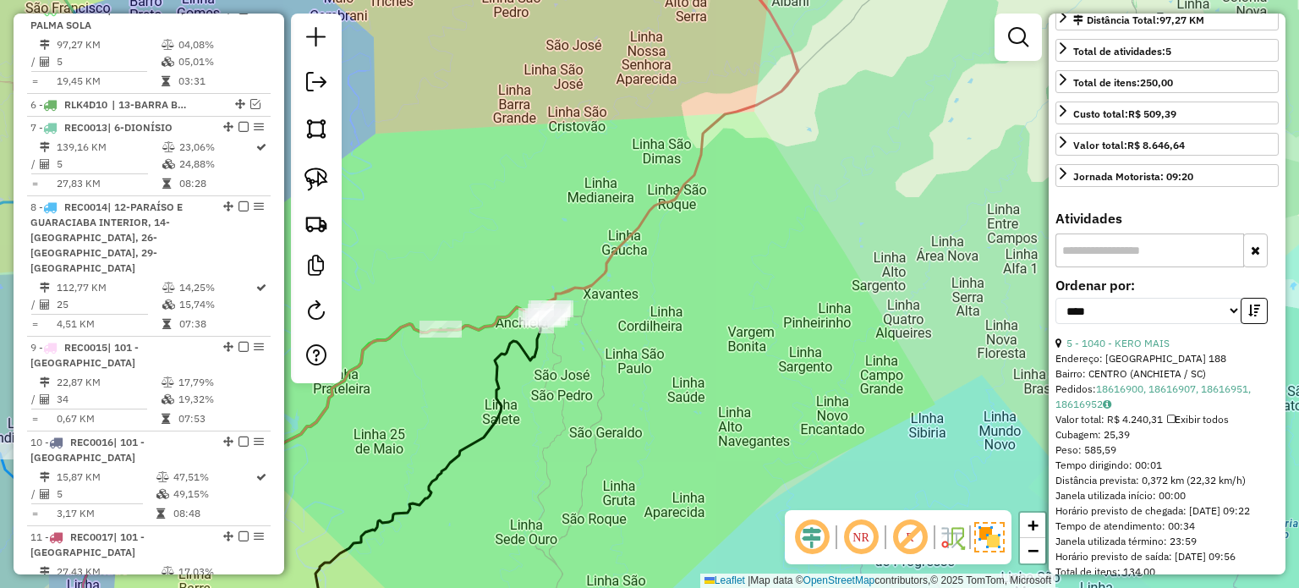
drag, startPoint x: 575, startPoint y: 344, endPoint x: 626, endPoint y: 369, distance: 56.3
click at [626, 369] on div "Janela de atendimento Grade de atendimento Capacidade Transportadoras Veículos …" at bounding box center [649, 294] width 1299 height 588
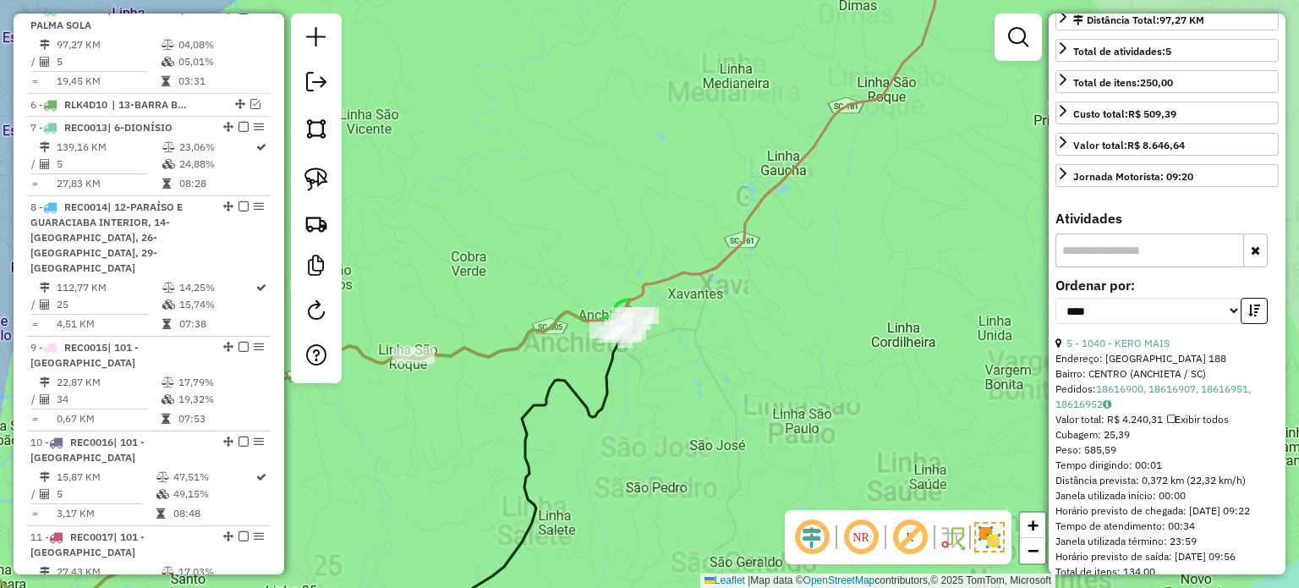
drag, startPoint x: 654, startPoint y: 404, endPoint x: 746, endPoint y: 401, distance: 91.4
click at [746, 401] on div "Janela de atendimento Grade de atendimento Capacidade Transportadoras Veículos …" at bounding box center [649, 294] width 1299 height 588
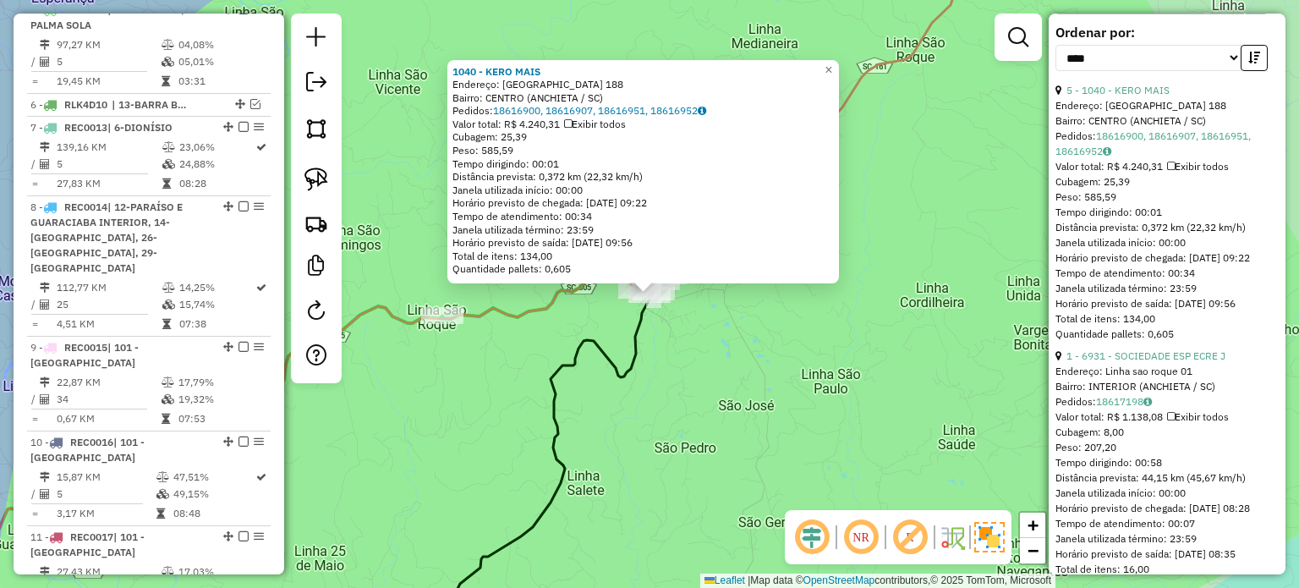
scroll to position [661, 0]
click at [589, 345] on icon at bounding box center [536, 469] width 234 height 354
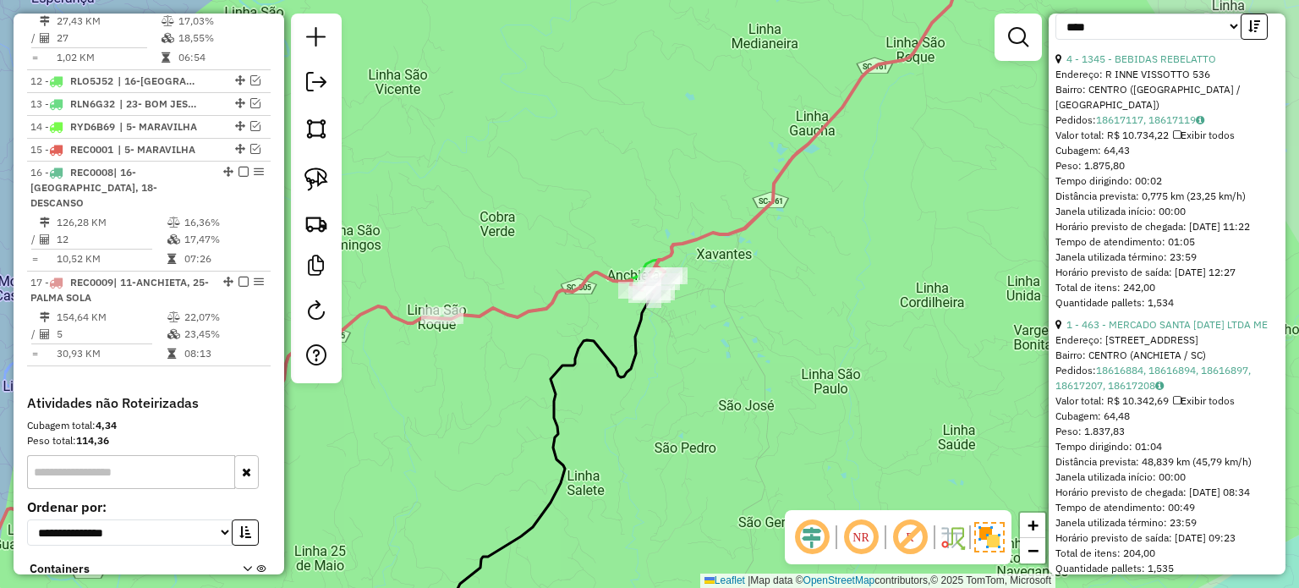
scroll to position [1437, 0]
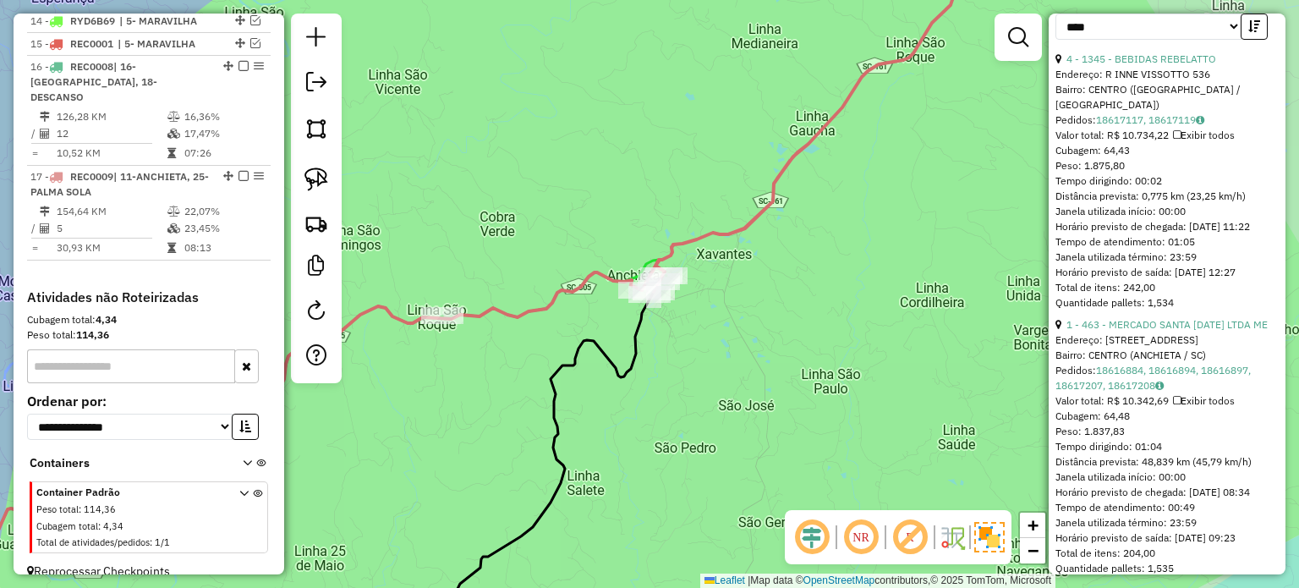
click at [771, 417] on div "1040 - KERO MAIS Endereço: MATO GROSSO 188 Bairro: CENTRO (ANCHIETA / SC) Pedid…" at bounding box center [649, 294] width 1299 height 588
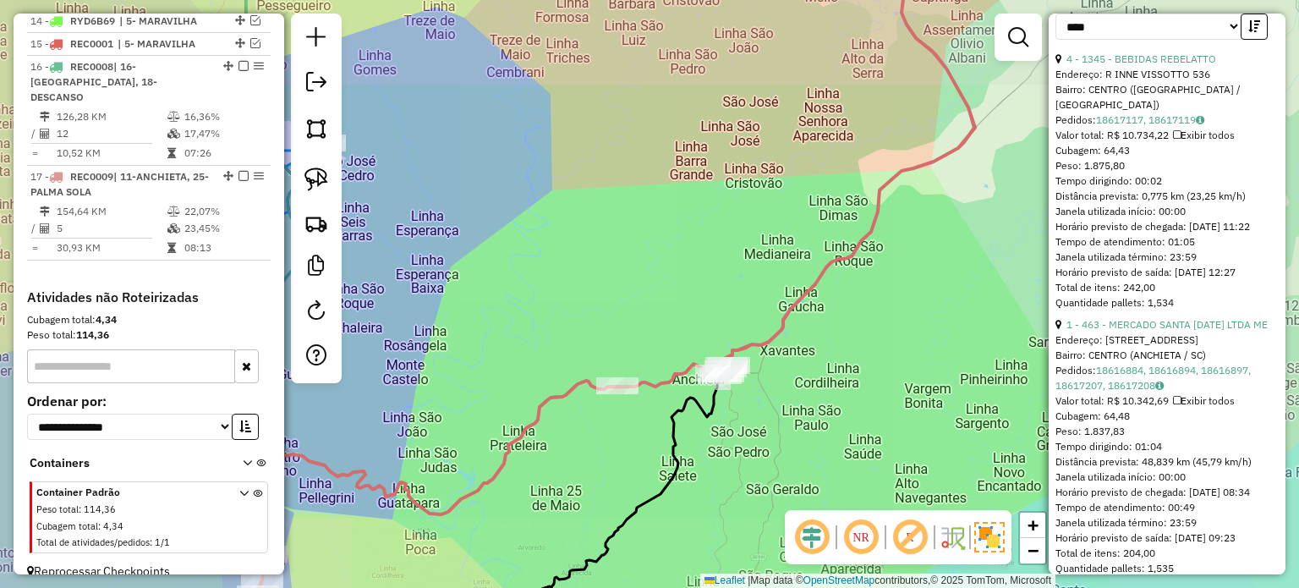
drag, startPoint x: 774, startPoint y: 391, endPoint x: 696, endPoint y: 331, distance: 98.9
click at [703, 338] on div "Janela de atendimento Grade de atendimento Capacidade Transportadoras Veículos …" at bounding box center [649, 294] width 1299 height 588
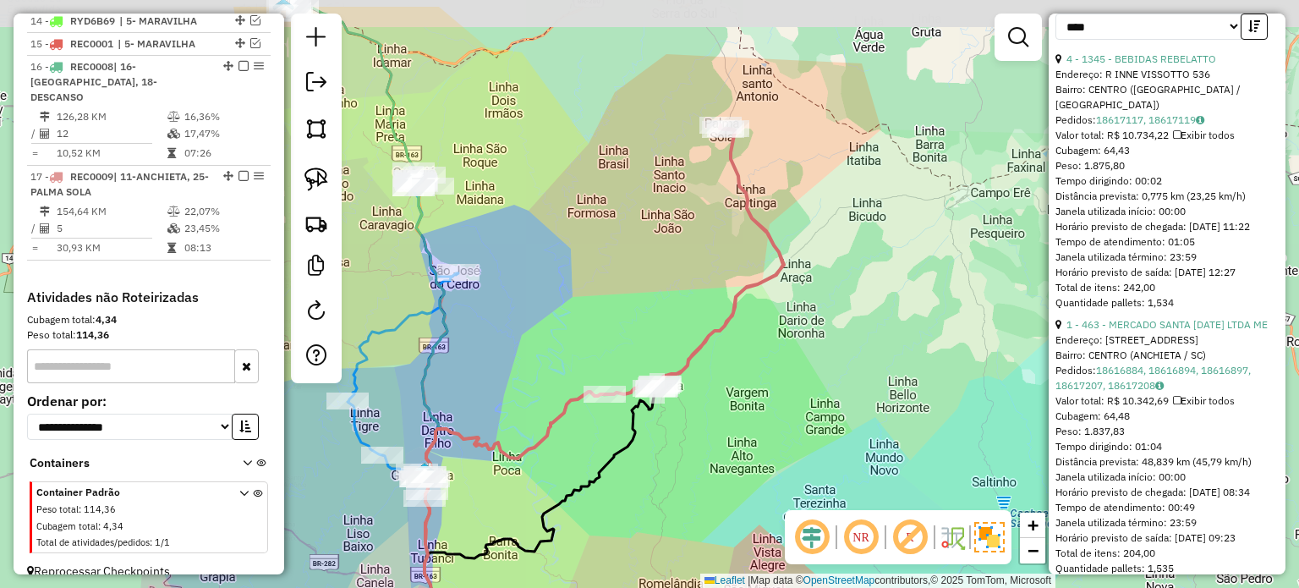
drag, startPoint x: 785, startPoint y: 325, endPoint x: 774, endPoint y: 391, distance: 65.9
click at [774, 391] on div "Janela de atendimento Grade de atendimento Capacidade Transportadoras Veículos …" at bounding box center [649, 294] width 1299 height 588
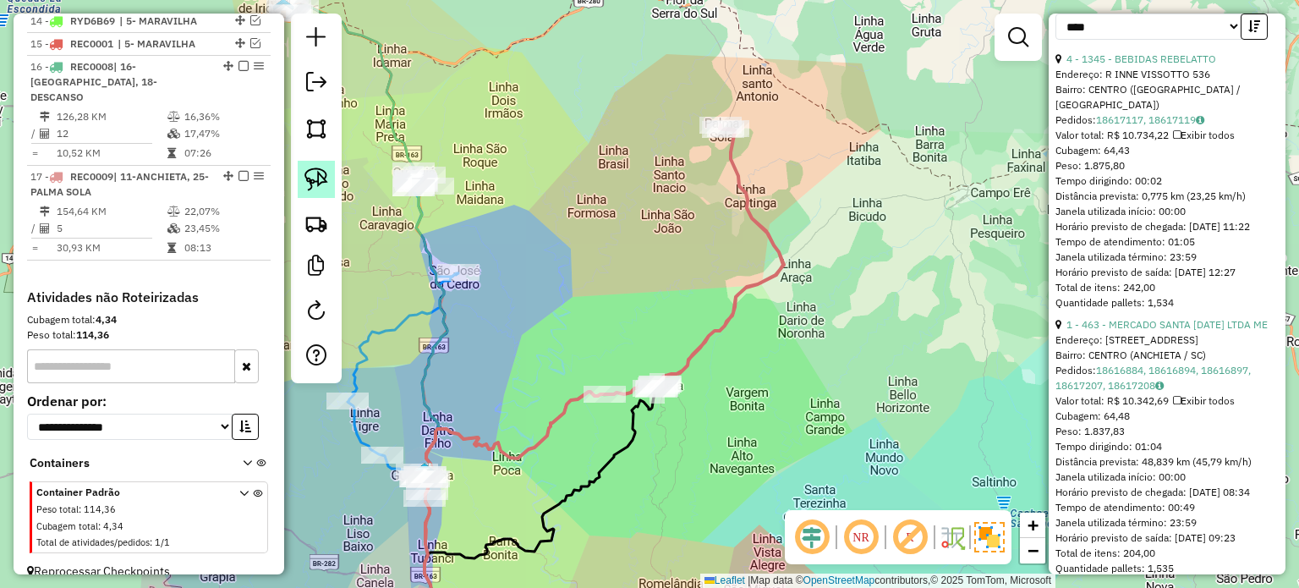
click at [323, 172] on img at bounding box center [316, 179] width 24 height 24
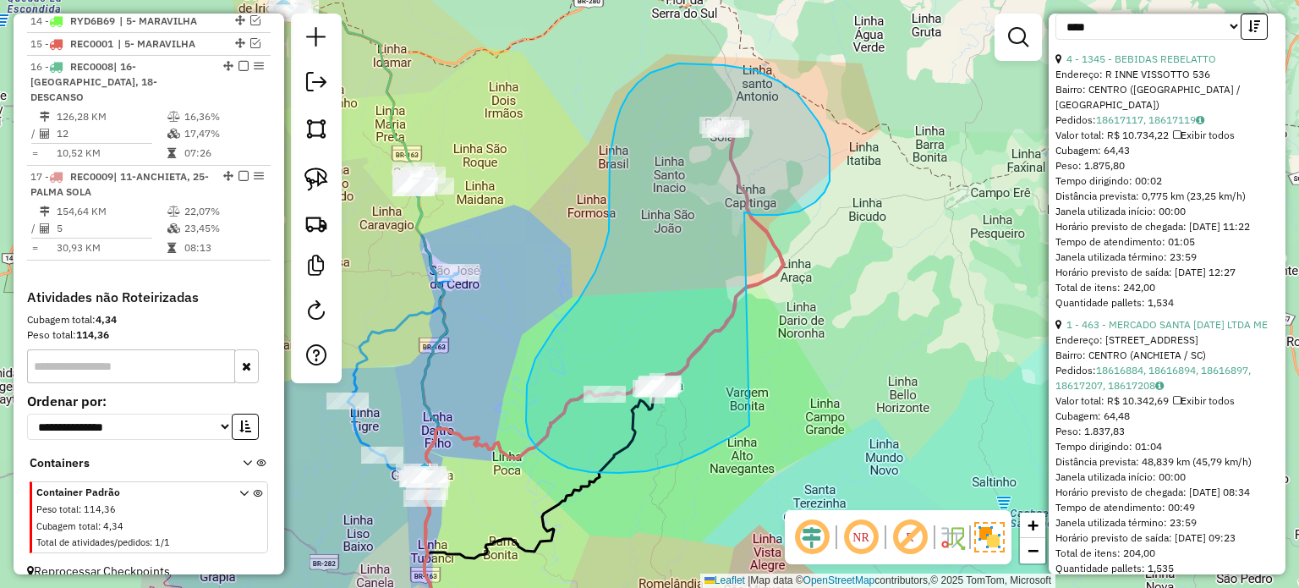
drag, startPoint x: 778, startPoint y: 215, endPoint x: 756, endPoint y: 422, distance: 208.3
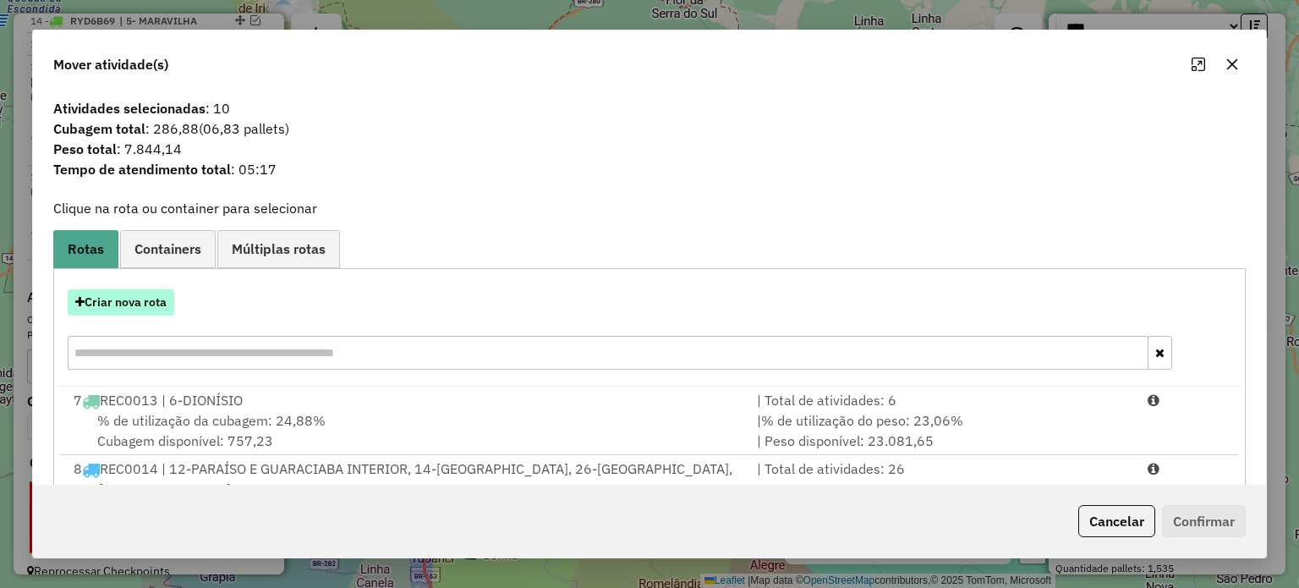
click at [125, 300] on button "Criar nova rota" at bounding box center [121, 302] width 107 height 26
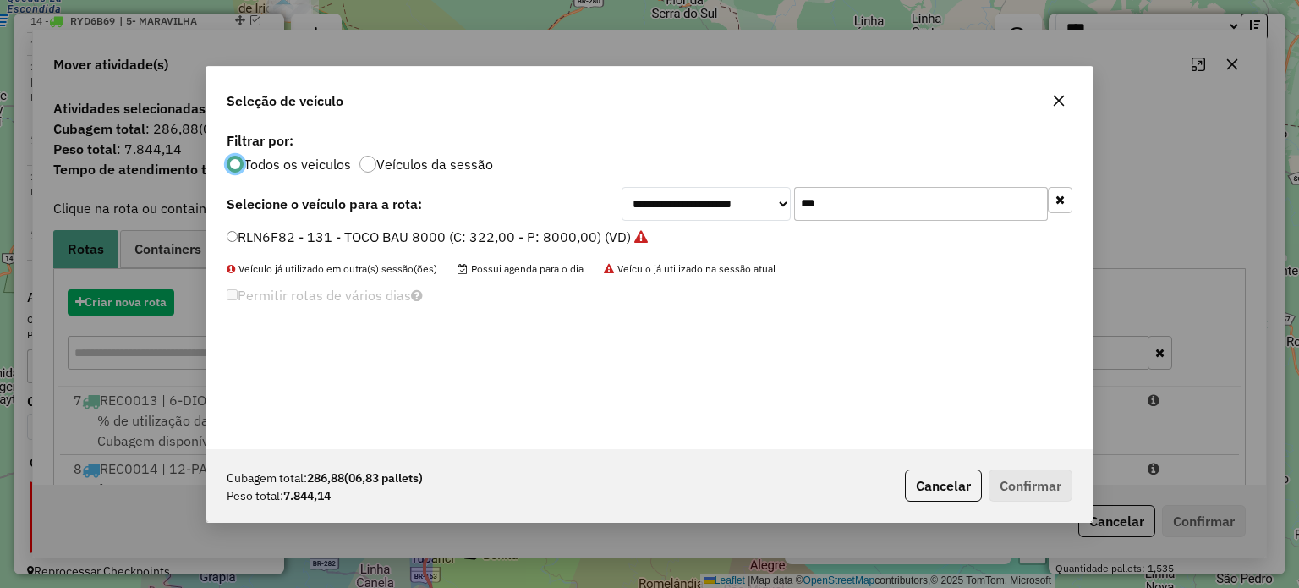
scroll to position [8, 5]
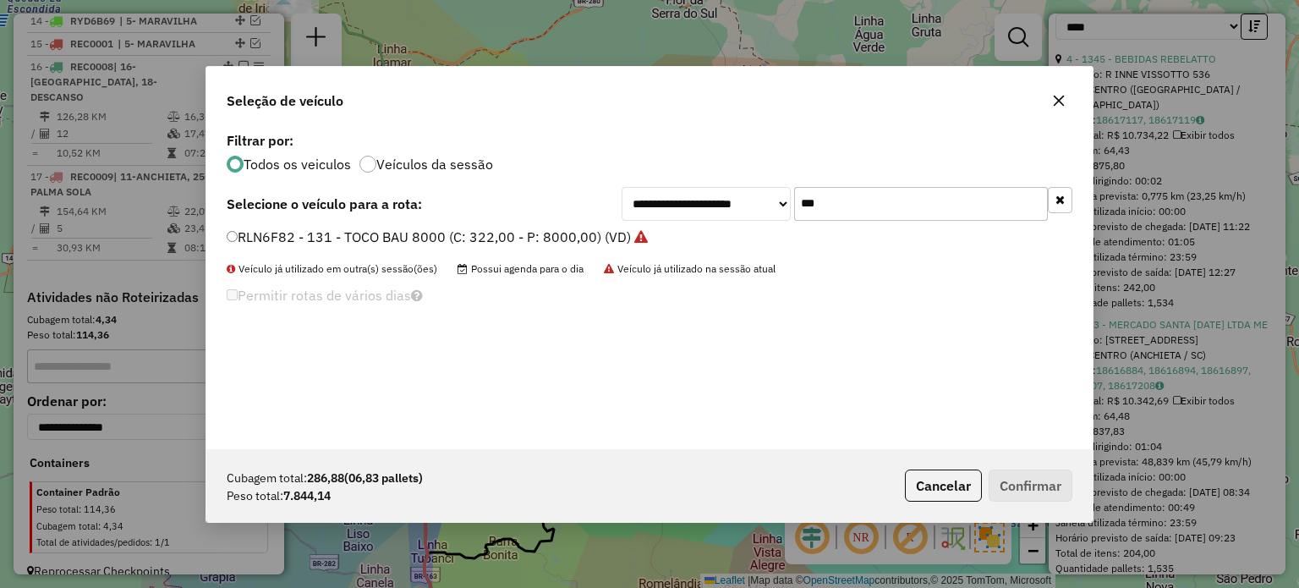
drag, startPoint x: 759, startPoint y: 209, endPoint x: 698, endPoint y: 209, distance: 60.9
click at [698, 209] on div "**********" at bounding box center [846, 204] width 451 height 34
type input "***"
click at [360, 225] on div "**********" at bounding box center [649, 288] width 886 height 321
drag, startPoint x: 254, startPoint y: 231, endPoint x: 264, endPoint y: 236, distance: 11.3
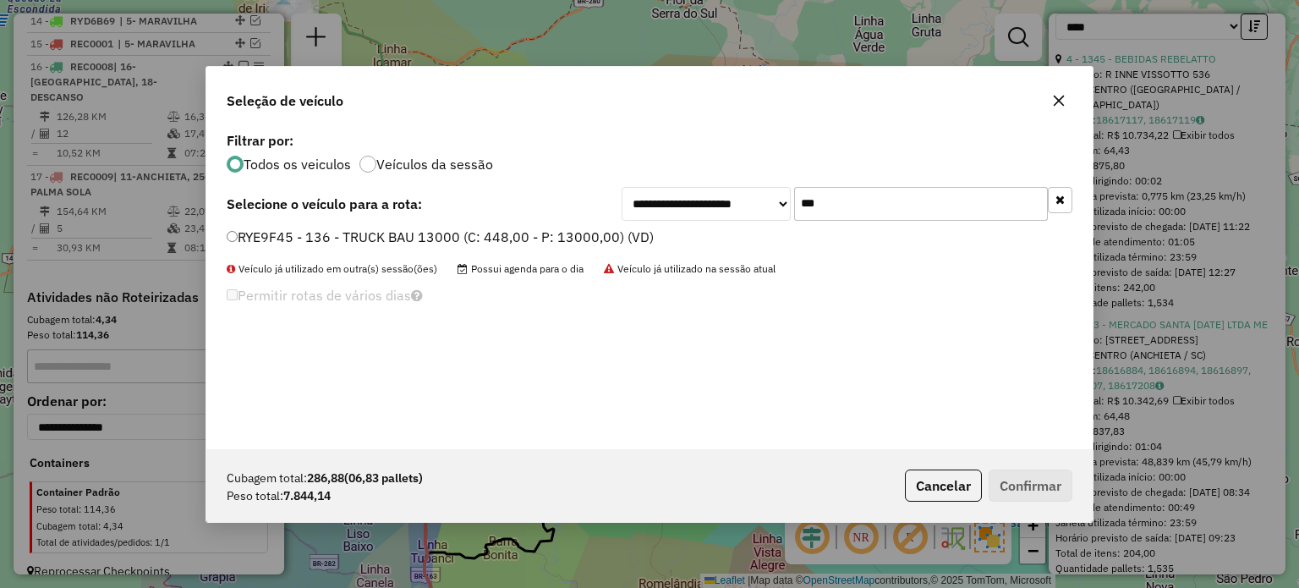
click at [254, 230] on label "RYE9F45 - 136 - TRUCK BAU 13000 (C: 448,00 - P: 13000,00) (VD)" at bounding box center [440, 237] width 427 height 20
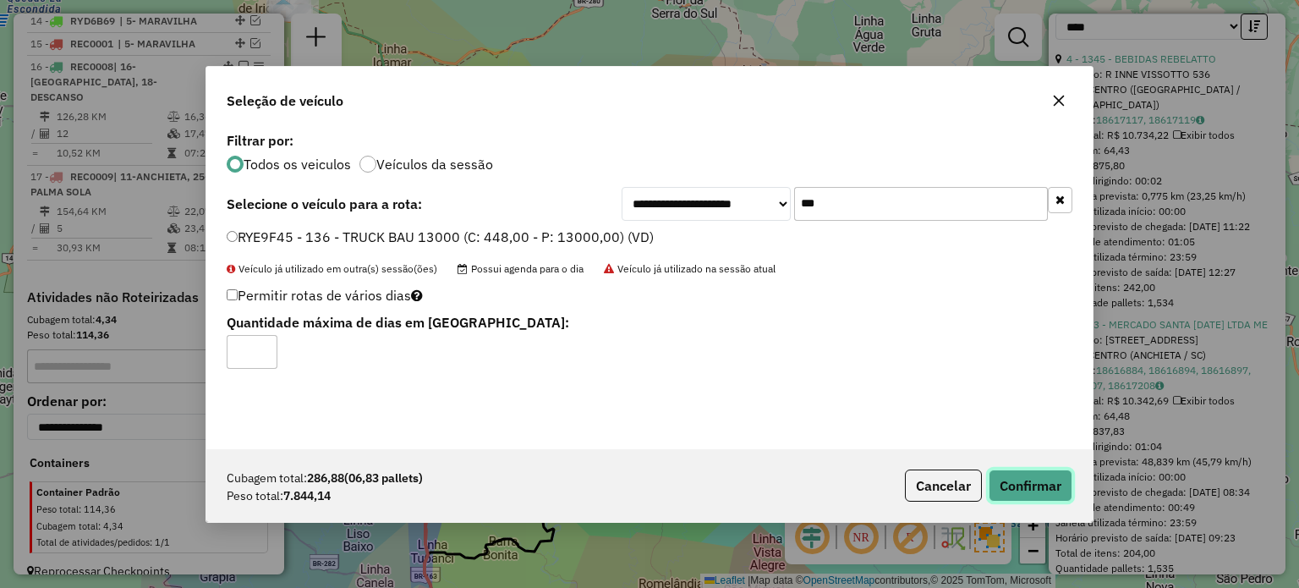
click at [1036, 483] on button "Confirmar" at bounding box center [1030, 485] width 84 height 32
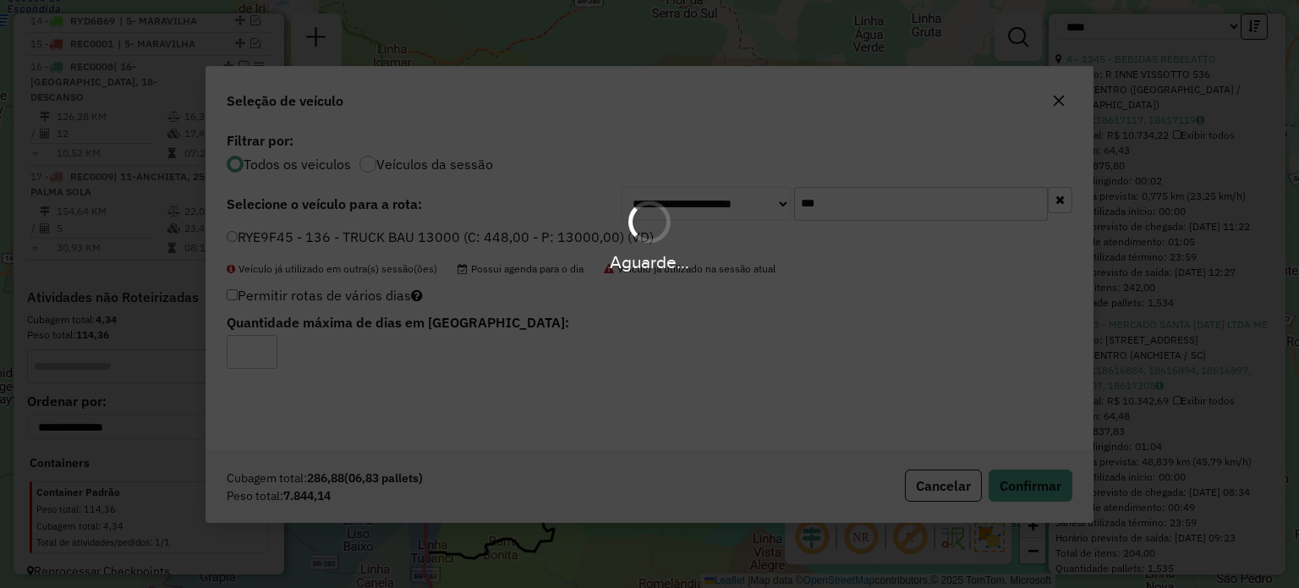
scroll to position [1342, 0]
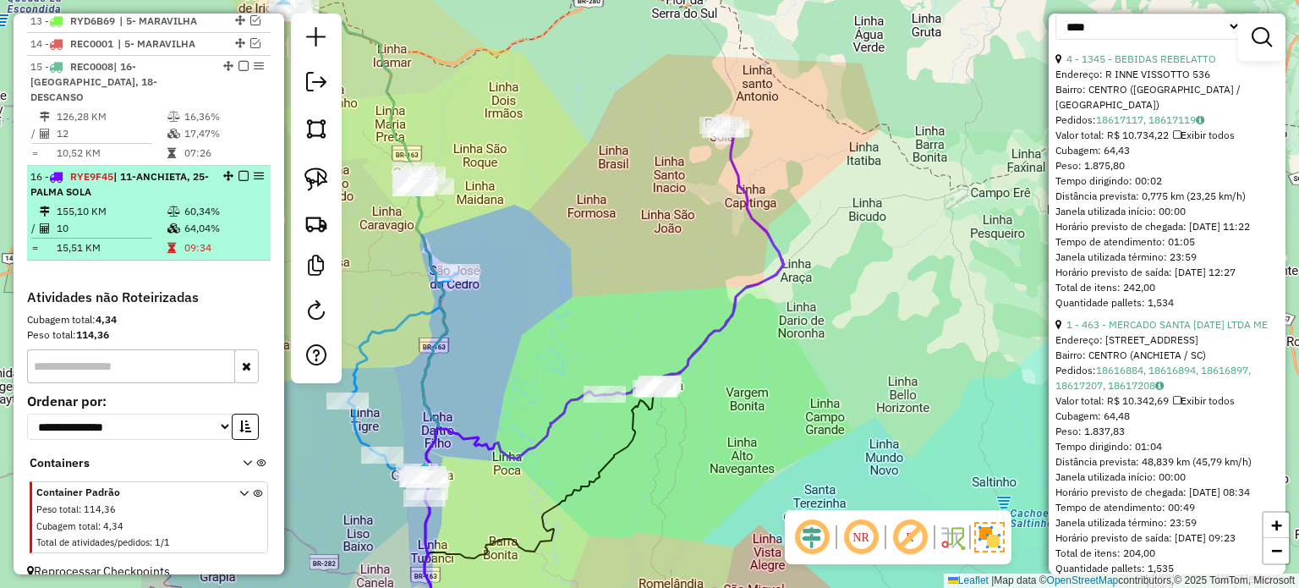
click at [238, 171] on em at bounding box center [243, 176] width 10 height 10
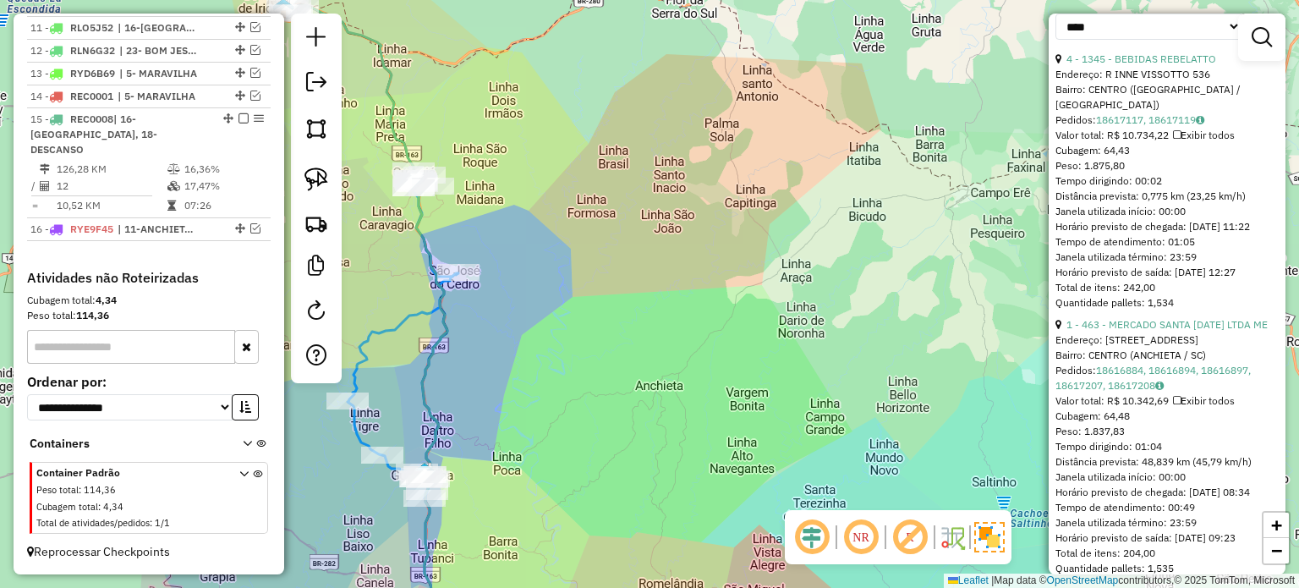
scroll to position [1271, 0]
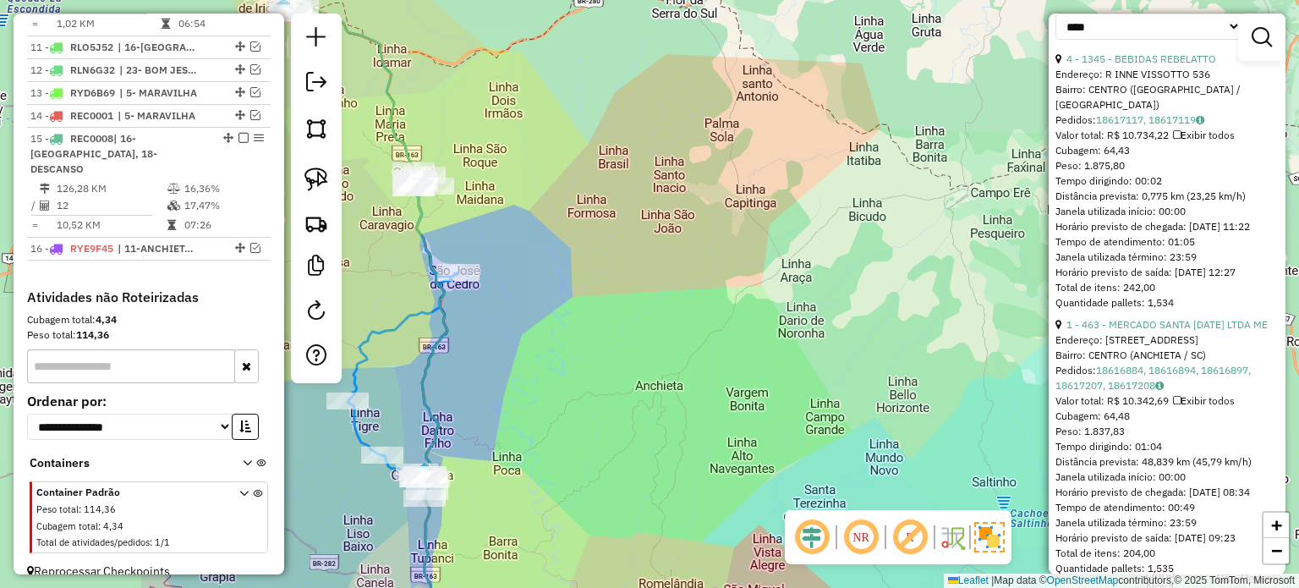
drag, startPoint x: 690, startPoint y: 270, endPoint x: 751, endPoint y: 232, distance: 71.3
click at [798, 199] on div "Janela de atendimento Grade de atendimento Capacidade Transportadoras Veículos …" at bounding box center [649, 294] width 1299 height 588
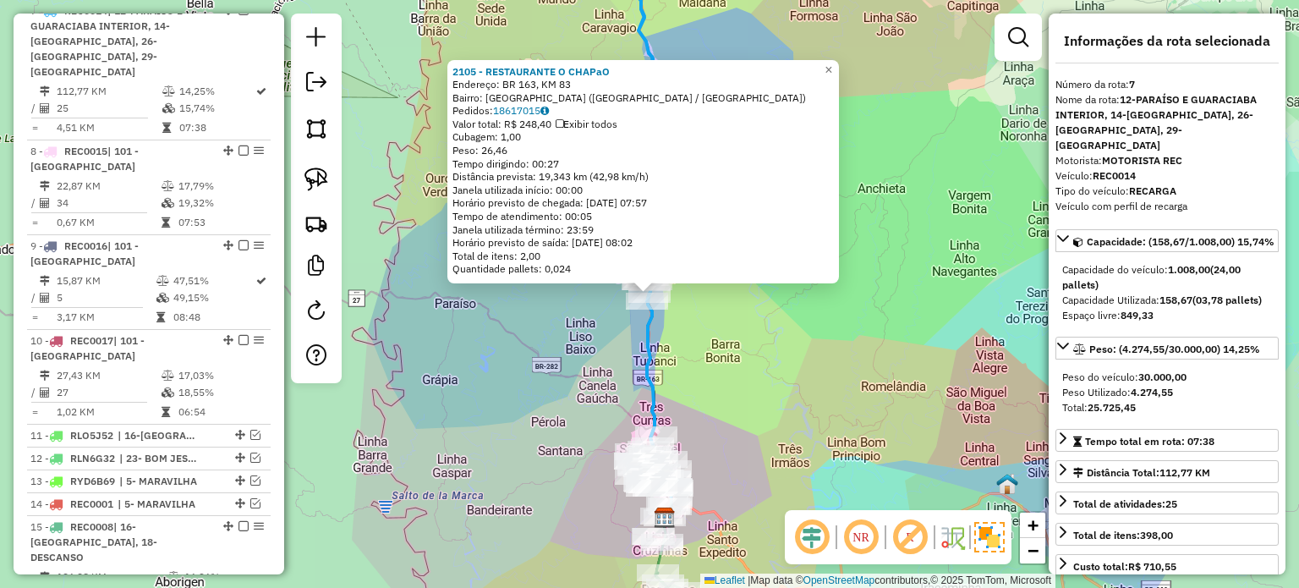
scroll to position [0, 0]
click at [693, 343] on div "2105 - RESTAURANTE O CHAPaO Endereço: BR 163, KM 83 Bairro: VILA GUIOMAR (GUARA…" at bounding box center [649, 294] width 1299 height 588
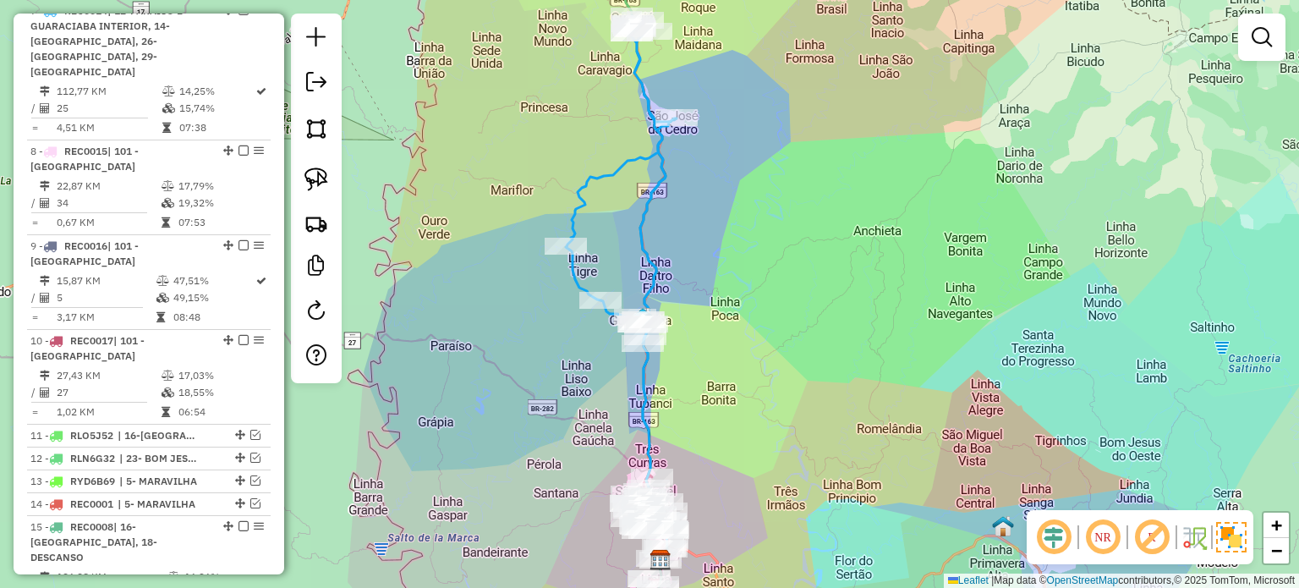
drag, startPoint x: 754, startPoint y: 320, endPoint x: 751, endPoint y: 384, distance: 64.3
click at [751, 384] on div "2105 - RESTAURANTE O CHAPaO Endereço: BR 163, KM 83 Bairro: VILA GUIOMAR (GUARA…" at bounding box center [649, 294] width 1299 height 588
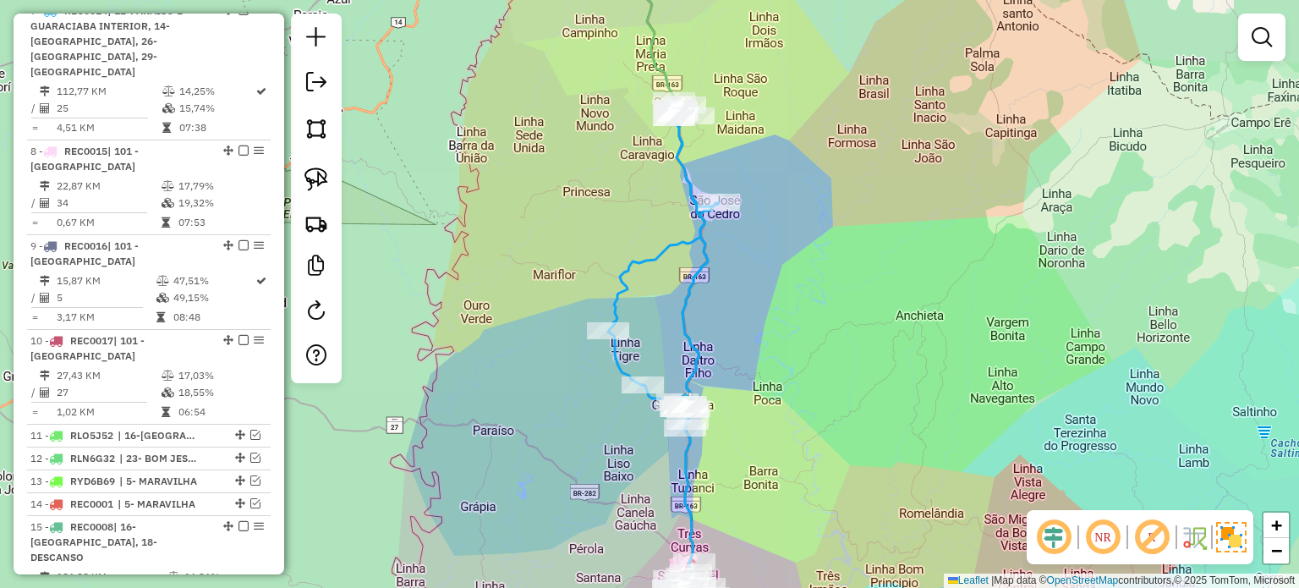
drag, startPoint x: 757, startPoint y: 305, endPoint x: 767, endPoint y: 312, distance: 12.2
click at [765, 313] on div "Janela de atendimento Grade de atendimento Capacidade Transportadoras Veículos …" at bounding box center [649, 294] width 1299 height 588
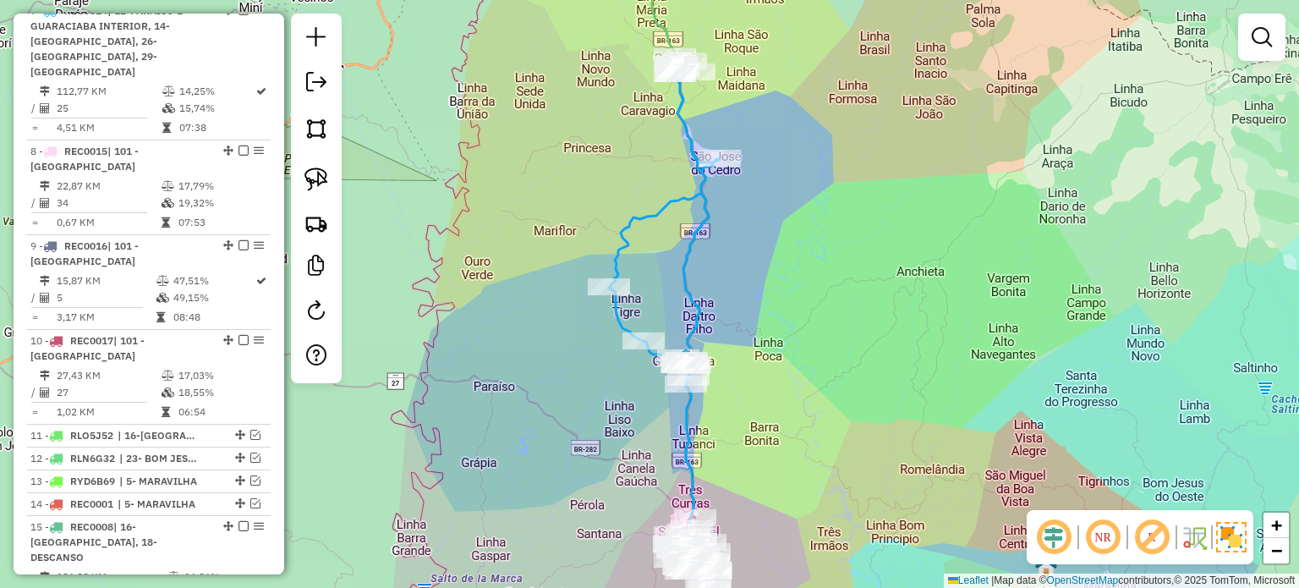
drag, startPoint x: 758, startPoint y: 369, endPoint x: 759, endPoint y: 293, distance: 76.1
click at [759, 295] on div "Janela de atendimento Grade de atendimento Capacidade Transportadoras Veículos …" at bounding box center [649, 294] width 1299 height 588
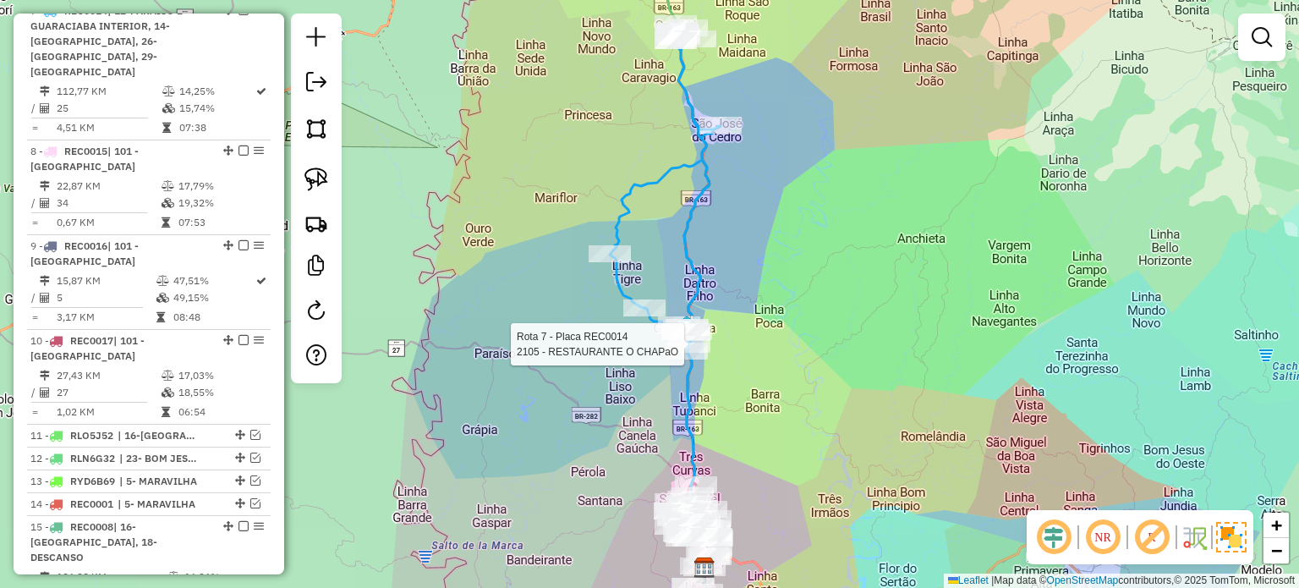
select select "*********"
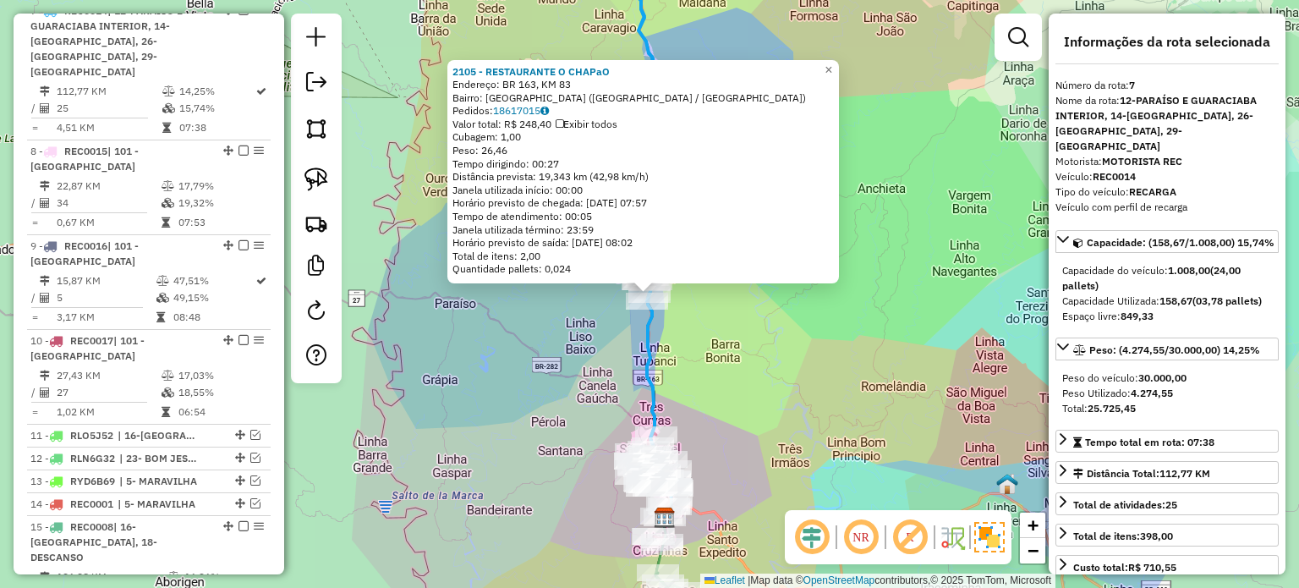
click at [710, 337] on div "2105 - RESTAURANTE O CHAPaO Endereço: BR 163, KM 83 Bairro: VILA GUIOMAR (GUARA…" at bounding box center [649, 294] width 1299 height 588
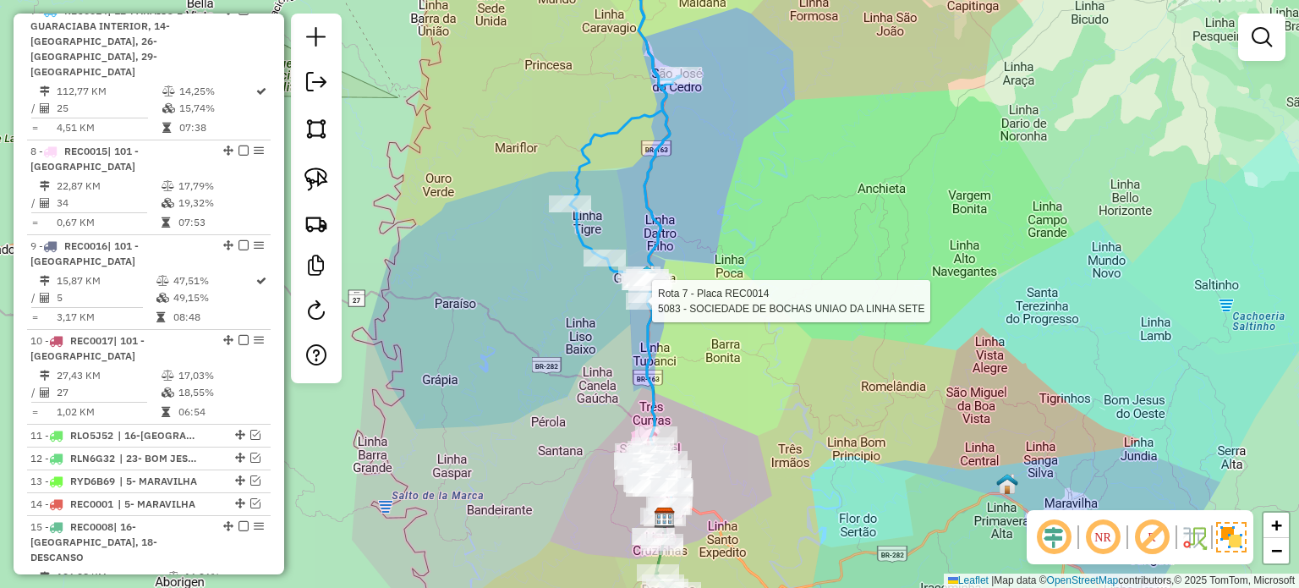
click at [722, 347] on div "Rota 7 - Placa REC0014 5083 - SOCIEDADE DE BOCHAS UNIAO DA LINHA SETE Janela de…" at bounding box center [649, 294] width 1299 height 588
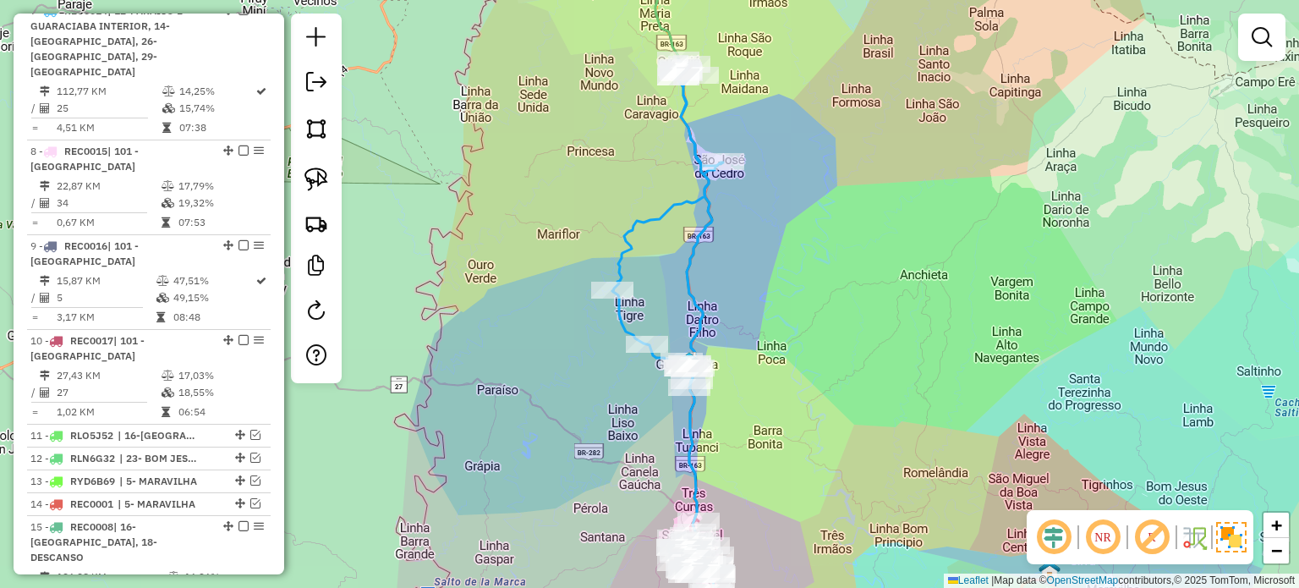
drag, startPoint x: 746, startPoint y: 263, endPoint x: 744, endPoint y: 314, distance: 50.8
click at [744, 314] on div "Janela de atendimento Grade de atendimento Capacidade Transportadoras Veículos …" at bounding box center [649, 294] width 1299 height 588
drag, startPoint x: 769, startPoint y: 196, endPoint x: 755, endPoint y: 228, distance: 35.2
click at [764, 255] on div "Janela de atendimento Grade de atendimento Capacidade Transportadoras Veículos …" at bounding box center [649, 294] width 1299 height 588
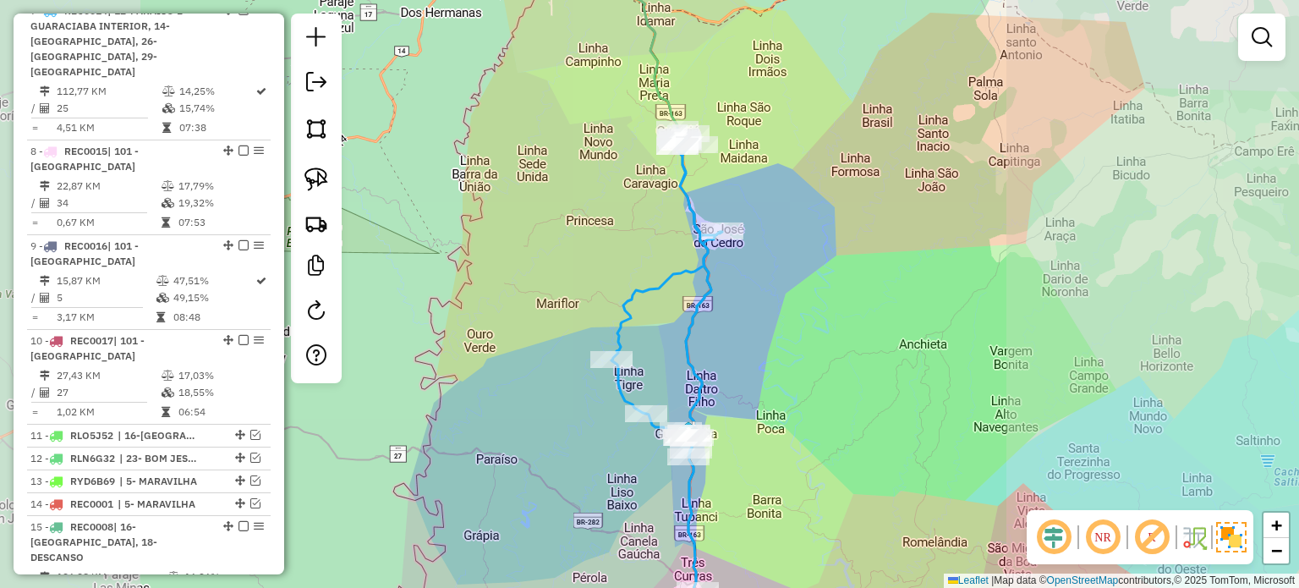
drag, startPoint x: 815, startPoint y: 249, endPoint x: 813, endPoint y: 232, distance: 17.8
click at [815, 236] on div "Janela de atendimento Grade de atendimento Capacidade Transportadoras Veículos …" at bounding box center [649, 294] width 1299 height 588
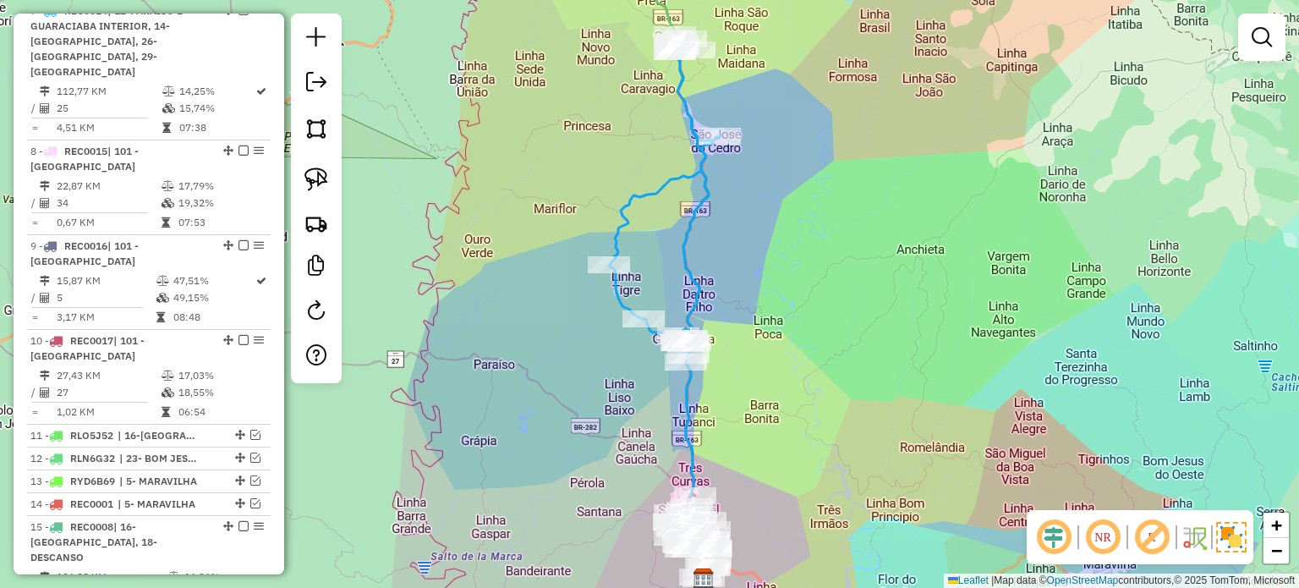
drag, startPoint x: 774, startPoint y: 260, endPoint x: 776, endPoint y: 244, distance: 15.4
click at [776, 246] on div "Rota 7 - Placa REC0014 7257 - MARCIO PAULO LORSCHE Janela de atendimento Grade …" at bounding box center [649, 294] width 1299 height 588
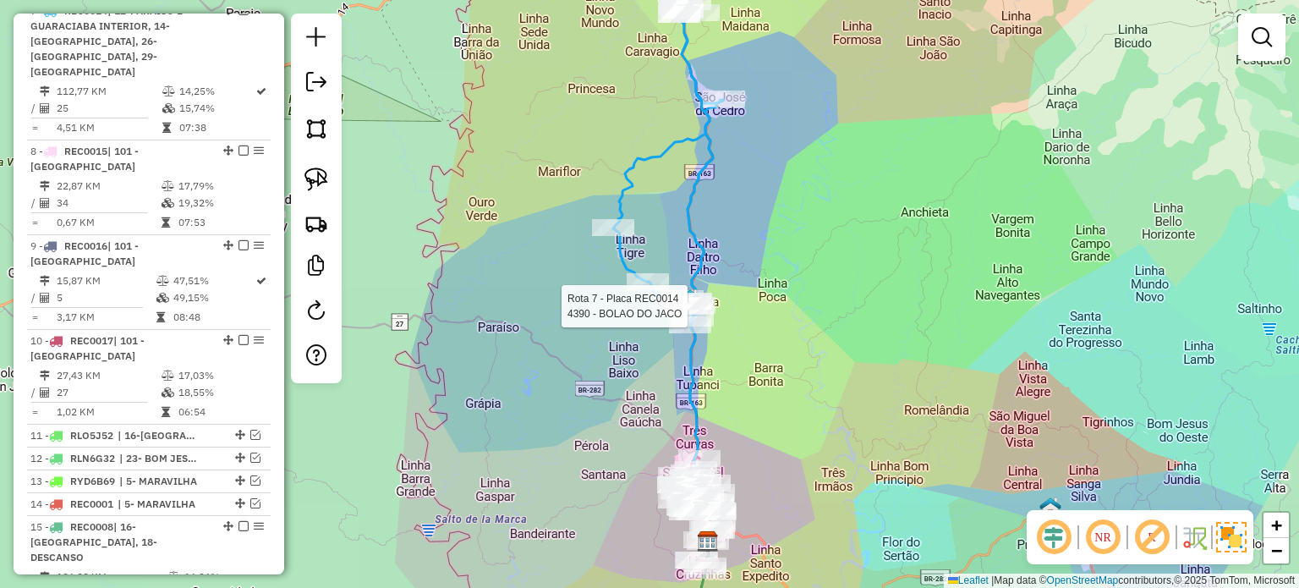
select select "*********"
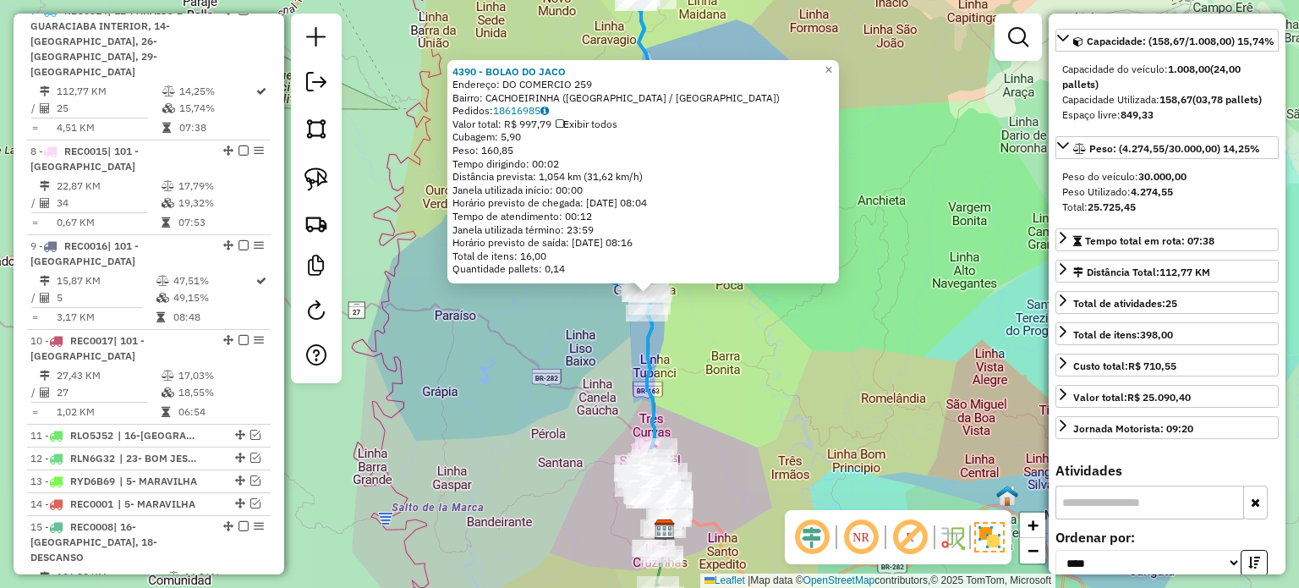
scroll to position [169, 0]
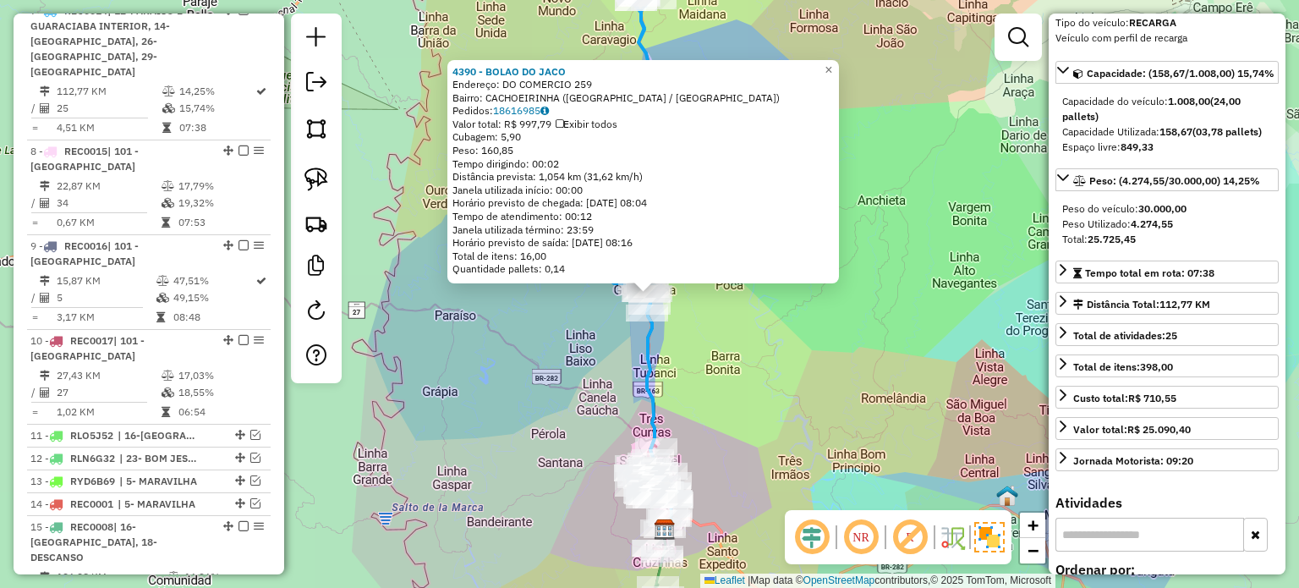
click at [721, 320] on div "4390 - BOLAO DO JACO Endereço: DO COMERCIO 259 Bairro: CACHOEIRINHA (GUARACIABA…" at bounding box center [649, 294] width 1299 height 588
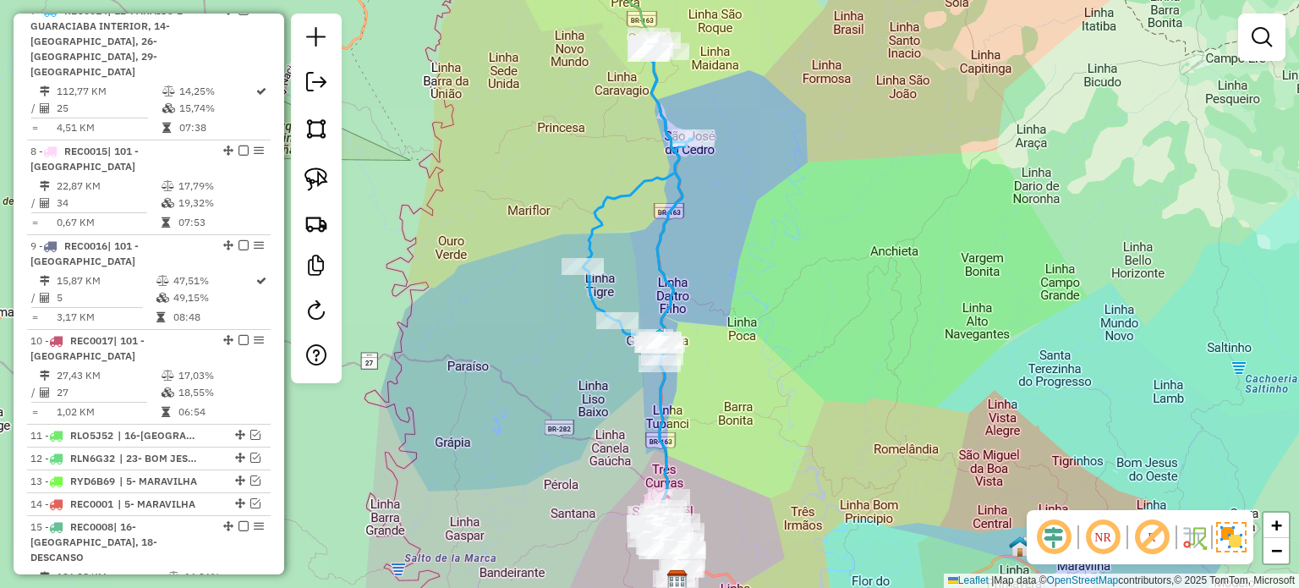
drag, startPoint x: 718, startPoint y: 158, endPoint x: 745, endPoint y: 258, distance: 103.4
click at [745, 258] on div "Janela de atendimento Grade de atendimento Capacidade Transportadoras Veículos …" at bounding box center [649, 294] width 1299 height 588
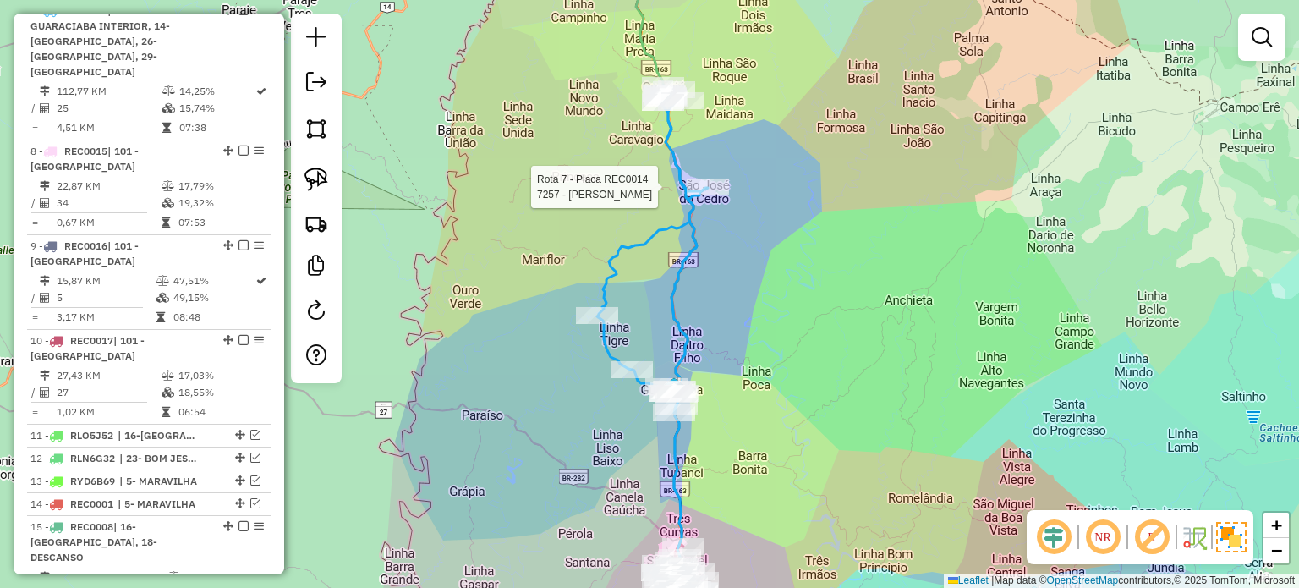
select select "*********"
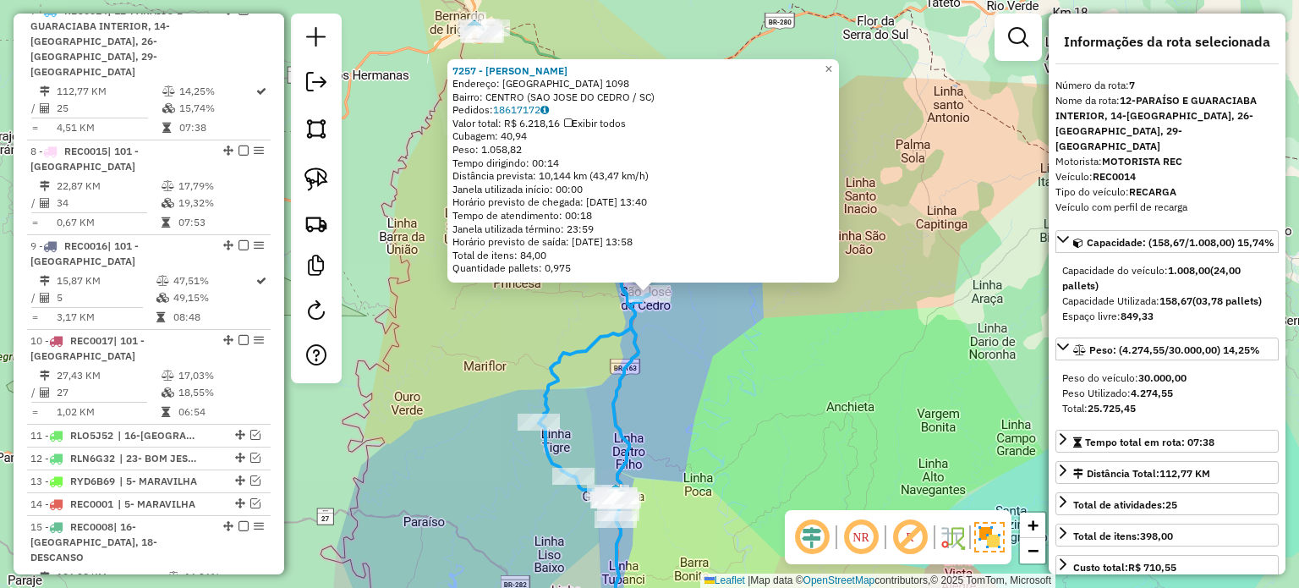
click at [689, 327] on div "7257 - MARCIO PAULO LORSCHE Endereço: RIO GRANDE DO SUL 1098 Bairro: CENTRO (SA…" at bounding box center [649, 294] width 1299 height 588
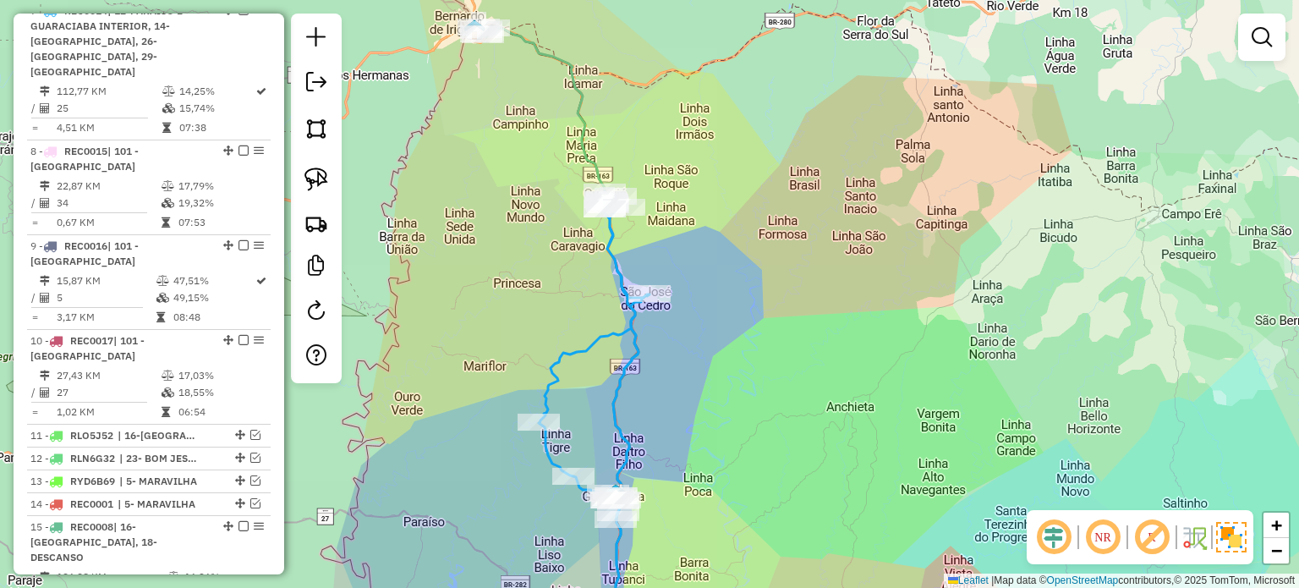
drag, startPoint x: 744, startPoint y: 402, endPoint x: 801, endPoint y: 342, distance: 83.1
click at [810, 349] on div "Janela de atendimento Grade de atendimento Capacidade Transportadoras Veículos …" at bounding box center [649, 294] width 1299 height 588
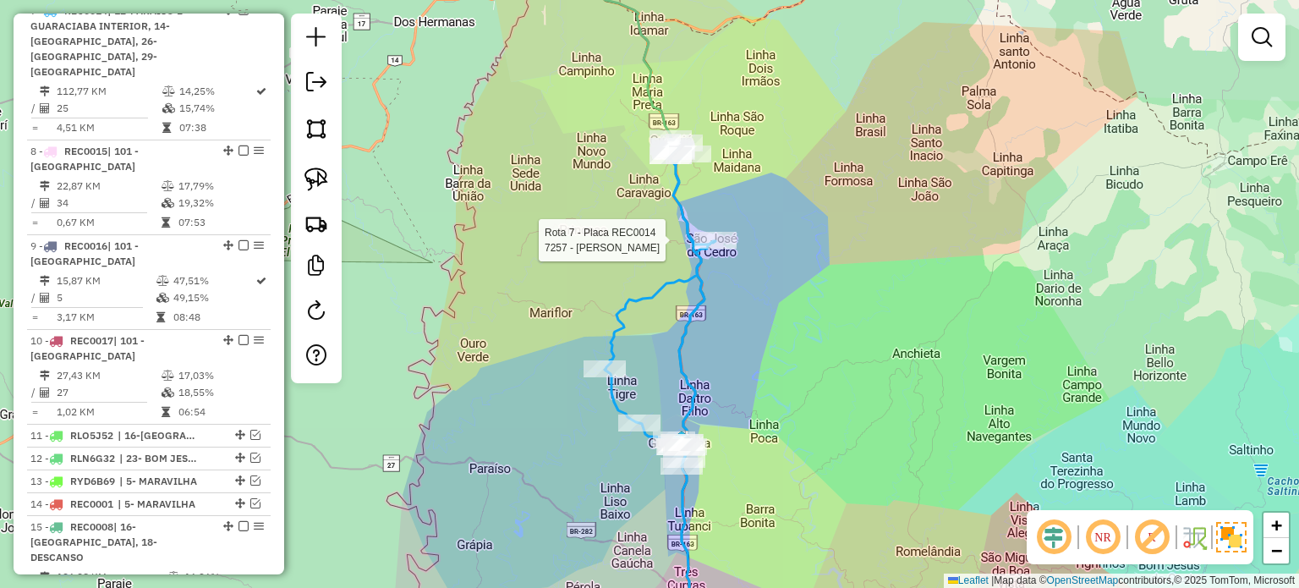
select select "*********"
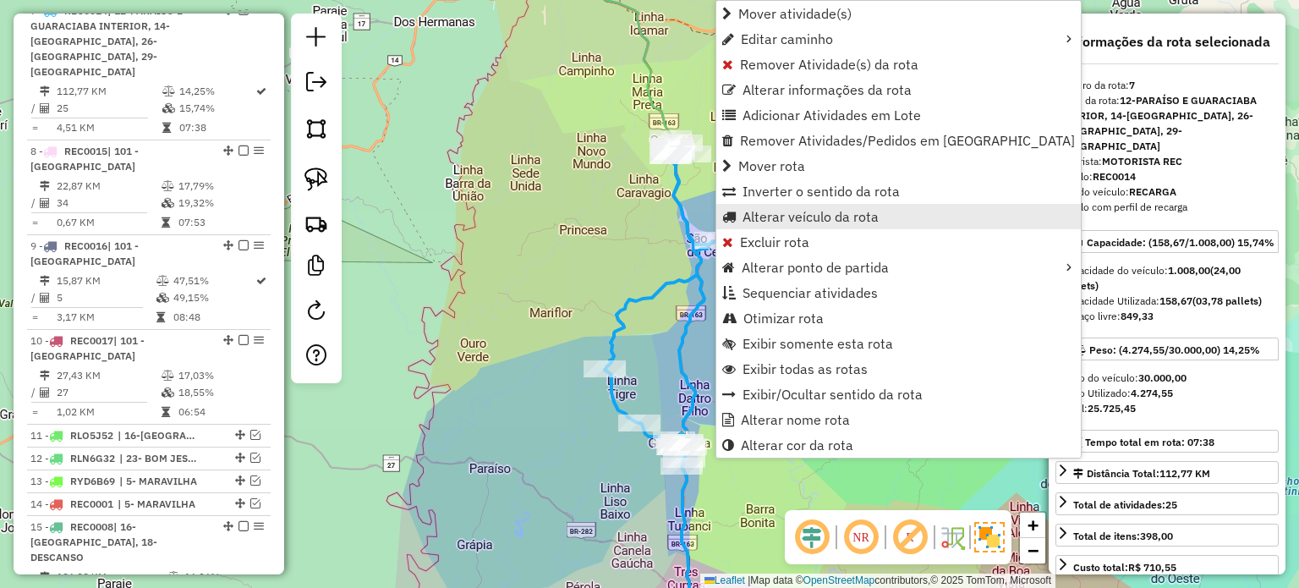
click at [784, 217] on span "Alterar veículo da rota" at bounding box center [810, 217] width 136 height 14
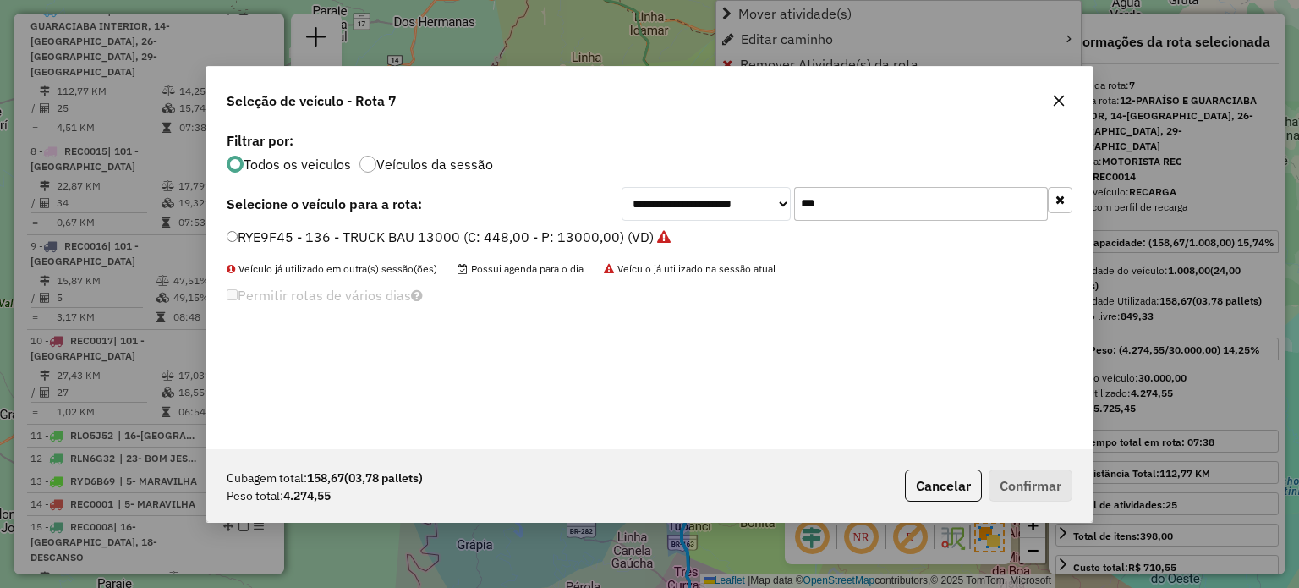
scroll to position [8, 5]
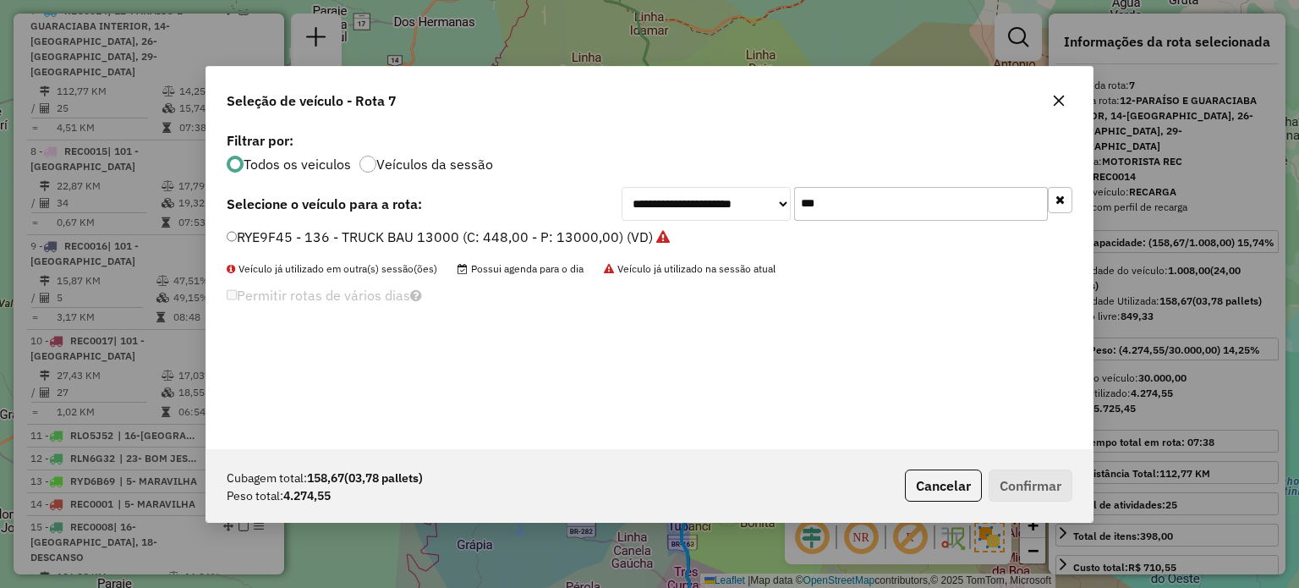
drag, startPoint x: 908, startPoint y: 205, endPoint x: 781, endPoint y: 211, distance: 126.9
click at [781, 211] on div "**********" at bounding box center [846, 204] width 451 height 34
type input "**"
click at [393, 238] on label "RLK8A60 - 137 - 3/4 BAU TRUCK 6500 (C: 252,00 - P: 6500,00) (VD)" at bounding box center [445, 237] width 437 height 20
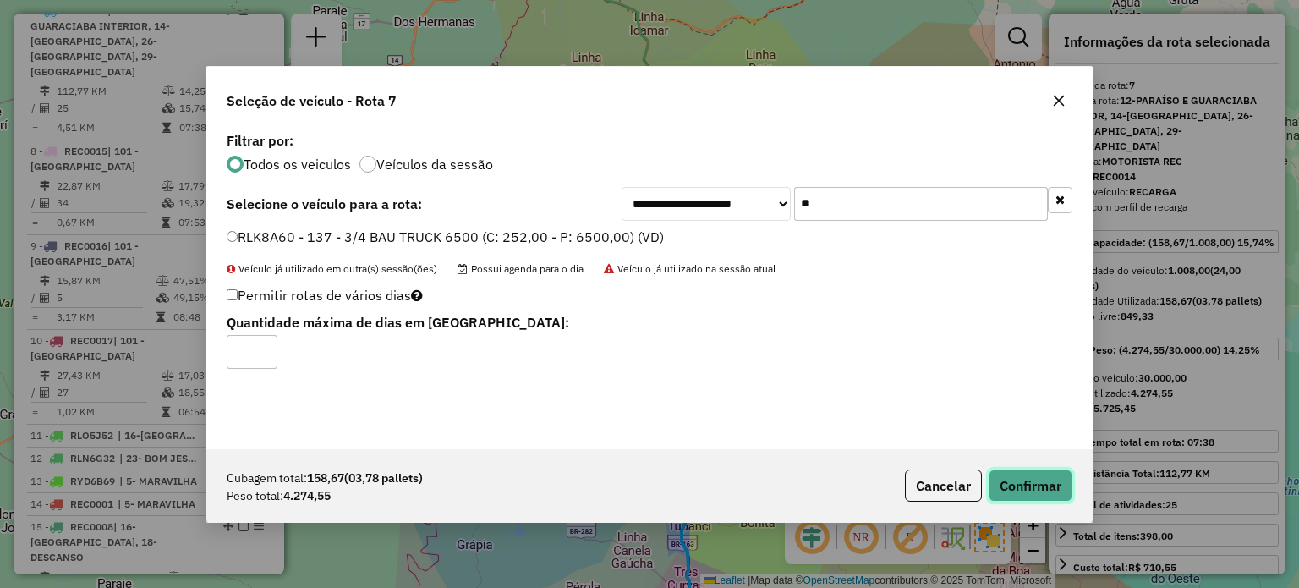
click at [1023, 484] on button "Confirmar" at bounding box center [1030, 485] width 84 height 32
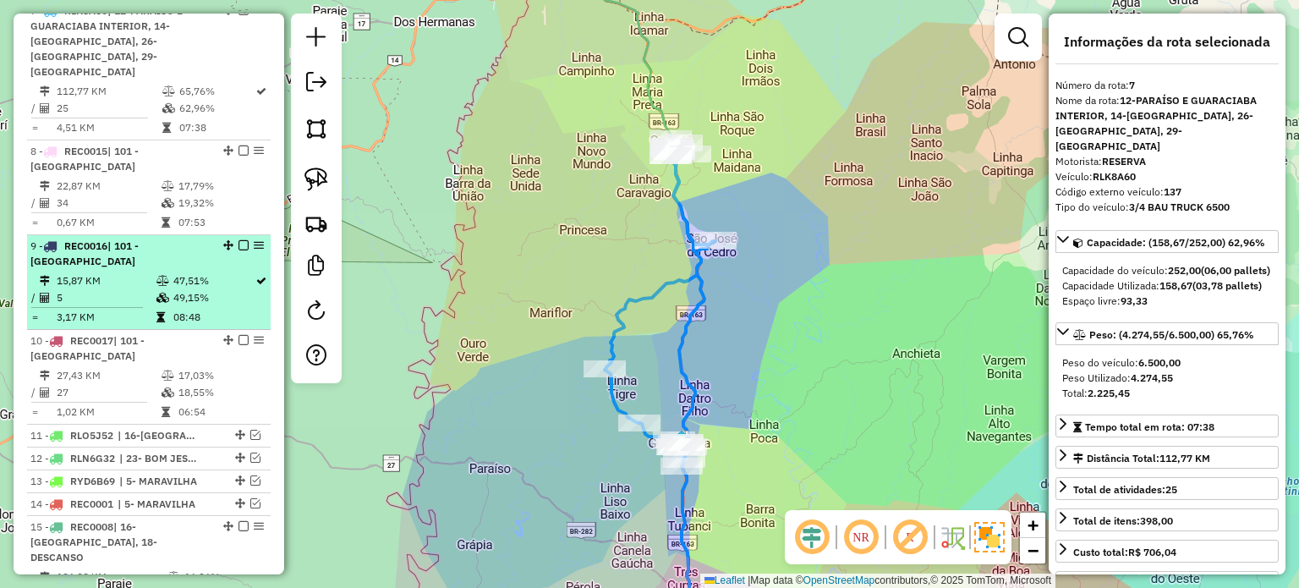
scroll to position [714, 0]
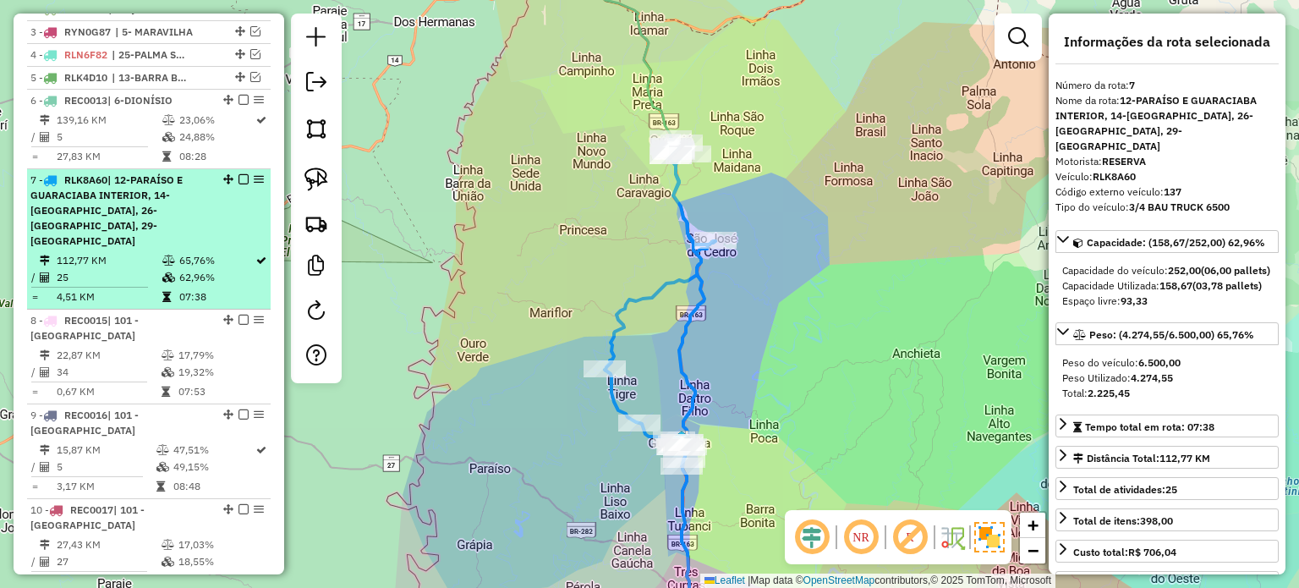
click at [240, 184] on em at bounding box center [243, 179] width 10 height 10
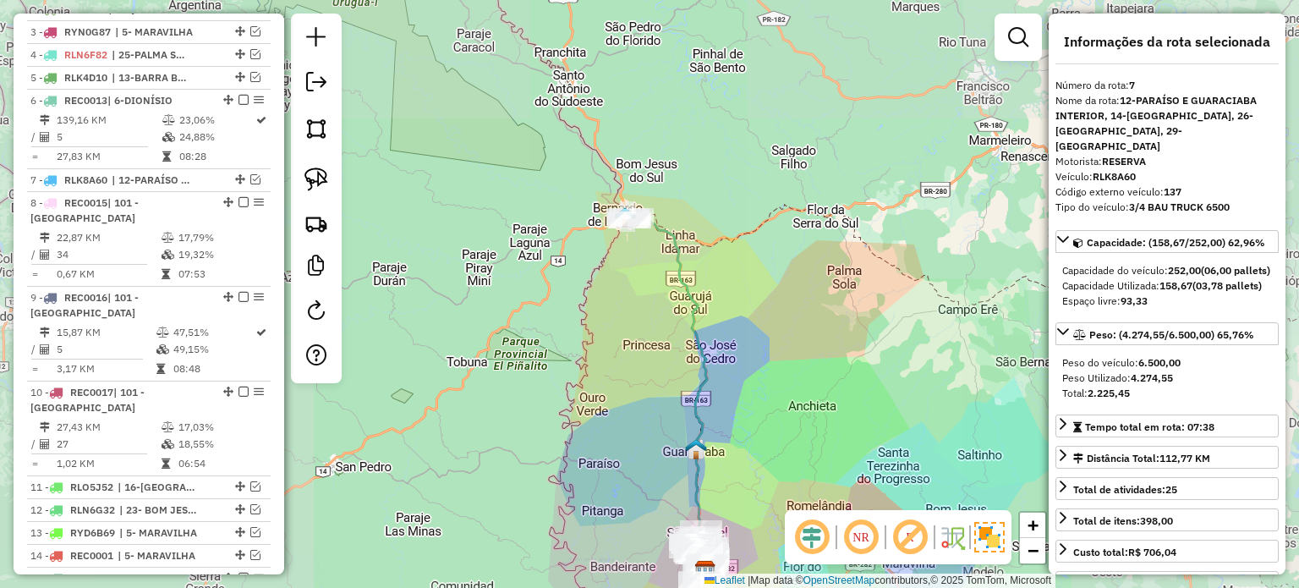
drag, startPoint x: 659, startPoint y: 314, endPoint x: 640, endPoint y: 254, distance: 62.0
click at [659, 318] on div "Janela de atendimento Grade de atendimento Capacidade Transportadoras Veículos …" at bounding box center [649, 294] width 1299 height 588
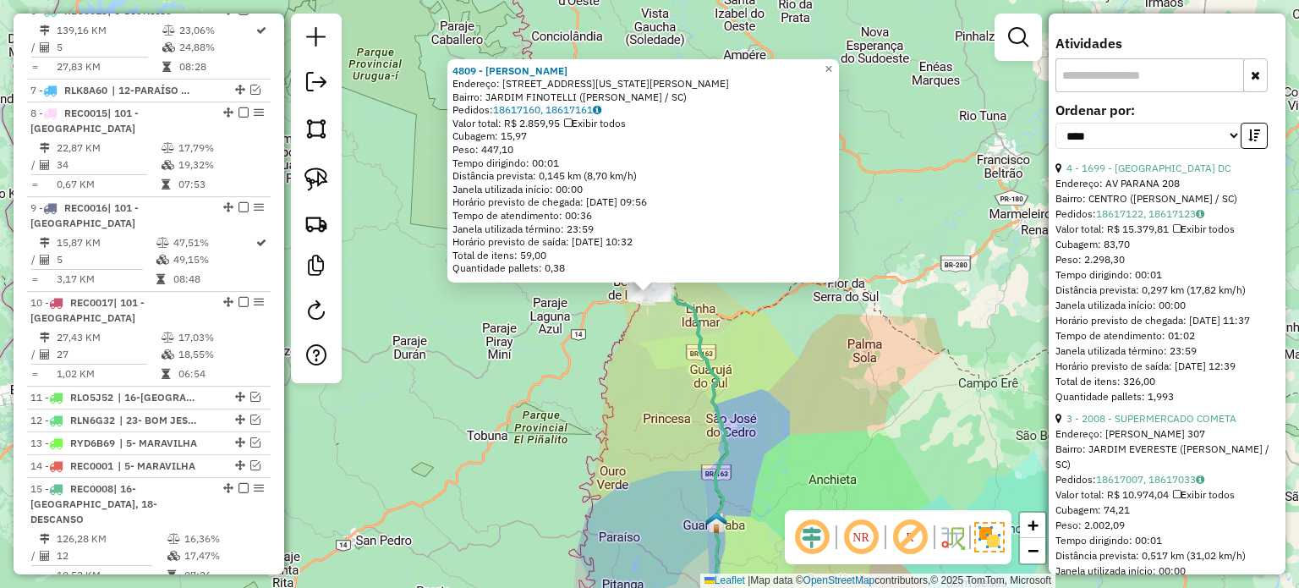
scroll to position [592, 0]
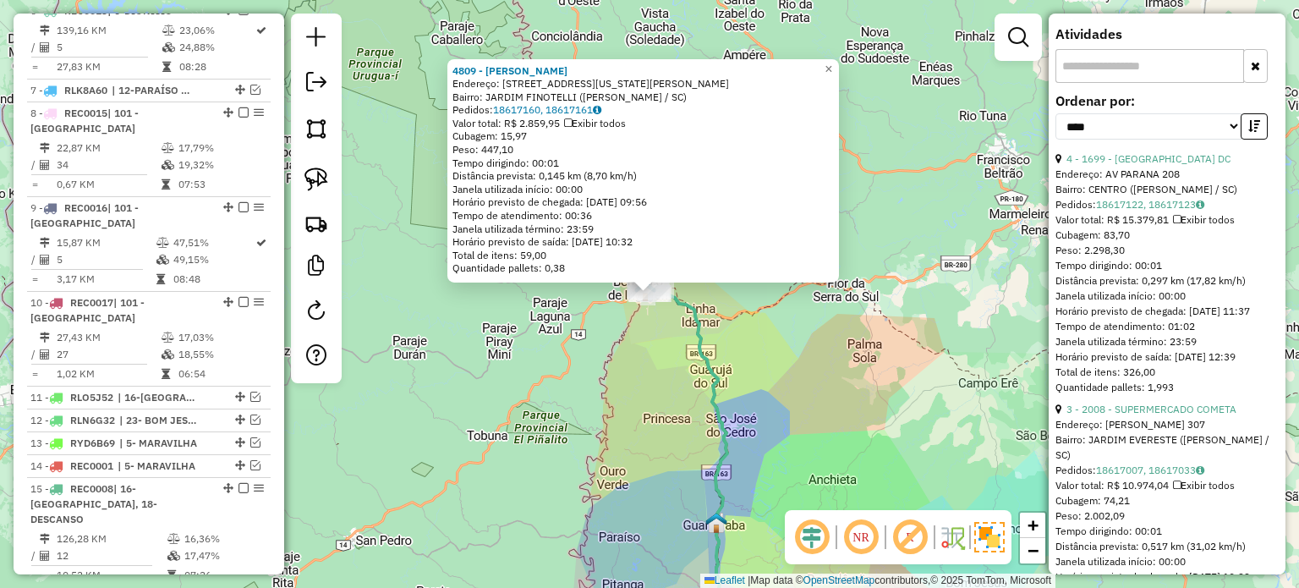
click at [653, 324] on div "4809 - MERCADO SCHULTZ Endereço: AV WASHINGTON LUIZ 1070 Bairro: JARDIM FINOTEL…" at bounding box center [649, 294] width 1299 height 588
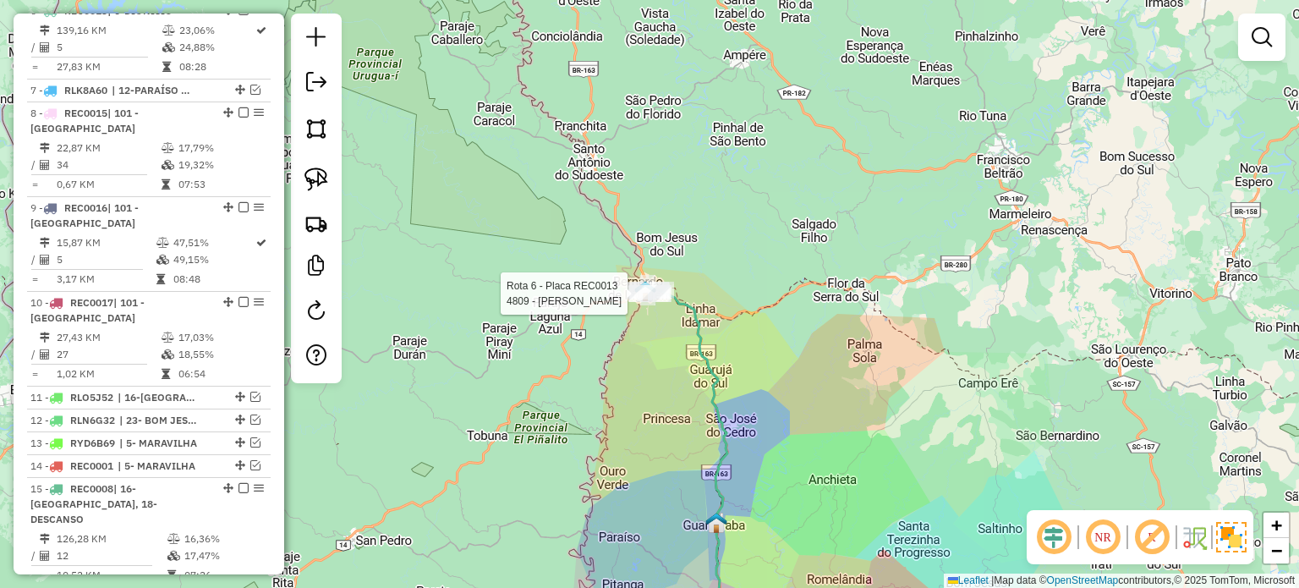
select select "*********"
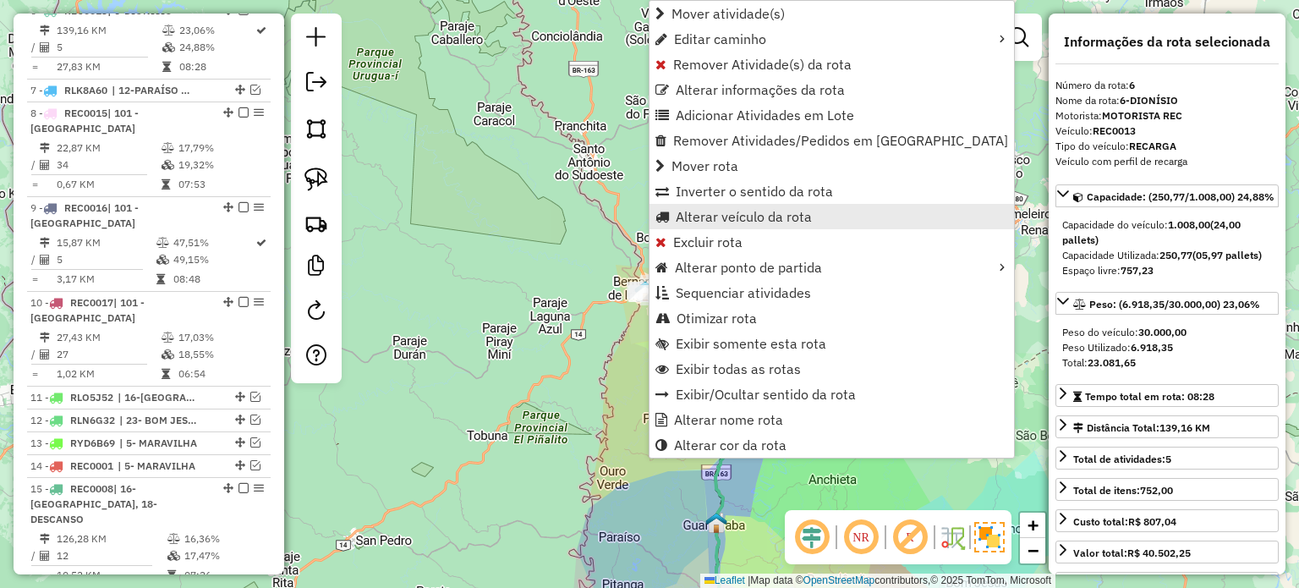
click at [697, 213] on span "Alterar veículo da rota" at bounding box center [743, 217] width 136 height 14
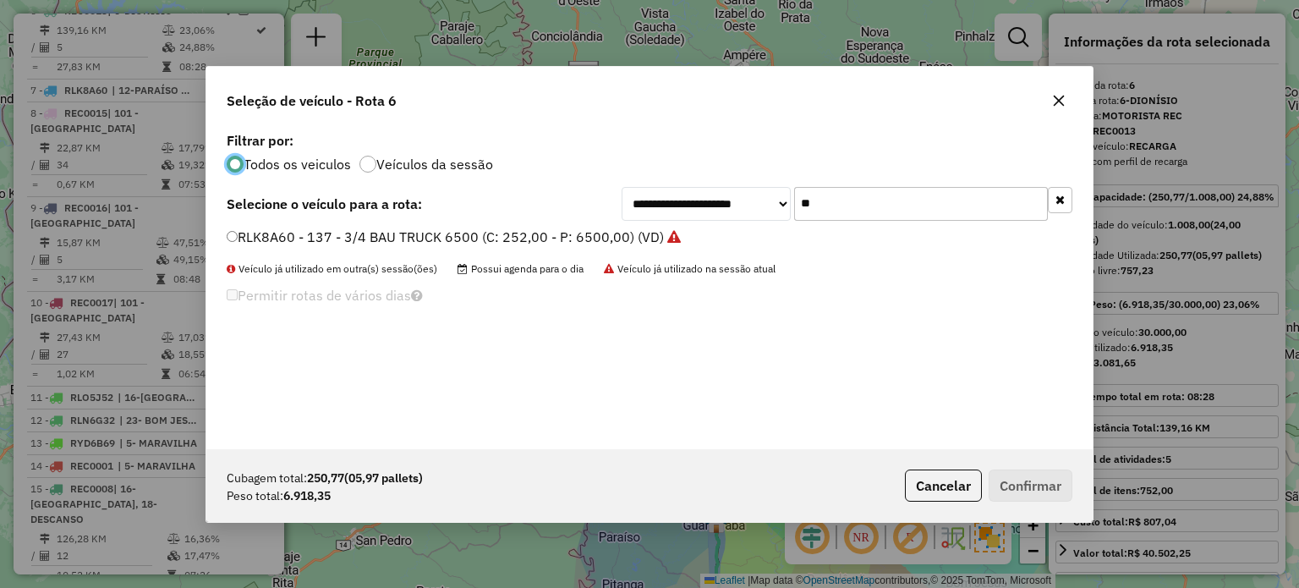
scroll to position [8, 5]
drag, startPoint x: 850, startPoint y: 206, endPoint x: 719, endPoint y: 202, distance: 131.1
click at [719, 202] on div "**********" at bounding box center [846, 204] width 451 height 34
type input "***"
click at [269, 235] on label "RYA6J88 - 127 - TRUCK CARROCERIA (C: 504,00 - P: 15000,00) (VD)" at bounding box center [444, 237] width 435 height 20
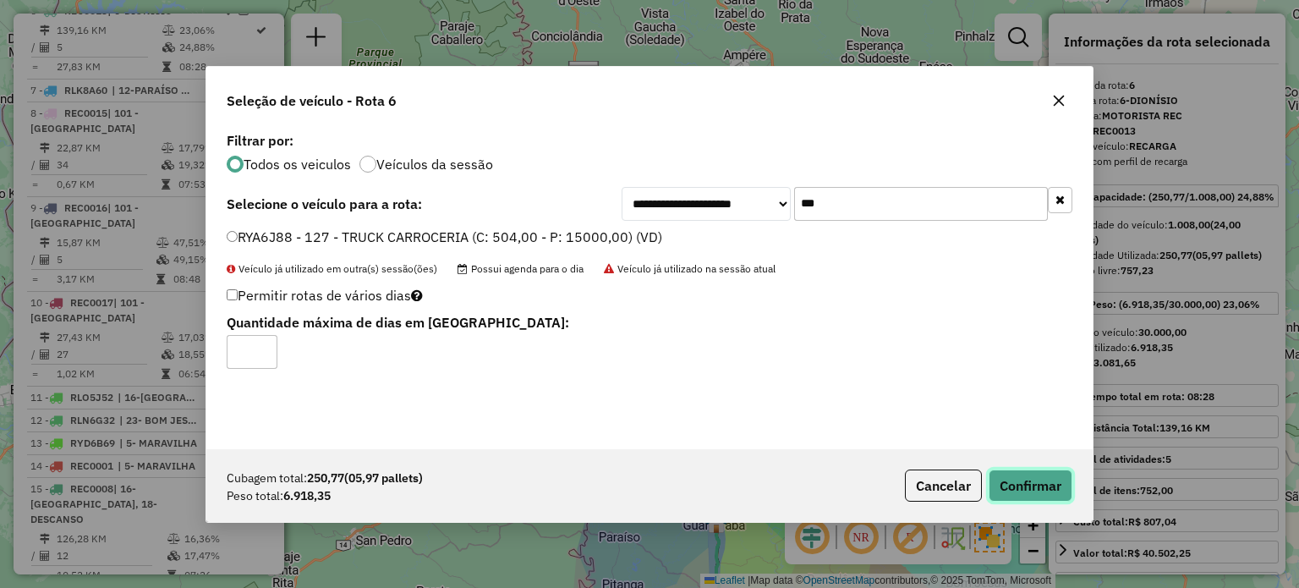
click at [1028, 484] on button "Confirmar" at bounding box center [1030, 485] width 84 height 32
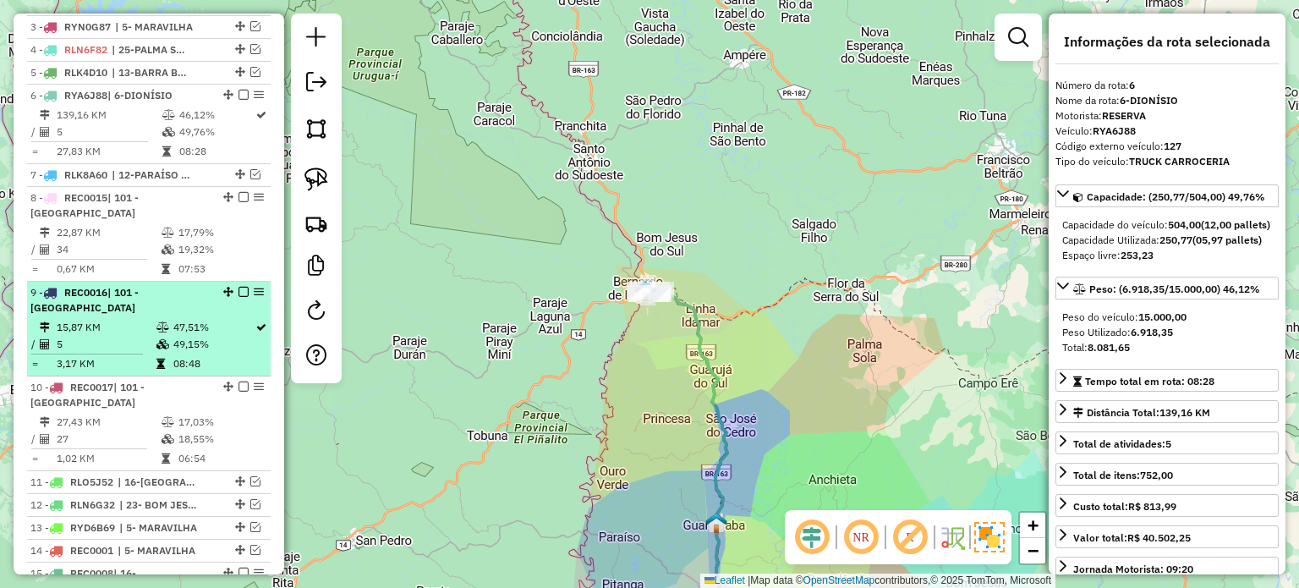
scroll to position [634, 0]
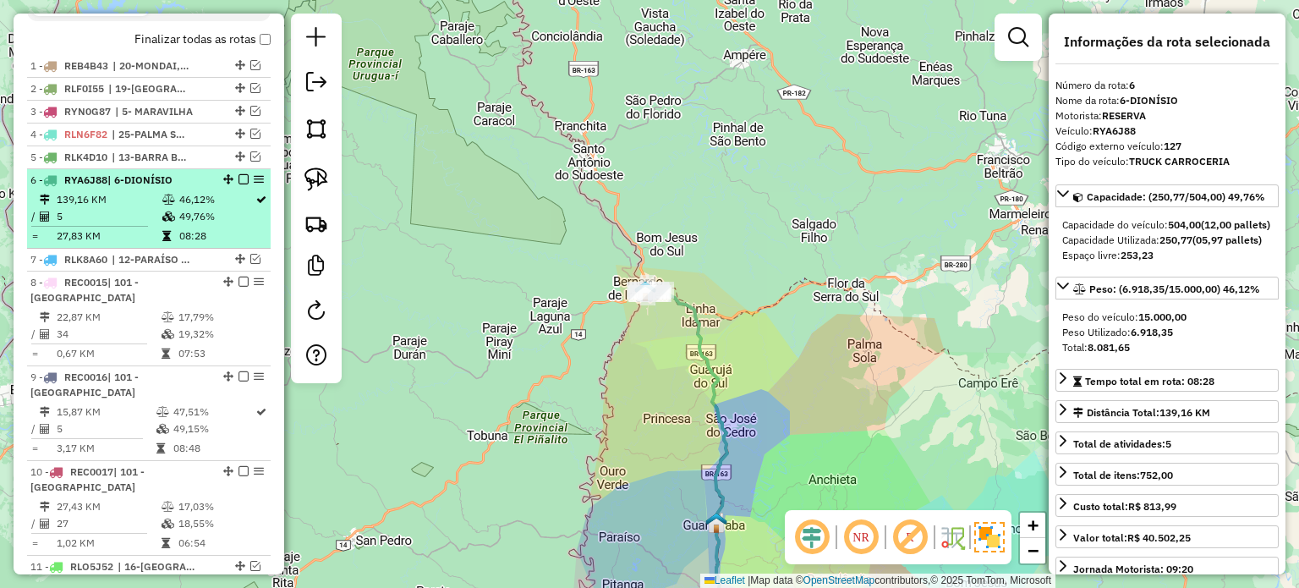
click at [238, 184] on em at bounding box center [243, 179] width 10 height 10
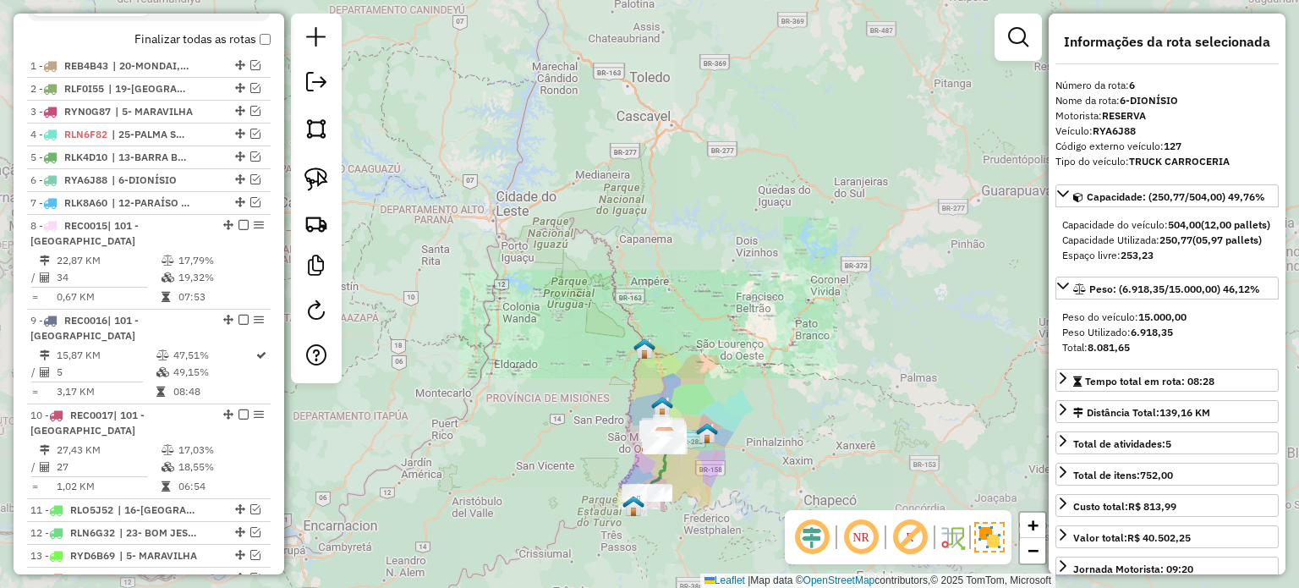
drag, startPoint x: 791, startPoint y: 407, endPoint x: 738, endPoint y: 276, distance: 141.4
click at [741, 276] on div "Janela de atendimento Grade de atendimento Capacidade Transportadoras Veículos …" at bounding box center [649, 294] width 1299 height 588
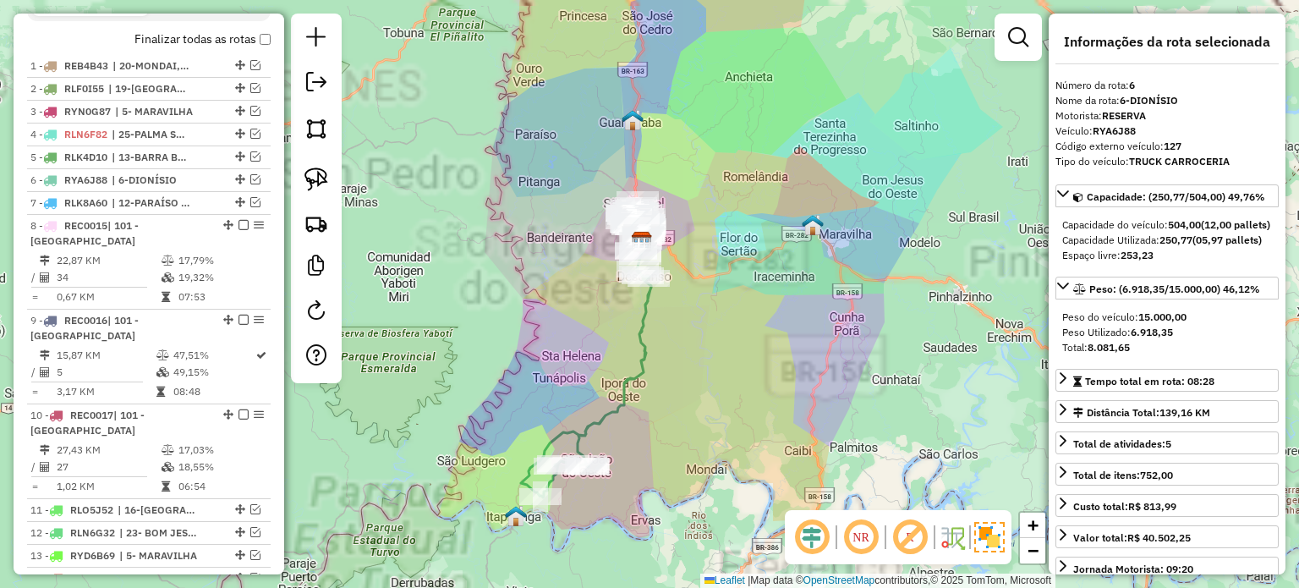
drag, startPoint x: 708, startPoint y: 341, endPoint x: 699, endPoint y: 369, distance: 29.2
click at [719, 380] on div "Janela de atendimento Grade de atendimento Capacidade Transportadoras Veículos …" at bounding box center [649, 294] width 1299 height 588
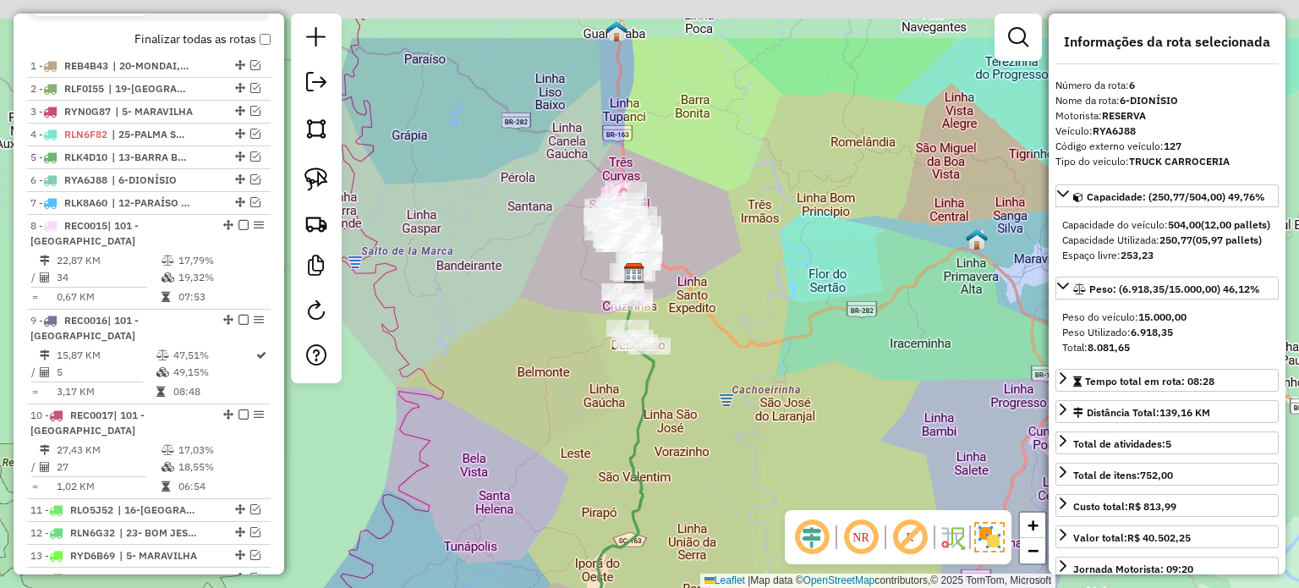
drag, startPoint x: 699, startPoint y: 367, endPoint x: 696, endPoint y: 424, distance: 57.6
click at [696, 424] on div "Janela de atendimento Grade de atendimento Capacidade Transportadoras Veículos …" at bounding box center [649, 294] width 1299 height 588
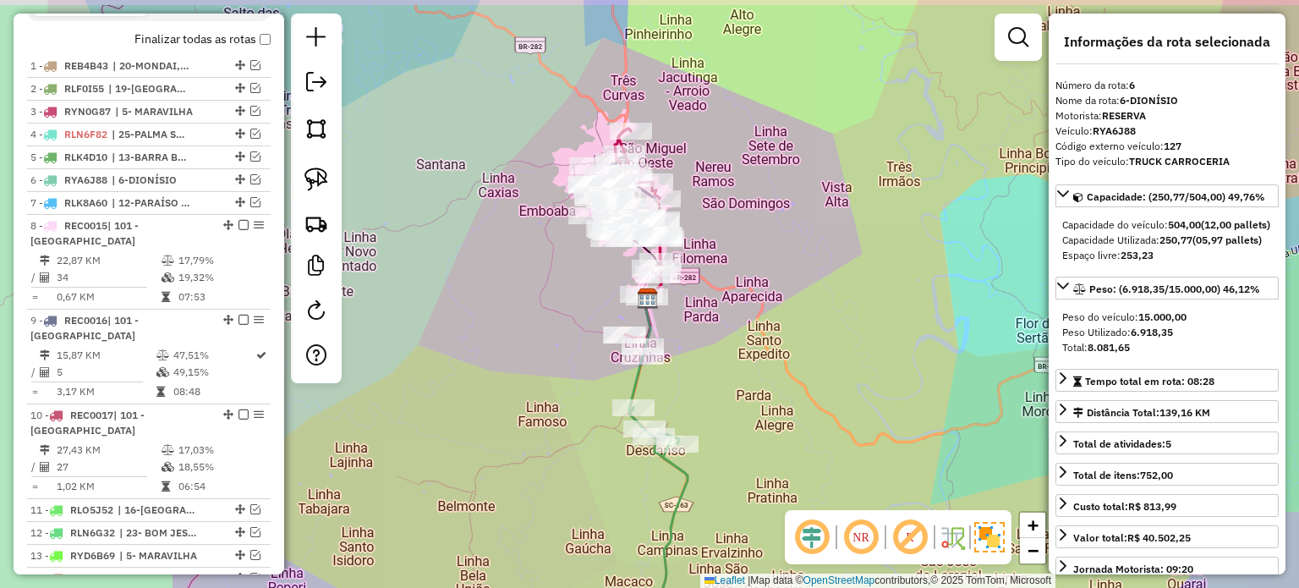
drag, startPoint x: 719, startPoint y: 266, endPoint x: 719, endPoint y: 346, distance: 79.5
click at [719, 346] on div "Janela de atendimento Grade de atendimento Capacidade Transportadoras Veículos …" at bounding box center [649, 294] width 1299 height 588
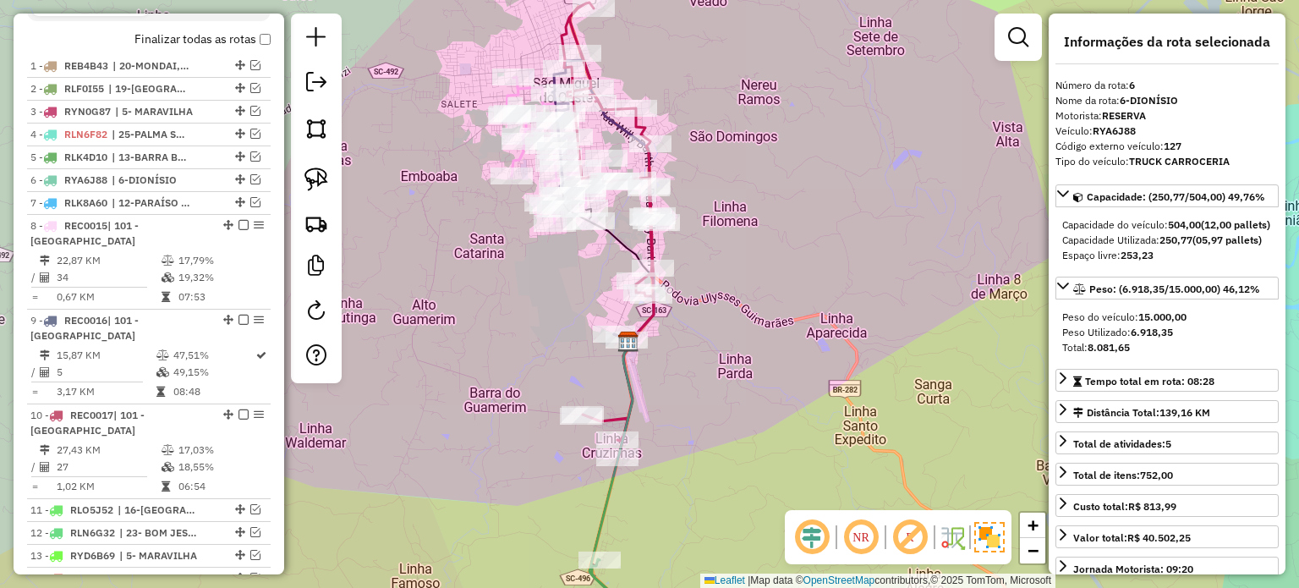
drag, startPoint x: 728, startPoint y: 320, endPoint x: 733, endPoint y: 379, distance: 59.4
click at [733, 379] on div "Janela de atendimento Grade de atendimento Capacidade Transportadoras Veículos …" at bounding box center [649, 294] width 1299 height 588
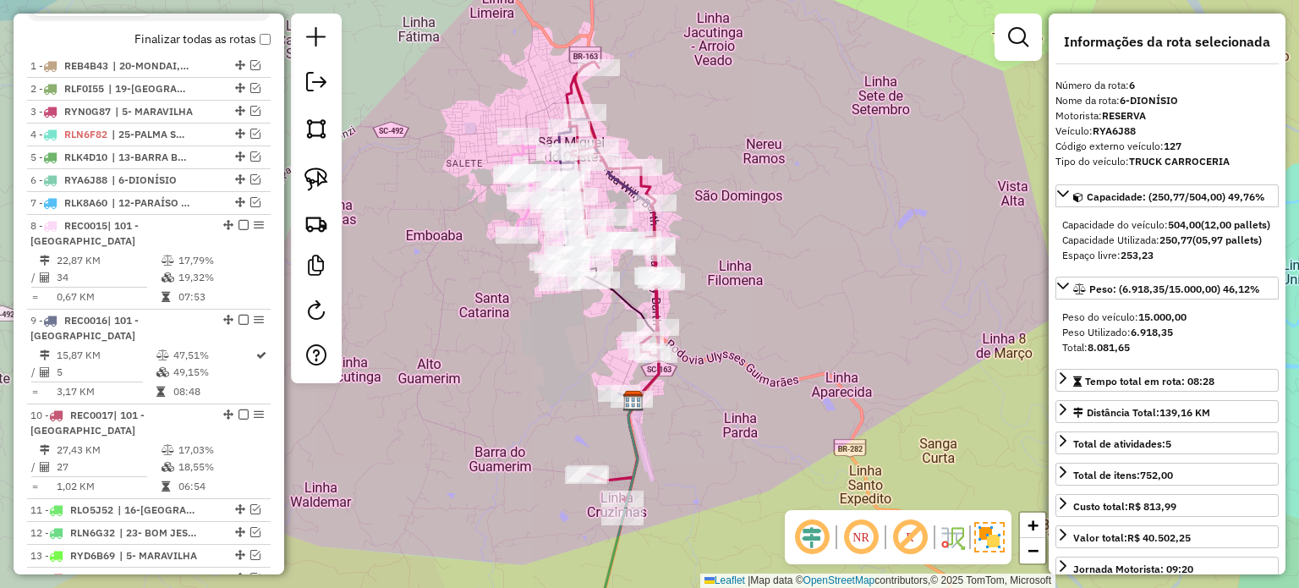
drag, startPoint x: 749, startPoint y: 337, endPoint x: 783, endPoint y: 325, distance: 35.8
click at [783, 325] on div "Janela de atendimento Grade de atendimento Capacidade Transportadoras Veículos …" at bounding box center [649, 294] width 1299 height 588
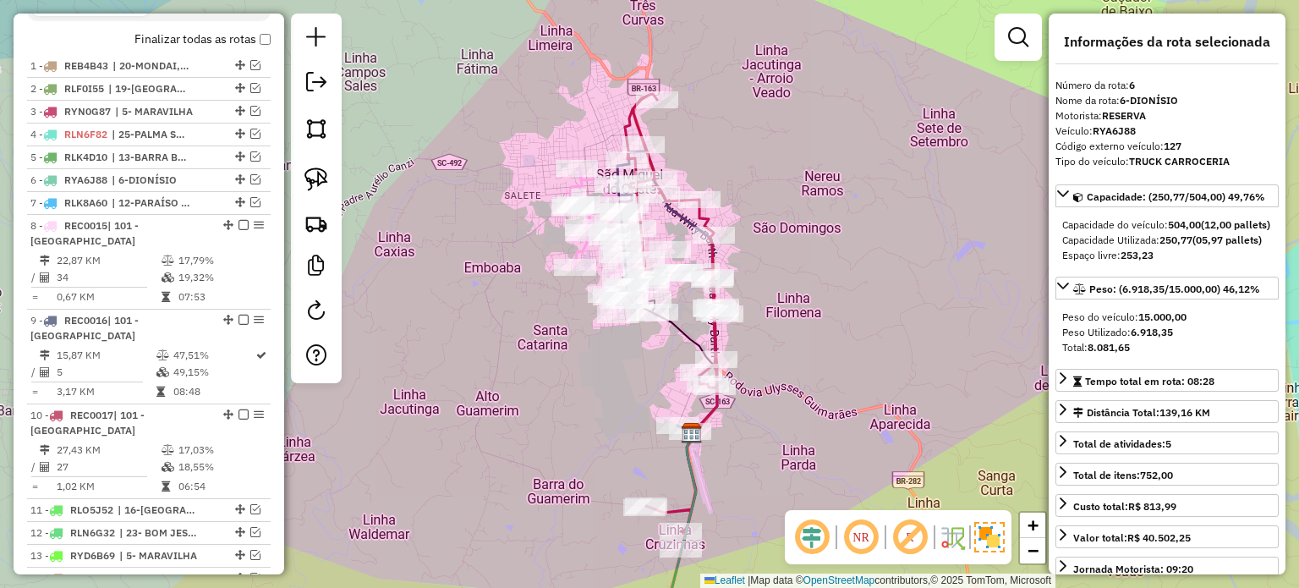
drag, startPoint x: 835, startPoint y: 378, endPoint x: 776, endPoint y: 273, distance: 120.4
click at [779, 284] on div "Janela de atendimento Grade de atendimento Capacidade Transportadoras Veículos …" at bounding box center [649, 294] width 1299 height 588
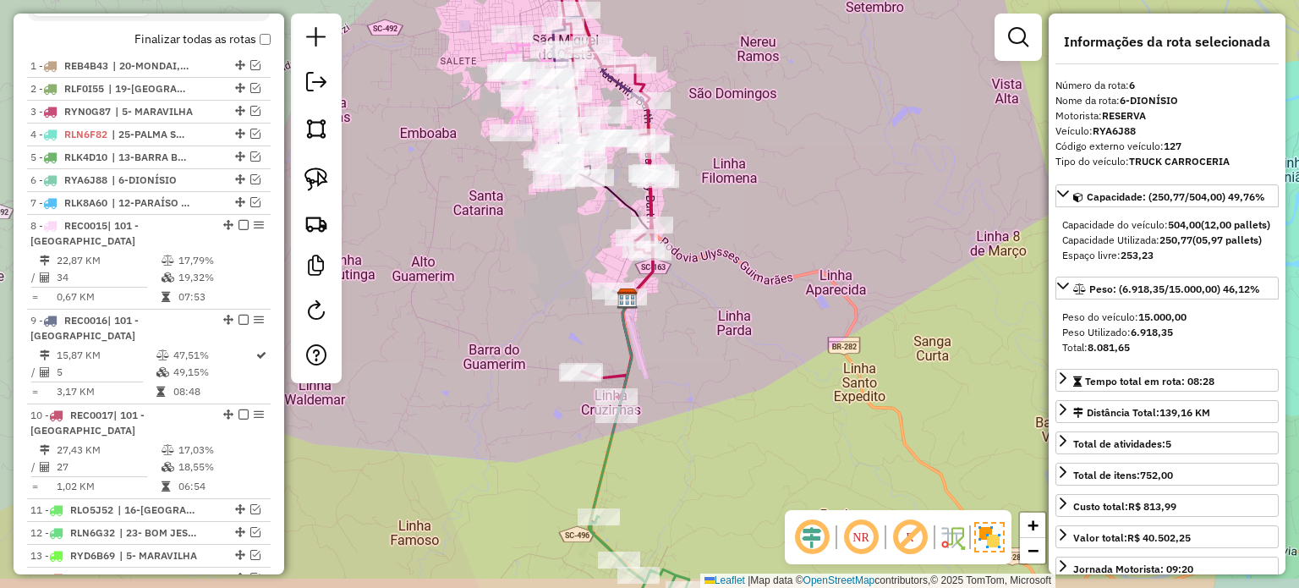
drag, startPoint x: 742, startPoint y: 405, endPoint x: 736, endPoint y: 262, distance: 143.0
click at [736, 282] on div "Janela de atendimento Grade de atendimento Capacidade Transportadoras Veículos …" at bounding box center [649, 294] width 1299 height 588
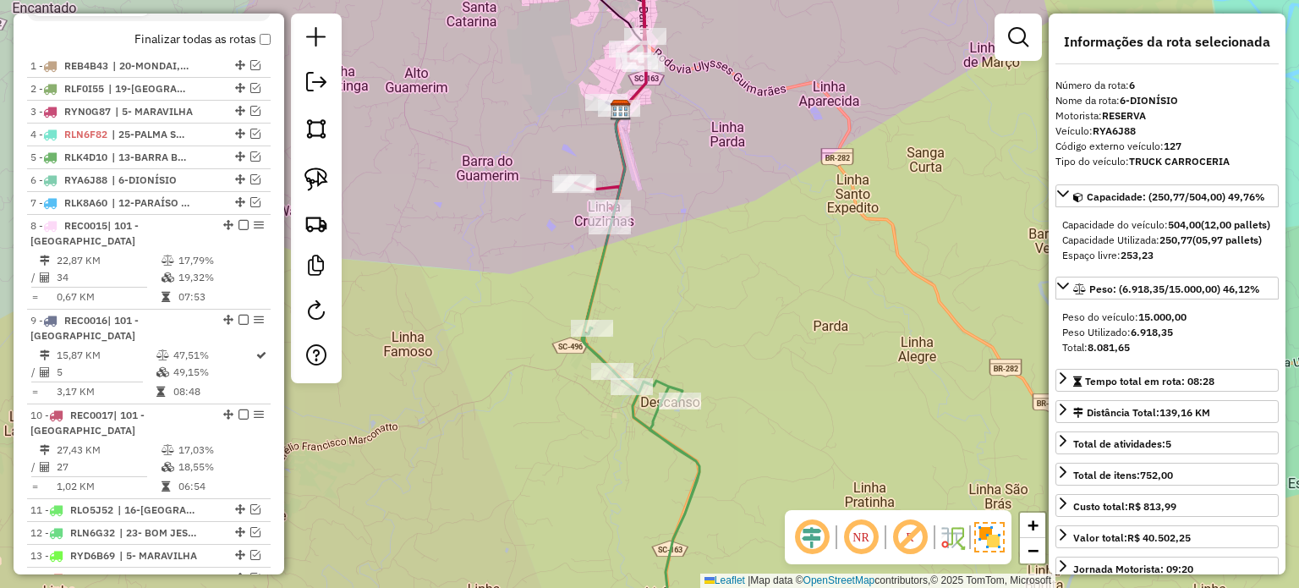
drag, startPoint x: 722, startPoint y: 344, endPoint x: 724, endPoint y: 270, distance: 74.4
click at [722, 280] on div "Janela de atendimento Grade de atendimento Capacidade Transportadoras Veículos …" at bounding box center [649, 294] width 1299 height 588
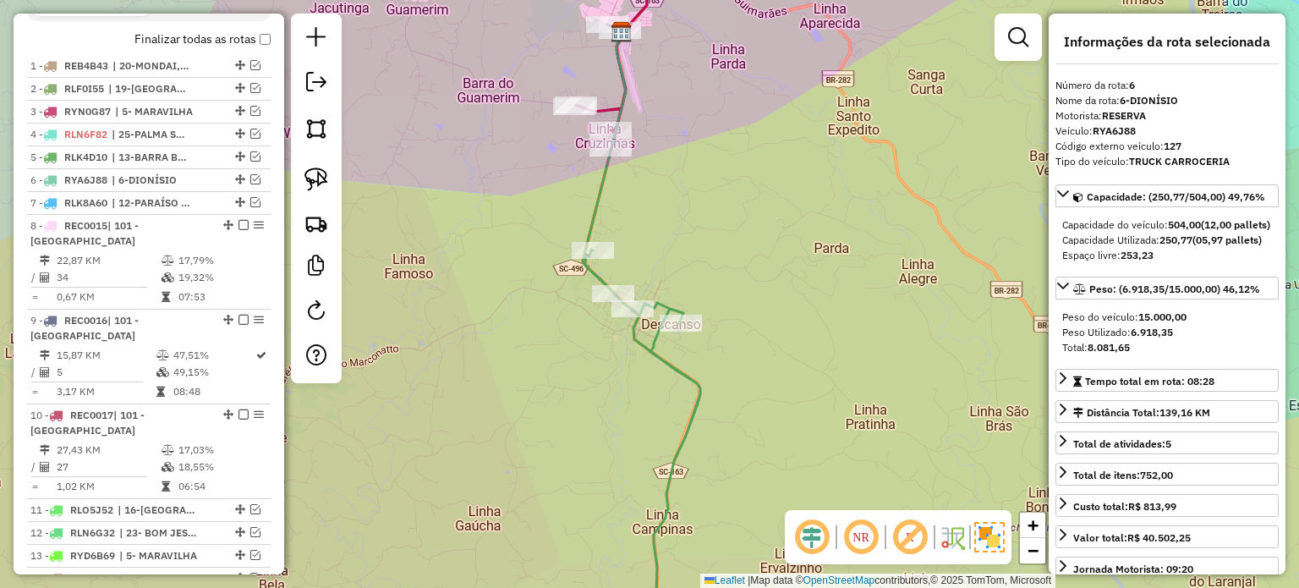
drag, startPoint x: 712, startPoint y: 160, endPoint x: 664, endPoint y: 430, distance: 274.8
click at [664, 429] on div "Janela de atendimento Grade de atendimento Capacidade Transportadoras Veículos …" at bounding box center [649, 294] width 1299 height 588
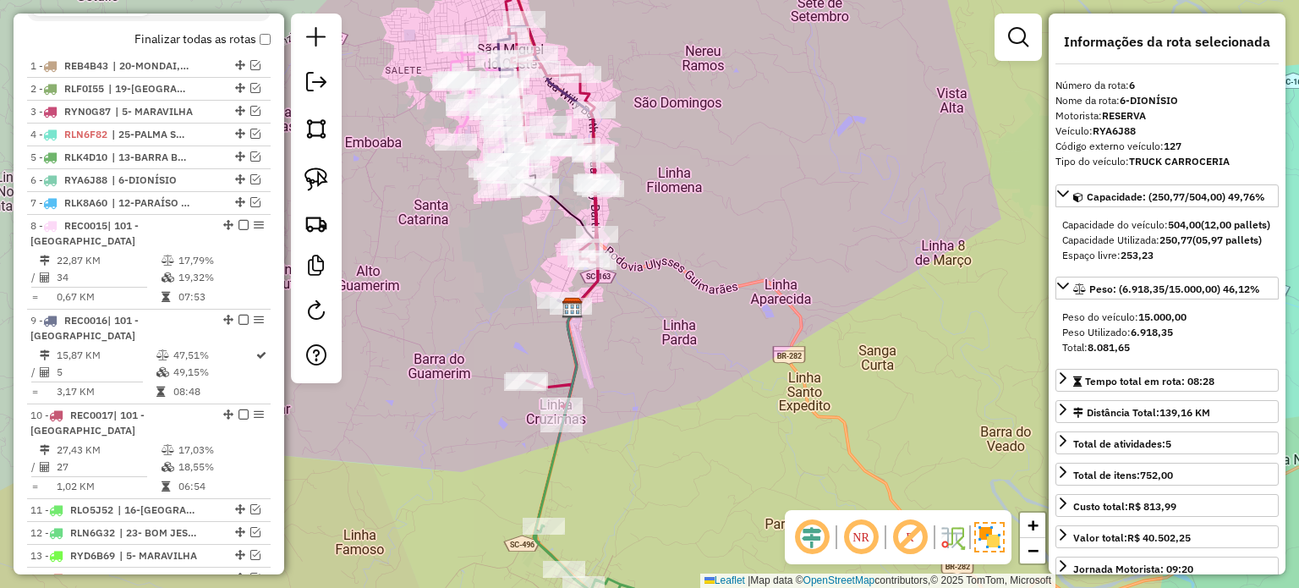
drag, startPoint x: 663, startPoint y: 345, endPoint x: 677, endPoint y: 315, distance: 32.9
click at [677, 315] on div "Janela de atendimento Grade de atendimento Capacidade Transportadoras Veículos …" at bounding box center [649, 294] width 1299 height 588
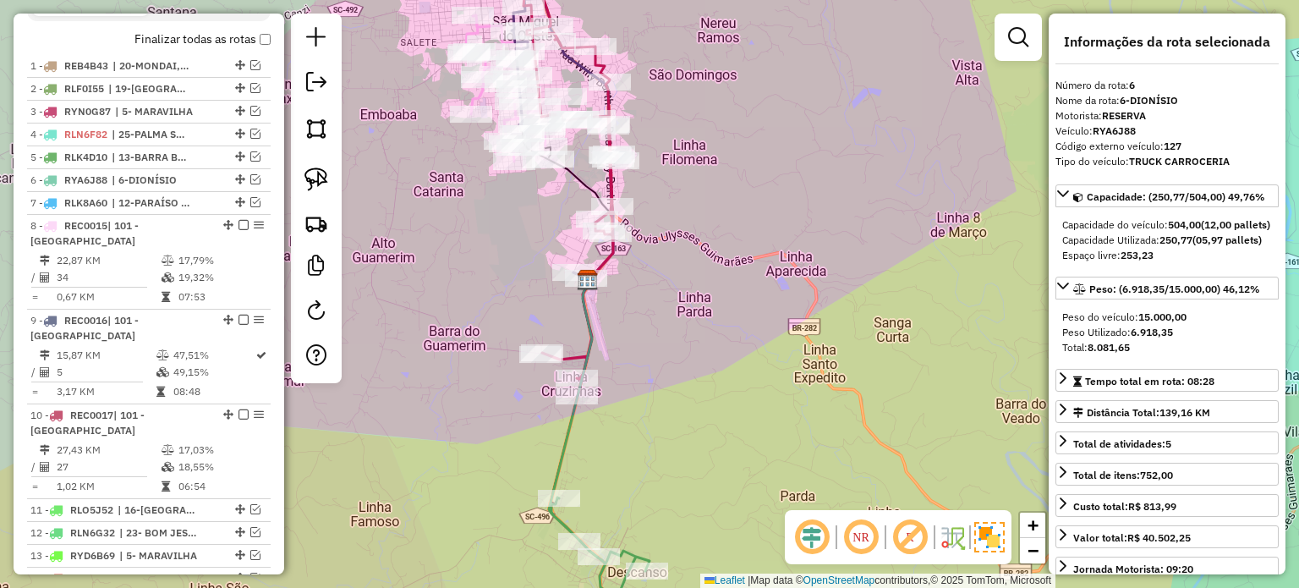
drag, startPoint x: 688, startPoint y: 298, endPoint x: 735, endPoint y: 303, distance: 47.6
click at [735, 303] on div "Janela de atendimento Grade de atendimento Capacidade Transportadoras Veículos …" at bounding box center [649, 294] width 1299 height 588
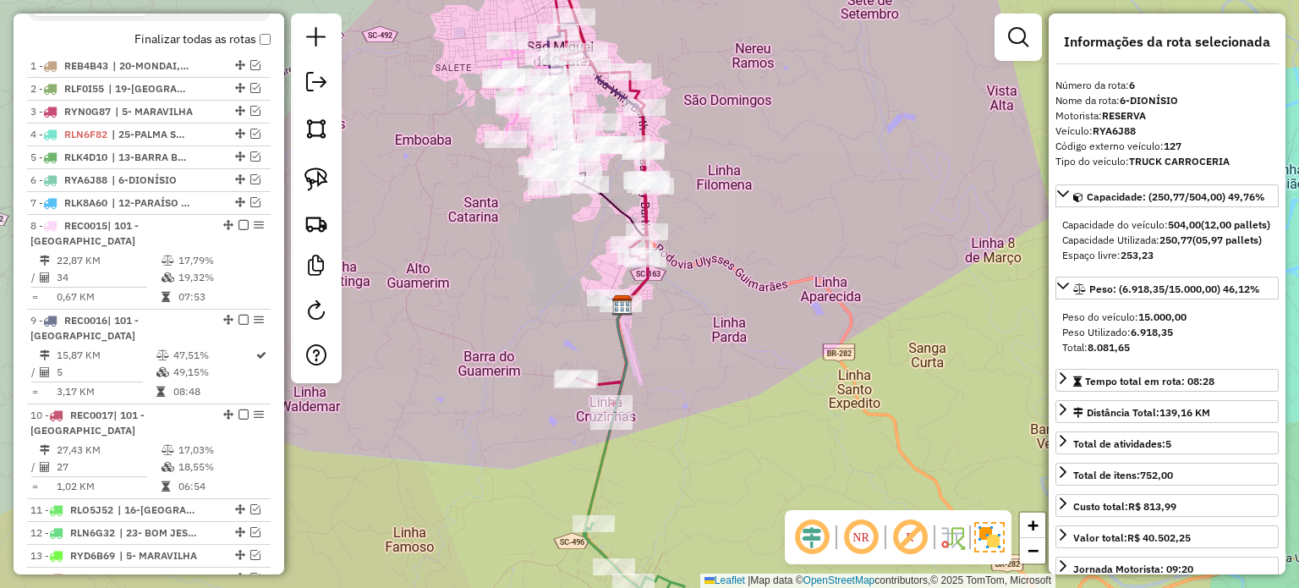
drag, startPoint x: 711, startPoint y: 298, endPoint x: 698, endPoint y: 323, distance: 27.6
click at [698, 323] on div "Janela de atendimento Grade de atendimento Capacidade Transportadoras Veículos …" at bounding box center [649, 294] width 1299 height 588
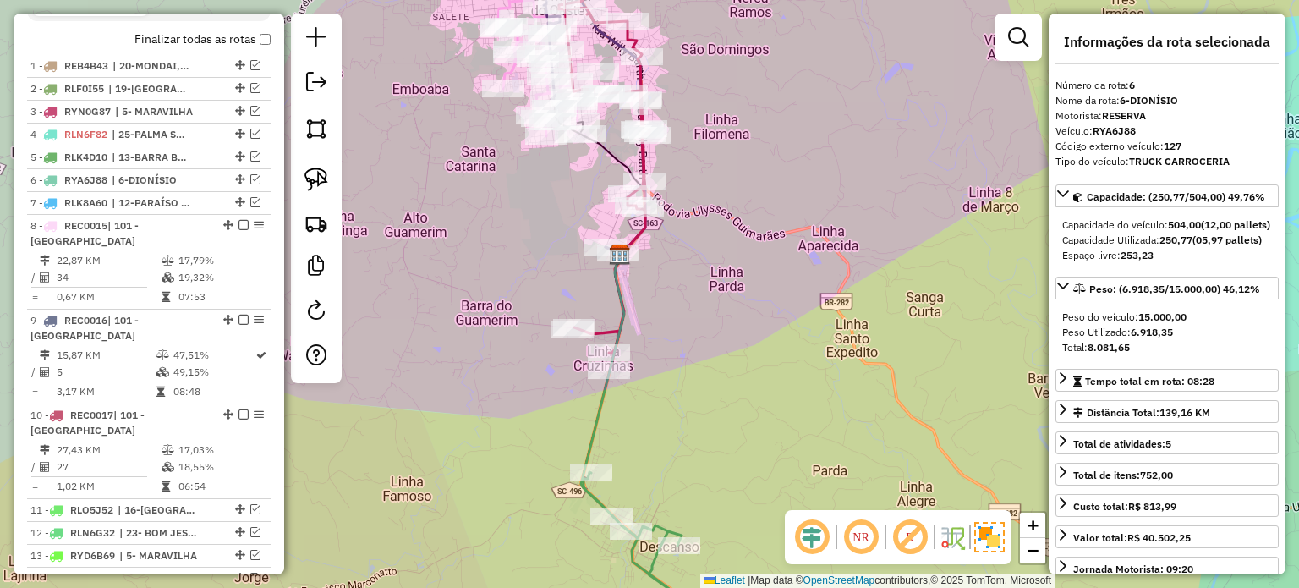
drag, startPoint x: 714, startPoint y: 305, endPoint x: 712, endPoint y: 288, distance: 17.0
click at [714, 292] on div "Janela de atendimento Grade de atendimento Capacidade Transportadoras Veículos …" at bounding box center [649, 294] width 1299 height 588
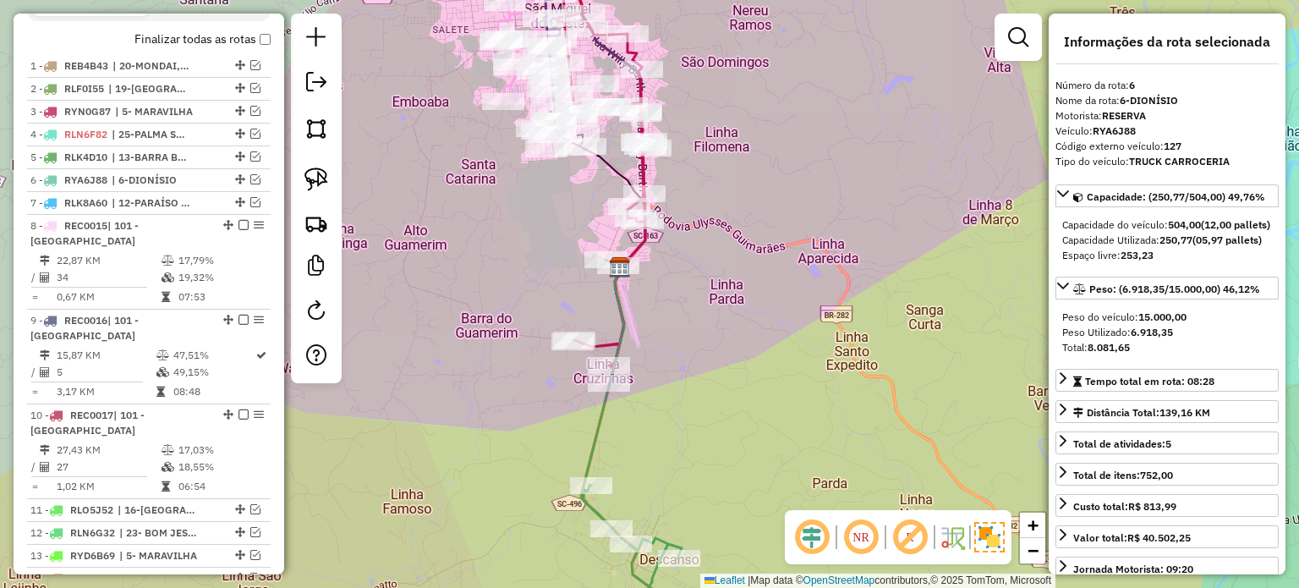
drag, startPoint x: 706, startPoint y: 283, endPoint x: 703, endPoint y: 351, distance: 67.7
click at [704, 358] on div "Janela de atendimento Grade de atendimento Capacidade Transportadoras Veículos …" at bounding box center [649, 294] width 1299 height 588
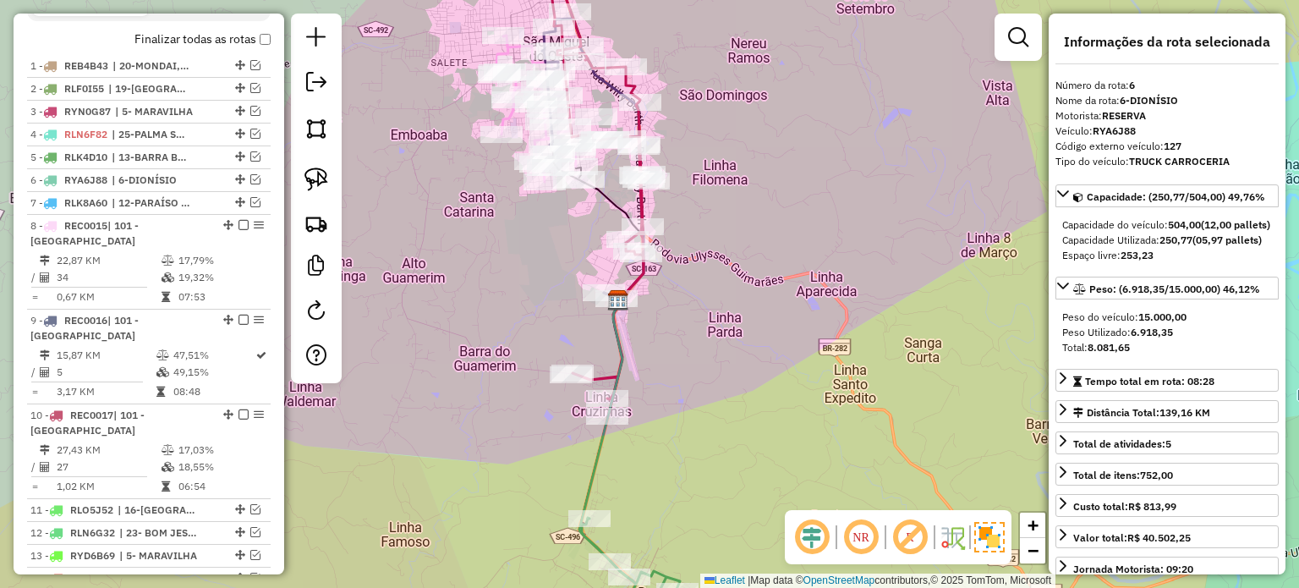
drag, startPoint x: 703, startPoint y: 369, endPoint x: 702, endPoint y: 324, distance: 44.8
click at [702, 325] on div "Janela de atendimento Grade de atendimento Capacidade Transportadoras Veículos …" at bounding box center [649, 294] width 1299 height 588
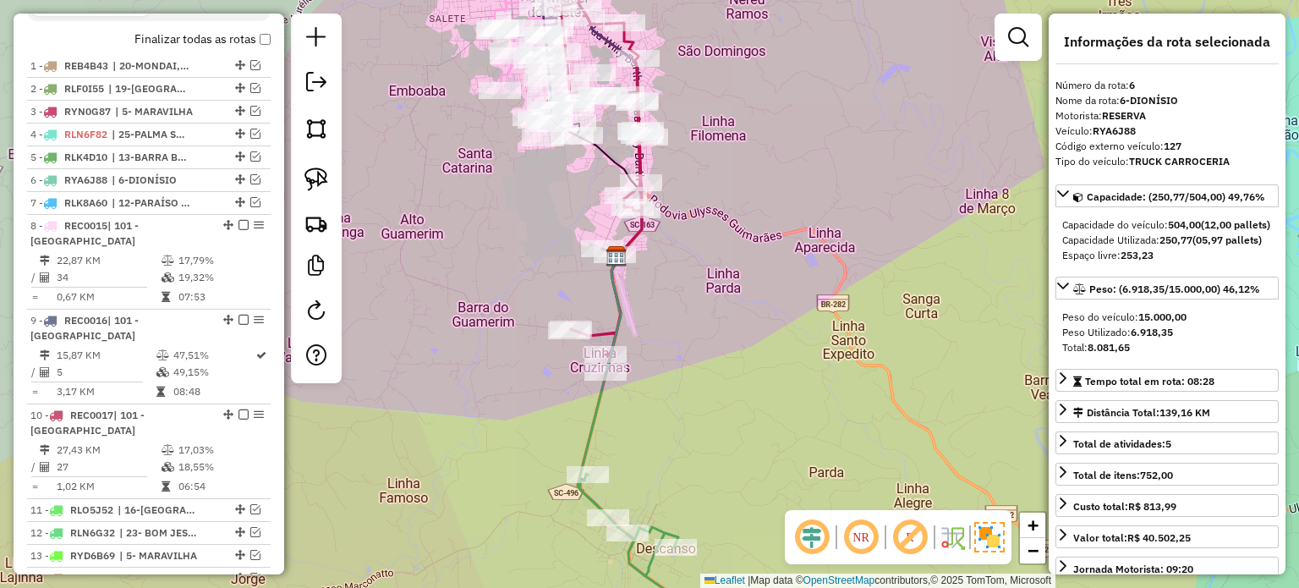
drag, startPoint x: 693, startPoint y: 403, endPoint x: 688, endPoint y: 303, distance: 99.9
click at [688, 310] on div "Janela de atendimento Grade de atendimento Capacidade Transportadoras Veículos …" at bounding box center [649, 294] width 1299 height 588
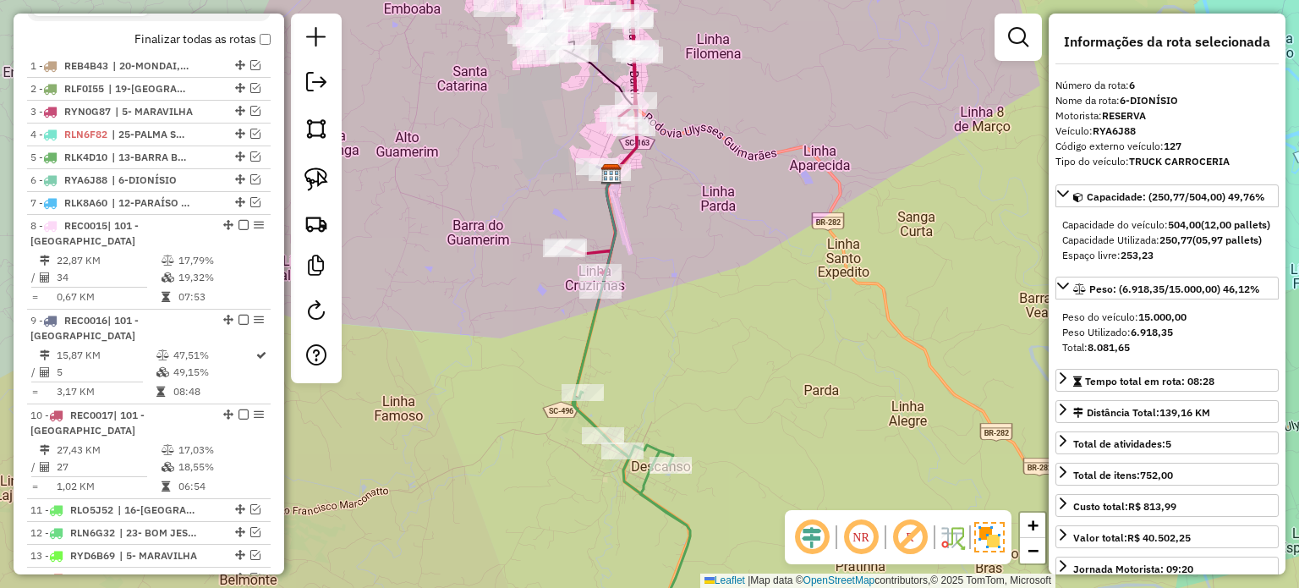
drag, startPoint x: 722, startPoint y: 395, endPoint x: 707, endPoint y: 287, distance: 109.3
click at [707, 290] on div "Janela de atendimento Grade de atendimento Capacidade Transportadoras Veículos …" at bounding box center [649, 294] width 1299 height 588
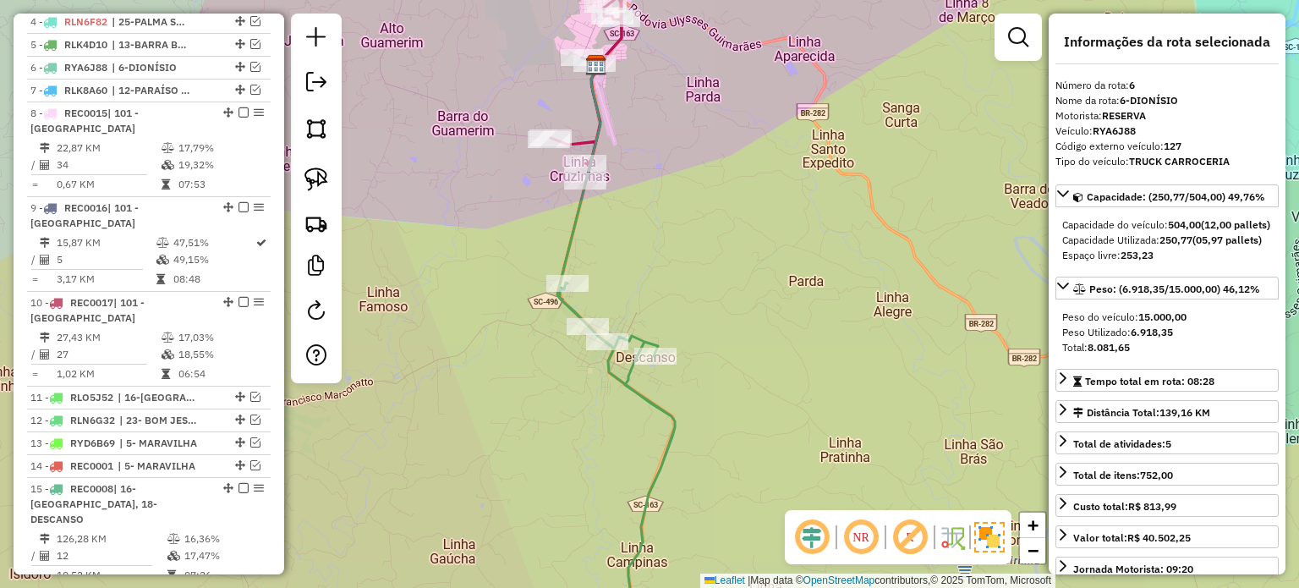
scroll to position [888, 0]
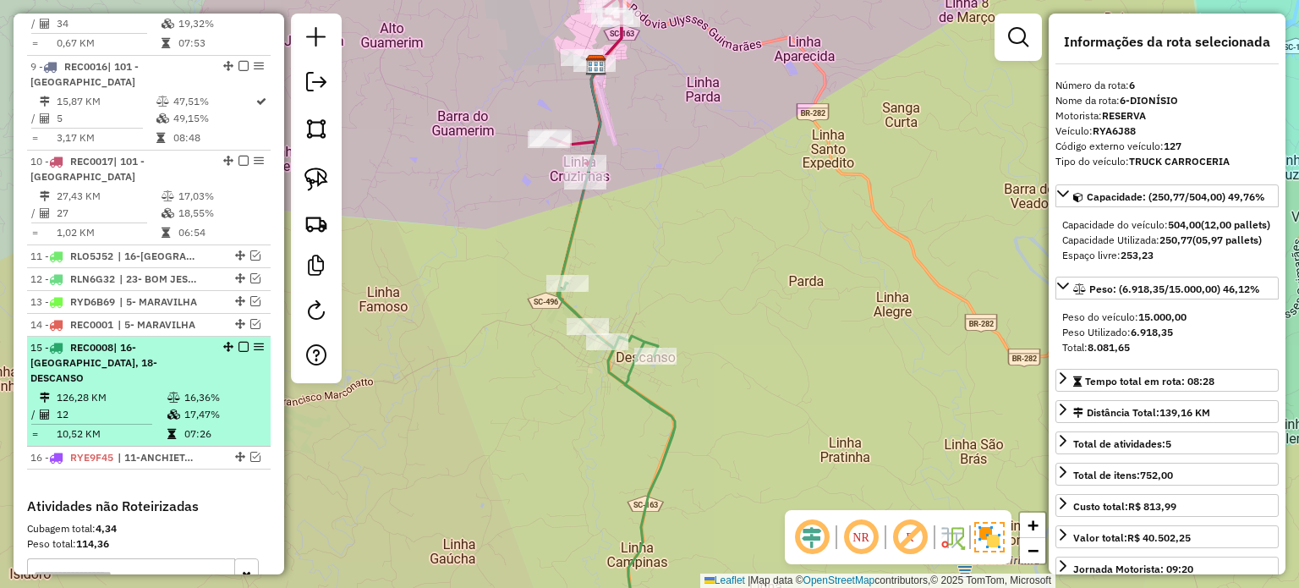
click at [240, 352] on em at bounding box center [243, 347] width 10 height 10
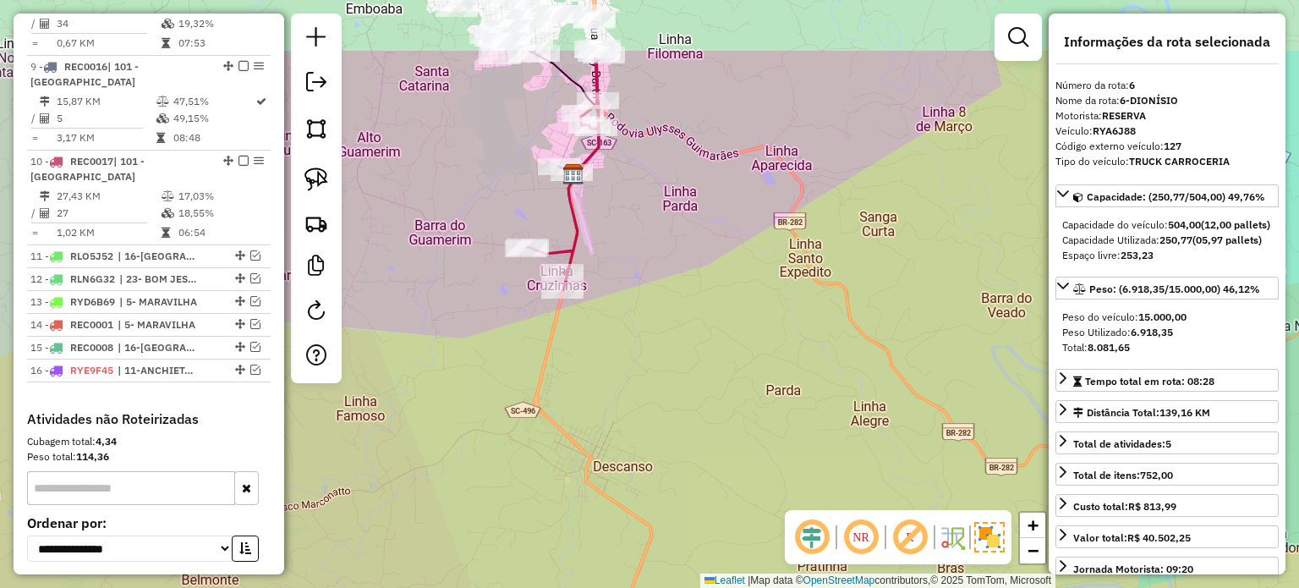
drag, startPoint x: 700, startPoint y: 255, endPoint x: 669, endPoint y: 353, distance: 102.9
click at [669, 353] on div "Janela de atendimento Grade de atendimento Capacidade Transportadoras Veículos …" at bounding box center [649, 294] width 1299 height 588
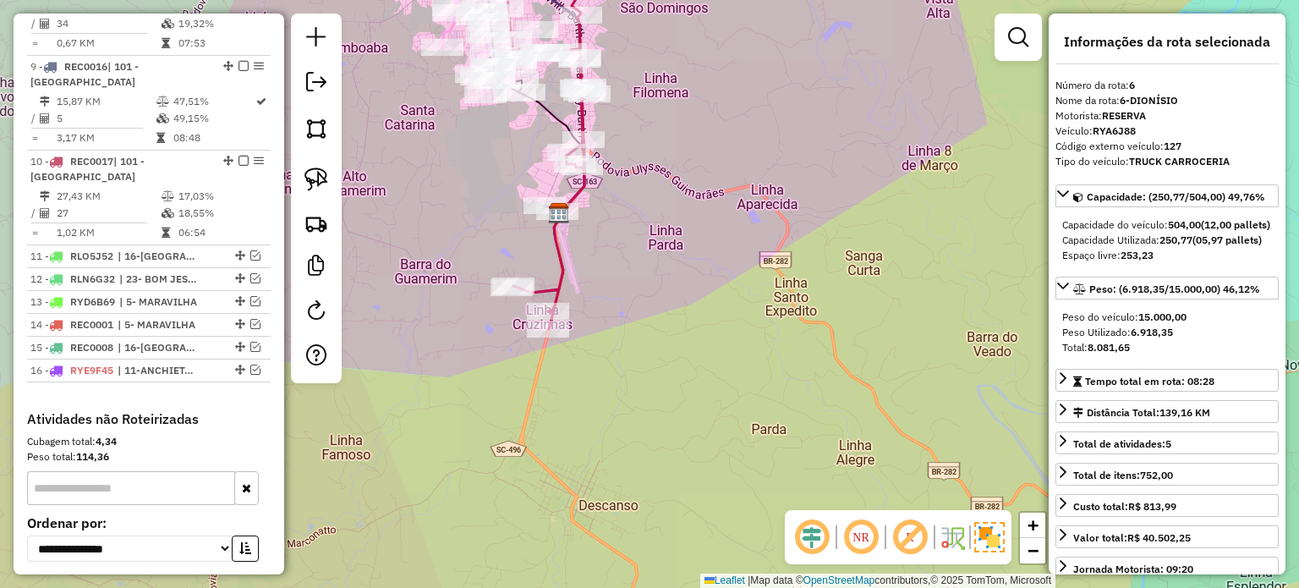
drag, startPoint x: 669, startPoint y: 353, endPoint x: 702, endPoint y: 243, distance: 115.5
click at [695, 277] on div "Janela de atendimento Grade de atendimento Capacidade Transportadoras Veículos …" at bounding box center [649, 294] width 1299 height 588
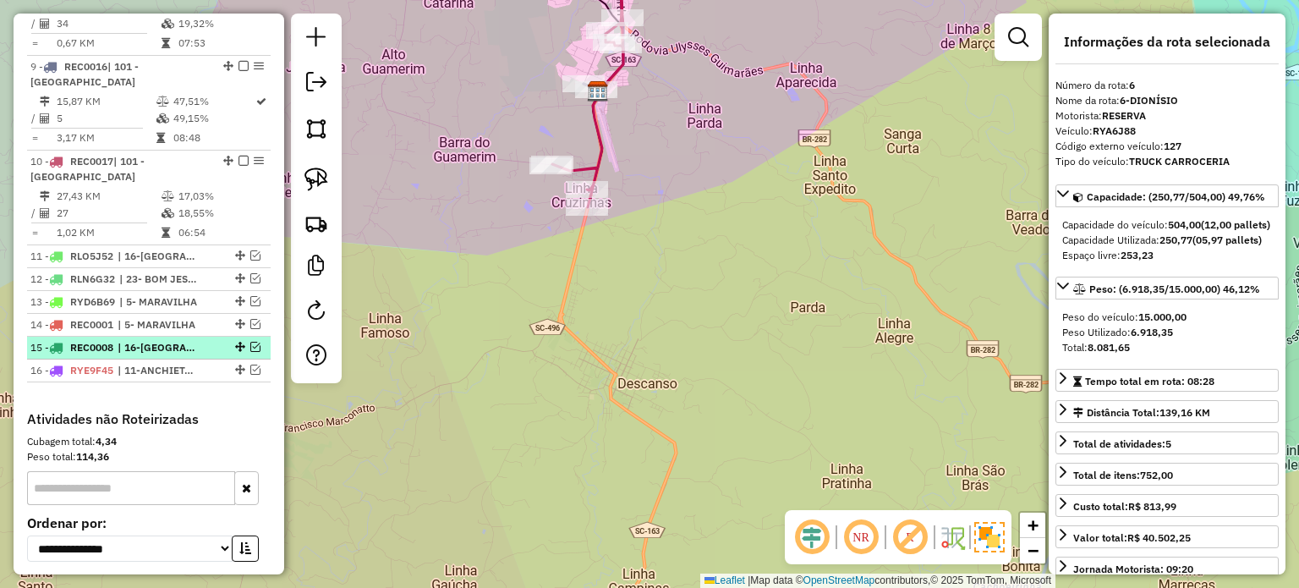
click at [250, 352] on em at bounding box center [255, 347] width 10 height 10
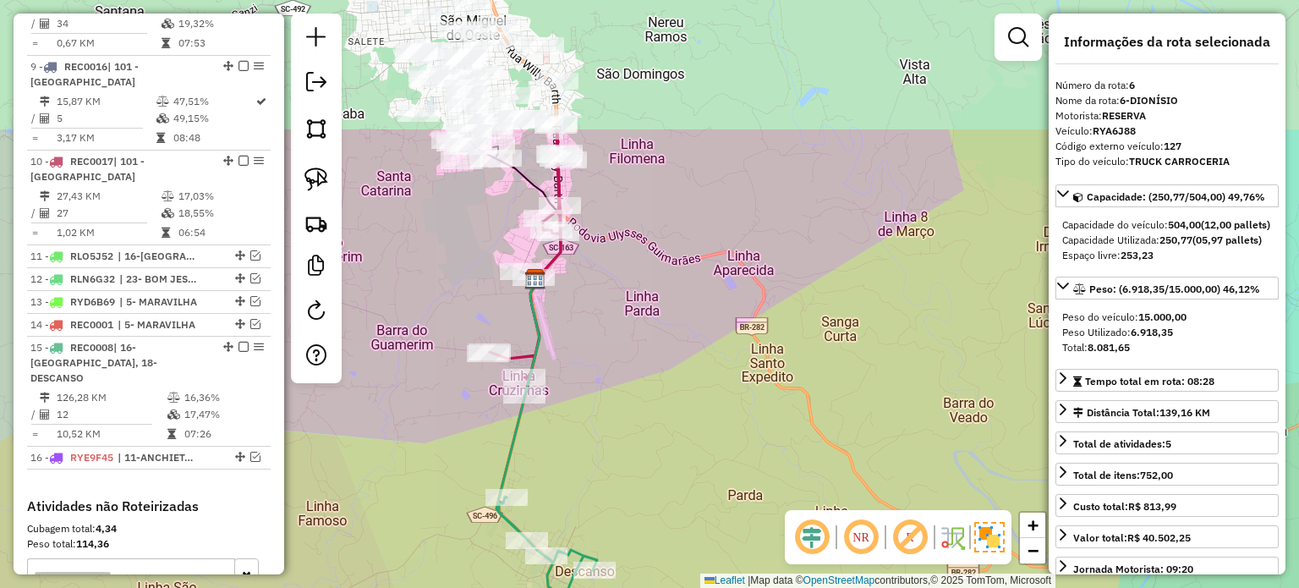
drag, startPoint x: 610, startPoint y: 422, endPoint x: 587, endPoint y: 429, distance: 24.6
click at [598, 464] on div "Janela de atendimento Grade de atendimento Capacidade Transportadoras Veículos …" at bounding box center [649, 294] width 1299 height 588
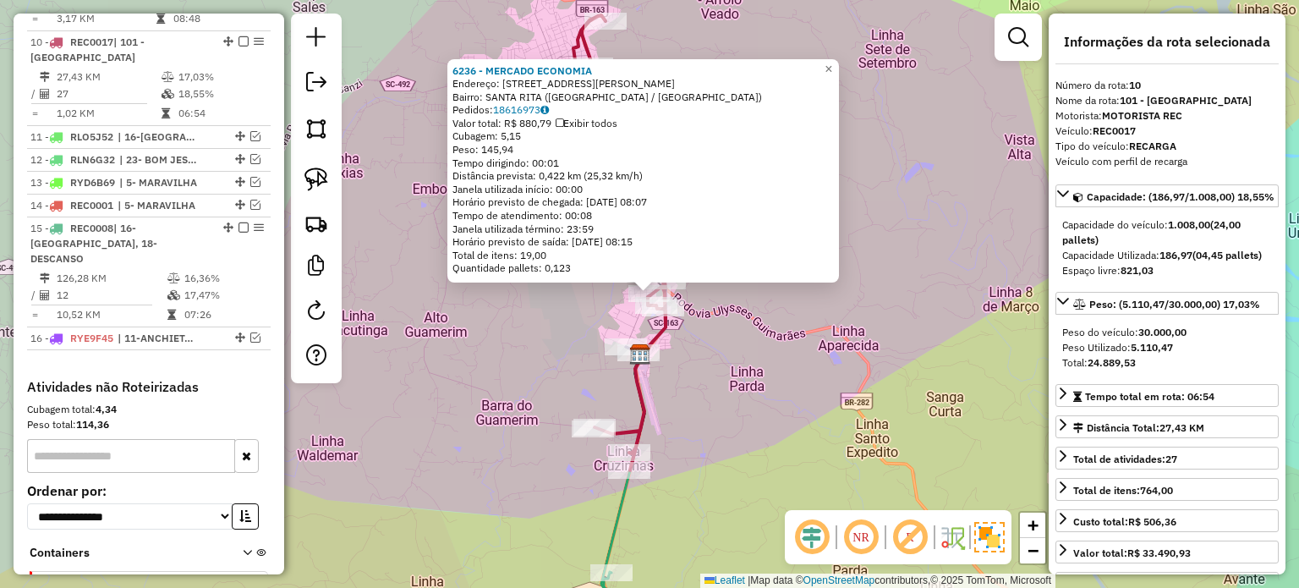
scroll to position [1038, 0]
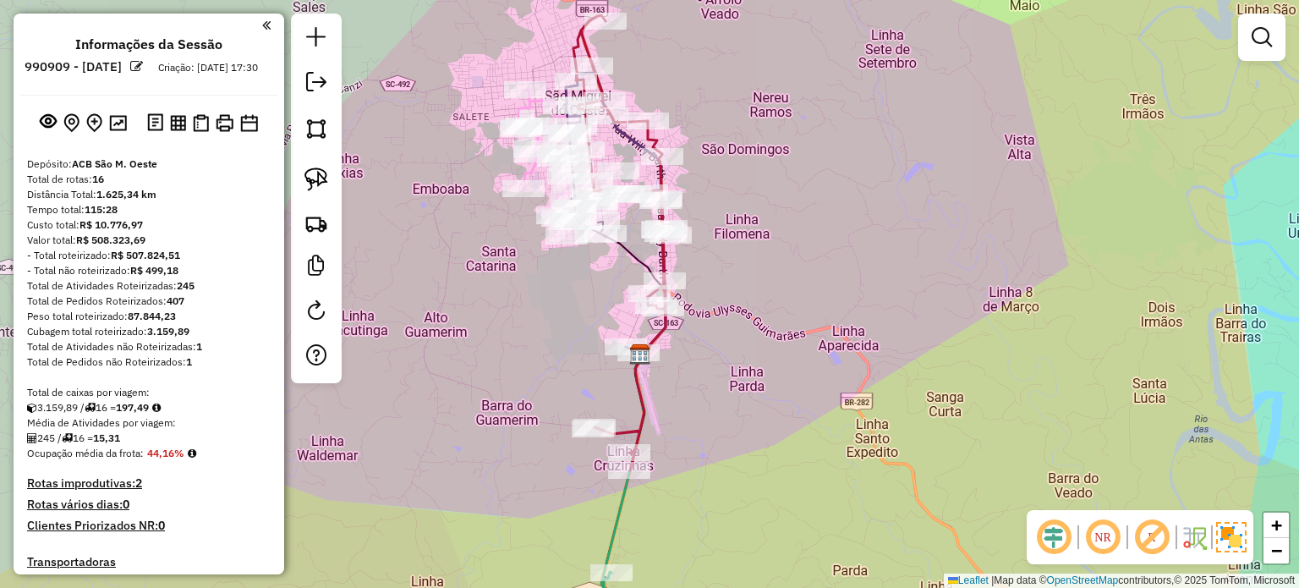
scroll to position [1038, 0]
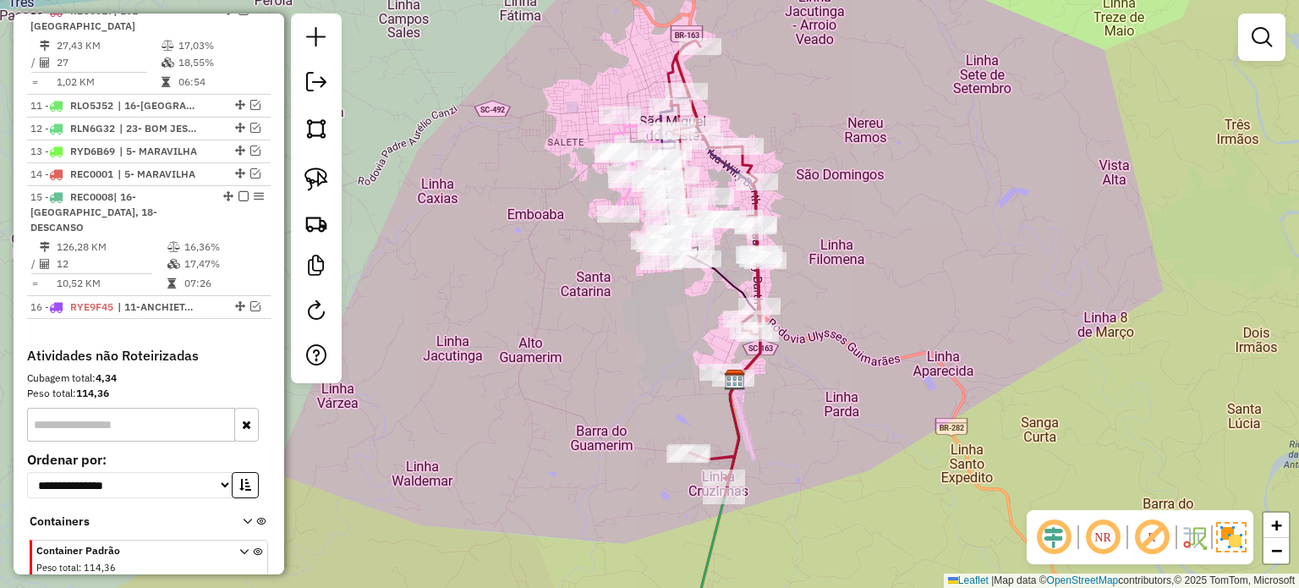
drag, startPoint x: 757, startPoint y: 368, endPoint x: 838, endPoint y: 382, distance: 81.6
click at [837, 385] on div "Janela de atendimento Grade de atendimento Capacidade Transportadoras Veículos …" at bounding box center [649, 294] width 1299 height 588
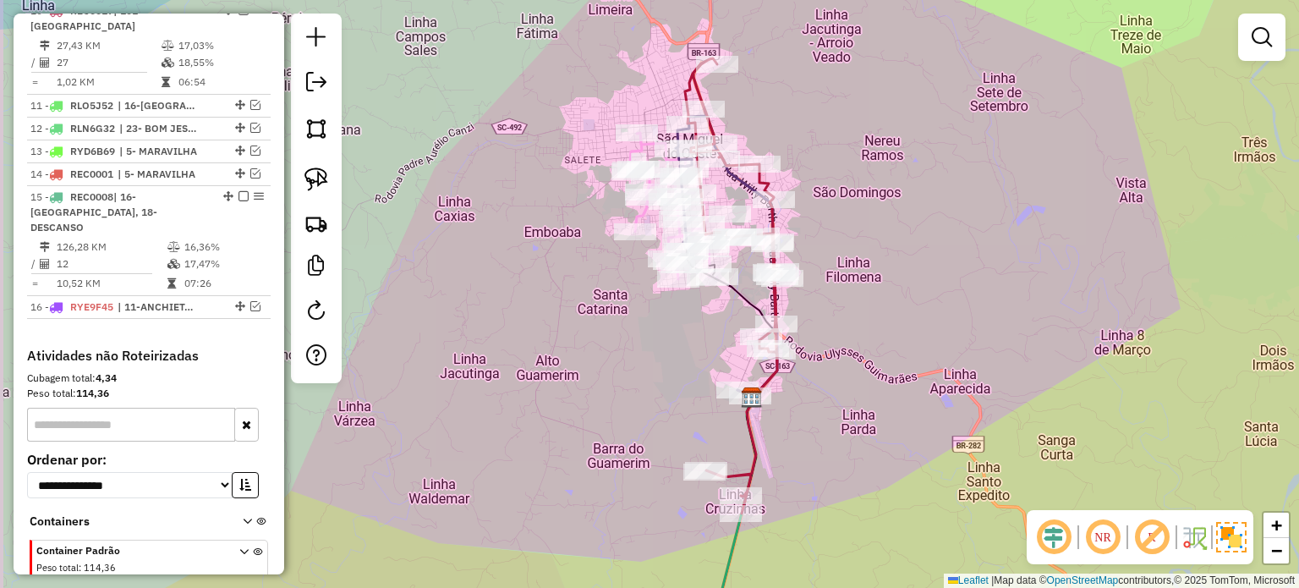
click at [676, 326] on div "Janela de atendimento Grade de atendimento Capacidade Transportadoras Veículos …" at bounding box center [649, 294] width 1299 height 588
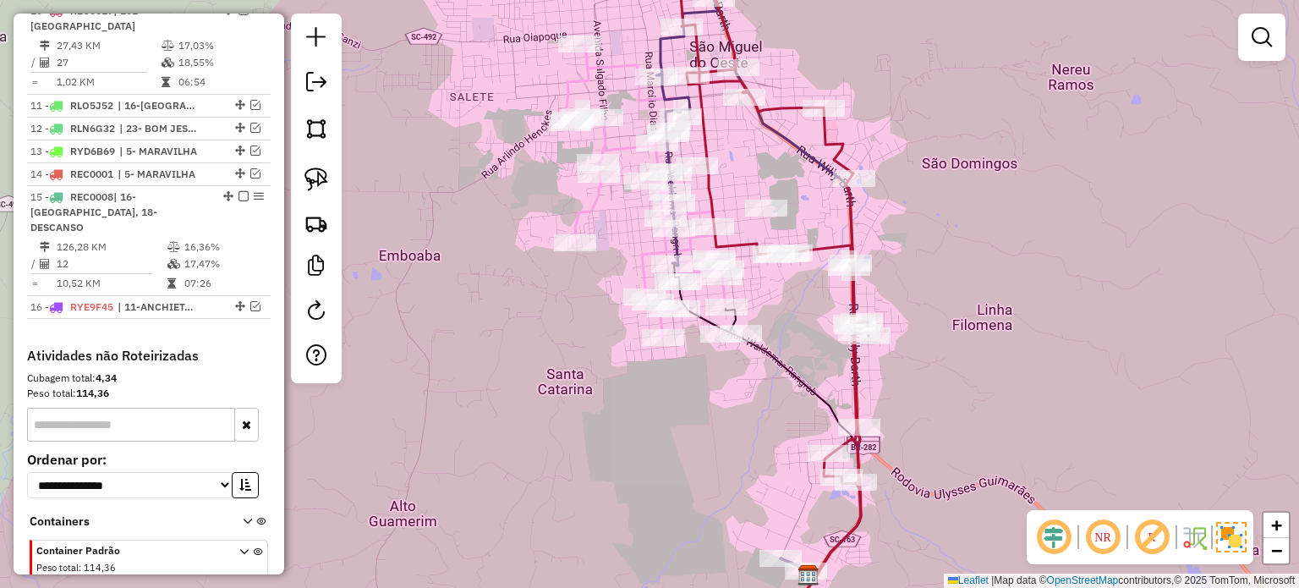
drag, startPoint x: 721, startPoint y: 333, endPoint x: 659, endPoint y: 415, distance: 103.1
click at [654, 415] on div "Janela de atendimento Grade de atendimento Capacidade Transportadoras Veículos …" at bounding box center [649, 294] width 1299 height 588
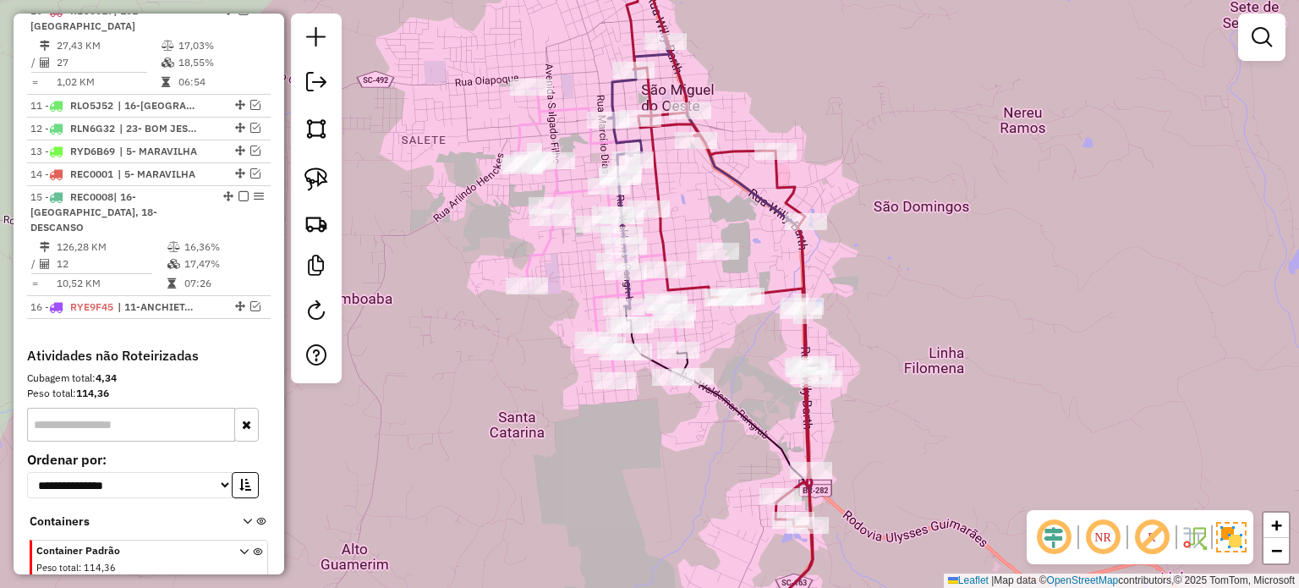
drag, startPoint x: 692, startPoint y: 449, endPoint x: 657, endPoint y: 425, distance: 42.0
click at [657, 425] on div "Janela de atendimento Grade de atendimento Capacidade Transportadoras Veículos …" at bounding box center [649, 294] width 1299 height 588
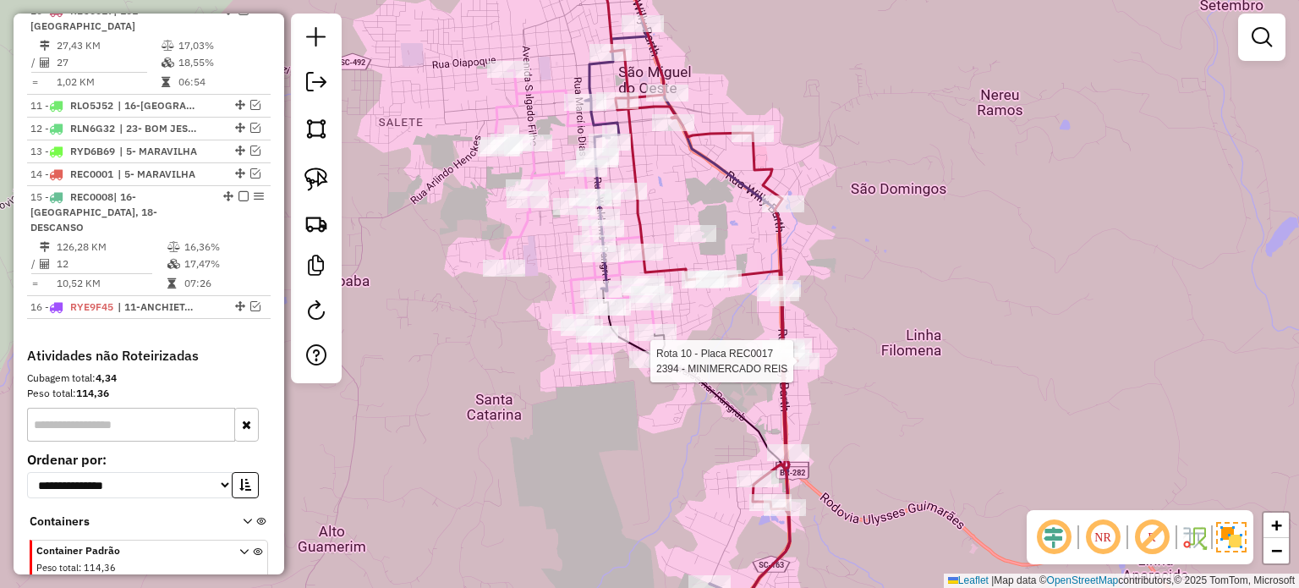
select select "*********"
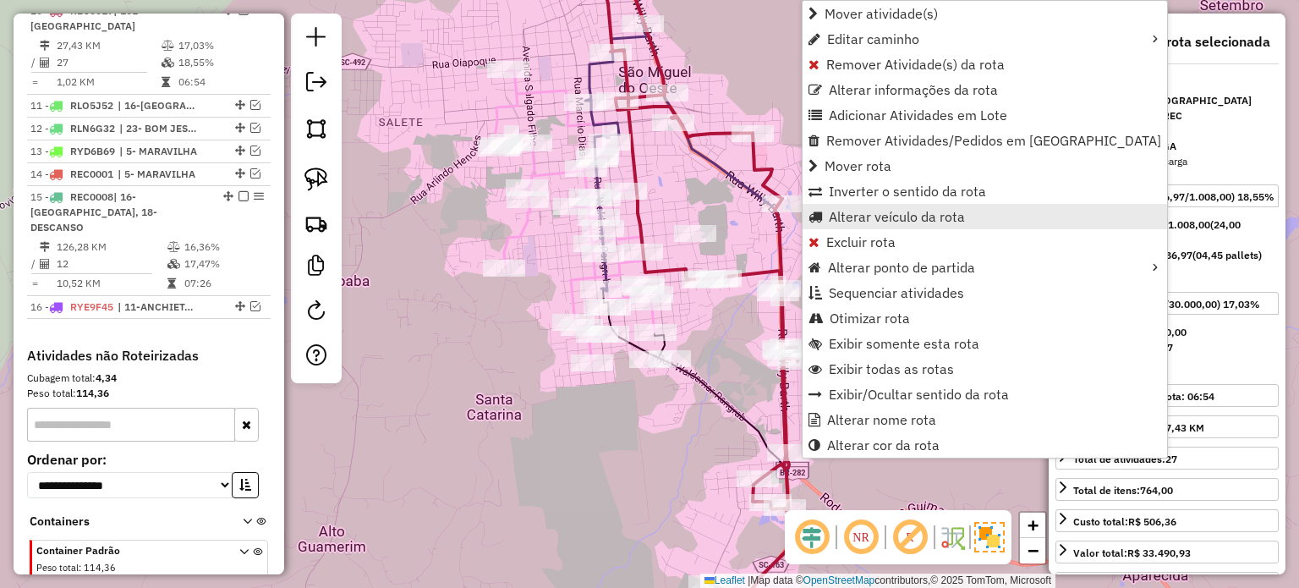
click at [867, 216] on span "Alterar veículo da rota" at bounding box center [896, 217] width 136 height 14
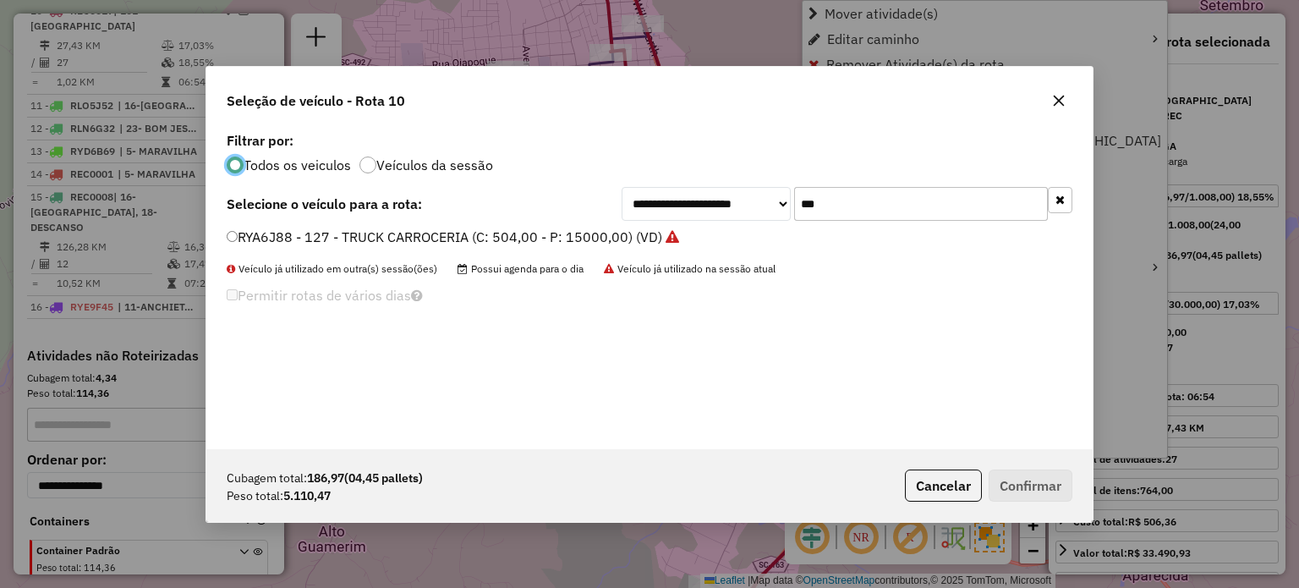
scroll to position [8, 5]
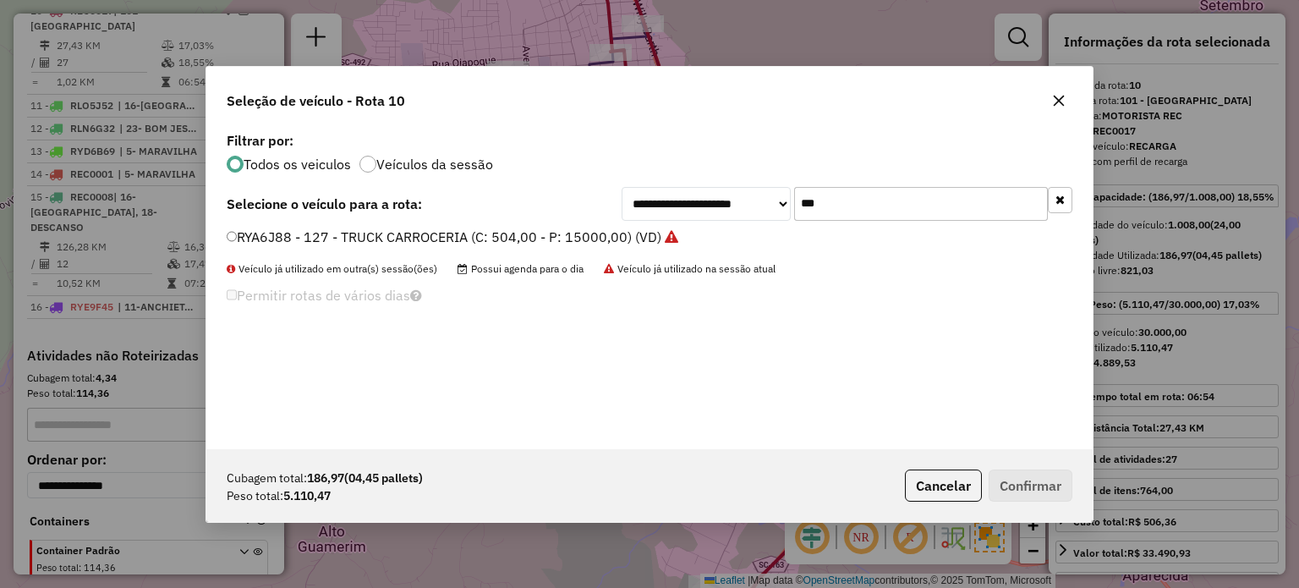
drag, startPoint x: 910, startPoint y: 210, endPoint x: 683, endPoint y: 204, distance: 226.6
click at [686, 205] on div "**********" at bounding box center [846, 204] width 451 height 34
type input "**"
click at [366, 228] on label "SXW6C73 - 143 - 3/4 BAU TRUCK 6500 (C: 252,00 - P: 6500,00) (VD)" at bounding box center [447, 237] width 441 height 20
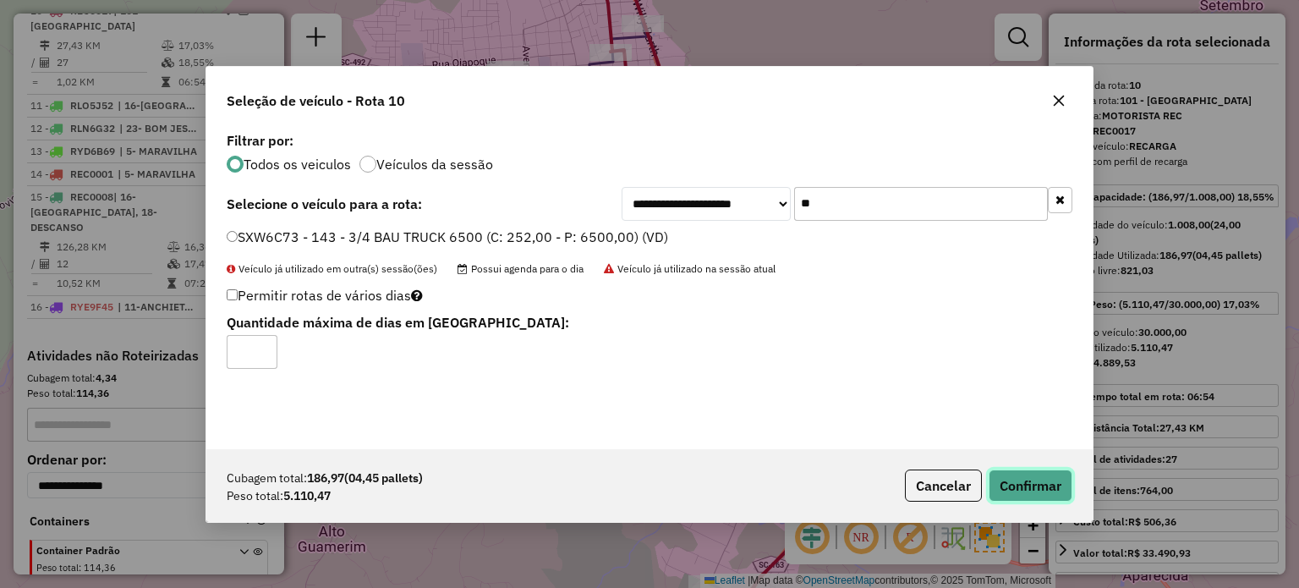
click at [1035, 484] on button "Confirmar" at bounding box center [1030, 485] width 84 height 32
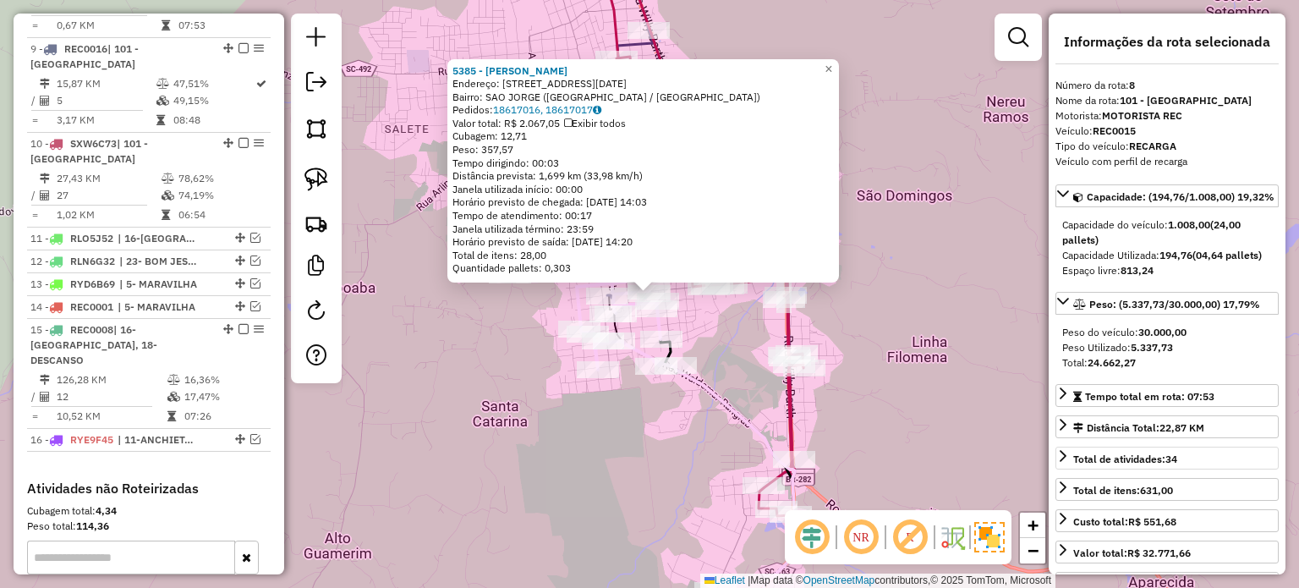
scroll to position [849, 0]
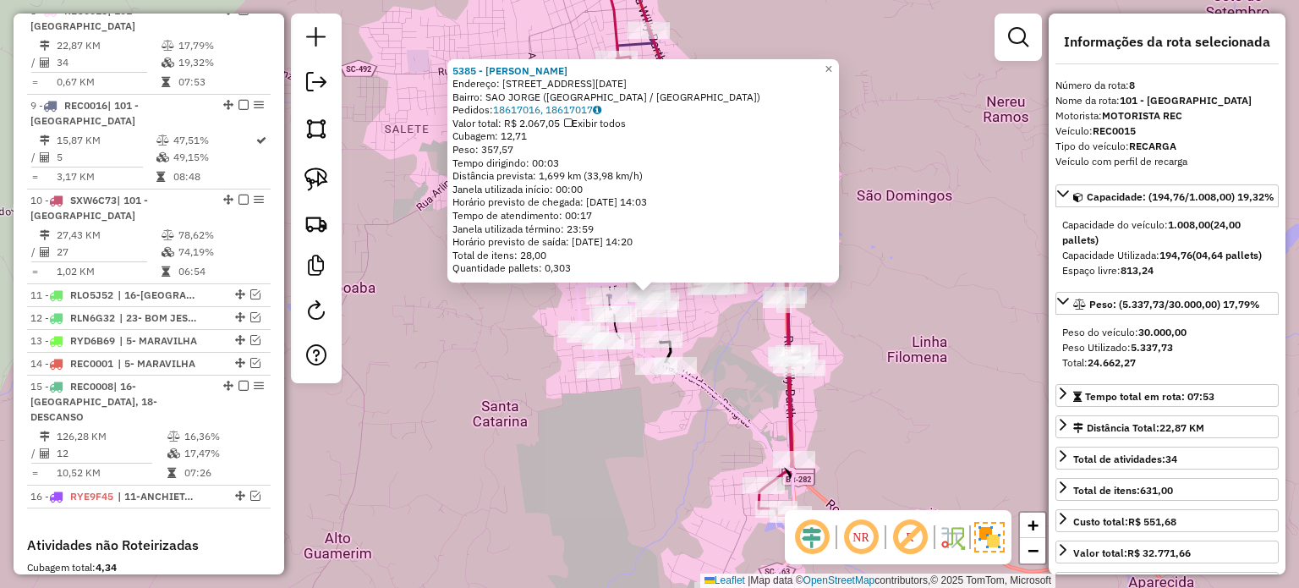
click at [707, 329] on div "5385 - MAICON JHONATAN Endereço: R 1 DE MAIO 157 Bairro: SAO JORGE (SAO MIGUEL …" at bounding box center [649, 294] width 1299 height 588
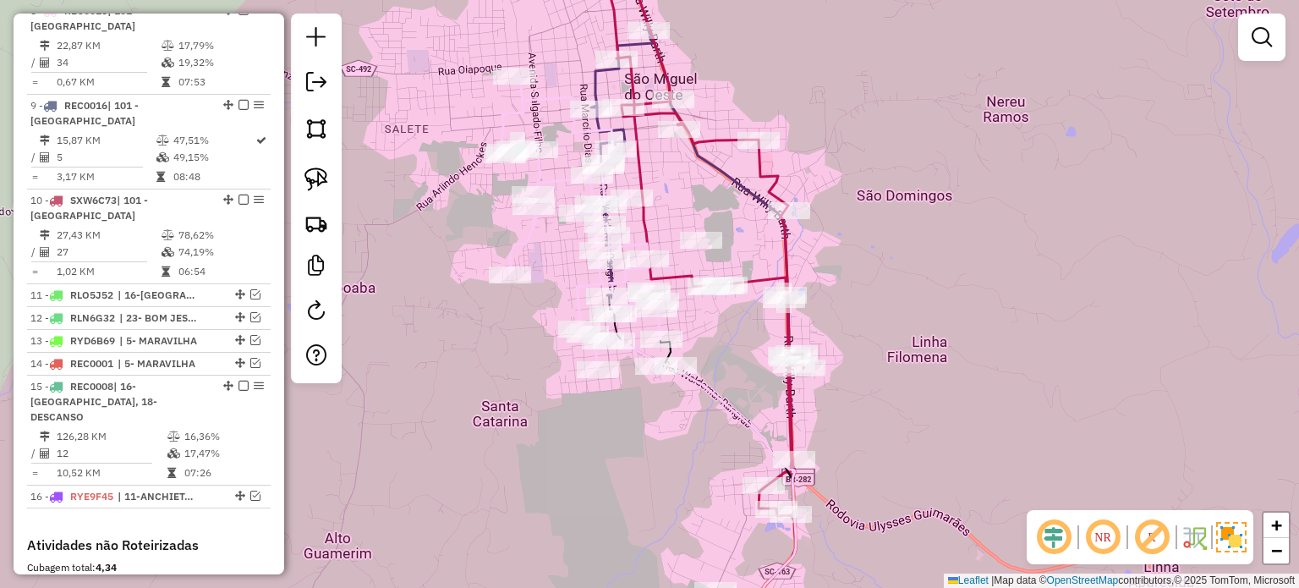
drag, startPoint x: 711, startPoint y: 331, endPoint x: 722, endPoint y: 341, distance: 15.0
click at [722, 341] on div "Janela de atendimento Grade de atendimento Capacidade Transportadoras Veículos …" at bounding box center [649, 294] width 1299 height 588
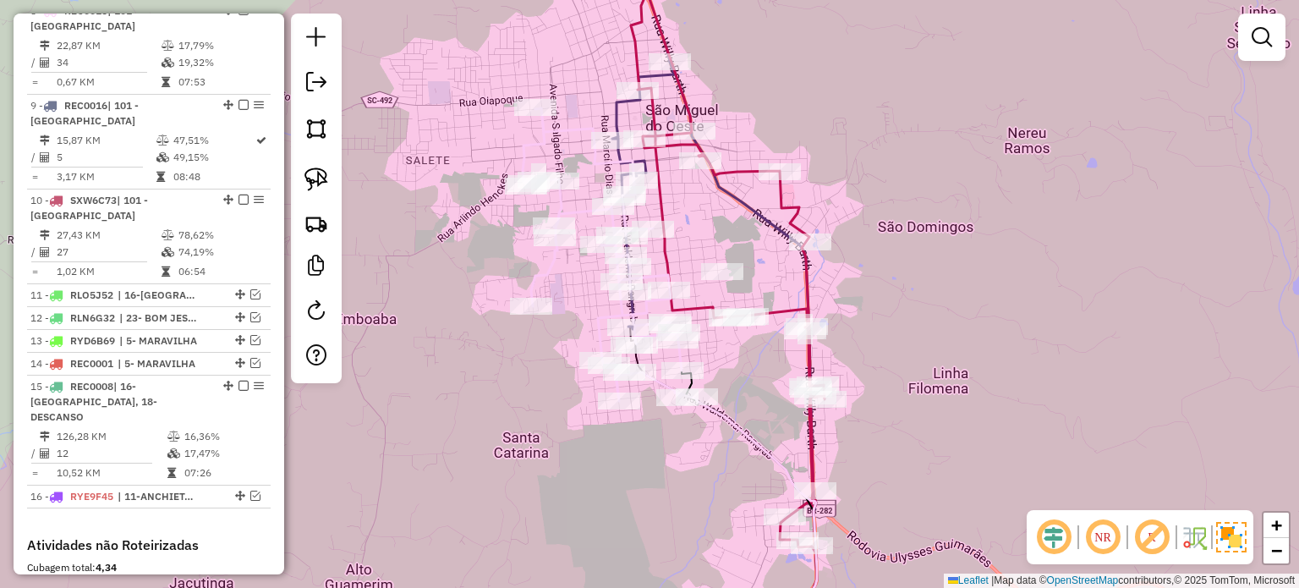
drag, startPoint x: 729, startPoint y: 342, endPoint x: 739, endPoint y: 363, distance: 23.4
click at [739, 363] on div "Janela de atendimento Grade de atendimento Capacidade Transportadoras Veículos …" at bounding box center [649, 294] width 1299 height 588
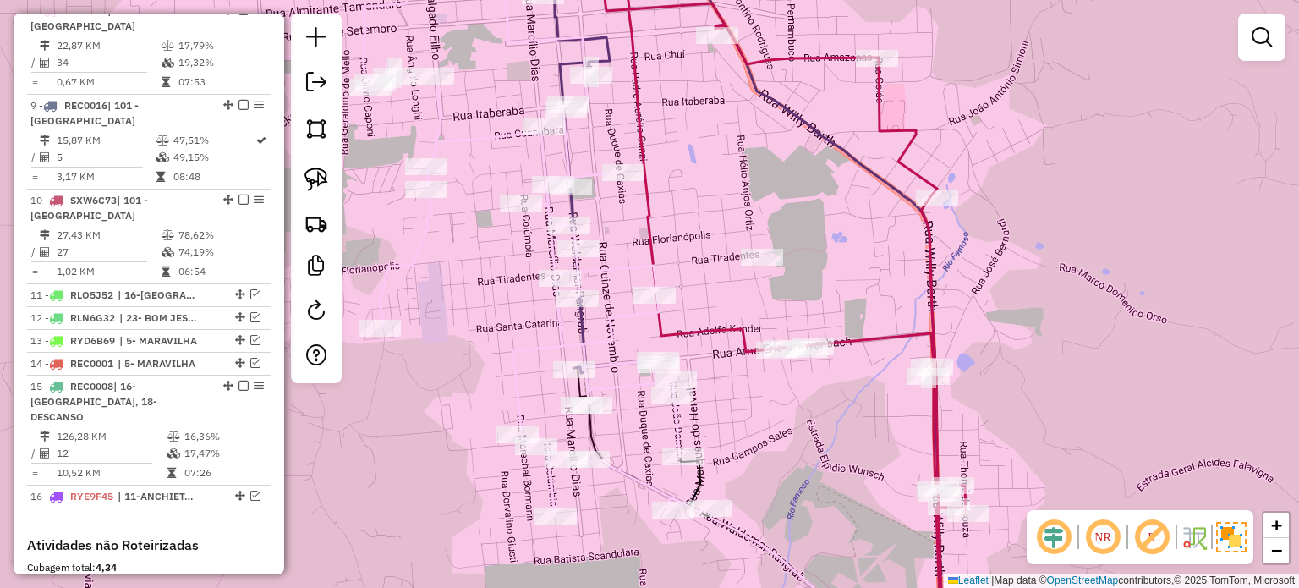
click at [714, 289] on div "Janela de atendimento Grade de atendimento Capacidade Transportadoras Veículos …" at bounding box center [649, 294] width 1299 height 588
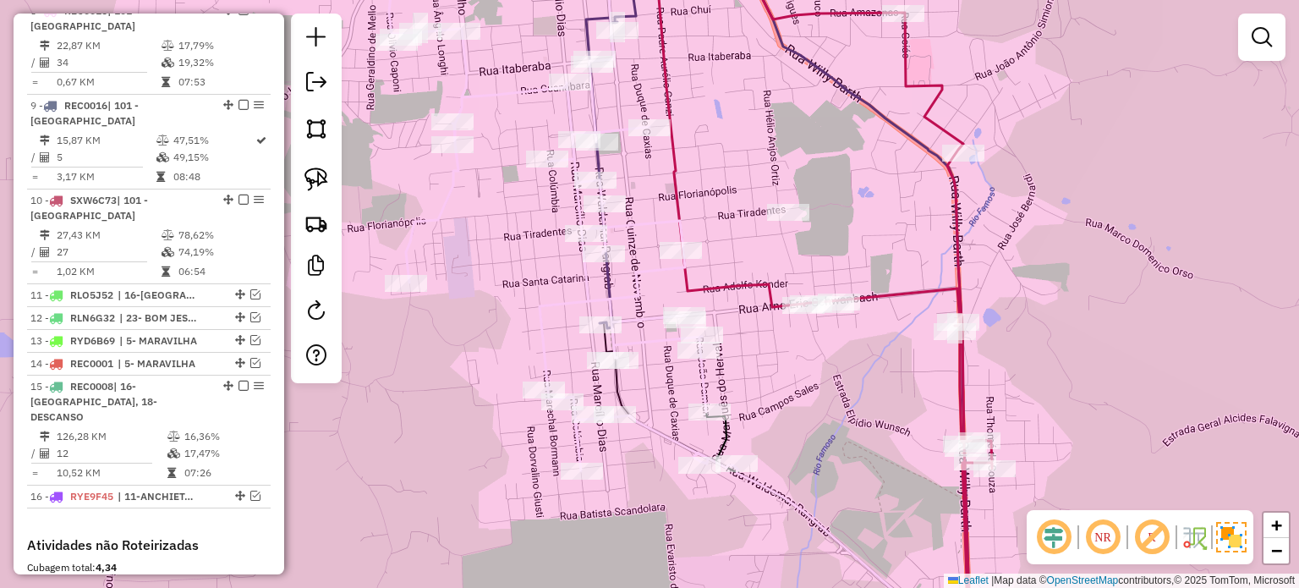
drag, startPoint x: 727, startPoint y: 269, endPoint x: 735, endPoint y: 258, distance: 13.4
click at [734, 260] on div "Janela de atendimento Grade de atendimento Capacidade Transportadoras Veículos …" at bounding box center [649, 294] width 1299 height 588
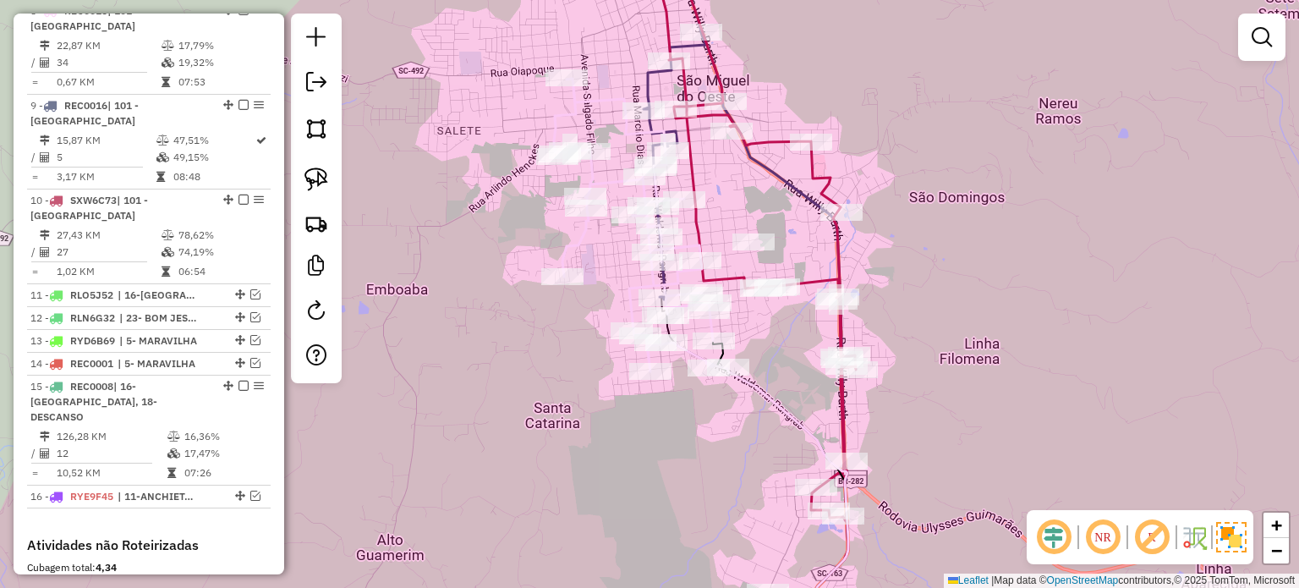
drag, startPoint x: 769, startPoint y: 369, endPoint x: 737, endPoint y: 387, distance: 36.7
click at [737, 387] on div "Janela de atendimento Grade de atendimento Capacidade Transportadoras Veículos …" at bounding box center [649, 294] width 1299 height 588
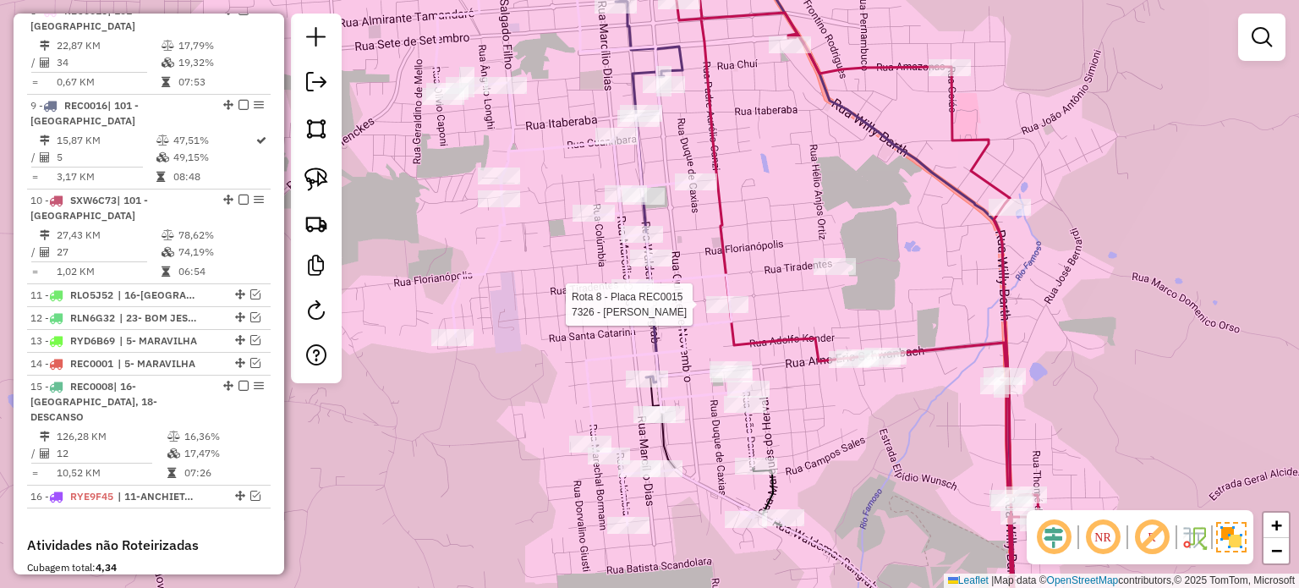
select select "*********"
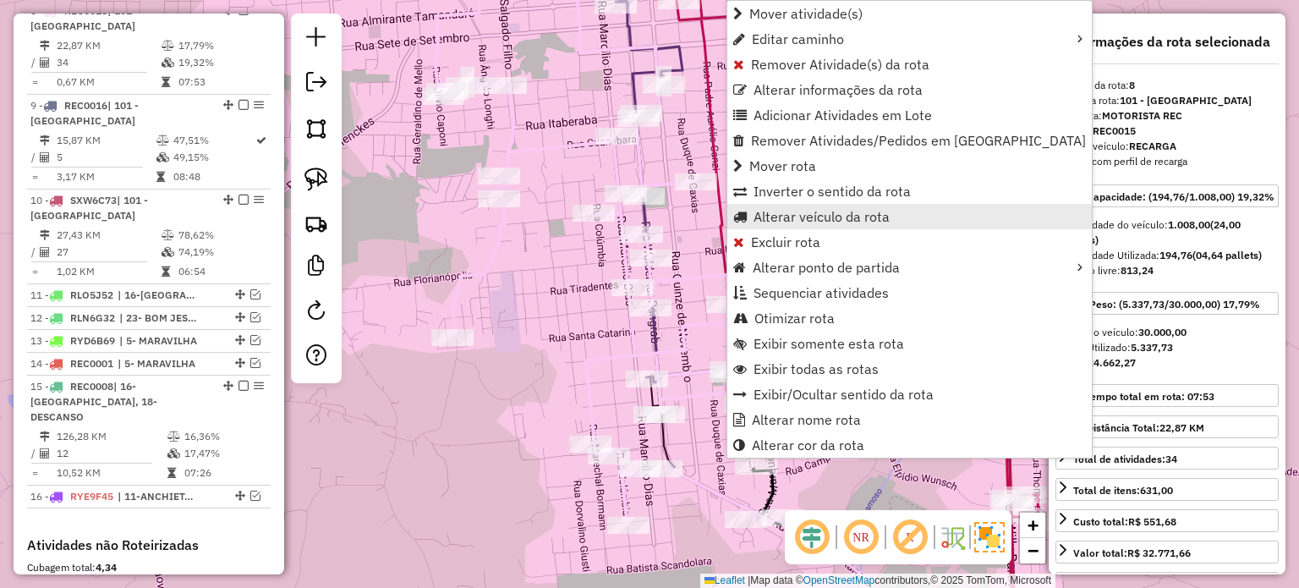
click at [769, 211] on span "Alterar veículo da rota" at bounding box center [821, 217] width 136 height 14
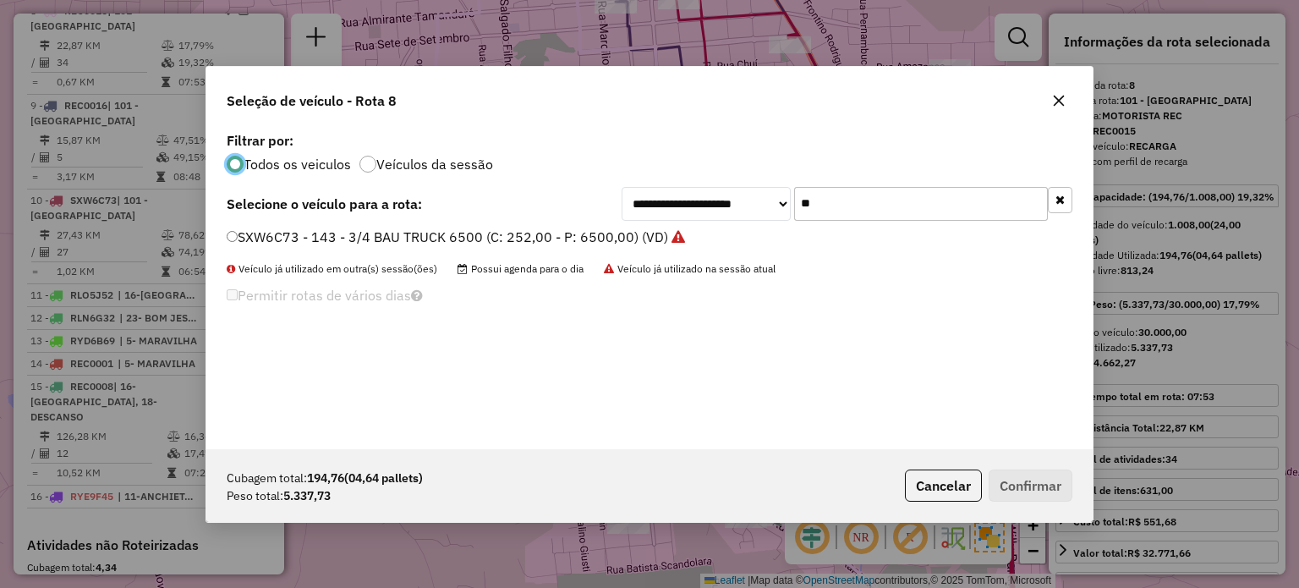
scroll to position [8, 5]
drag, startPoint x: 895, startPoint y: 195, endPoint x: 673, endPoint y: 200, distance: 222.4
click at [674, 200] on div "**********" at bounding box center [846, 204] width 451 height 34
type input "***"
click at [265, 238] on label "RLP0E45 - 108 - 3/4 BAU TRUCK 6500 (C: 252,00 - P: 6500,00) (VD)" at bounding box center [445, 237] width 436 height 20
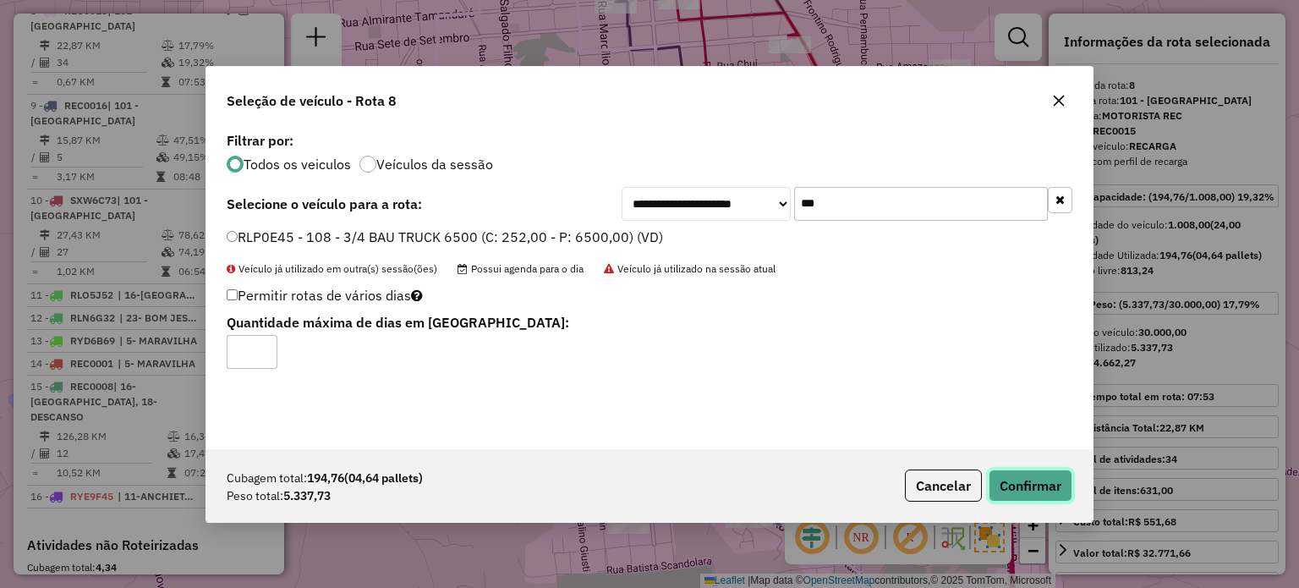
drag, startPoint x: 1033, startPoint y: 482, endPoint x: 1063, endPoint y: 404, distance: 83.2
click at [1032, 483] on button "Confirmar" at bounding box center [1030, 485] width 84 height 32
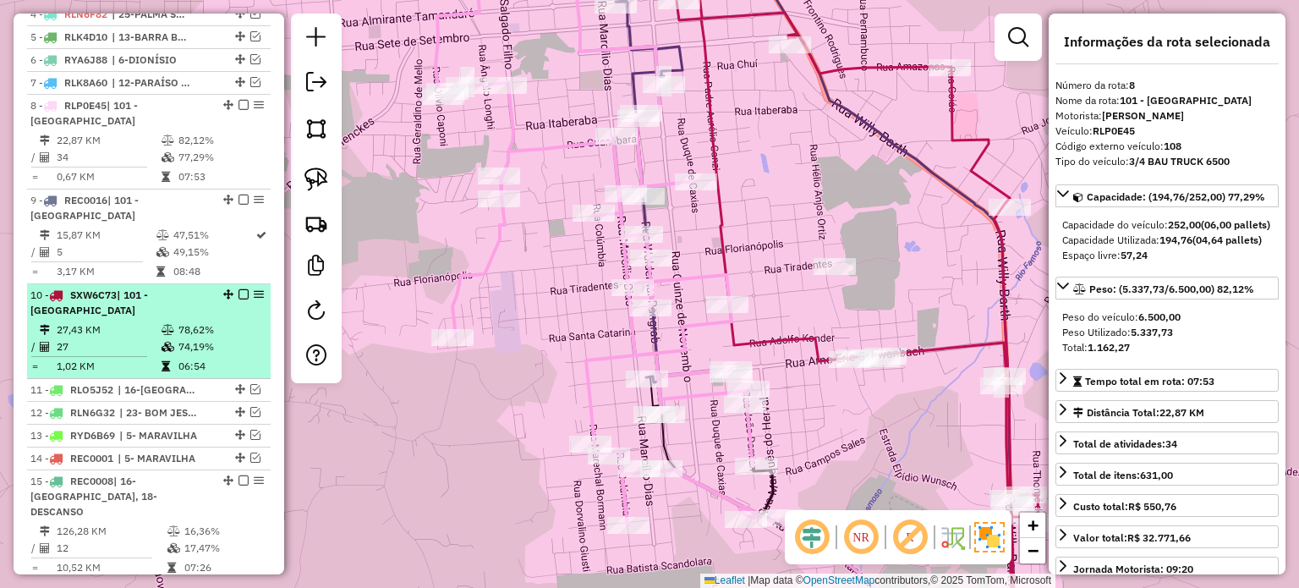
scroll to position [680, 0]
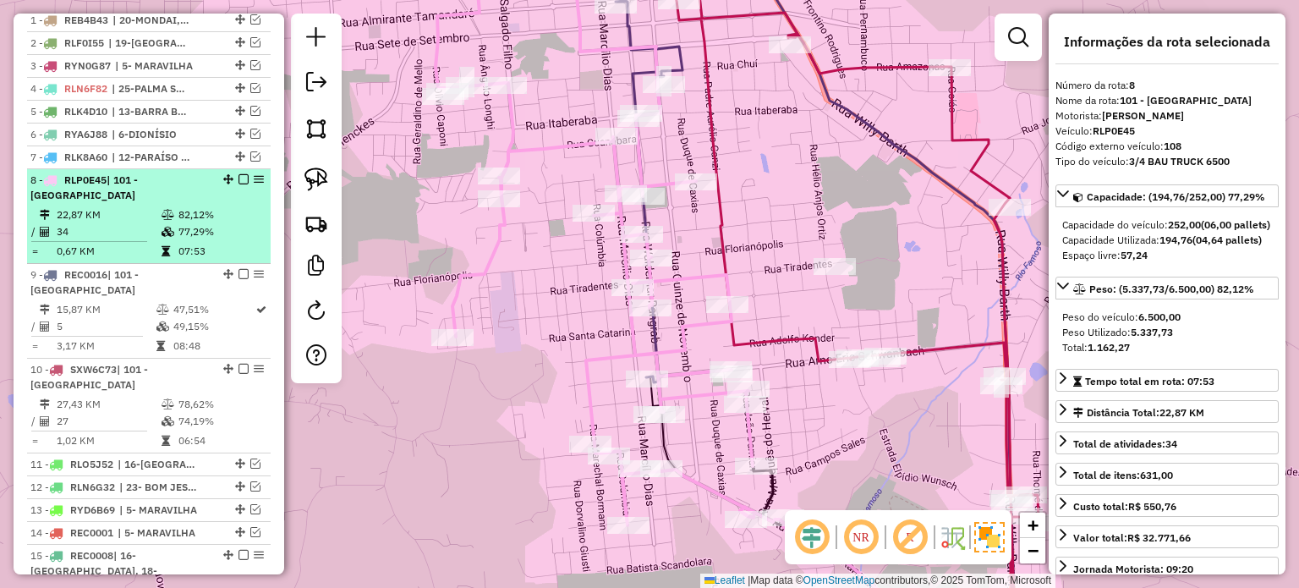
click at [240, 184] on em at bounding box center [243, 179] width 10 height 10
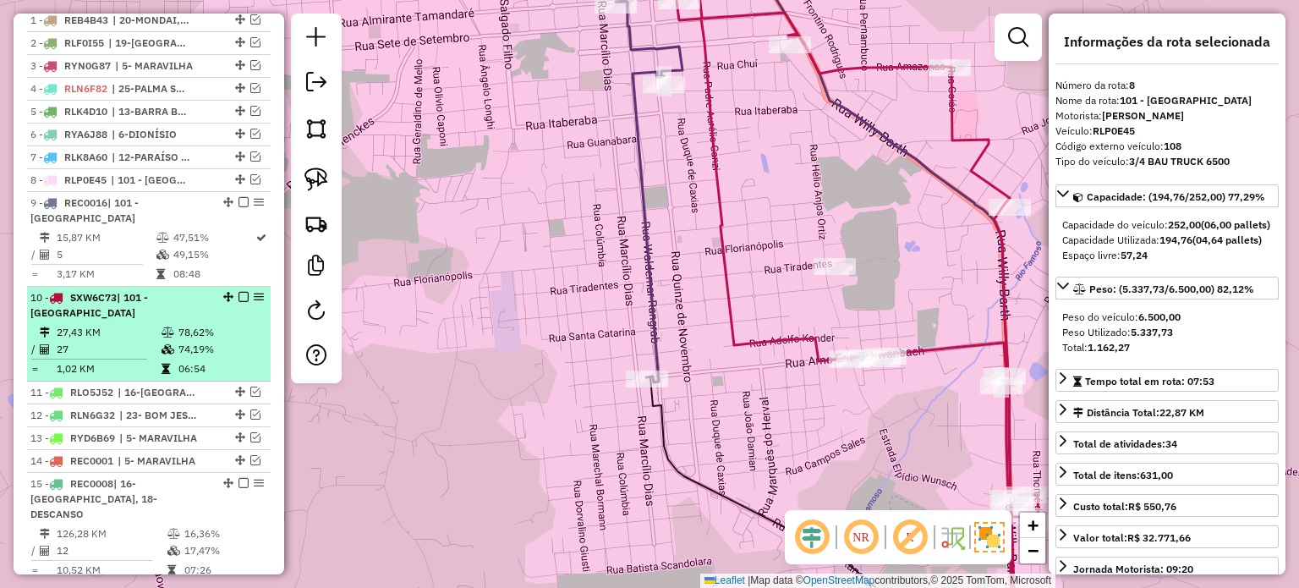
click at [238, 302] on em at bounding box center [243, 297] width 10 height 10
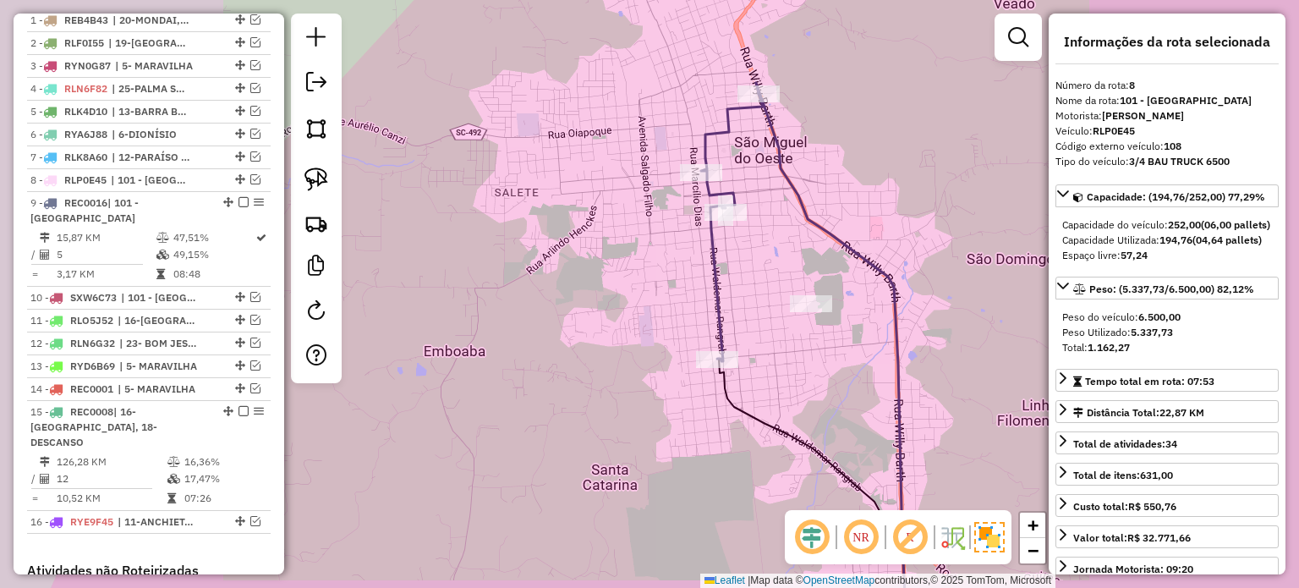
drag, startPoint x: 766, startPoint y: 343, endPoint x: 744, endPoint y: 333, distance: 24.2
click at [749, 334] on div "Janela de atendimento Grade de atendimento Capacidade Transportadoras Veículos …" at bounding box center [649, 294] width 1299 height 588
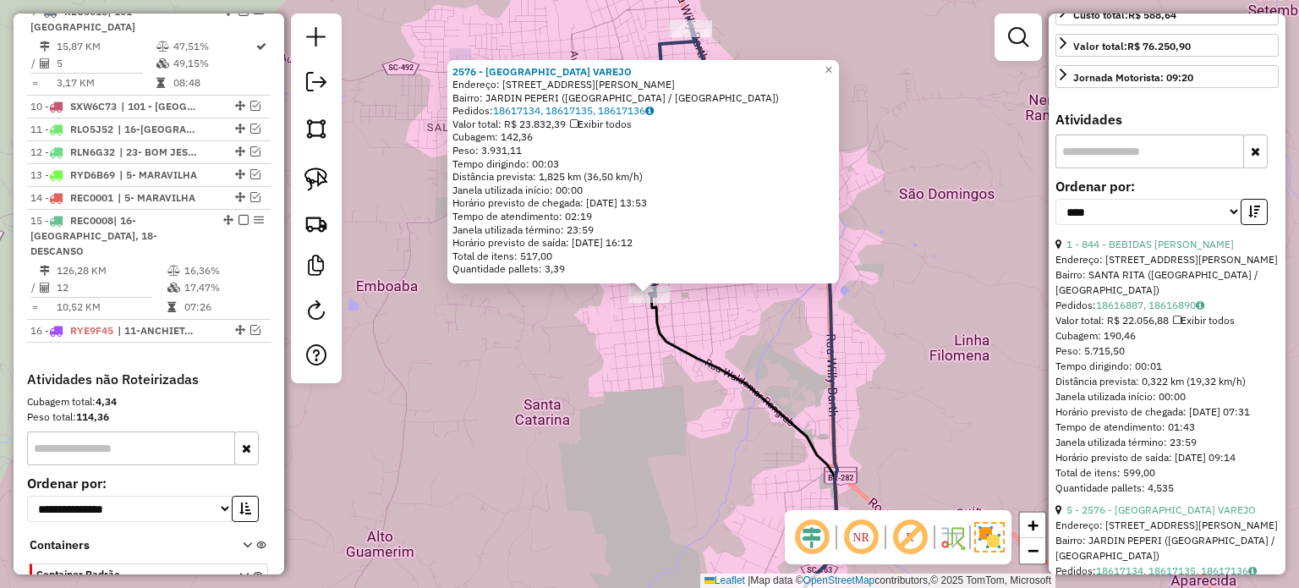
scroll to position [507, 0]
click at [1150, 249] on link "1 - 844 - BEBIDAS JACOMELLI" at bounding box center [1149, 243] width 167 height 13
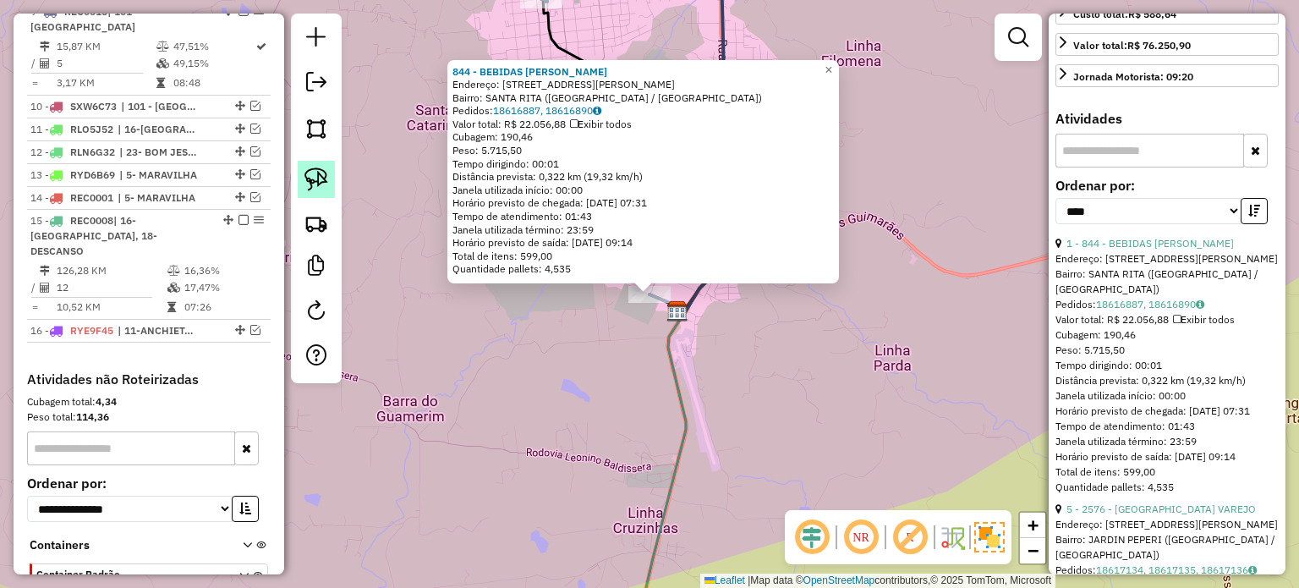
click at [309, 180] on img at bounding box center [316, 179] width 24 height 24
drag, startPoint x: 599, startPoint y: 314, endPoint x: 582, endPoint y: 276, distance: 41.6
click at [582, 276] on div "844 - BEBIDAS JACOMELLI Endereço: Rua Laurindo Schaker 500 Bairro: SANTA RITA (…" at bounding box center [649, 294] width 1299 height 588
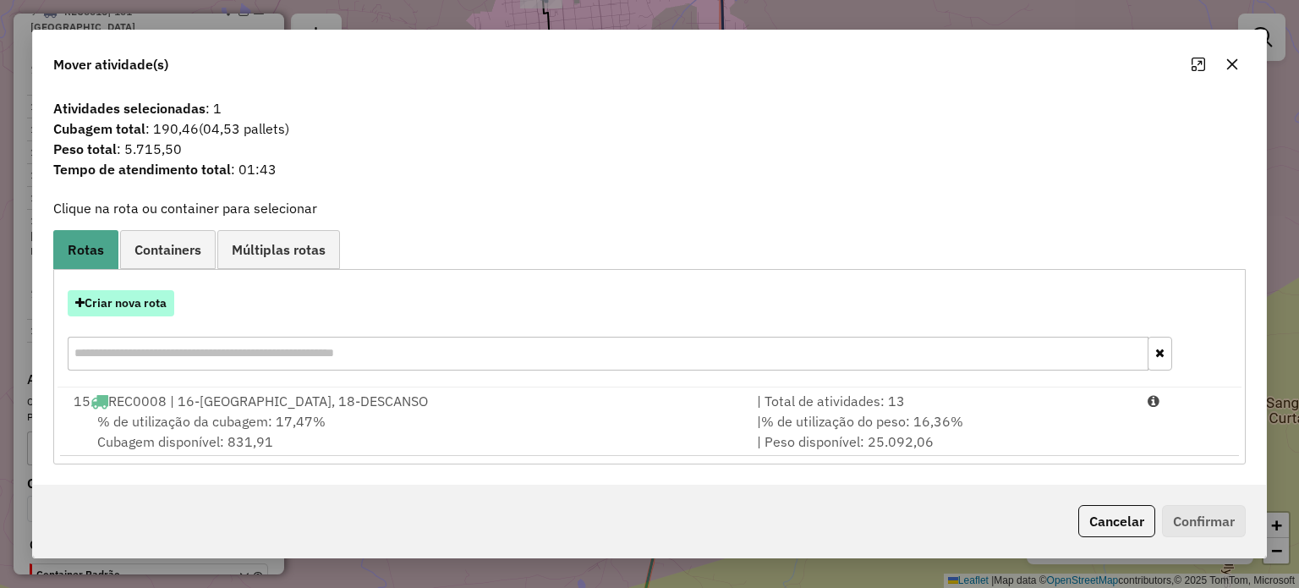
click at [123, 303] on button "Criar nova rota" at bounding box center [121, 303] width 107 height 26
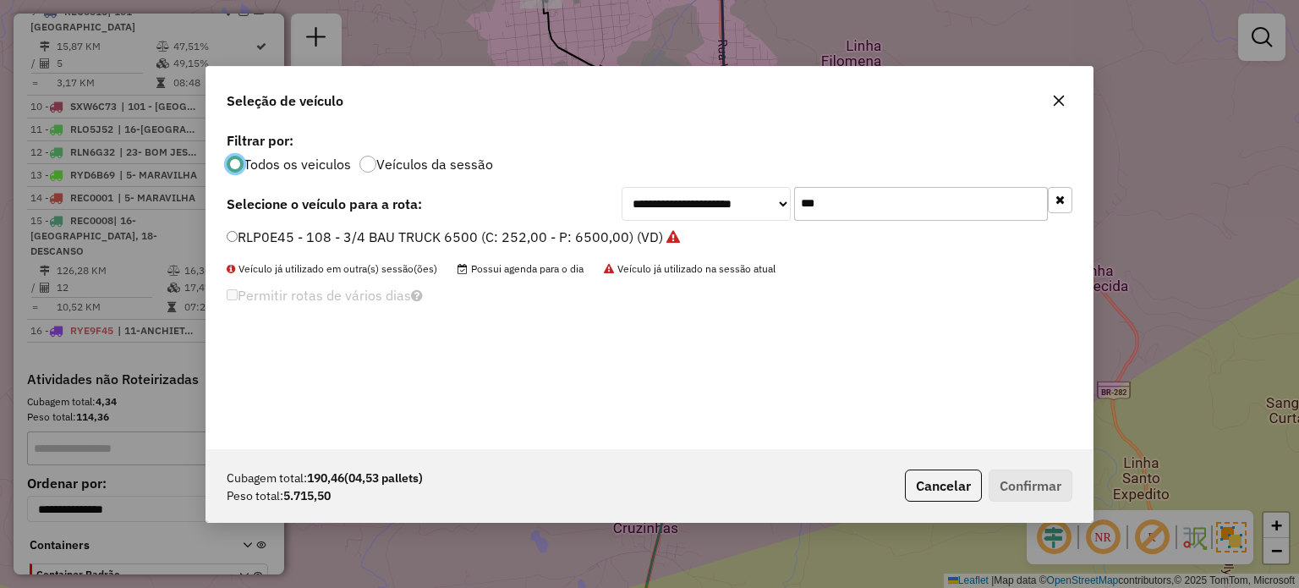
scroll to position [8, 5]
drag, startPoint x: 759, startPoint y: 218, endPoint x: 663, endPoint y: 215, distance: 96.4
click at [681, 219] on div "**********" at bounding box center [846, 204] width 451 height 34
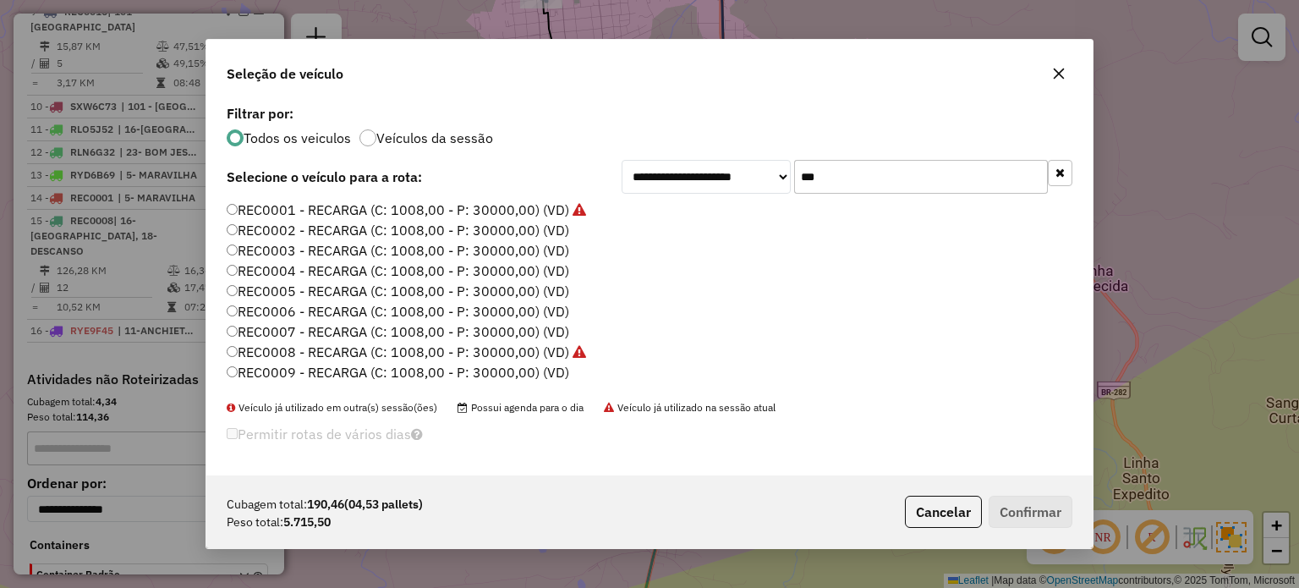
type input "***"
click at [384, 229] on label "REC0002 - RECARGA (C: 1008,00 - P: 30000,00) (VD)" at bounding box center [398, 230] width 342 height 20
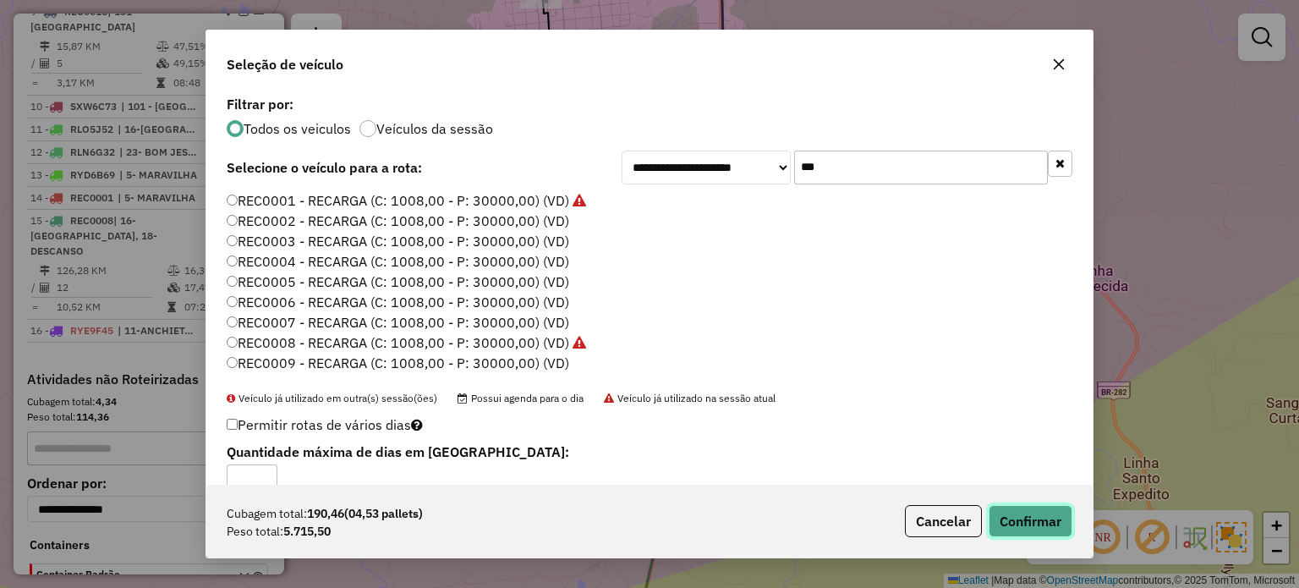
click at [1020, 523] on button "Confirmar" at bounding box center [1030, 521] width 84 height 32
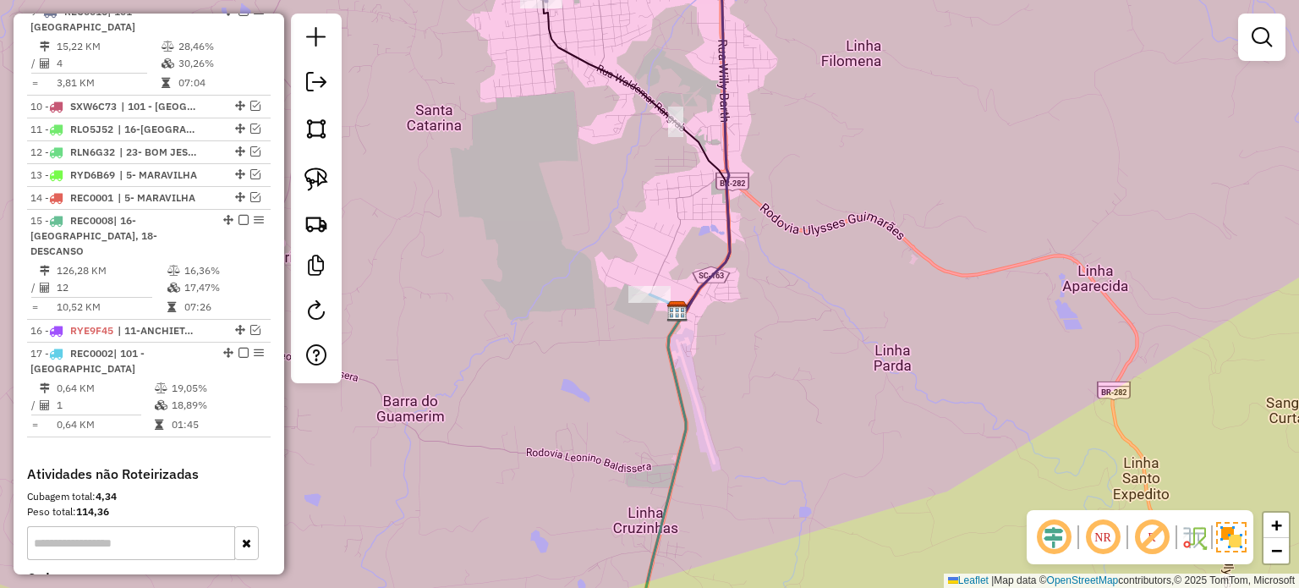
drag, startPoint x: 709, startPoint y: 229, endPoint x: 669, endPoint y: 239, distance: 41.8
click at [737, 299] on div "Janela de atendimento Grade de atendimento Capacidade Transportadoras Veículos …" at bounding box center [649, 294] width 1299 height 588
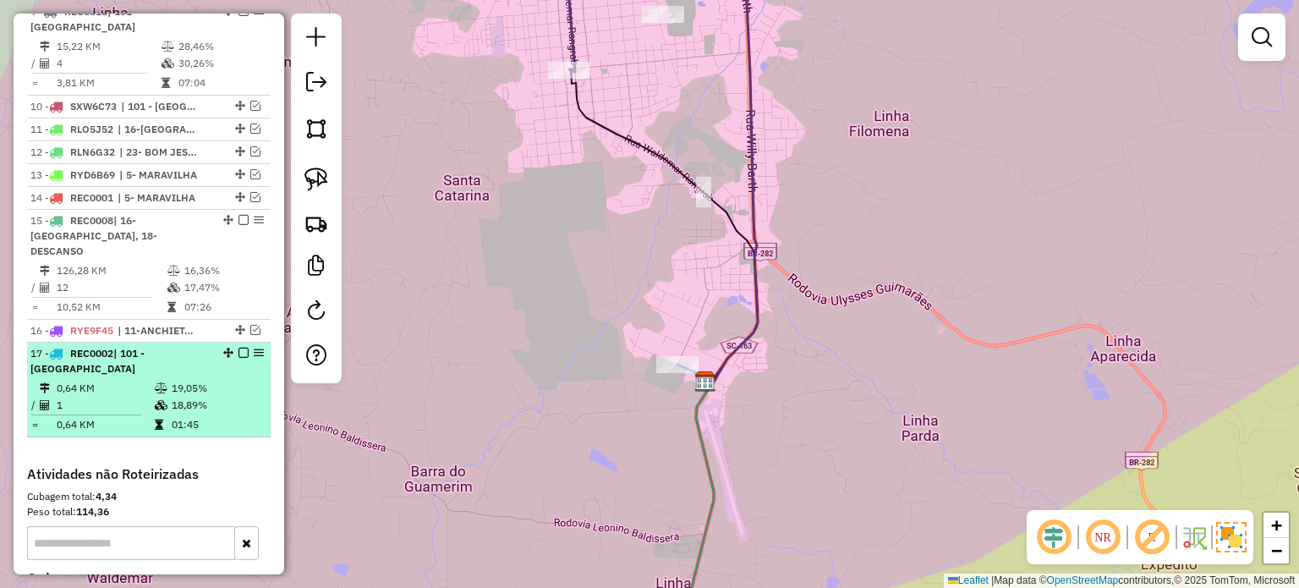
click at [238, 348] on em at bounding box center [243, 352] width 10 height 10
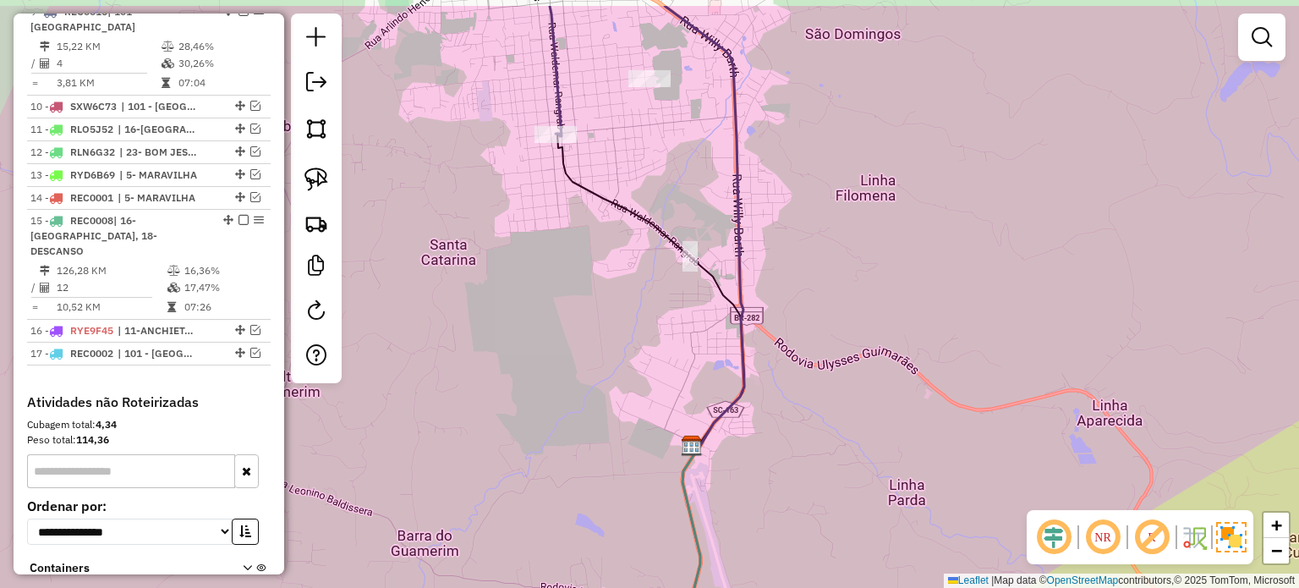
drag, startPoint x: 679, startPoint y: 257, endPoint x: 649, endPoint y: 413, distance: 159.2
click at [649, 413] on icon at bounding box center [649, 289] width 189 height 310
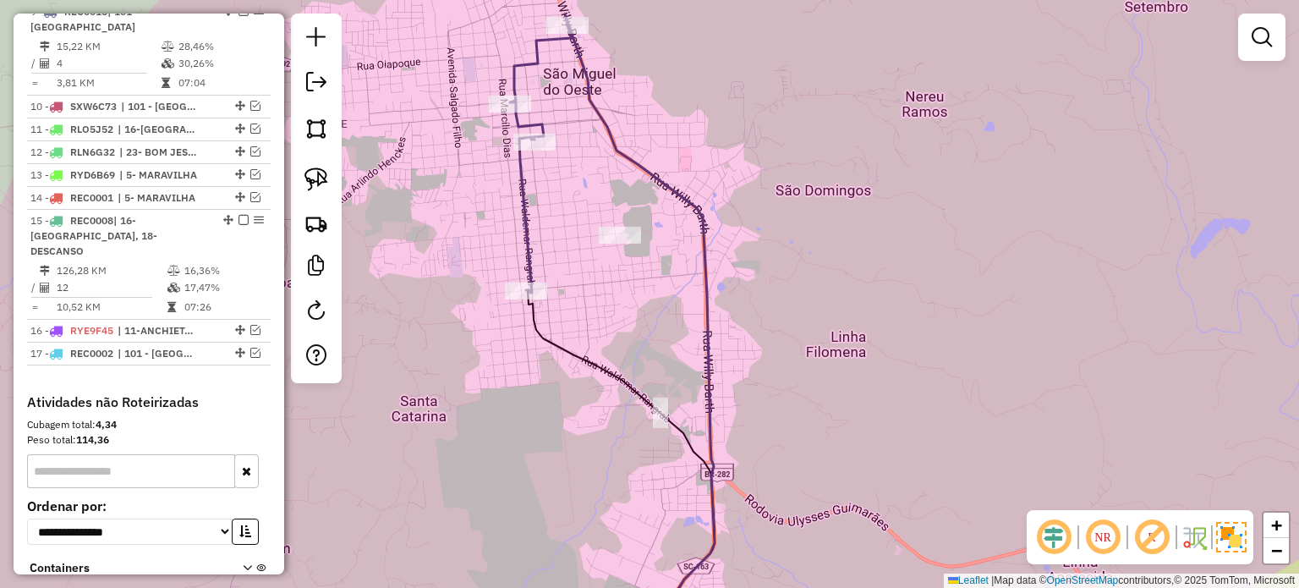
drag, startPoint x: 607, startPoint y: 343, endPoint x: 652, endPoint y: 384, distance: 60.4
click at [652, 384] on div "Janela de atendimento Grade de atendimento Capacidade Transportadoras Veículos …" at bounding box center [649, 294] width 1299 height 588
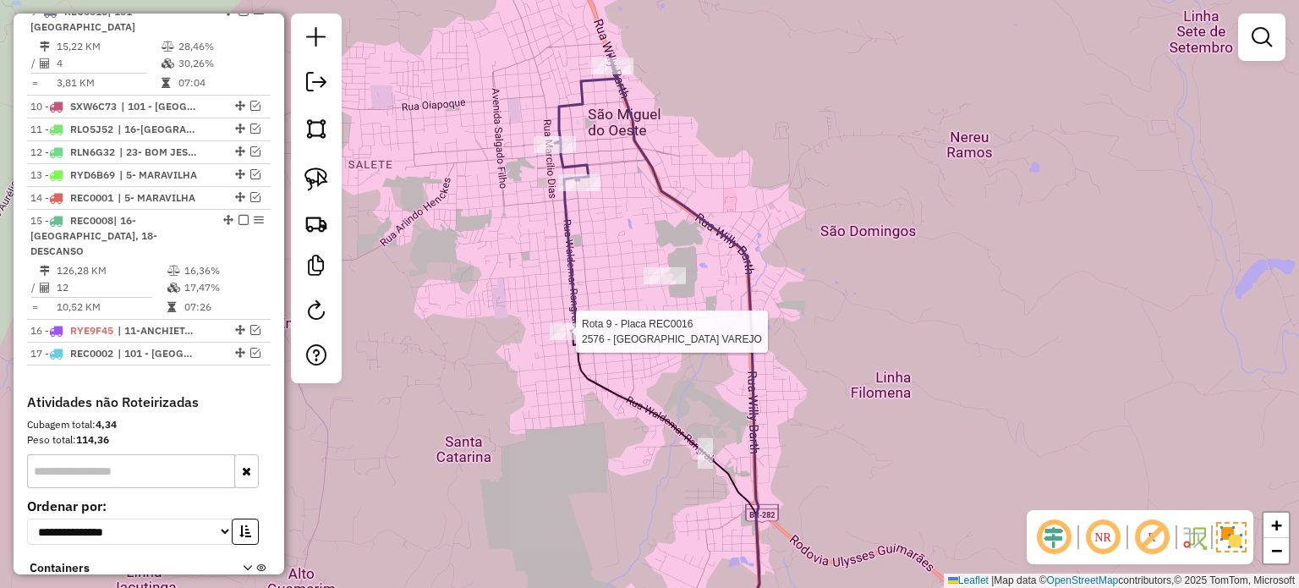
select select "*********"
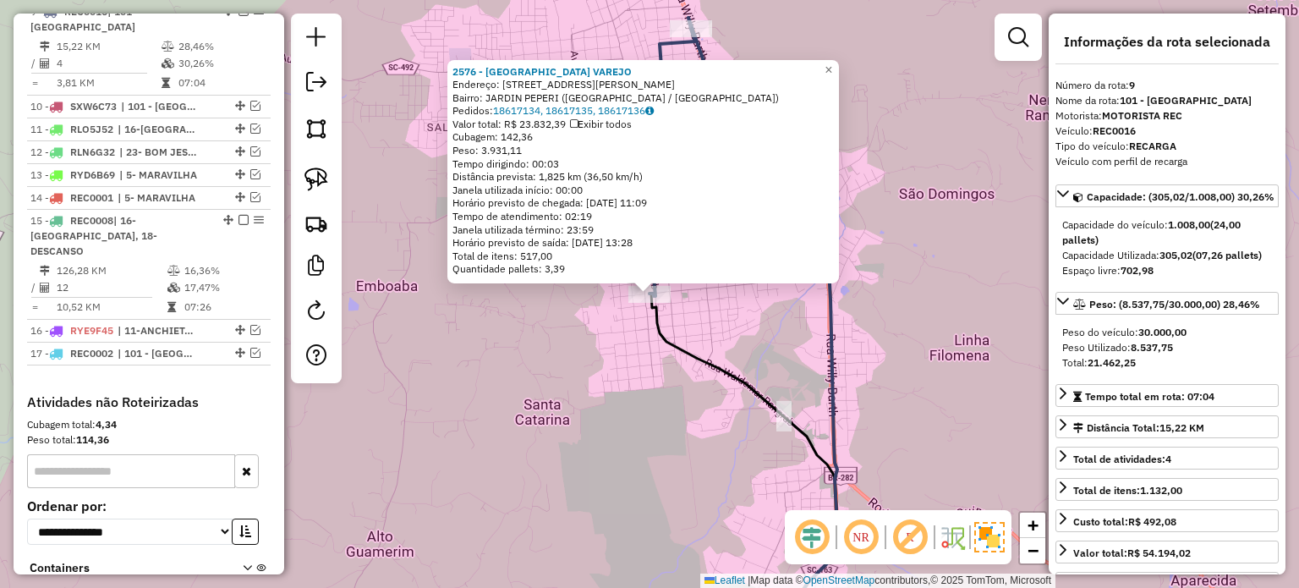
click at [573, 335] on div "2576 - BONNO VAREJO Endereço: Rua Waldemar Rangrab 1400 Bairro: JARDIN PEPERI (…" at bounding box center [649, 294] width 1299 height 588
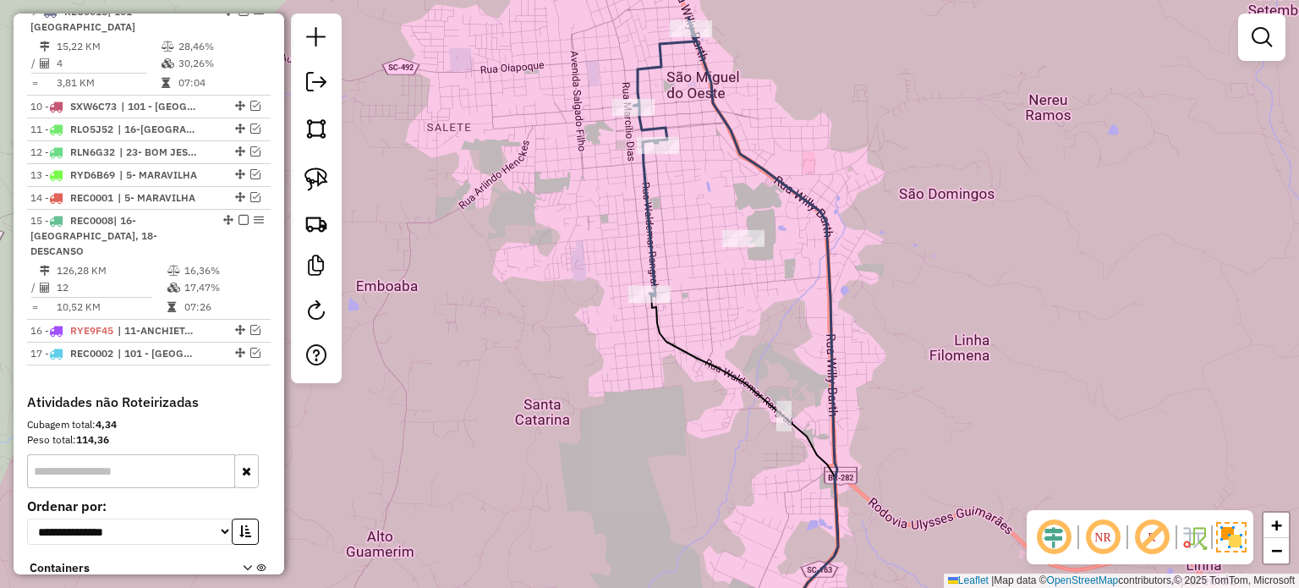
drag, startPoint x: 724, startPoint y: 338, endPoint x: 710, endPoint y: 369, distance: 34.4
click at [724, 409] on div "Janela de atendimento Grade de atendimento Capacidade Transportadoras Veículos …" at bounding box center [649, 294] width 1299 height 588
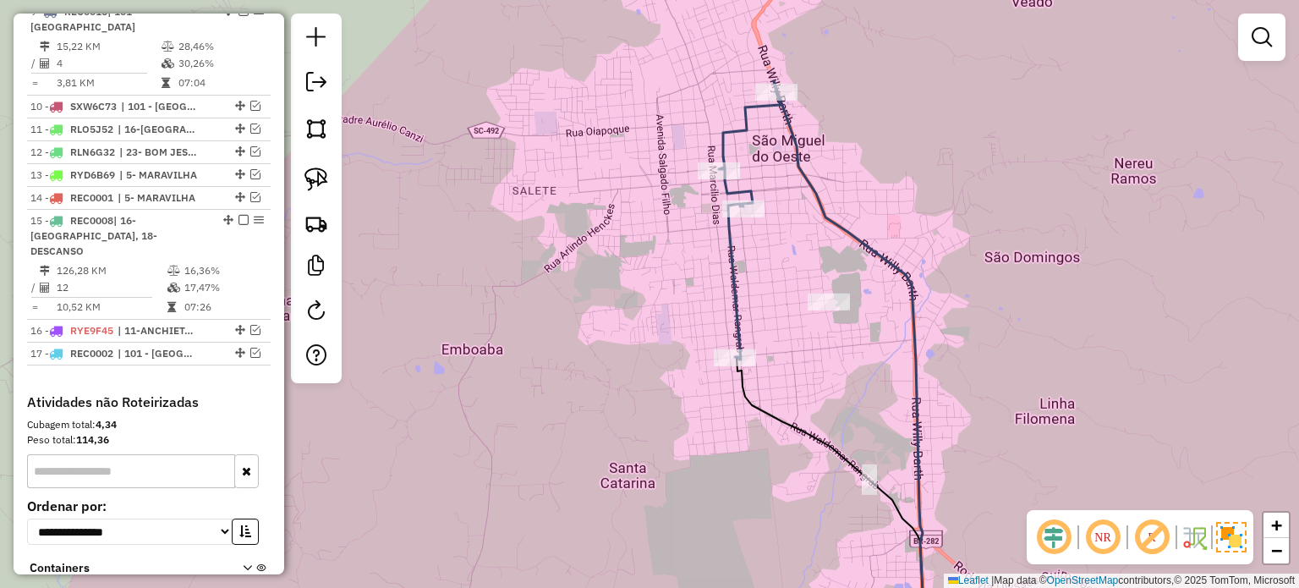
drag, startPoint x: 593, startPoint y: 420, endPoint x: 607, endPoint y: 386, distance: 36.7
click at [610, 387] on div "Janela de atendimento Grade de atendimento Capacidade Transportadoras Veículos …" at bounding box center [649, 294] width 1299 height 588
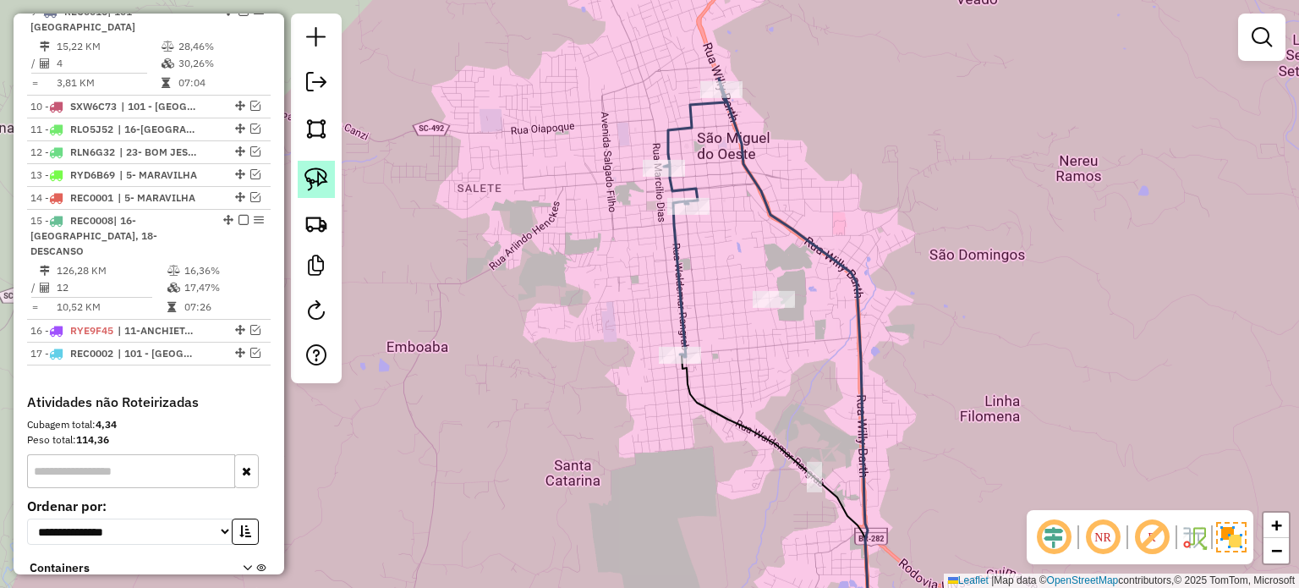
click at [325, 182] on img at bounding box center [316, 179] width 24 height 24
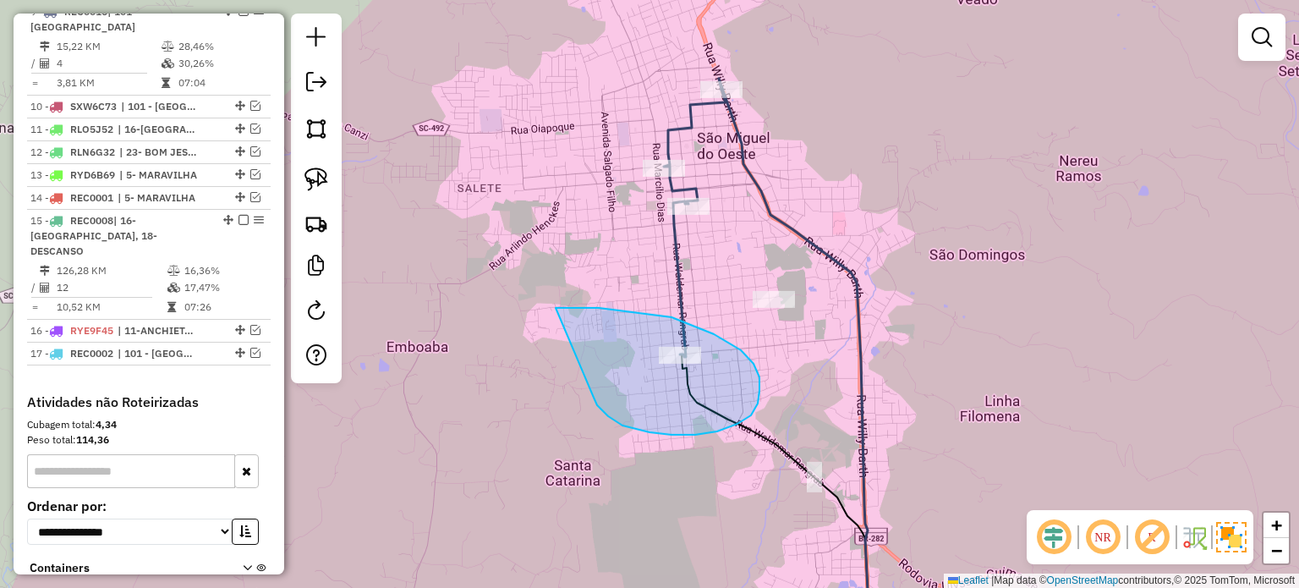
drag, startPoint x: 649, startPoint y: 432, endPoint x: 552, endPoint y: 308, distance: 157.8
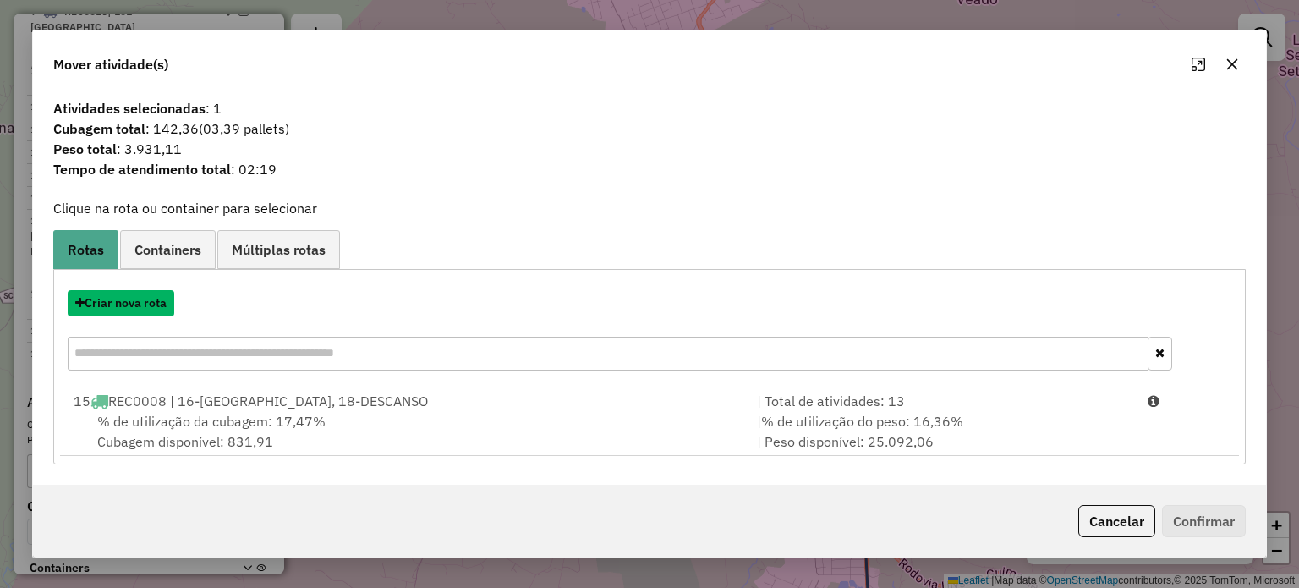
click at [131, 301] on button "Criar nova rota" at bounding box center [121, 303] width 107 height 26
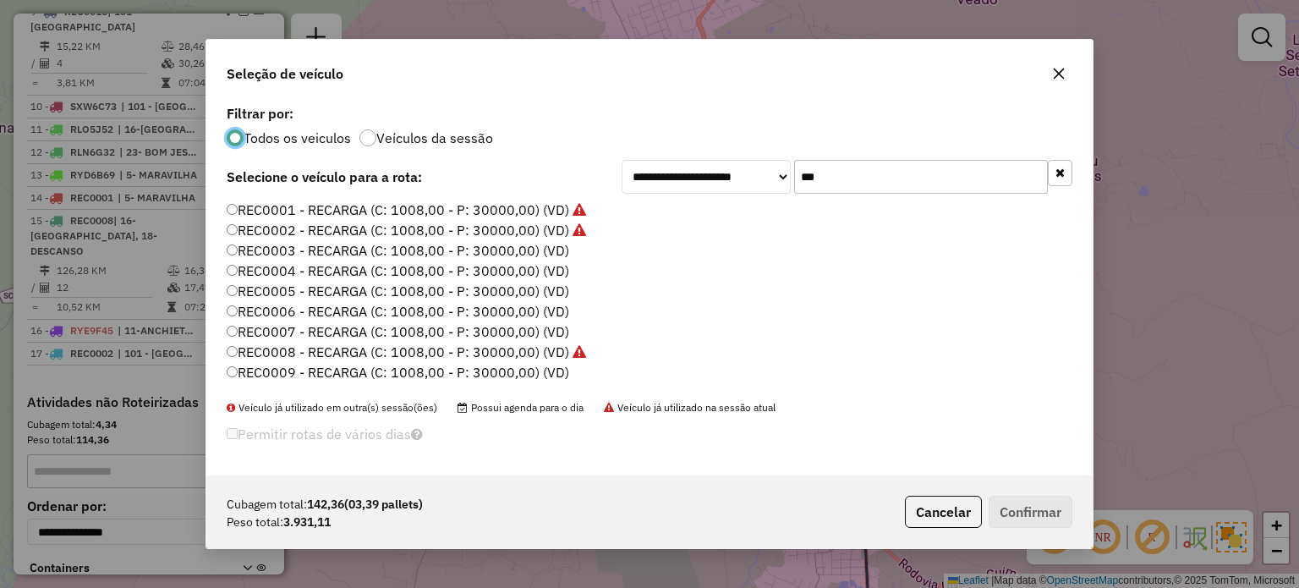
click at [388, 248] on label "REC0003 - RECARGA (C: 1008,00 - P: 30000,00) (VD)" at bounding box center [398, 250] width 342 height 20
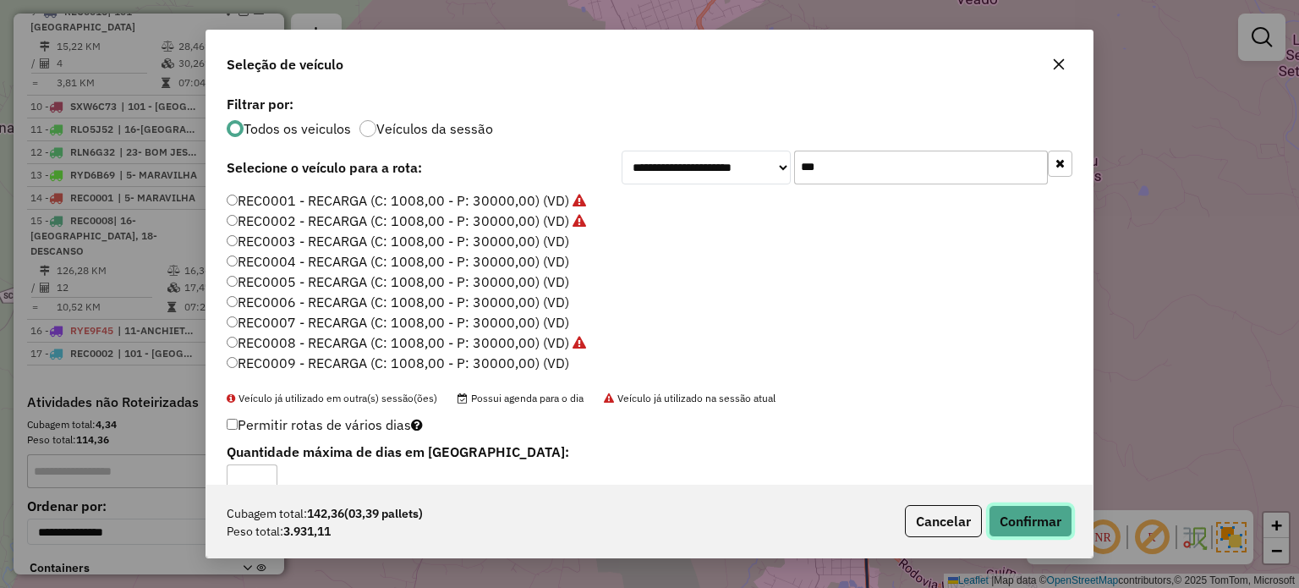
click at [1042, 513] on button "Confirmar" at bounding box center [1030, 521] width 84 height 32
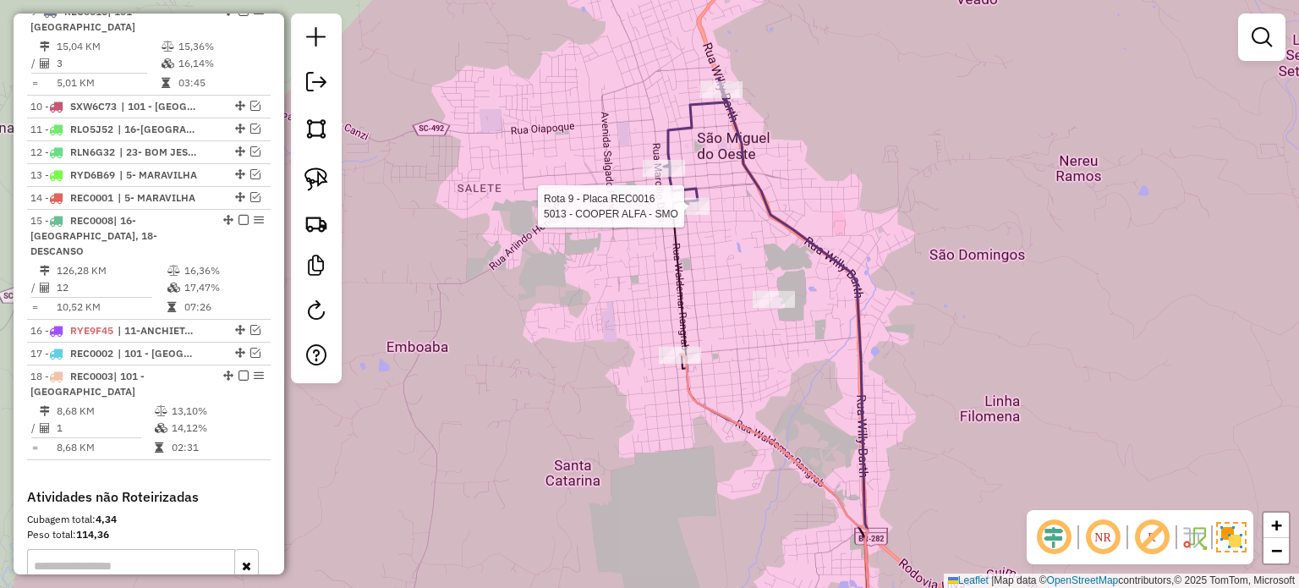
select select "*********"
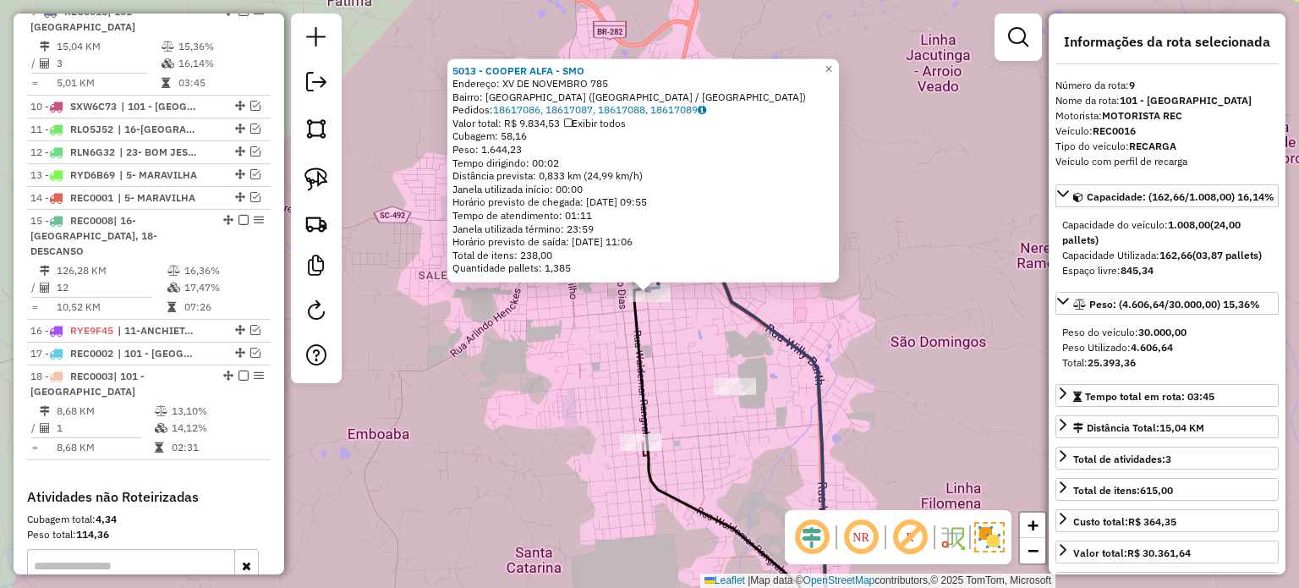
click at [643, 331] on icon at bounding box center [730, 467] width 193 height 358
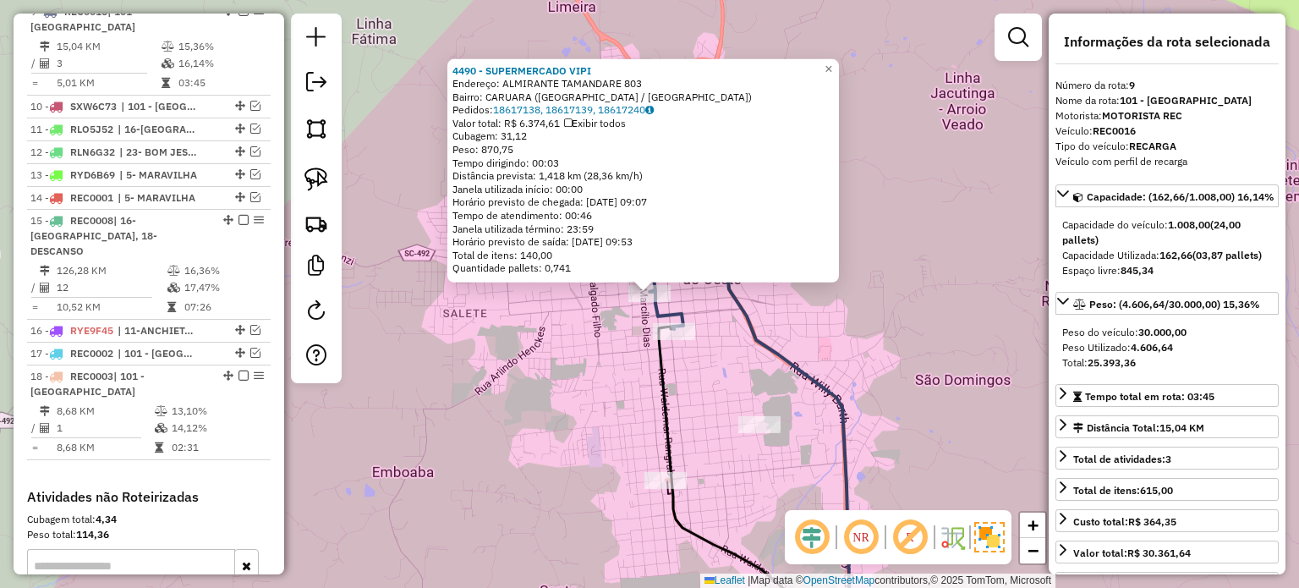
click at [735, 298] on icon at bounding box center [777, 425] width 146 height 443
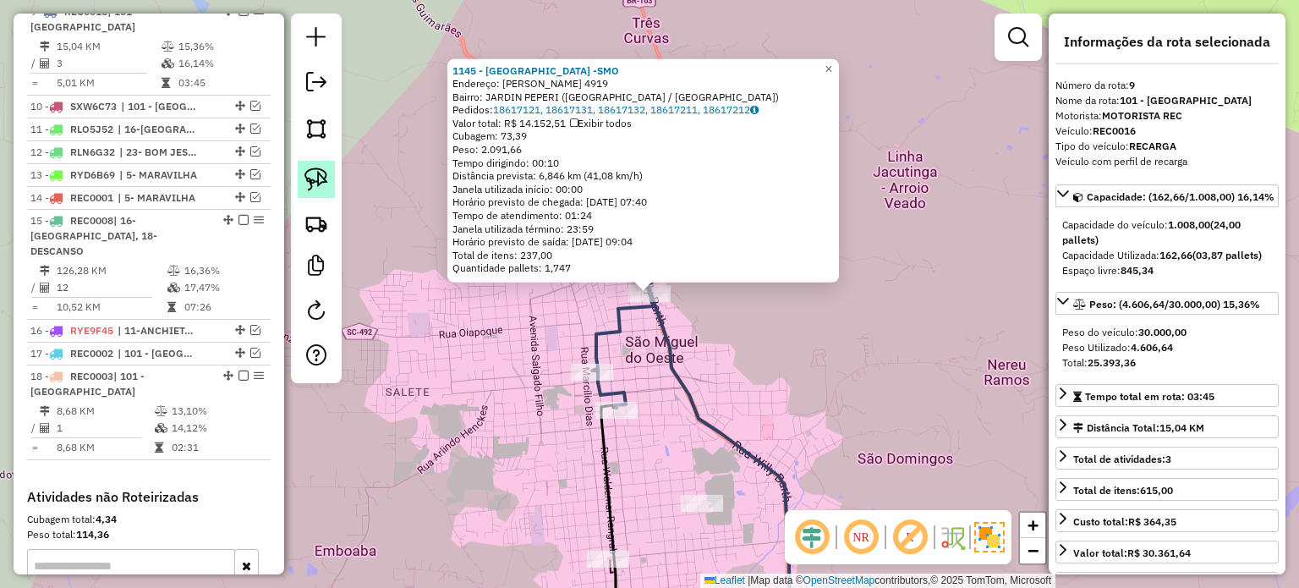
click at [321, 181] on img at bounding box center [316, 179] width 24 height 24
drag, startPoint x: 643, startPoint y: 363, endPoint x: 589, endPoint y: 398, distance: 64.7
click at [589, 398] on div "1145 - BAVIHAUS -SMO Endereço: ADOLFO KONDER 4919 Bairro: JARDIN PEPERI (SAO MI…" at bounding box center [649, 294] width 1299 height 588
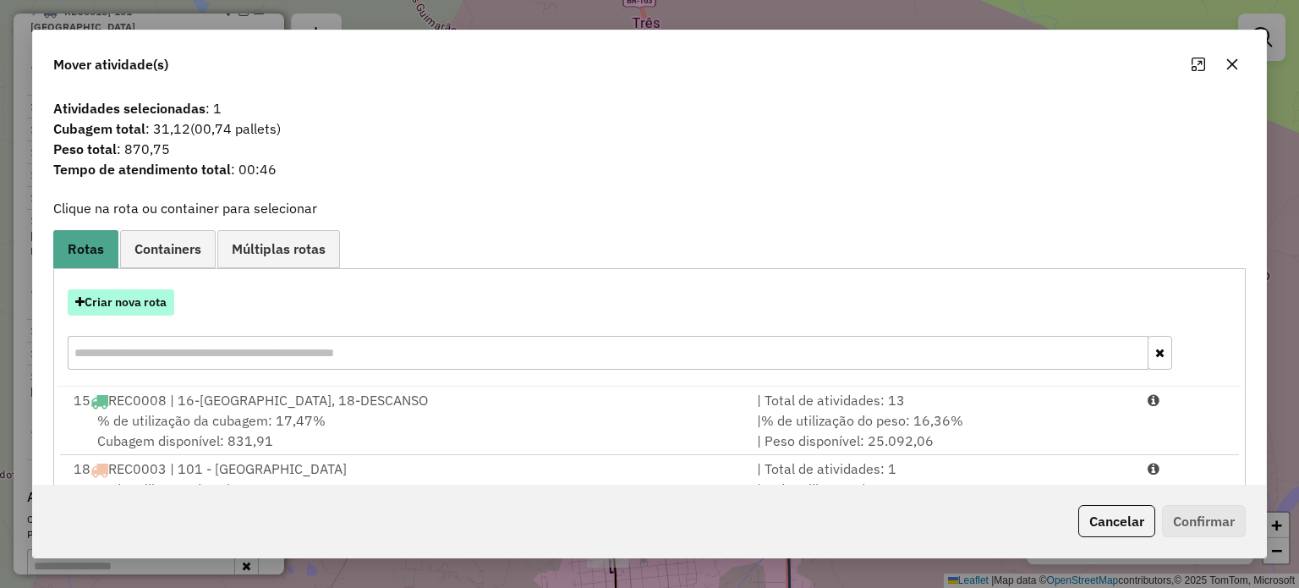
click at [124, 302] on button "Criar nova rota" at bounding box center [121, 302] width 107 height 26
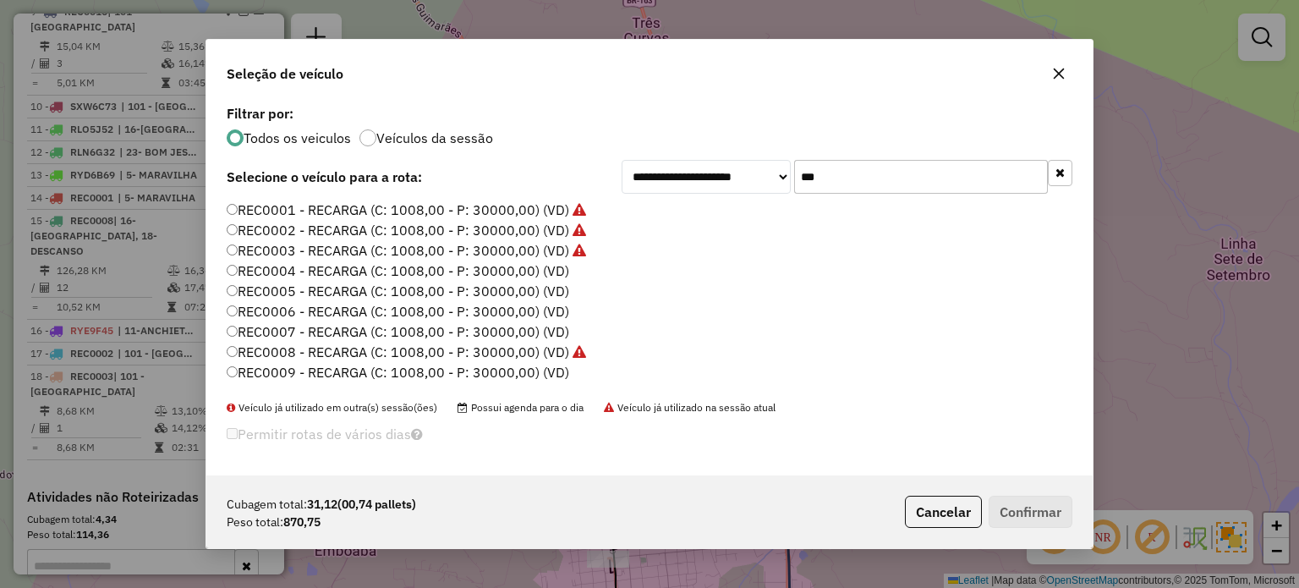
click at [533, 268] on label "REC0004 - RECARGA (C: 1008,00 - P: 30000,00) (VD)" at bounding box center [398, 270] width 342 height 20
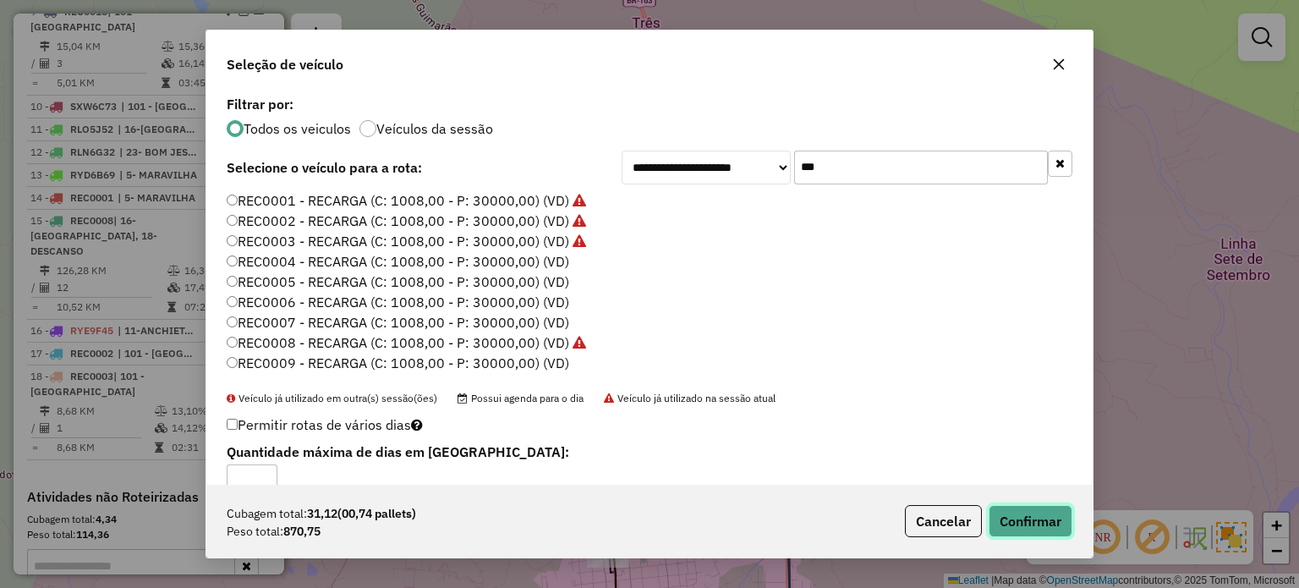
drag, startPoint x: 1038, startPoint y: 521, endPoint x: 1047, endPoint y: 439, distance: 82.4
click at [1038, 522] on button "Confirmar" at bounding box center [1030, 521] width 84 height 32
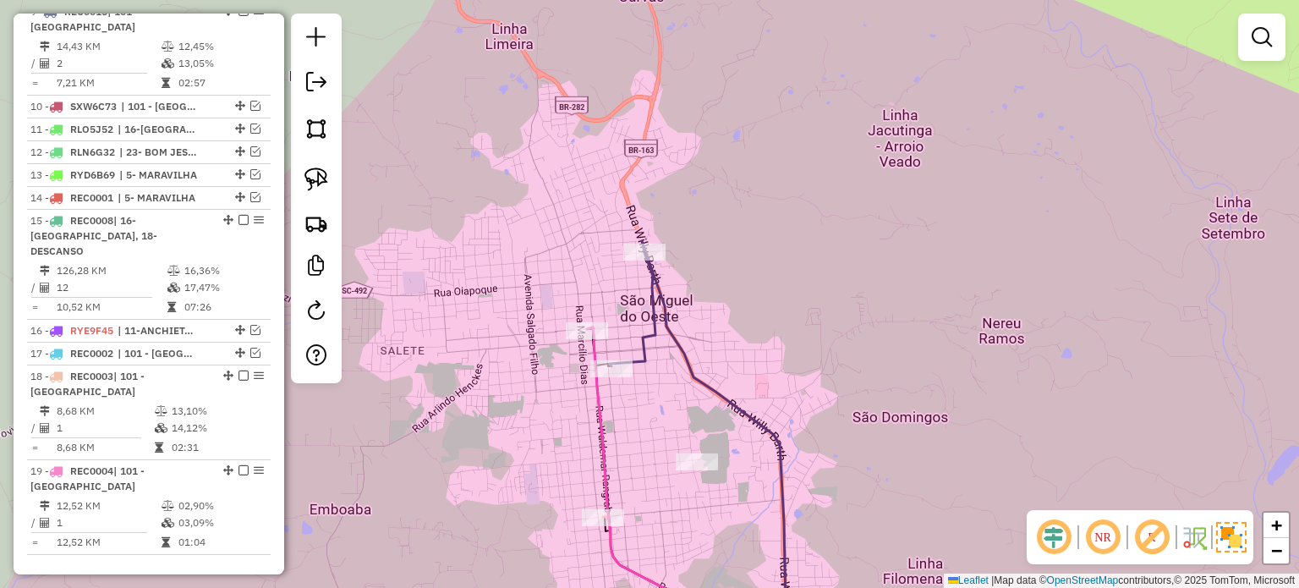
drag, startPoint x: 670, startPoint y: 415, endPoint x: 666, endPoint y: 380, distance: 35.7
click at [666, 380] on div "Janela de atendimento Grade de atendimento Capacidade Transportadoras Veículos …" at bounding box center [649, 294] width 1299 height 588
select select "*********"
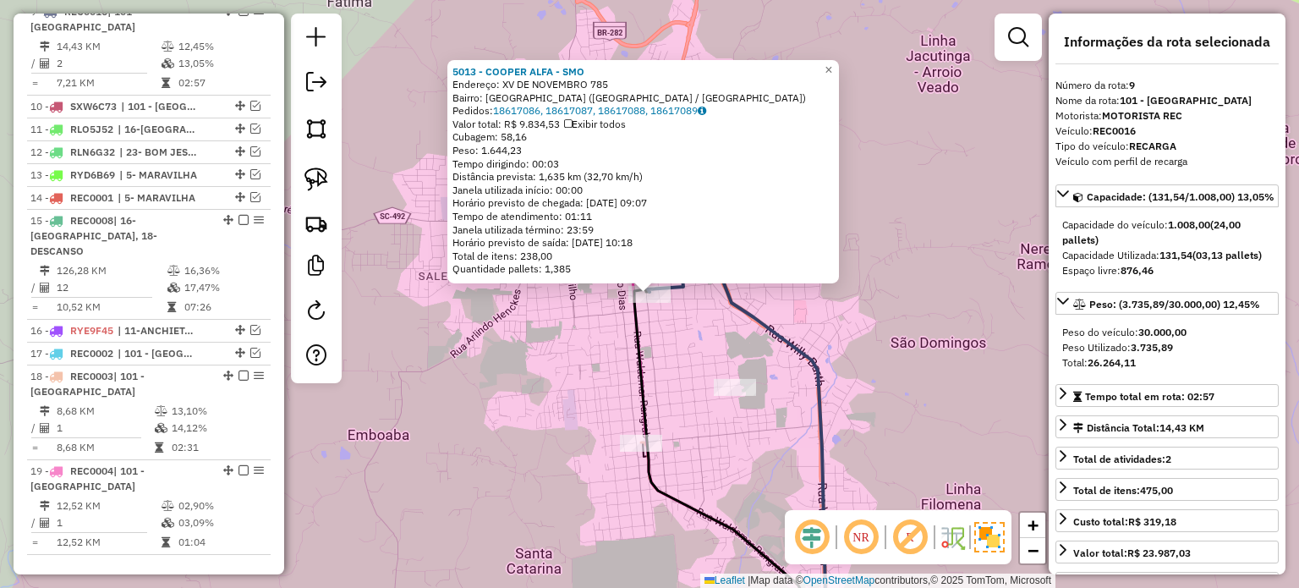
drag, startPoint x: 647, startPoint y: 326, endPoint x: 653, endPoint y: 334, distance: 9.6
click at [648, 329] on div "5013 - COOPER ALFA - SMO Endereço: XV DE NOVEMBRO 785 Bairro: JARDIM ESMERALDA …" at bounding box center [649, 294] width 1299 height 588
click at [655, 332] on div "5013 - COOPER ALFA - SMO Endereço: XV DE NOVEMBRO 785 Bairro: JARDIM ESMERALDA …" at bounding box center [649, 294] width 1299 height 588
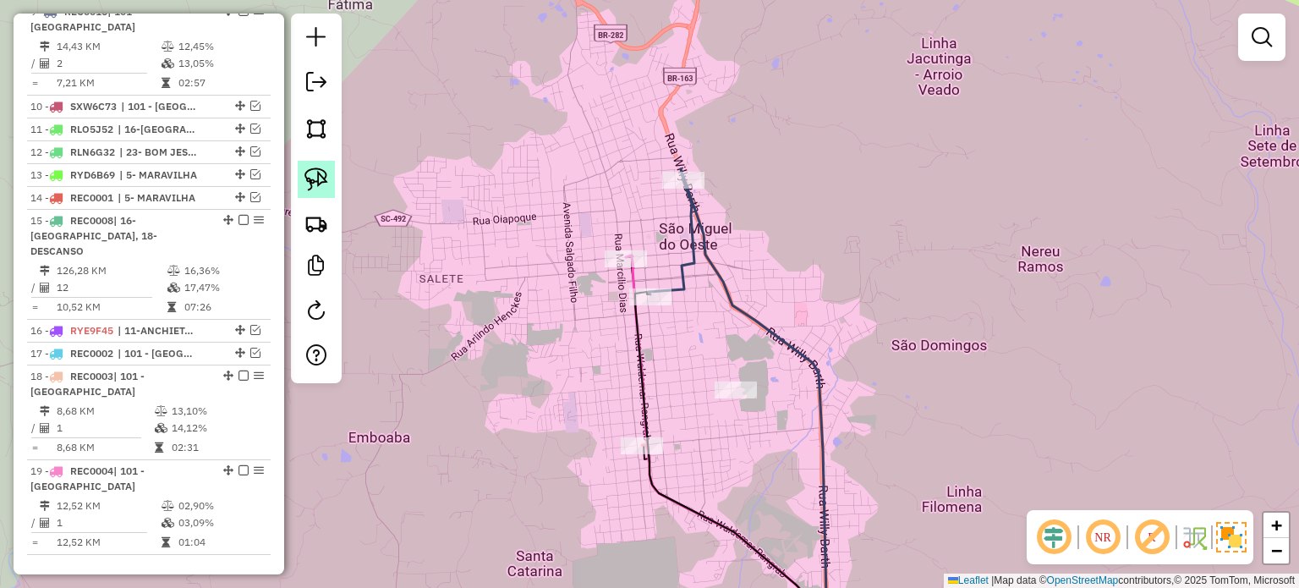
click at [314, 177] on img at bounding box center [316, 179] width 24 height 24
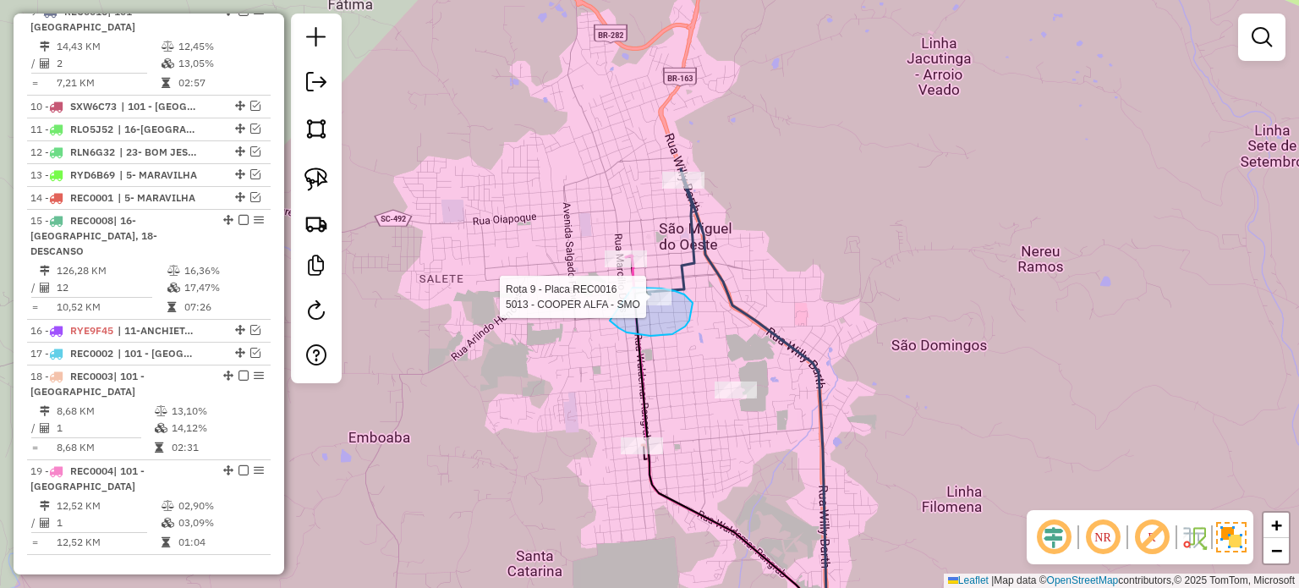
drag, startPoint x: 610, startPoint y: 320, endPoint x: 613, endPoint y: 293, distance: 28.1
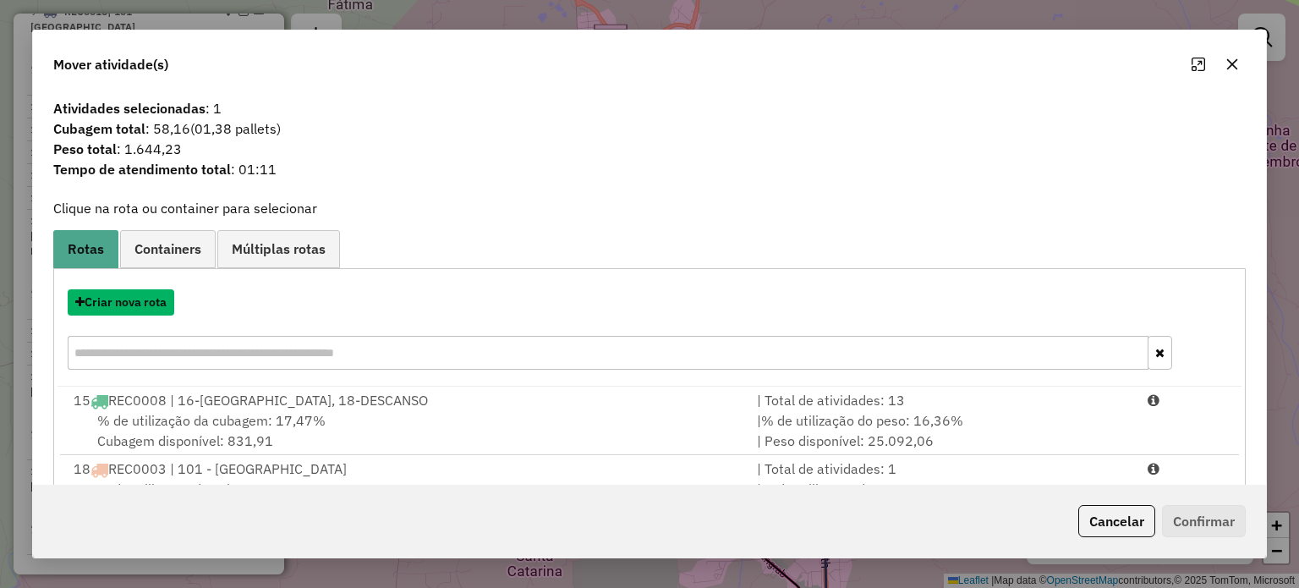
click at [128, 303] on button "Criar nova rota" at bounding box center [121, 302] width 107 height 26
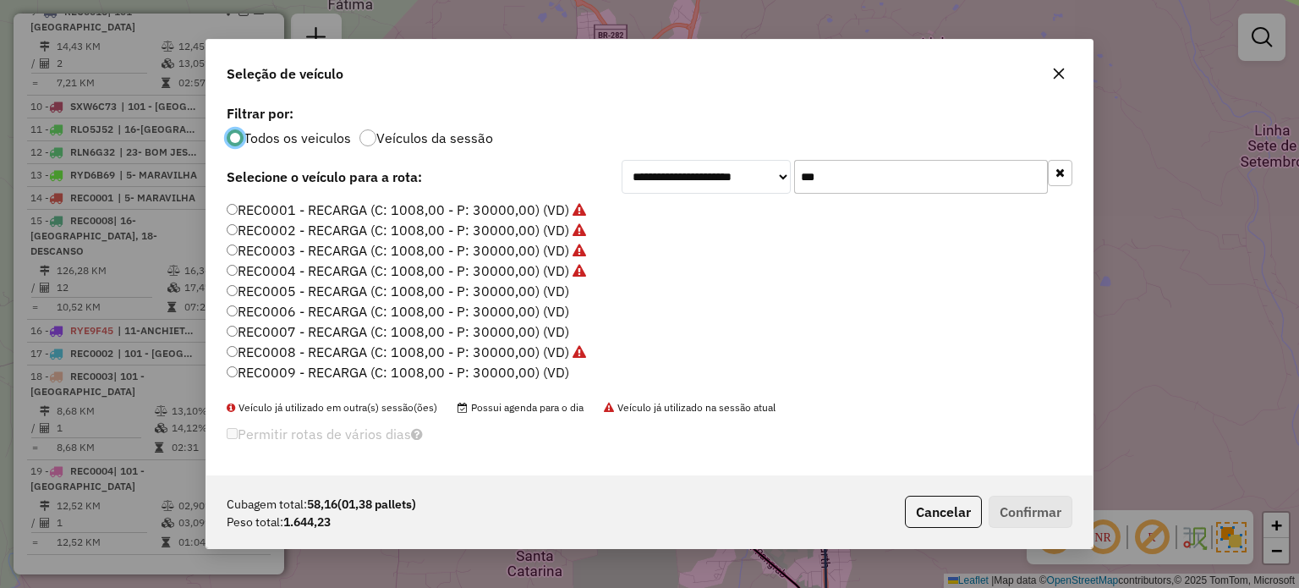
click at [508, 290] on label "REC0005 - RECARGA (C: 1008,00 - P: 30000,00) (VD)" at bounding box center [398, 291] width 342 height 20
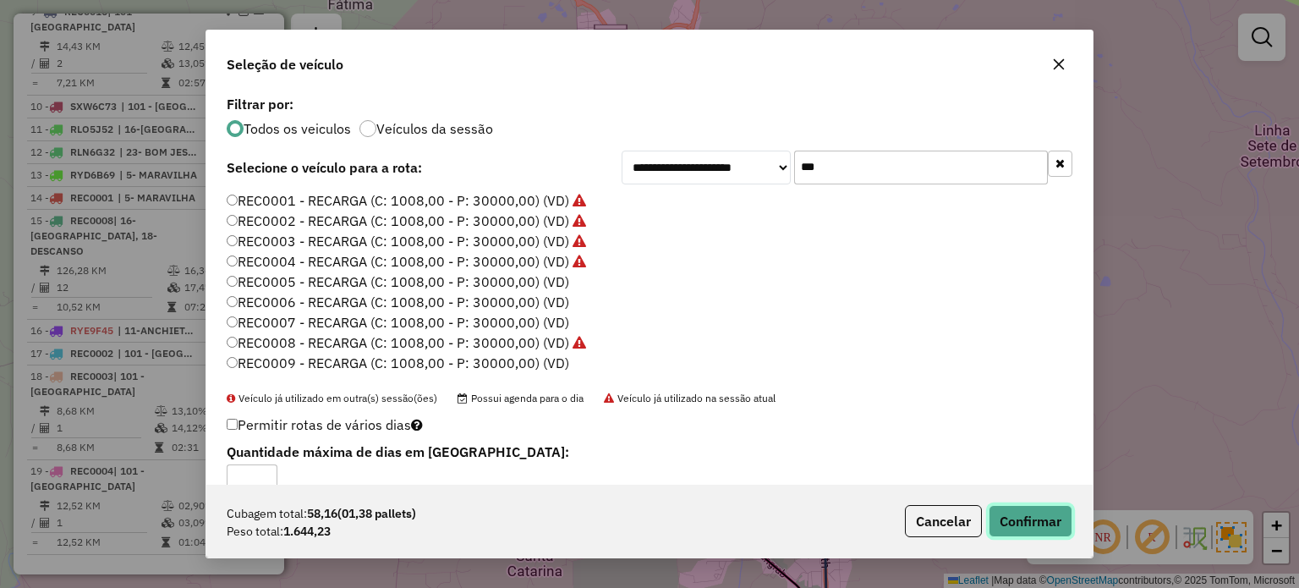
click at [1018, 520] on button "Confirmar" at bounding box center [1030, 521] width 84 height 32
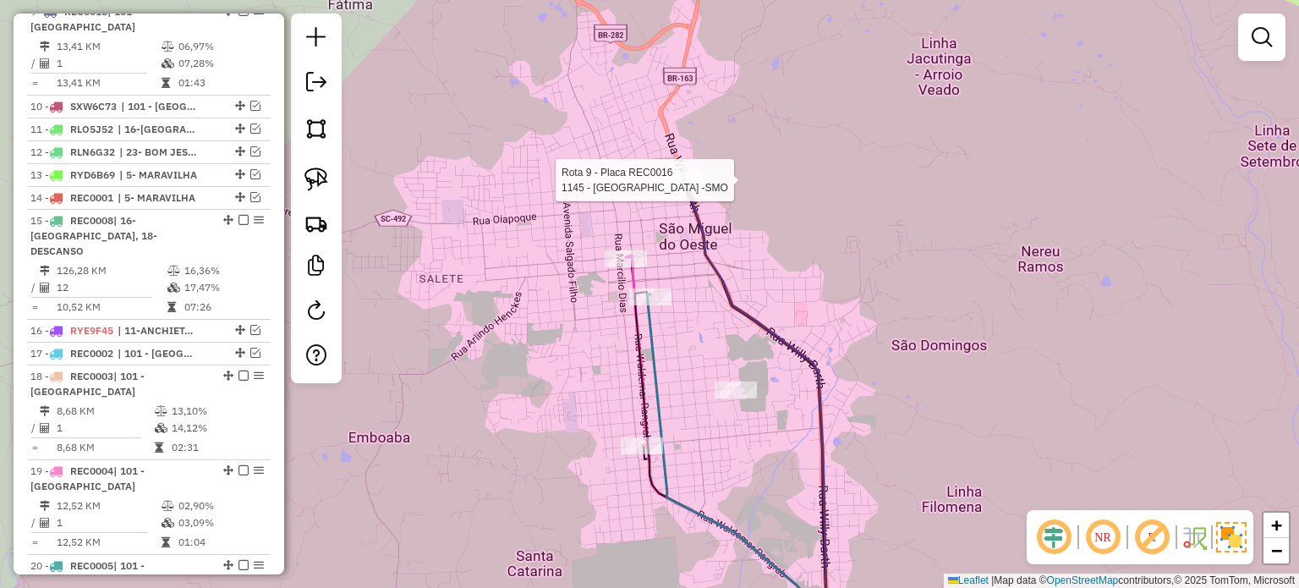
select select "*********"
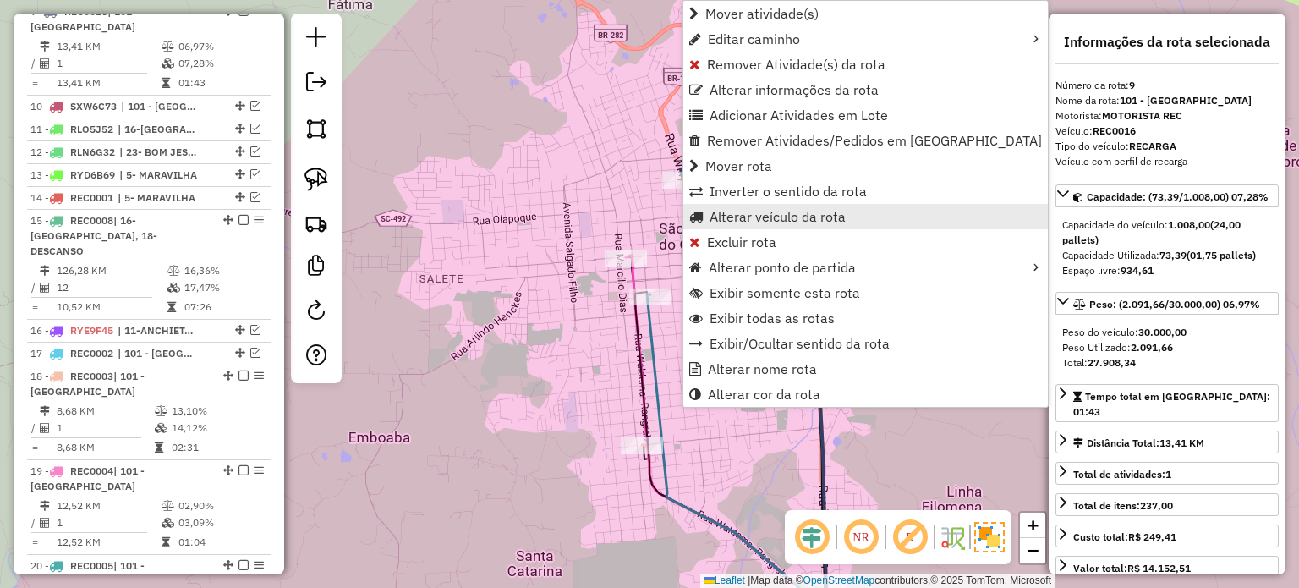
click at [736, 217] on span "Alterar veículo da rota" at bounding box center [777, 217] width 136 height 14
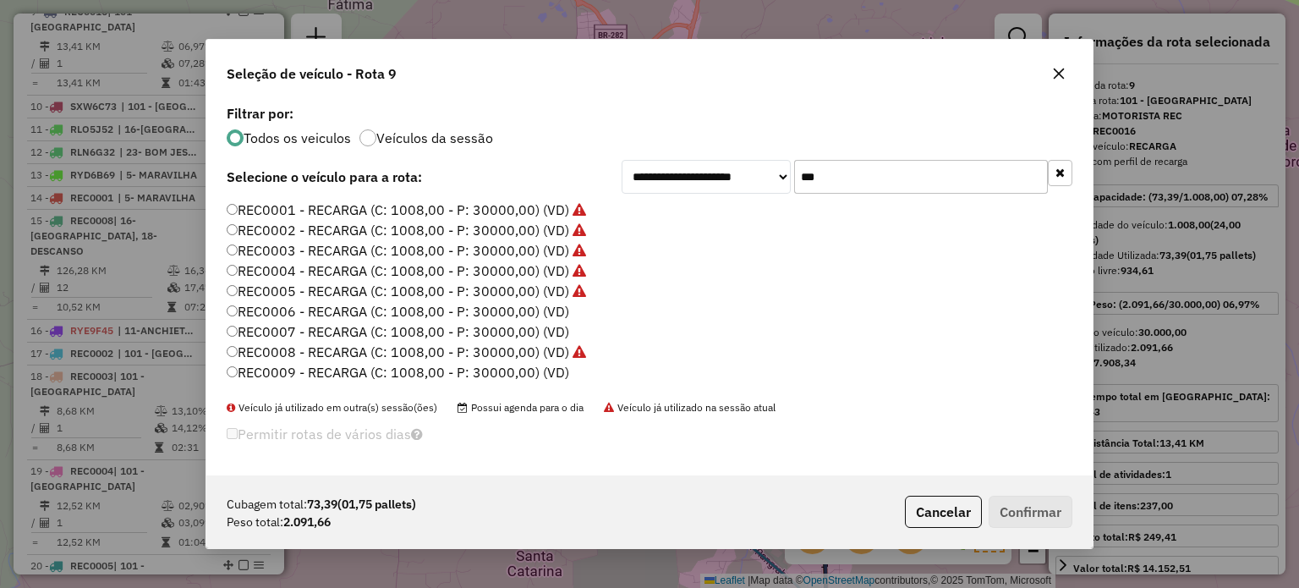
click at [771, 179] on div "**********" at bounding box center [846, 177] width 451 height 34
click at [512, 310] on label "REC0006 - RECARGA (C: 1008,00 - P: 30000,00) (VD)" at bounding box center [398, 311] width 342 height 20
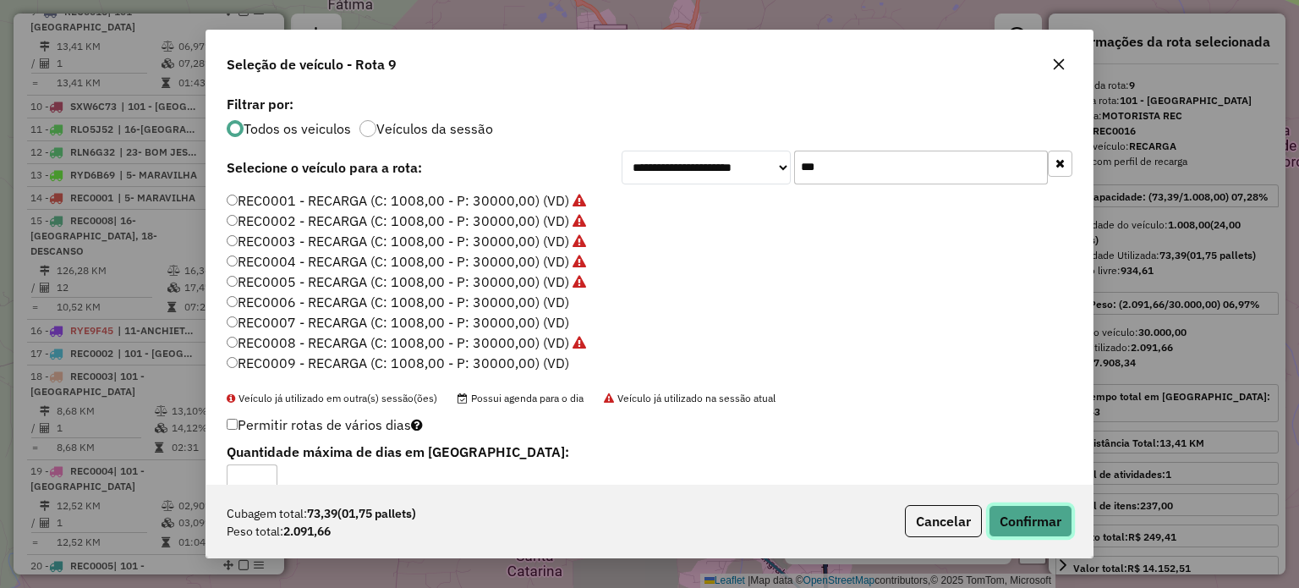
click at [1039, 516] on button "Confirmar" at bounding box center [1030, 521] width 84 height 32
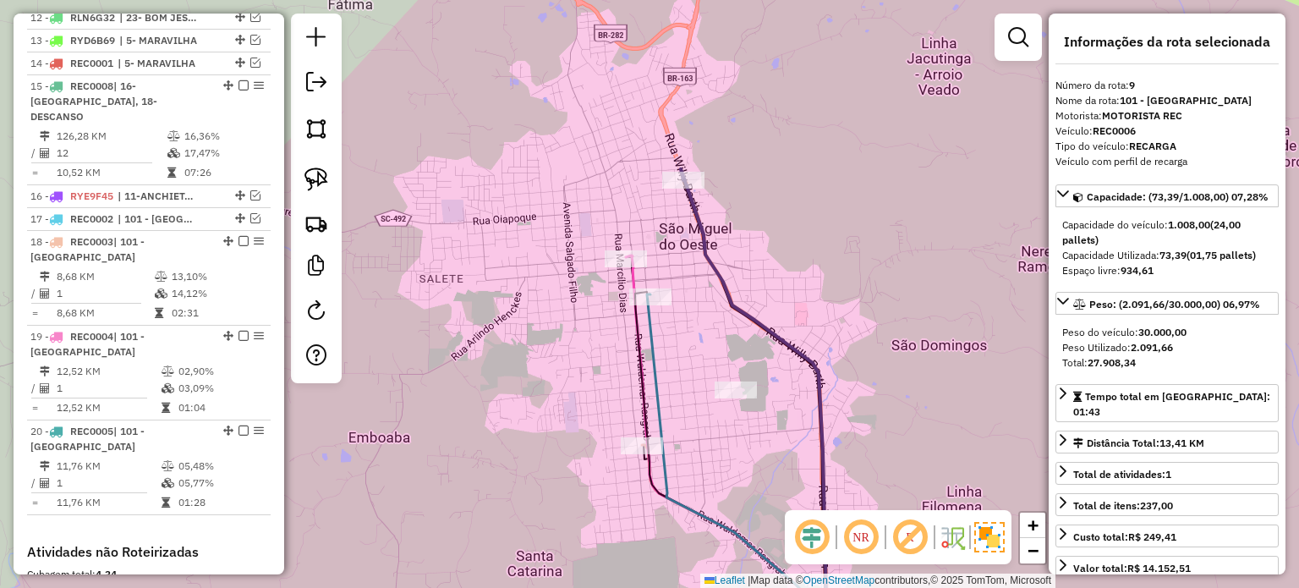
scroll to position [1124, 0]
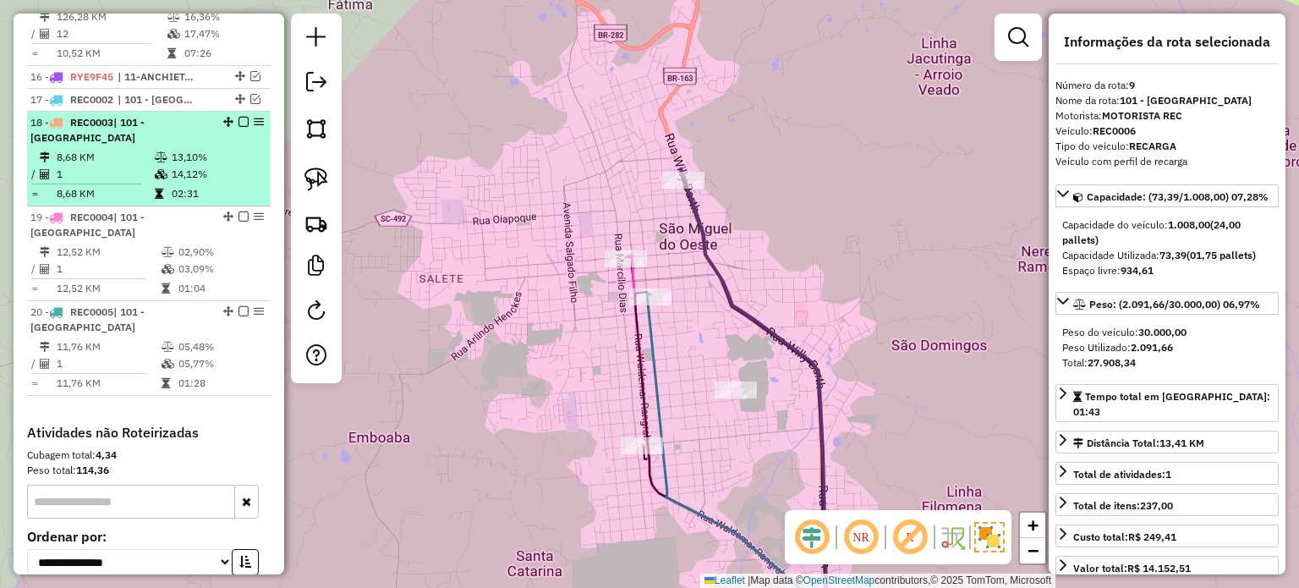
click at [238, 117] on em at bounding box center [243, 122] width 10 height 10
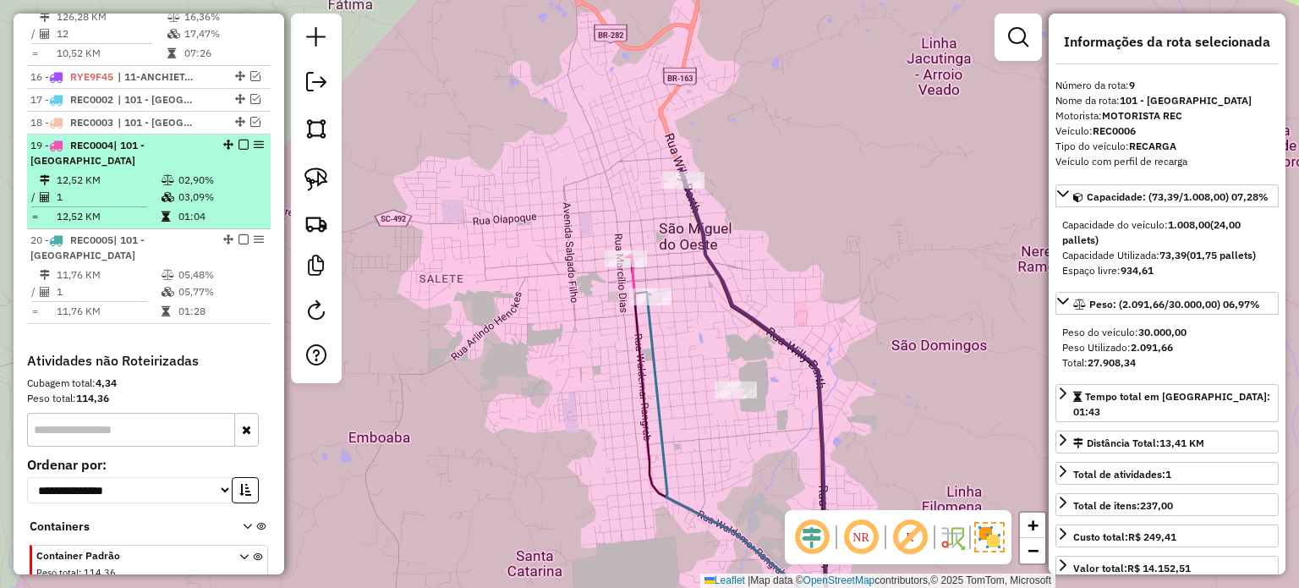
click at [238, 139] on em at bounding box center [243, 144] width 10 height 10
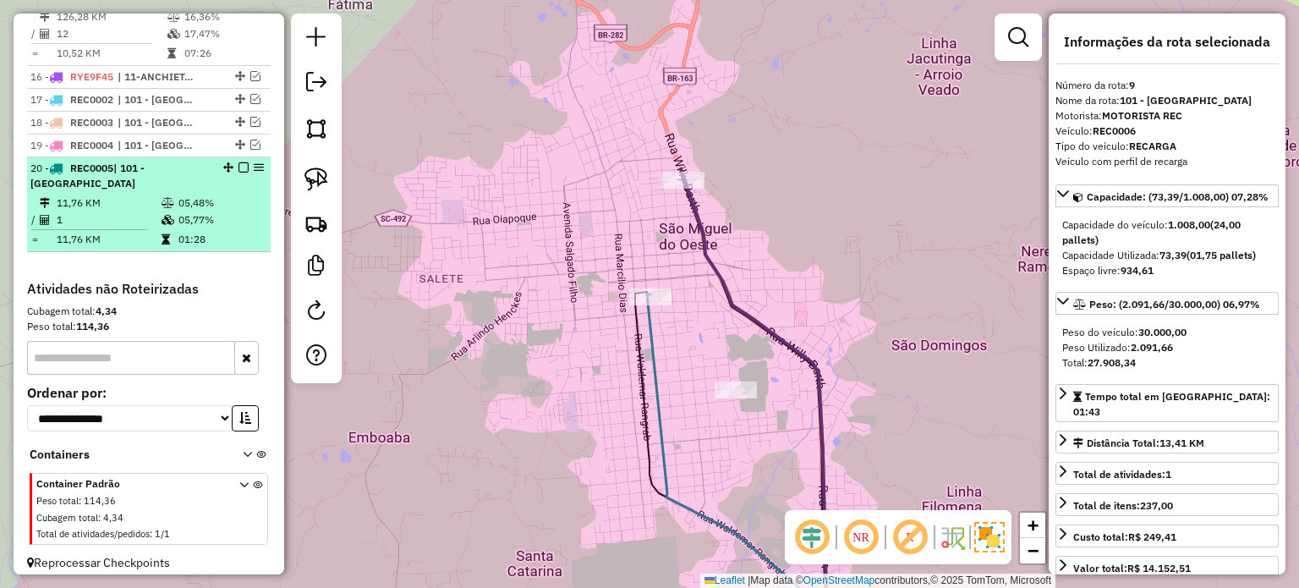
click at [238, 163] on em at bounding box center [243, 167] width 10 height 10
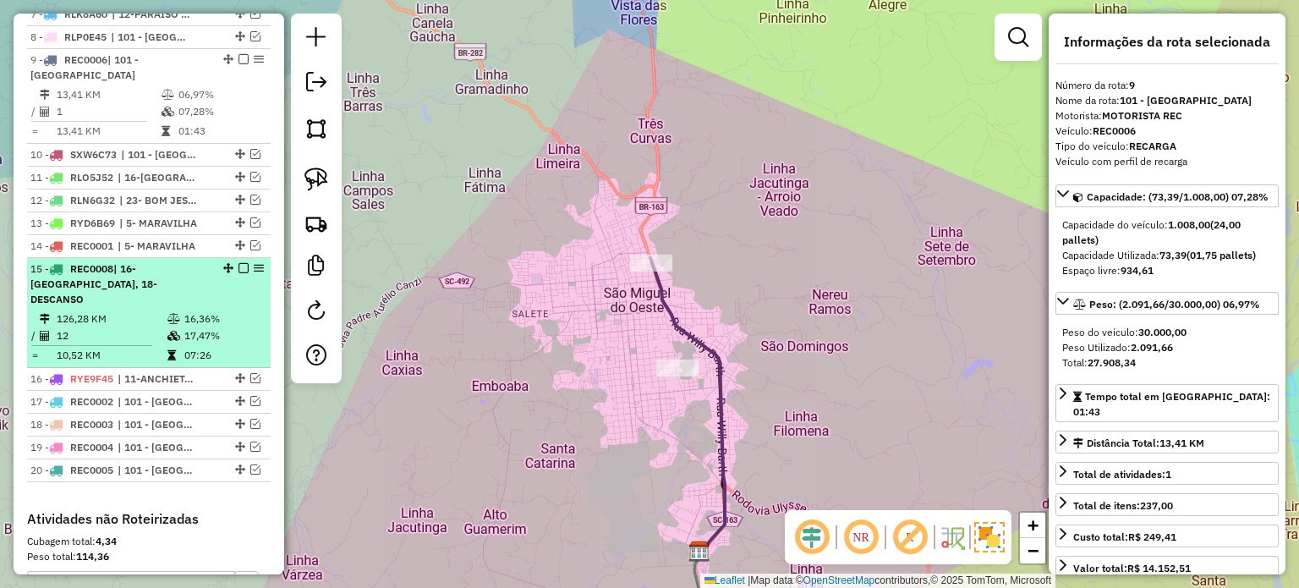
scroll to position [720, 0]
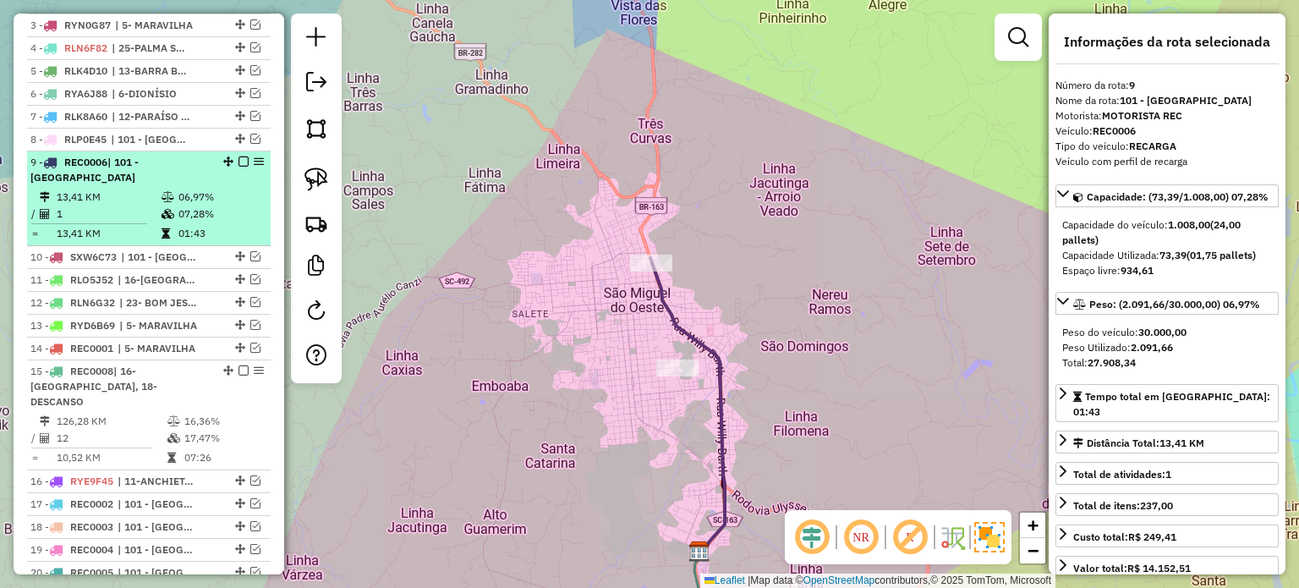
click at [238, 167] on em at bounding box center [243, 161] width 10 height 10
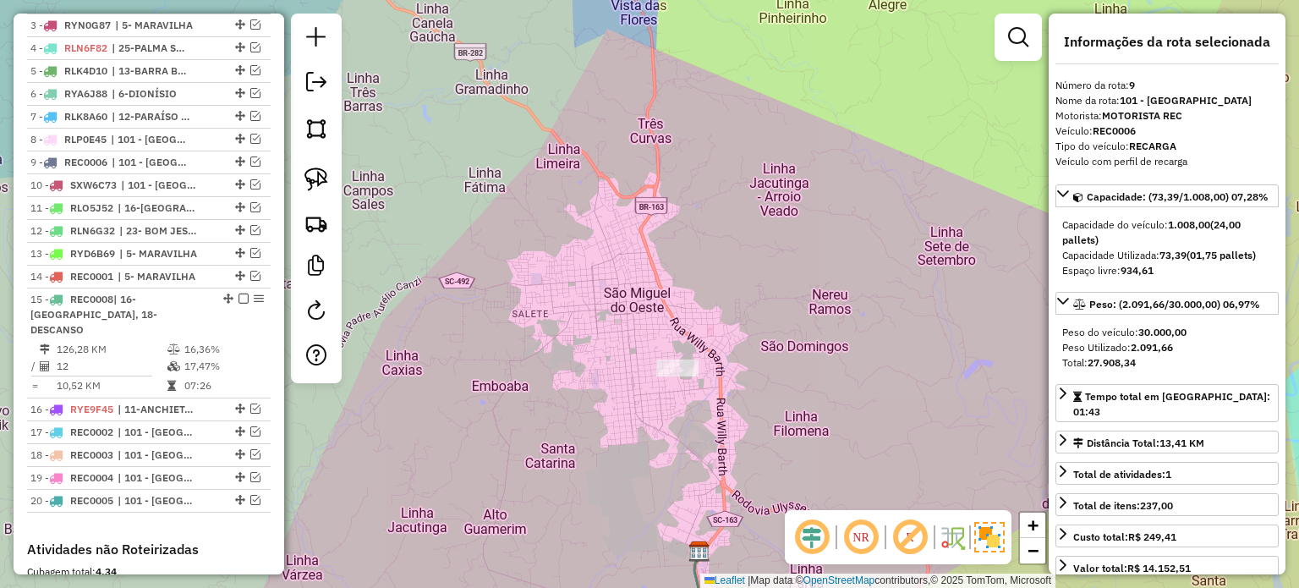
drag, startPoint x: 582, startPoint y: 451, endPoint x: 537, endPoint y: 286, distance: 171.6
click at [540, 295] on div "Janela de atendimento Grade de atendimento Capacidade Transportadoras Veículos …" at bounding box center [649, 294] width 1299 height 588
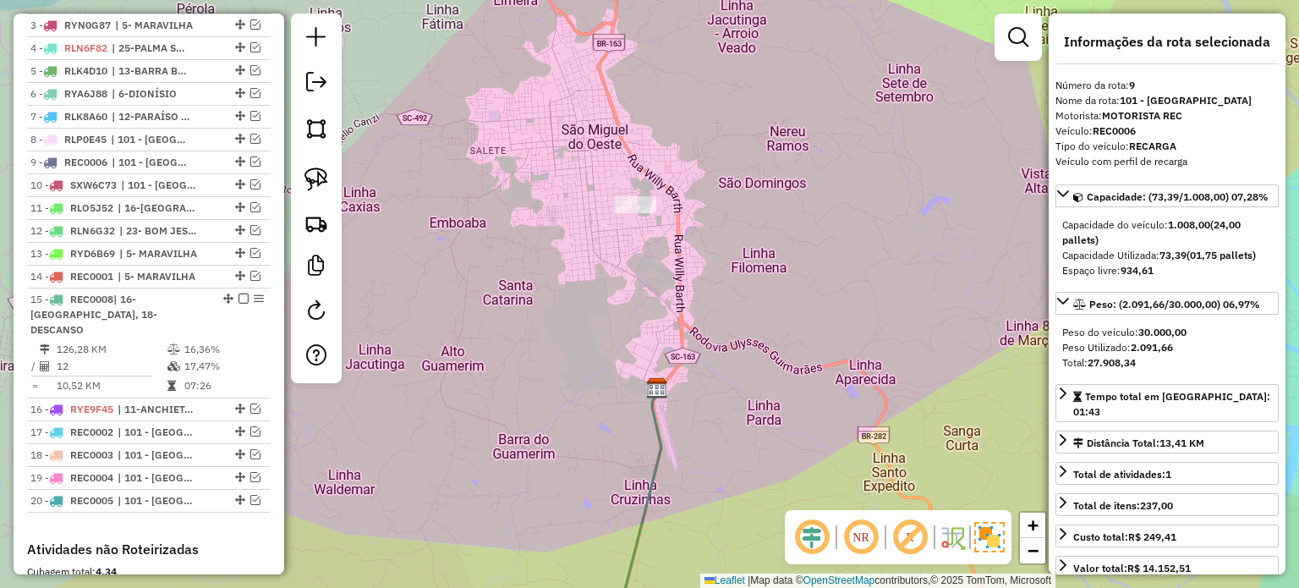
drag, startPoint x: 517, startPoint y: 375, endPoint x: 499, endPoint y: 204, distance: 172.6
click at [495, 231] on div "Janela de atendimento Grade de atendimento Capacidade Transportadoras Veículos …" at bounding box center [649, 294] width 1299 height 588
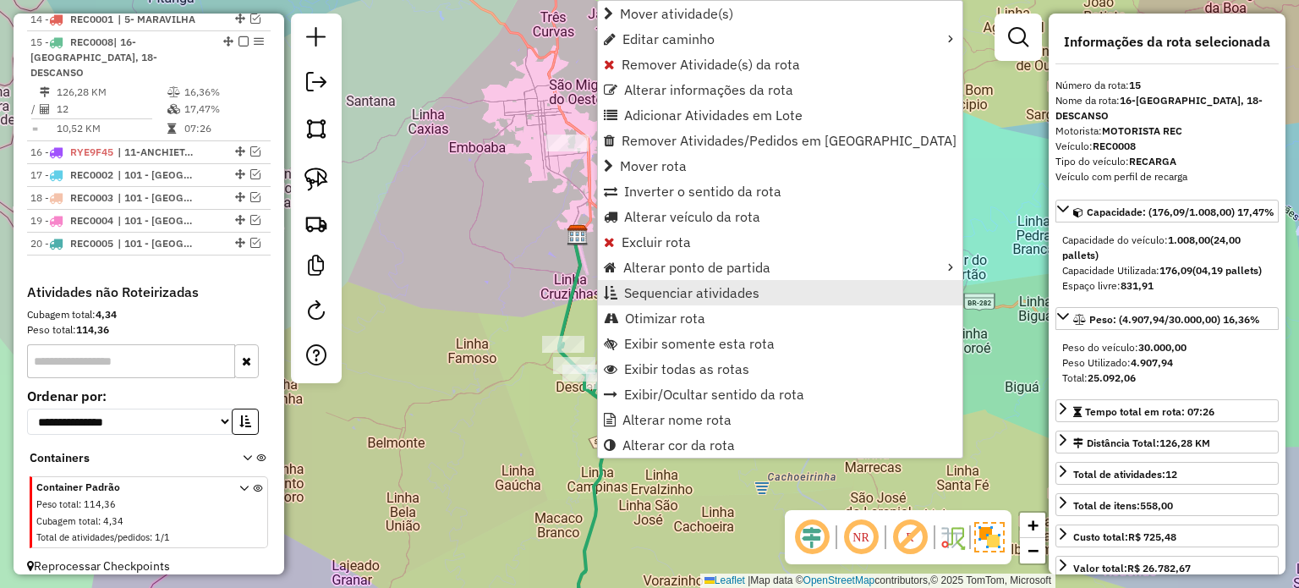
scroll to position [987, 0]
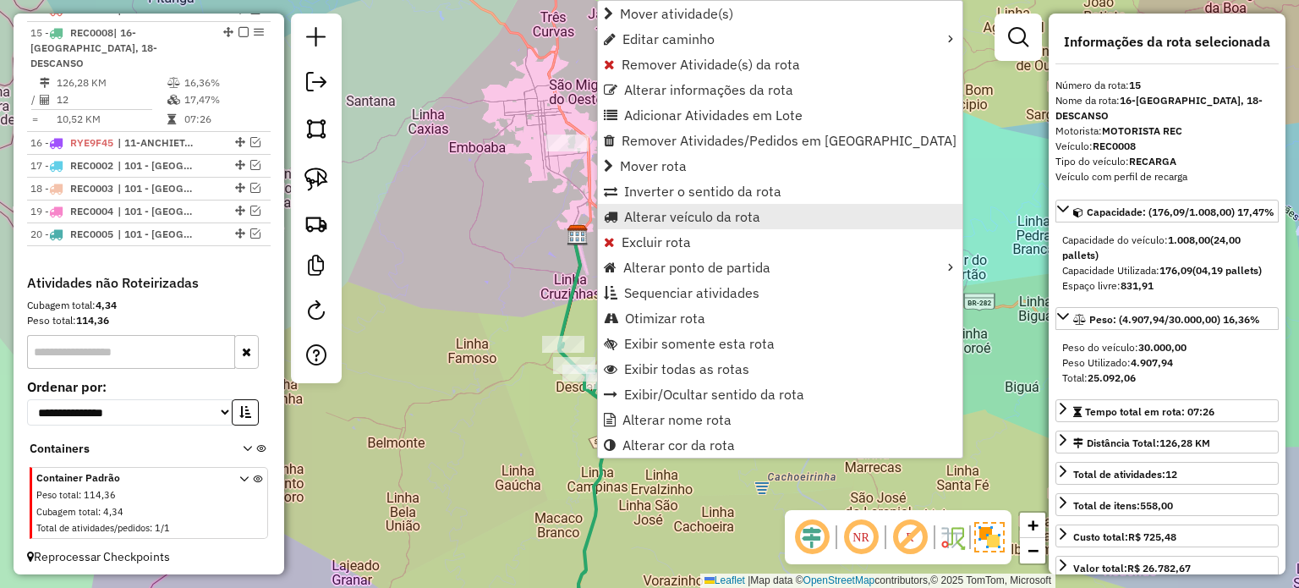
click at [647, 216] on span "Alterar veículo da rota" at bounding box center [692, 217] width 136 height 14
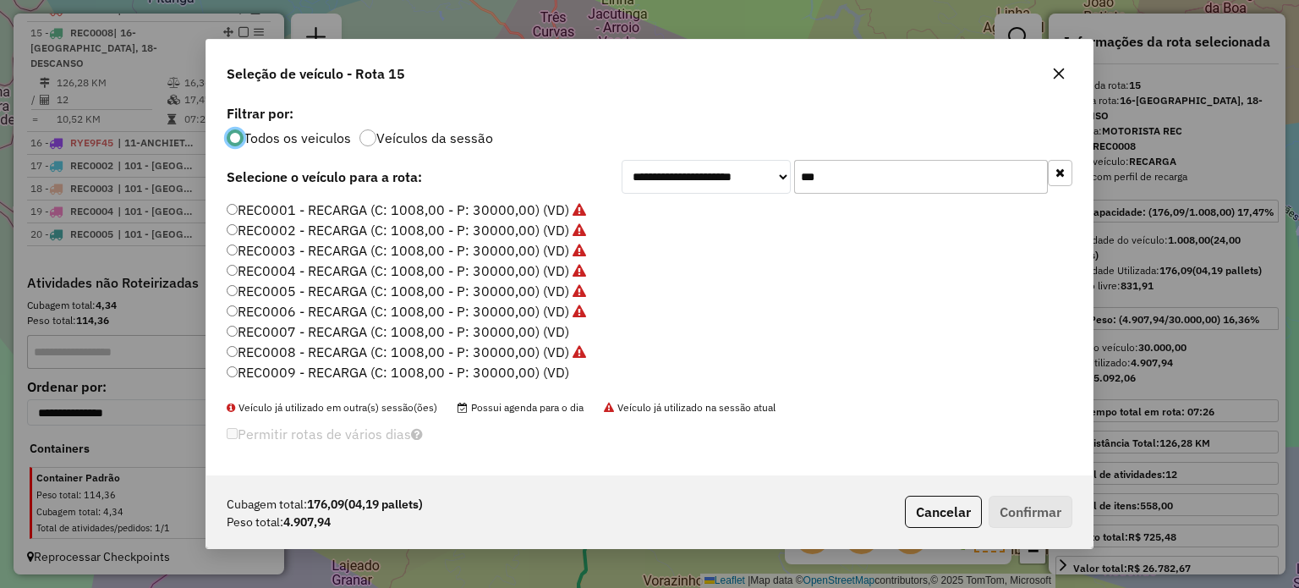
scroll to position [8, 5]
drag, startPoint x: 790, startPoint y: 186, endPoint x: 741, endPoint y: 188, distance: 49.1
click at [741, 188] on div "**********" at bounding box center [846, 177] width 451 height 34
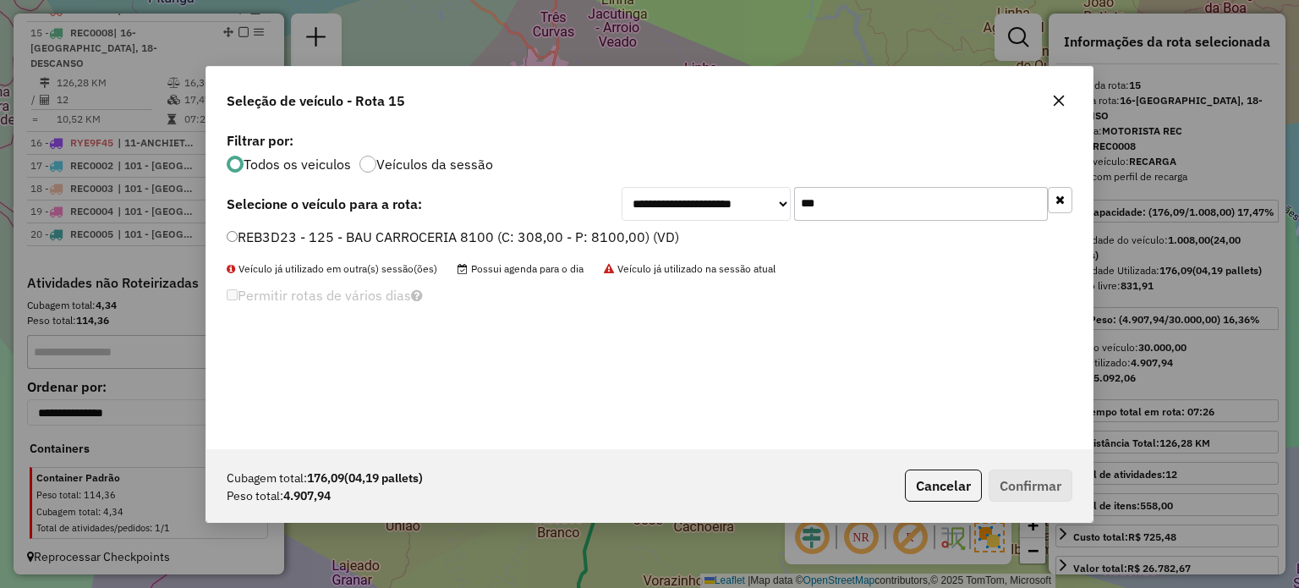
type input "***"
drag, startPoint x: 407, startPoint y: 229, endPoint x: 456, endPoint y: 250, distance: 52.6
click at [407, 229] on label "REB3D23 - 125 - BAU CARROCERIA 8100 (C: 308,00 - P: 8100,00) (VD)" at bounding box center [453, 237] width 452 height 20
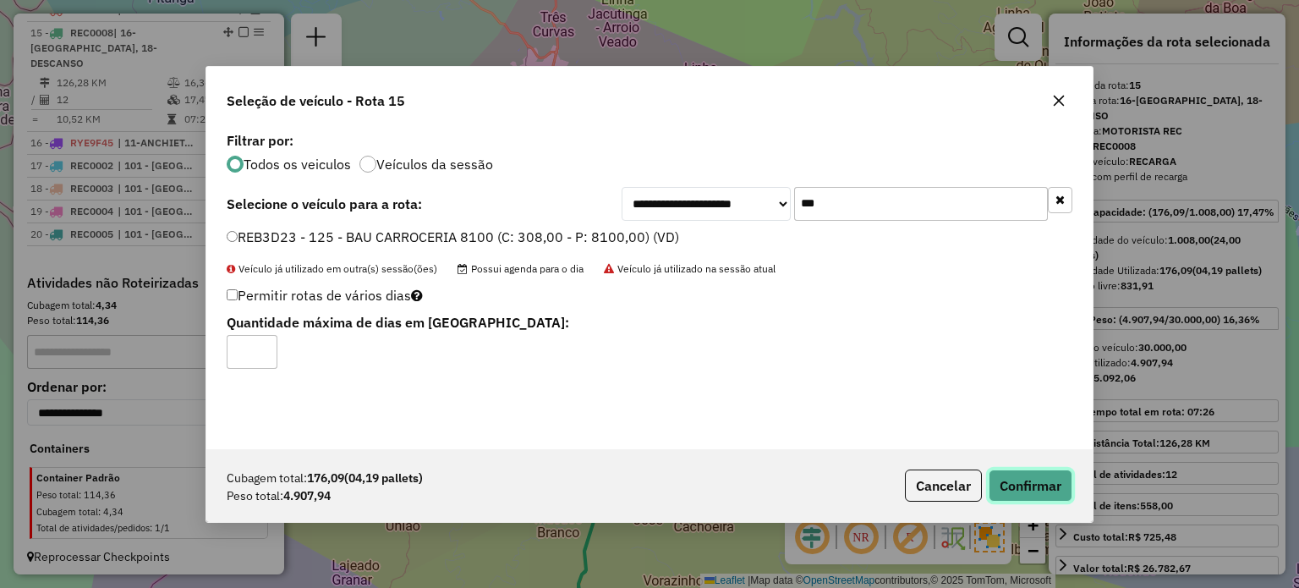
click at [1023, 477] on button "Confirmar" at bounding box center [1030, 485] width 84 height 32
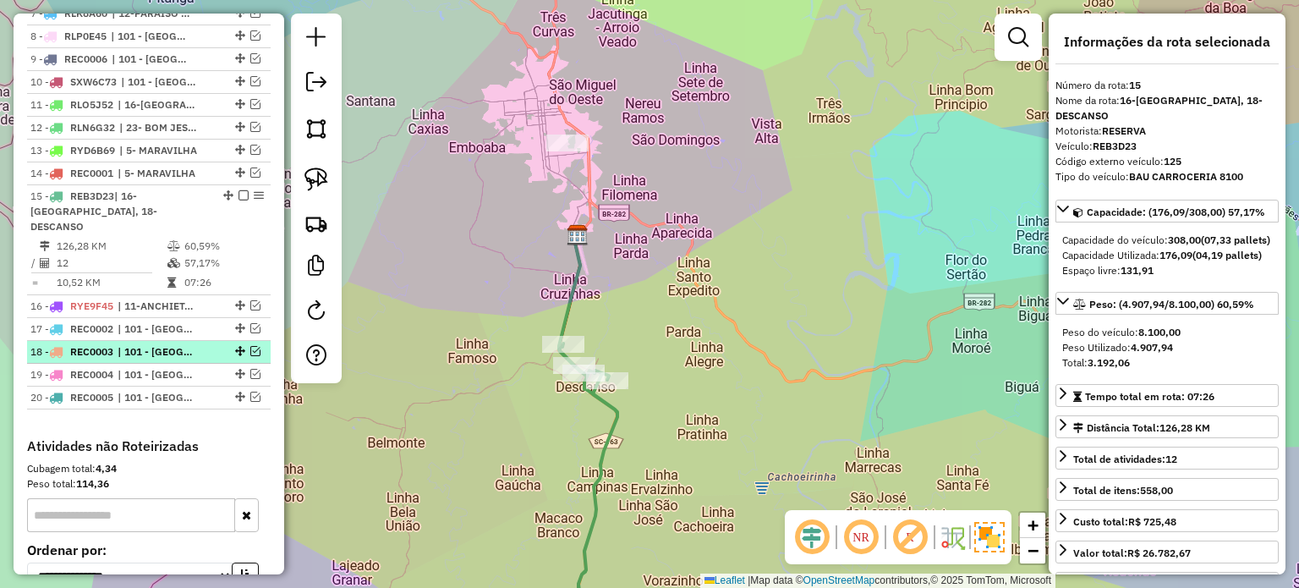
scroll to position [817, 0]
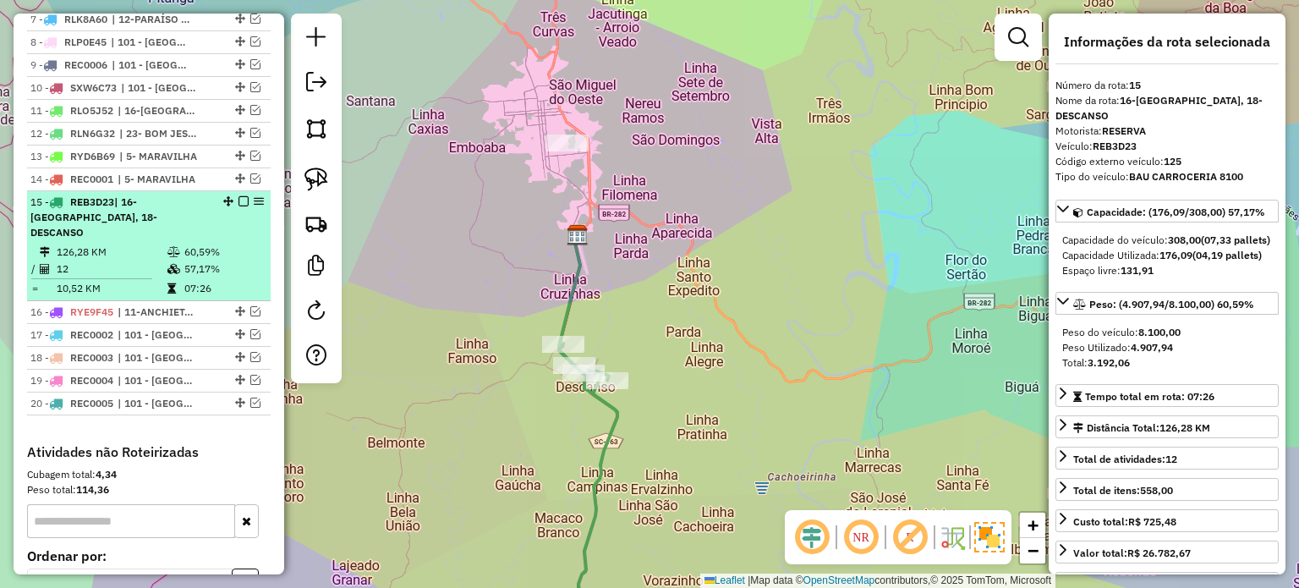
click at [238, 206] on em at bounding box center [243, 201] width 10 height 10
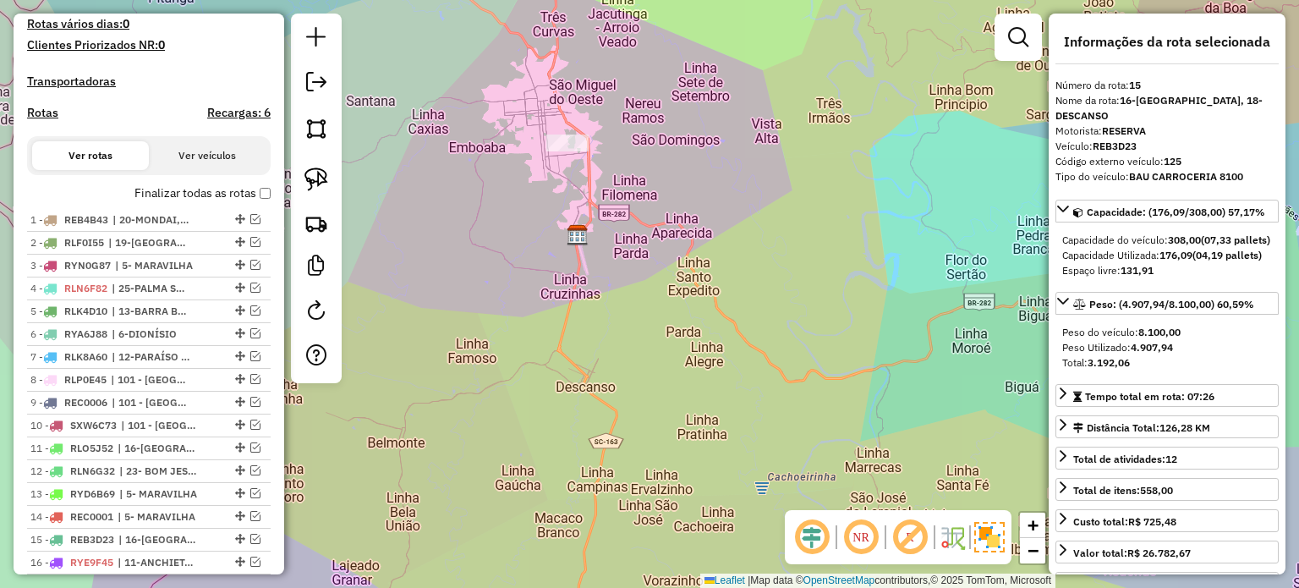
scroll to position [479, 0]
click at [679, 271] on div "Janela de atendimento Grade de atendimento Capacidade Transportadoras Veículos …" at bounding box center [649, 294] width 1299 height 588
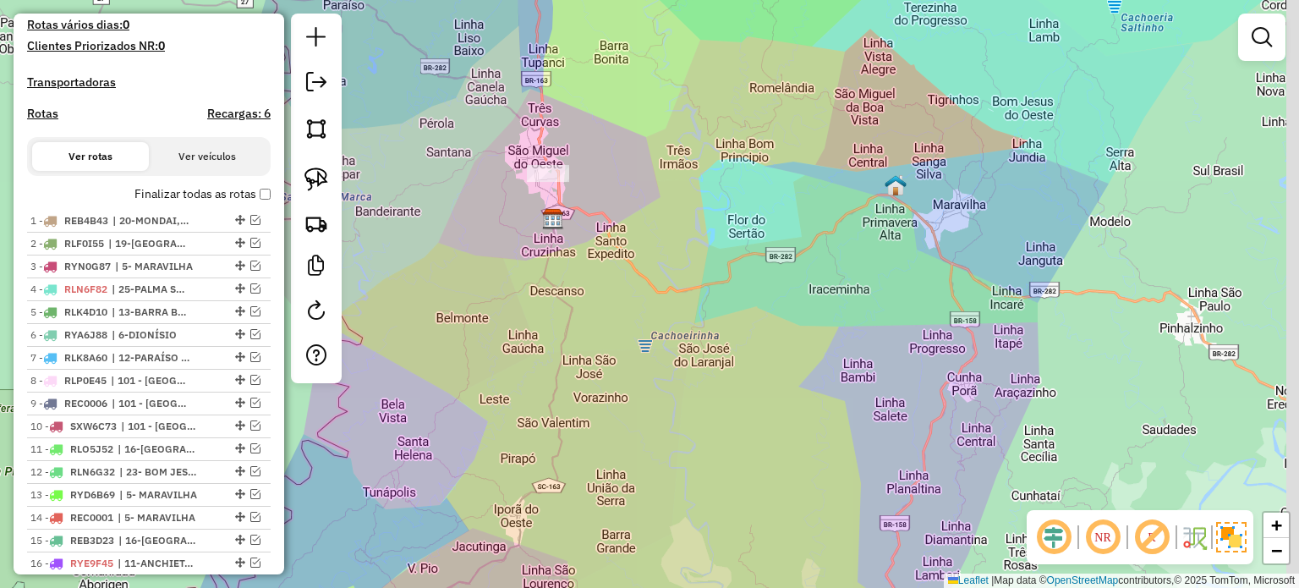
drag, startPoint x: 577, startPoint y: 273, endPoint x: 571, endPoint y: 258, distance: 16.0
click at [572, 263] on div "Janela de atendimento Grade de atendimento Capacidade Transportadoras Veículos …" at bounding box center [649, 294] width 1299 height 588
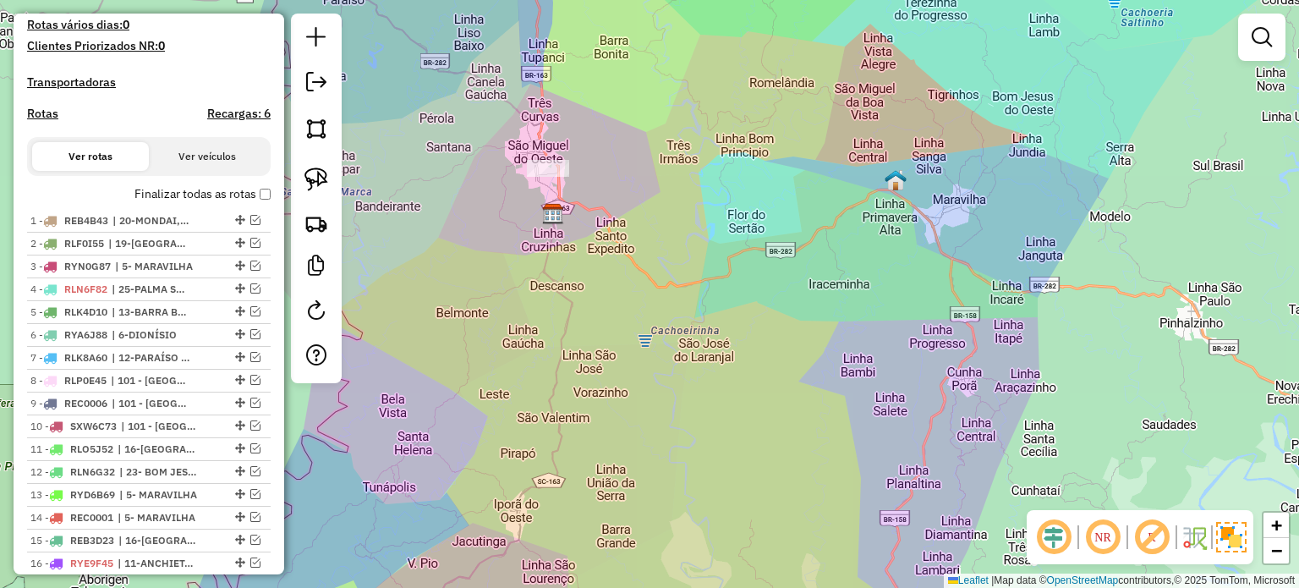
drag, startPoint x: 578, startPoint y: 282, endPoint x: 558, endPoint y: 287, distance: 20.9
click at [582, 287] on div "Janela de atendimento Grade de atendimento Capacidade Transportadoras Veículos …" at bounding box center [649, 294] width 1299 height 588
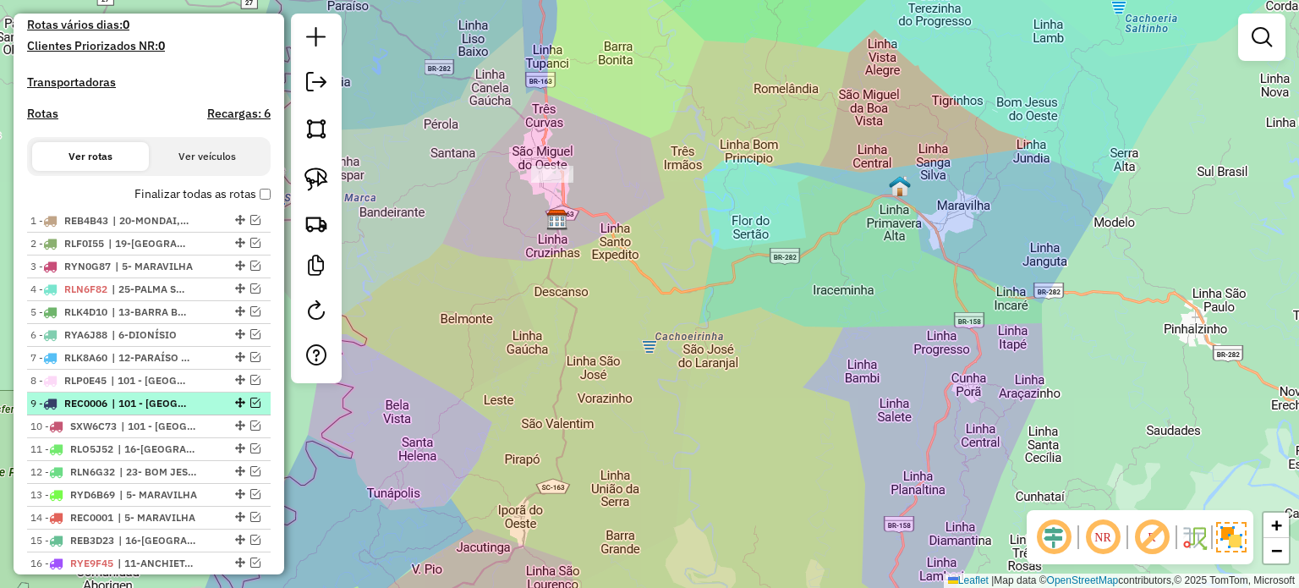
scroll to position [733, 0]
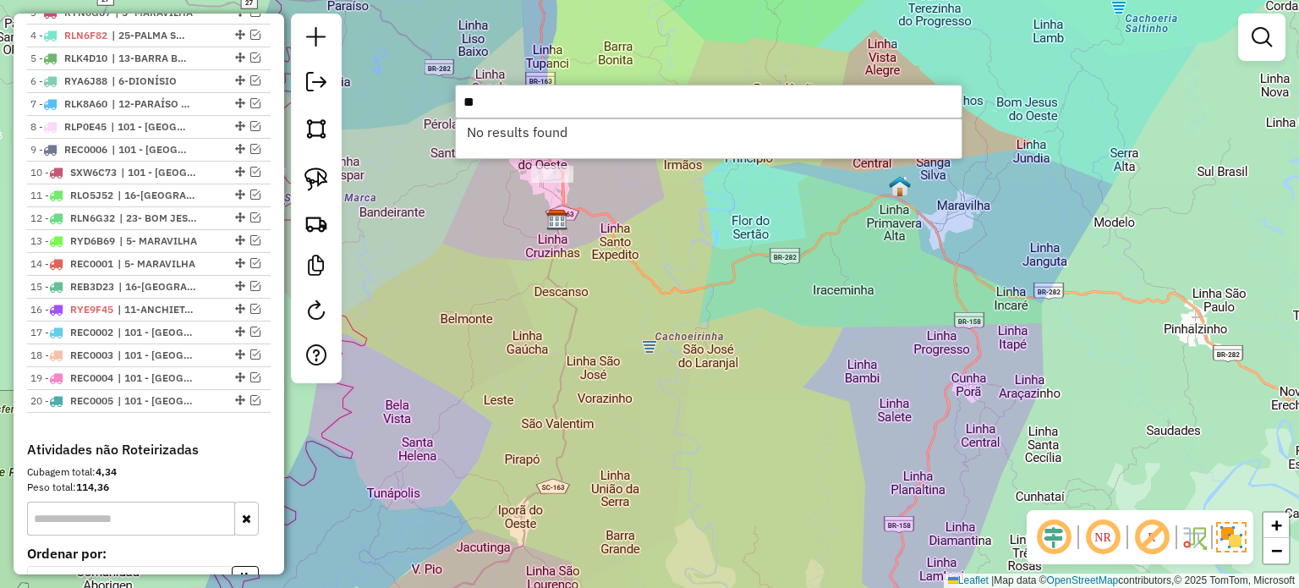
type input "*"
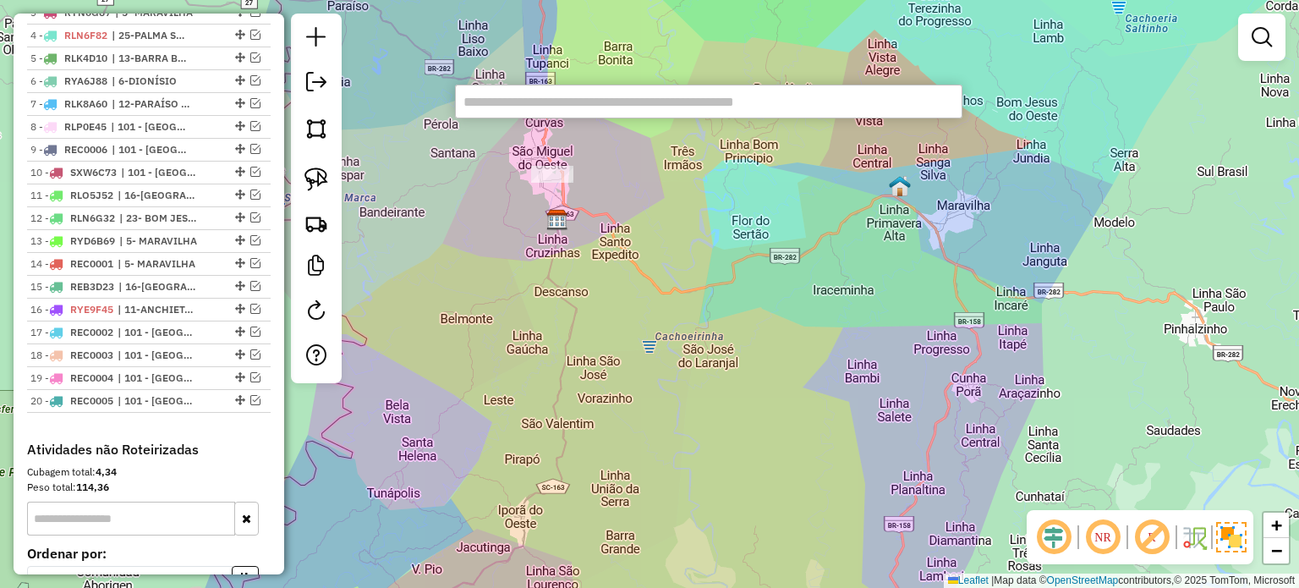
click at [451, 277] on div "Janela de atendimento Grade de atendimento Capacidade Transportadoras Veículos …" at bounding box center [649, 294] width 1299 height 588
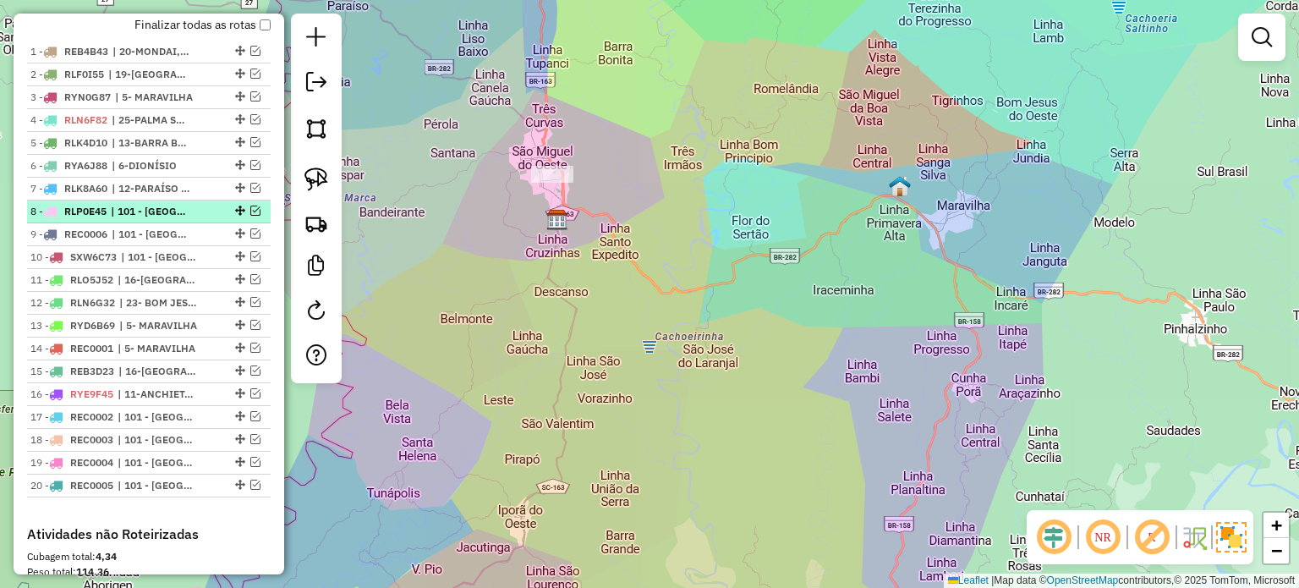
scroll to position [564, 0]
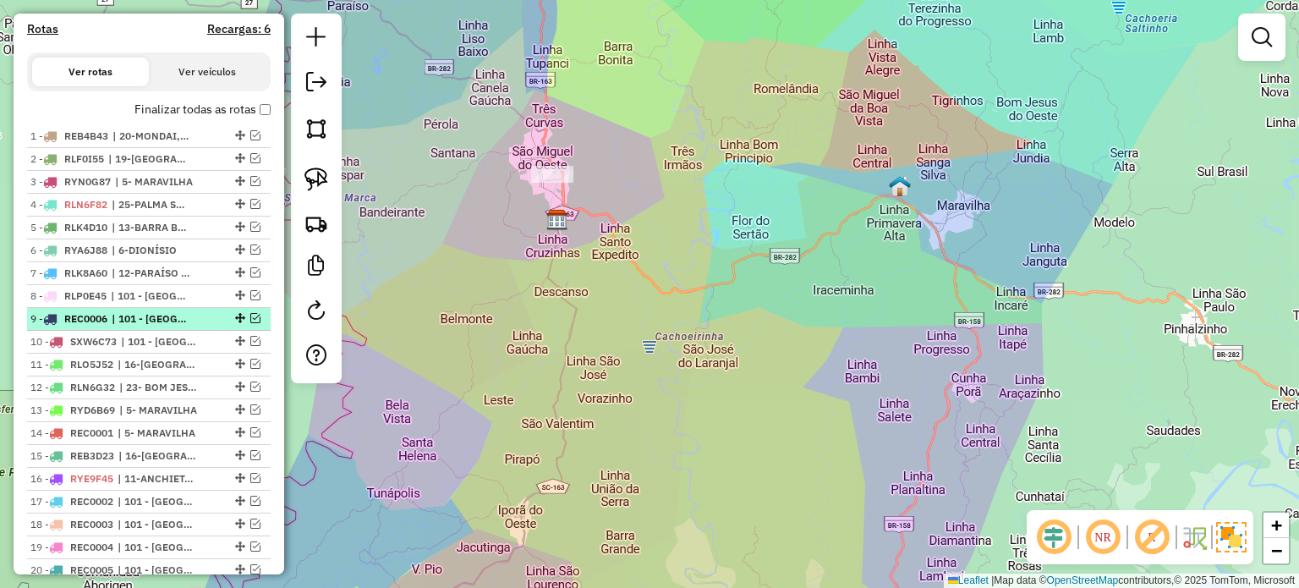
click at [250, 323] on em at bounding box center [255, 318] width 10 height 10
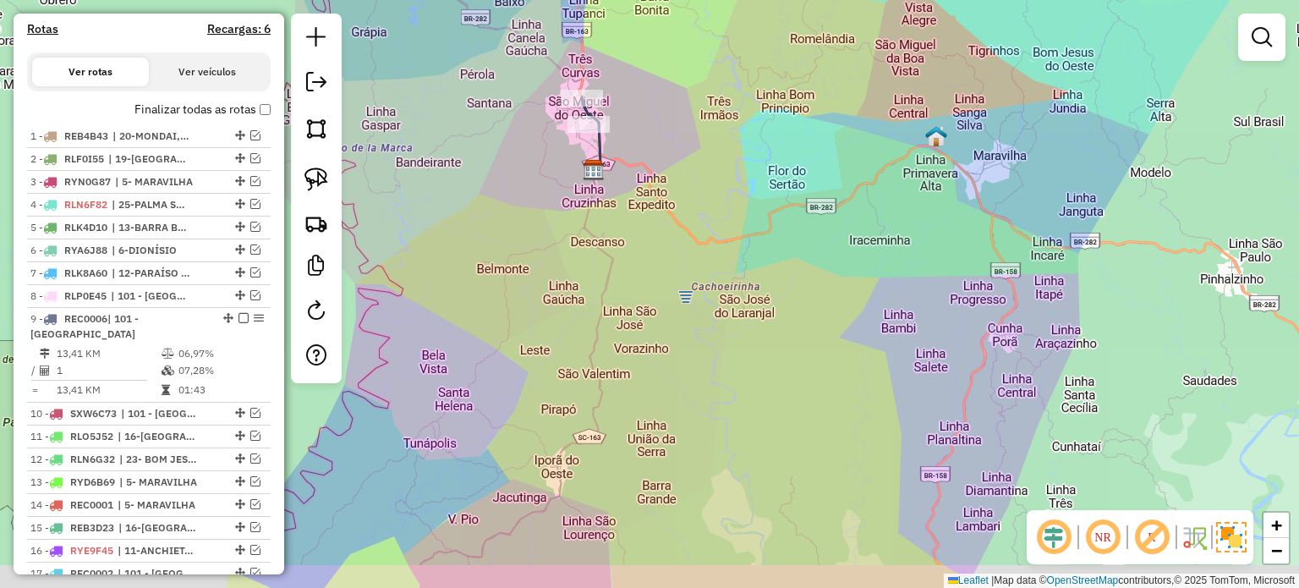
drag, startPoint x: 524, startPoint y: 330, endPoint x: 566, endPoint y: 271, distance: 72.7
click at [566, 271] on div "Janela de atendimento Grade de atendimento Capacidade Transportadoras Veículos …" at bounding box center [649, 294] width 1299 height 588
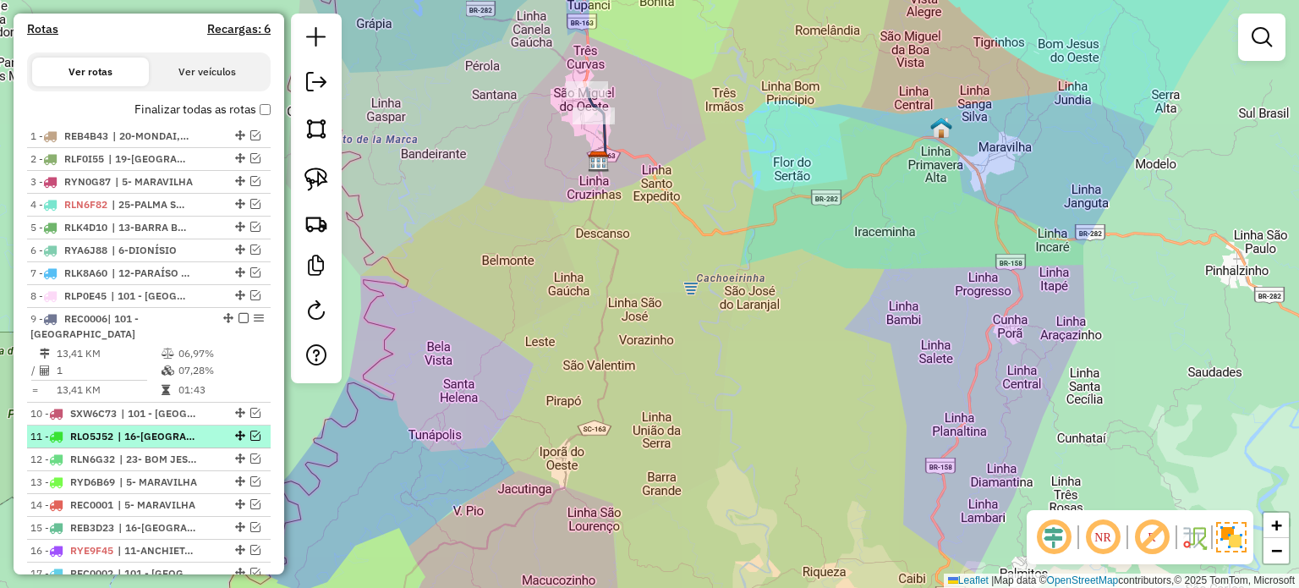
scroll to position [733, 0]
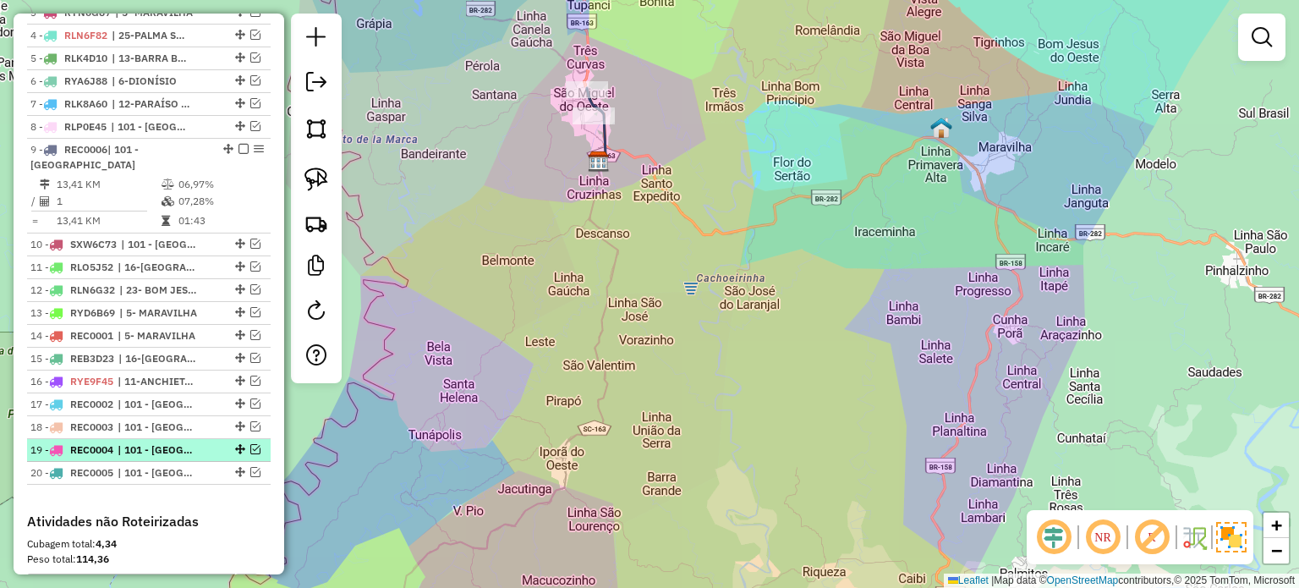
click at [250, 454] on em at bounding box center [255, 449] width 10 height 10
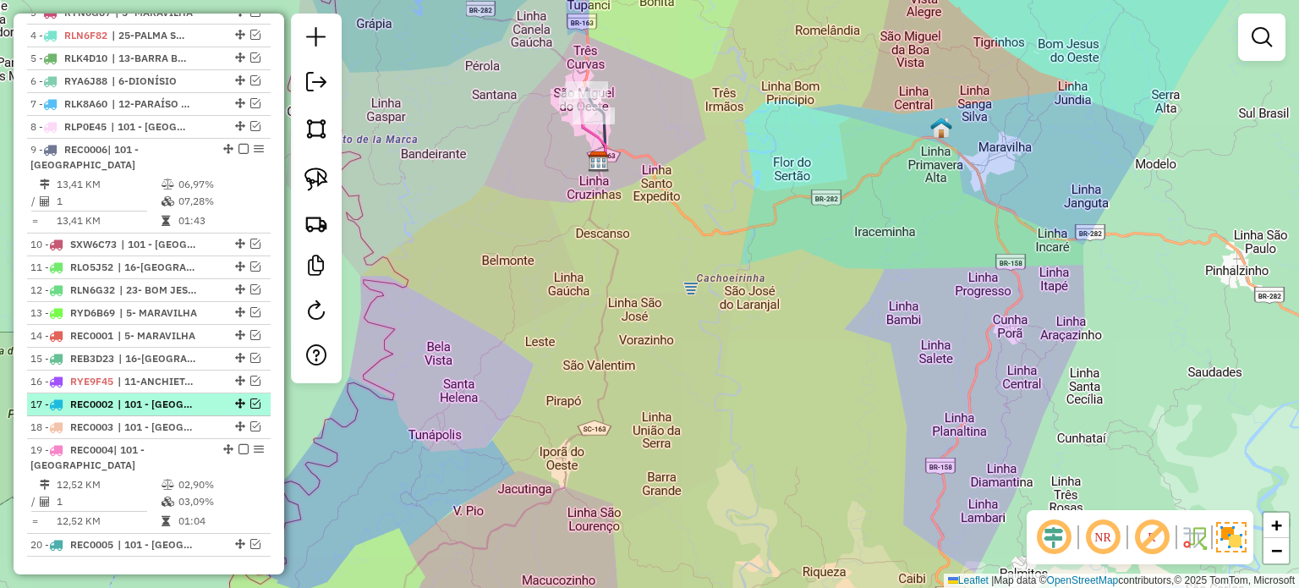
click at [250, 408] on em at bounding box center [255, 403] width 10 height 10
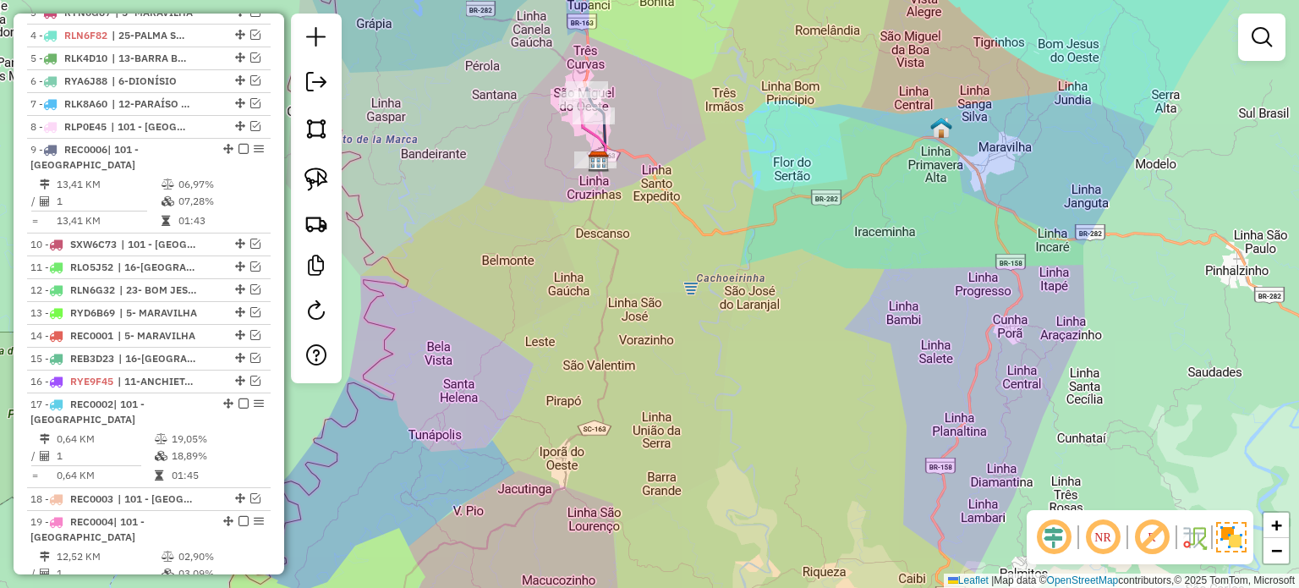
drag, startPoint x: 648, startPoint y: 243, endPoint x: 616, endPoint y: 341, distance: 103.2
click at [616, 341] on div "Janela de atendimento Grade de atendimento Capacidade Transportadoras Veículos …" at bounding box center [649, 294] width 1299 height 588
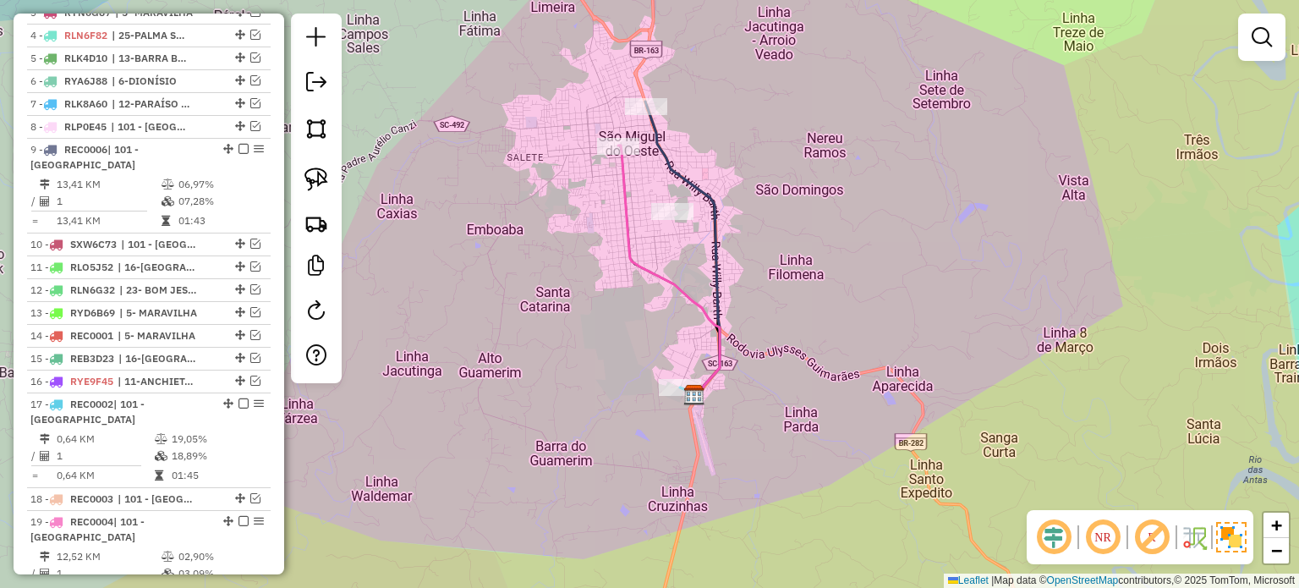
drag, startPoint x: 742, startPoint y: 279, endPoint x: 762, endPoint y: 267, distance: 22.8
click at [762, 267] on div "Janela de atendimento Grade de atendimento Capacidade Transportadoras Veículos …" at bounding box center [649, 294] width 1299 height 588
click at [322, 176] on img at bounding box center [316, 179] width 24 height 24
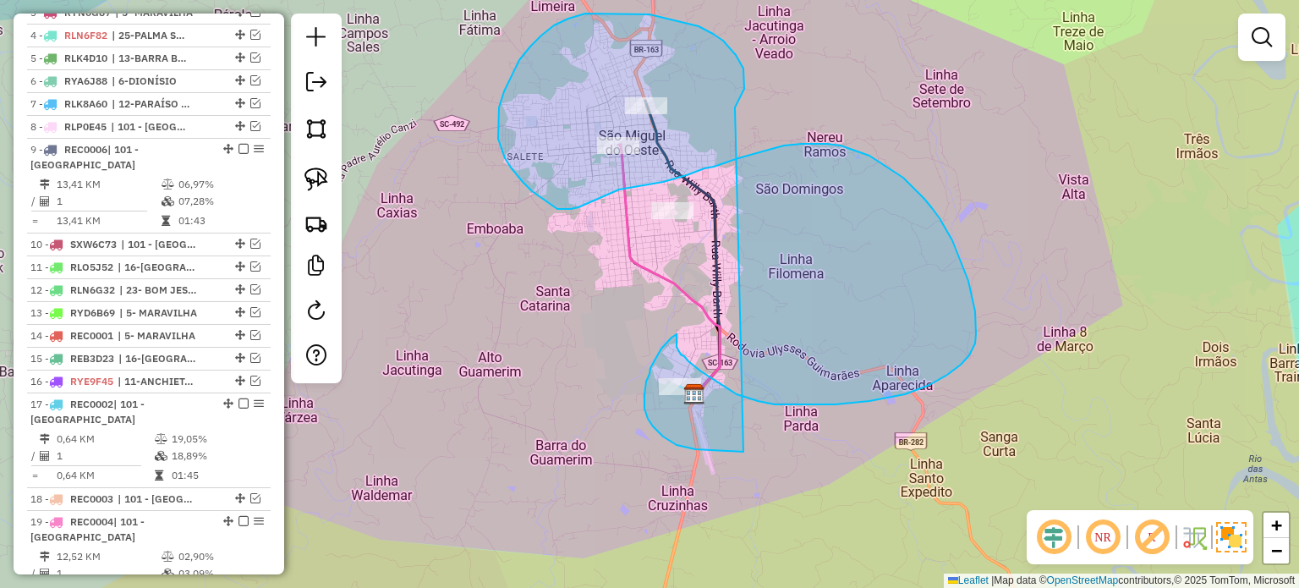
drag, startPoint x: 743, startPoint y: 68, endPoint x: 894, endPoint y: 401, distance: 364.7
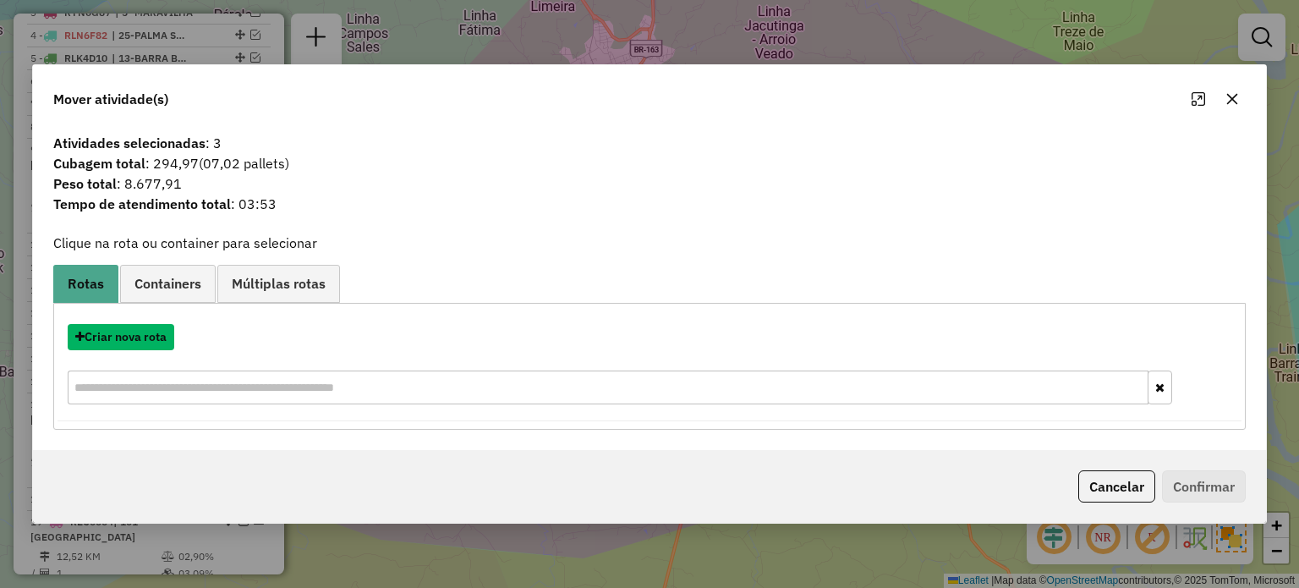
click at [130, 337] on button "Criar nova rota" at bounding box center [121, 337] width 107 height 26
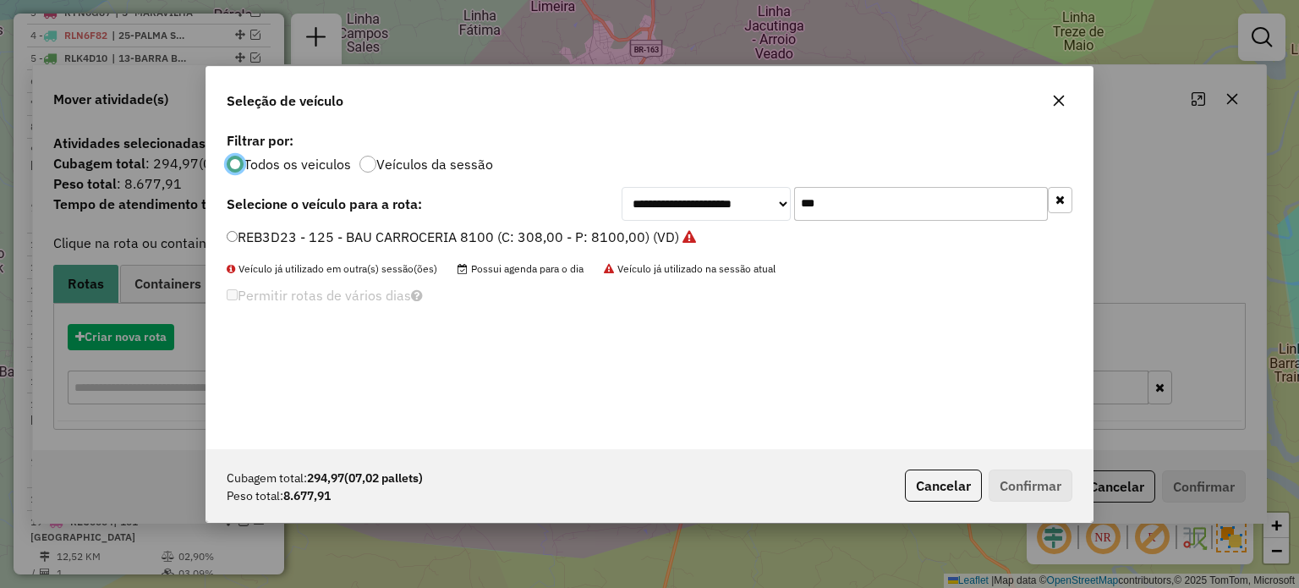
scroll to position [8, 5]
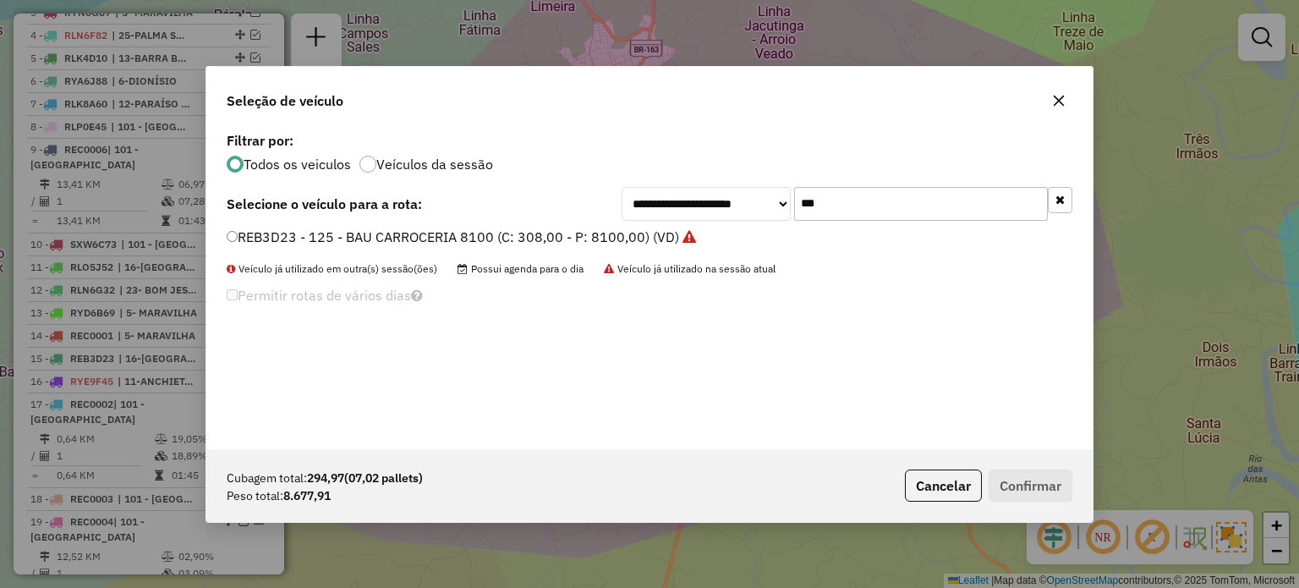
drag, startPoint x: 890, startPoint y: 203, endPoint x: 717, endPoint y: 218, distance: 174.0
click at [717, 219] on div "**********" at bounding box center [846, 204] width 451 height 34
type input "**"
click at [398, 217] on div "**********" at bounding box center [649, 204] width 845 height 34
click at [367, 234] on label "SXI7I20 - 142 - SIDER CARROCERIA 16000 (C: 504,00 - P: 16000,00) (VD)" at bounding box center [463, 237] width 473 height 20
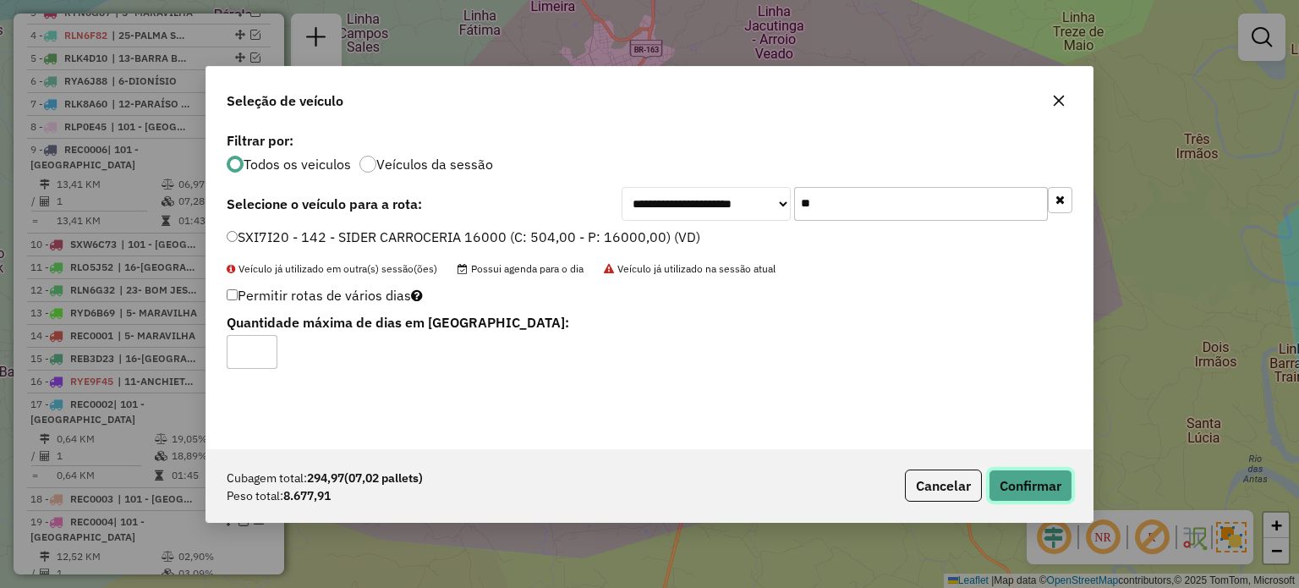
click at [1028, 490] on button "Confirmar" at bounding box center [1030, 485] width 84 height 32
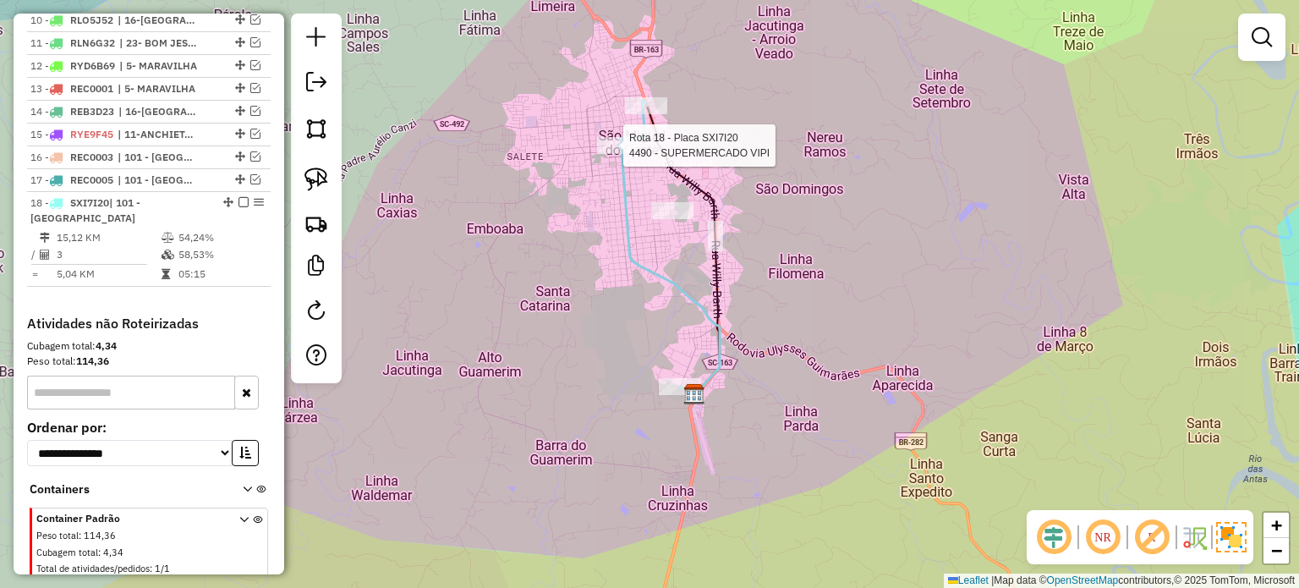
select select "*********"
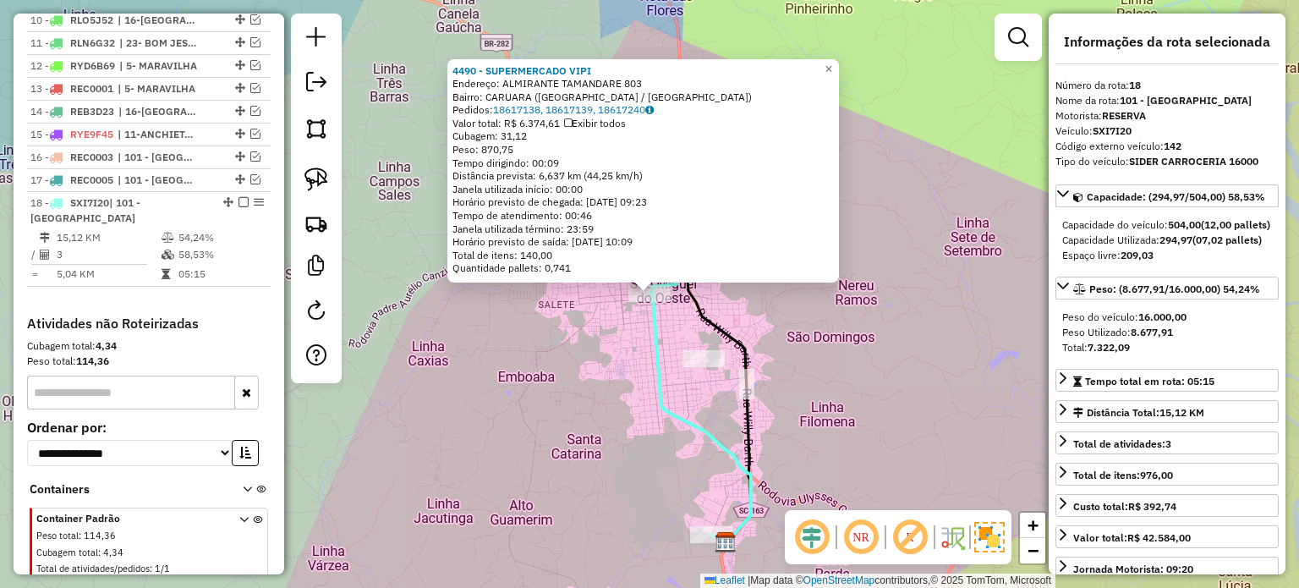
scroll to position [941, 0]
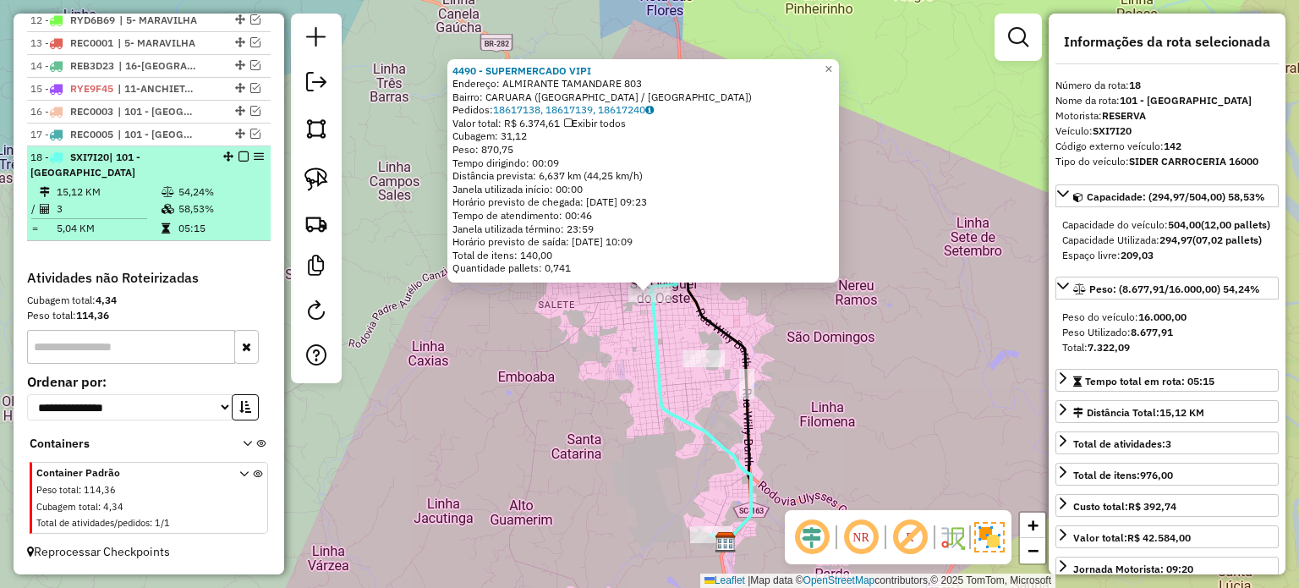
click at [238, 156] on em at bounding box center [243, 156] width 10 height 10
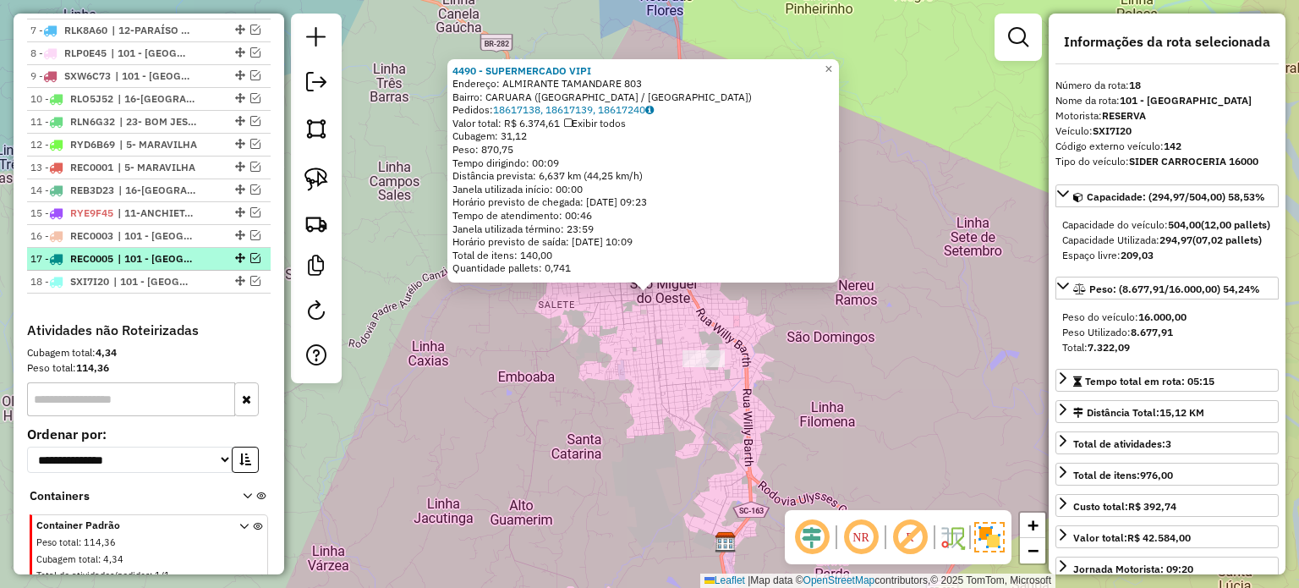
scroll to position [785, 0]
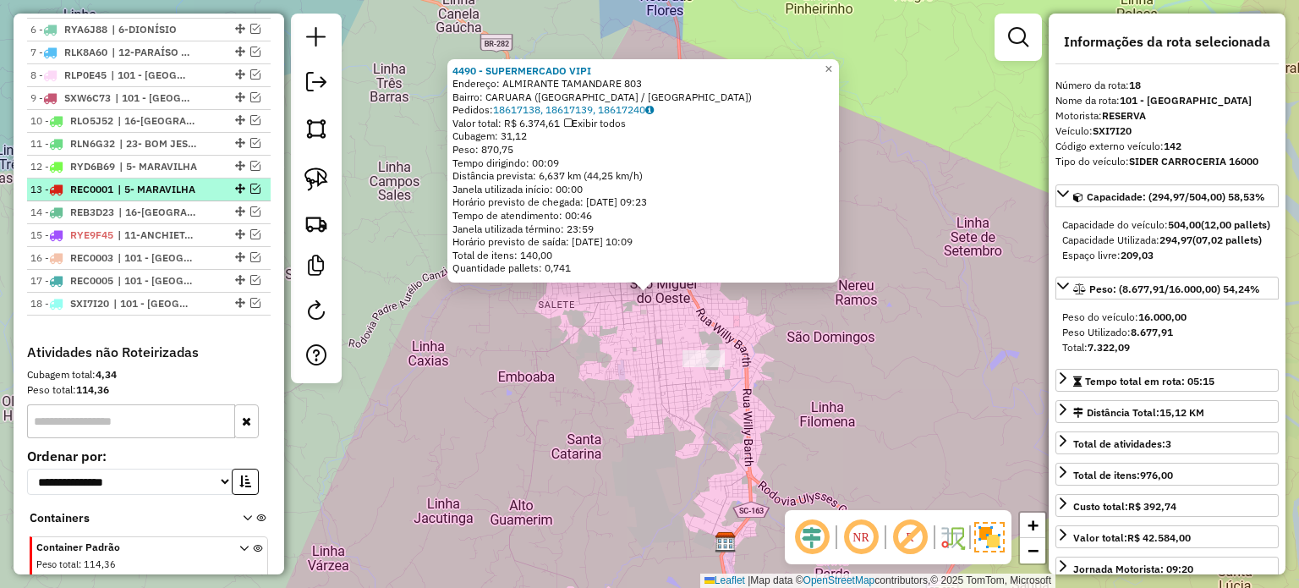
click at [250, 194] on em at bounding box center [255, 188] width 10 height 10
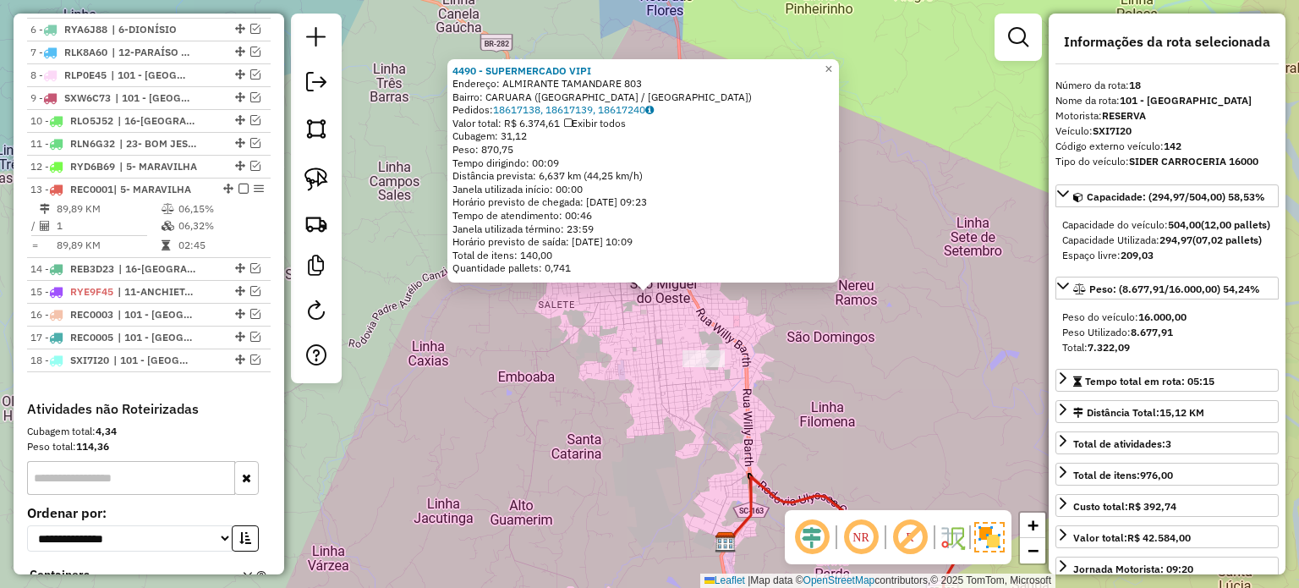
click at [648, 402] on div "4490 - SUPERMERCADO VIPI Endereço: ALMIRANTE TAMANDARE 803 Bairro: CARUARA (SAO…" at bounding box center [649, 294] width 1299 height 588
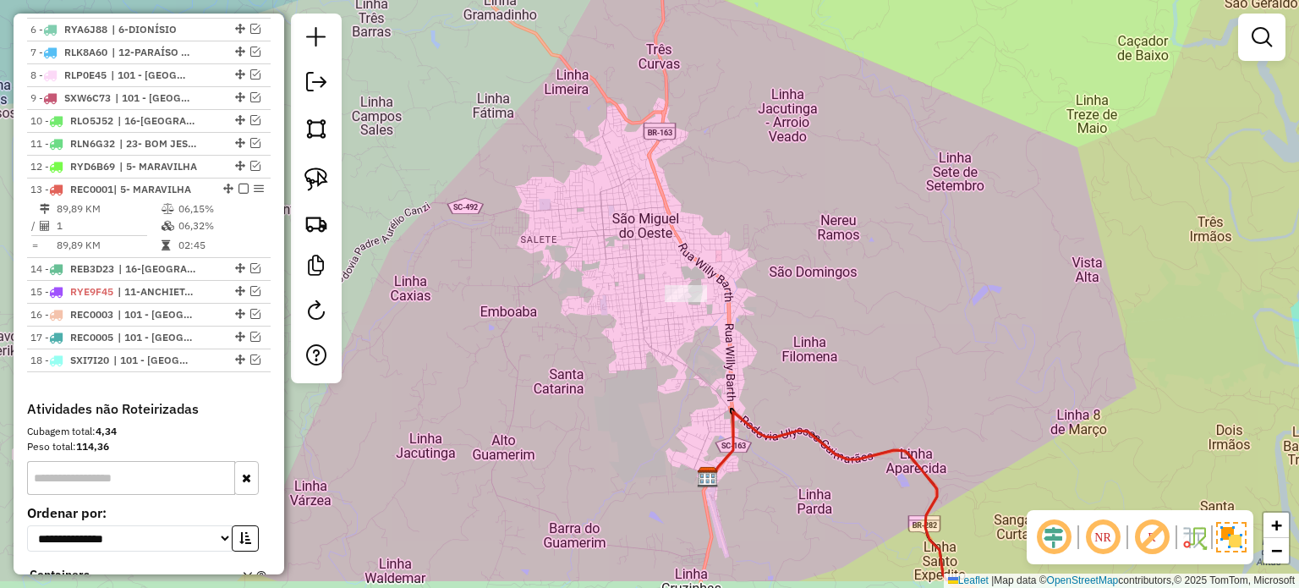
drag, startPoint x: 618, startPoint y: 363, endPoint x: 586, endPoint y: 218, distance: 148.1
click at [588, 222] on div "Janela de atendimento Grade de atendimento Capacidade Transportadoras Veículos …" at bounding box center [649, 294] width 1299 height 588
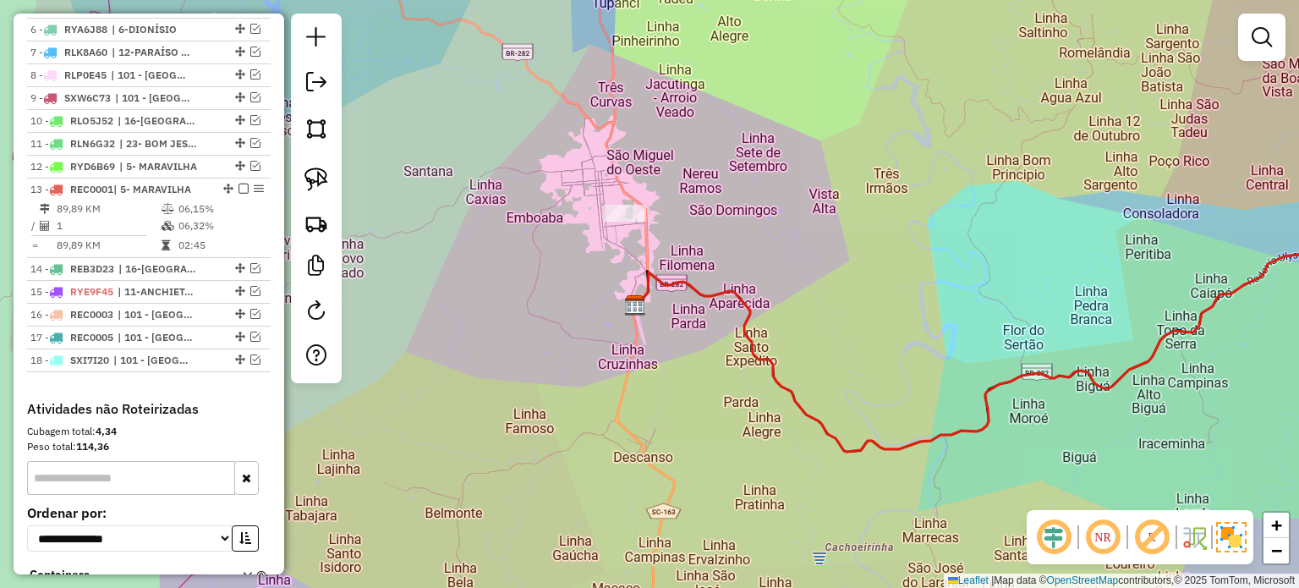
drag, startPoint x: 818, startPoint y: 398, endPoint x: 531, endPoint y: 358, distance: 290.3
click at [551, 358] on div "Janela de atendimento Grade de atendimento Capacidade Transportadoras Veículos …" at bounding box center [649, 294] width 1299 height 588
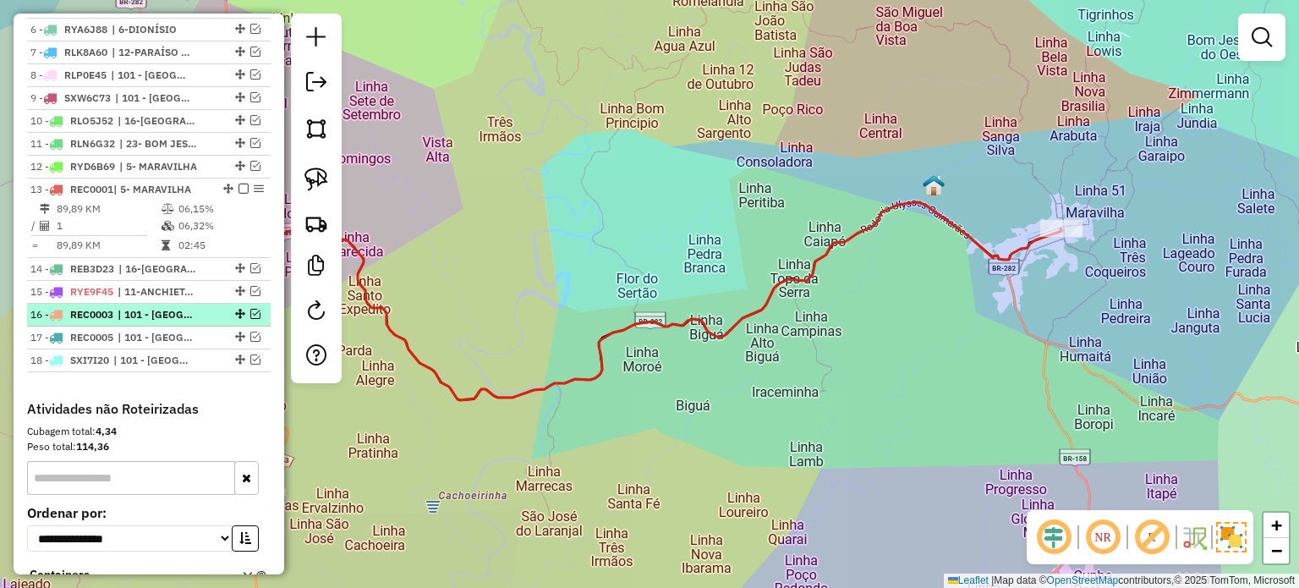
click at [250, 319] on em at bounding box center [255, 314] width 10 height 10
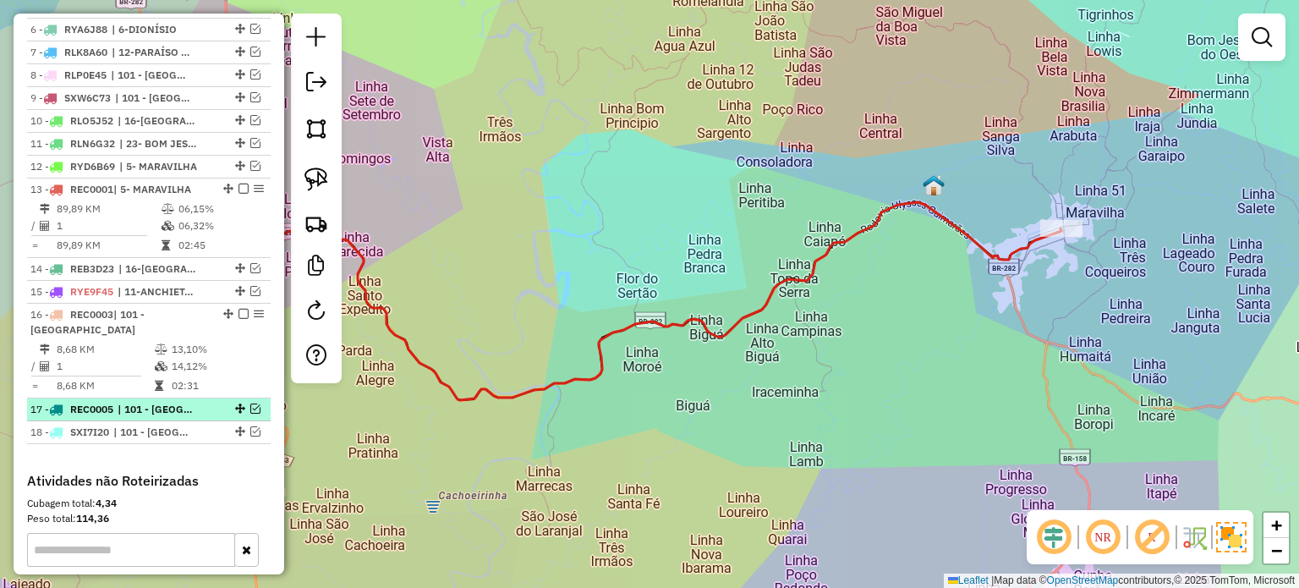
click at [250, 413] on em at bounding box center [255, 408] width 10 height 10
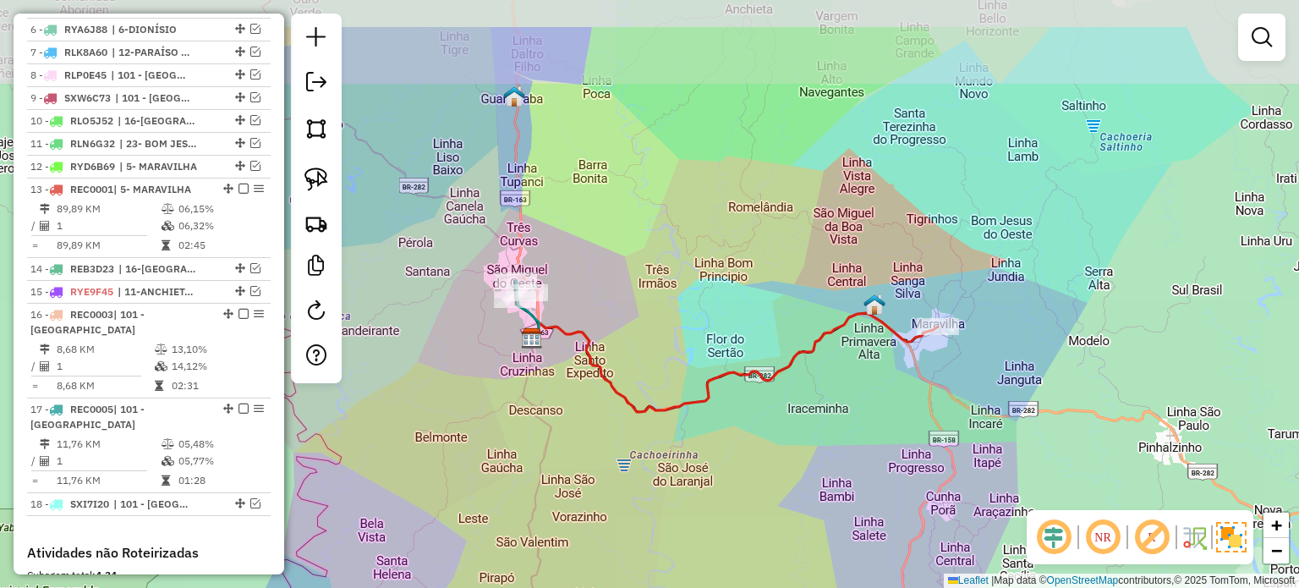
drag, startPoint x: 565, startPoint y: 191, endPoint x: 619, endPoint y: 307, distance: 127.8
click at [700, 307] on div "Janela de atendimento Grade de atendimento Capacidade Transportadoras Veículos …" at bounding box center [649, 294] width 1299 height 588
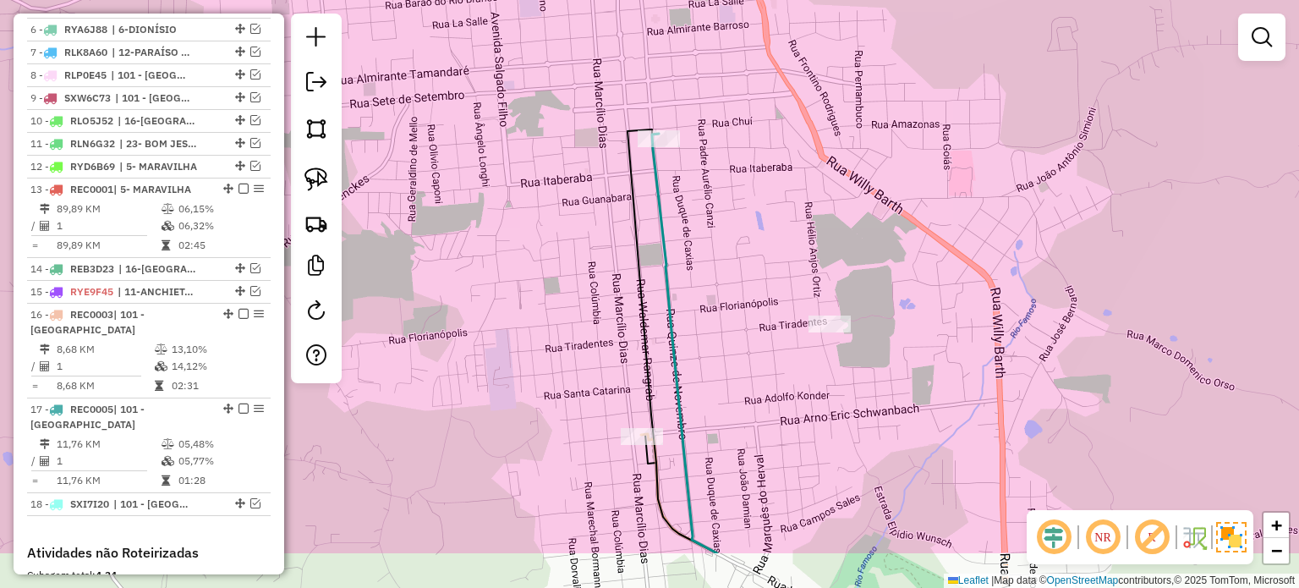
drag, startPoint x: 687, startPoint y: 309, endPoint x: 661, endPoint y: 179, distance: 132.0
click at [662, 183] on div "Janela de atendimento Grade de atendimento Capacidade Transportadoras Veículos …" at bounding box center [649, 294] width 1299 height 588
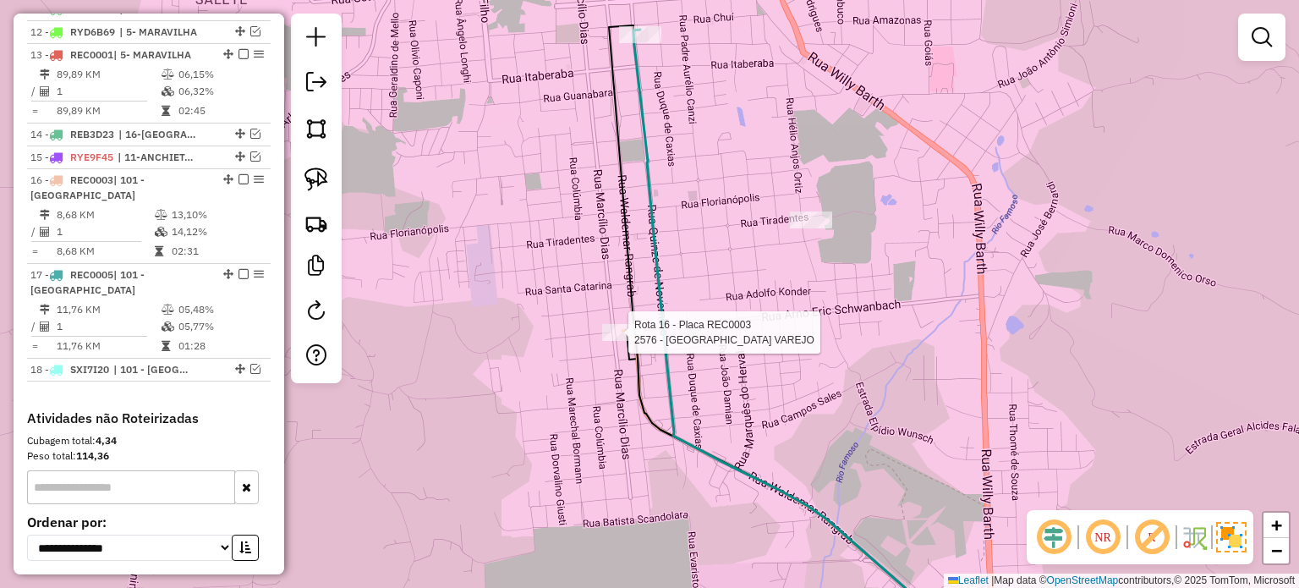
select select "*********"
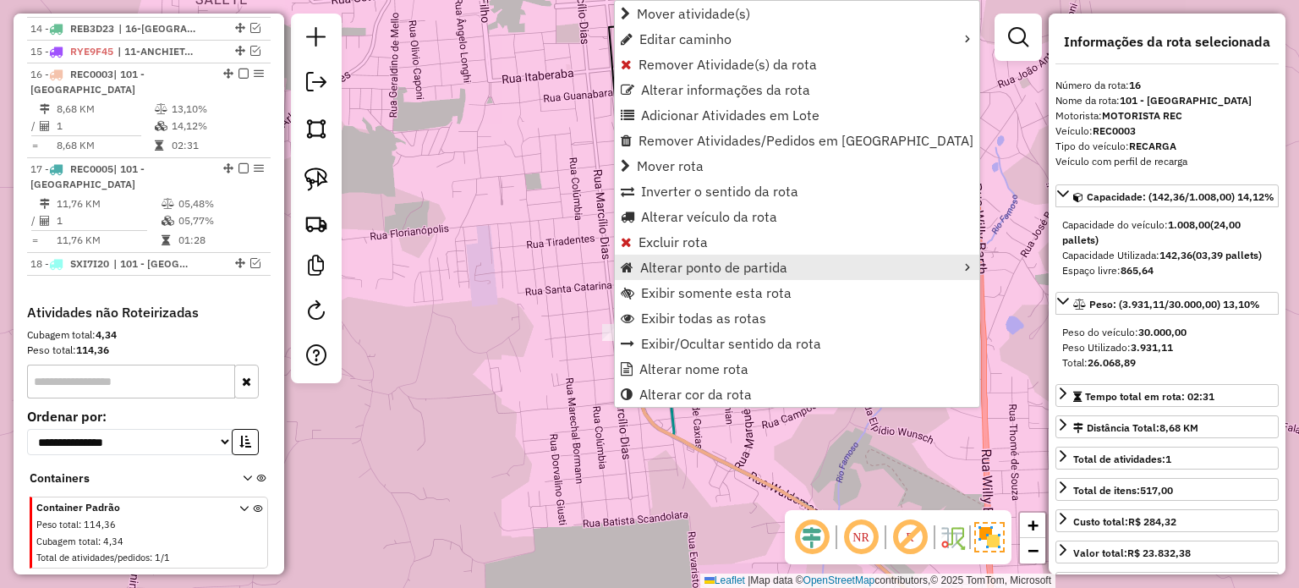
scroll to position [1069, 0]
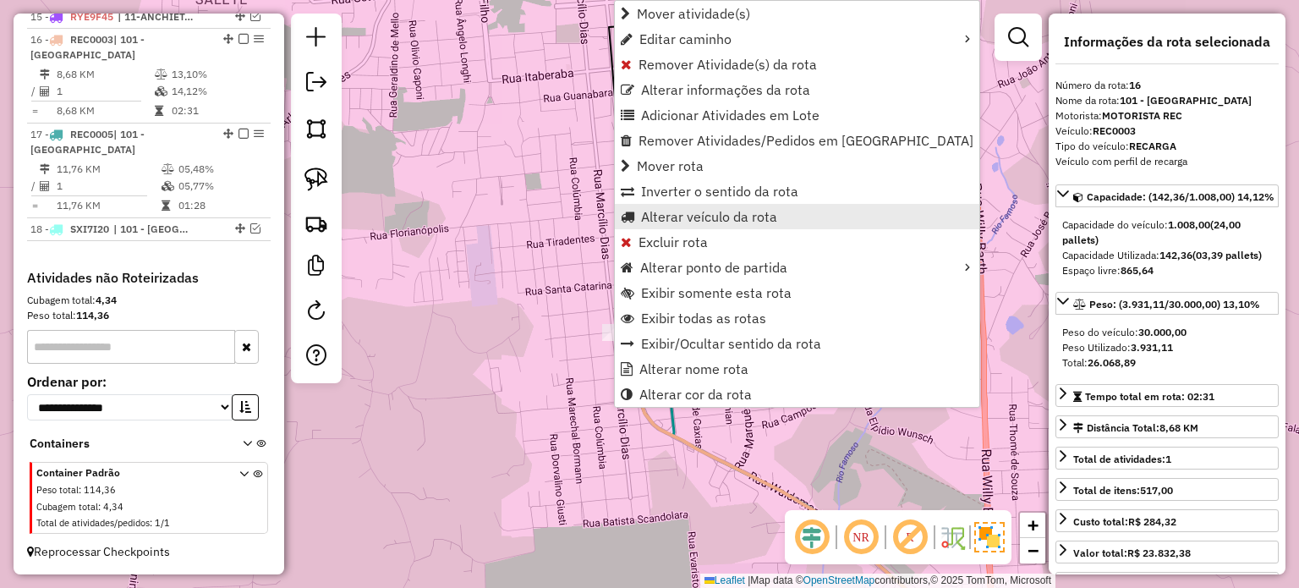
click at [683, 216] on span "Alterar veículo da rota" at bounding box center [709, 217] width 136 height 14
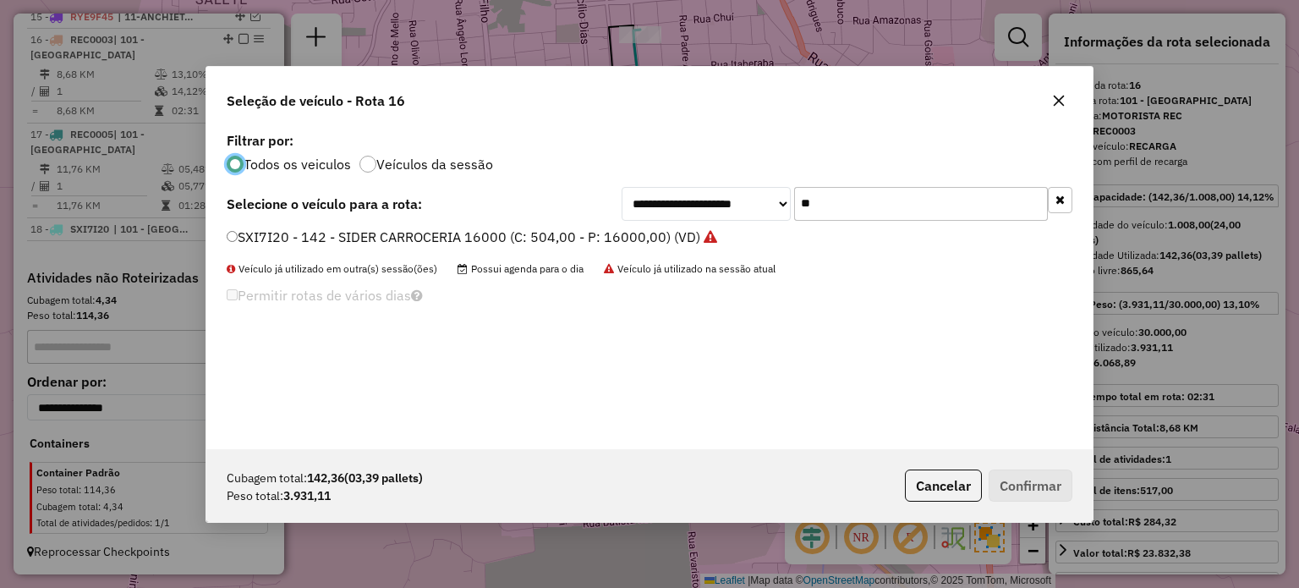
scroll to position [8, 5]
drag, startPoint x: 853, startPoint y: 206, endPoint x: 706, endPoint y: 212, distance: 147.2
click at [706, 212] on div "**********" at bounding box center [846, 204] width 451 height 34
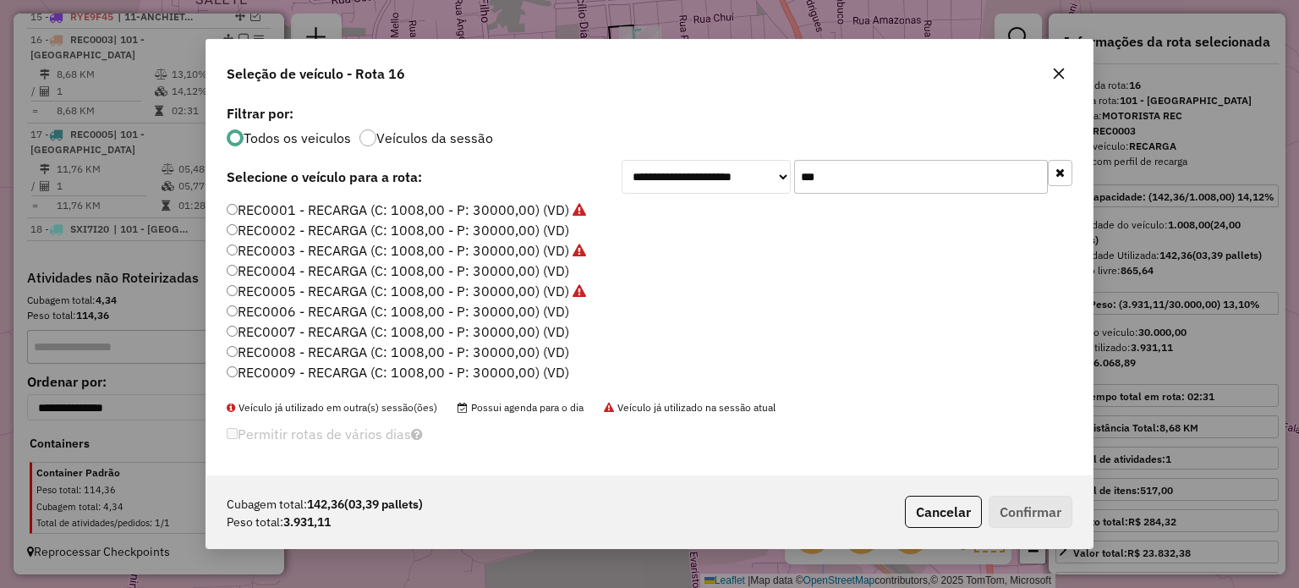
type input "***"
click at [527, 231] on label "REC0002 - RECARGA (C: 1008,00 - P: 30000,00) (VD)" at bounding box center [398, 230] width 342 height 20
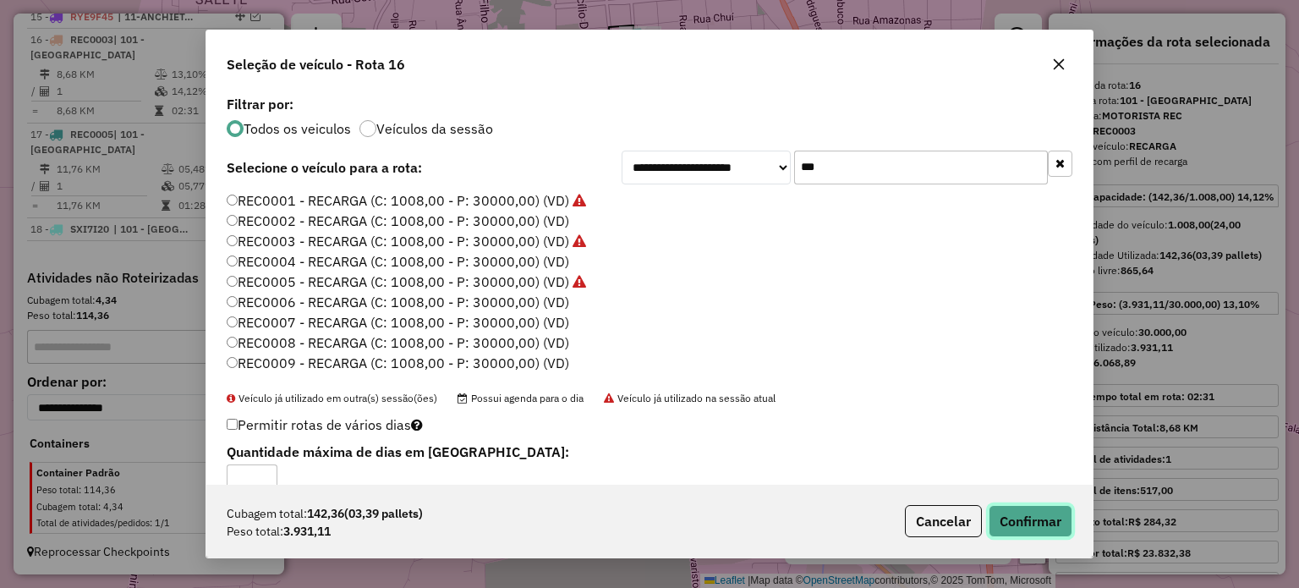
click at [1036, 519] on button "Confirmar" at bounding box center [1030, 521] width 84 height 32
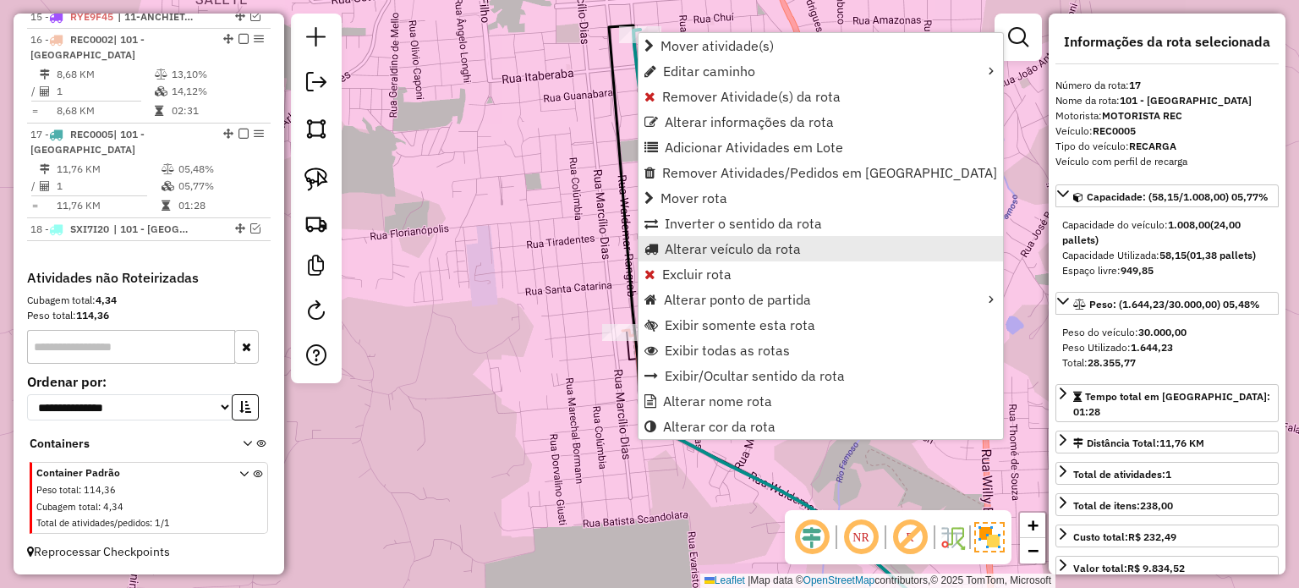
click at [714, 244] on span "Alterar veículo da rota" at bounding box center [732, 249] width 136 height 14
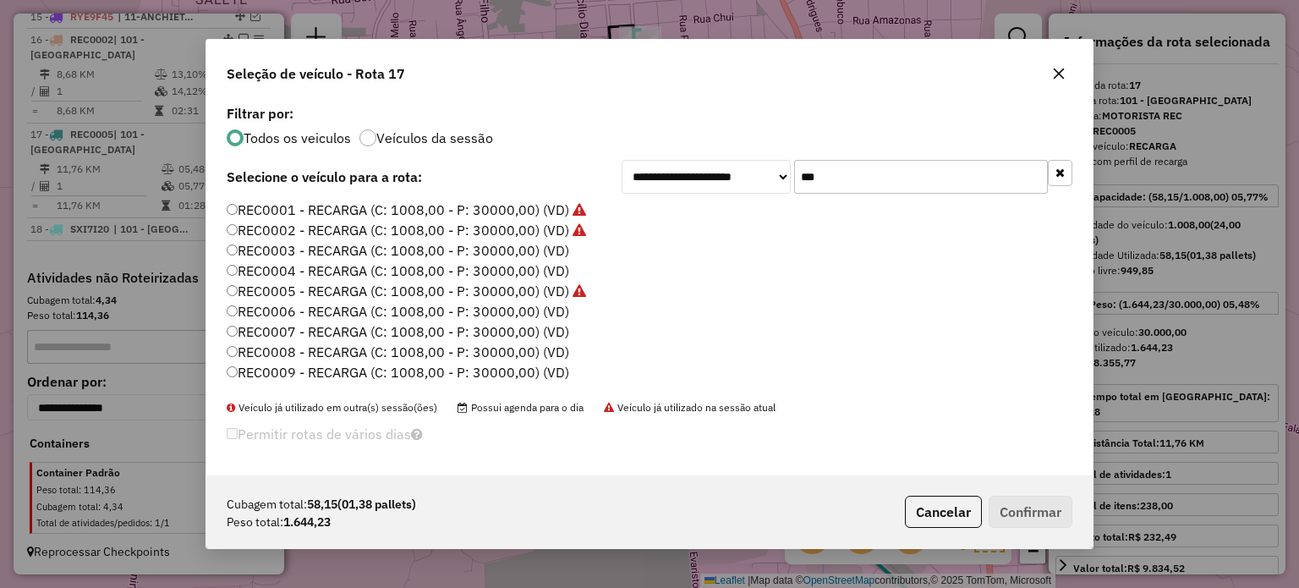
click at [528, 252] on label "REC0003 - RECARGA (C: 1008,00 - P: 30000,00) (VD)" at bounding box center [398, 250] width 342 height 20
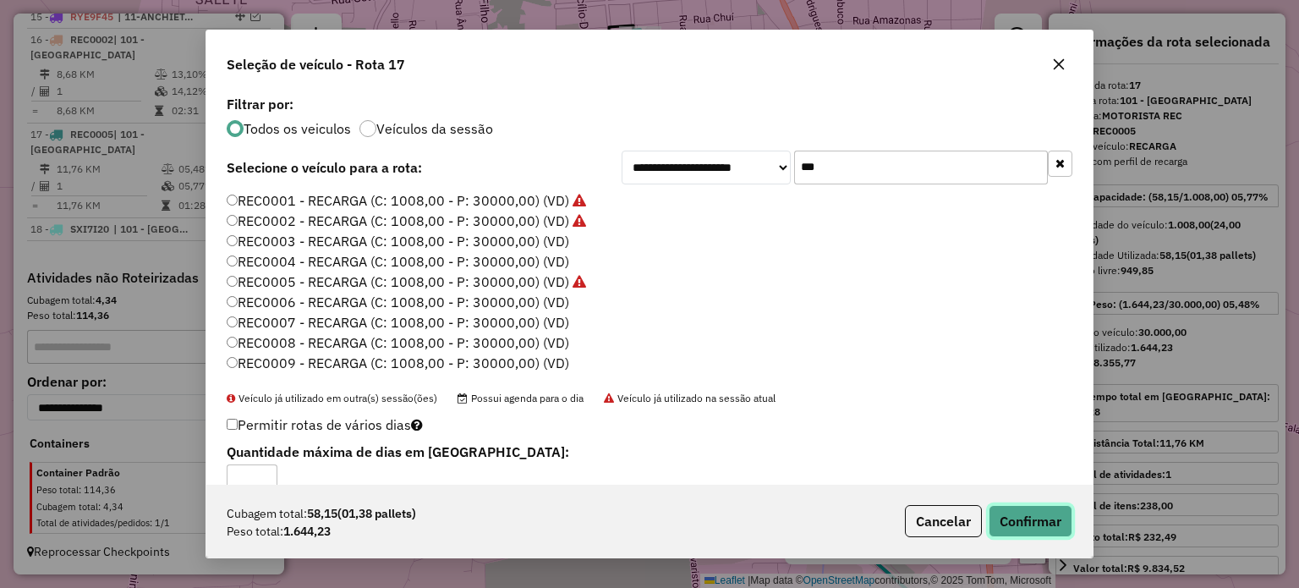
click at [1038, 527] on button "Confirmar" at bounding box center [1030, 521] width 84 height 32
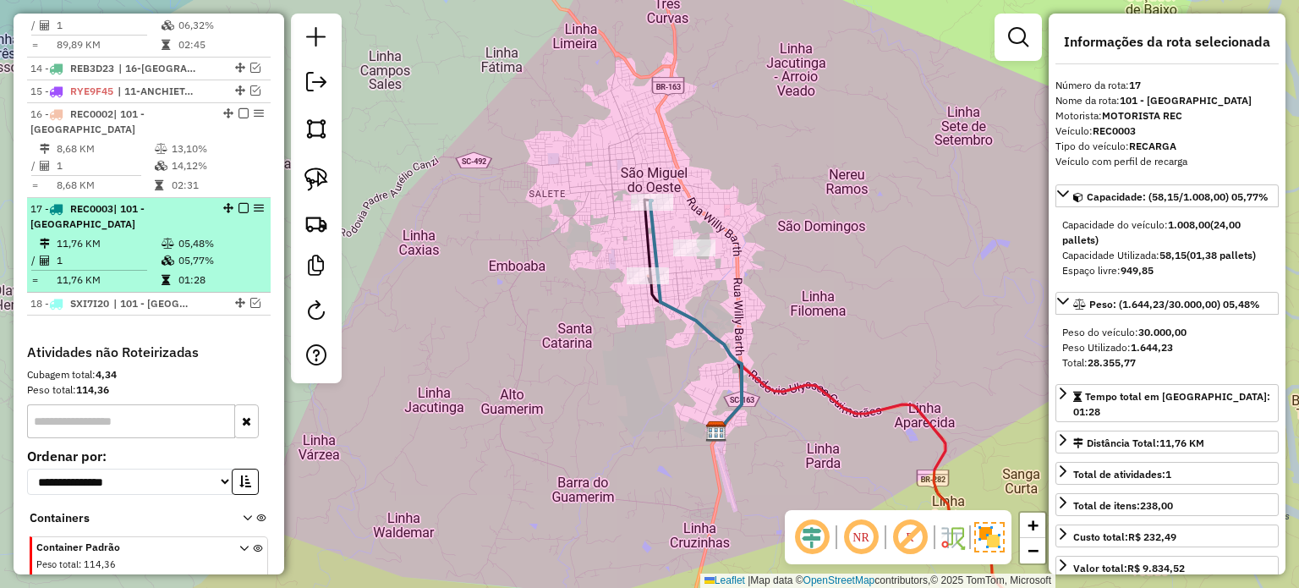
scroll to position [816, 0]
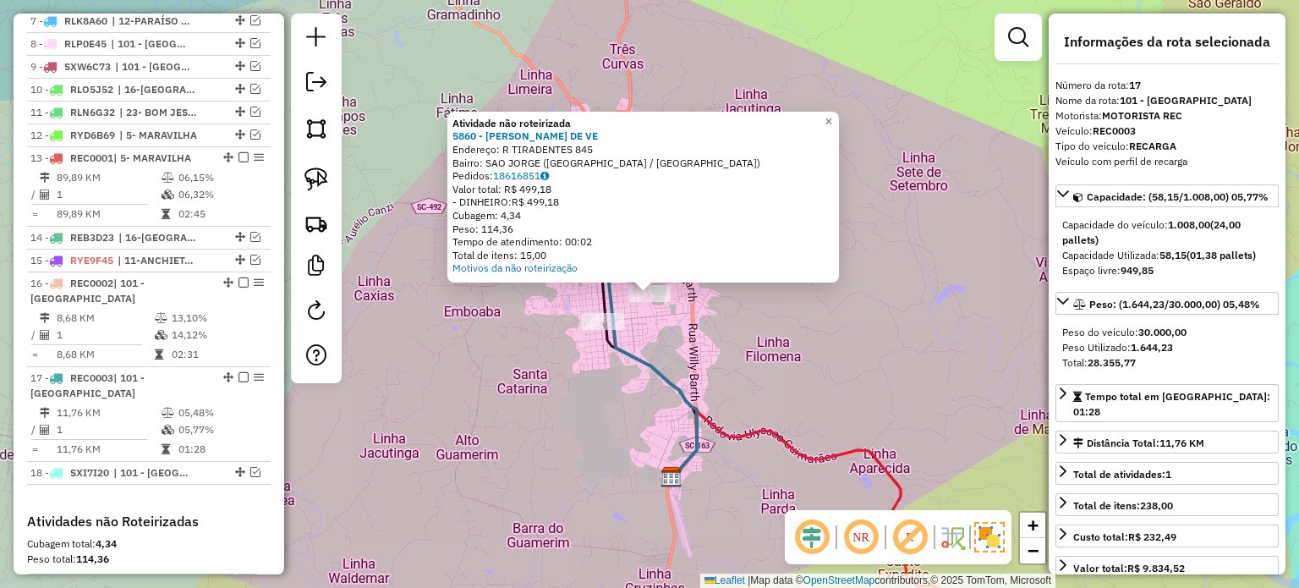
click at [621, 380] on div "Atividade não roteirizada 5860 - JOHN S CASEIRO DE VE Endereço: R TIRADENTES 84…" at bounding box center [649, 294] width 1299 height 588
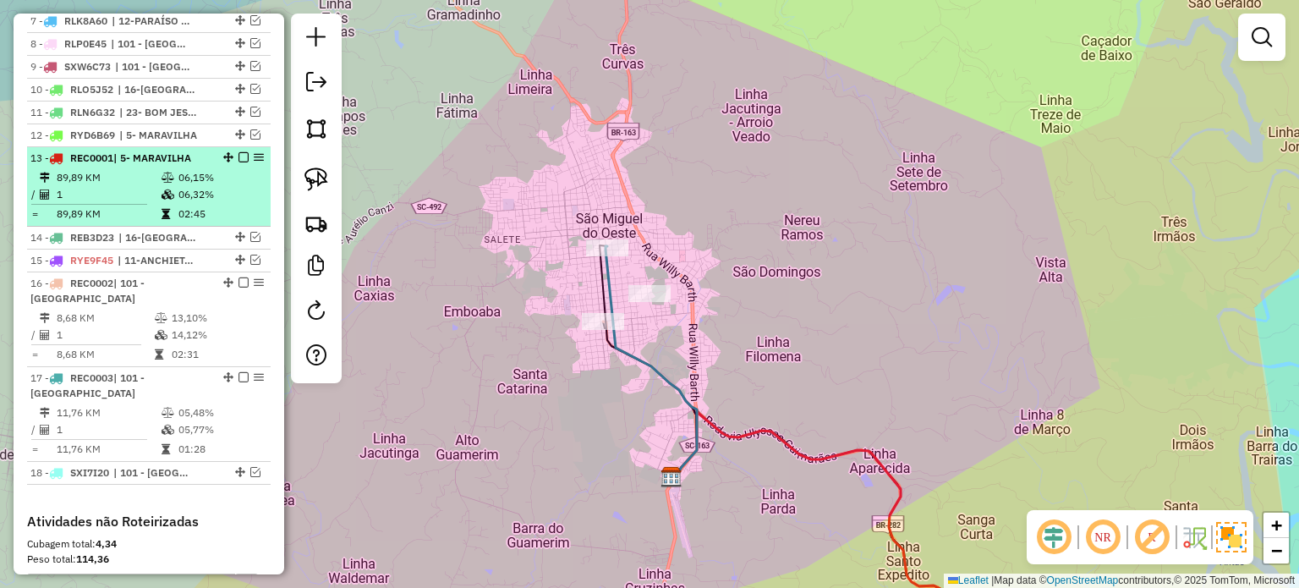
click at [238, 162] on em at bounding box center [243, 157] width 10 height 10
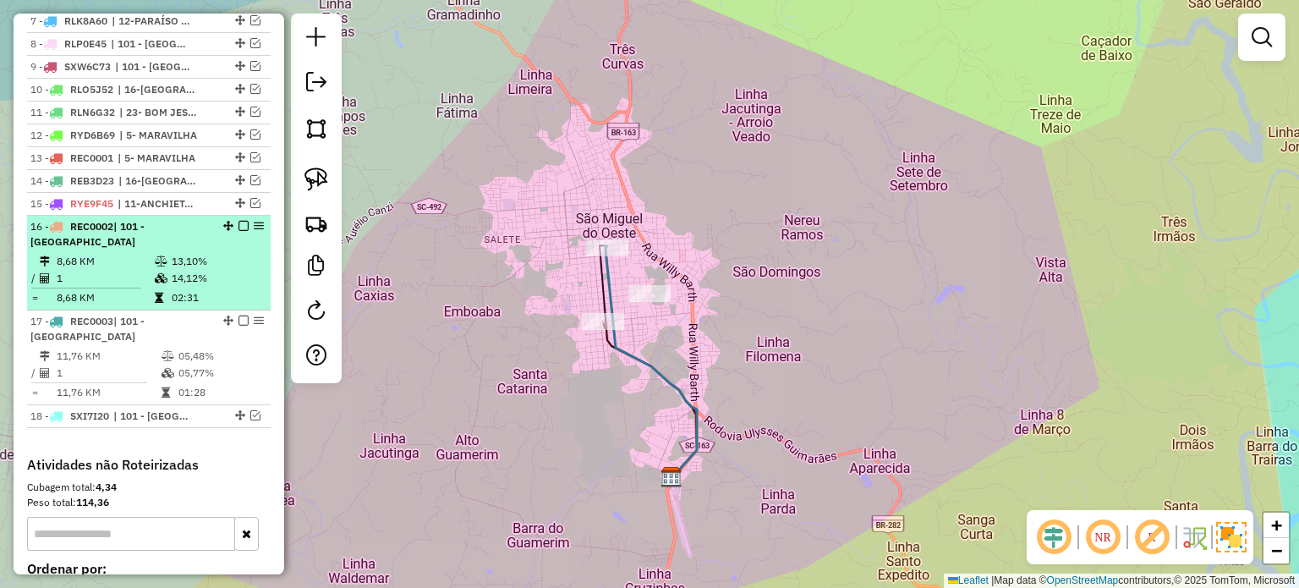
click at [239, 231] on em at bounding box center [243, 226] width 10 height 10
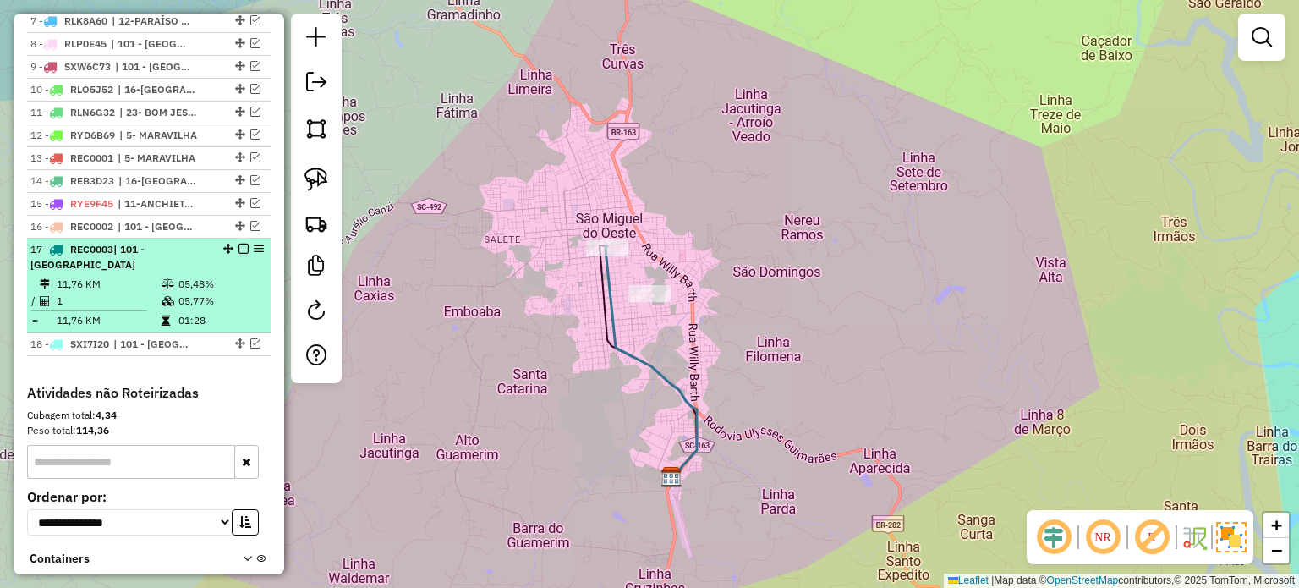
click at [238, 254] on em at bounding box center [243, 248] width 10 height 10
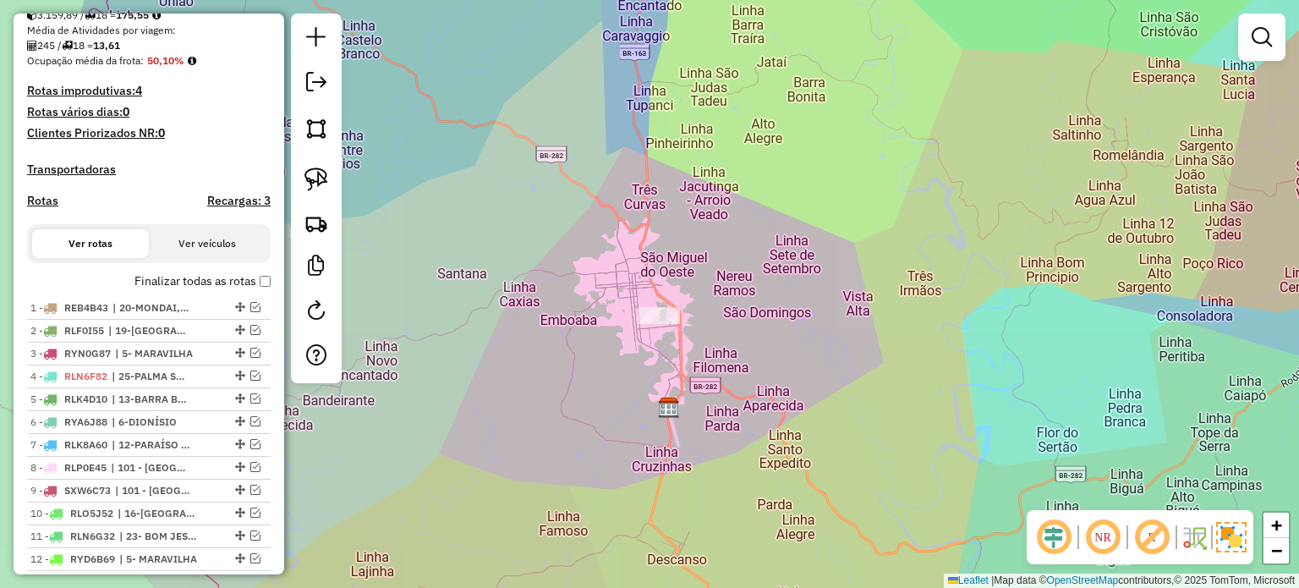
scroll to position [393, 0]
click at [253, 311] on em at bounding box center [255, 306] width 10 height 10
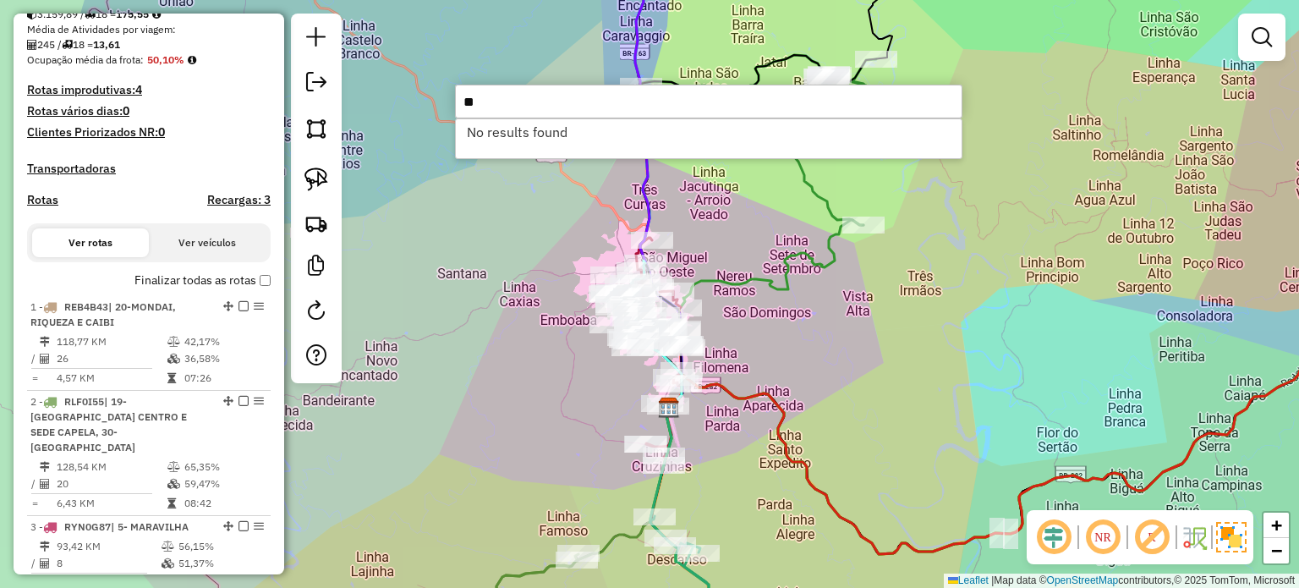
type input "*"
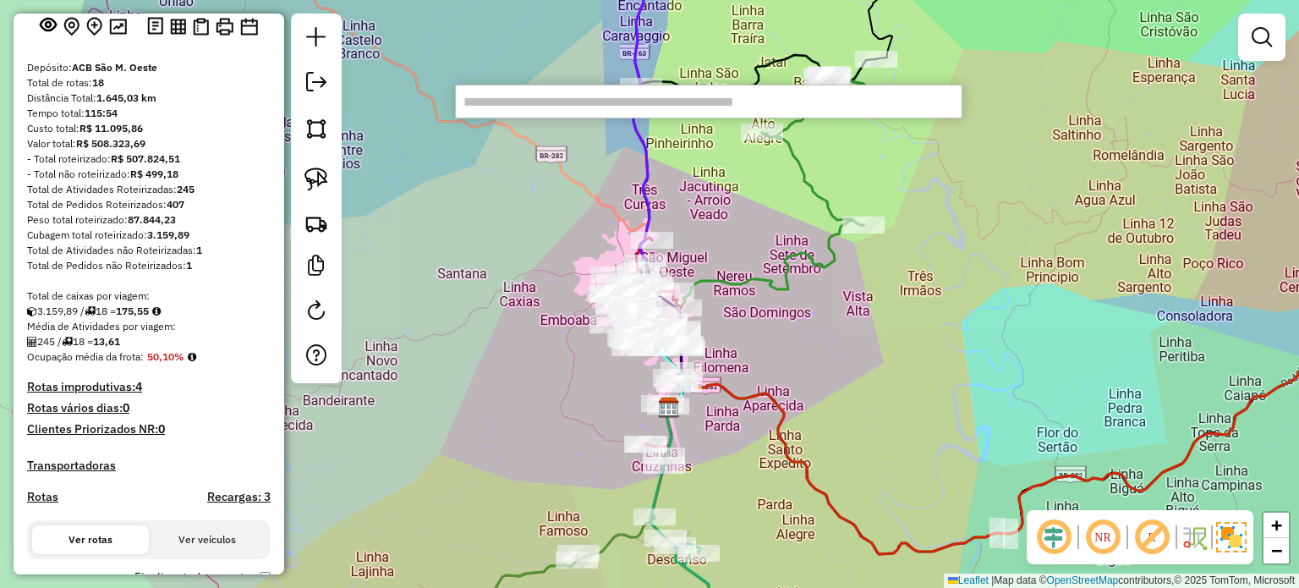
scroll to position [0, 0]
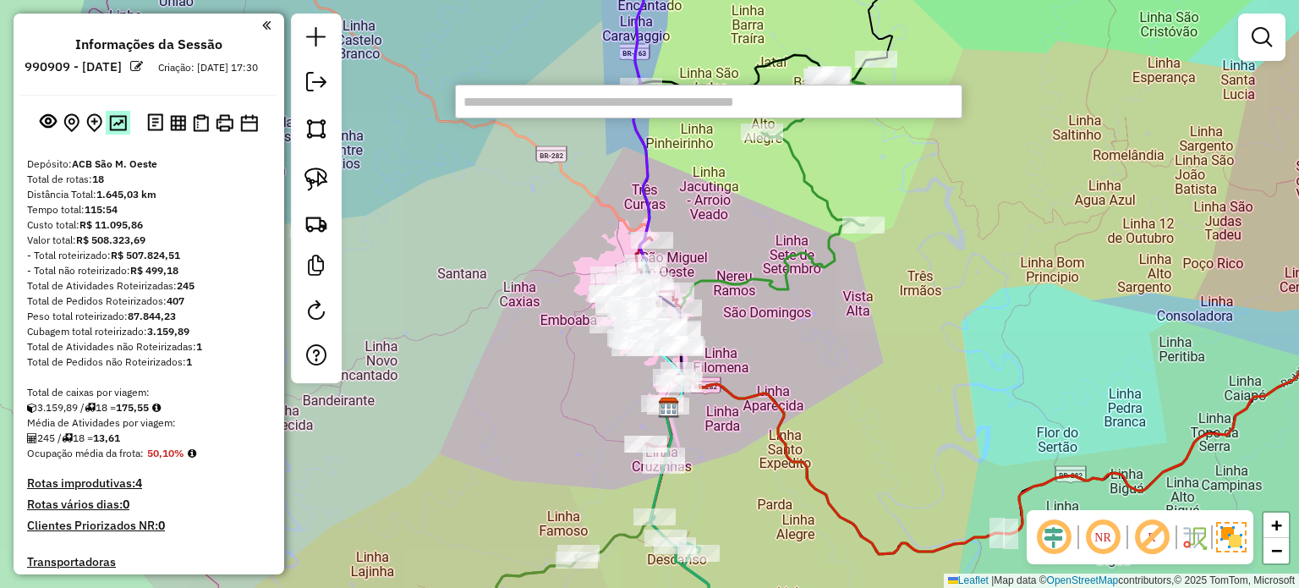
click at [112, 131] on img at bounding box center [118, 123] width 18 height 16
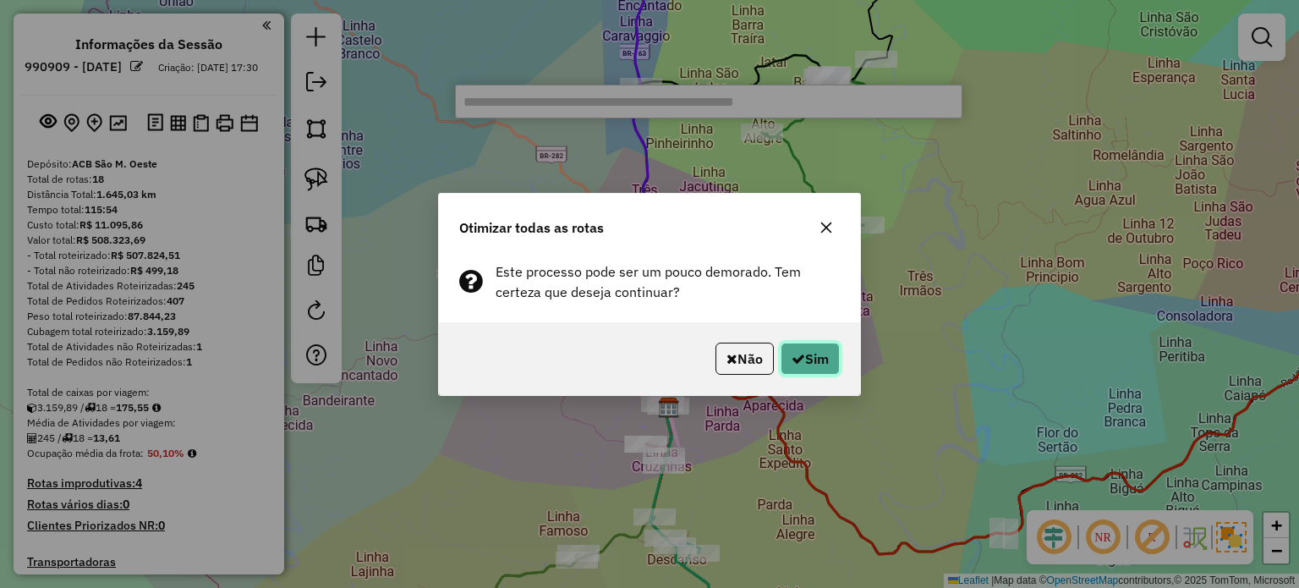
click at [805, 350] on button "Sim" at bounding box center [809, 358] width 59 height 32
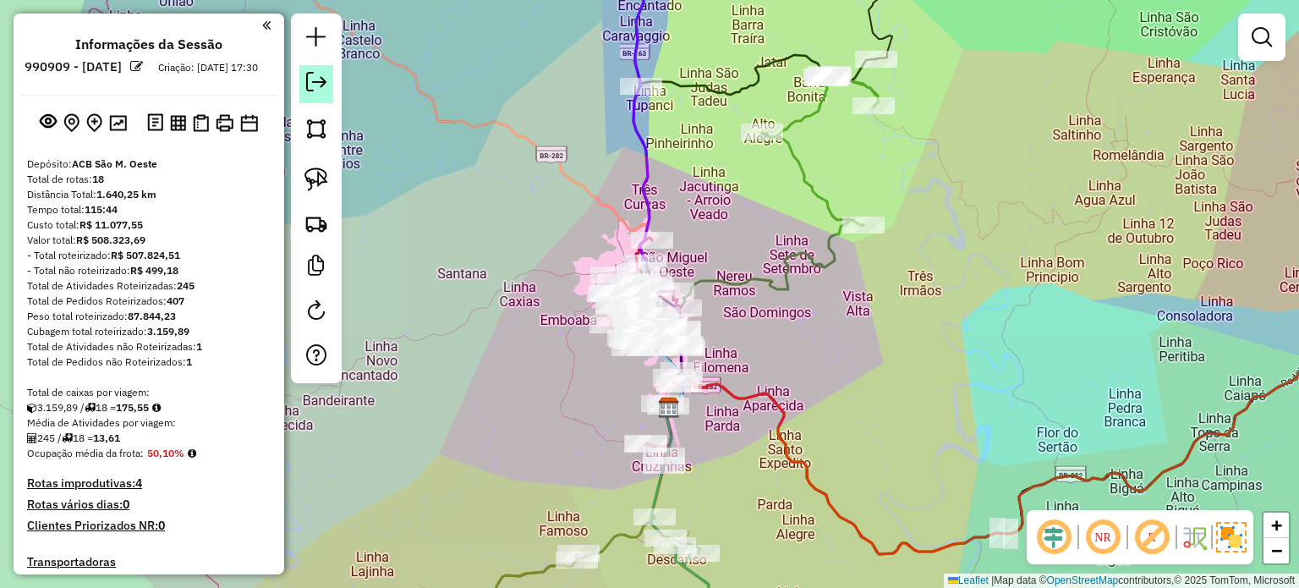
click at [318, 85] on em at bounding box center [316, 82] width 20 height 20
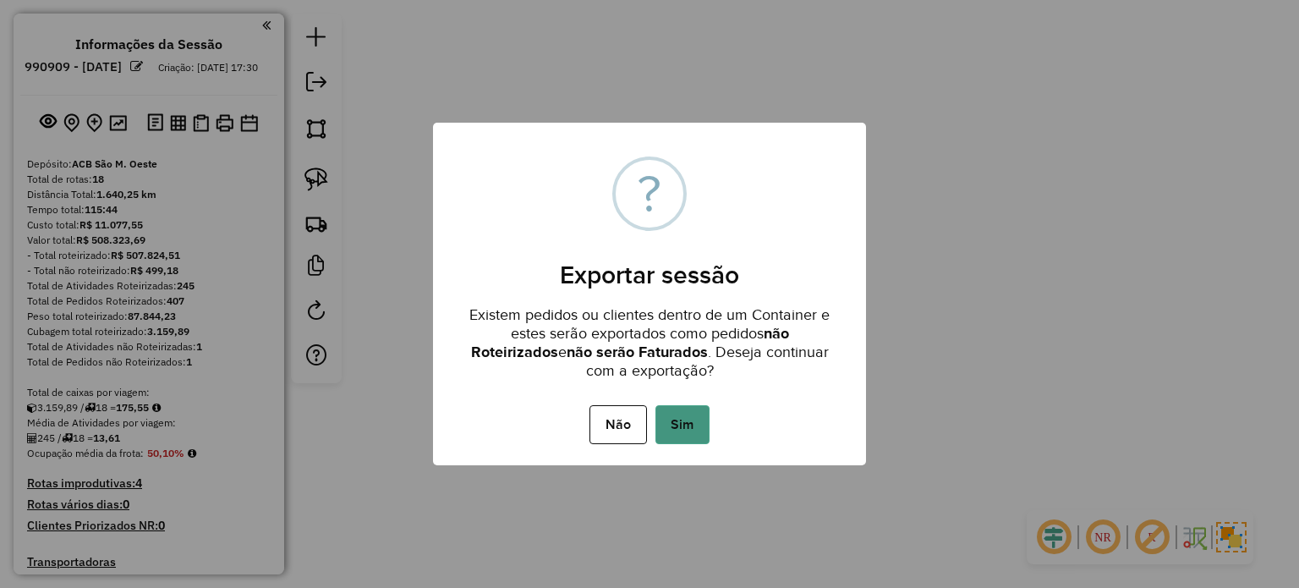
click at [681, 418] on button "Sim" at bounding box center [682, 424] width 54 height 39
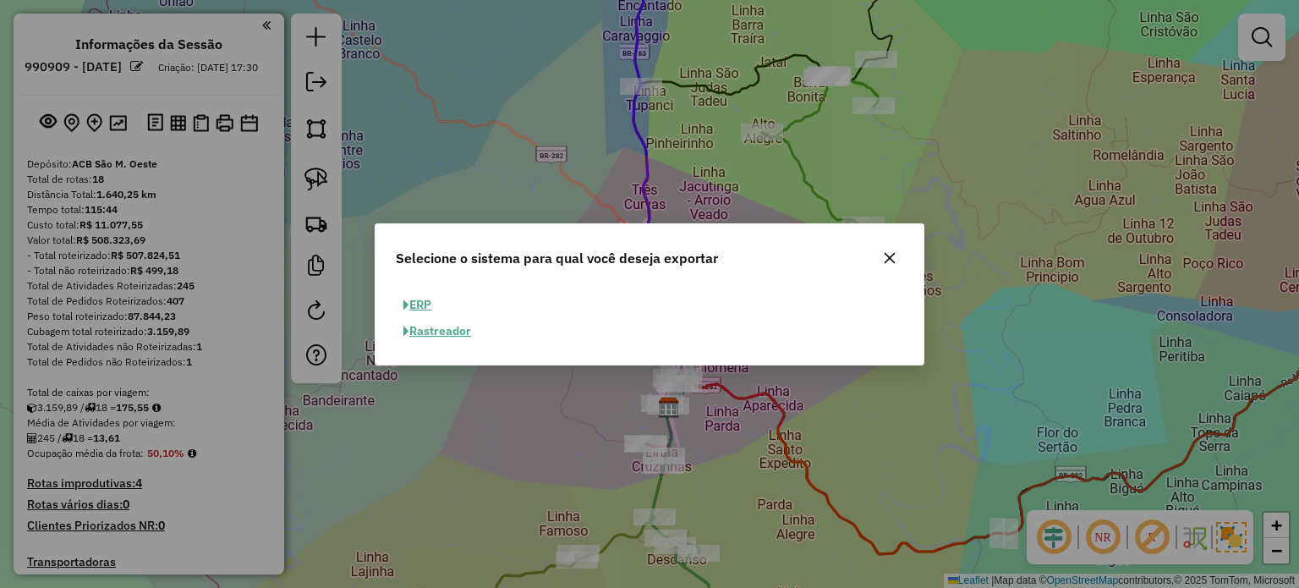
click at [418, 300] on button "ERP" at bounding box center [417, 305] width 43 height 26
select select "**"
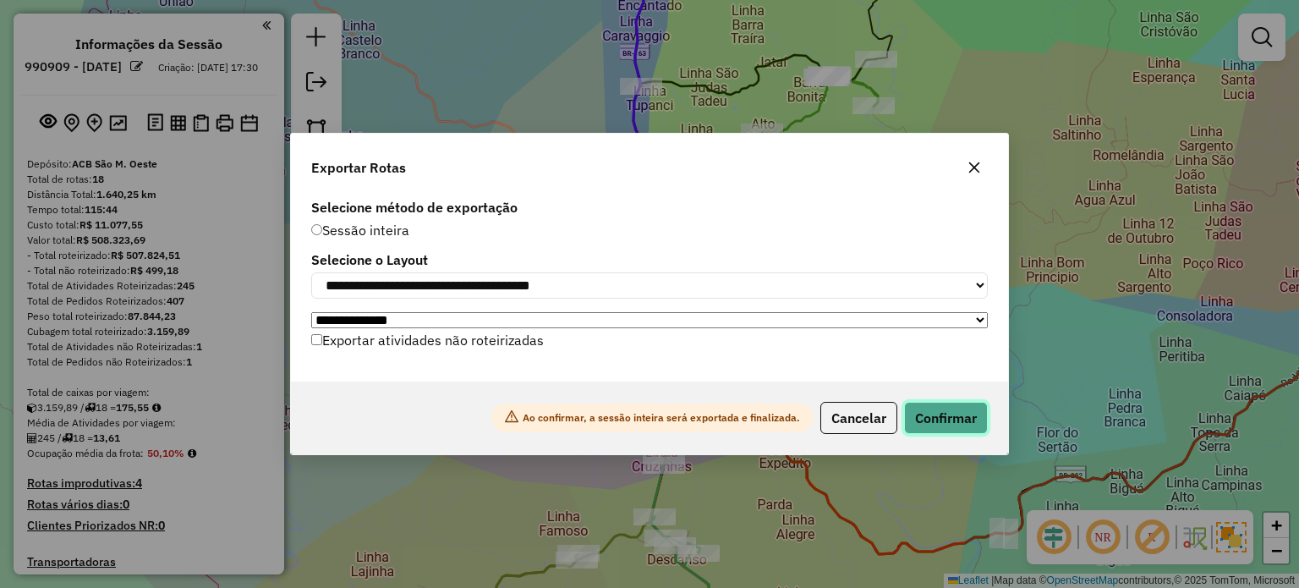
click at [935, 423] on button "Confirmar" at bounding box center [946, 418] width 84 height 32
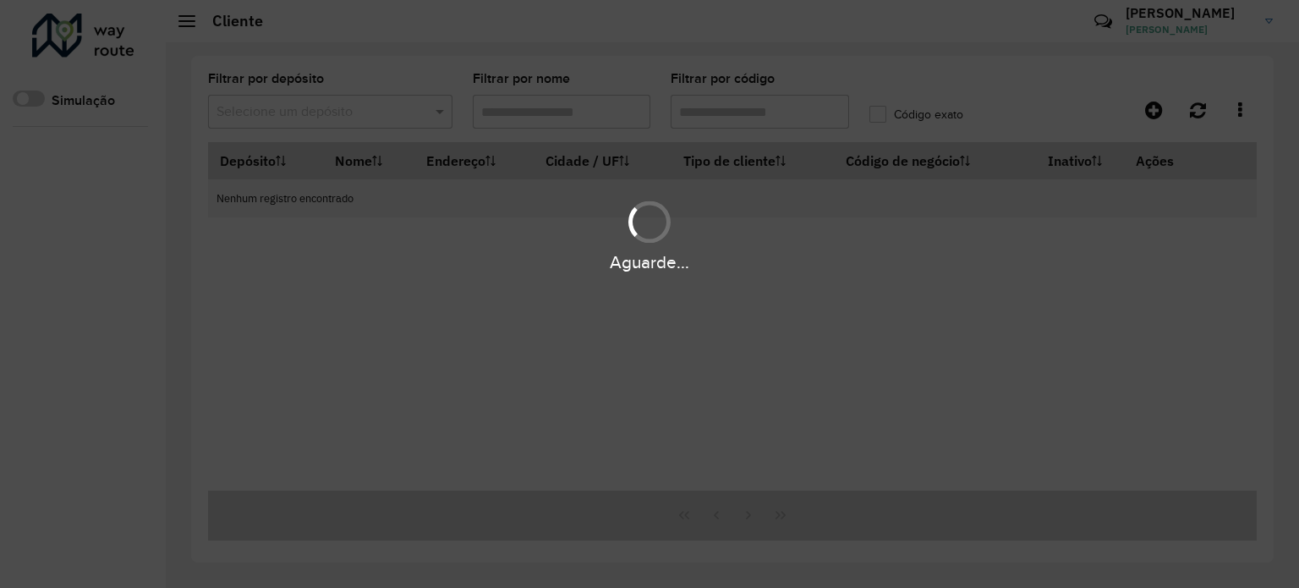
type input "****"
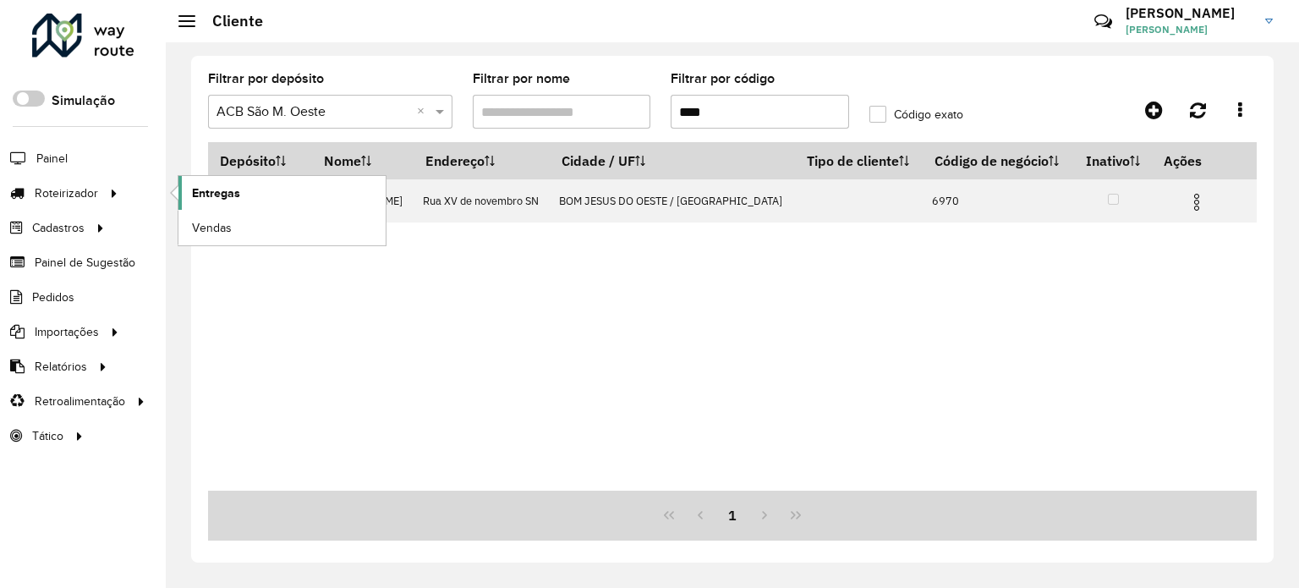
click at [220, 184] on span "Entregas" at bounding box center [216, 193] width 48 height 18
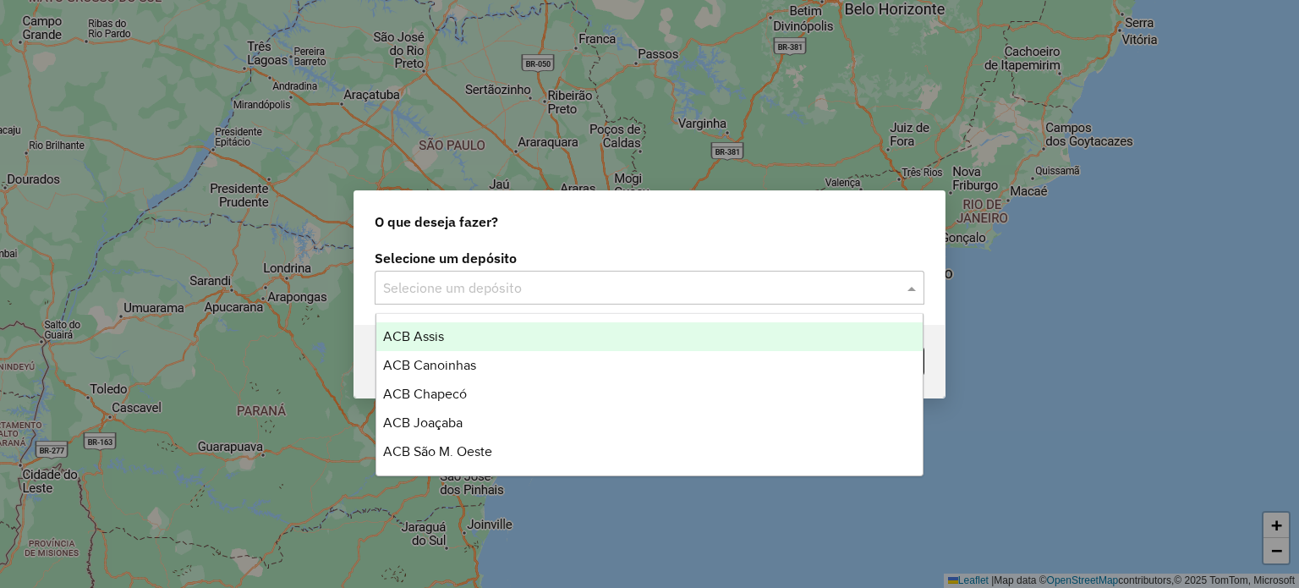
click at [905, 285] on span at bounding box center [913, 287] width 21 height 20
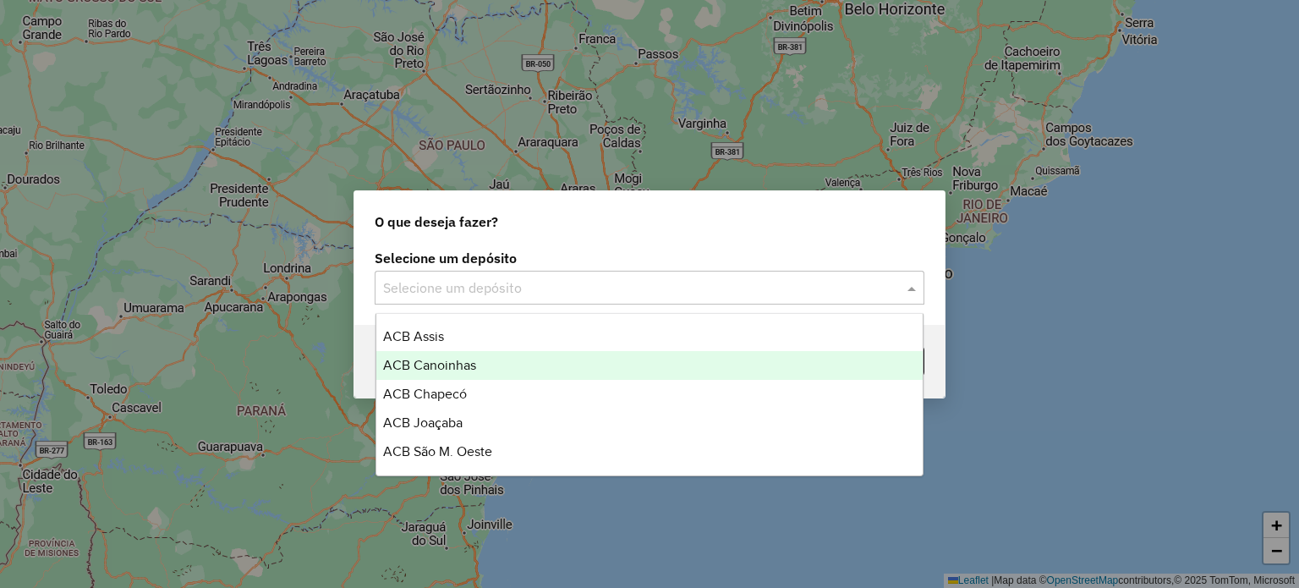
click at [431, 362] on span "ACB Canoinhas" at bounding box center [429, 365] width 93 height 14
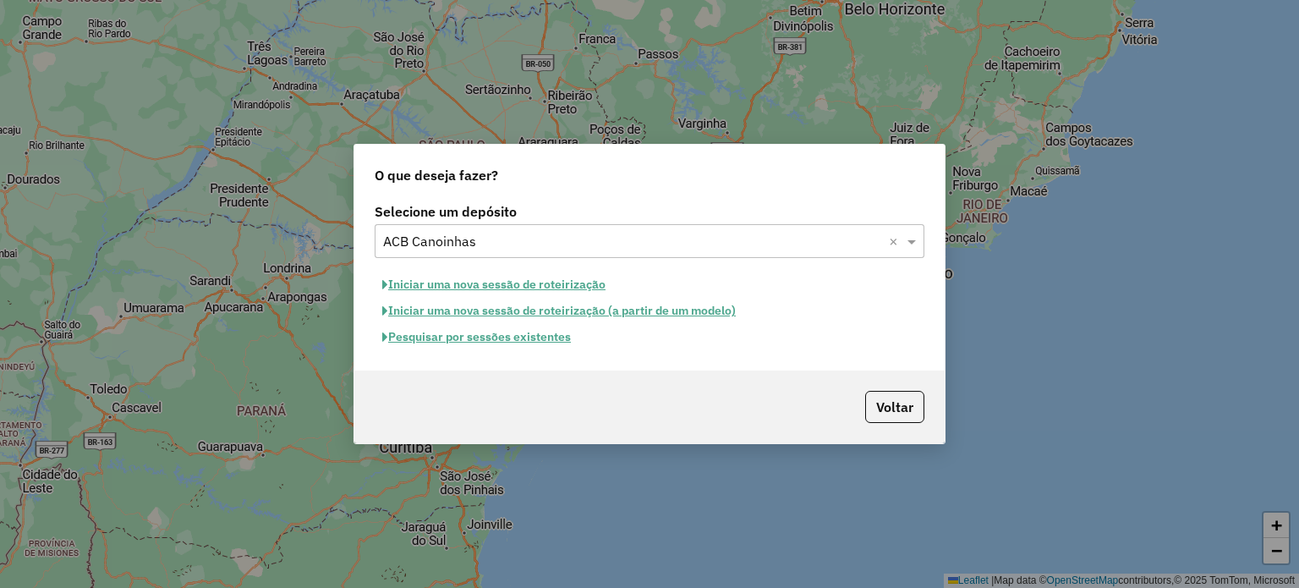
click at [482, 279] on button "Iniciar uma nova sessão de roteirização" at bounding box center [494, 284] width 238 height 26
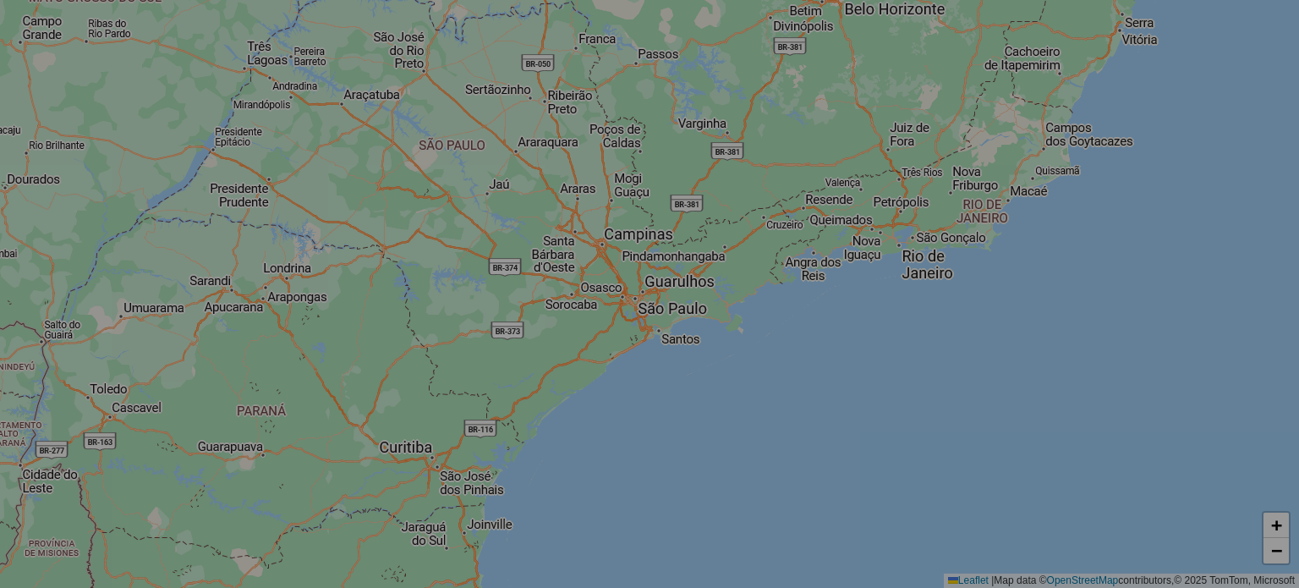
select select "*"
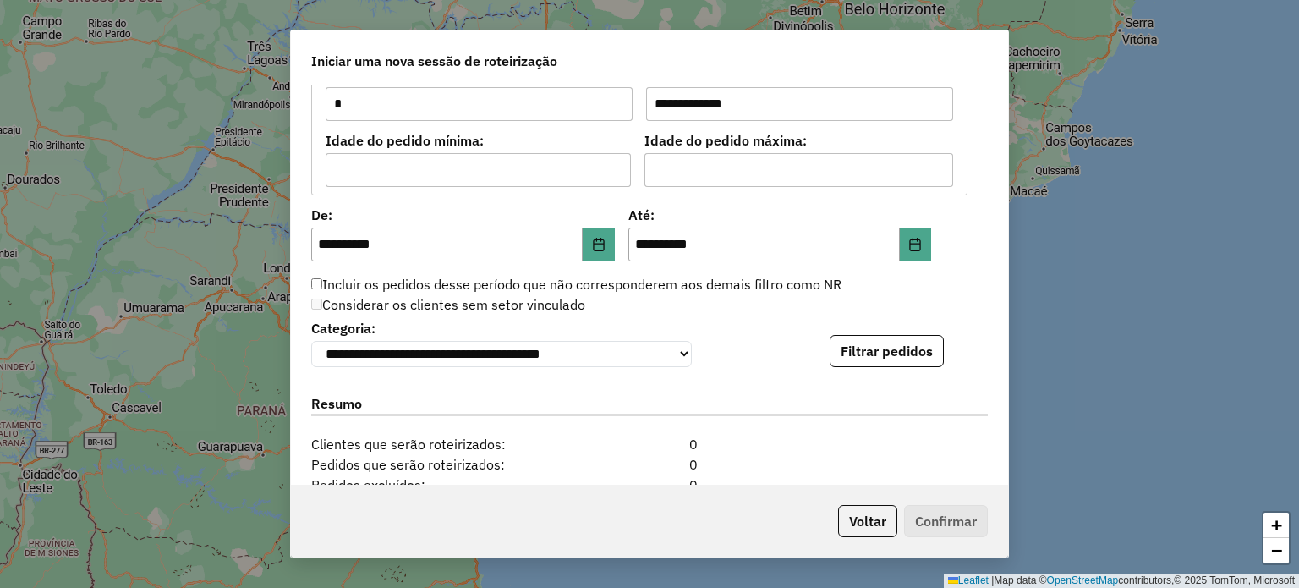
scroll to position [1691, 0]
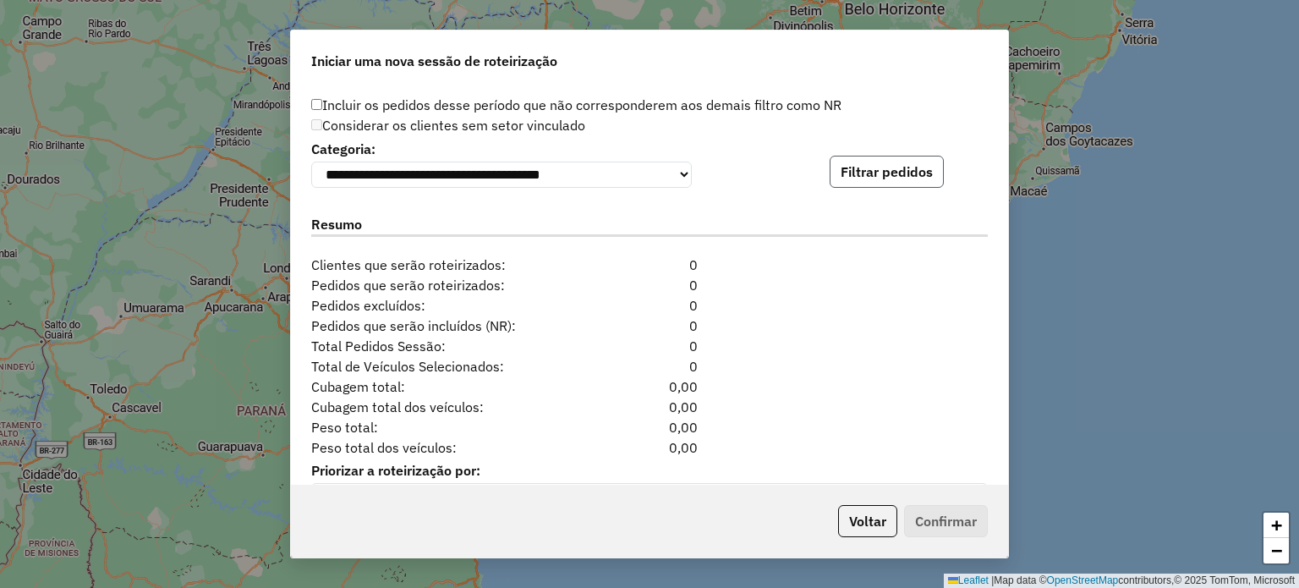
click at [898, 168] on button "Filtrar pedidos" at bounding box center [886, 172] width 114 height 32
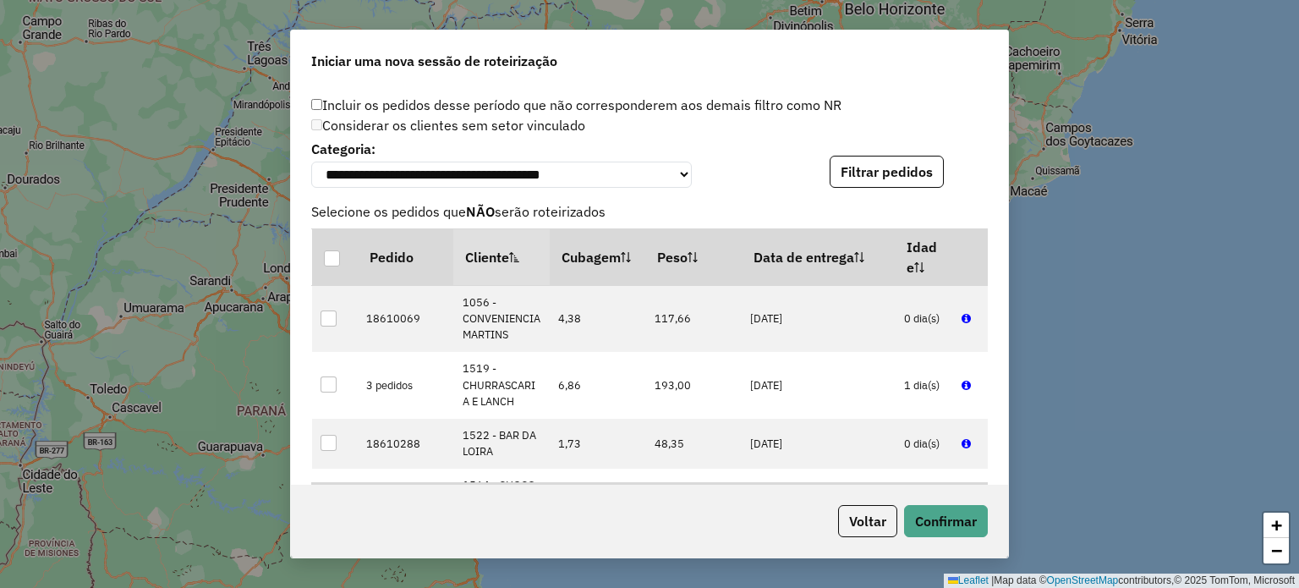
scroll to position [2090, 0]
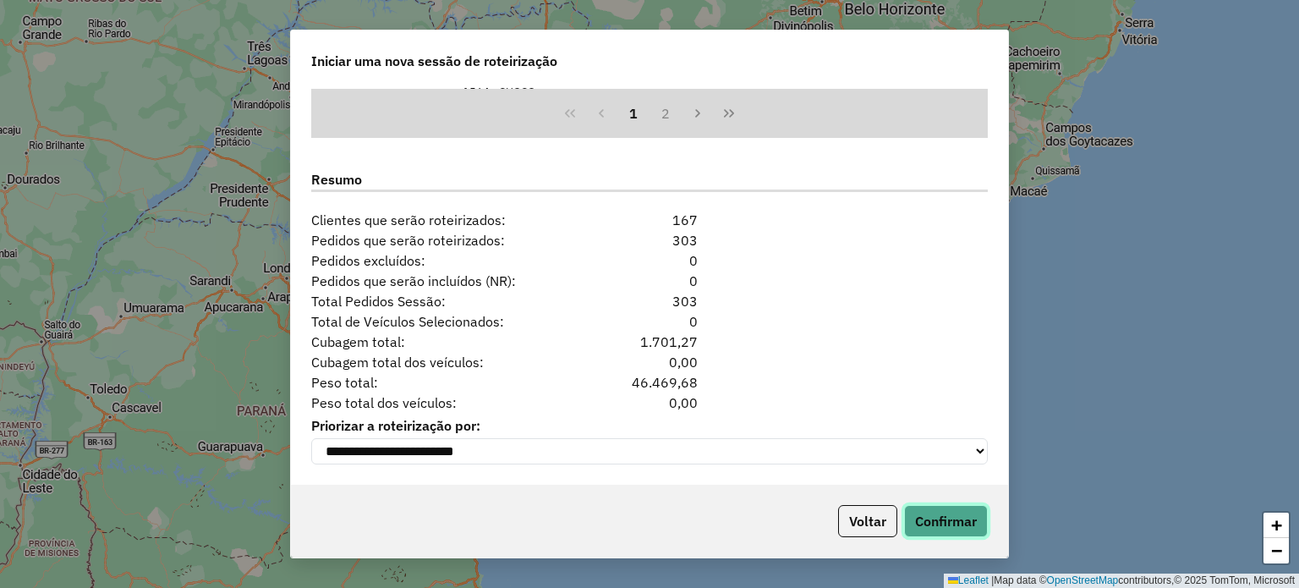
click at [945, 517] on button "Confirmar" at bounding box center [946, 521] width 84 height 32
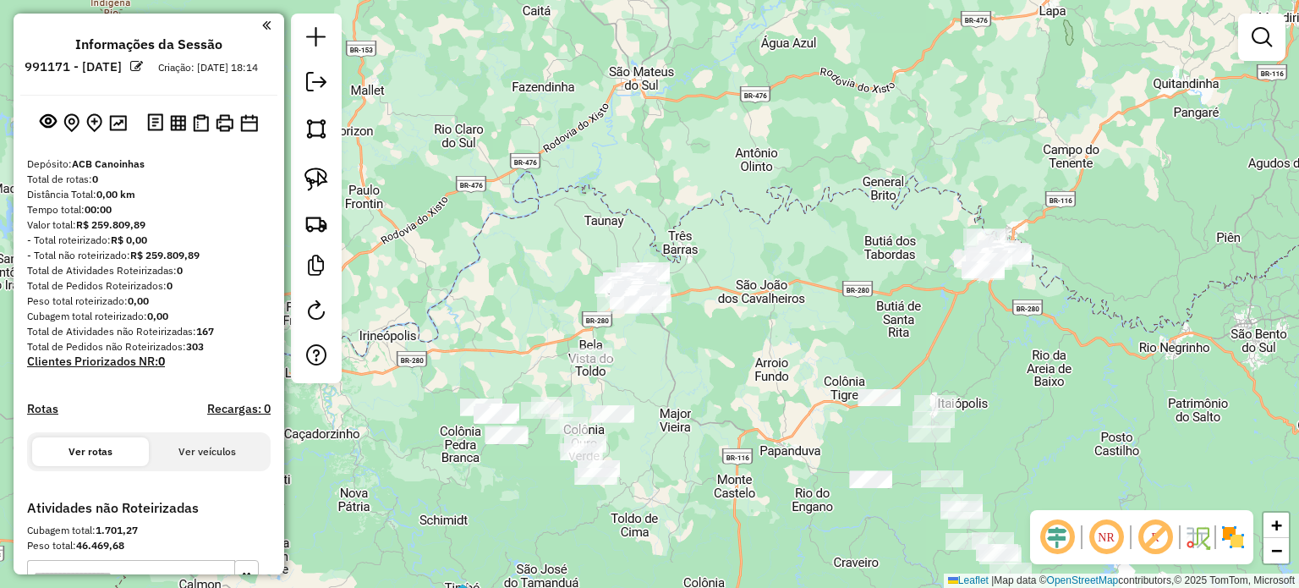
click at [1238, 536] on img at bounding box center [1232, 536] width 27 height 27
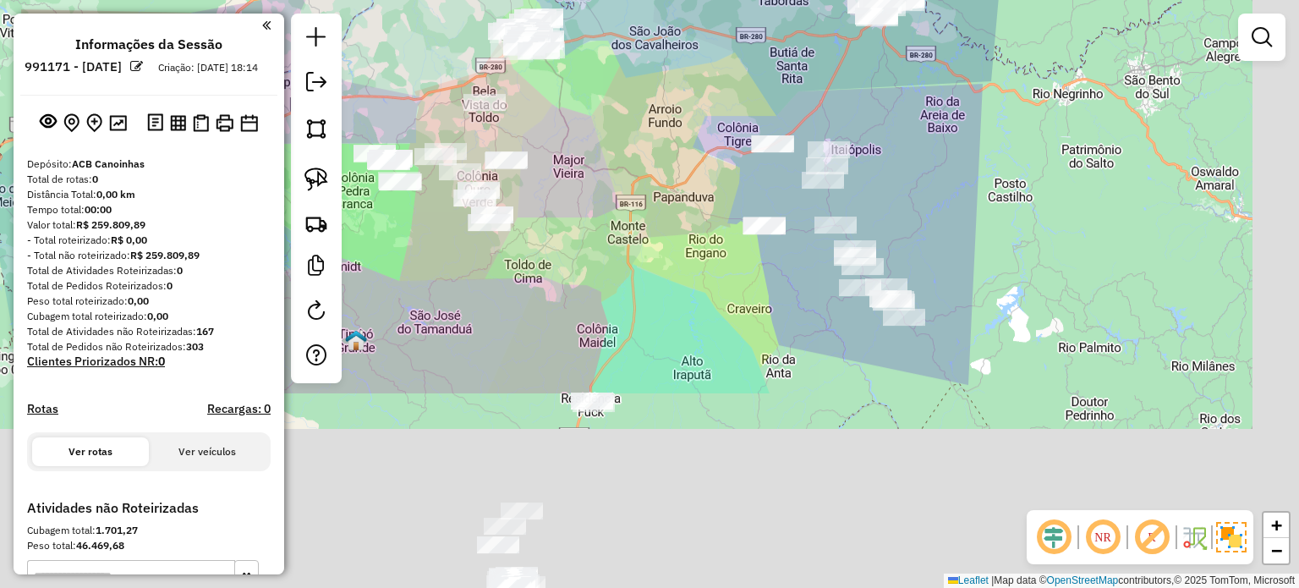
drag, startPoint x: 694, startPoint y: 287, endPoint x: 622, endPoint y: 46, distance: 251.4
click at [596, 6] on div "Janela de atendimento Grade de atendimento Capacidade Transportadoras Veículos …" at bounding box center [649, 294] width 1299 height 588
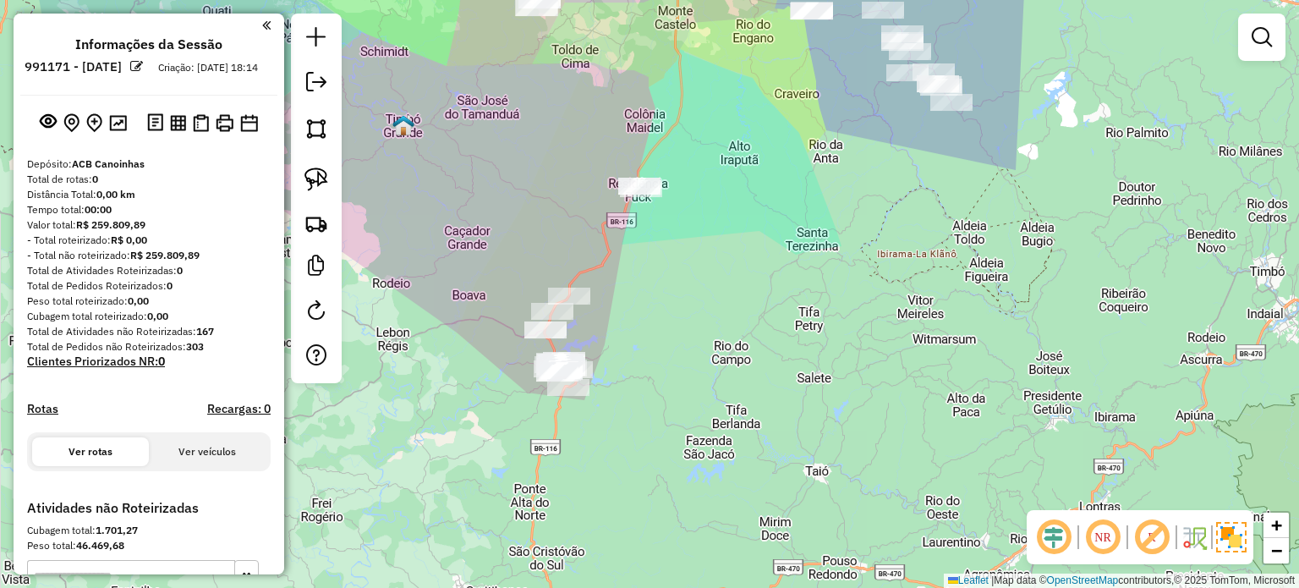
drag, startPoint x: 692, startPoint y: 153, endPoint x: 774, endPoint y: 101, distance: 97.6
click at [791, 74] on div "Janela de atendimento Grade de atendimento Capacidade Transportadoras Veículos …" at bounding box center [649, 294] width 1299 height 588
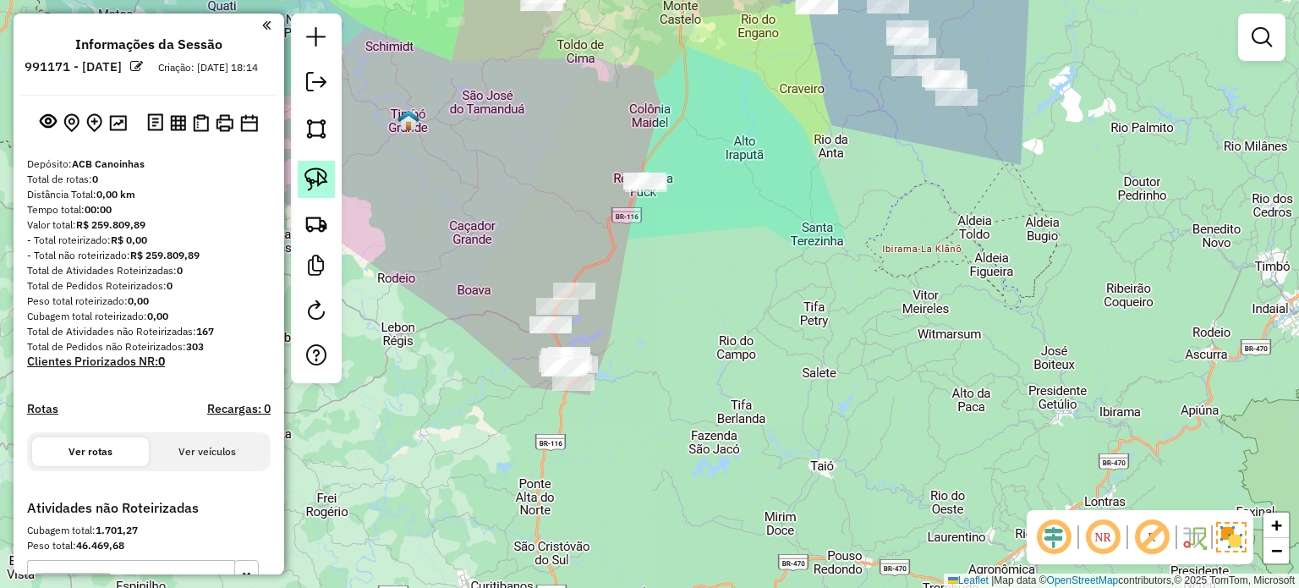
click at [320, 177] on img at bounding box center [316, 179] width 24 height 24
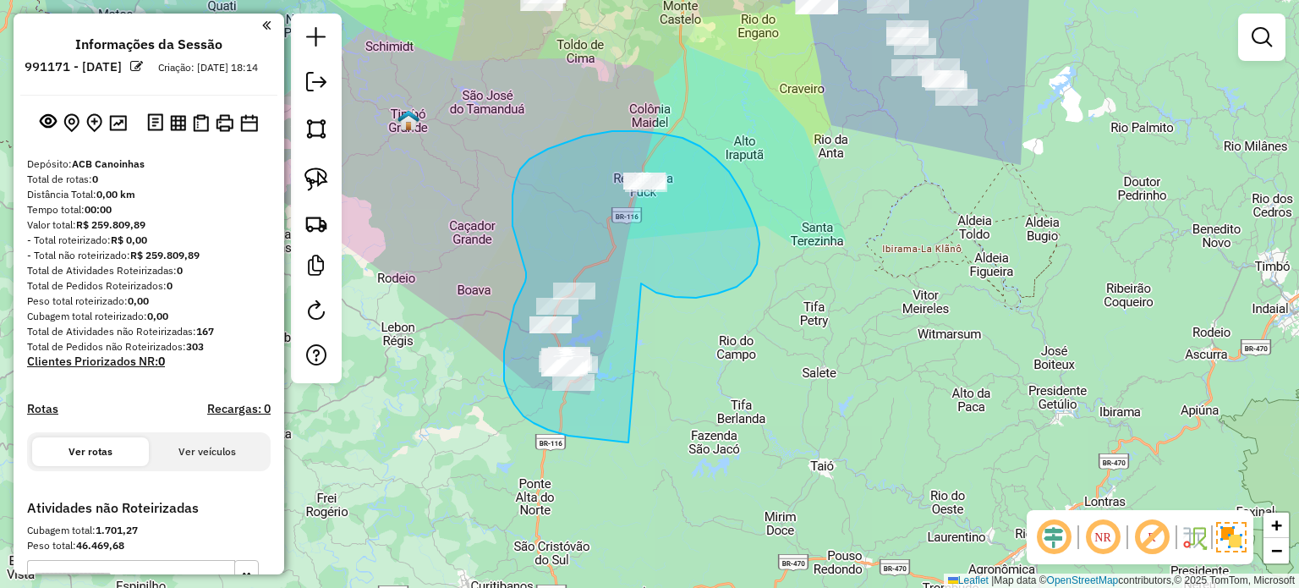
drag, startPoint x: 641, startPoint y: 283, endPoint x: 672, endPoint y: 435, distance: 155.4
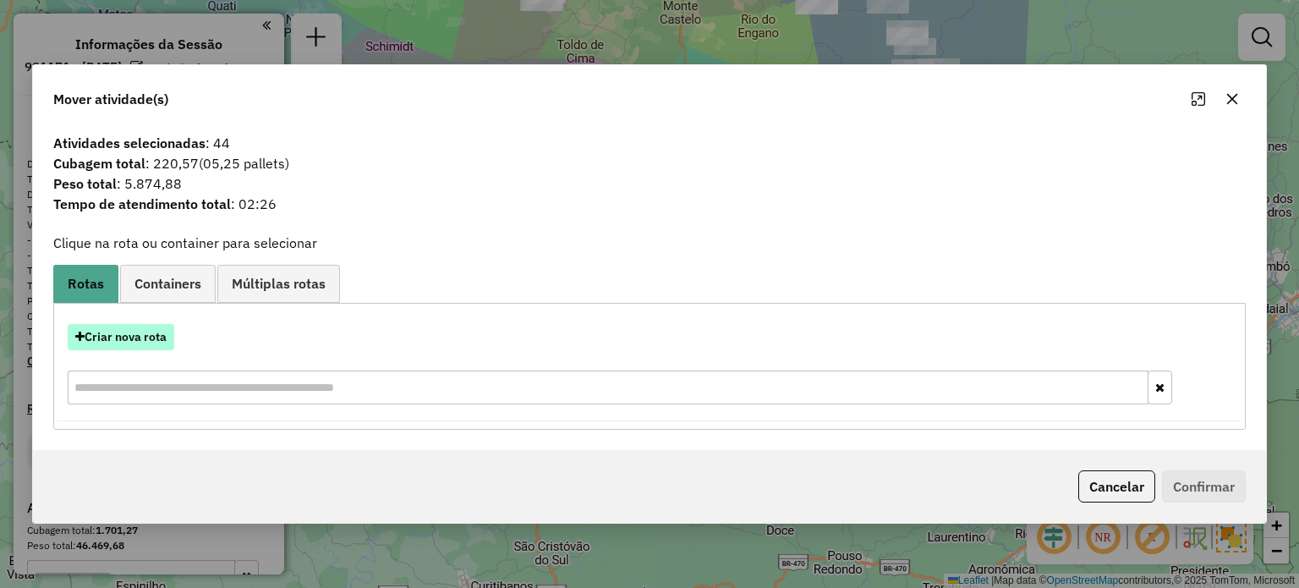
click at [128, 332] on button "Criar nova rota" at bounding box center [121, 337] width 107 height 26
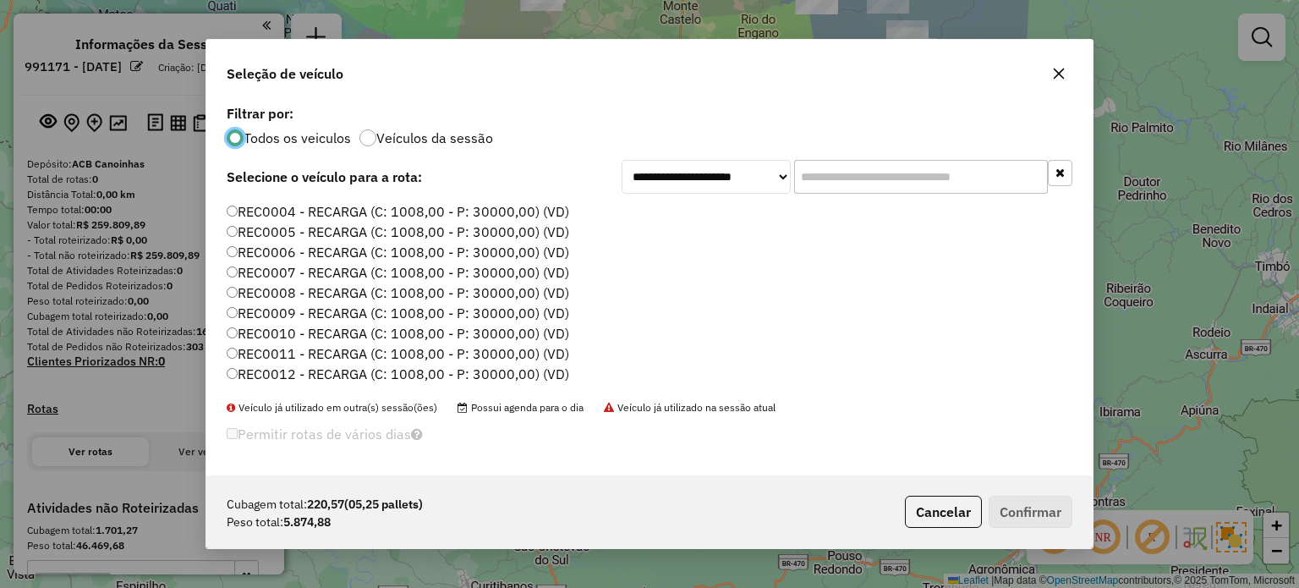
scroll to position [169, 0]
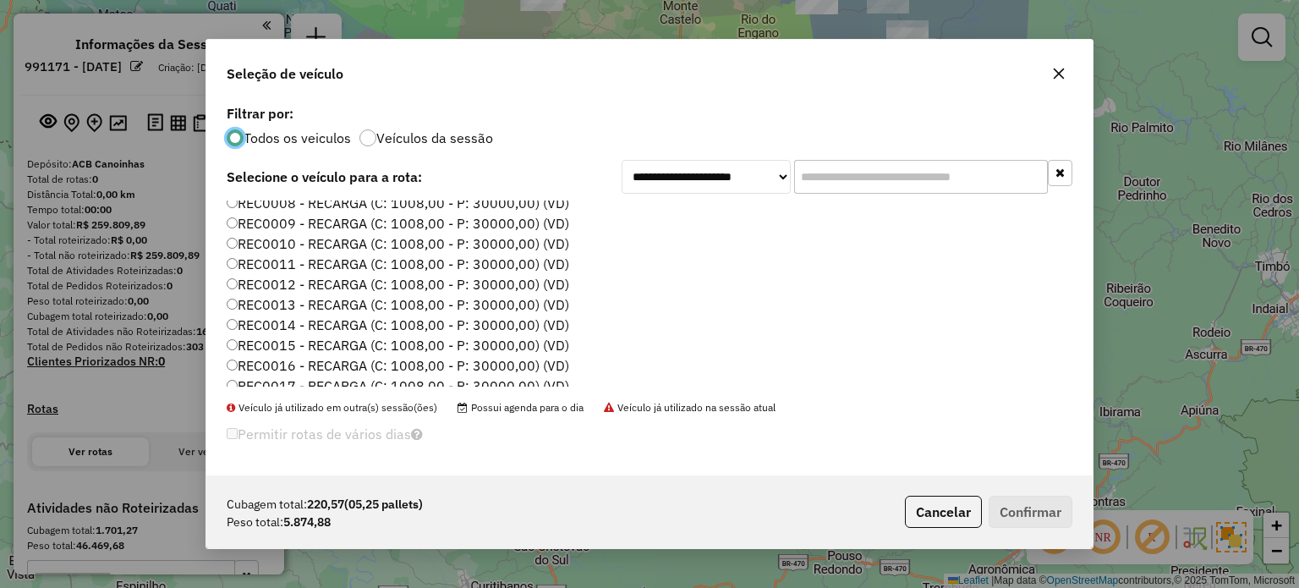
click at [507, 266] on label "REC0011 - RECARGA (C: 1008,00 - P: 30000,00) (VD)" at bounding box center [398, 264] width 342 height 20
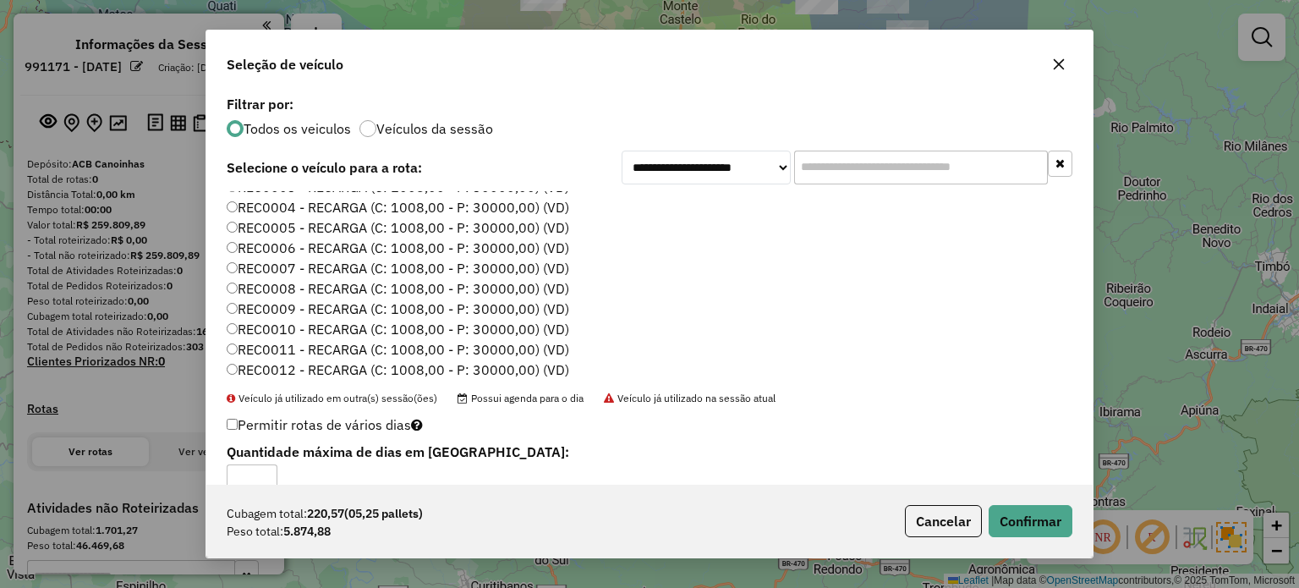
scroll to position [0, 0]
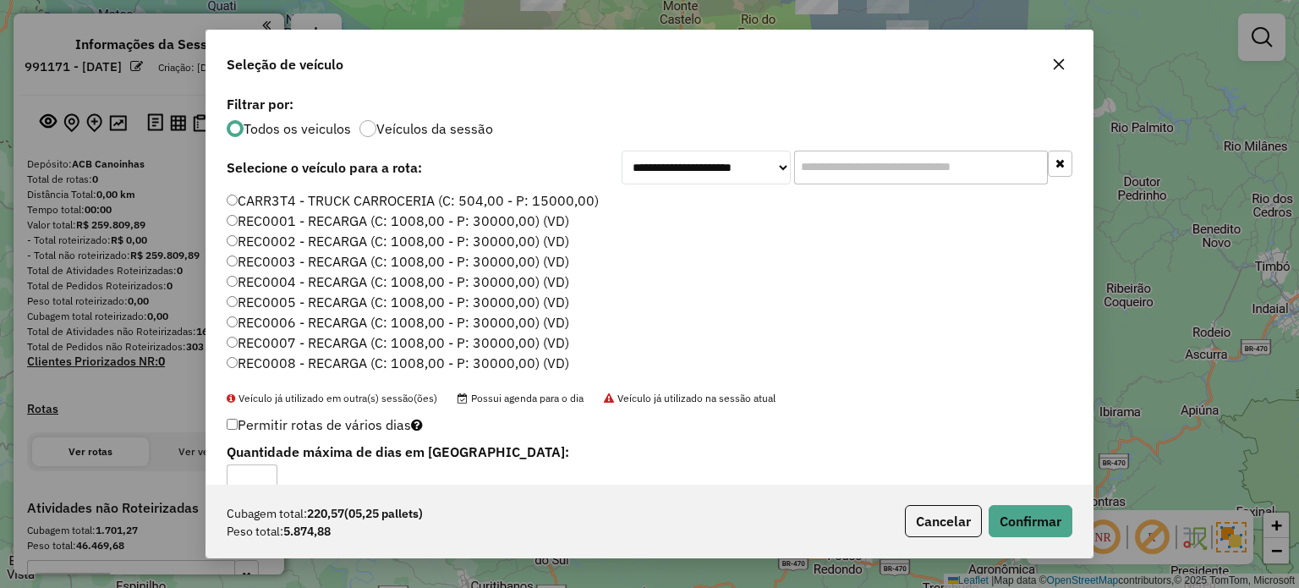
click at [350, 248] on label "REC0002 - RECARGA (C: 1008,00 - P: 30000,00) (VD)" at bounding box center [398, 241] width 342 height 20
click at [359, 292] on label "REC0005 - RECARGA (C: 1008,00 - P: 30000,00) (VD)" at bounding box center [398, 302] width 342 height 20
click at [1017, 517] on button "Confirmar" at bounding box center [1030, 521] width 84 height 32
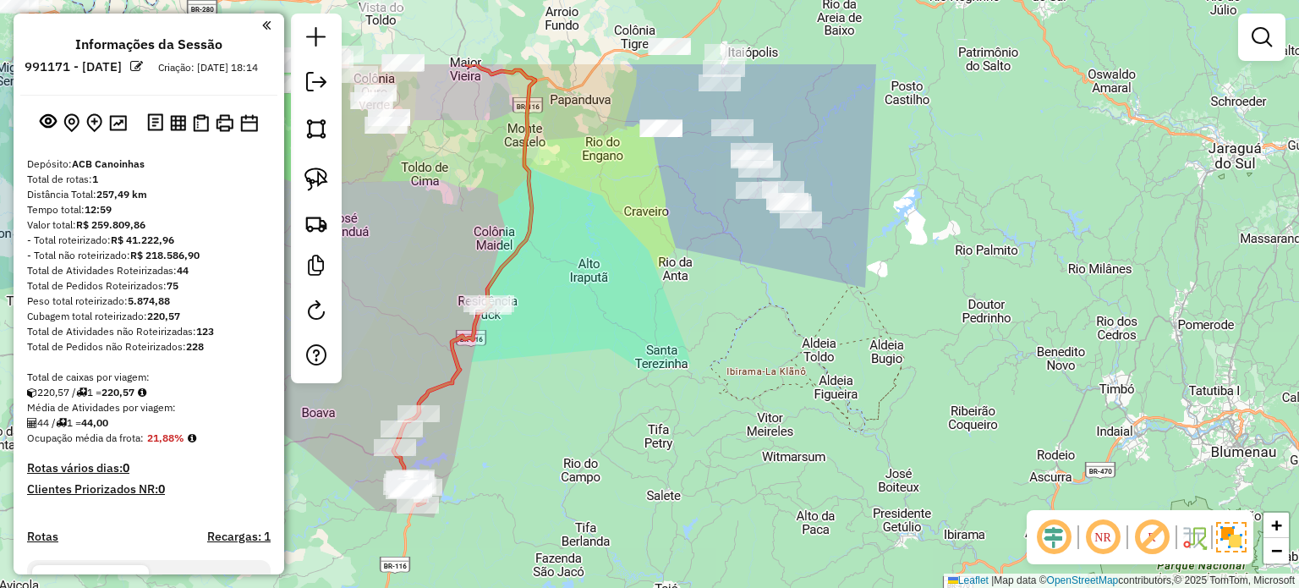
drag, startPoint x: 774, startPoint y: 270, endPoint x: 621, endPoint y: 392, distance: 196.7
click at [621, 392] on div "Janela de atendimento Grade de atendimento Capacidade Transportadoras Veículos …" at bounding box center [649, 294] width 1299 height 588
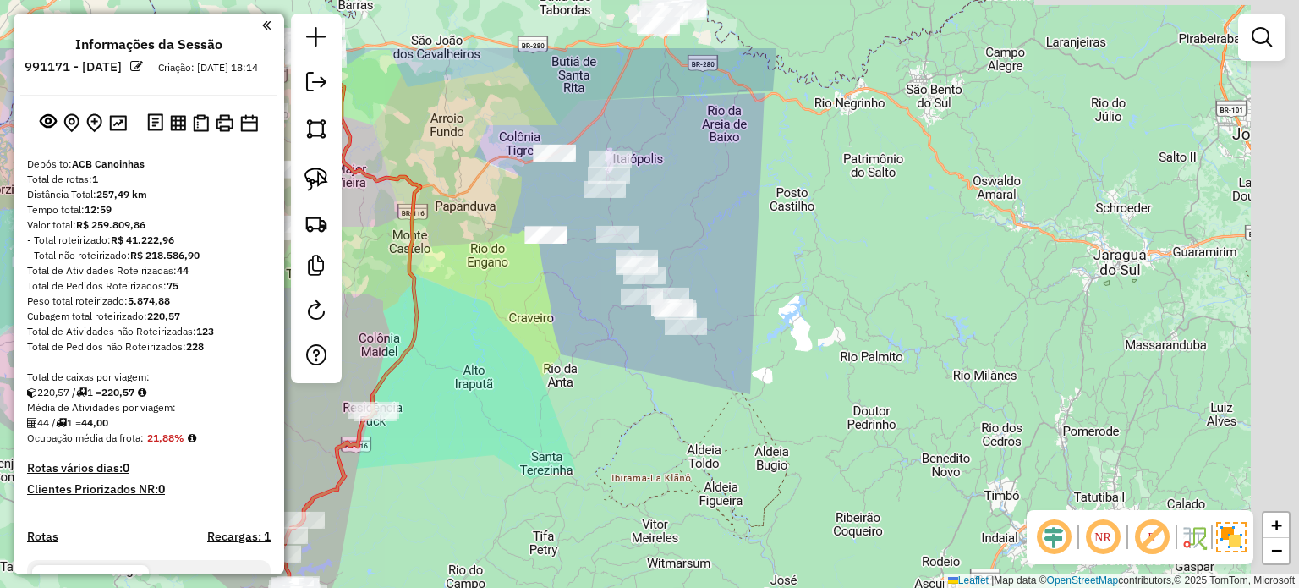
drag, startPoint x: 585, startPoint y: 446, endPoint x: 591, endPoint y: 433, distance: 14.0
click at [585, 446] on div "Janela de atendimento Grade de atendimento Capacidade Transportadoras Veículos …" at bounding box center [649, 294] width 1299 height 588
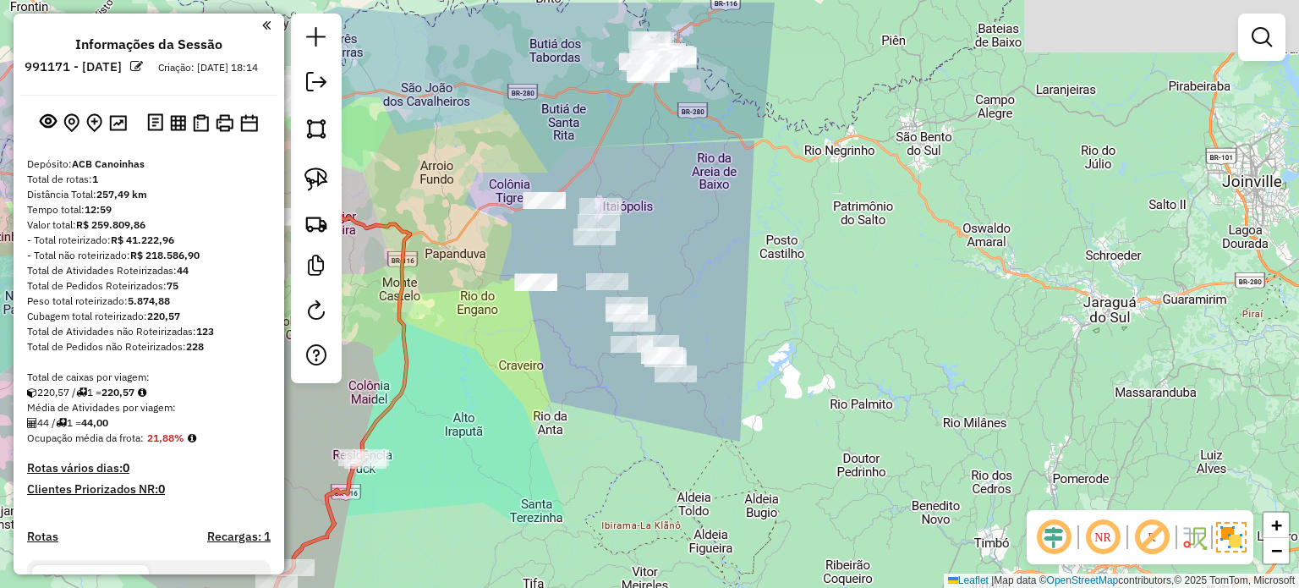
click at [582, 448] on div "Janela de atendimento Grade de atendimento Capacidade Transportadoras Veículos …" at bounding box center [649, 294] width 1299 height 588
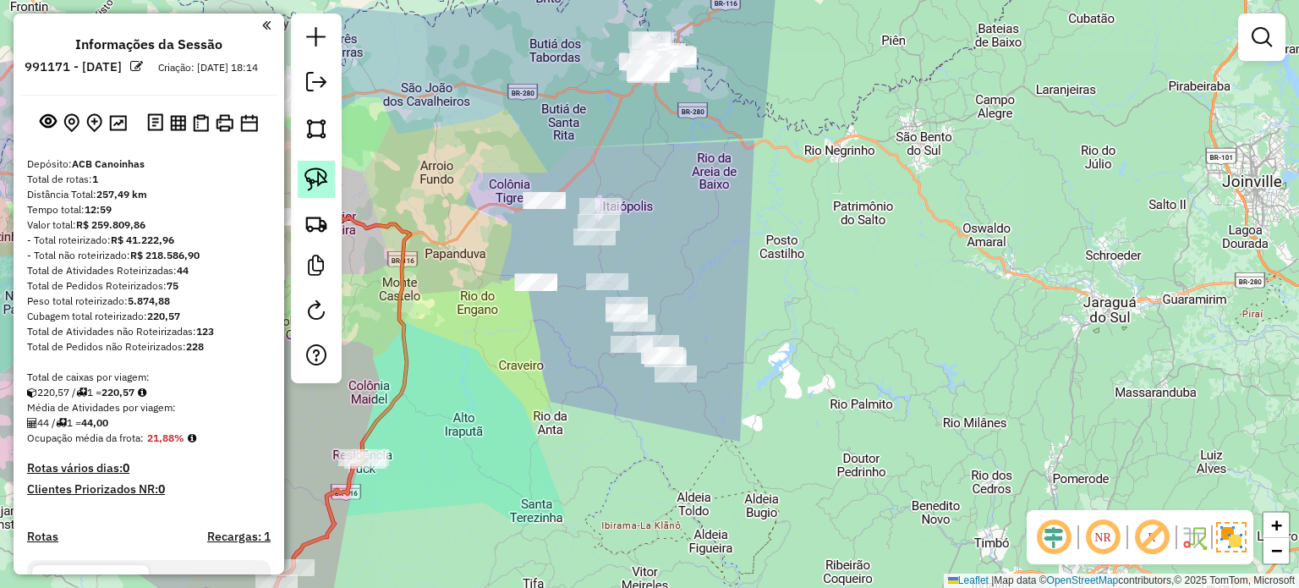
click at [325, 172] on img at bounding box center [316, 179] width 24 height 24
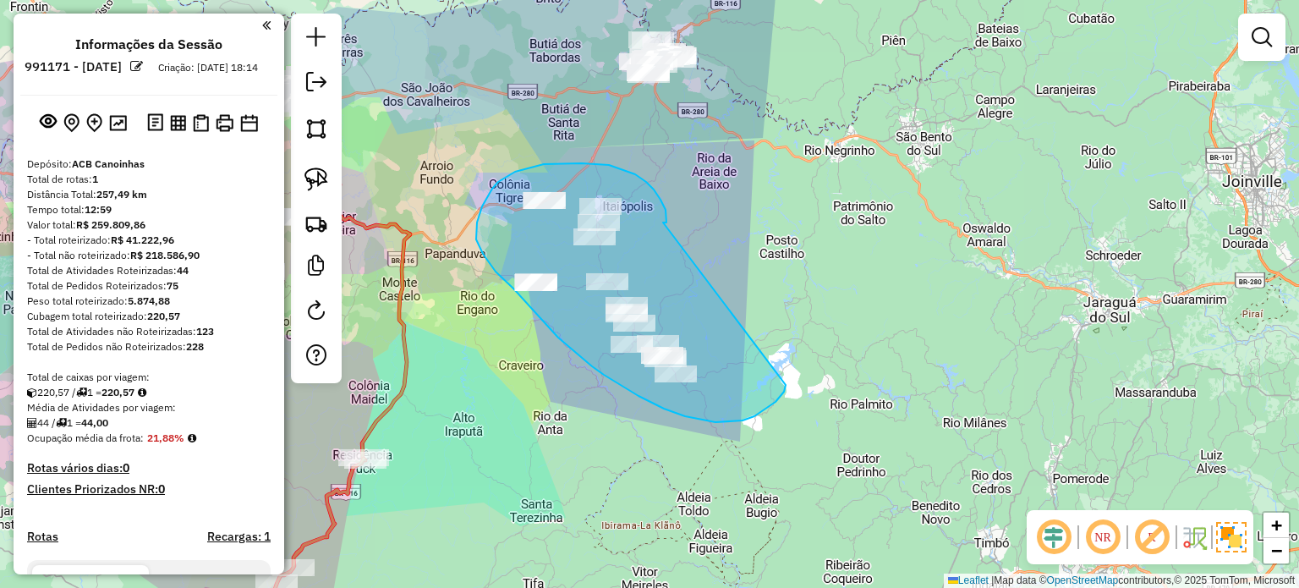
drag, startPoint x: 664, startPoint y: 222, endPoint x: 785, endPoint y: 384, distance: 202.2
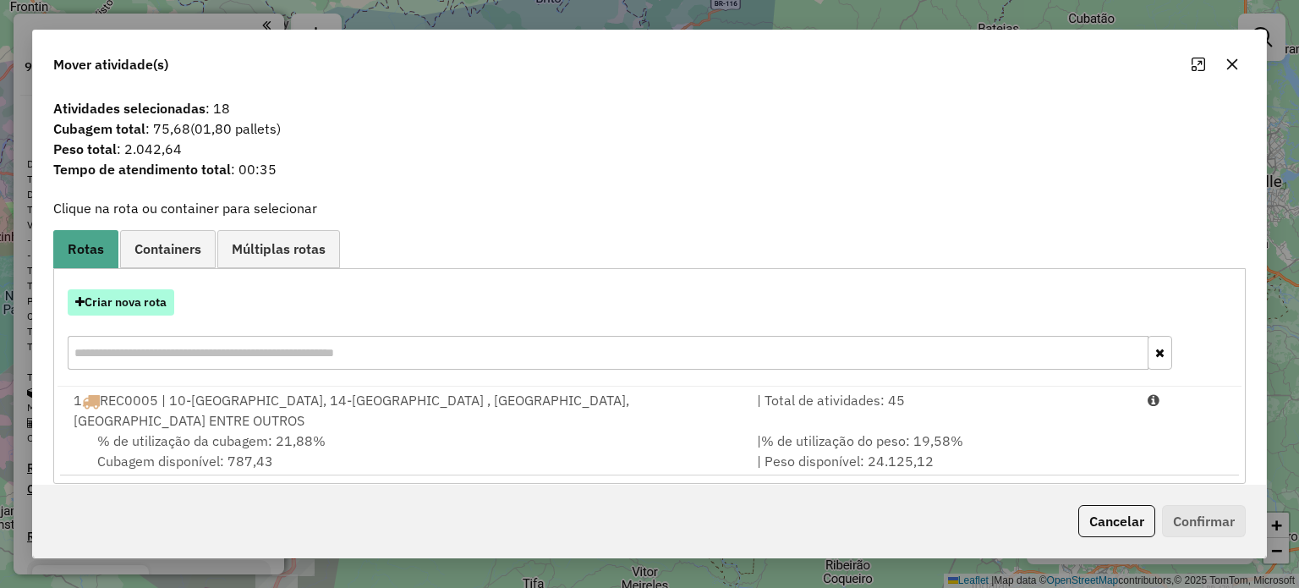
click at [123, 298] on button "Criar nova rota" at bounding box center [121, 302] width 107 height 26
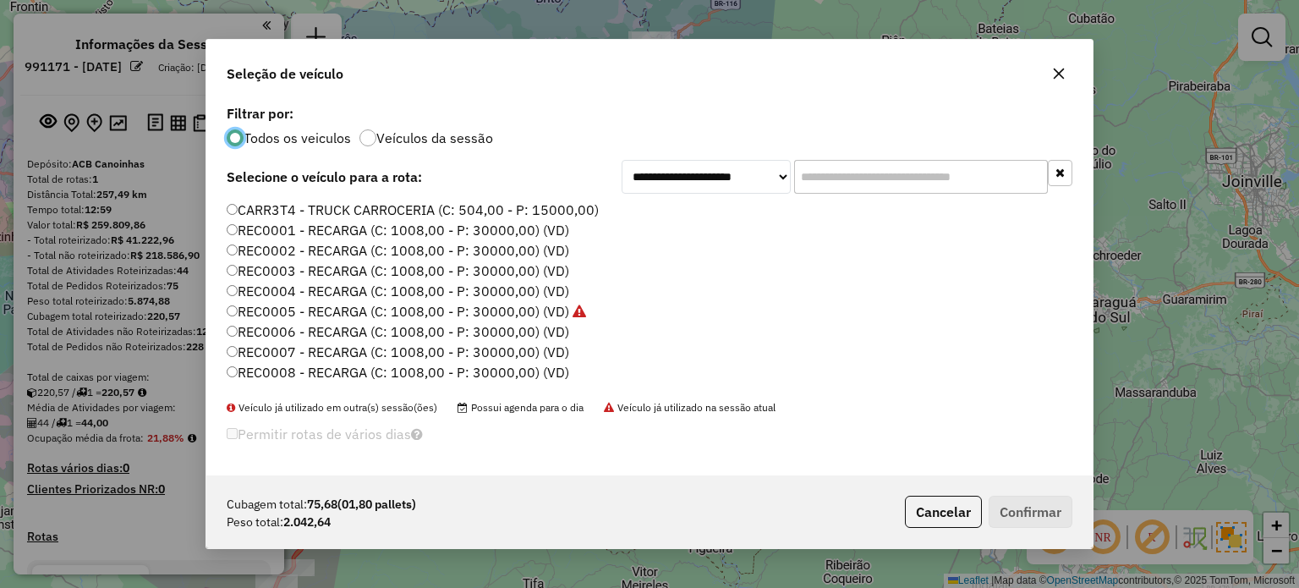
scroll to position [85, 0]
click at [555, 249] on label "REC0006 - RECARGA (C: 1008,00 - P: 30000,00) (VD)" at bounding box center [398, 247] width 342 height 20
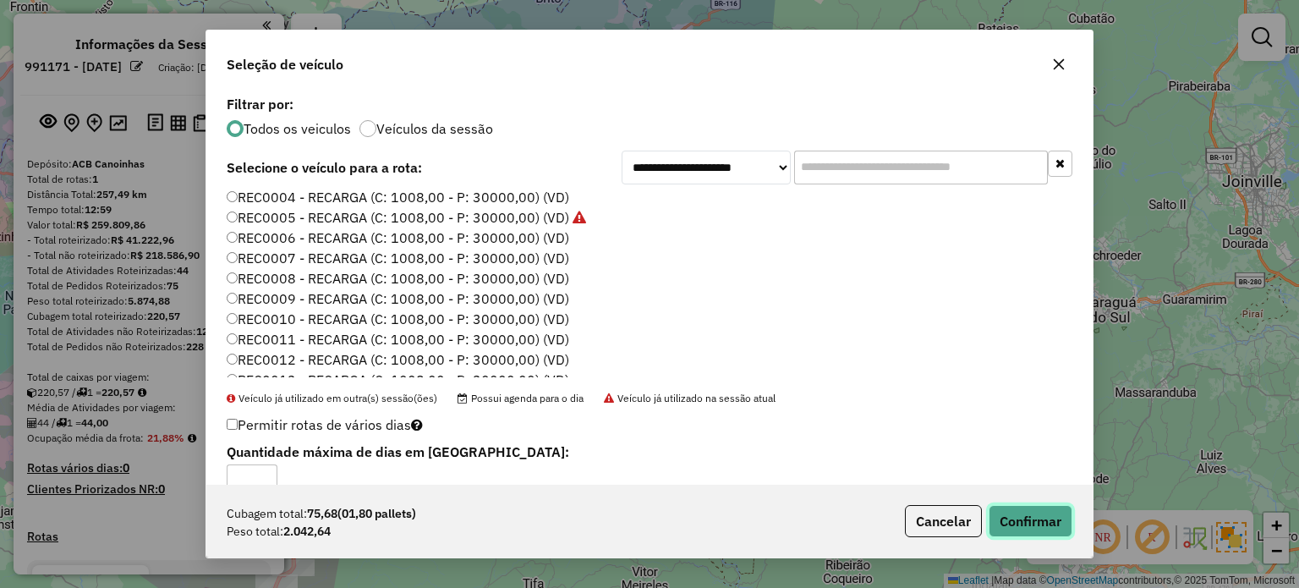
click at [1023, 520] on button "Confirmar" at bounding box center [1030, 521] width 84 height 32
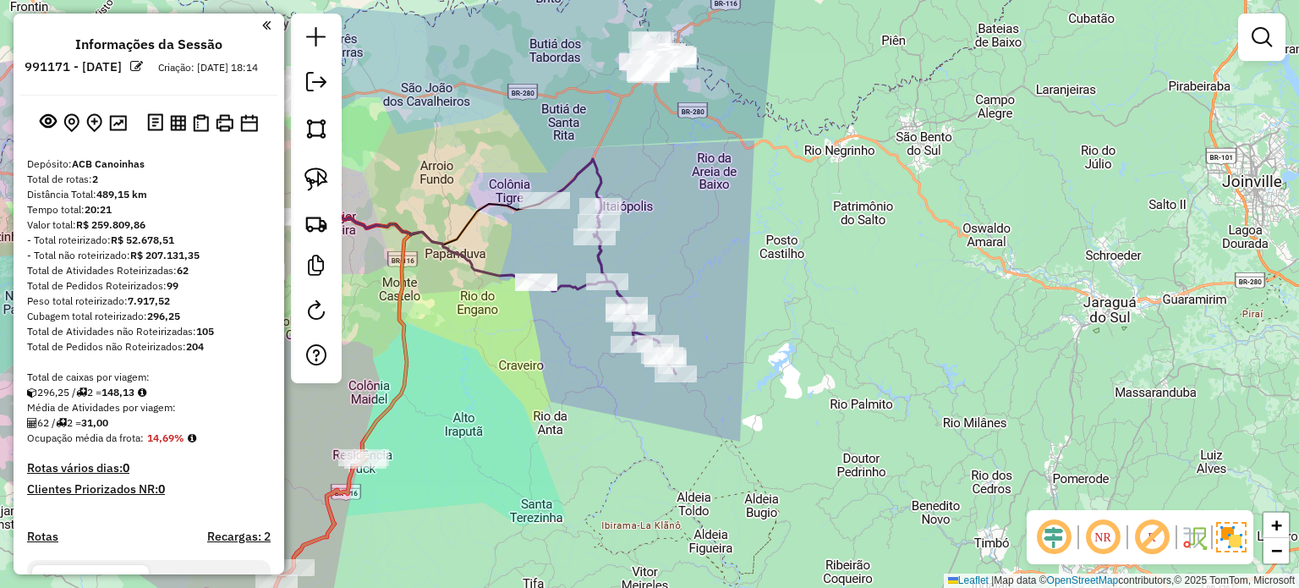
click at [707, 147] on div "Janela de atendimento Grade de atendimento Capacidade Transportadoras Veículos …" at bounding box center [649, 294] width 1299 height 588
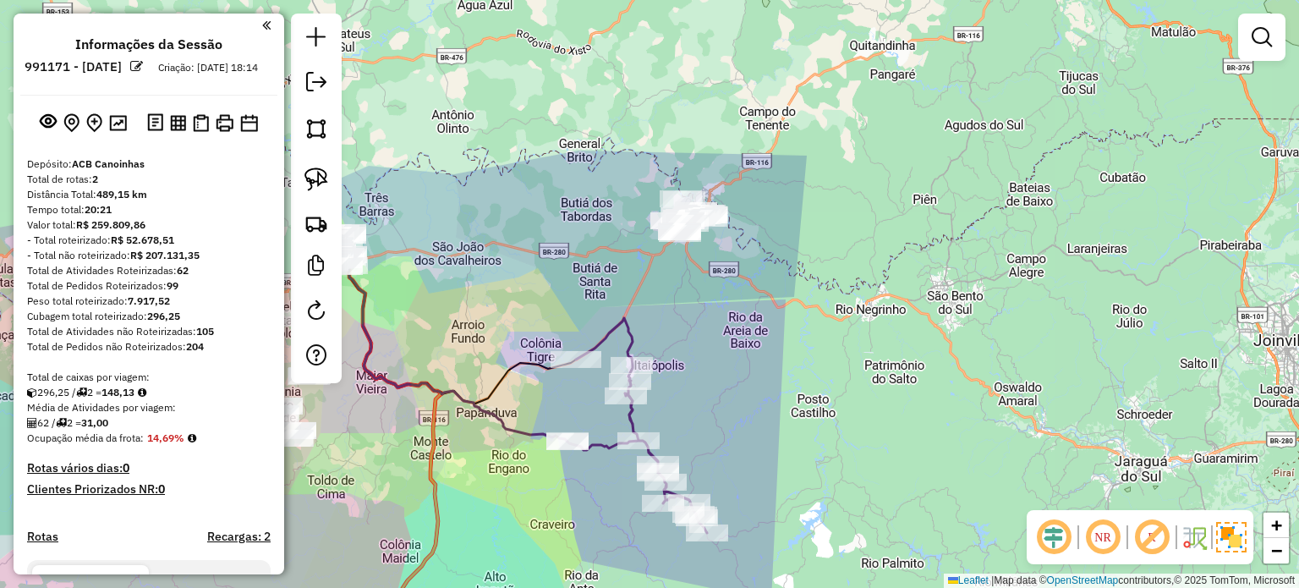
drag, startPoint x: 714, startPoint y: 141, endPoint x: 745, endPoint y: 310, distance: 171.9
click at [746, 308] on div "Janela de atendimento Grade de atendimento Capacidade Transportadoras Veículos …" at bounding box center [649, 294] width 1299 height 588
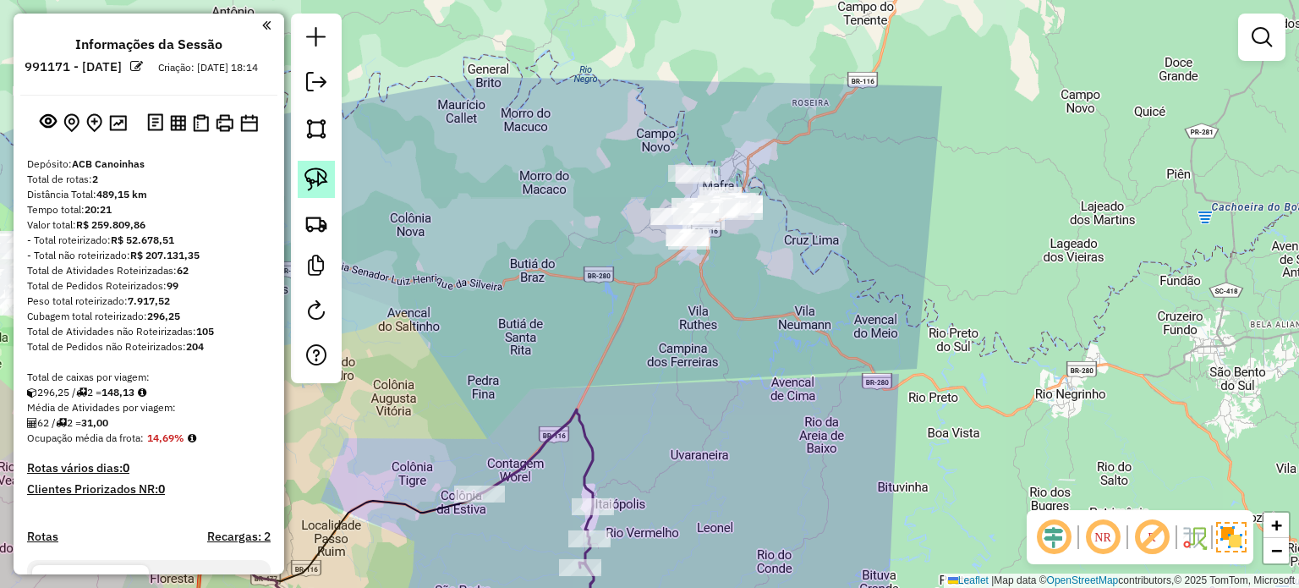
click at [309, 172] on img at bounding box center [316, 179] width 24 height 24
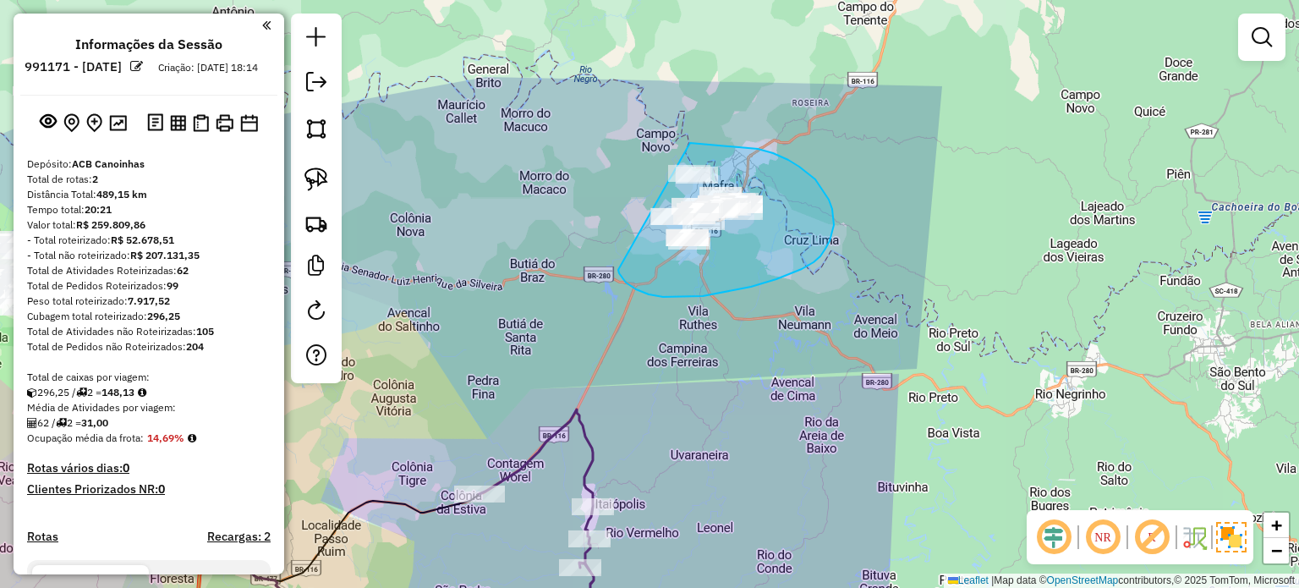
drag, startPoint x: 636, startPoint y: 289, endPoint x: 619, endPoint y: 151, distance: 138.8
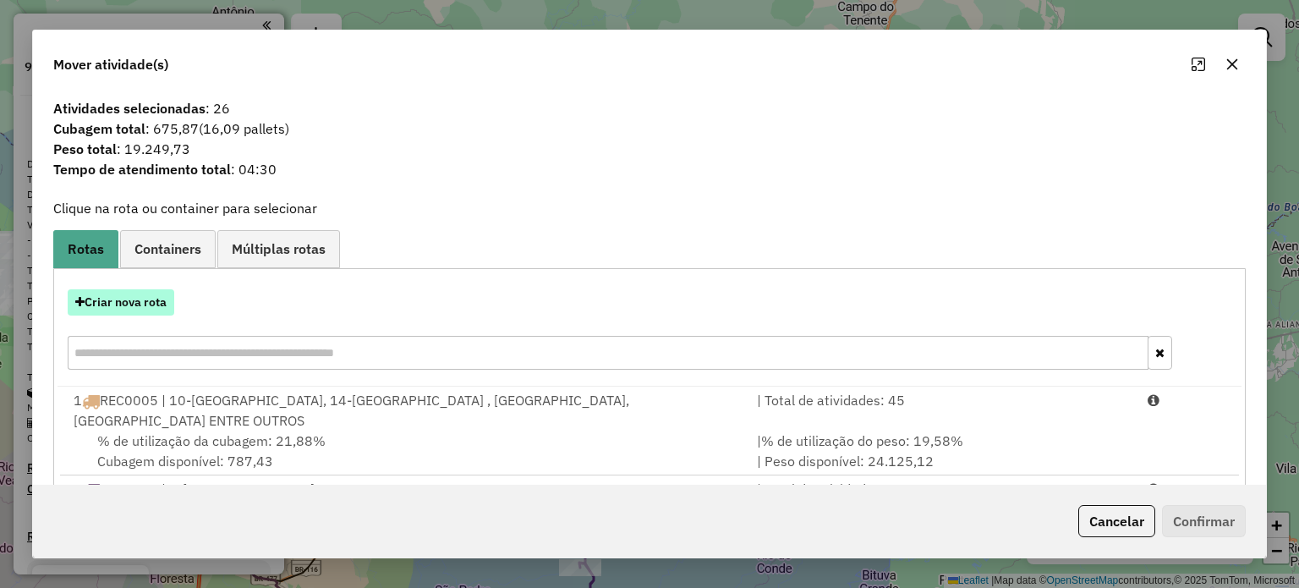
click at [112, 290] on button "Criar nova rota" at bounding box center [121, 302] width 107 height 26
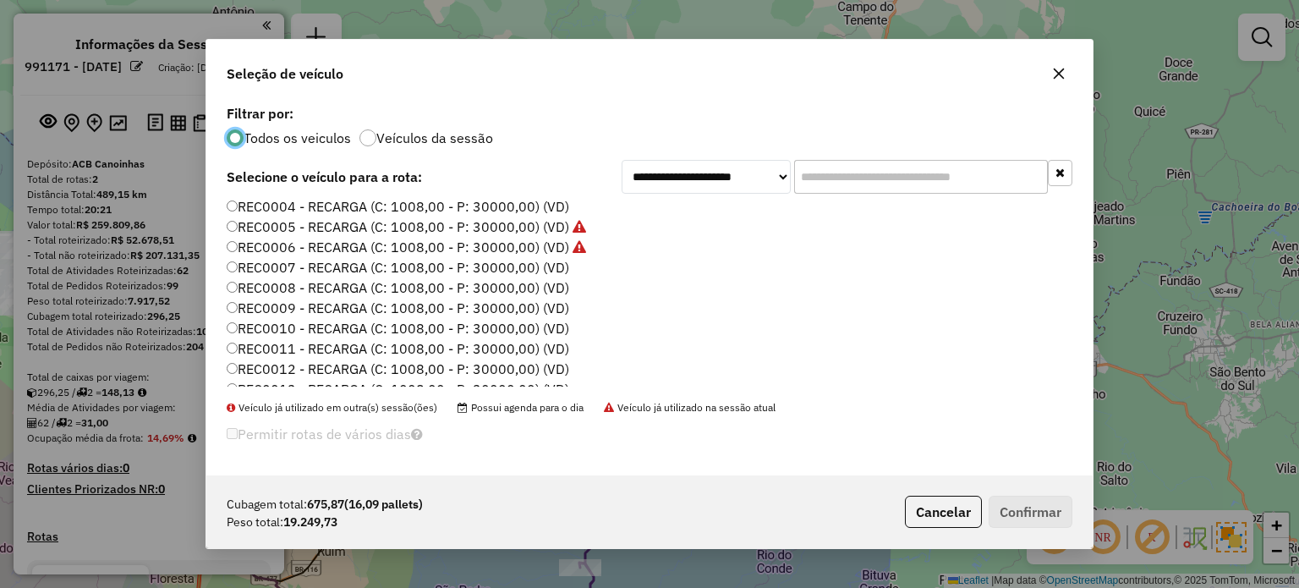
click at [544, 266] on label "REC0007 - RECARGA (C: 1008,00 - P: 30000,00) (VD)" at bounding box center [398, 267] width 342 height 20
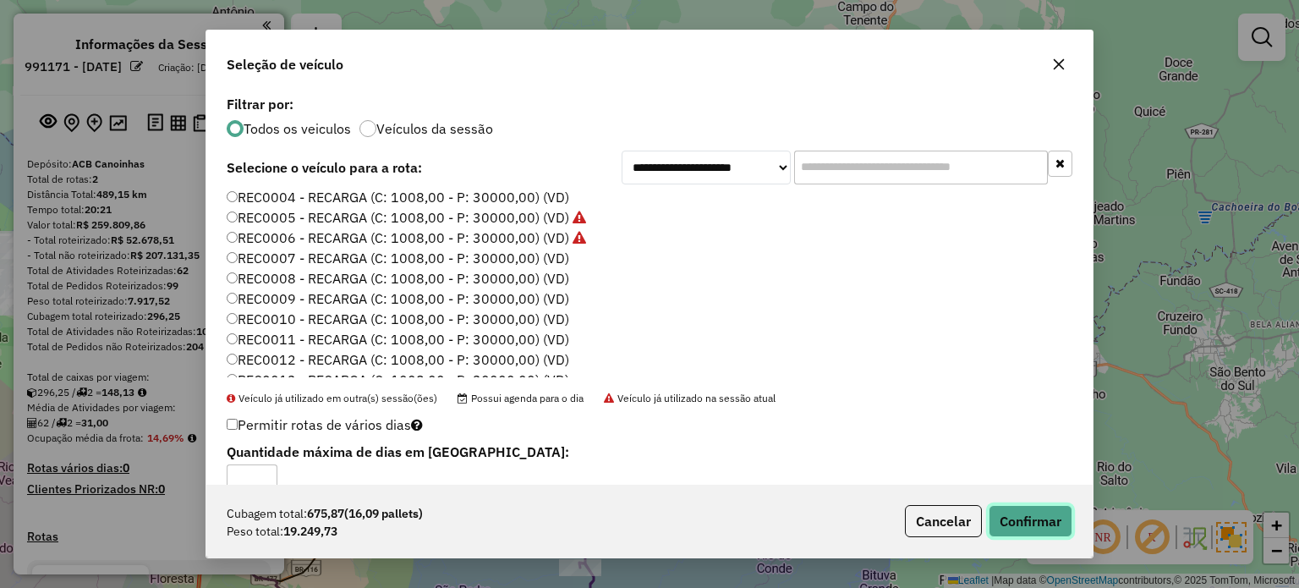
click at [1027, 528] on button "Confirmar" at bounding box center [1030, 521] width 84 height 32
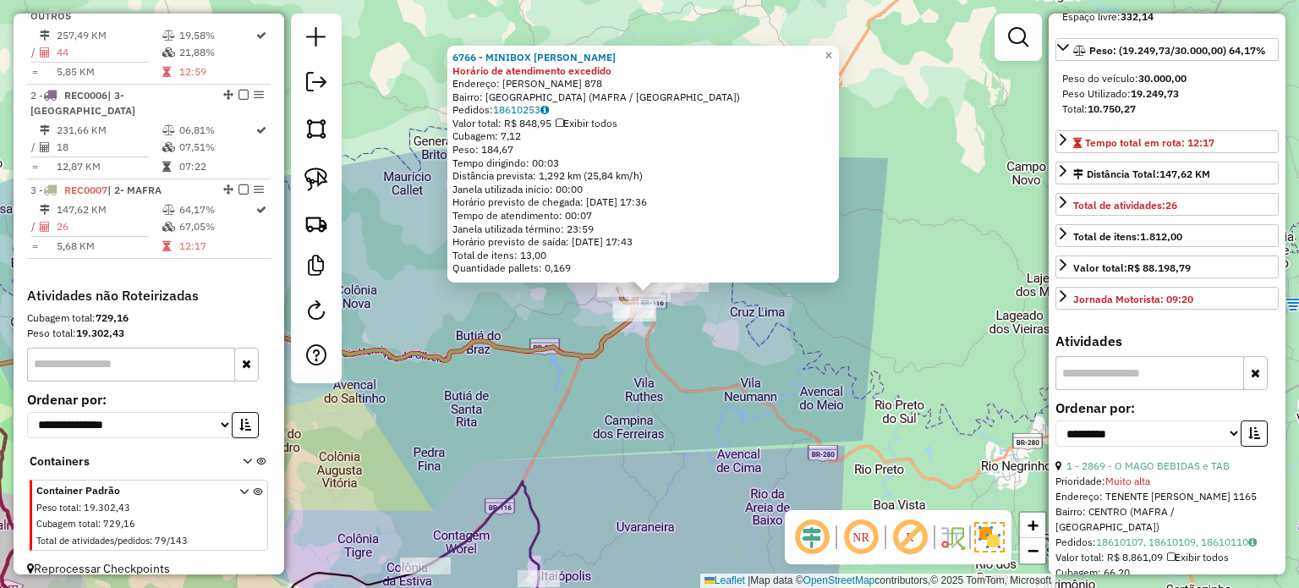
scroll to position [338, 0]
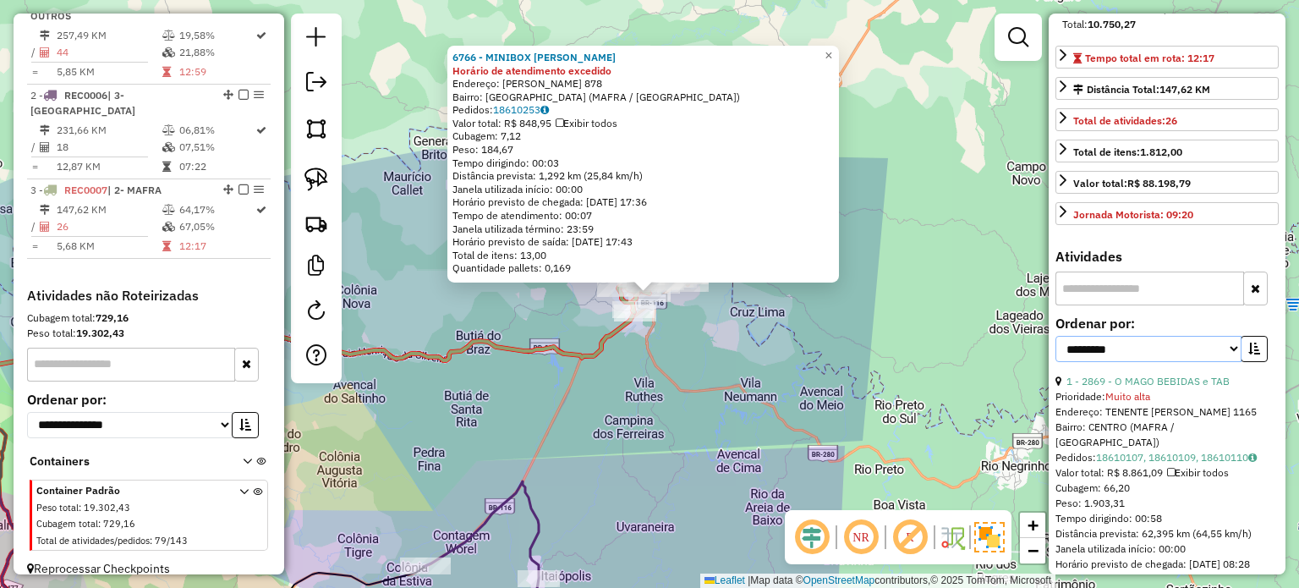
click at [1231, 362] on select "**********" at bounding box center [1148, 349] width 186 height 26
select select "*********"
click at [1055, 362] on select "**********" at bounding box center [1148, 349] width 186 height 26
click at [1251, 354] on icon "button" at bounding box center [1254, 348] width 12 height 12
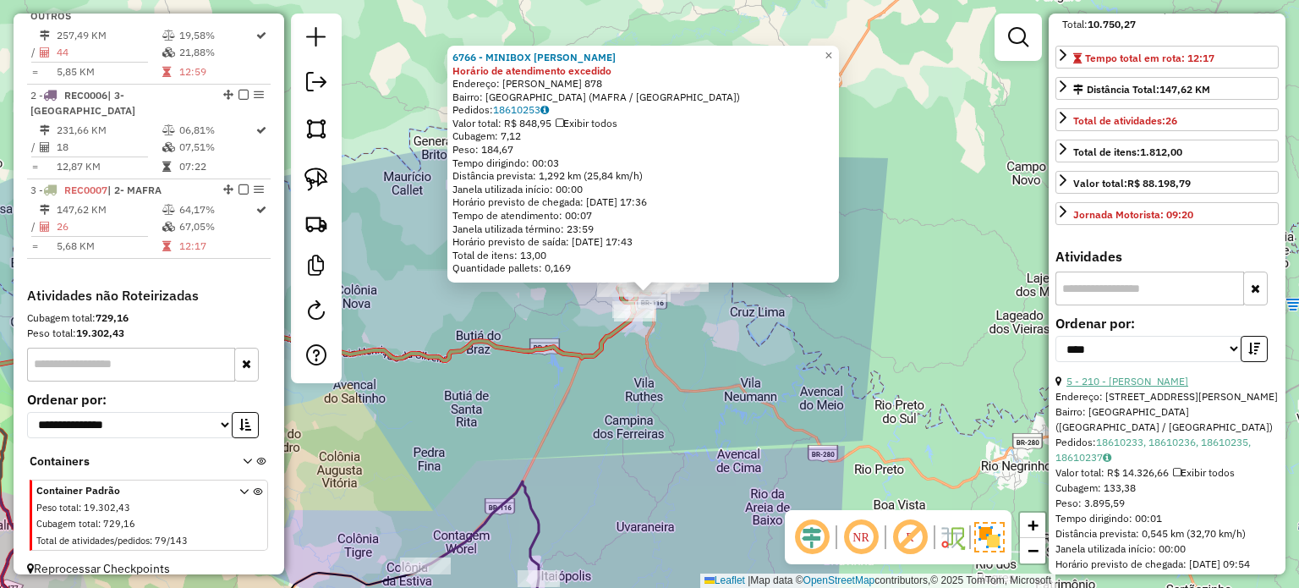
click at [1133, 387] on link "5 - 210 - ABI BELEM" at bounding box center [1127, 381] width 122 height 13
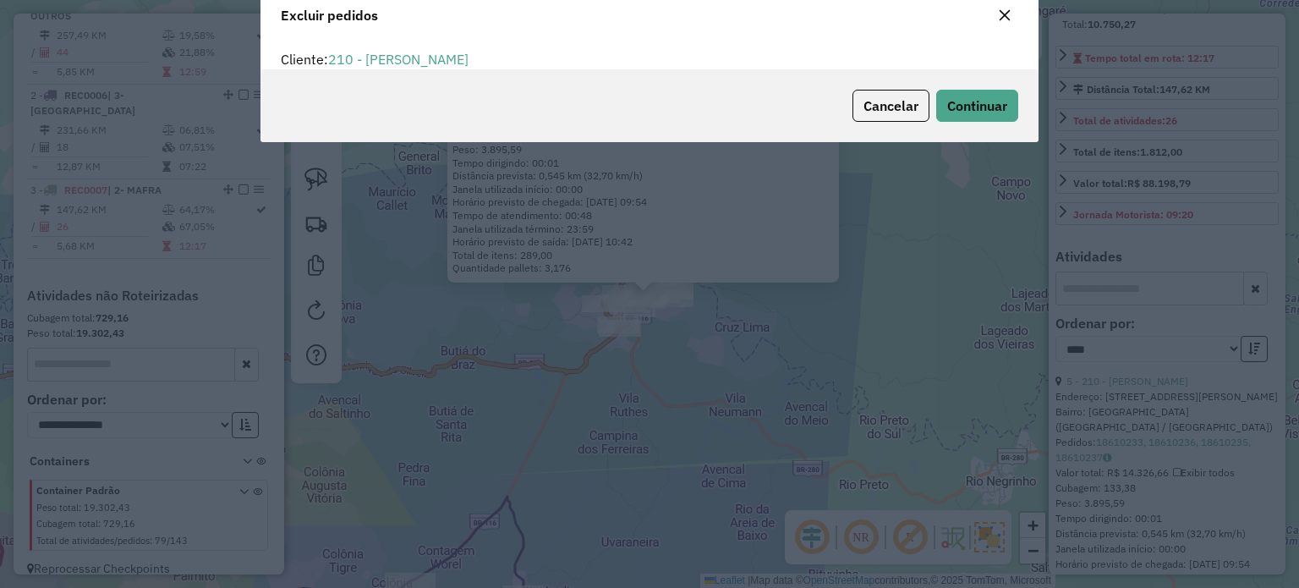
scroll to position [8, 5]
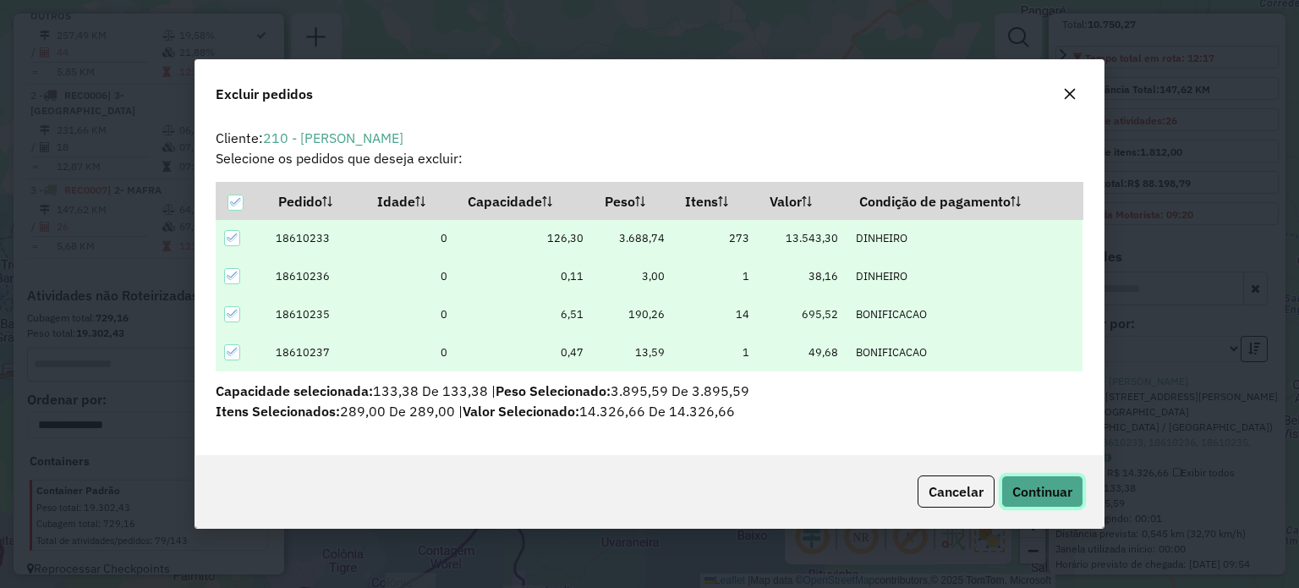
click at [1034, 489] on span "Continuar" at bounding box center [1042, 491] width 60 height 17
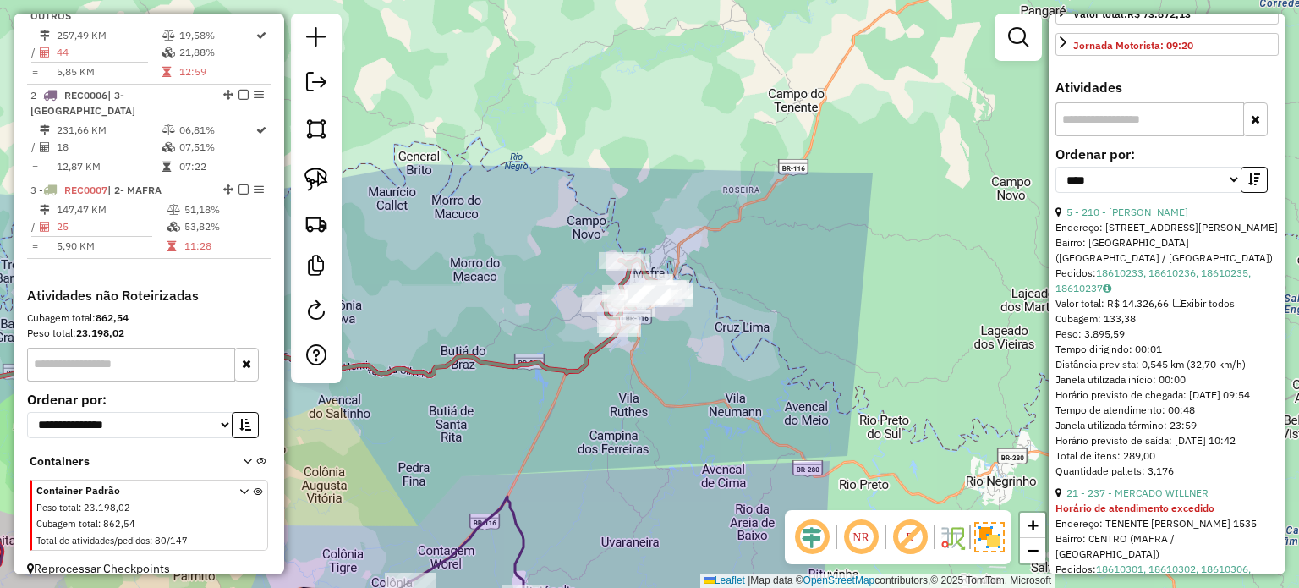
scroll to position [676, 0]
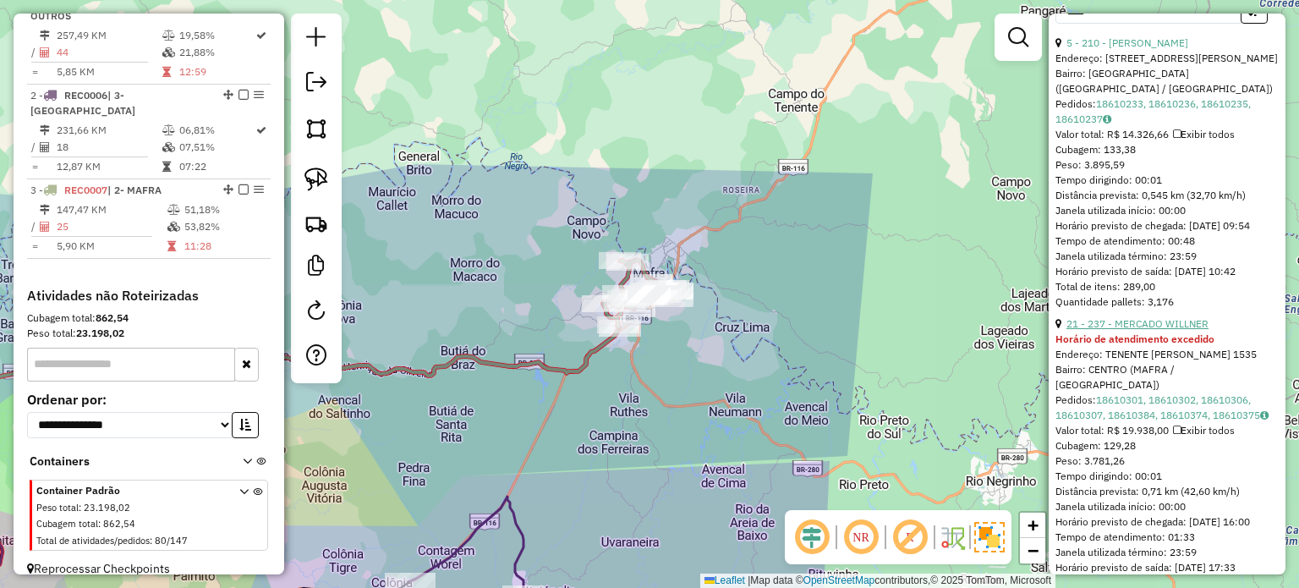
click at [1162, 330] on link "21 - 237 - MERCADO WILLNER" at bounding box center [1137, 323] width 142 height 13
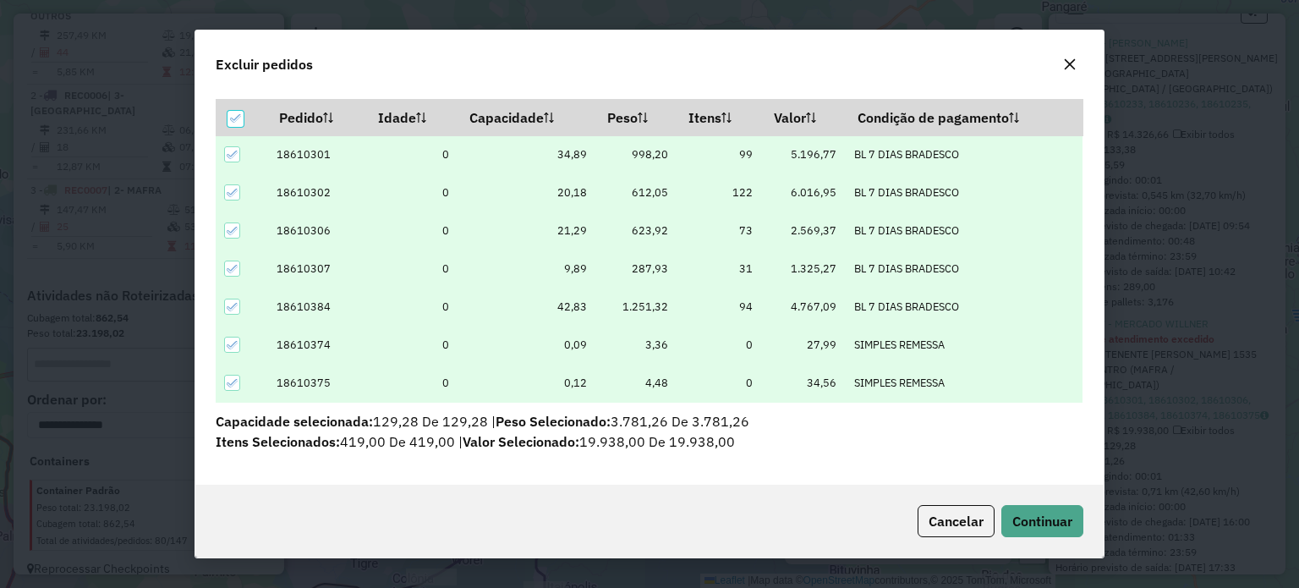
scroll to position [54, 0]
click at [1042, 522] on span "Continuar" at bounding box center [1042, 520] width 60 height 17
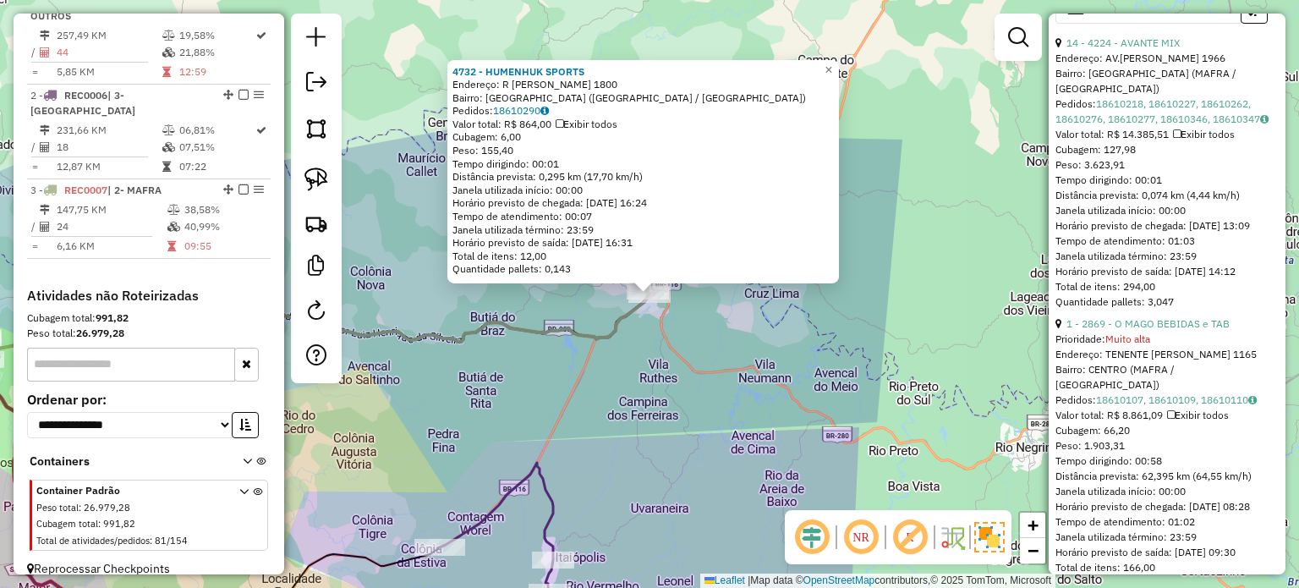
click at [1166, 331] on div "1 - 2869 - O MAGO BEBIDAS e TAB" at bounding box center [1166, 323] width 223 height 15
click at [1163, 330] on link "1 - 2869 - O MAGO BEBIDAS e TAB" at bounding box center [1147, 323] width 163 height 13
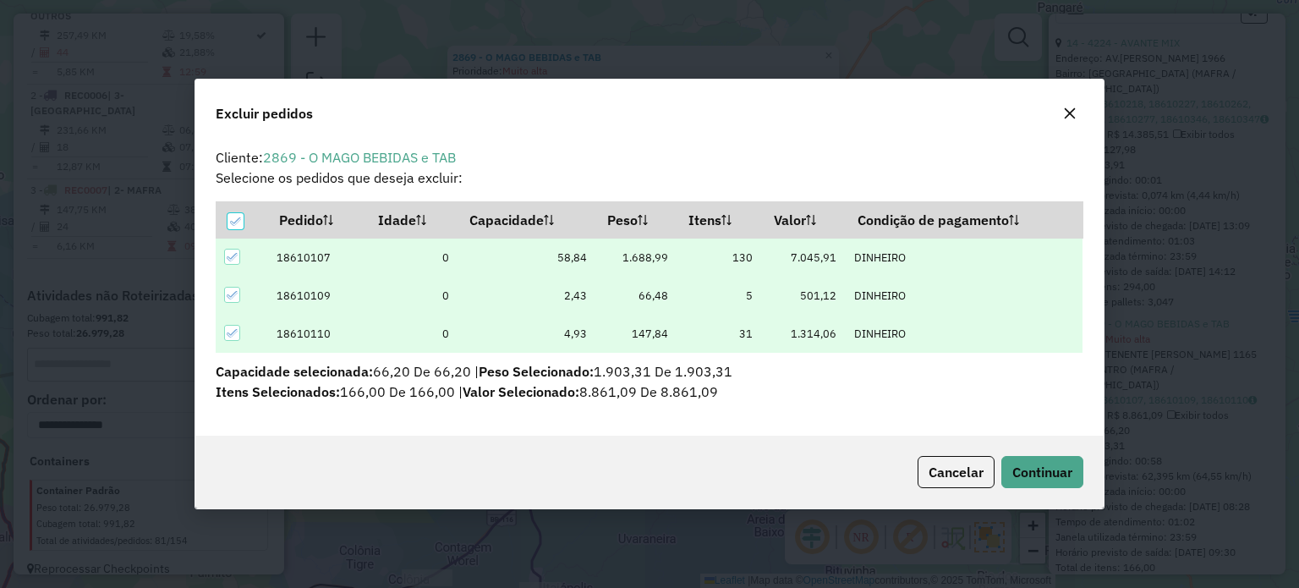
scroll to position [0, 0]
click at [1069, 469] on span "Continuar" at bounding box center [1042, 471] width 60 height 17
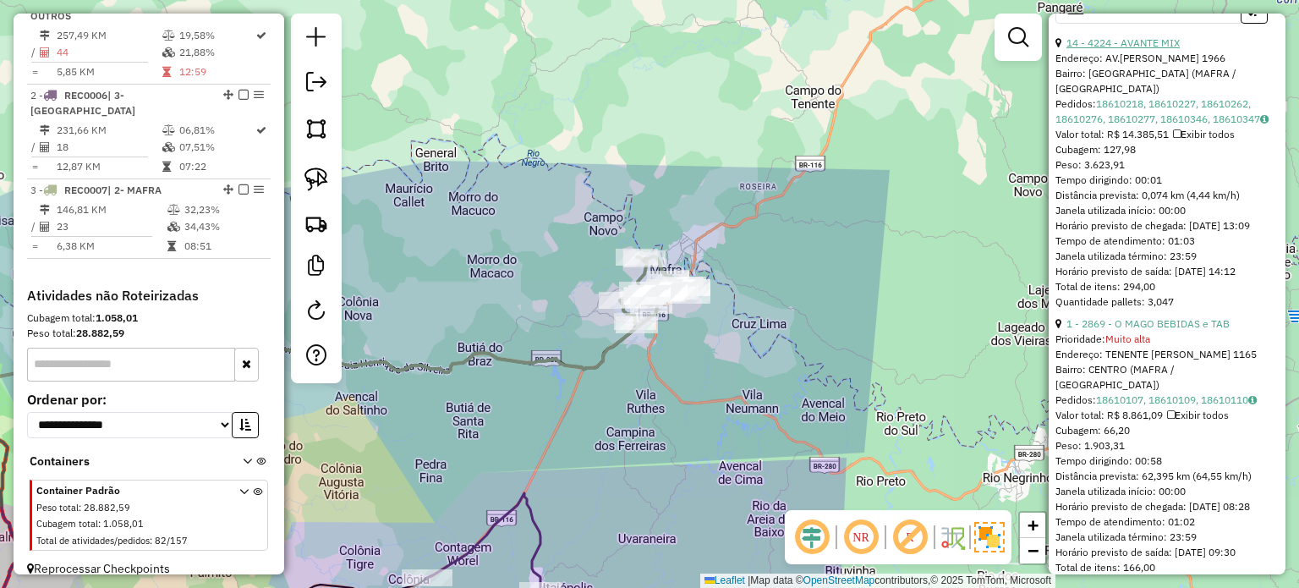
click at [1146, 49] on link "14 - 4224 - AVANTE MIX" at bounding box center [1122, 42] width 113 height 13
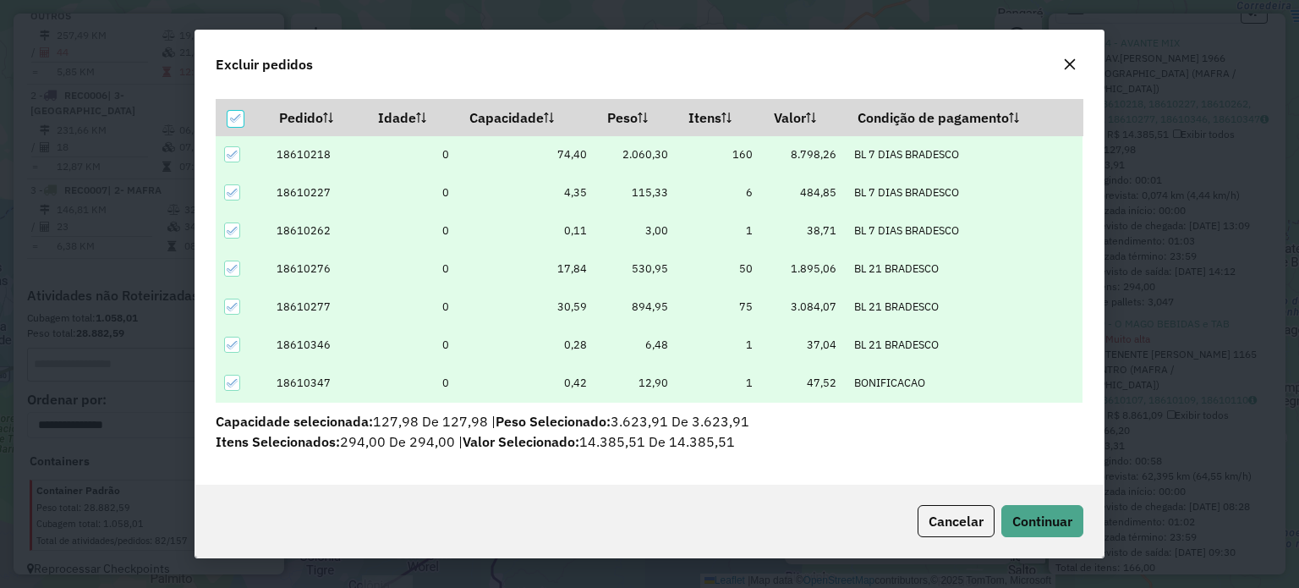
scroll to position [54, 0]
click at [1058, 531] on button "Continuar" at bounding box center [1042, 521] width 82 height 32
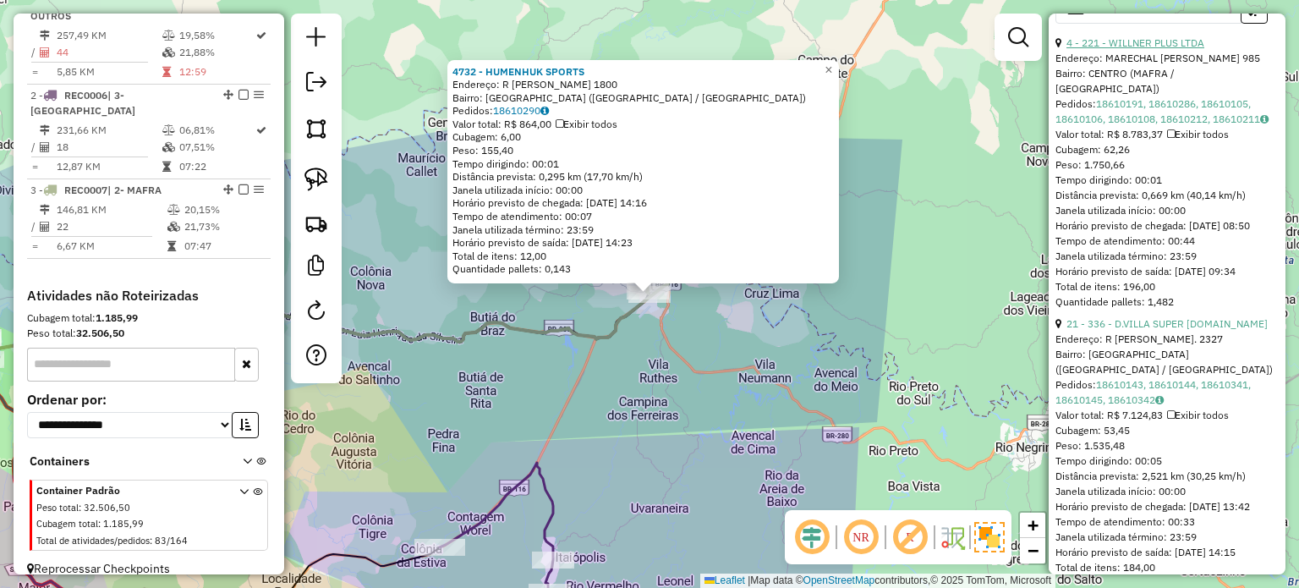
click at [1140, 49] on link "4 - 221 - WILLNER PLUS LTDA" at bounding box center [1135, 42] width 138 height 13
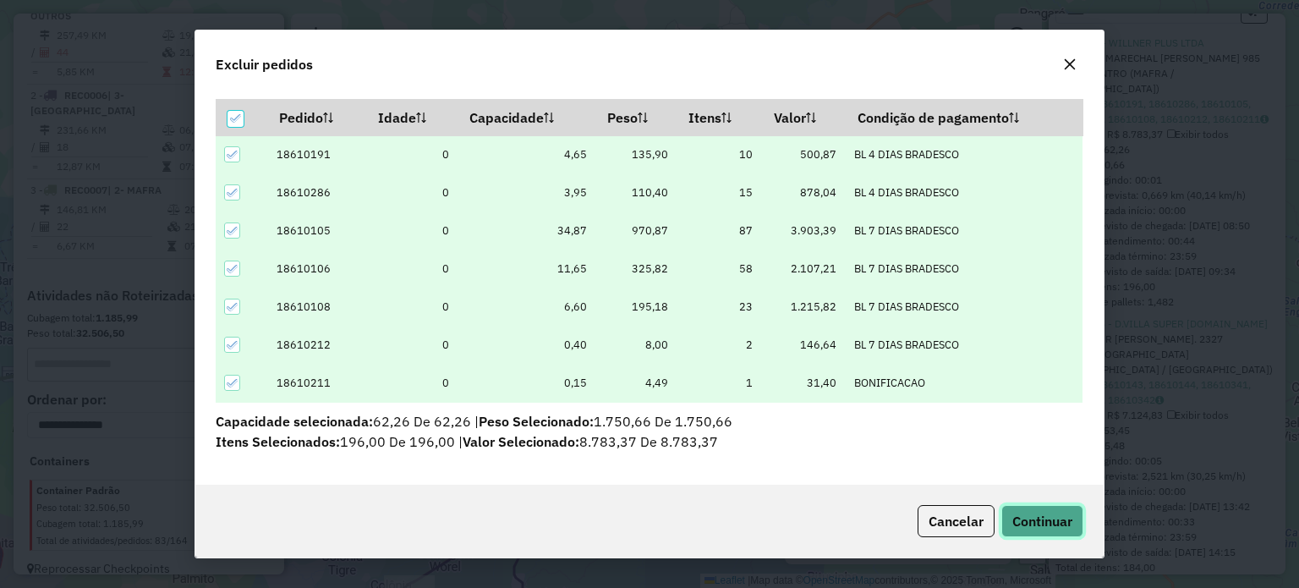
click at [1042, 519] on span "Continuar" at bounding box center [1042, 520] width 60 height 17
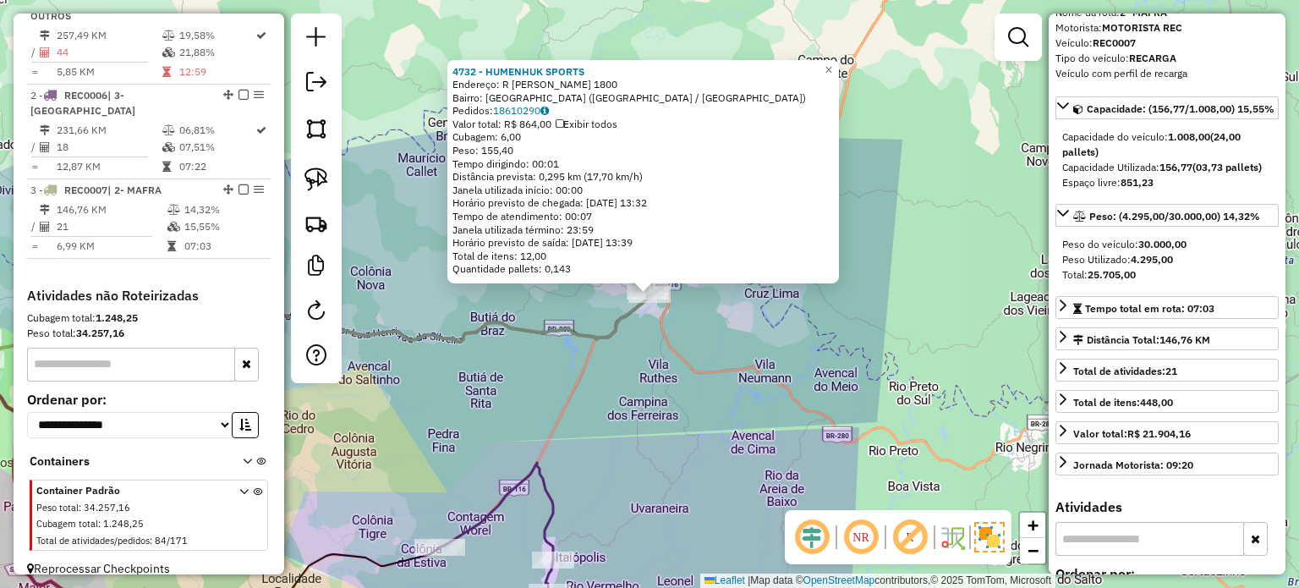
scroll to position [85, 0]
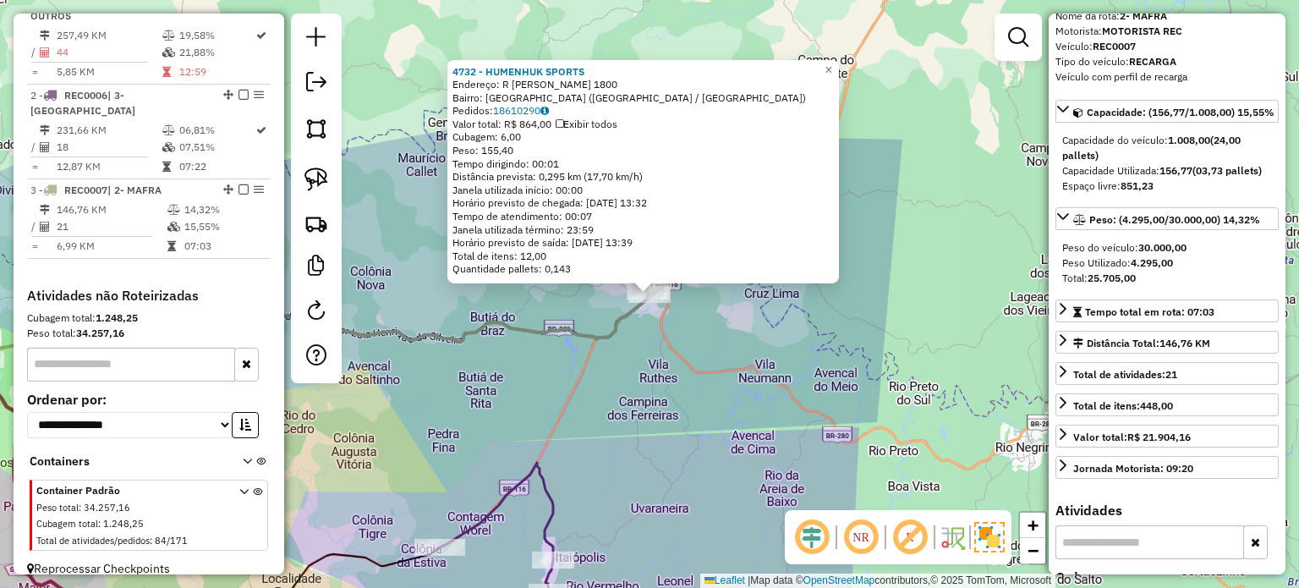
click at [624, 358] on div "4732 - HUMENHUK SPORTS Endereço: R GUSTAVO ADOLFO FRIEDRICH 1800 Bairro: VILA N…" at bounding box center [649, 294] width 1299 height 588
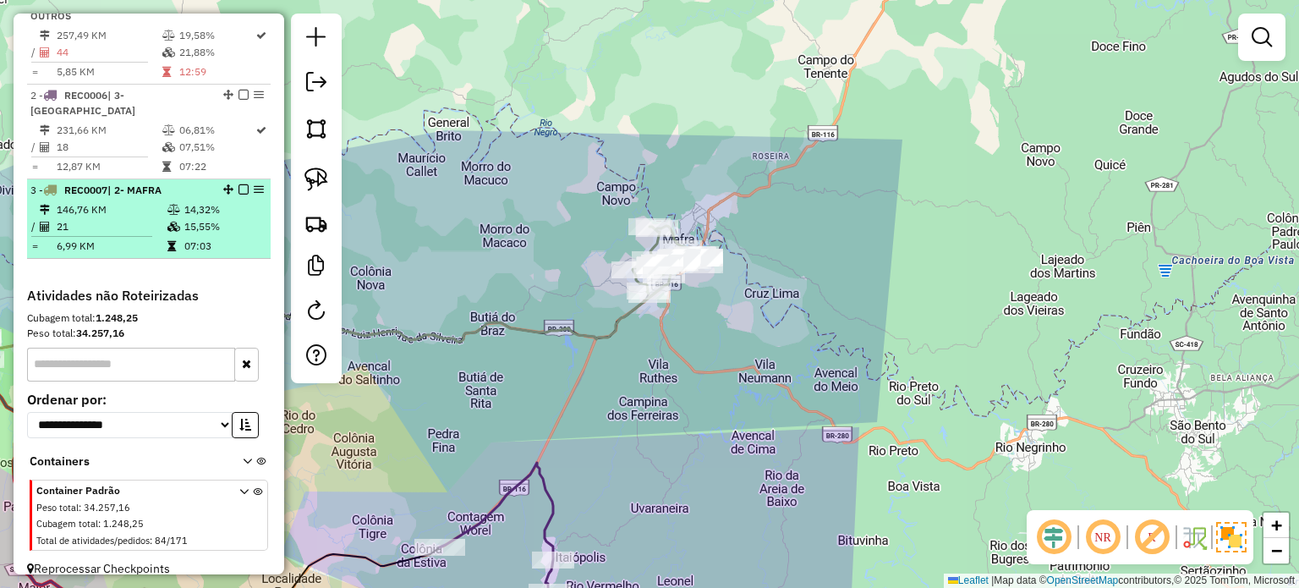
click at [238, 184] on em at bounding box center [243, 189] width 10 height 10
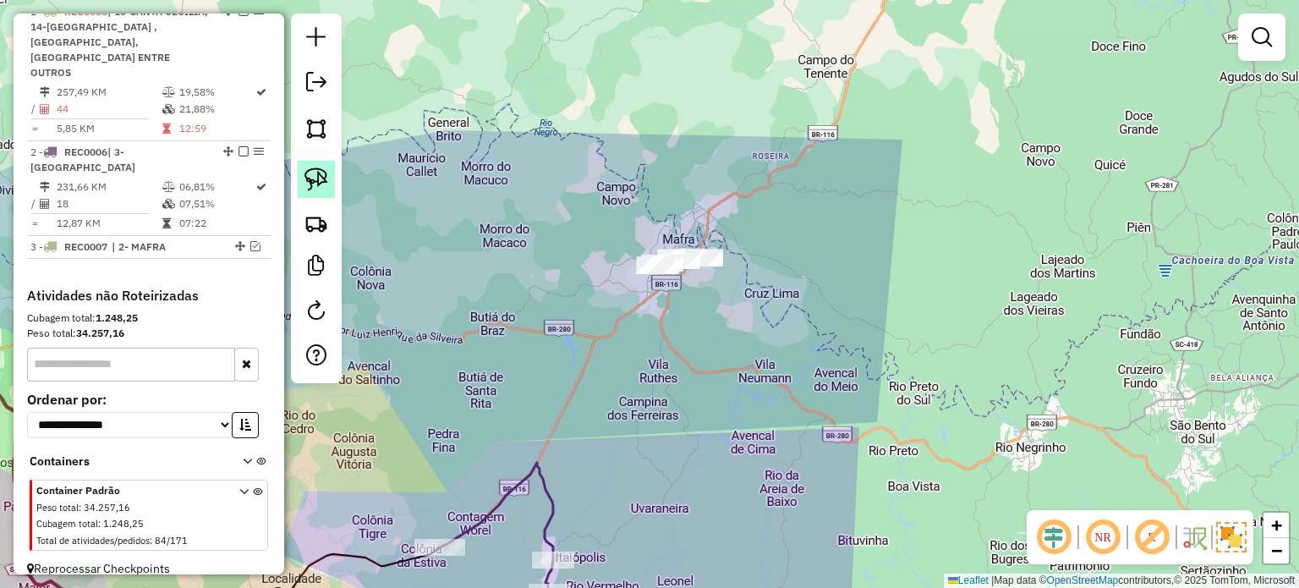
click at [327, 169] on img at bounding box center [316, 179] width 24 height 24
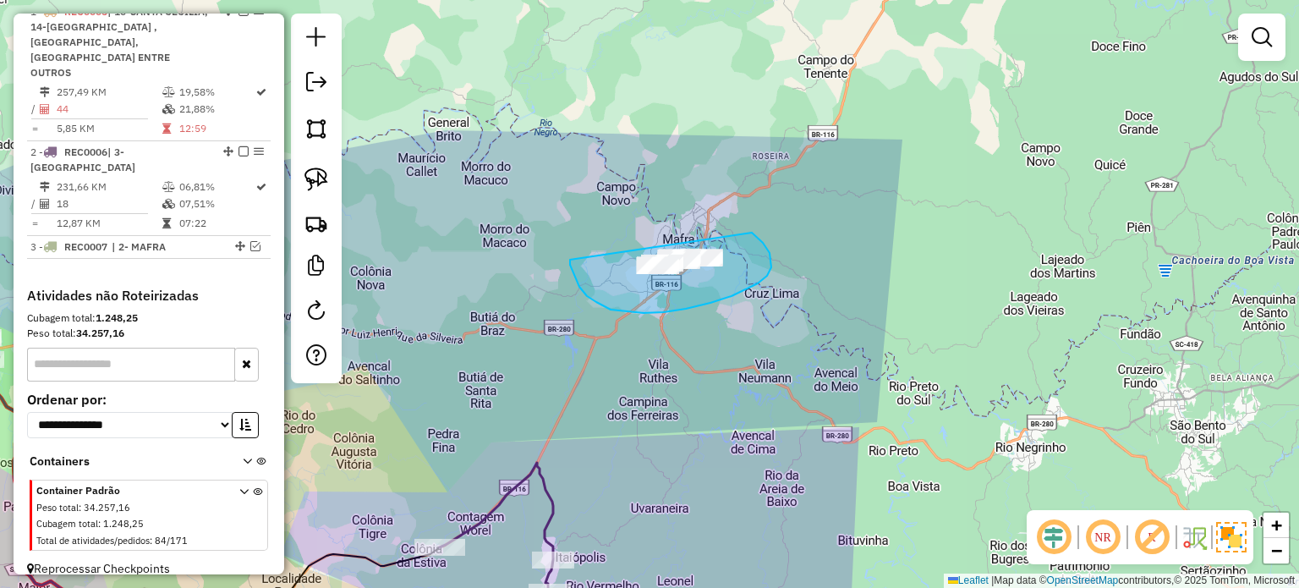
drag, startPoint x: 587, startPoint y: 296, endPoint x: 599, endPoint y: 232, distance: 64.7
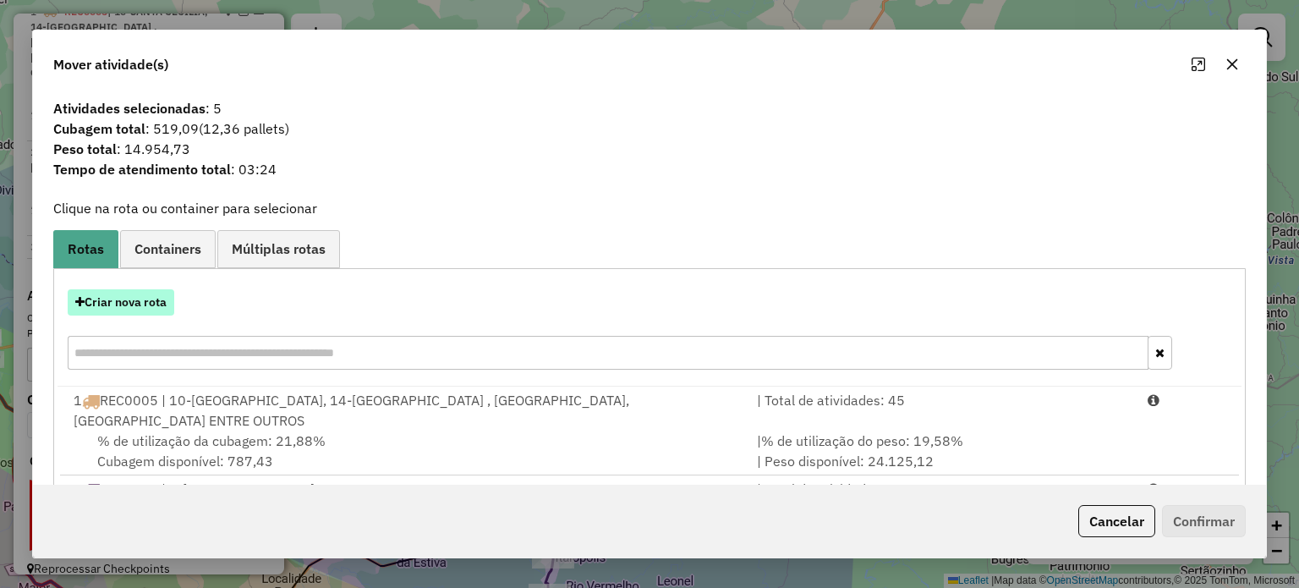
click at [161, 297] on button "Criar nova rota" at bounding box center [121, 302] width 107 height 26
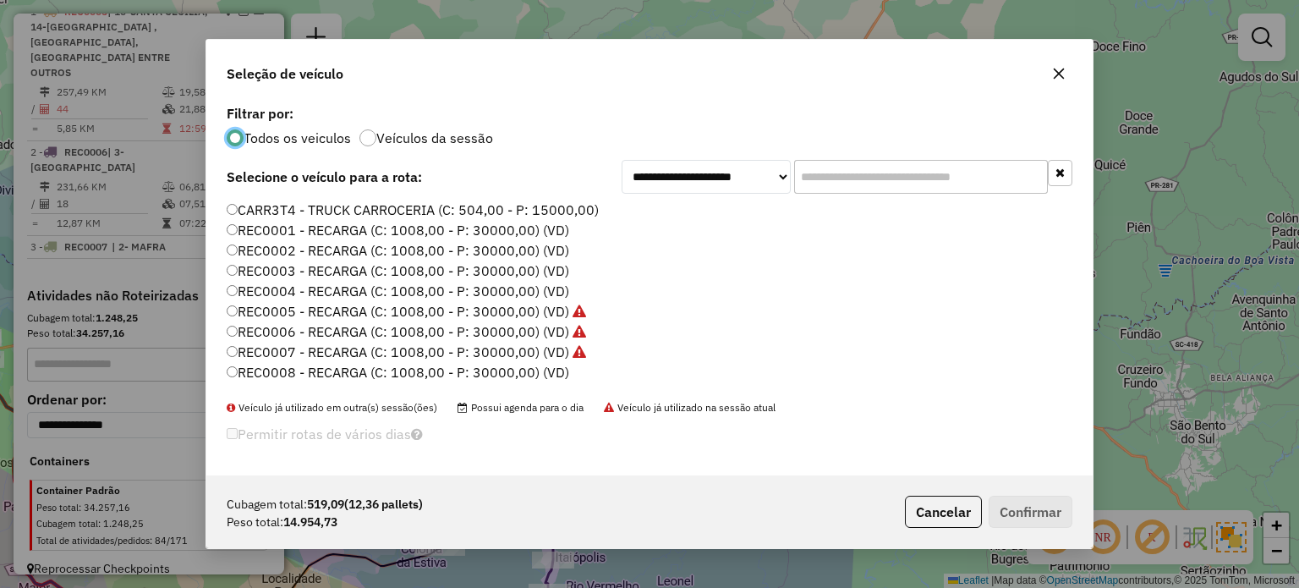
scroll to position [85, 0]
click at [537, 287] on label "REC0008 - RECARGA (C: 1008,00 - P: 30000,00) (VD)" at bounding box center [398, 287] width 342 height 20
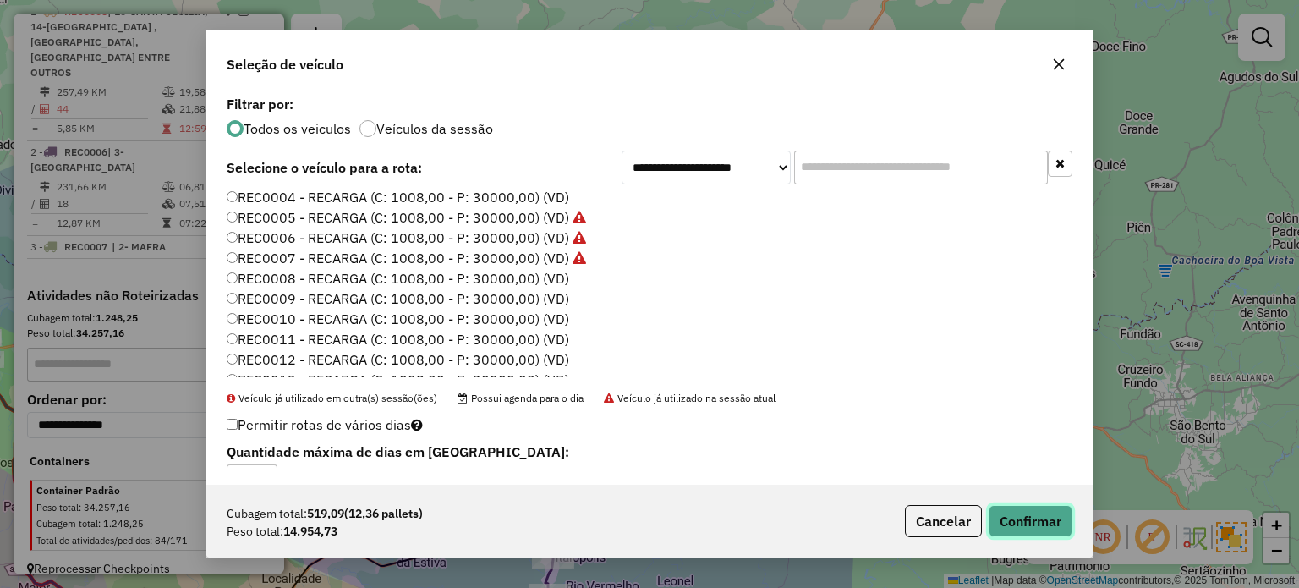
click at [1017, 517] on button "Confirmar" at bounding box center [1030, 521] width 84 height 32
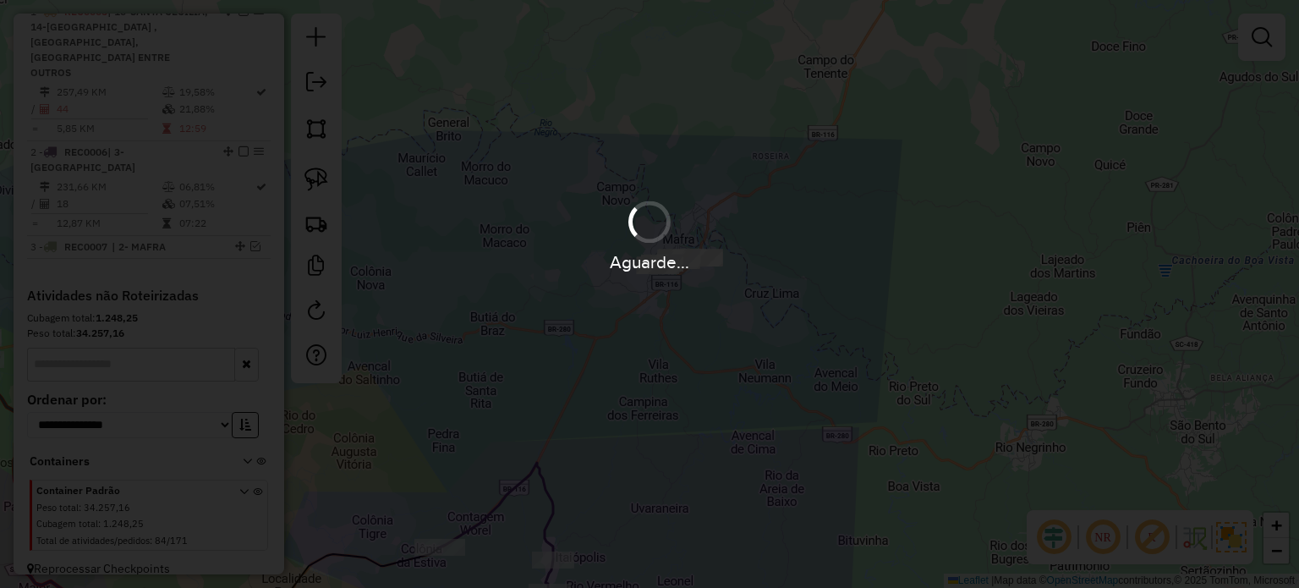
scroll to position [688, 0]
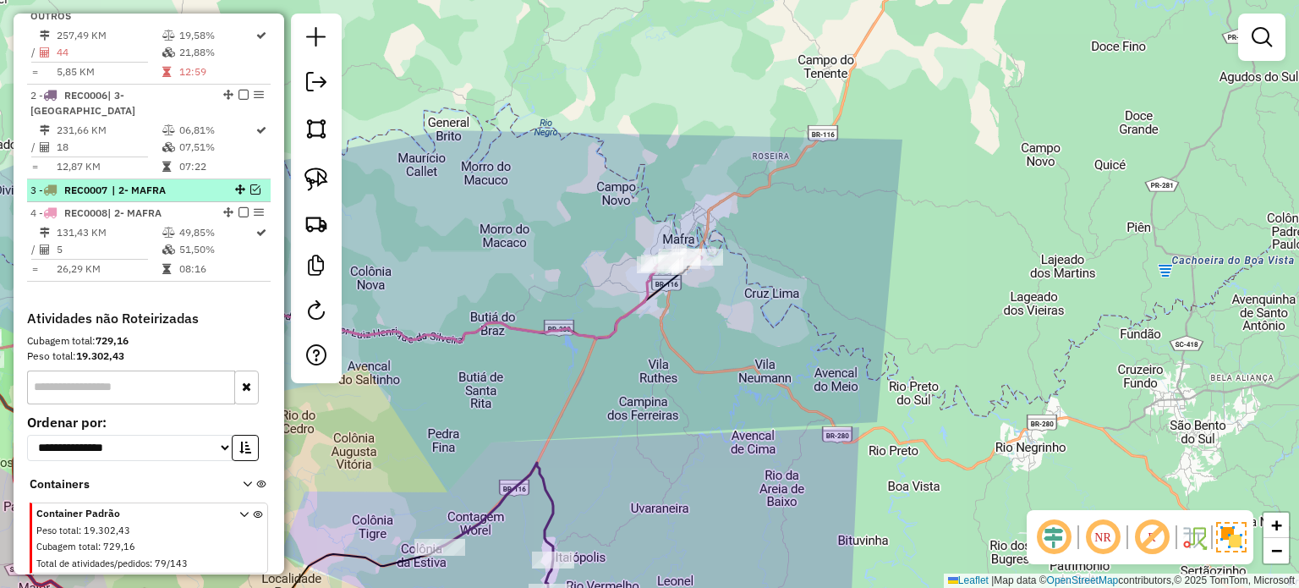
click at [250, 184] on em at bounding box center [255, 189] width 10 height 10
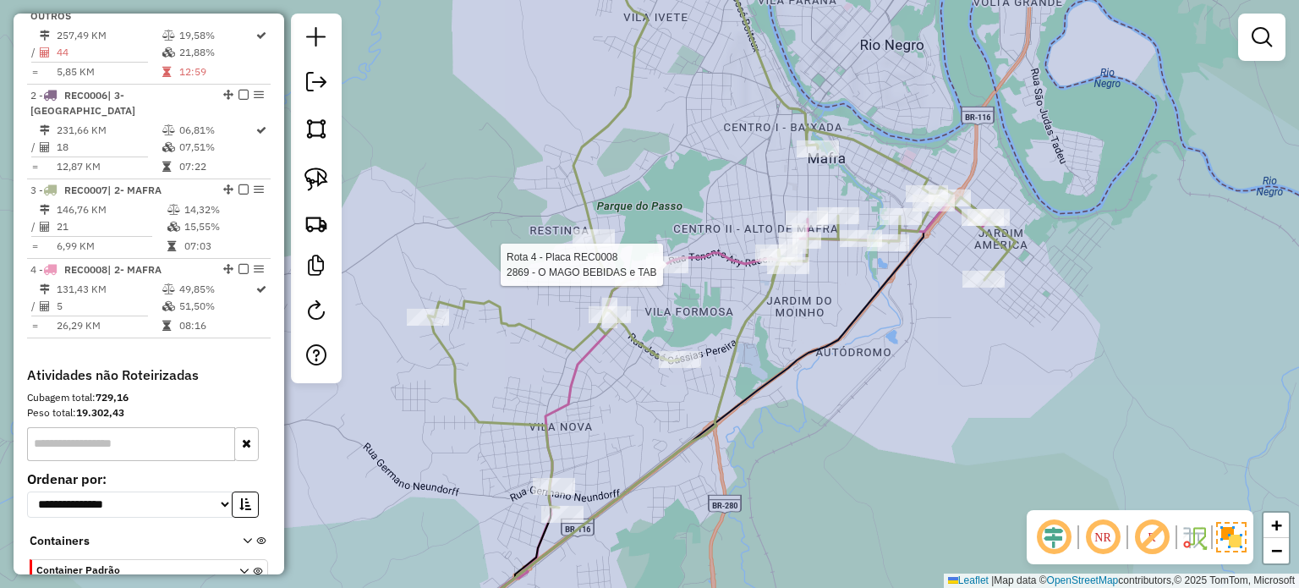
select select "*********"
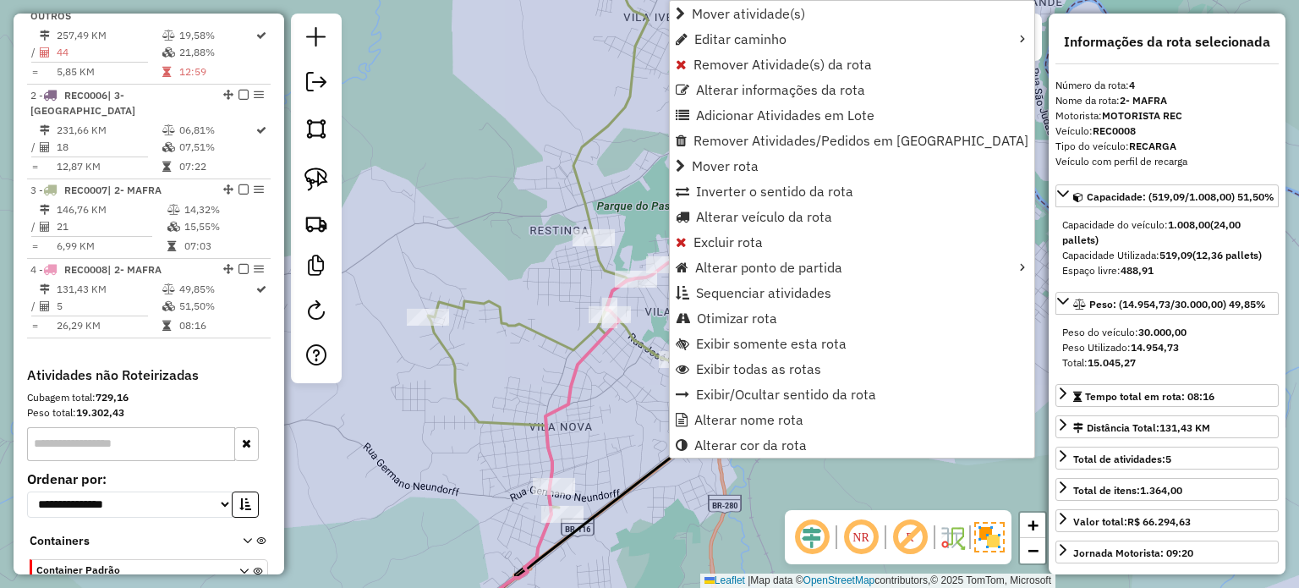
scroll to position [768, 0]
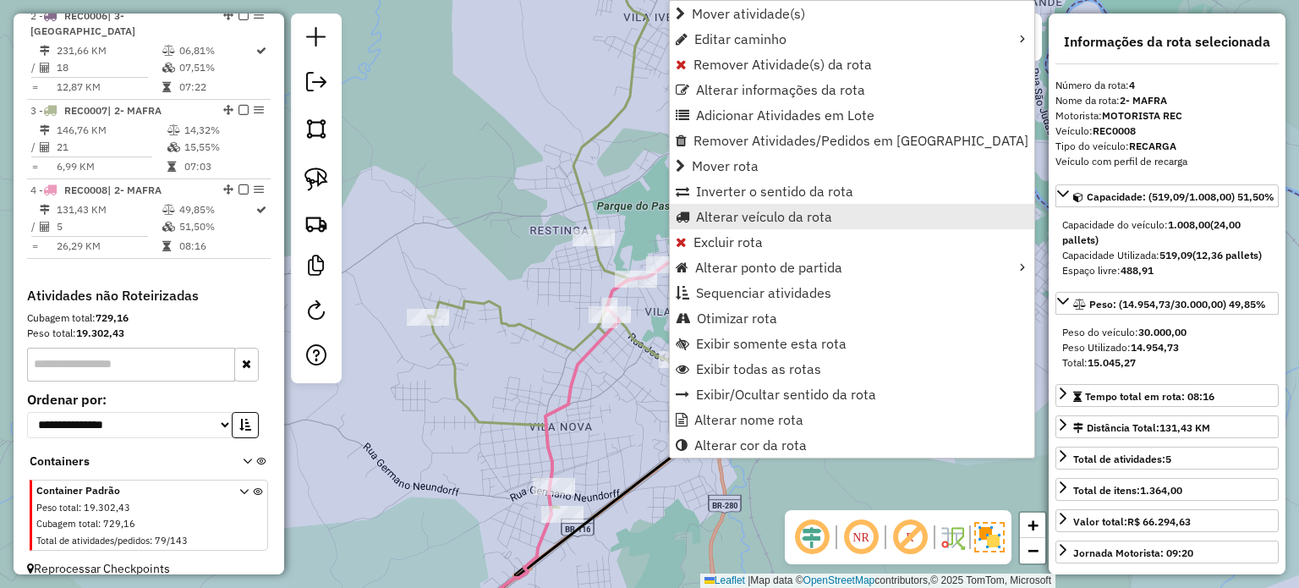
click at [711, 217] on span "Alterar veículo da rota" at bounding box center [764, 217] width 136 height 14
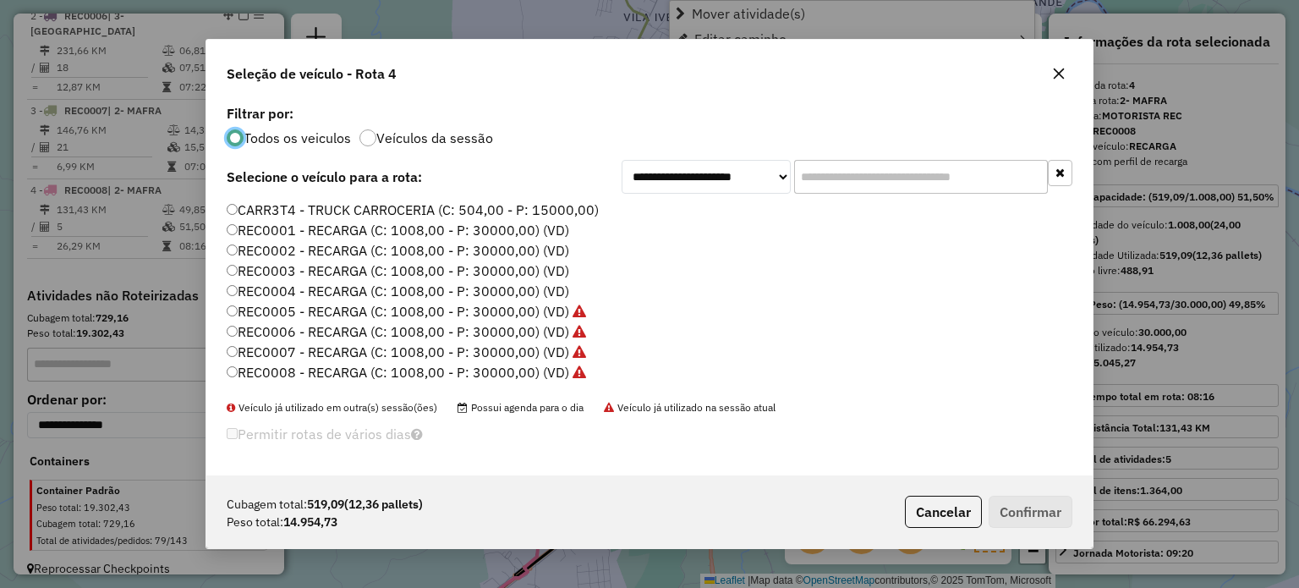
scroll to position [8, 5]
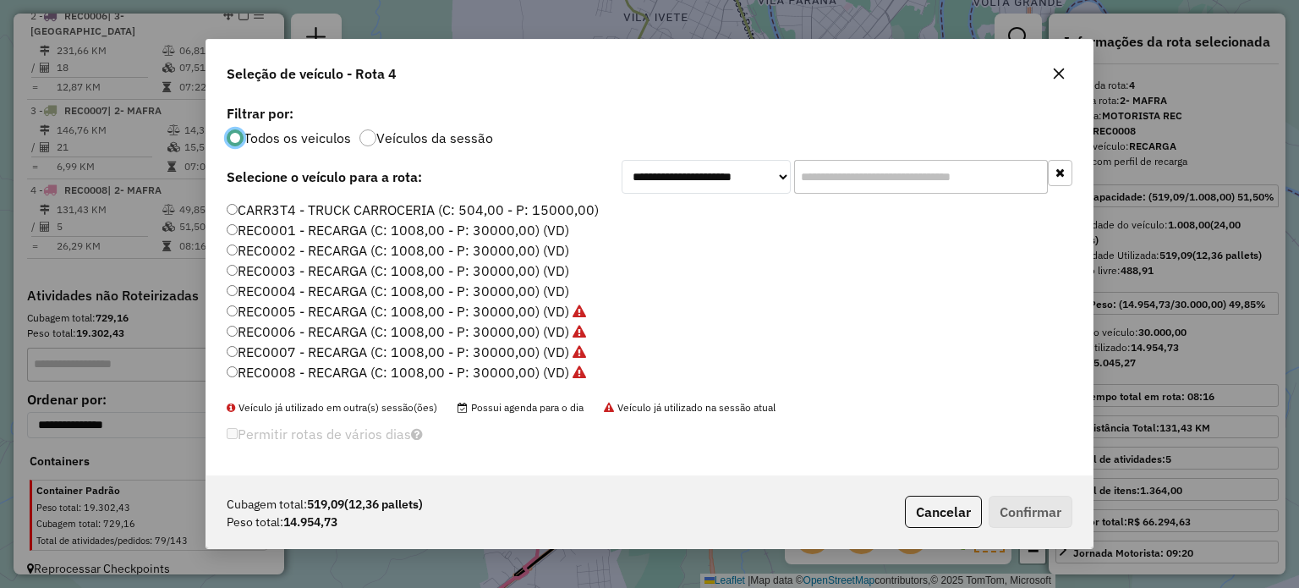
click at [883, 179] on input "text" at bounding box center [921, 177] width 254 height 34
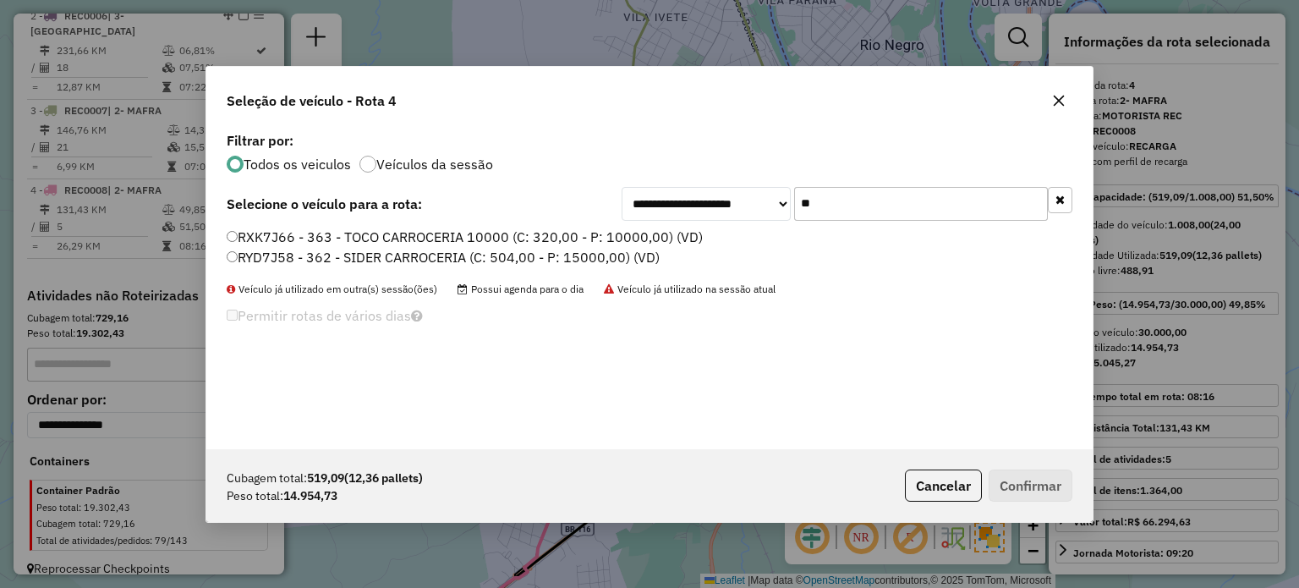
type input "*"
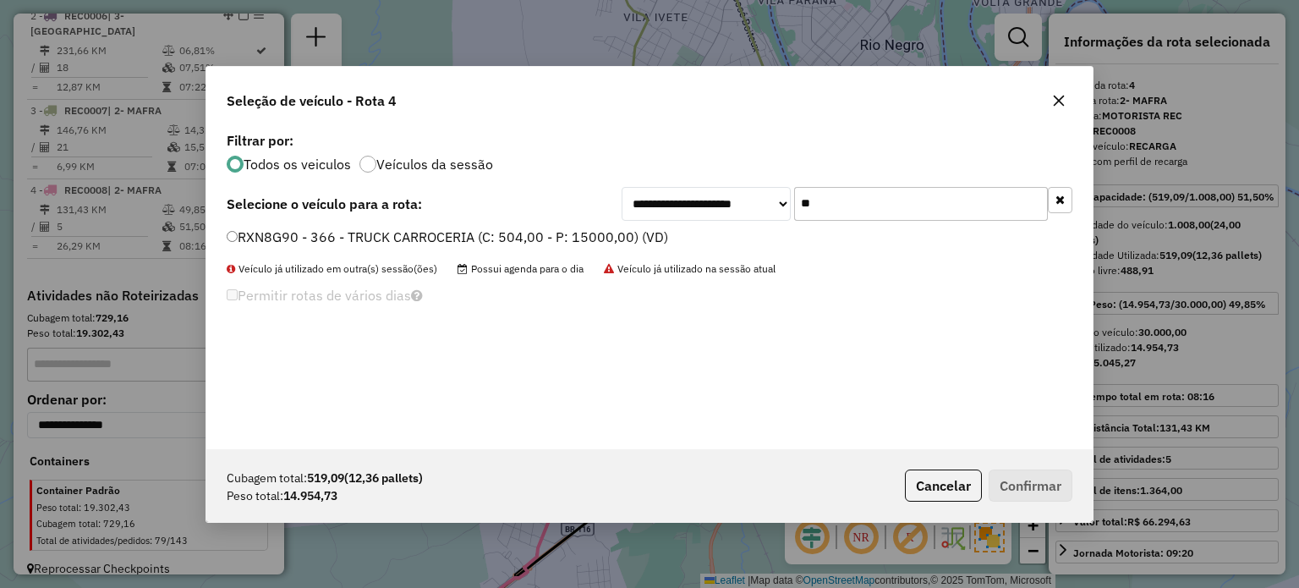
type input "**"
click at [423, 223] on div "**********" at bounding box center [649, 288] width 886 height 321
click at [258, 242] on label "RXN8G90 - 366 - TRUCK CARROCERIA (C: 504,00 - P: 15000,00) (VD)" at bounding box center [447, 237] width 441 height 20
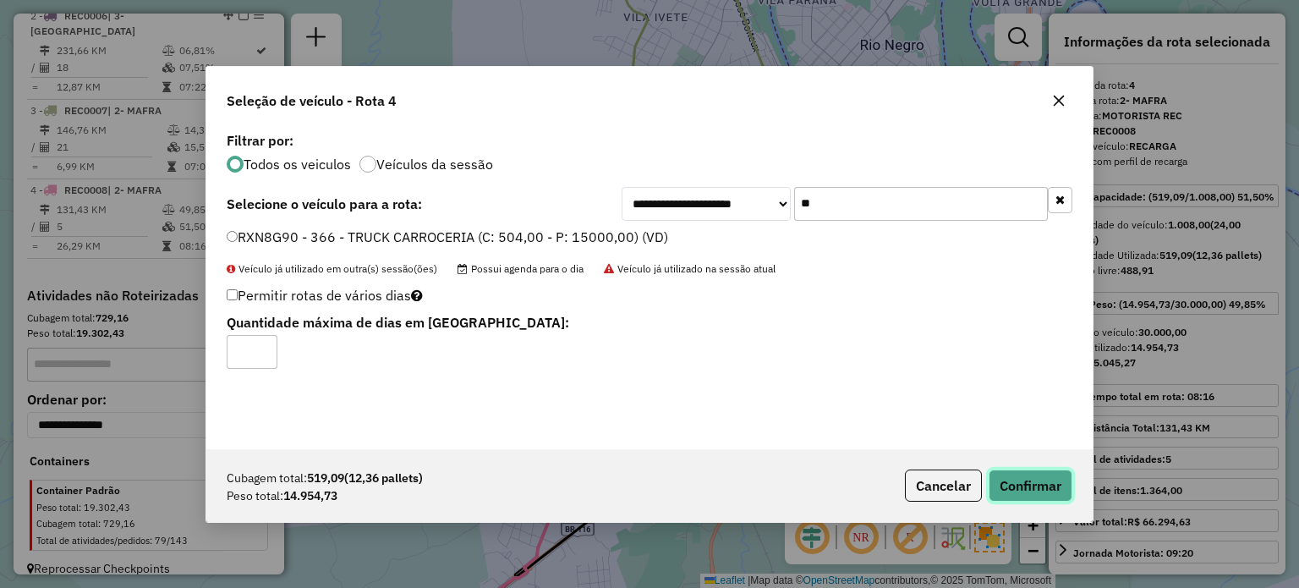
click at [1014, 480] on button "Confirmar" at bounding box center [1030, 485] width 84 height 32
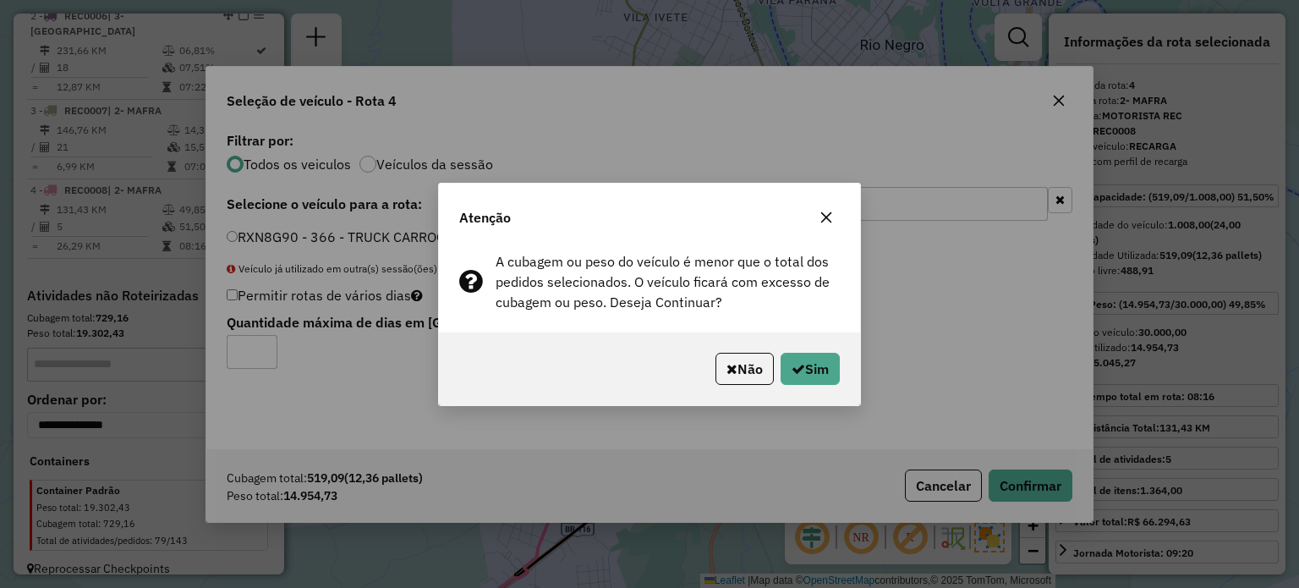
click at [827, 216] on icon "button" at bounding box center [826, 218] width 14 height 14
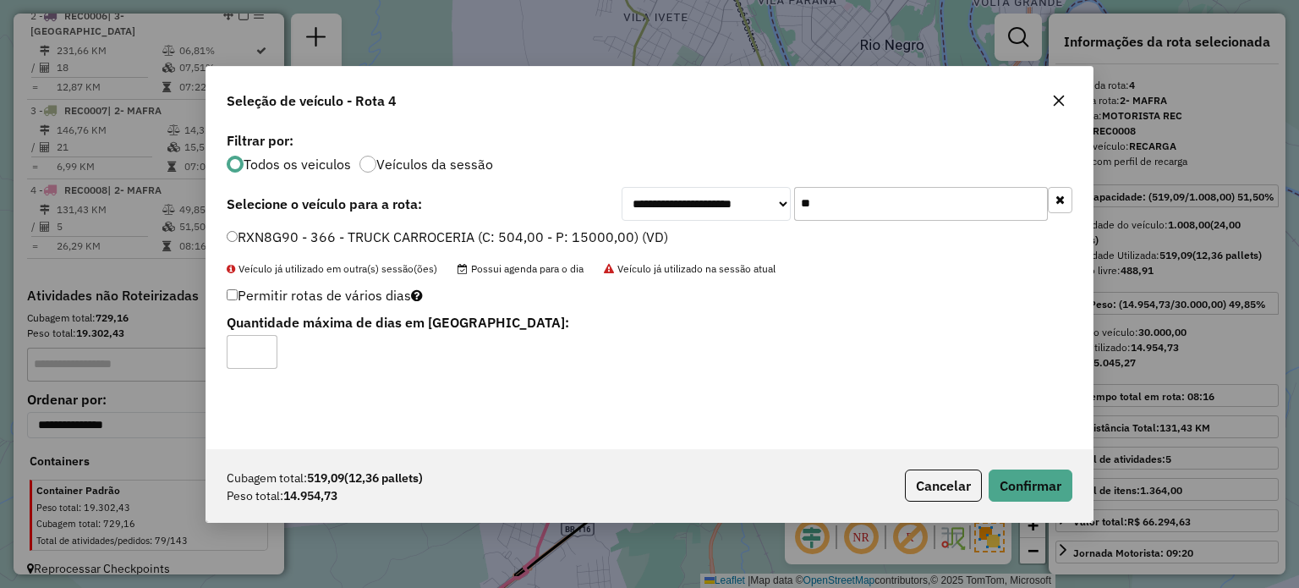
drag, startPoint x: 842, startPoint y: 197, endPoint x: 749, endPoint y: 209, distance: 93.7
click at [754, 209] on div "**********" at bounding box center [846, 204] width 451 height 34
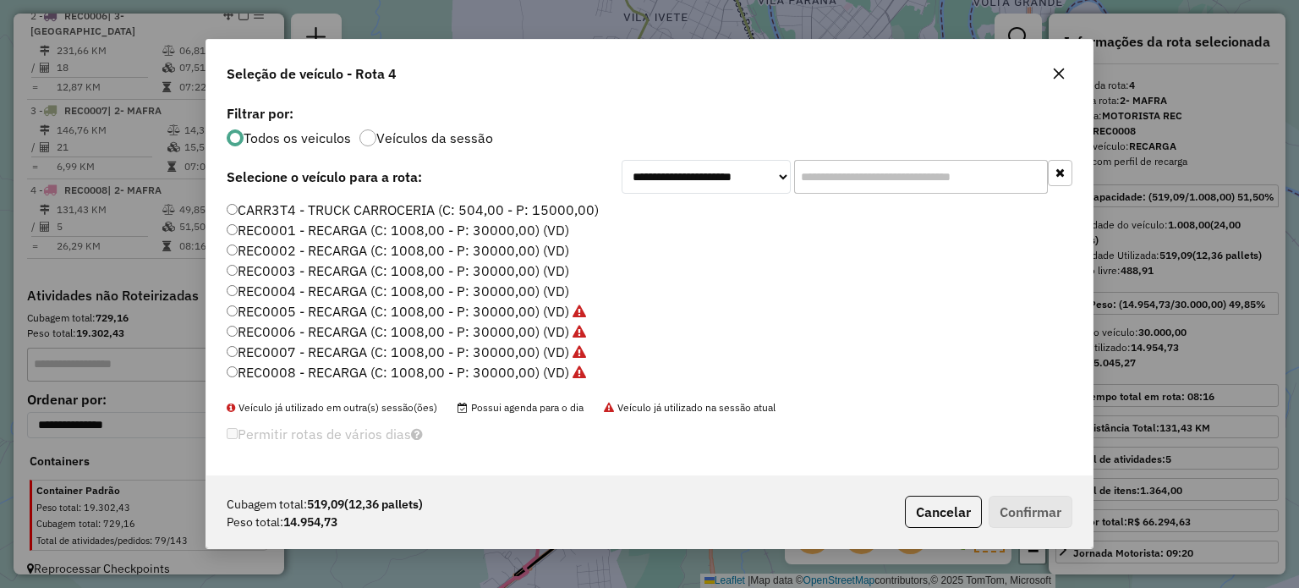
type input "*"
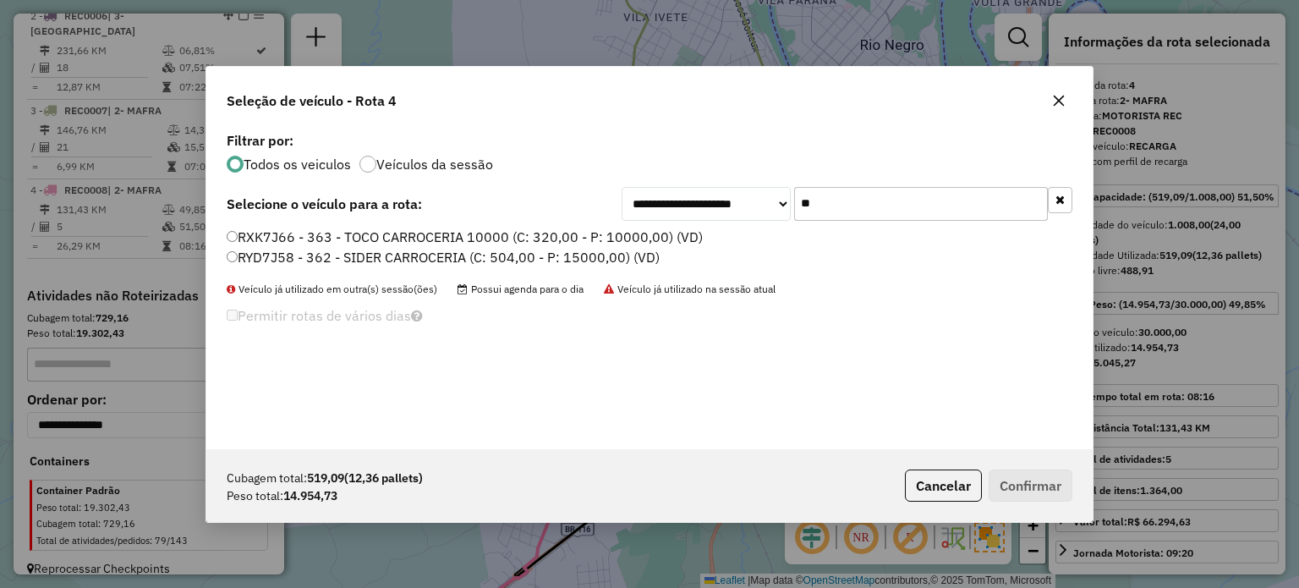
type input "**"
drag, startPoint x: 407, startPoint y: 253, endPoint x: 420, endPoint y: 261, distance: 16.0
click at [407, 253] on label "RYD7J58 - 362 - SIDER CARROCERIA (C: 504,00 - P: 15000,00) (VD)" at bounding box center [443, 257] width 433 height 20
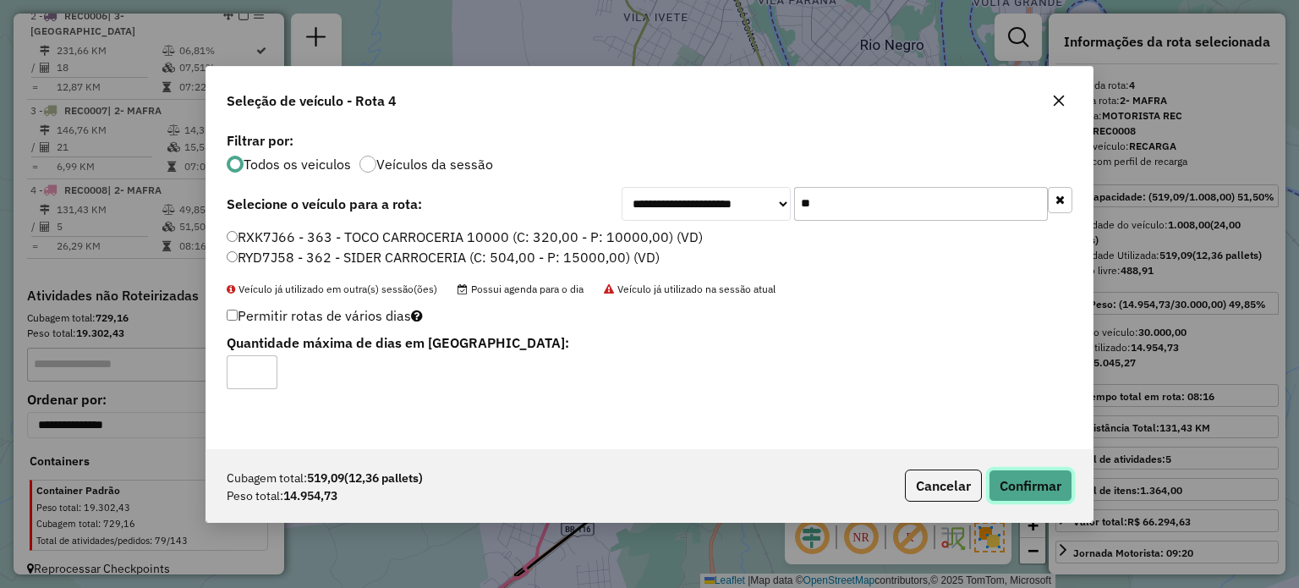
click at [1052, 476] on button "Confirmar" at bounding box center [1030, 485] width 84 height 32
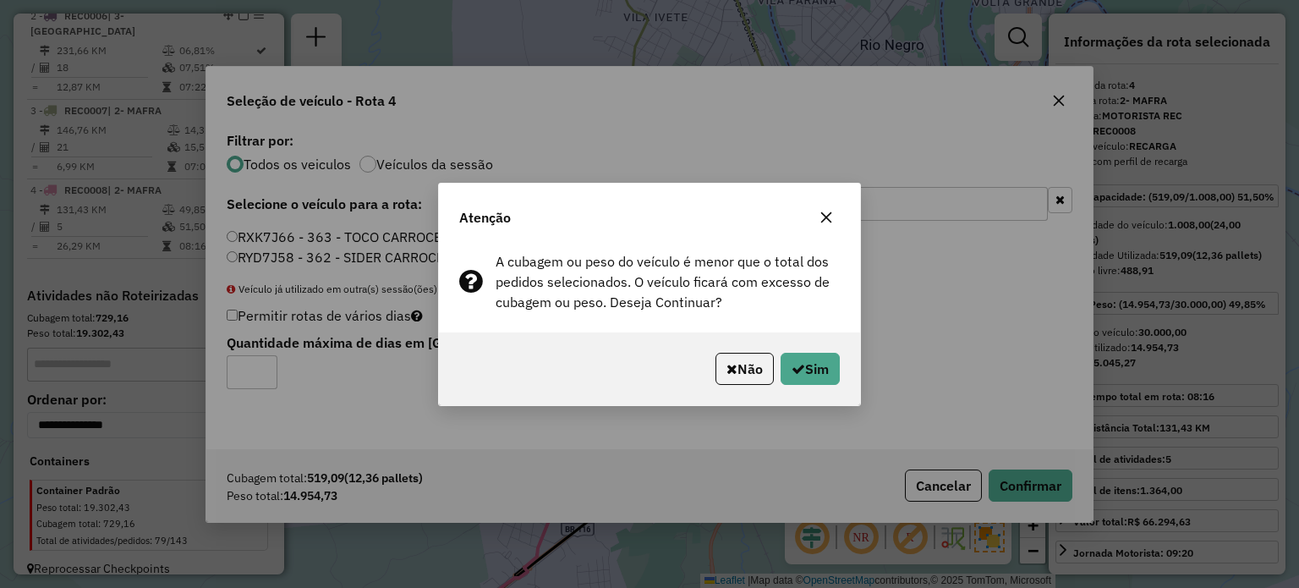
click at [817, 219] on button "button" at bounding box center [825, 217] width 27 height 27
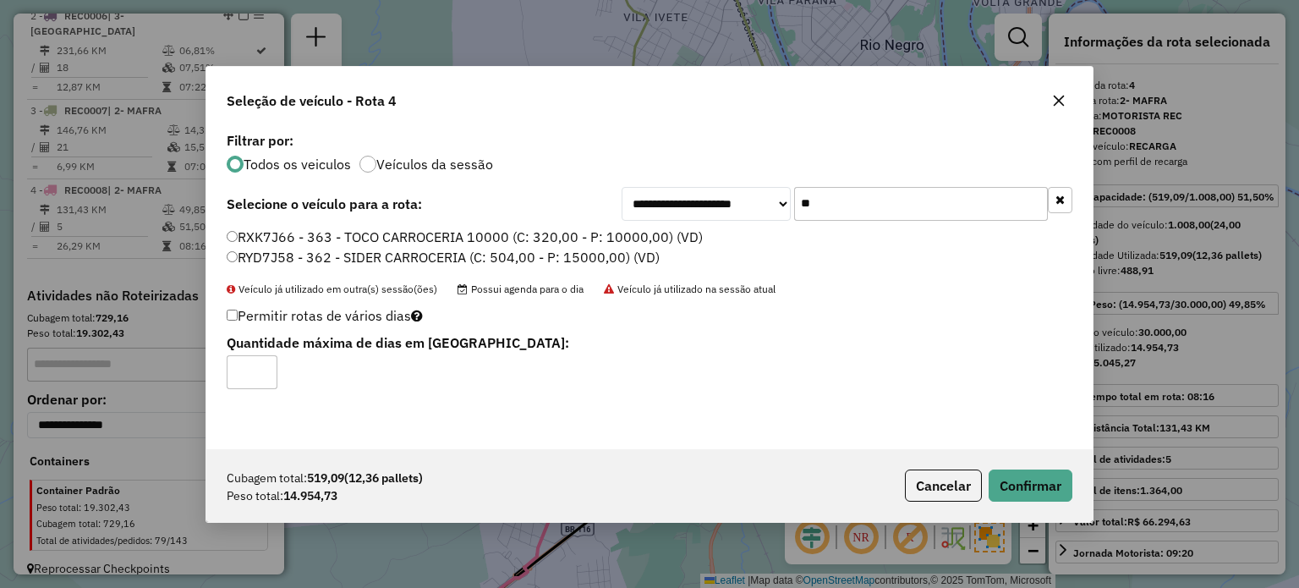
click at [1055, 98] on icon "button" at bounding box center [1059, 101] width 14 height 14
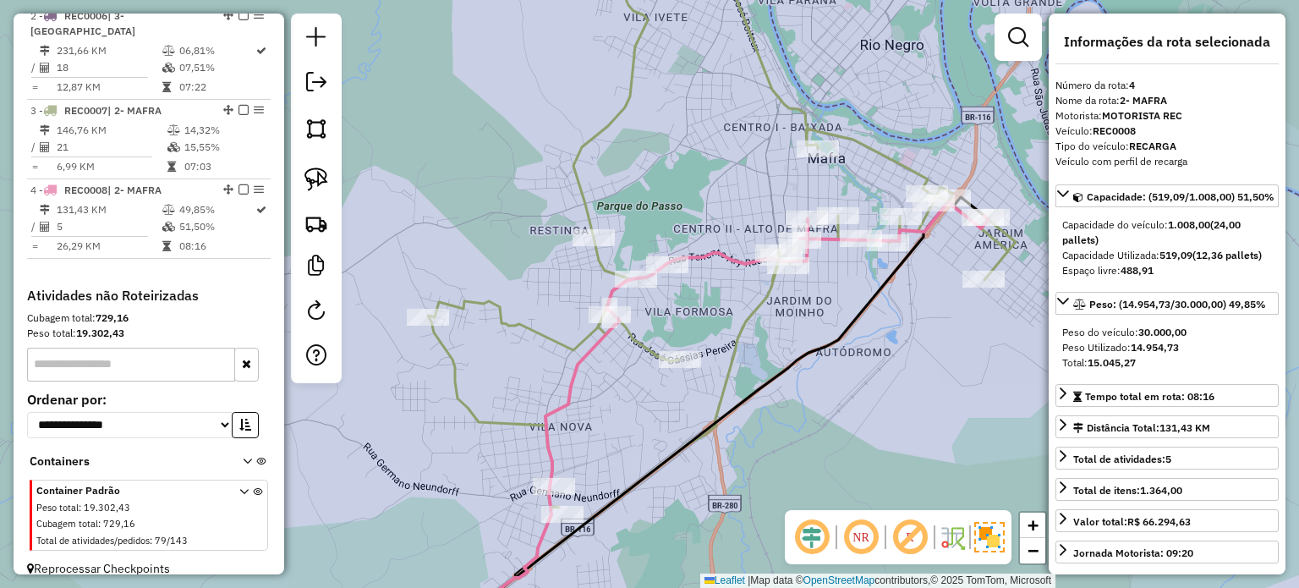
click at [883, 316] on div "Rota 4 - Placa REC0008 210 - ABI BELEM Rota 4 - Placa REC0008 221 - WILLNER PLU…" at bounding box center [649, 294] width 1299 height 588
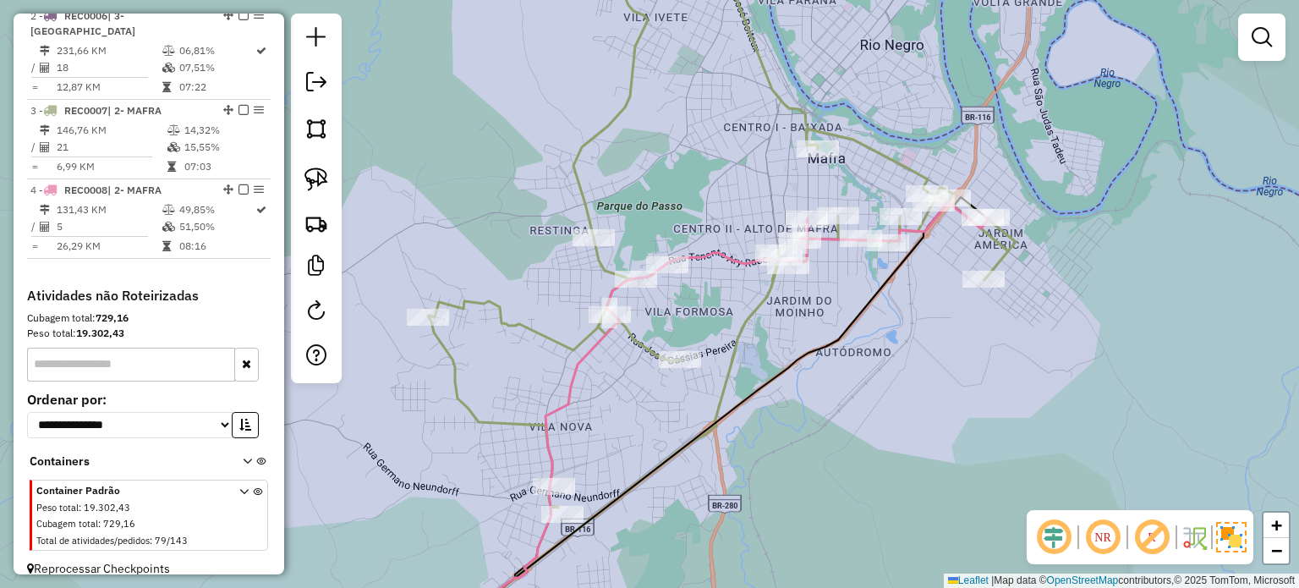
drag, startPoint x: 831, startPoint y: 368, endPoint x: 830, endPoint y: 281, distance: 87.1
click at [832, 289] on div "Janela de atendimento Grade de atendimento Capacidade Transportadoras Veículos …" at bounding box center [649, 294] width 1299 height 588
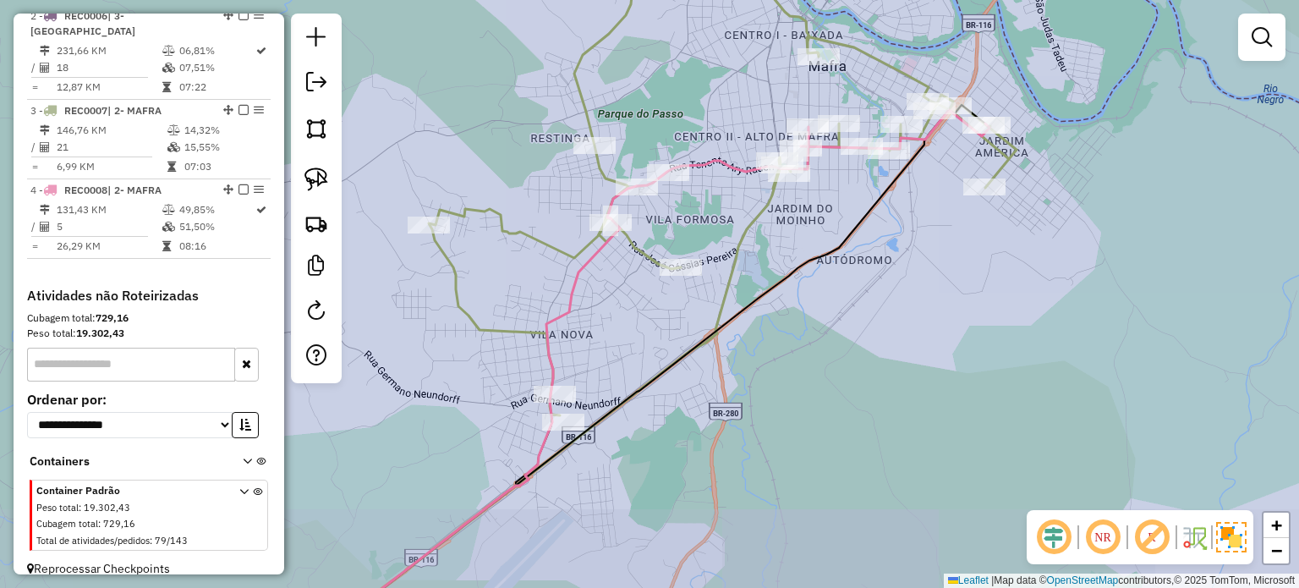
scroll to position [599, 0]
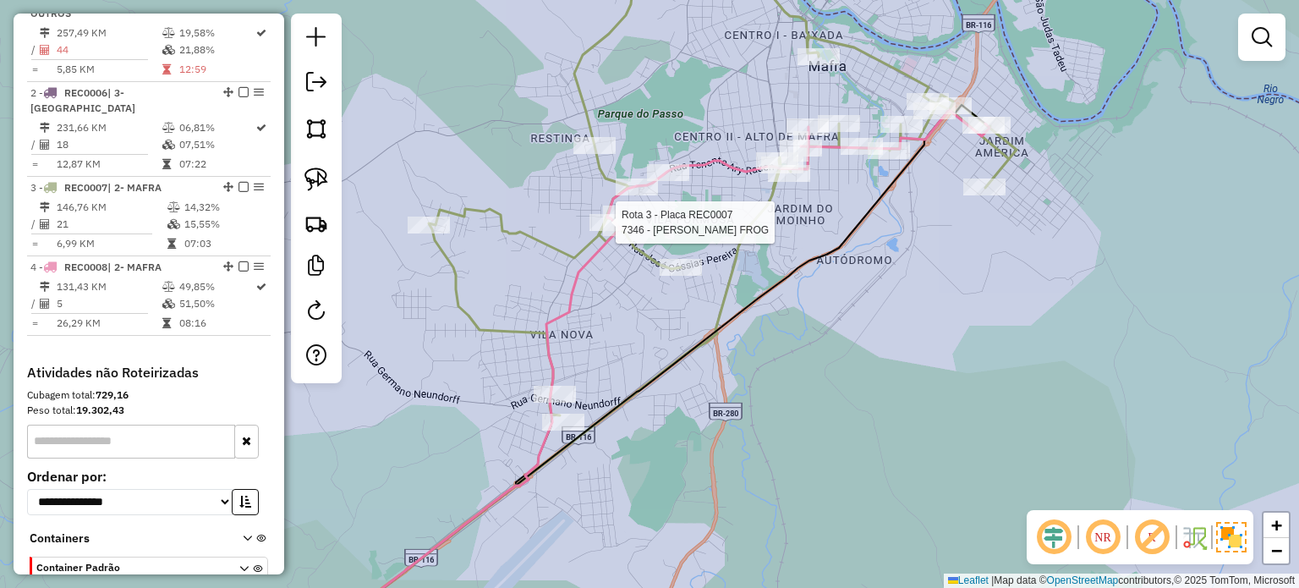
select select "*********"
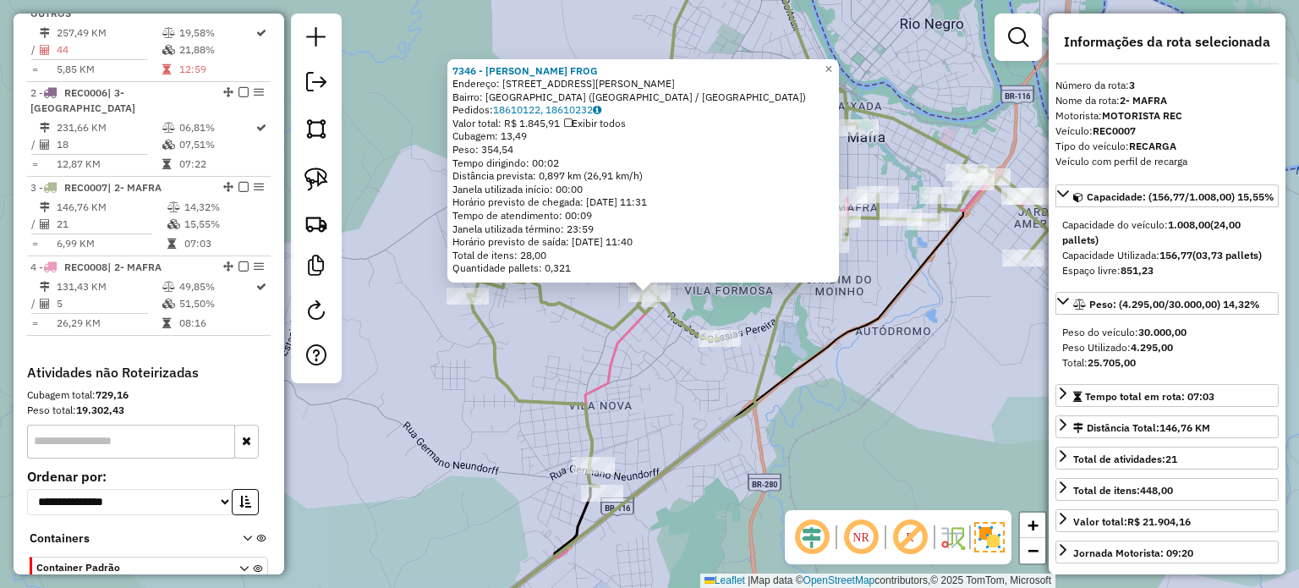
scroll to position [768, 0]
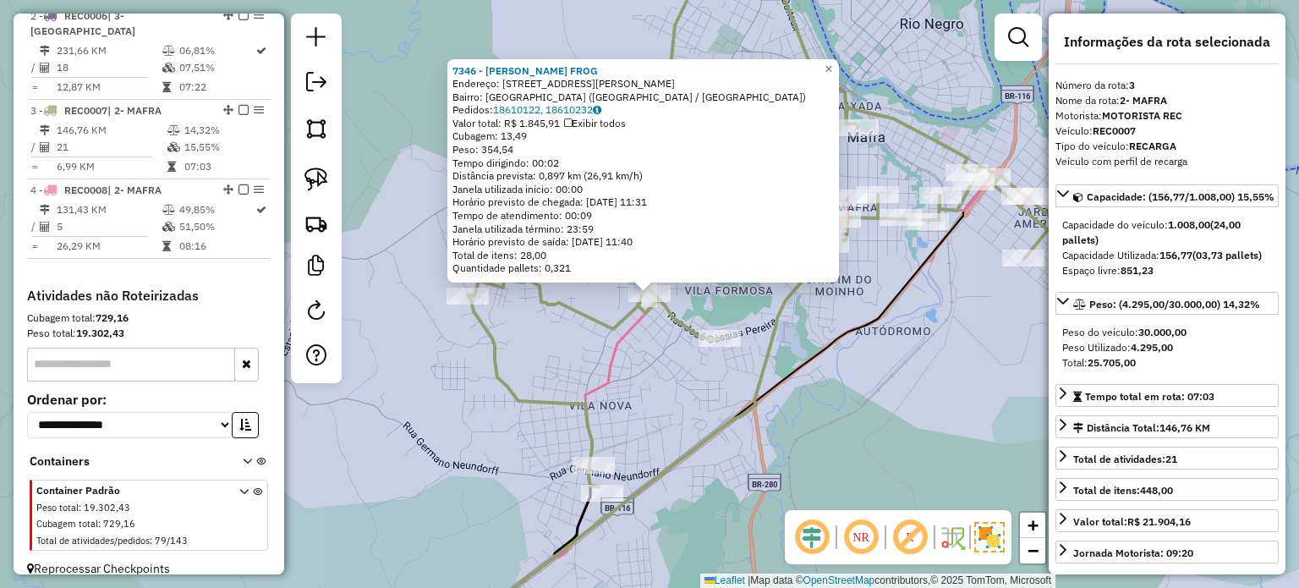
click at [894, 371] on div "7346 - WILLIAN CLEYTON FROG Endereço: RUA JOSE C PEREIRA 1505 Bairro: VILA NOVA…" at bounding box center [649, 294] width 1299 height 588
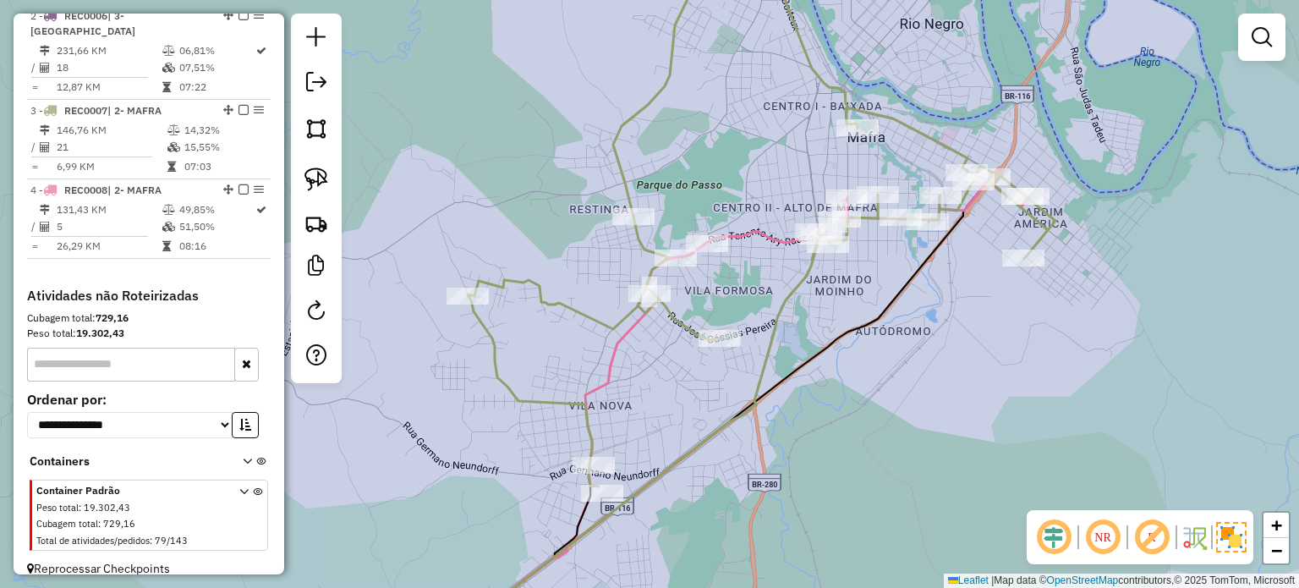
drag, startPoint x: 867, startPoint y: 299, endPoint x: 877, endPoint y: 337, distance: 39.2
click at [877, 337] on div "Janela de atendimento Grade de atendimento Capacidade Transportadoras Veículos …" at bounding box center [649, 294] width 1299 height 588
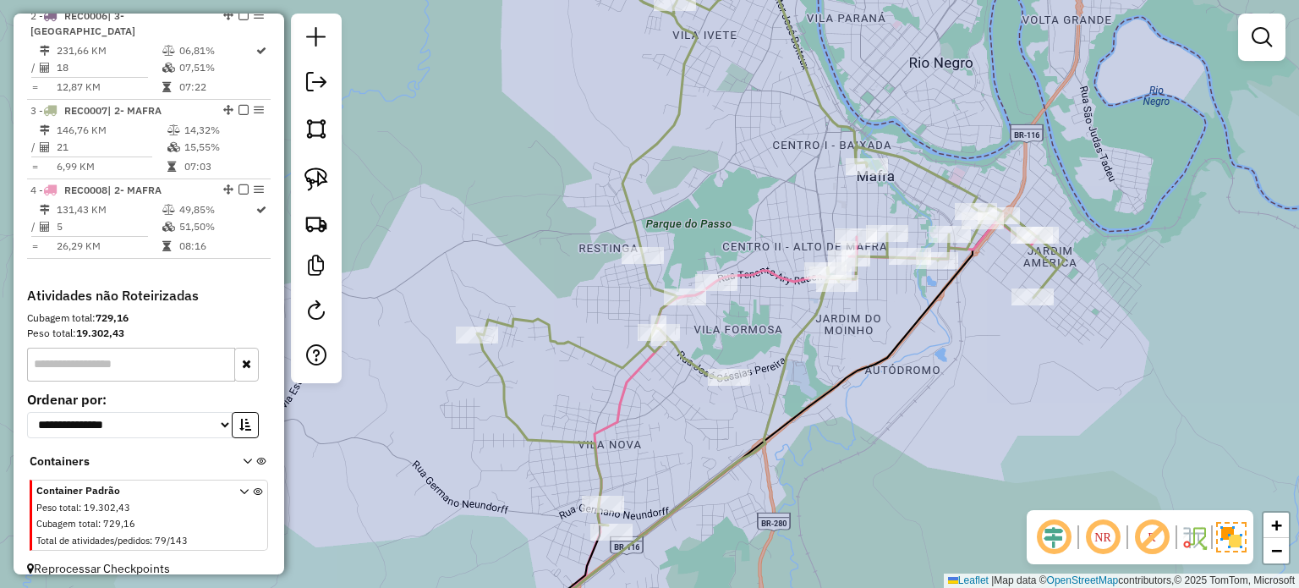
click at [775, 317] on div "Rota 4 - Placa REC0008 2869 - O MAGO BEBIDAS e TAB Janela de atendimento Grade …" at bounding box center [649, 294] width 1299 height 588
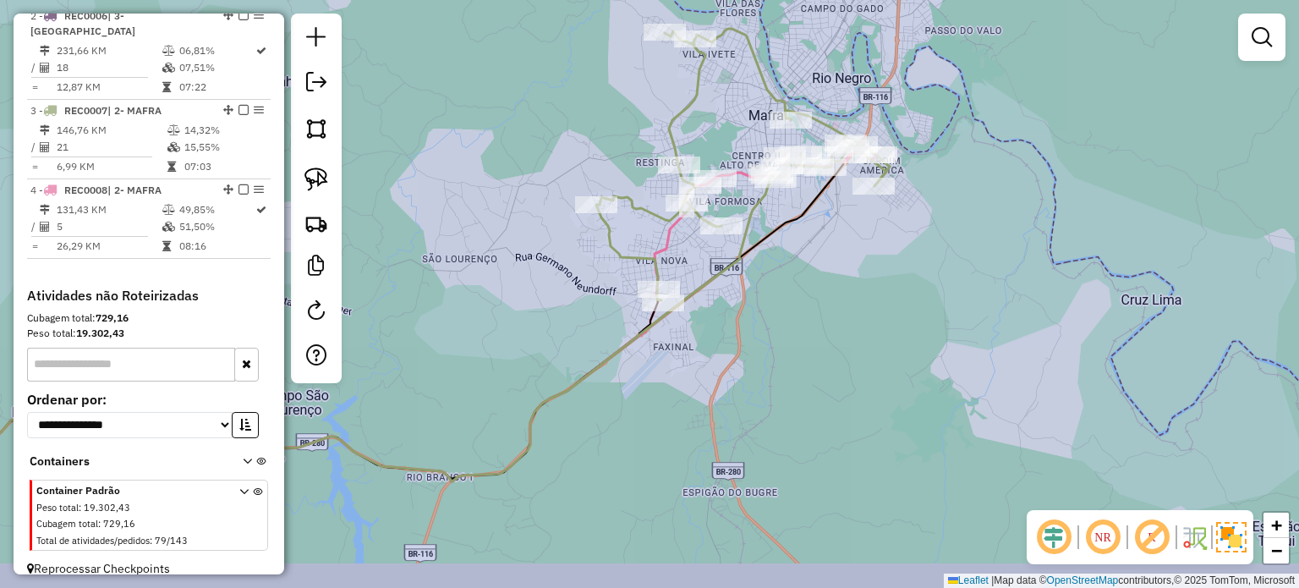
drag, startPoint x: 855, startPoint y: 324, endPoint x: 870, endPoint y: 205, distance: 119.3
click at [867, 229] on div "Janela de atendimento Grade de atendimento Capacidade Transportadoras Veículos …" at bounding box center [649, 294] width 1299 height 588
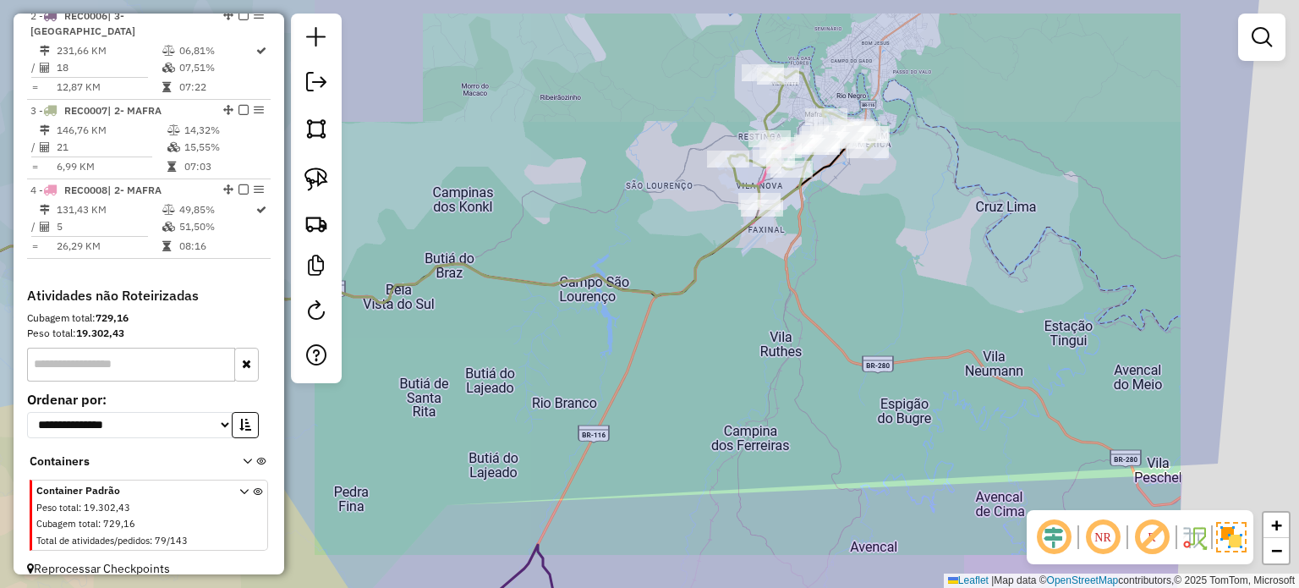
drag, startPoint x: 818, startPoint y: 357, endPoint x: 852, endPoint y: 172, distance: 188.2
click at [845, 187] on div "Janela de atendimento Grade de atendimento Capacidade Transportadoras Veículos …" at bounding box center [649, 294] width 1299 height 588
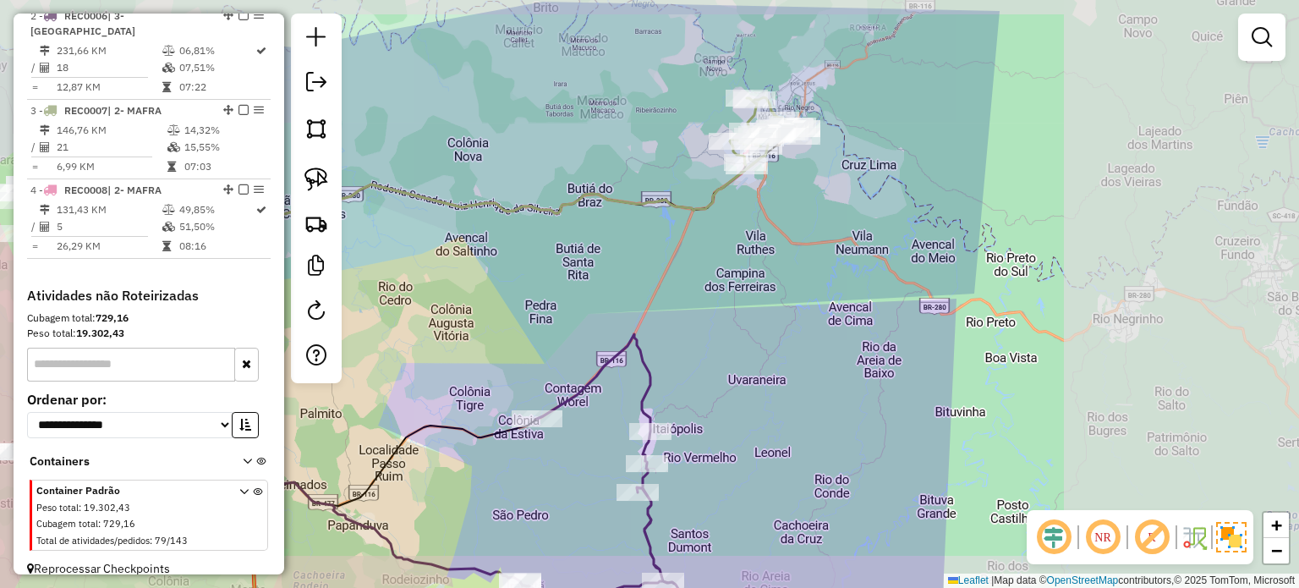
drag, startPoint x: 724, startPoint y: 372, endPoint x: 741, endPoint y: 272, distance: 101.2
click at [753, 290] on div "Janela de atendimento Grade de atendimento Capacidade Transportadoras Veículos …" at bounding box center [649, 294] width 1299 height 588
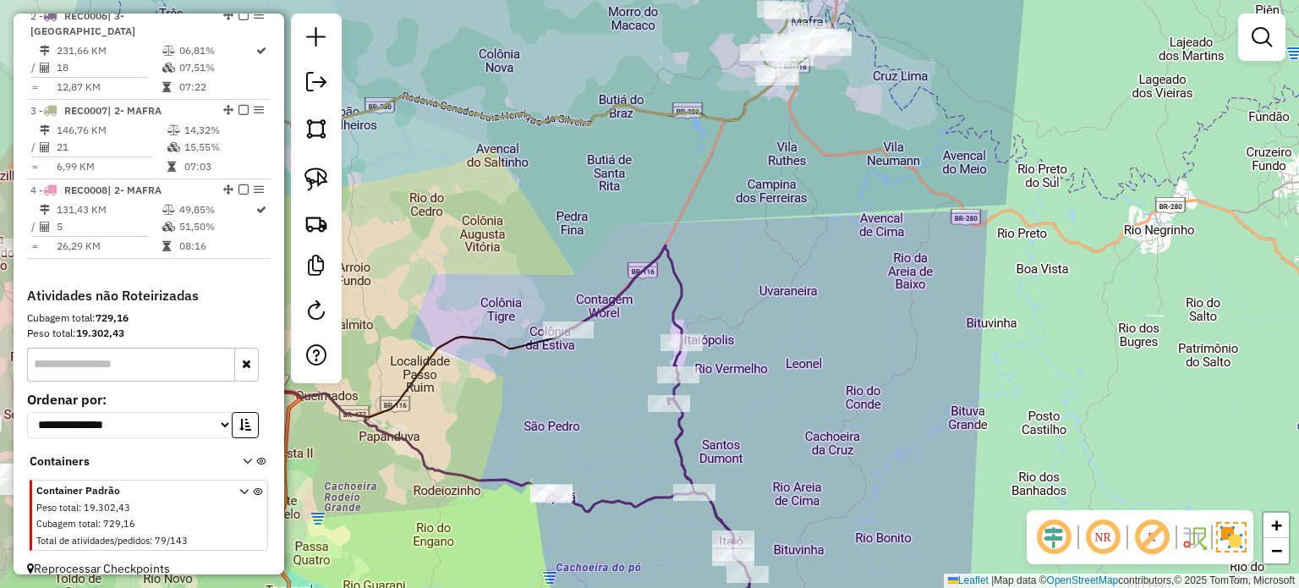
drag, startPoint x: 572, startPoint y: 226, endPoint x: 828, endPoint y: 239, distance: 255.7
click at [831, 239] on div "Janela de atendimento Grade de atendimento Capacidade Transportadoras Veículos …" at bounding box center [649, 294] width 1299 height 588
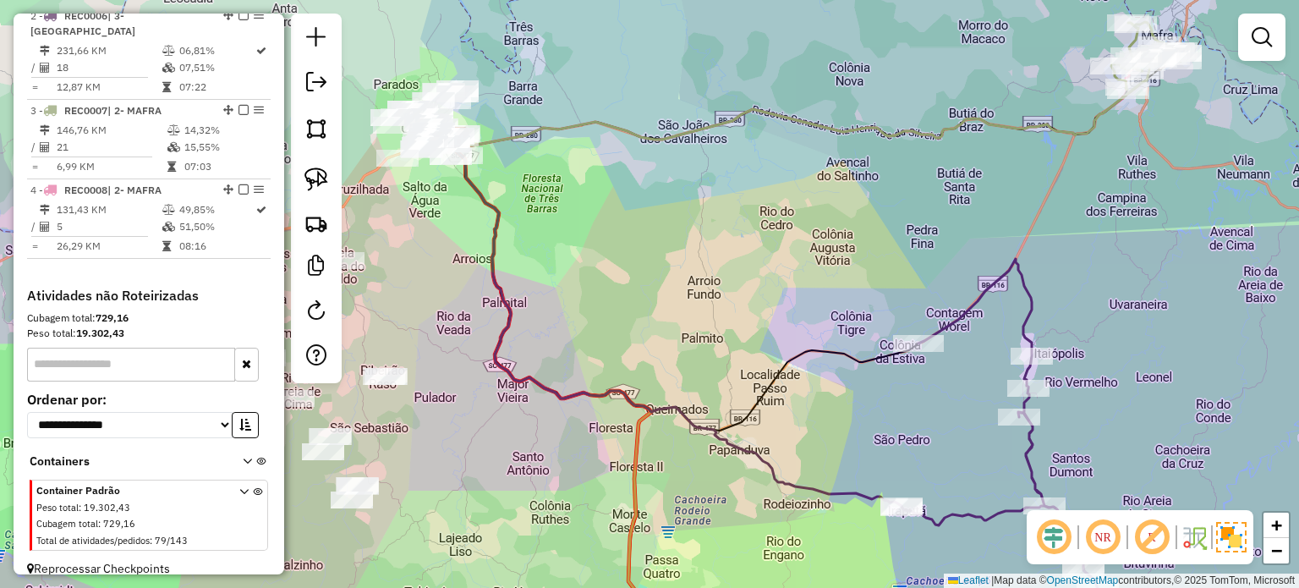
drag, startPoint x: 785, startPoint y: 273, endPoint x: 681, endPoint y: 238, distance: 109.9
click at [817, 273] on div "Janela de atendimento Grade de atendimento Capacidade Transportadoras Veículos …" at bounding box center [649, 294] width 1299 height 588
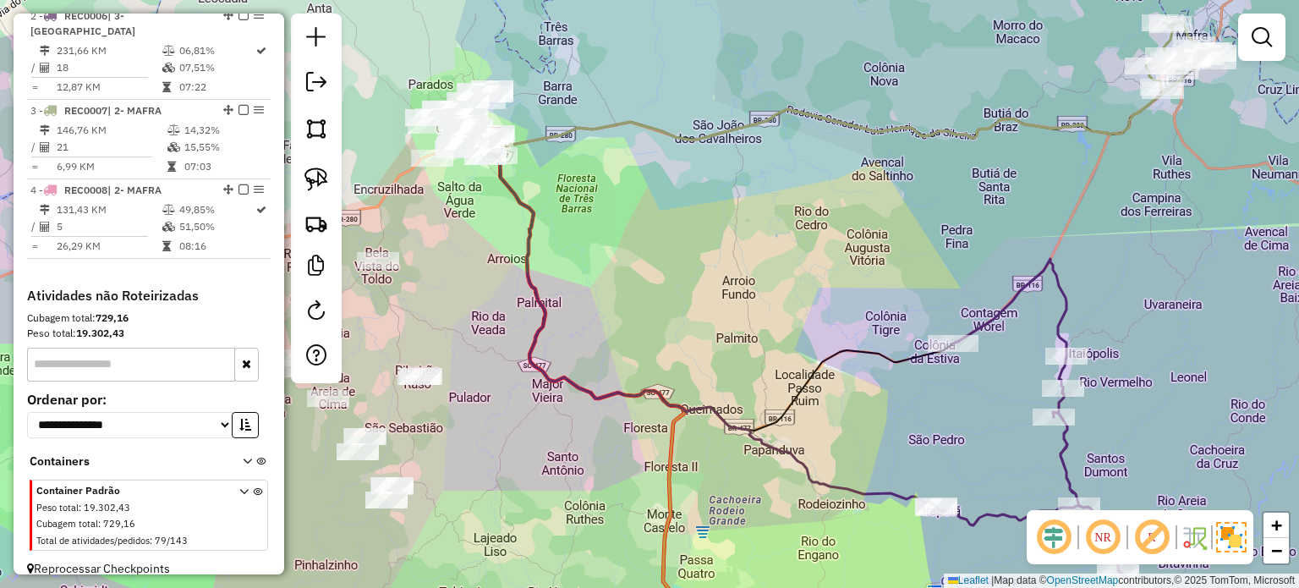
click at [769, 269] on div "Janela de atendimento Grade de atendimento Capacidade Transportadoras Veículos …" at bounding box center [649, 294] width 1299 height 588
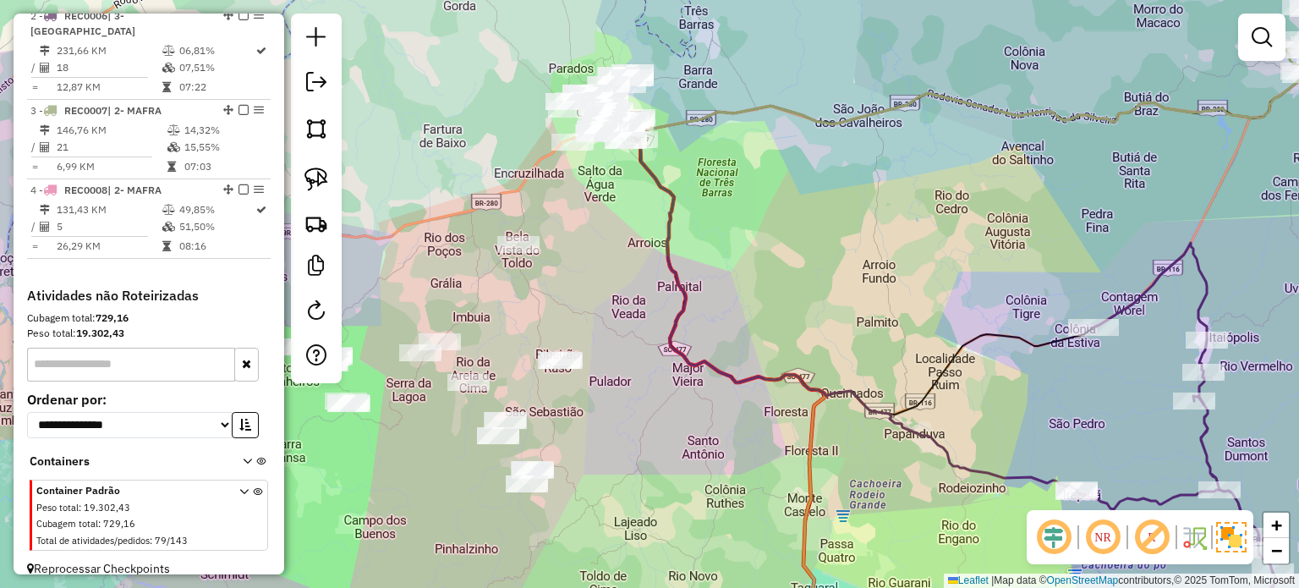
drag, startPoint x: 709, startPoint y: 287, endPoint x: 813, endPoint y: 223, distance: 121.8
click at [823, 212] on div "Janela de atendimento Grade de atendimento Capacidade Transportadoras Veículos …" at bounding box center [649, 294] width 1299 height 588
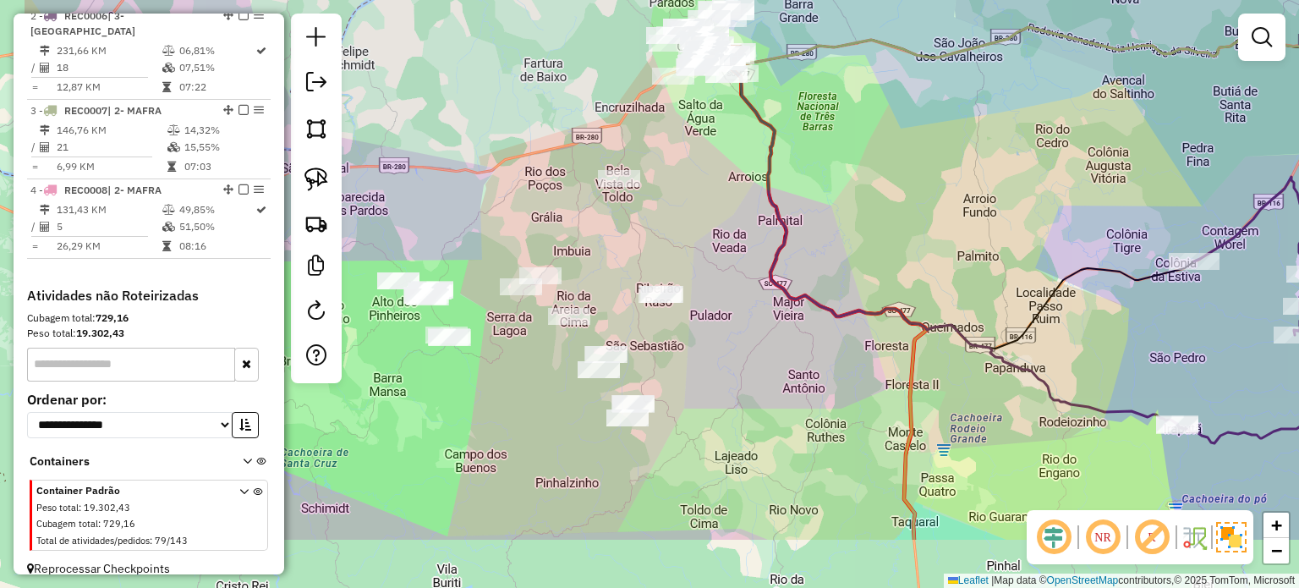
drag, startPoint x: 774, startPoint y: 273, endPoint x: 846, endPoint y: 239, distance: 79.4
click at [845, 242] on div "Janela de atendimento Grade de atendimento Capacidade Transportadoras Veículos …" at bounding box center [649, 294] width 1299 height 588
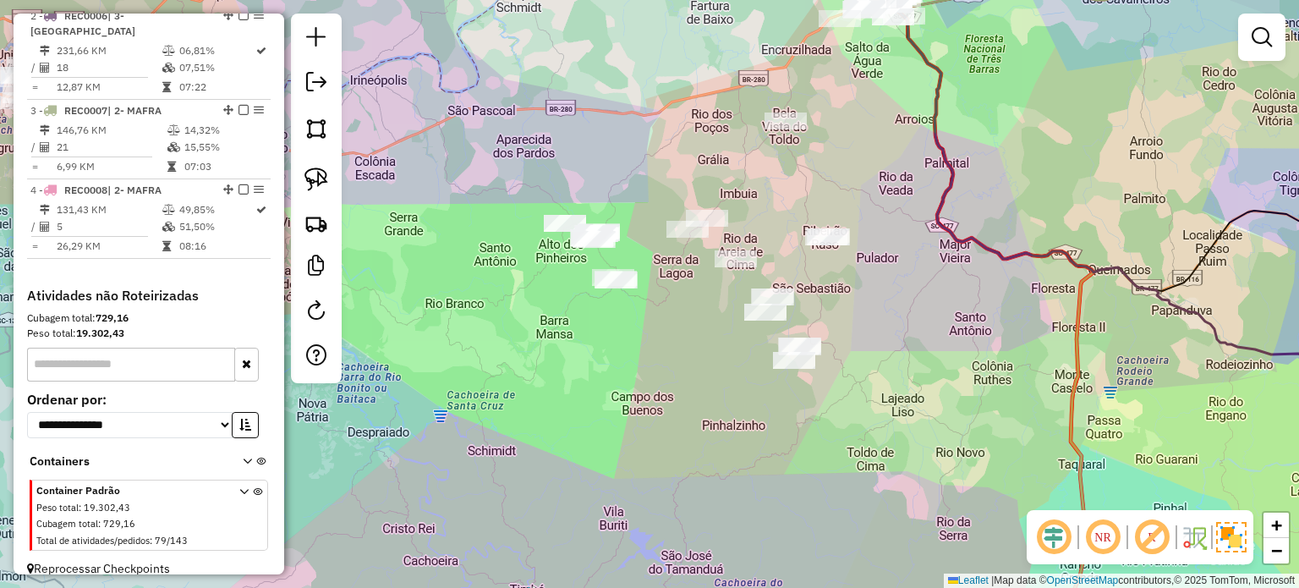
drag, startPoint x: 695, startPoint y: 378, endPoint x: 788, endPoint y: 372, distance: 93.2
click at [788, 372] on div "Janela de atendimento Grade de atendimento Capacidade Transportadoras Veículos …" at bounding box center [649, 294] width 1299 height 588
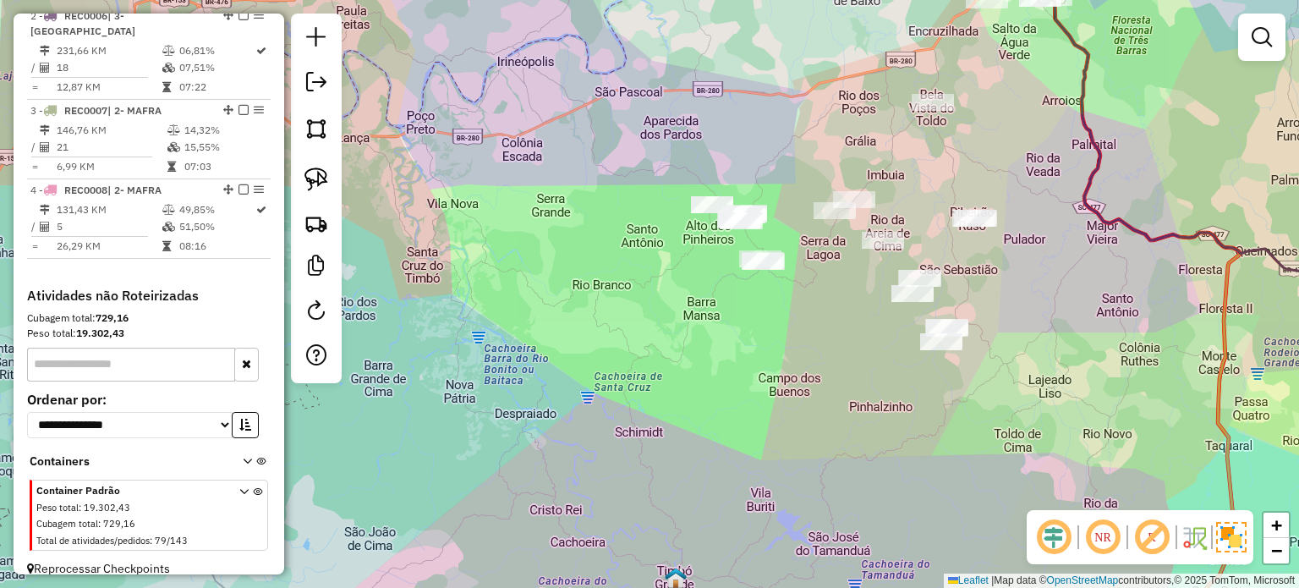
click at [781, 364] on div "Janela de atendimento Grade de atendimento Capacidade Transportadoras Veículos …" at bounding box center [649, 294] width 1299 height 588
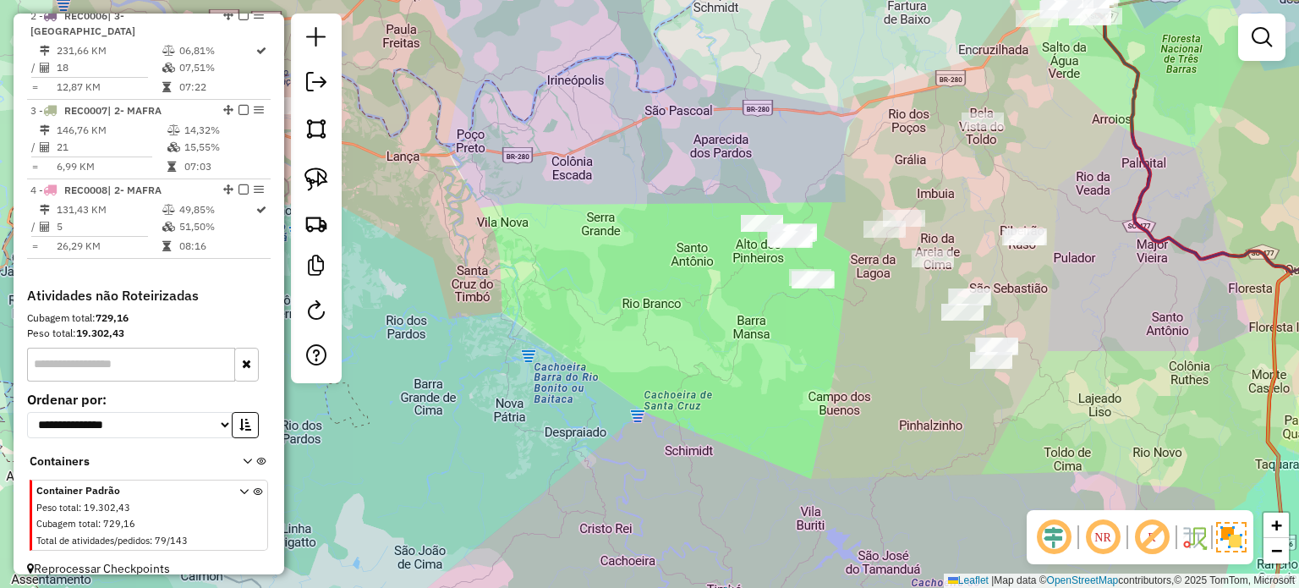
drag, startPoint x: 786, startPoint y: 374, endPoint x: 831, endPoint y: 353, distance: 49.5
click at [790, 374] on div "Janela de atendimento Grade de atendimento Capacidade Transportadoras Veículos …" at bounding box center [649, 294] width 1299 height 588
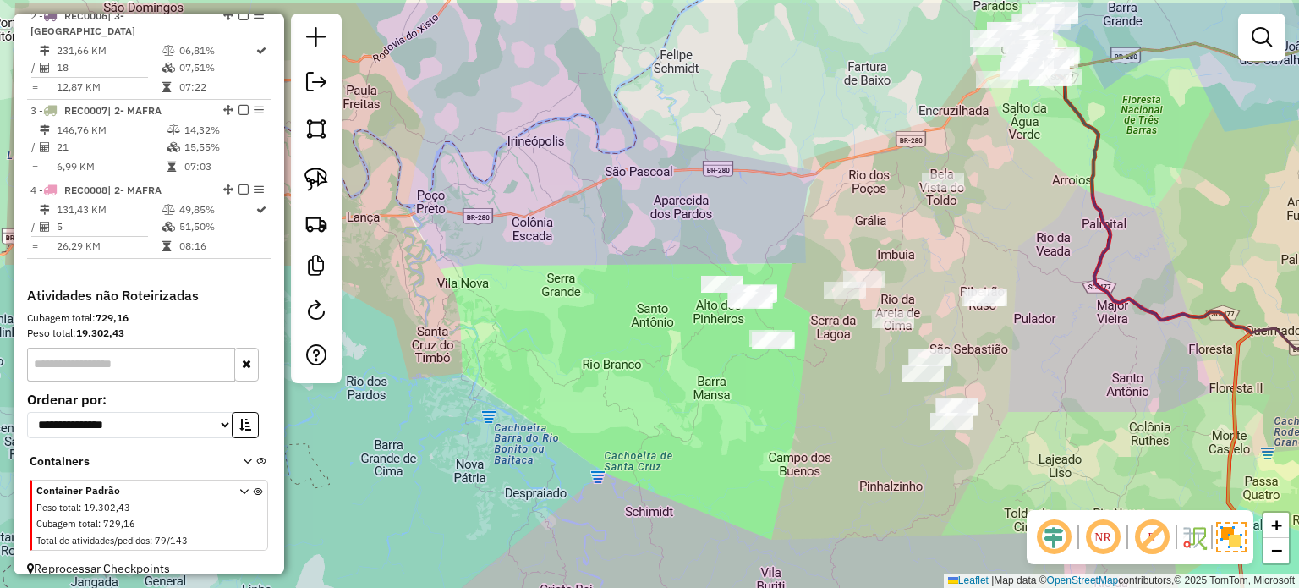
drag, startPoint x: 823, startPoint y: 380, endPoint x: 786, endPoint y: 417, distance: 51.4
click at [786, 417] on div "Janela de atendimento Grade de atendimento Capacidade Transportadoras Veículos …" at bounding box center [649, 294] width 1299 height 588
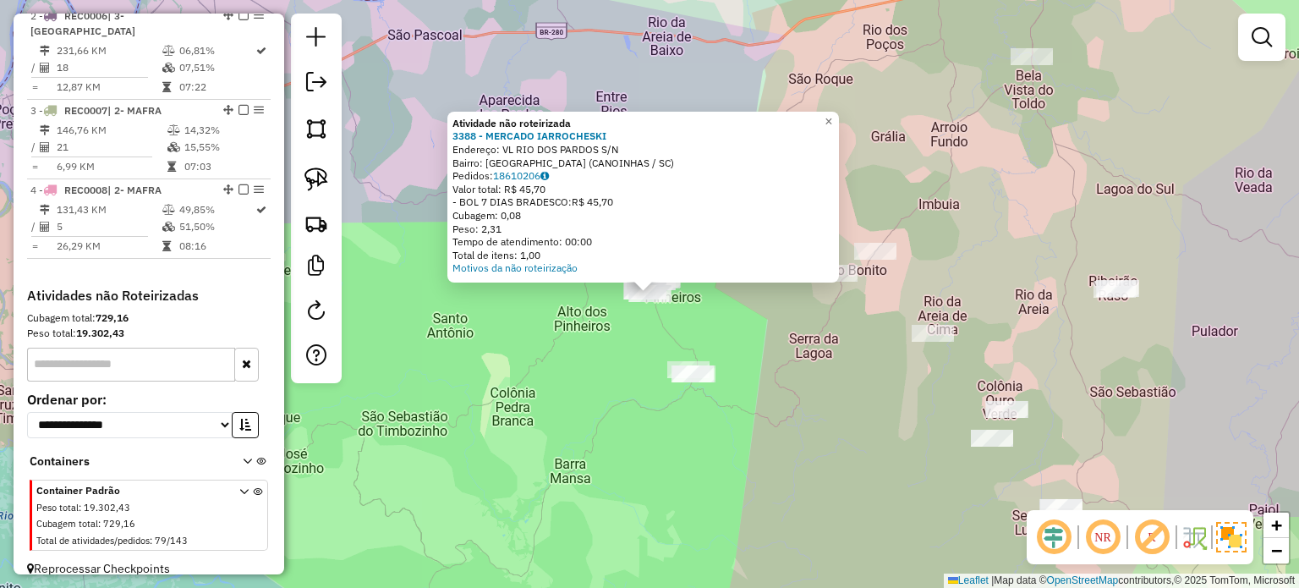
click at [800, 370] on div "Atividade não roteirizada 3388 - MERCADO IARROCHESKI Endereço: VL RIO DOS PARDO…" at bounding box center [649, 294] width 1299 height 588
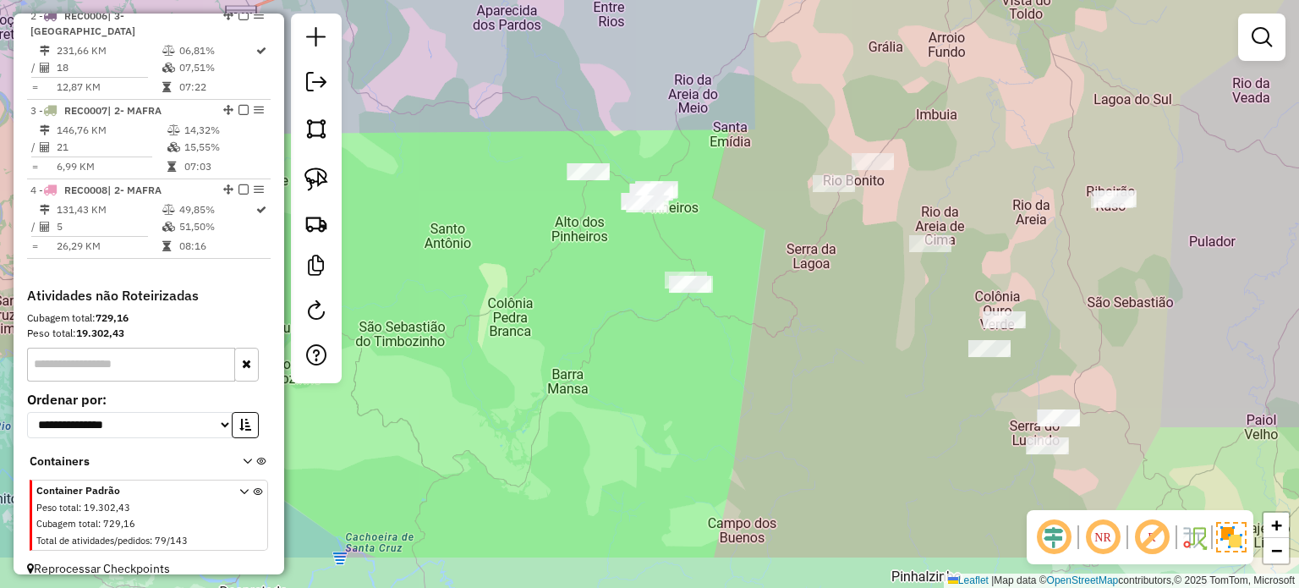
drag, startPoint x: 821, startPoint y: 374, endPoint x: 825, endPoint y: 310, distance: 63.5
click at [827, 327] on div "Janela de atendimento Grade de atendimento Capacidade Transportadoras Veículos …" at bounding box center [649, 294] width 1299 height 588
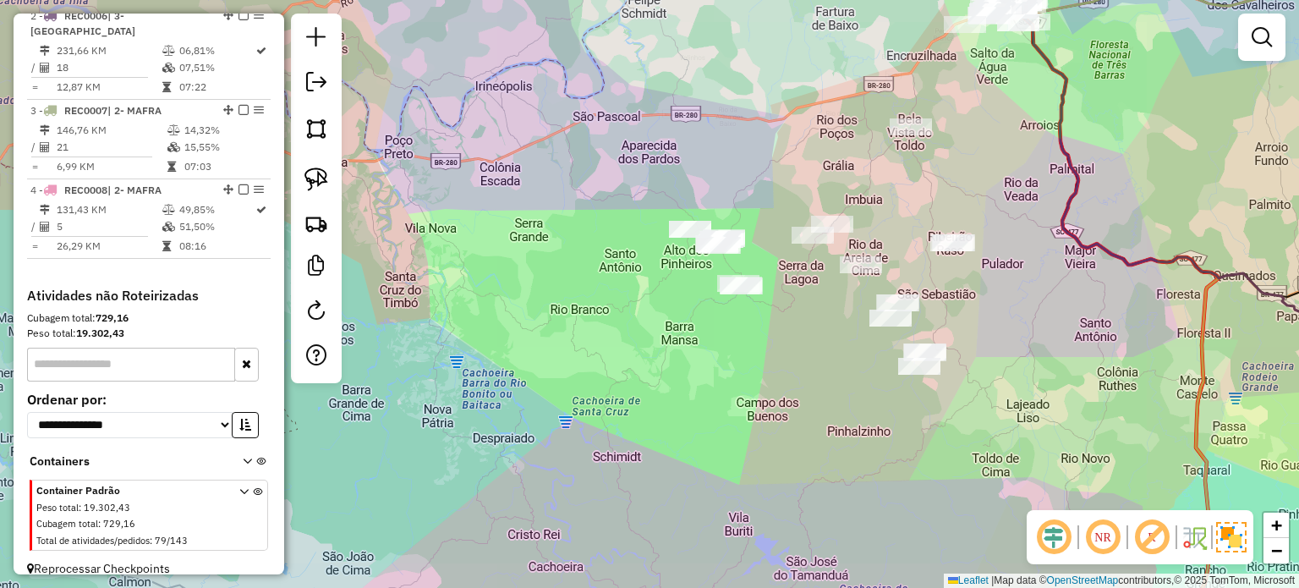
drag, startPoint x: 798, startPoint y: 381, endPoint x: 763, endPoint y: 380, distance: 34.7
click at [769, 385] on div "Janela de atendimento Grade de atendimento Capacidade Transportadoras Veículos …" at bounding box center [649, 294] width 1299 height 588
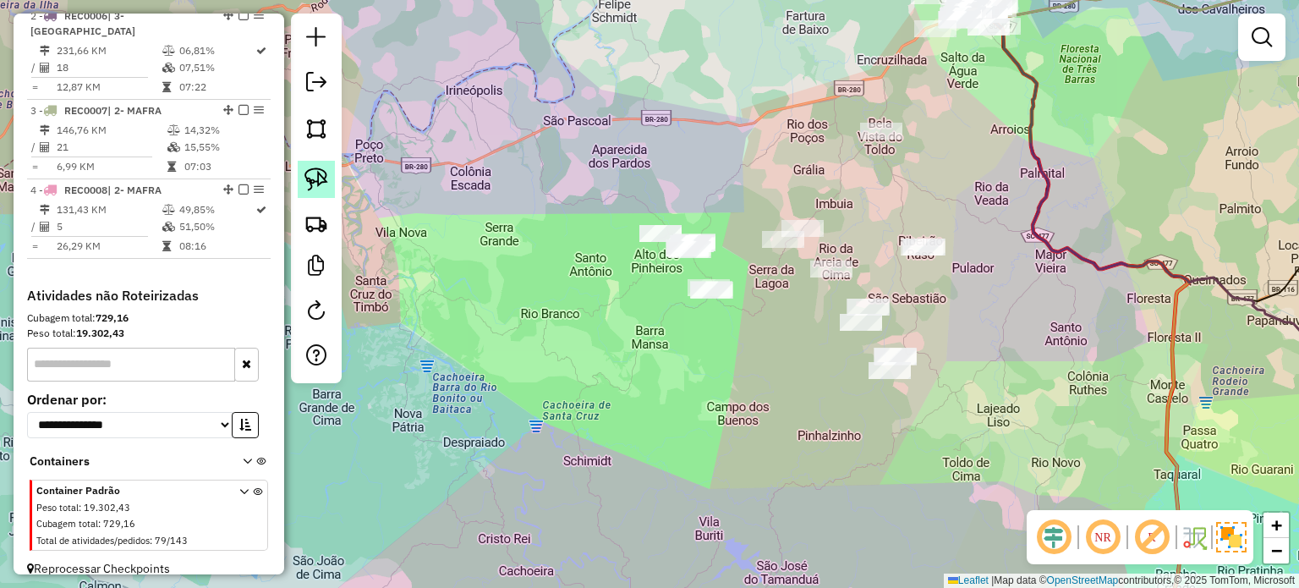
click at [321, 184] on img at bounding box center [316, 179] width 24 height 24
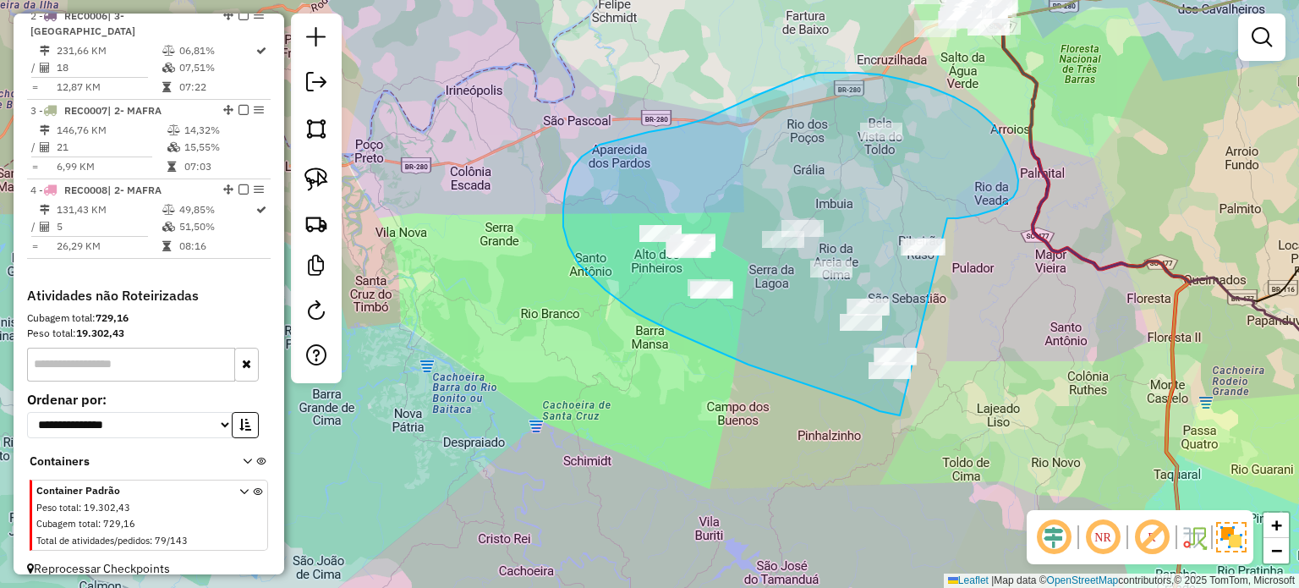
drag, startPoint x: 1013, startPoint y: 197, endPoint x: 1069, endPoint y: 353, distance: 166.1
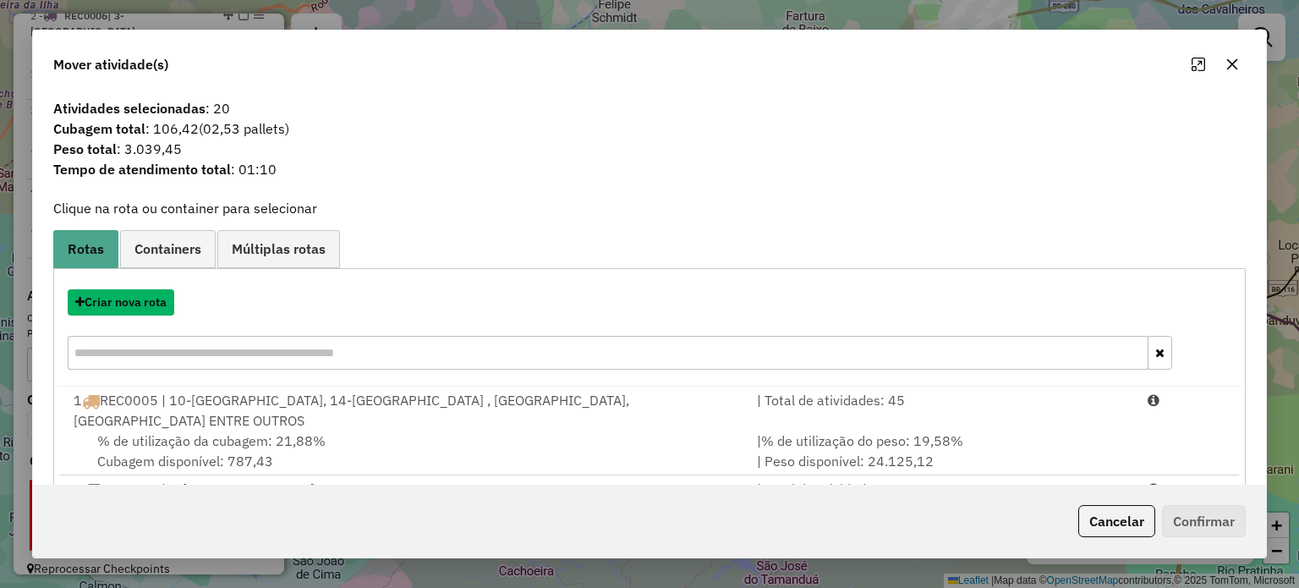
click at [132, 301] on button "Criar nova rota" at bounding box center [121, 302] width 107 height 26
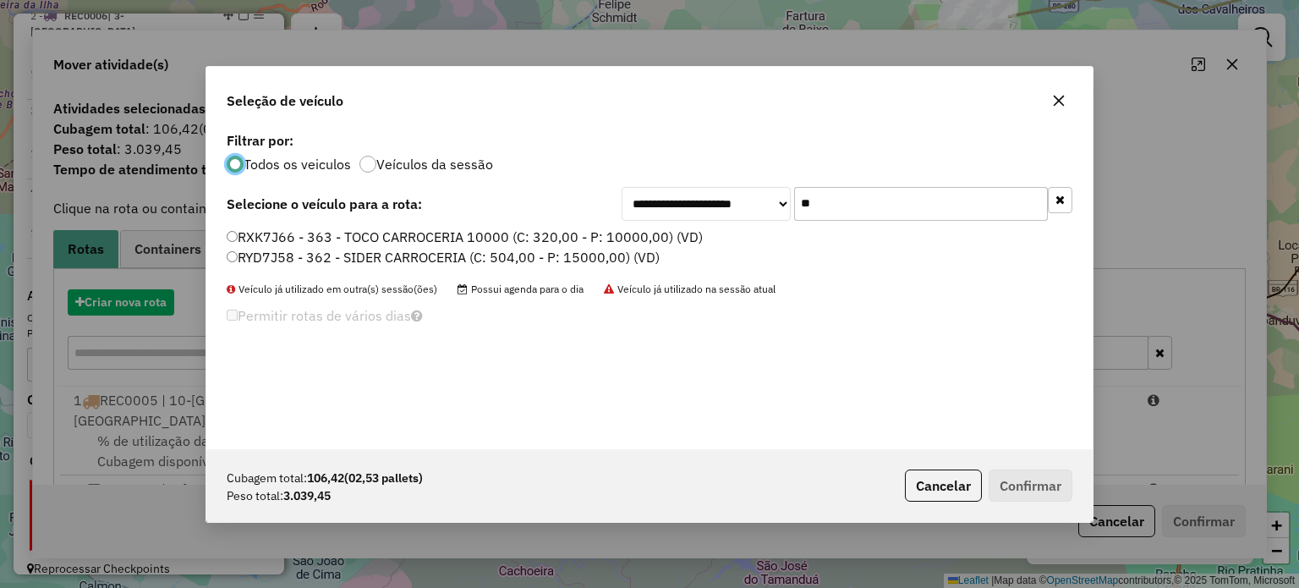
scroll to position [8, 5]
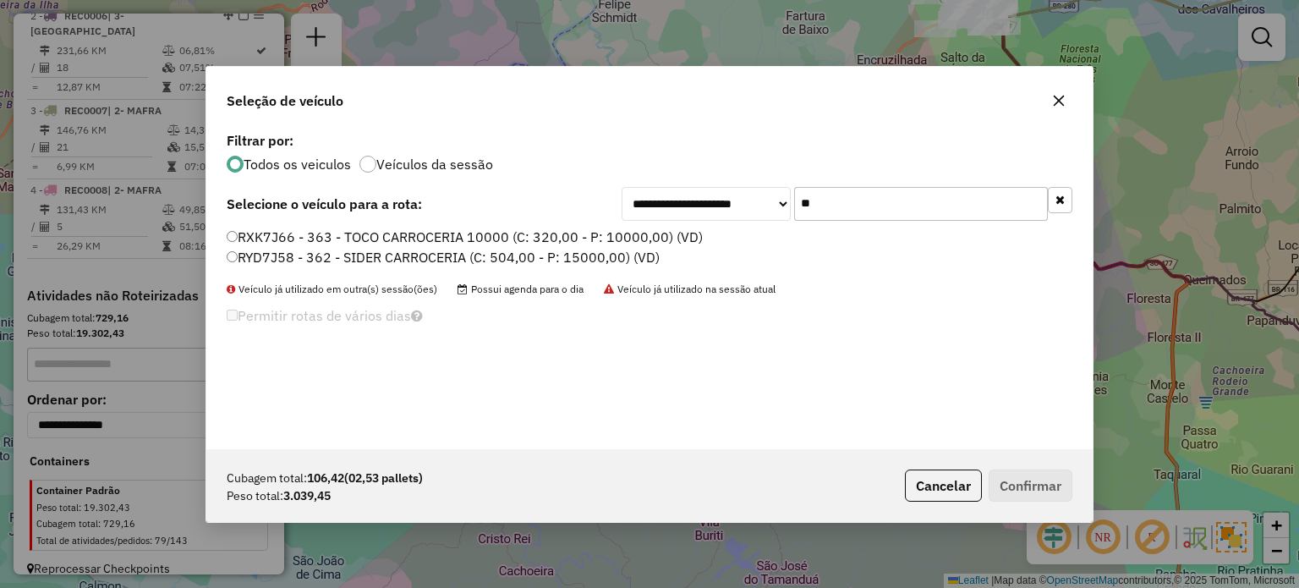
drag, startPoint x: 842, startPoint y: 202, endPoint x: 683, endPoint y: 207, distance: 159.0
click at [686, 208] on div "**********" at bounding box center [846, 204] width 451 height 34
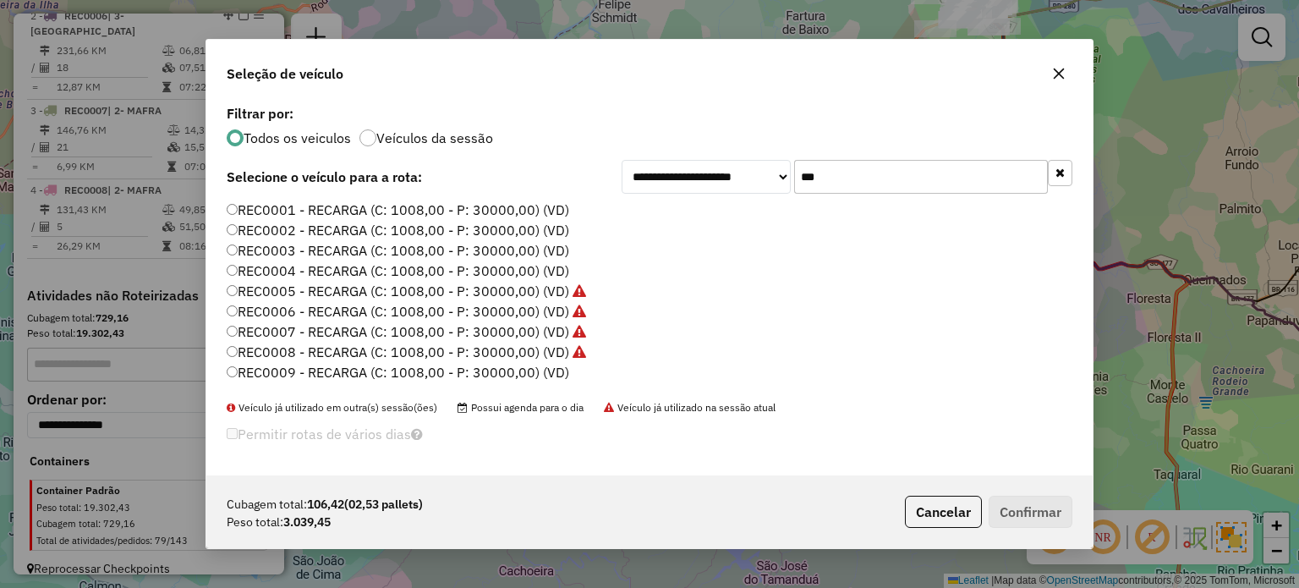
type input "***"
drag, startPoint x: 547, startPoint y: 373, endPoint x: 575, endPoint y: 378, distance: 28.4
click at [547, 373] on label "REC0009 - RECARGA (C: 1008,00 - P: 30000,00) (VD)" at bounding box center [398, 372] width 342 height 20
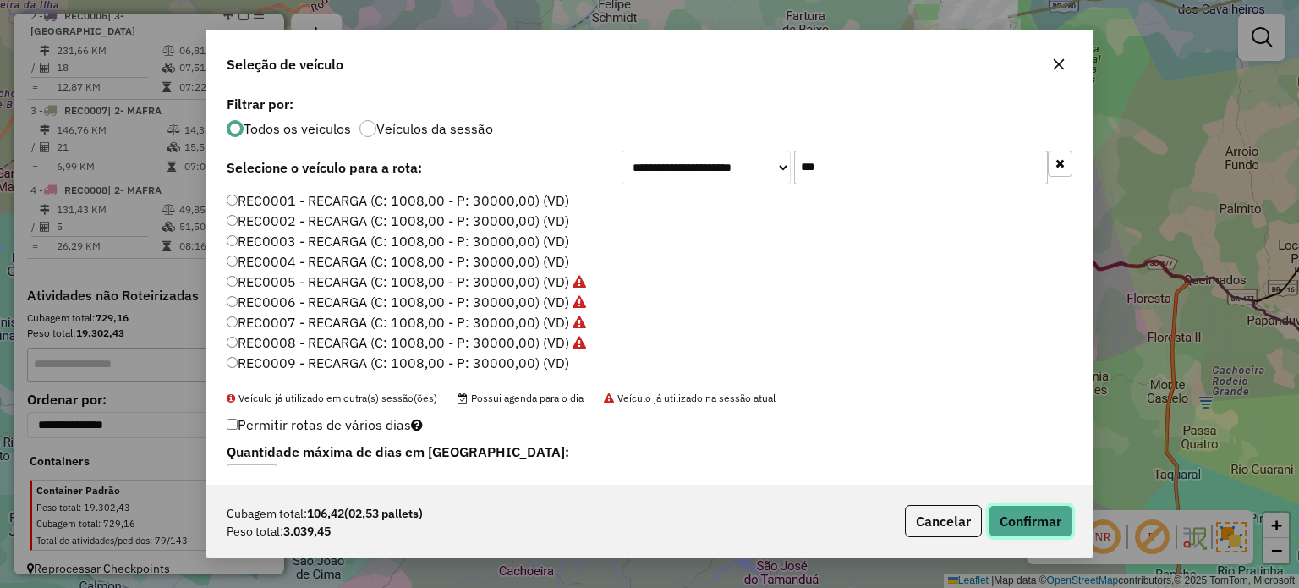
click at [1031, 510] on button "Confirmar" at bounding box center [1030, 521] width 84 height 32
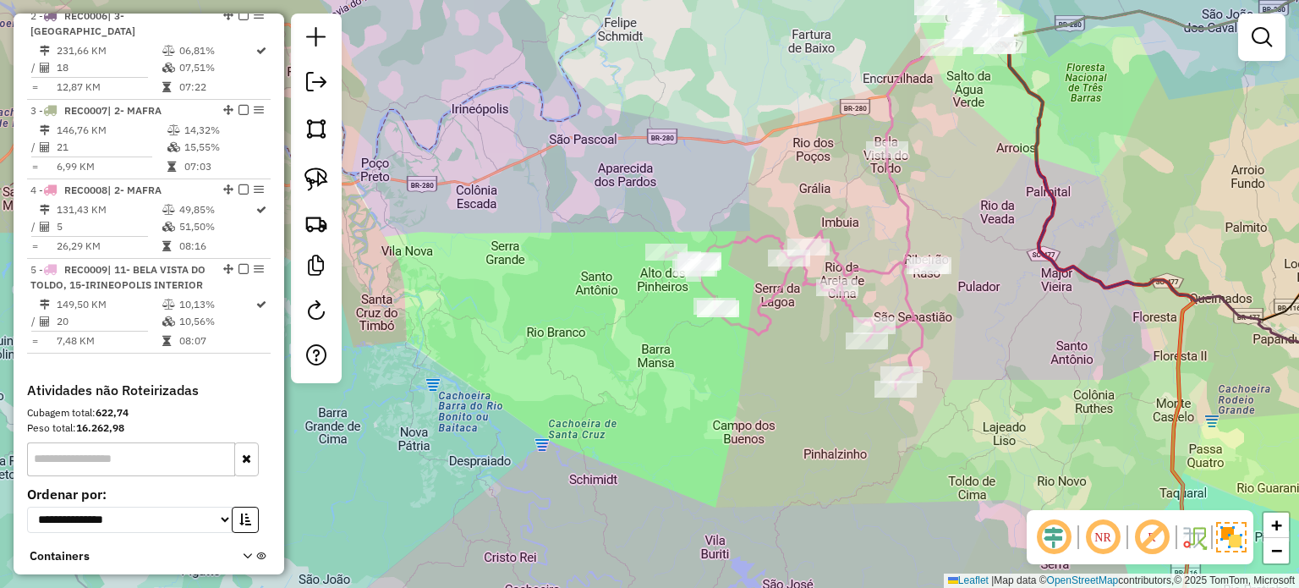
drag, startPoint x: 814, startPoint y: 388, endPoint x: 853, endPoint y: 380, distance: 39.8
click at [821, 407] on div "Janela de atendimento Grade de atendimento Capacidade Transportadoras Veículos …" at bounding box center [649, 294] width 1299 height 588
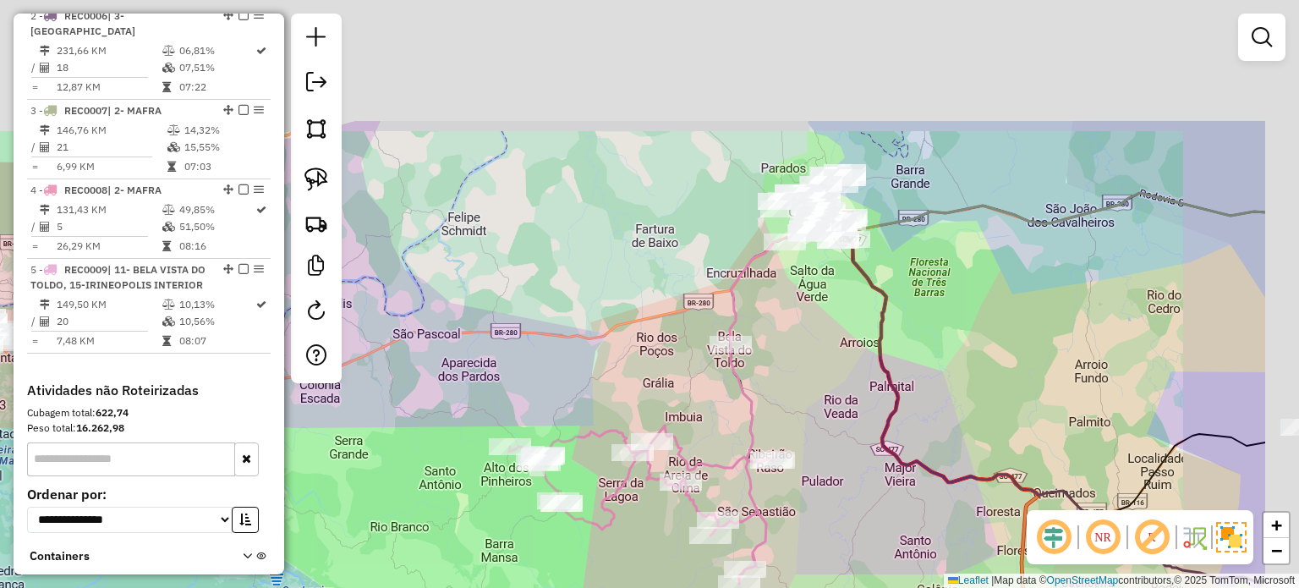
drag, startPoint x: 885, startPoint y: 297, endPoint x: 876, endPoint y: 306, distance: 13.2
click at [876, 306] on icon at bounding box center [1051, 402] width 427 height 362
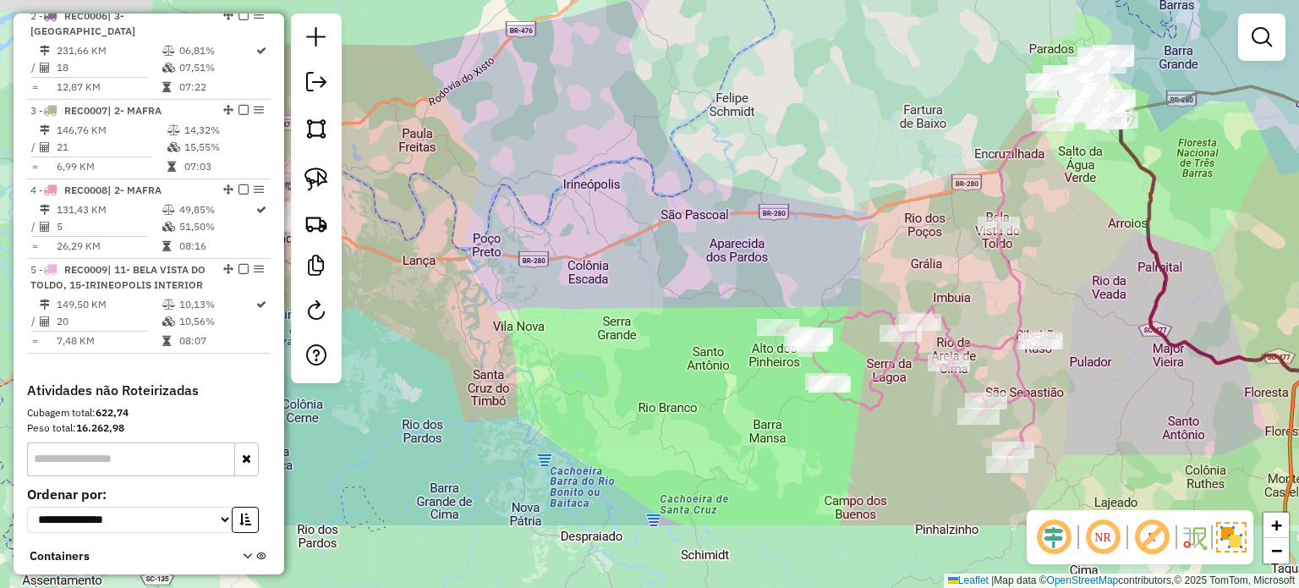
drag, startPoint x: 812, startPoint y: 351, endPoint x: 830, endPoint y: 243, distance: 108.8
click at [1086, 223] on div "Janela de atendimento Grade de atendimento Capacidade Transportadoras Veículos …" at bounding box center [649, 294] width 1299 height 588
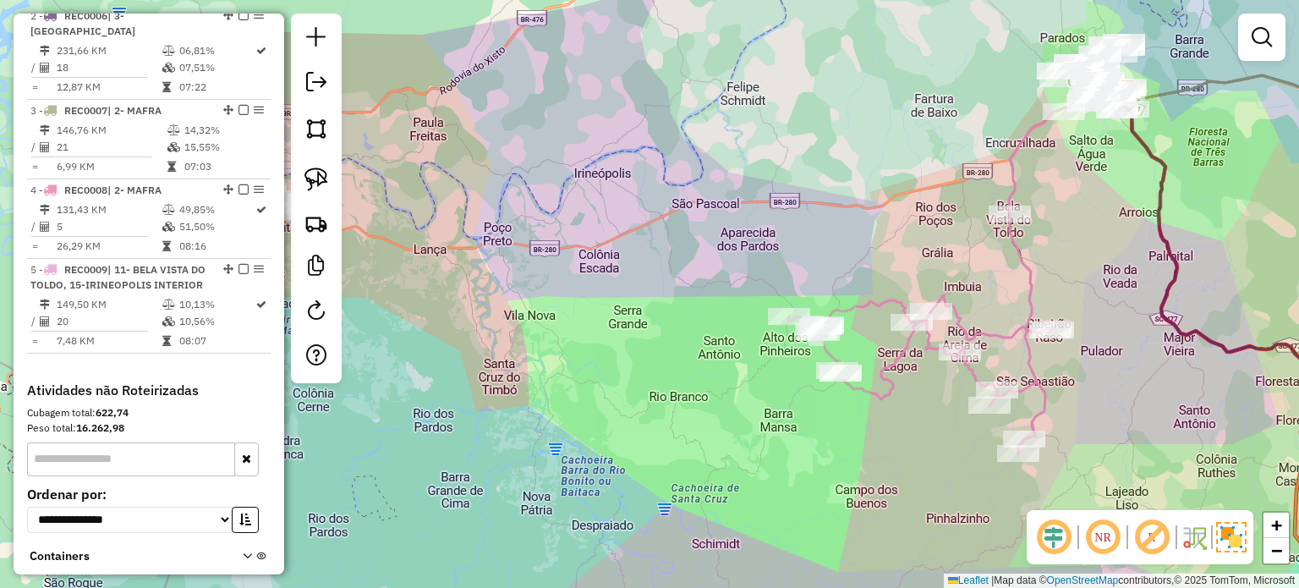
drag, startPoint x: 784, startPoint y: 299, endPoint x: 801, endPoint y: 299, distance: 17.8
click at [801, 299] on div "Janela de atendimento Grade de atendimento Capacidade Transportadoras Veículos …" at bounding box center [649, 294] width 1299 height 588
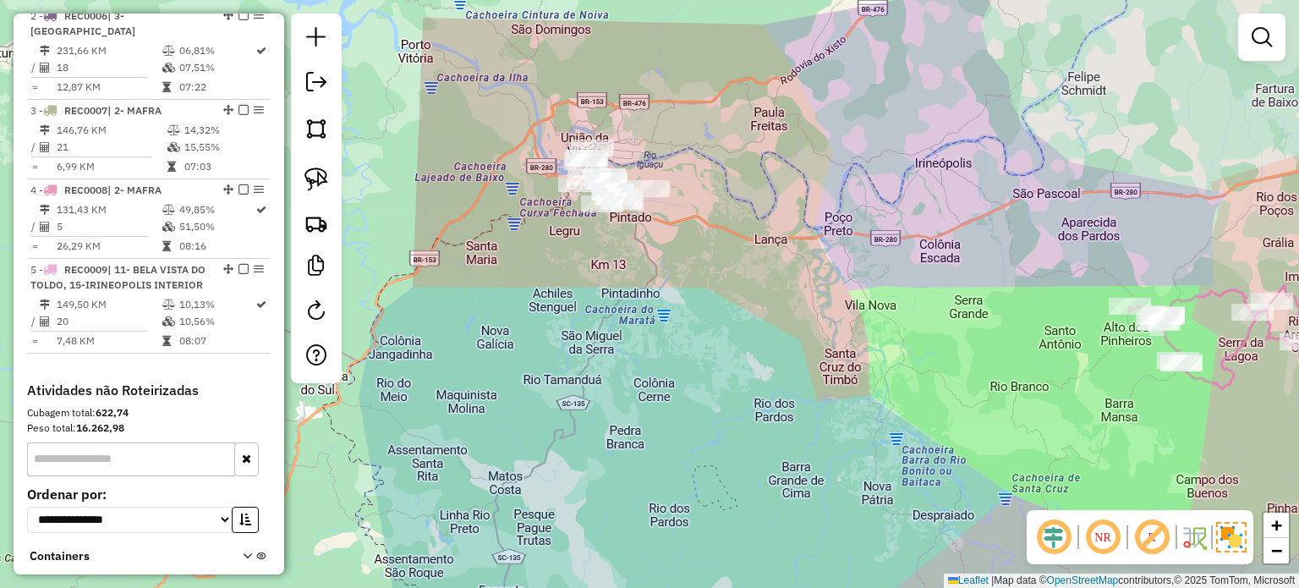
drag, startPoint x: 685, startPoint y: 326, endPoint x: 656, endPoint y: 283, distance: 51.8
click at [720, 327] on div "Janela de atendimento Grade de atendimento Capacidade Transportadoras Veículos …" at bounding box center [649, 294] width 1299 height 588
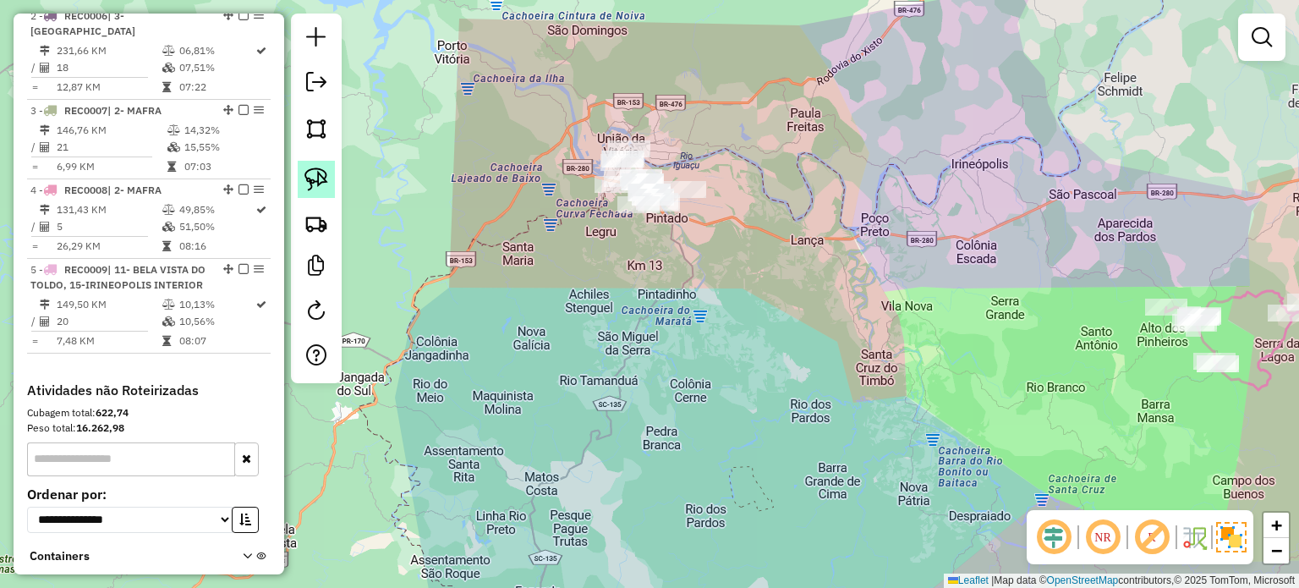
click at [309, 181] on img at bounding box center [316, 179] width 24 height 24
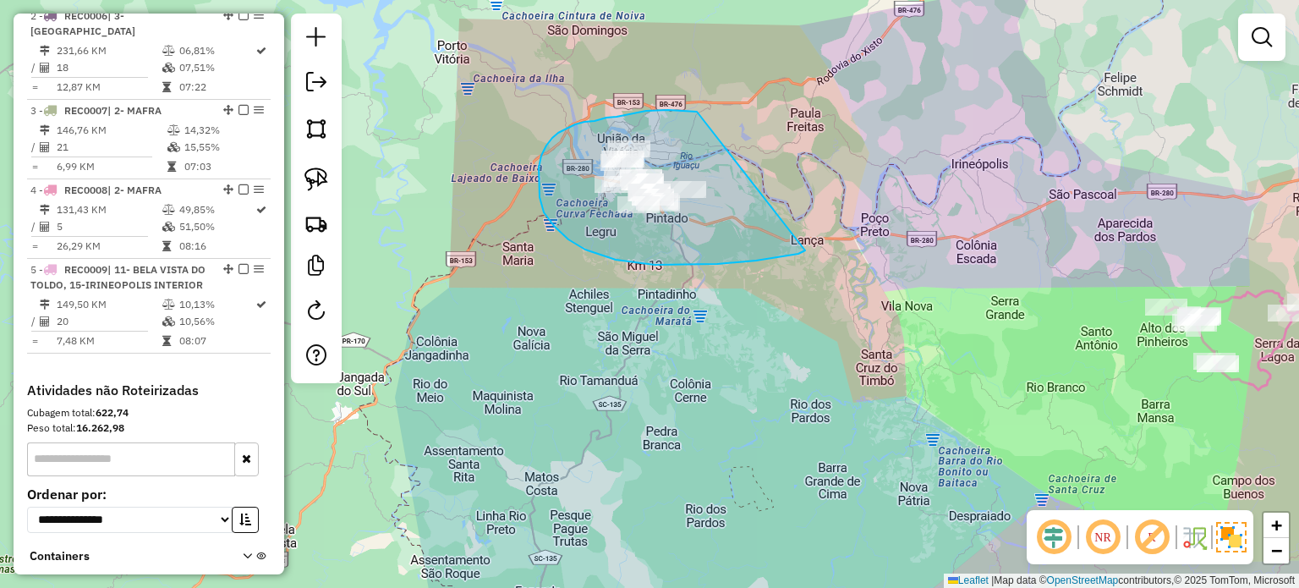
drag, startPoint x: 668, startPoint y: 110, endPoint x: 810, endPoint y: 245, distance: 196.1
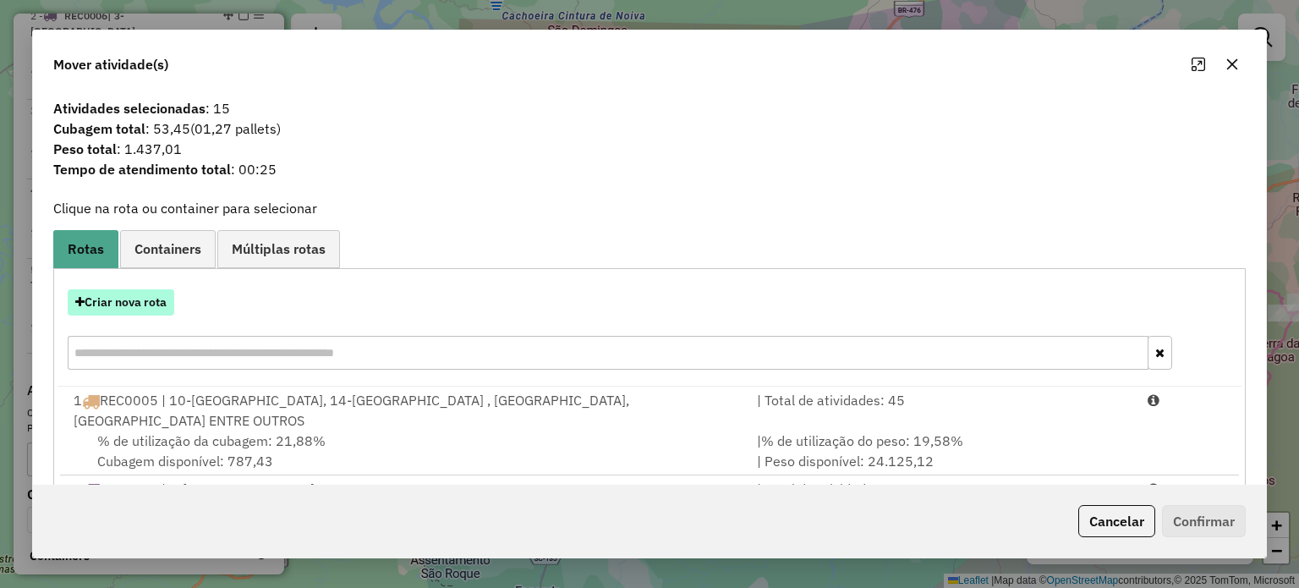
click at [123, 298] on button "Criar nova rota" at bounding box center [121, 302] width 107 height 26
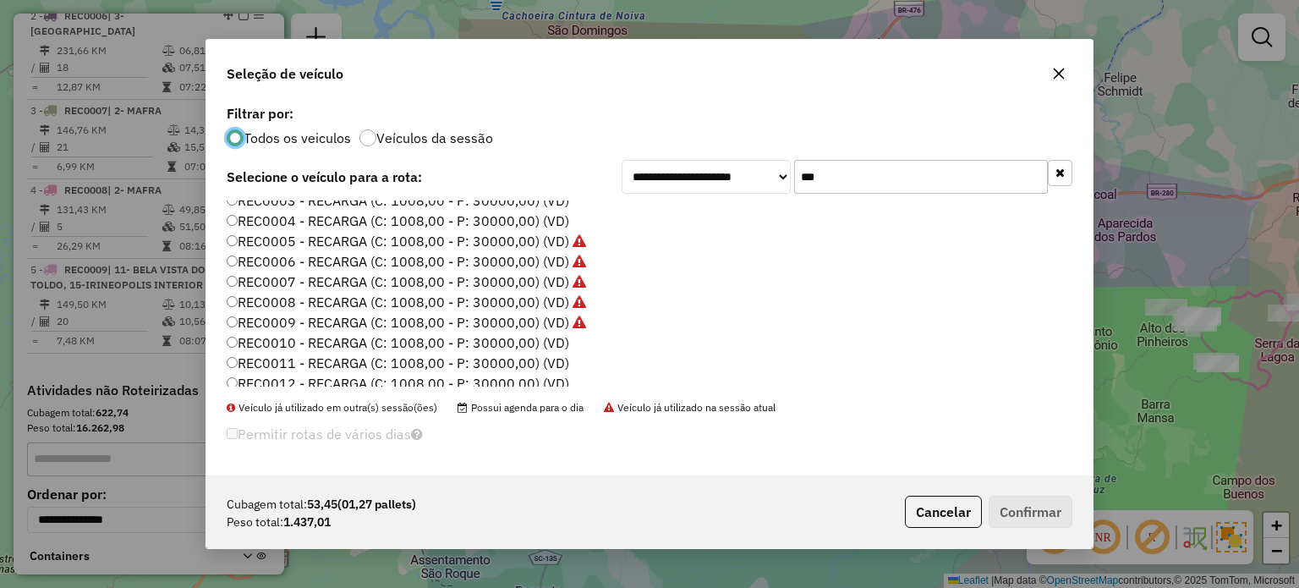
scroll to position [85, 0]
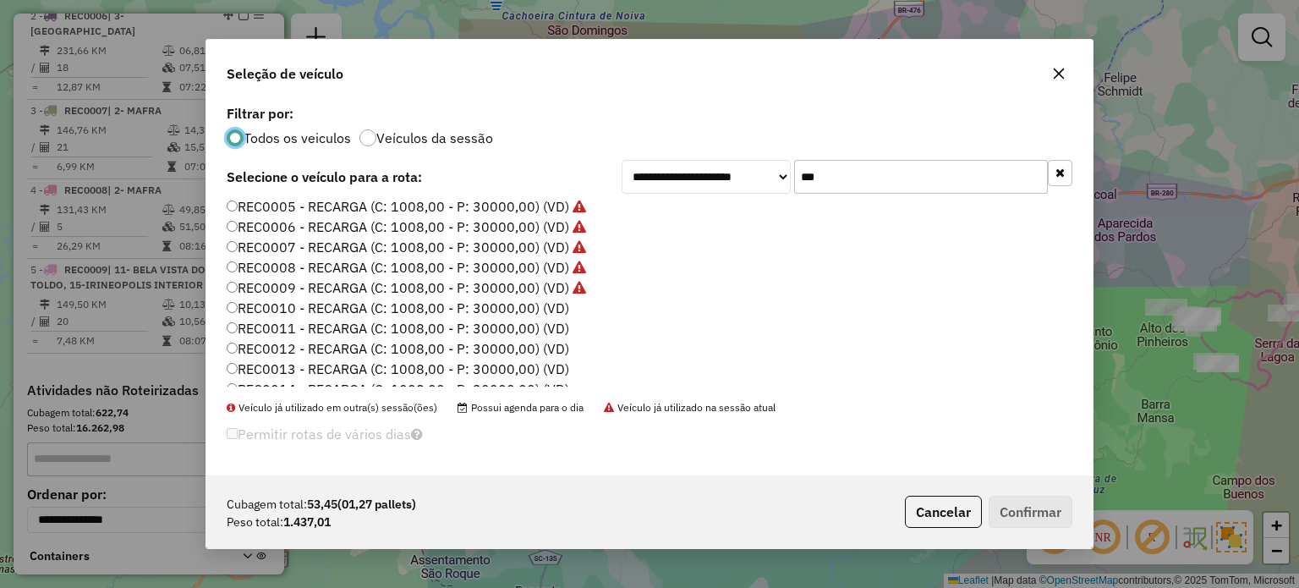
click at [546, 305] on label "REC0010 - RECARGA (C: 1008,00 - P: 30000,00) (VD)" at bounding box center [398, 308] width 342 height 20
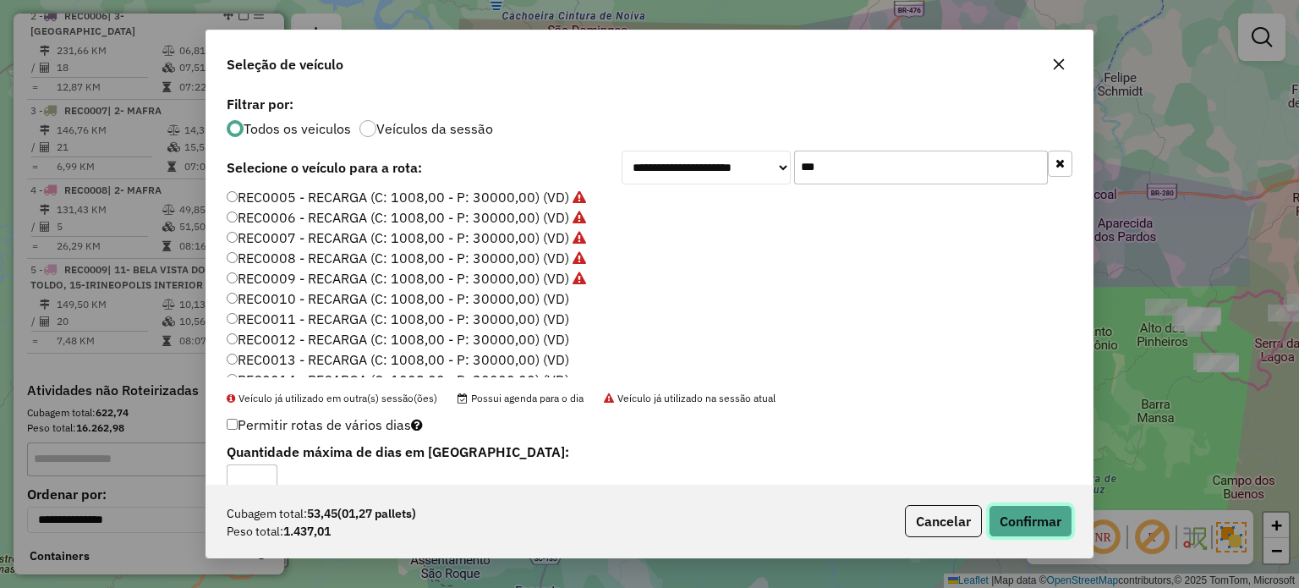
drag, startPoint x: 1028, startPoint y: 514, endPoint x: 1102, endPoint y: 509, distance: 74.6
click at [1028, 516] on button "Confirmar" at bounding box center [1030, 521] width 84 height 32
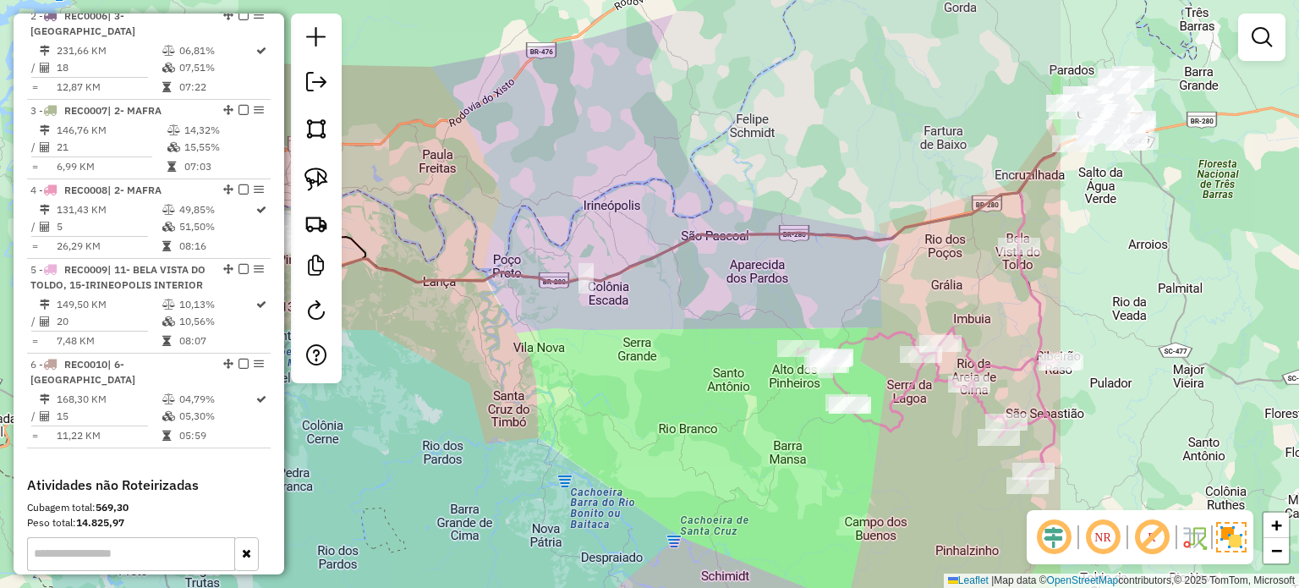
drag, startPoint x: 808, startPoint y: 317, endPoint x: 433, endPoint y: 342, distance: 376.2
click at [435, 342] on div "Janela de atendimento Grade de atendimento Capacidade Transportadoras Veículos …" at bounding box center [649, 294] width 1299 height 588
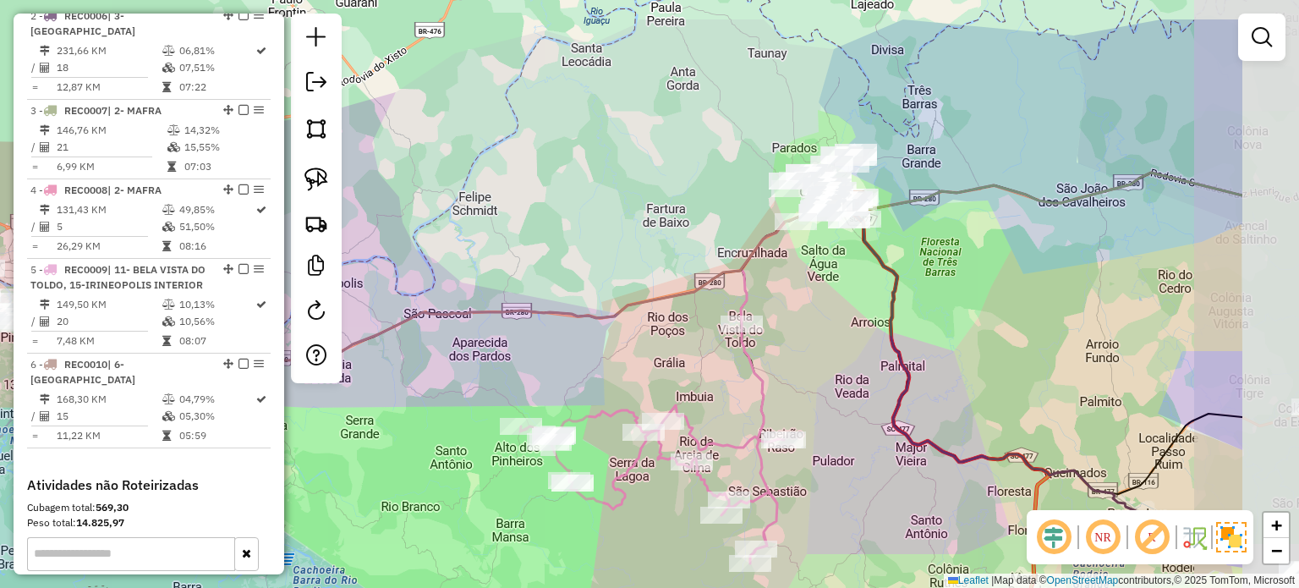
drag, startPoint x: 495, startPoint y: 358, endPoint x: 338, endPoint y: 413, distance: 165.8
click at [336, 415] on div "Janela de atendimento Grade de atendimento Capacidade Transportadoras Veículos …" at bounding box center [649, 294] width 1299 height 588
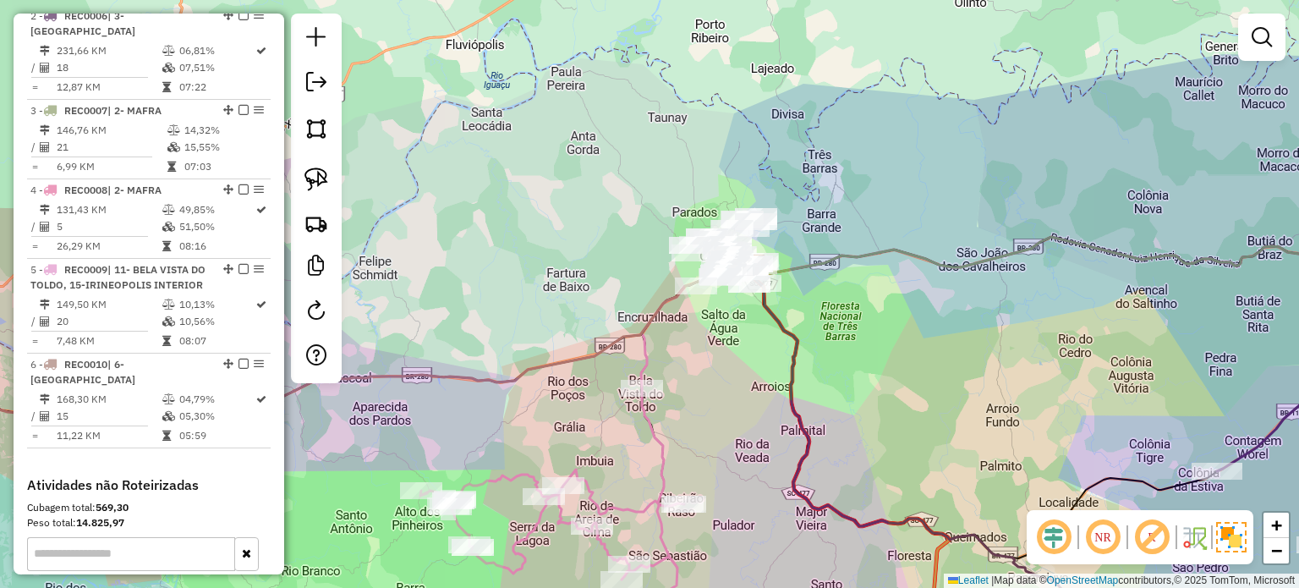
drag, startPoint x: 892, startPoint y: 310, endPoint x: 796, endPoint y: 379, distance: 117.5
click at [797, 379] on icon at bounding box center [974, 449] width 451 height 369
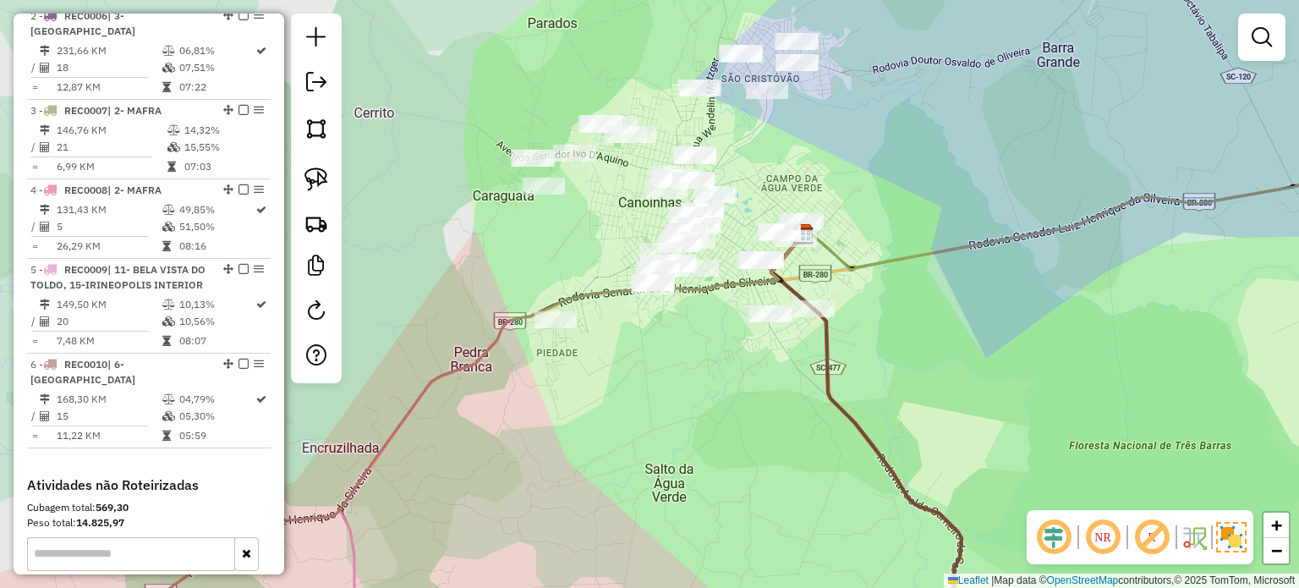
drag, startPoint x: 725, startPoint y: 415, endPoint x: 619, endPoint y: 354, distance: 122.7
click at [724, 450] on div "Janela de atendimento Grade de atendimento Capacidade Transportadoras Veículos …" at bounding box center [649, 294] width 1299 height 588
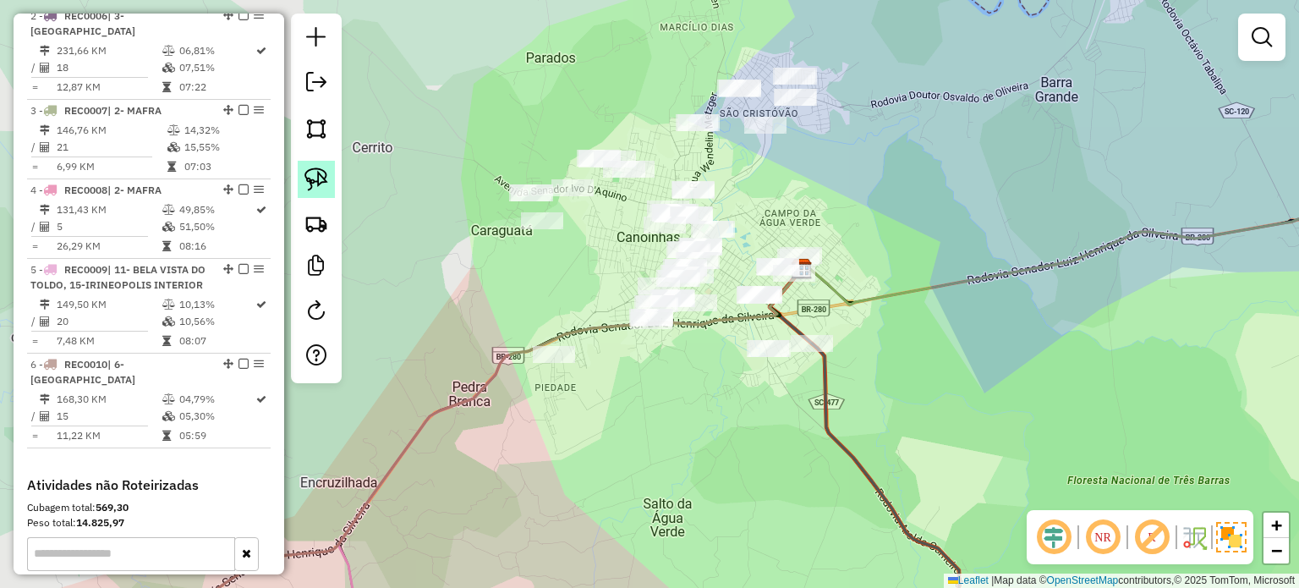
click at [327, 177] on img at bounding box center [316, 179] width 24 height 24
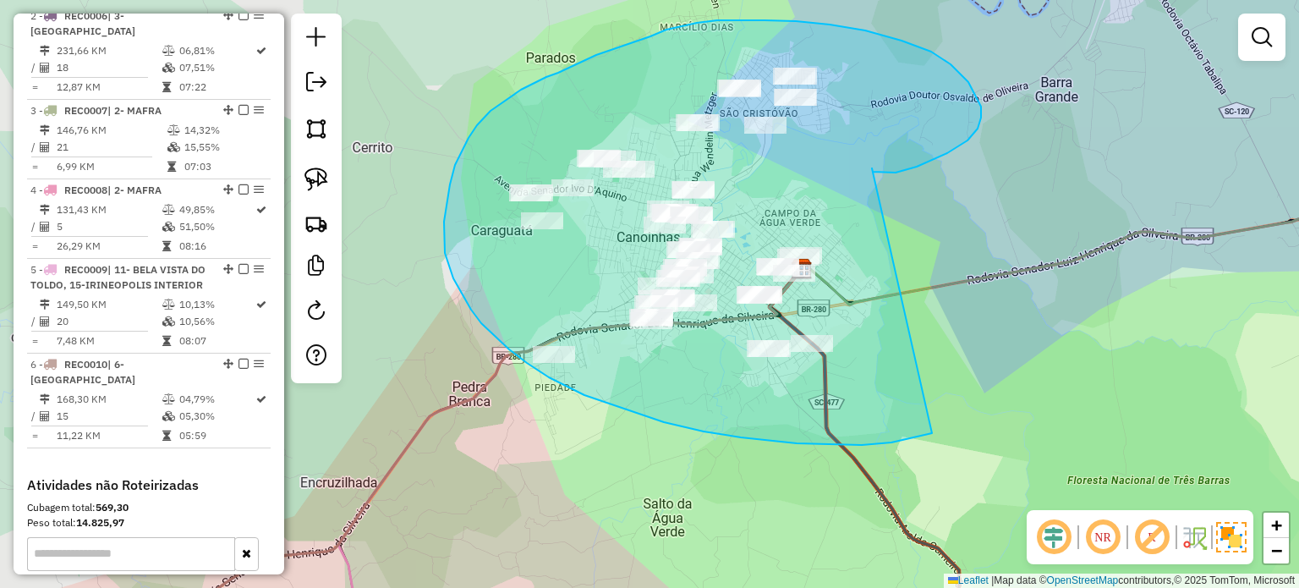
drag, startPoint x: 872, startPoint y: 168, endPoint x: 967, endPoint y: 405, distance: 255.3
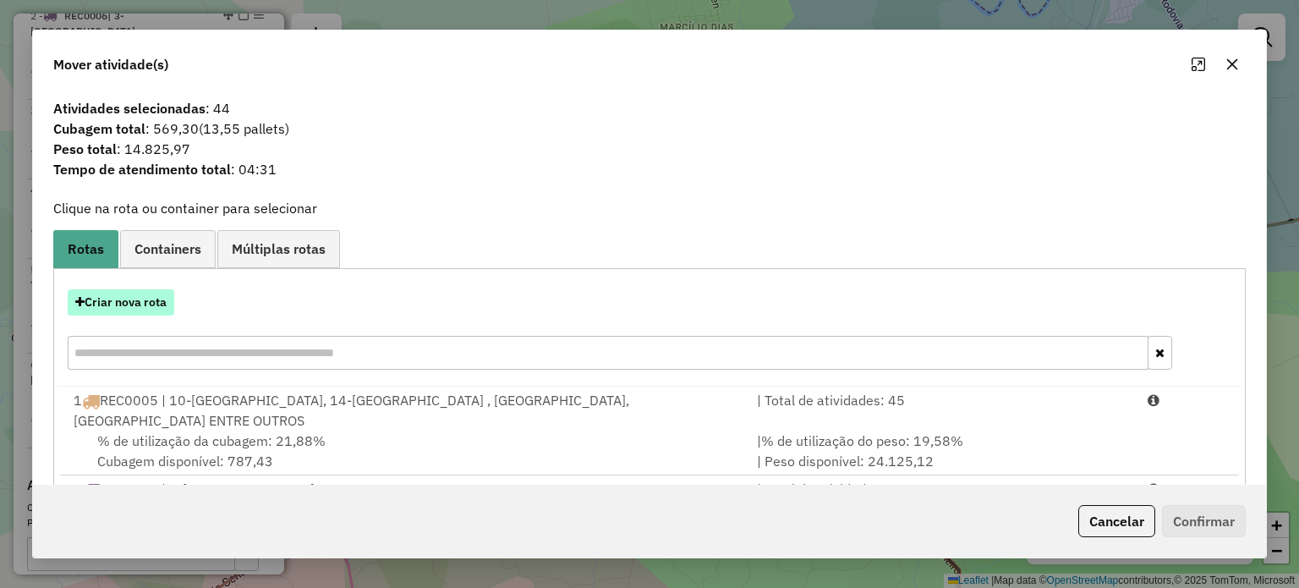
click at [150, 302] on button "Criar nova rota" at bounding box center [121, 302] width 107 height 26
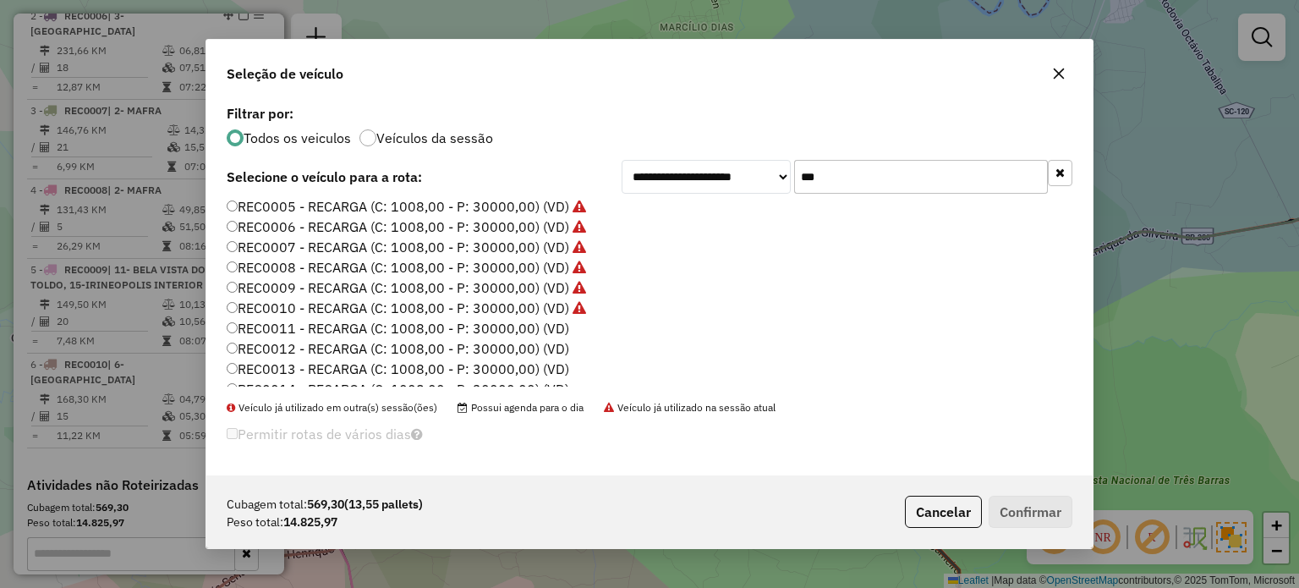
click at [528, 326] on label "REC0011 - RECARGA (C: 1008,00 - P: 30000,00) (VD)" at bounding box center [398, 328] width 342 height 20
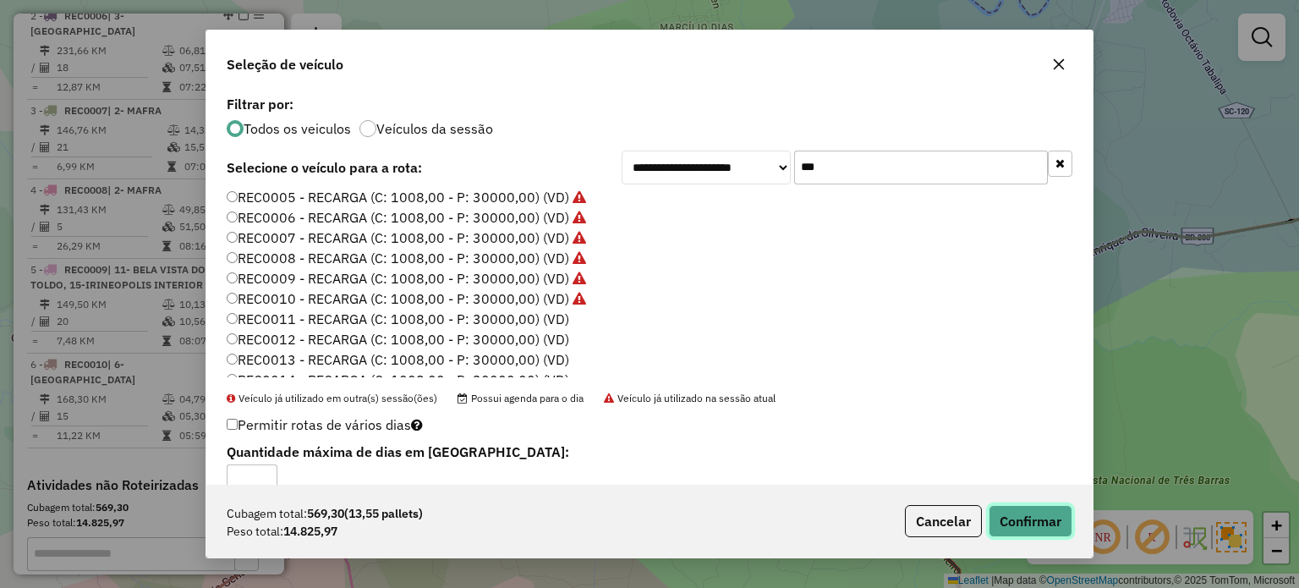
click at [1025, 514] on button "Confirmar" at bounding box center [1030, 521] width 84 height 32
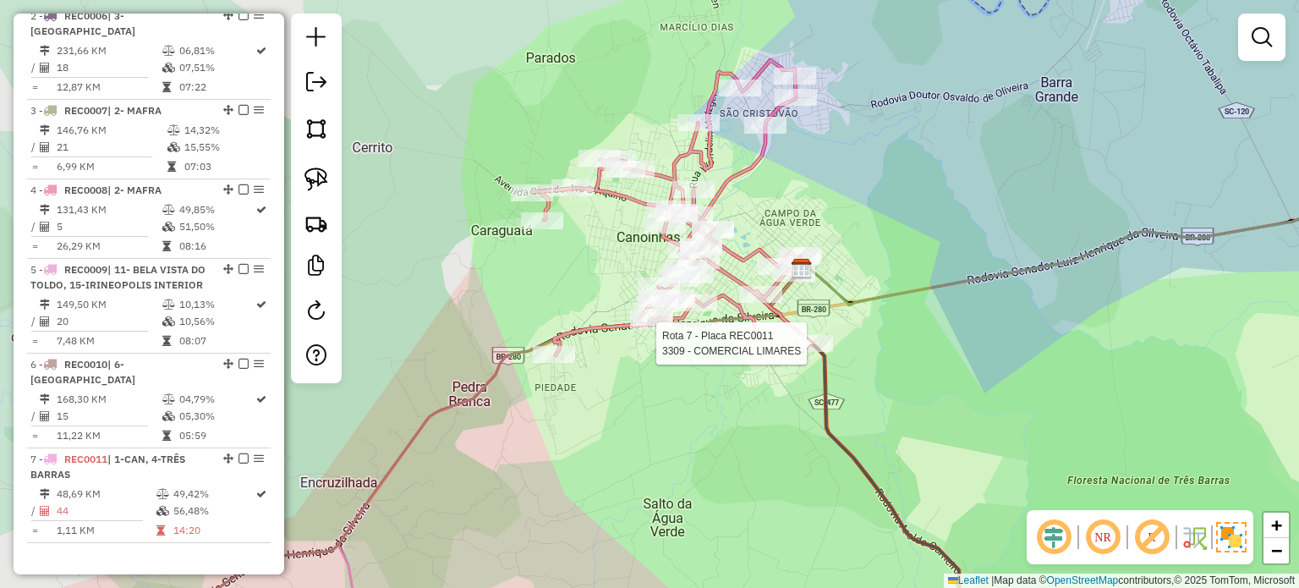
select select "*********"
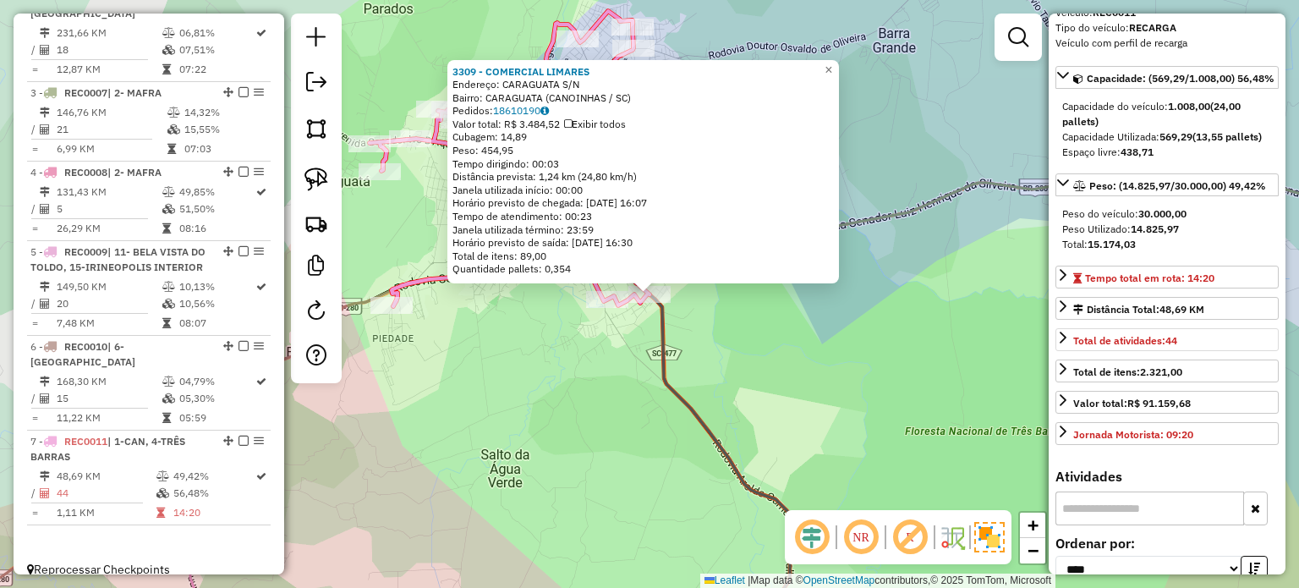
scroll to position [338, 0]
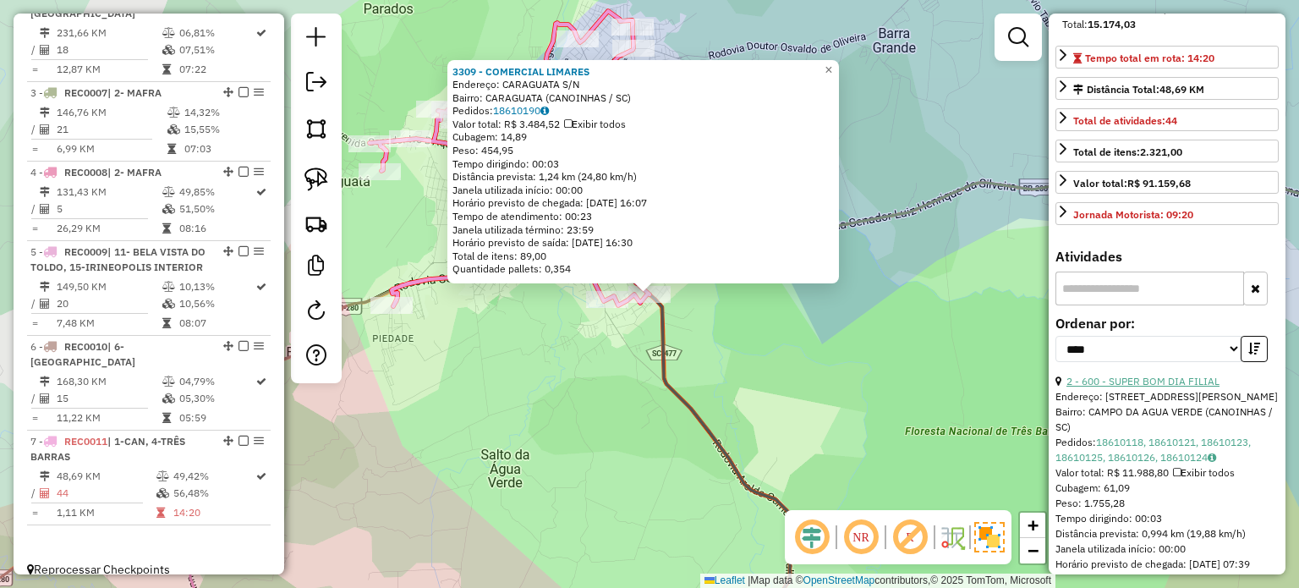
click at [1167, 387] on link "2 - 600 - SUPER BOM DIA FILIAL" at bounding box center [1142, 381] width 153 height 13
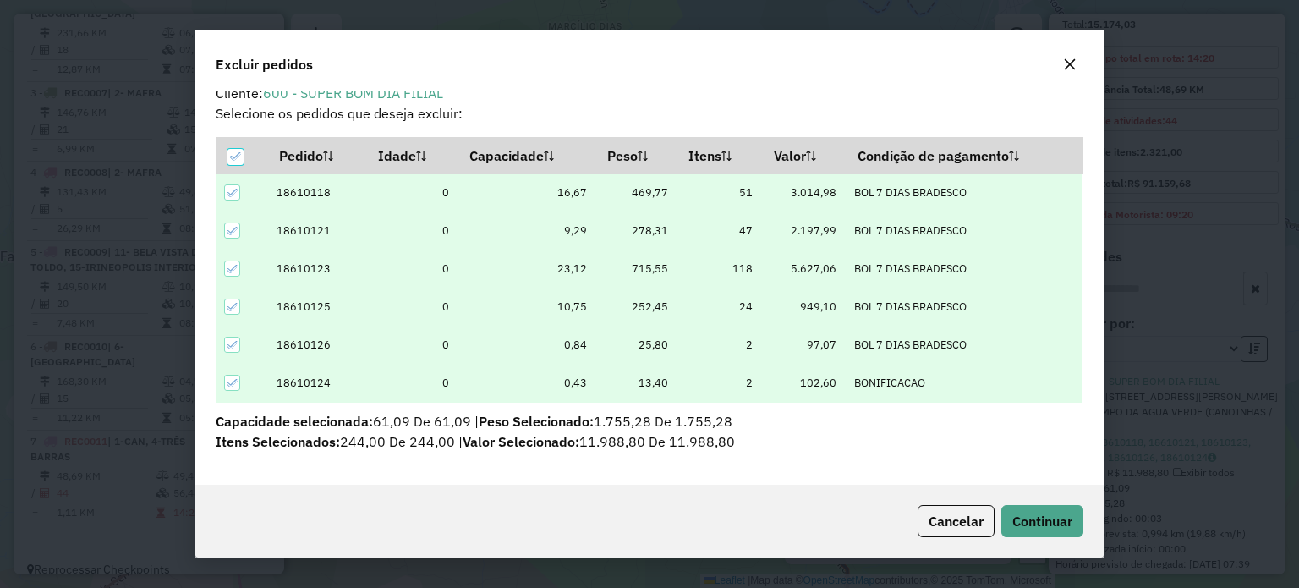
scroll to position [16, 0]
click at [1060, 517] on span "Continuar" at bounding box center [1042, 520] width 60 height 17
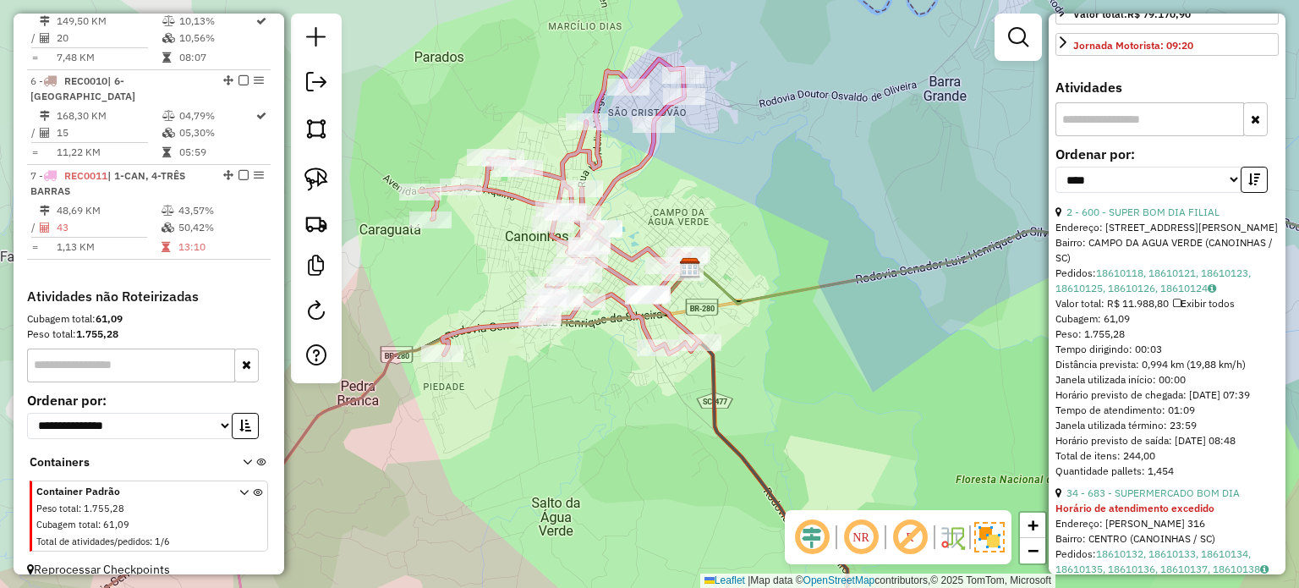
scroll to position [592, 0]
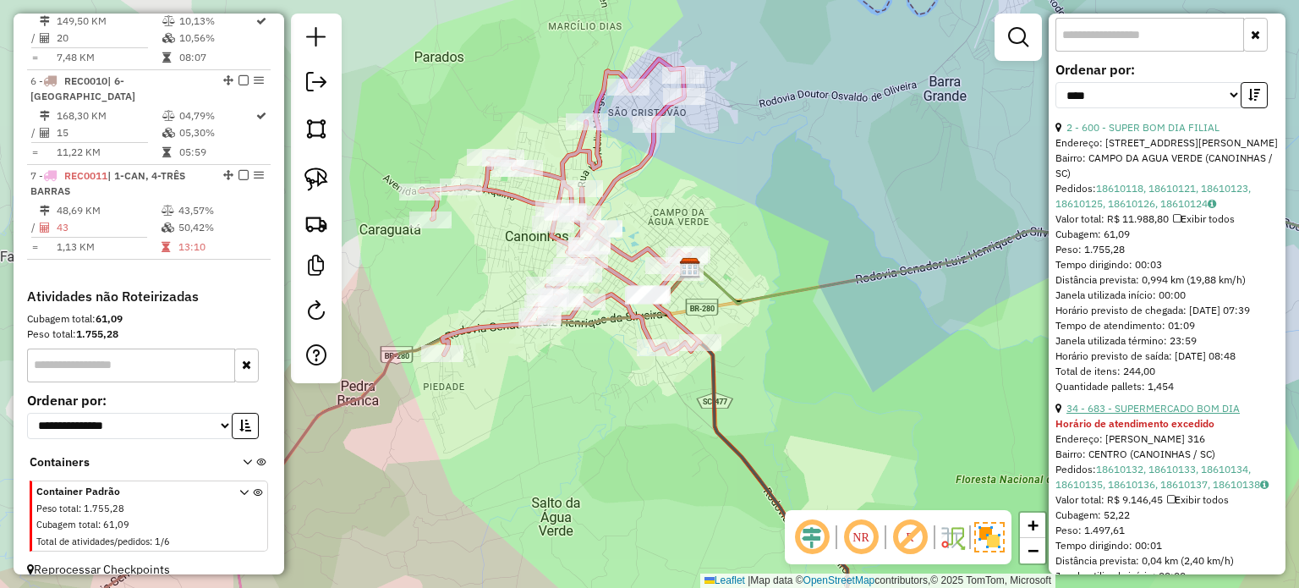
click at [1195, 414] on link "34 - 683 - SUPERMERCADO BOM DIA" at bounding box center [1152, 408] width 173 height 13
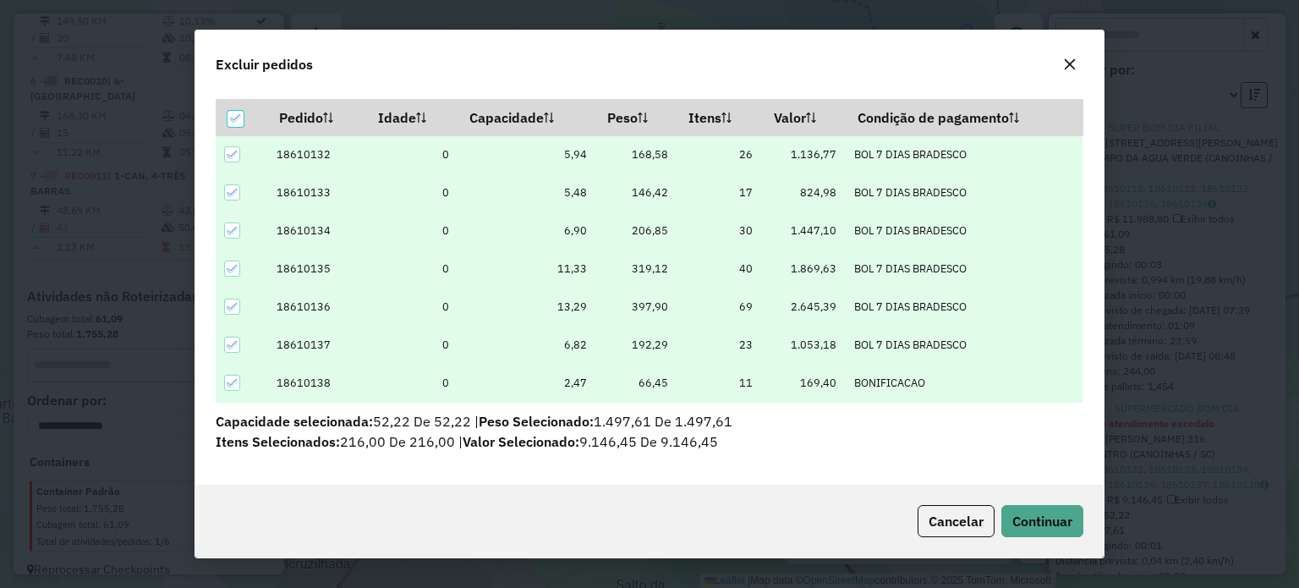
scroll to position [54, 0]
click at [1063, 520] on span "Continuar" at bounding box center [1042, 520] width 60 height 17
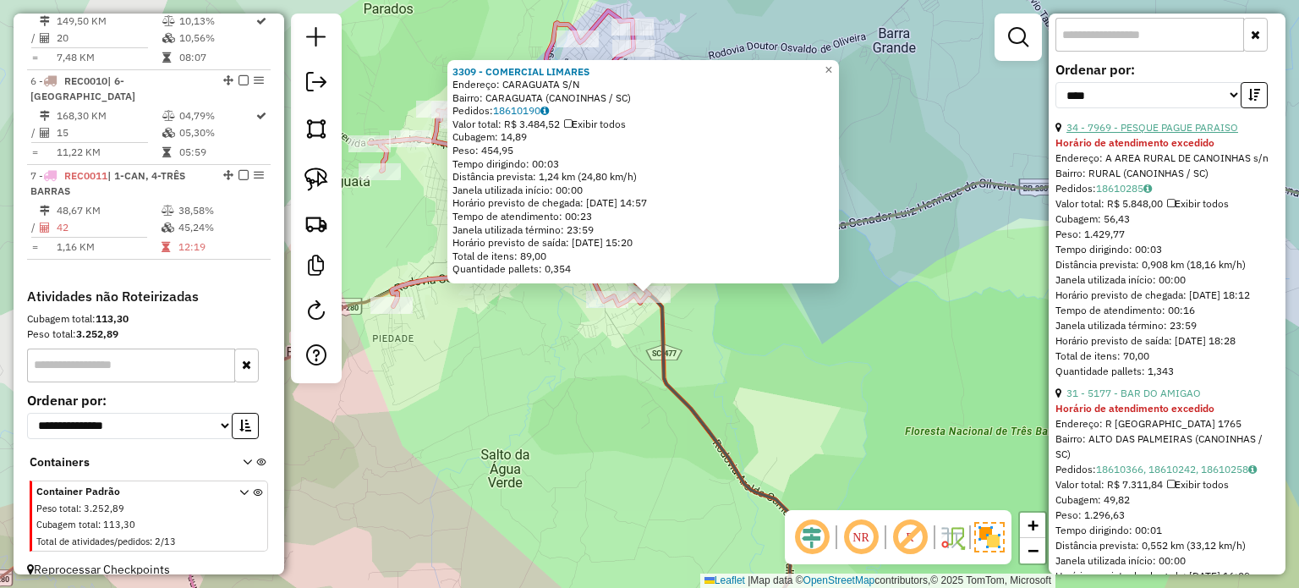
click at [1187, 134] on link "34 - 7969 - PESQUE PAGUE PARAISO" at bounding box center [1152, 127] width 172 height 13
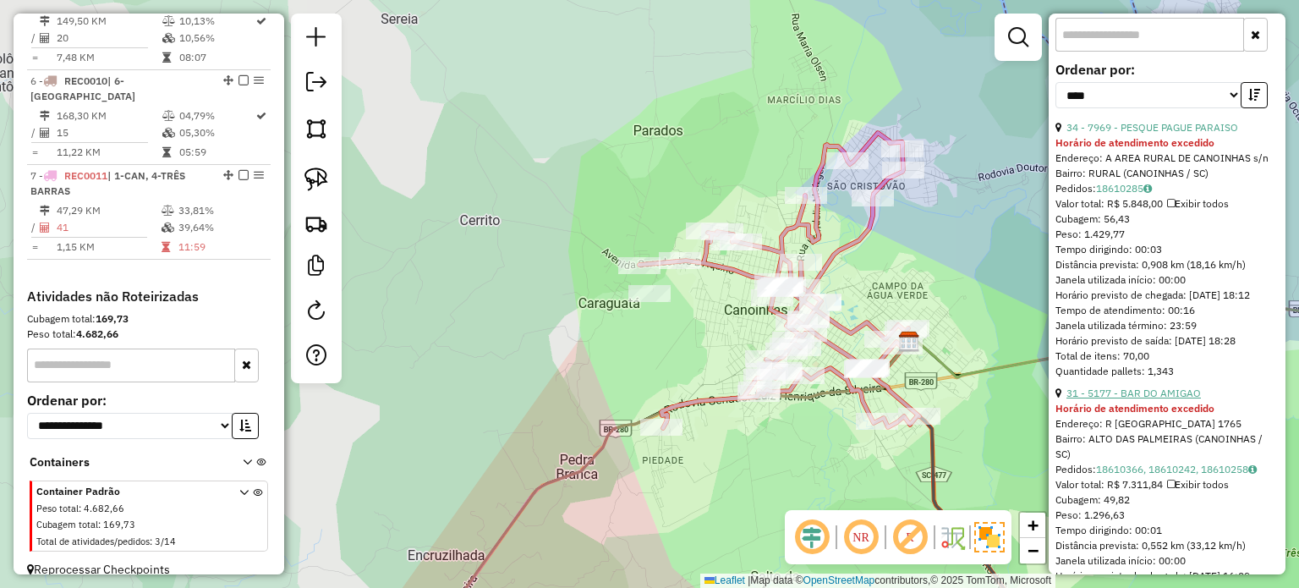
click at [1161, 399] on link "31 - 5177 - BAR DO AMIGAO" at bounding box center [1133, 392] width 134 height 13
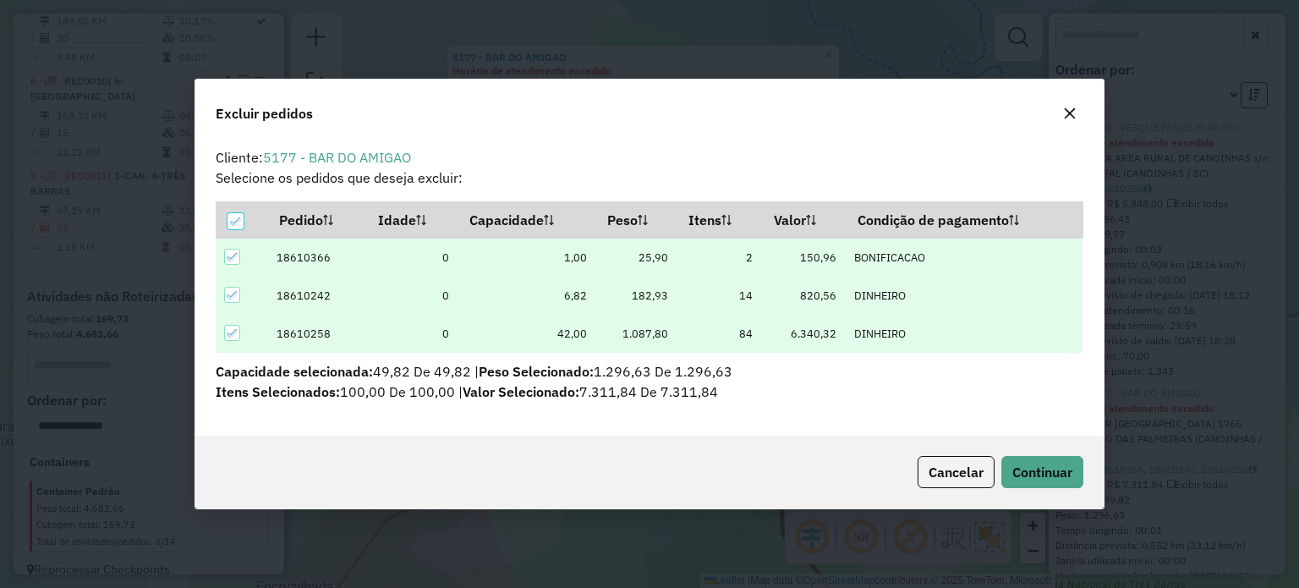
scroll to position [0, 0]
click at [1065, 469] on span "Continuar" at bounding box center [1042, 471] width 60 height 17
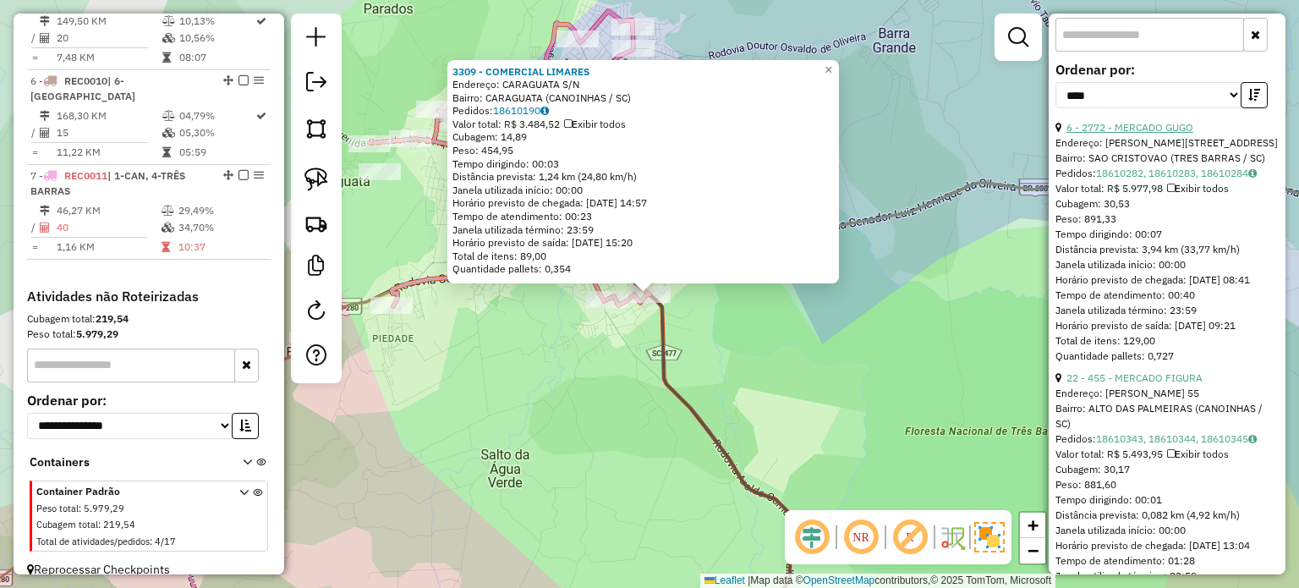
click at [1166, 134] on link "6 - 2772 - MERCADO GUGO" at bounding box center [1129, 127] width 127 height 13
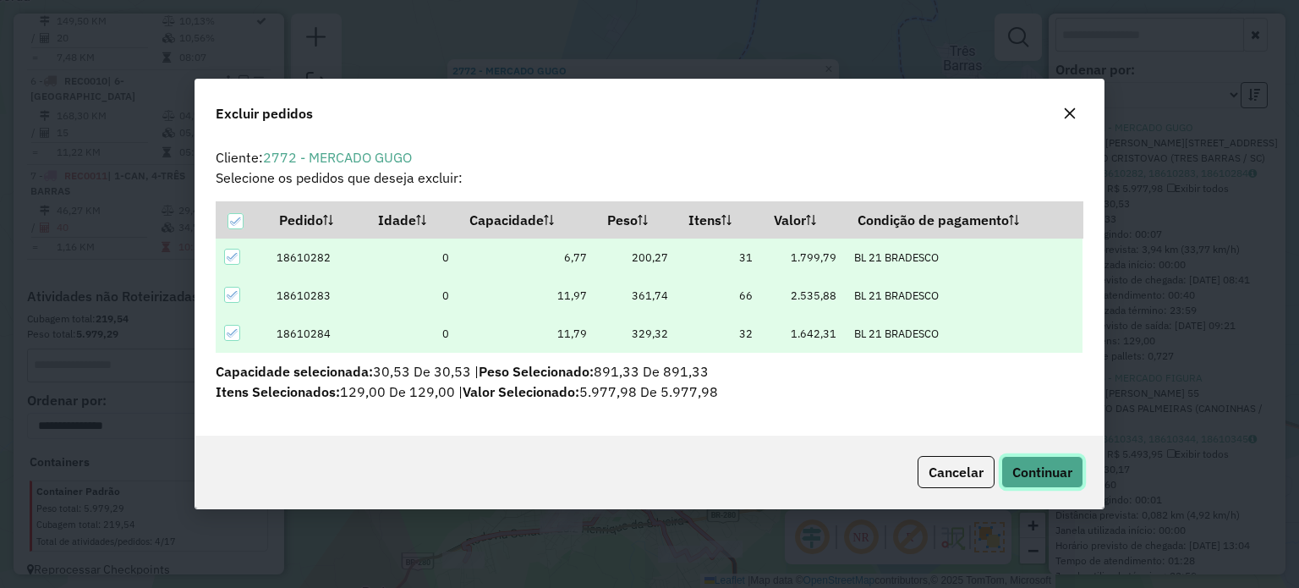
click at [1043, 468] on span "Continuar" at bounding box center [1042, 471] width 60 height 17
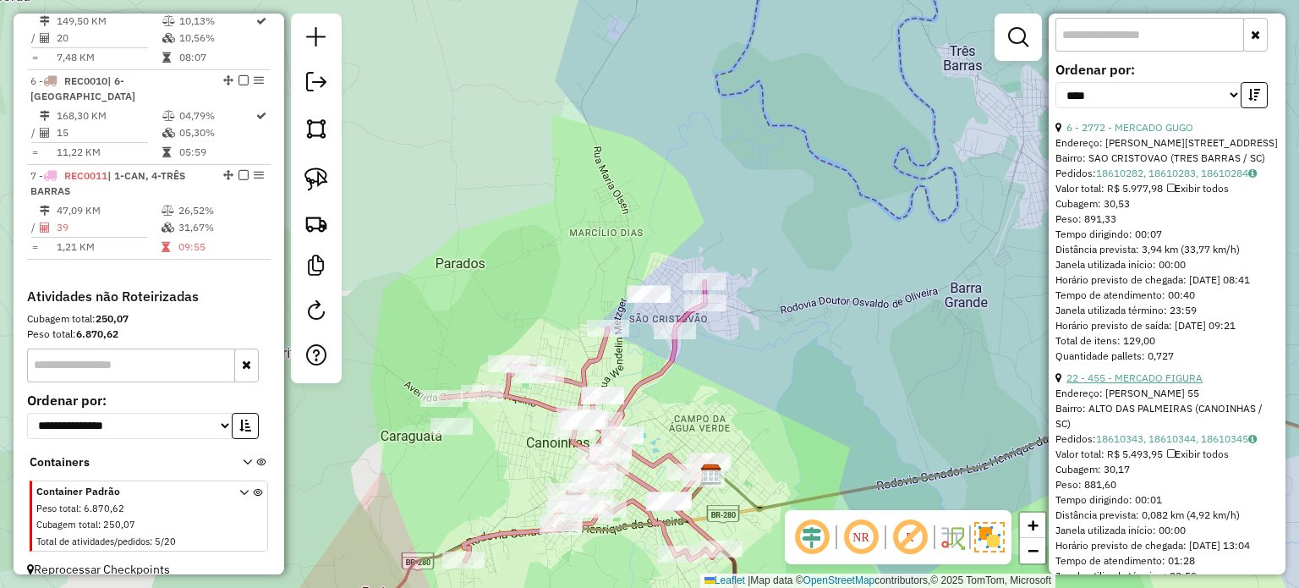
click at [1168, 384] on link "22 - 455 - MERCADO FIGURA" at bounding box center [1134, 377] width 136 height 13
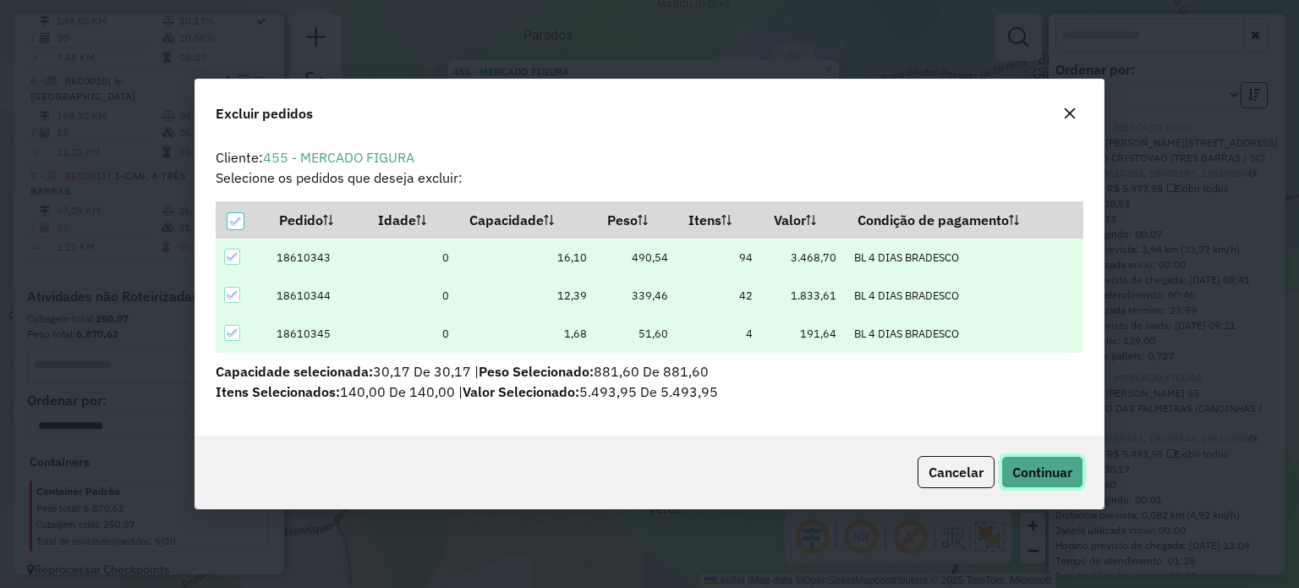
click at [1075, 465] on button "Continuar" at bounding box center [1042, 472] width 82 height 32
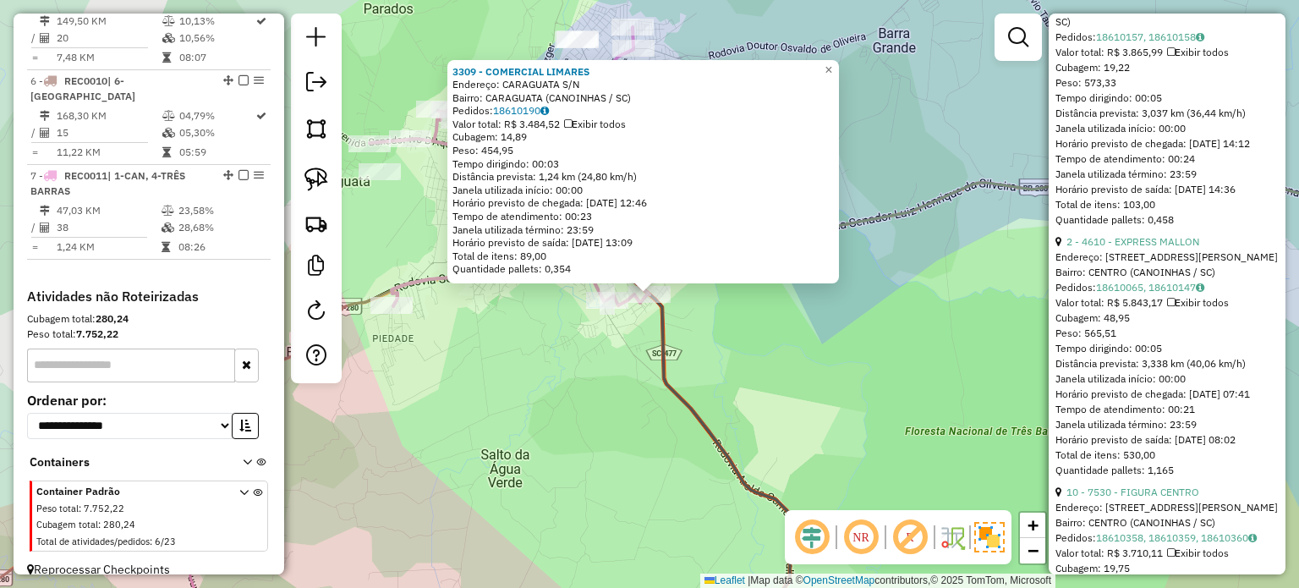
scroll to position [761, 0]
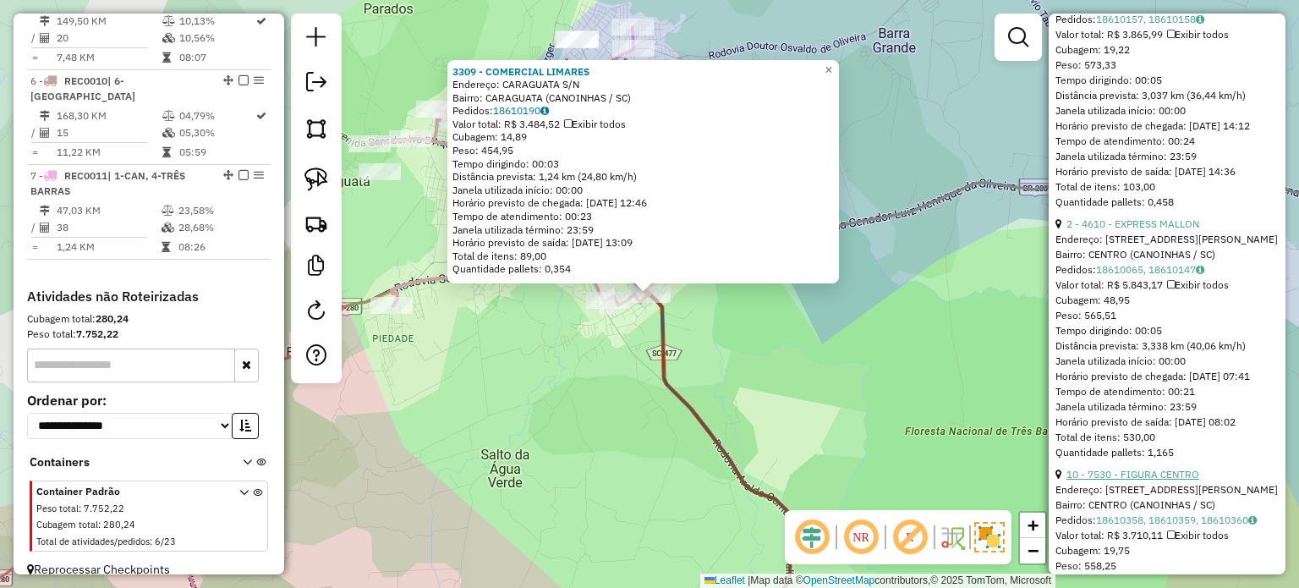
click at [1156, 480] on link "10 - 7530 - FIGURA CENTRO" at bounding box center [1132, 474] width 133 height 13
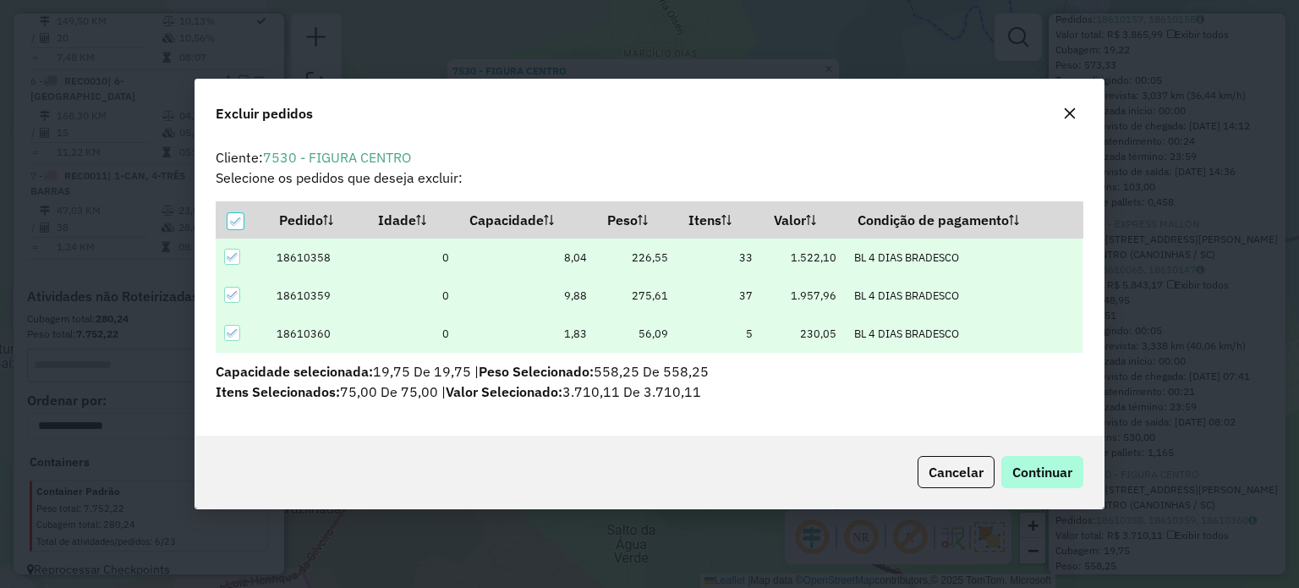
scroll to position [0, 0]
click at [1038, 469] on span "Continuar" at bounding box center [1042, 471] width 60 height 17
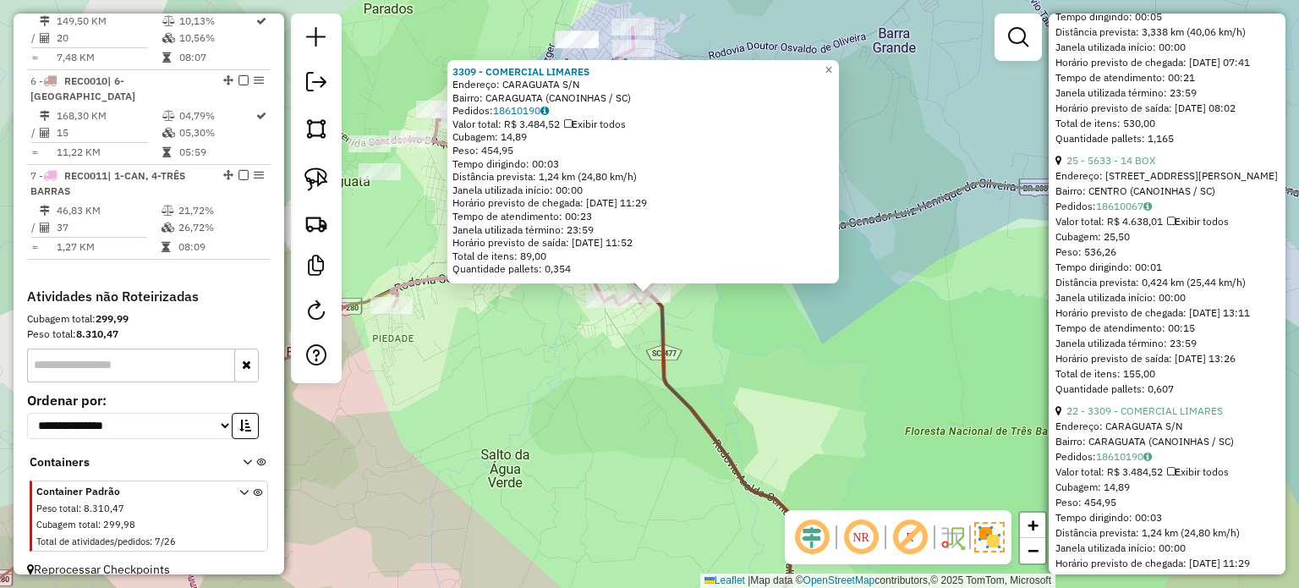
scroll to position [1099, 0]
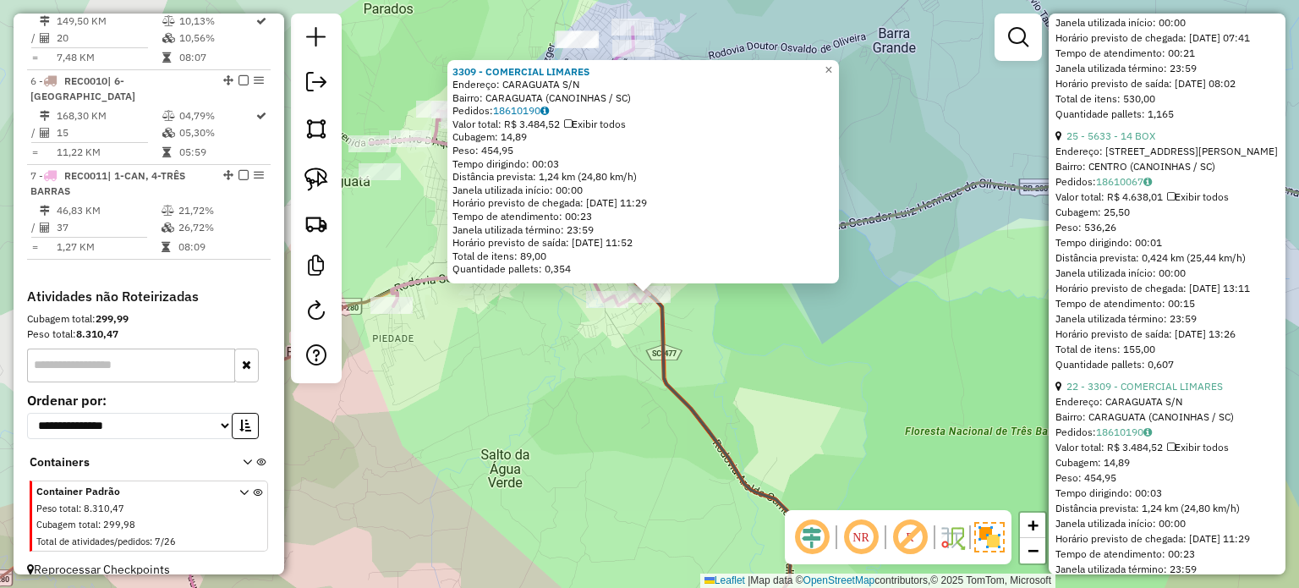
drag, startPoint x: 787, startPoint y: 358, endPoint x: 823, endPoint y: 367, distance: 36.5
click at [788, 359] on div "3309 - COMERCIAL LIMARES Endereço: CARAGUATA S/N Bairro: CARAGUATA (CANOINHAS /…" at bounding box center [649, 294] width 1299 height 588
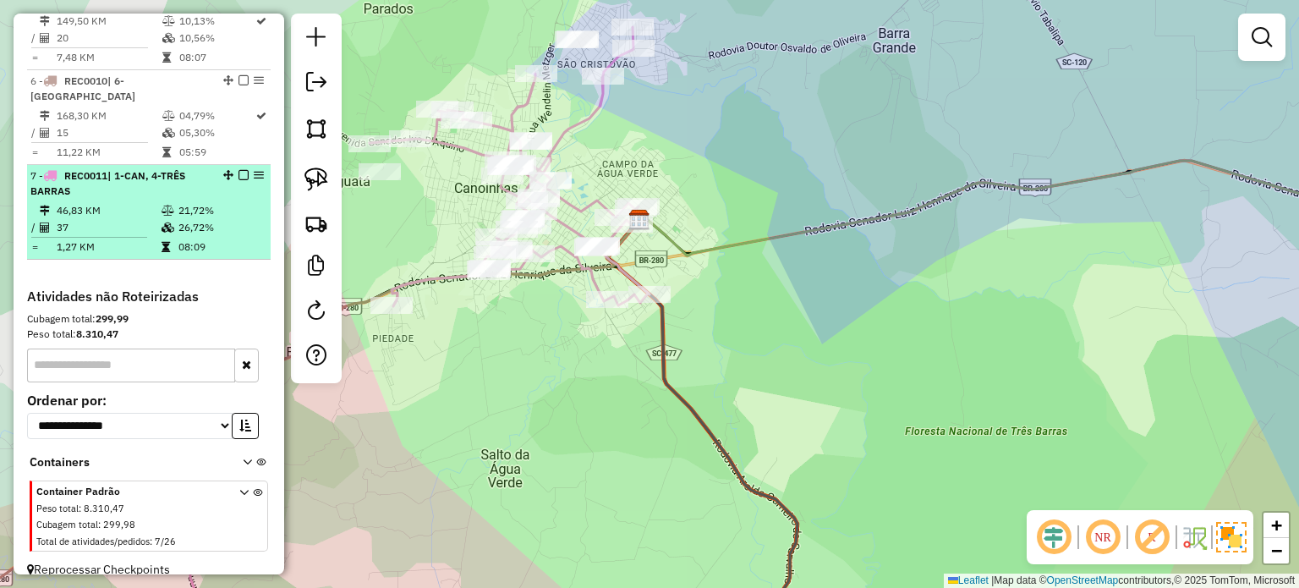
click at [242, 170] on em at bounding box center [243, 175] width 10 height 10
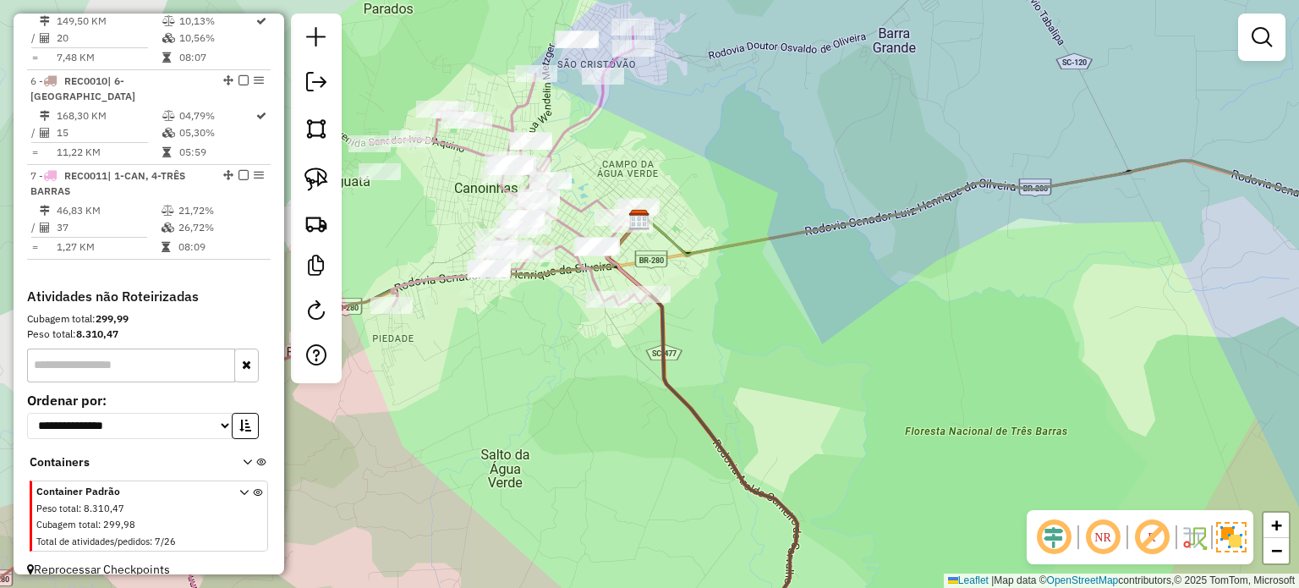
scroll to position [979, 0]
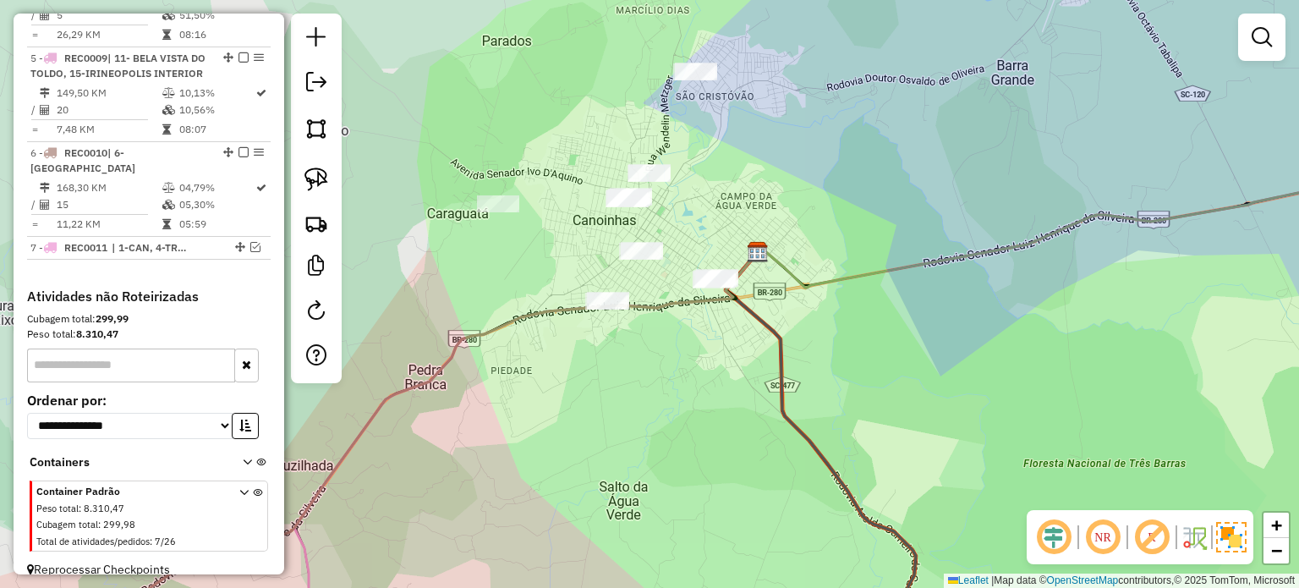
drag, startPoint x: 702, startPoint y: 167, endPoint x: 727, endPoint y: 167, distance: 25.4
click at [727, 167] on div "Janela de atendimento Grade de atendimento Capacidade Transportadoras Veículos …" at bounding box center [649, 294] width 1299 height 588
click at [323, 178] on img at bounding box center [316, 179] width 24 height 24
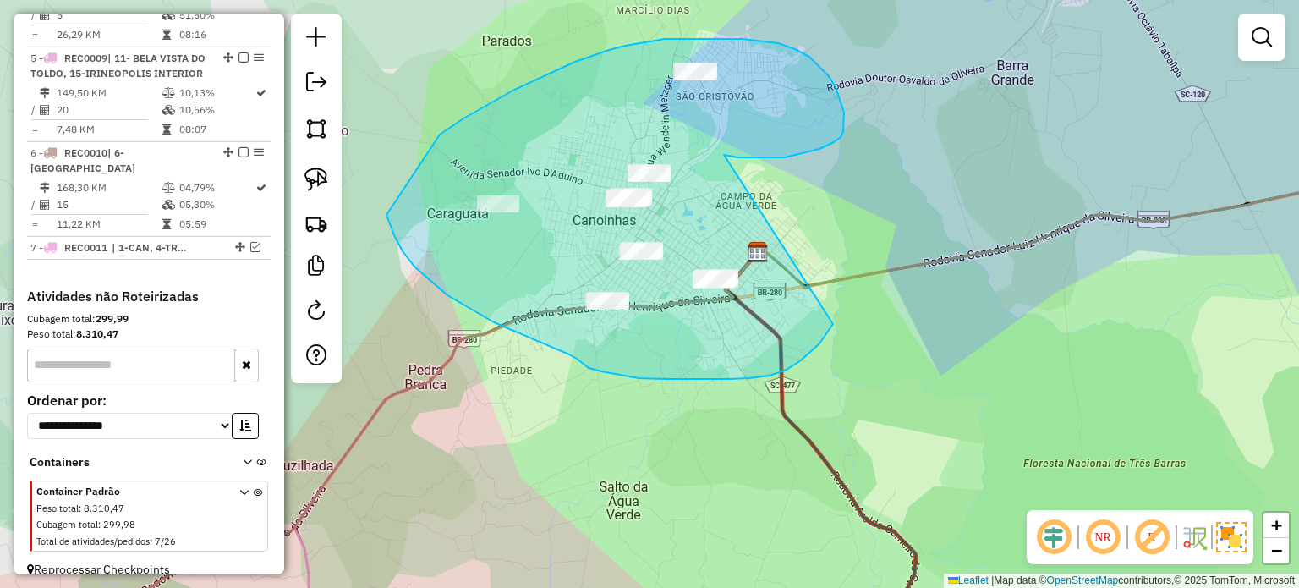
drag, startPoint x: 785, startPoint y: 157, endPoint x: 839, endPoint y: 307, distance: 159.4
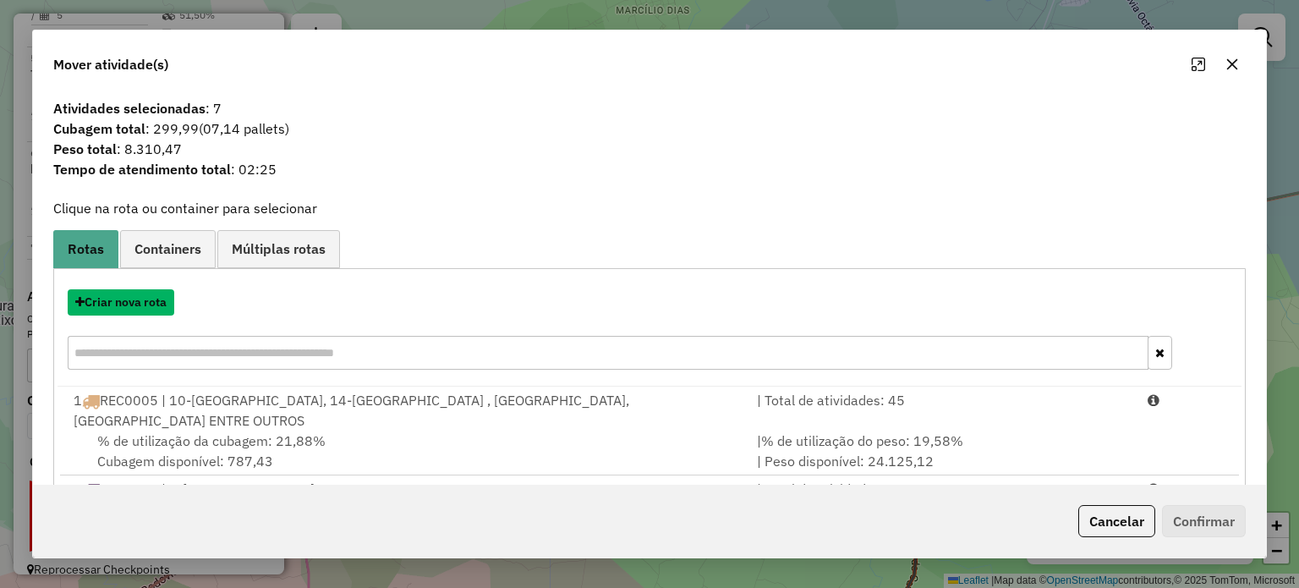
click at [129, 303] on button "Criar nova rota" at bounding box center [121, 302] width 107 height 26
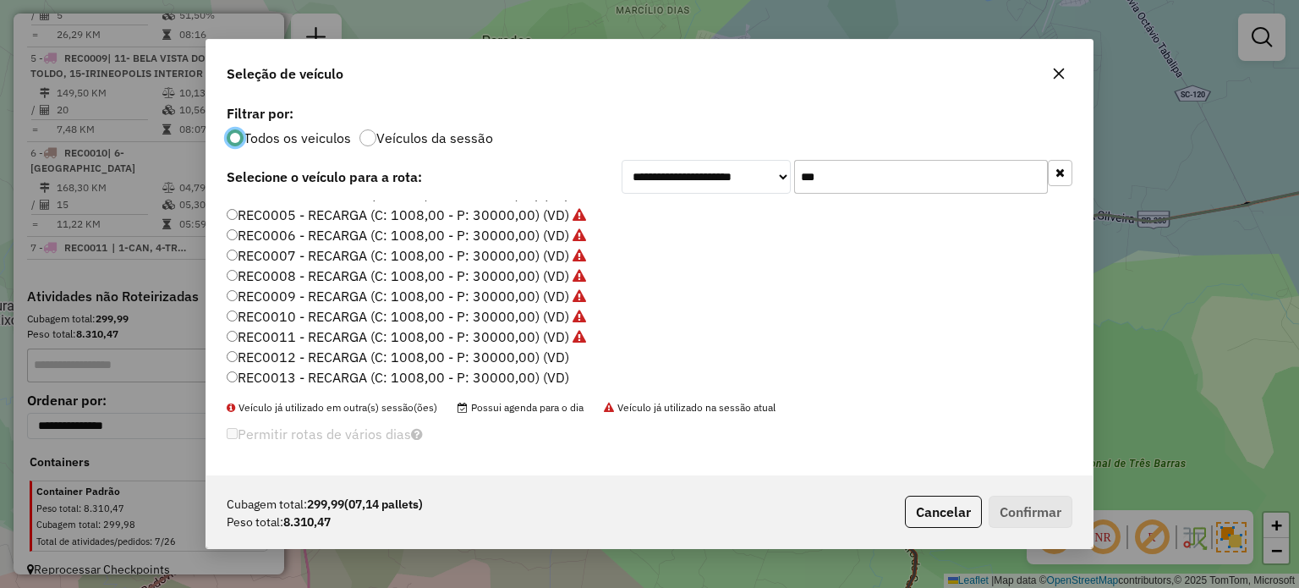
scroll to position [169, 0]
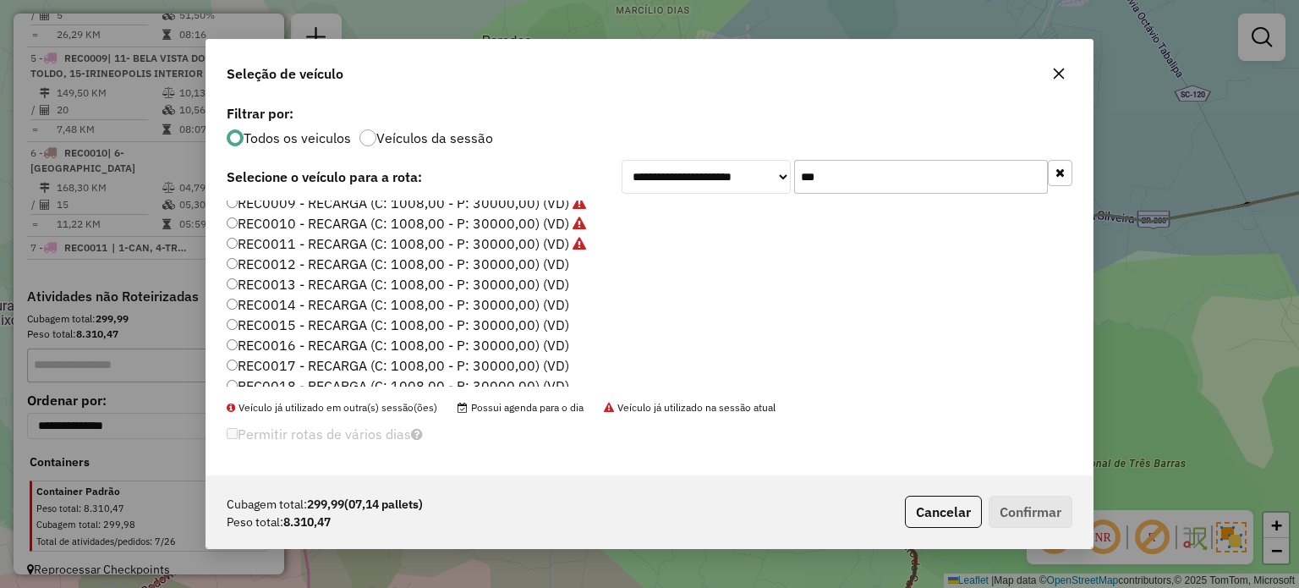
click at [536, 261] on label "REC0012 - RECARGA (C: 1008,00 - P: 30000,00) (VD)" at bounding box center [398, 264] width 342 height 20
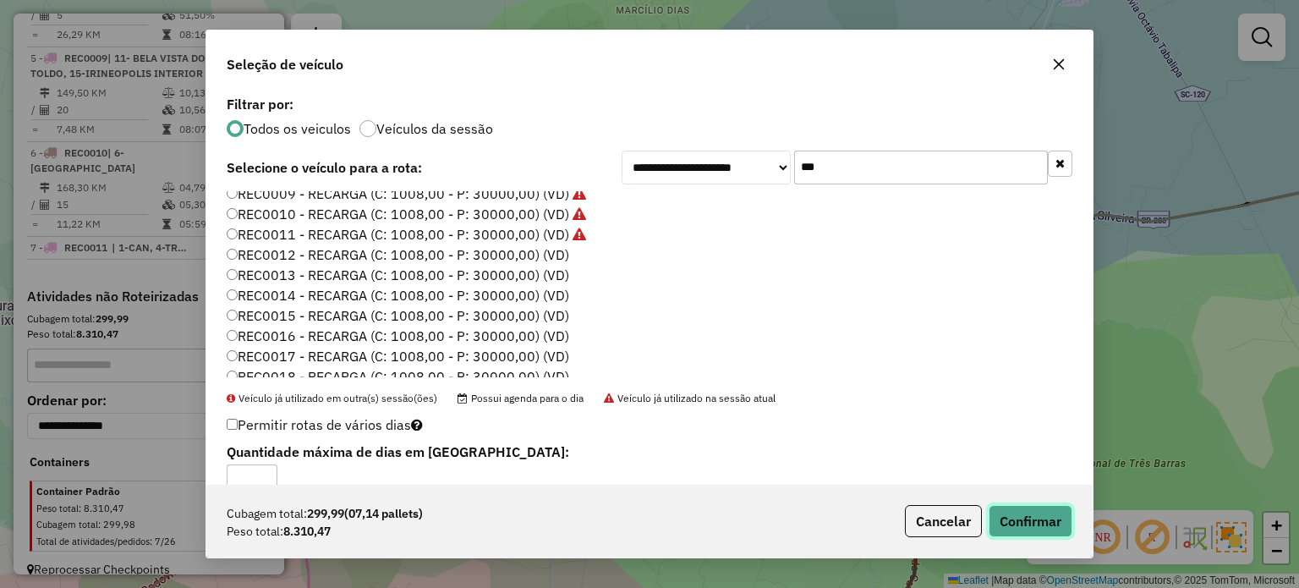
click at [1031, 516] on button "Confirmar" at bounding box center [1030, 521] width 84 height 32
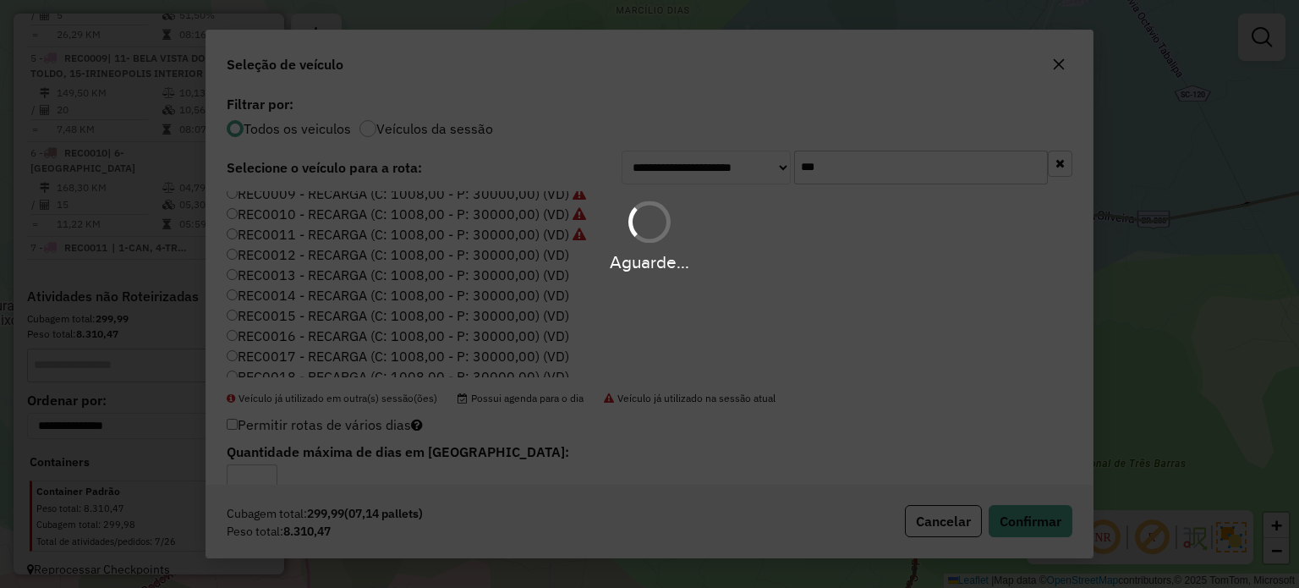
scroll to position [808, 0]
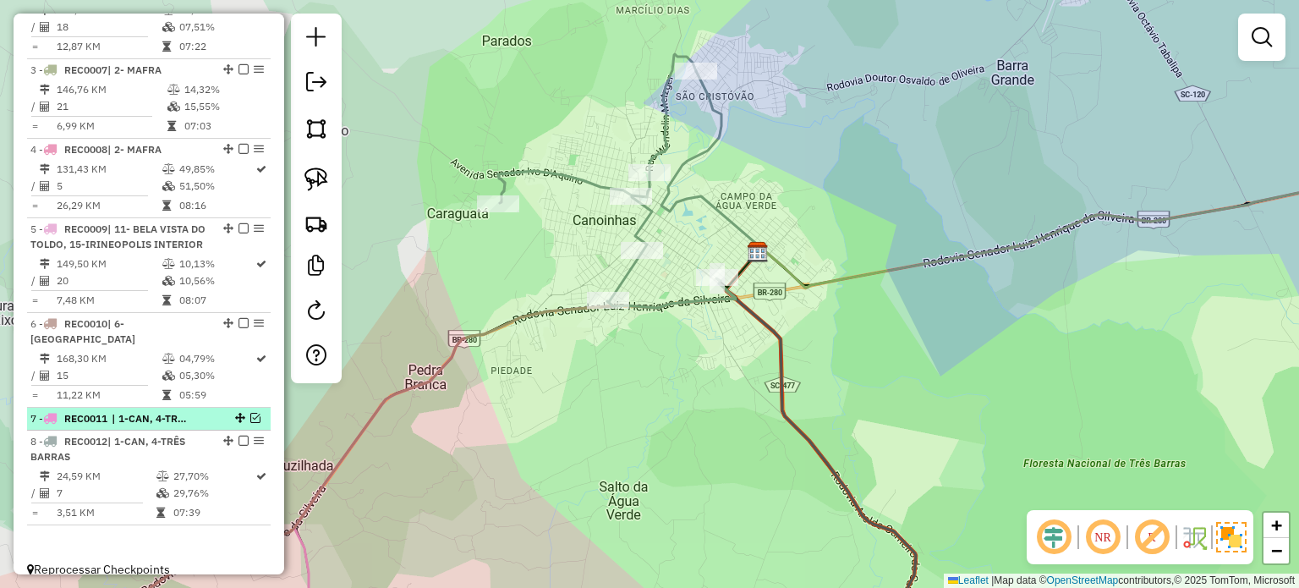
click at [250, 413] on em at bounding box center [255, 418] width 10 height 10
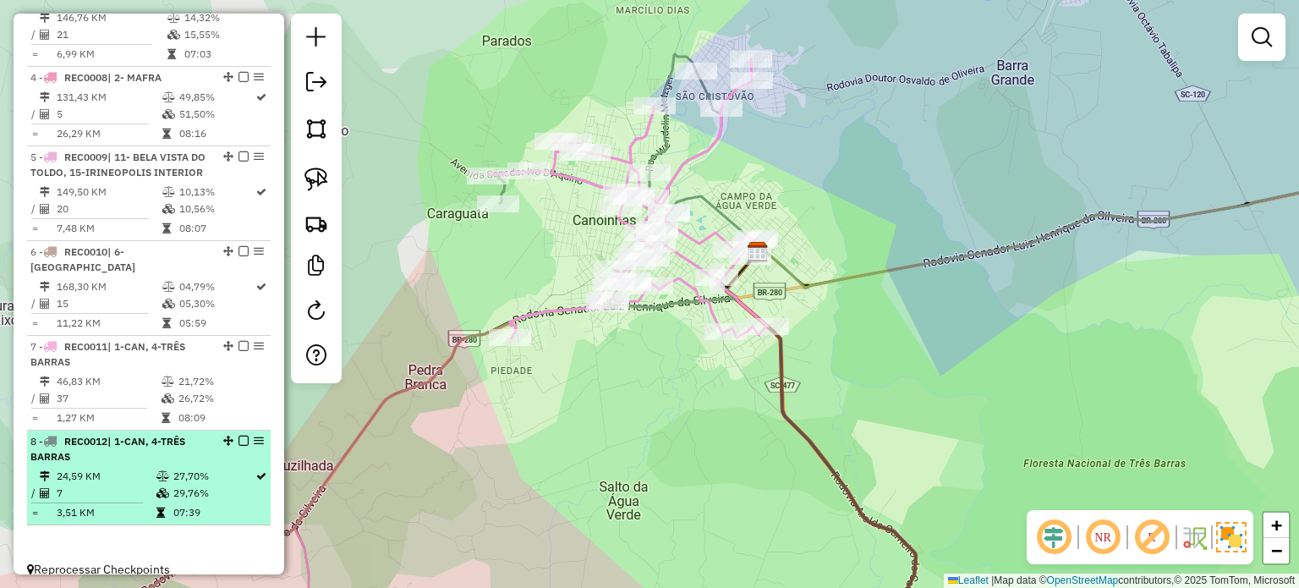
click at [238, 435] on em at bounding box center [243, 440] width 10 height 10
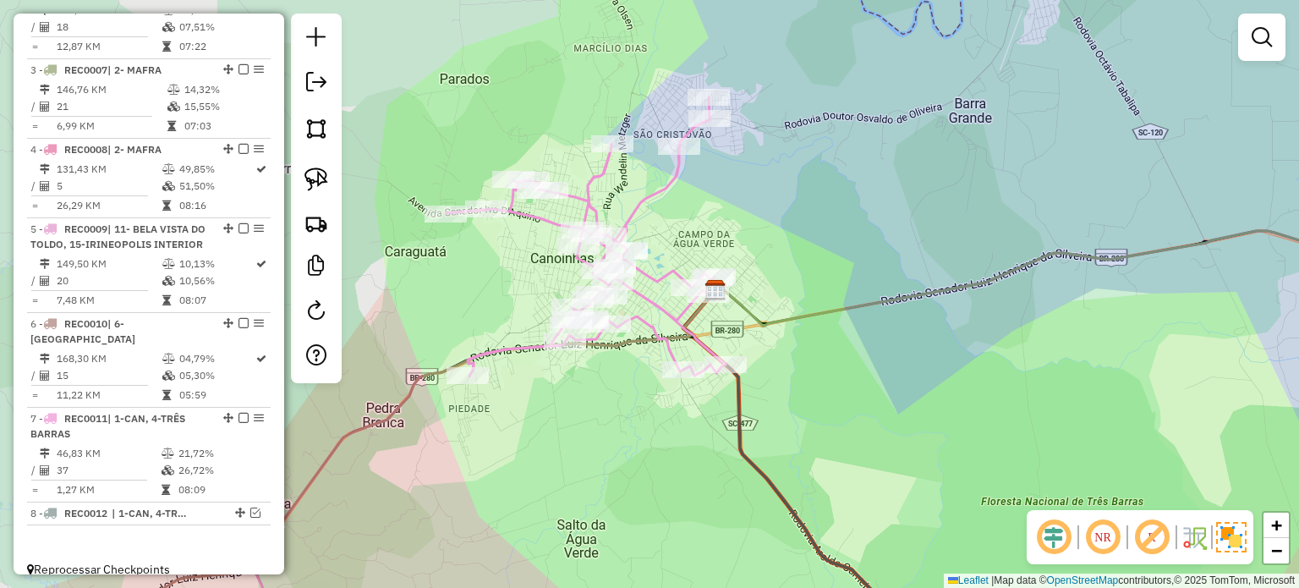
drag, startPoint x: 593, startPoint y: 419, endPoint x: 563, endPoint y: 447, distance: 41.3
click at [563, 447] on div "Janela de atendimento Grade de atendimento Capacidade Transportadoras Veículos …" at bounding box center [649, 294] width 1299 height 588
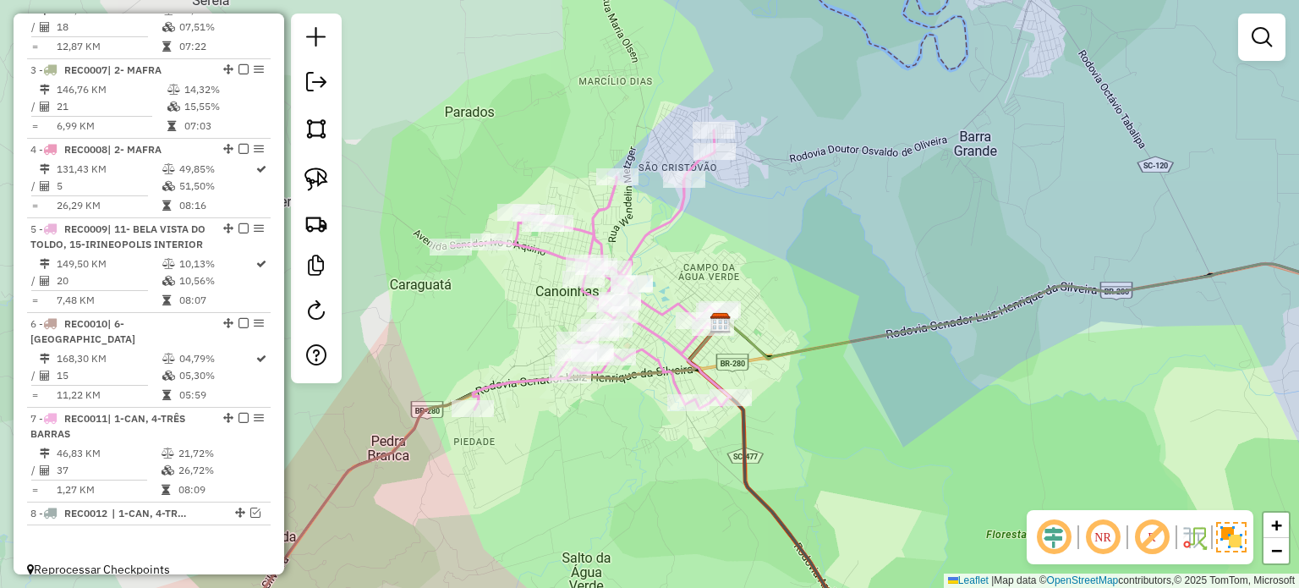
drag, startPoint x: 599, startPoint y: 479, endPoint x: 613, endPoint y: 478, distance: 14.4
click at [609, 479] on div "Janela de atendimento Grade de atendimento Capacidade Transportadoras Veículos …" at bounding box center [649, 294] width 1299 height 588
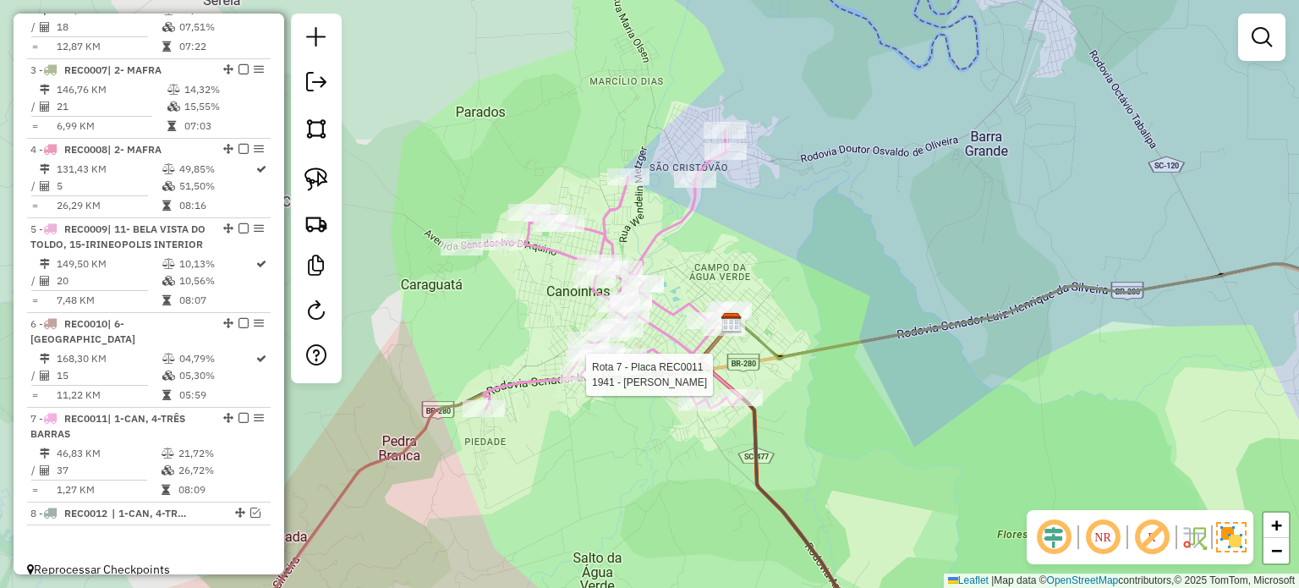
select select "*********"
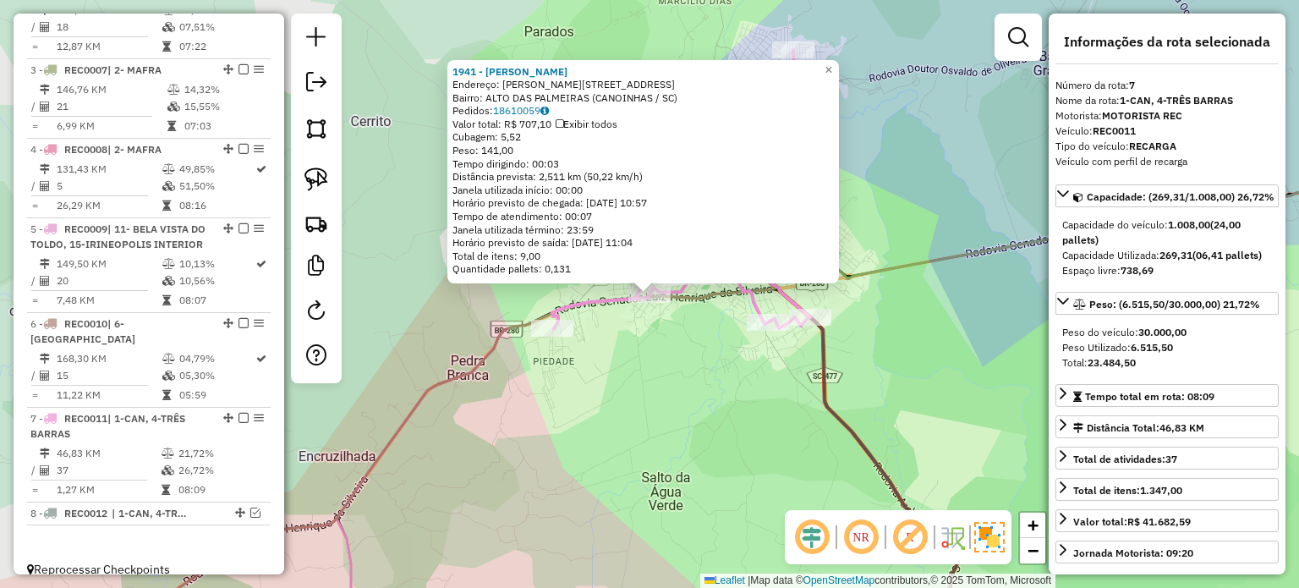
click at [889, 427] on div "1941 - JOANIR KARVAT Endereço: R PAULA PEREIRA 2315 Bairro: ALTO DAS PALMEIRAS …" at bounding box center [649, 294] width 1299 height 588
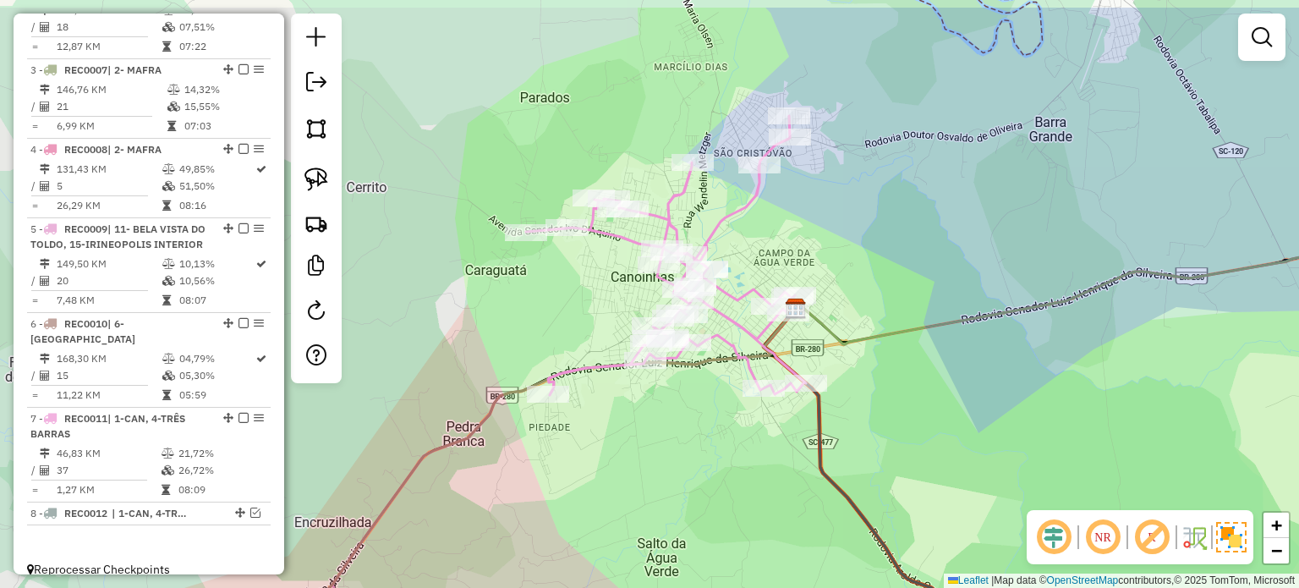
drag, startPoint x: 785, startPoint y: 432, endPoint x: 781, endPoint y: 500, distance: 67.8
click at [781, 500] on div "Janela de atendimento Grade de atendimento Capacidade Transportadoras Veículos …" at bounding box center [649, 294] width 1299 height 588
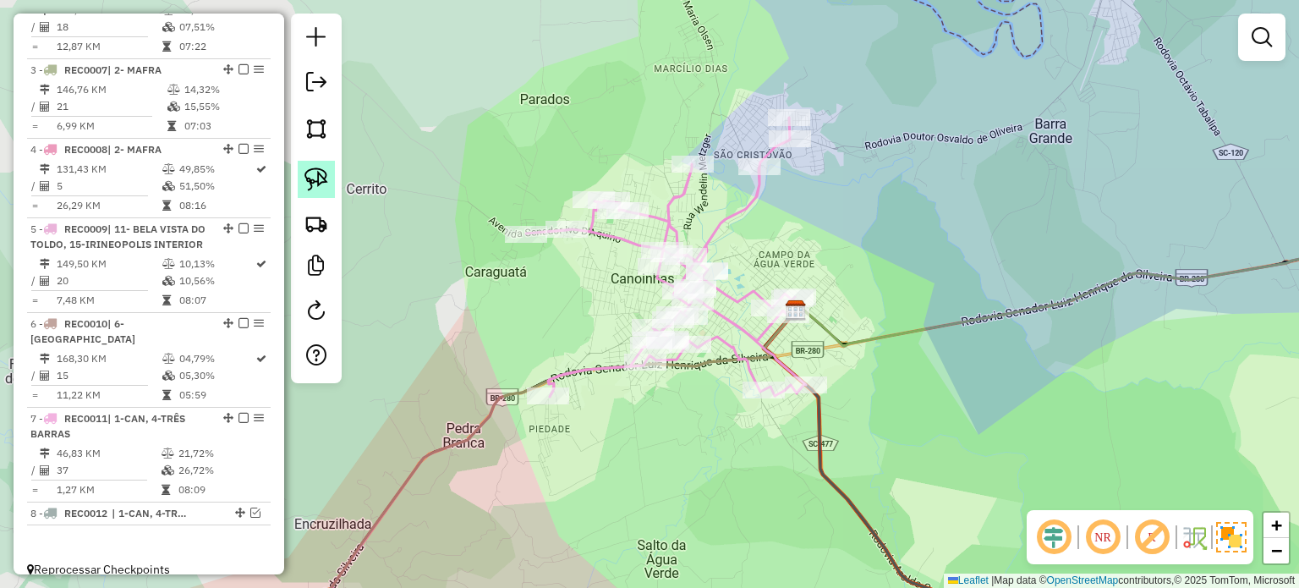
drag, startPoint x: 321, startPoint y: 172, endPoint x: 828, endPoint y: 189, distance: 507.5
click at [323, 173] on img at bounding box center [316, 179] width 24 height 24
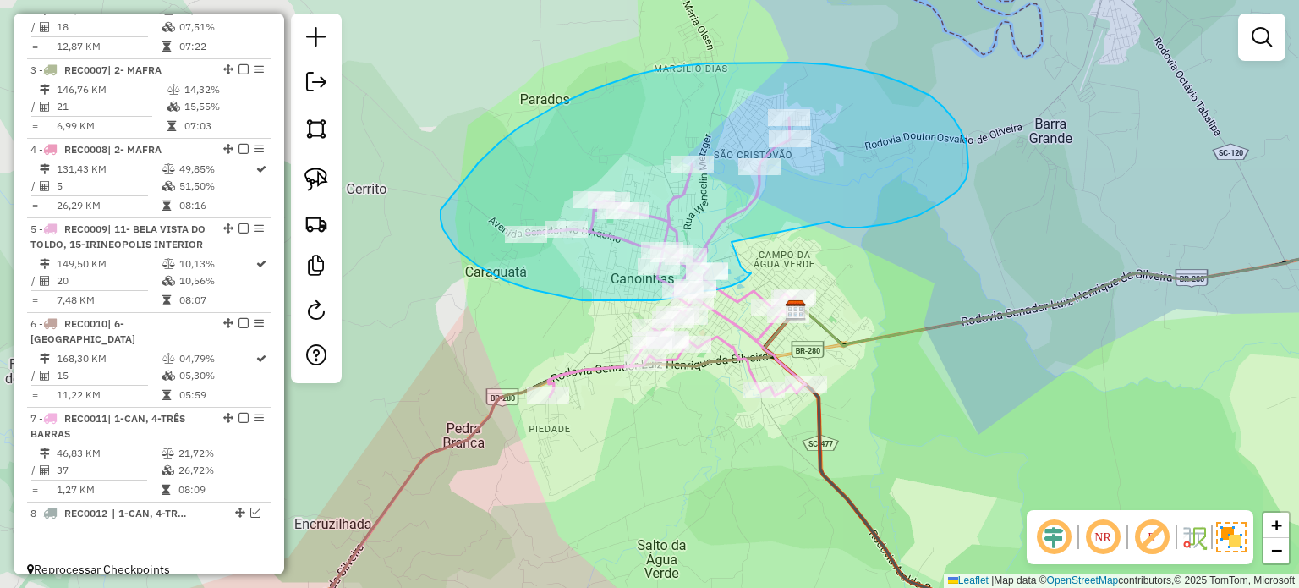
drag, startPoint x: 968, startPoint y: 167, endPoint x: 731, endPoint y: 242, distance: 248.1
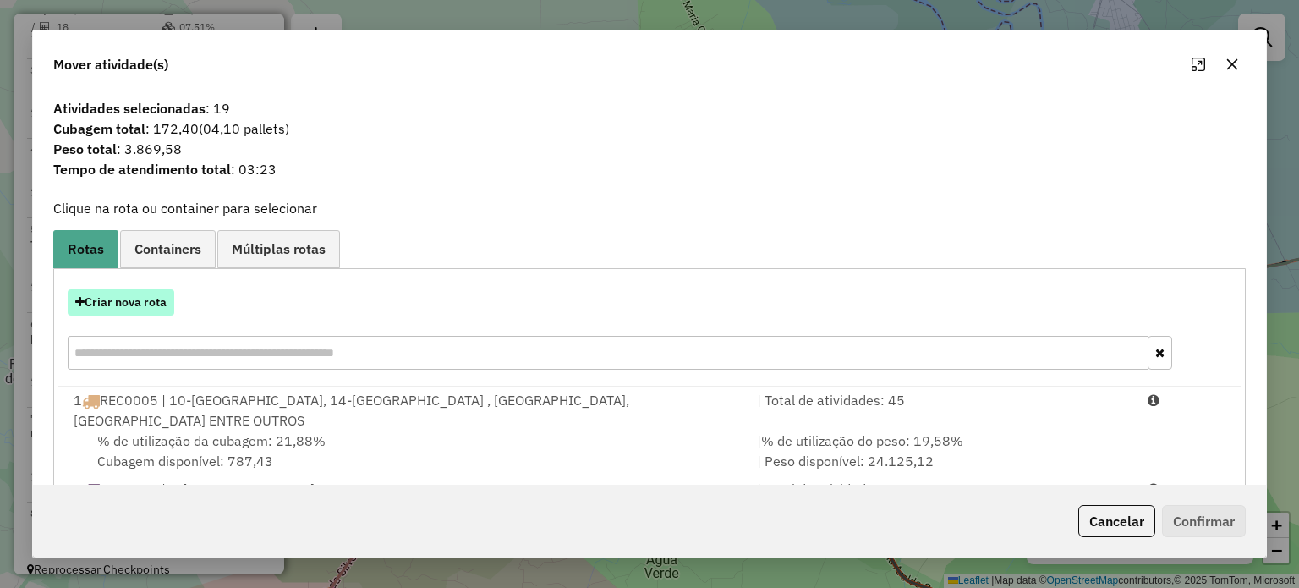
click at [112, 297] on button "Criar nova rota" at bounding box center [121, 302] width 107 height 26
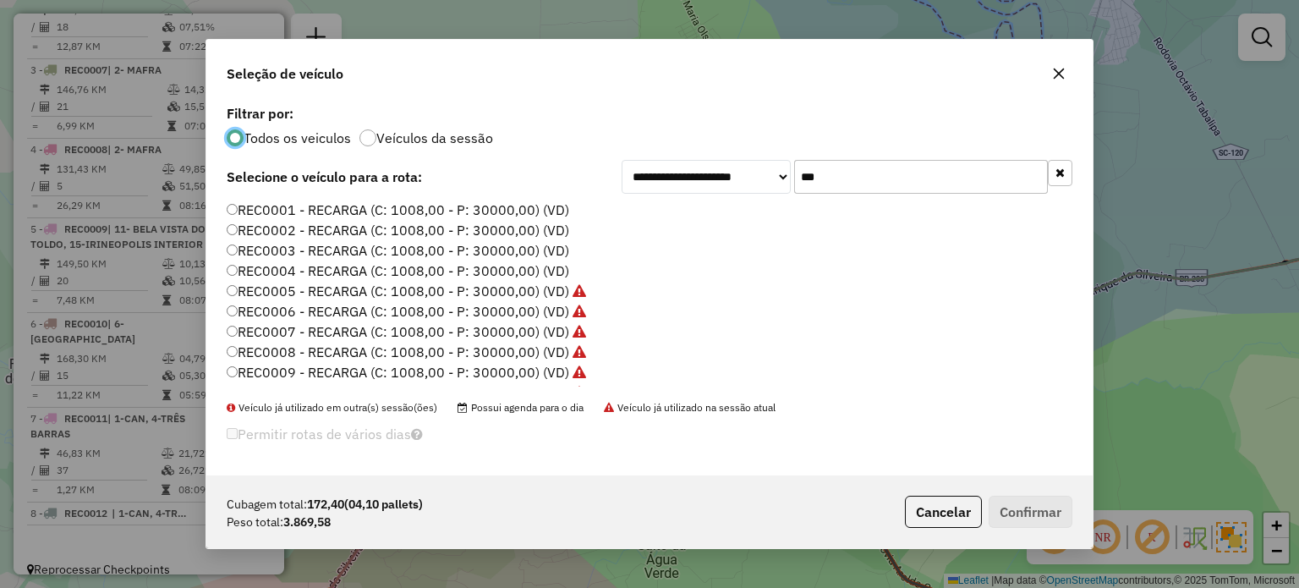
scroll to position [85, 0]
click at [549, 363] on label "REC0013 - RECARGA (C: 1008,00 - P: 30000,00) (VD)" at bounding box center [398, 368] width 342 height 20
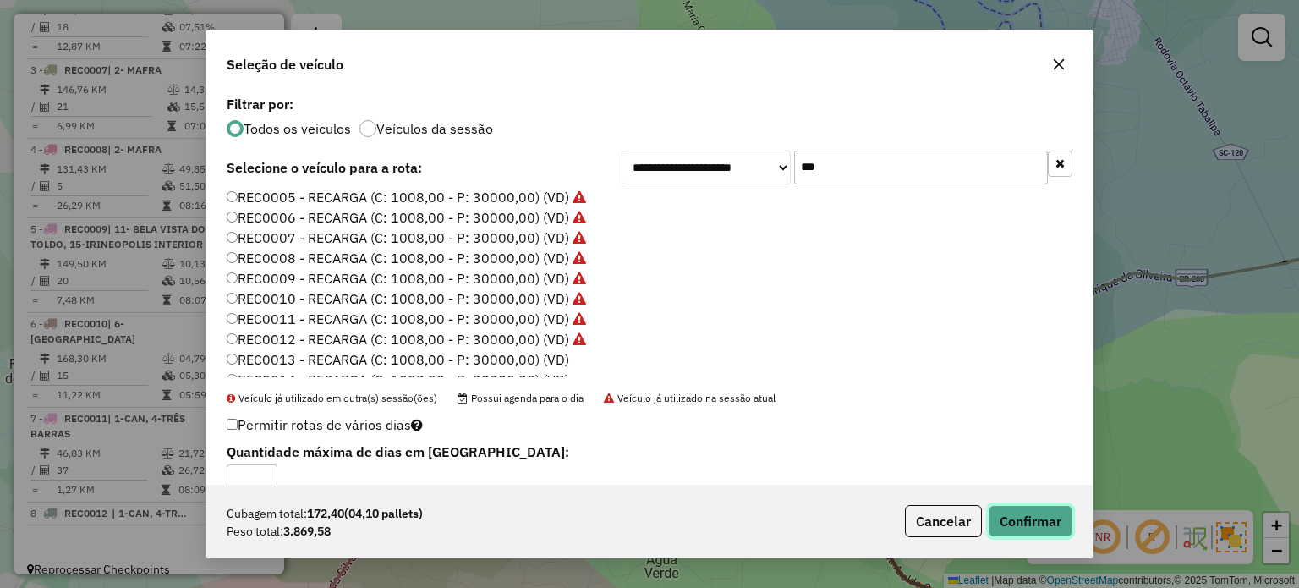
click at [1038, 519] on button "Confirmar" at bounding box center [1030, 521] width 84 height 32
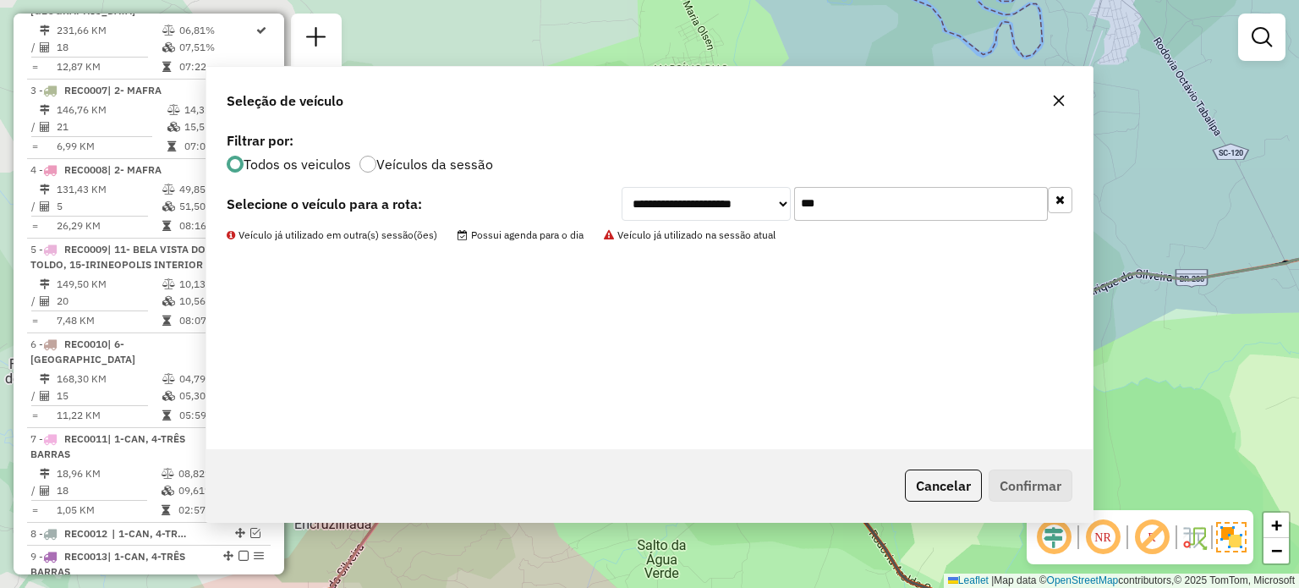
scroll to position [923, 0]
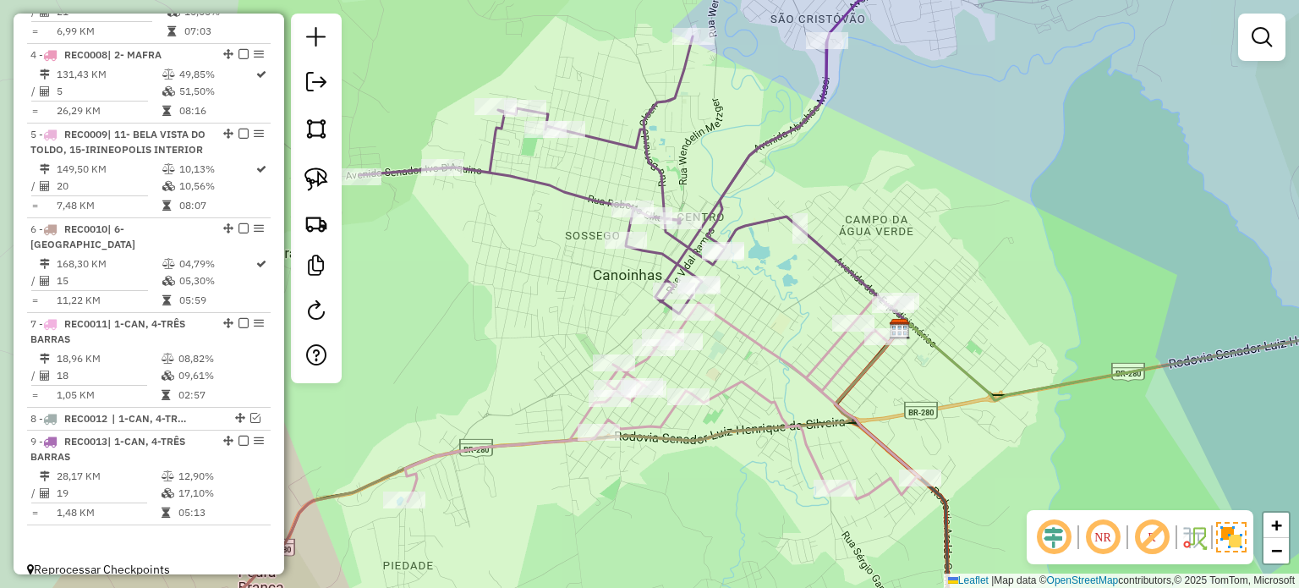
drag, startPoint x: 791, startPoint y: 364, endPoint x: 790, endPoint y: 273, distance: 91.3
click at [790, 295] on icon at bounding box center [662, 398] width 515 height 206
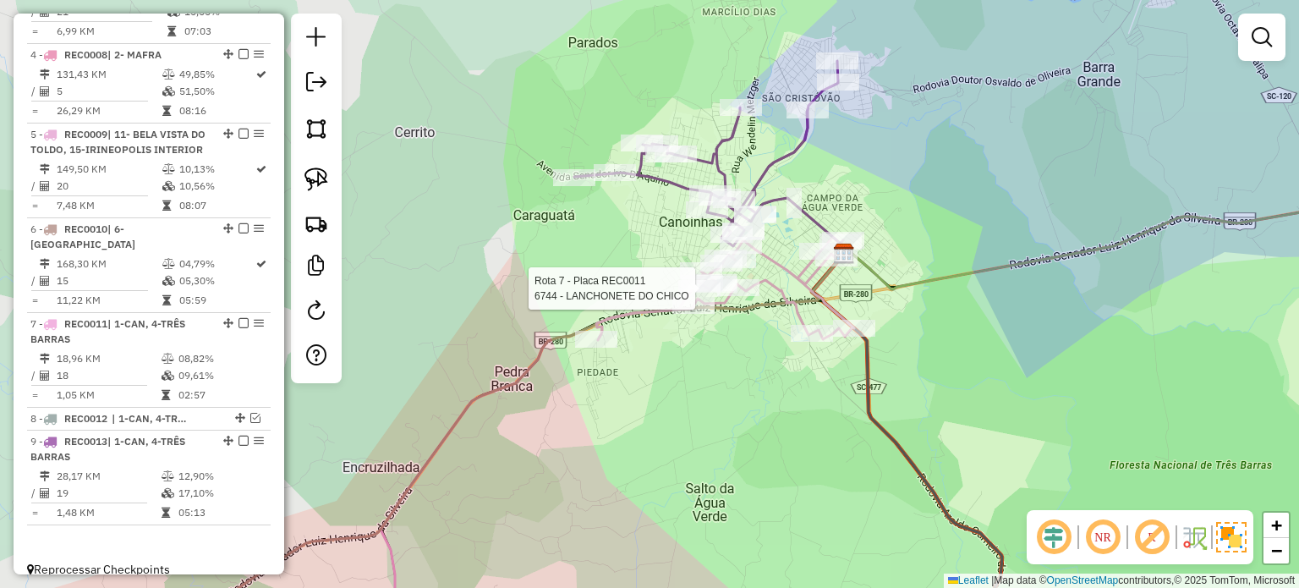
select select "*********"
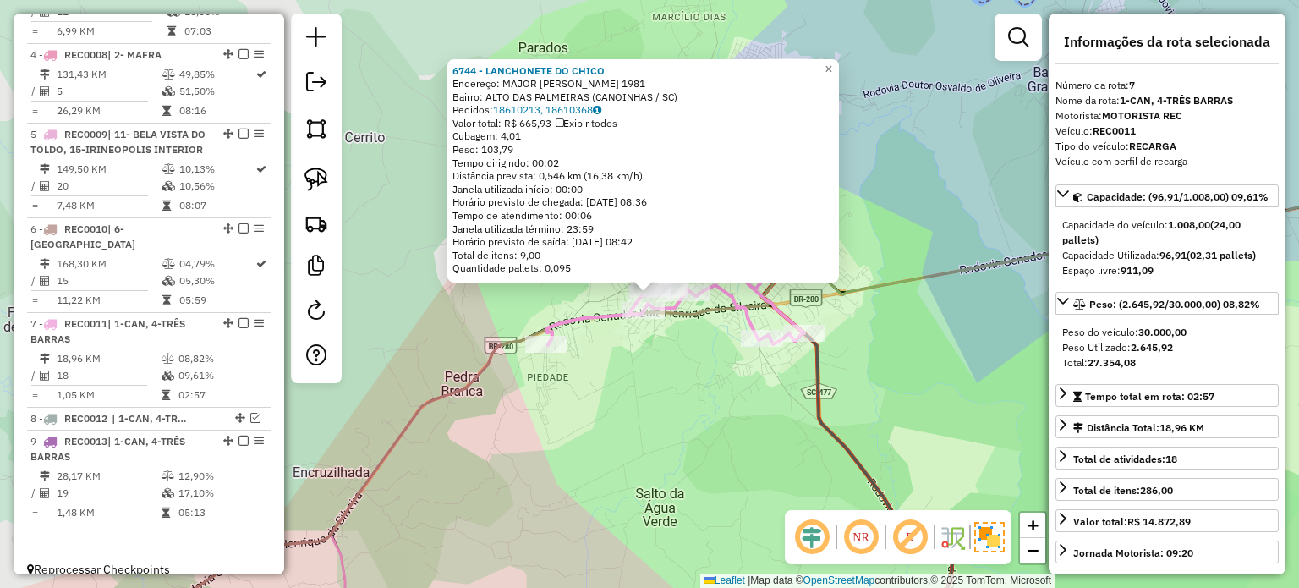
click at [954, 371] on div "6744 - LANCHONETE DO CHICO Endereço: MAJOR VIEIRA 1981 Bairro: ALTO DAS PALMEIR…" at bounding box center [649, 294] width 1299 height 588
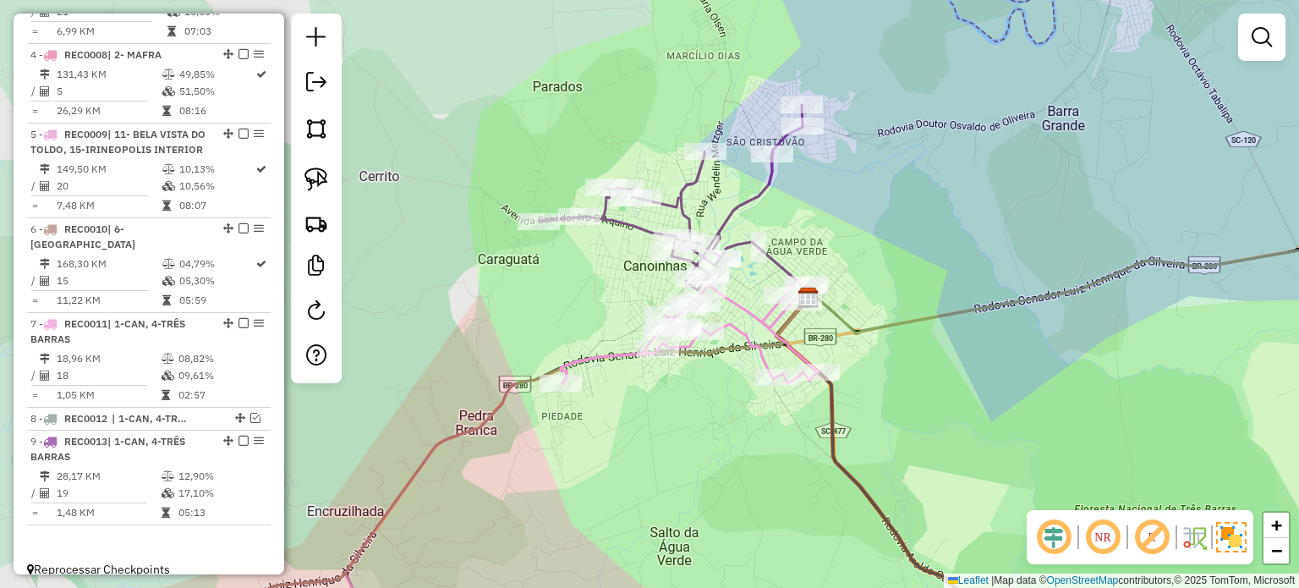
drag, startPoint x: 939, startPoint y: 282, endPoint x: 941, endPoint y: 347, distance: 64.3
click at [963, 333] on icon at bounding box center [1125, 285] width 634 height 95
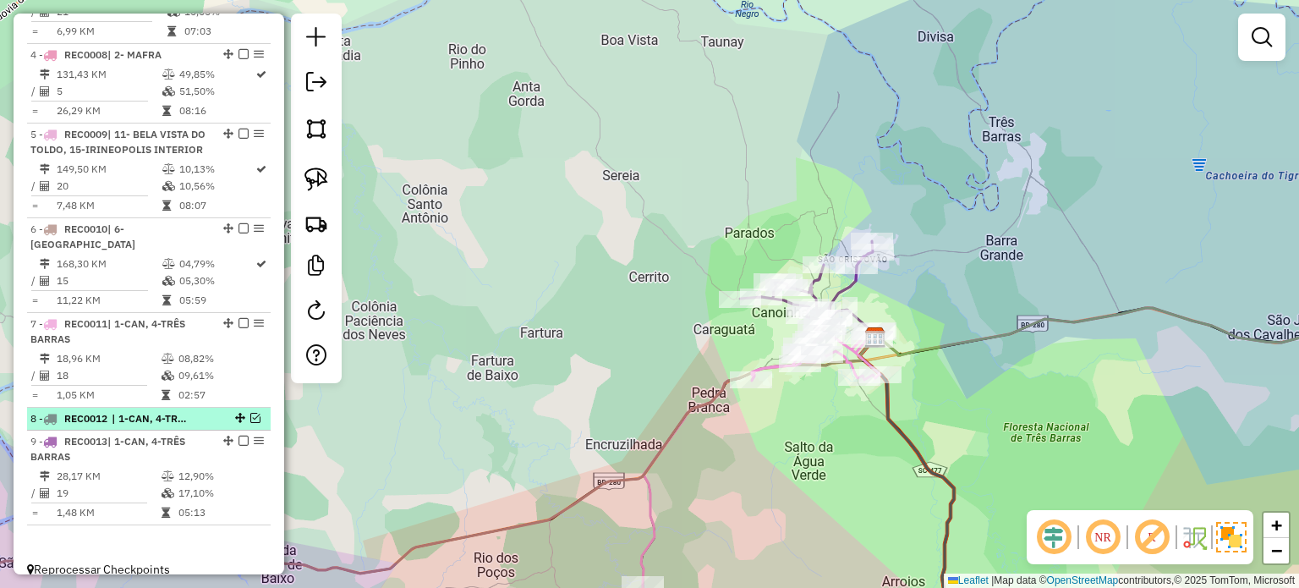
click at [250, 413] on em at bounding box center [255, 418] width 10 height 10
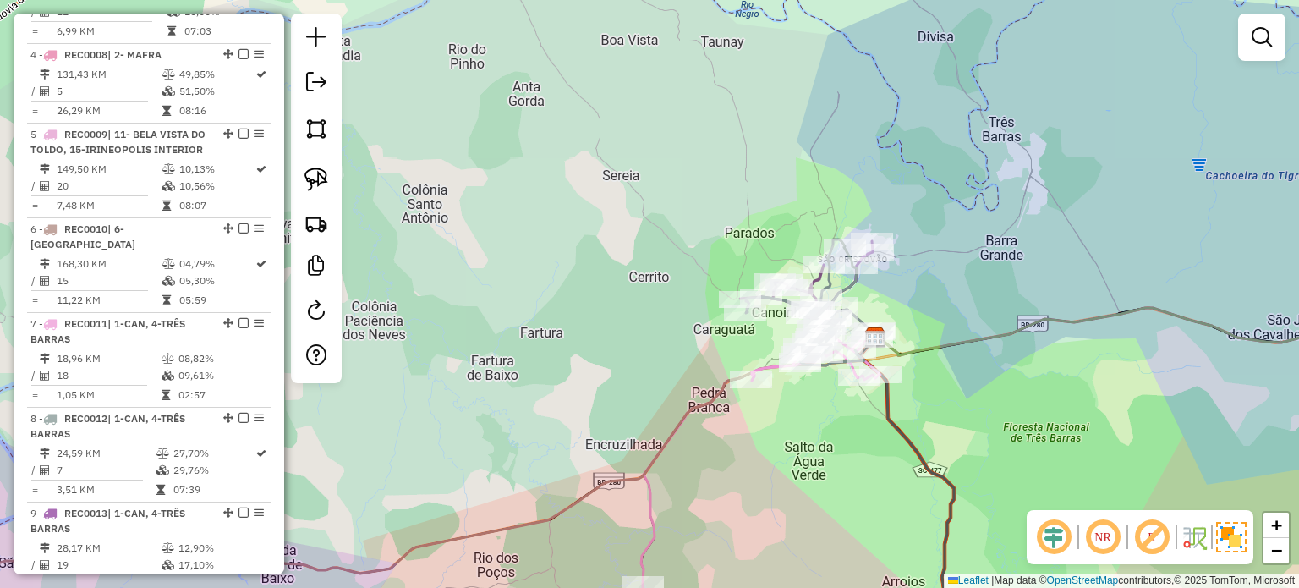
scroll to position [996, 0]
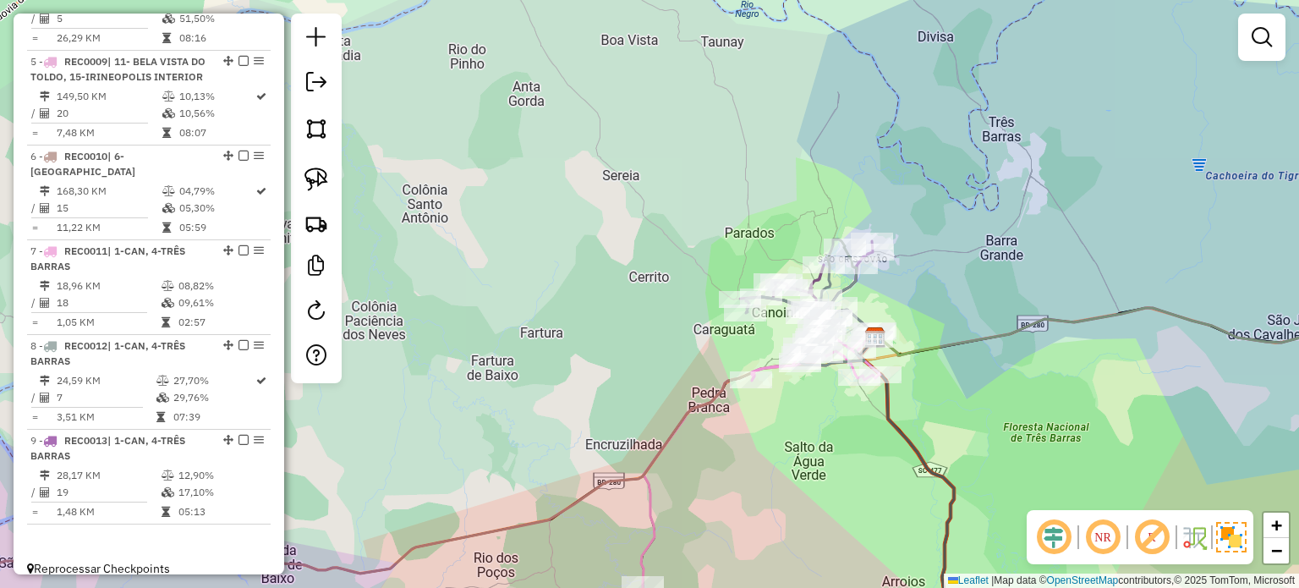
drag, startPoint x: 815, startPoint y: 503, endPoint x: 658, endPoint y: 291, distance: 264.1
click at [668, 309] on div "Janela de atendimento Grade de atendimento Capacidade Transportadoras Veículos …" at bounding box center [649, 294] width 1299 height 588
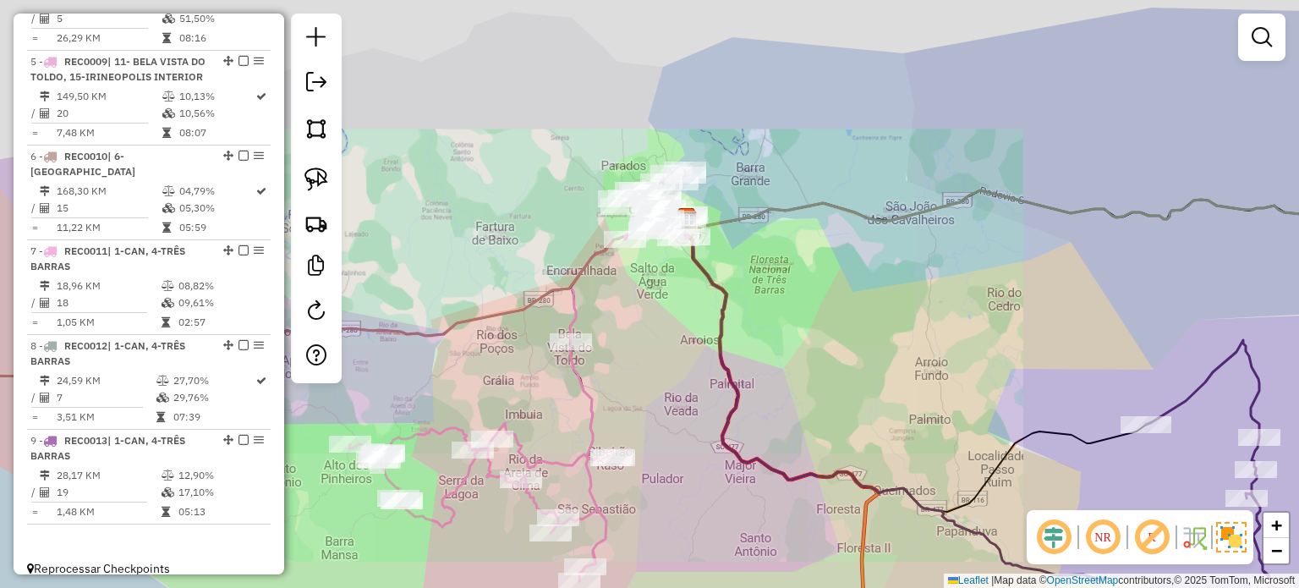
drag, startPoint x: 788, startPoint y: 420, endPoint x: 670, endPoint y: 300, distance: 168.6
click at [681, 314] on div "Janela de atendimento Grade de atendimento Capacidade Transportadoras Veículos …" at bounding box center [649, 294] width 1299 height 588
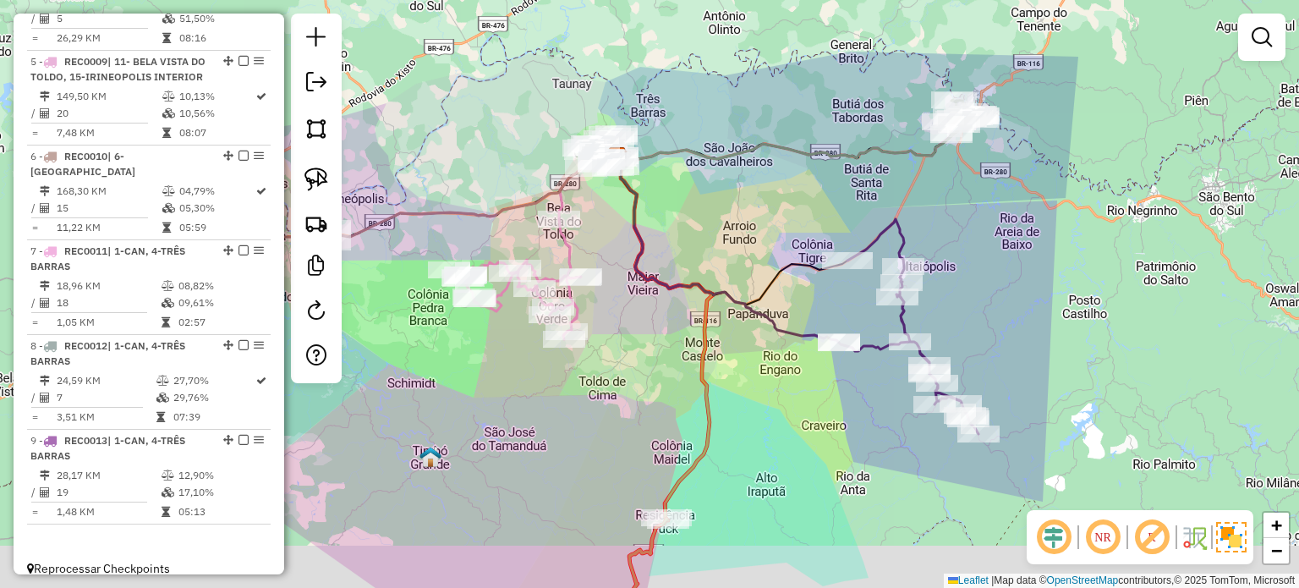
drag, startPoint x: 805, startPoint y: 381, endPoint x: 791, endPoint y: 318, distance: 64.8
click at [794, 333] on div "Janela de atendimento Grade de atendimento Capacidade Transportadoras Veículos …" at bounding box center [649, 294] width 1299 height 588
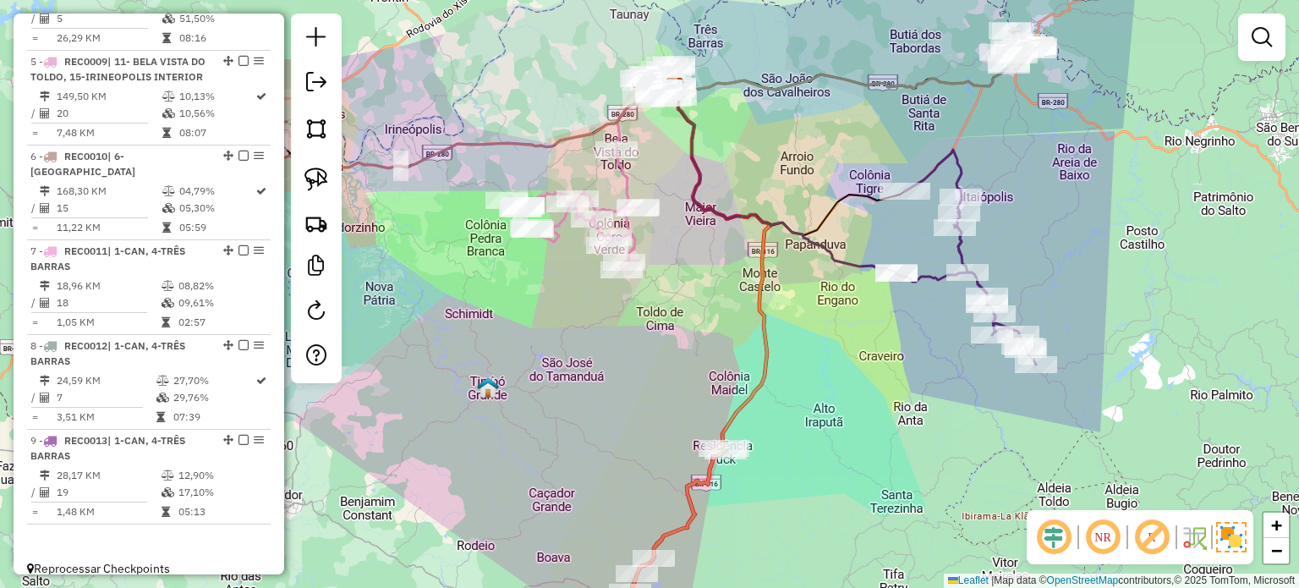
drag, startPoint x: 859, startPoint y: 382, endPoint x: 812, endPoint y: 366, distance: 49.2
click at [879, 382] on div "Janela de atendimento Grade de atendimento Capacidade Transportadoras Veículos …" at bounding box center [649, 294] width 1299 height 588
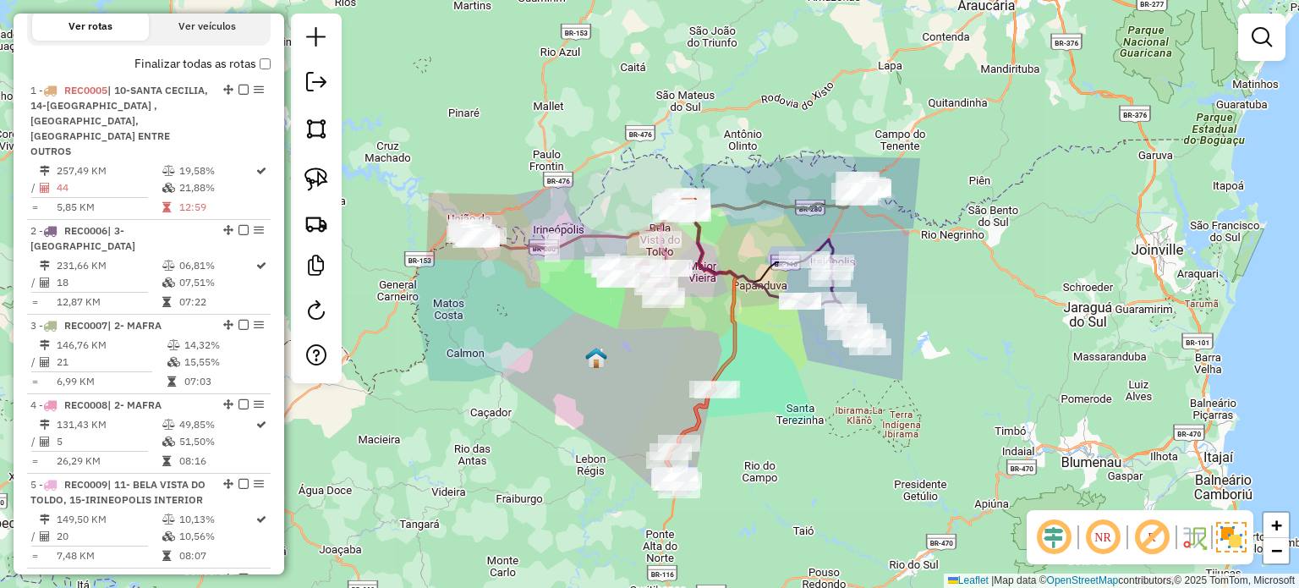
scroll to position [911, 0]
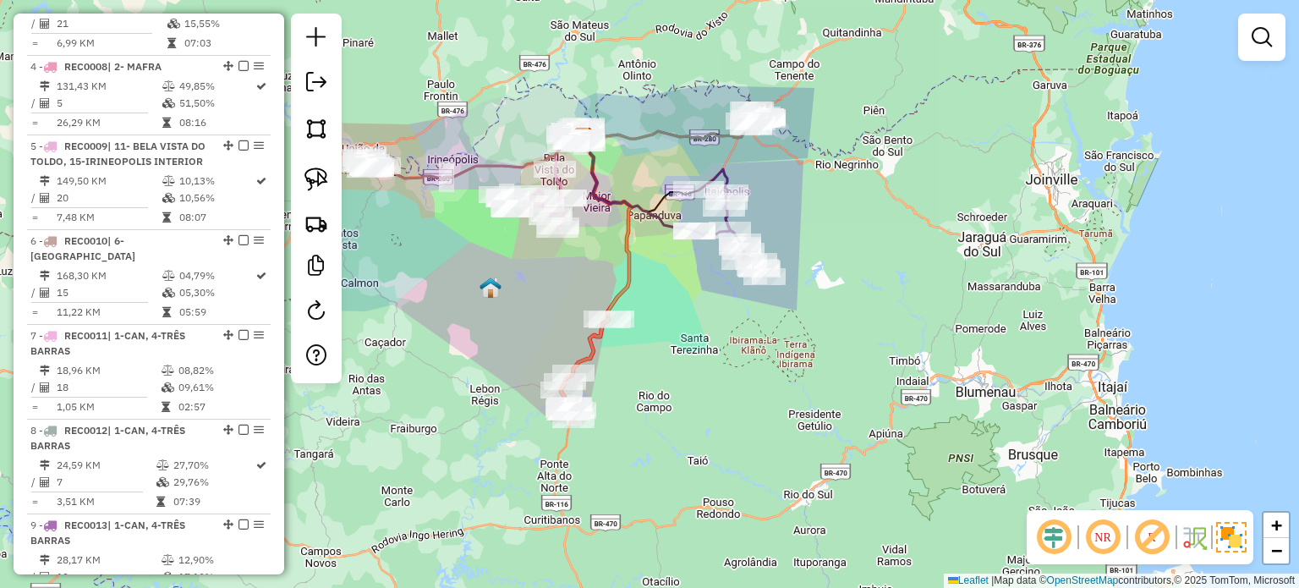
drag, startPoint x: 808, startPoint y: 425, endPoint x: 745, endPoint y: 380, distance: 77.6
click at [728, 368] on div "Janela de atendimento Grade de atendimento Capacidade Transportadoras Veículos …" at bounding box center [649, 294] width 1299 height 588
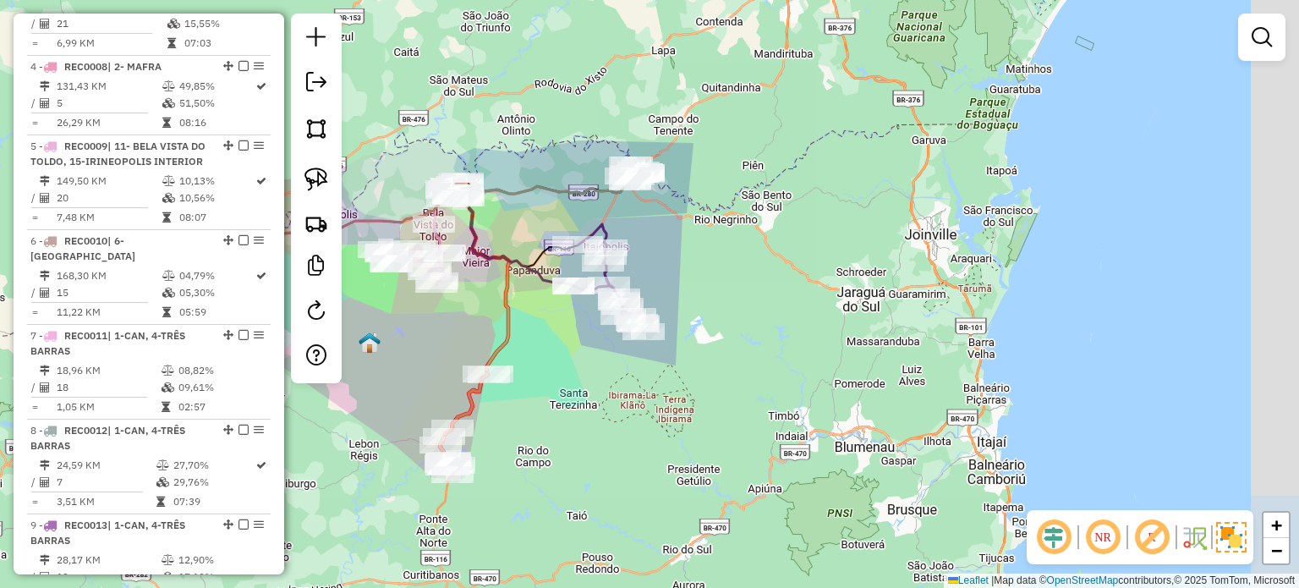
drag, startPoint x: 690, startPoint y: 440, endPoint x: 663, endPoint y: 459, distance: 32.8
click at [663, 459] on div "Janela de atendimento Grade de atendimento Capacidade Transportadoras Veículos …" at bounding box center [649, 294] width 1299 height 588
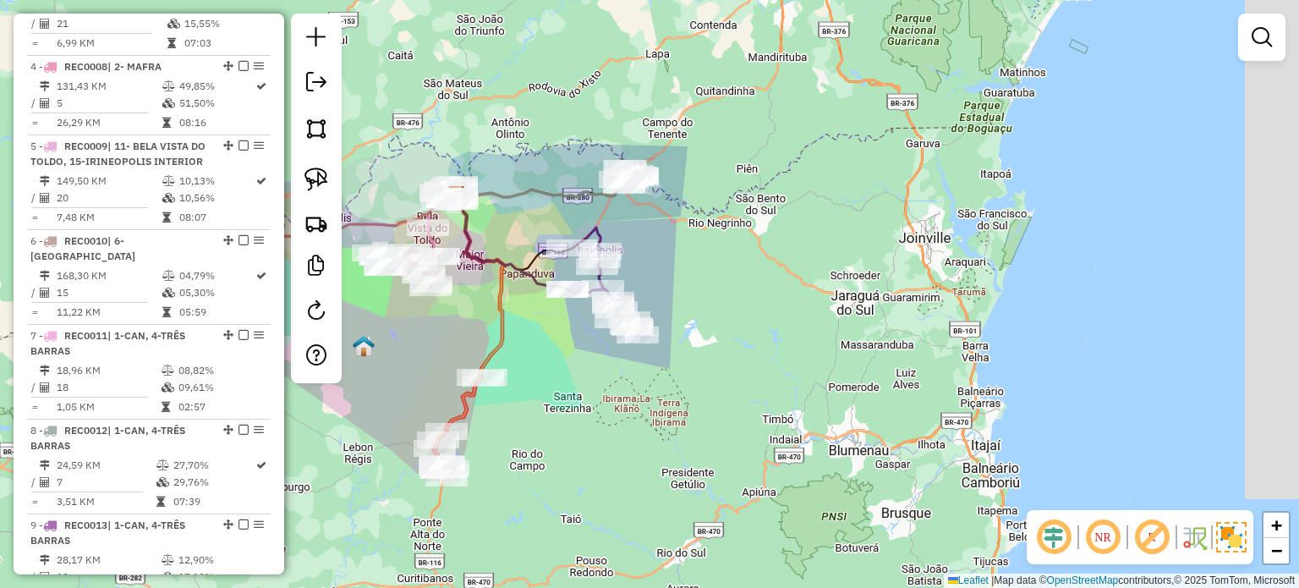
drag, startPoint x: 680, startPoint y: 428, endPoint x: 685, endPoint y: 470, distance: 42.6
click at [685, 470] on div "Janela de atendimento Grade de atendimento Capacidade Transportadoras Veículos …" at bounding box center [649, 294] width 1299 height 588
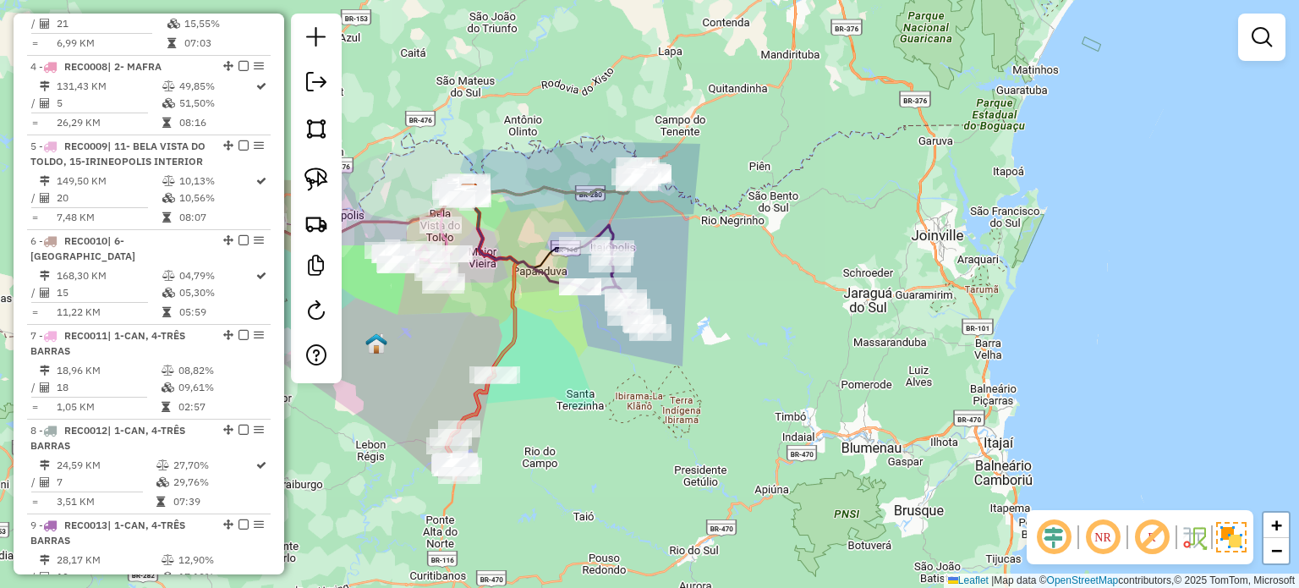
drag, startPoint x: 670, startPoint y: 439, endPoint x: 697, endPoint y: 381, distance: 63.9
click at [697, 388] on div "Janela de atendimento Grade de atendimento Capacidade Transportadoras Veículos …" at bounding box center [649, 294] width 1299 height 588
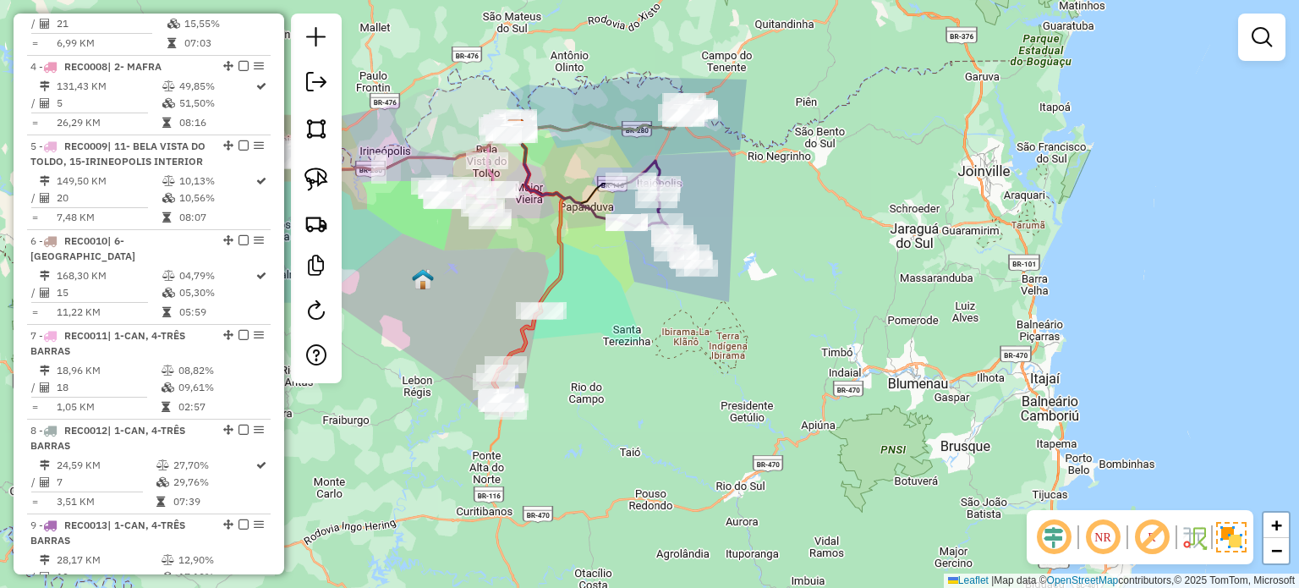
drag, startPoint x: 648, startPoint y: 389, endPoint x: 684, endPoint y: 358, distance: 48.0
click at [684, 358] on div "Janela de atendimento Grade de atendimento Capacidade Transportadoras Veículos …" at bounding box center [649, 294] width 1299 height 588
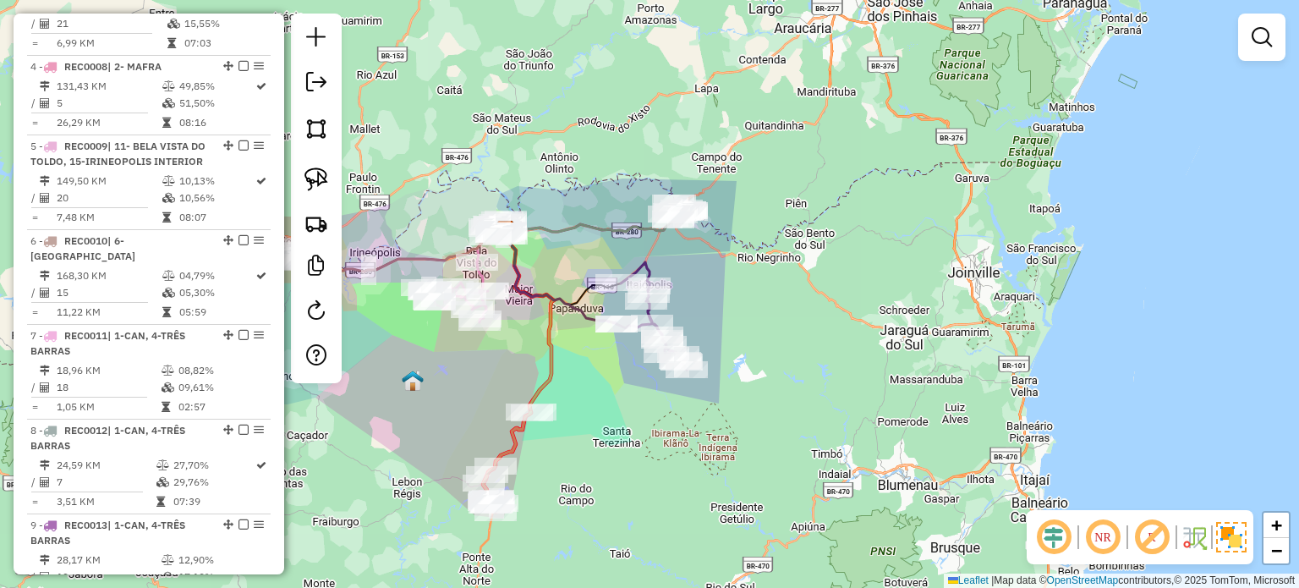
drag, startPoint x: 670, startPoint y: 412, endPoint x: 656, endPoint y: 476, distance: 65.7
click at [656, 476] on div "Janela de atendimento Grade de atendimento Capacidade Transportadoras Veículos …" at bounding box center [649, 294] width 1299 height 588
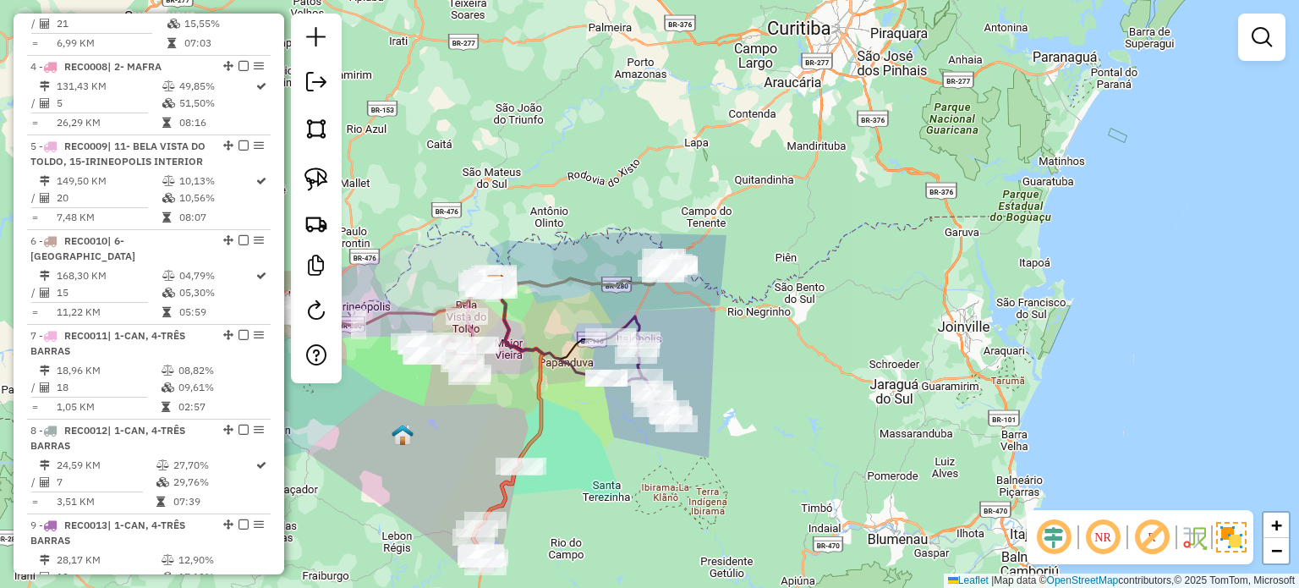
drag, startPoint x: 654, startPoint y: 454, endPoint x: 635, endPoint y: 484, distance: 35.4
click at [650, 495] on div "Janela de atendimento Grade de atendimento Capacidade Transportadoras Veículos …" at bounding box center [649, 294] width 1299 height 588
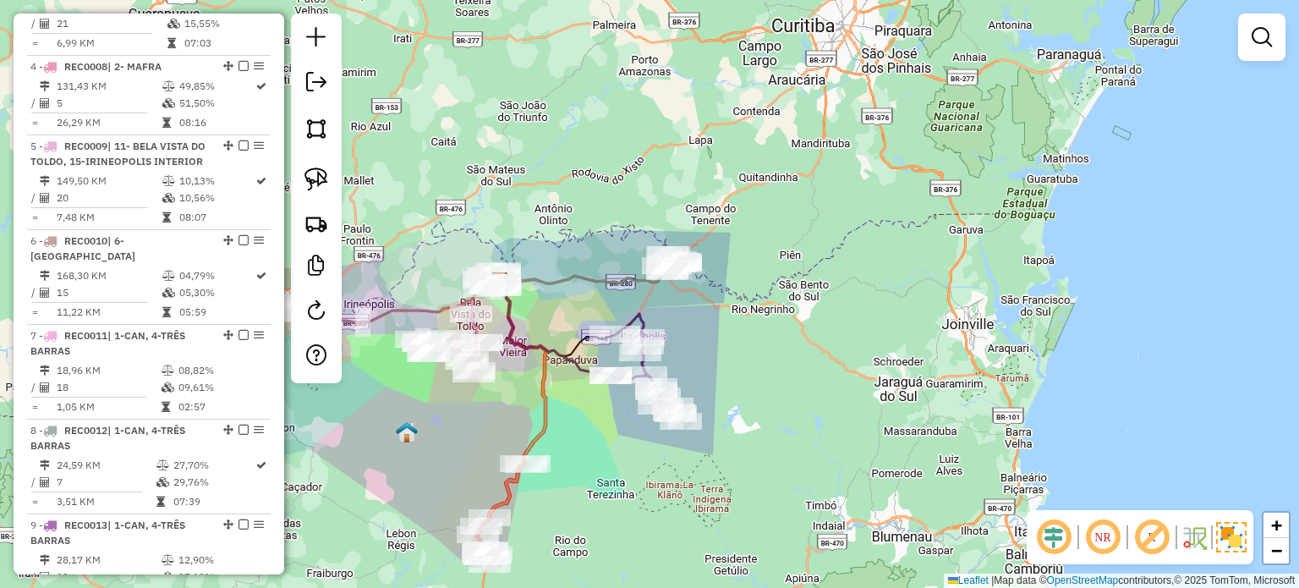
drag, startPoint x: 610, startPoint y: 485, endPoint x: 757, endPoint y: 412, distance: 164.5
click at [761, 418] on div "Janela de atendimento Grade de atendimento Capacidade Transportadoras Veículos …" at bounding box center [649, 294] width 1299 height 588
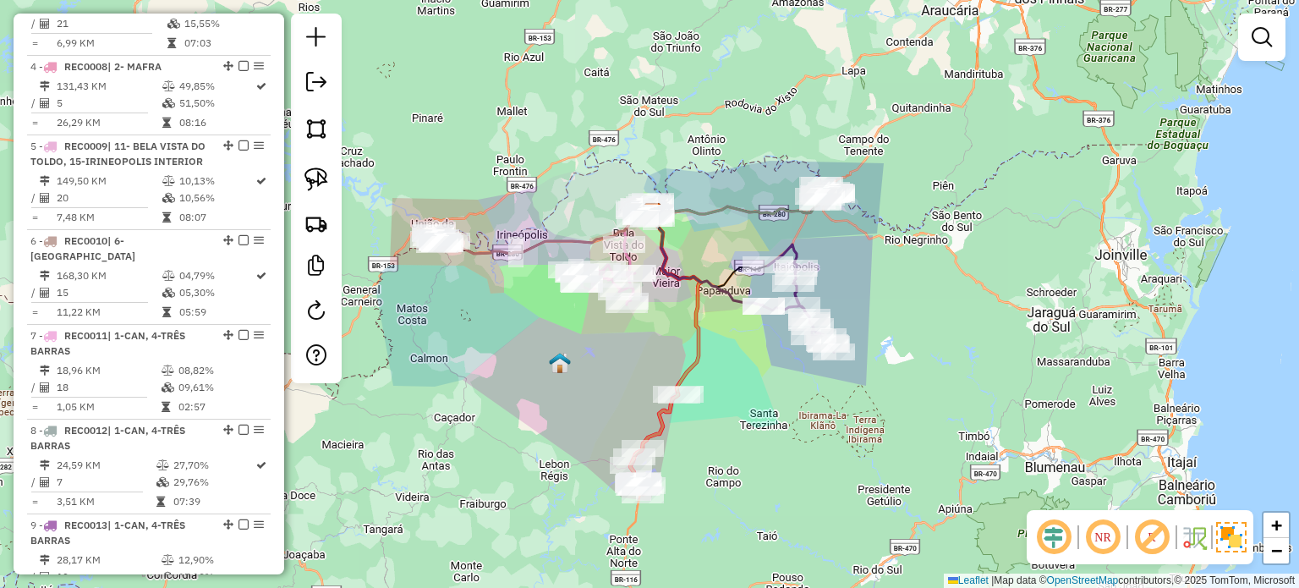
drag, startPoint x: 573, startPoint y: 395, endPoint x: 567, endPoint y: 375, distance: 21.1
click at [576, 396] on div "Janela de atendimento Grade de atendimento Capacidade Transportadoras Veículos …" at bounding box center [649, 294] width 1299 height 588
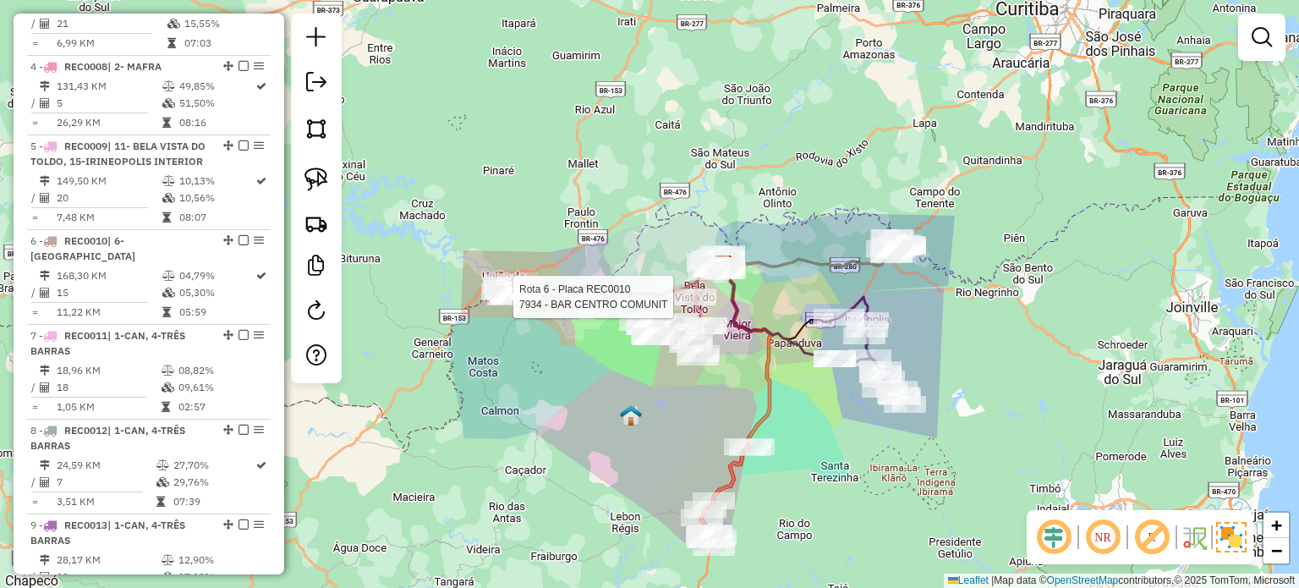
select select "*********"
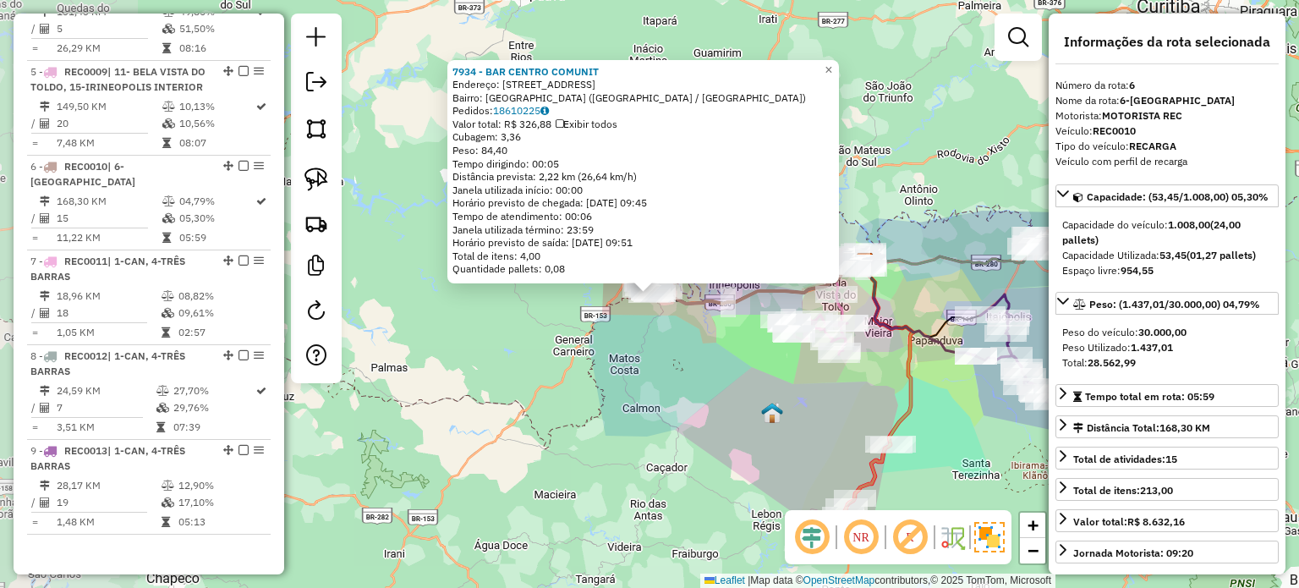
scroll to position [996, 0]
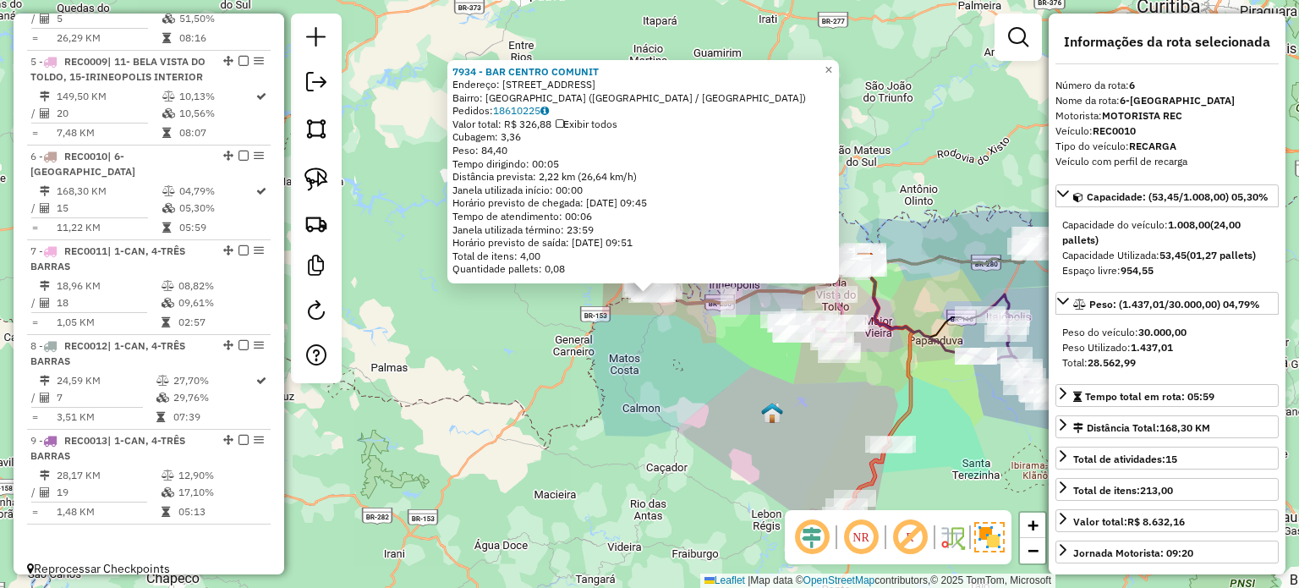
click at [698, 338] on div "7934 - BAR CENTRO COMUNIT Endereço: Rua Alemanha 408 Bairro: BELA VISTA (PORTO …" at bounding box center [649, 294] width 1299 height 588
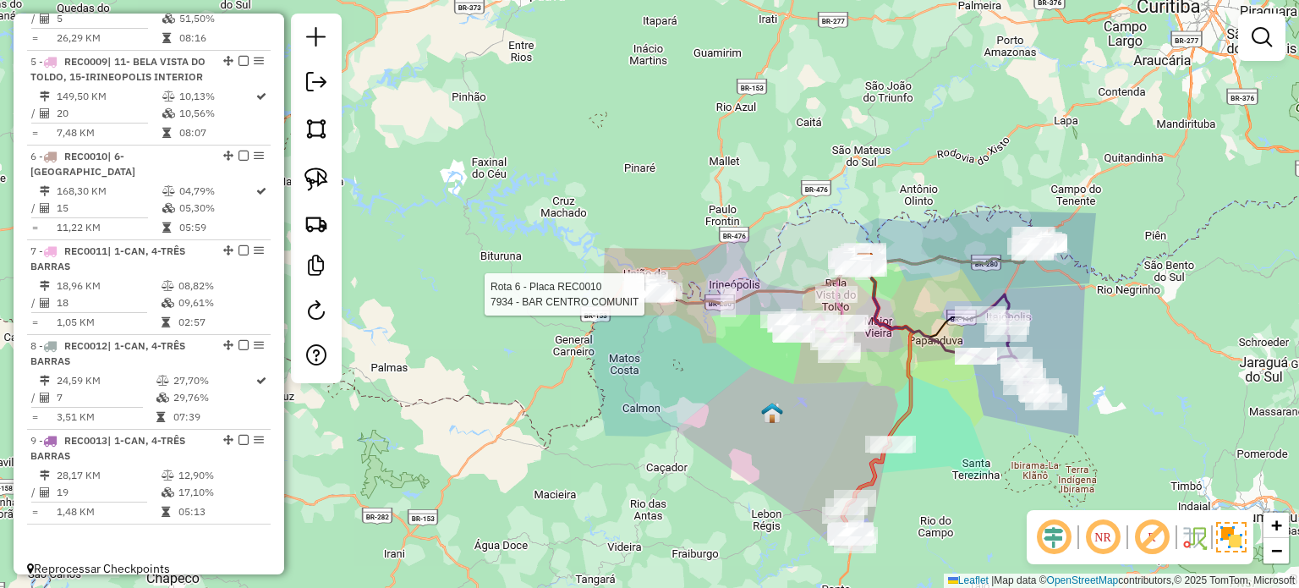
select select "*********"
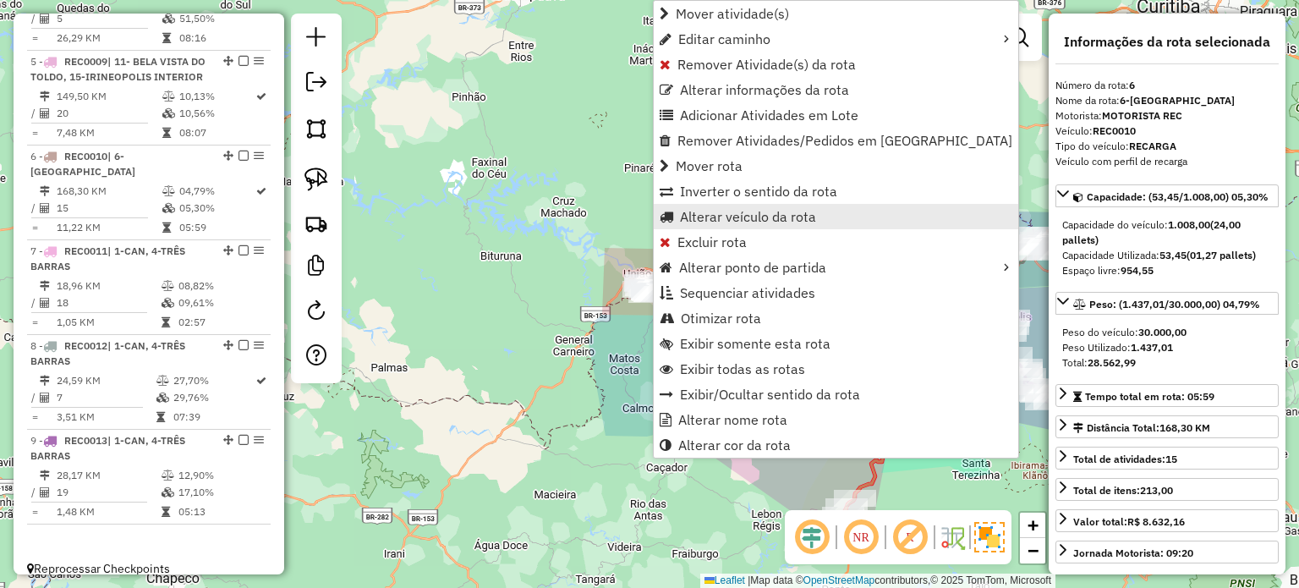
click at [698, 215] on span "Alterar veículo da rota" at bounding box center [748, 217] width 136 height 14
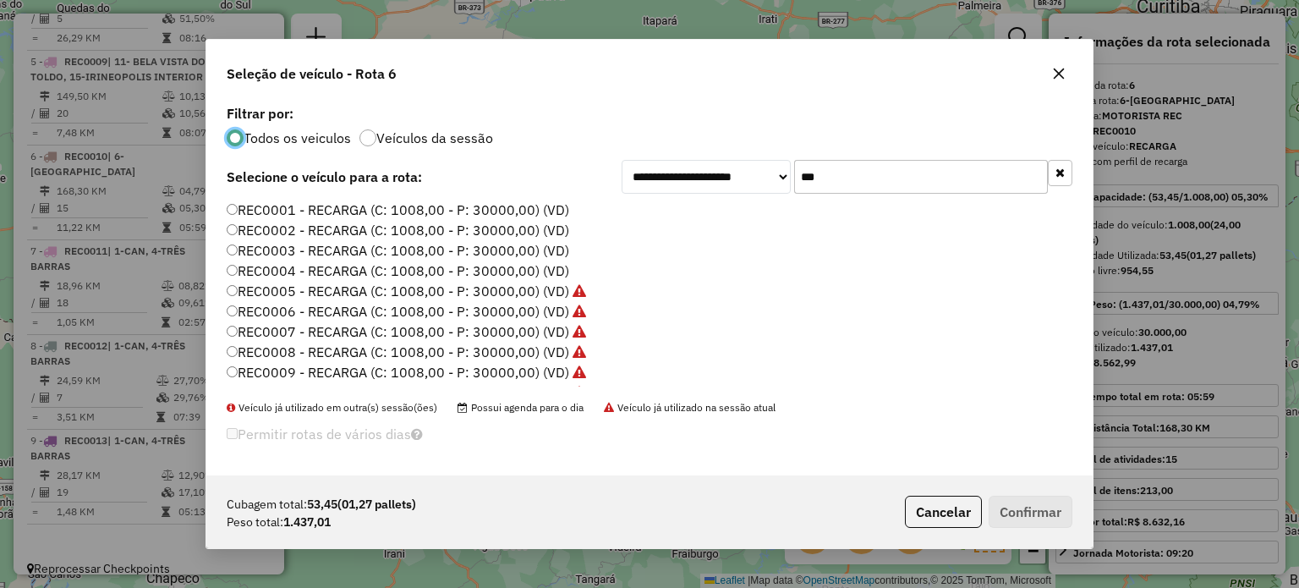
scroll to position [8, 5]
drag, startPoint x: 858, startPoint y: 165, endPoint x: 760, endPoint y: 186, distance: 100.3
click at [761, 186] on div "**********" at bounding box center [846, 177] width 451 height 34
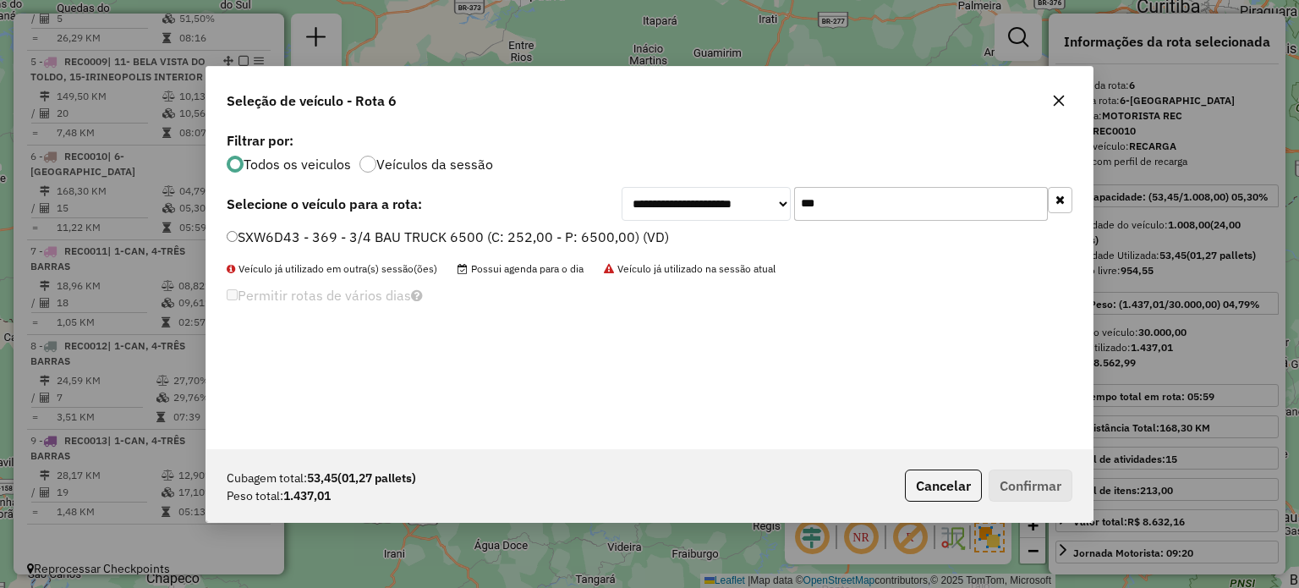
type input "***"
click at [298, 243] on label "SXW6D43 - 369 - 3/4 BAU TRUCK 6500 (C: 252,00 - P: 6500,00) (VD)" at bounding box center [448, 237] width 442 height 20
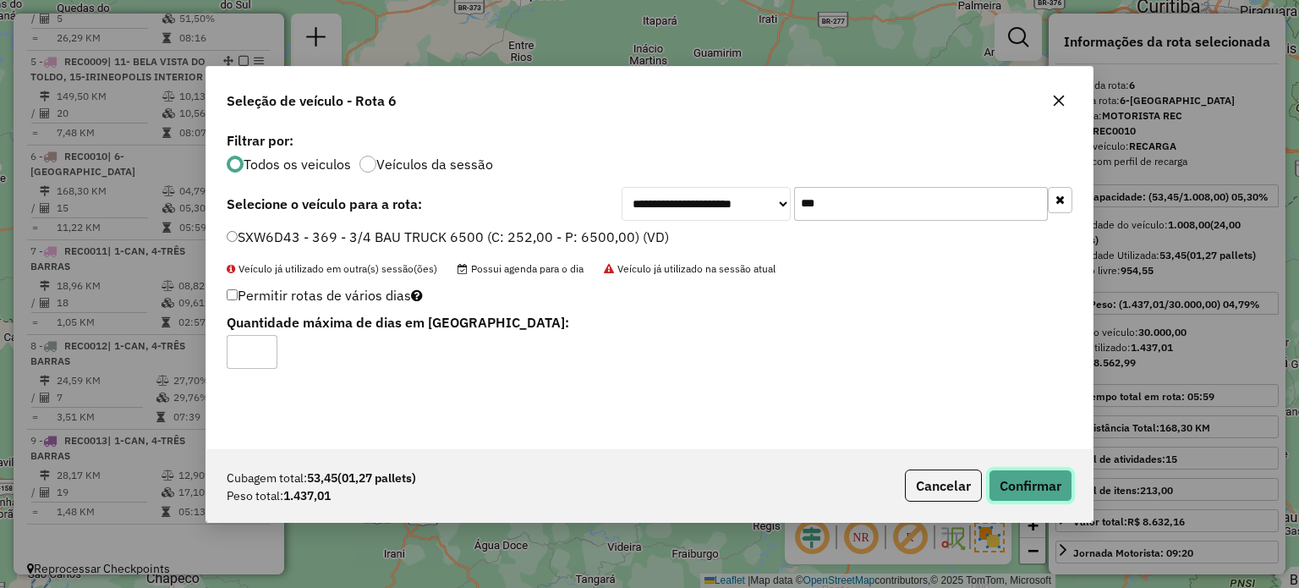
click at [1025, 483] on button "Confirmar" at bounding box center [1030, 485] width 84 height 32
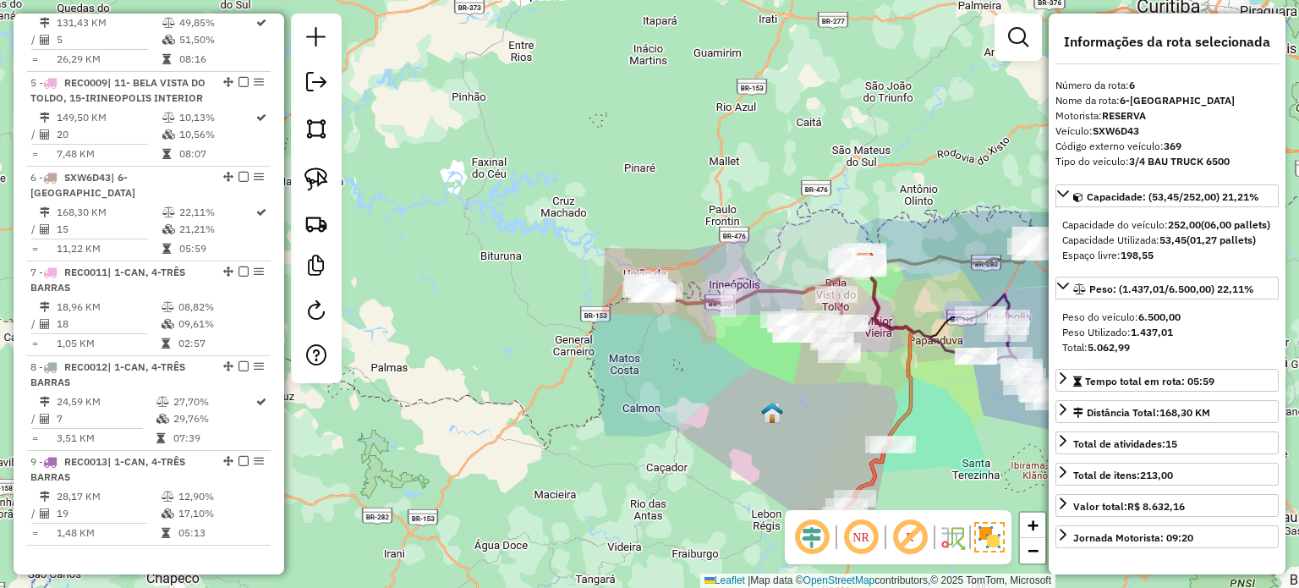
scroll to position [1017, 0]
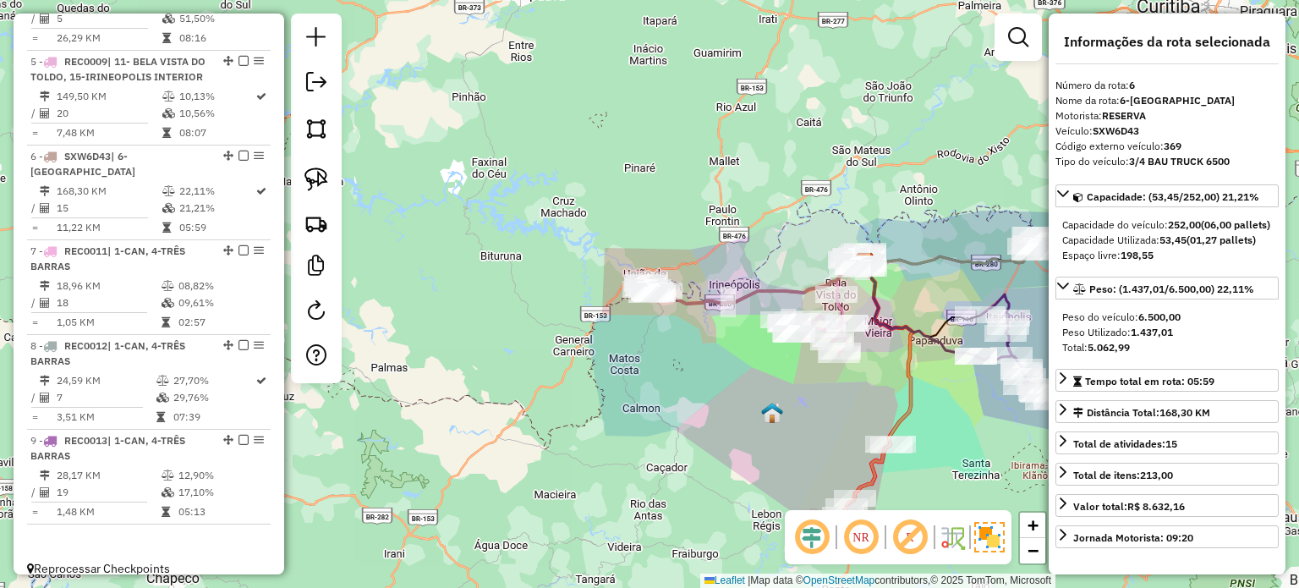
drag, startPoint x: 770, startPoint y: 397, endPoint x: 725, endPoint y: 409, distance: 46.3
click at [727, 409] on div "Janela de atendimento Grade de atendimento Capacidade Transportadoras Veículos …" at bounding box center [649, 294] width 1299 height 588
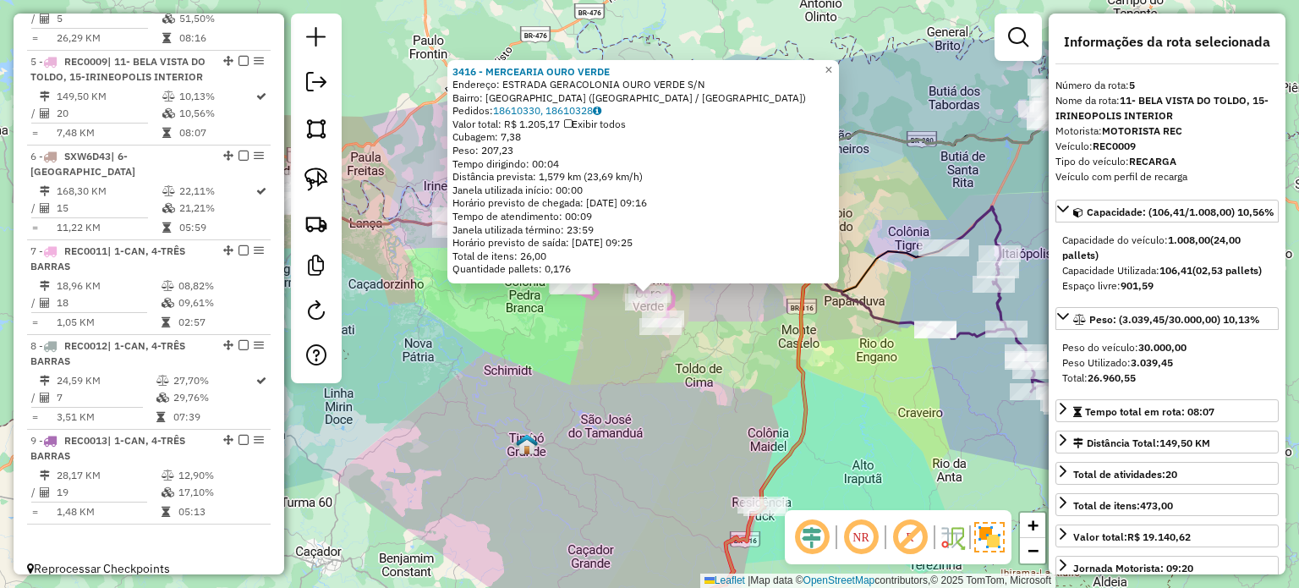
click at [630, 375] on div "3416 - MERCEARIA OURO VERDE Endereço: ESTRADA GERACOLONIA OURO VERDE S/N Bairro…" at bounding box center [649, 294] width 1299 height 588
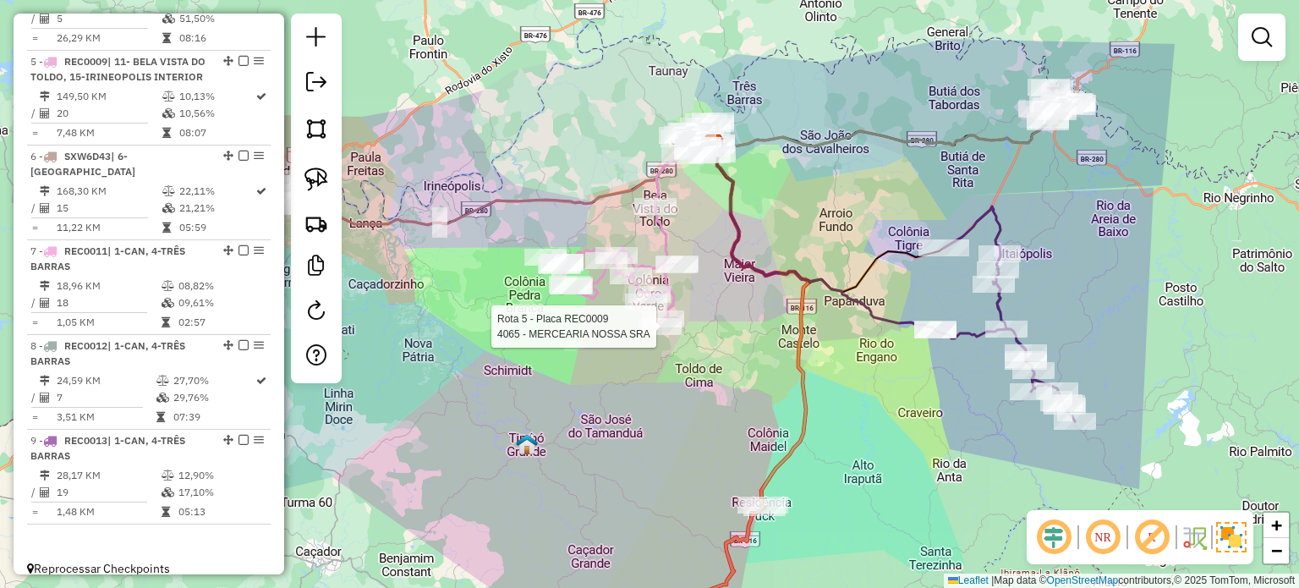
select select "*********"
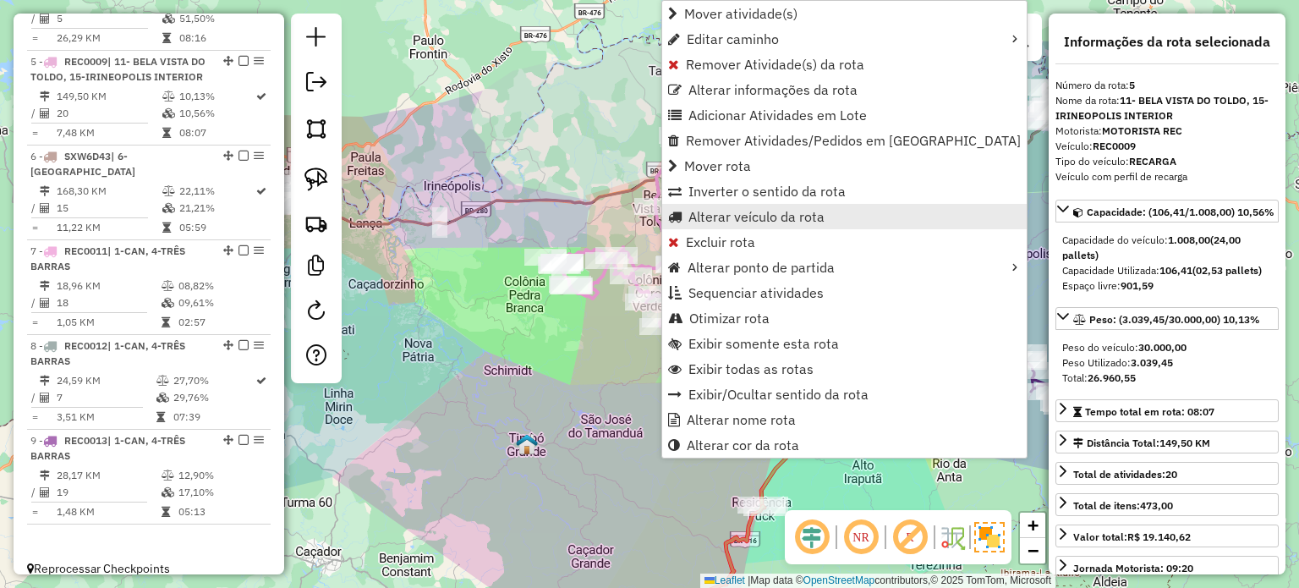
click at [720, 216] on span "Alterar veículo da rota" at bounding box center [756, 217] width 136 height 14
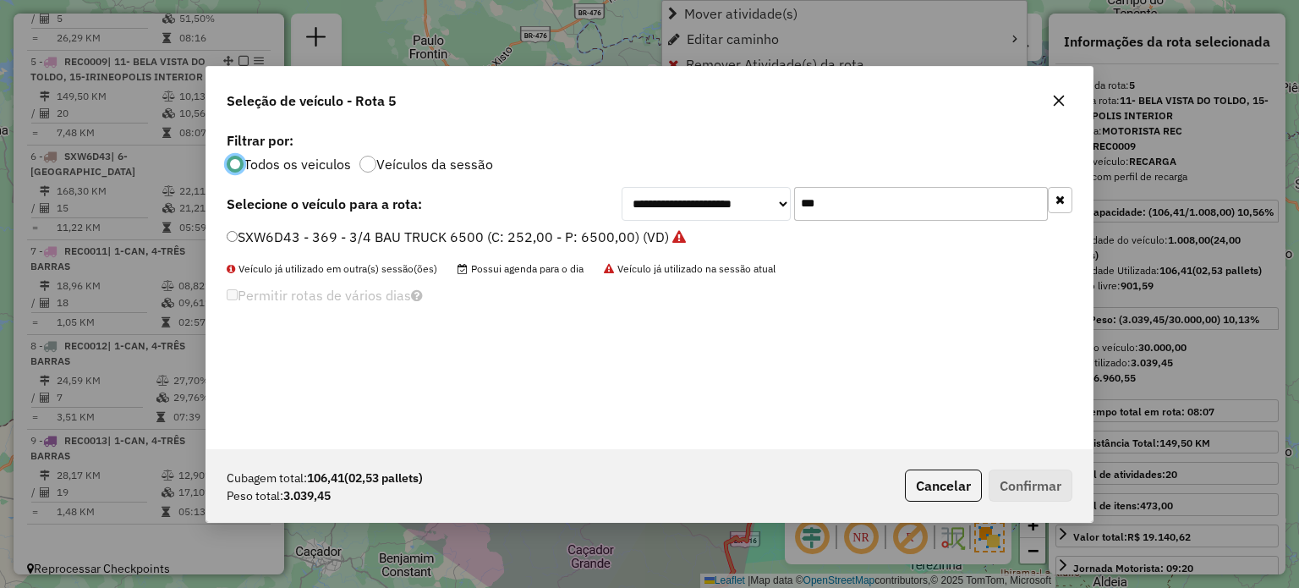
scroll to position [8, 5]
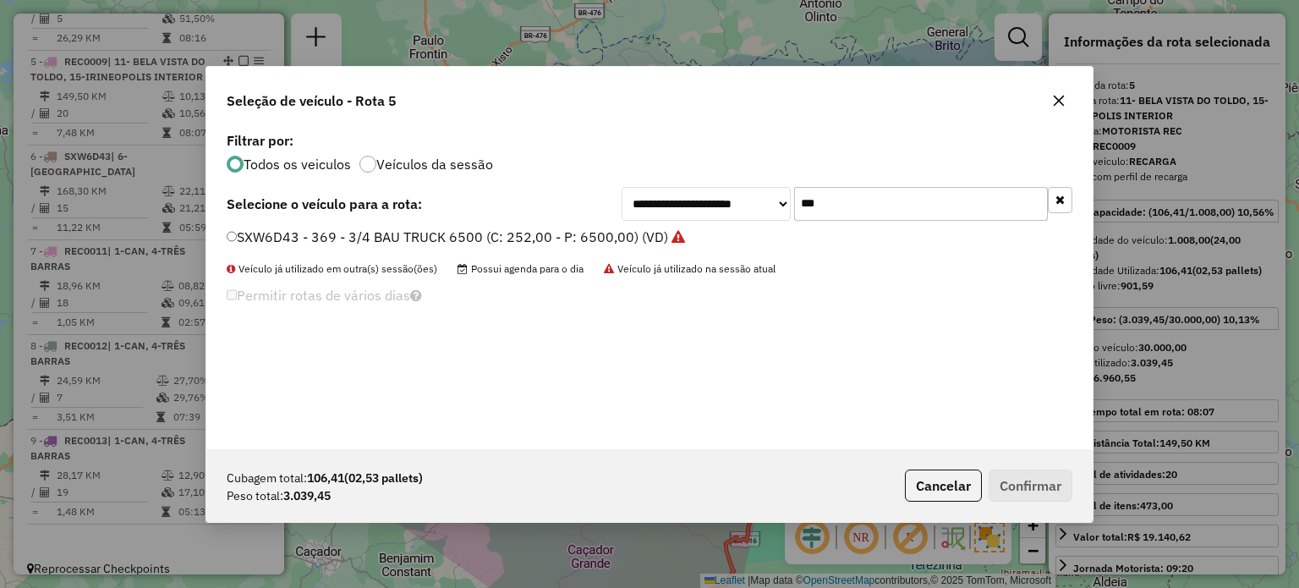
click at [726, 207] on div "**********" at bounding box center [846, 204] width 451 height 34
type input "**"
click at [294, 242] on label "RXR9B31 - 365 - TOCO CARROCERIA 10100 (C: 336,00 - P: 10100,00) (VD)" at bounding box center [466, 237] width 478 height 20
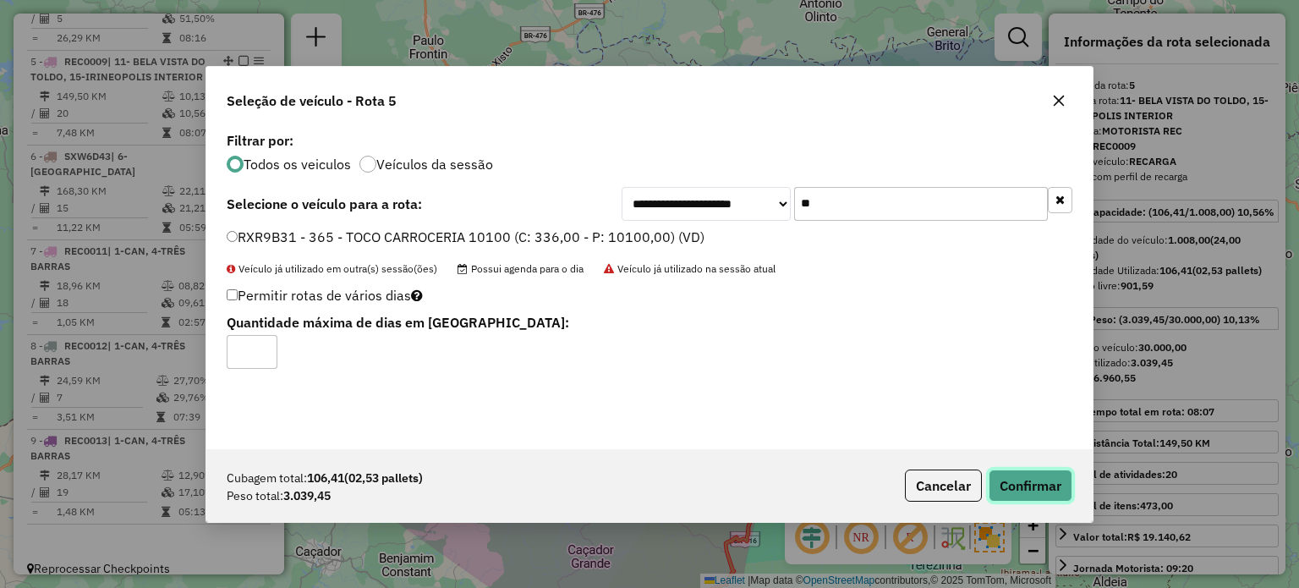
click at [1021, 487] on button "Confirmar" at bounding box center [1030, 485] width 84 height 32
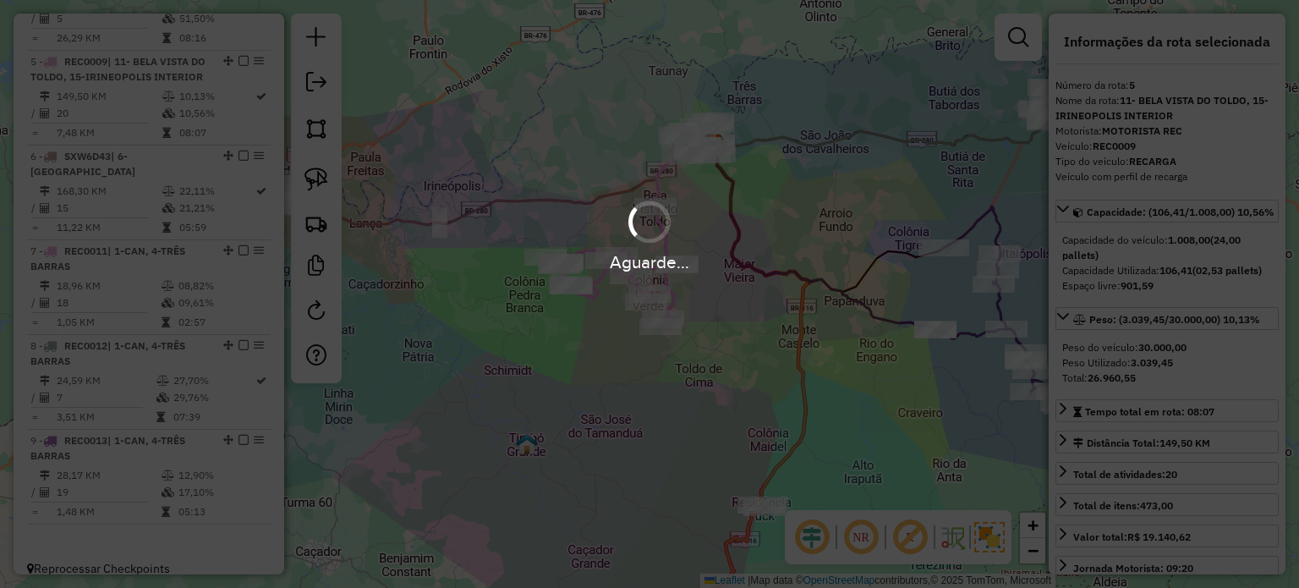
scroll to position [1031, 0]
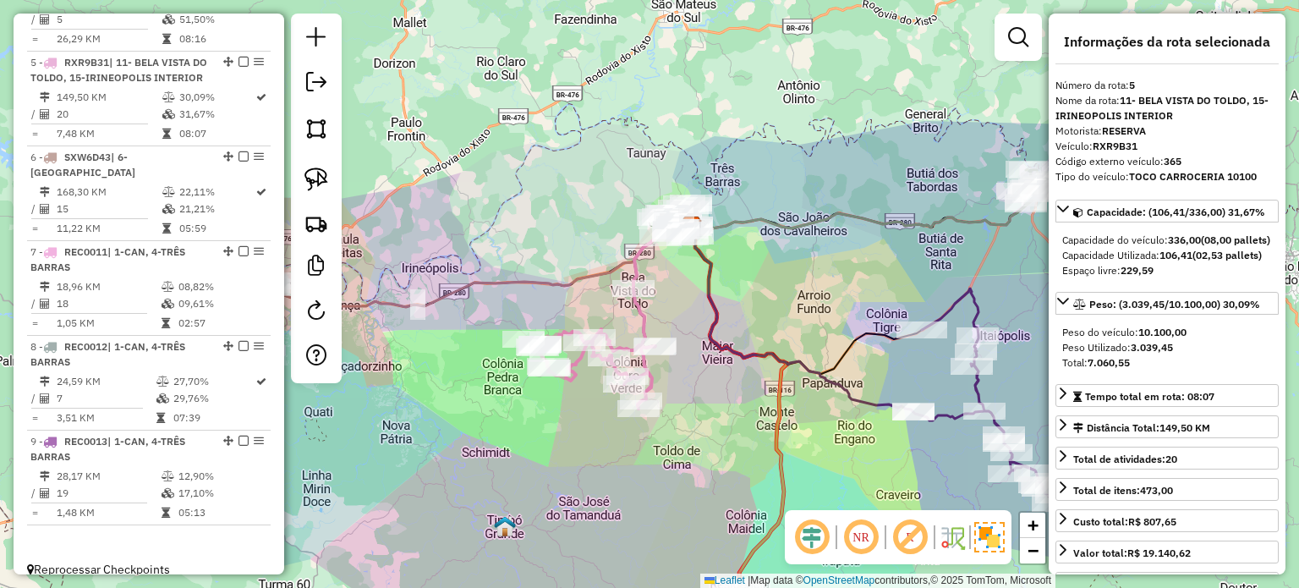
drag, startPoint x: 730, startPoint y: 254, endPoint x: 703, endPoint y: 300, distance: 52.6
click at [708, 307] on div "Janela de atendimento Grade de atendimento Capacidade Transportadoras Veículos …" at bounding box center [649, 294] width 1299 height 588
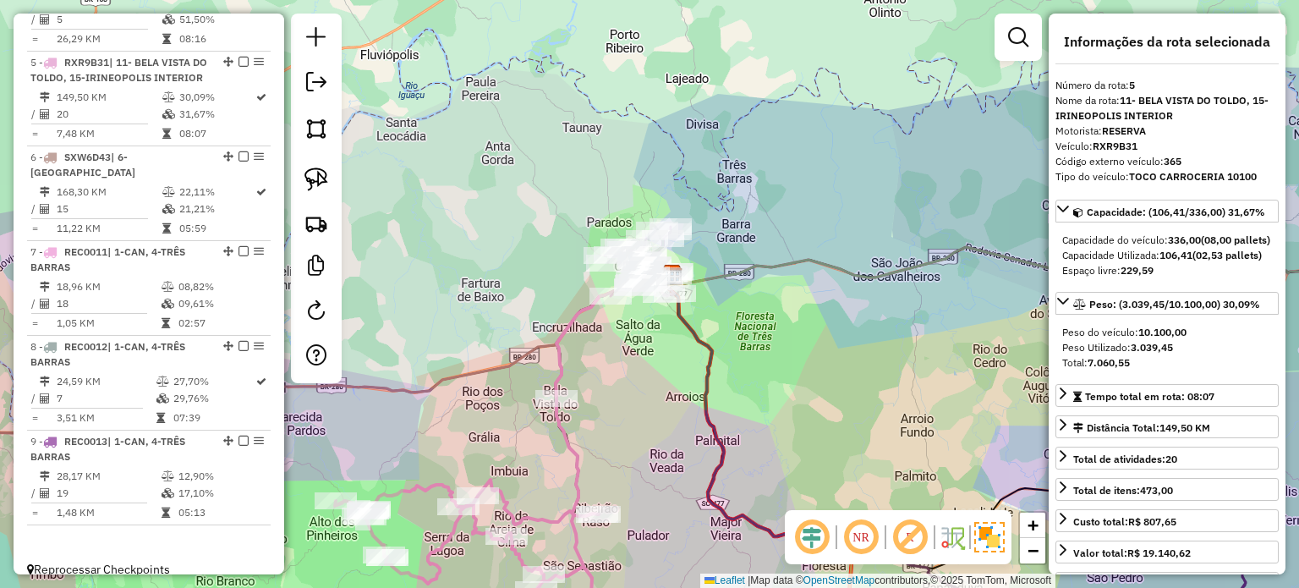
drag, startPoint x: 752, startPoint y: 342, endPoint x: 724, endPoint y: 293, distance: 56.4
click at [725, 293] on div "Janela de atendimento Grade de atendimento Capacidade Transportadoras Veículos …" at bounding box center [649, 294] width 1299 height 588
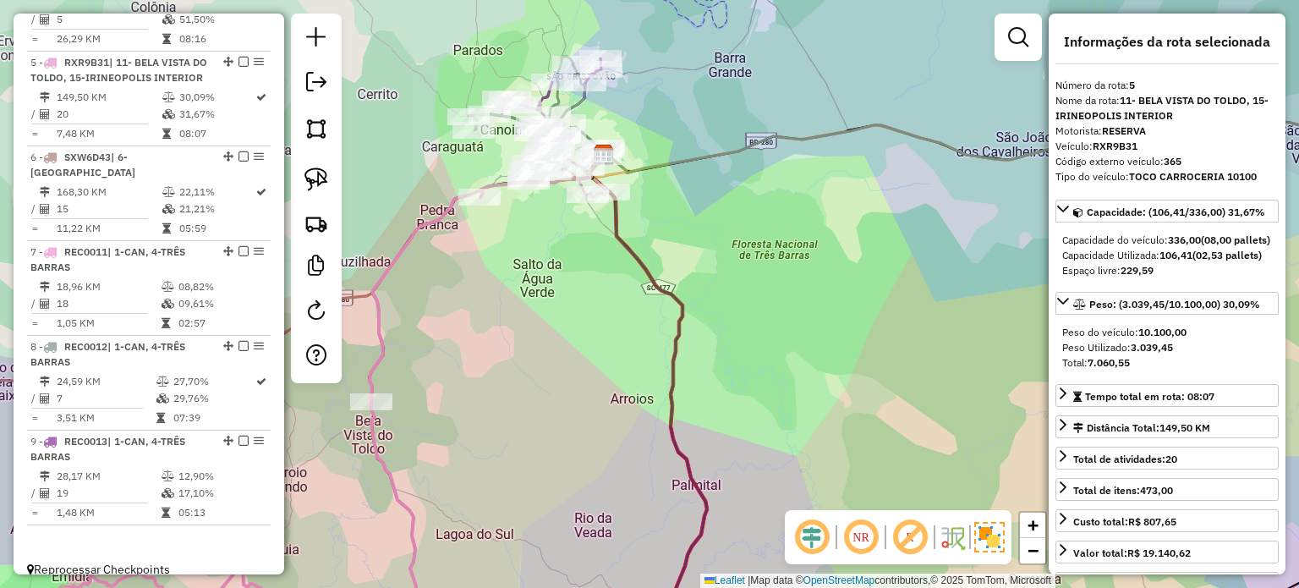
drag, startPoint x: 656, startPoint y: 273, endPoint x: 717, endPoint y: 385, distance: 127.1
click at [717, 385] on icon at bounding box center [674, 401] width 173 height 492
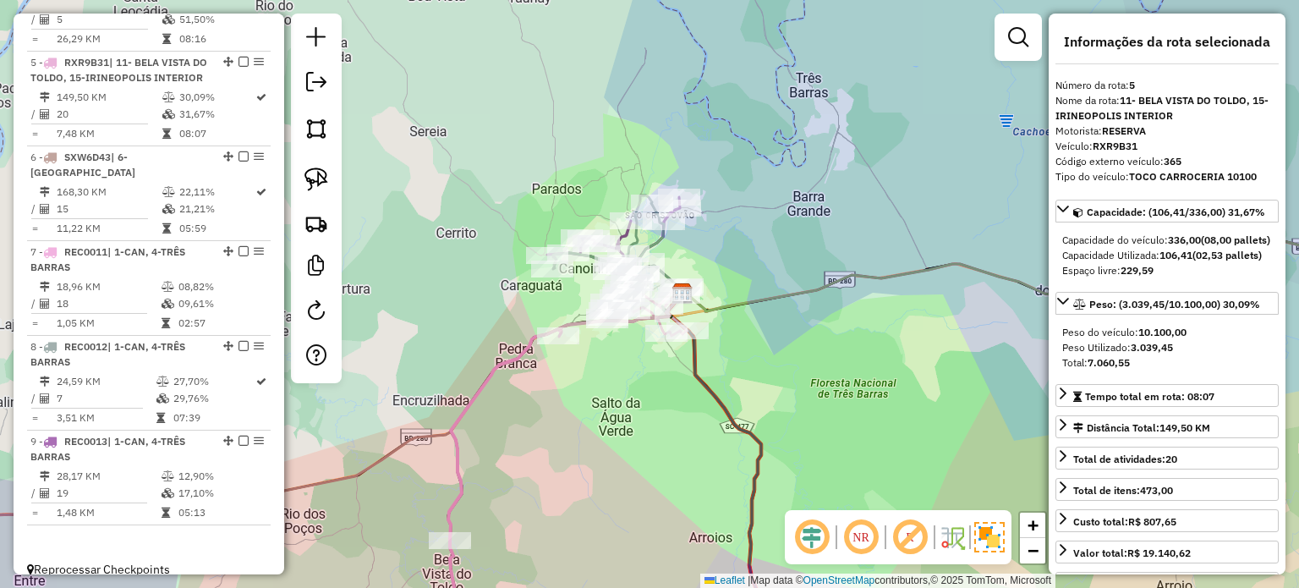
drag, startPoint x: 648, startPoint y: 347, endPoint x: 671, endPoint y: 378, distance: 38.7
click at [671, 378] on div "Janela de atendimento Grade de atendimento Capacidade Transportadoras Veículos …" at bounding box center [649, 294] width 1299 height 588
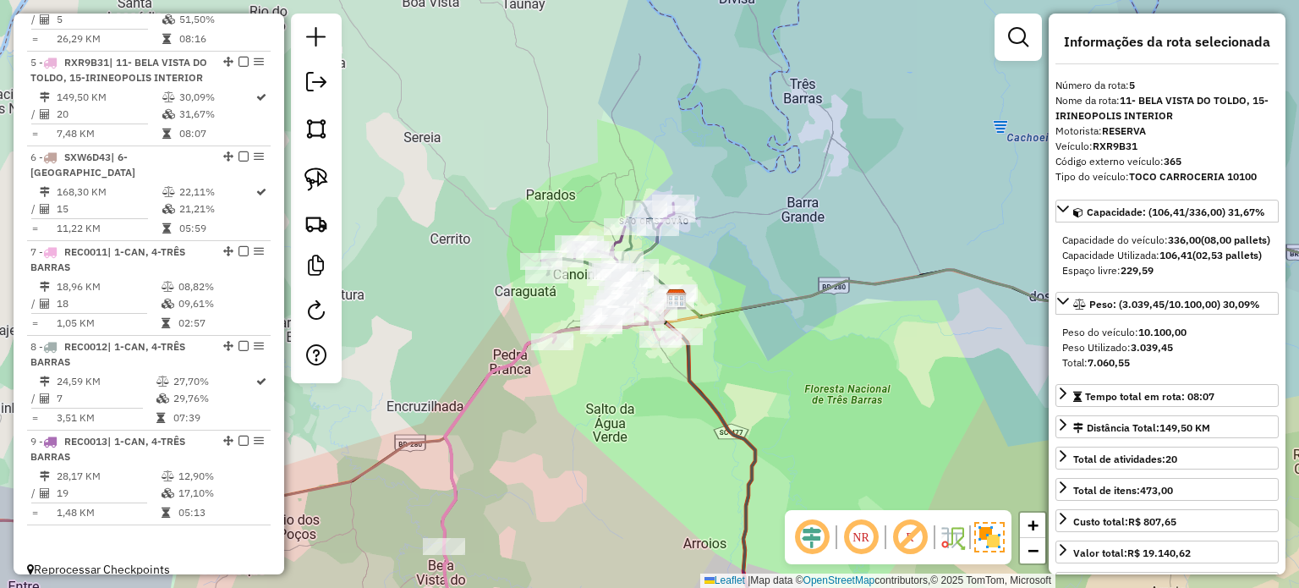
drag, startPoint x: 737, startPoint y: 407, endPoint x: 714, endPoint y: 401, distance: 24.4
click at [719, 405] on icon at bounding box center [719, 473] width 118 height 348
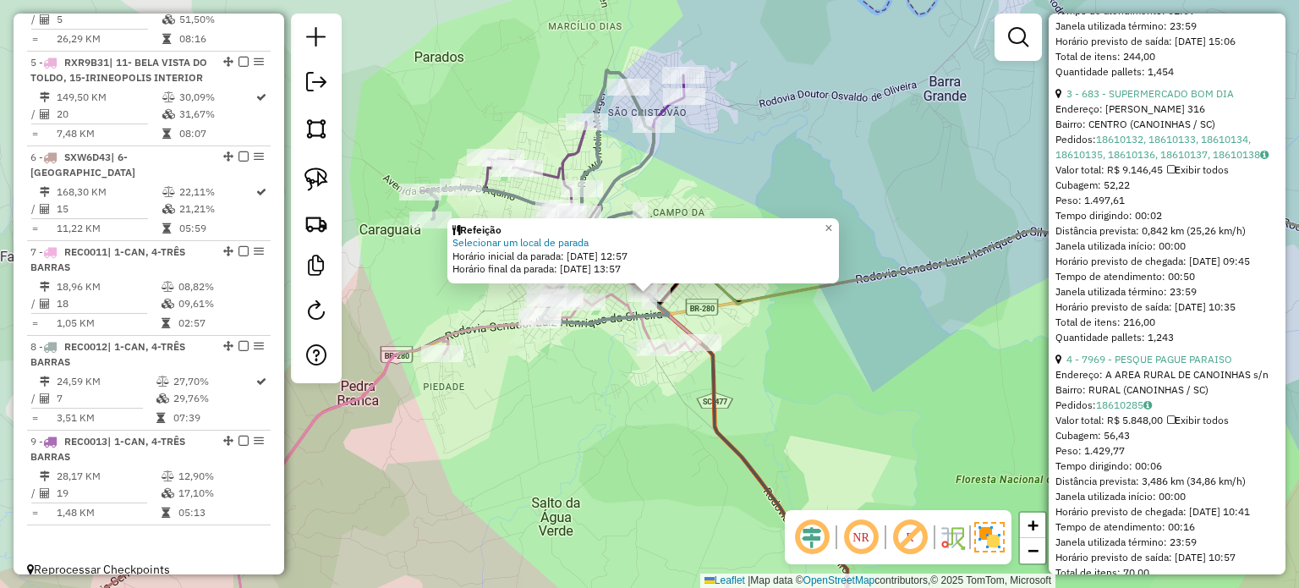
scroll to position [568, 0]
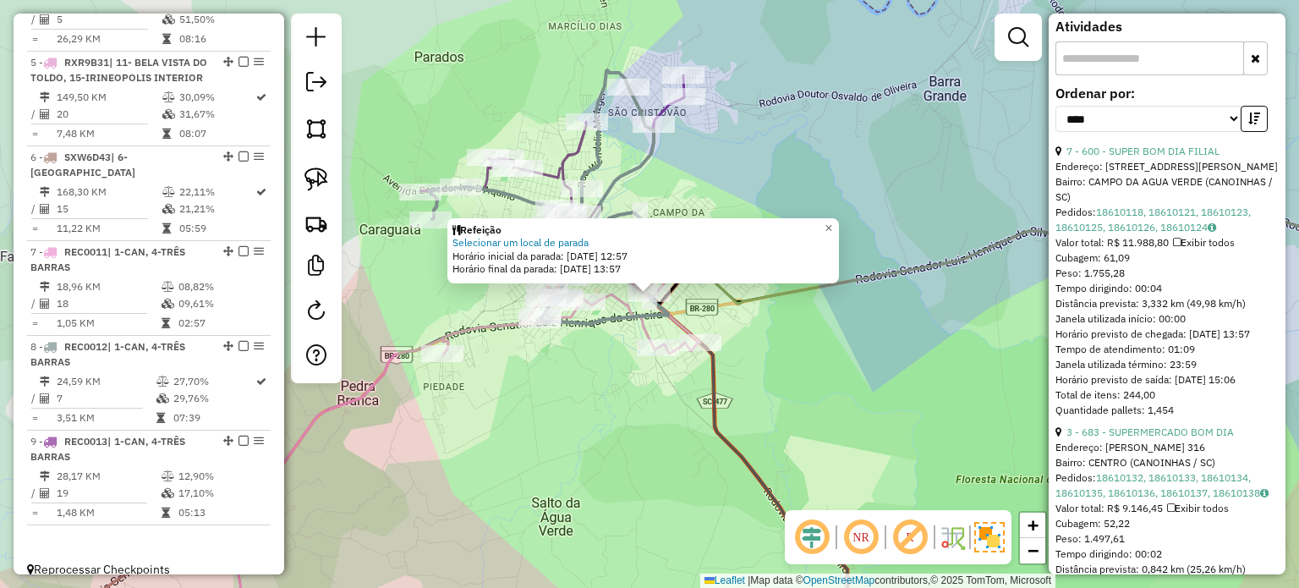
click at [790, 365] on div "Refeição Selecionar um local de parada Horário inicial da parada: 19/08/2025 12…" at bounding box center [649, 294] width 1299 height 588
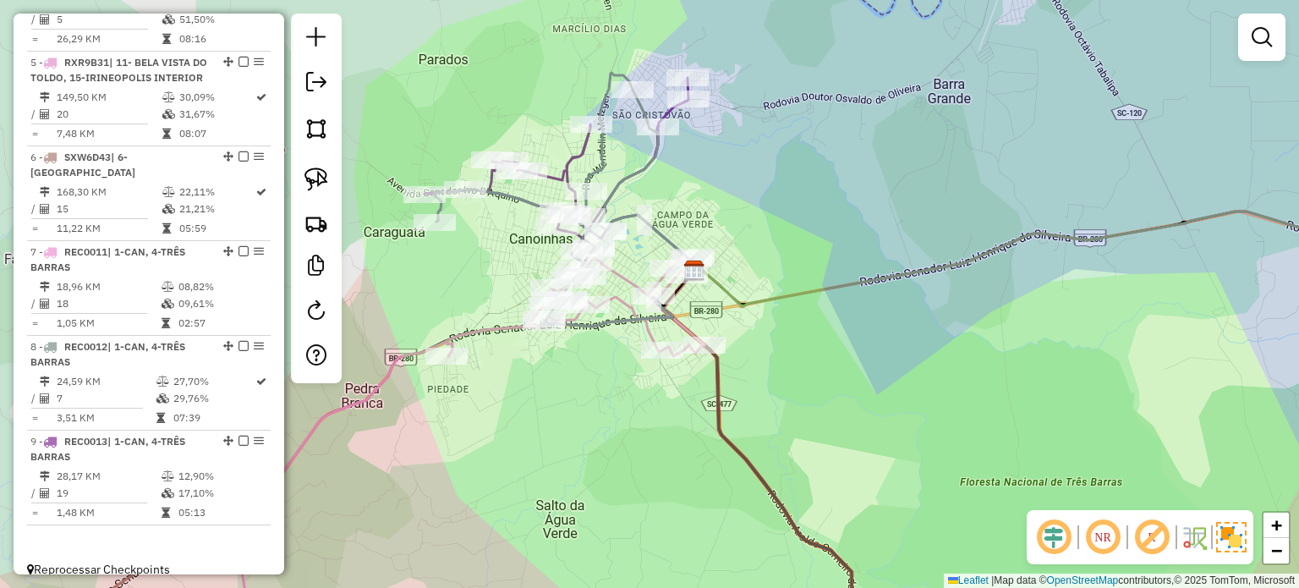
drag, startPoint x: 784, startPoint y: 345, endPoint x: 858, endPoint y: 359, distance: 75.8
click at [849, 359] on div "Janela de atendimento Grade de atendimento Capacidade Transportadoras Veículos …" at bounding box center [649, 294] width 1299 height 588
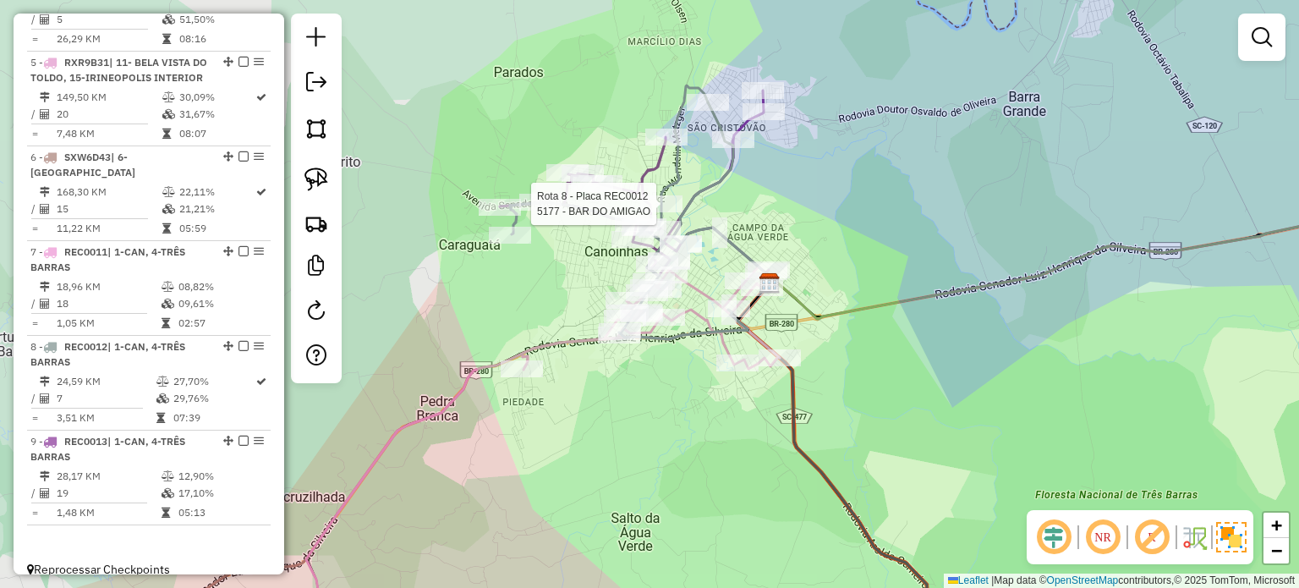
select select "*********"
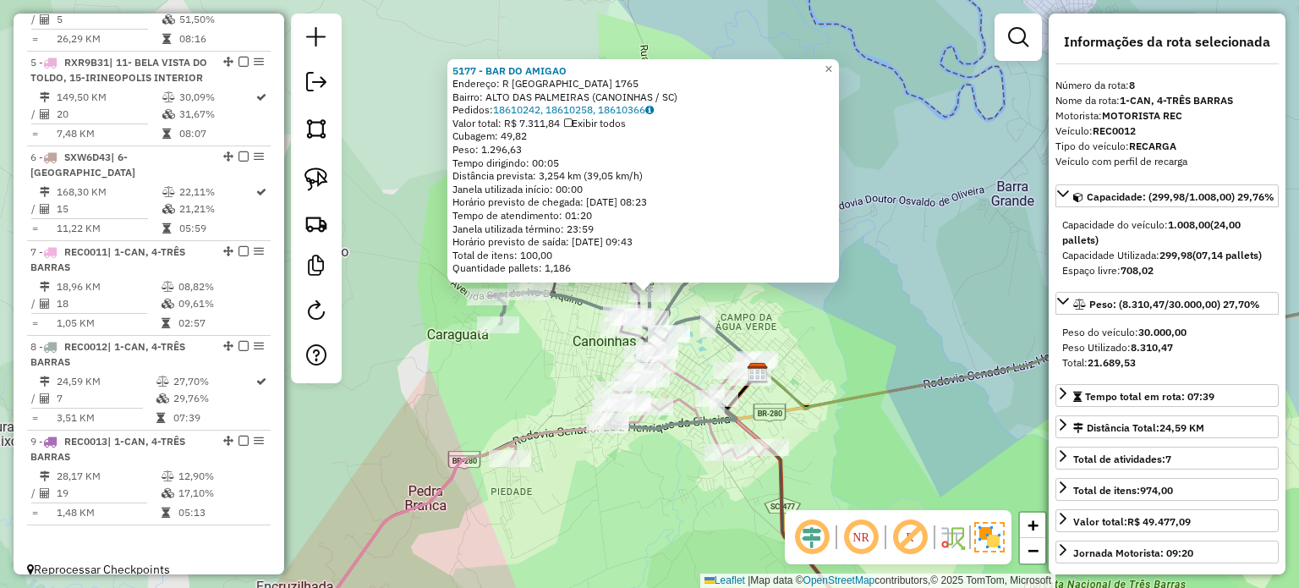
click at [707, 295] on div "5177 - BAR DO AMIGAO Endereço: R SAO JOSE 1765 Bairro: ALTO DAS PALMEIRAS (CANO…" at bounding box center [649, 294] width 1299 height 588
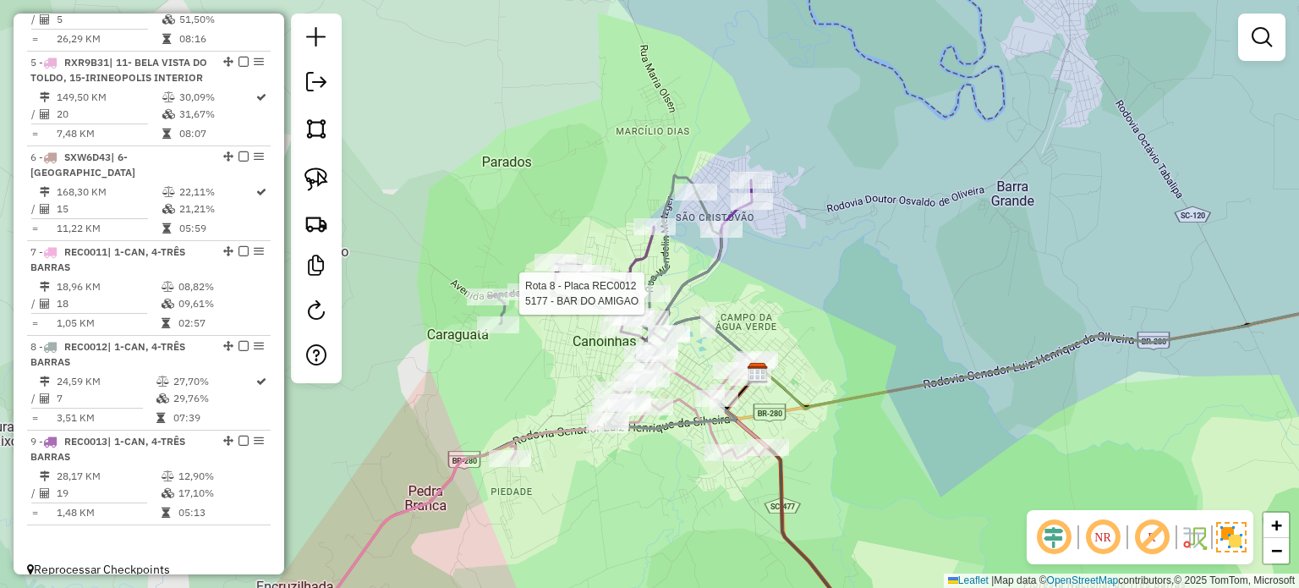
select select "*********"
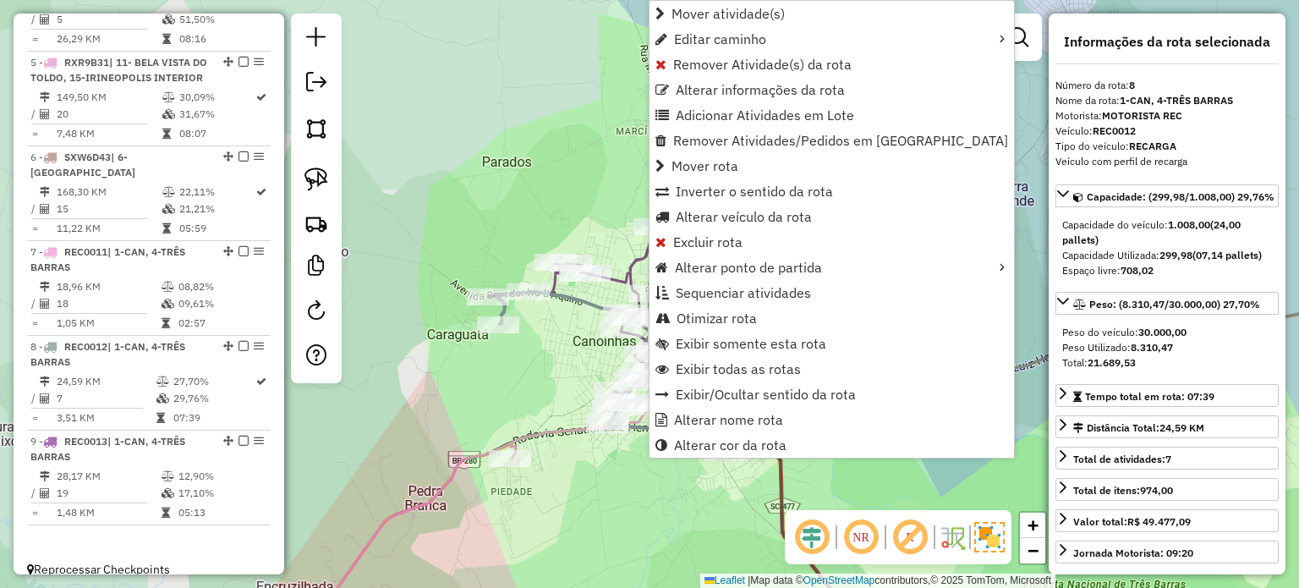
click at [954, 338] on div "Janela de atendimento Grade de atendimento Capacidade Transportadoras Veículos …" at bounding box center [649, 294] width 1299 height 588
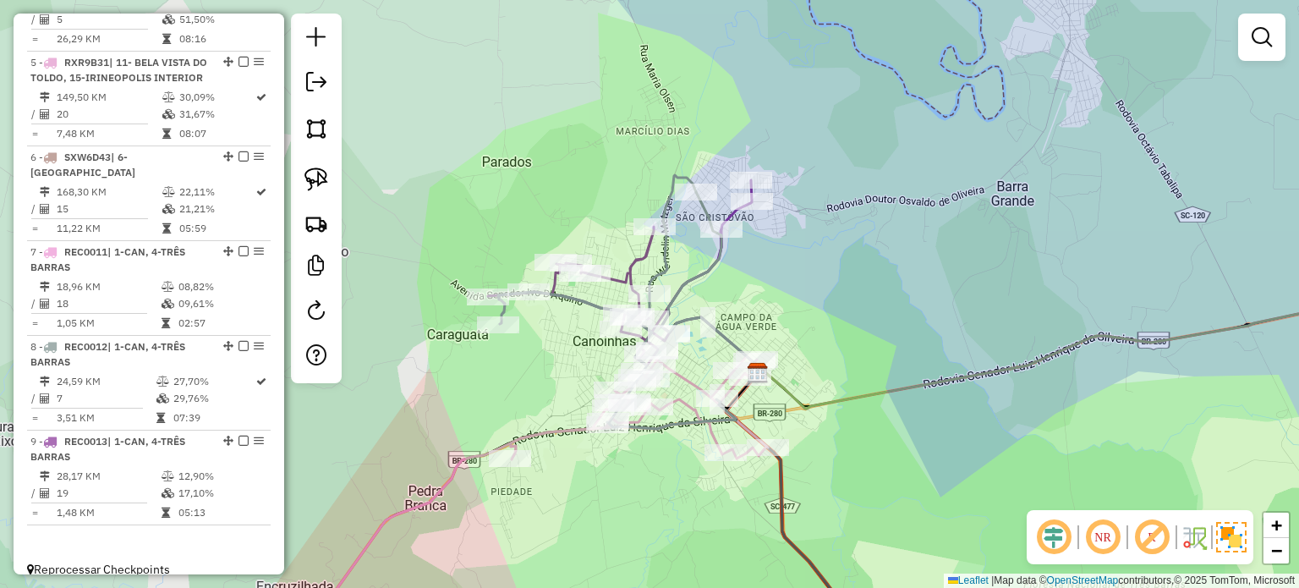
drag, startPoint x: 784, startPoint y: 310, endPoint x: 811, endPoint y: 305, distance: 27.5
click at [808, 306] on div "Janela de atendimento Grade de atendimento Capacidade Transportadoras Veículos …" at bounding box center [649, 294] width 1299 height 588
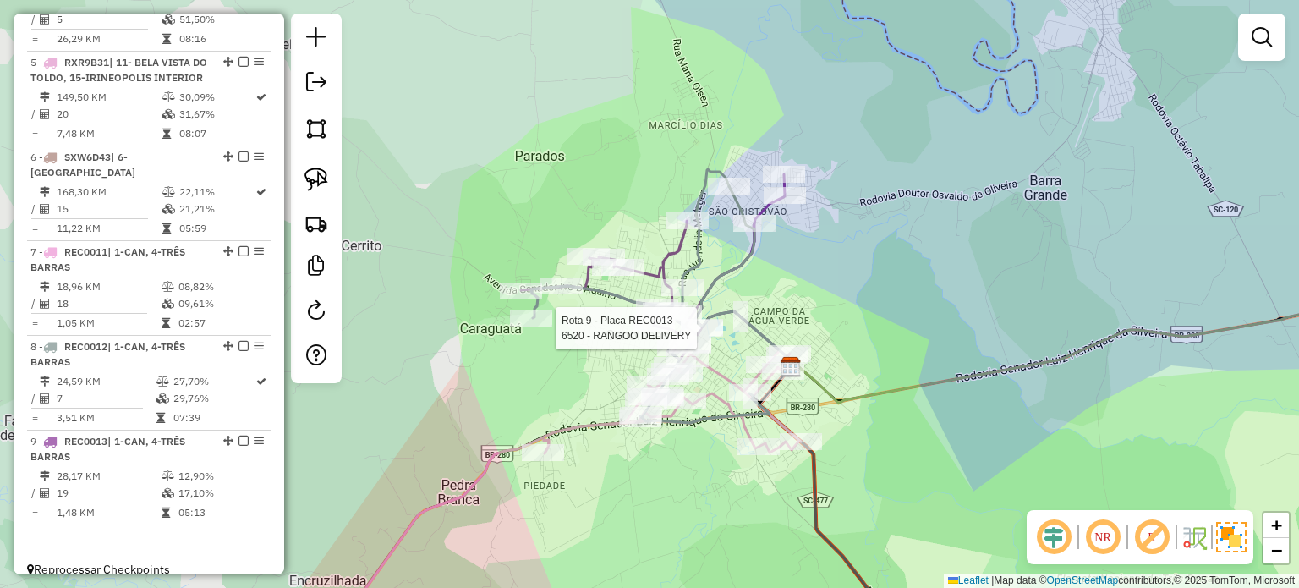
select select "*********"
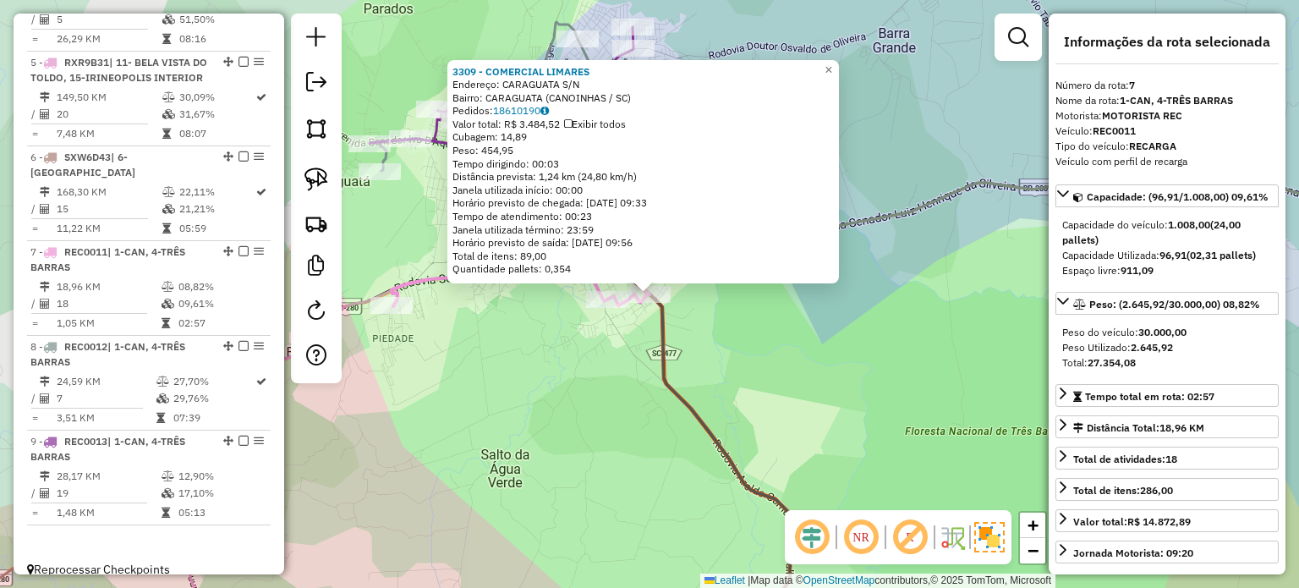
click at [680, 314] on div "3309 - COMERCIAL LIMARES Endereço: CARAGUATA S/N Bairro: CARAGUATA (CANOINHAS /…" at bounding box center [649, 294] width 1299 height 588
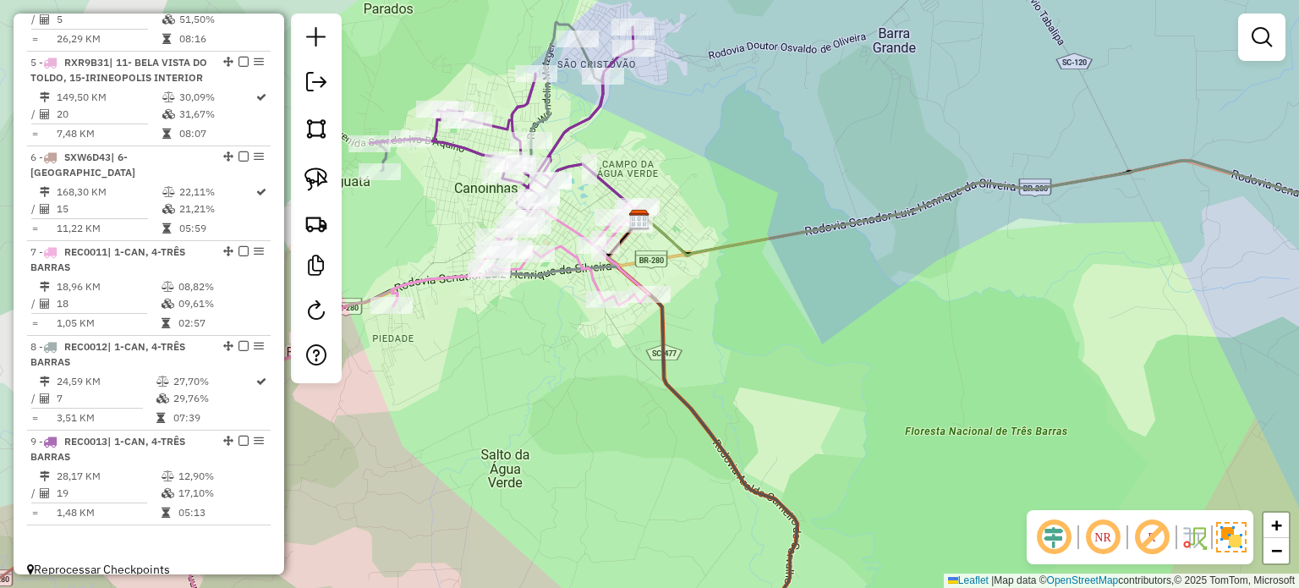
drag, startPoint x: 784, startPoint y: 377, endPoint x: 795, endPoint y: 385, distance: 13.9
click at [794, 385] on div "3309 - COMERCIAL LIMARES Endereço: CARAGUATA S/N Bairro: CARAGUATA (CANOINHAS /…" at bounding box center [649, 294] width 1299 height 588
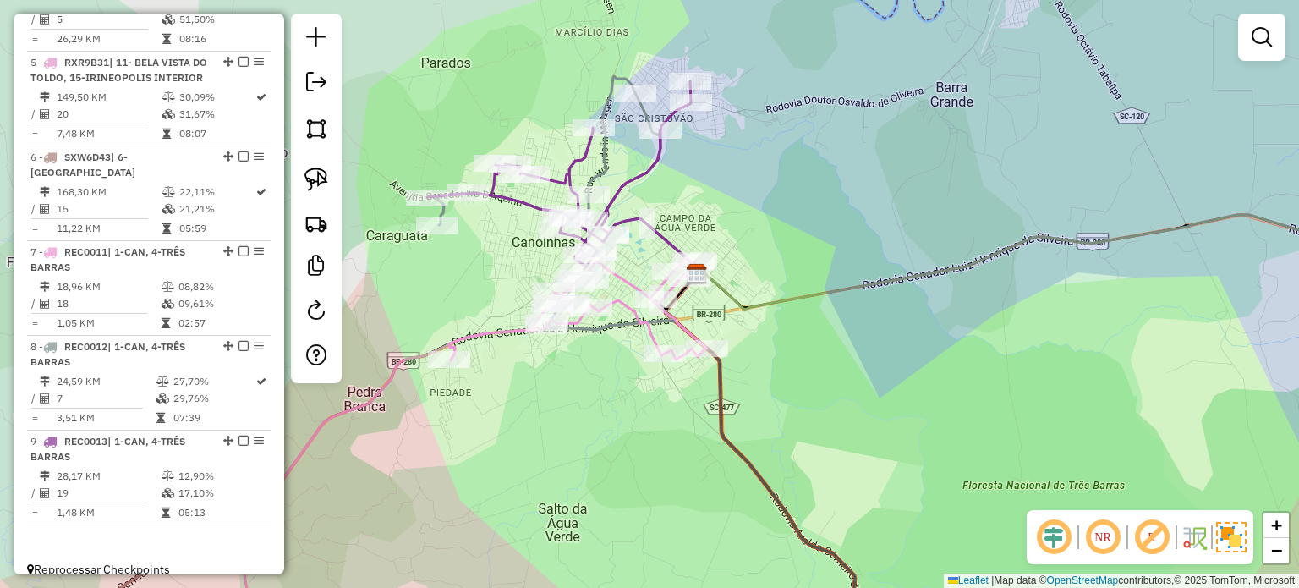
drag, startPoint x: 797, startPoint y: 320, endPoint x: 847, endPoint y: 348, distance: 57.1
click at [845, 347] on div "Janela de atendimento Grade de atendimento Capacidade Transportadoras Veículos …" at bounding box center [649, 294] width 1299 height 588
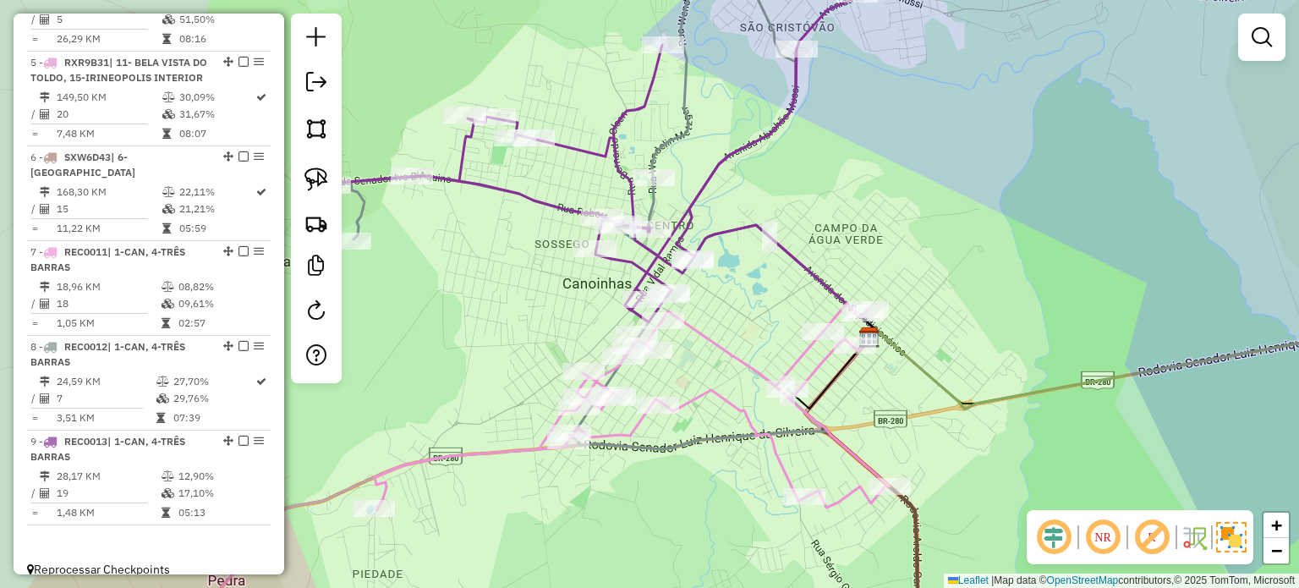
drag, startPoint x: 715, startPoint y: 338, endPoint x: 751, endPoint y: 331, distance: 36.1
click at [751, 331] on icon at bounding box center [632, 406] width 515 height 206
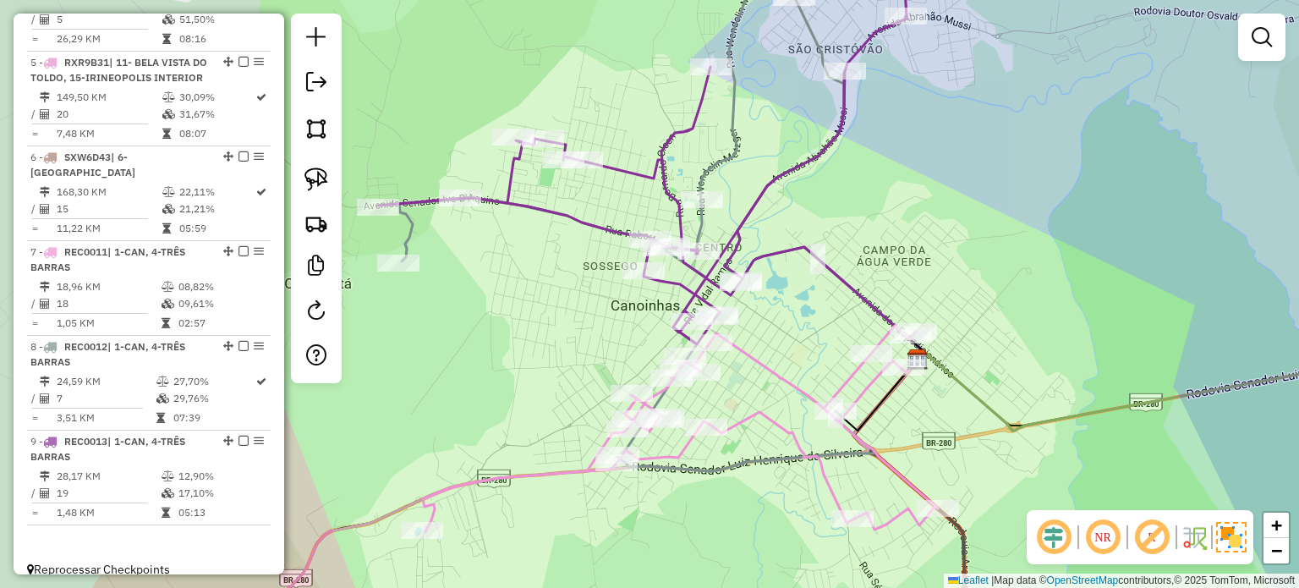
drag, startPoint x: 747, startPoint y: 310, endPoint x: 761, endPoint y: 341, distance: 33.3
click at [761, 341] on div "Janela de atendimento Grade de atendimento Capacidade Transportadoras Veículos …" at bounding box center [649, 294] width 1299 height 588
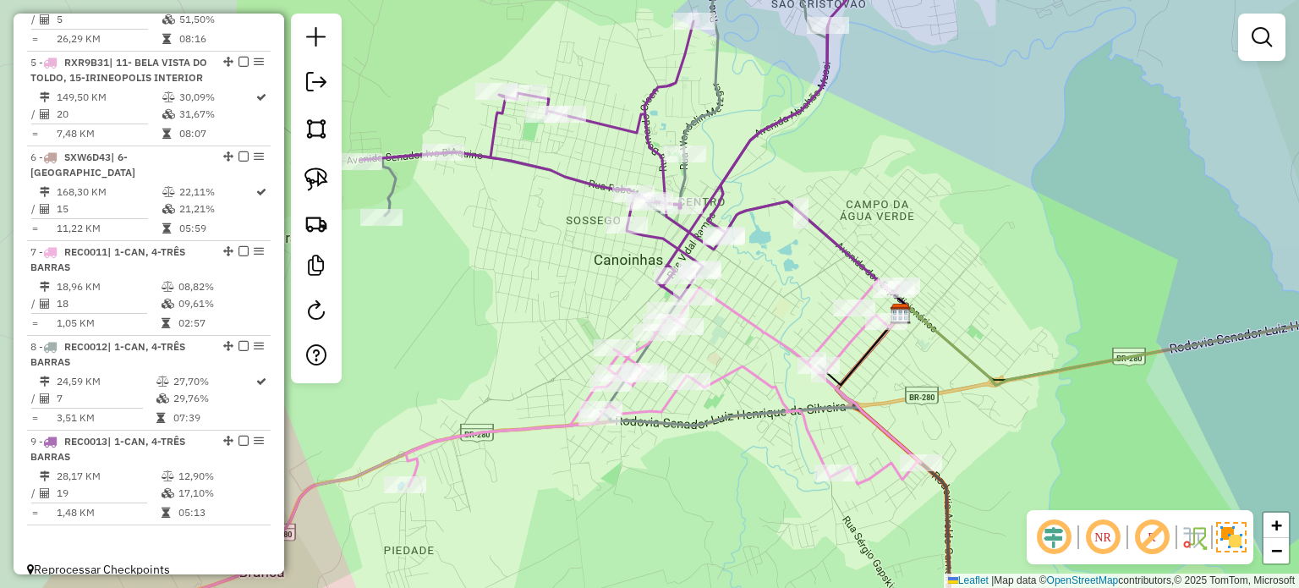
drag, startPoint x: 762, startPoint y: 337, endPoint x: 734, endPoint y: 254, distance: 87.4
click at [735, 262] on div "Janela de atendimento Grade de atendimento Capacidade Transportadoras Veículos …" at bounding box center [649, 294] width 1299 height 588
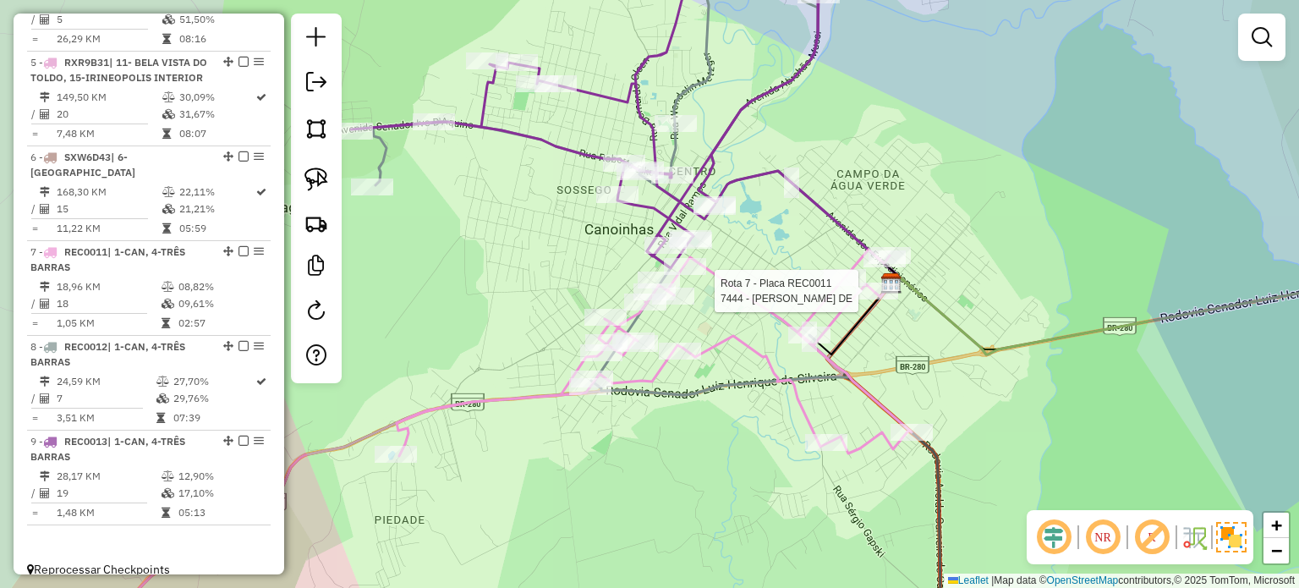
select select "*********"
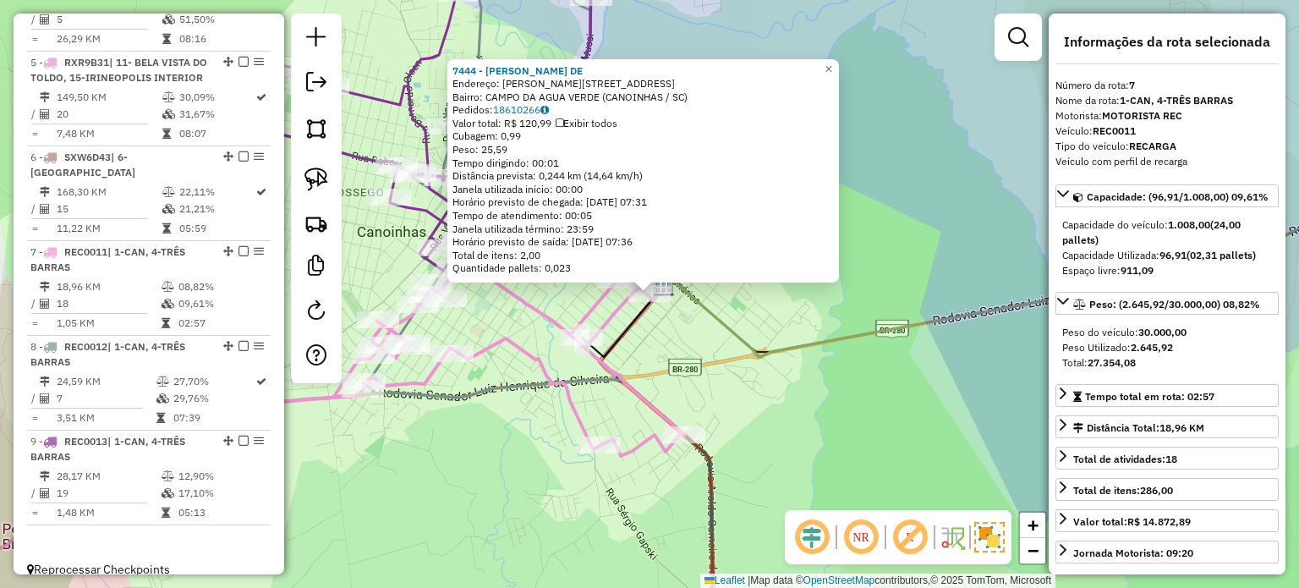
click at [774, 341] on icon at bounding box center [1046, 284] width 764 height 146
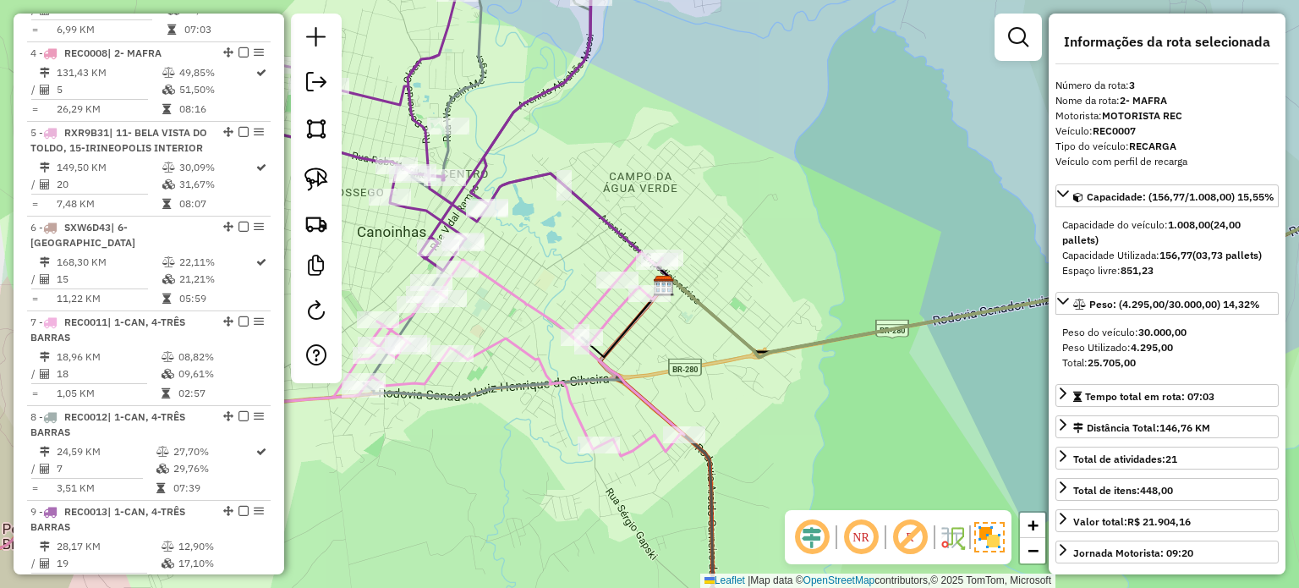
scroll to position [894, 0]
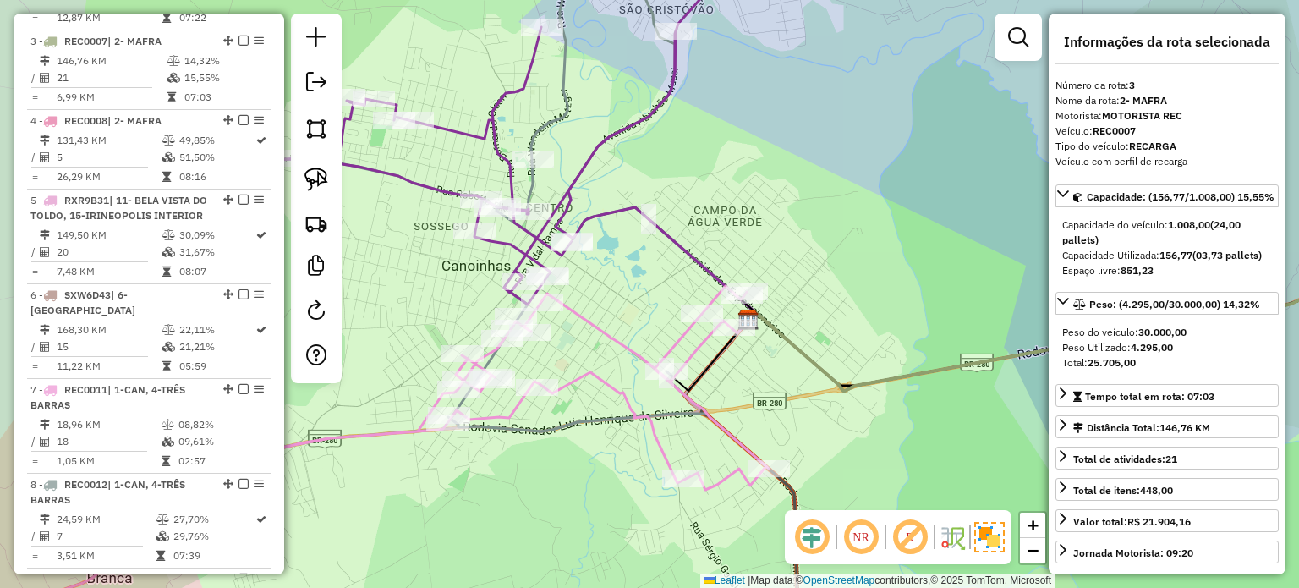
drag, startPoint x: 734, startPoint y: 336, endPoint x: 821, endPoint y: 371, distance: 93.7
click at [820, 371] on icon at bounding box center [1130, 317] width 764 height 146
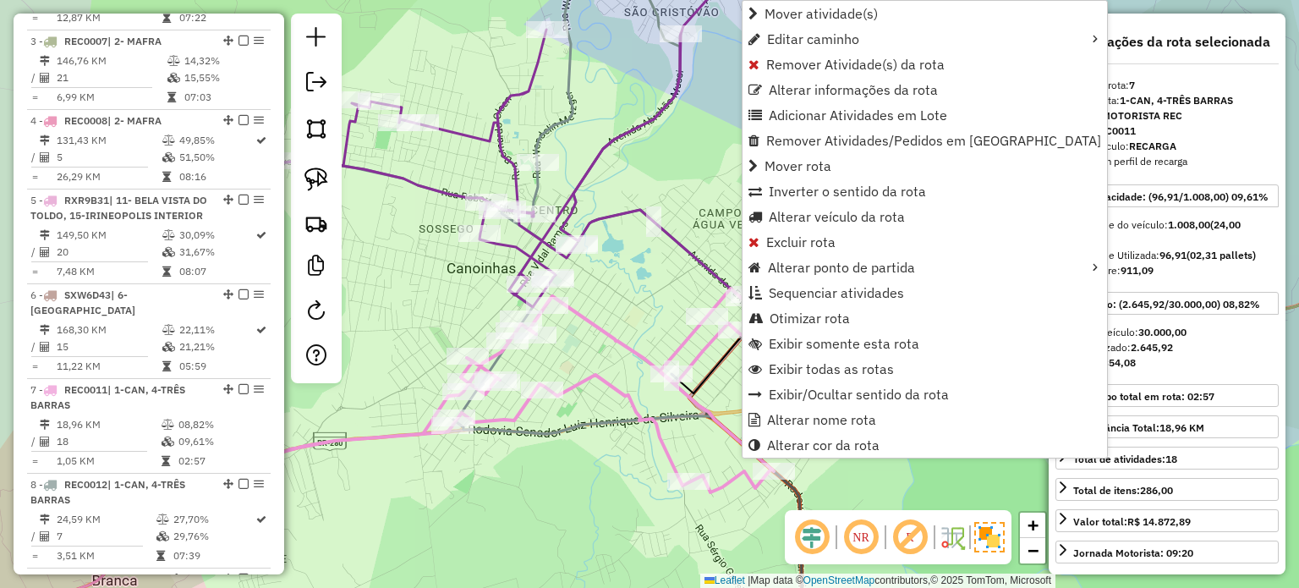
scroll to position [1031, 0]
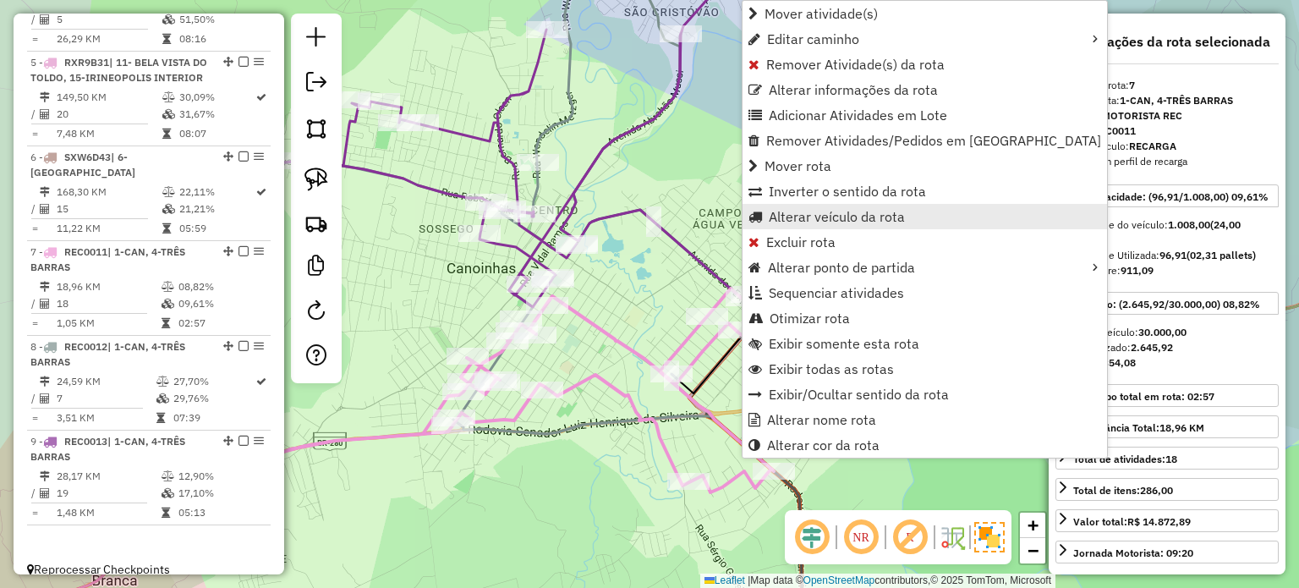
click at [788, 219] on span "Alterar veículo da rota" at bounding box center [836, 217] width 136 height 14
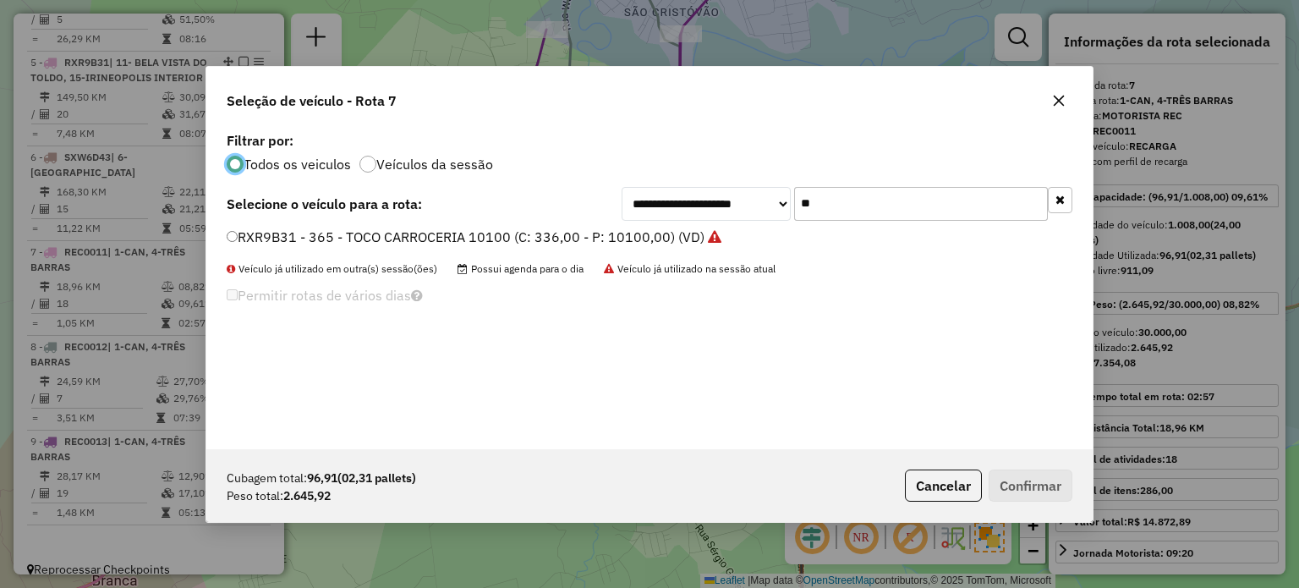
scroll to position [8, 5]
drag, startPoint x: 876, startPoint y: 202, endPoint x: 650, endPoint y: 200, distance: 225.7
click at [663, 205] on div "**********" at bounding box center [846, 204] width 451 height 34
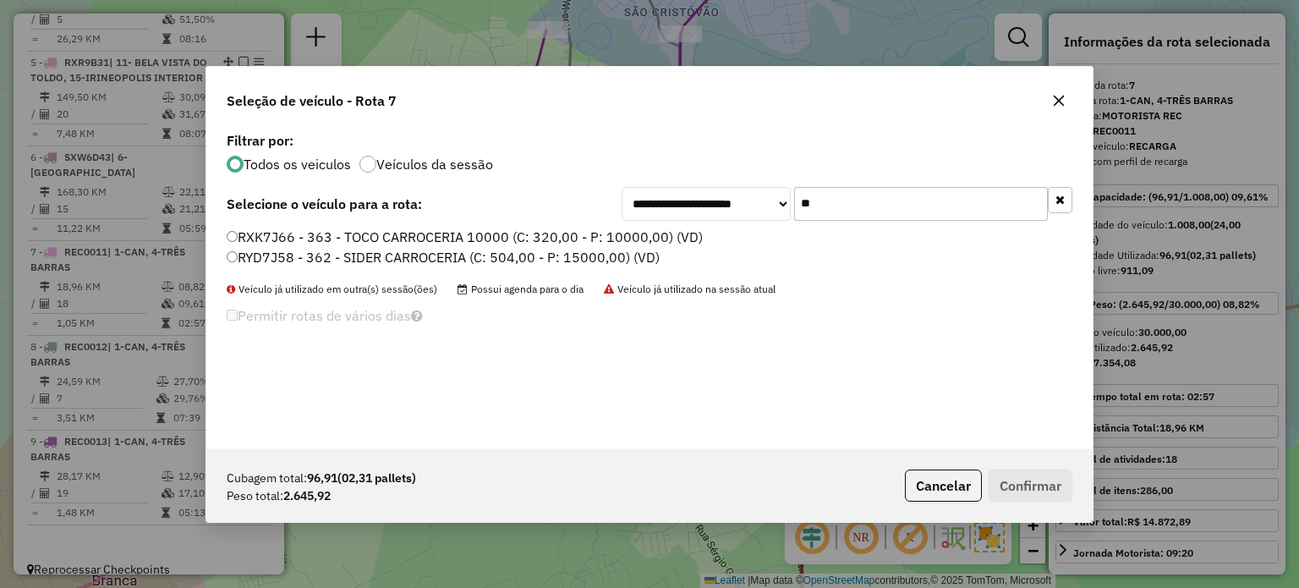
type input "**"
drag, startPoint x: 269, startPoint y: 240, endPoint x: 369, endPoint y: 266, distance: 103.1
click at [269, 240] on label "RXK7J66 - 363 - TOCO CARROCERIA 10000 (C: 320,00 - P: 10000,00) (VD)" at bounding box center [465, 237] width 476 height 20
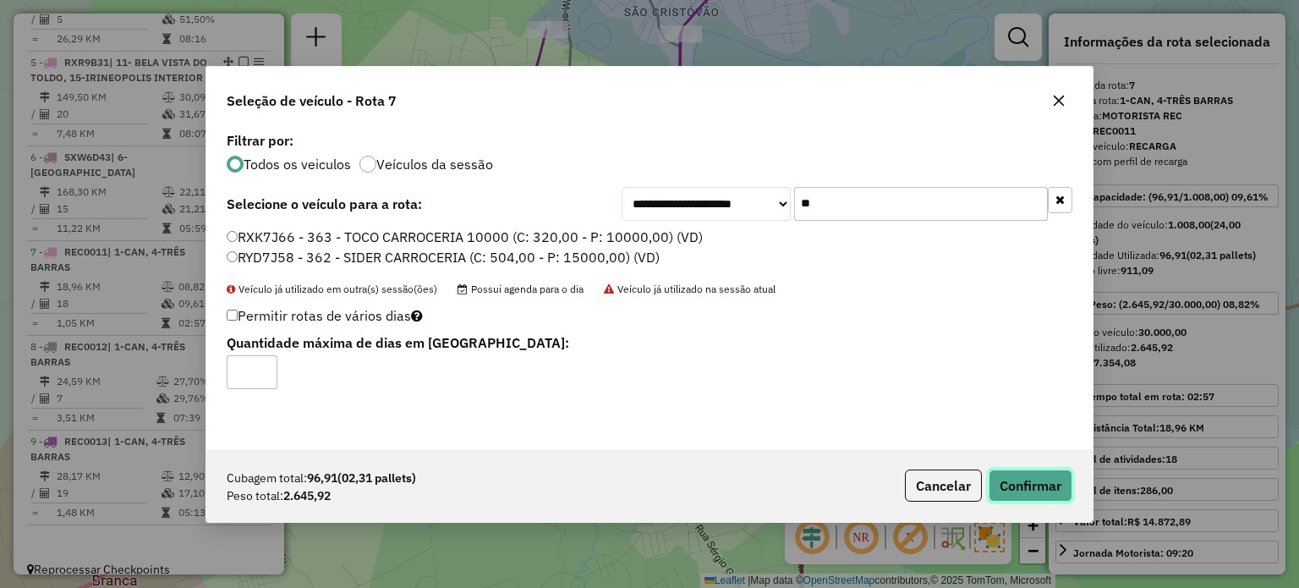
click at [1031, 495] on button "Confirmar" at bounding box center [1030, 485] width 84 height 32
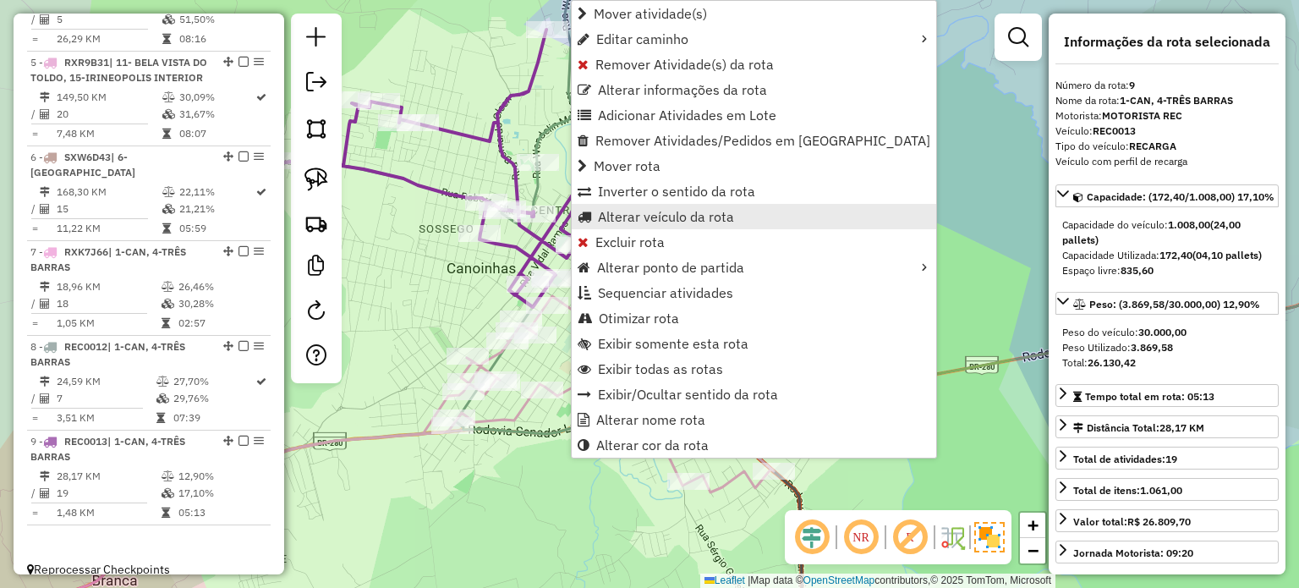
click at [663, 212] on span "Alterar veículo da rota" at bounding box center [666, 217] width 136 height 14
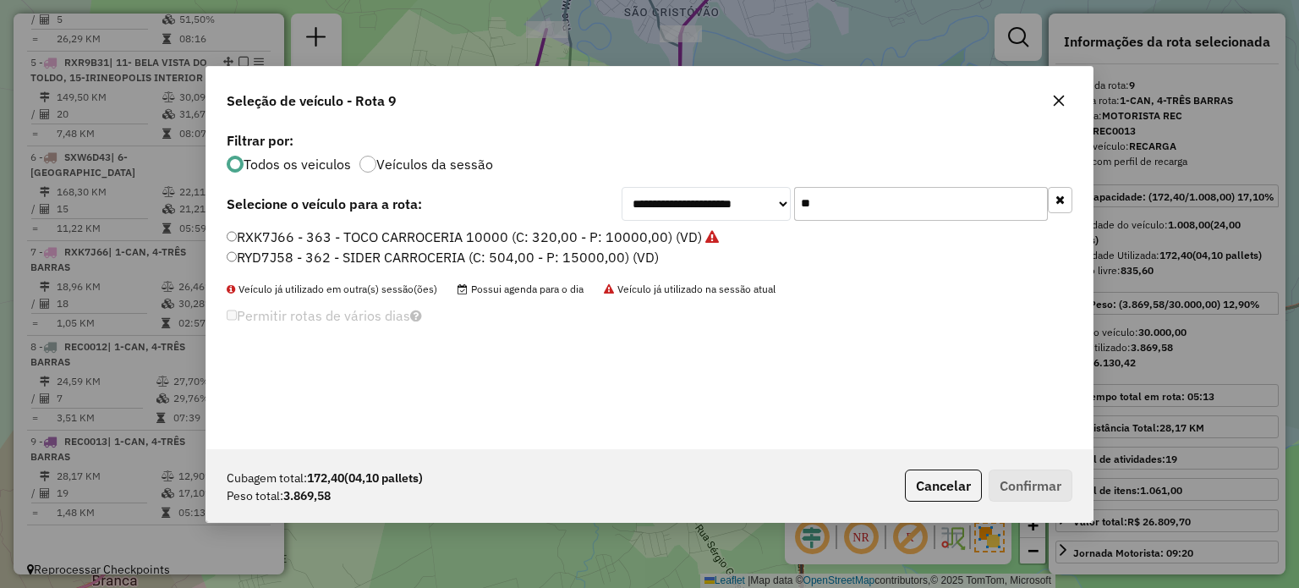
drag, startPoint x: 826, startPoint y: 210, endPoint x: 683, endPoint y: 213, distance: 142.9
click at [683, 213] on div "**********" at bounding box center [846, 204] width 451 height 34
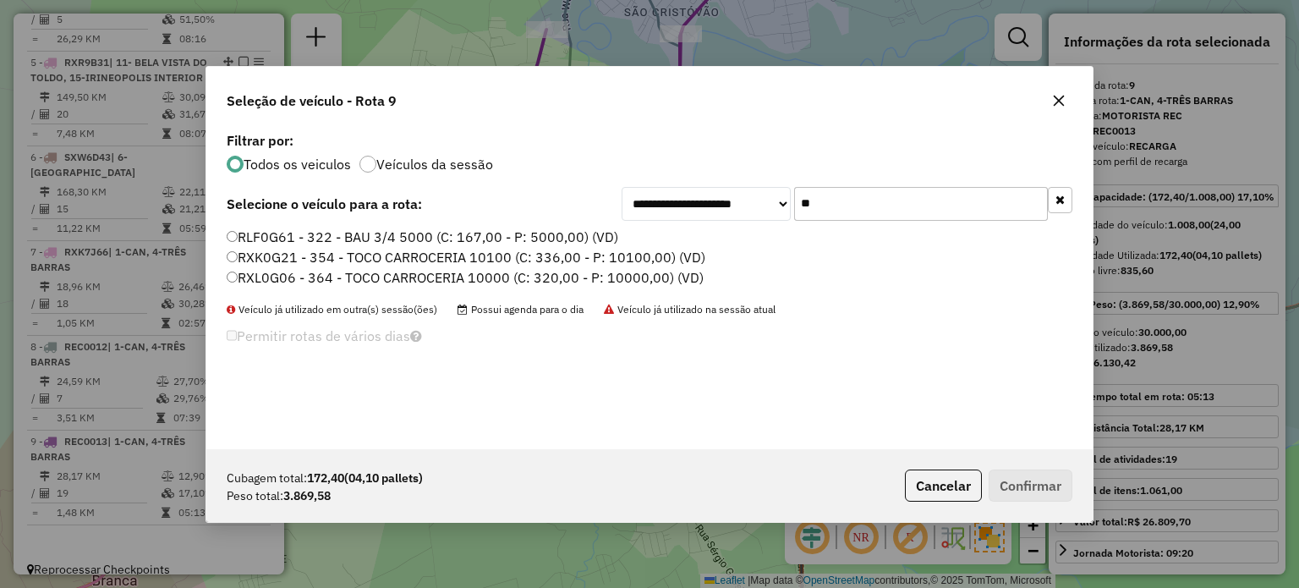
type input "**"
click at [300, 277] on label "RXL0G06 - 364 - TOCO CARROCERIA 10000 (C: 320,00 - P: 10000,00) (VD)" at bounding box center [465, 277] width 477 height 20
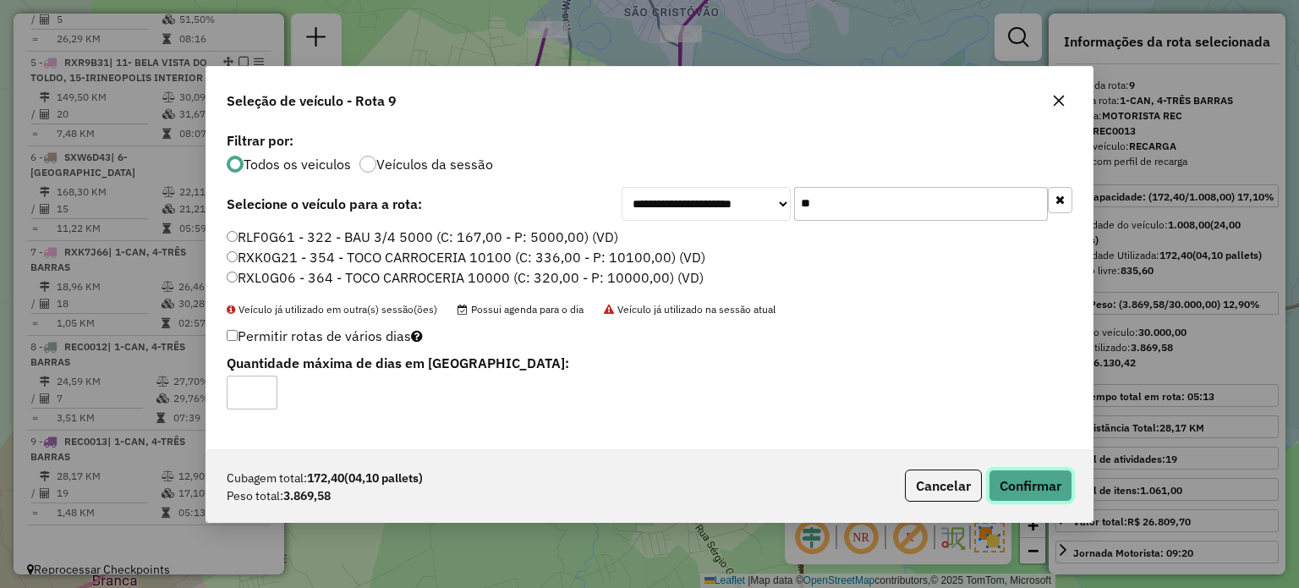
click at [1038, 482] on button "Confirmar" at bounding box center [1030, 485] width 84 height 32
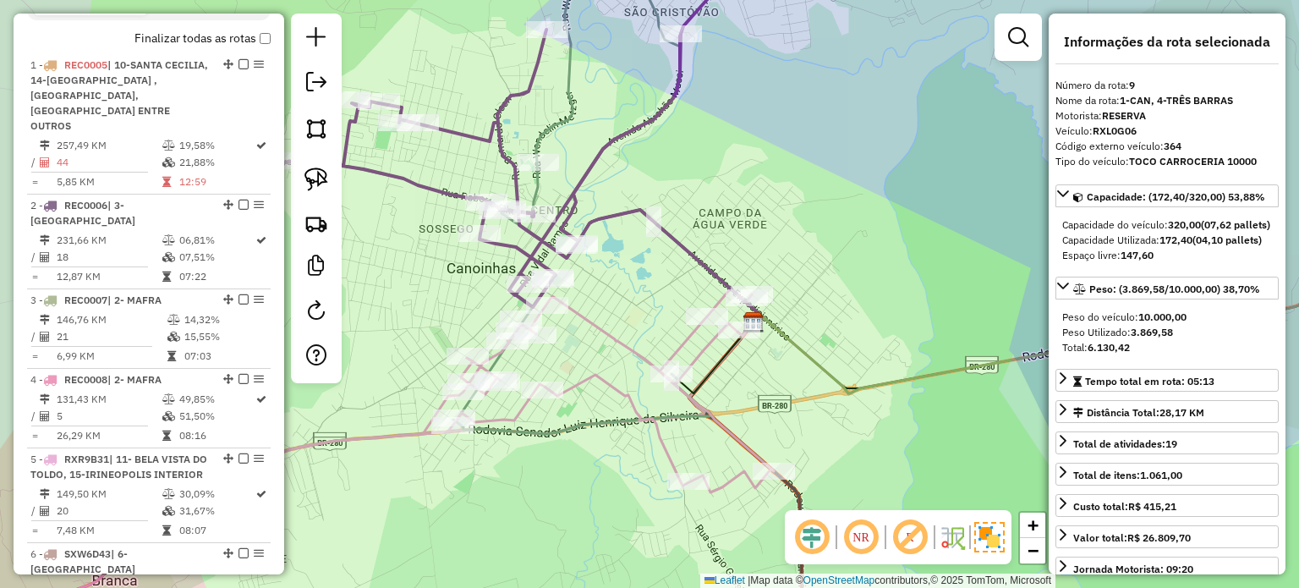
scroll to position [609, 0]
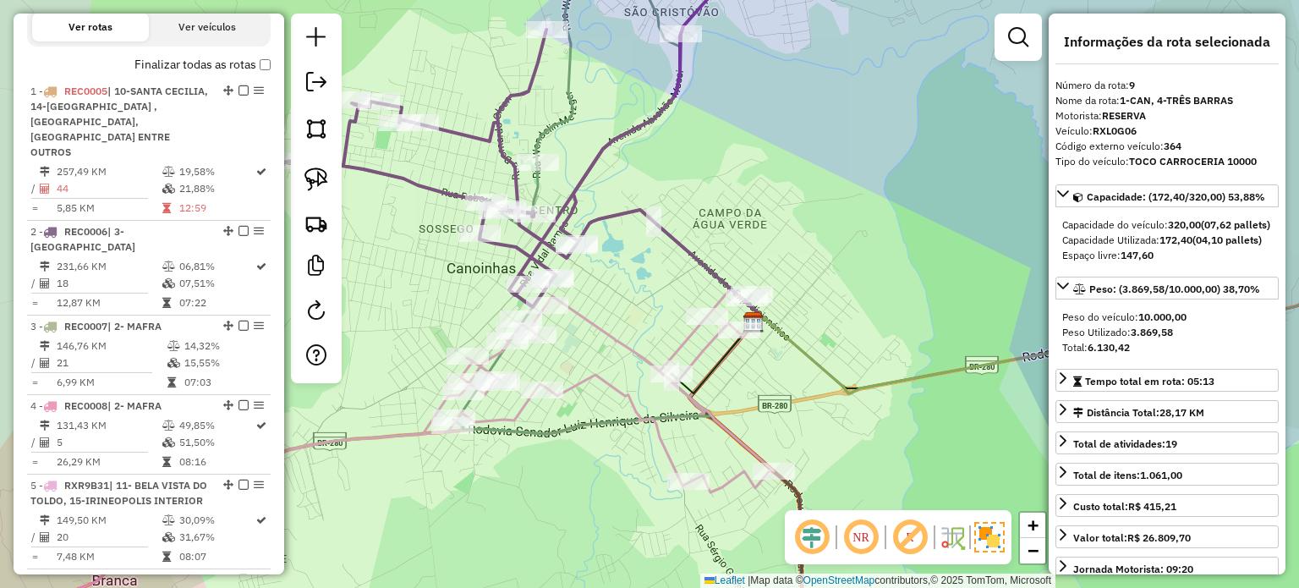
drag, startPoint x: 809, startPoint y: 207, endPoint x: 788, endPoint y: 185, distance: 30.5
click at [791, 189] on div "Janela de atendimento Grade de atendimento Capacidade Transportadoras Veículos …" at bounding box center [649, 294] width 1299 height 588
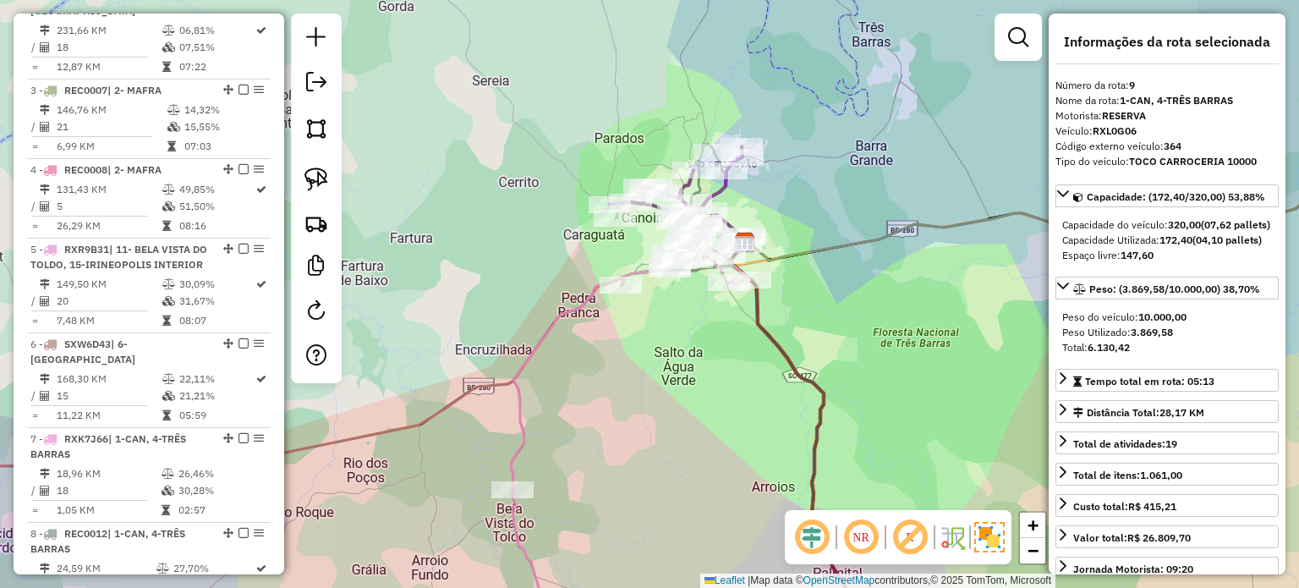
scroll to position [1031, 0]
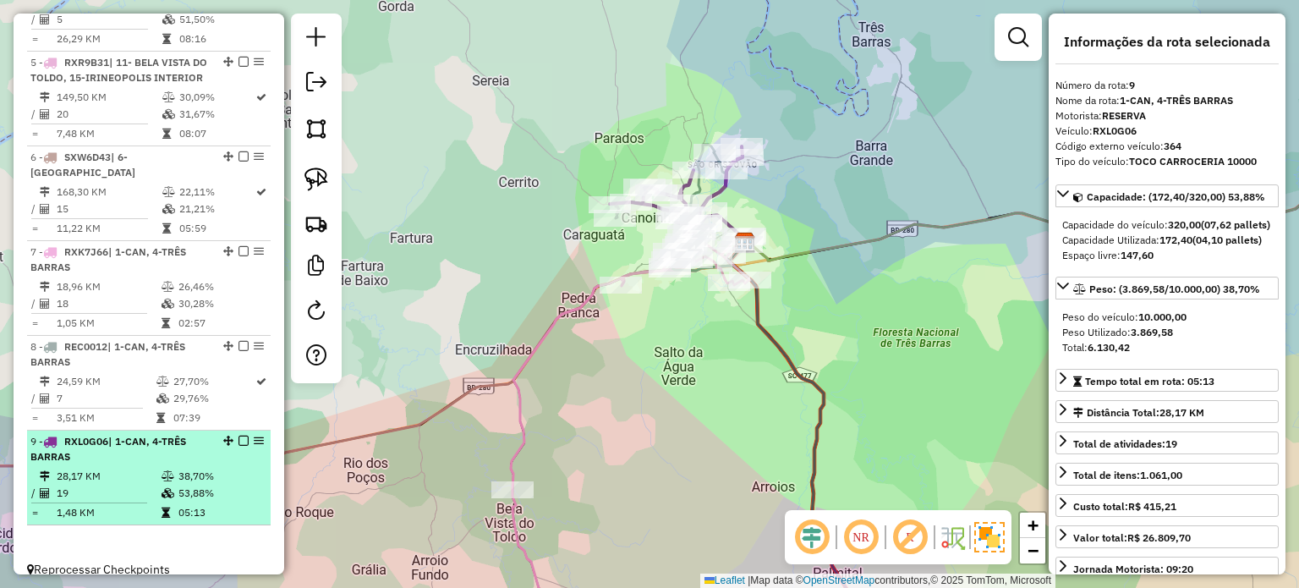
click at [238, 435] on em at bounding box center [243, 440] width 10 height 10
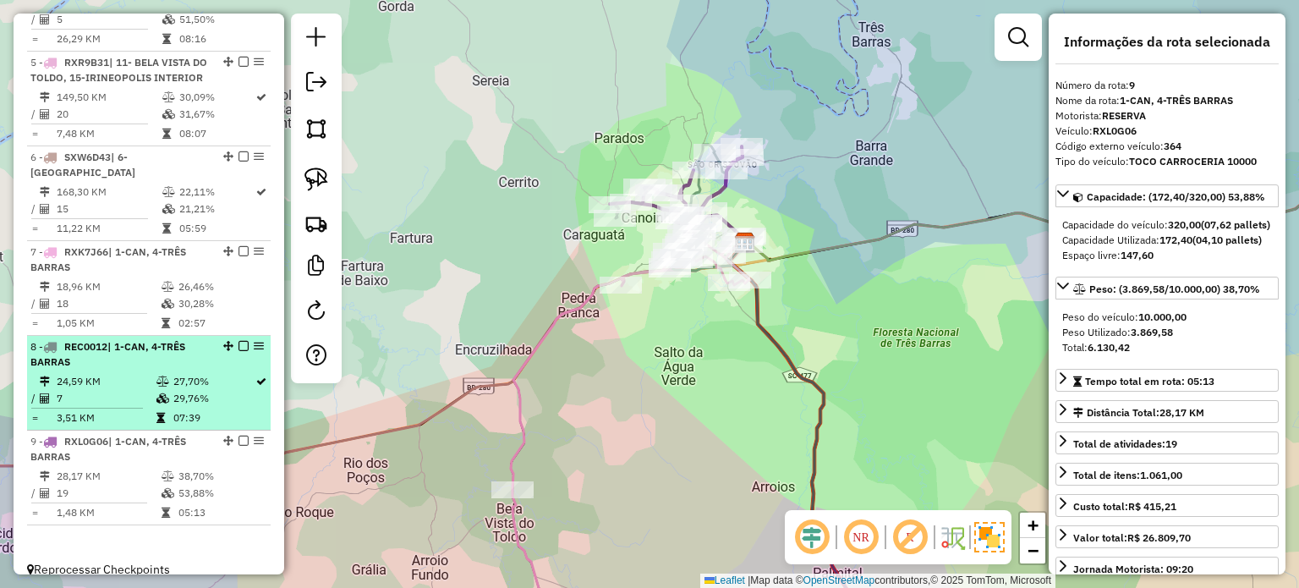
scroll to position [960, 0]
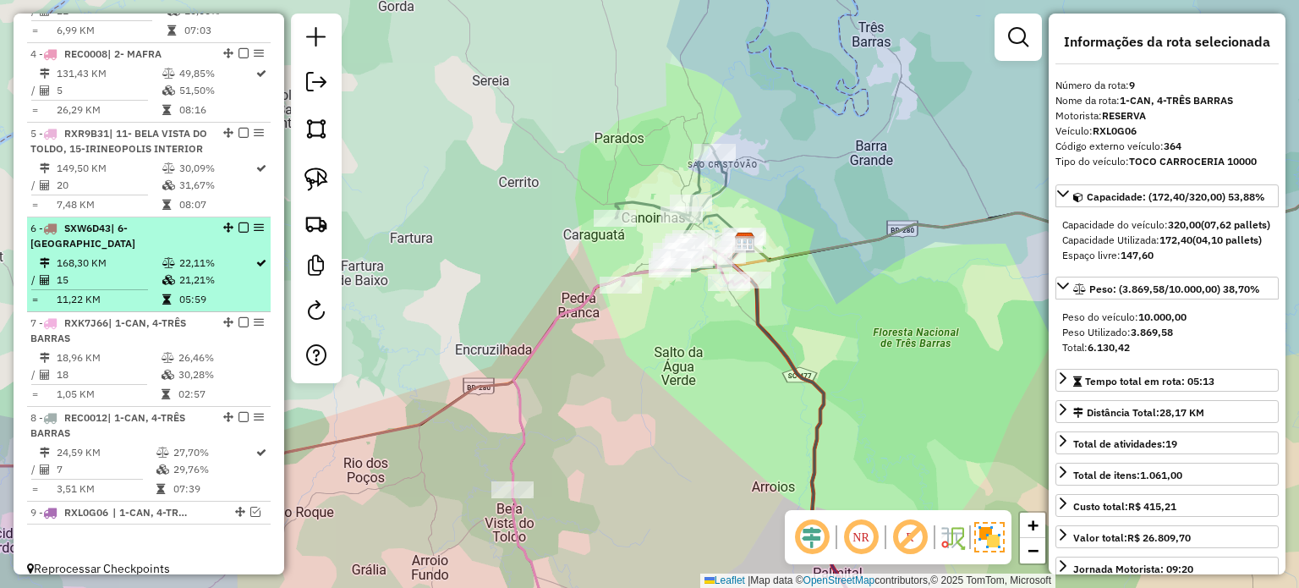
click at [238, 226] on em at bounding box center [243, 227] width 10 height 10
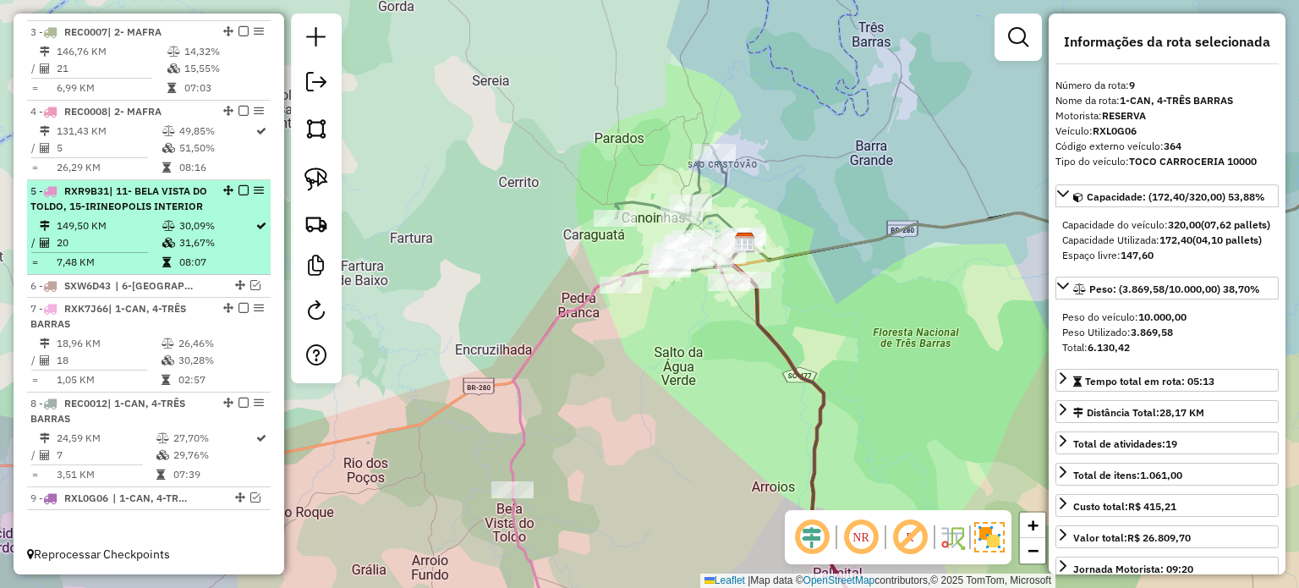
click at [238, 185] on em at bounding box center [243, 190] width 10 height 10
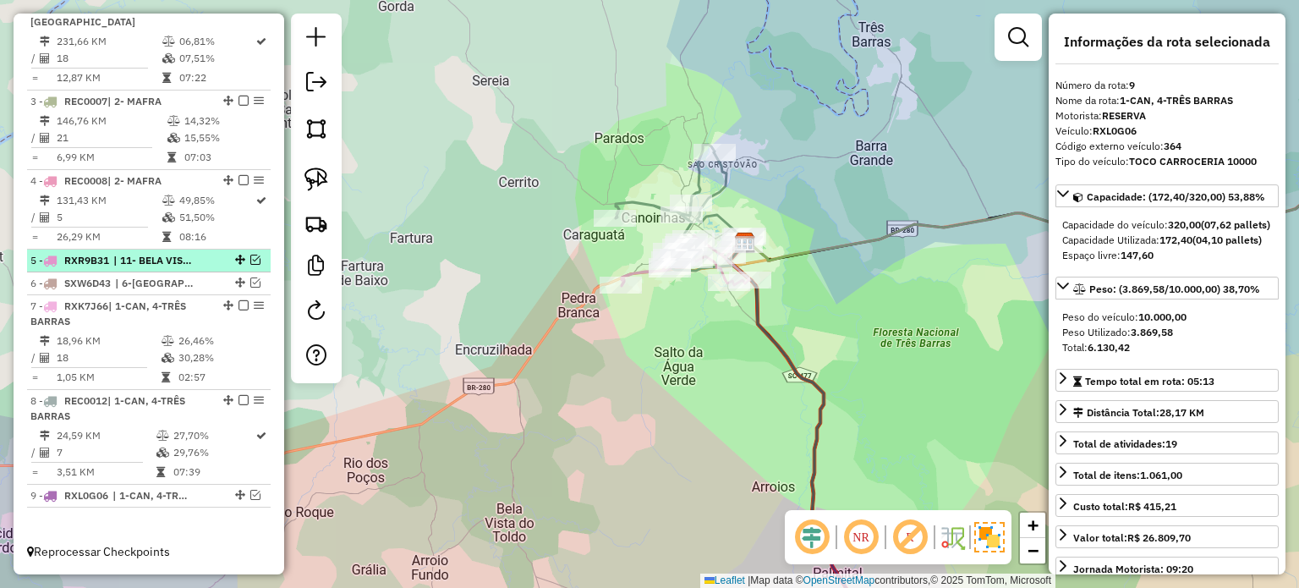
scroll to position [816, 0]
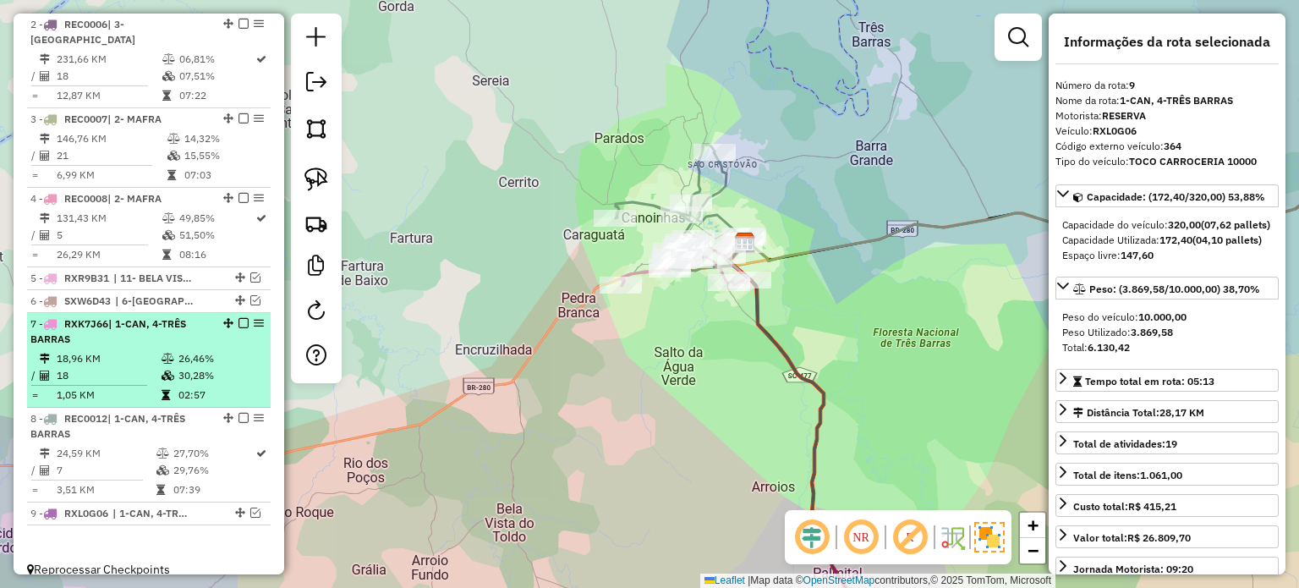
click at [238, 318] on em at bounding box center [243, 323] width 10 height 10
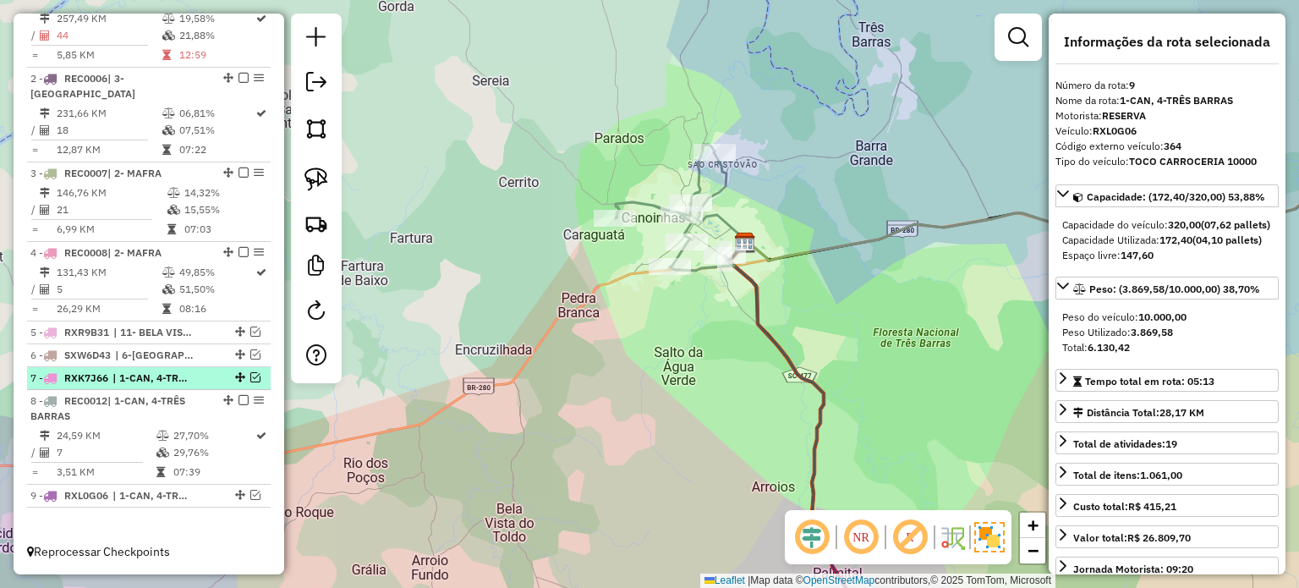
scroll to position [744, 0]
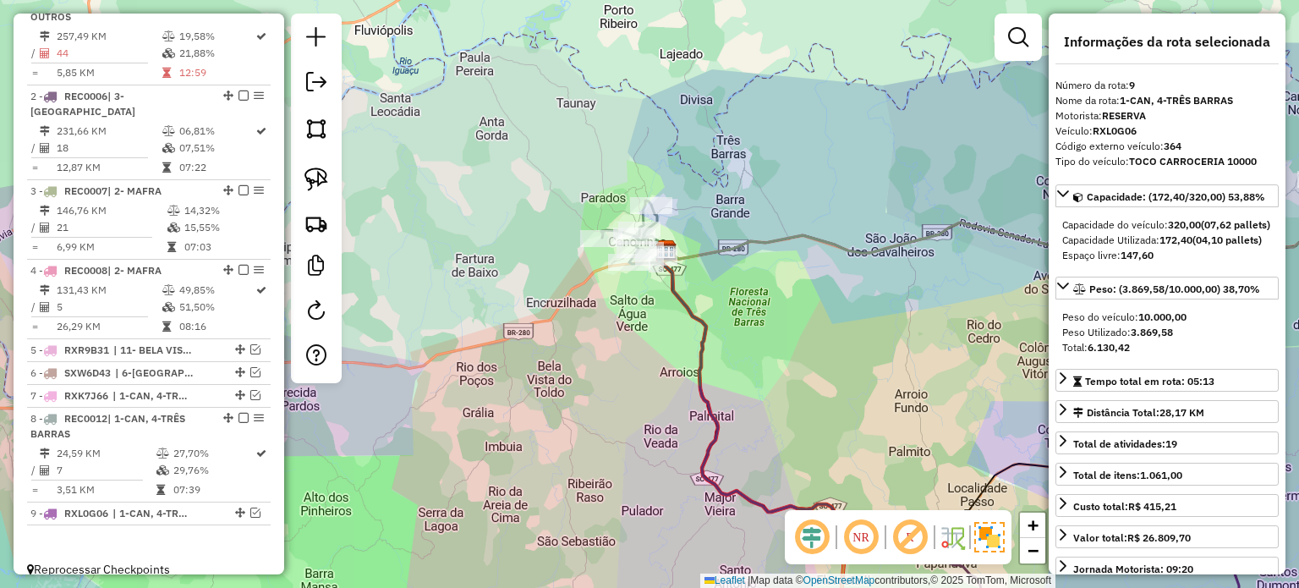
drag, startPoint x: 742, startPoint y: 354, endPoint x: 646, endPoint y: 302, distance: 109.7
click at [650, 304] on div "Janela de atendimento Grade de atendimento Capacidade Transportadoras Veículos …" at bounding box center [649, 294] width 1299 height 588
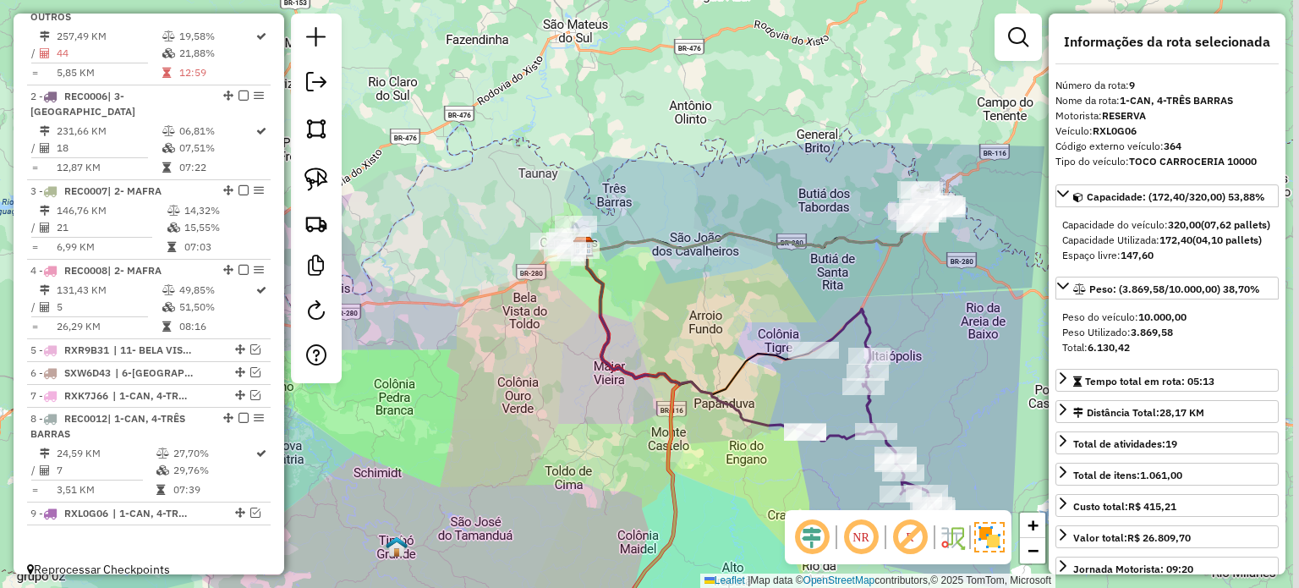
drag, startPoint x: 785, startPoint y: 407, endPoint x: 583, endPoint y: 309, distance: 225.0
click at [605, 327] on div "Janela de atendimento Grade de atendimento Capacidade Transportadoras Veículos …" at bounding box center [649, 294] width 1299 height 588
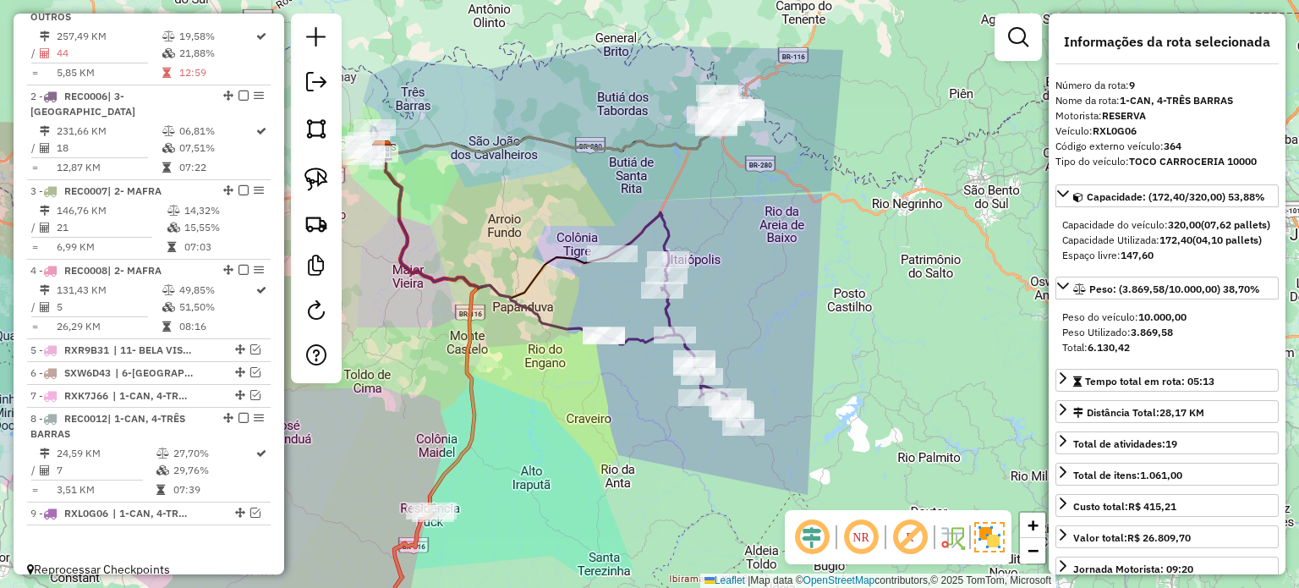
click at [801, 370] on div "Rota 2 - Placa REC0006 7633 - PILEQUINHO Janela de atendimento Grade de atendim…" at bounding box center [649, 294] width 1299 height 588
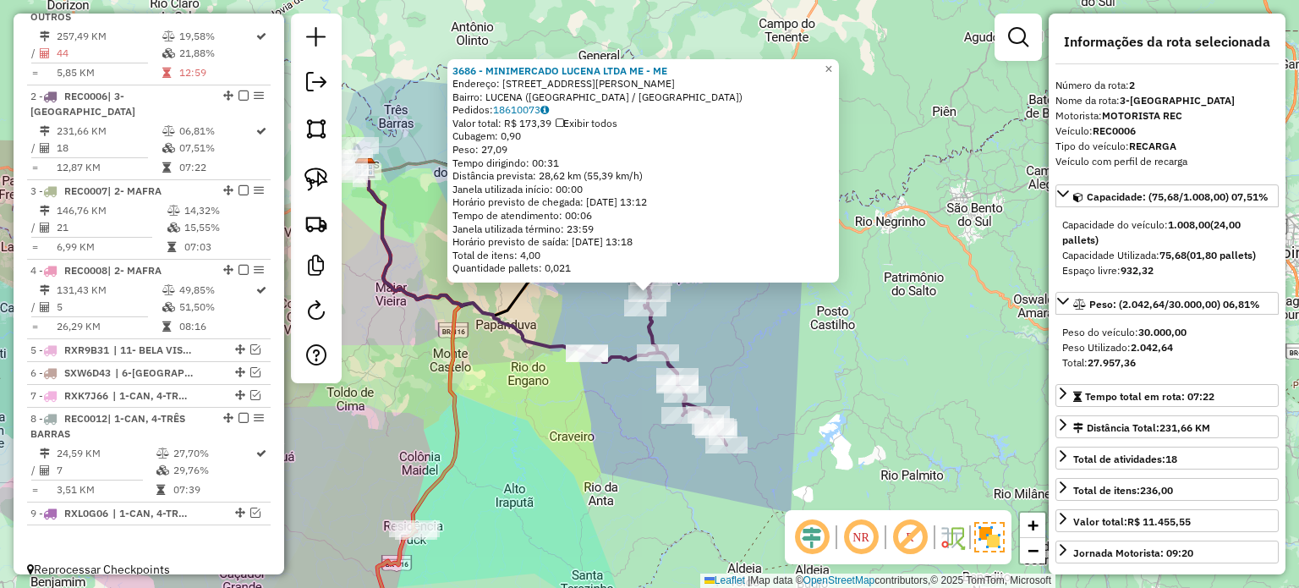
click at [784, 325] on div "3686 - MINIMERCADO LUCENA LTDA ME - ME Endereço: R SERAFIN FURTADO DE MELLO 154…" at bounding box center [649, 294] width 1299 height 588
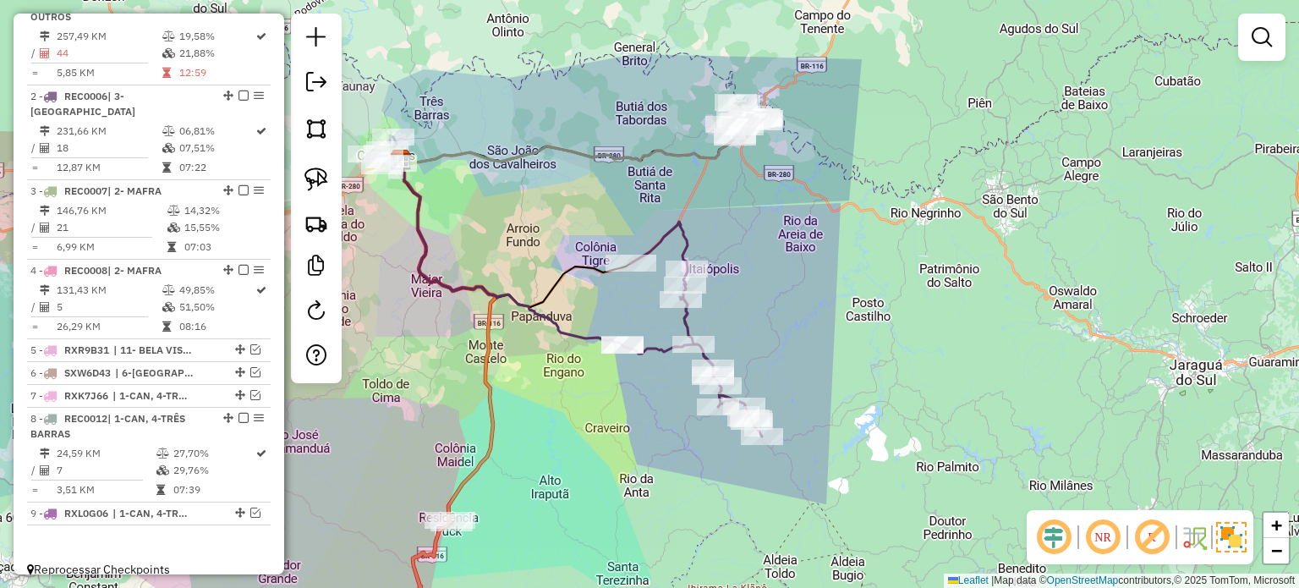
drag, startPoint x: 748, startPoint y: 346, endPoint x: 844, endPoint y: 317, distance: 99.8
click at [844, 317] on div "Janela de atendimento Grade de atendimento Capacidade Transportadoras Veículos …" at bounding box center [649, 294] width 1299 height 588
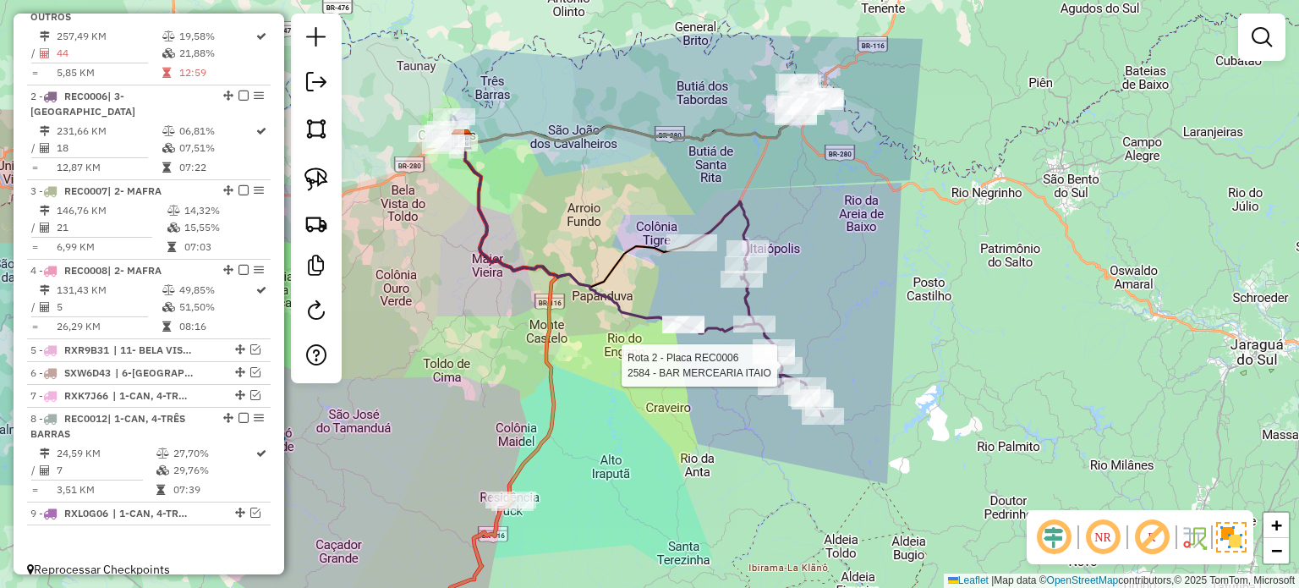
select select "*********"
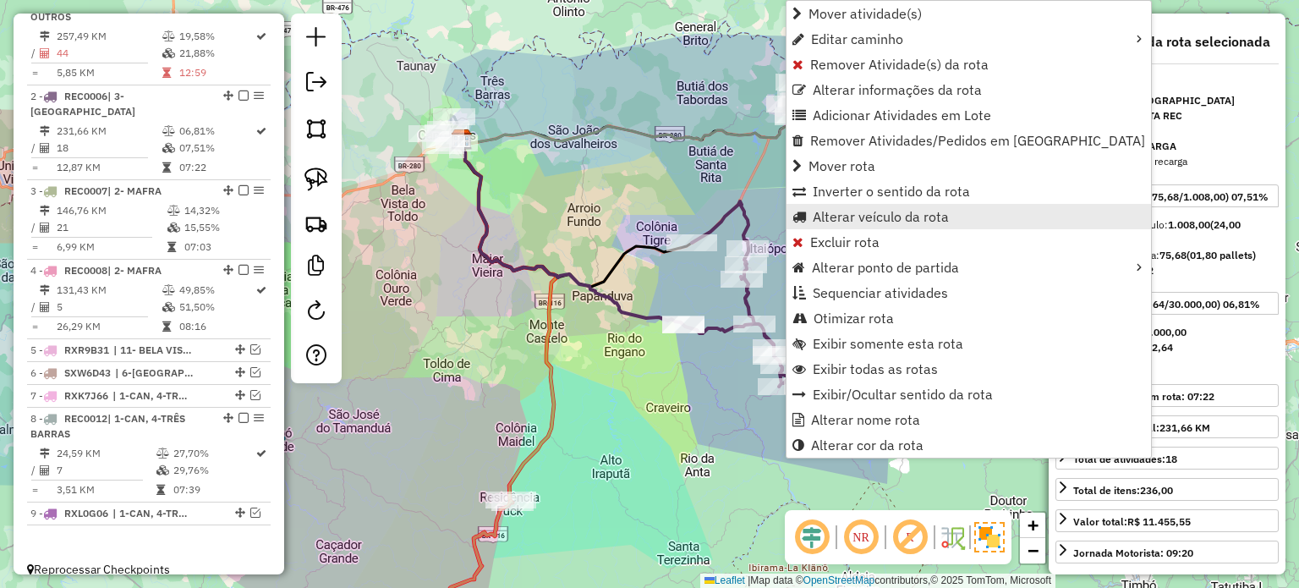
click at [835, 221] on span "Alterar veículo da rota" at bounding box center [880, 217] width 136 height 14
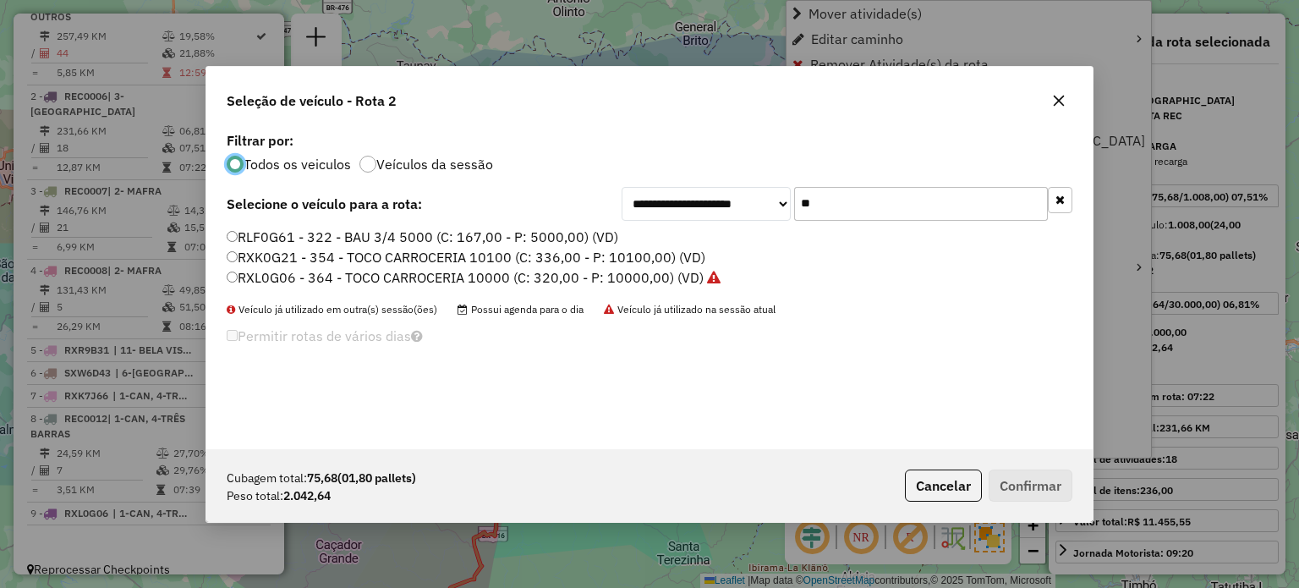
scroll to position [8, 5]
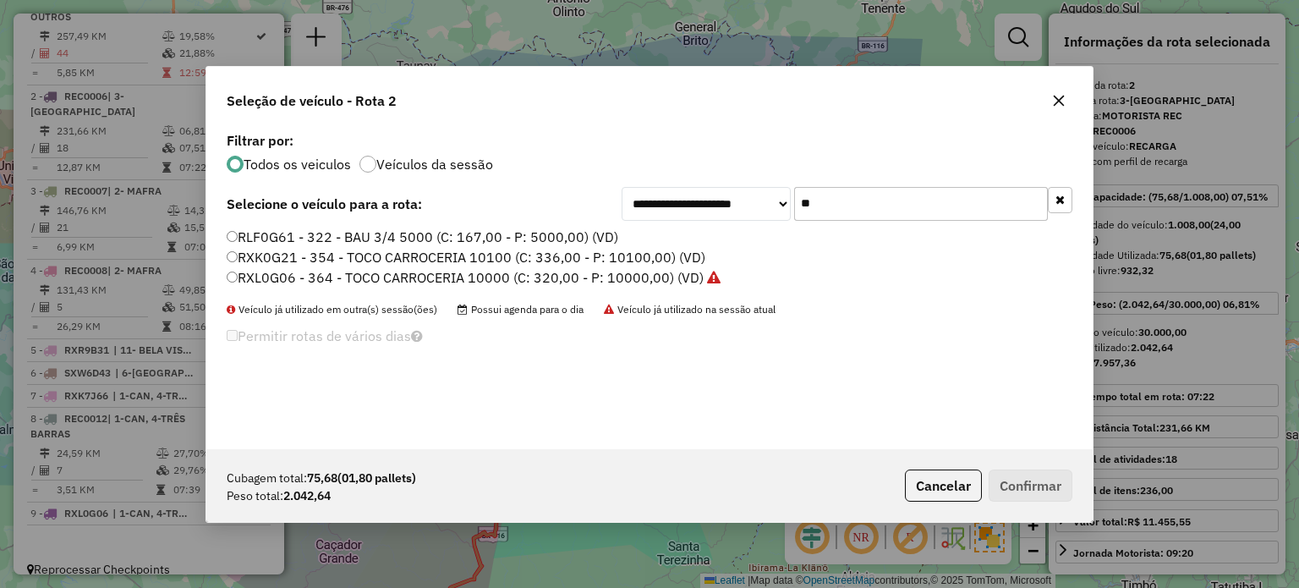
drag, startPoint x: 852, startPoint y: 209, endPoint x: 761, endPoint y: 212, distance: 91.4
click at [762, 212] on div "**********" at bounding box center [846, 204] width 451 height 34
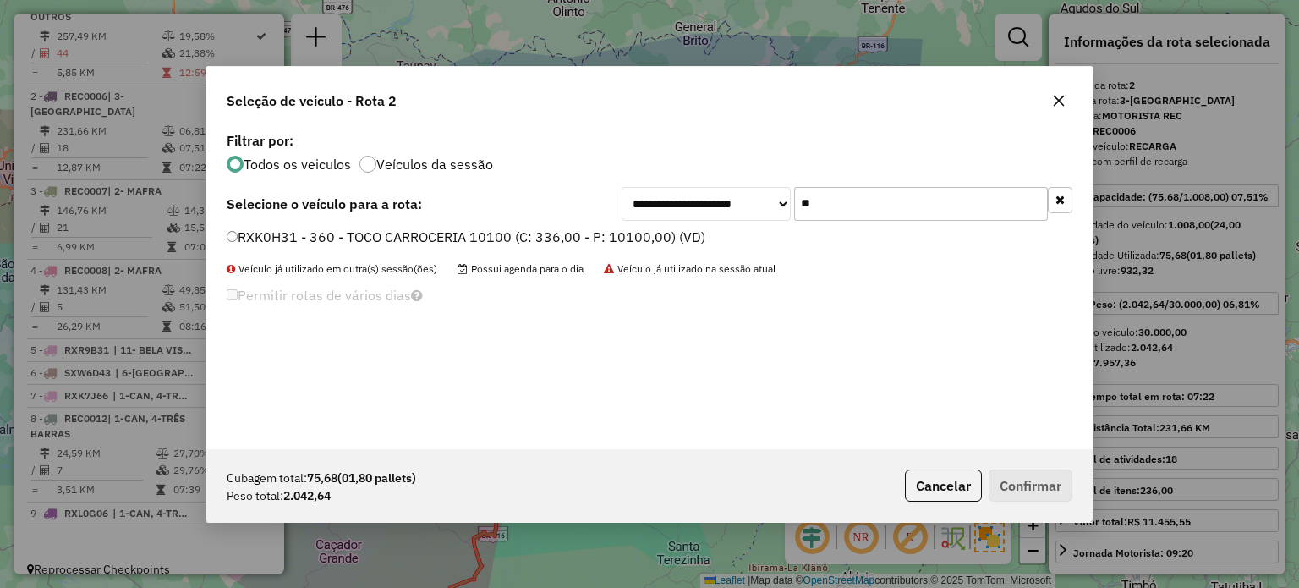
type input "**"
drag, startPoint x: 355, startPoint y: 230, endPoint x: 463, endPoint y: 257, distance: 111.5
click at [358, 233] on label "RXK0H31 - 360 - TOCO CARROCERIA 10100 (C: 336,00 - P: 10100,00) (VD)" at bounding box center [466, 237] width 478 height 20
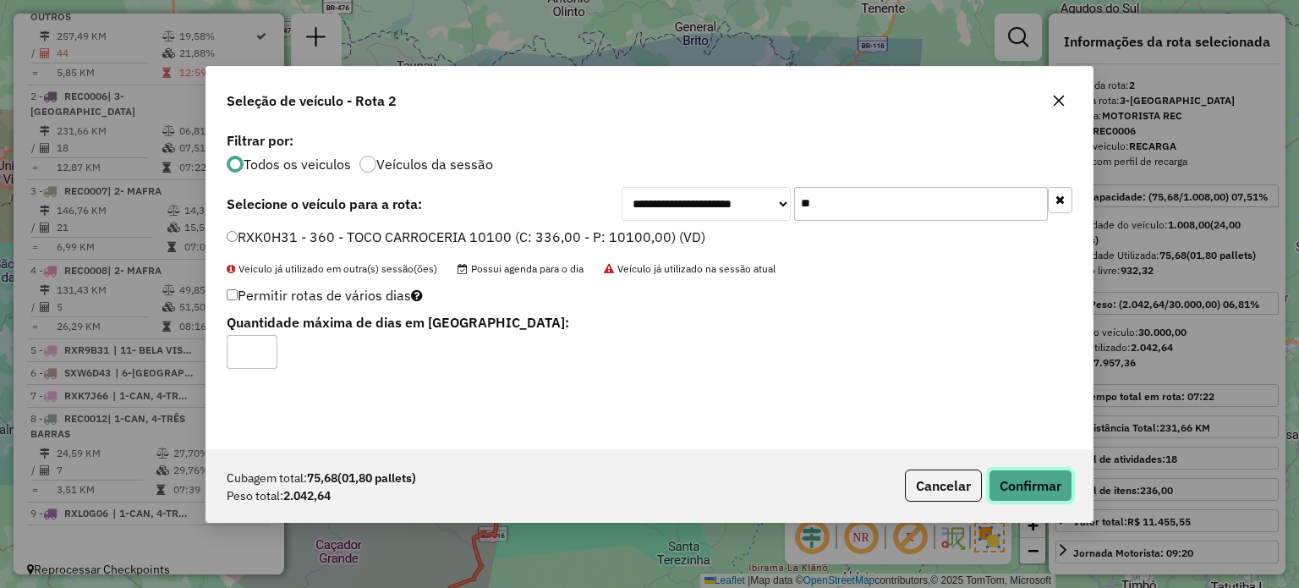
click at [1050, 491] on button "Confirmar" at bounding box center [1030, 485] width 84 height 32
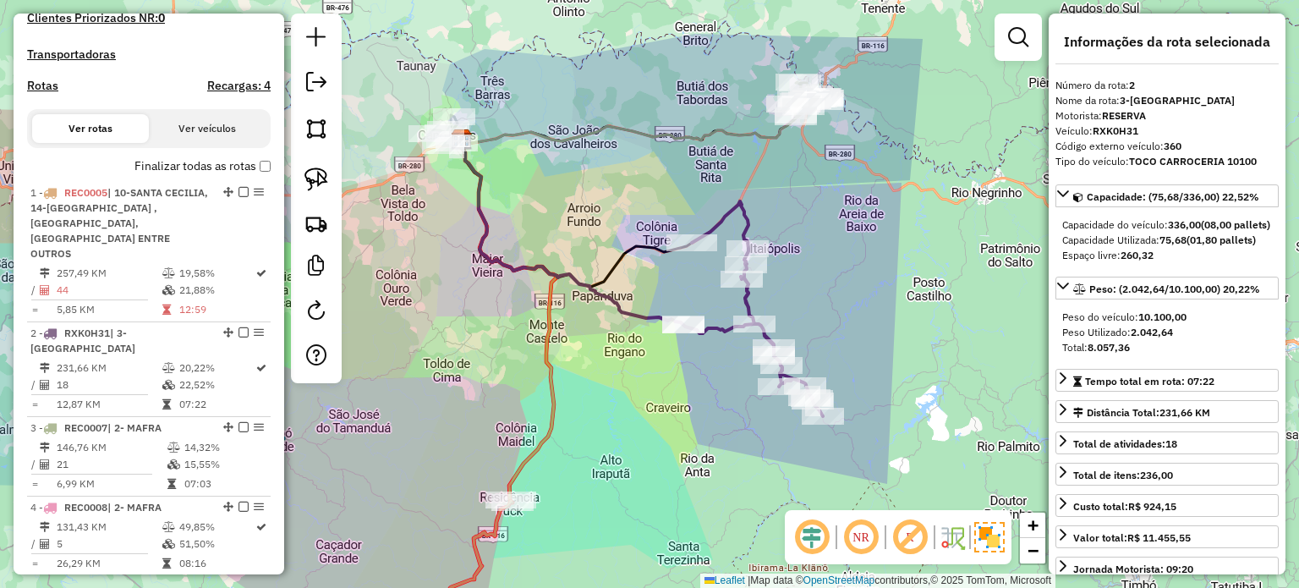
scroll to position [490, 0]
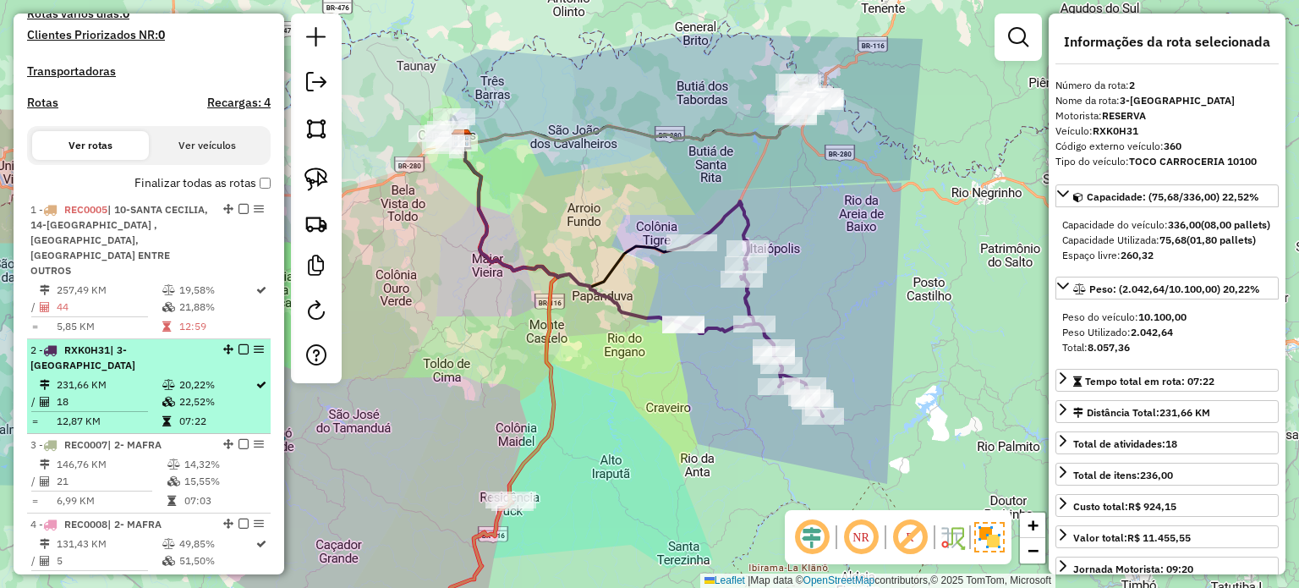
click at [238, 347] on em at bounding box center [243, 349] width 10 height 10
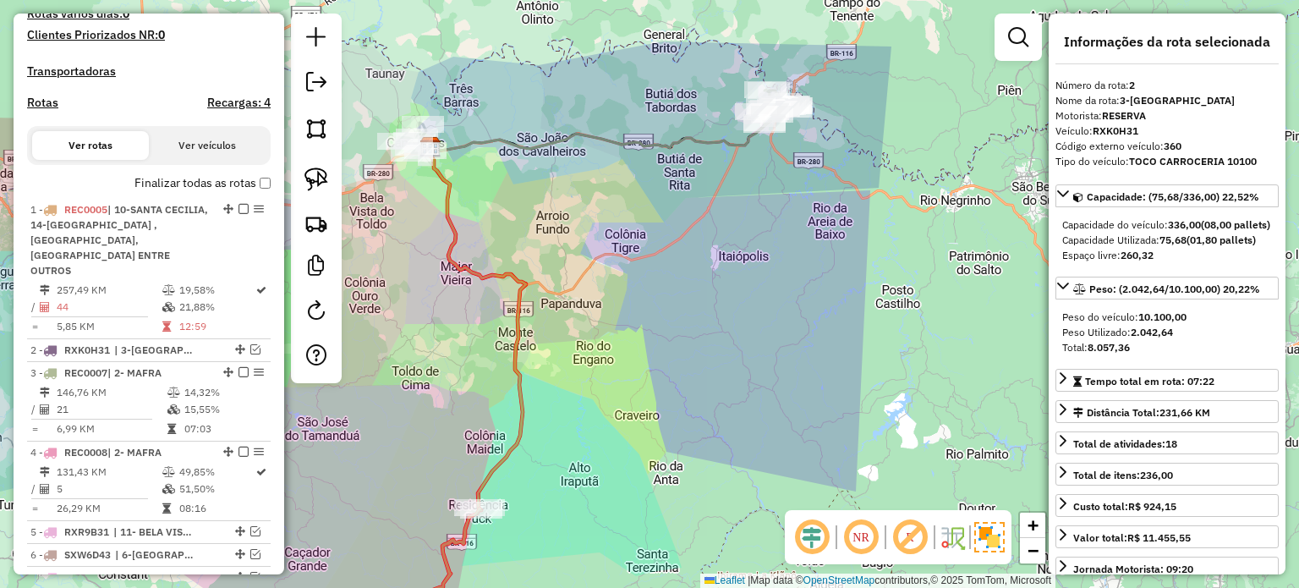
drag, startPoint x: 707, startPoint y: 372, endPoint x: 642, endPoint y: 384, distance: 65.3
click at [643, 385] on div "Janela de atendimento Grade de atendimento Capacidade Transportadoras Veículos …" at bounding box center [649, 294] width 1299 height 588
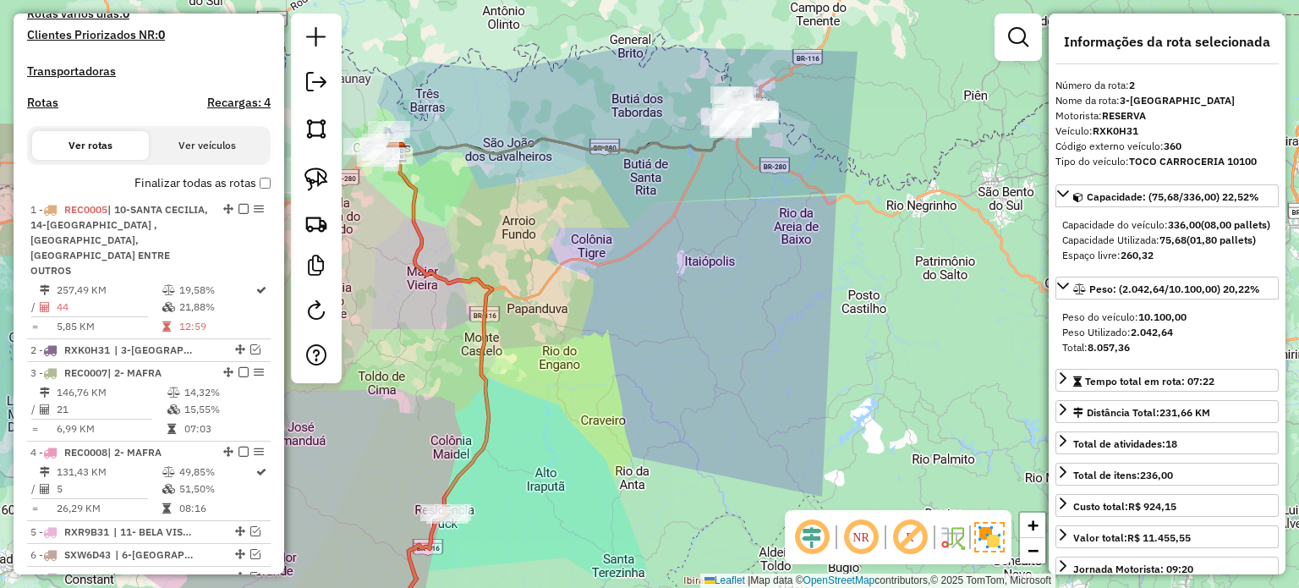
drag, startPoint x: 724, startPoint y: 245, endPoint x: 700, endPoint y: 281, distance: 42.7
click at [702, 277] on div "Janela de atendimento Grade de atendimento Capacidade Transportadoras Veículos …" at bounding box center [649, 294] width 1299 height 588
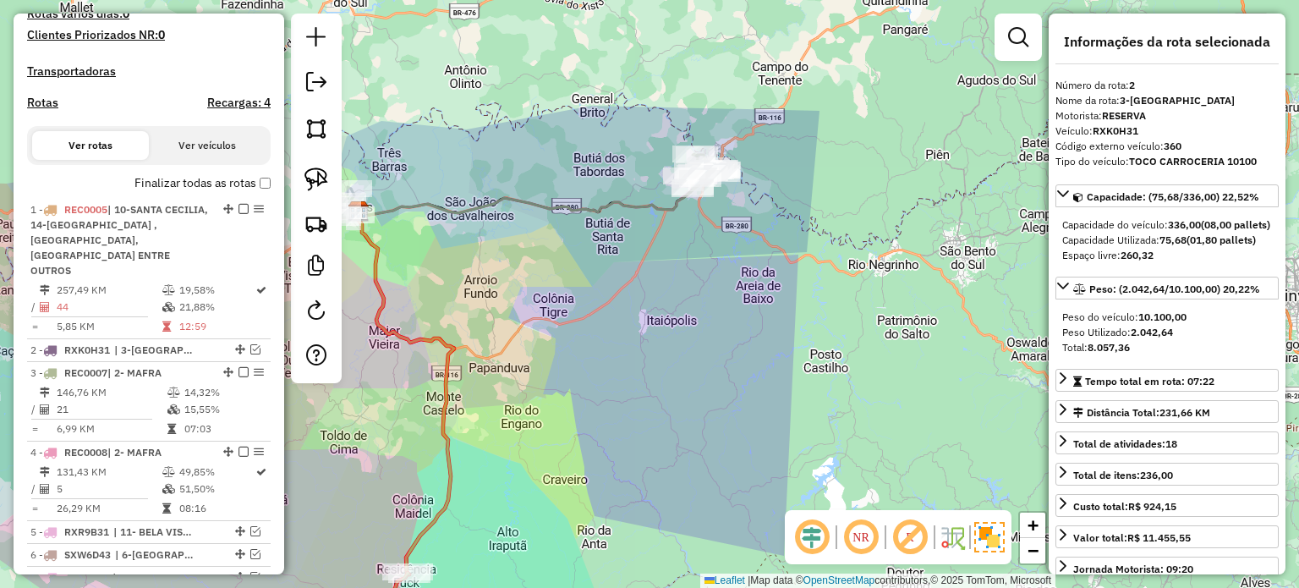
drag, startPoint x: 697, startPoint y: 278, endPoint x: 667, endPoint y: 290, distance: 31.9
click at [674, 313] on div "Janela de atendimento Grade de atendimento Capacidade Transportadoras Veículos …" at bounding box center [649, 294] width 1299 height 588
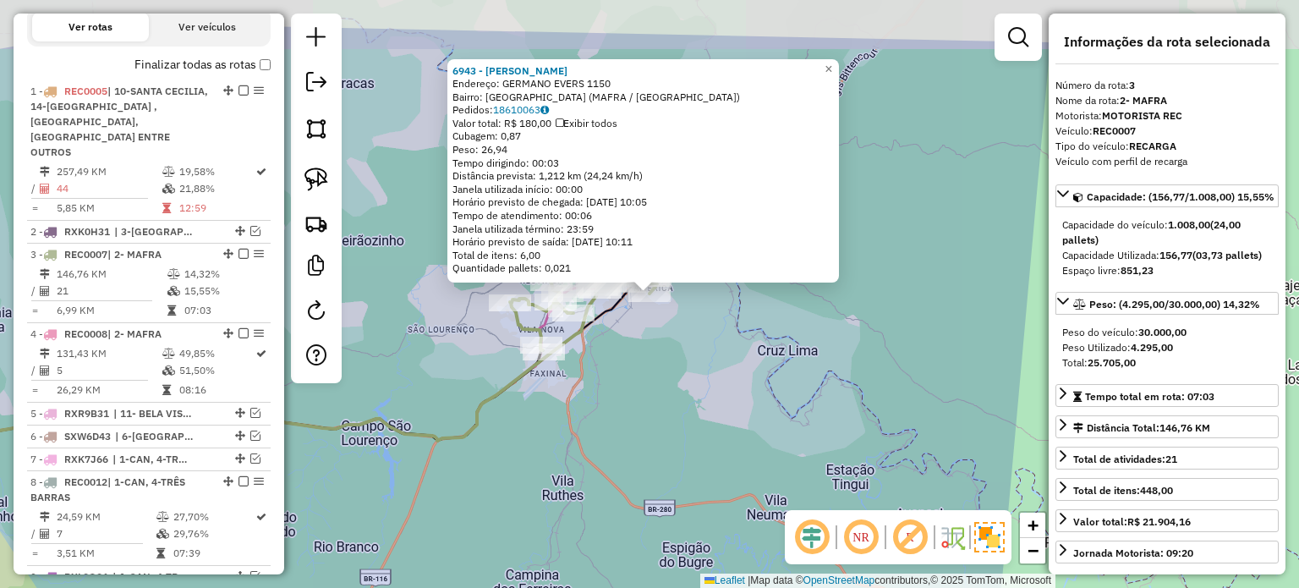
scroll to position [687, 0]
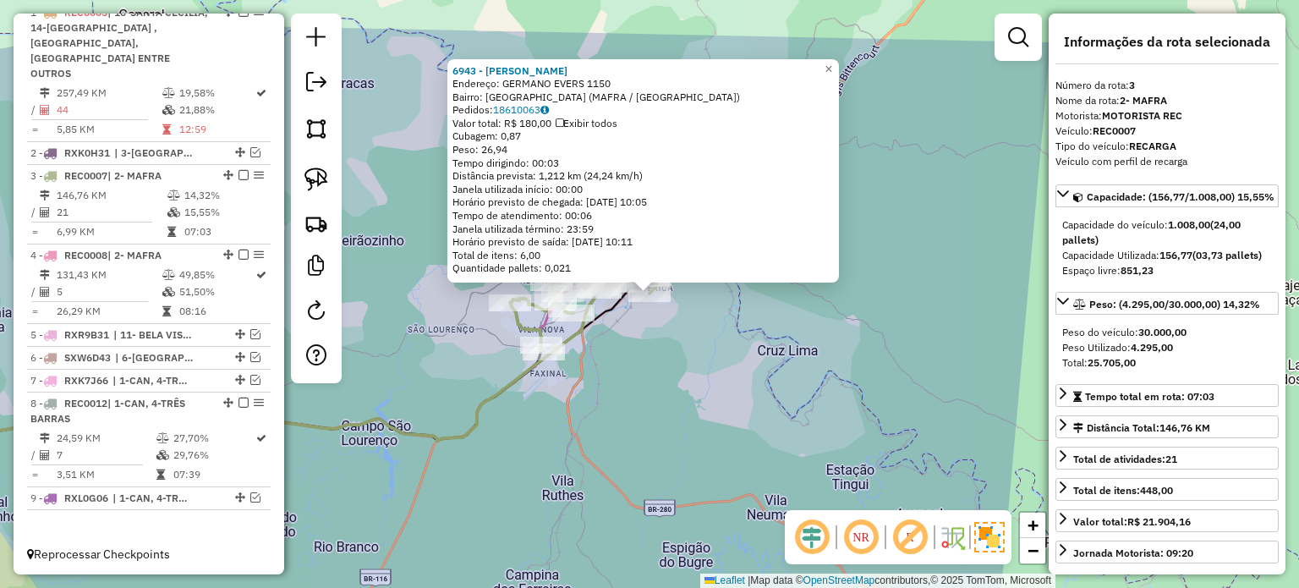
click at [727, 385] on div "6943 - RAFAEL NOVACKI Endereço: GERMANO EVERS 1150 Bairro: JARDIM AMERICA (MAFR…" at bounding box center [649, 294] width 1299 height 588
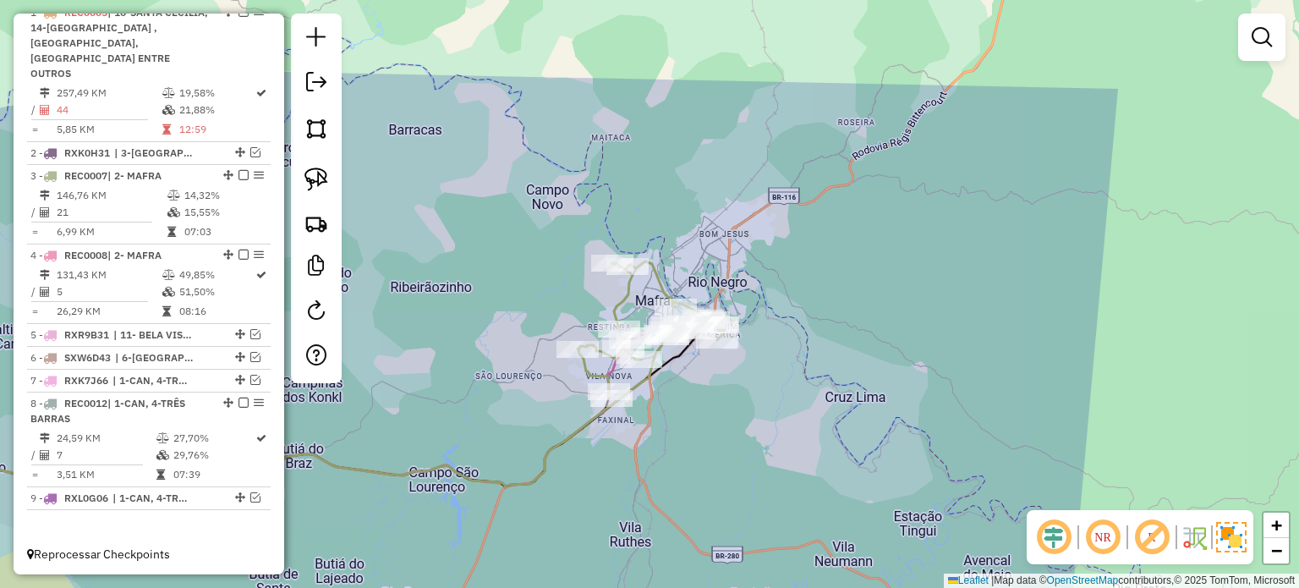
drag, startPoint x: 685, startPoint y: 396, endPoint x: 709, endPoint y: 406, distance: 26.5
click at [708, 407] on div "Janela de atendimento Grade de atendimento Capacidade Transportadoras Veículos …" at bounding box center [649, 294] width 1299 height 588
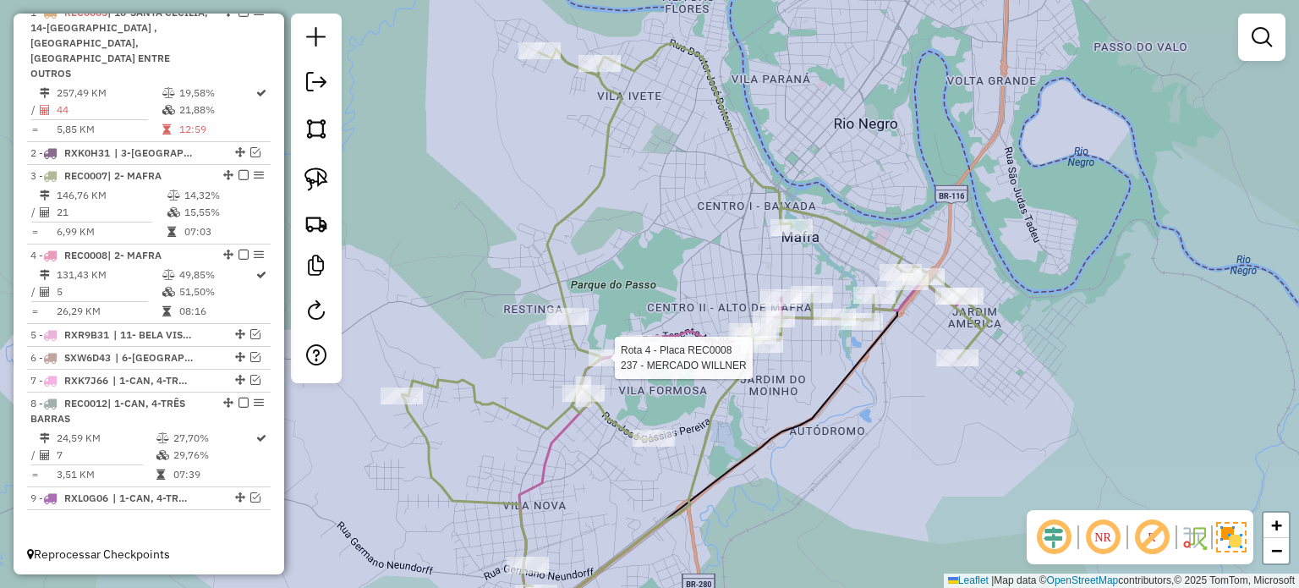
select select "*********"
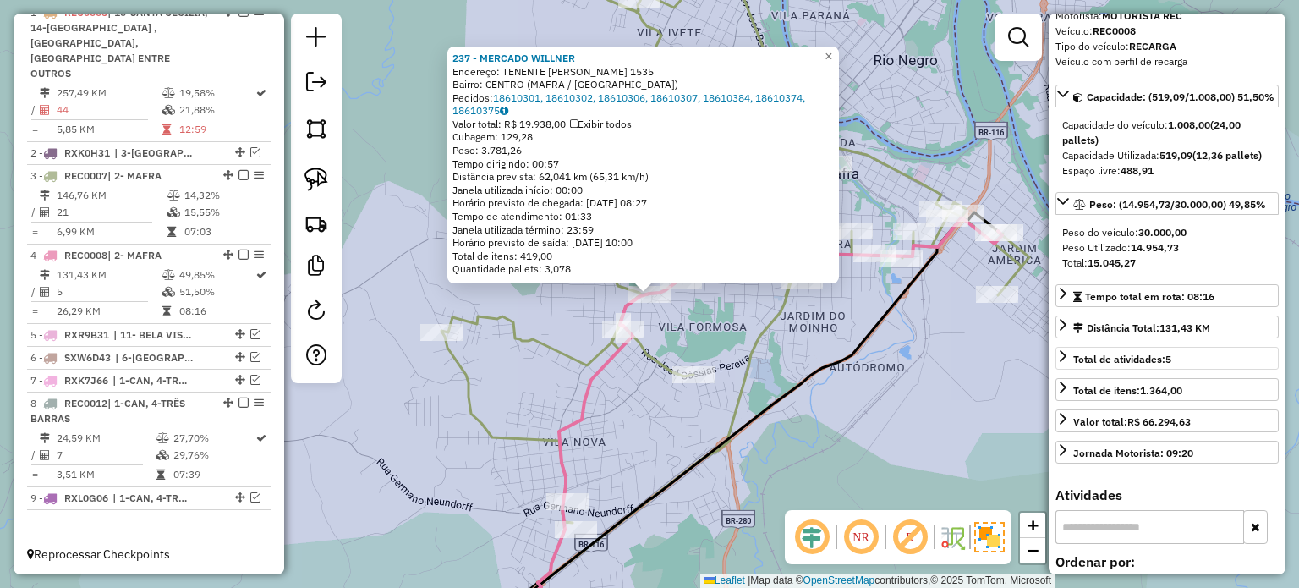
scroll to position [0, 0]
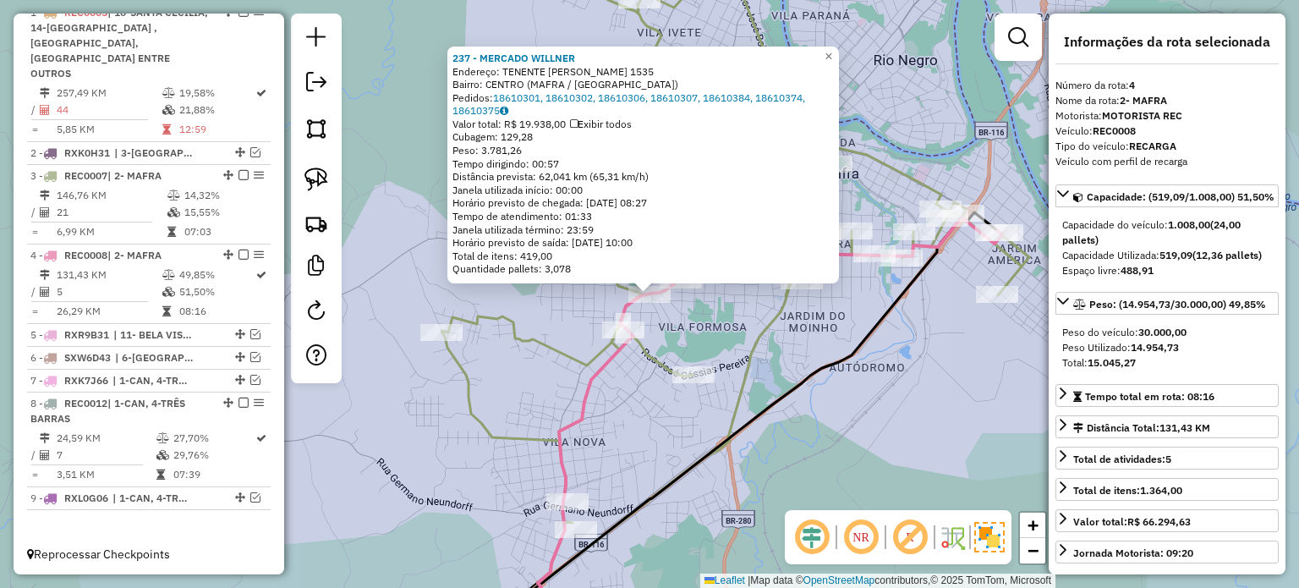
click at [700, 299] on div "237 - MERCADO WILLNER Endereço: TENENTE ARY RAUEN 1535 Bairro: CENTRO (MAFRA / …" at bounding box center [649, 294] width 1299 height 588
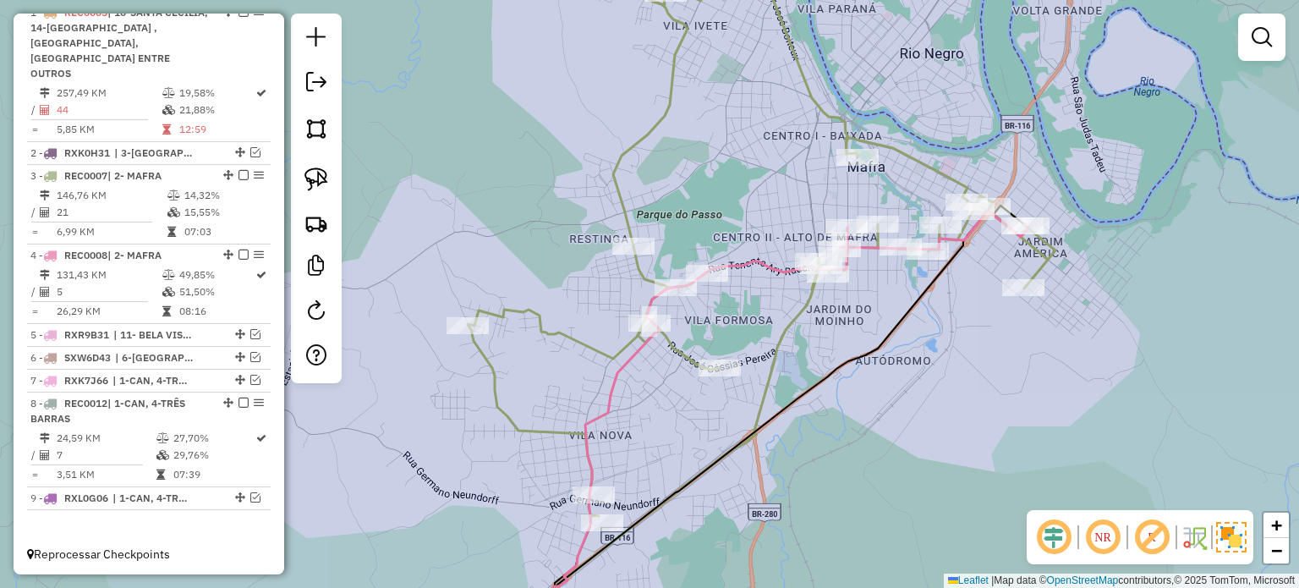
drag, startPoint x: 792, startPoint y: 358, endPoint x: 853, endPoint y: 347, distance: 61.9
click at [852, 347] on div "Janela de atendimento Grade de atendimento Capacidade Transportadoras Veículos …" at bounding box center [649, 294] width 1299 height 588
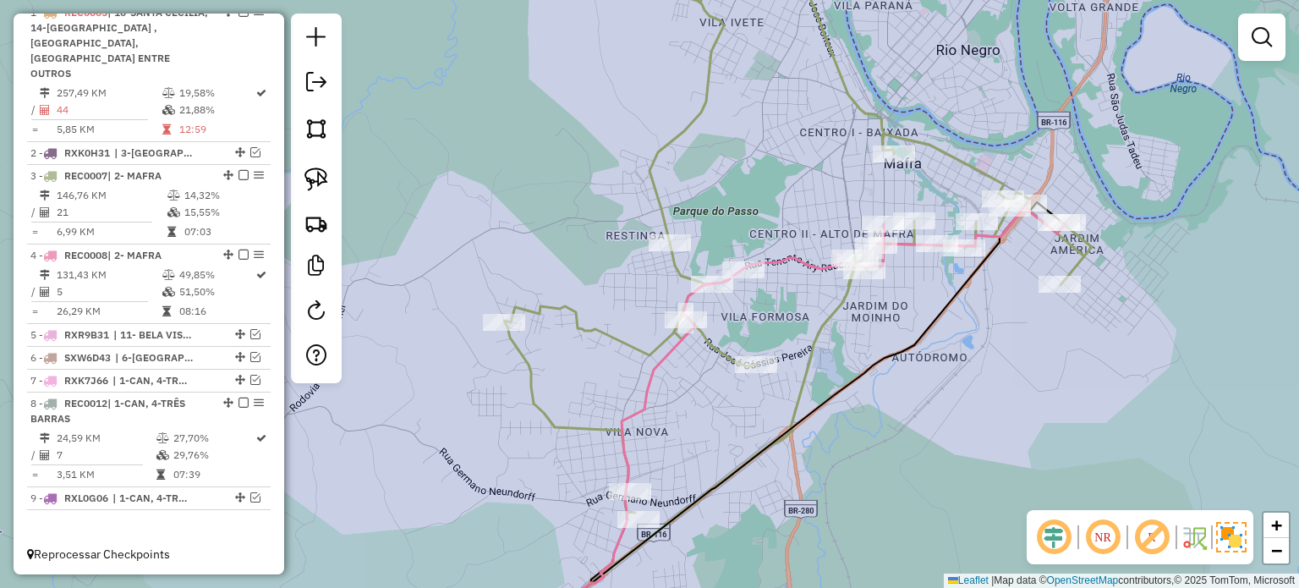
click at [846, 327] on div "Janela de atendimento Grade de atendimento Capacidade Transportadoras Veículos …" at bounding box center [649, 294] width 1299 height 588
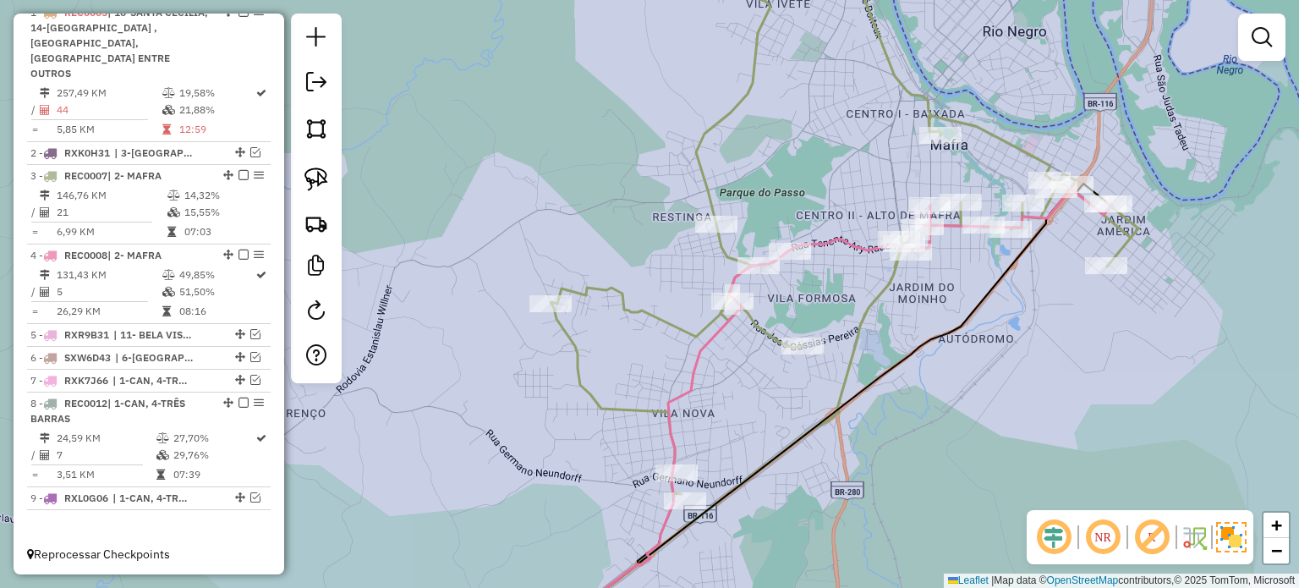
drag, startPoint x: 862, startPoint y: 310, endPoint x: 845, endPoint y: 356, distance: 48.7
click at [845, 356] on icon at bounding box center [716, 445] width 371 height 402
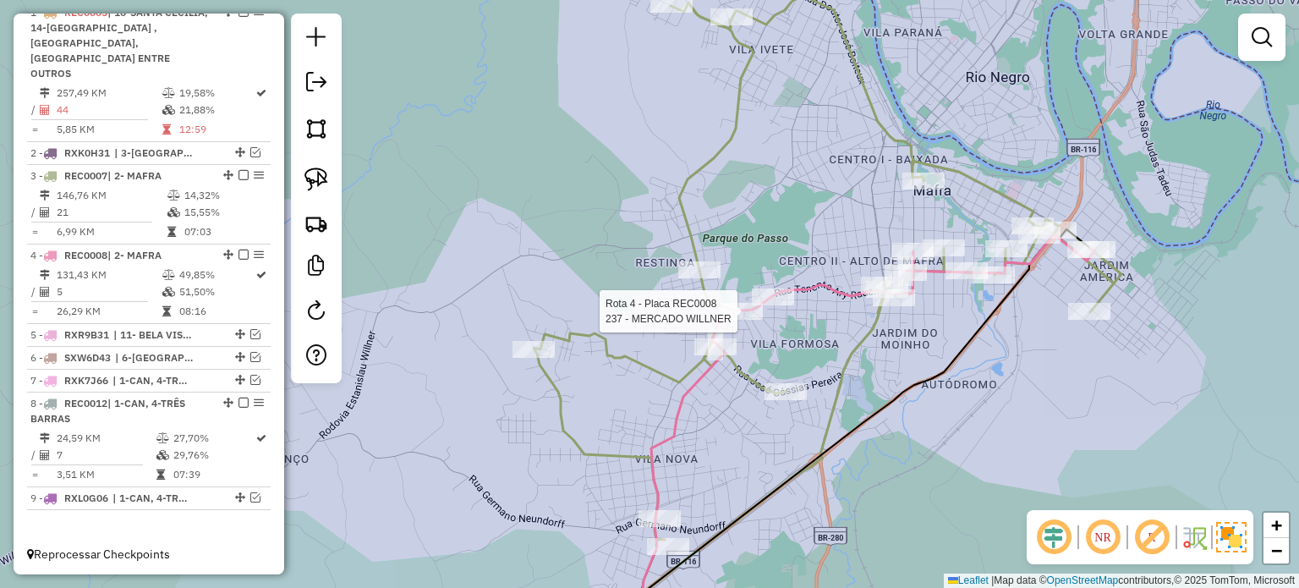
select select "*********"
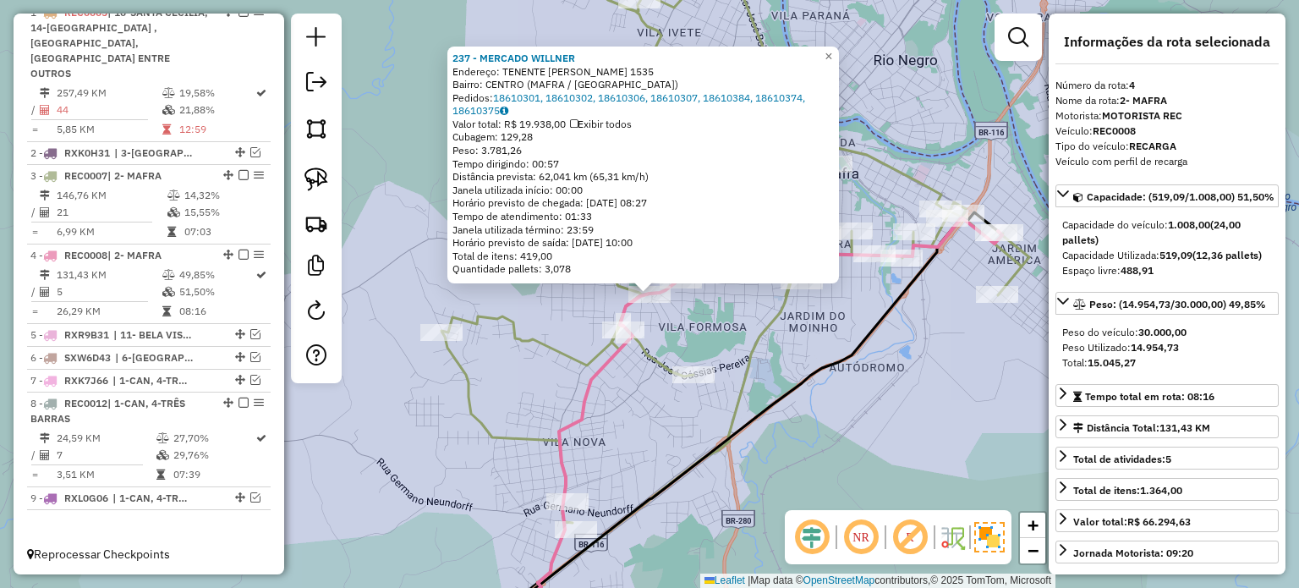
click at [731, 316] on div "237 - MERCADO WILLNER Endereço: TENENTE ARY RAUEN 1535 Bairro: CENTRO (MAFRA / …" at bounding box center [649, 294] width 1299 height 588
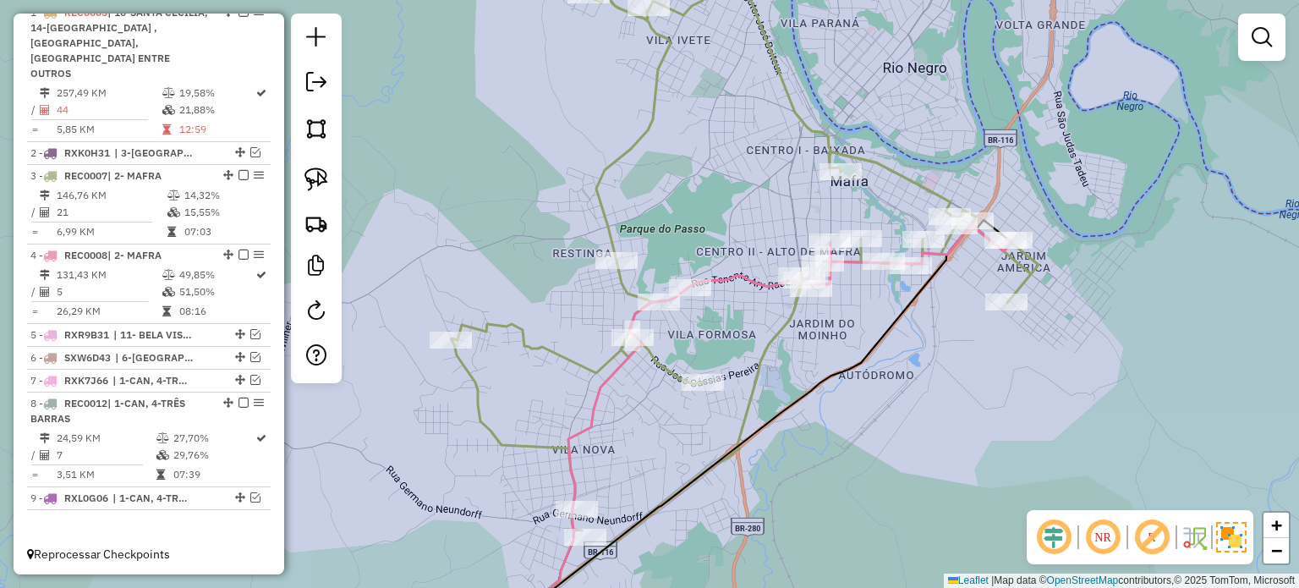
drag, startPoint x: 731, startPoint y: 316, endPoint x: 756, endPoint y: 343, distance: 36.5
click at [756, 342] on div "Janela de atendimento Grade de atendimento Capacidade Transportadoras Veículos …" at bounding box center [649, 294] width 1299 height 588
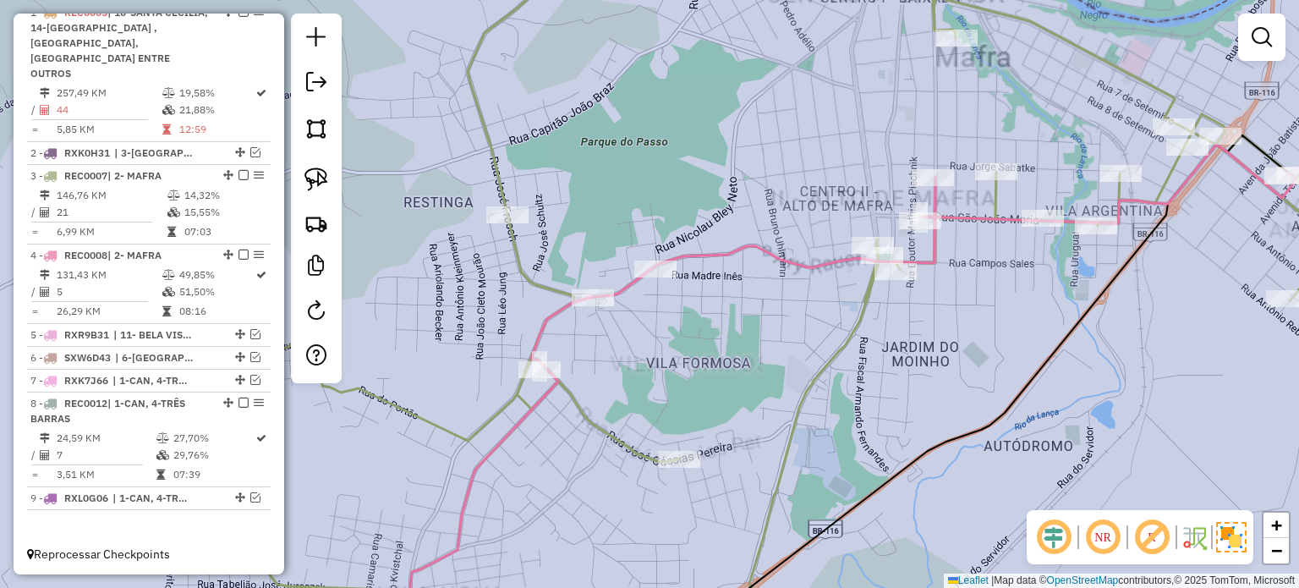
select select "*********"
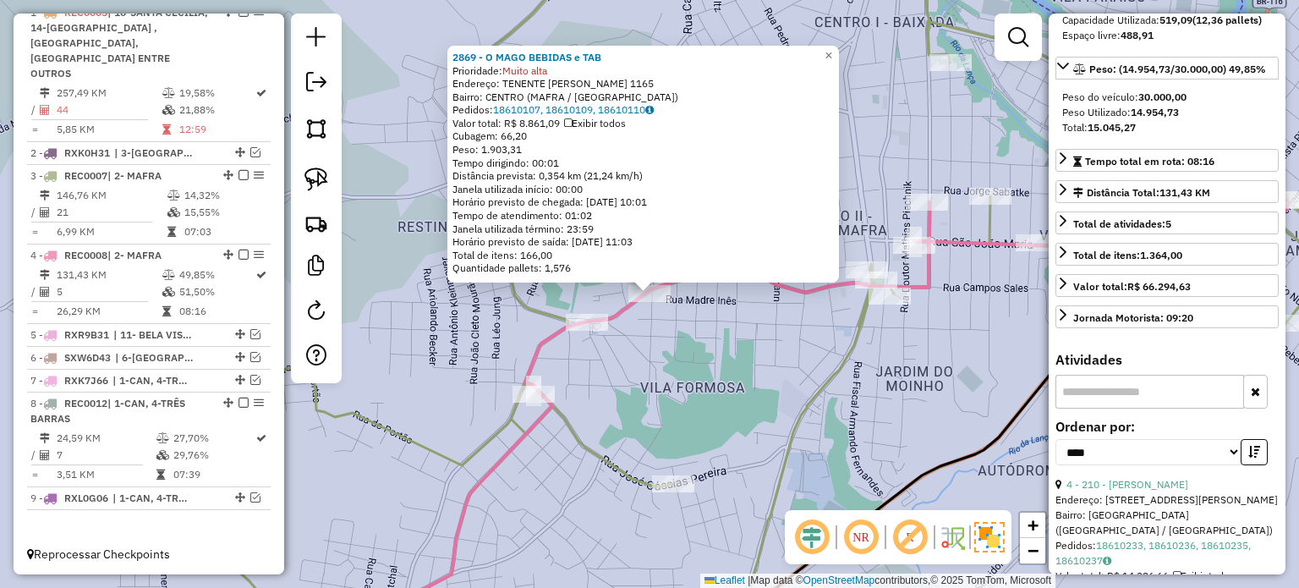
scroll to position [338, 0]
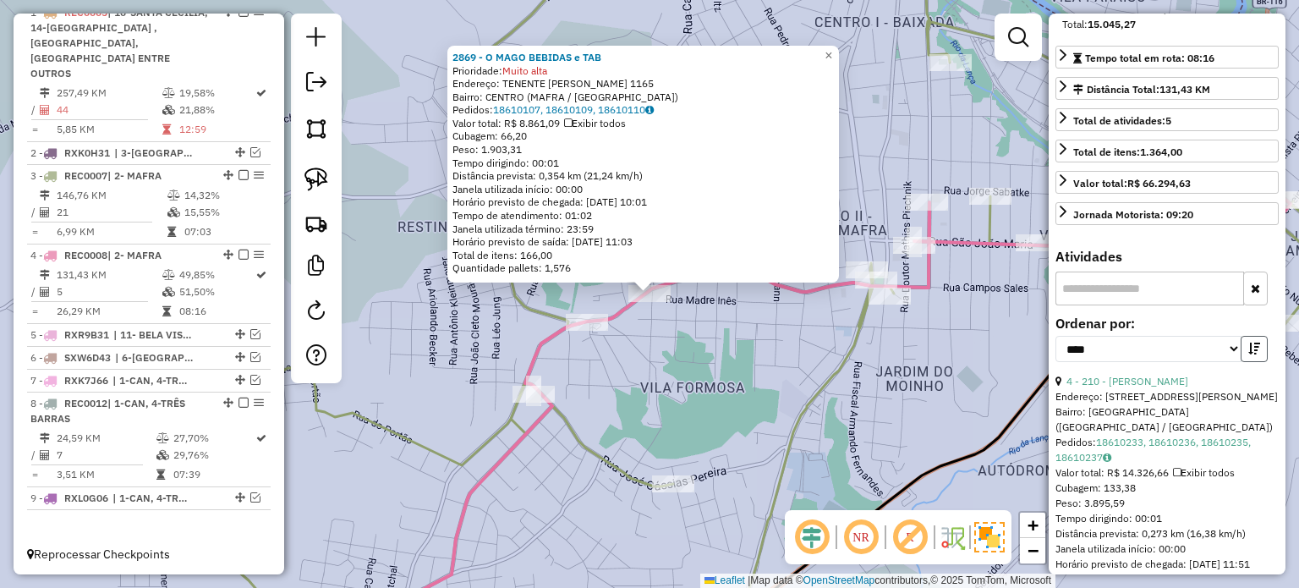
click at [1250, 354] on icon "button" at bounding box center [1254, 348] width 12 height 12
click at [1144, 387] on link "3 - 221 - WILLNER PLUS LTDA" at bounding box center [1135, 381] width 138 height 13
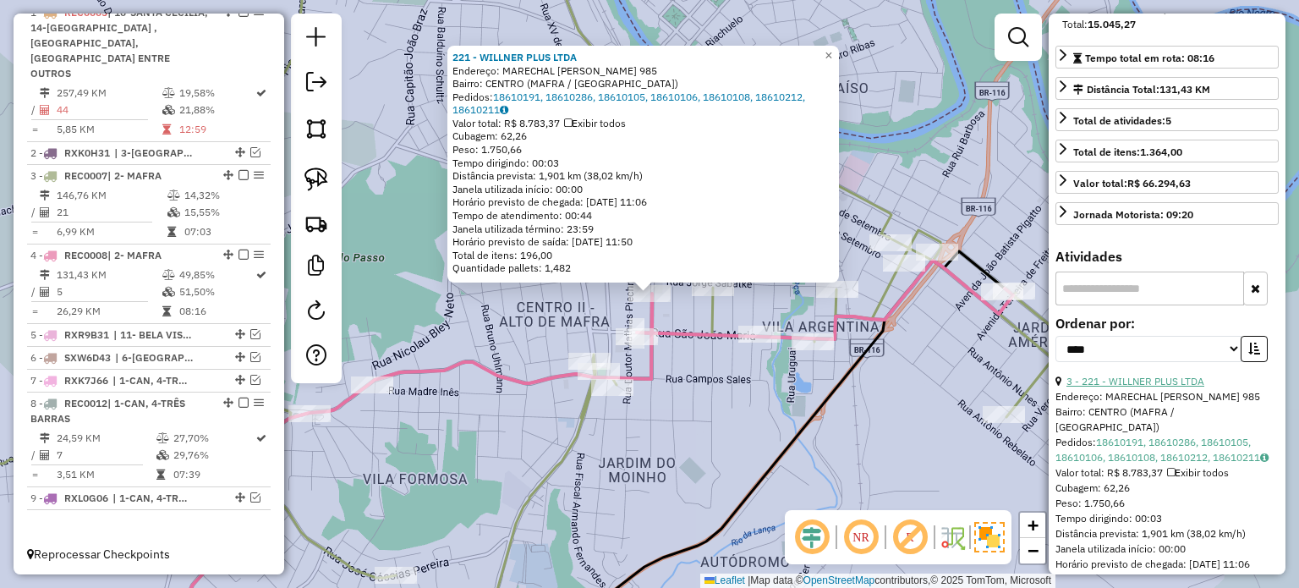
click at [1144, 387] on link "3 - 221 - WILLNER PLUS LTDA" at bounding box center [1135, 381] width 138 height 13
click at [694, 311] on div "221 - WILLNER PLUS LTDA Endereço: MARECHAL FLORIANO PEIXOTO 985 Bairro: CENTRO …" at bounding box center [649, 294] width 1299 height 588
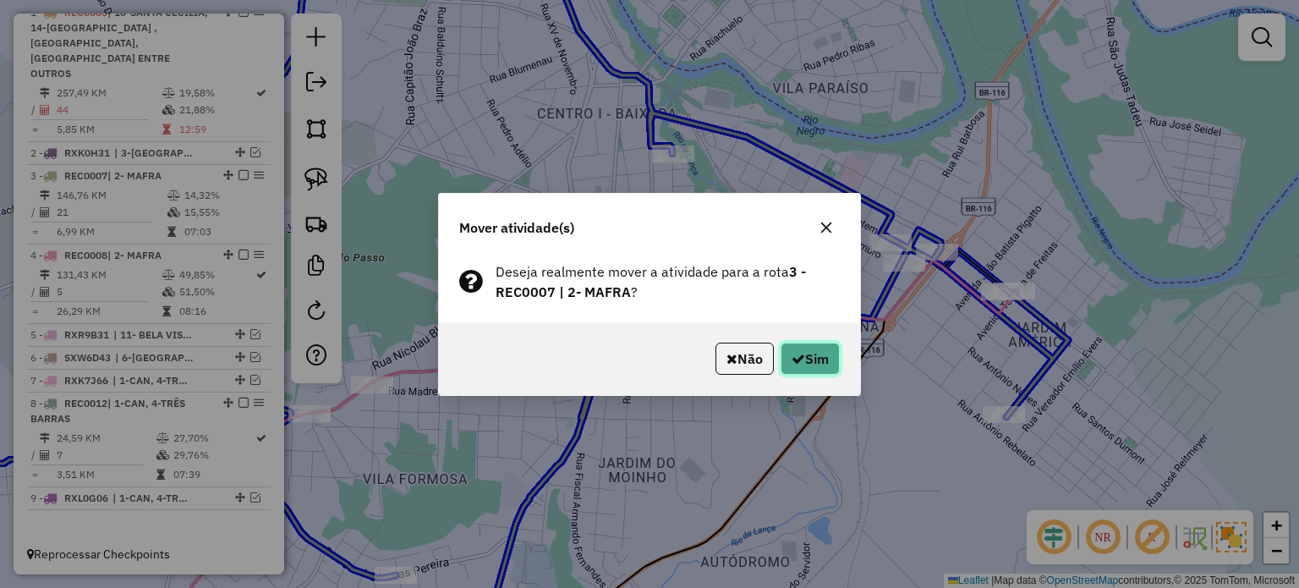
click at [820, 352] on button "Sim" at bounding box center [809, 358] width 59 height 32
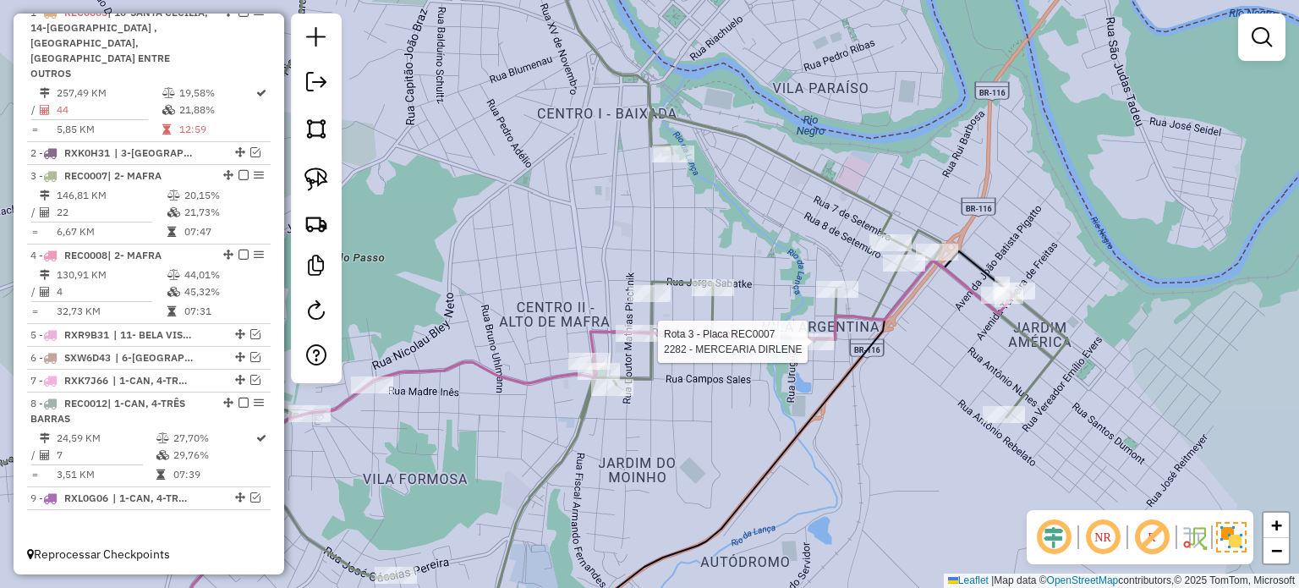
select select "*********"
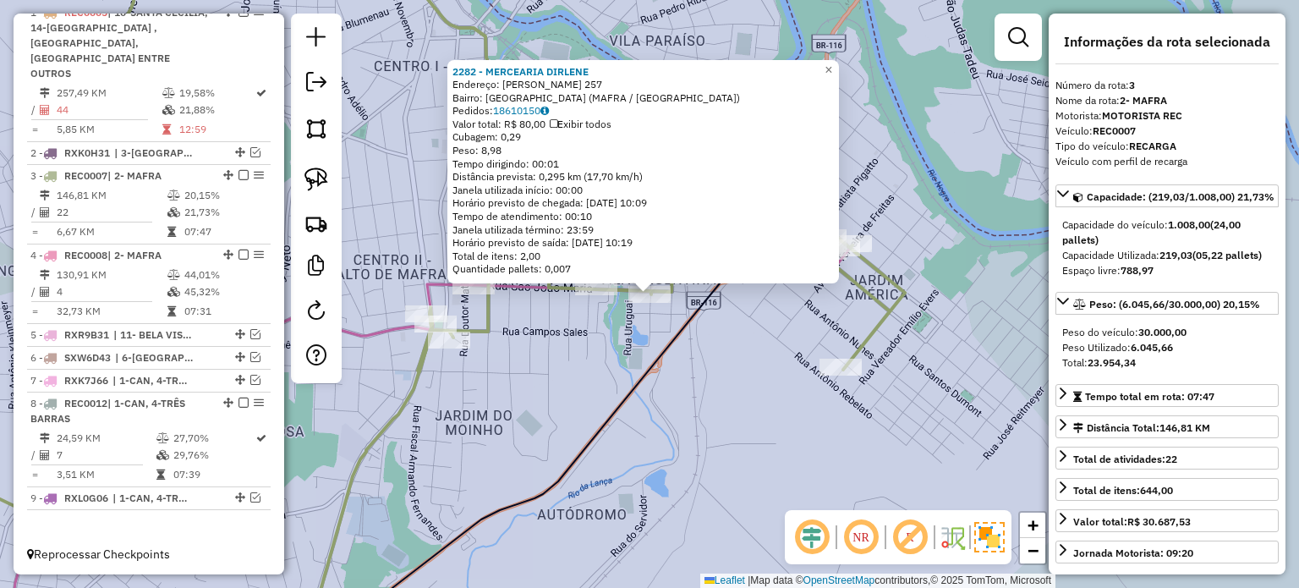
click at [686, 312] on icon at bounding box center [578, 425] width 526 height 443
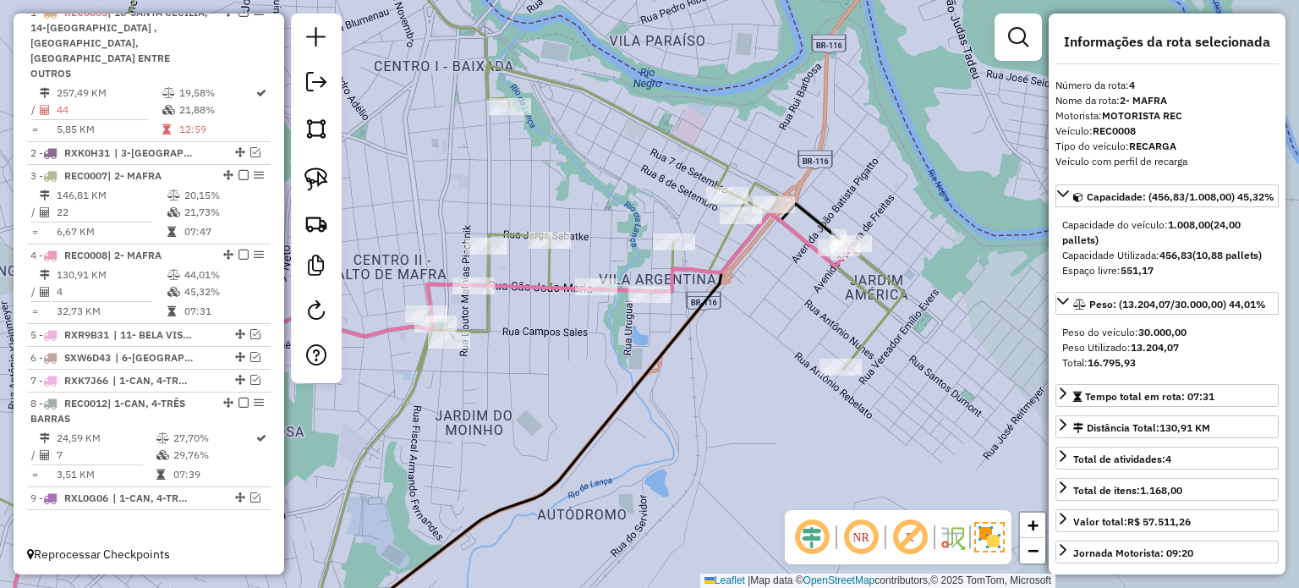
drag, startPoint x: 646, startPoint y: 369, endPoint x: 791, endPoint y: 422, distance: 154.9
click at [790, 422] on icon at bounding box center [578, 425] width 526 height 443
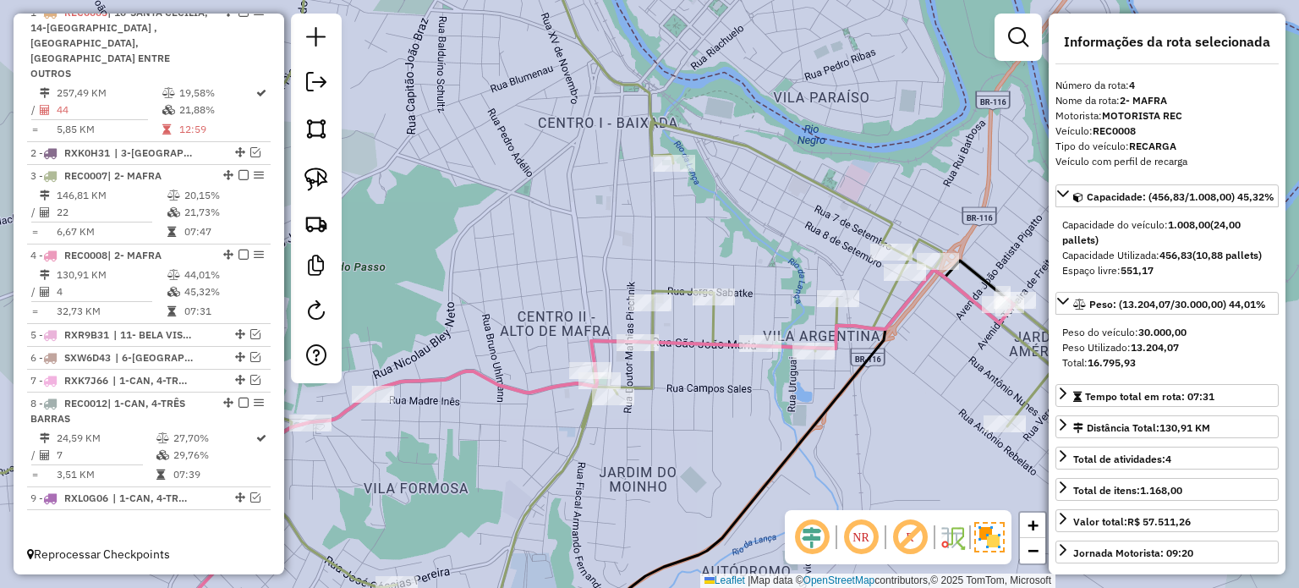
click at [828, 410] on icon at bounding box center [779, 453] width 452 height 386
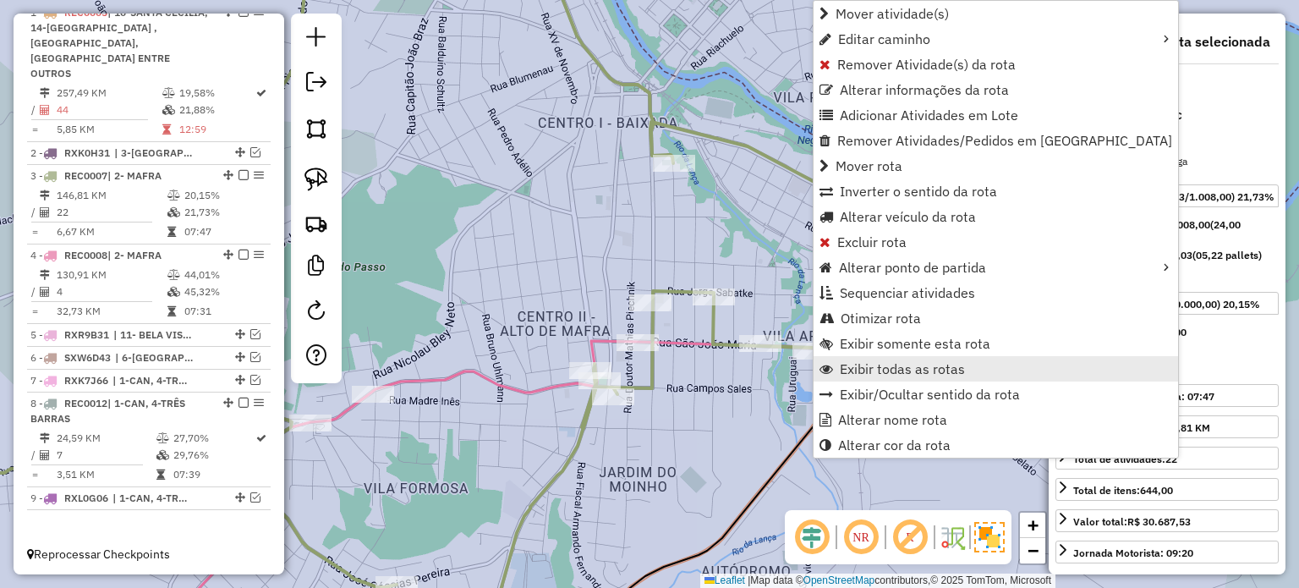
drag, startPoint x: 704, startPoint y: 389, endPoint x: 818, endPoint y: 369, distance: 115.8
click at [706, 389] on div "Janela de atendimento Grade de atendimento Capacidade Transportadoras Veículos …" at bounding box center [649, 294] width 1299 height 588
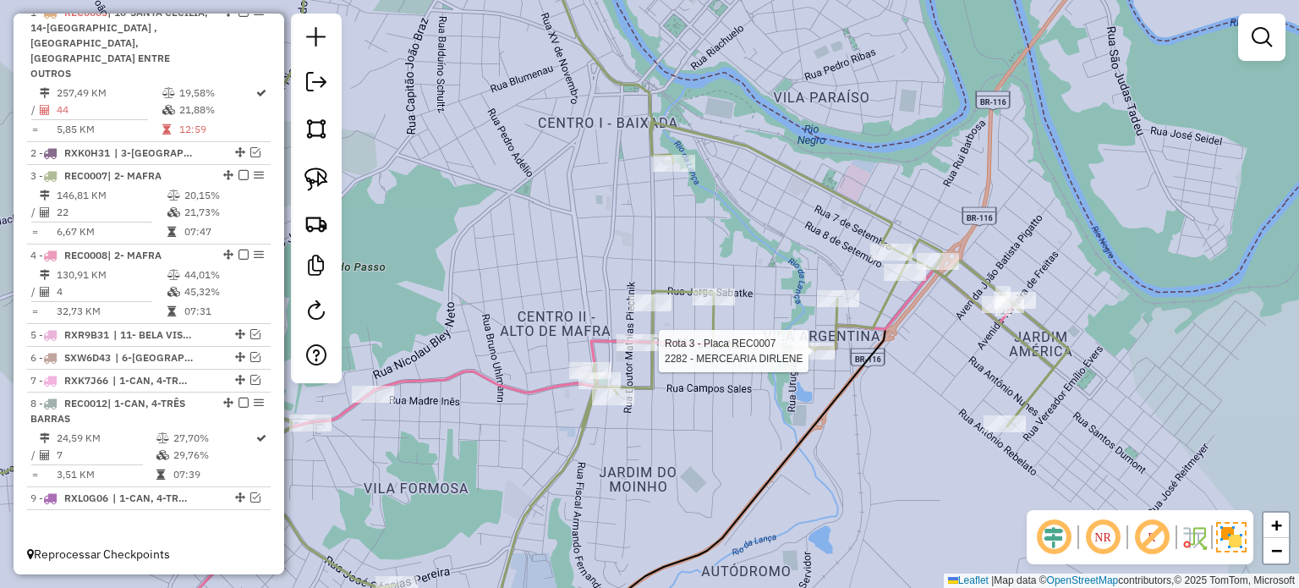
select select "*********"
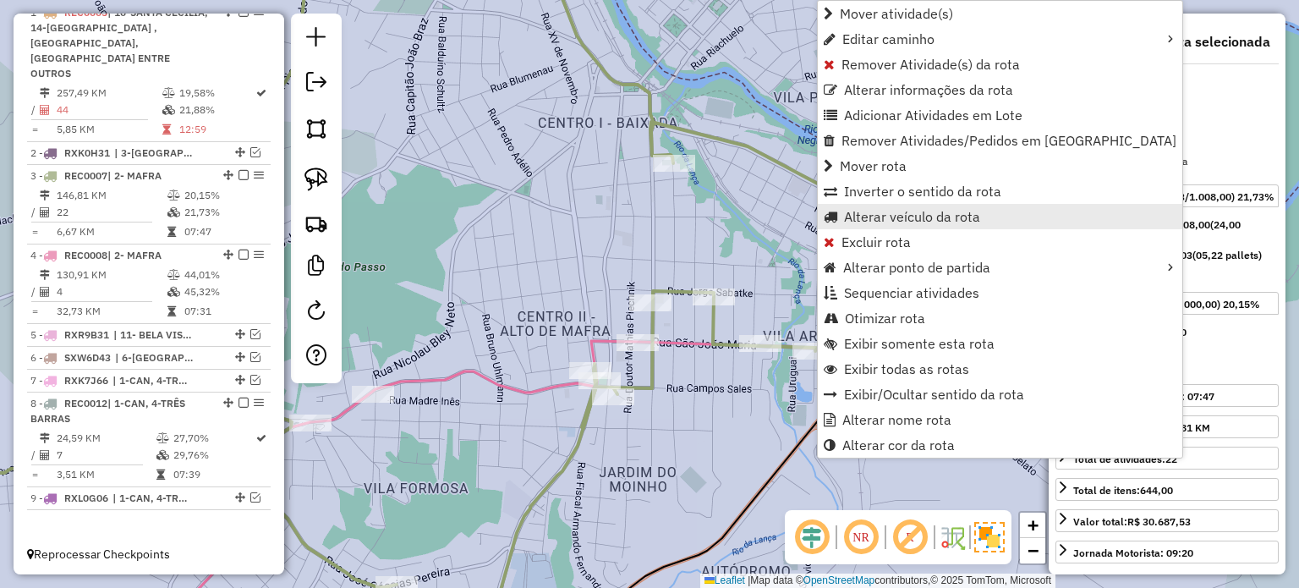
click at [859, 215] on span "Alterar veículo da rota" at bounding box center [912, 217] width 136 height 14
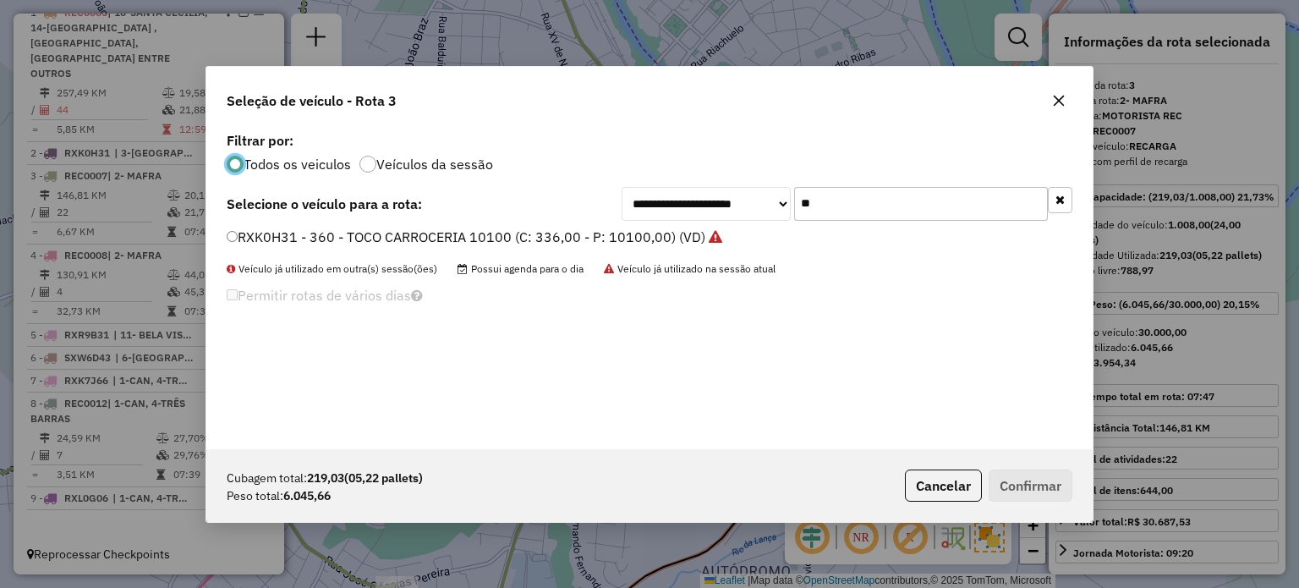
scroll to position [8, 5]
drag, startPoint x: 774, startPoint y: 215, endPoint x: 710, endPoint y: 209, distance: 63.7
click at [717, 211] on div "**********" at bounding box center [846, 204] width 451 height 34
type input "**"
click at [383, 239] on label "RXK1A01 - 356 - TOCO BAU 8000 (C: 322,00 - P: 8000,00) (VD)" at bounding box center [430, 237] width 406 height 20
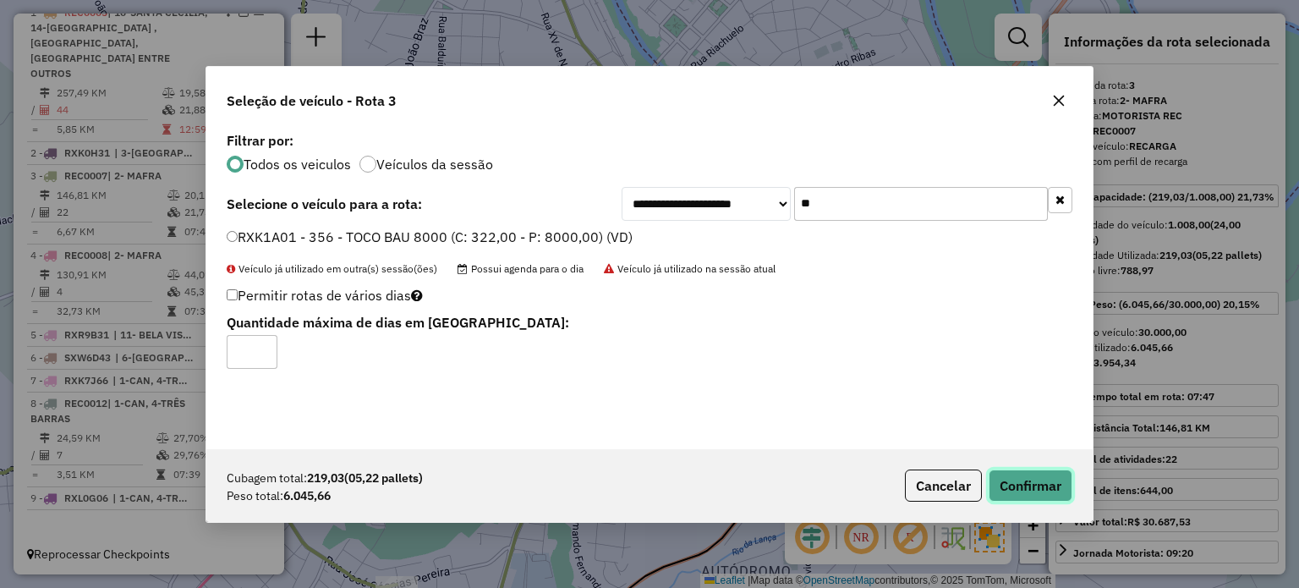
click at [1048, 487] on button "Confirmar" at bounding box center [1030, 485] width 84 height 32
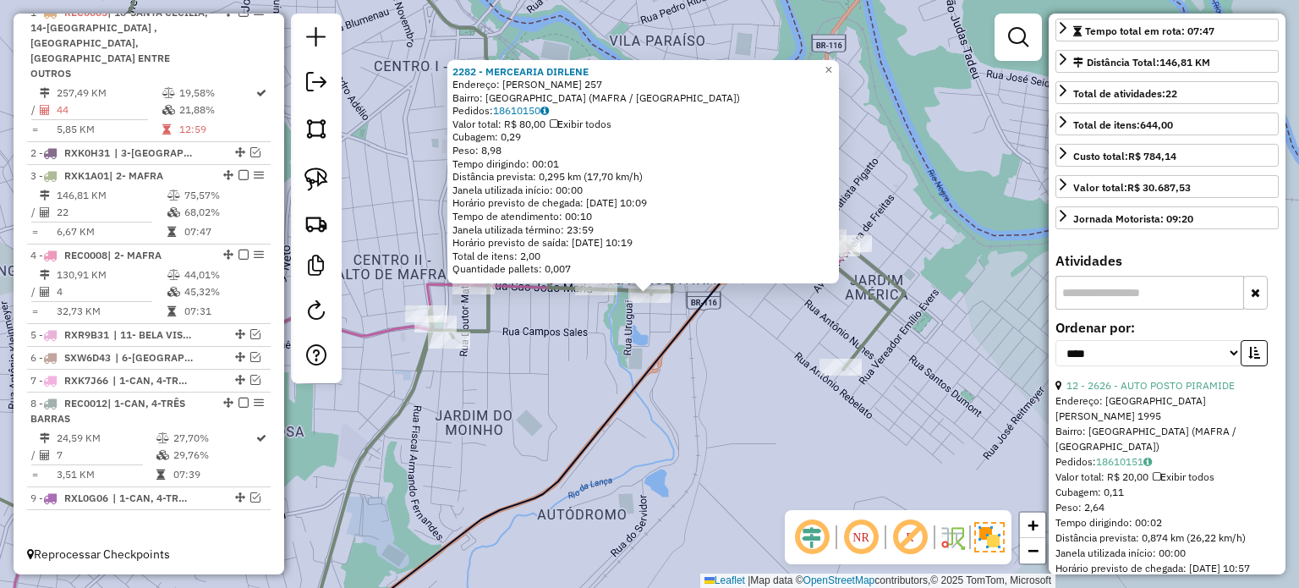
scroll to position [423, 0]
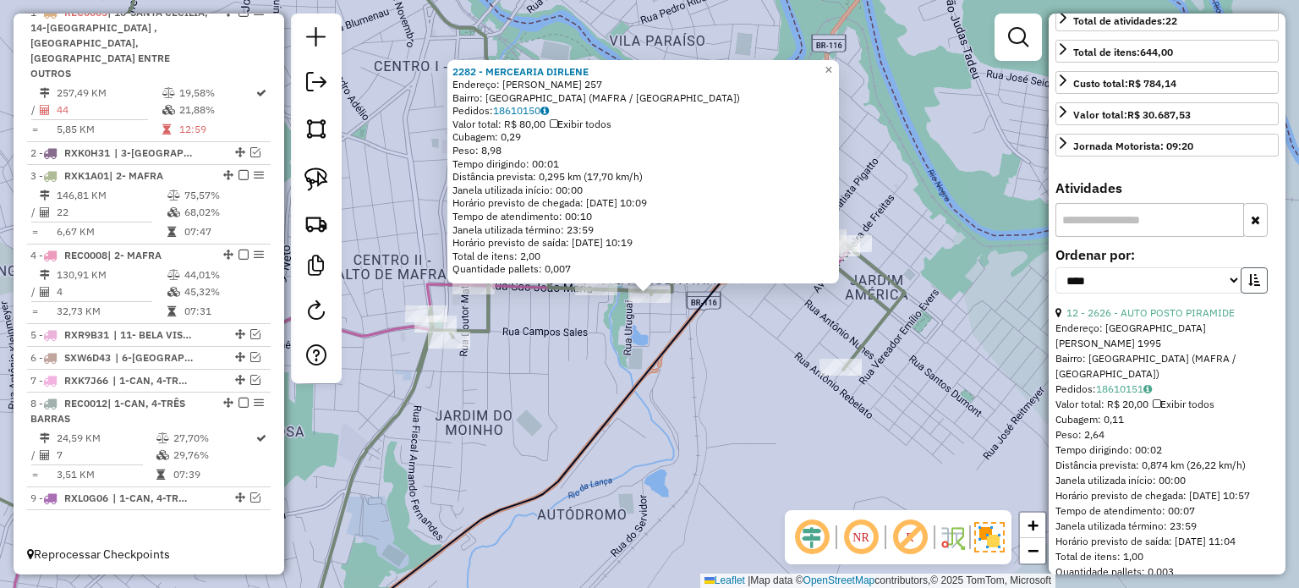
click at [1249, 286] on icon "button" at bounding box center [1254, 280] width 12 height 12
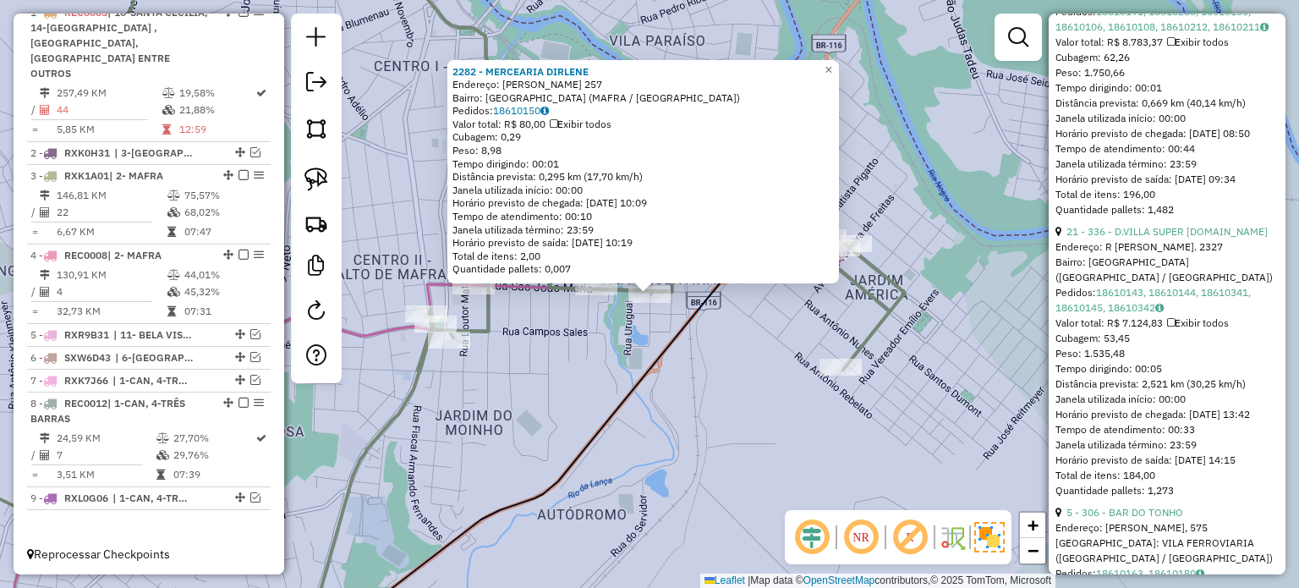
scroll to position [761, 0]
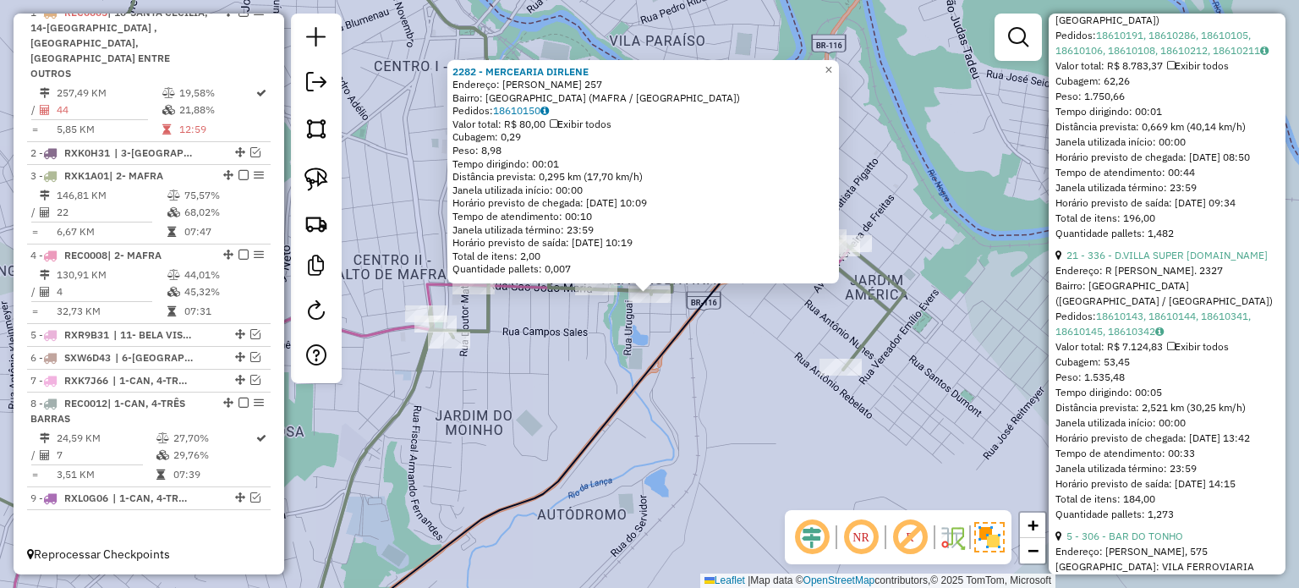
click at [734, 375] on div "Rota 3 - Placa RXK1A01 6943 - RAFAEL NOVACKI 2282 - MERCEARIA DIRLENE Endereço:…" at bounding box center [649, 294] width 1299 height 588
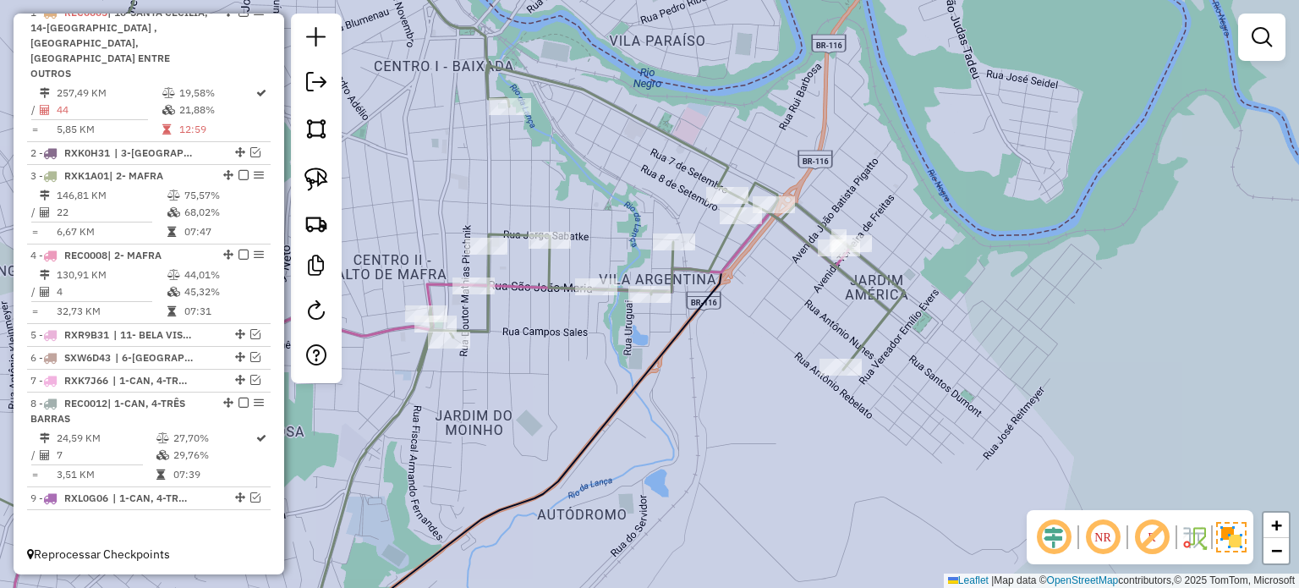
drag, startPoint x: 700, startPoint y: 377, endPoint x: 740, endPoint y: 385, distance: 40.6
click at [740, 385] on div "Janela de atendimento Grade de atendimento Capacidade Transportadoras Veículos …" at bounding box center [649, 294] width 1299 height 588
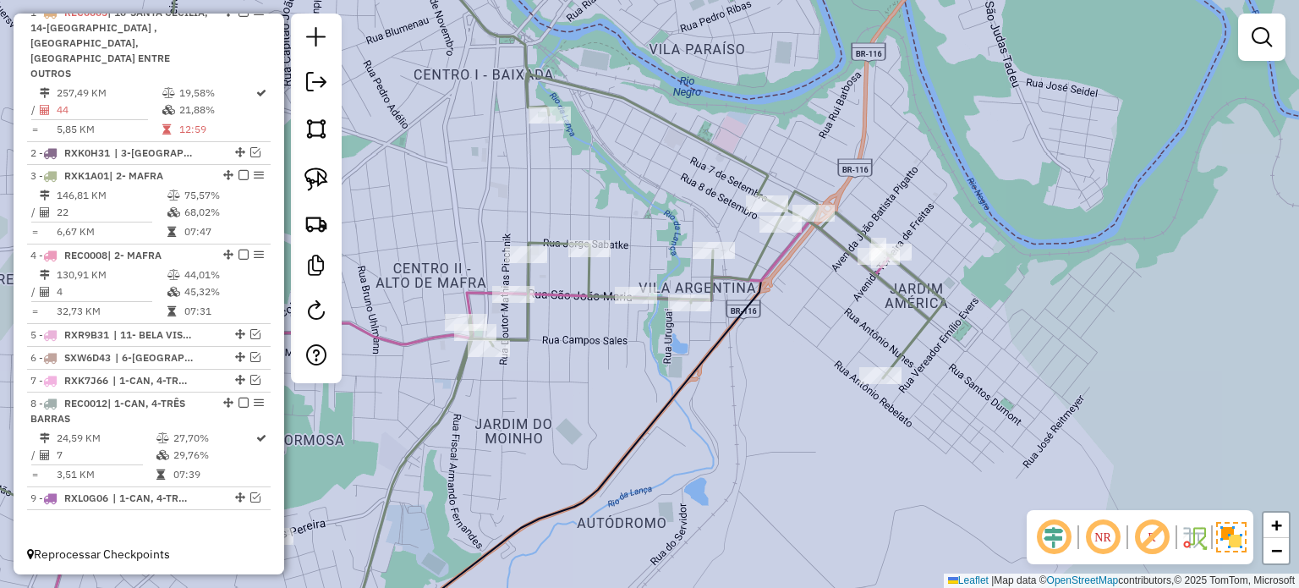
drag, startPoint x: 707, startPoint y: 385, endPoint x: 799, endPoint y: 407, distance: 94.7
click at [799, 407] on div "Janela de atendimento Grade de atendimento Capacidade Transportadoras Veículos …" at bounding box center [649, 294] width 1299 height 588
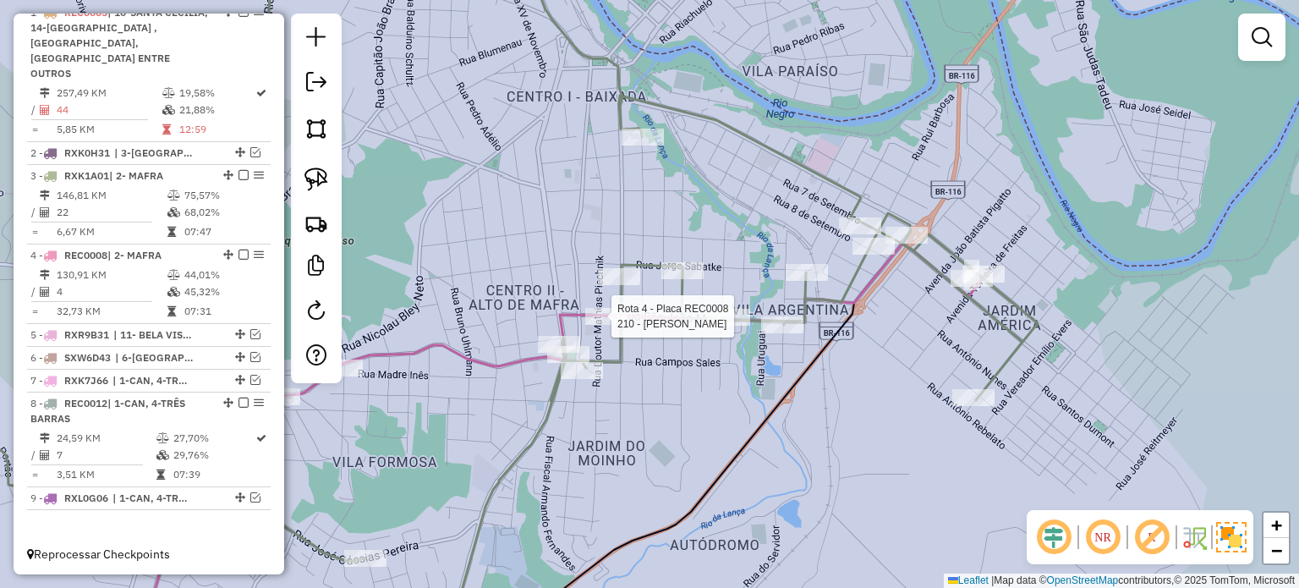
select select "*********"
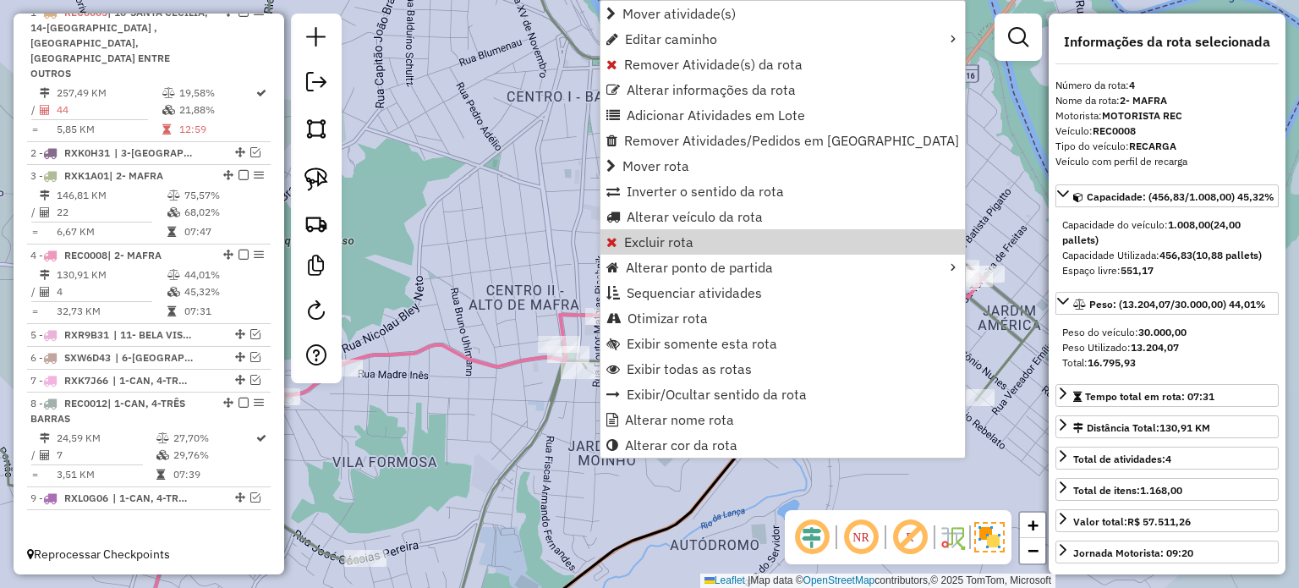
click at [522, 287] on div "Janela de atendimento Grade de atendimento Capacidade Transportadoras Veículos …" at bounding box center [649, 294] width 1299 height 588
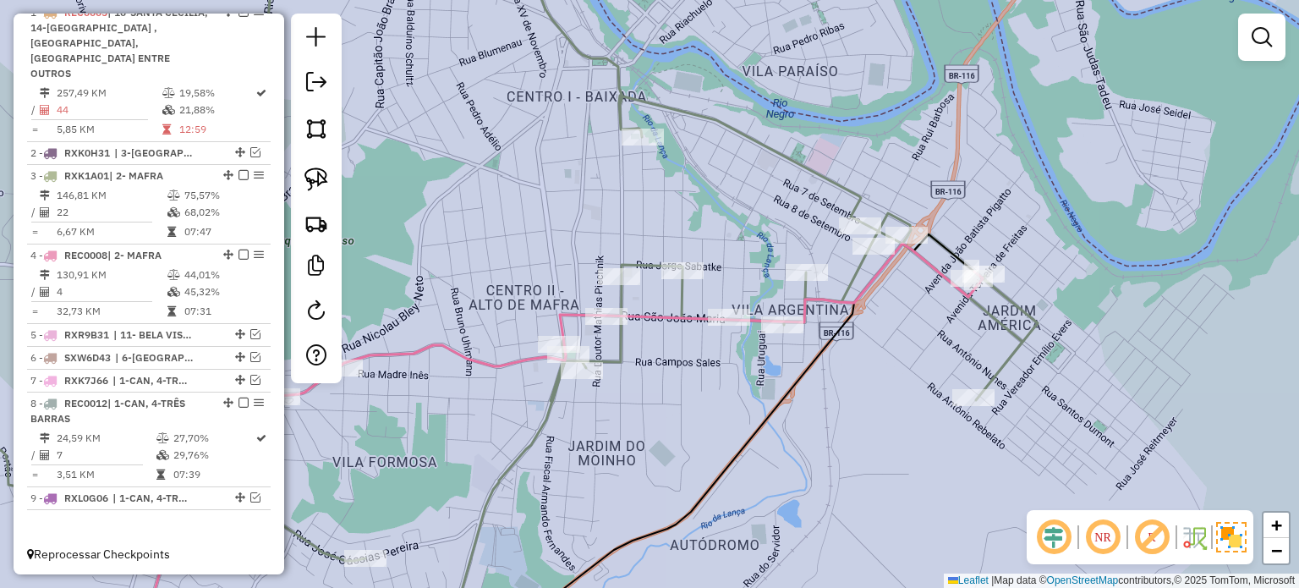
click at [710, 395] on div "Janela de atendimento Grade de atendimento Capacidade Transportadoras Veículos …" at bounding box center [649, 294] width 1299 height 588
select select "*********"
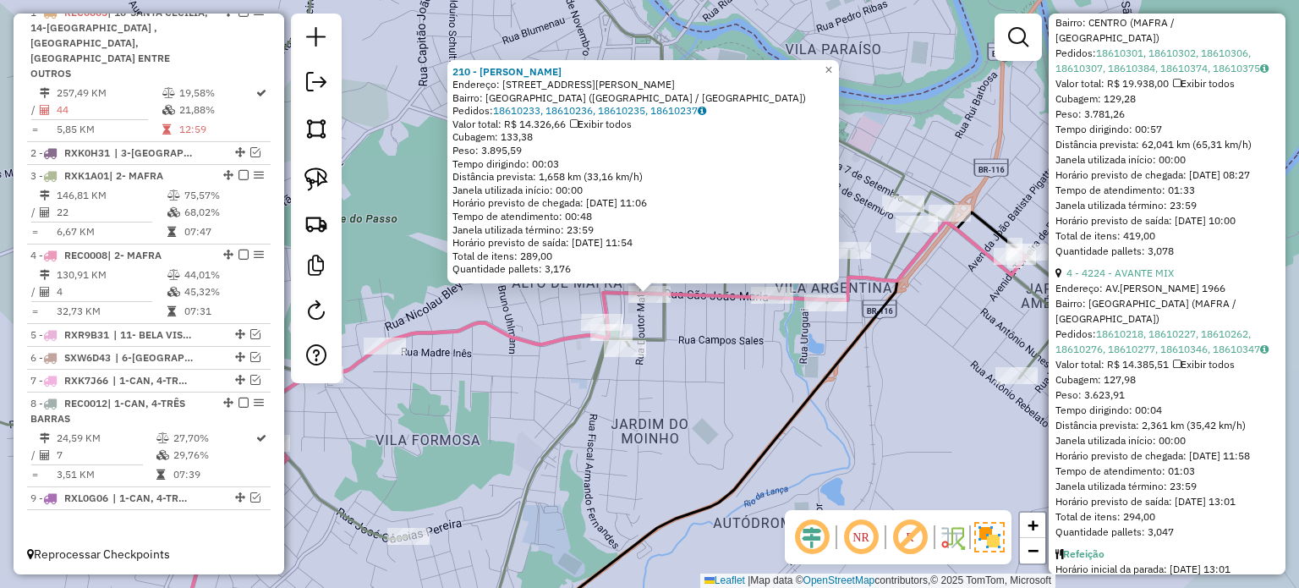
scroll to position [845, 0]
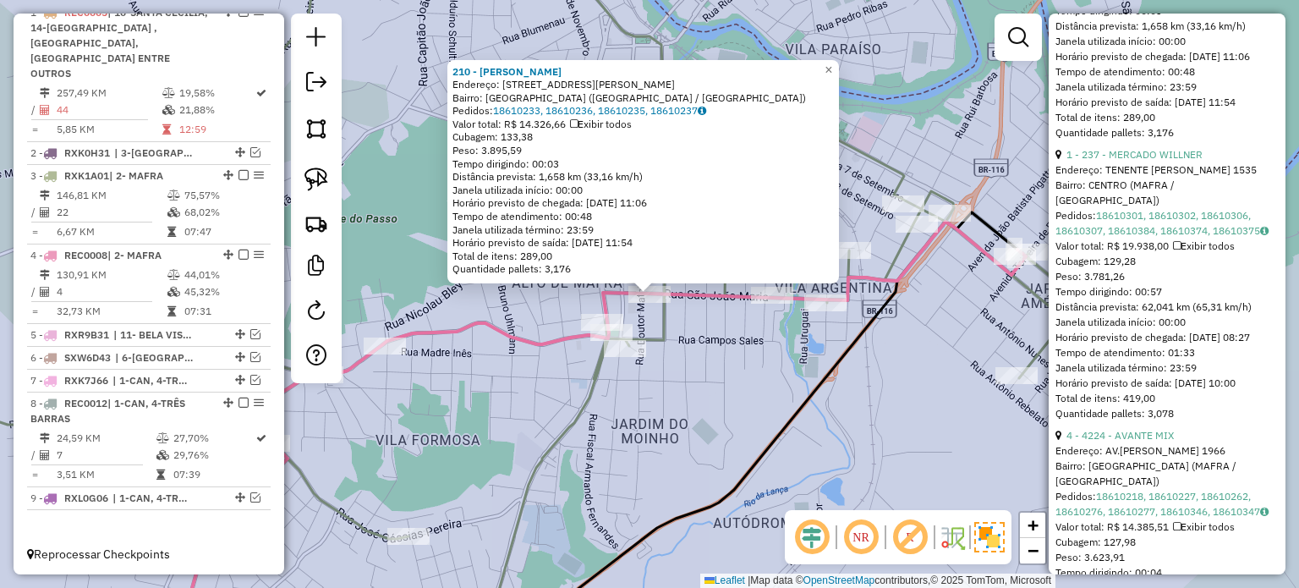
click at [795, 388] on div "210 - ABI BELEM Endereço: Rua Felipe Schmidt, 576 Bairro: Centro I Baixada (Maf…" at bounding box center [649, 294] width 1299 height 588
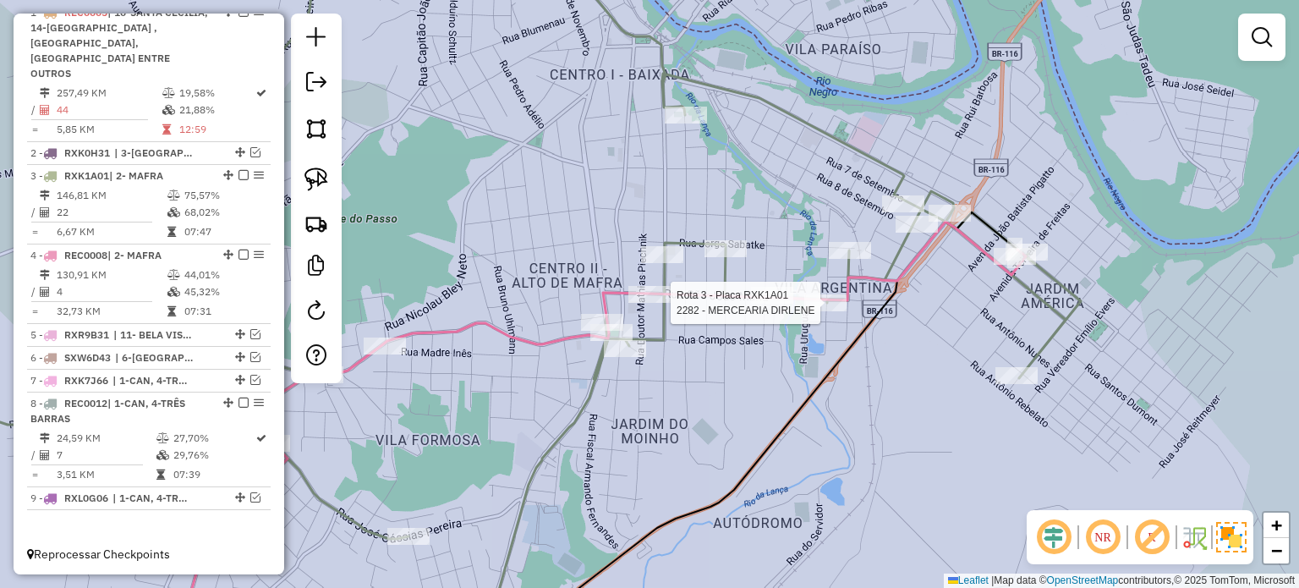
select select "*********"
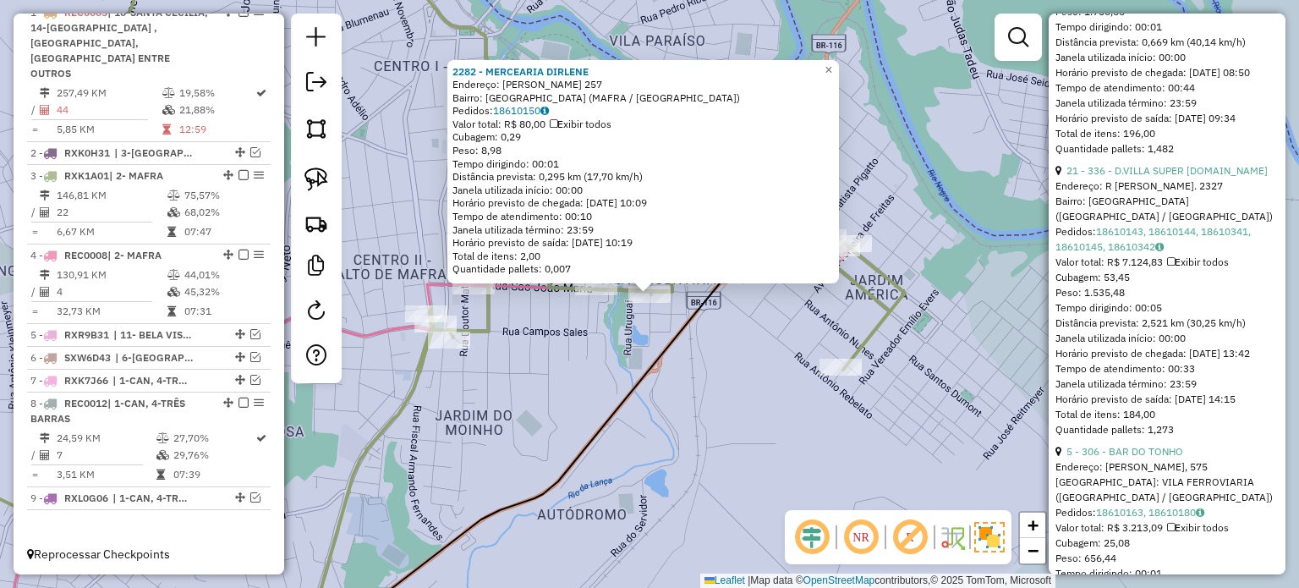
scroll to position [1099, 0]
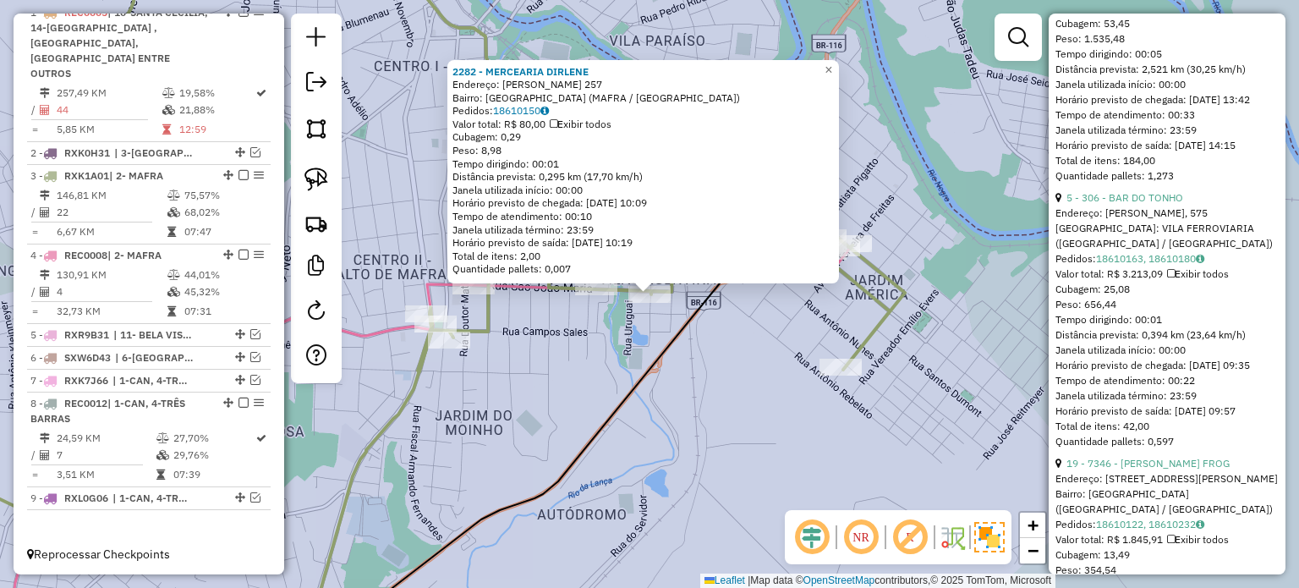
click at [808, 398] on div "2282 - MERCEARIA DIRLENE Endereço: EUCLIDES DA CUNHA 257 Bairro: VILA ARGENTINA…" at bounding box center [649, 294] width 1299 height 588
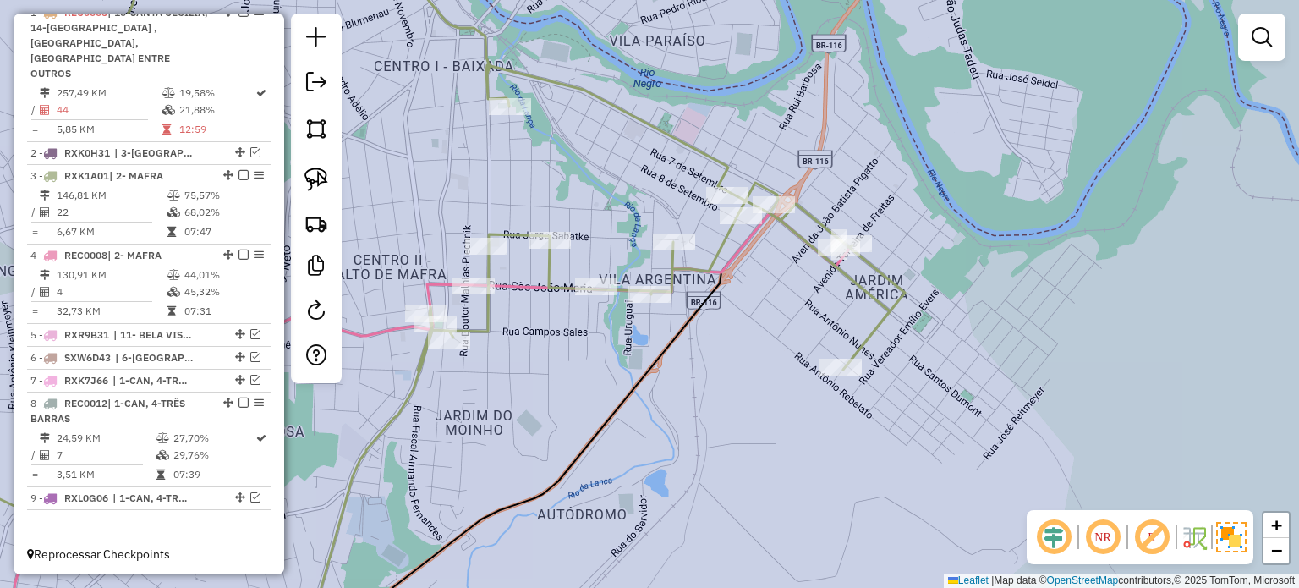
drag, startPoint x: 795, startPoint y: 393, endPoint x: 818, endPoint y: 428, distance: 42.0
click at [818, 427] on div "Janela de atendimento Grade de atendimento Capacidade Transportadoras Veículos …" at bounding box center [649, 294] width 1299 height 588
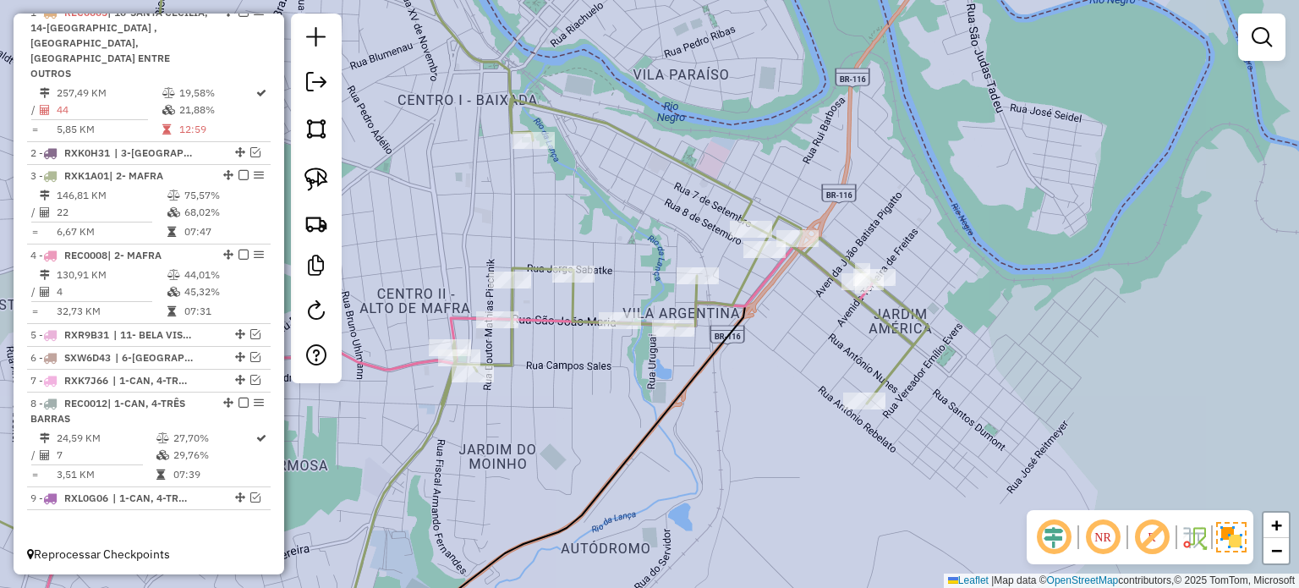
drag, startPoint x: 761, startPoint y: 409, endPoint x: 822, endPoint y: 432, distance: 65.0
click at [817, 433] on div "Janela de atendimento Grade de atendimento Capacidade Transportadoras Veículos …" at bounding box center [649, 294] width 1299 height 588
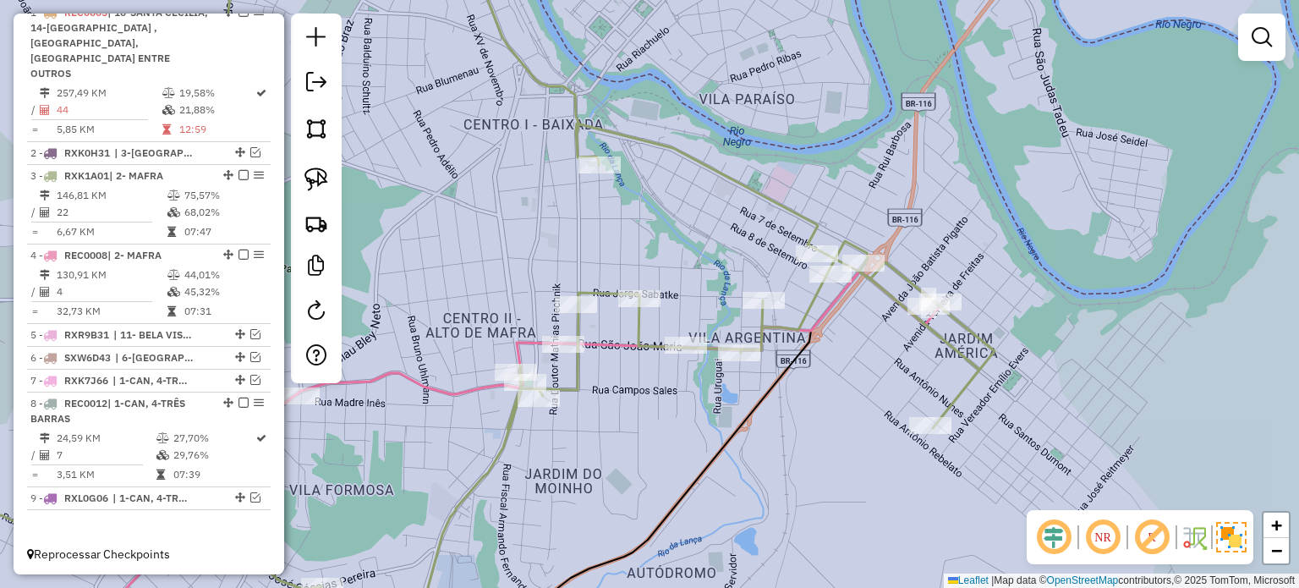
drag, startPoint x: 771, startPoint y: 416, endPoint x: 820, endPoint y: 423, distance: 49.5
click at [822, 424] on div "Janela de atendimento Grade de atendimento Capacidade Transportadoras Veículos …" at bounding box center [649, 294] width 1299 height 588
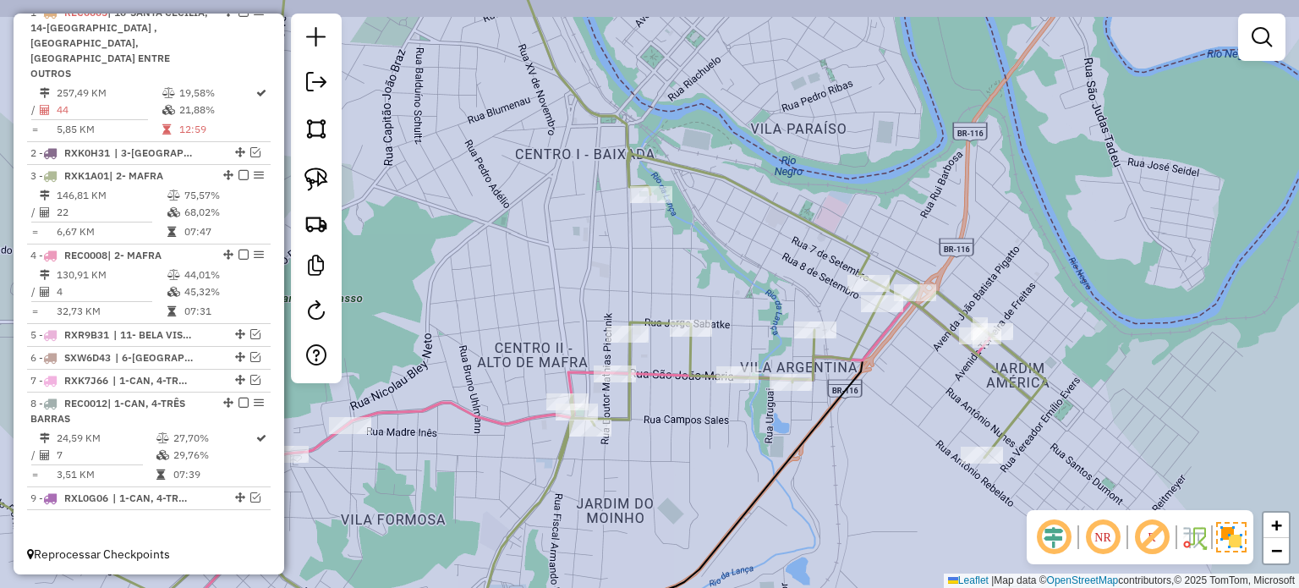
drag, startPoint x: 818, startPoint y: 425, endPoint x: 818, endPoint y: 446, distance: 20.3
click at [818, 446] on div "Janela de atendimento Grade de atendimento Capacidade Transportadoras Veículos …" at bounding box center [649, 294] width 1299 height 588
drag, startPoint x: 818, startPoint y: 446, endPoint x: 823, endPoint y: 427, distance: 19.3
click at [823, 429] on div "Janela de atendimento Grade de atendimento Capacidade Transportadoras Veículos …" at bounding box center [649, 294] width 1299 height 588
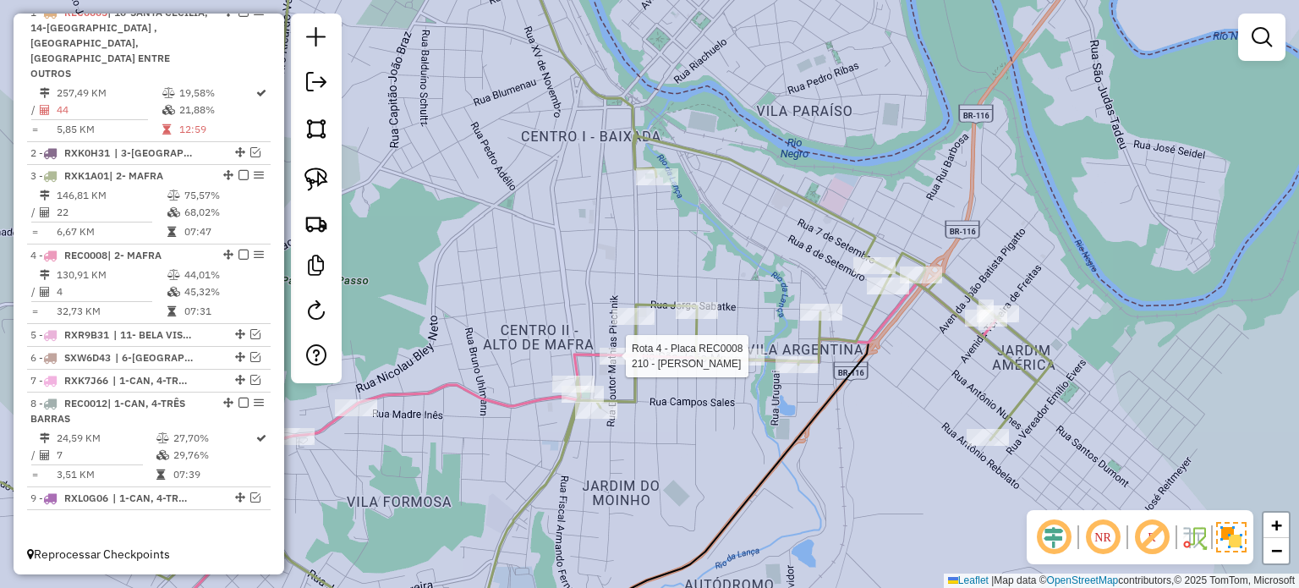
select select "*********"
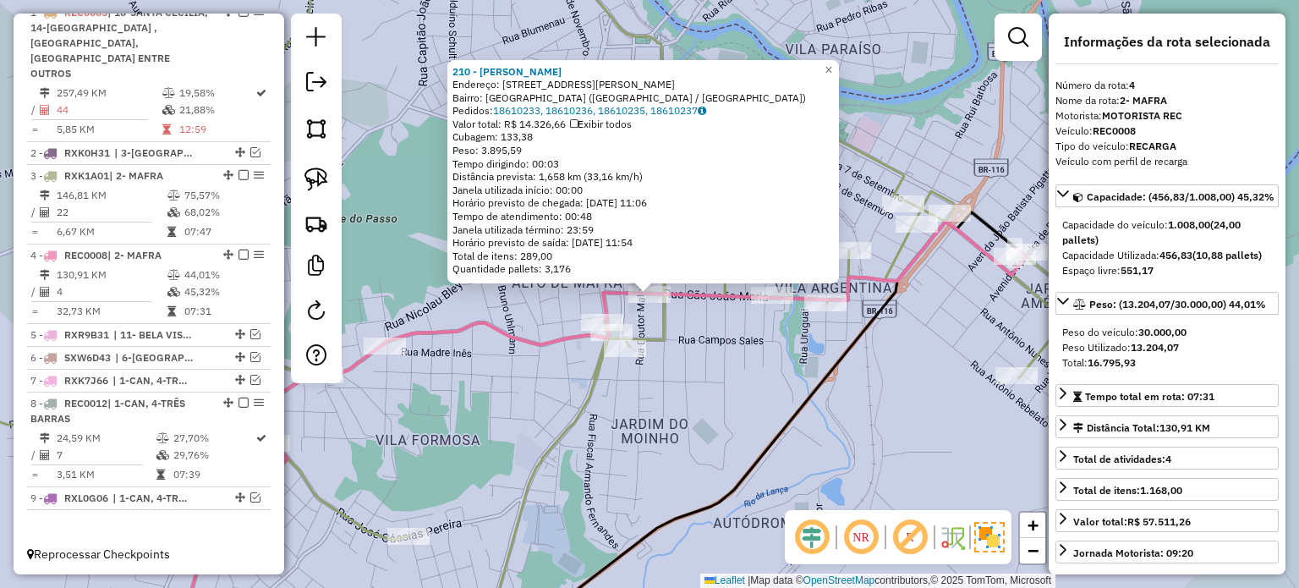
click at [696, 429] on div "210 - ABI BELEM Endereço: Rua Felipe Schmidt, 576 Bairro: Centro I Baixada (Maf…" at bounding box center [649, 294] width 1299 height 588
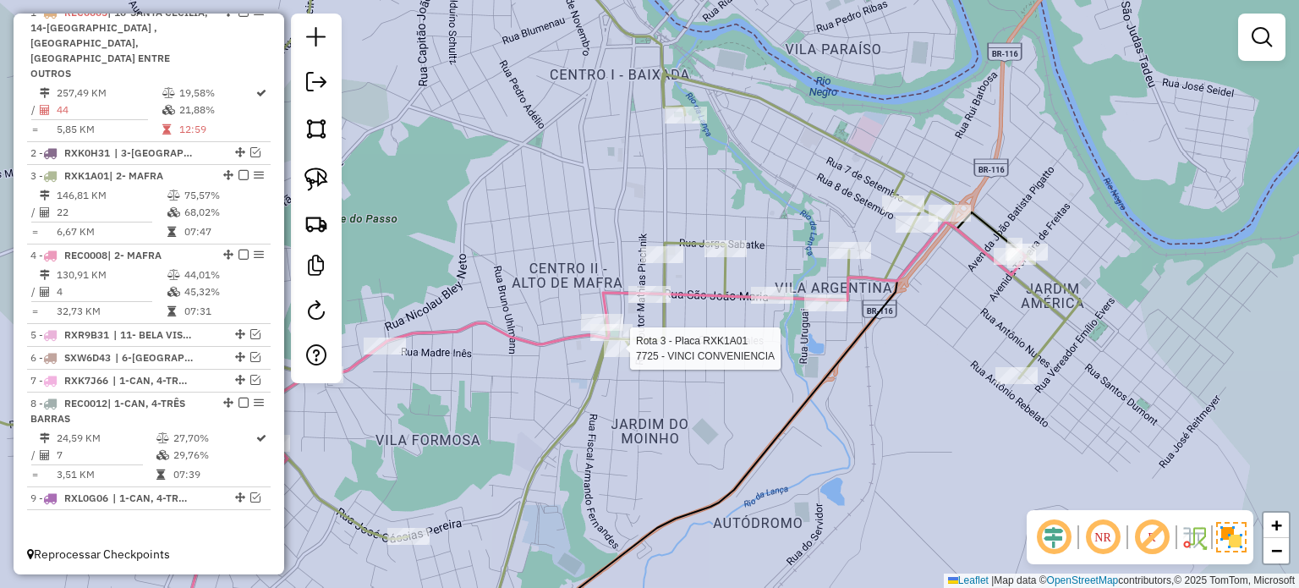
select select "*********"
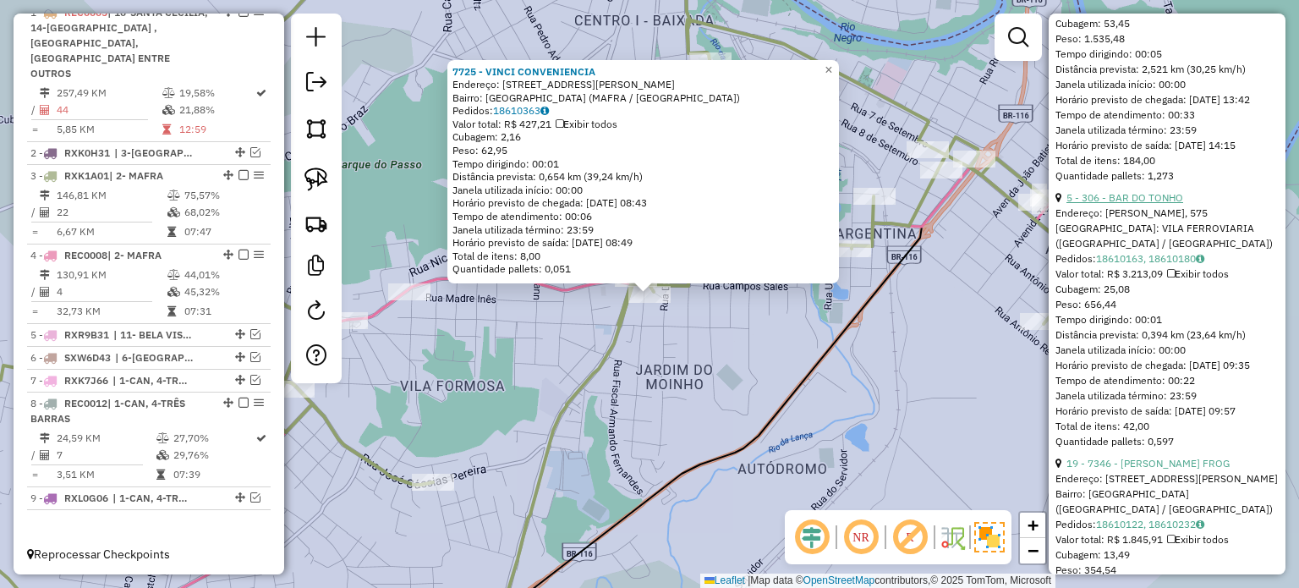
click at [1122, 204] on link "5 - 306 - BAR DO TONHO" at bounding box center [1124, 197] width 117 height 13
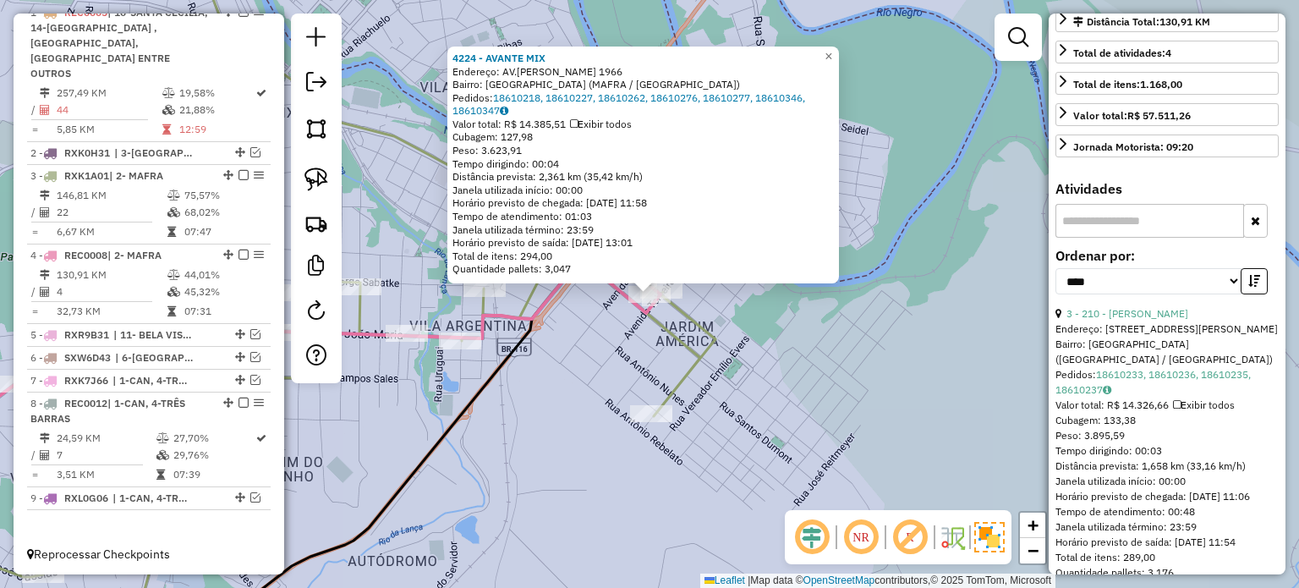
scroll to position [152, 0]
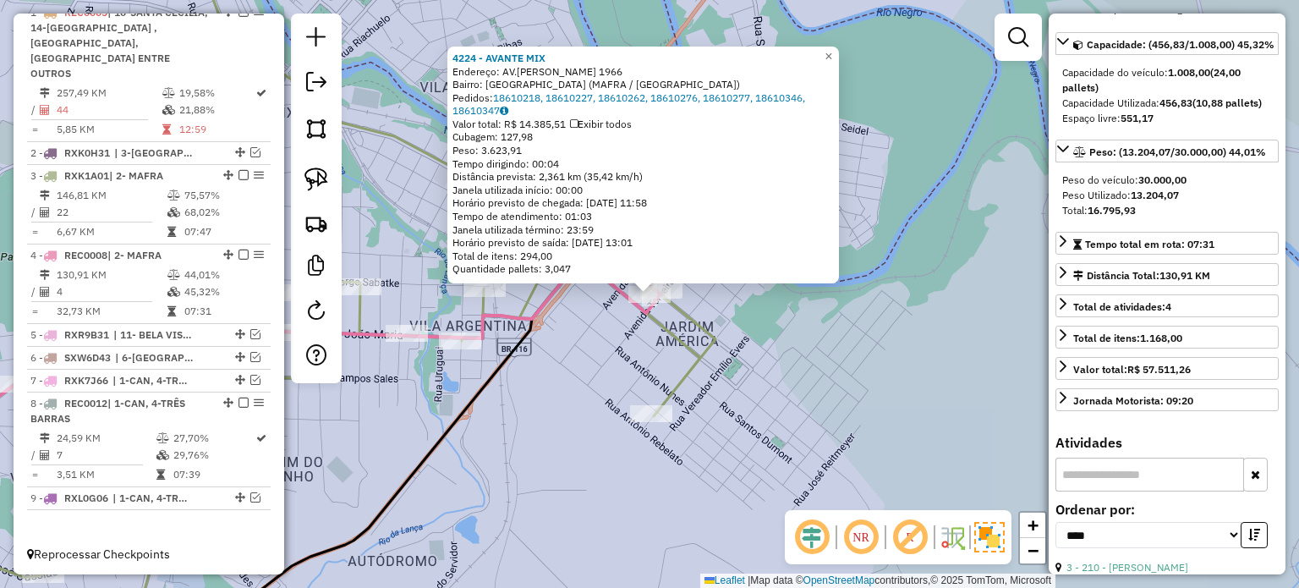
click at [805, 371] on div "4224 - AVANTE MIX Endereço: AV.CEL JOSE SEVERIANO MAIA 1966 Bairro: JARDIM AMER…" at bounding box center [649, 294] width 1299 height 588
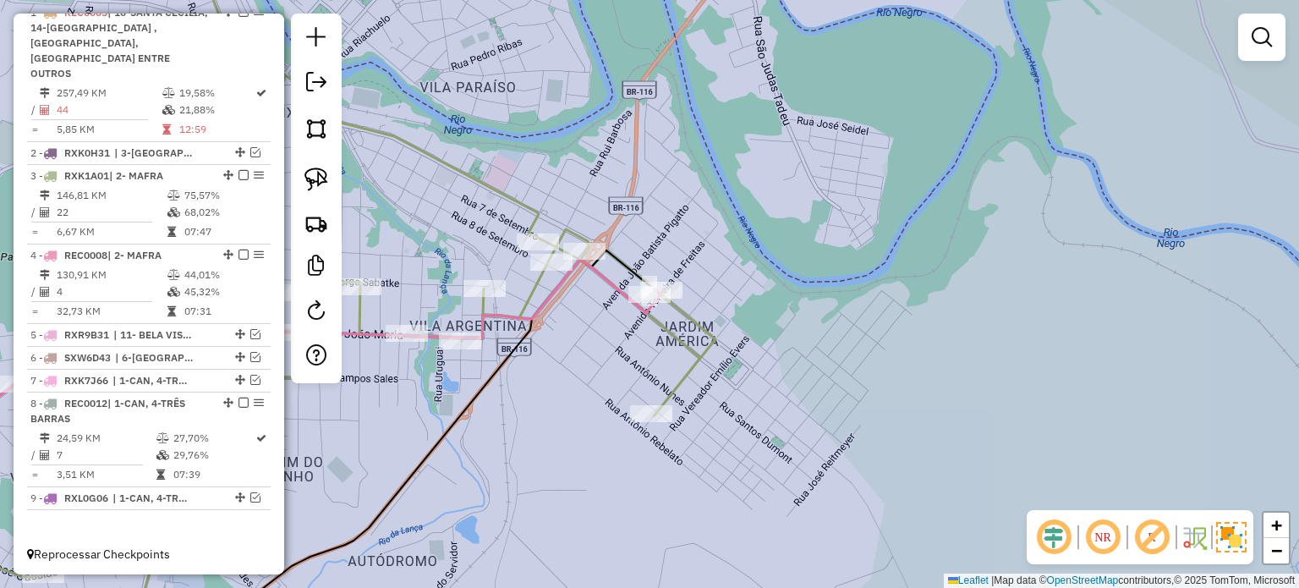
drag, startPoint x: 846, startPoint y: 363, endPoint x: 931, endPoint y: 338, distance: 88.0
click at [931, 338] on div "Janela de atendimento Grade de atendimento Capacidade Transportadoras Veículos …" at bounding box center [649, 294] width 1299 height 588
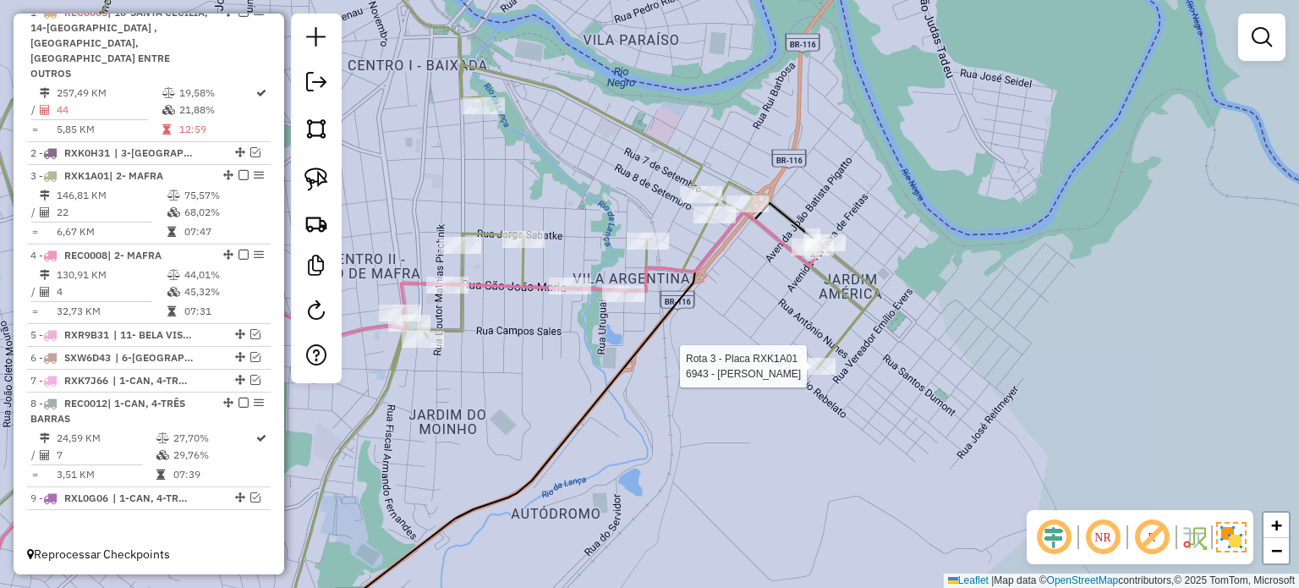
select select "*********"
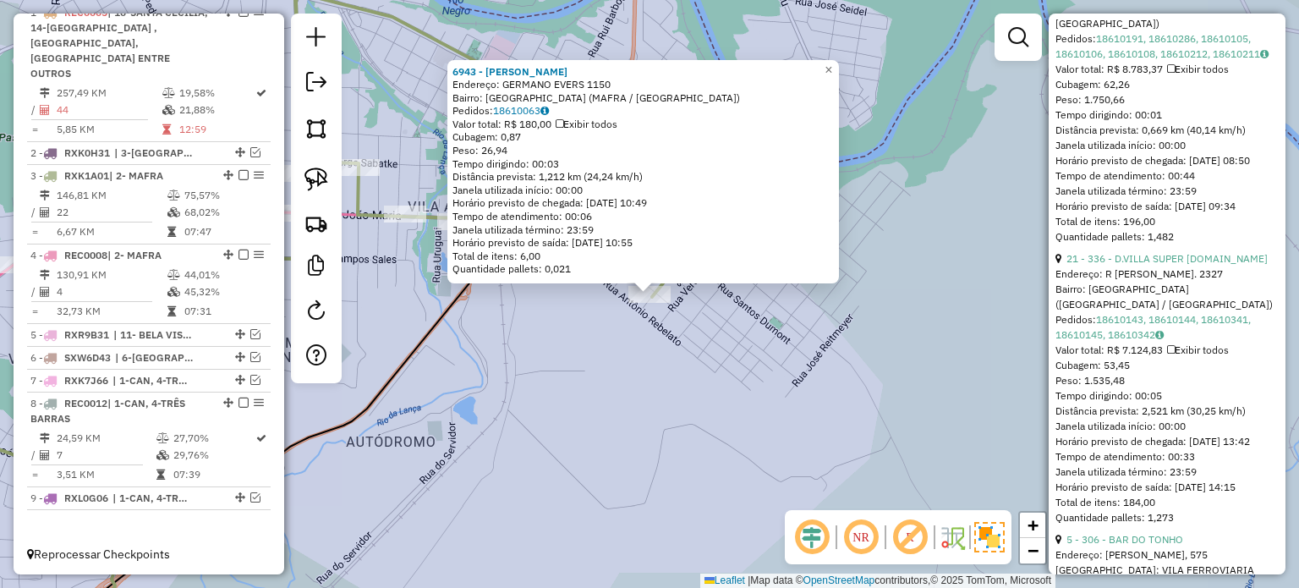
scroll to position [761, 0]
click at [684, 354] on div "6943 - RAFAEL NOVACKI Endereço: GERMANO EVERS 1150 Bairro: JARDIM AMERICA (MAFR…" at bounding box center [649, 294] width 1299 height 588
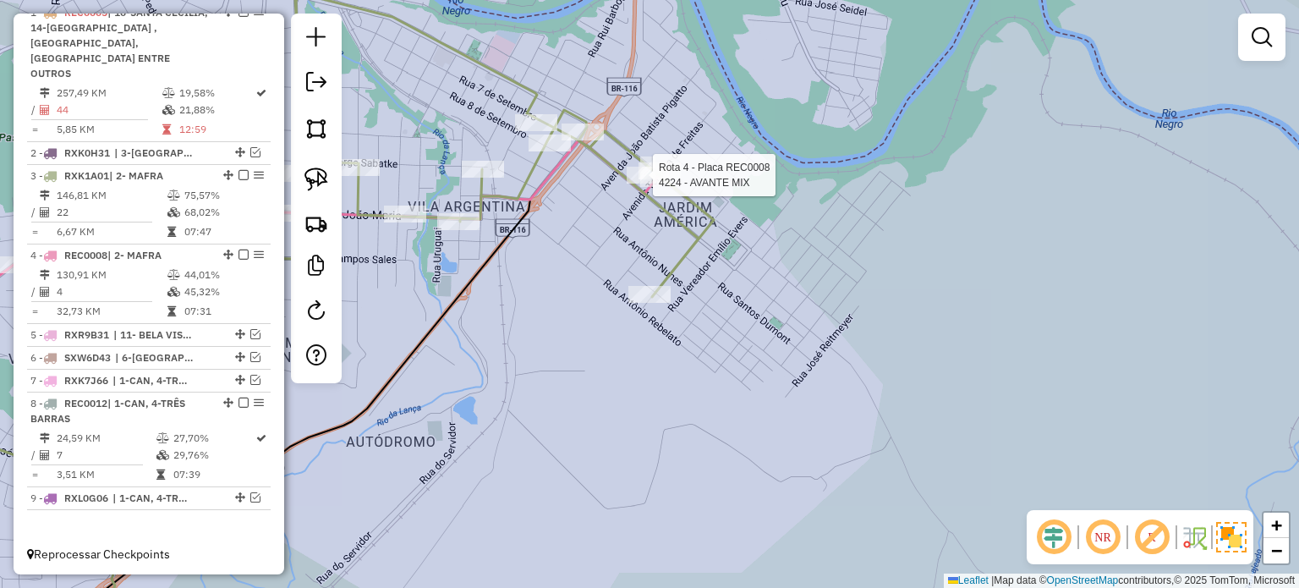
select select "*********"
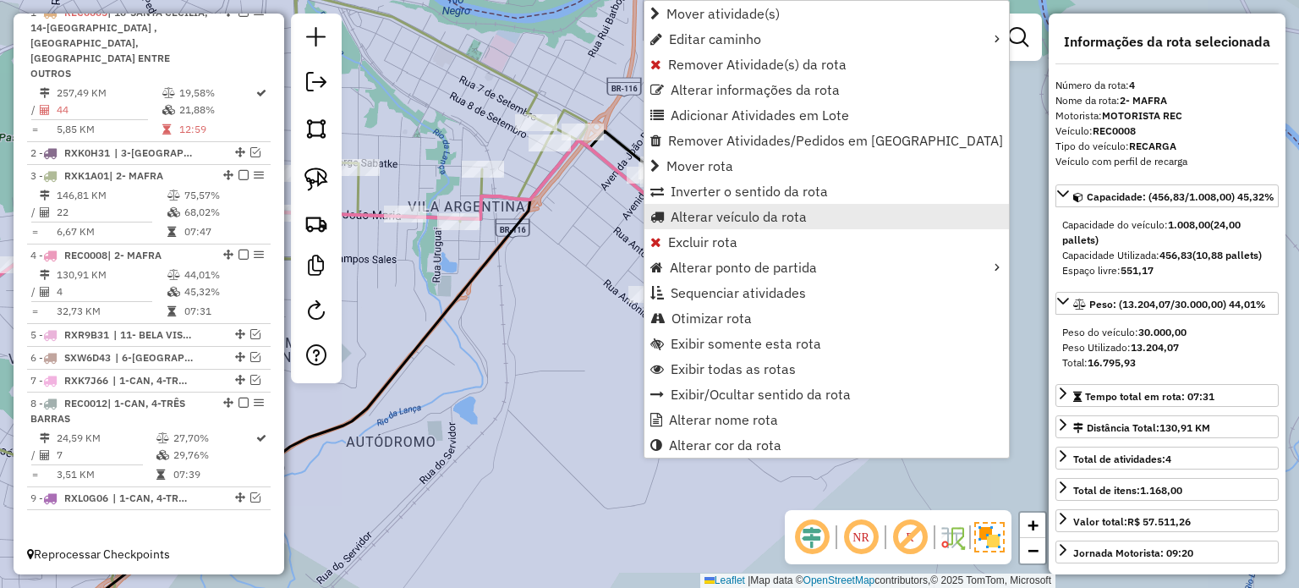
click at [701, 219] on span "Alterar veículo da rota" at bounding box center [738, 217] width 136 height 14
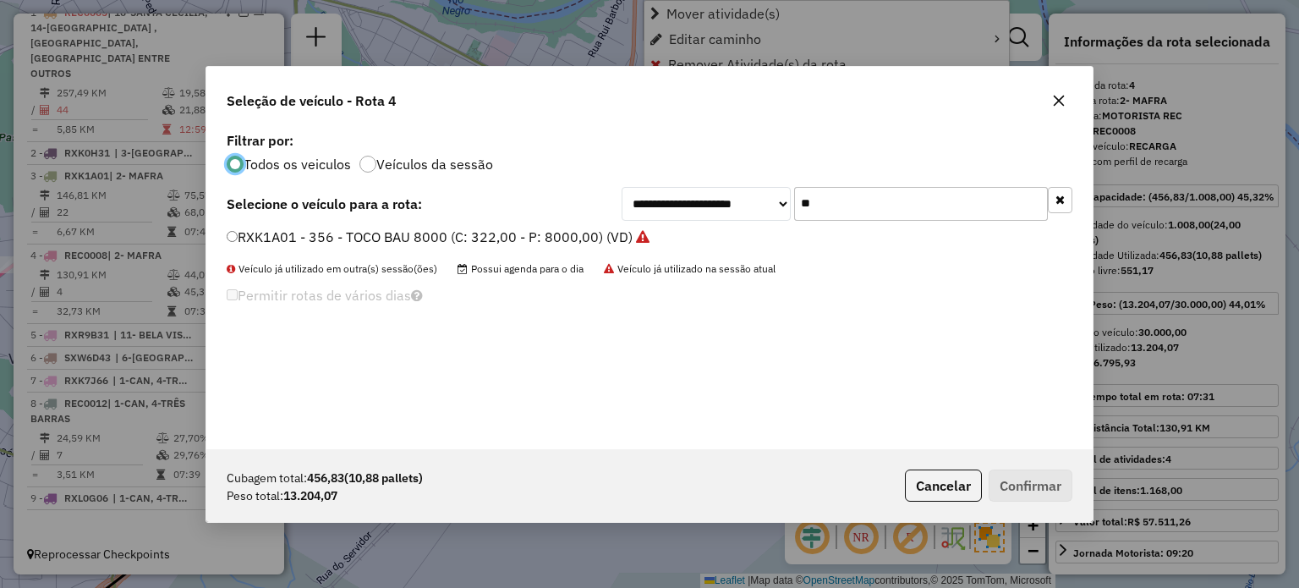
scroll to position [8, 5]
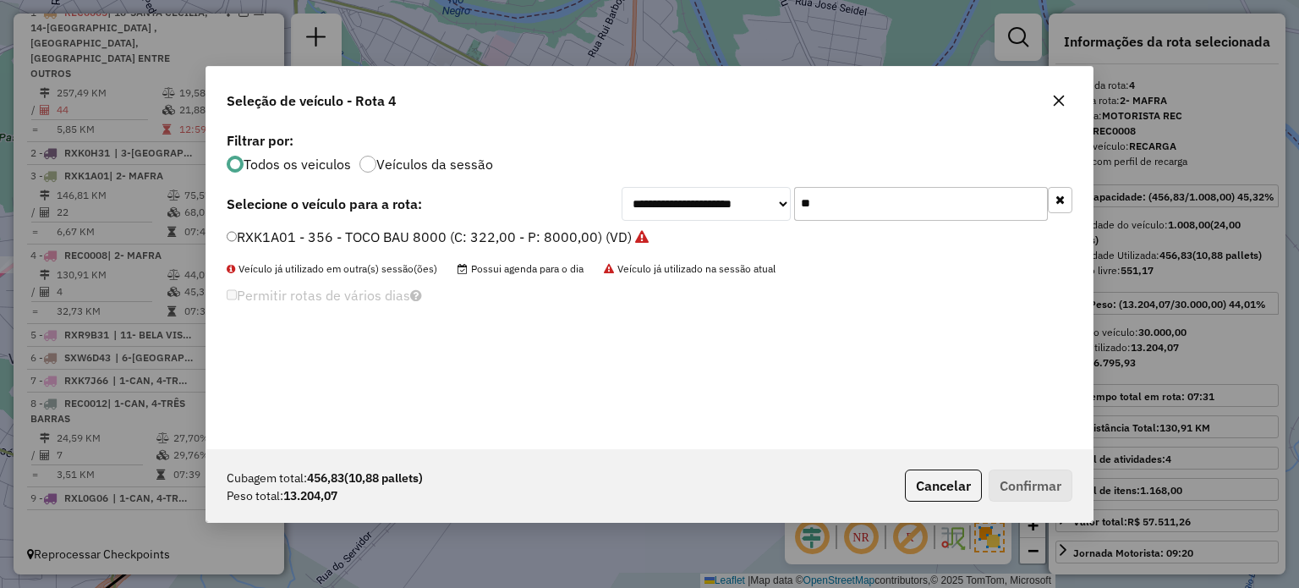
drag, startPoint x: 910, startPoint y: 210, endPoint x: 708, endPoint y: 211, distance: 202.9
click at [720, 226] on div "**********" at bounding box center [649, 288] width 886 height 321
type input "**"
click at [328, 246] on li "RXN8G90 - 366 - TRUCK CARROCERIA (C: 504,00 - P: 15000,00) (VD)" at bounding box center [649, 237] width 845 height 20
click at [251, 239] on label "RXN8G90 - 366 - TRUCK CARROCERIA (C: 504,00 - P: 15000,00) (VD)" at bounding box center [447, 237] width 441 height 20
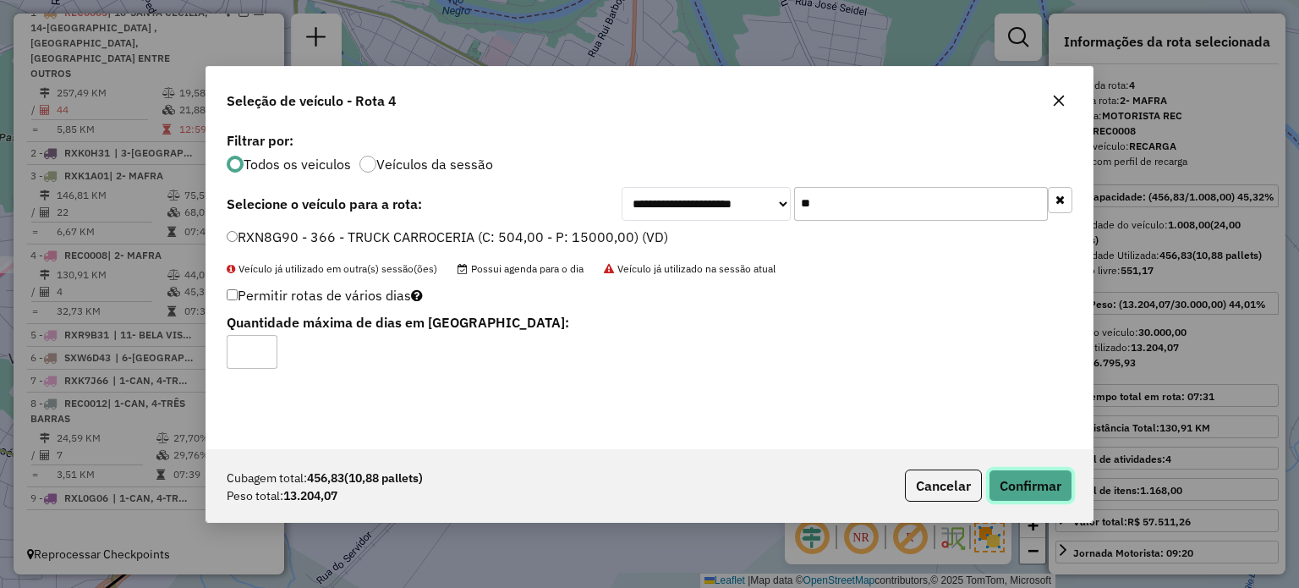
click at [1031, 482] on button "Confirmar" at bounding box center [1030, 485] width 84 height 32
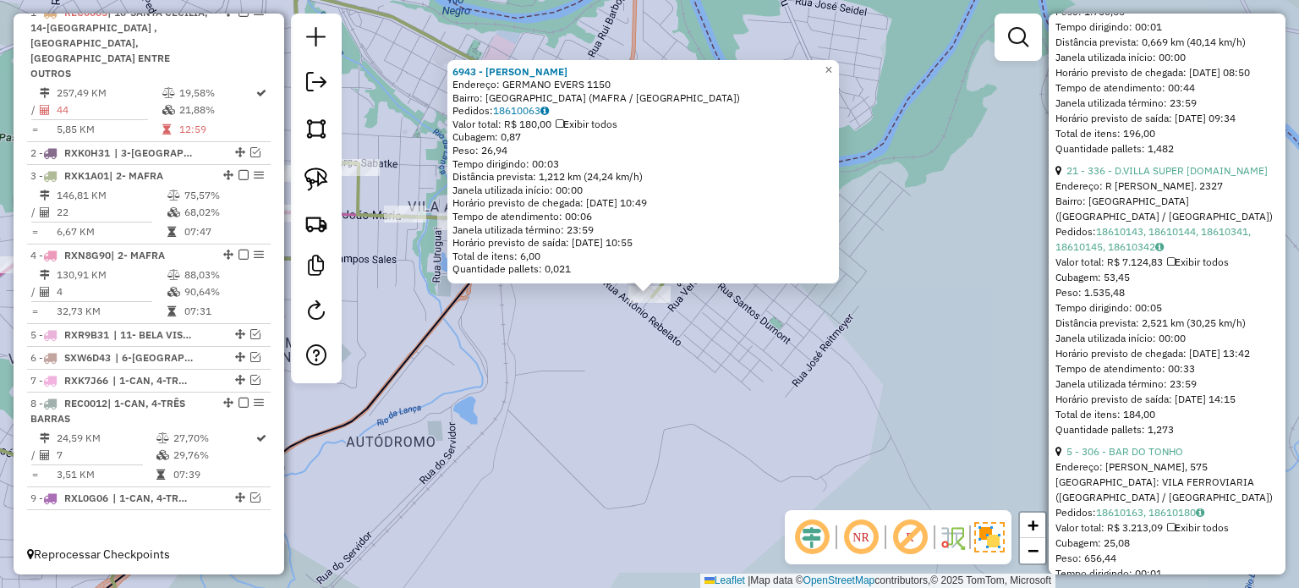
scroll to position [1014, 0]
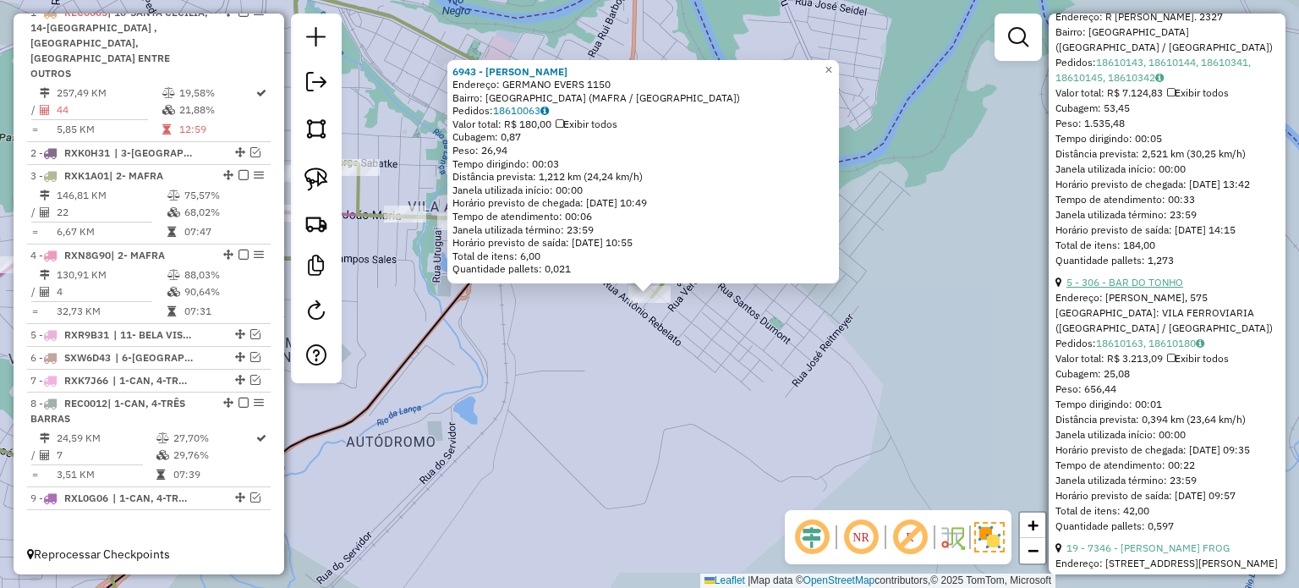
click at [1141, 288] on link "5 - 306 - BAR DO TONHO" at bounding box center [1124, 282] width 117 height 13
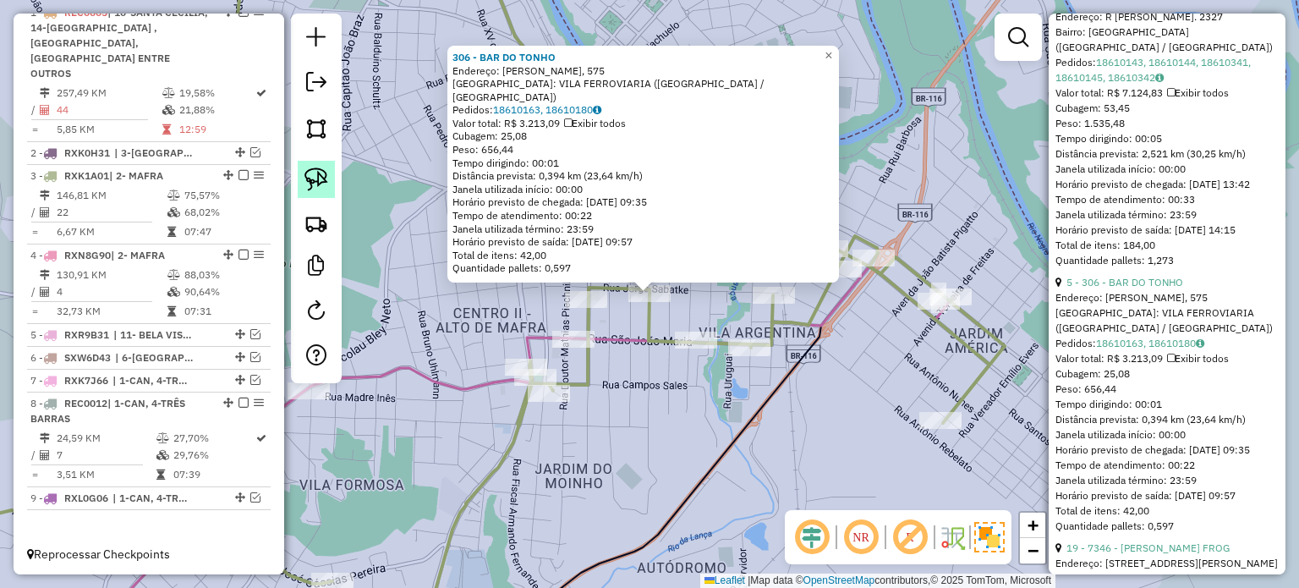
click at [320, 172] on img at bounding box center [316, 179] width 24 height 24
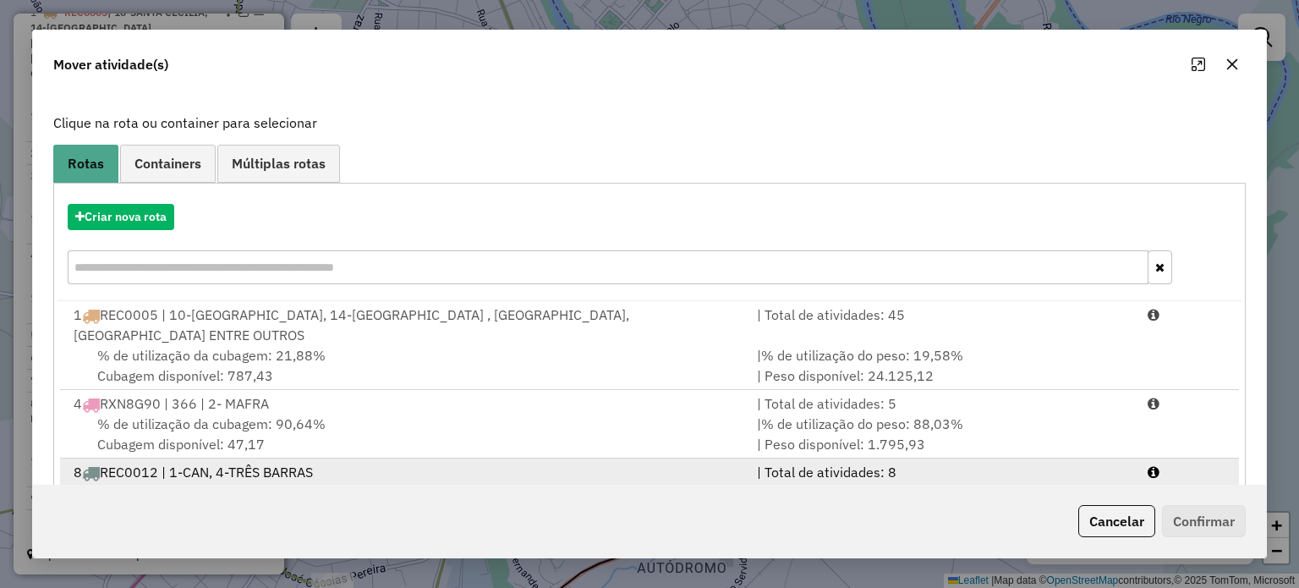
scroll to position [156, 0]
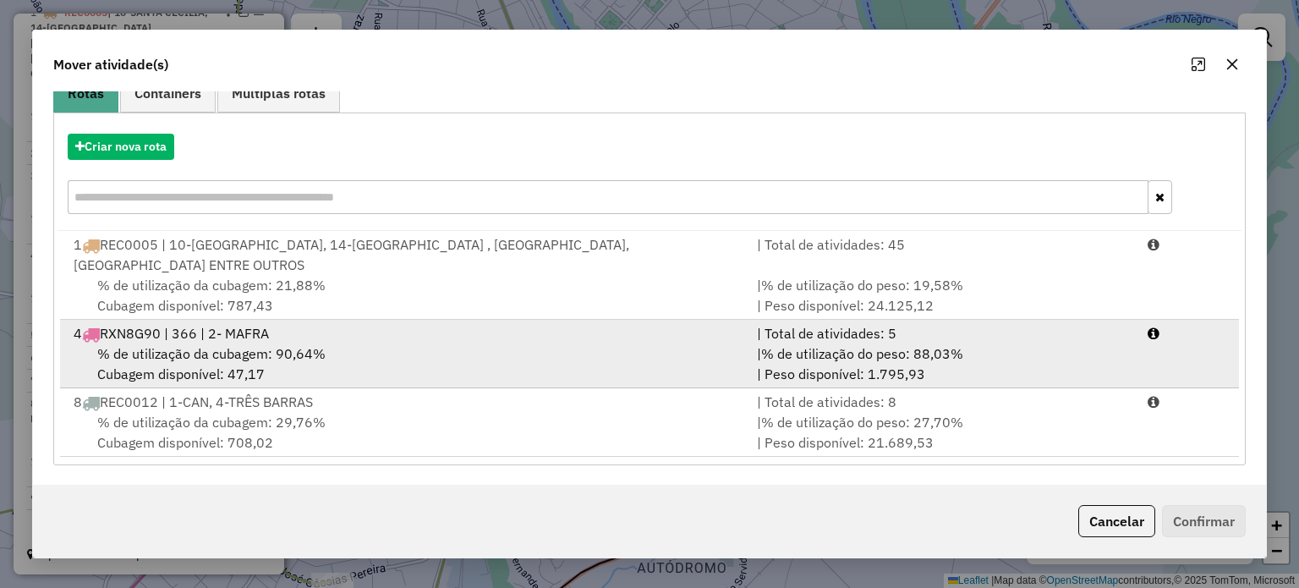
click at [194, 347] on span "% de utilização da cubagem: 90,64%" at bounding box center [211, 353] width 228 height 17
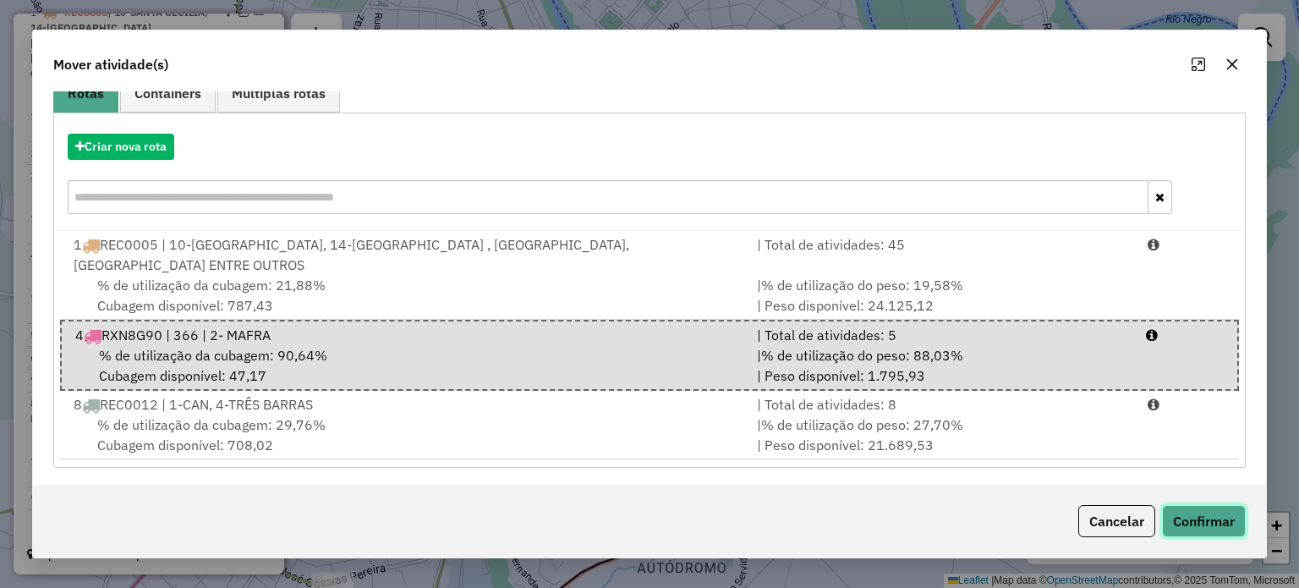
click at [1195, 525] on button "Confirmar" at bounding box center [1204, 521] width 84 height 32
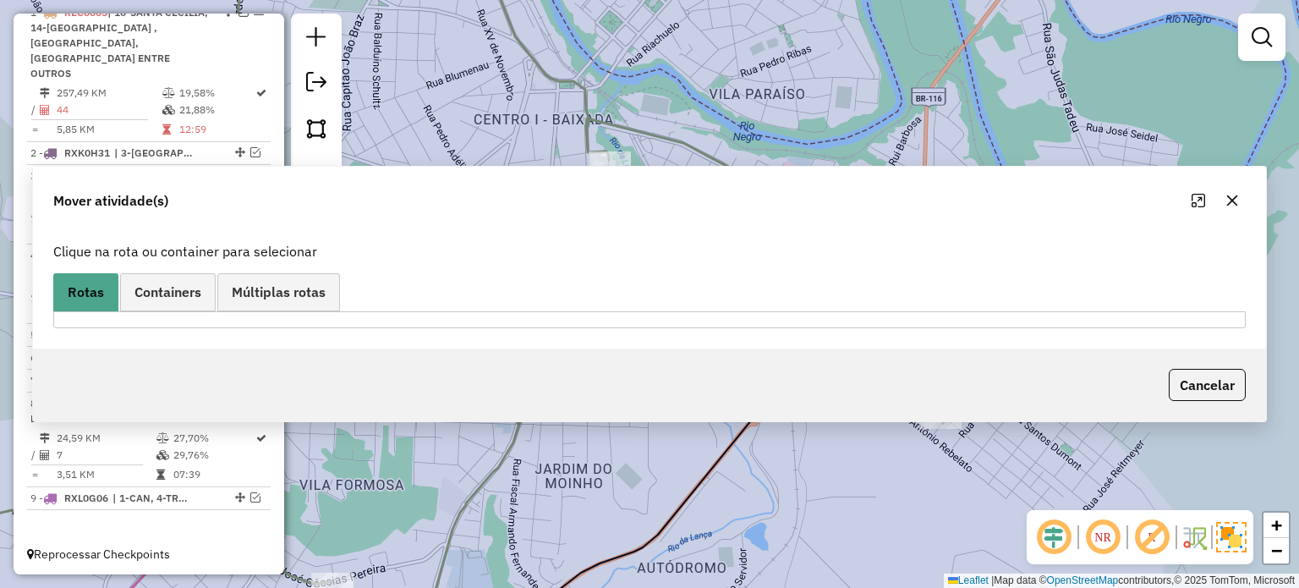
scroll to position [0, 0]
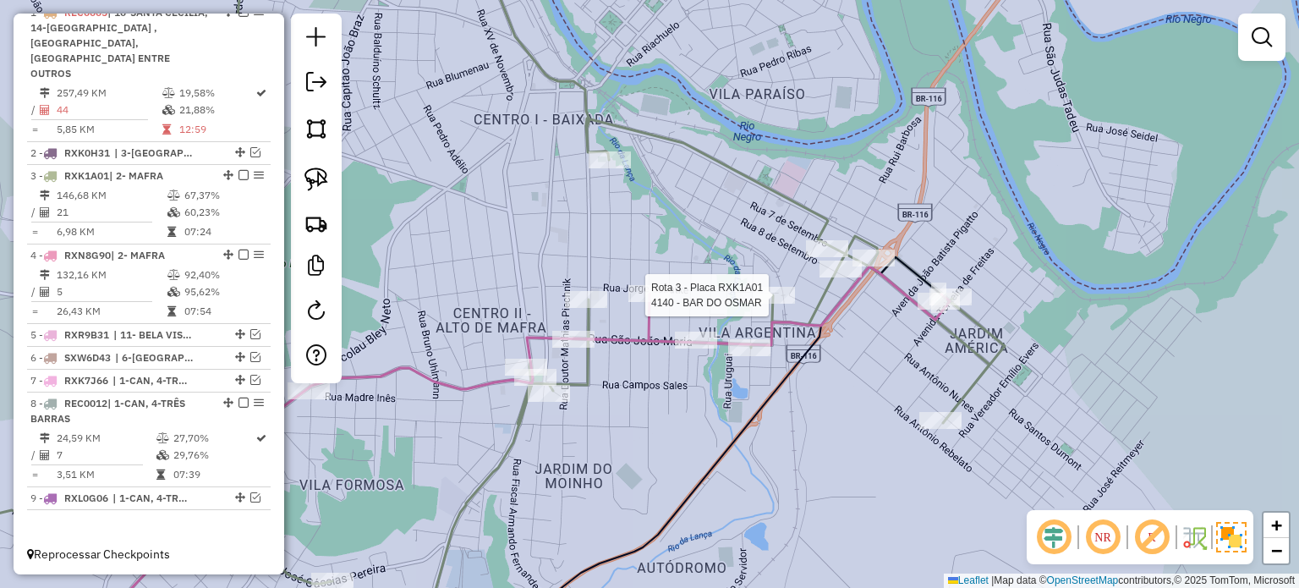
select select "*********"
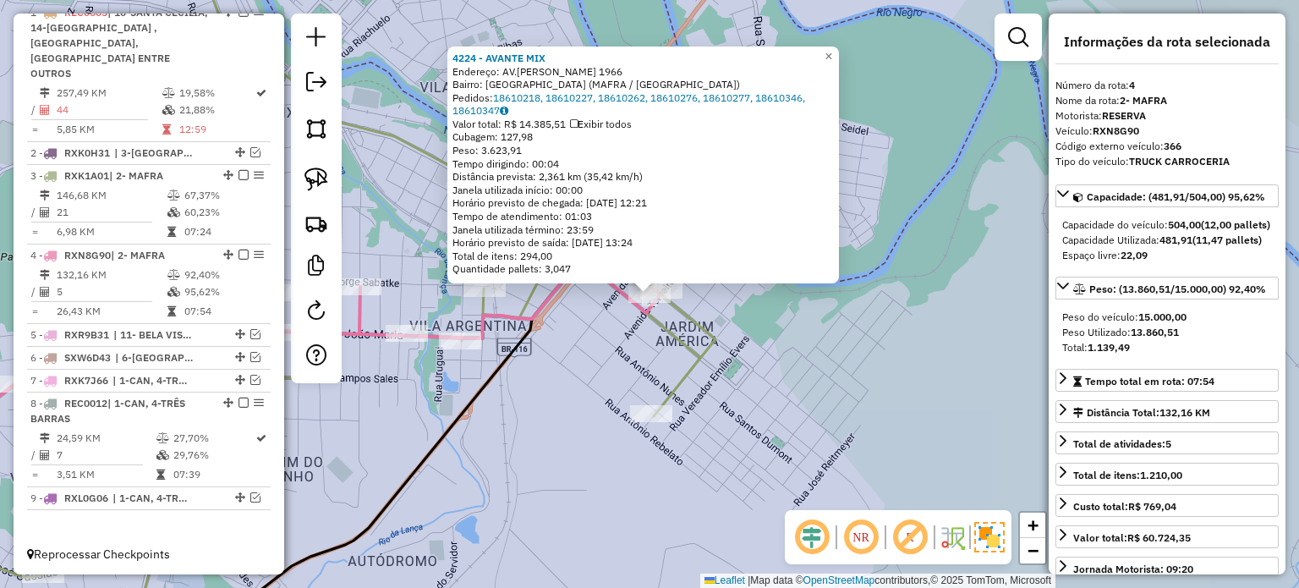
click at [637, 325] on div "4224 - AVANTE MIX Endereço: AV.CEL JOSE SEVERIANO MAIA 1966 Bairro: JARDIM AMER…" at bounding box center [649, 294] width 1299 height 588
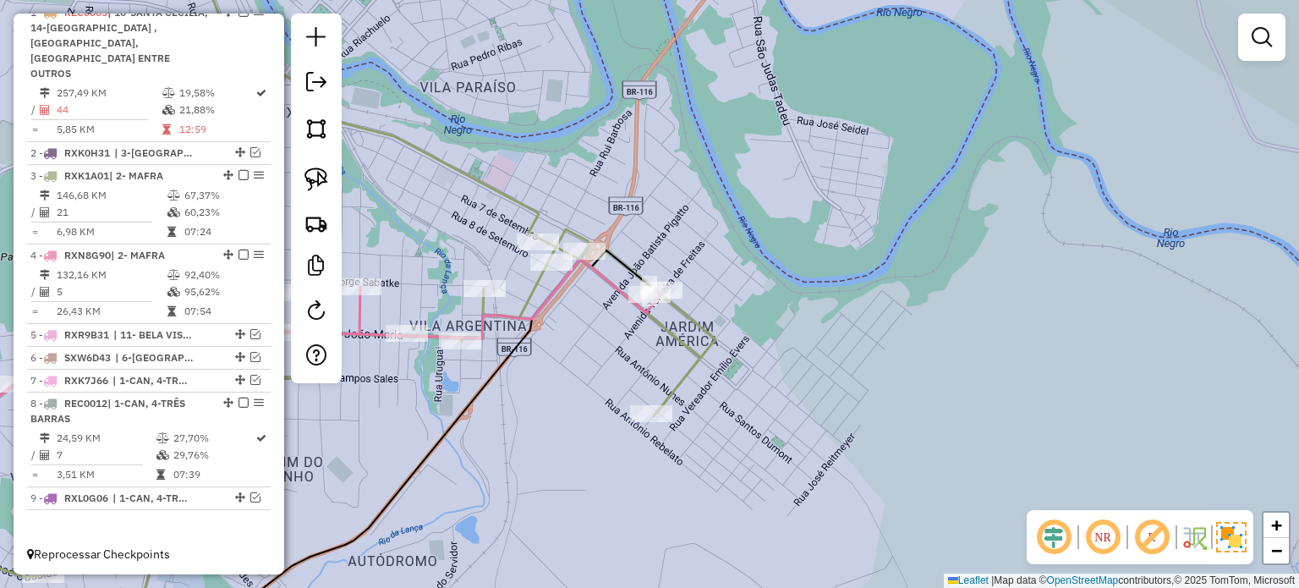
drag, startPoint x: 639, startPoint y: 344, endPoint x: 722, endPoint y: 341, distance: 82.9
click at [722, 341] on div "4224 - AVANTE MIX Endereço: AV.CEL JOSE SEVERIANO MAIA 1966 Bairro: JARDIM AMER…" at bounding box center [649, 294] width 1299 height 588
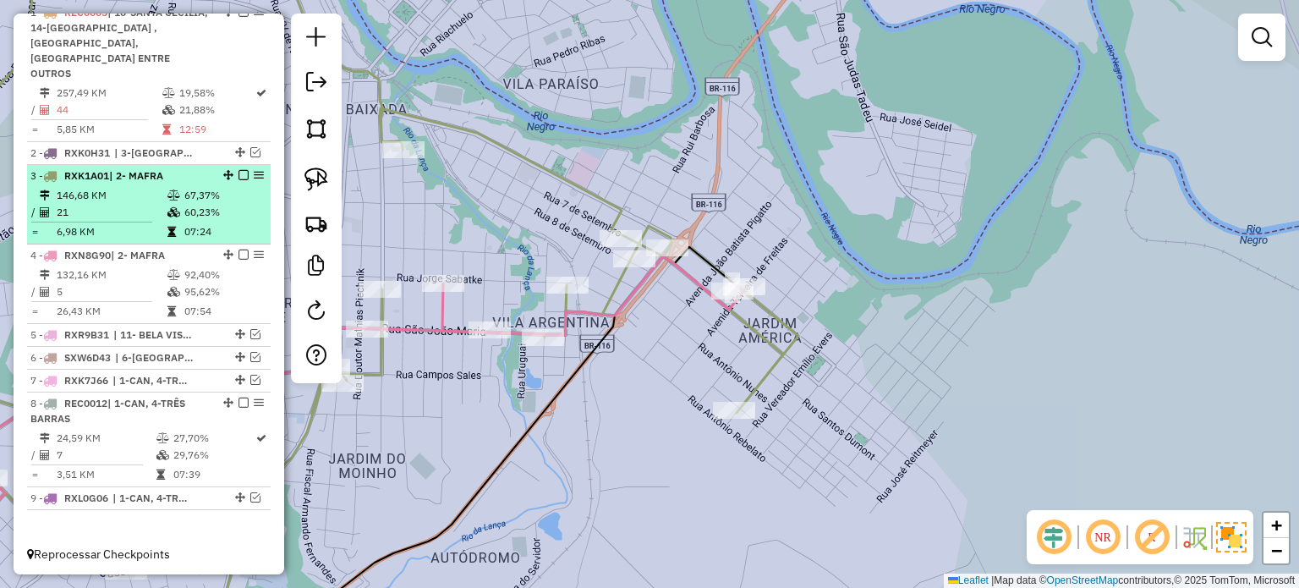
click at [239, 172] on em at bounding box center [243, 175] width 10 height 10
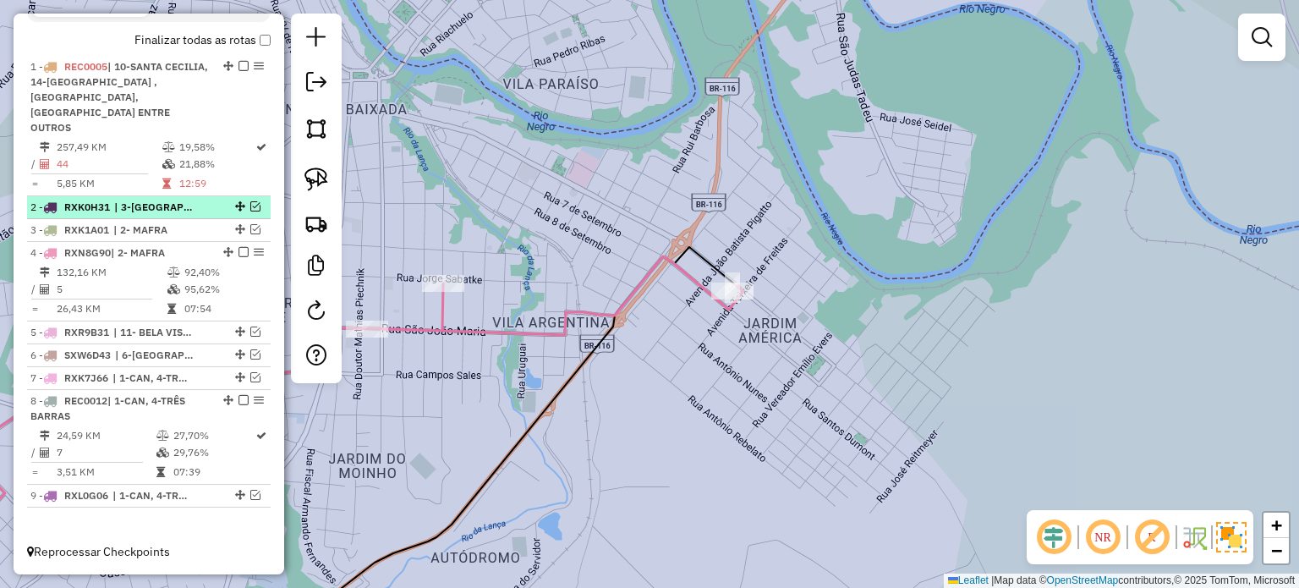
scroll to position [632, 0]
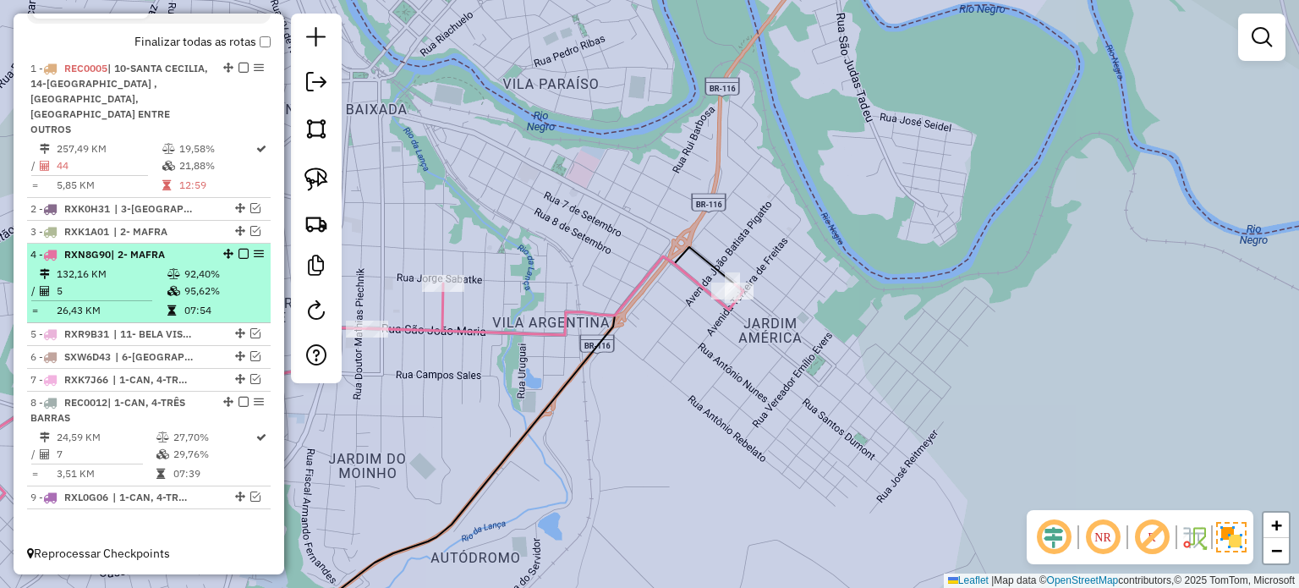
click at [238, 253] on em at bounding box center [243, 254] width 10 height 10
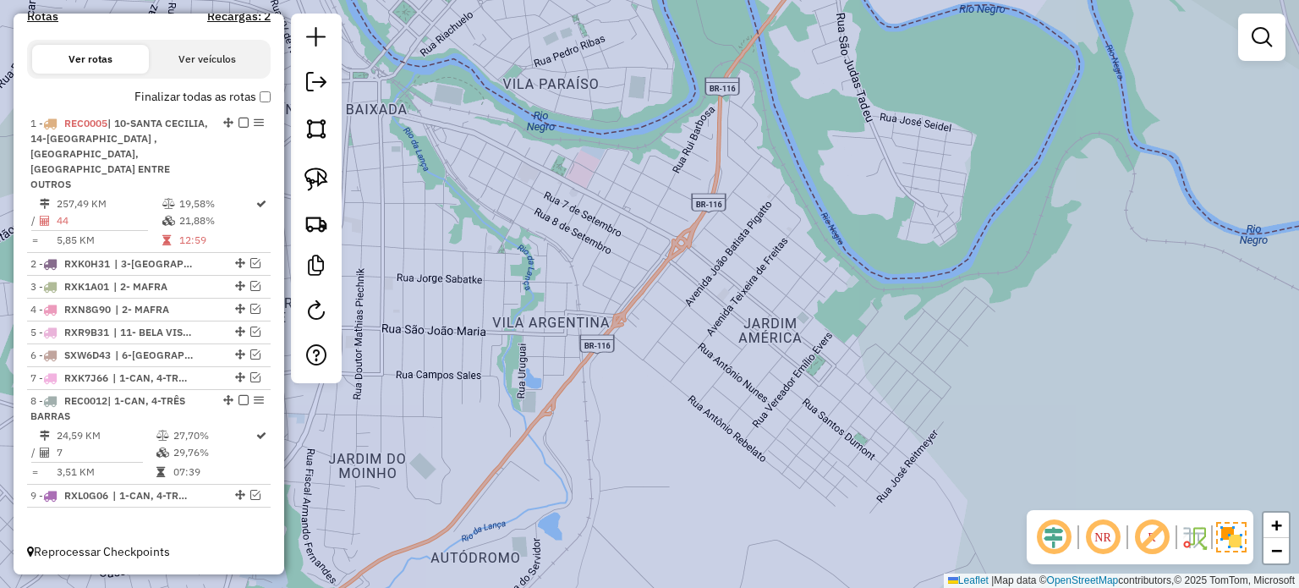
scroll to position [575, 0]
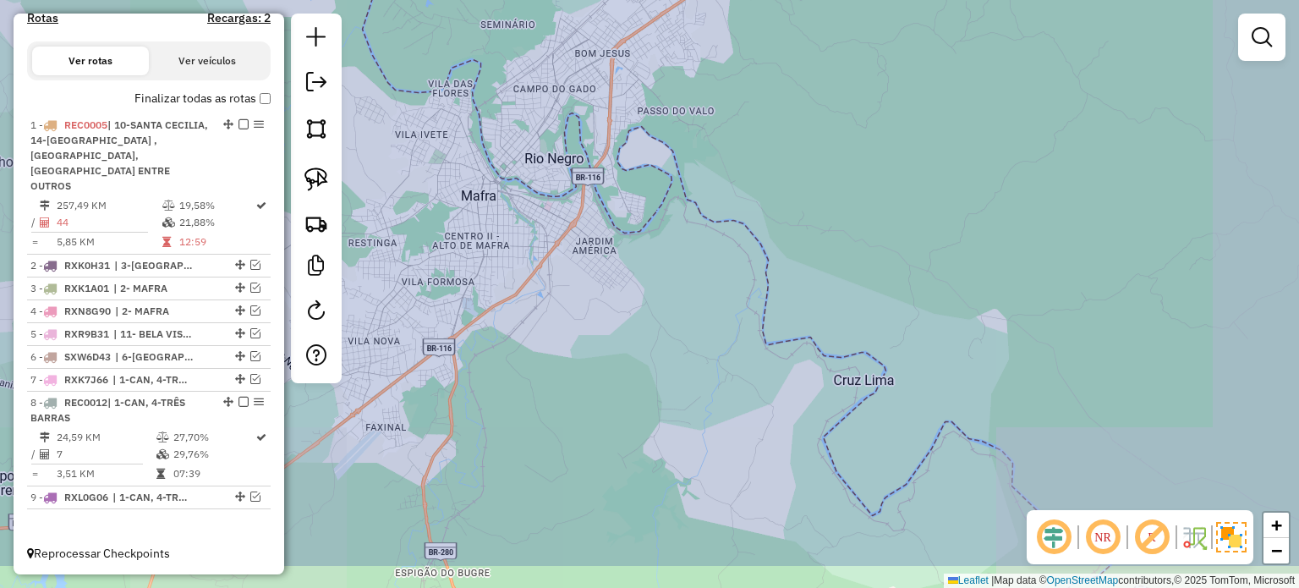
drag, startPoint x: 632, startPoint y: 348, endPoint x: 715, endPoint y: 243, distance: 133.6
click at [706, 259] on div "Janela de atendimento Grade de atendimento Capacidade Transportadoras Veículos …" at bounding box center [649, 294] width 1299 height 588
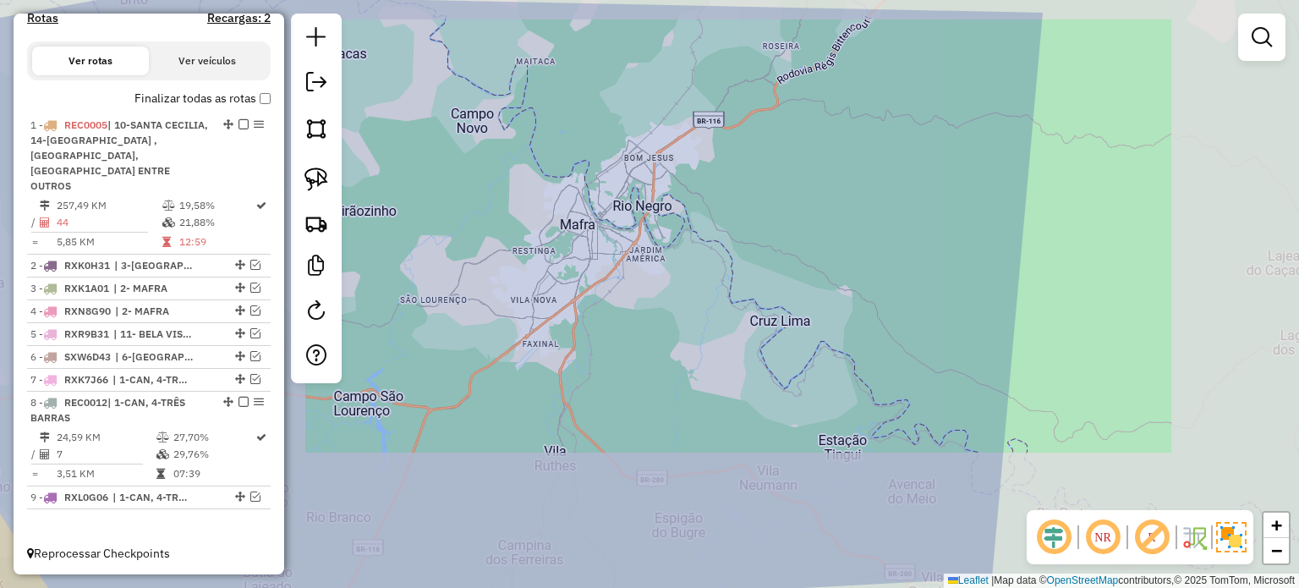
drag, startPoint x: 677, startPoint y: 438, endPoint x: 751, endPoint y: 266, distance: 186.7
click at [746, 283] on div "Janela de atendimento Grade de atendimento Capacidade Transportadoras Veículos …" at bounding box center [649, 294] width 1299 height 588
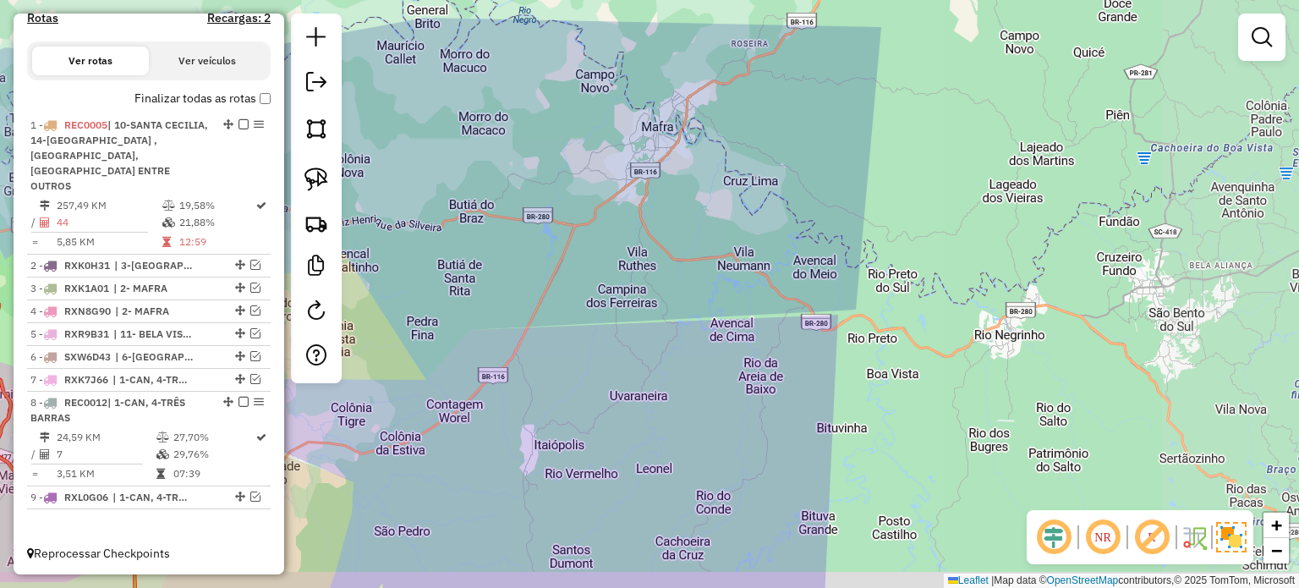
drag, startPoint x: 737, startPoint y: 402, endPoint x: 727, endPoint y: 219, distance: 183.7
click at [736, 249] on div "Janela de atendimento Grade de atendimento Capacidade Transportadoras Veículos …" at bounding box center [649, 294] width 1299 height 588
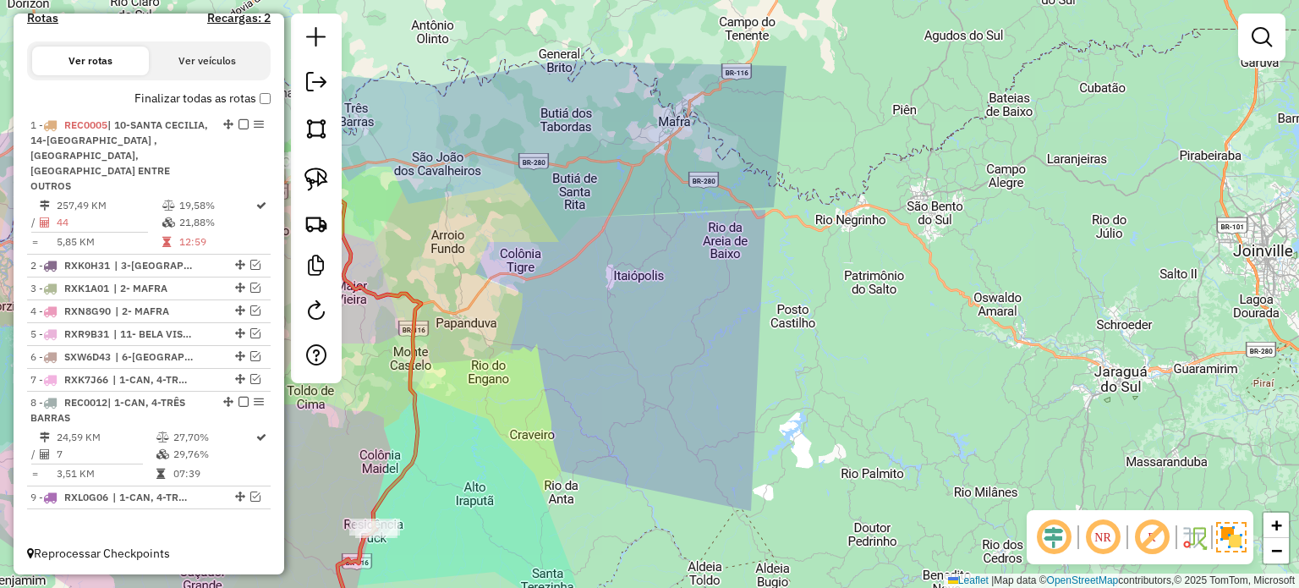
drag, startPoint x: 608, startPoint y: 325, endPoint x: 802, endPoint y: 303, distance: 195.6
click at [801, 305] on div "Janela de atendimento Grade de atendimento Capacidade Transportadoras Veículos …" at bounding box center [649, 294] width 1299 height 588
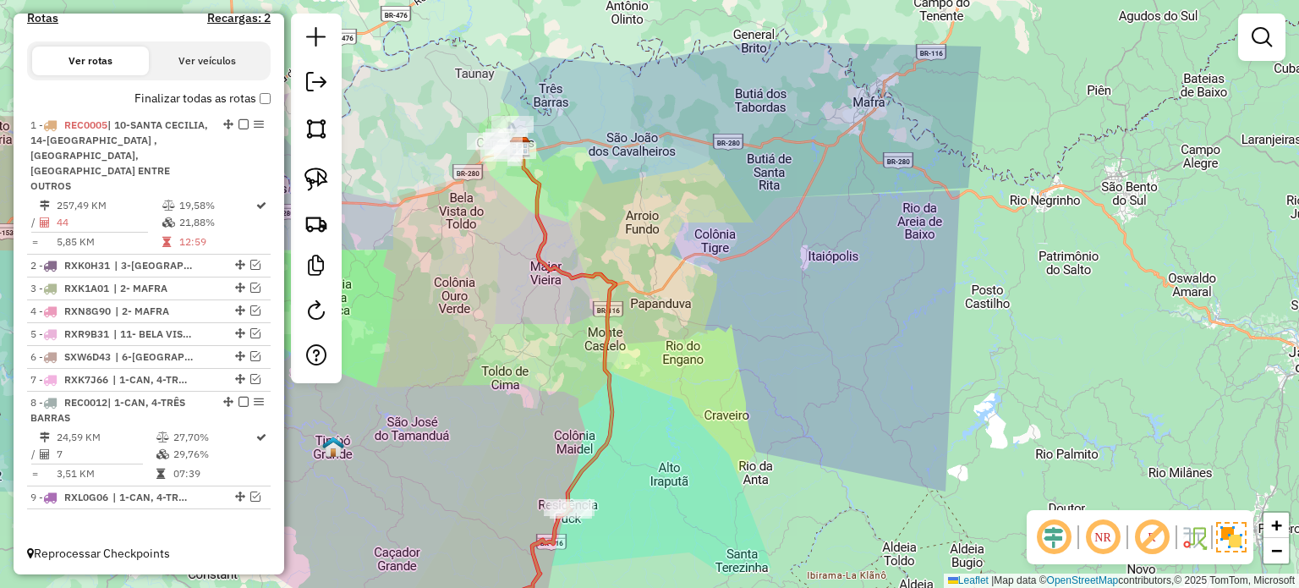
drag, startPoint x: 758, startPoint y: 342, endPoint x: 755, endPoint y: 274, distance: 67.7
click at [755, 274] on div "Janela de atendimento Grade de atendimento Capacidade Transportadoras Veículos …" at bounding box center [649, 294] width 1299 height 588
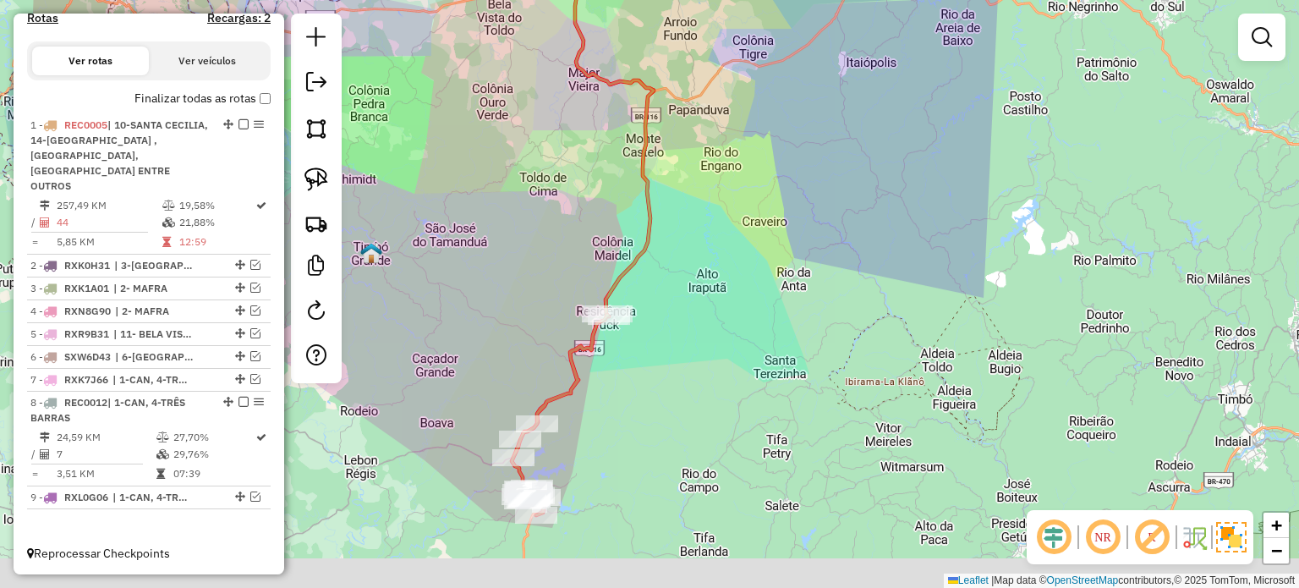
drag, startPoint x: 724, startPoint y: 397, endPoint x: 747, endPoint y: 402, distance: 24.0
click at [798, 354] on div "Janela de atendimento Grade de atendimento Capacidade Transportadoras Veículos …" at bounding box center [649, 294] width 1299 height 588
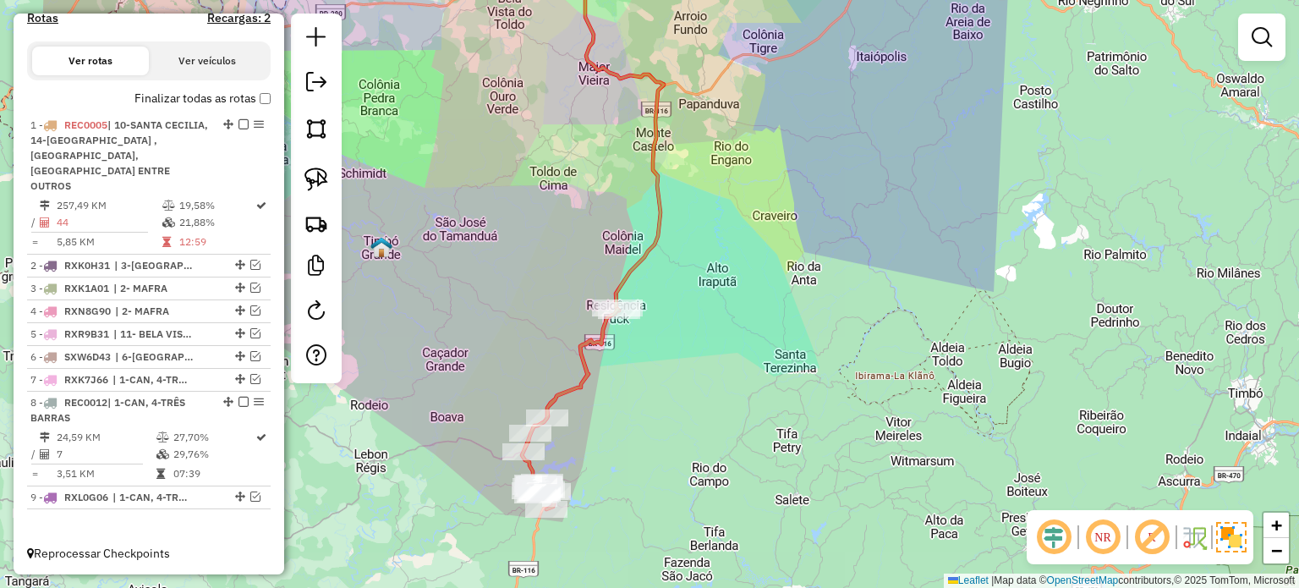
drag, startPoint x: 693, startPoint y: 448, endPoint x: 734, endPoint y: 408, distance: 56.8
click at [734, 408] on div "Janela de atendimento Grade de atendimento Capacidade Transportadoras Veículos …" at bounding box center [649, 294] width 1299 height 588
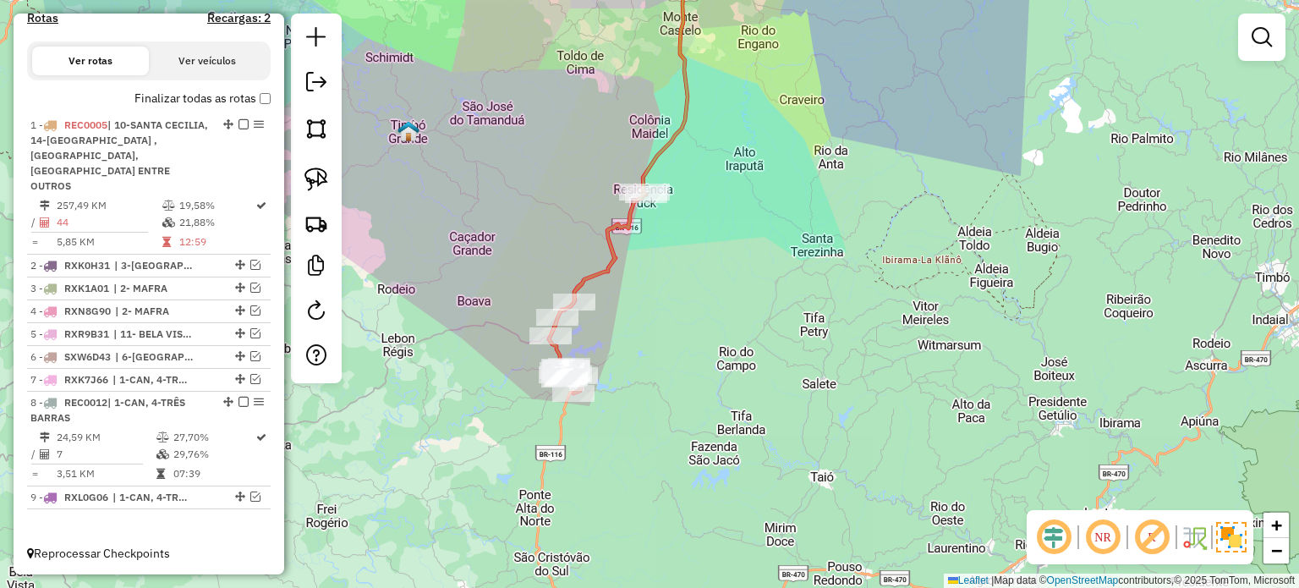
drag, startPoint x: 829, startPoint y: 290, endPoint x: 772, endPoint y: 324, distance: 66.7
click at [827, 282] on div "Janela de atendimento Grade de atendimento Capacidade Transportadoras Veículos …" at bounding box center [649, 294] width 1299 height 588
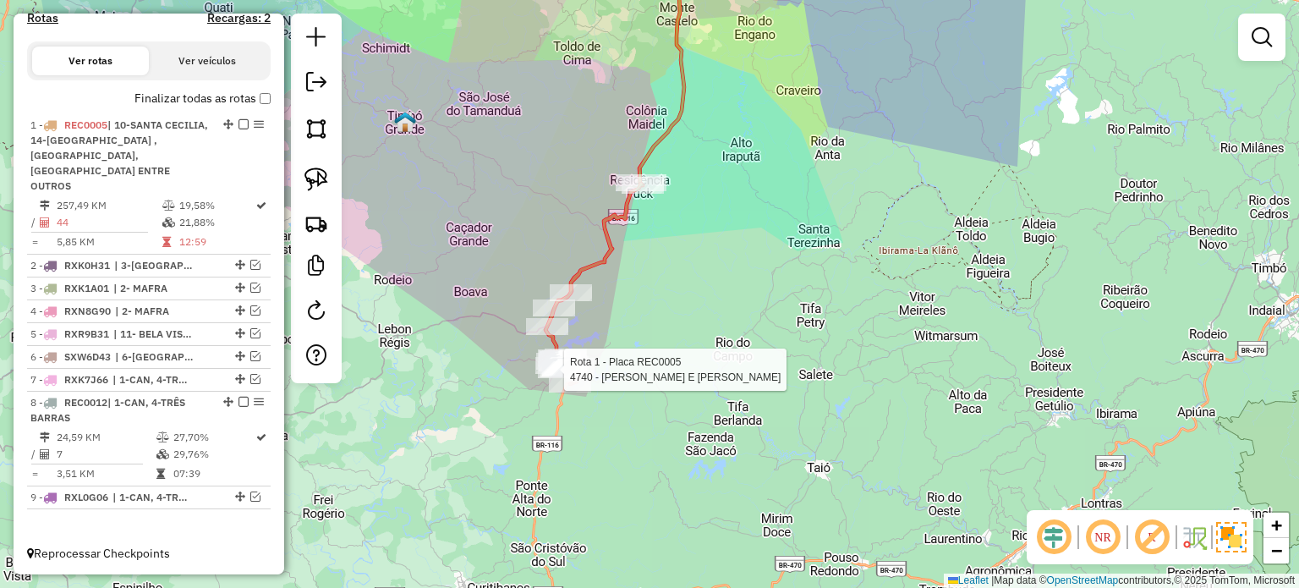
select select "*********"
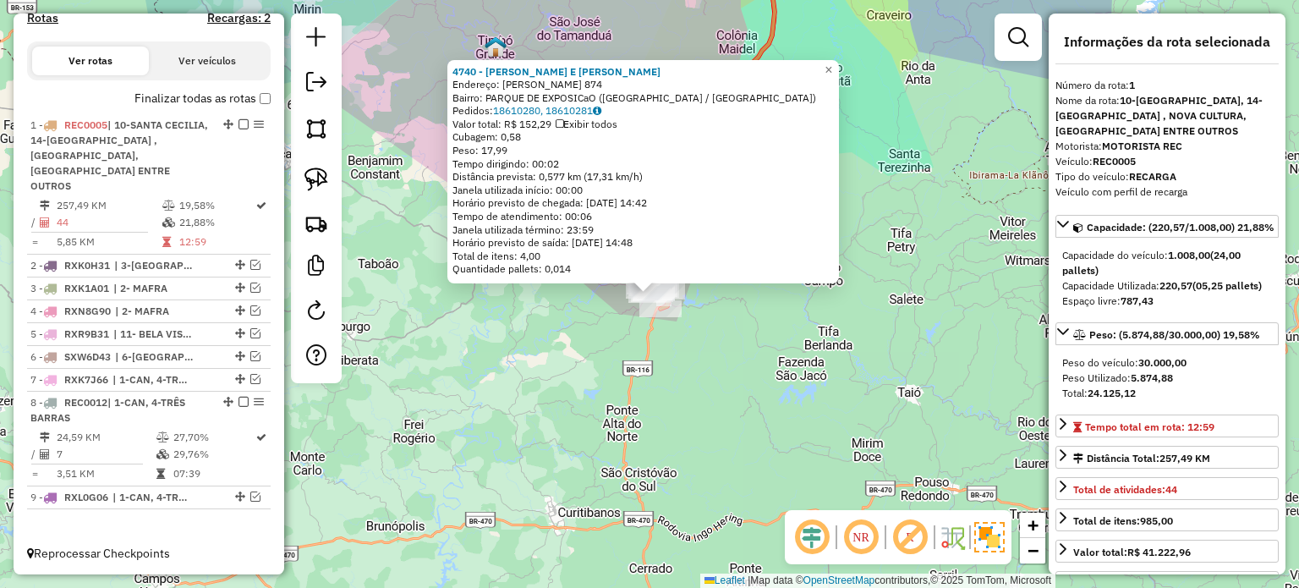
click at [708, 357] on div "4740 - BOLAO E BOCHA CECILI Endereço: VICENTE ALVES DA SILVA 874 Bairro: PARQUE…" at bounding box center [649, 294] width 1299 height 588
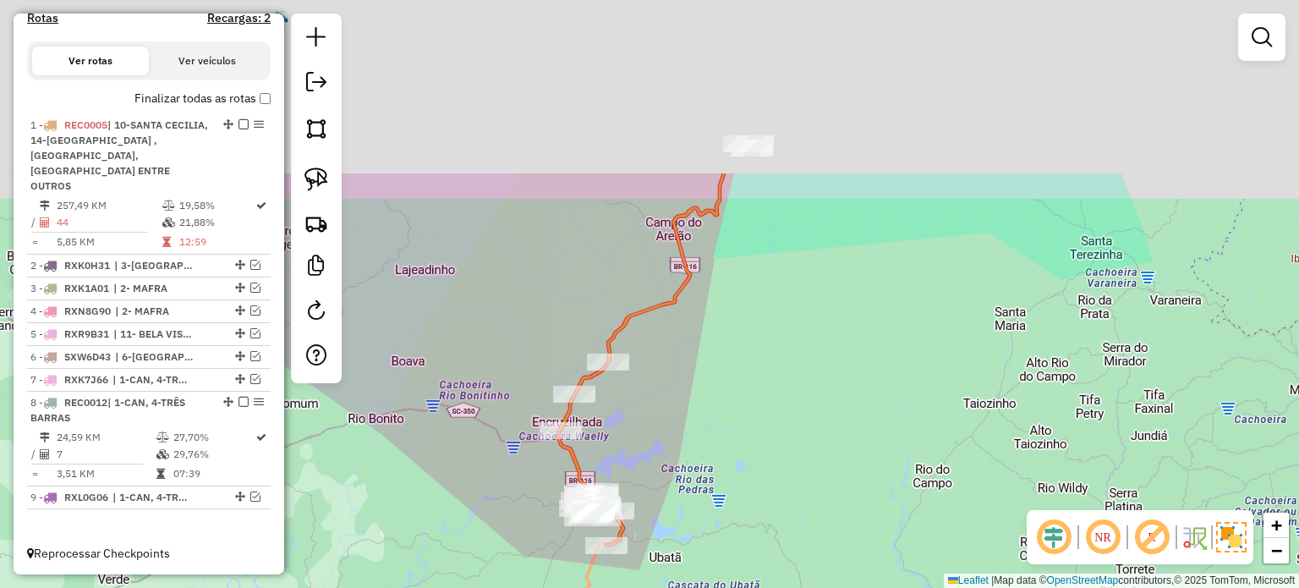
drag, startPoint x: 786, startPoint y: 221, endPoint x: 747, endPoint y: 429, distance: 210.7
click at [736, 455] on div "Janela de atendimento Grade de atendimento Capacidade Transportadoras Veículos …" at bounding box center [649, 294] width 1299 height 588
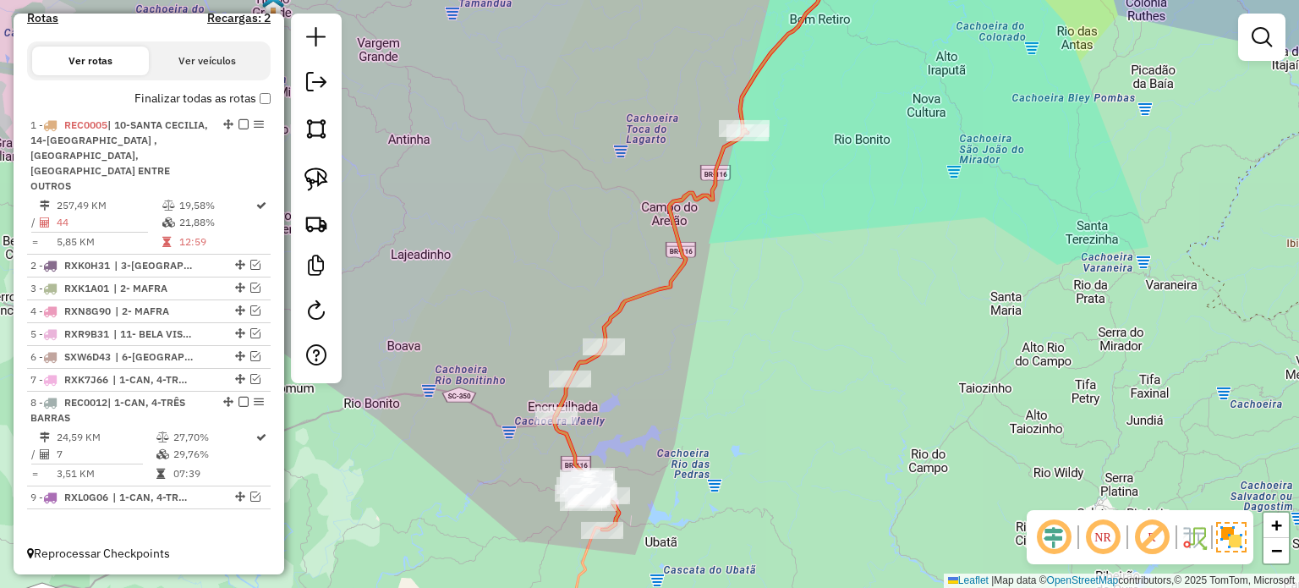
drag, startPoint x: 724, startPoint y: 460, endPoint x: 719, endPoint y: 443, distance: 17.4
click at [719, 443] on div "Janela de atendimento Grade de atendimento Capacidade Transportadoras Veículos …" at bounding box center [649, 294] width 1299 height 588
click at [318, 173] on img at bounding box center [316, 179] width 24 height 24
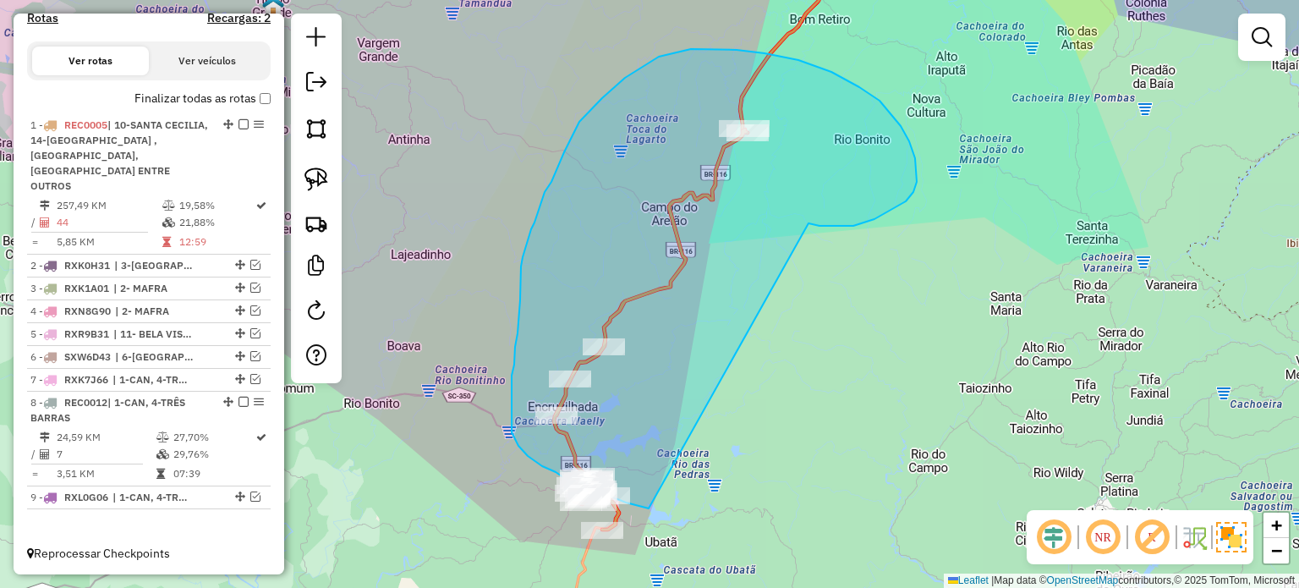
drag, startPoint x: 905, startPoint y: 201, endPoint x: 649, endPoint y: 508, distance: 399.7
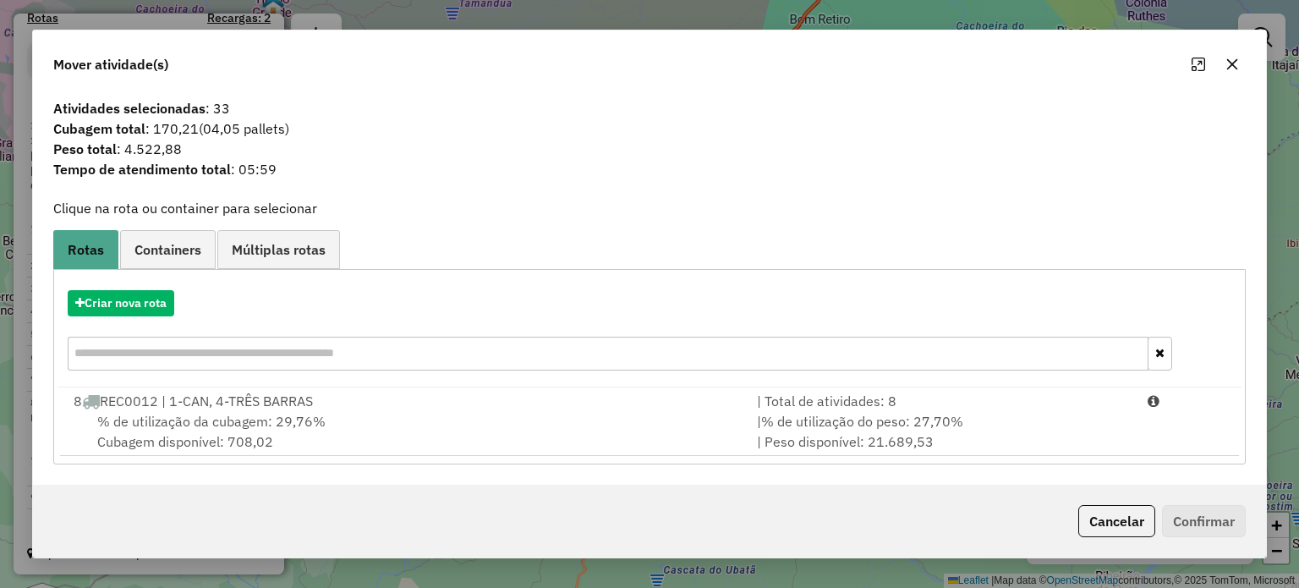
click at [1233, 67] on icon "button" at bounding box center [1232, 64] width 14 height 14
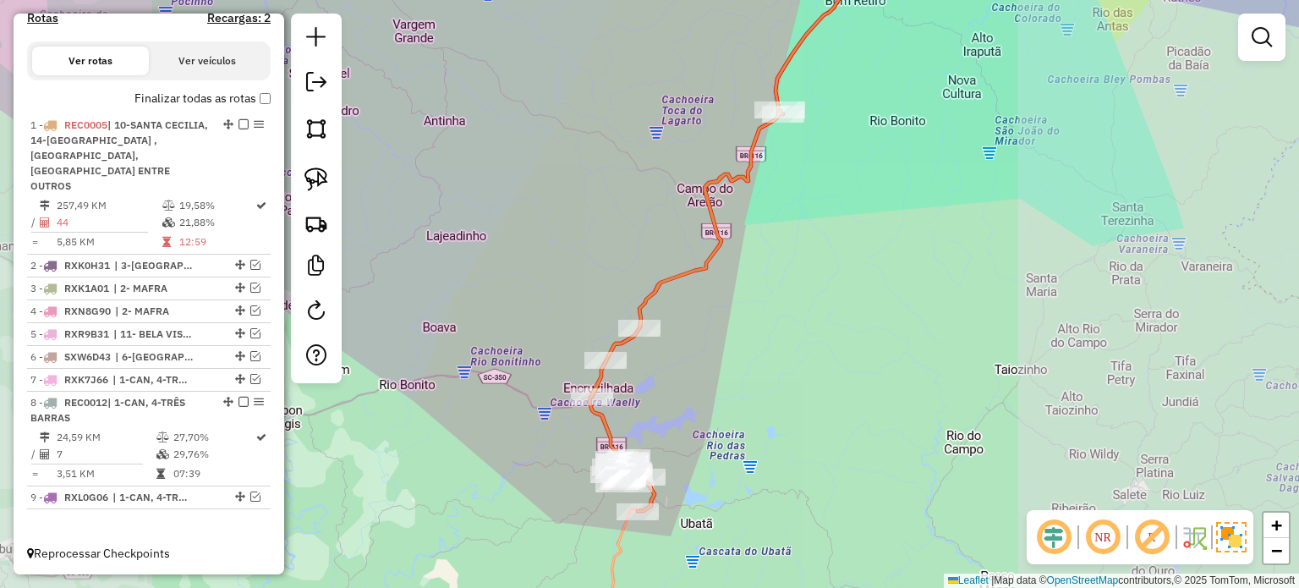
drag, startPoint x: 749, startPoint y: 382, endPoint x: 744, endPoint y: 332, distance: 50.1
click at [744, 332] on div "Janela de atendimento Grade de atendimento Capacidade Transportadoras Veículos …" at bounding box center [649, 294] width 1299 height 588
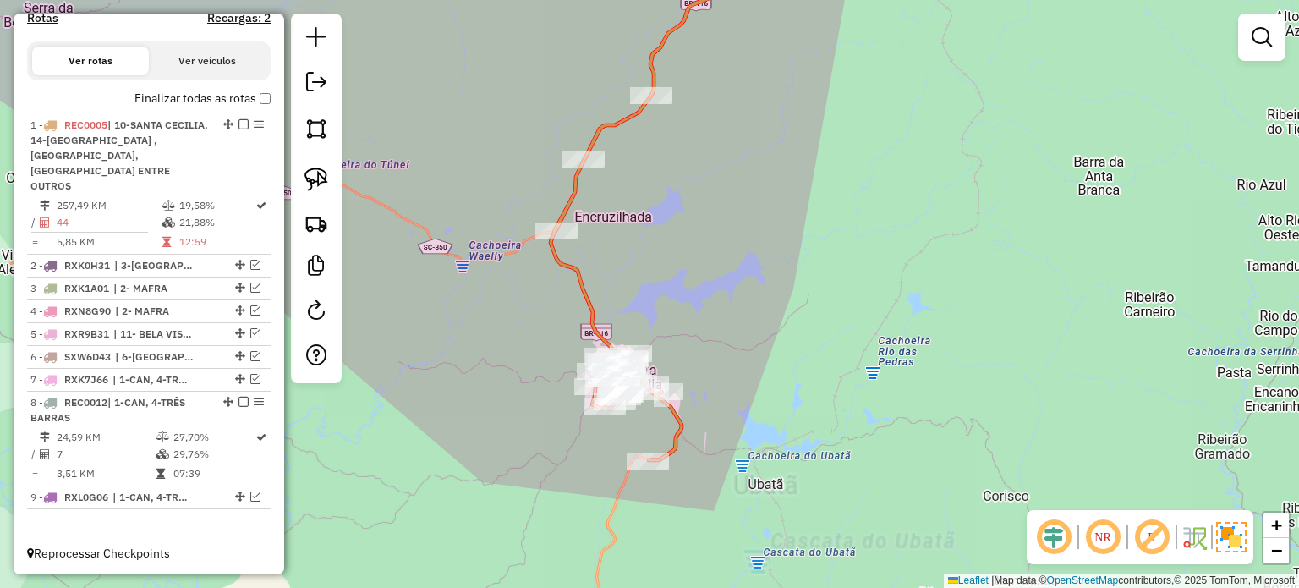
drag, startPoint x: 713, startPoint y: 357, endPoint x: 701, endPoint y: 300, distance: 57.9
click at [709, 311] on div "Janela de atendimento Grade de atendimento Capacidade Transportadoras Veículos …" at bounding box center [649, 294] width 1299 height 588
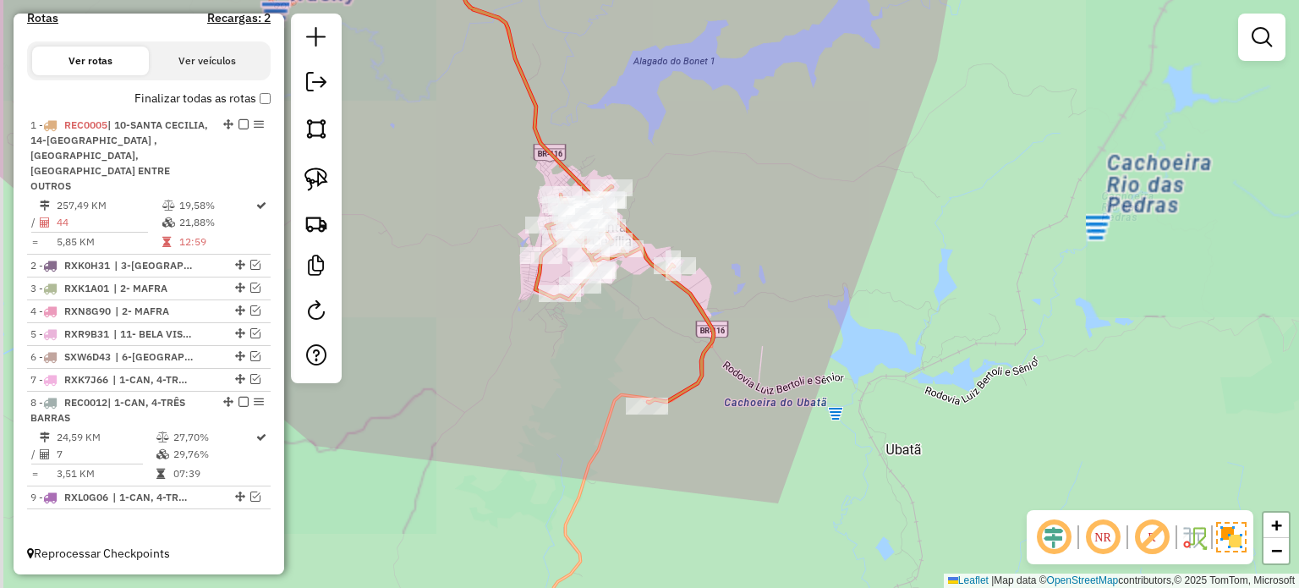
drag, startPoint x: 753, startPoint y: 360, endPoint x: 746, endPoint y: 310, distance: 50.3
click at [760, 319] on div "Janela de atendimento Grade de atendimento Capacidade Transportadoras Veículos …" at bounding box center [649, 294] width 1299 height 588
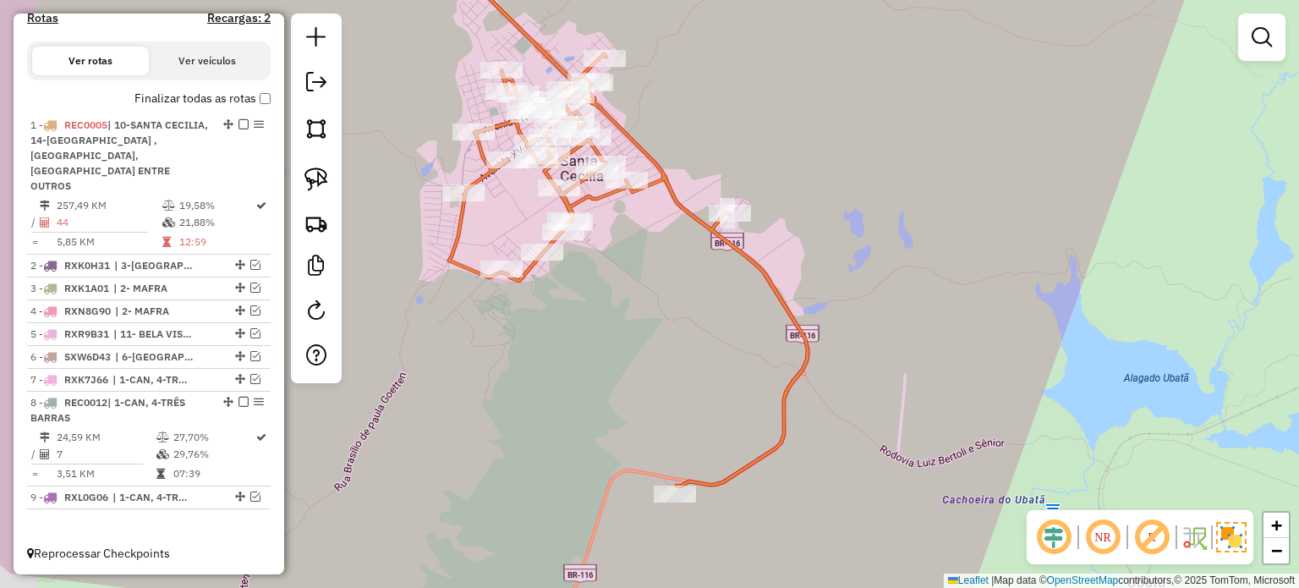
drag, startPoint x: 686, startPoint y: 334, endPoint x: 698, endPoint y: 336, distance: 12.0
click at [697, 337] on div "Janela de atendimento Grade de atendimento Capacidade Transportadoras Veículos …" at bounding box center [649, 294] width 1299 height 588
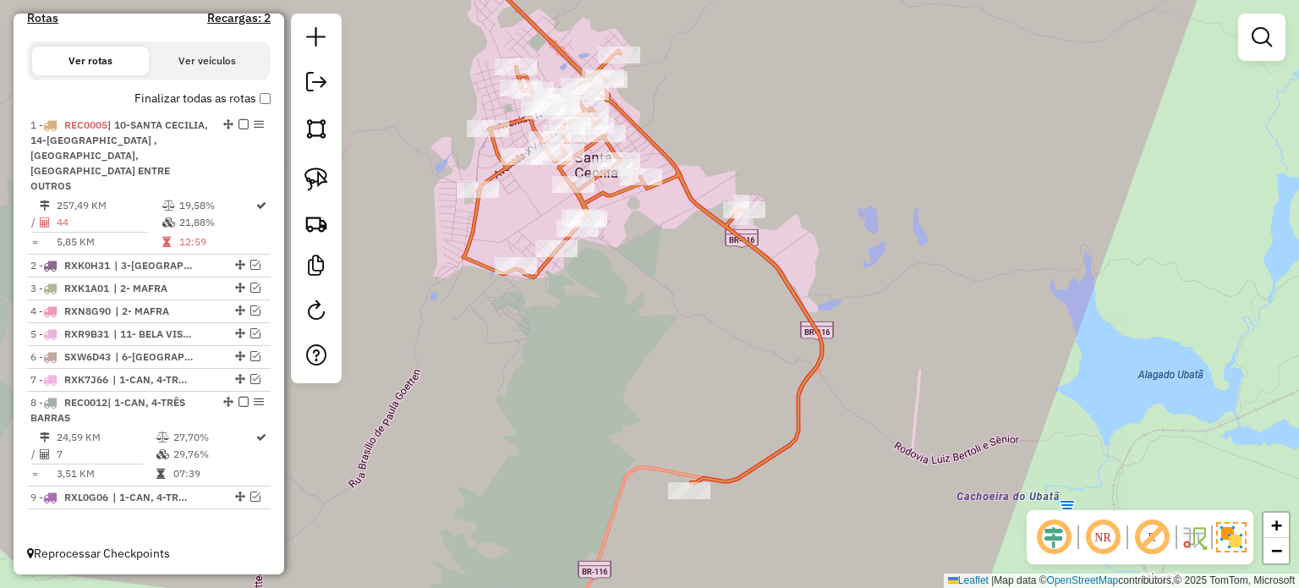
drag, startPoint x: 708, startPoint y: 344, endPoint x: 731, endPoint y: 298, distance: 51.0
click at [731, 298] on div "Janela de atendimento Grade de atendimento Capacidade Transportadoras Veículos …" at bounding box center [649, 294] width 1299 height 588
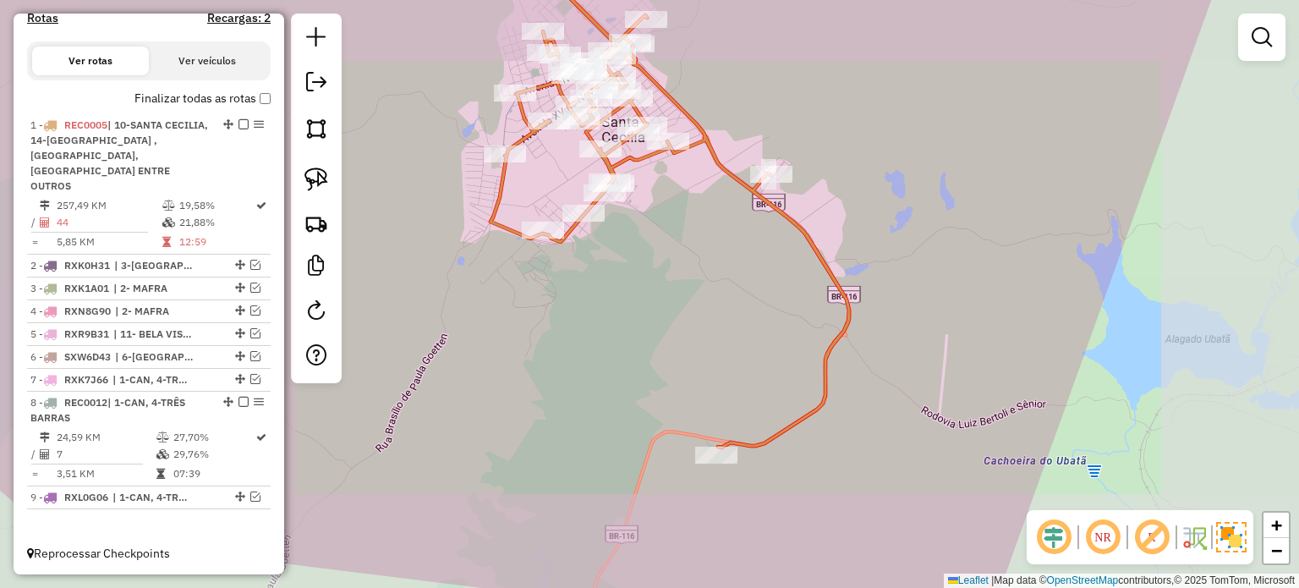
drag, startPoint x: 690, startPoint y: 298, endPoint x: 772, endPoint y: 321, distance: 85.4
click at [772, 321] on div "Janela de atendimento Grade de atendimento Capacidade Transportadoras Veículos …" at bounding box center [649, 294] width 1299 height 588
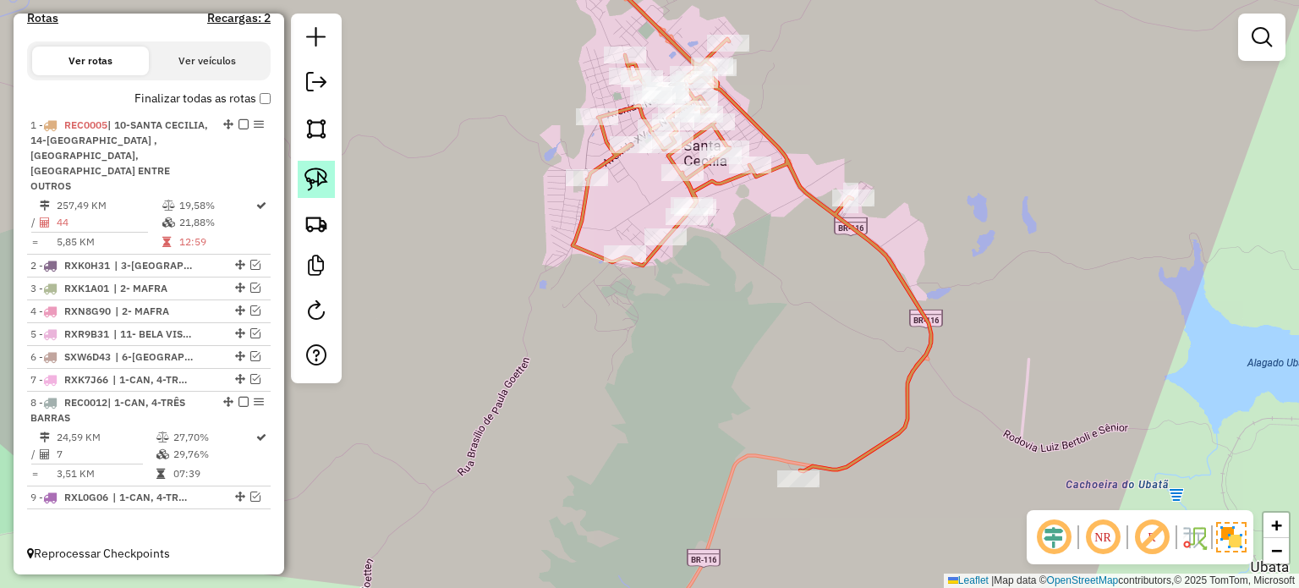
click at [314, 172] on img at bounding box center [316, 179] width 24 height 24
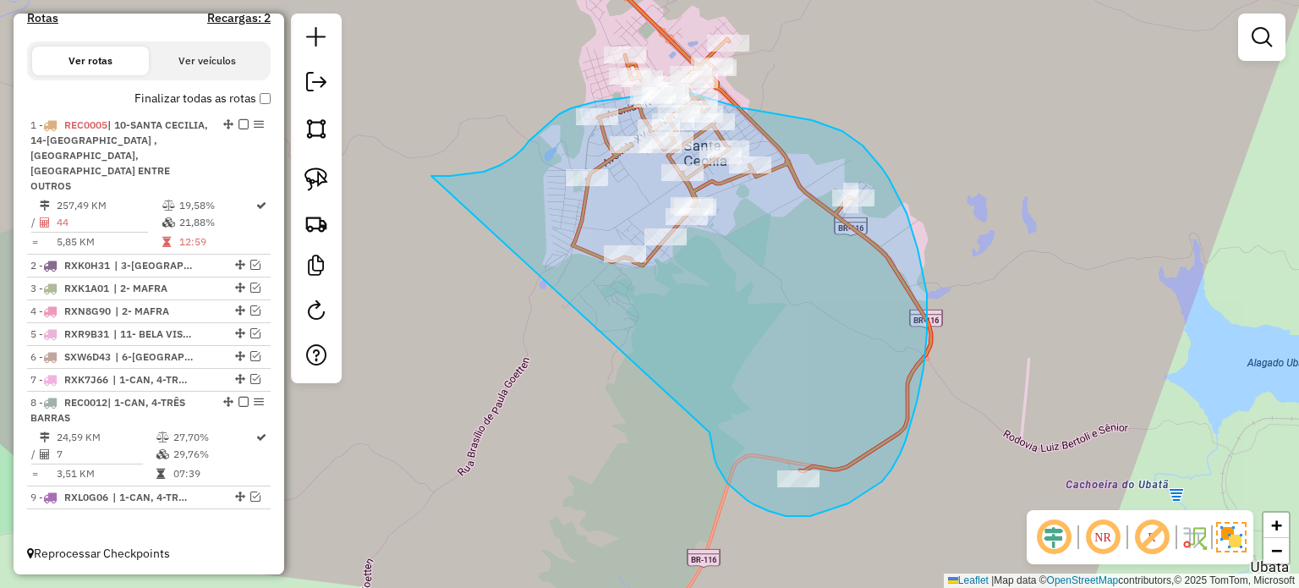
drag, startPoint x: 727, startPoint y: 483, endPoint x: 423, endPoint y: 176, distance: 432.2
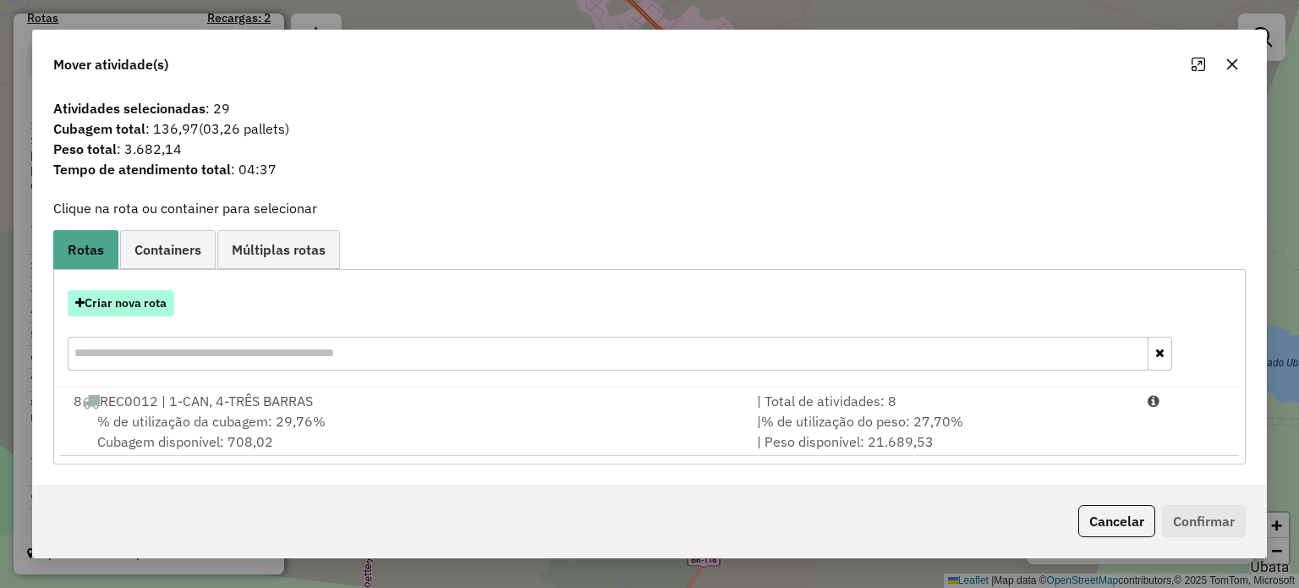
click at [119, 297] on button "Criar nova rota" at bounding box center [121, 303] width 107 height 26
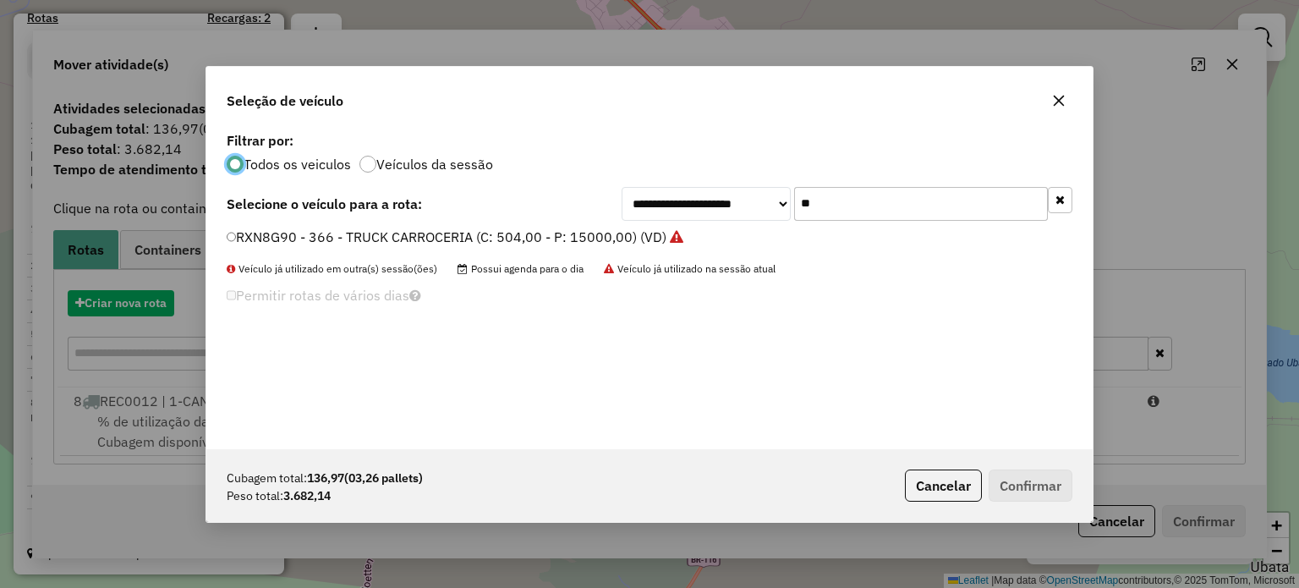
scroll to position [8, 5]
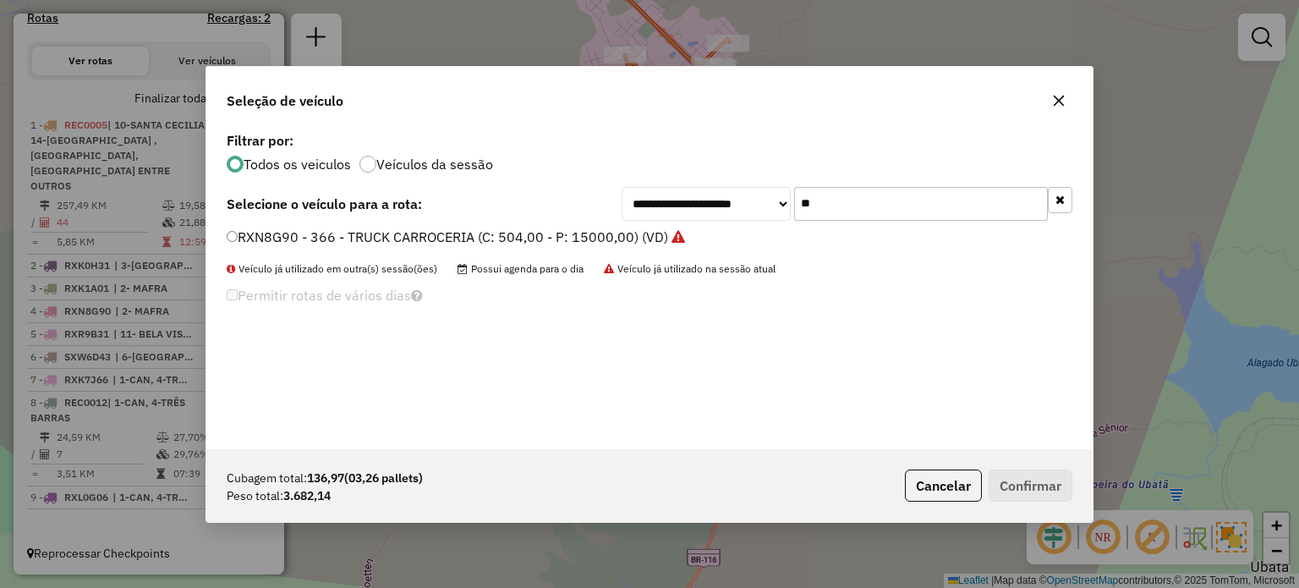
drag, startPoint x: 850, startPoint y: 205, endPoint x: 714, endPoint y: 207, distance: 136.1
click at [714, 207] on div "**********" at bounding box center [846, 204] width 451 height 34
type input "**"
drag, startPoint x: 298, startPoint y: 228, endPoint x: 344, endPoint y: 253, distance: 52.6
click at [298, 228] on label "RXK1H01 - 357 - TOCO BAU 8000 (C: 322,00 - P: 8000,00) (VD)" at bounding box center [430, 237] width 407 height 20
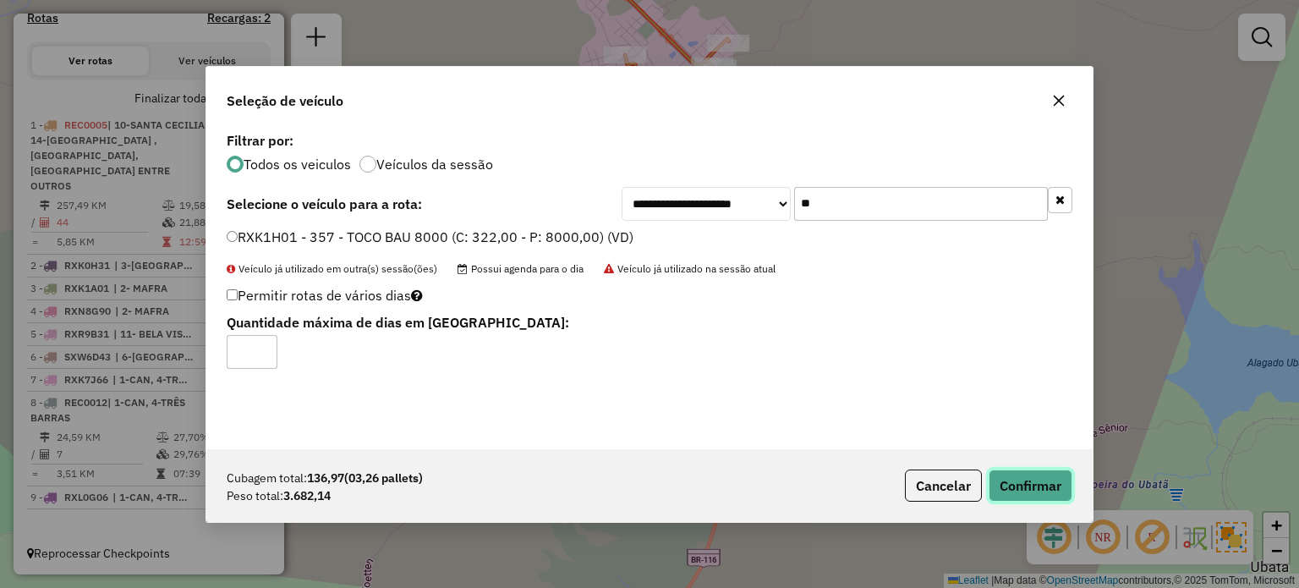
click at [1001, 483] on button "Confirmar" at bounding box center [1030, 485] width 84 height 32
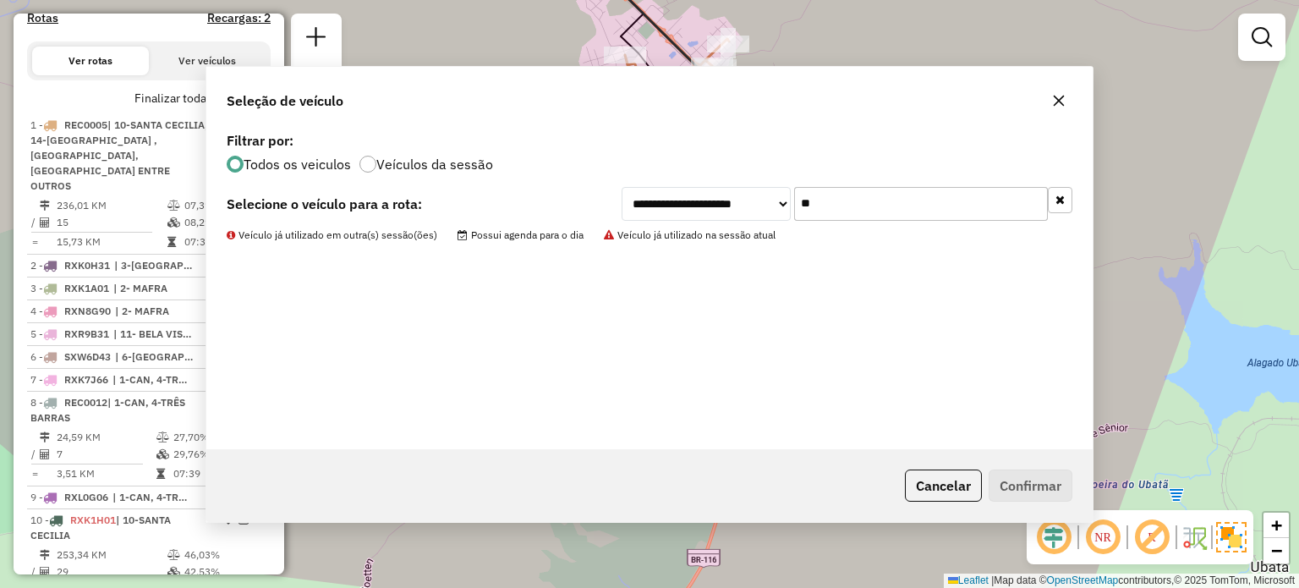
scroll to position [670, 0]
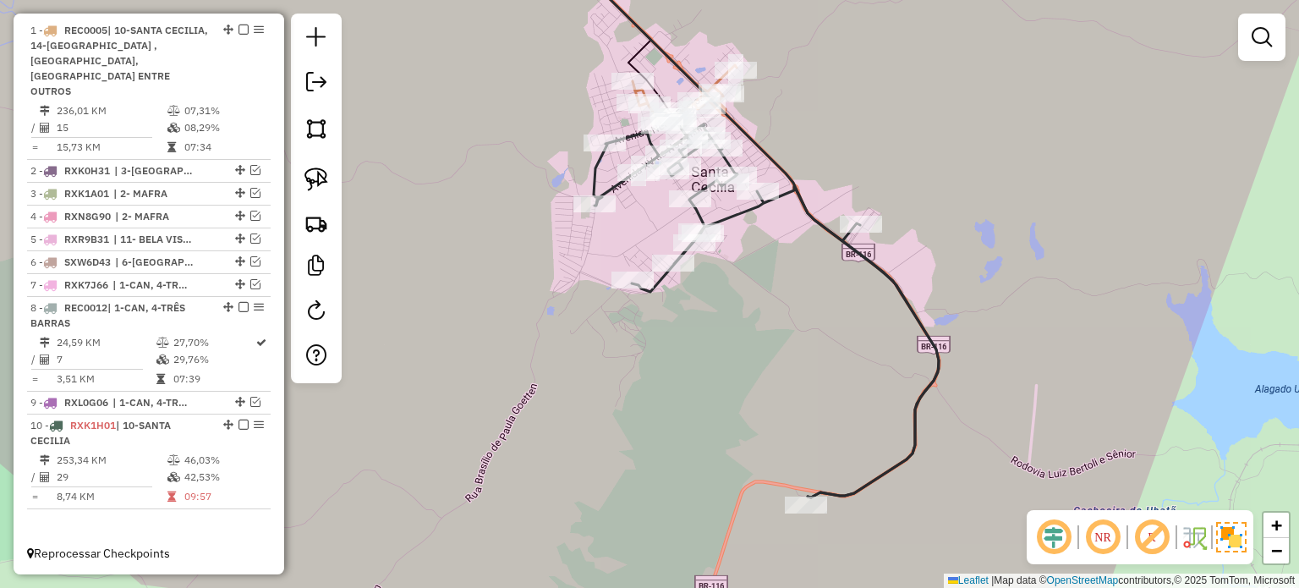
drag, startPoint x: 794, startPoint y: 274, endPoint x: 801, endPoint y: 403, distance: 129.5
click at [801, 429] on div "Janela de atendimento Grade de atendimento Capacidade Transportadoras Veículos …" at bounding box center [649, 294] width 1299 height 588
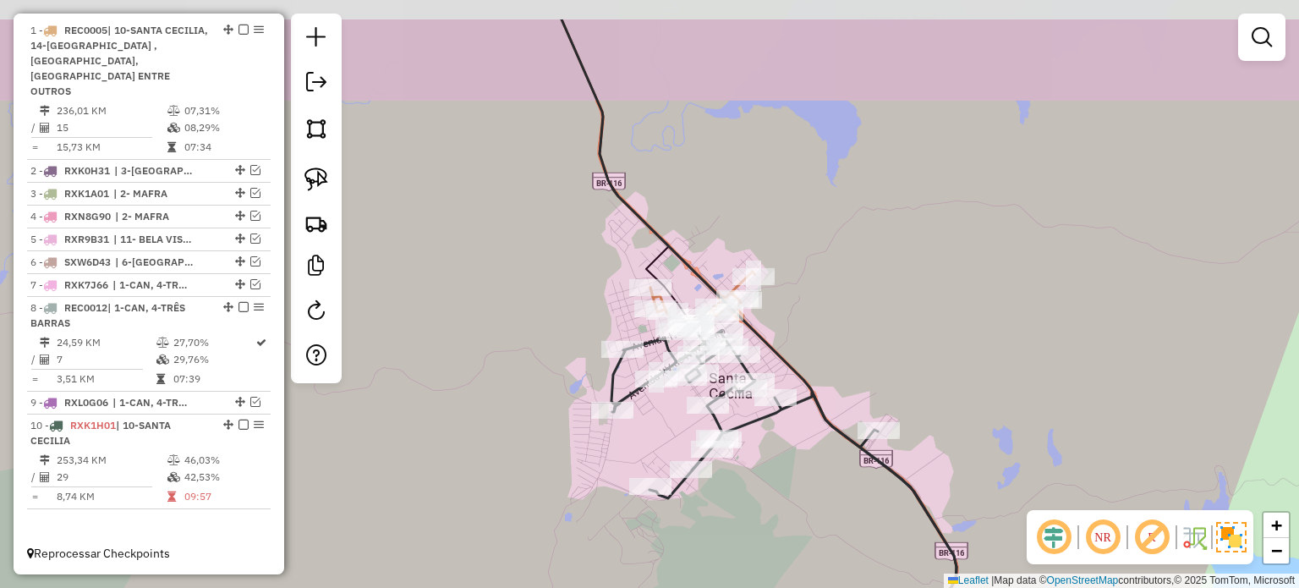
drag, startPoint x: 826, startPoint y: 274, endPoint x: 756, endPoint y: 358, distance: 109.9
click at [850, 388] on div "Janela de atendimento Grade de atendimento Capacidade Transportadoras Veículos …" at bounding box center [649, 294] width 1299 height 588
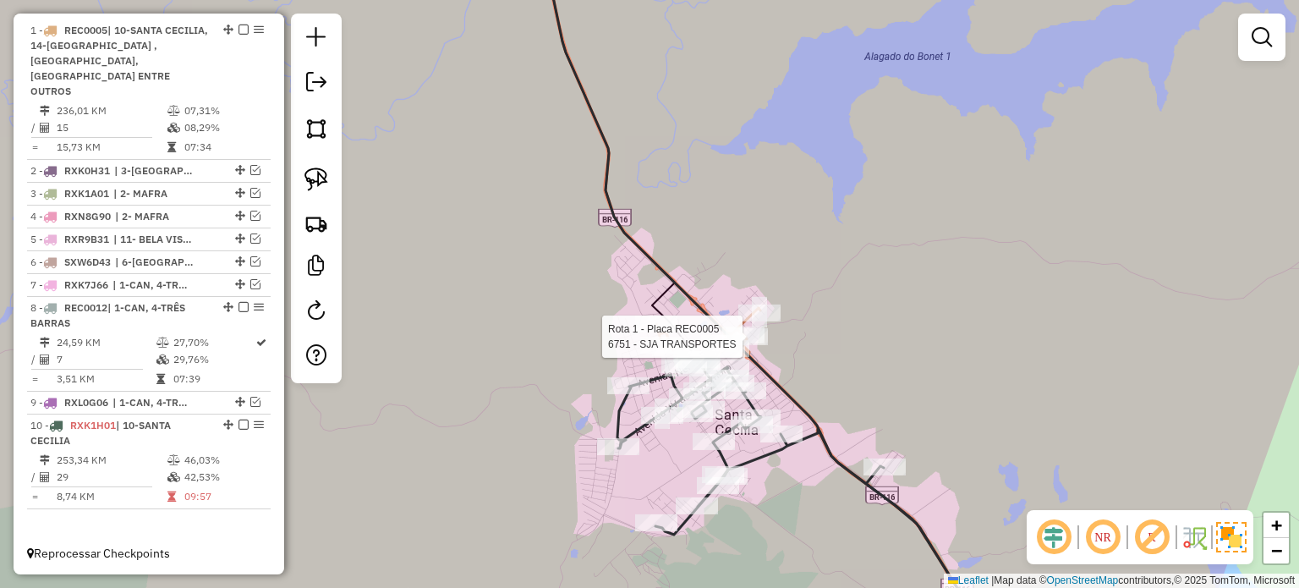
select select "*********"
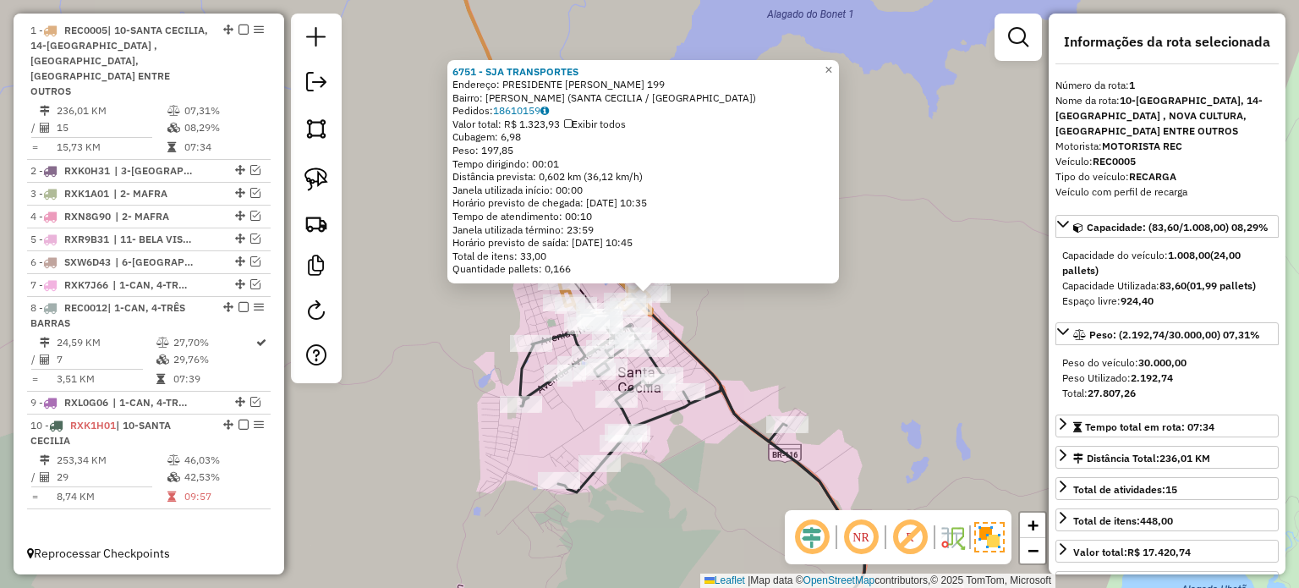
drag, startPoint x: 736, startPoint y: 312, endPoint x: 862, endPoint y: 338, distance: 128.7
click at [735, 312] on div "6751 - SJA TRANSPORTES Endereço: PRESIDENTE GETULIO VARGAS 199 Bairro: GILBERTO…" at bounding box center [649, 294] width 1299 height 588
click at [862, 338] on div "6751 - SJA TRANSPORTES Endereço: PRESIDENTE GETULIO VARGAS 199 Bairro: GILBERTO…" at bounding box center [649, 294] width 1299 height 588
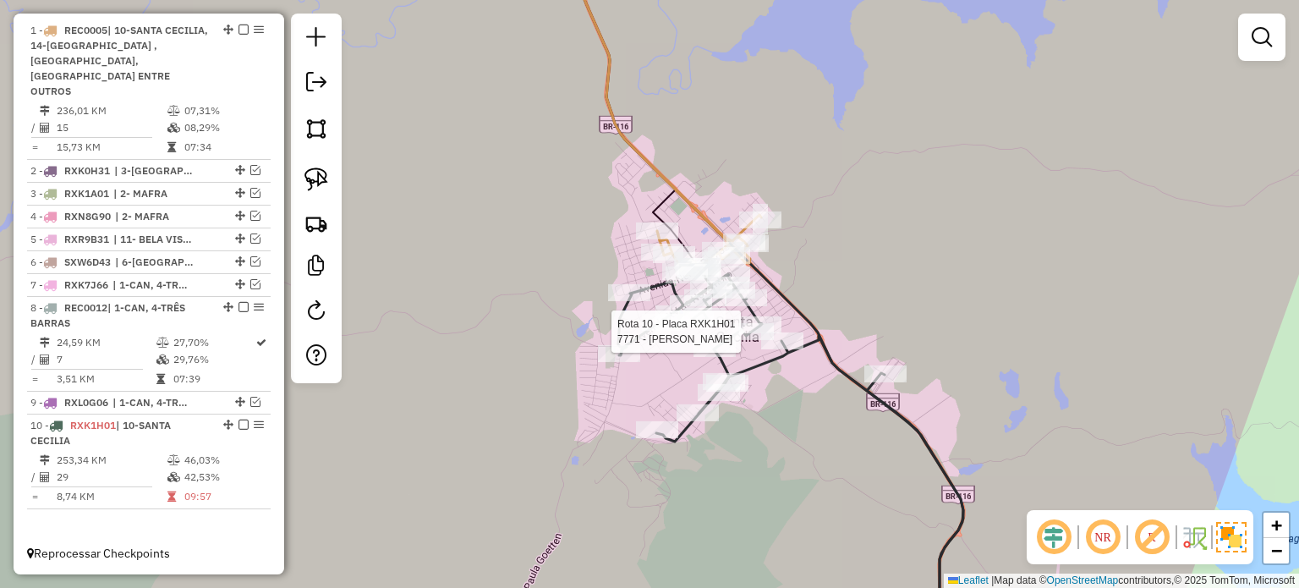
select select "*********"
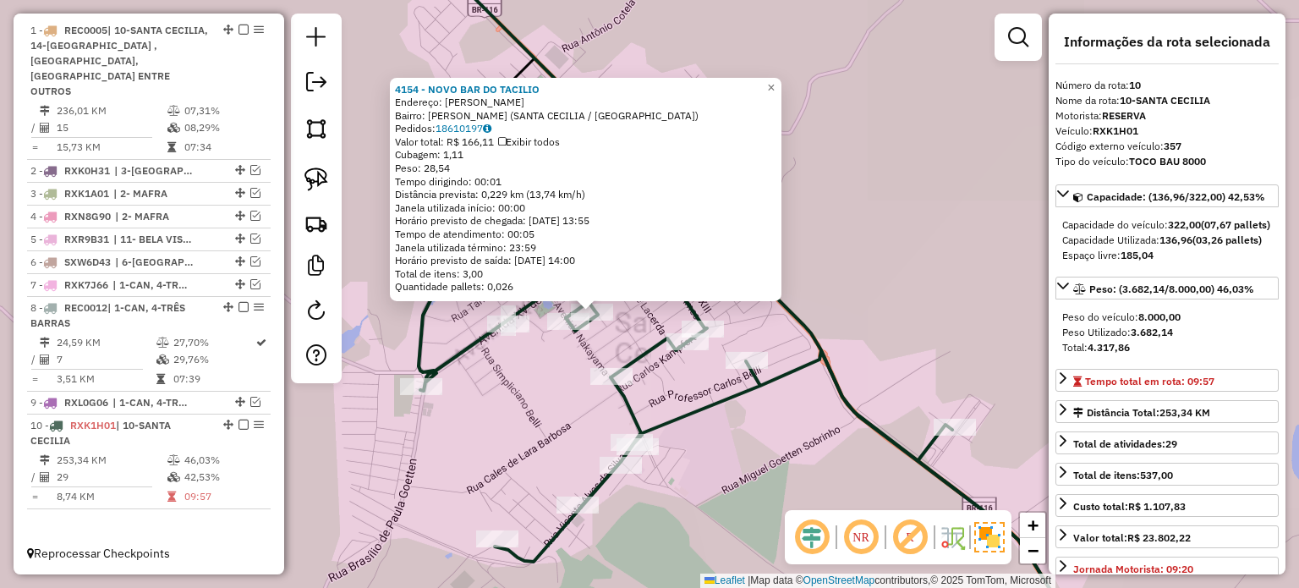
click at [771, 337] on div "4154 - NOVO BAR DO TACILIO Endereço: PEDRO GREGORIO FRANZON SN Bairro: ADOLFO C…" at bounding box center [649, 294] width 1299 height 588
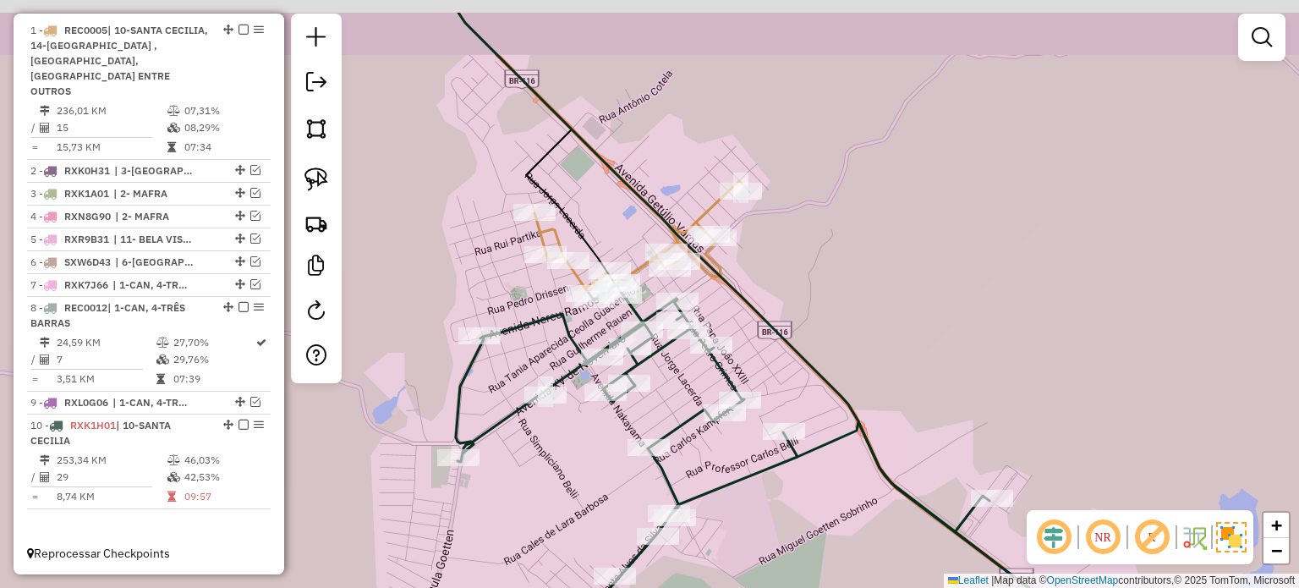
click at [799, 353] on icon at bounding box center [790, 365] width 664 height 705
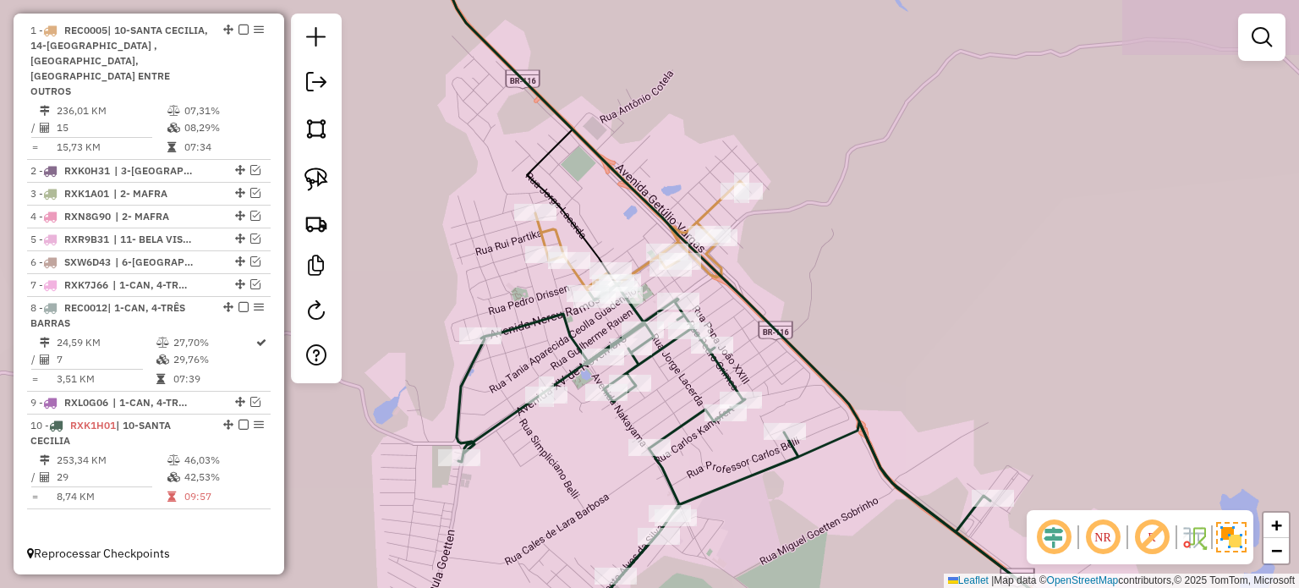
drag, startPoint x: 903, startPoint y: 388, endPoint x: 864, endPoint y: 265, distance: 128.6
click at [866, 271] on div "Janela de atendimento Grade de atendimento Capacidade Transportadoras Veículos …" at bounding box center [649, 294] width 1299 height 588
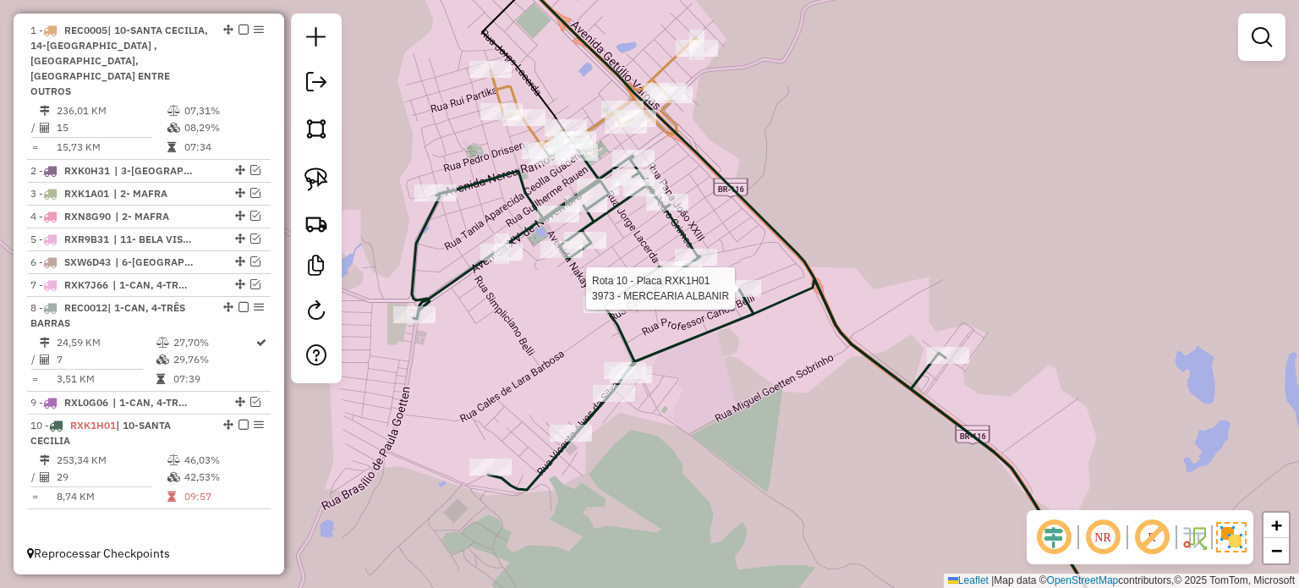
select select "*********"
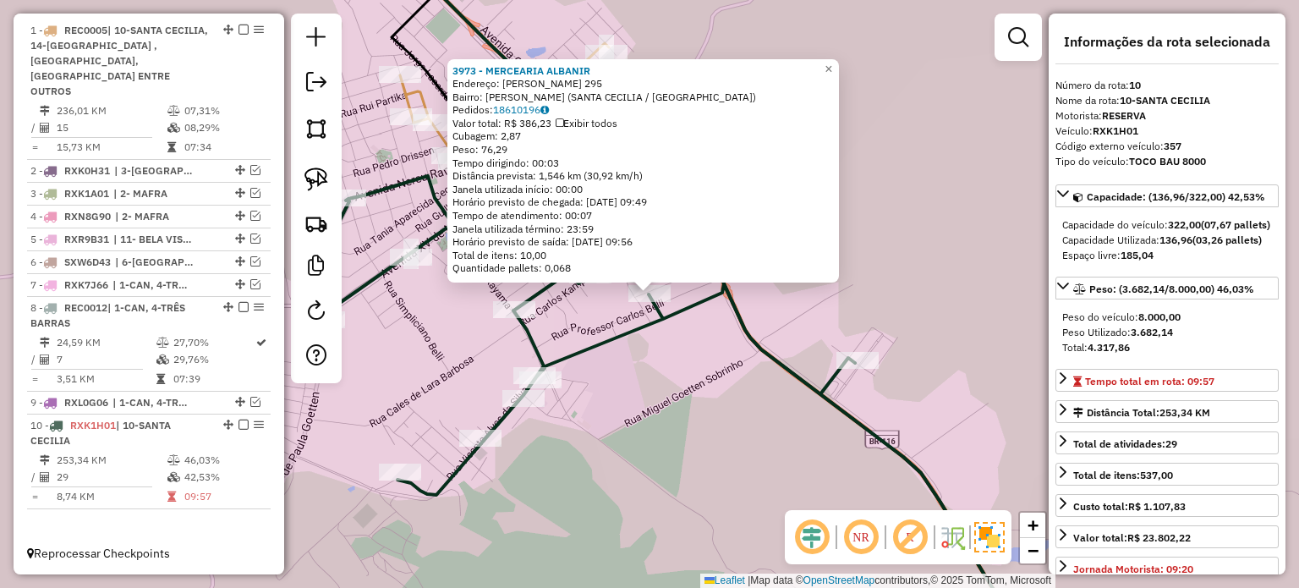
click at [725, 404] on div "3973 - MERCEARIA ALBANIR Endereço: EDSON GERBER 295 Bairro: MARCILIANO FERNANDE…" at bounding box center [649, 294] width 1299 height 588
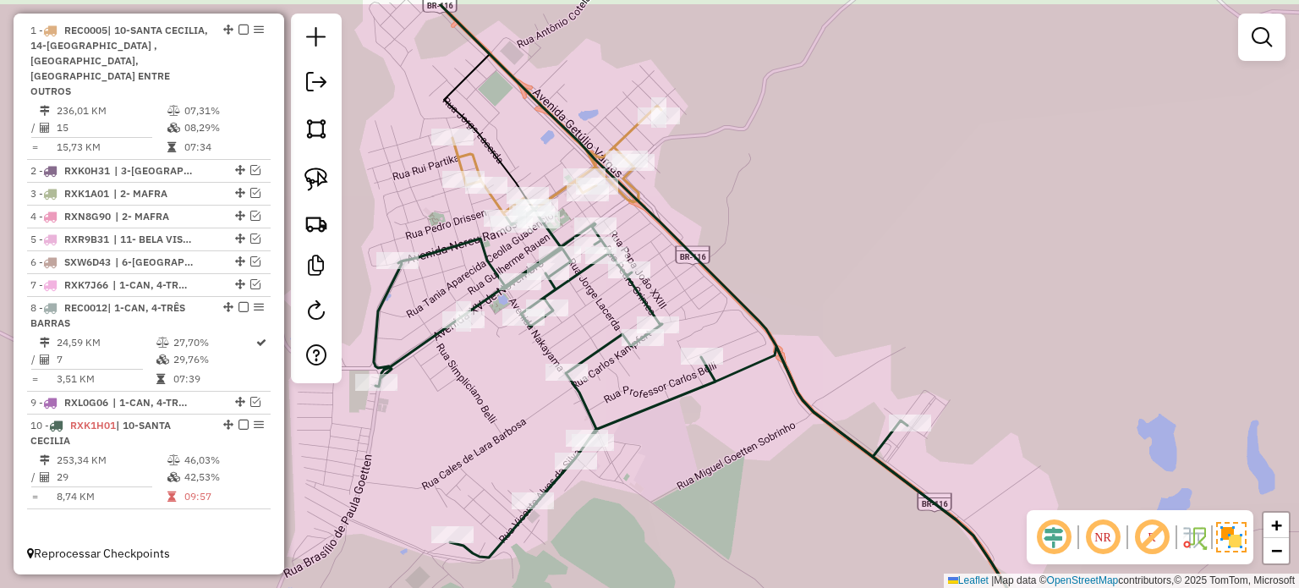
drag, startPoint x: 692, startPoint y: 405, endPoint x: 769, endPoint y: 499, distance: 121.9
click at [768, 500] on div "Janela de atendimento Grade de atendimento Capacidade Transportadoras Veículos …" at bounding box center [649, 294] width 1299 height 588
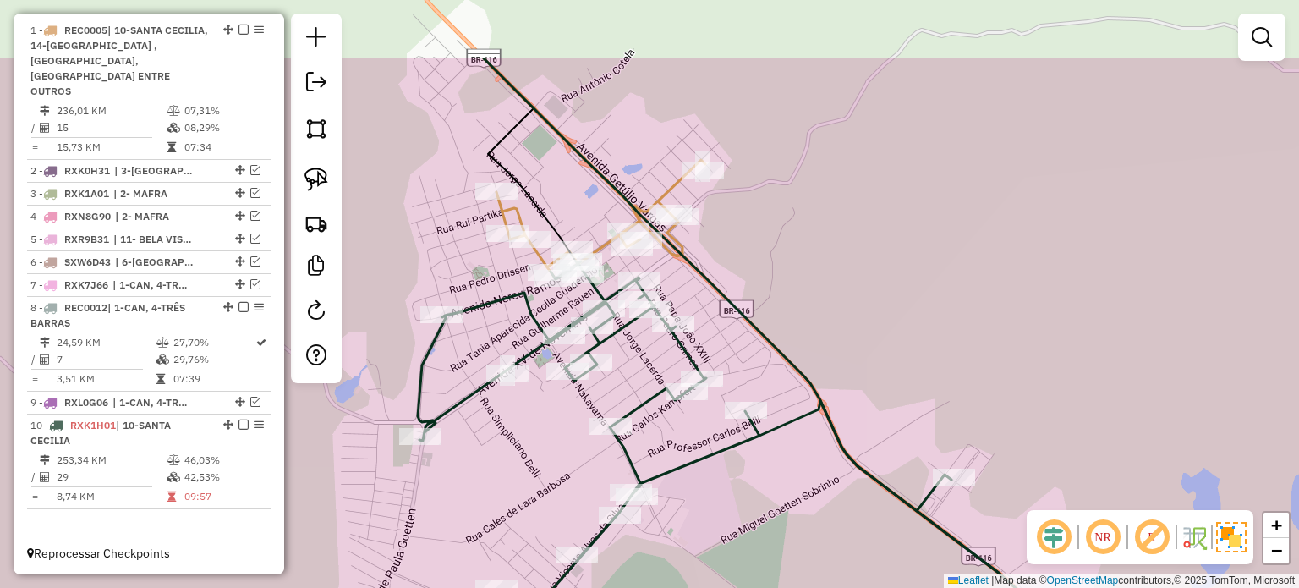
drag, startPoint x: 808, startPoint y: 330, endPoint x: 818, endPoint y: 364, distance: 36.1
click at [828, 365] on div "Janela de atendimento Grade de atendimento Capacidade Transportadoras Veículos …" at bounding box center [649, 294] width 1299 height 588
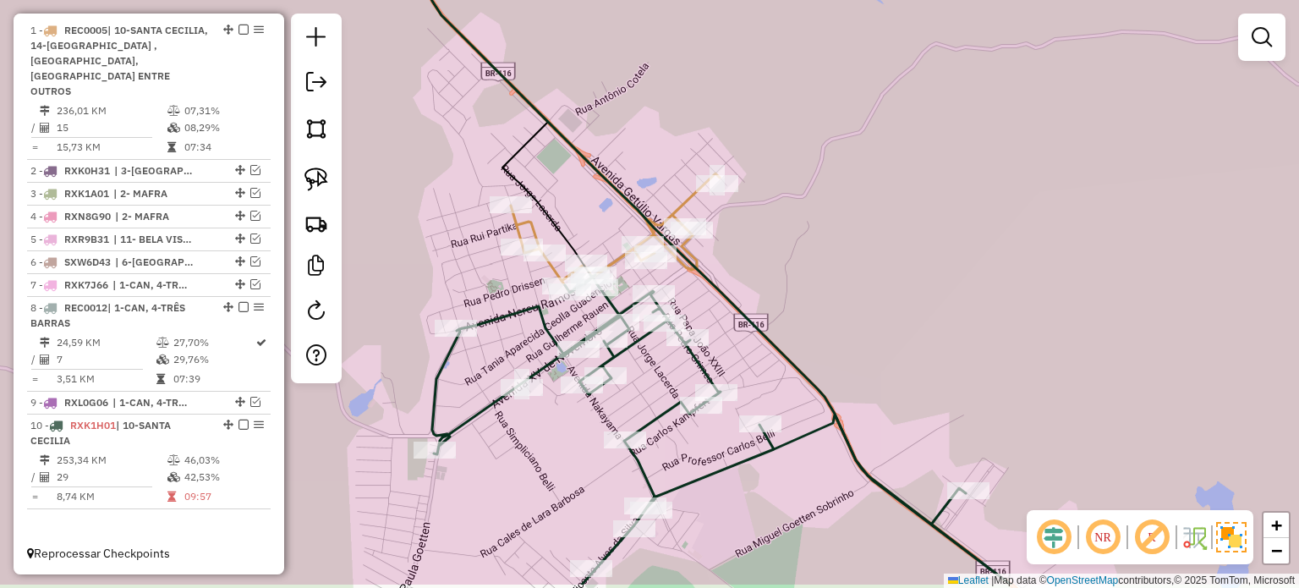
drag, startPoint x: 943, startPoint y: 313, endPoint x: 788, endPoint y: 159, distance: 218.2
click at [849, 189] on div "Janela de atendimento Grade de atendimento Capacidade Transportadoras Veículos …" at bounding box center [649, 294] width 1299 height 588
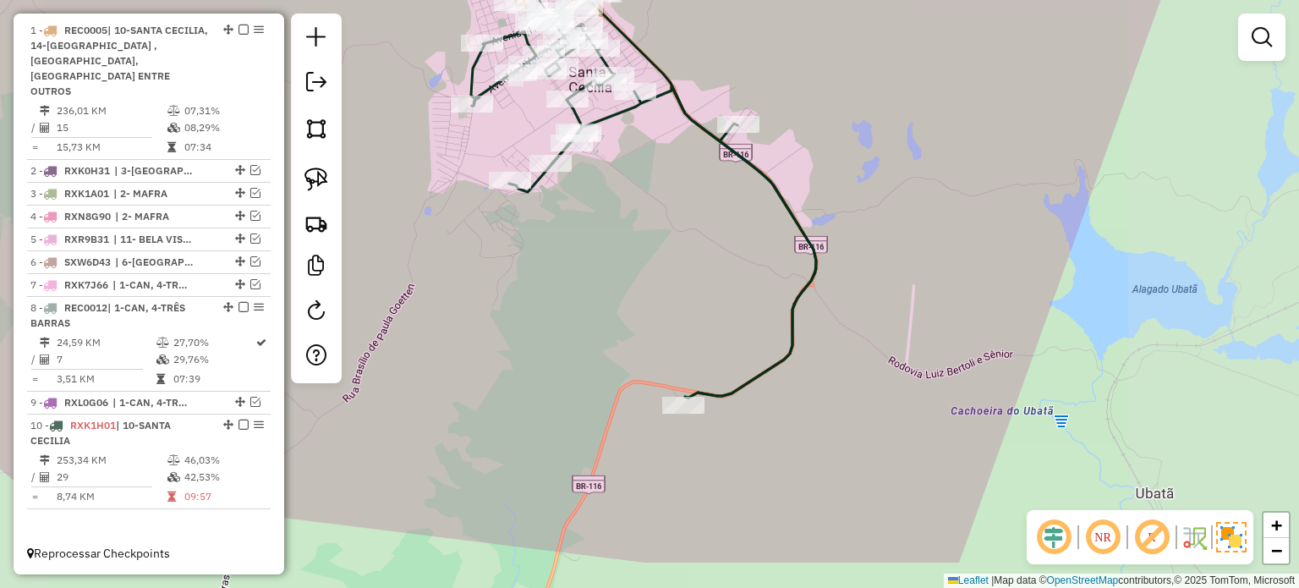
drag, startPoint x: 872, startPoint y: 277, endPoint x: 867, endPoint y: 260, distance: 18.5
click at [867, 261] on div "Janela de atendimento Grade de atendimento Capacidade Transportadoras Veículos …" at bounding box center [649, 294] width 1299 height 588
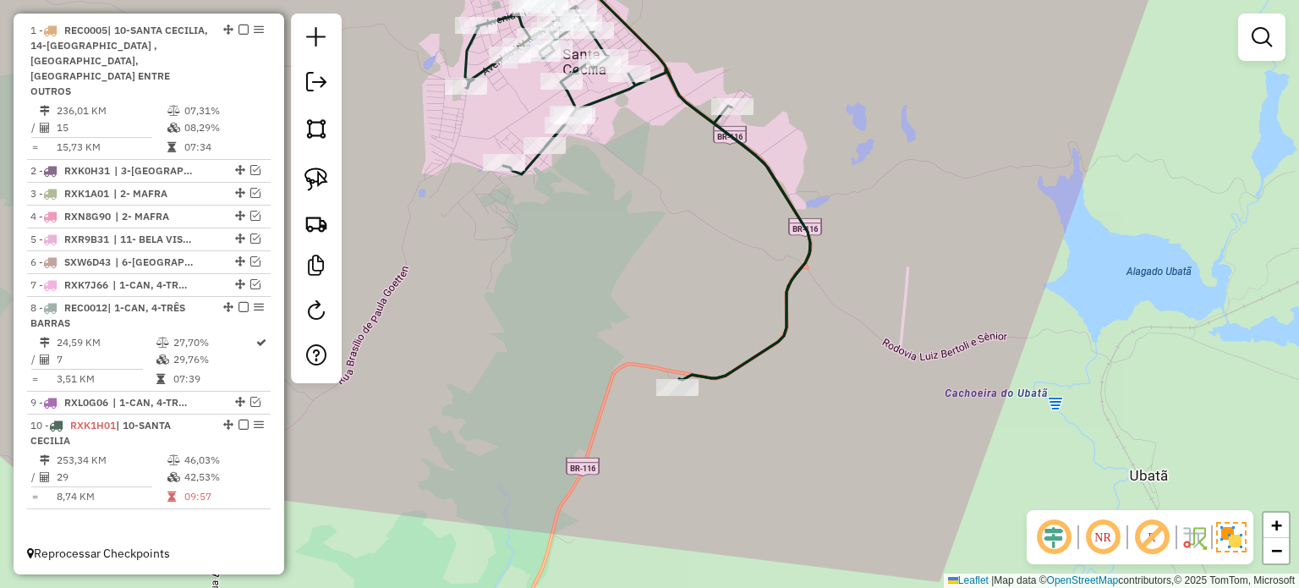
drag, startPoint x: 866, startPoint y: 283, endPoint x: 869, endPoint y: 300, distance: 17.2
click at [869, 300] on div "Janela de atendimento Grade de atendimento Capacidade Transportadoras Veículos …" at bounding box center [649, 294] width 1299 height 588
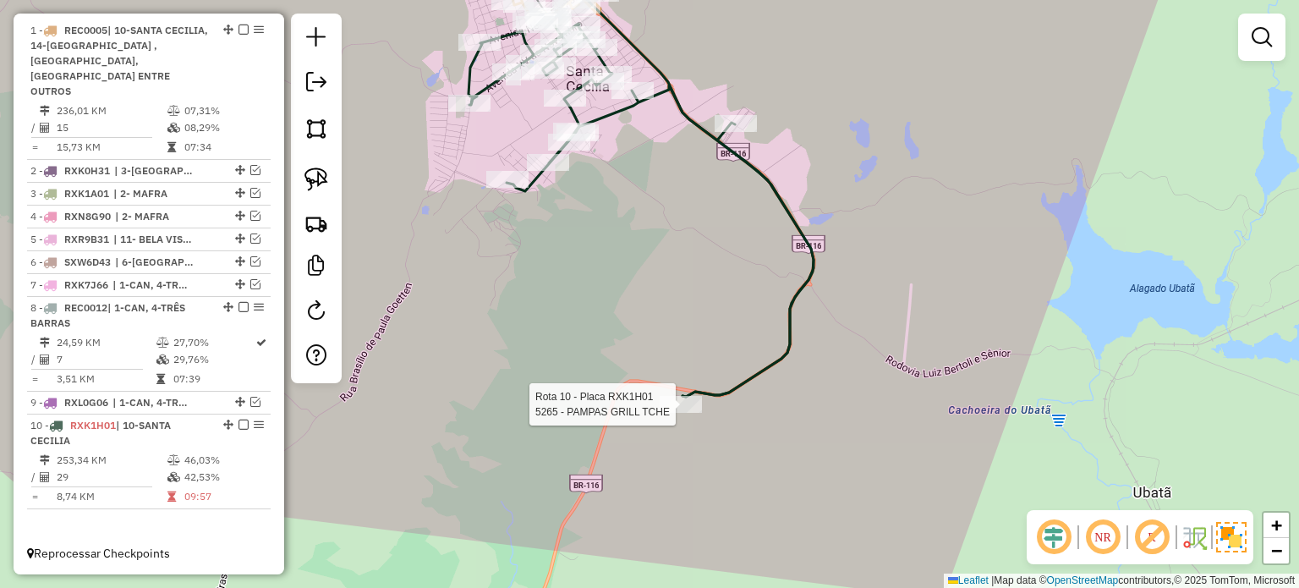
select select "*********"
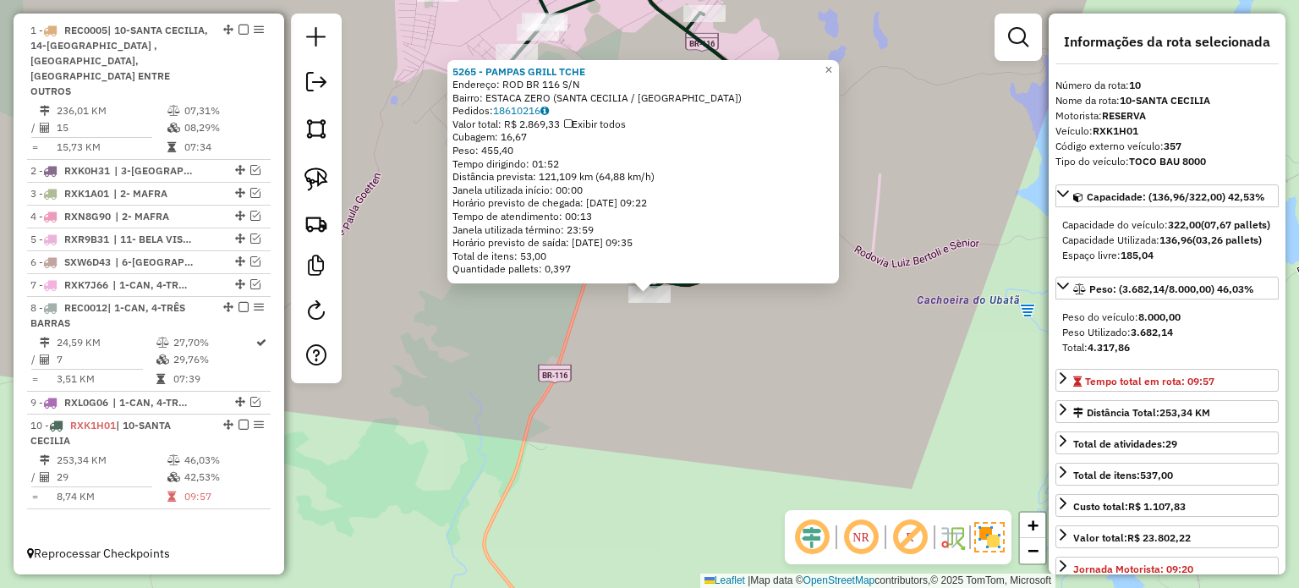
click at [669, 344] on div "5265 - PAMPAS GRILL TCHE Endereço: ROD BR 116 S/N Bairro: ESTACA ZERO (SANTA CE…" at bounding box center [649, 294] width 1299 height 588
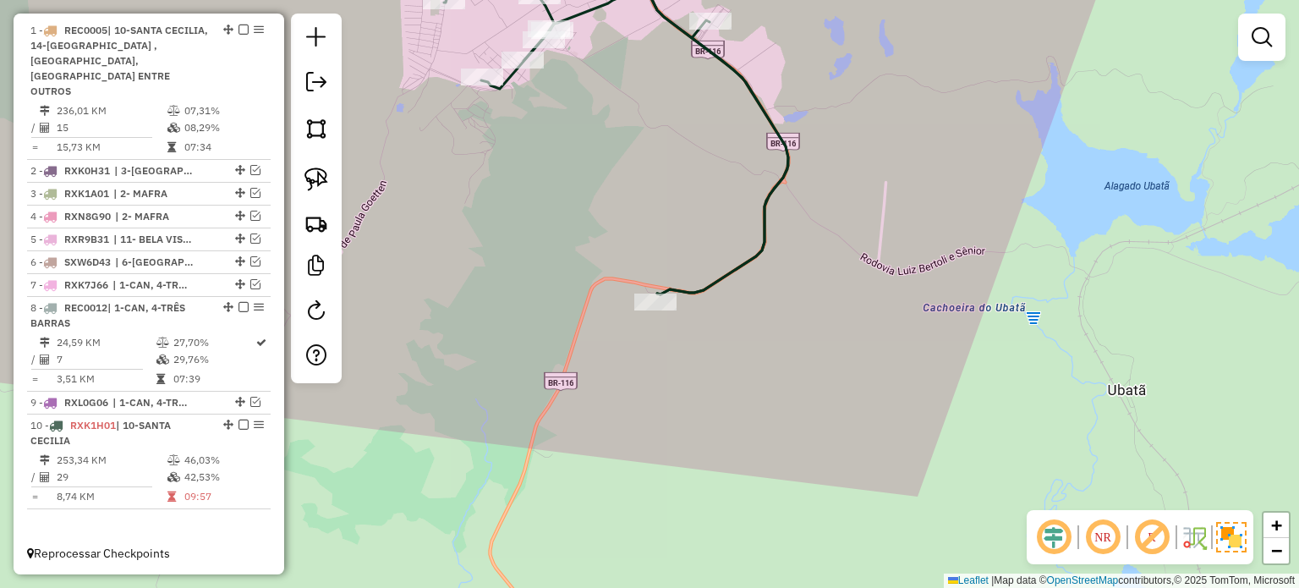
drag, startPoint x: 750, startPoint y: 323, endPoint x: 781, endPoint y: 412, distance: 94.1
click at [781, 412] on div "Janela de atendimento Grade de atendimento Capacidade Transportadoras Veículos …" at bounding box center [649, 294] width 1299 height 588
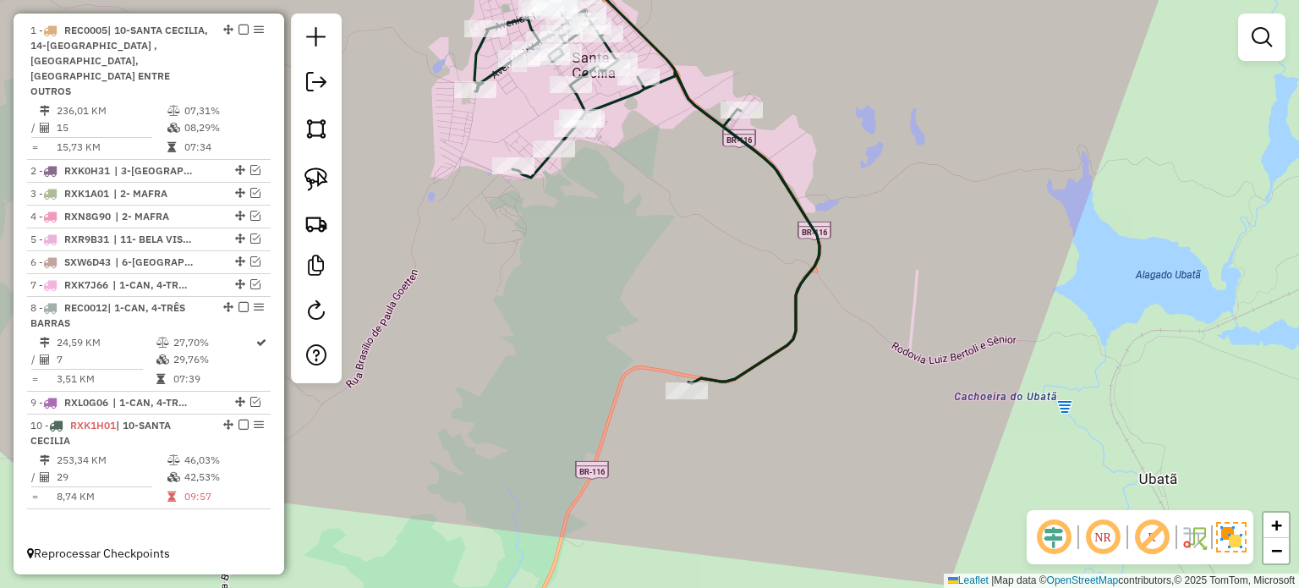
drag, startPoint x: 716, startPoint y: 260, endPoint x: 710, endPoint y: 347, distance: 86.4
click at [710, 347] on div "Janela de atendimento Grade de atendimento Capacidade Transportadoras Veículos …" at bounding box center [649, 294] width 1299 height 588
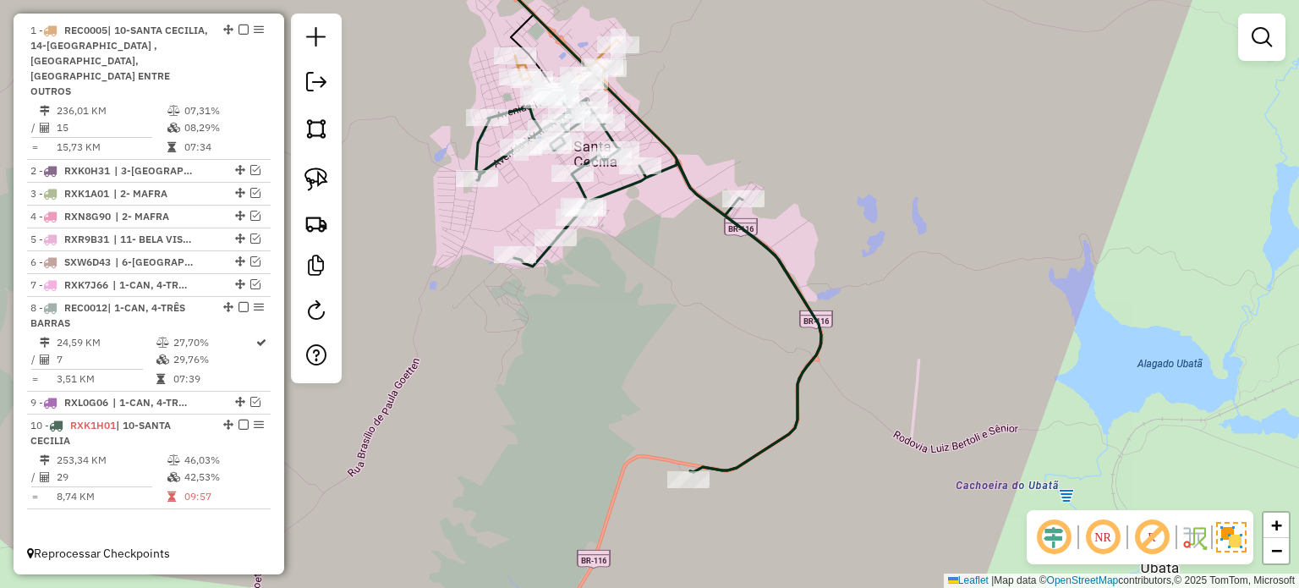
drag, startPoint x: 735, startPoint y: 371, endPoint x: 747, endPoint y: 331, distance: 42.3
click at [741, 342] on div "Janela de atendimento Grade de atendimento Capacidade Transportadoras Veículos …" at bounding box center [649, 294] width 1299 height 588
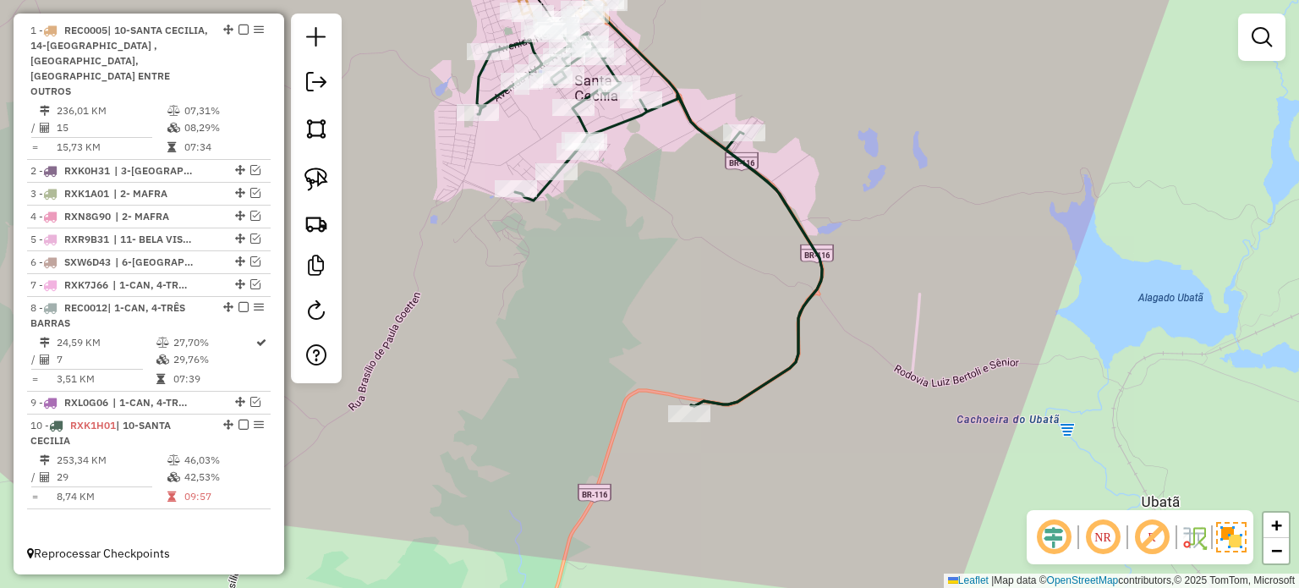
drag, startPoint x: 772, startPoint y: 349, endPoint x: 782, endPoint y: 309, distance: 41.0
click at [782, 314] on div "Janela de atendimento Grade de atendimento Capacidade Transportadoras Veículos …" at bounding box center [649, 294] width 1299 height 588
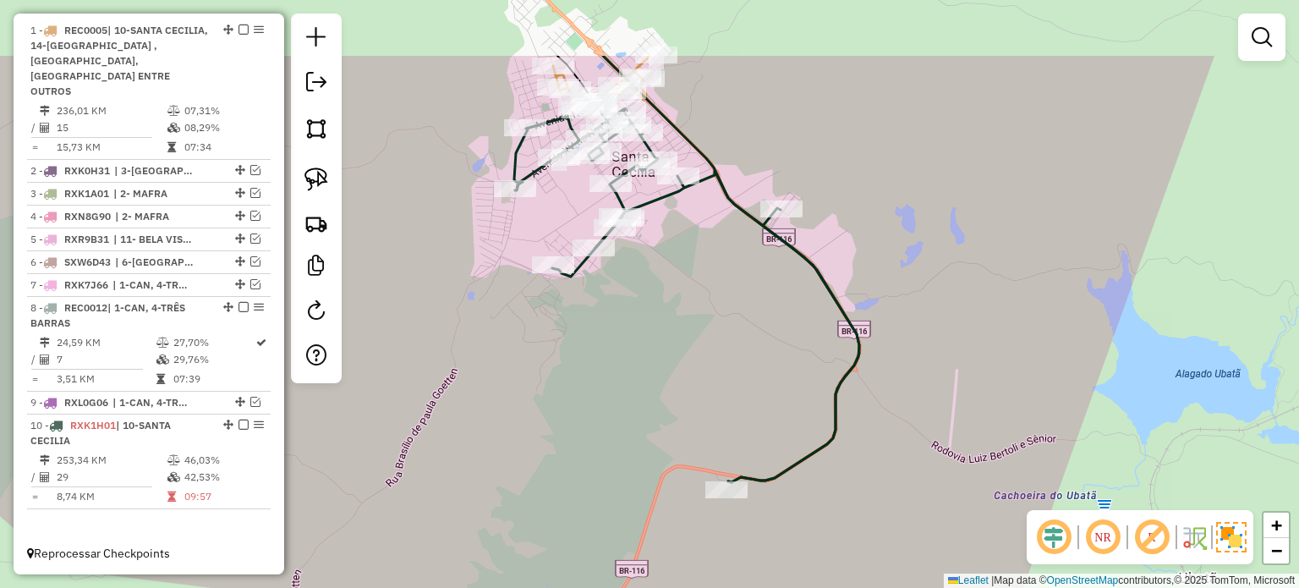
drag, startPoint x: 734, startPoint y: 364, endPoint x: 746, endPoint y: 376, distance: 16.7
click at [739, 384] on div "Janela de atendimento Grade de atendimento Capacidade Transportadoras Veículos …" at bounding box center [649, 294] width 1299 height 588
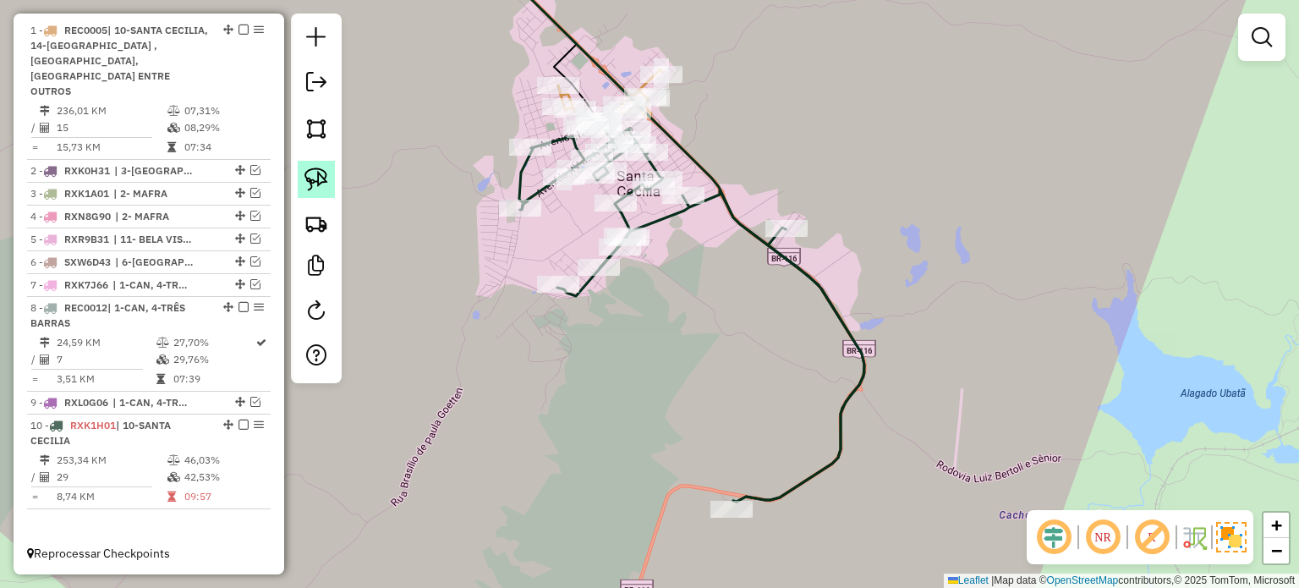
click at [318, 173] on img at bounding box center [316, 179] width 24 height 24
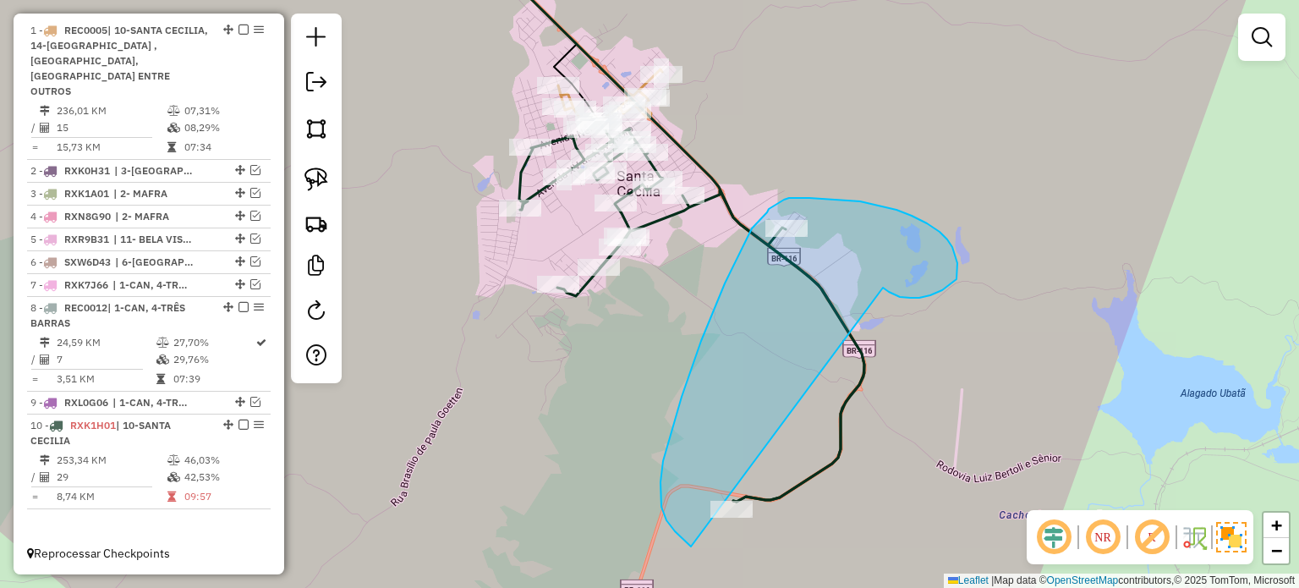
drag, startPoint x: 950, startPoint y: 284, endPoint x: 856, endPoint y: 531, distance: 264.1
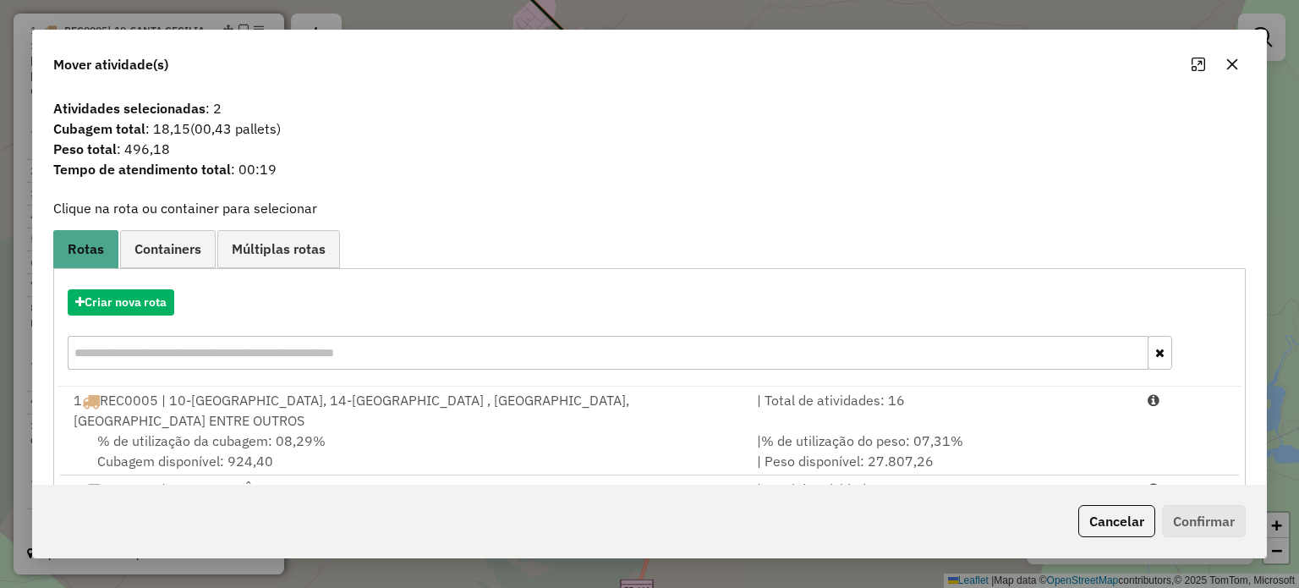
click at [195, 421] on div "1 REC0005 | 10-SANTA CECILIA, 14-SANTA TEREZINHA , NOVA CULTURA, SÃO JOÃO MIRAD…" at bounding box center [404, 410] width 683 height 41
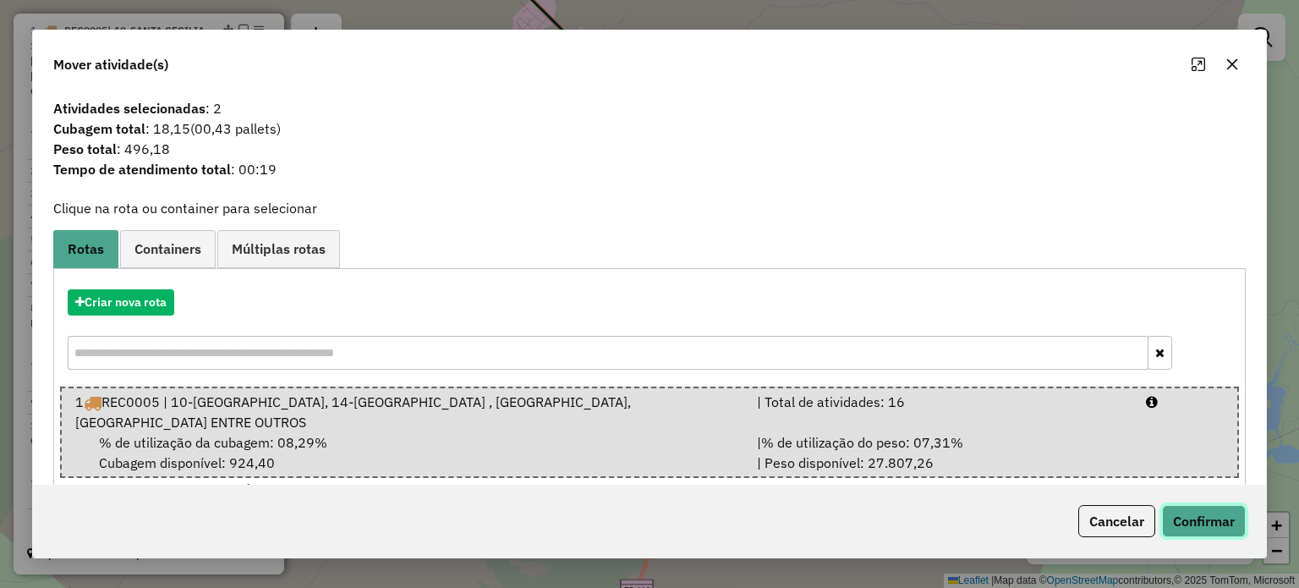
click at [1199, 518] on button "Confirmar" at bounding box center [1204, 521] width 84 height 32
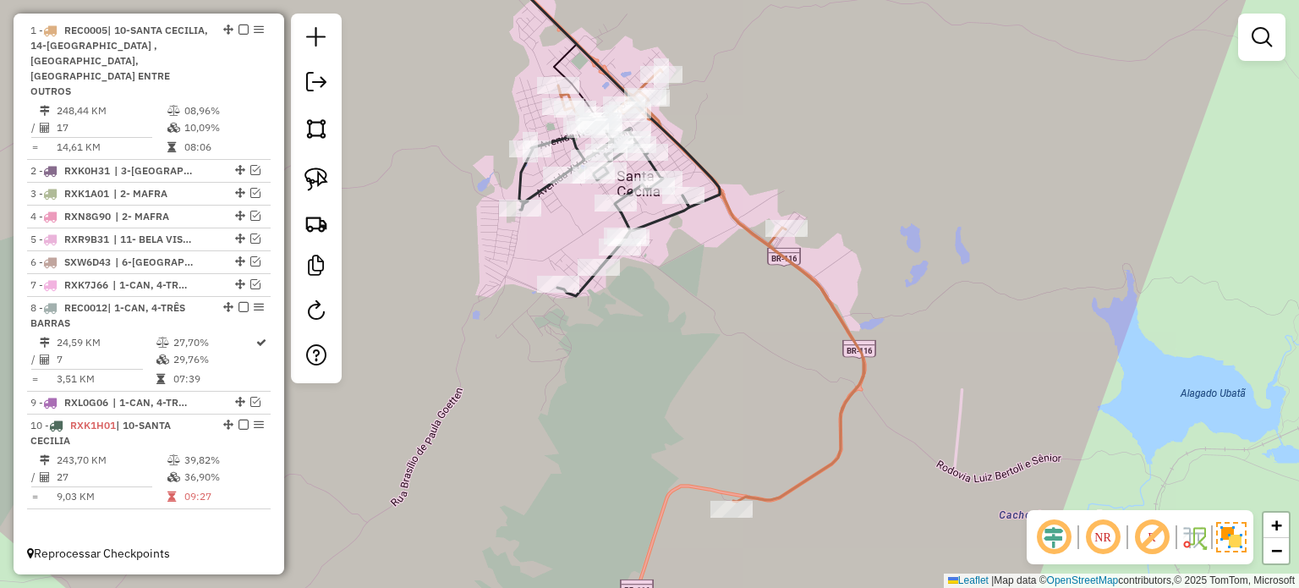
click at [705, 331] on div "Janela de atendimento Grade de atendimento Capacidade Transportadoras Veículos …" at bounding box center [649, 294] width 1299 height 588
select select "*********"
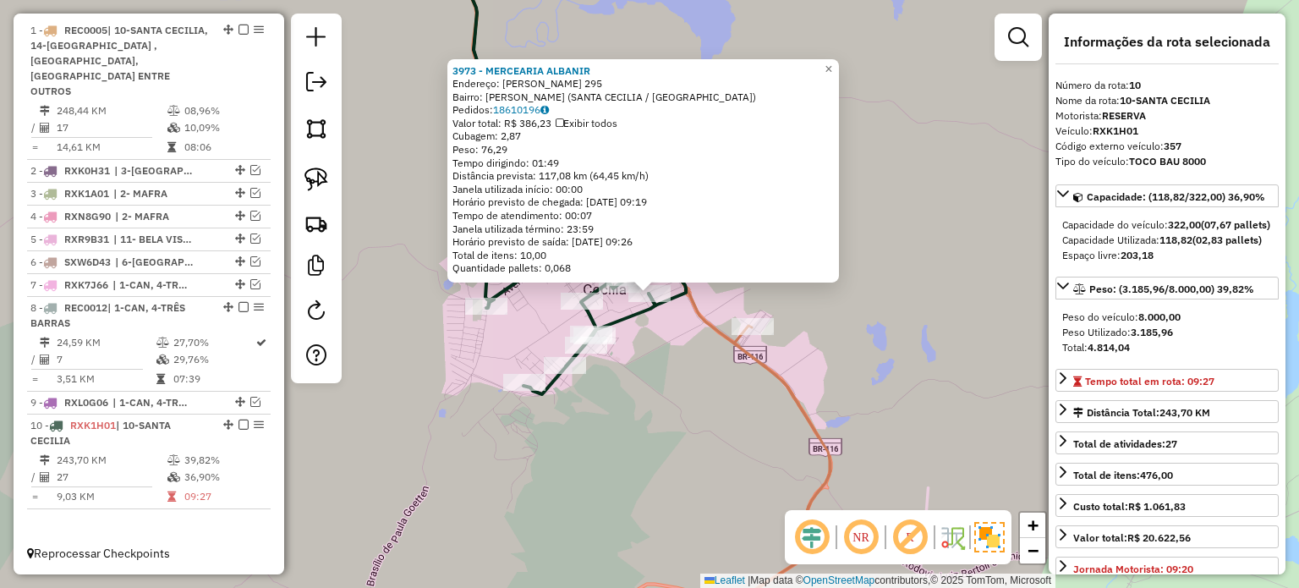
click at [848, 307] on div "3973 - MERCEARIA ALBANIR Endereço: EDSON GERBER 295 Bairro: MARCILIANO FERNANDE…" at bounding box center [649, 294] width 1299 height 588
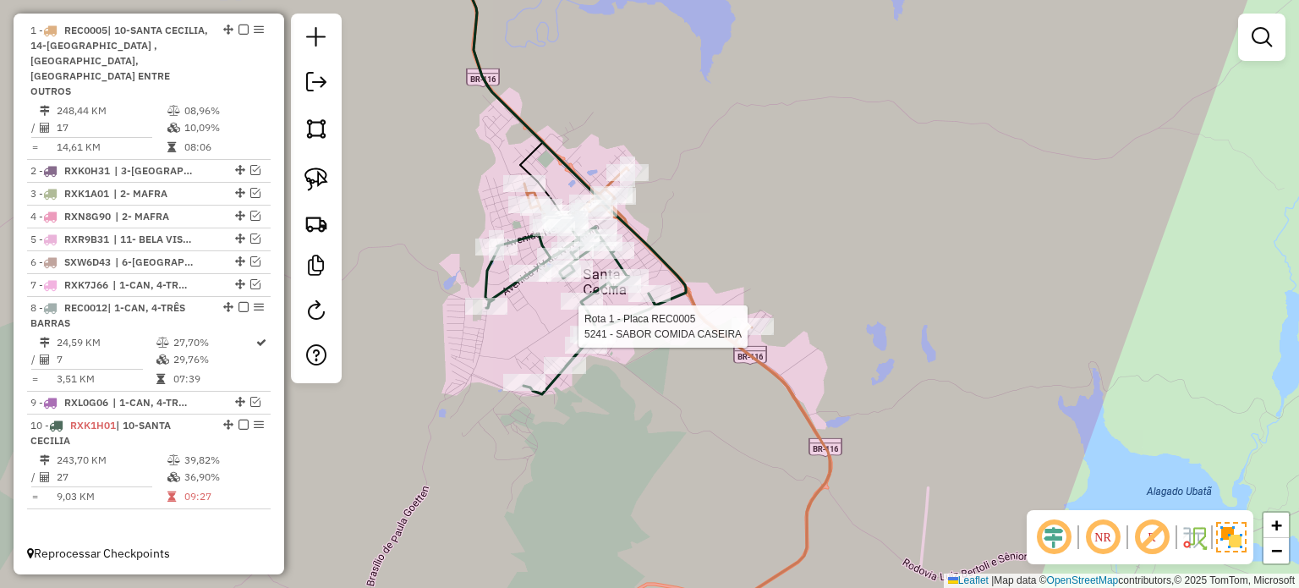
select select "*********"
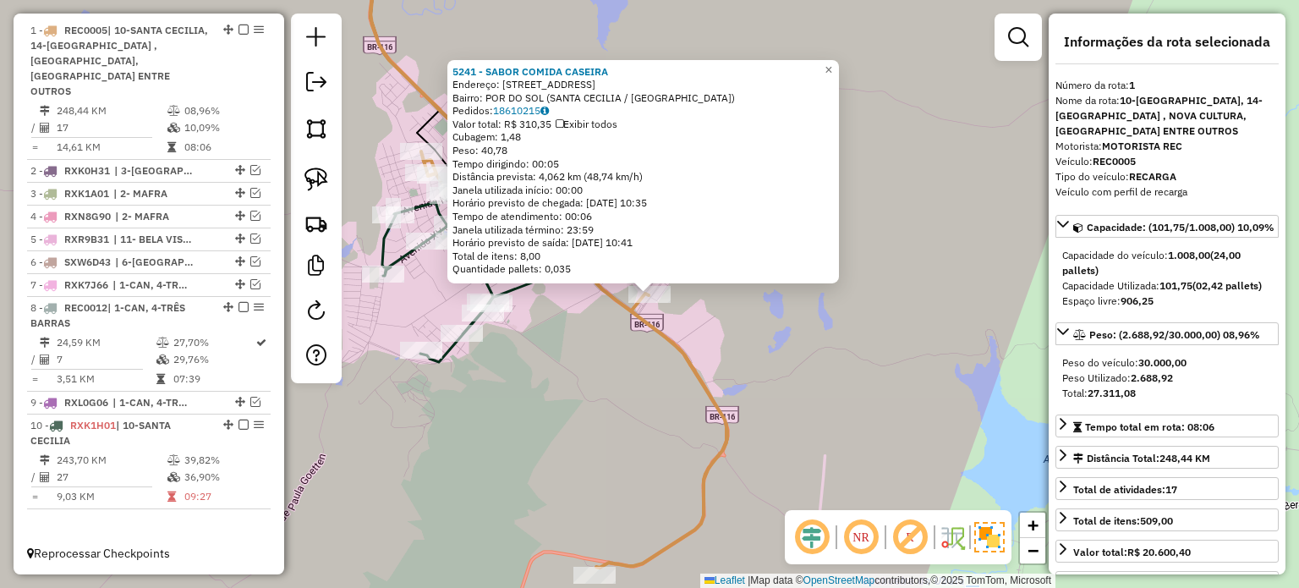
click at [852, 353] on div "5241 - SABOR COMIDA CASEIRA Endereço: R JUVENTINO GOETTEN 185 Bairro: POR DO SO…" at bounding box center [649, 294] width 1299 height 588
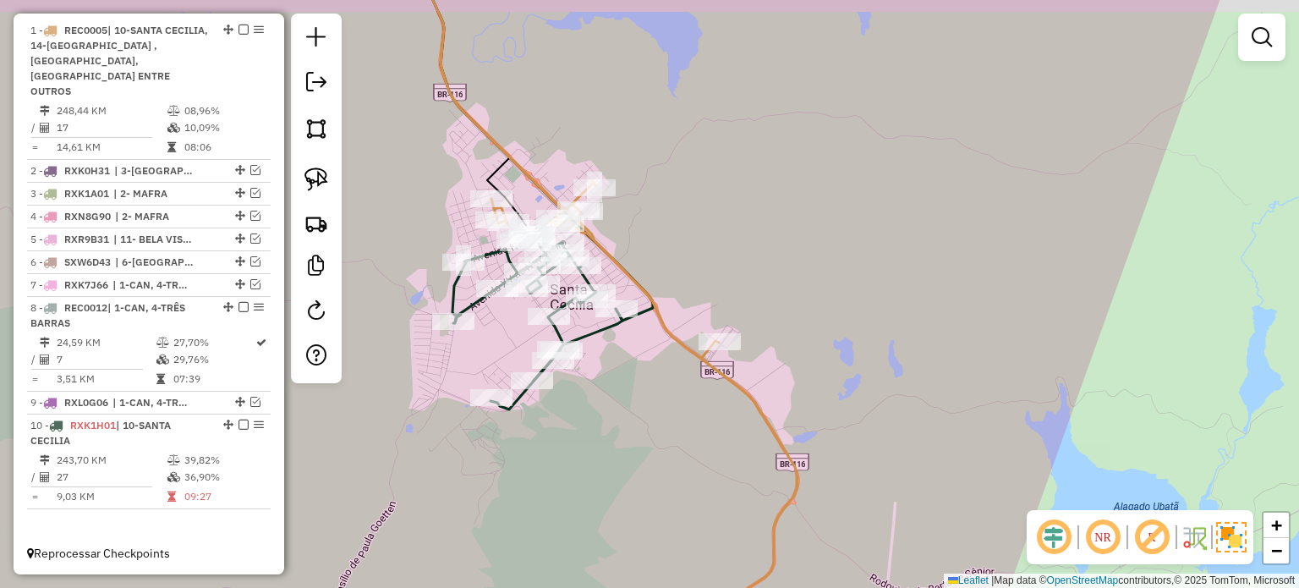
drag, startPoint x: 830, startPoint y: 419, endPoint x: 834, endPoint y: 405, distance: 14.8
click at [917, 462] on div "Janela de atendimento Grade de atendimento Capacidade Transportadoras Veículos …" at bounding box center [649, 294] width 1299 height 588
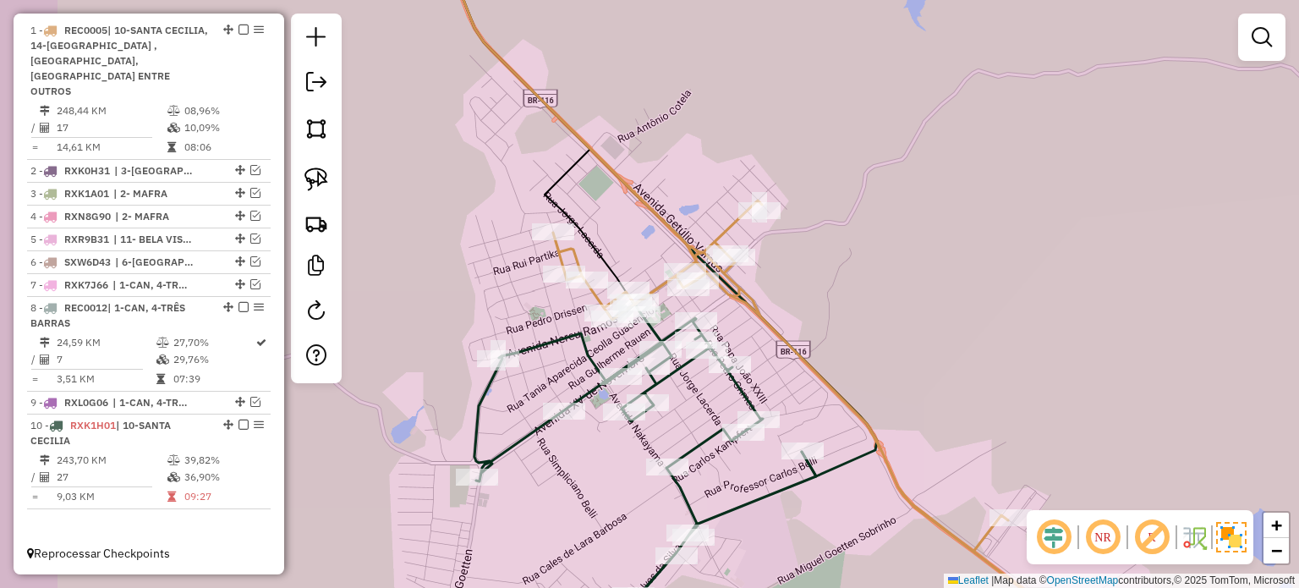
drag, startPoint x: 768, startPoint y: 324, endPoint x: 755, endPoint y: 320, distance: 13.1
click at [779, 327] on icon at bounding box center [783, 337] width 653 height 705
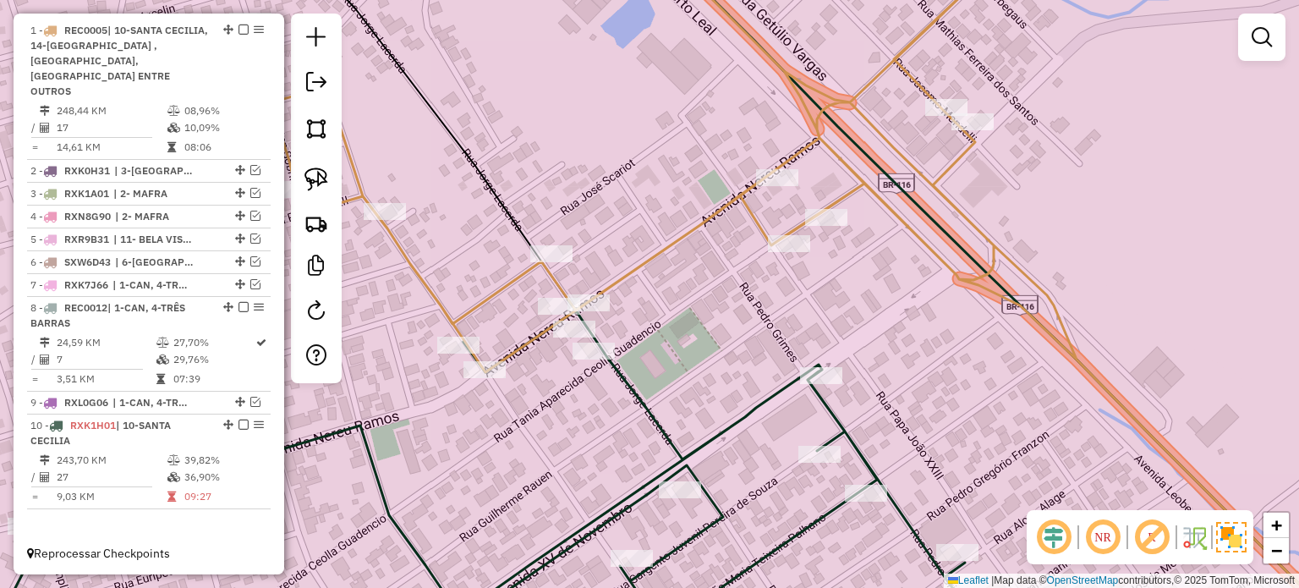
click at [813, 347] on div "Janela de atendimento Grade de atendimento Capacidade Transportadoras Veículos …" at bounding box center [649, 294] width 1299 height 588
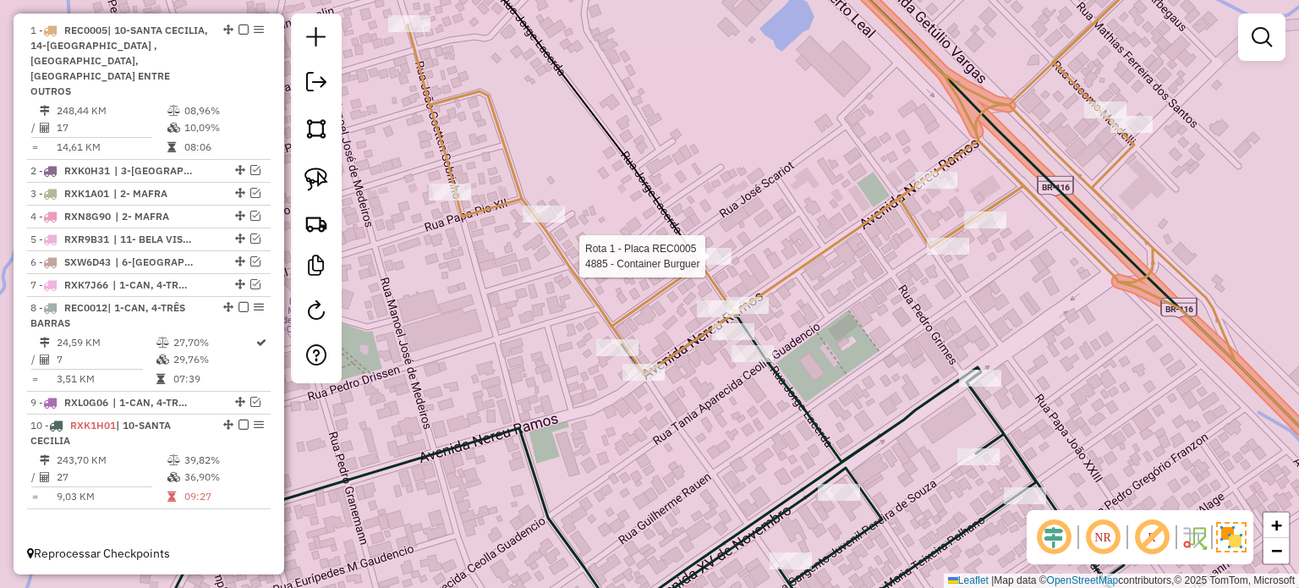
select select "*********"
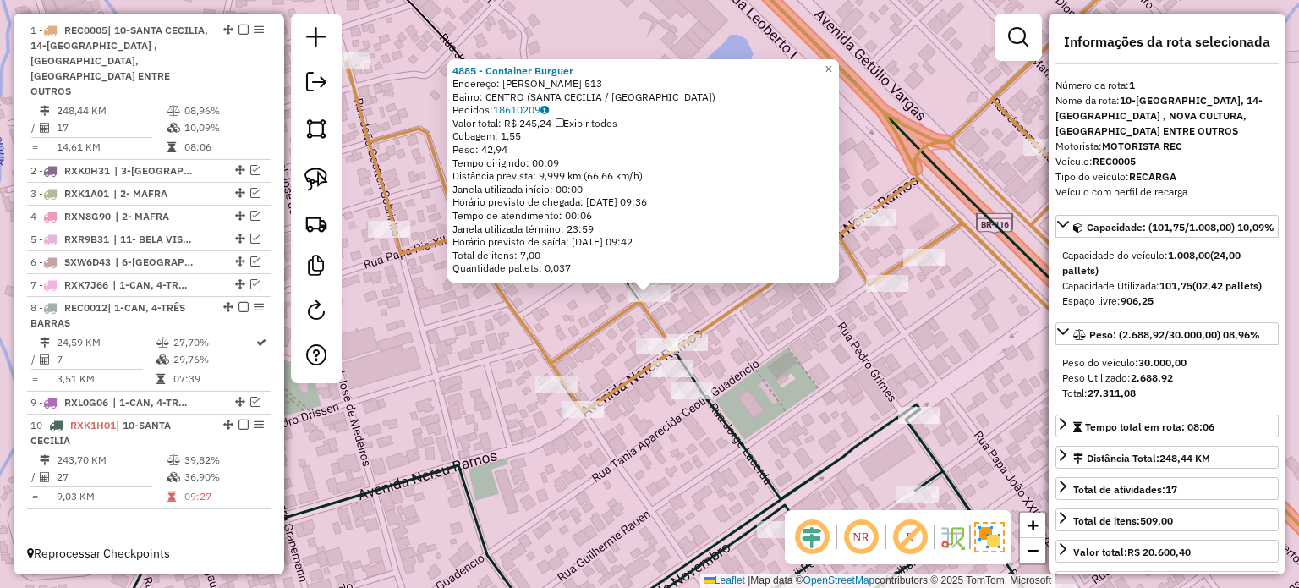
click at [735, 381] on div "4885 - Container Burguer Endereço: Jorge Lacerda 513 Bairro: CENTRO (SANTA CECI…" at bounding box center [649, 294] width 1299 height 588
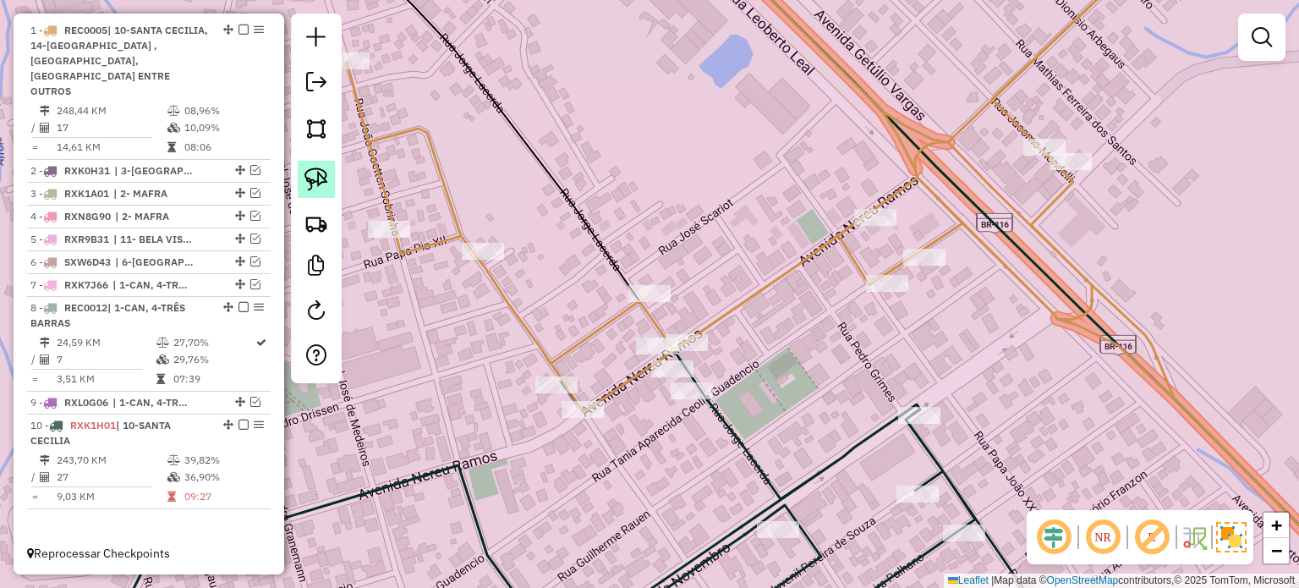
click at [316, 168] on img at bounding box center [316, 179] width 24 height 24
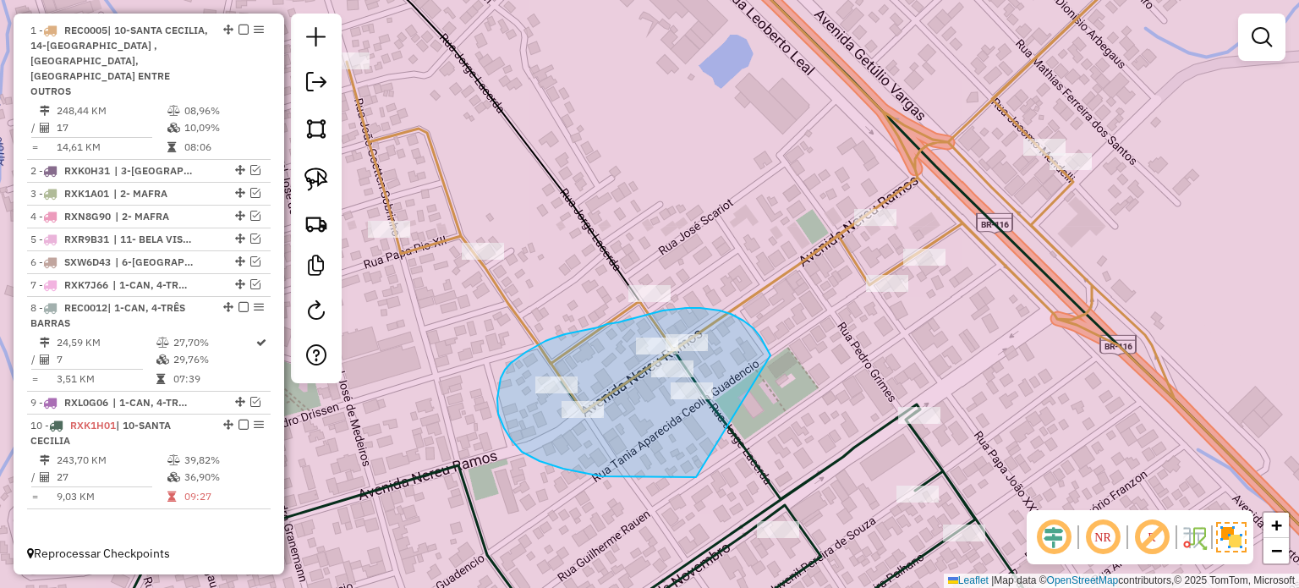
drag, startPoint x: 770, startPoint y: 355, endPoint x: 840, endPoint y: 440, distance: 109.9
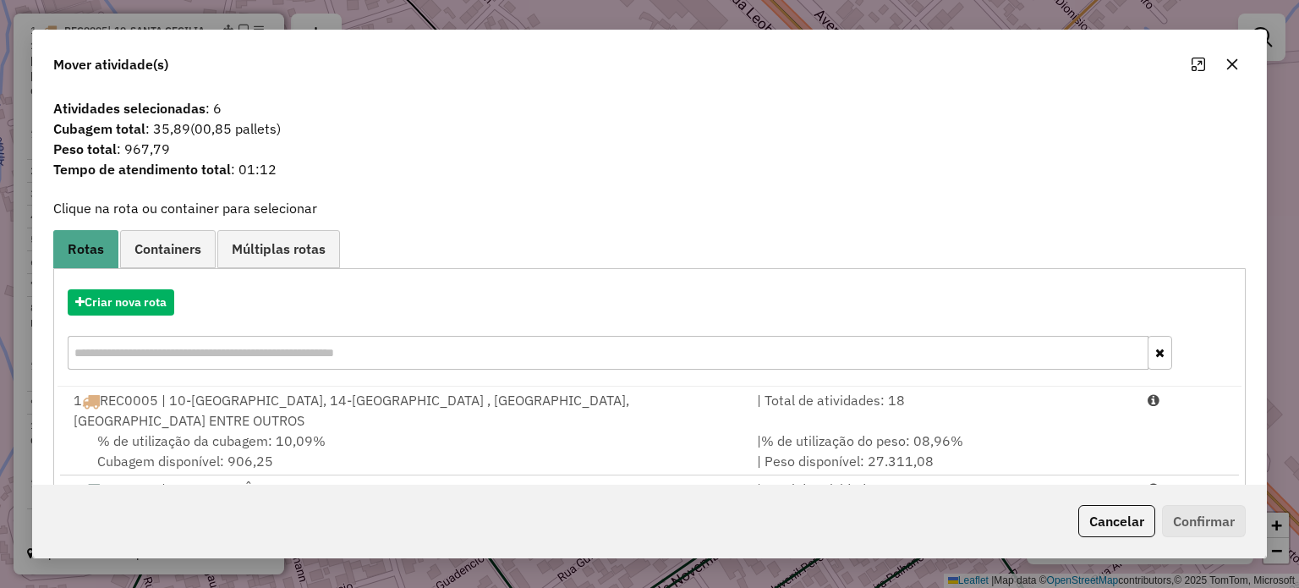
click at [241, 412] on div "1 REC0005 | 10-SANTA CECILIA, 14-SANTA TEREZINHA , NOVA CULTURA, SÃO JOÃO MIRAD…" at bounding box center [404, 410] width 683 height 41
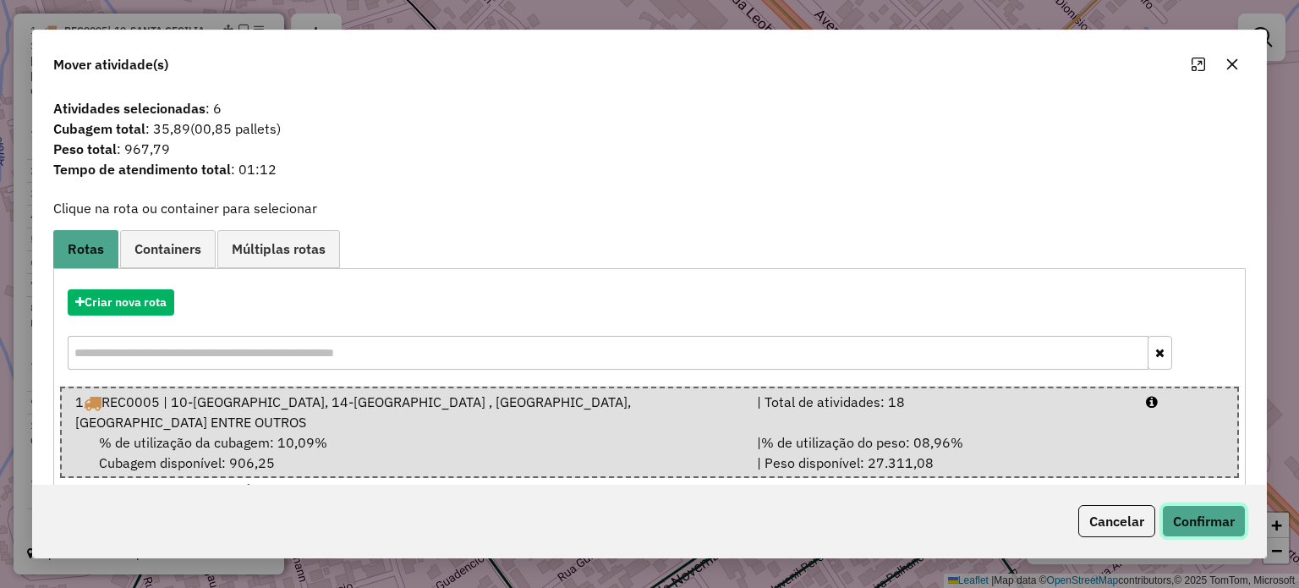
click at [1228, 524] on button "Confirmar" at bounding box center [1204, 521] width 84 height 32
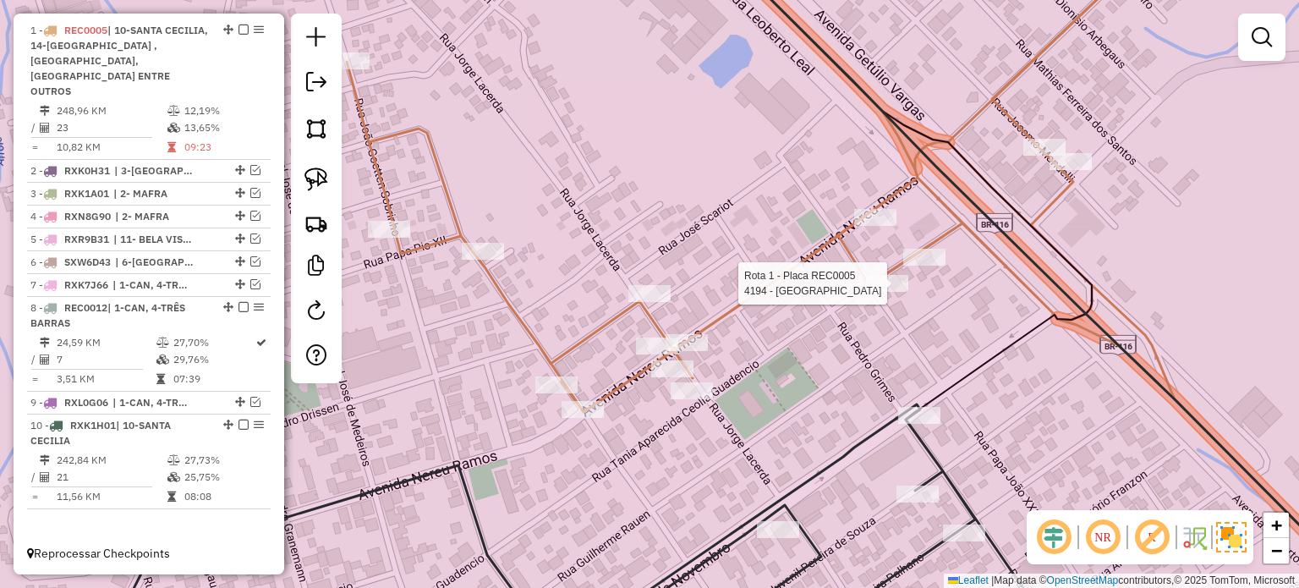
select select "*********"
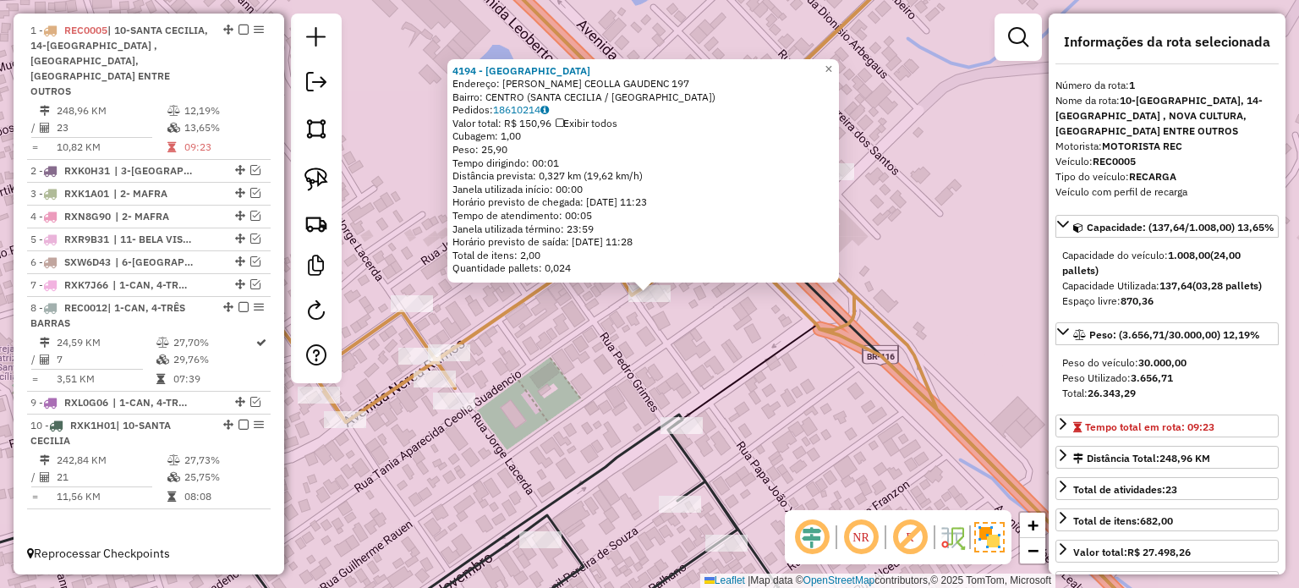
click at [815, 395] on div "4194 - LANCH DO NEVISON Endereço: TANIA APARECIDA CEOLLA GAUDENC 197 Bairro: CE…" at bounding box center [649, 294] width 1299 height 588
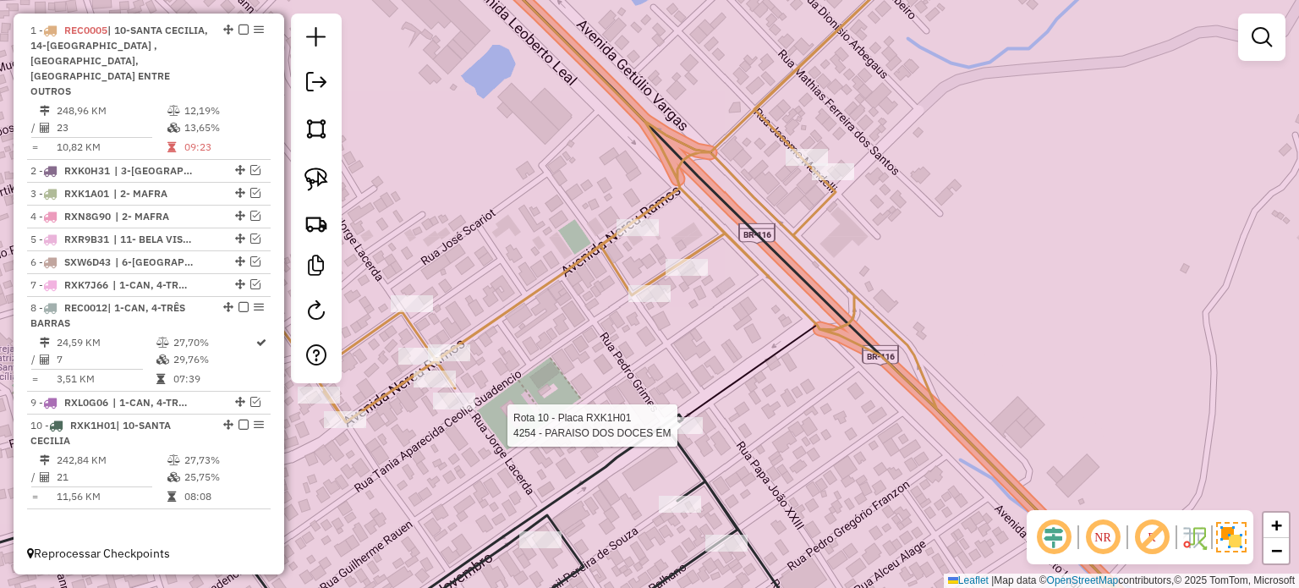
select select "*********"
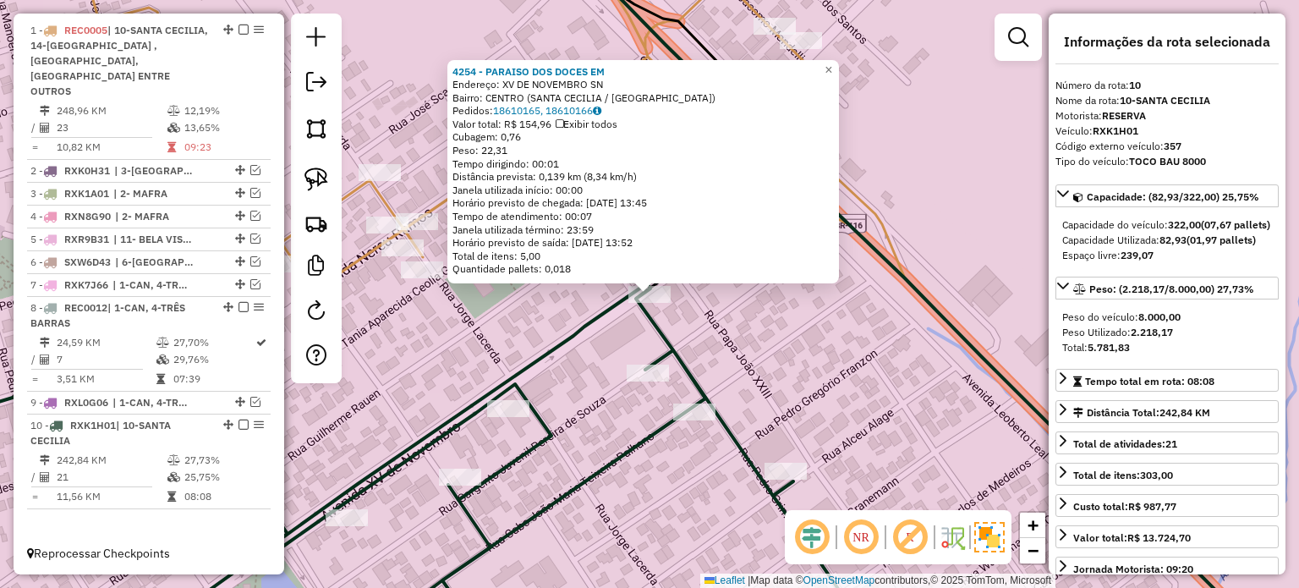
click at [867, 364] on div "4254 - PARAISO DOS DOCES EM Endereço: XV DE NOVEMBRO SN Bairro: CENTRO (SANTA C…" at bounding box center [649, 294] width 1299 height 588
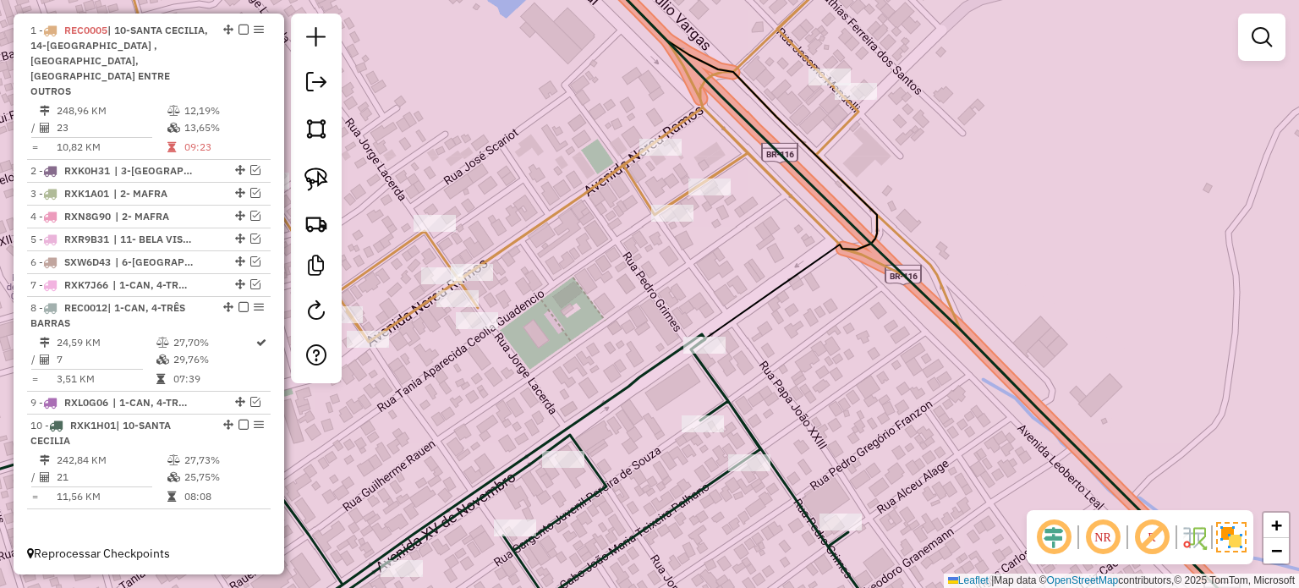
drag, startPoint x: 914, startPoint y: 408, endPoint x: 932, endPoint y: 423, distance: 23.5
click at [964, 456] on div "Janela de atendimento Grade de atendimento Capacidade Transportadoras Veículos …" at bounding box center [649, 294] width 1299 height 588
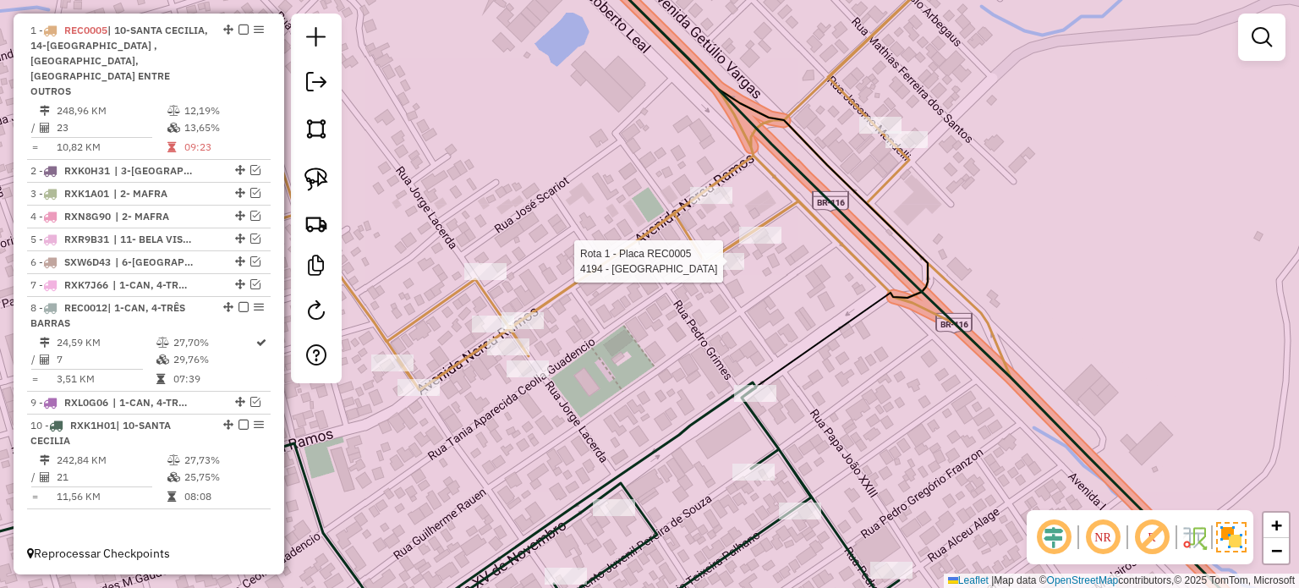
select select "*********"
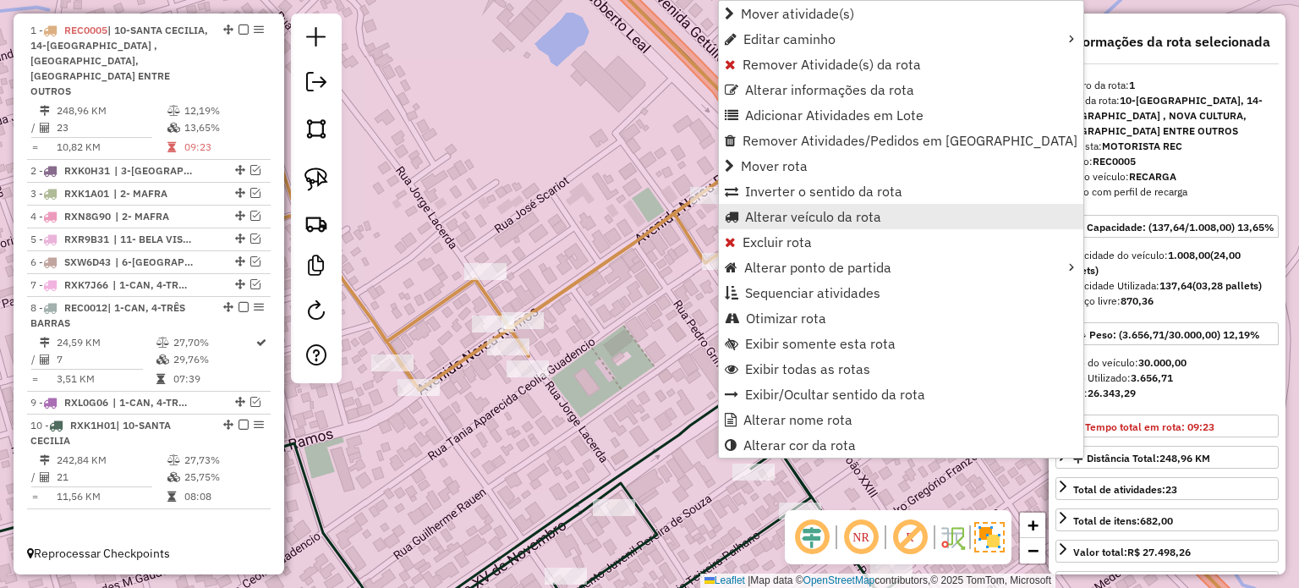
click at [751, 216] on span "Alterar veículo da rota" at bounding box center [813, 217] width 136 height 14
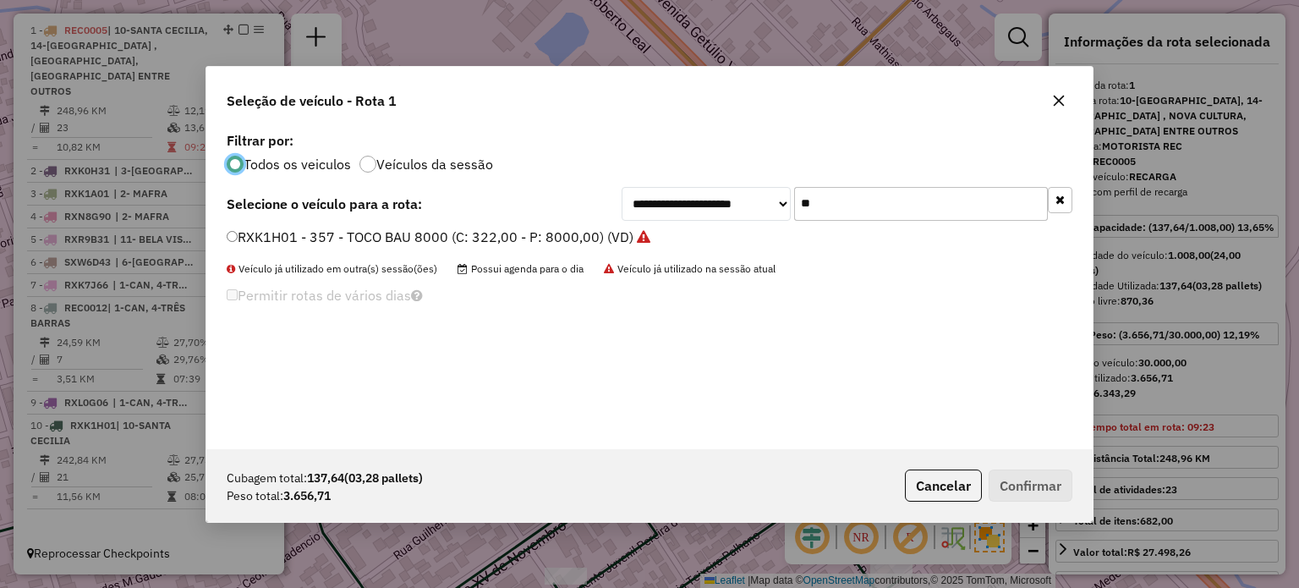
scroll to position [8, 5]
drag, startPoint x: 893, startPoint y: 205, endPoint x: 661, endPoint y: 199, distance: 231.7
click at [664, 201] on div "**********" at bounding box center [846, 204] width 451 height 34
type input "**"
drag, startPoint x: 372, startPoint y: 228, endPoint x: 406, endPoint y: 233, distance: 34.2
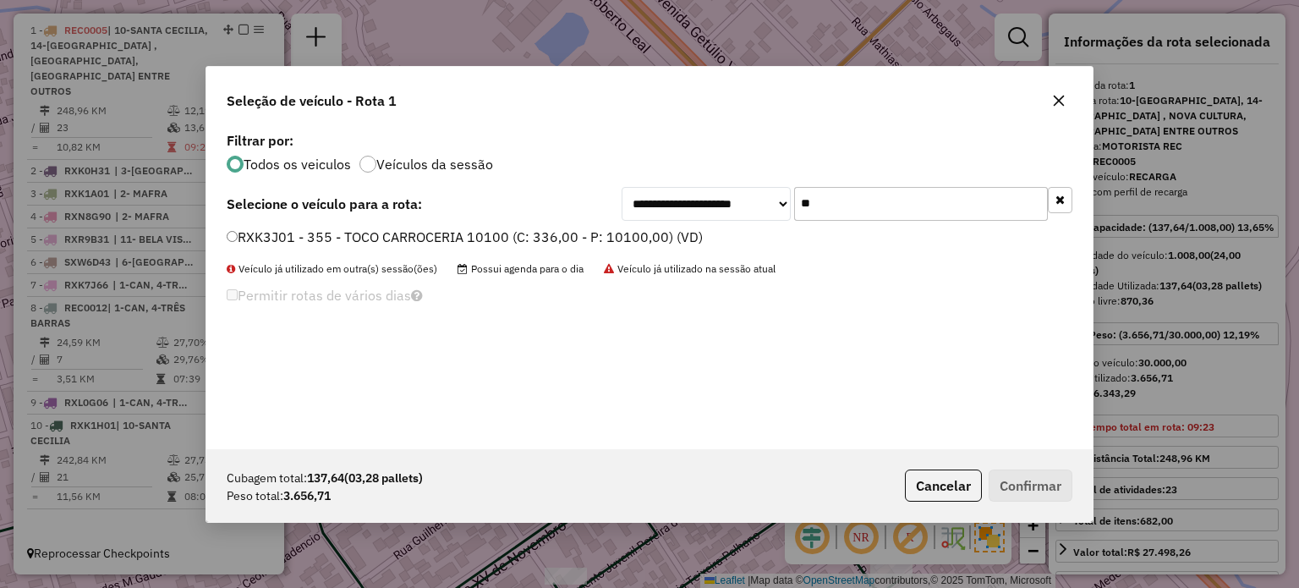
click at [372, 228] on label "RXK3J01 - 355 - TOCO CARROCERIA 10100 (C: 336,00 - P: 10100,00) (VD)" at bounding box center [465, 237] width 476 height 20
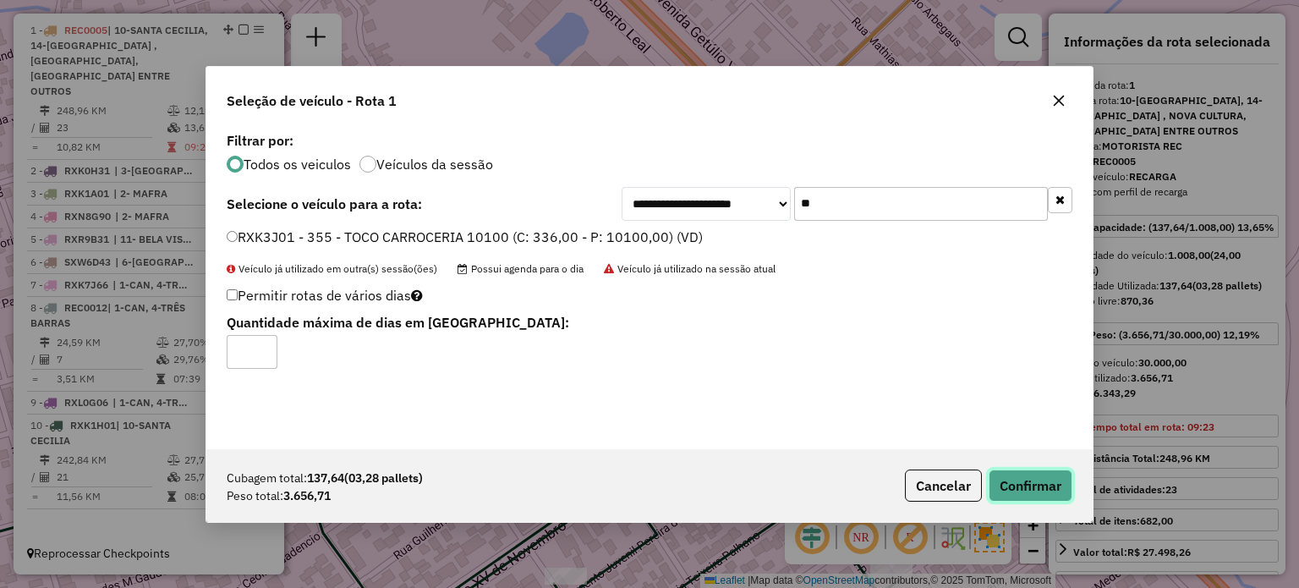
drag, startPoint x: 1026, startPoint y: 488, endPoint x: 1079, endPoint y: 472, distance: 54.8
click at [1027, 488] on button "Confirmar" at bounding box center [1030, 485] width 84 height 32
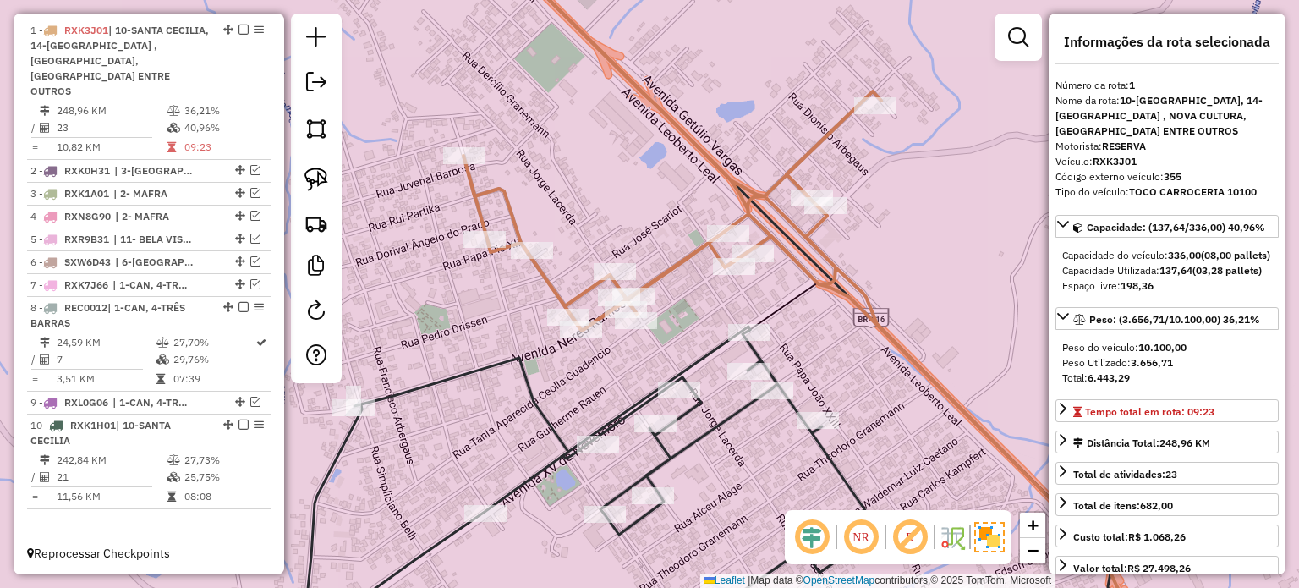
drag, startPoint x: 821, startPoint y: 268, endPoint x: 819, endPoint y: 256, distance: 12.0
click at [819, 258] on div "Janela de atendimento Grade de atendimento Capacidade Transportadoras Veículos …" at bounding box center [649, 294] width 1299 height 588
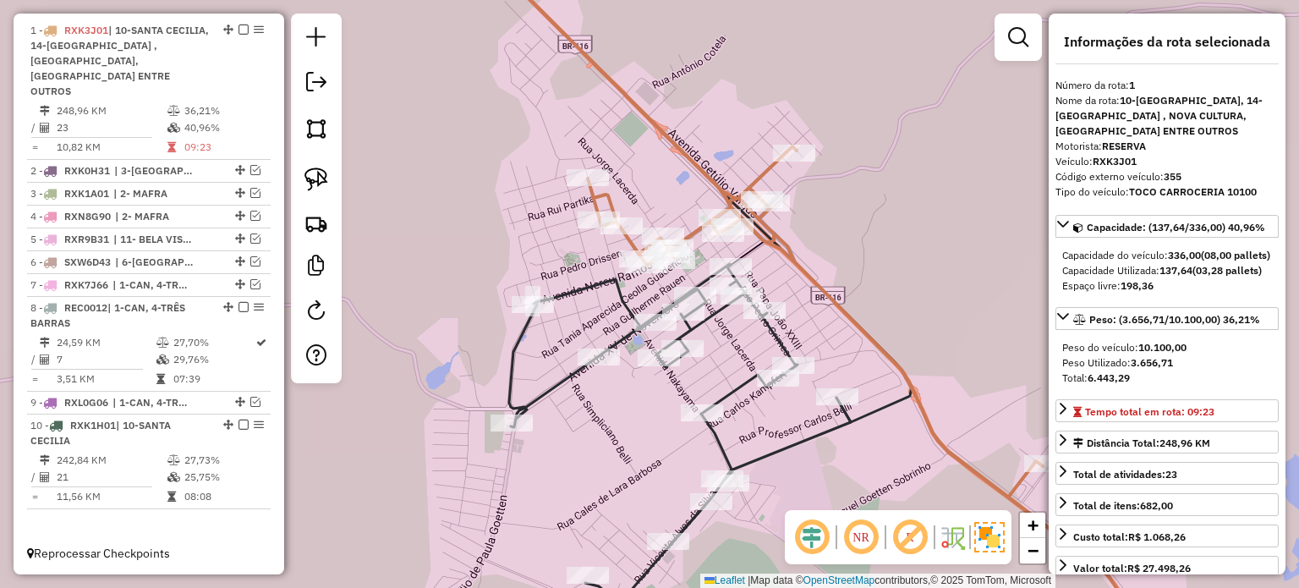
drag, startPoint x: 903, startPoint y: 315, endPoint x: 865, endPoint y: 334, distance: 42.3
click at [865, 334] on icon at bounding box center [833, 311] width 660 height 705
drag, startPoint x: 813, startPoint y: 402, endPoint x: 815, endPoint y: 415, distance: 13.6
click at [815, 415] on div "Janela de atendimento Grade de atendimento Capacidade Transportadoras Veículos …" at bounding box center [649, 294] width 1299 height 588
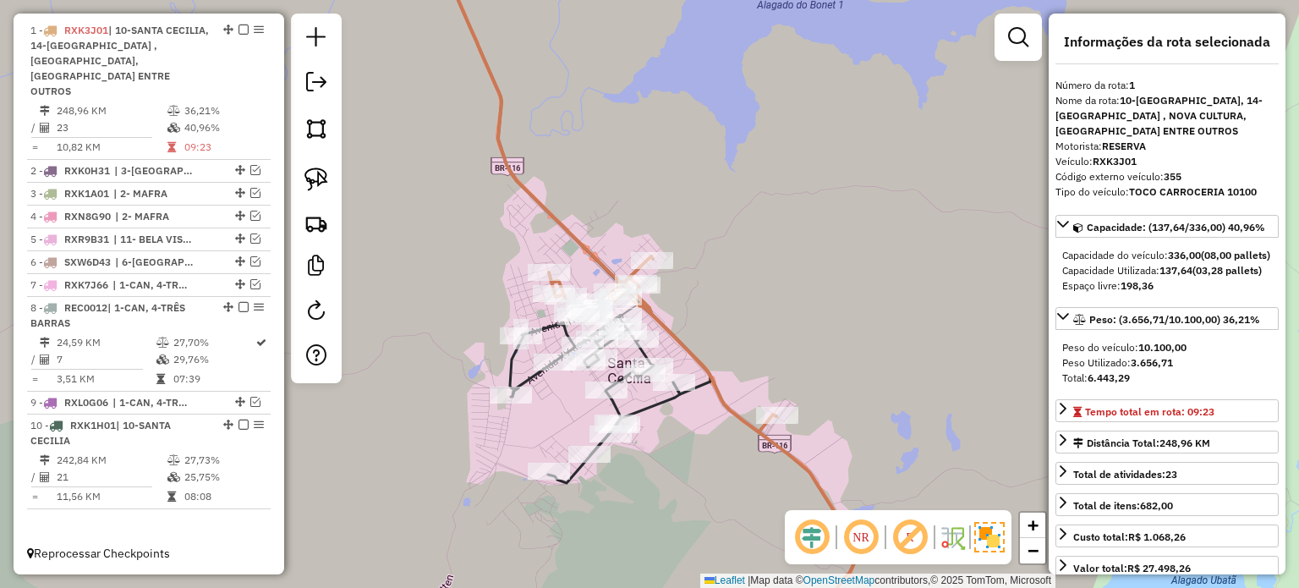
drag, startPoint x: 767, startPoint y: 342, endPoint x: 755, endPoint y: 338, distance: 12.3
click at [756, 339] on div "Janela de atendimento Grade de atendimento Capacidade Transportadoras Veículos …" at bounding box center [649, 294] width 1299 height 588
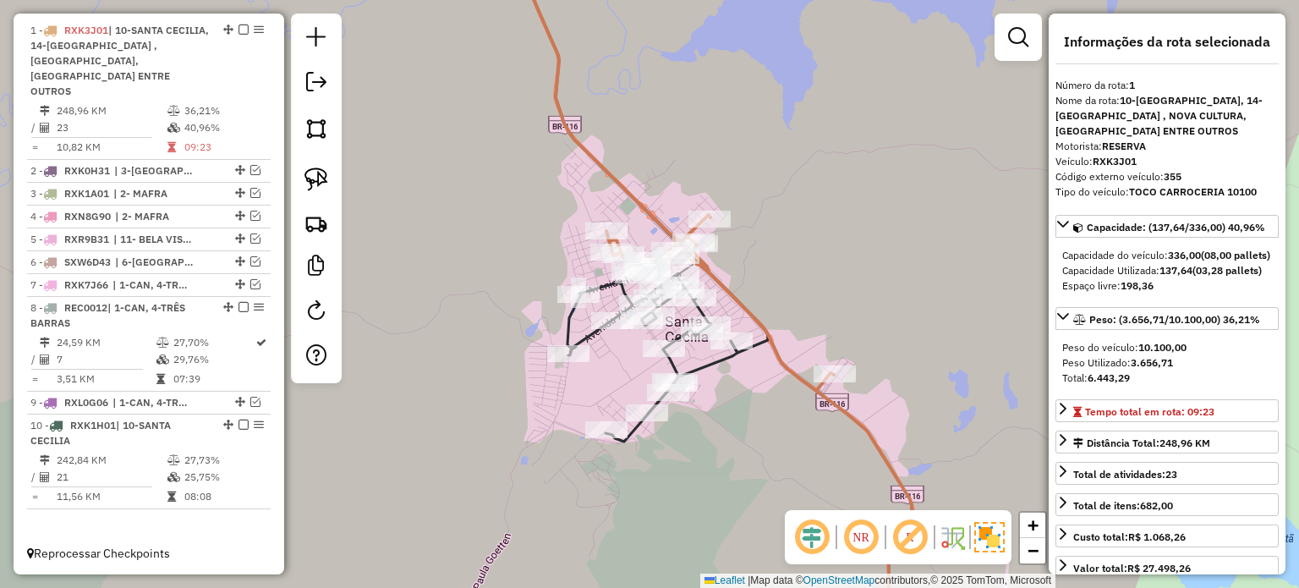
drag, startPoint x: 765, startPoint y: 336, endPoint x: 789, endPoint y: 315, distance: 31.2
click at [796, 315] on div "Janela de atendimento Grade de atendimento Capacidade Transportadoras Veículos …" at bounding box center [649, 294] width 1299 height 588
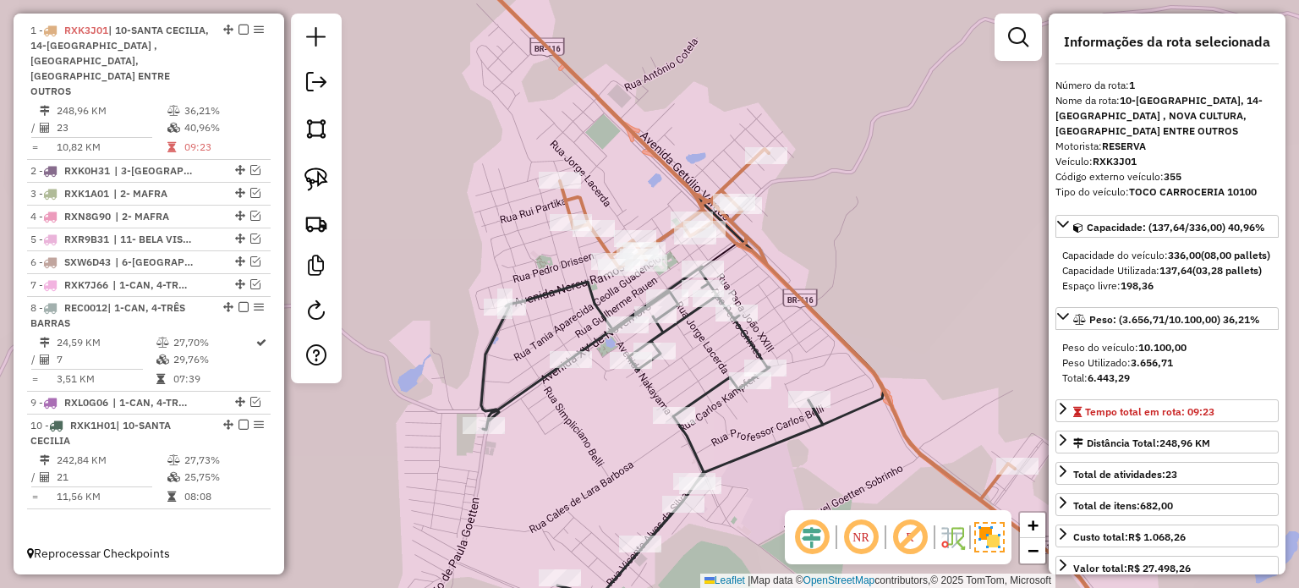
drag, startPoint x: 881, startPoint y: 325, endPoint x: 830, endPoint y: 271, distance: 74.2
click at [833, 274] on div "Rota 10 - Placa RXK1H01 7238 - PANIFICADORA VO TIAO Rota 10 - Placa RXK1H01 251…" at bounding box center [649, 294] width 1299 height 588
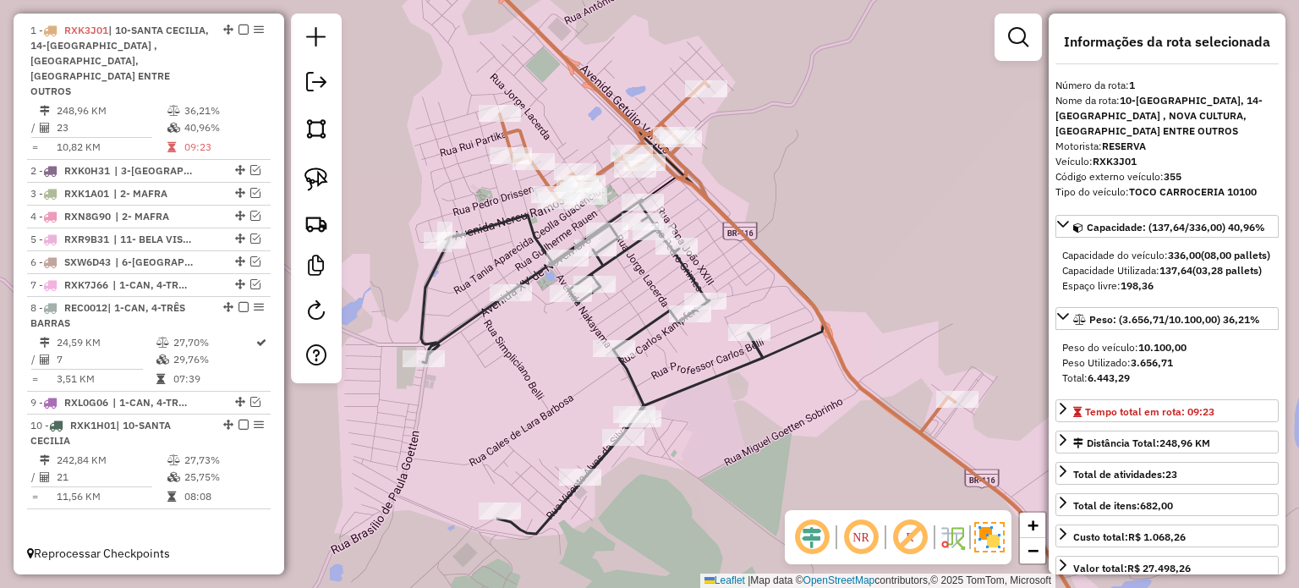
drag, startPoint x: 747, startPoint y: 253, endPoint x: 769, endPoint y: 269, distance: 27.2
click at [769, 269] on icon at bounding box center [789, 314] width 642 height 705
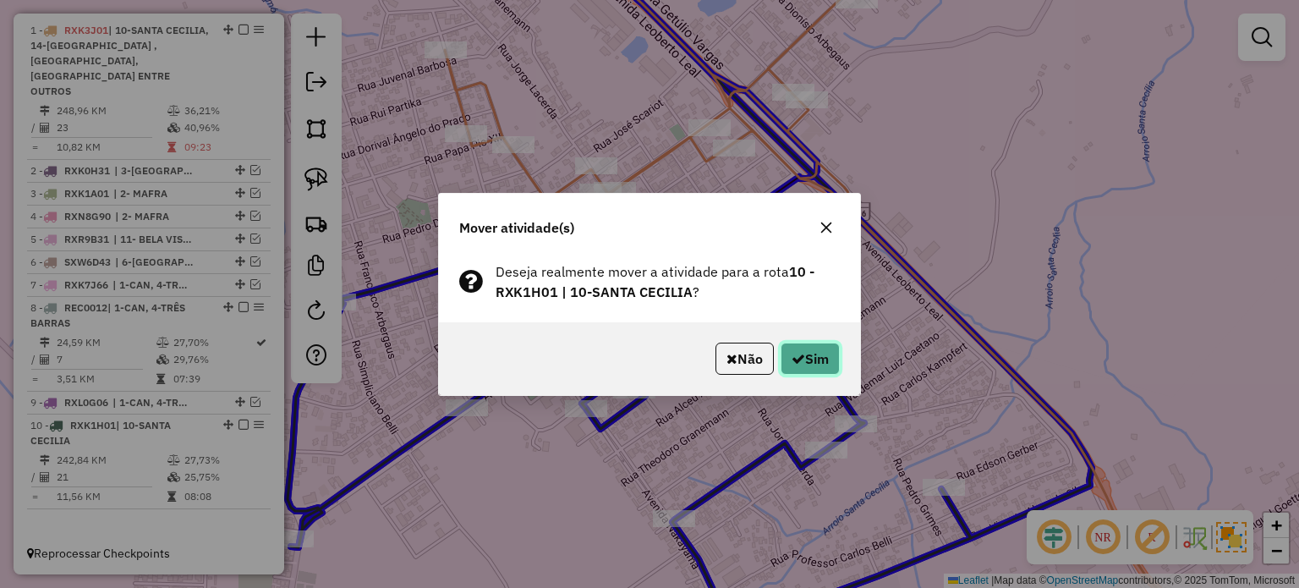
click at [817, 362] on button "Sim" at bounding box center [809, 358] width 59 height 32
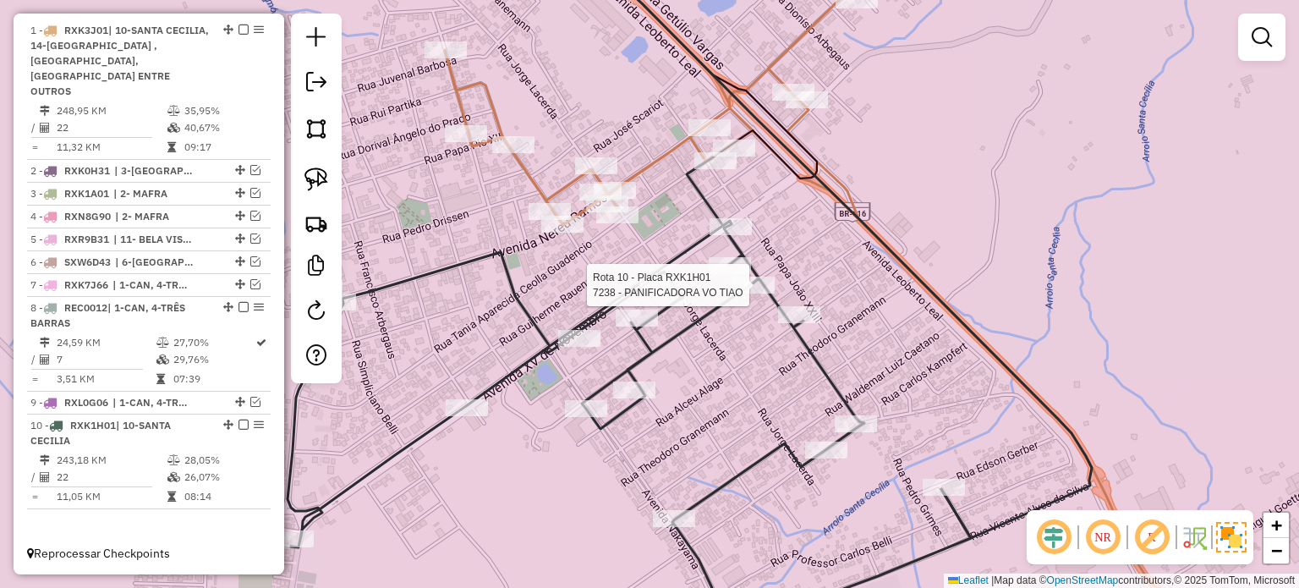
select select "*********"
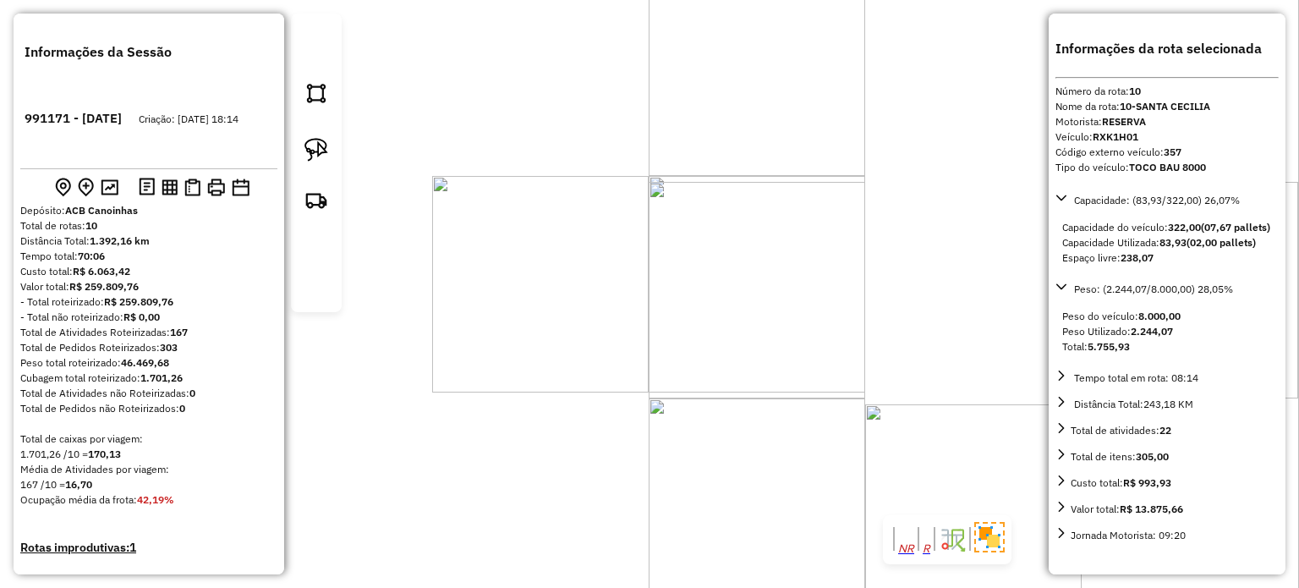
select select "*********"
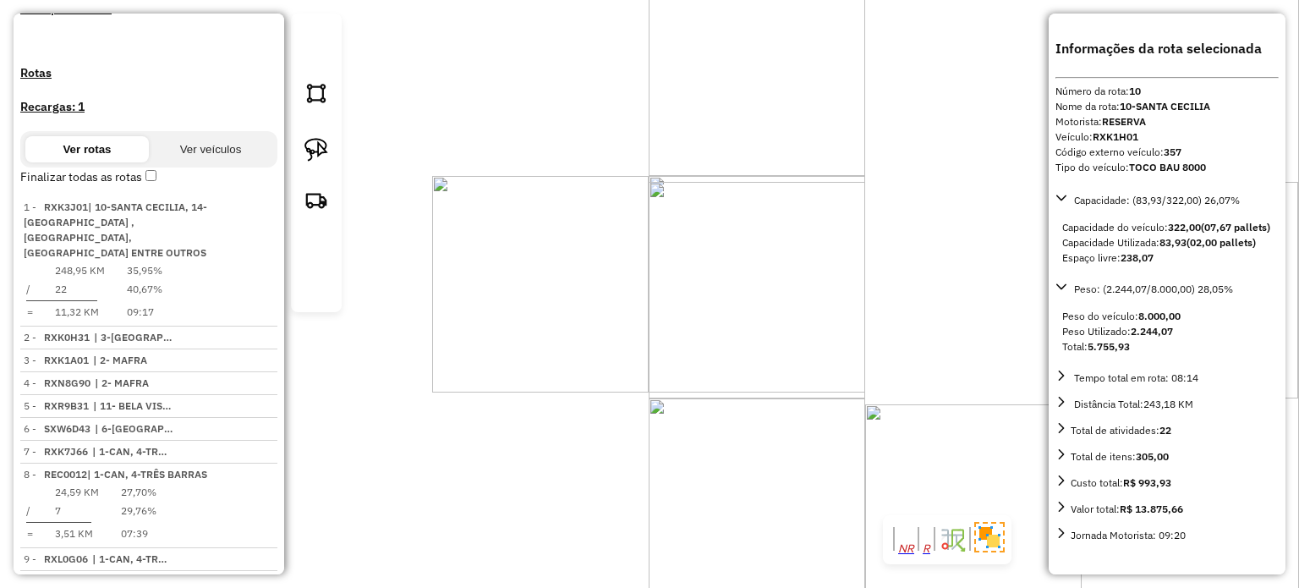
click at [881, 307] on div "7238 - PANIFICADORA VO [PERSON_NAME]: CABO [PERSON_NAME] 265 Bairro: [PERSON_NA…" at bounding box center [649, 294] width 1299 height 588
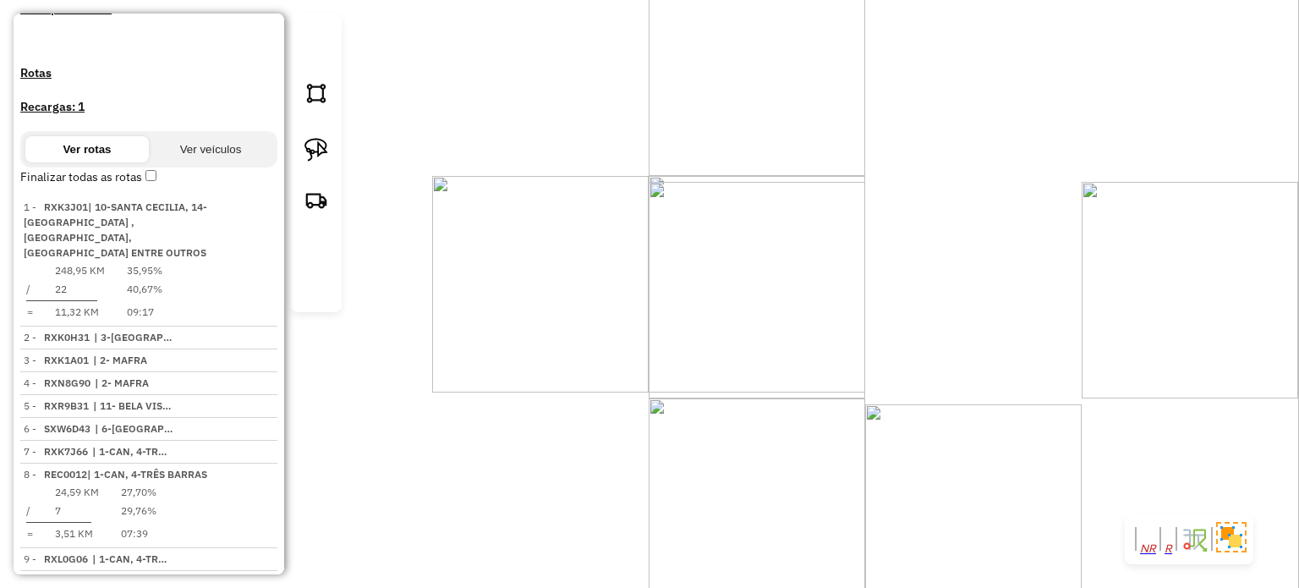
select select "*********"
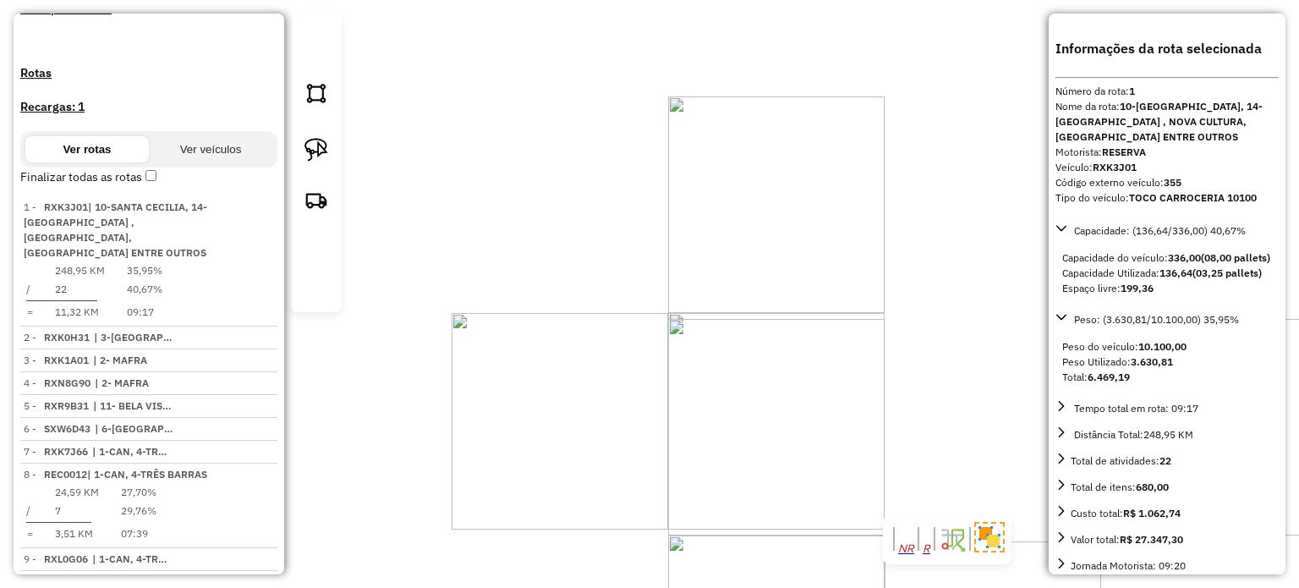
click at [892, 339] on div "3758 - REST E LANCH VITORIA Endereço: [PERSON_NAME] CEOLLA GAUDENC 143 Bairro: …" at bounding box center [649, 294] width 1299 height 588
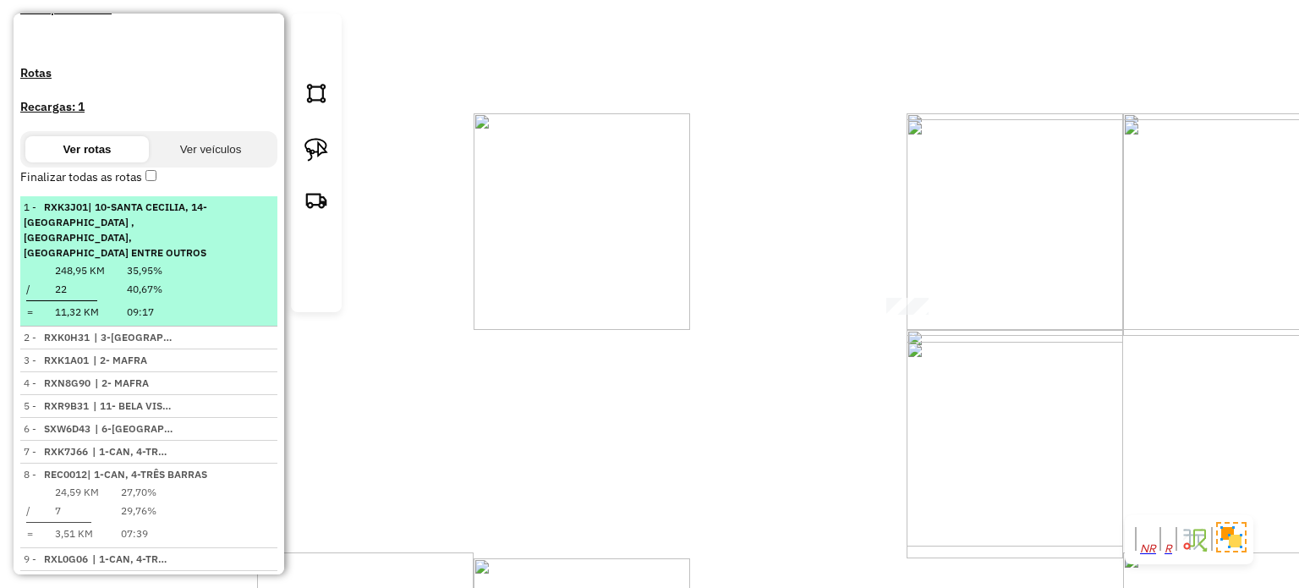
click at [269, 201] on em at bounding box center [269, 201] width 0 height 0
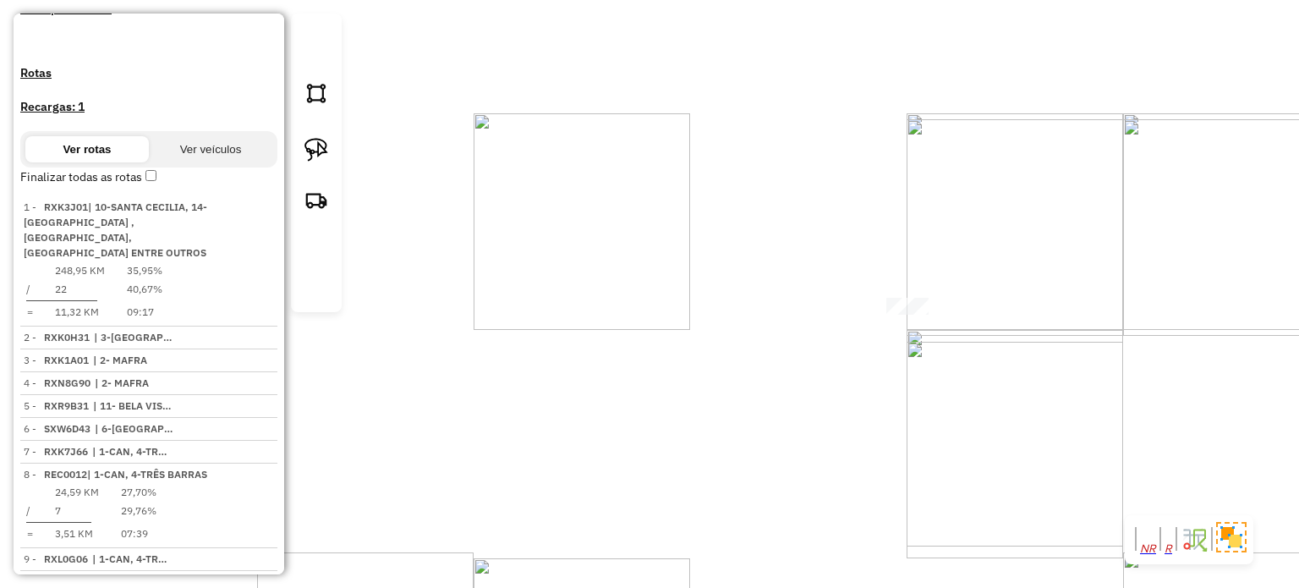
scroll to position [566, 0]
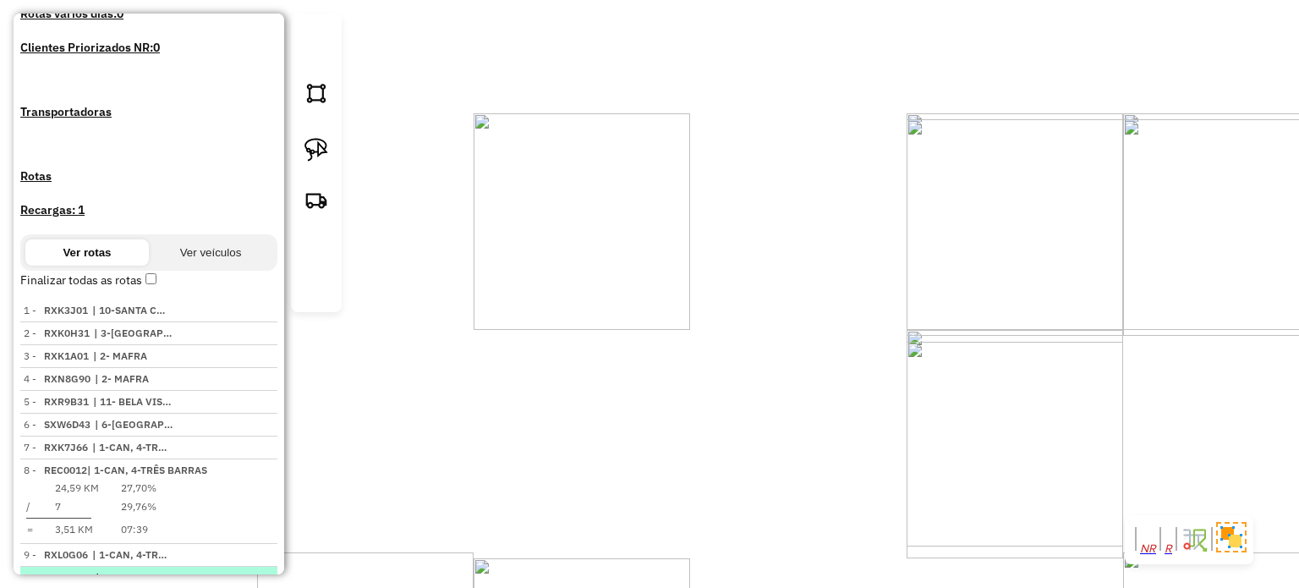
click at [269, 571] on em at bounding box center [269, 571] width 0 height 0
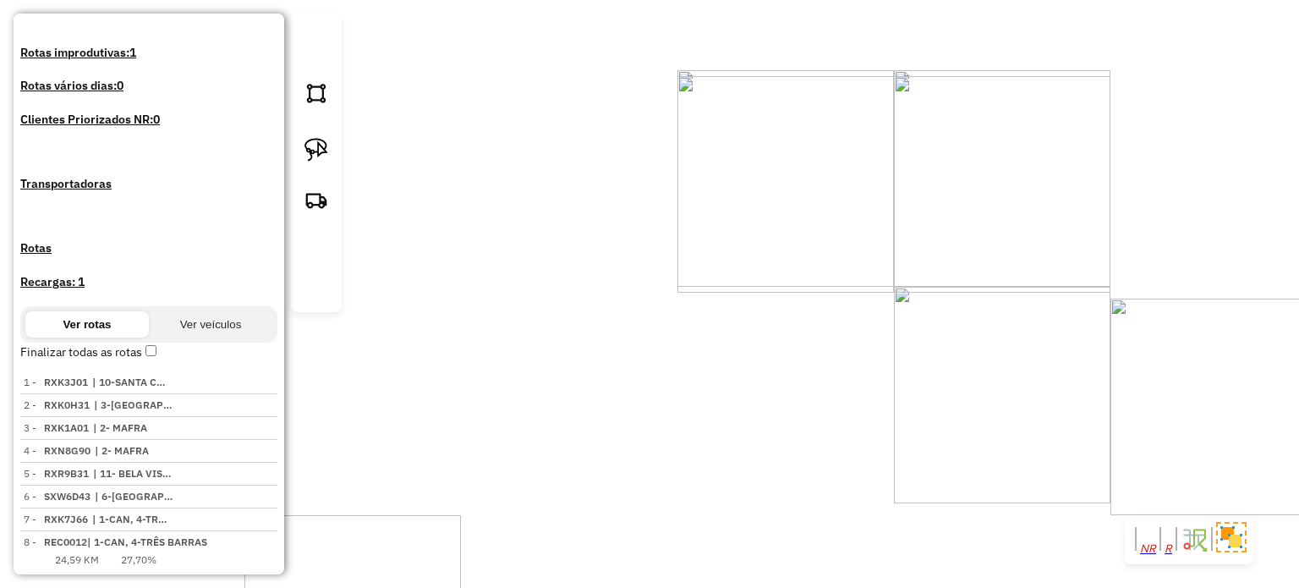
drag, startPoint x: 727, startPoint y: 380, endPoint x: 747, endPoint y: 341, distance: 44.6
click at [779, 384] on div "Janela de atendimento Grade de atendimento Capacidade Transportadoras Veículos …" at bounding box center [649, 294] width 1299 height 588
drag, startPoint x: 579, startPoint y: 320, endPoint x: 692, endPoint y: 369, distance: 123.4
click at [692, 369] on div "Janela de atendimento Grade de atendimento Capacidade Transportadoras Veículos …" at bounding box center [649, 294] width 1299 height 588
drag, startPoint x: 563, startPoint y: 310, endPoint x: 621, endPoint y: 320, distance: 58.4
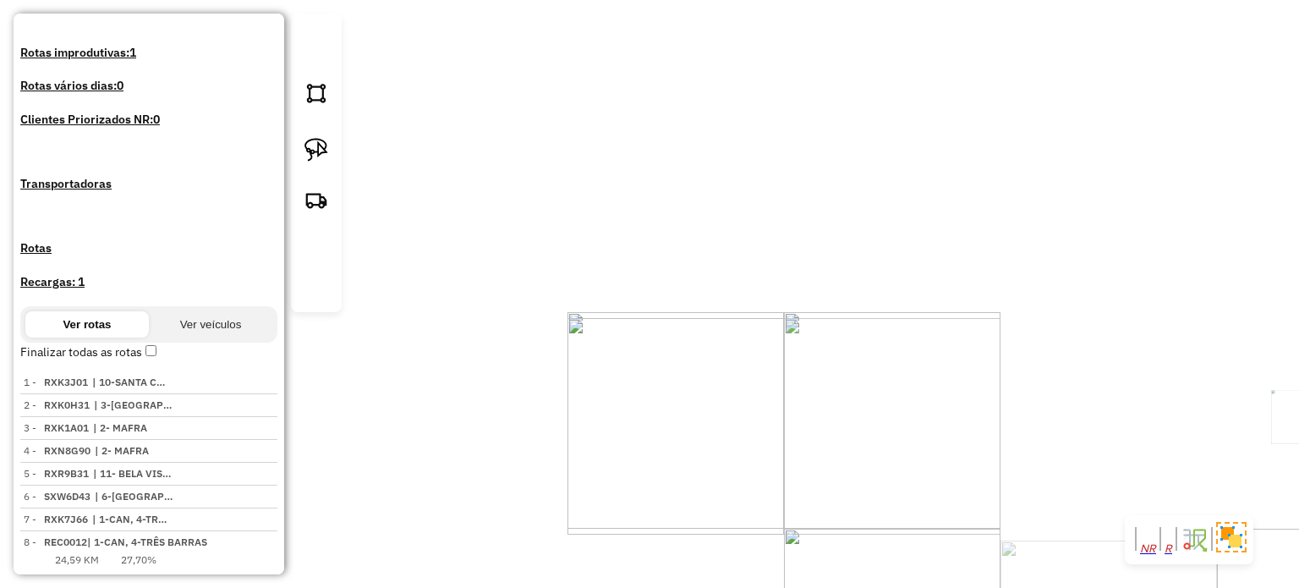
click at [621, 320] on div "Janela de atendimento Grade de atendimento Capacidade Transportadoras Veículos …" at bounding box center [649, 294] width 1299 height 588
select select "*********"
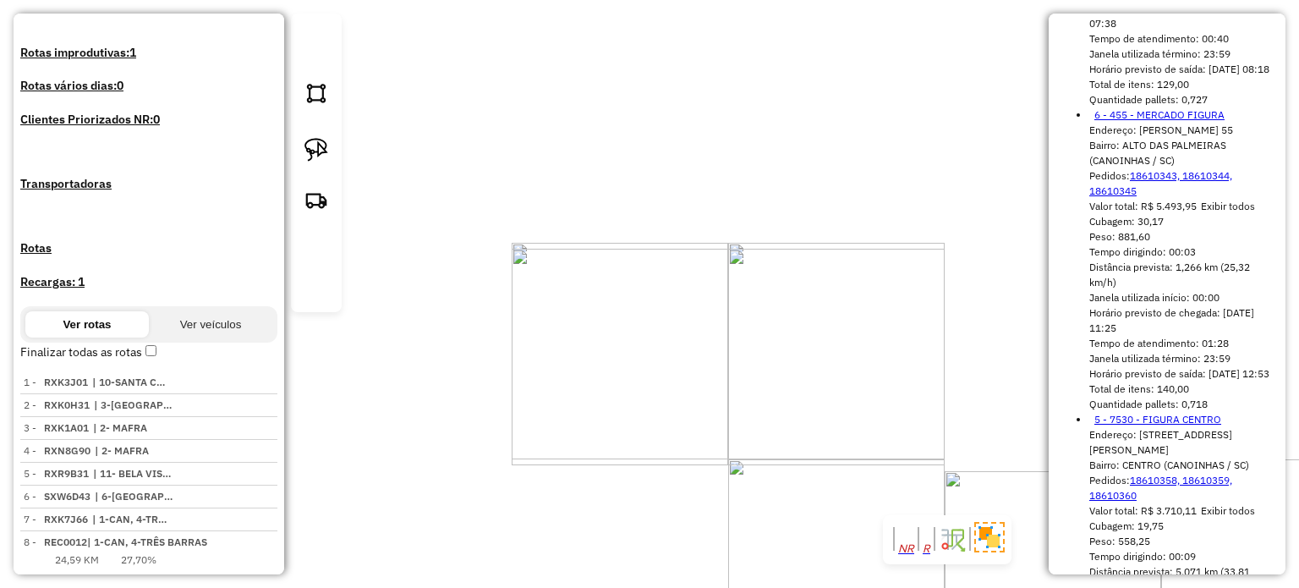
scroll to position [2174, 0]
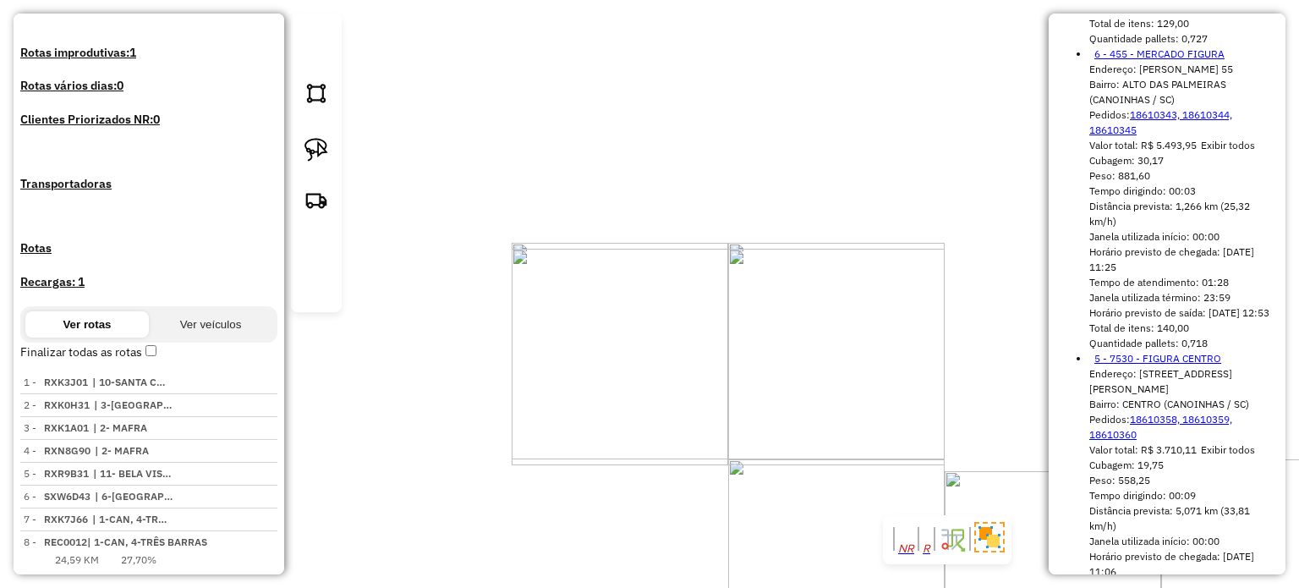
click at [629, 342] on div "455 - MERCADO FIGURA Endereço: [PERSON_NAME] 55 Bairro: ALTO DAS PALMEIRAS (CAN…" at bounding box center [649, 294] width 1299 height 588
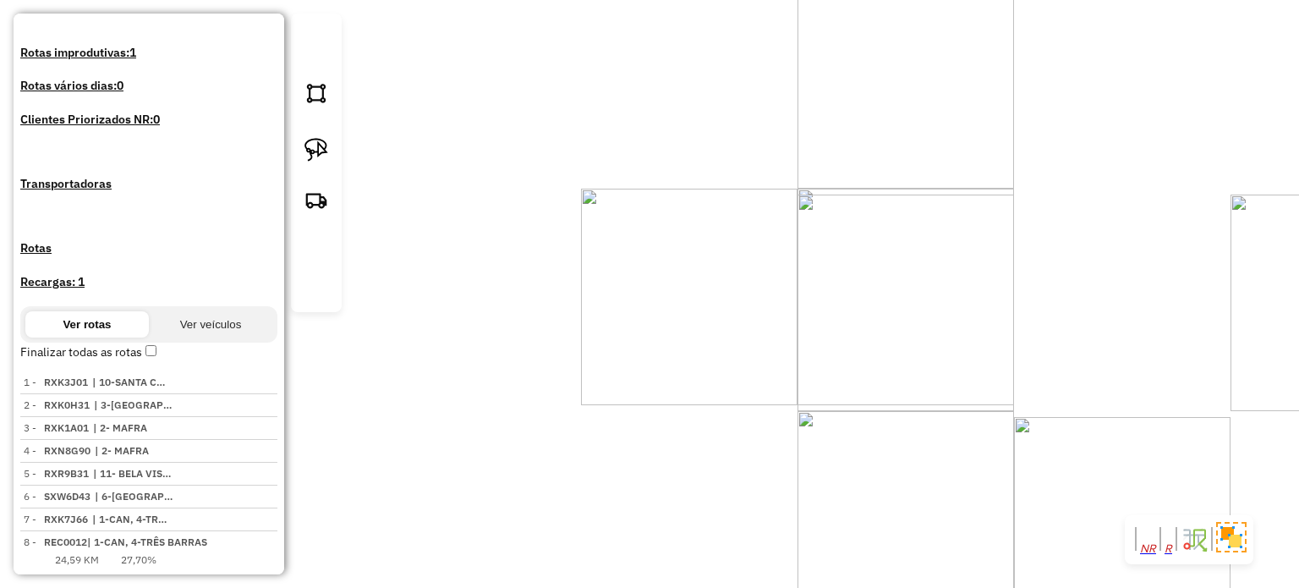
select select "*********"
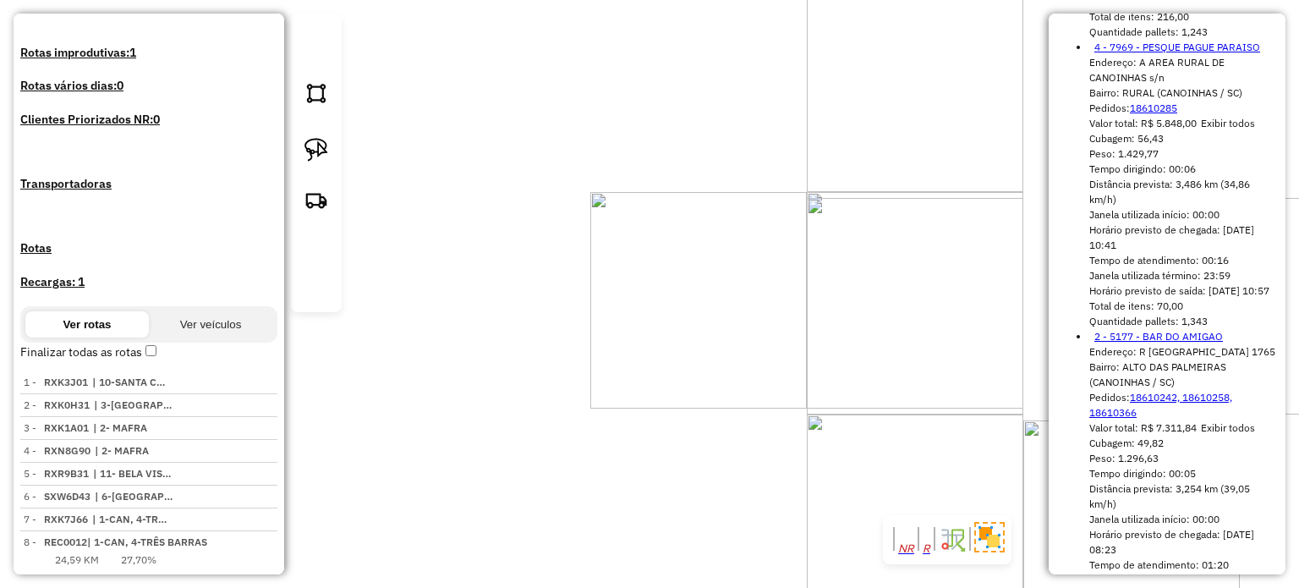
scroll to position [1522, 0]
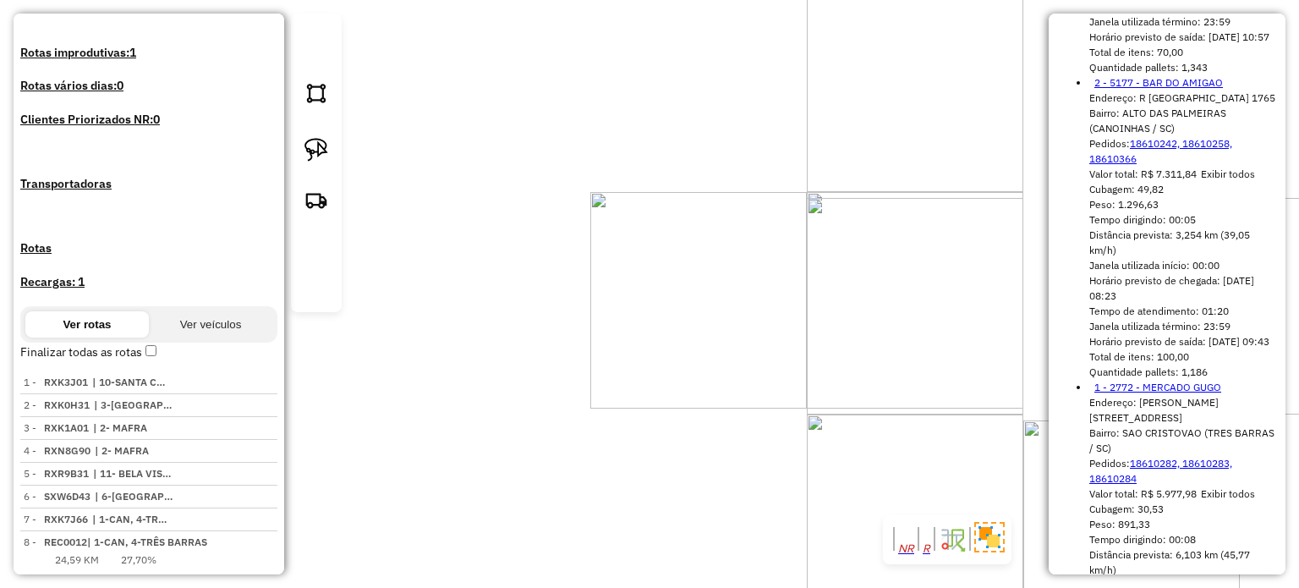
click at [1143, 380] on link "1 - 2772 - MERCADO GUGO" at bounding box center [1157, 386] width 127 height 13
drag, startPoint x: 751, startPoint y: 348, endPoint x: 784, endPoint y: 340, distance: 34.0
click at [807, 347] on div "2772 - MERCADO GUGO Endereço: R [PERSON_NAME] 16 Bairro: SAO CRISTOVAO (TRES BA…" at bounding box center [649, 294] width 1299 height 588
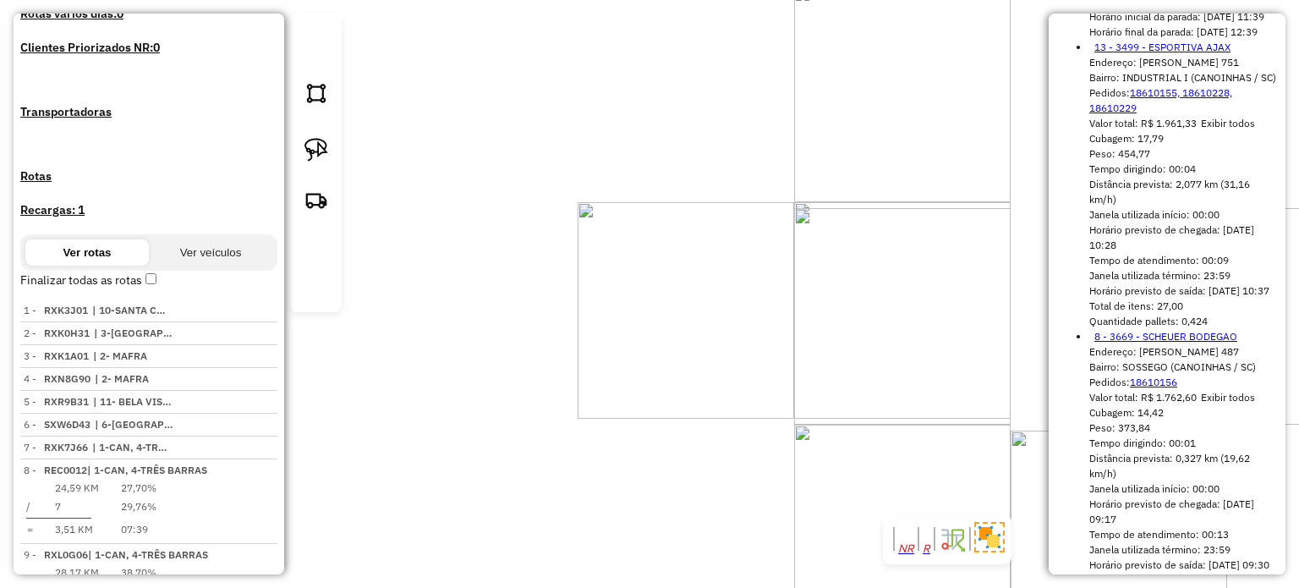
drag, startPoint x: 946, startPoint y: 287, endPoint x: 903, endPoint y: 378, distance: 101.0
click at [903, 378] on div "Janela de atendimento Grade de atendimento Capacidade Transportadoras Veículos …" at bounding box center [649, 294] width 1299 height 588
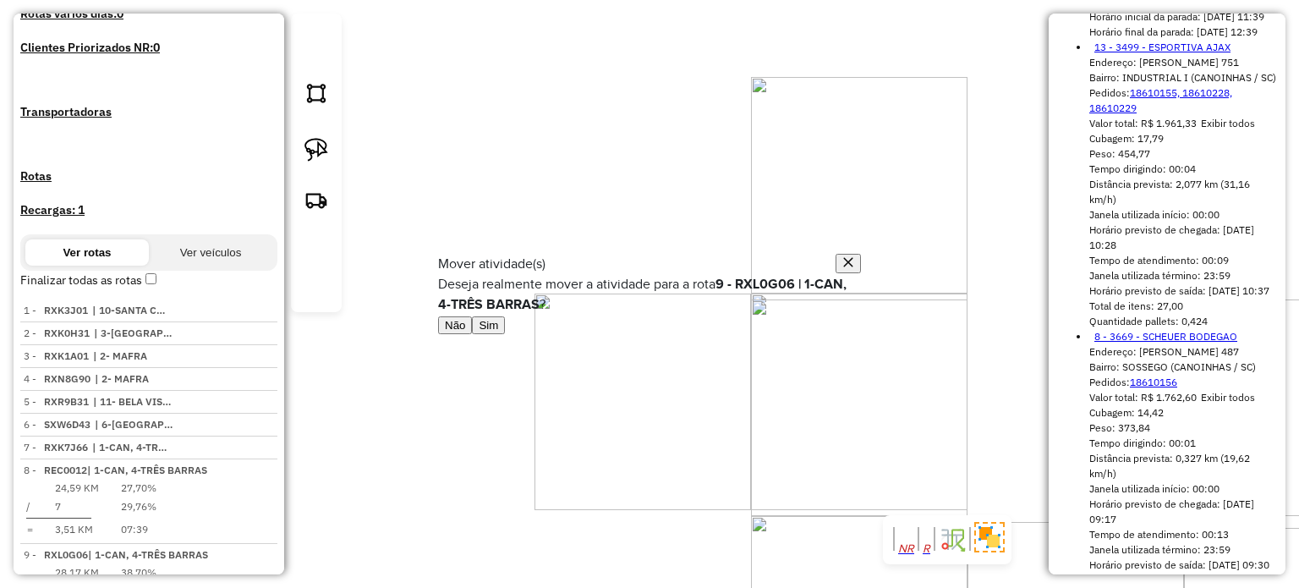
click at [505, 334] on button "Sim" at bounding box center [488, 325] width 33 height 18
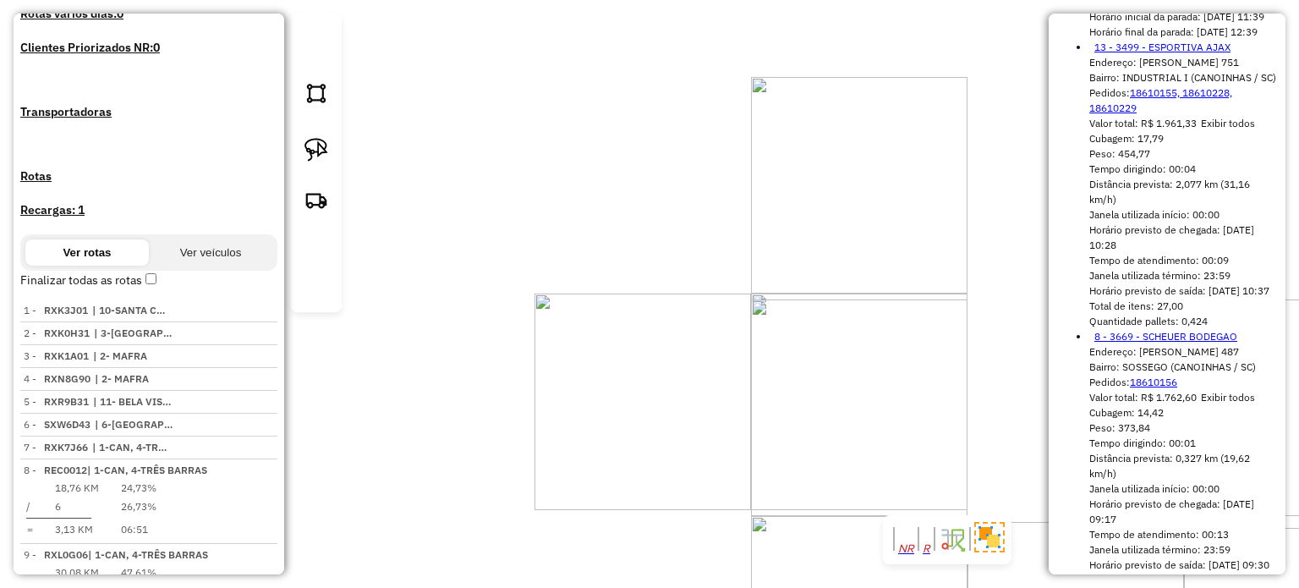
drag, startPoint x: 811, startPoint y: 415, endPoint x: 849, endPoint y: 304, distance: 117.1
click at [849, 305] on div "Rota 9 - Placa RXL0G06 2914 - LOURIVAL DE OLIVEIRA Janela de atendimento Grade …" at bounding box center [649, 294] width 1299 height 588
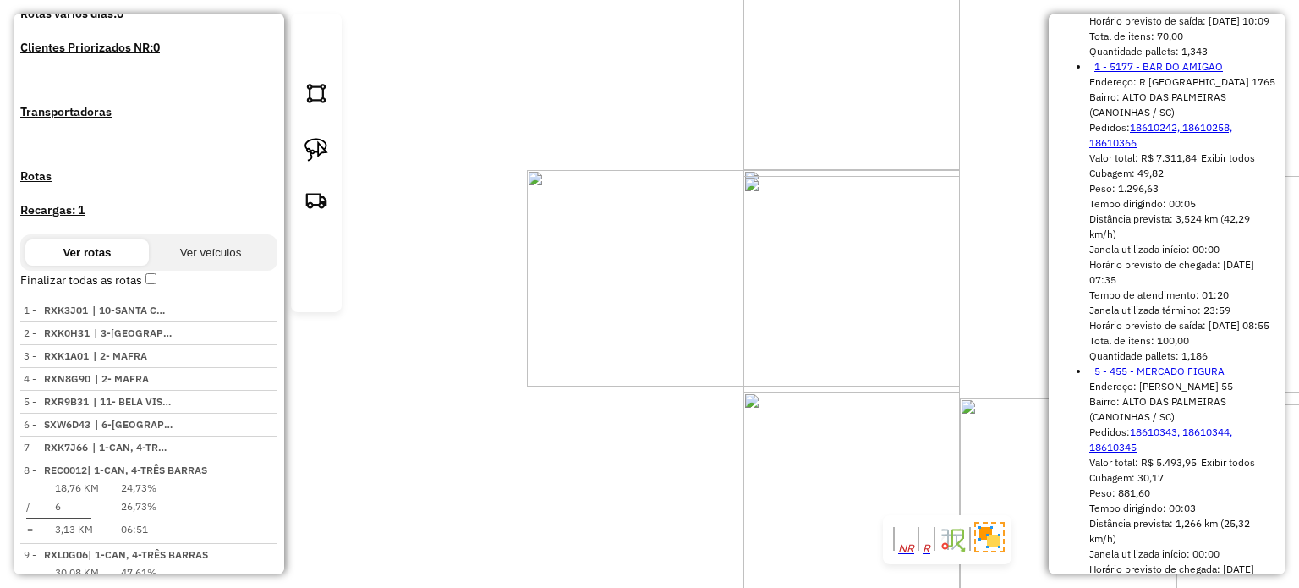
scroll to position [1522, 0]
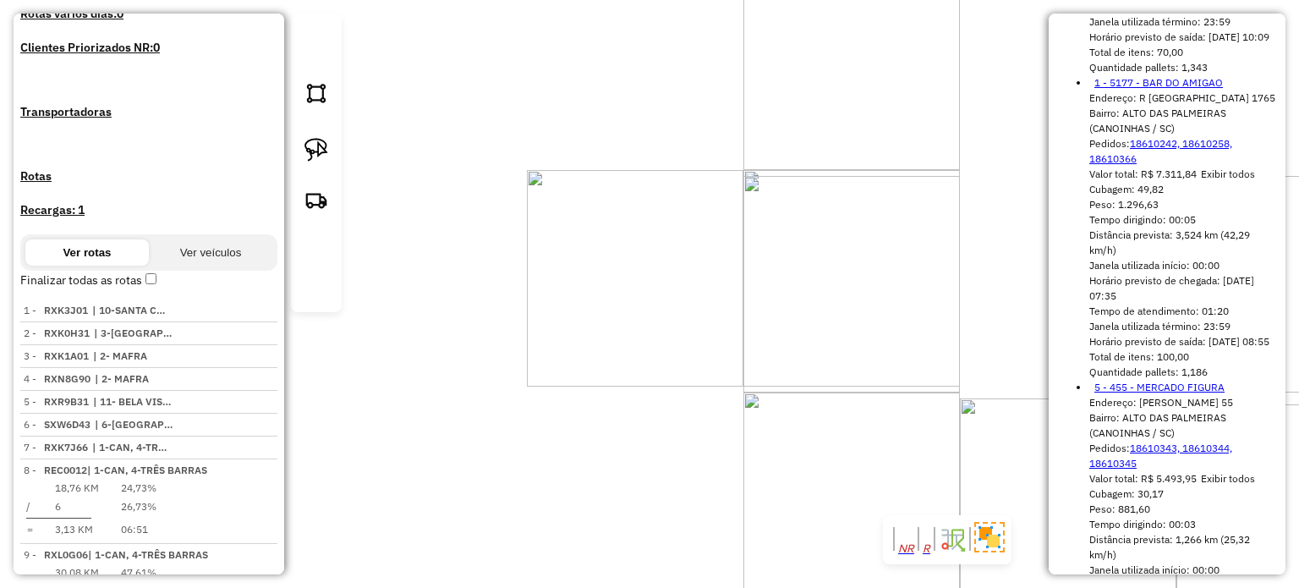
click at [776, 342] on div "5177 - BAR DO AMIGAO Endereço: R SAO JOSE 1765 Bairro: ALTO DAS PALMEIRAS (CANO…" at bounding box center [649, 294] width 1299 height 588
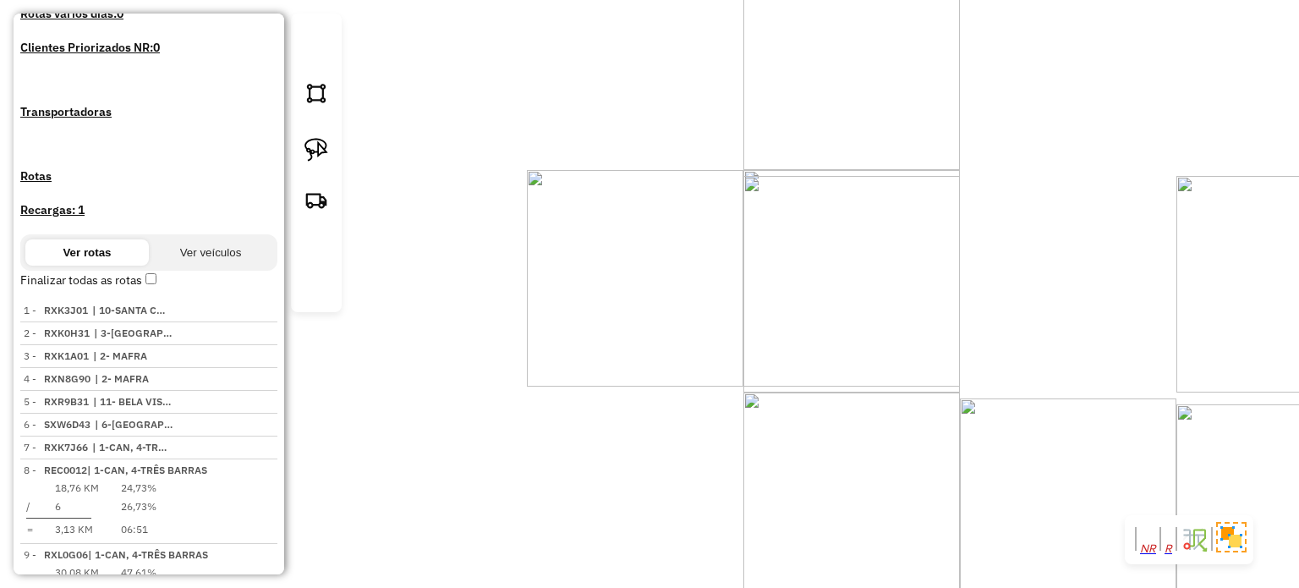
select select "*********"
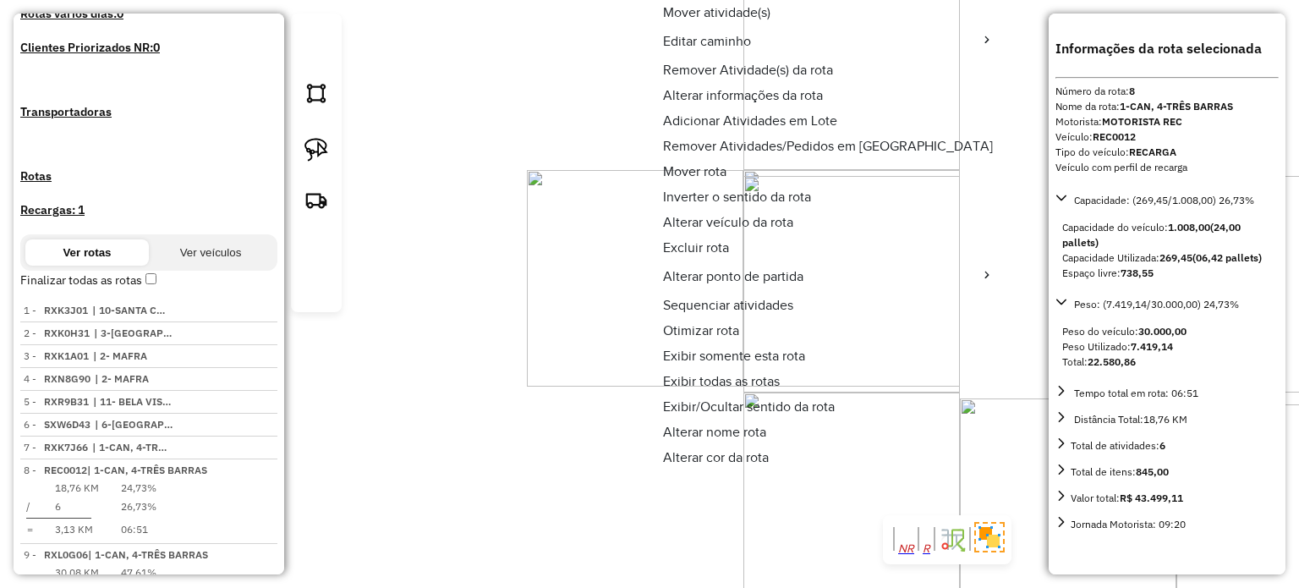
click at [695, 224] on span "Alterar veículo da rota" at bounding box center [728, 223] width 130 height 14
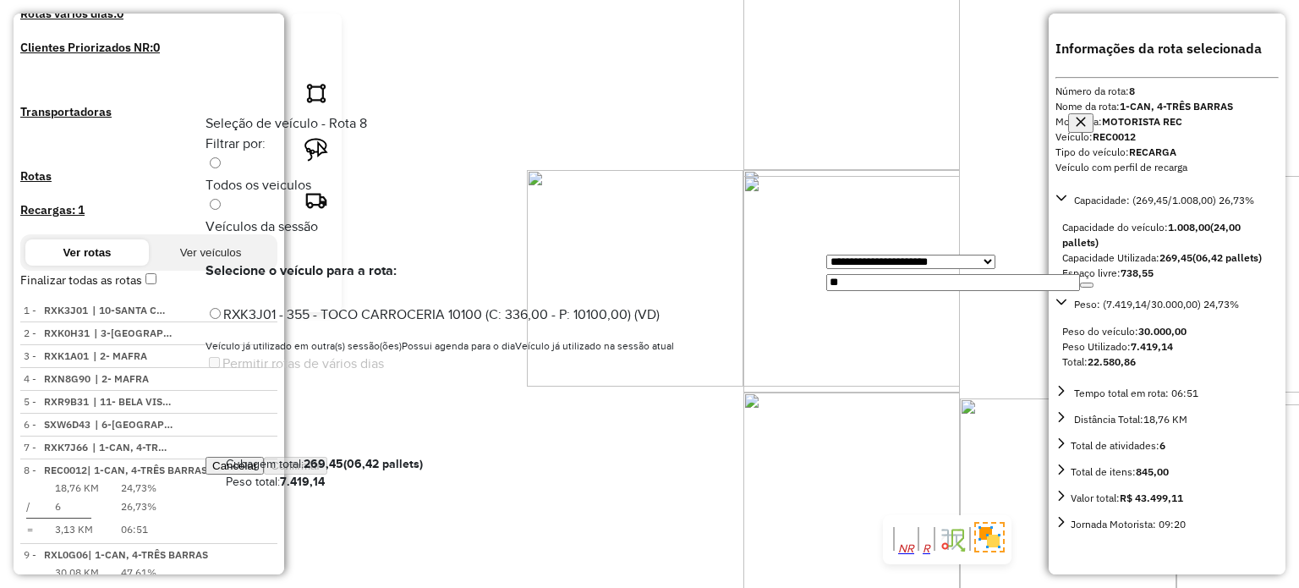
scroll to position [8, 5]
drag, startPoint x: 846, startPoint y: 202, endPoint x: 725, endPoint y: 214, distance: 121.5
click at [826, 250] on div "**********" at bounding box center [959, 270] width 267 height 41
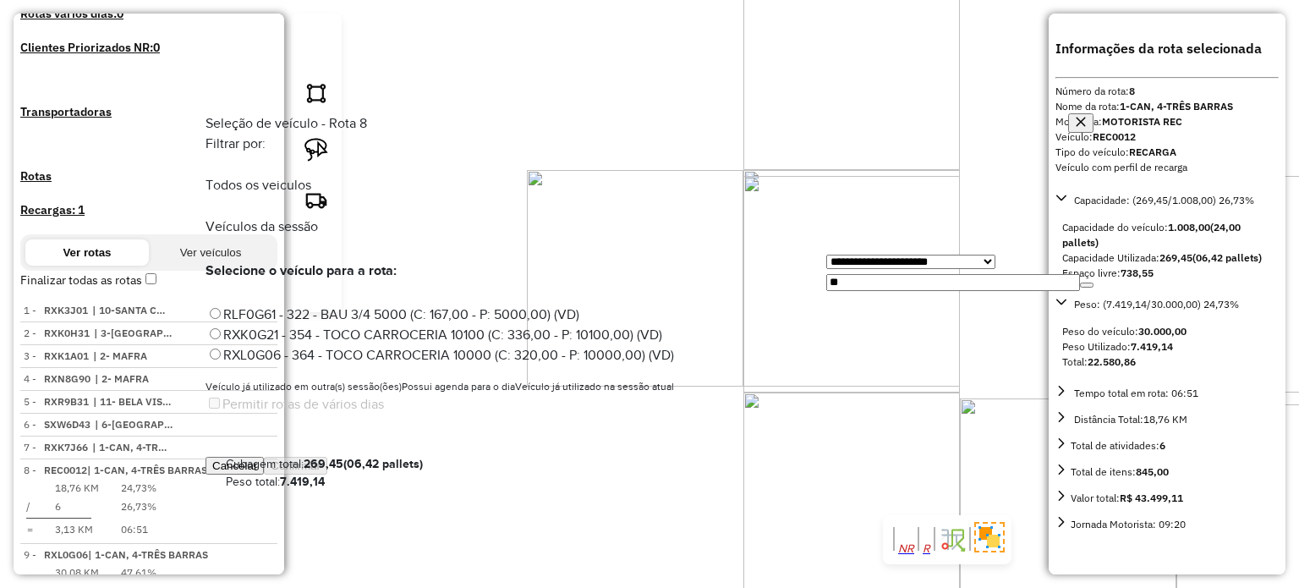
type input "**"
drag, startPoint x: 342, startPoint y: 252, endPoint x: 353, endPoint y: 254, distance: 12.0
click at [341, 327] on label "RXK0G21 - 354 - TOCO CARROCERIA 10100 (C: 336,00 - P: 10100,00) (VD)" at bounding box center [433, 334] width 457 height 14
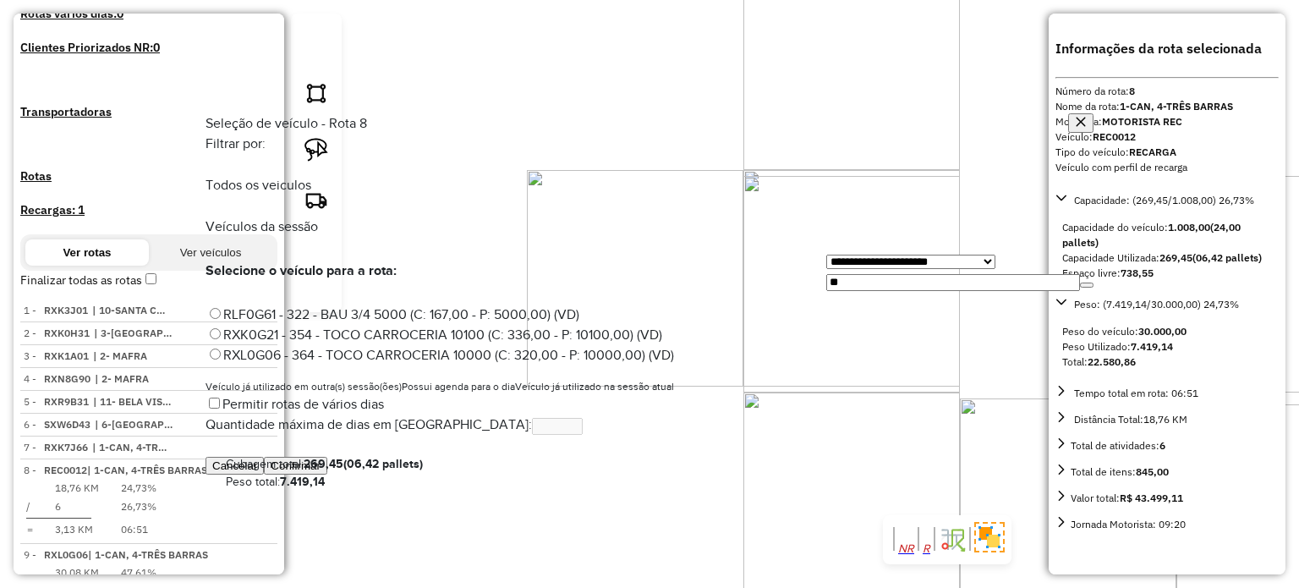
click at [327, 474] on button "Confirmar" at bounding box center [295, 466] width 63 height 18
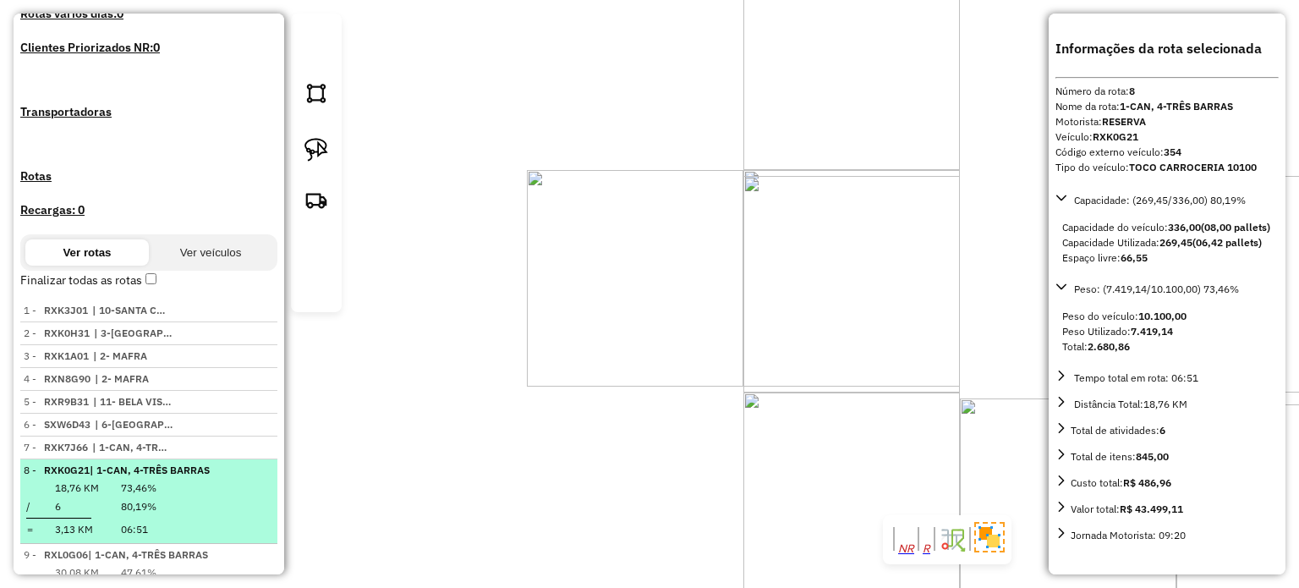
click at [269, 464] on em at bounding box center [269, 464] width 0 height 0
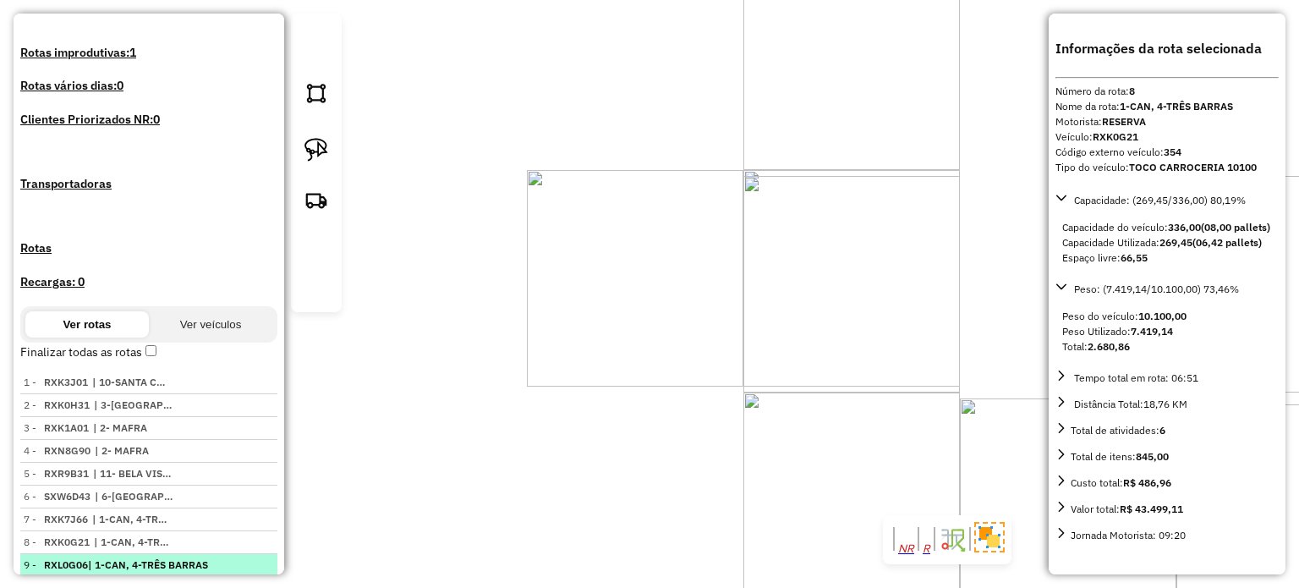
click at [269, 559] on em at bounding box center [269, 559] width 0 height 0
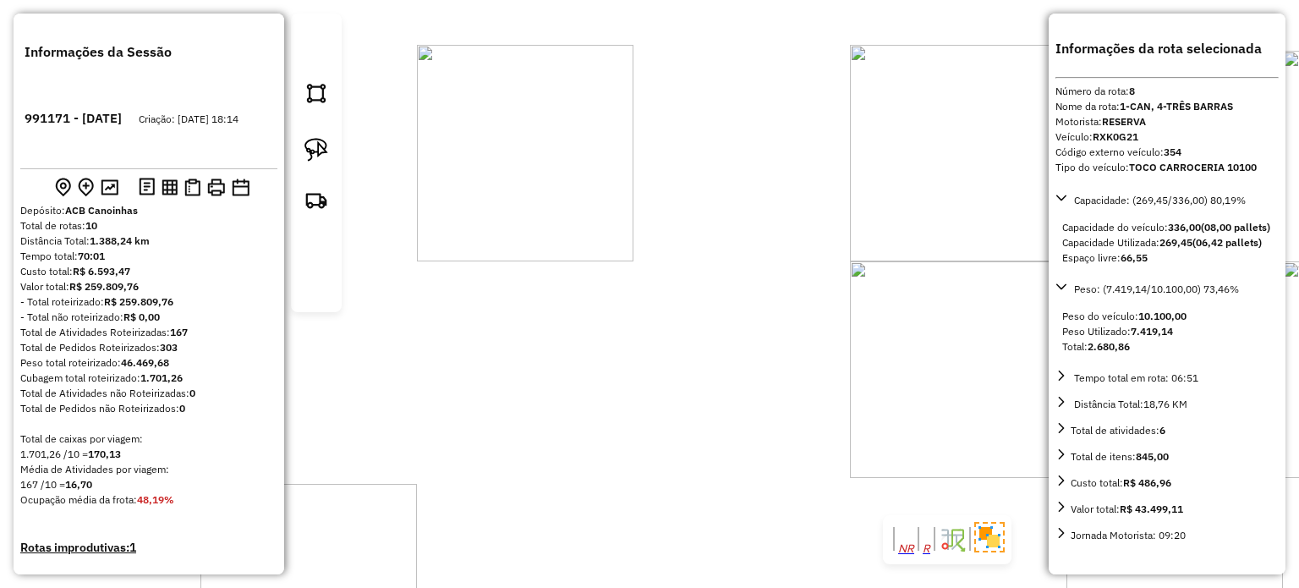
scroll to position [0, 0]
click at [116, 179] on img at bounding box center [110, 187] width 18 height 16
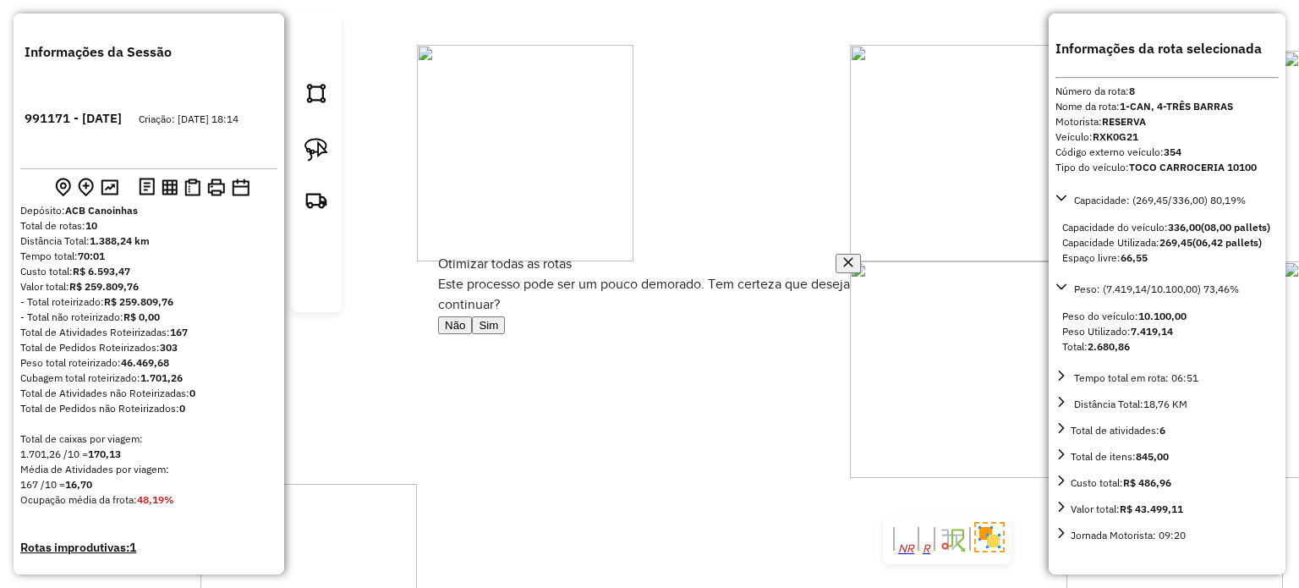
click at [505, 334] on button "Sim" at bounding box center [488, 325] width 33 height 18
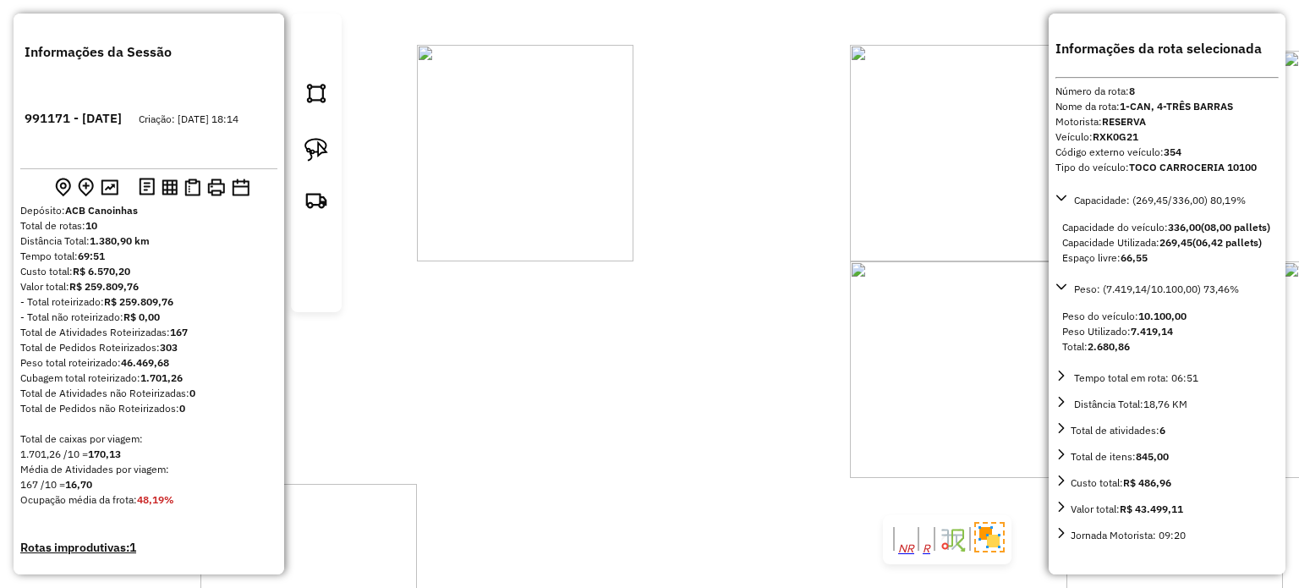
scroll to position [1126, 0]
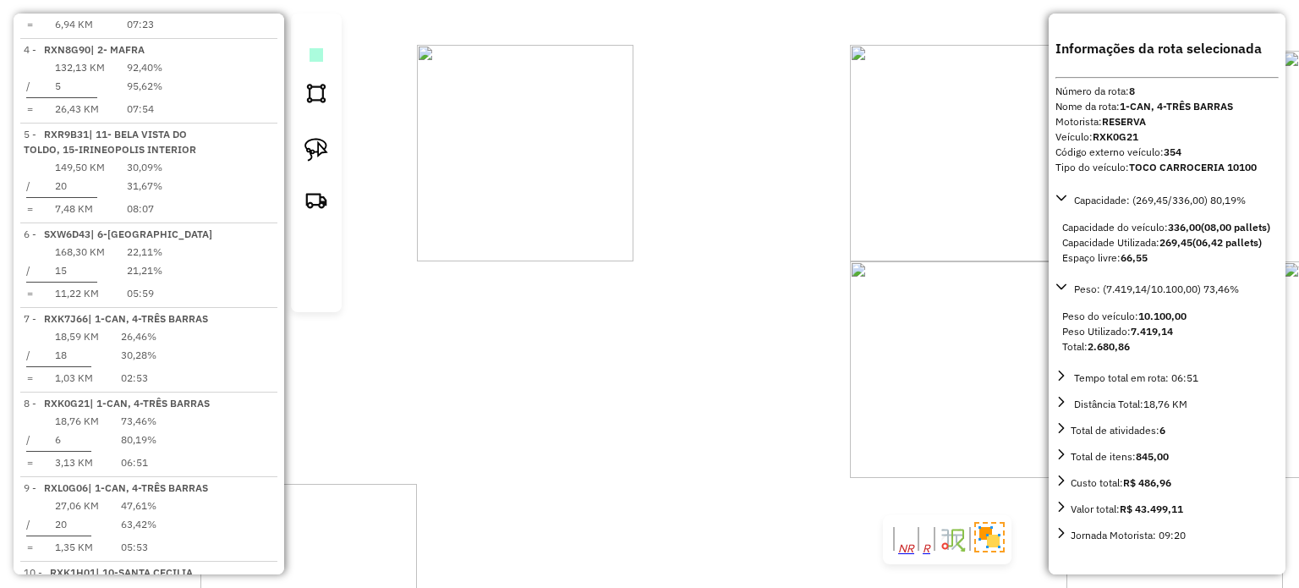
click at [316, 55] on em at bounding box center [316, 55] width 0 height 0
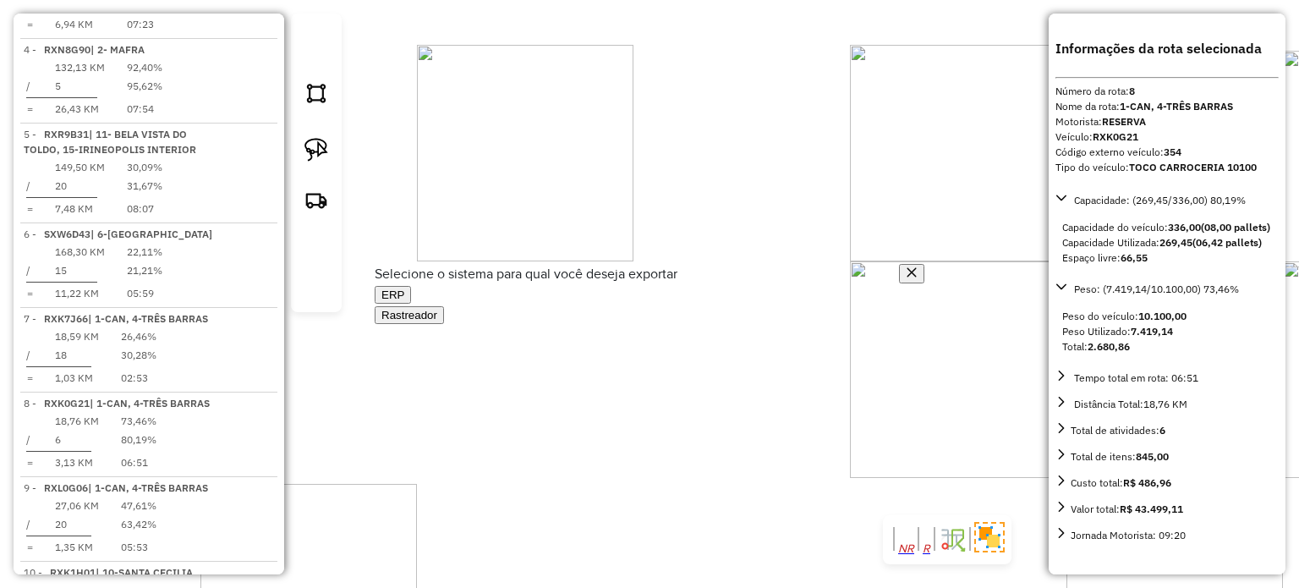
drag, startPoint x: 423, startPoint y: 302, endPoint x: 947, endPoint y: 503, distance: 561.4
click at [411, 302] on button "ERP" at bounding box center [393, 295] width 36 height 18
select select "**"
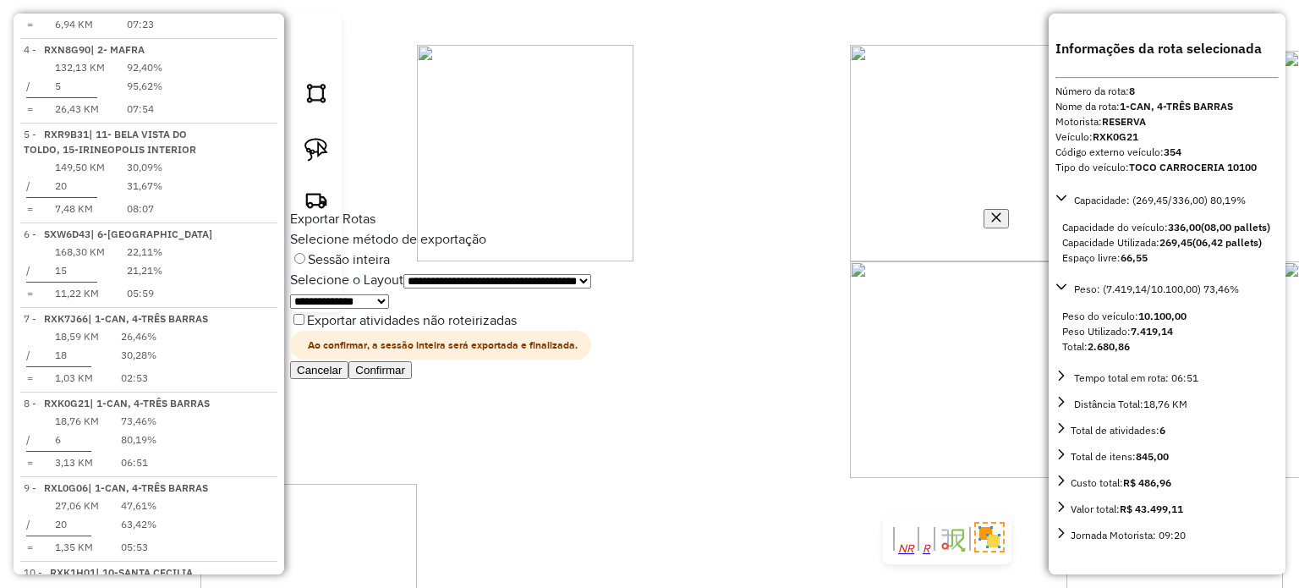
click at [412, 379] on button "Confirmar" at bounding box center [379, 370] width 63 height 18
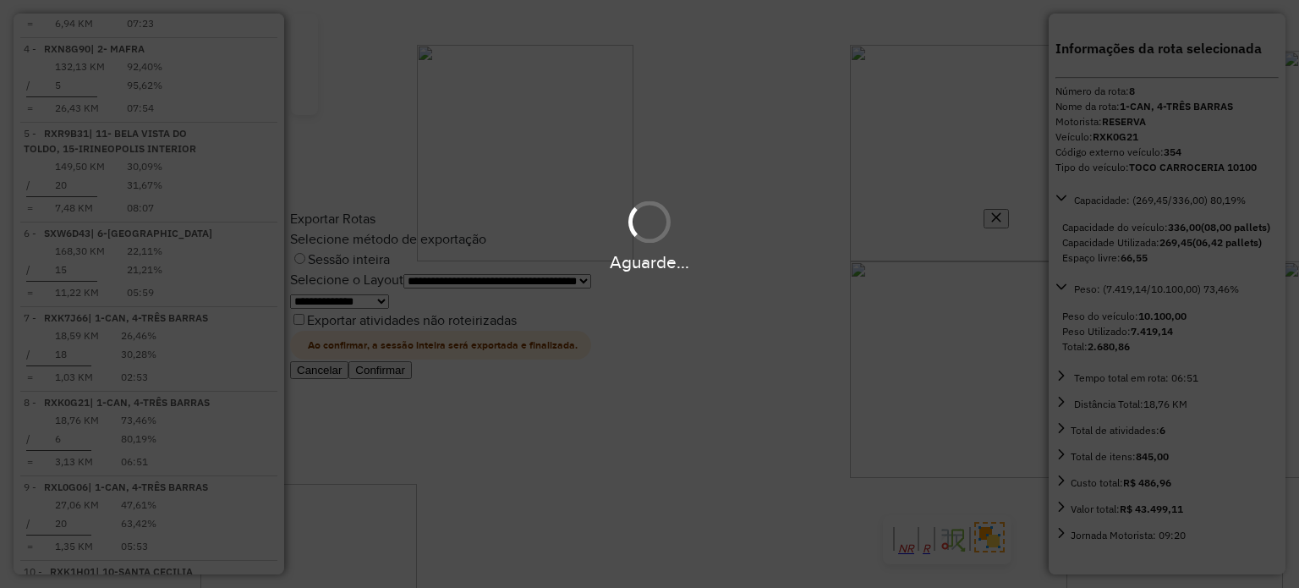
scroll to position [1100, 0]
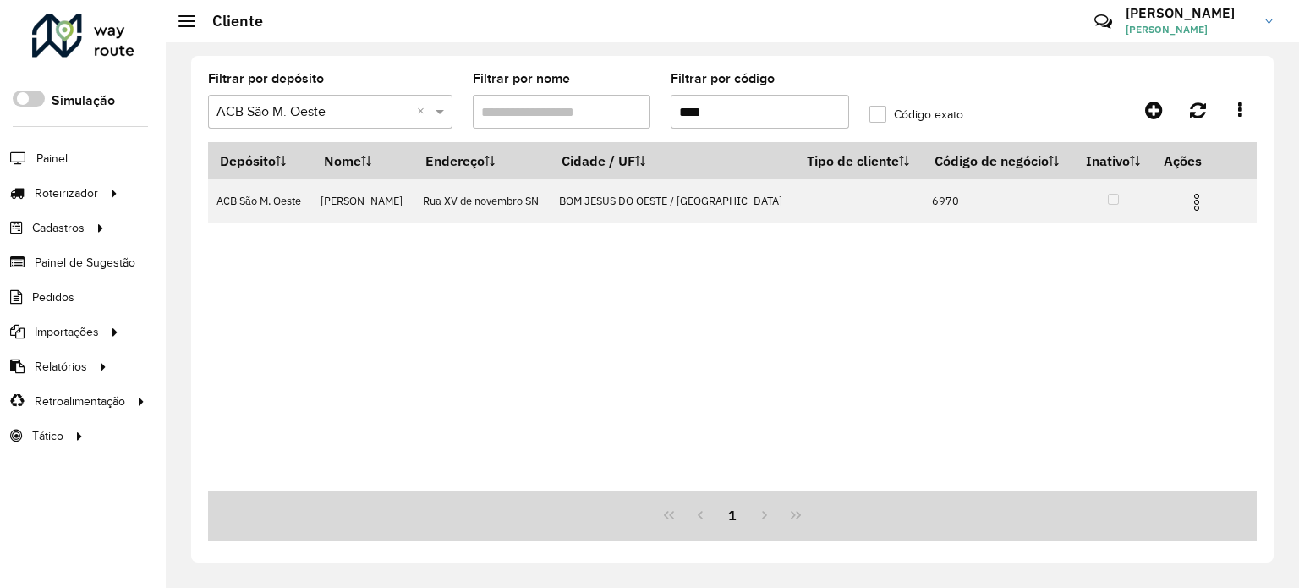
drag, startPoint x: 739, startPoint y: 114, endPoint x: 676, endPoint y: 114, distance: 62.6
click at [676, 114] on input "****" at bounding box center [759, 112] width 178 height 34
type input "****"
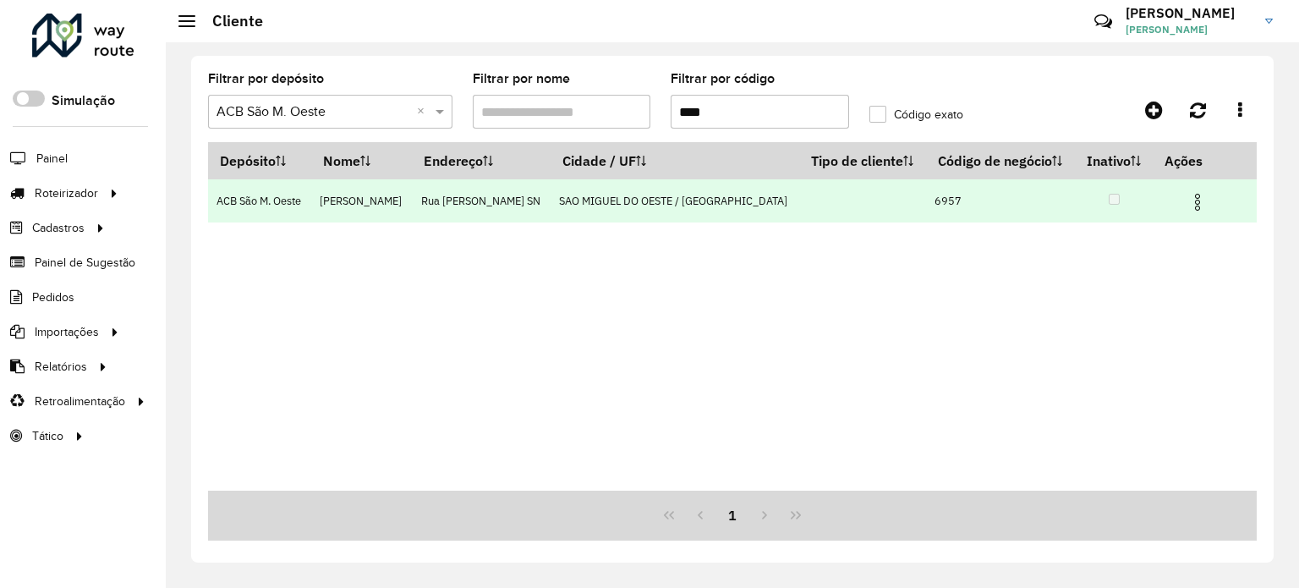
click at [1193, 199] on img at bounding box center [1197, 202] width 20 height 20
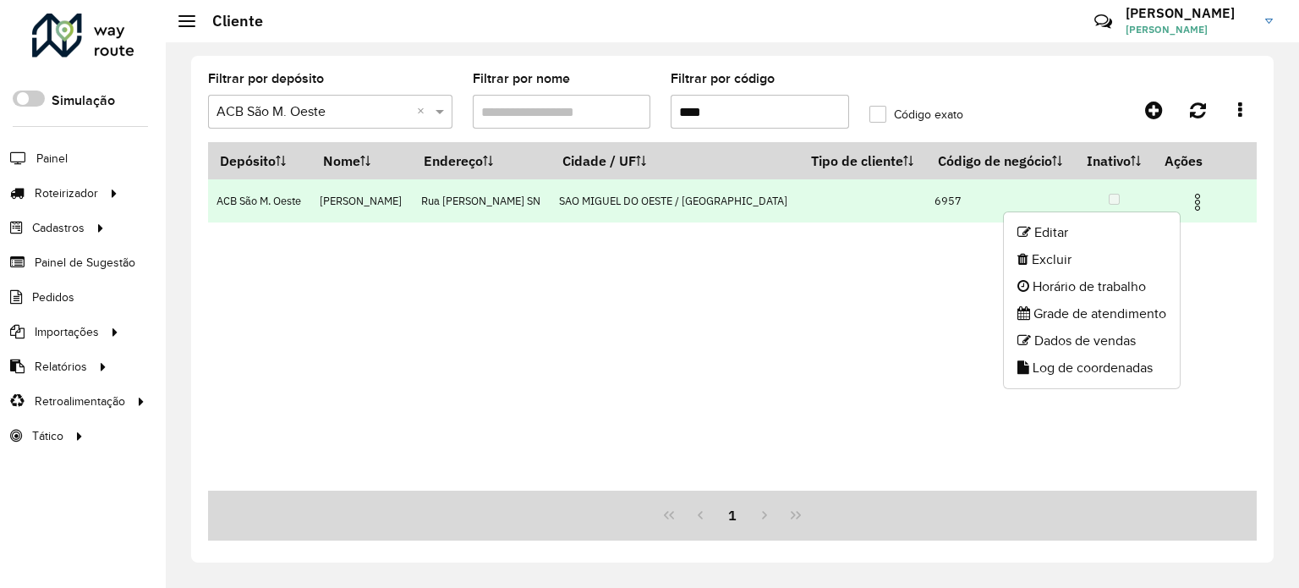
click at [1191, 199] on img at bounding box center [1197, 202] width 20 height 20
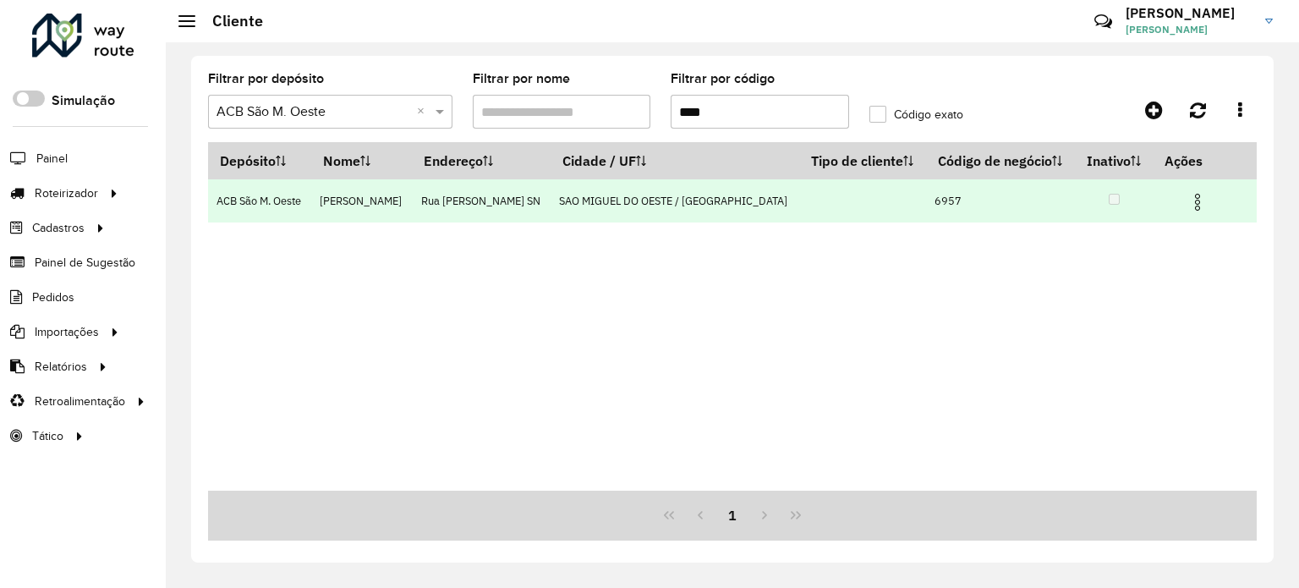
click at [1194, 200] on img at bounding box center [1197, 202] width 20 height 20
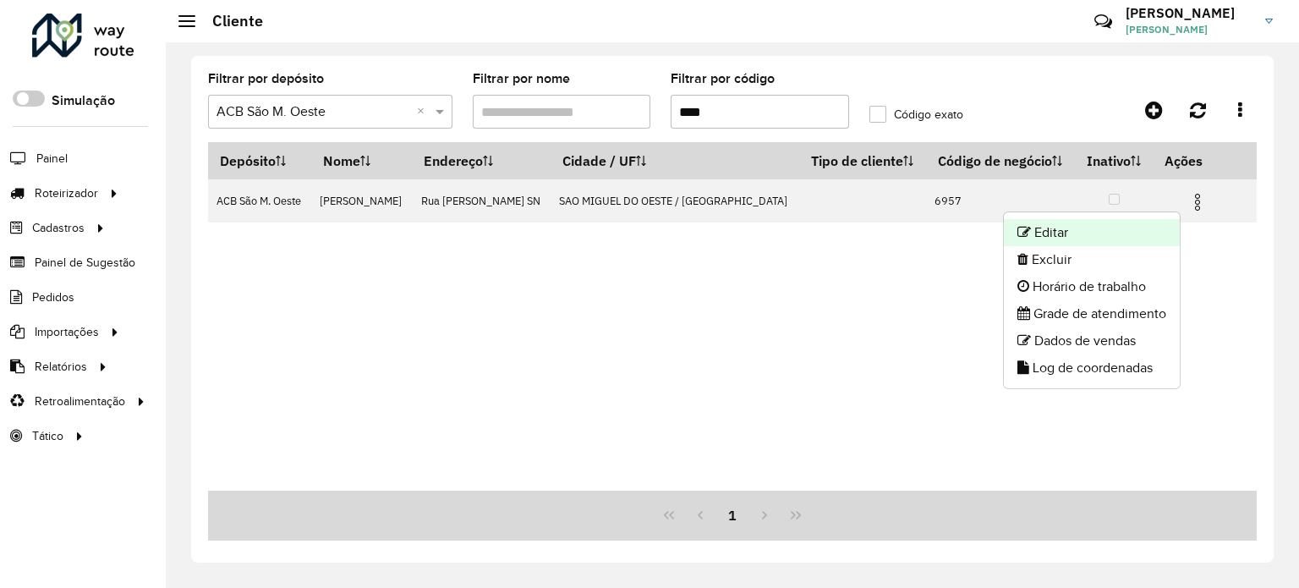
click at [1107, 226] on li "Editar" at bounding box center [1091, 232] width 176 height 27
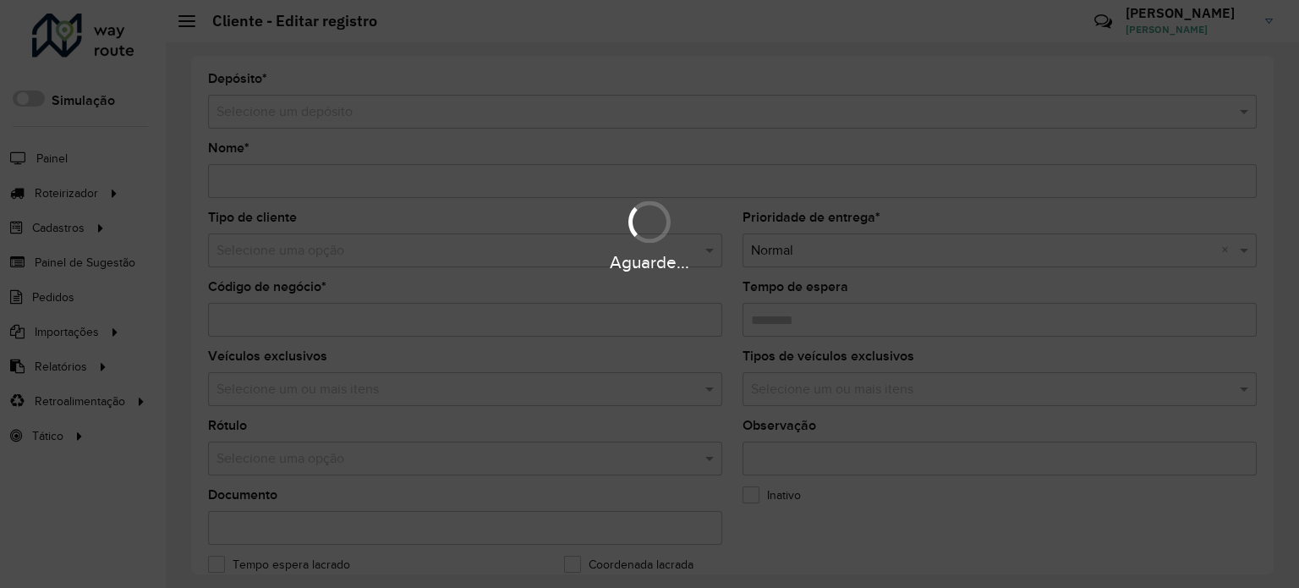
type input "**********"
type input "****"
type input "********"
type input "**********"
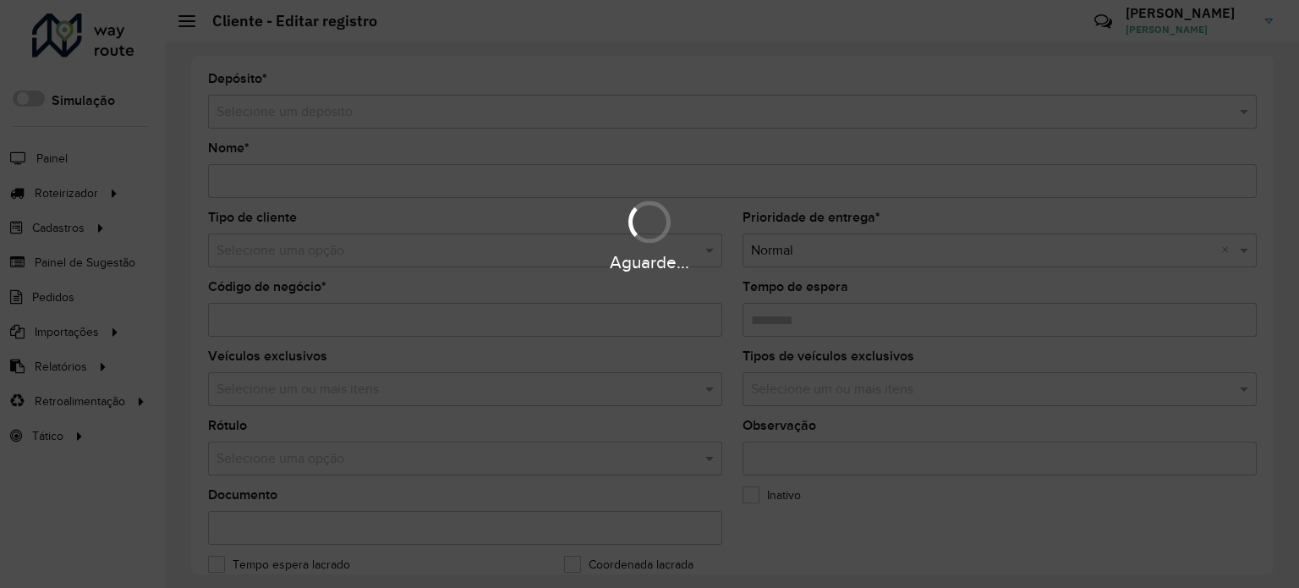
type input "********"
type input "**********"
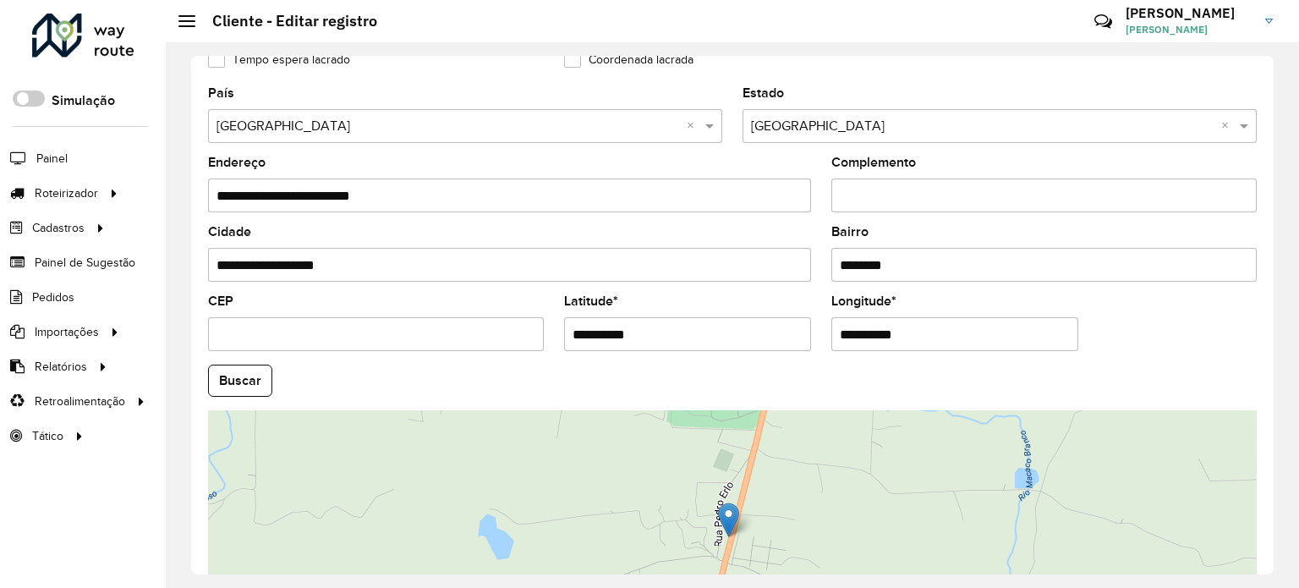
scroll to position [592, 0]
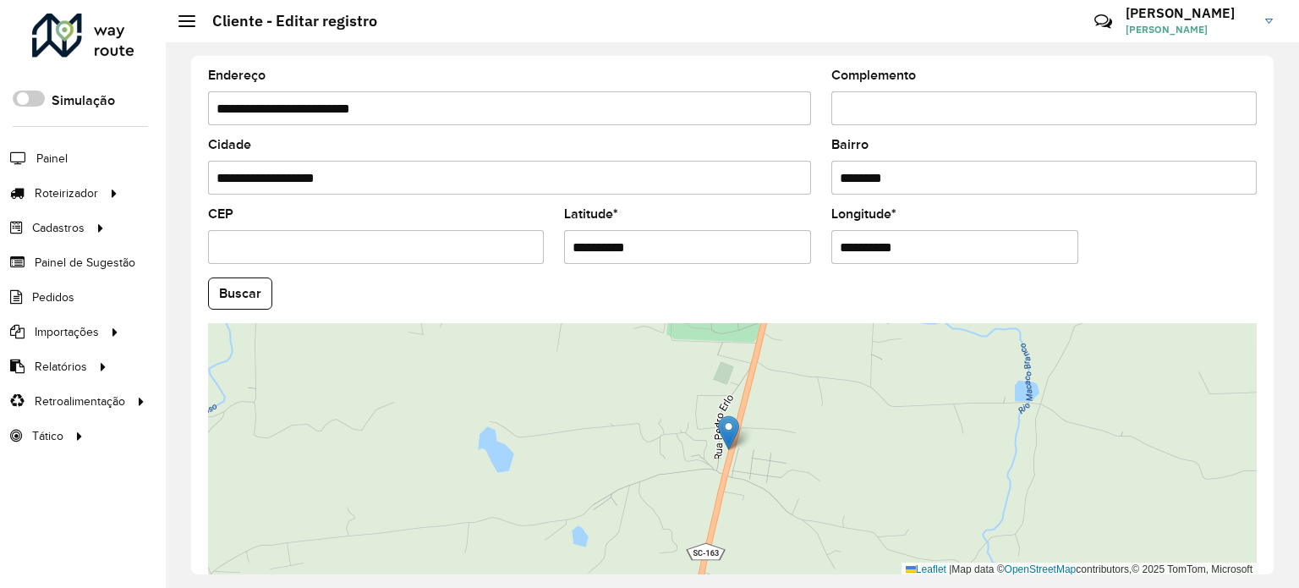
drag, startPoint x: 685, startPoint y: 239, endPoint x: 470, endPoint y: 257, distance: 215.5
click at [470, 257] on formly-group "**********" at bounding box center [732, 288] width 1069 height 577
paste input "text"
type input "**********"
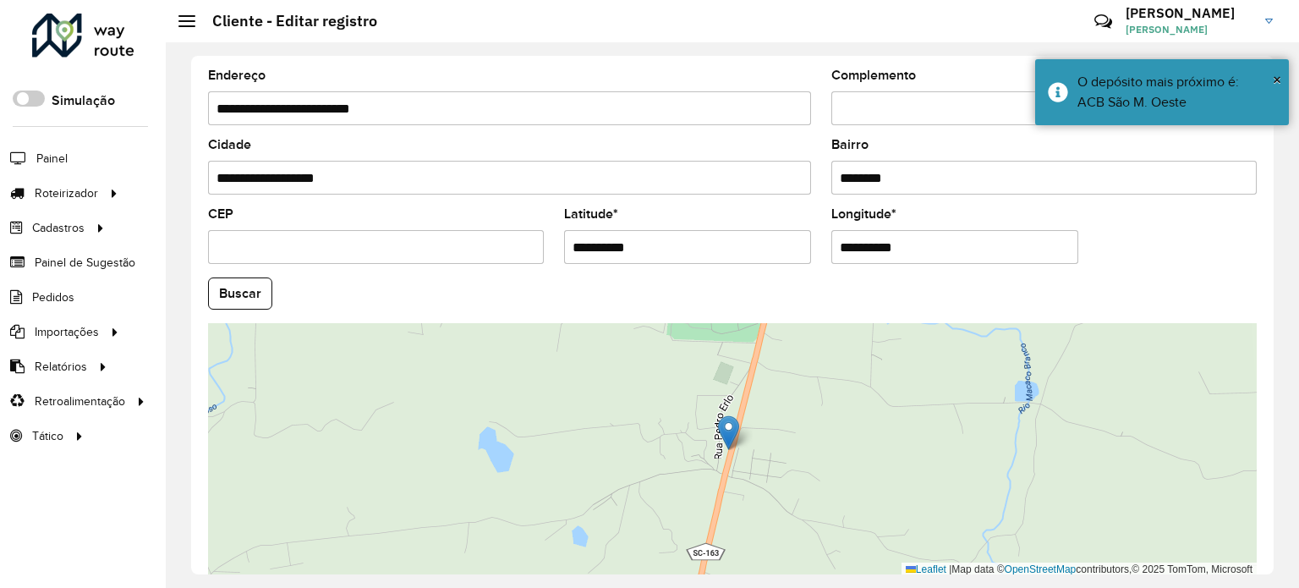
drag, startPoint x: 891, startPoint y: 256, endPoint x: 717, endPoint y: 280, distance: 175.8
click at [717, 280] on formly-group "**********" at bounding box center [732, 288] width 1069 height 577
paste input "text"
type input "**********"
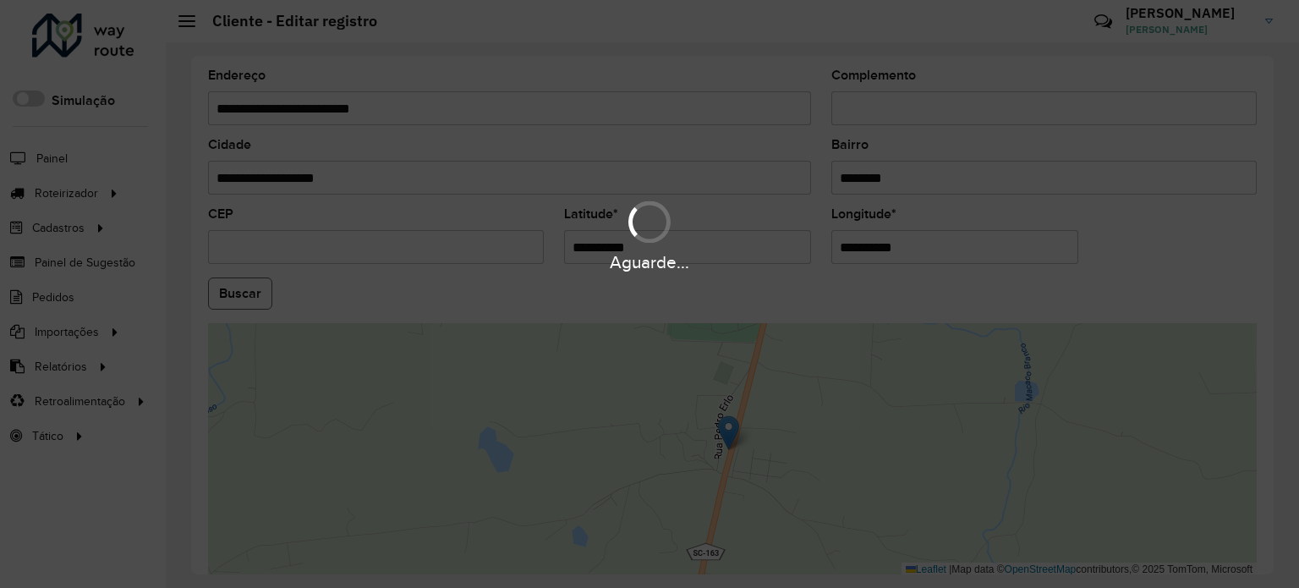
click at [230, 293] on hb-app "Aguarde... Pop-up bloqueado! Seu navegador bloqueou automáticamente a abertura …" at bounding box center [649, 294] width 1299 height 588
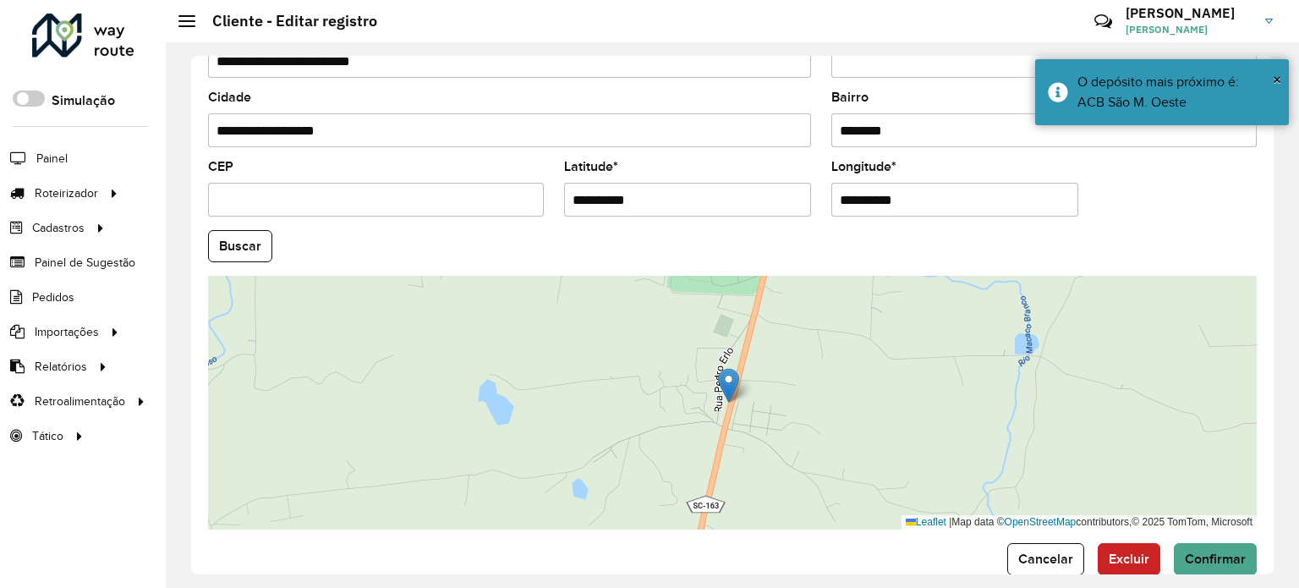
scroll to position [663, 0]
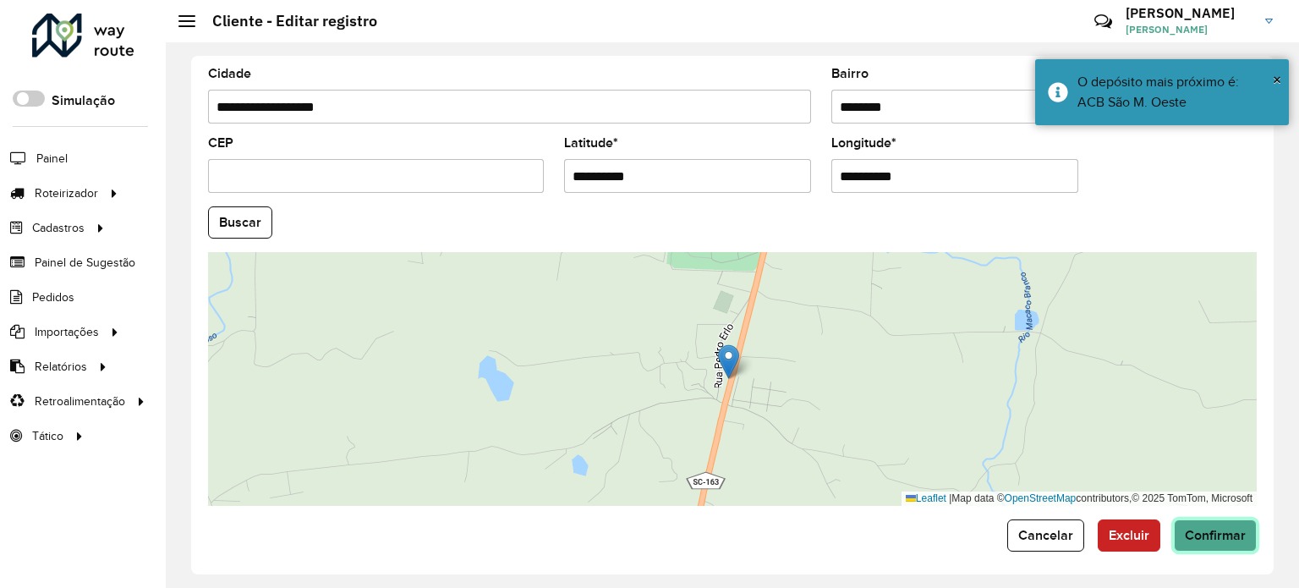
click at [1221, 537] on button "Confirmar" at bounding box center [1214, 535] width 83 height 32
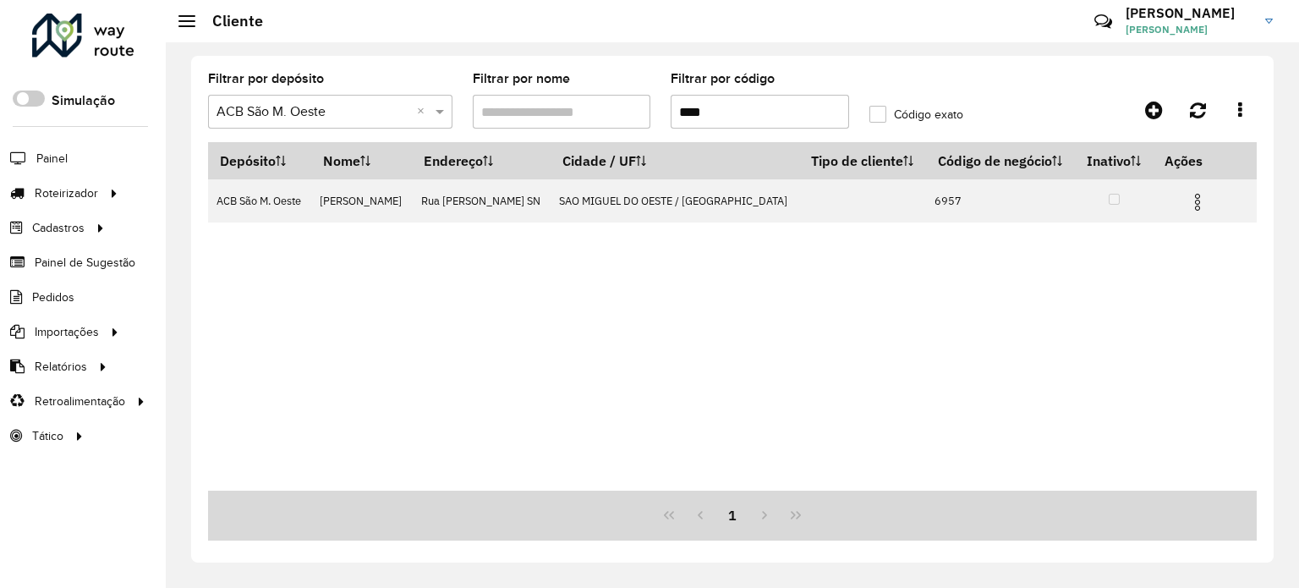
drag, startPoint x: 735, startPoint y: 107, endPoint x: 605, endPoint y: 122, distance: 131.0
click at [605, 121] on formly-group "Filtrar por depósito Selecione um depósito × ACB São M. Oeste × Filtrar por nom…" at bounding box center [594, 107] width 793 height 69
type input "****"
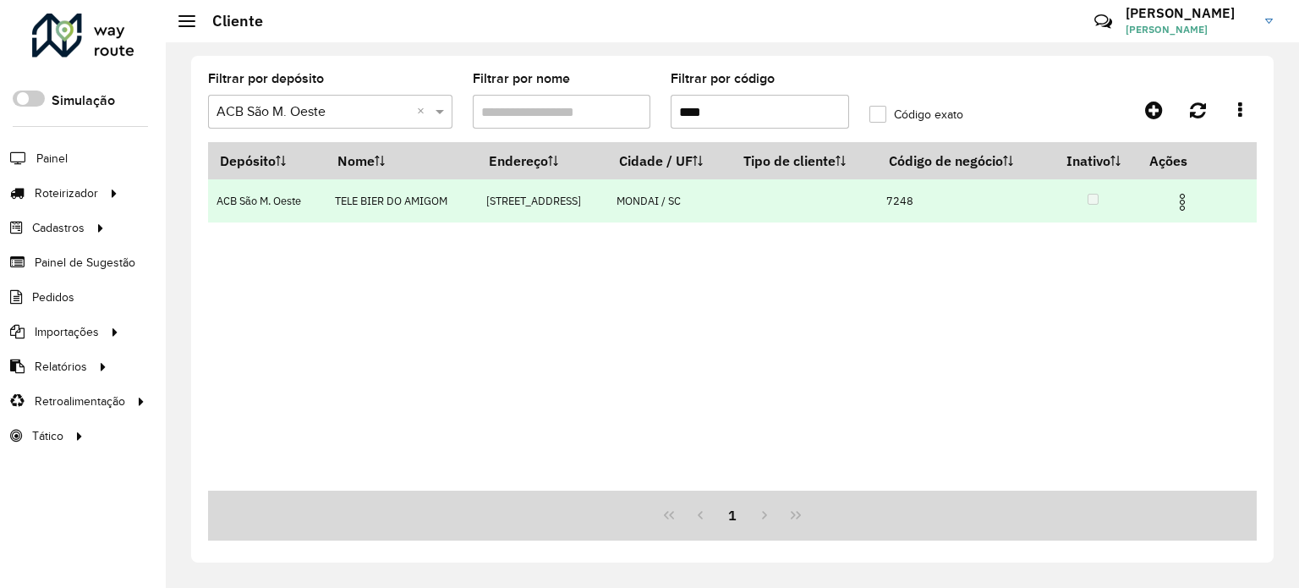
click at [1190, 203] on img at bounding box center [1182, 202] width 20 height 20
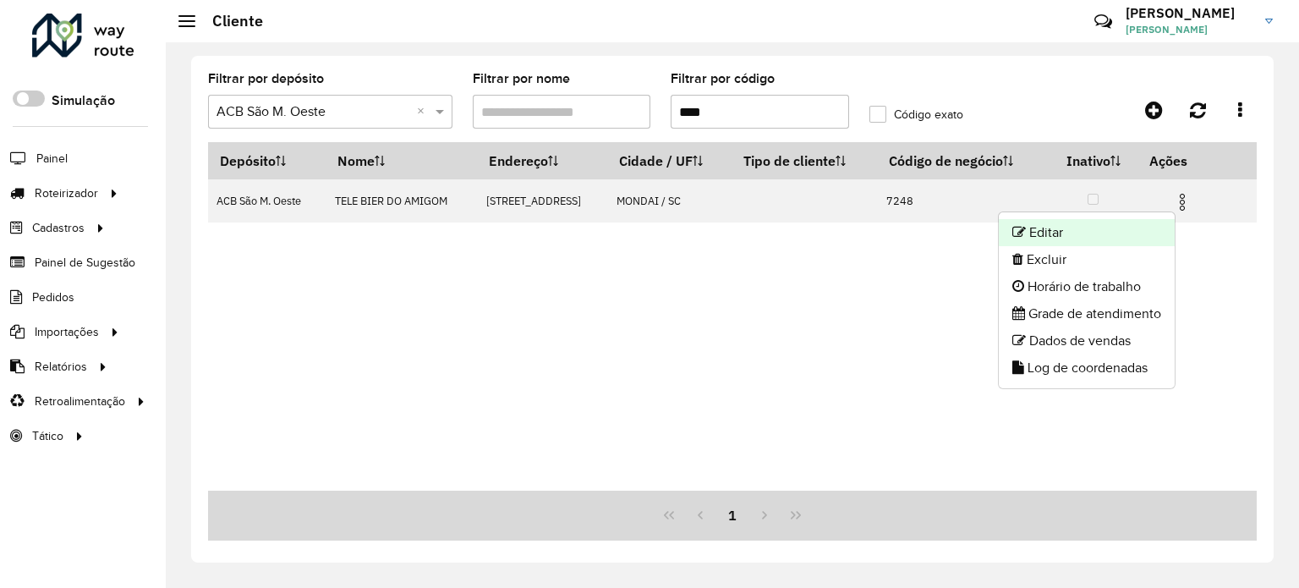
click at [1136, 226] on li "Editar" at bounding box center [1086, 232] width 176 height 27
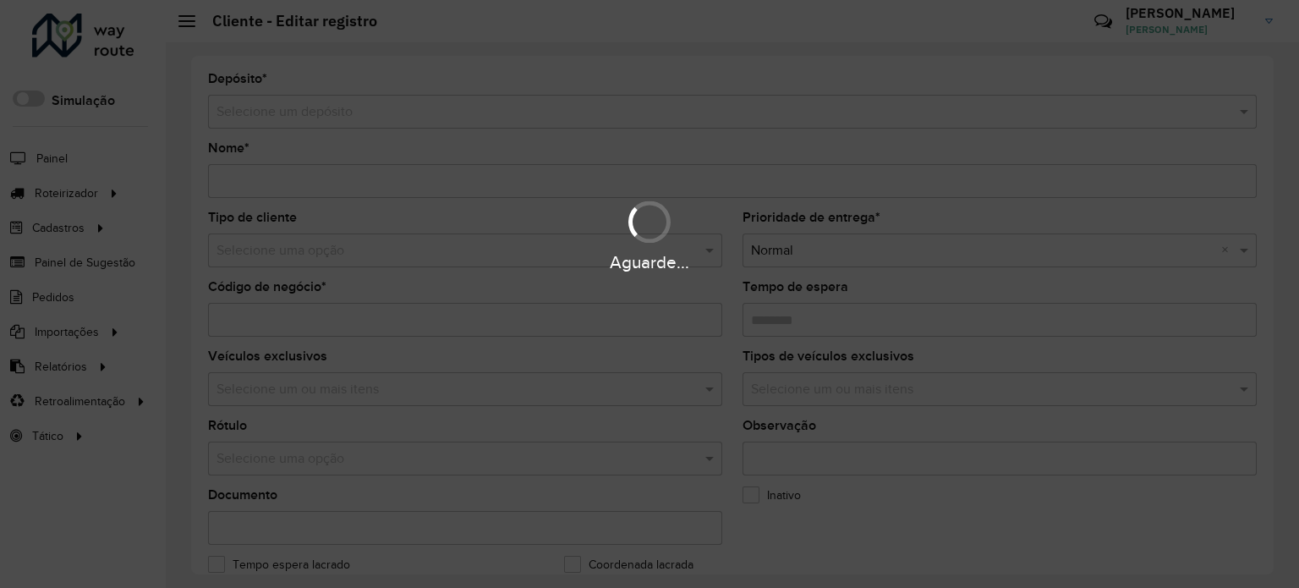
type input "**********"
type input "****"
type input "********"
type input "**********"
type input "******"
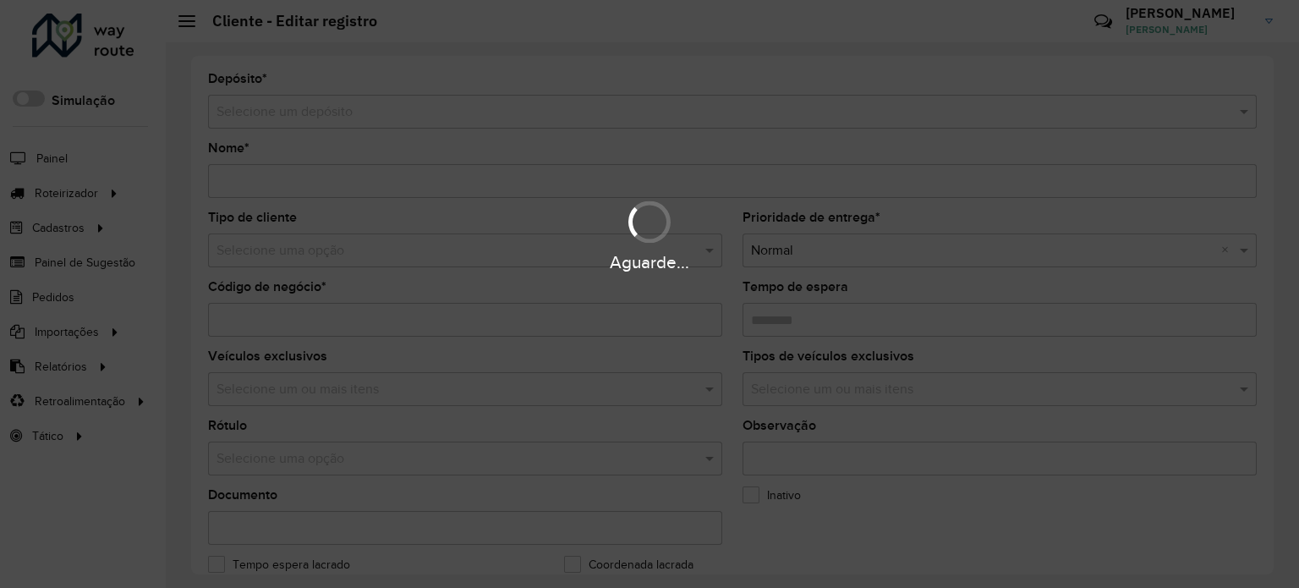
type input "********"
type input "**********"
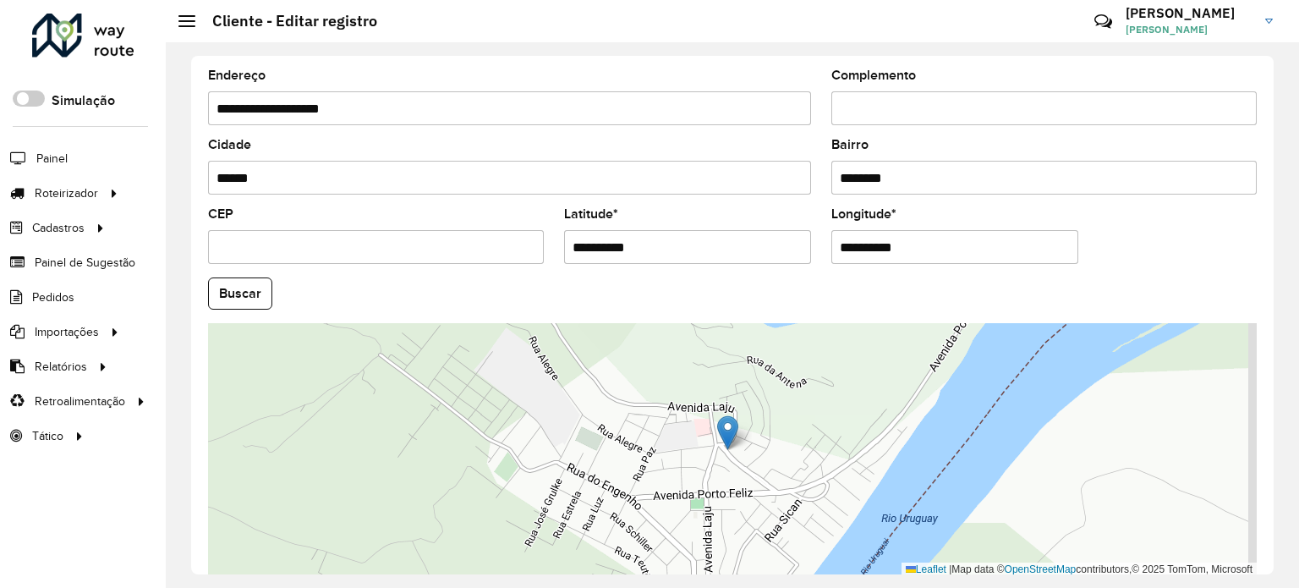
scroll to position [663, 0]
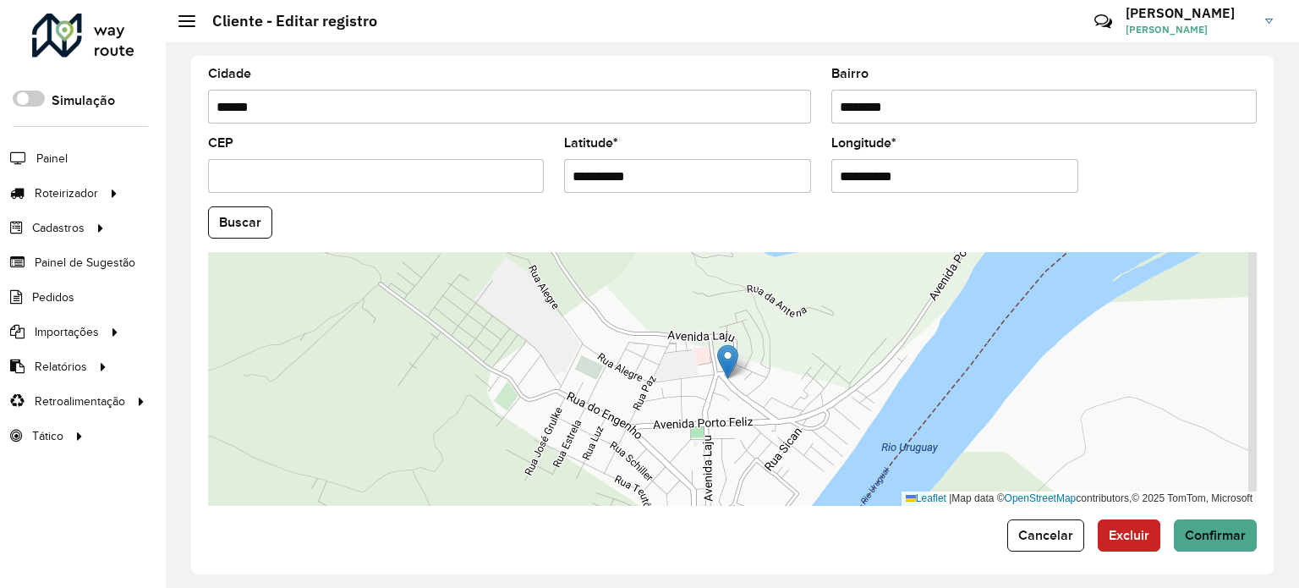
drag, startPoint x: 715, startPoint y: 173, endPoint x: 484, endPoint y: 187, distance: 232.0
click at [478, 194] on formly-group "**********" at bounding box center [732, 217] width 1069 height 577
paste input "text"
type input "**********"
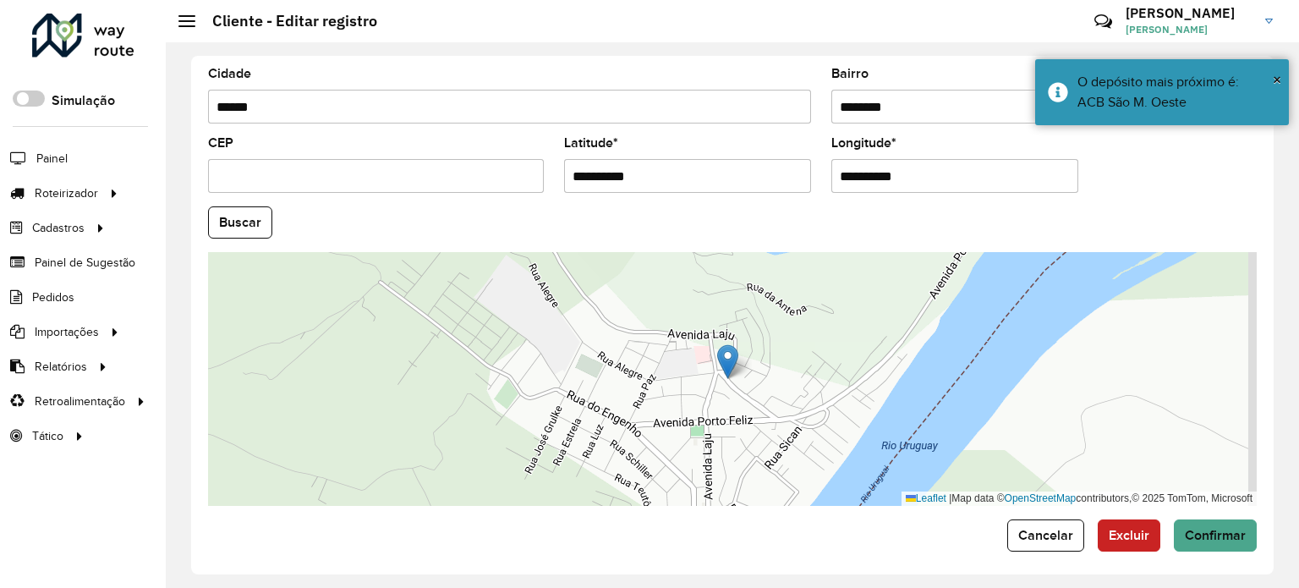
drag, startPoint x: 922, startPoint y: 175, endPoint x: 733, endPoint y: 200, distance: 190.9
click at [734, 199] on formly-group "**********" at bounding box center [732, 217] width 1069 height 577
paste input "text"
type input "**********"
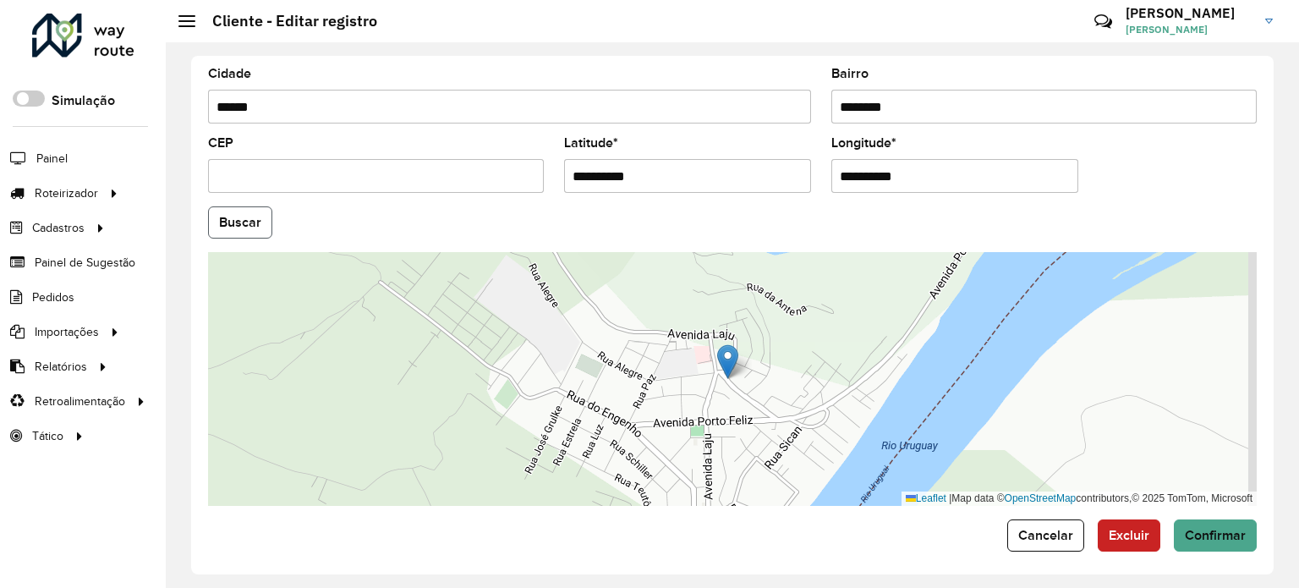
click at [256, 212] on hb-app "Aguarde... Pop-up bloqueado! Seu navegador bloqueou automáticamente a abertura …" at bounding box center [649, 294] width 1299 height 588
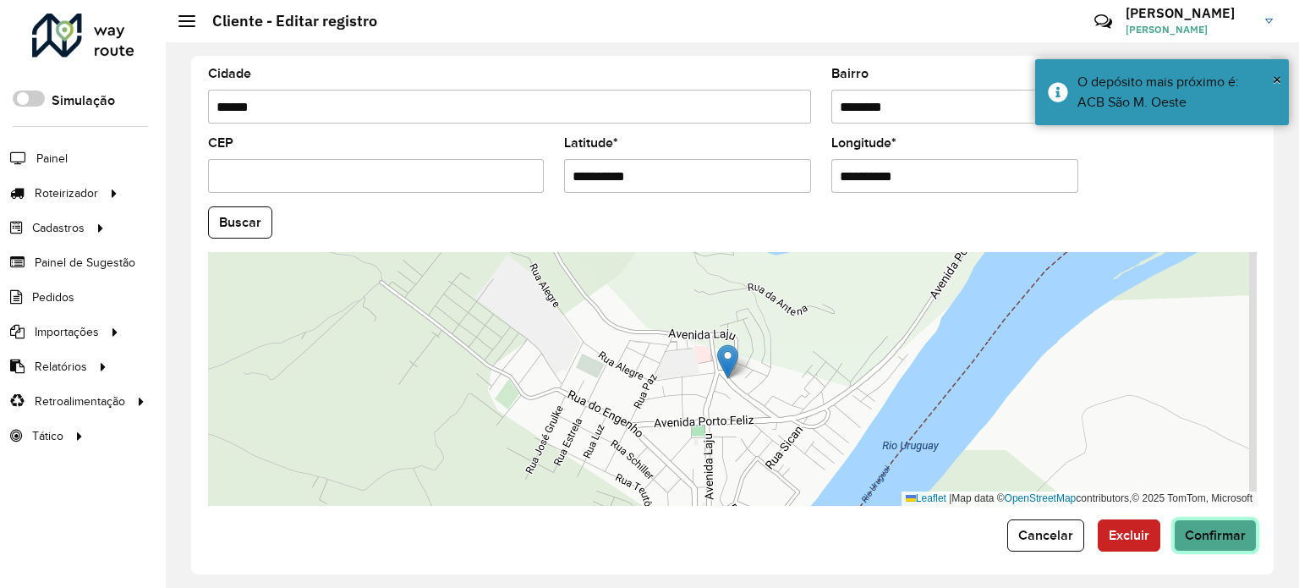
click at [1214, 528] on span "Confirmar" at bounding box center [1214, 535] width 61 height 14
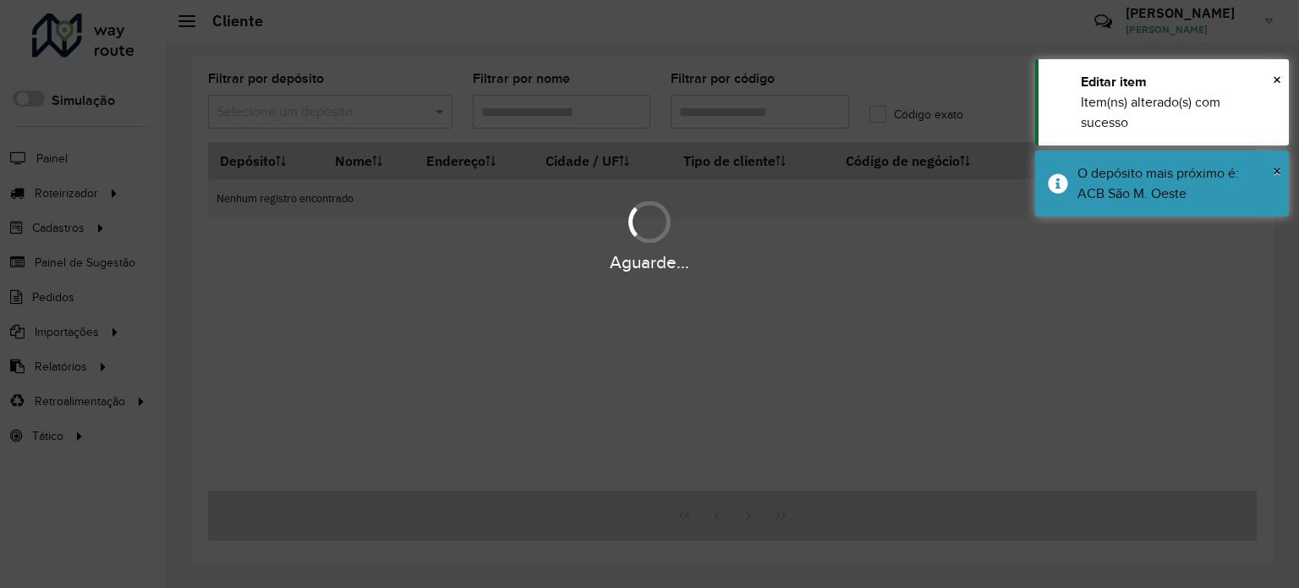
type input "****"
